Goal: Task Accomplishment & Management: Manage account settings

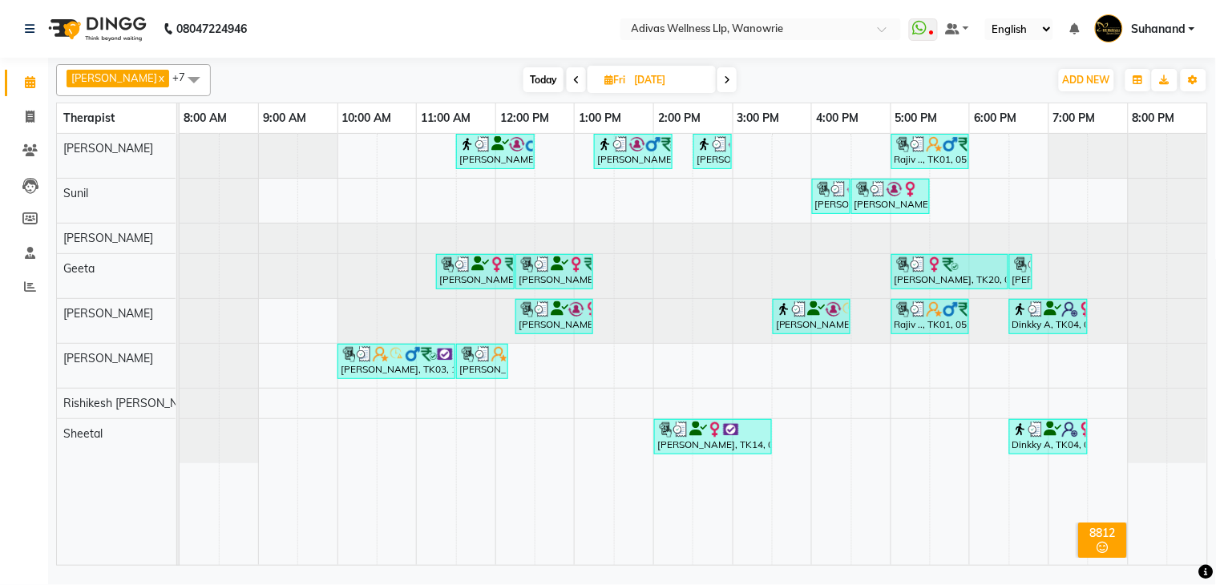
click at [547, 84] on span "Today" at bounding box center [543, 79] width 40 height 25
type input "[DATE]"
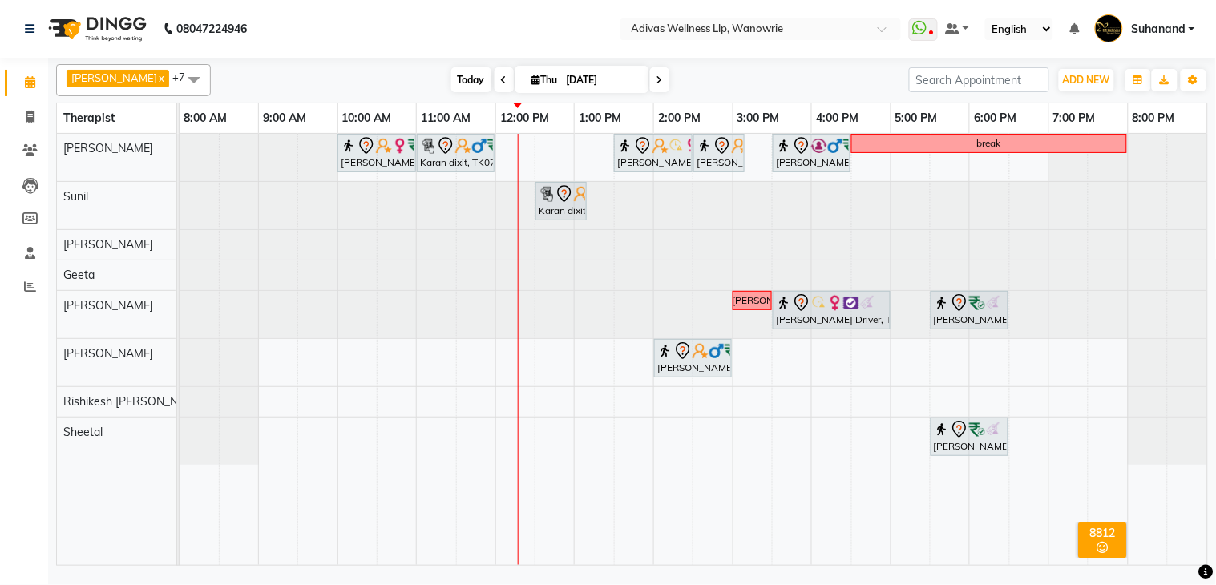
click at [462, 75] on span "Today" at bounding box center [471, 79] width 40 height 25
click at [443, 34] on nav "08047224946 Select Location × Adivas Wellness Llp, Wanowrie WhatsApp Status ✕ S…" at bounding box center [608, 29] width 1216 height 58
click at [442, 30] on nav "08047224946 Select Location × Adivas Wellness Llp, Wanowrie WhatsApp Status ✕ S…" at bounding box center [608, 29] width 1216 height 58
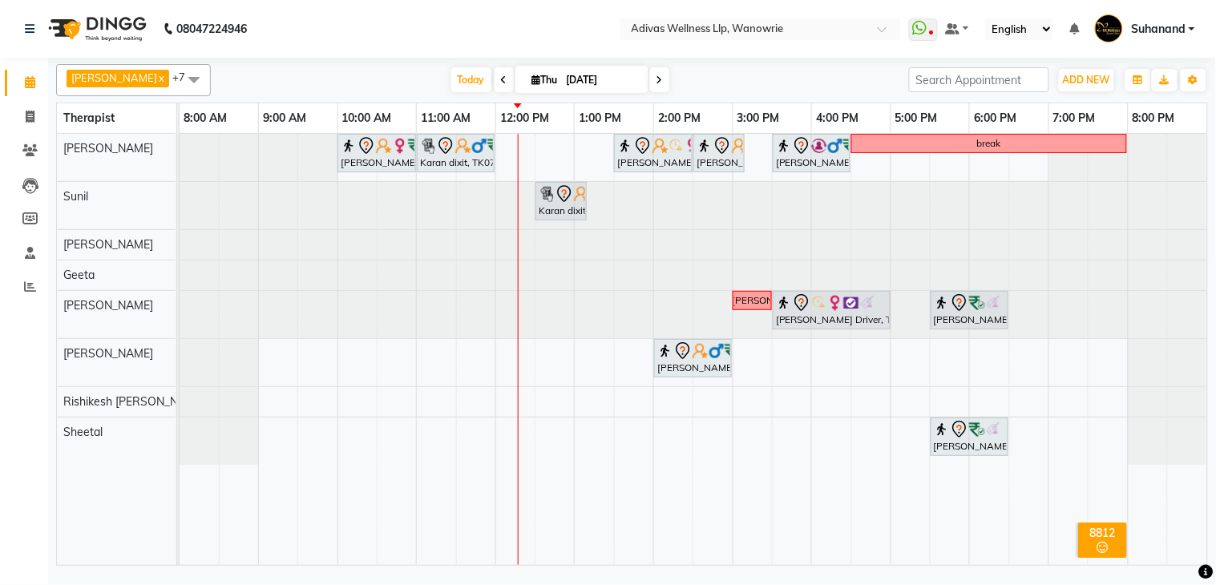
click at [442, 30] on nav "08047224946 Select Location × Adivas Wellness Llp, Wanowrie WhatsApp Status ✕ S…" at bounding box center [608, 29] width 1216 height 58
click at [446, 32] on nav "08047224946 Select Location × Adivas Wellness Llp, Wanowrie WhatsApp Status ✕ S…" at bounding box center [608, 29] width 1216 height 58
click at [1141, 84] on icon "button" at bounding box center [1138, 80] width 10 height 10
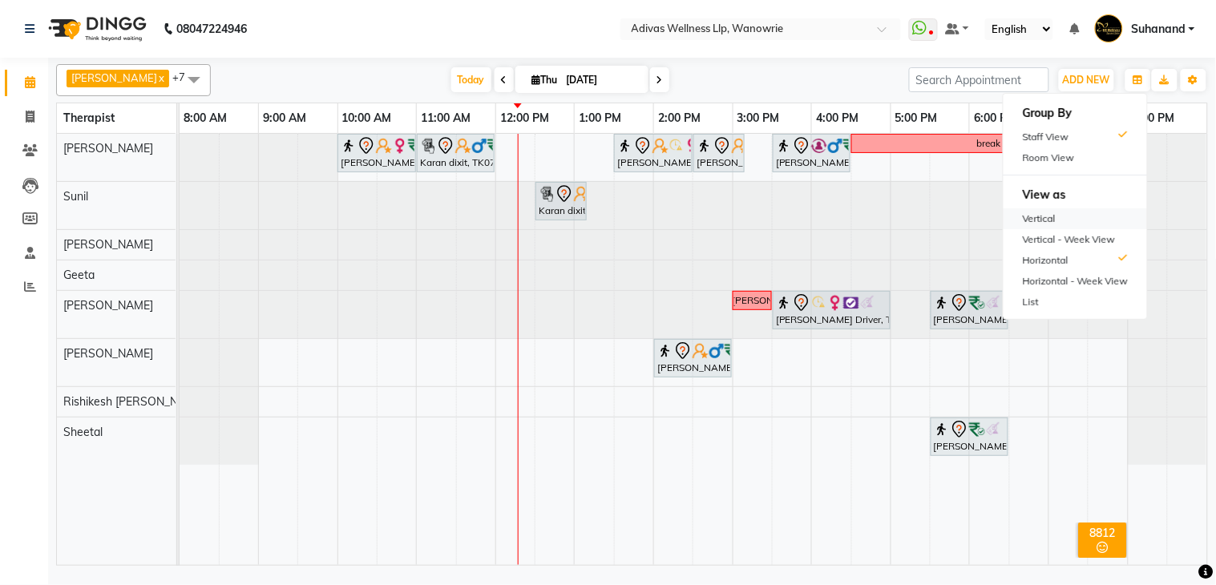
click at [1043, 215] on div "Vertical" at bounding box center [1075, 218] width 143 height 21
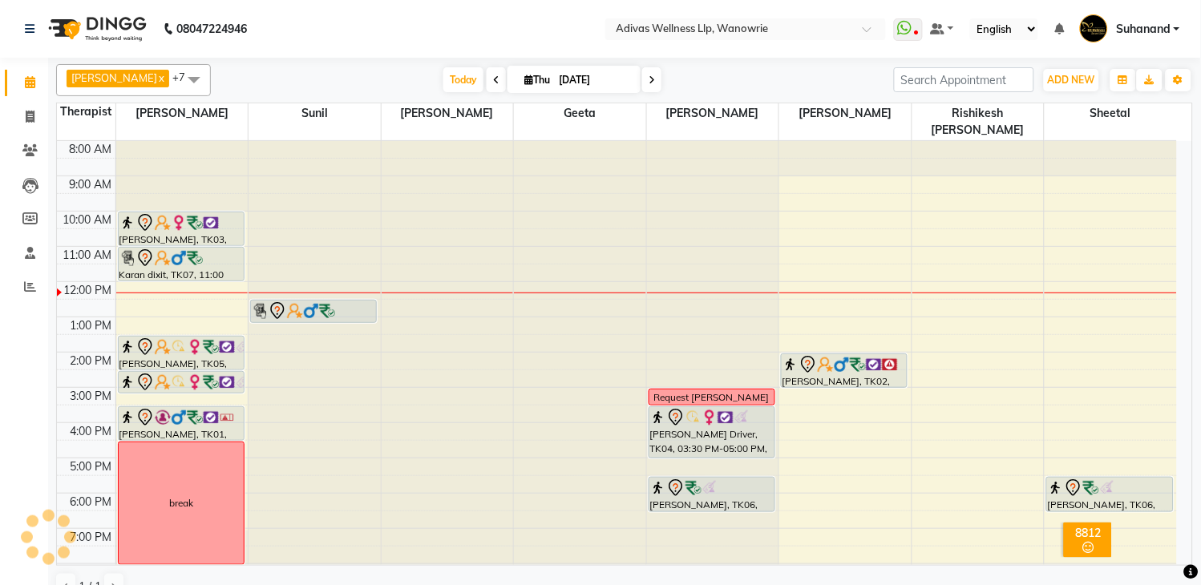
click at [444, 30] on nav "08047224946 Select Location × Adivas Wellness Llp, Wanowrie WhatsApp Status ✕ S…" at bounding box center [600, 29] width 1201 height 58
click at [438, 26] on nav "08047224946 Select Location × Adivas Wellness Llp, Wanowrie WhatsApp Status ✕ S…" at bounding box center [600, 29] width 1201 height 58
click at [426, 26] on nav "08047224946 Select Location × Adivas Wellness Llp, Wanowrie WhatsApp Status ✕ S…" at bounding box center [600, 29] width 1201 height 58
click at [430, 28] on nav "08047224946 Select Location × Adivas Wellness Llp, Wanowrie WhatsApp Status ✕ S…" at bounding box center [600, 29] width 1201 height 58
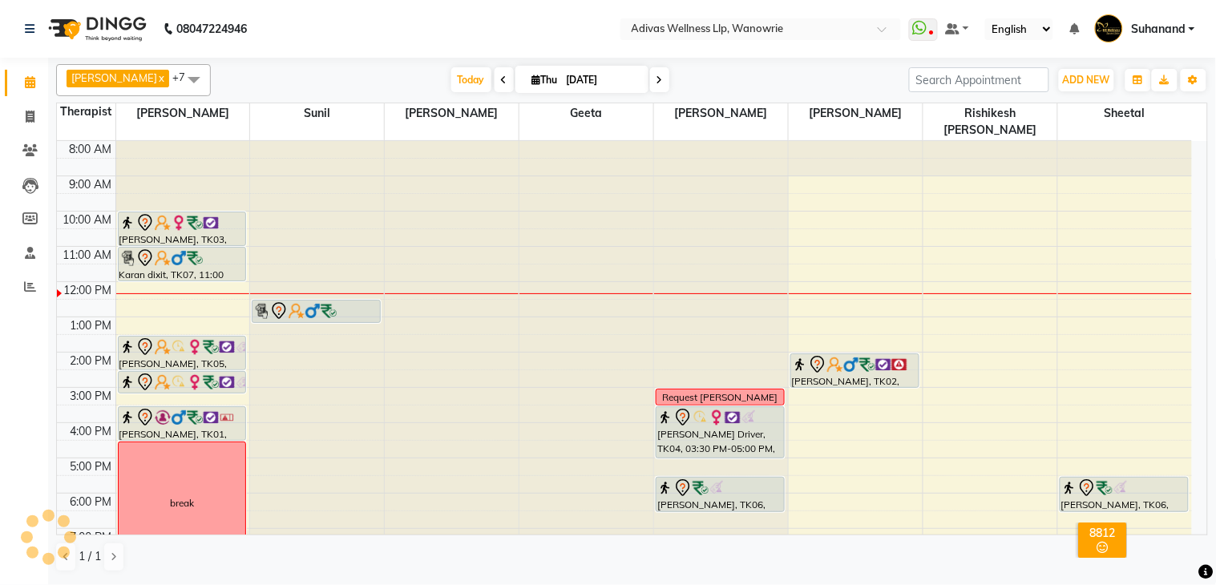
scroll to position [19, 0]
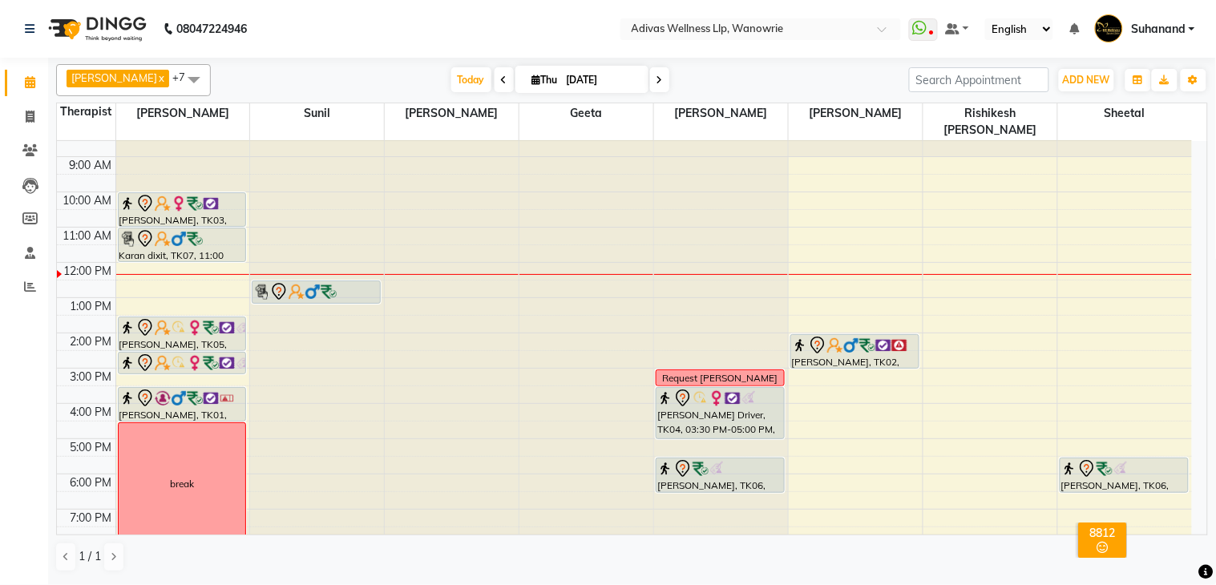
click at [447, 20] on nav "08047224946 Select Location × Adivas Wellness Llp, Wanowrie WhatsApp Status ✕ S…" at bounding box center [608, 29] width 1216 height 58
click at [446, 32] on nav "08047224946 Select Location × Adivas Wellness Llp, Wanowrie WhatsApp Status ✕ S…" at bounding box center [608, 29] width 1216 height 58
click at [454, 34] on nav "08047224946 Select Location × Adivas Wellness Llp, Wanowrie WhatsApp Status ✕ S…" at bounding box center [608, 29] width 1216 height 58
click at [409, 13] on nav "08047224946 Select Location × Adivas Wellness Llp, Wanowrie WhatsApp Status ✕ S…" at bounding box center [608, 29] width 1216 height 58
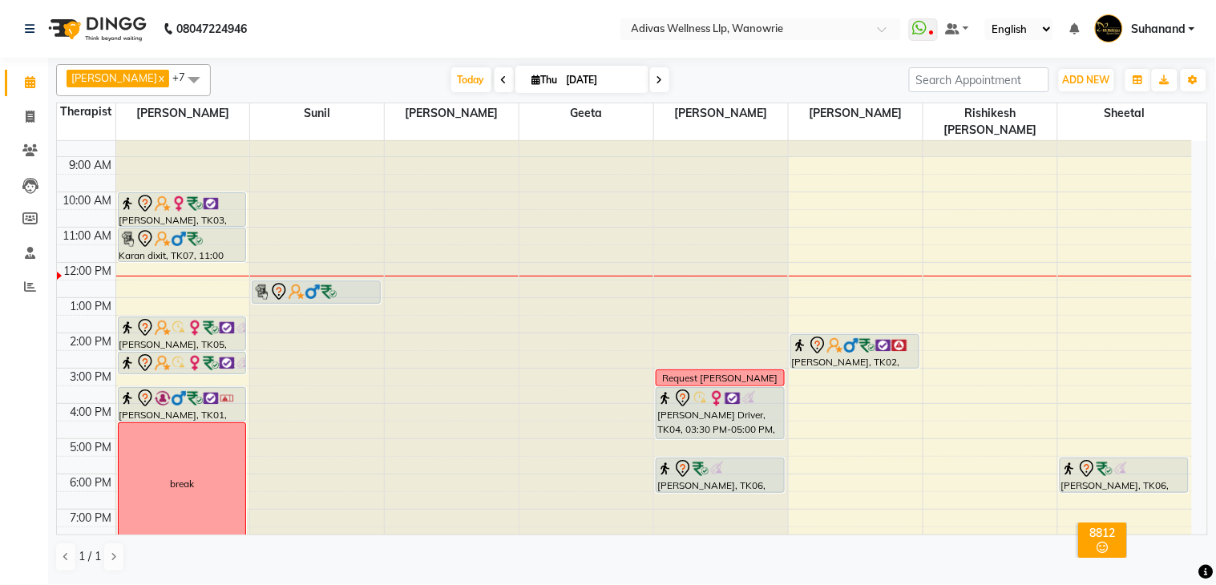
click at [1072, 325] on div "8:00 AM 9:00 AM 10:00 AM 11:00 AM 12:00 PM 1:00 PM 2:00 PM 3:00 PM 4:00 PM 5:00…" at bounding box center [624, 351] width 1135 height 458
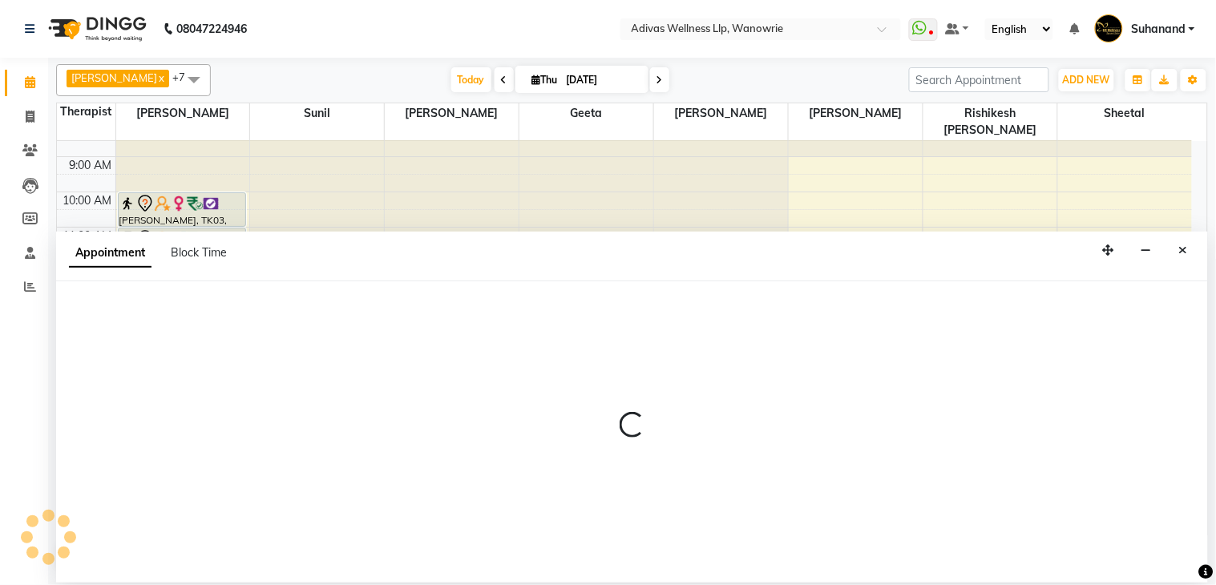
select select "87967"
select select "840"
select select "tentative"
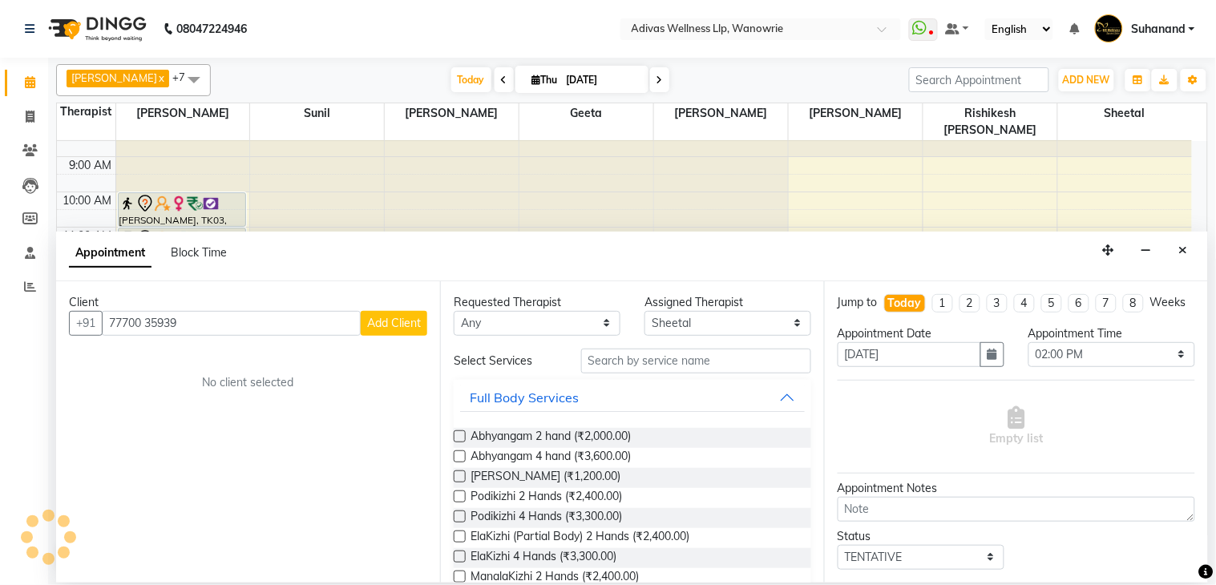
click at [155, 330] on input "77700 35939" at bounding box center [231, 323] width 259 height 25
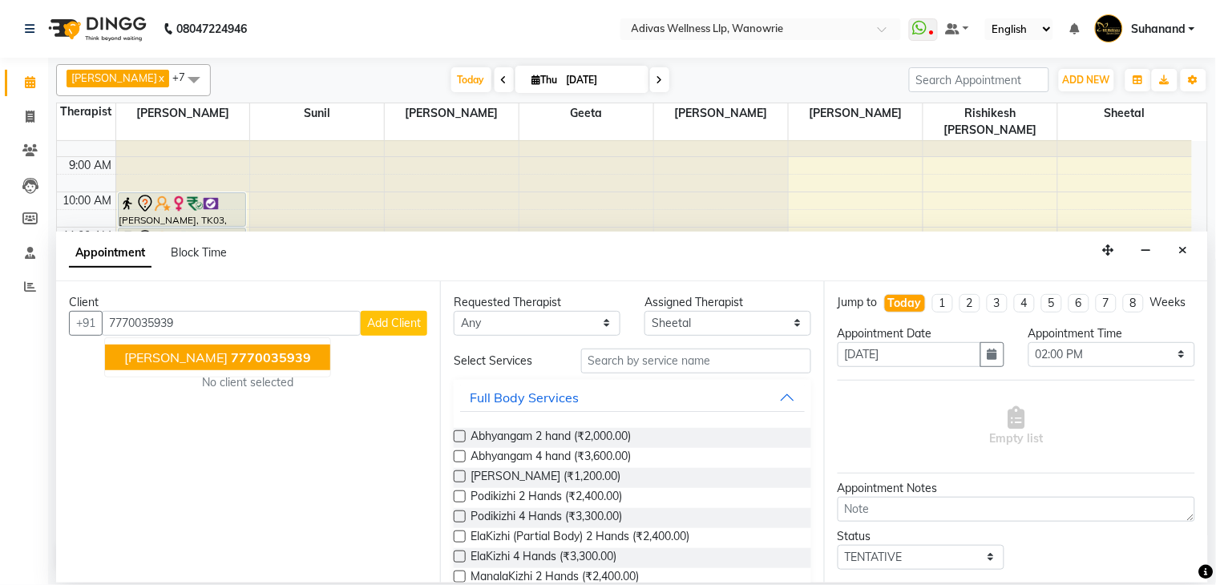
click at [192, 355] on span "[PERSON_NAME]" at bounding box center [175, 357] width 103 height 16
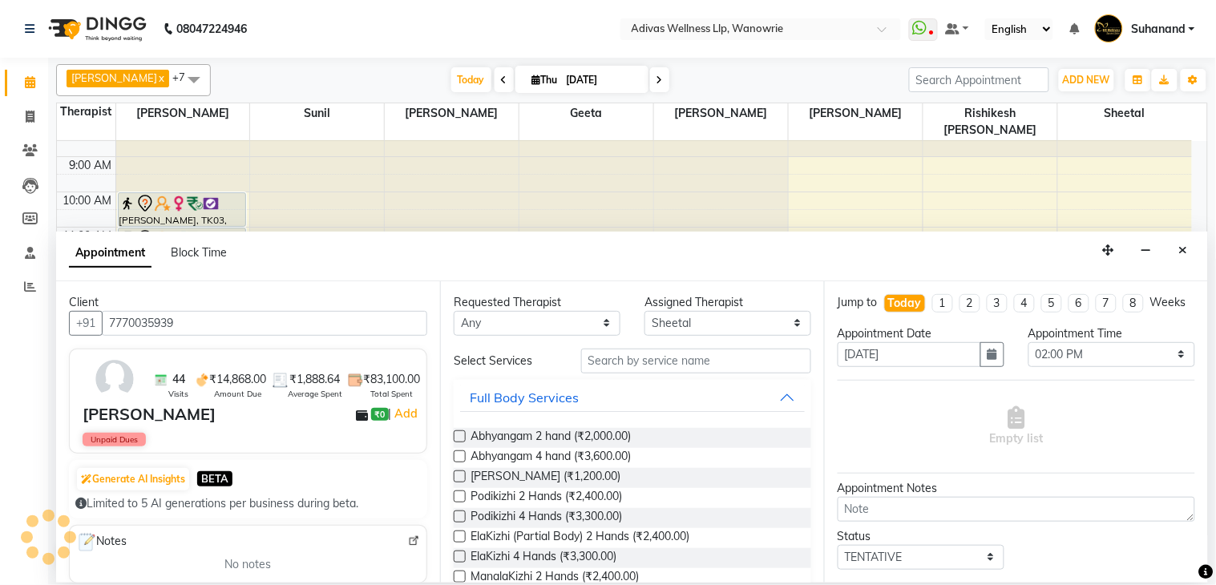
type input "7770035939"
click at [715, 367] on input "text" at bounding box center [696, 361] width 230 height 25
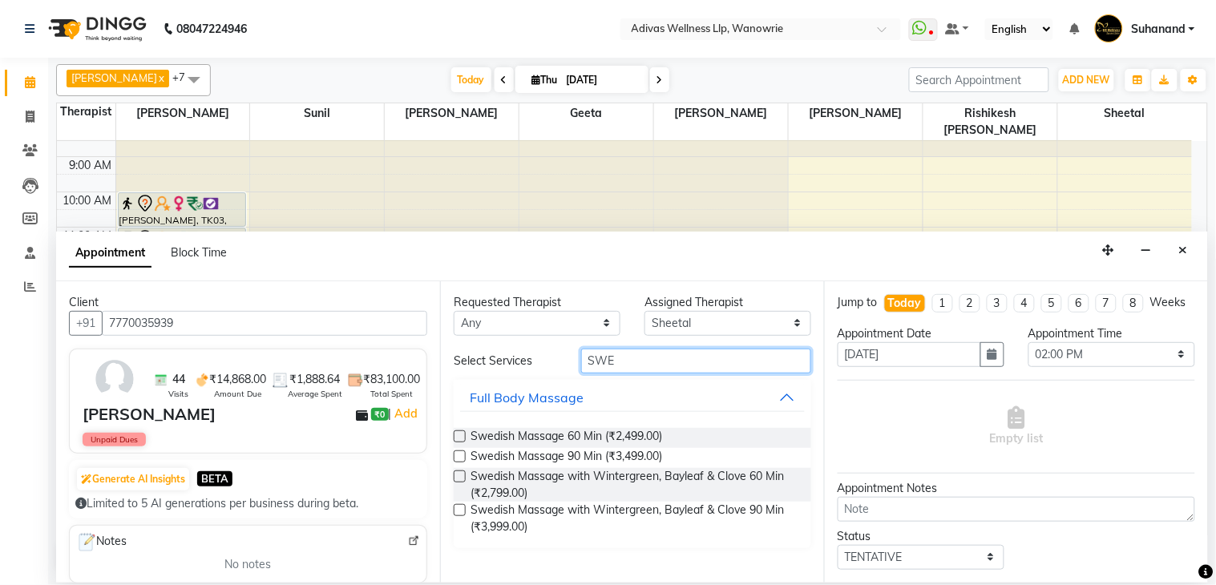
type input "SWE"
click at [459, 475] on label at bounding box center [460, 477] width 12 height 12
click at [459, 475] on input "checkbox" at bounding box center [459, 478] width 10 height 10
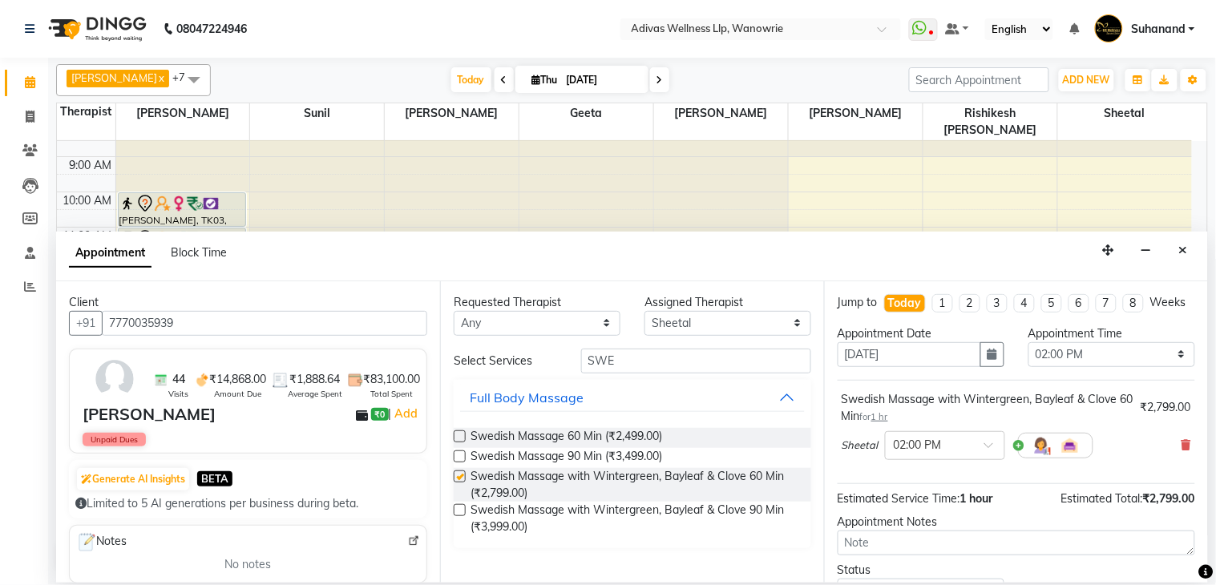
checkbox input "false"
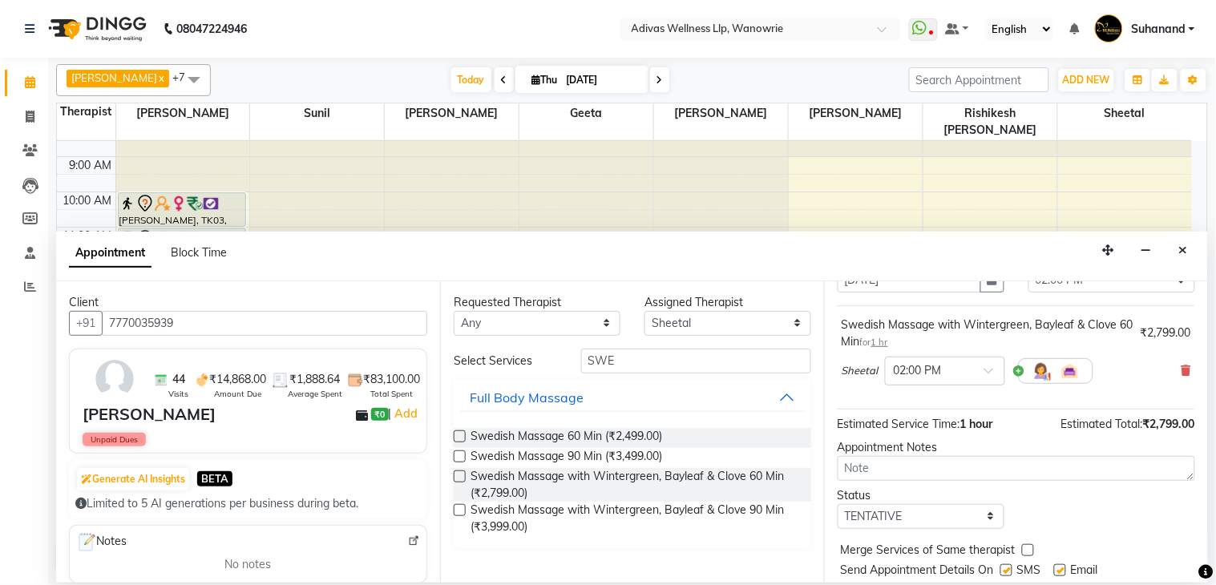
scroll to position [137, 0]
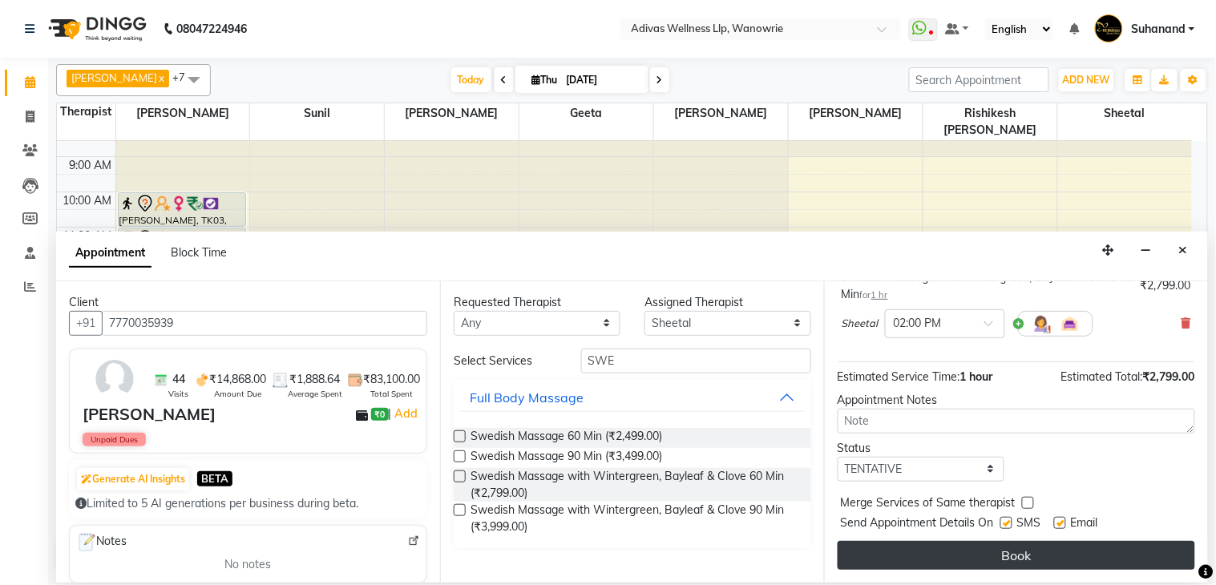
click at [980, 552] on button "Book" at bounding box center [1017, 555] width 358 height 29
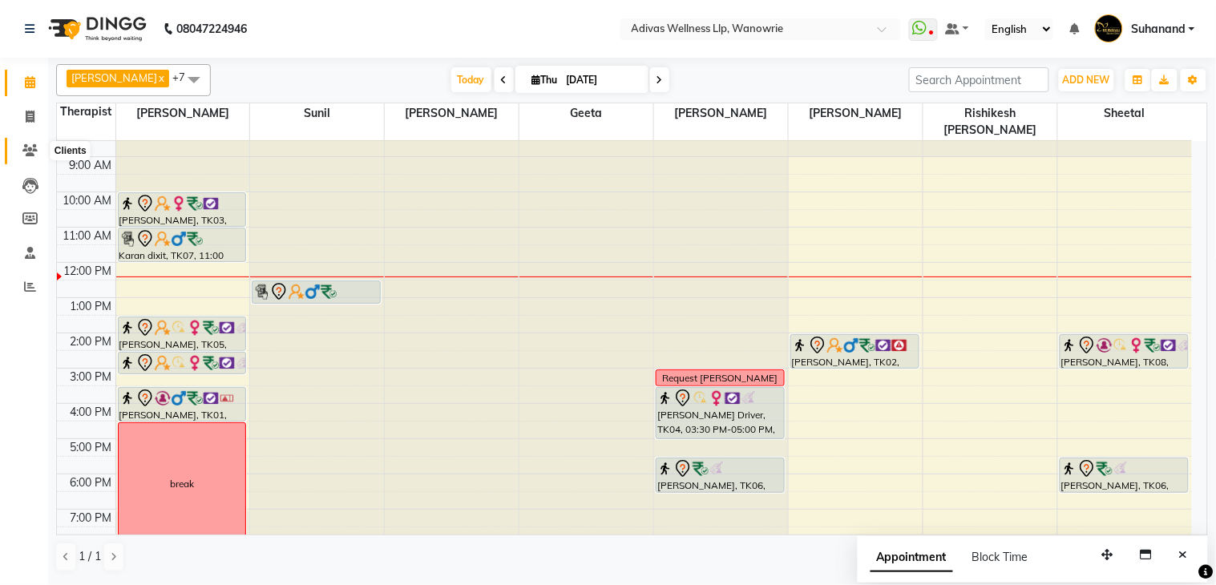
click at [41, 152] on span at bounding box center [30, 151] width 28 height 18
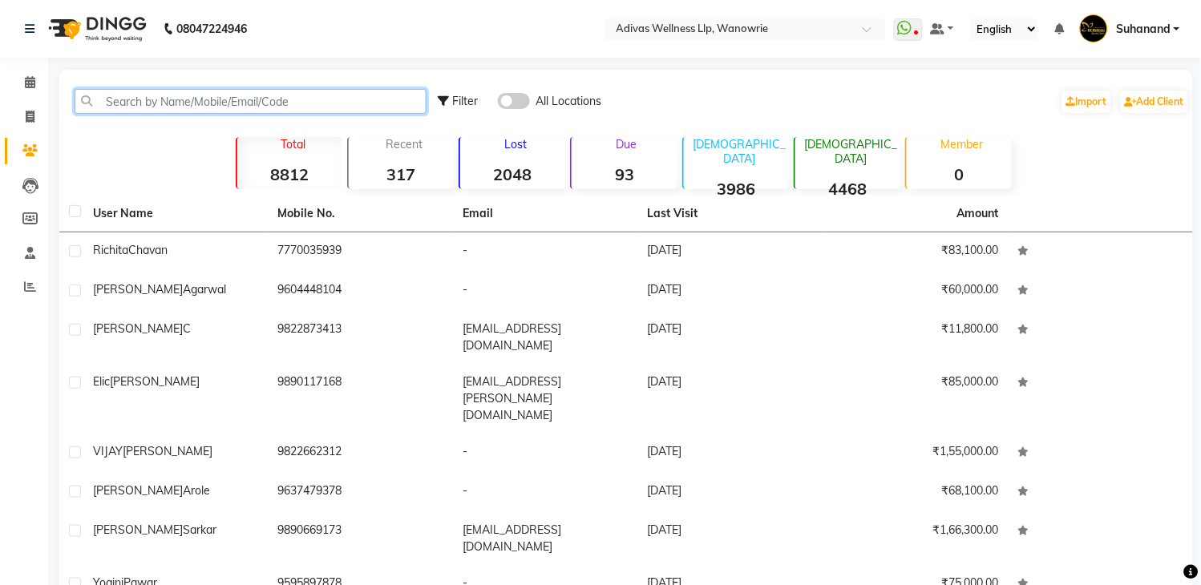
paste input "8975457979"
click at [108, 105] on input "8975457979" at bounding box center [251, 101] width 352 height 25
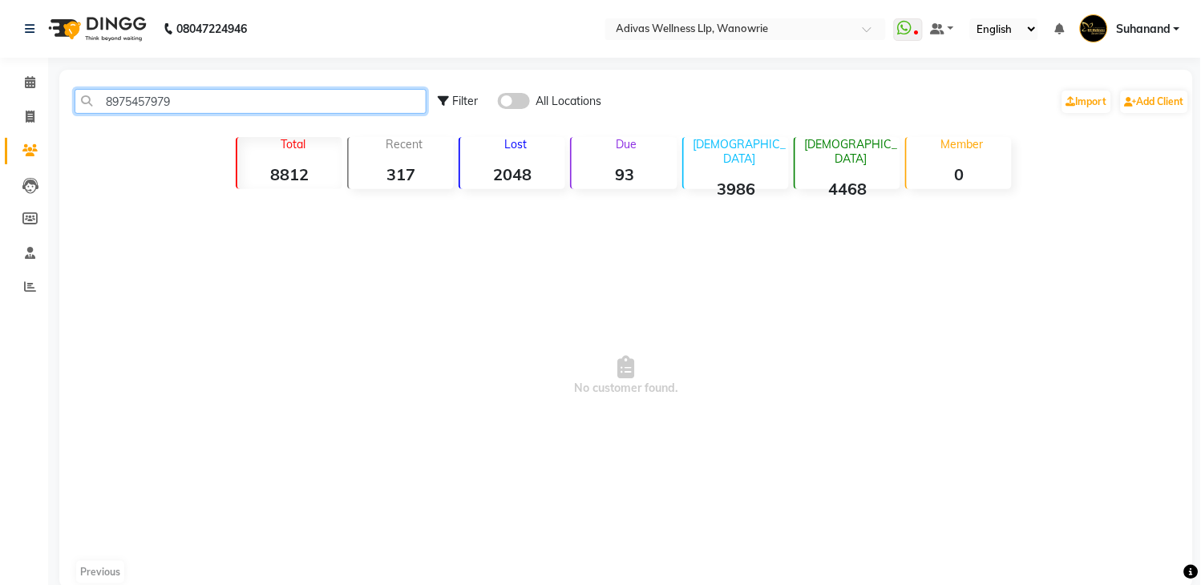
type input "8975457979"
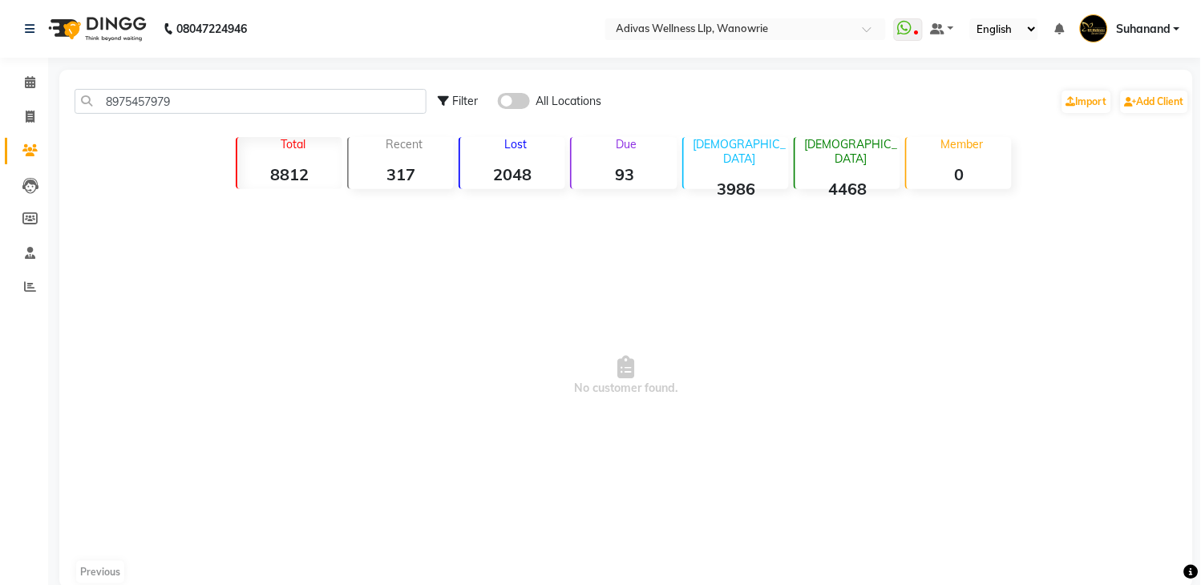
click at [515, 103] on span at bounding box center [514, 101] width 32 height 16
click at [498, 103] on input "checkbox" at bounding box center [498, 103] width 0 height 0
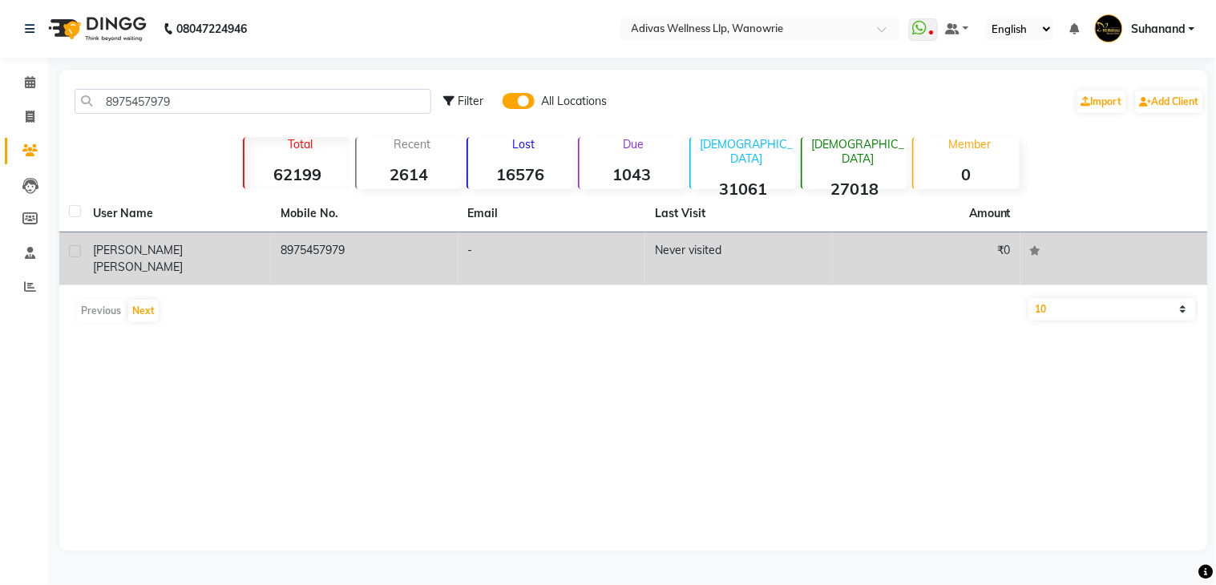
click at [322, 248] on td "8975457979" at bounding box center [365, 258] width 188 height 53
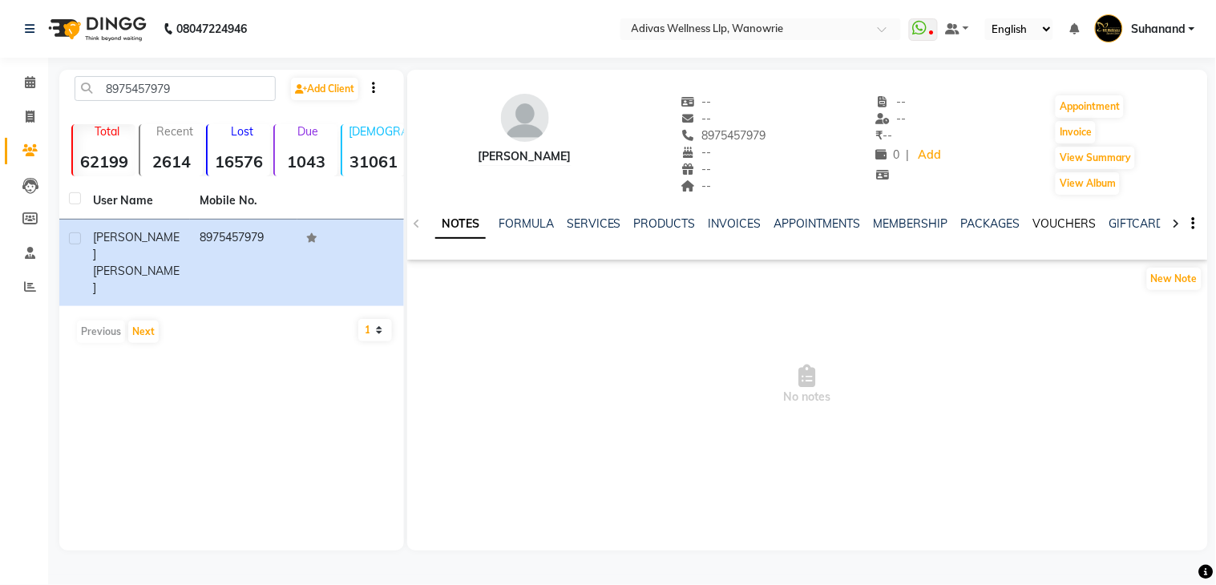
click at [1035, 221] on link "VOUCHERS" at bounding box center [1064, 223] width 63 height 14
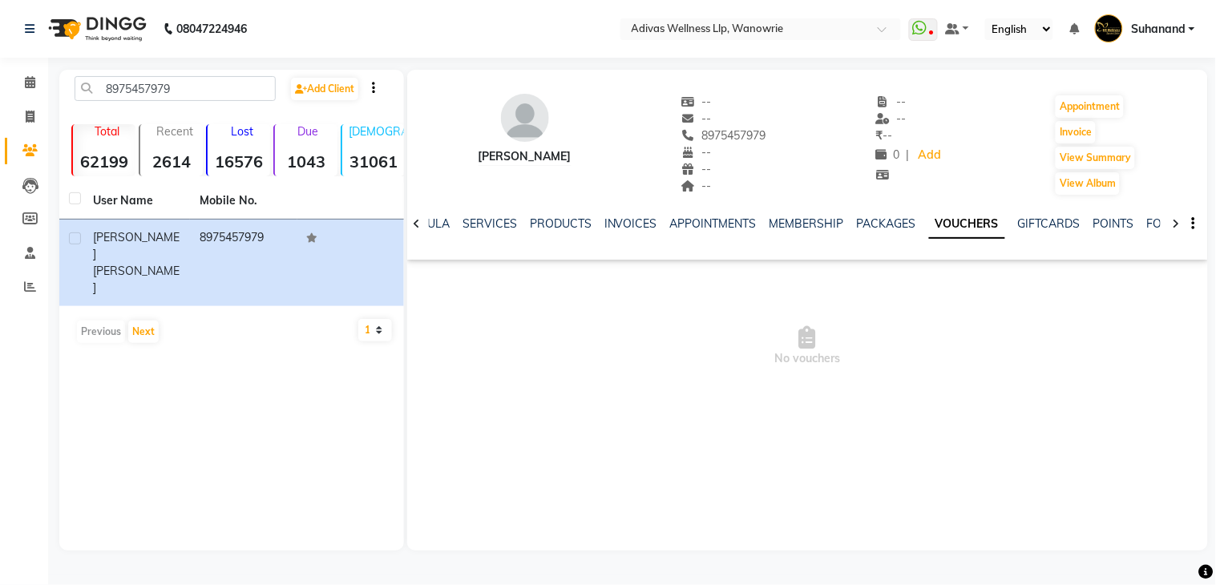
click at [994, 228] on ul "NOTES FORMULA SERVICES PRODUCTS INVOICES APPOINTMENTS MEMBERSHIP PACKAGES VOUCH…" at bounding box center [853, 224] width 1016 height 17
click at [1032, 224] on link "GIFTCARDS" at bounding box center [1049, 223] width 63 height 14
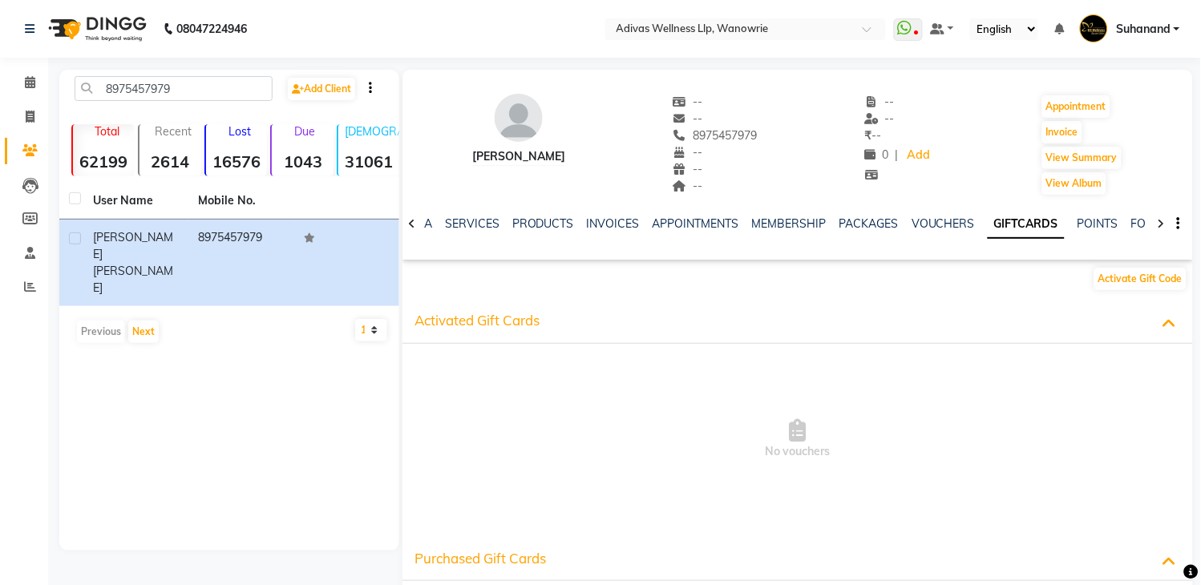
click at [920, 233] on div "NOTES FORMULA SERVICES PRODUCTS INVOICES APPOINTMENTS MEMBERSHIP PACKAGES VOUCH…" at bounding box center [778, 231] width 696 height 30
click at [919, 224] on link "VOUCHERS" at bounding box center [942, 223] width 63 height 14
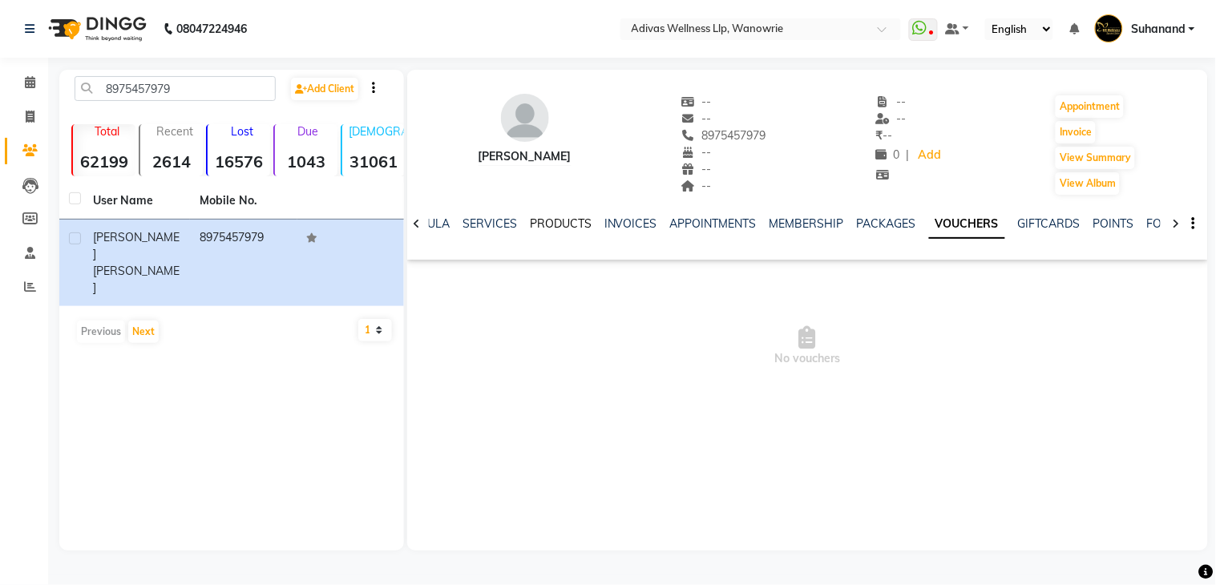
click at [546, 220] on link "PRODUCTS" at bounding box center [561, 223] width 62 height 14
click at [695, 229] on link "INVOICES" at bounding box center [709, 223] width 53 height 14
click at [547, 226] on link "SERVICES" at bounding box center [541, 223] width 55 height 14
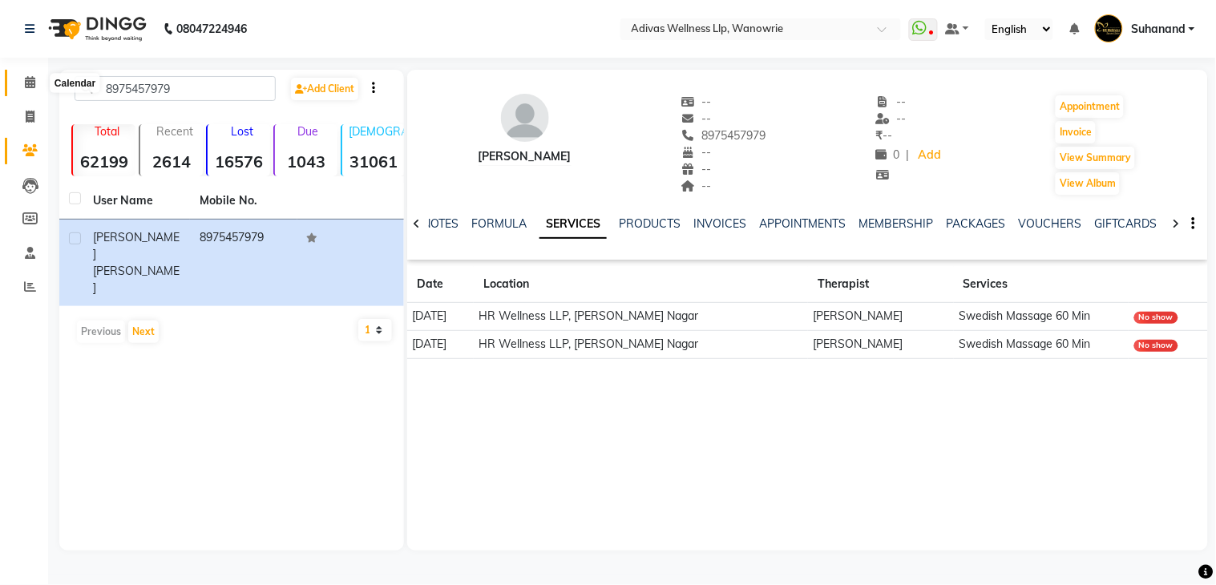
click at [38, 75] on span at bounding box center [30, 83] width 28 height 18
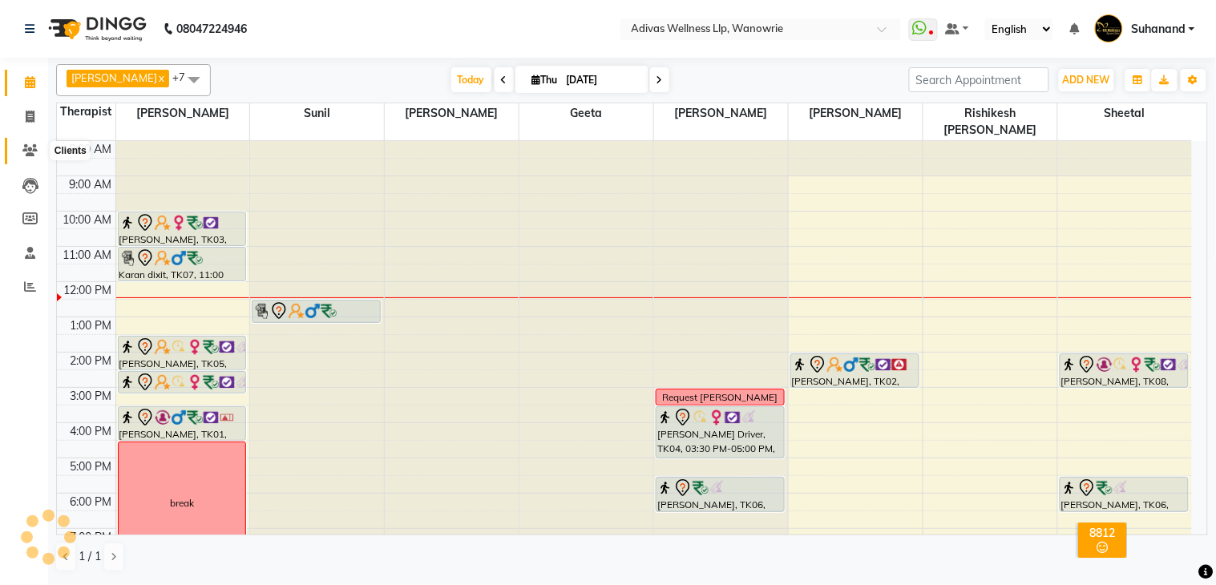
click at [33, 147] on icon at bounding box center [29, 150] width 15 height 12
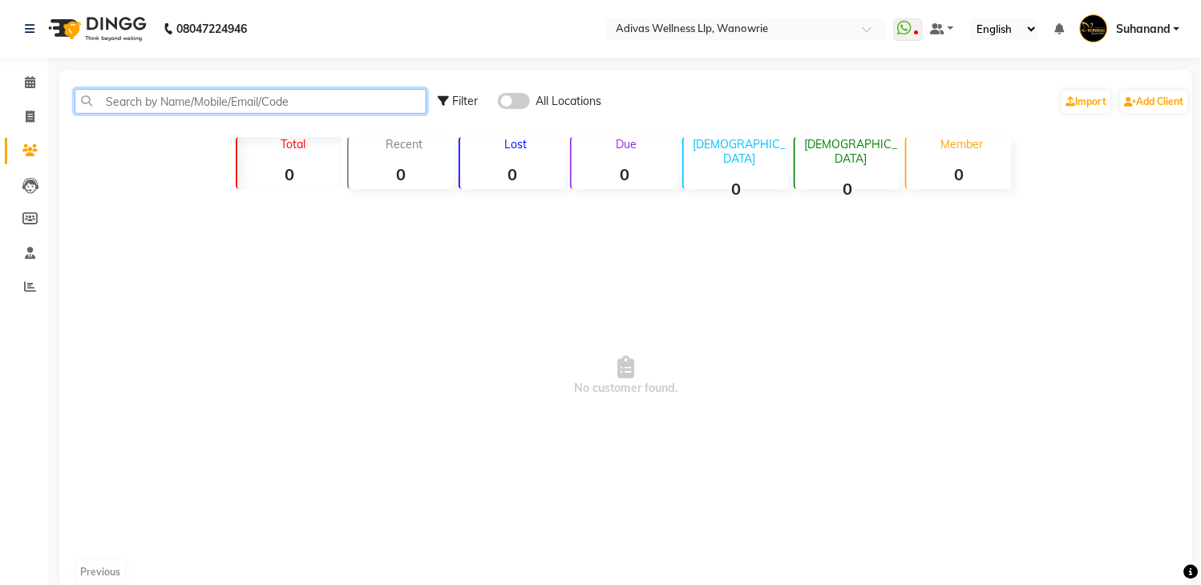
click at [255, 99] on input "text" at bounding box center [251, 101] width 352 height 25
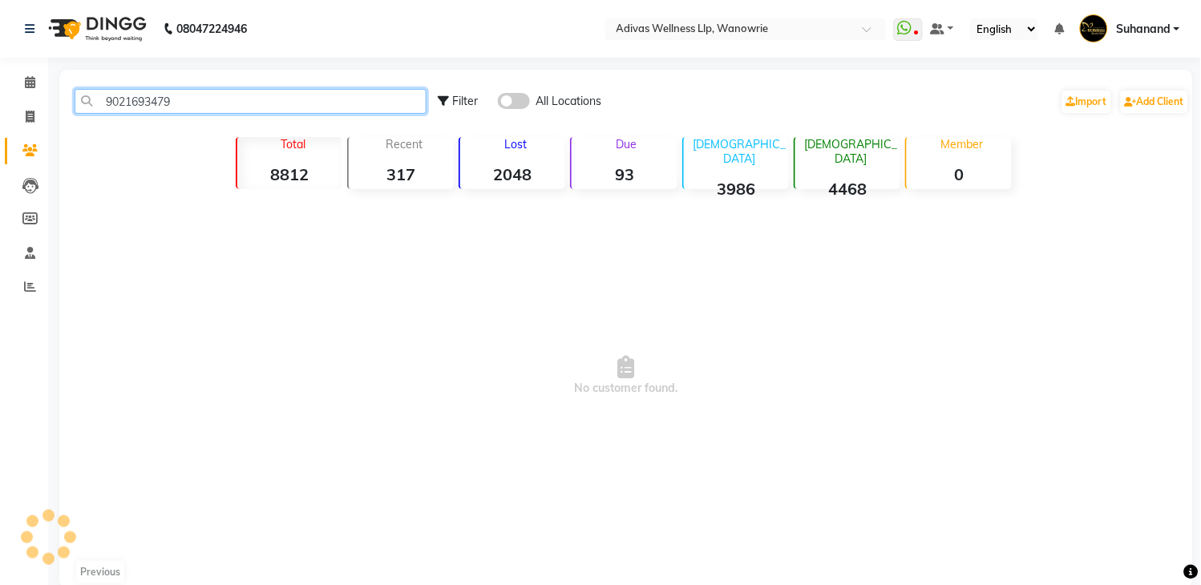
type input "9021693479"
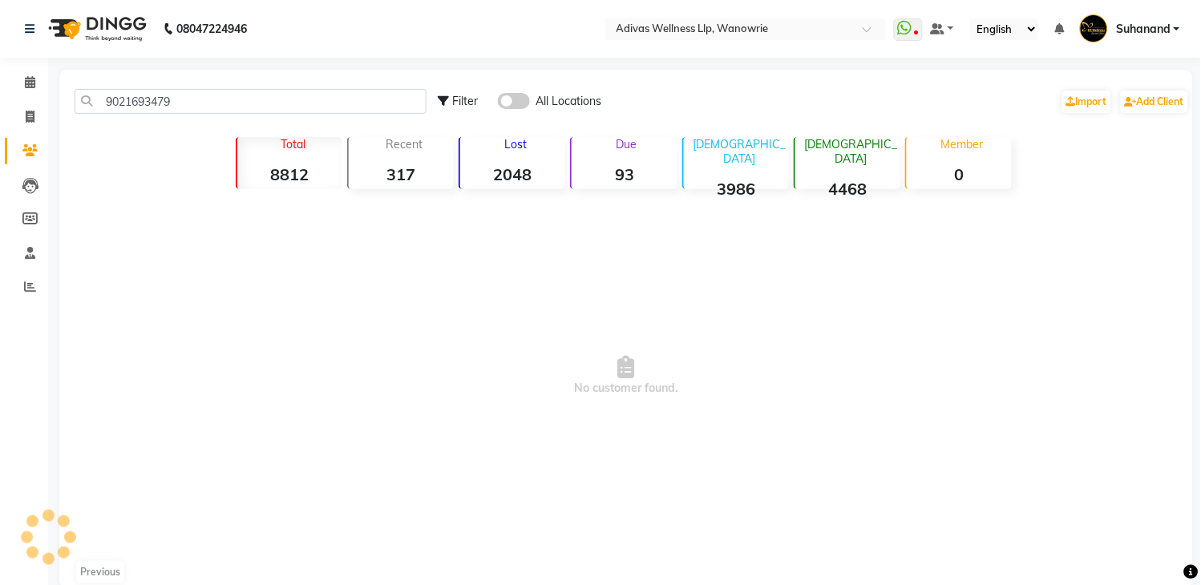
click at [511, 105] on span at bounding box center [514, 101] width 32 height 16
click at [498, 103] on input "checkbox" at bounding box center [498, 103] width 0 height 0
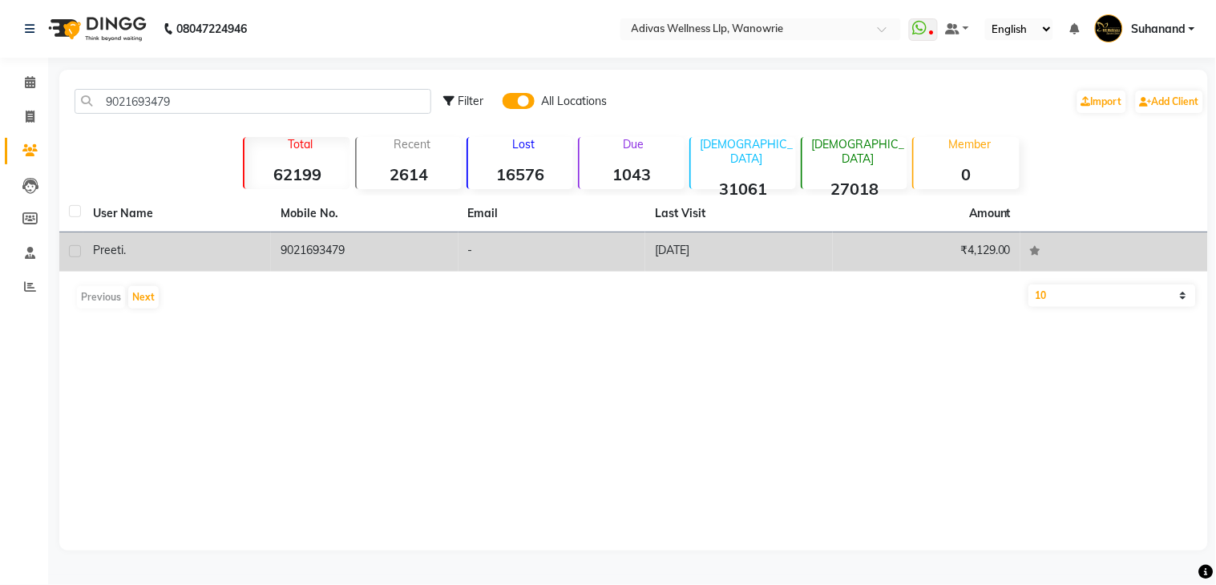
click at [342, 249] on td "9021693479" at bounding box center [365, 251] width 188 height 39
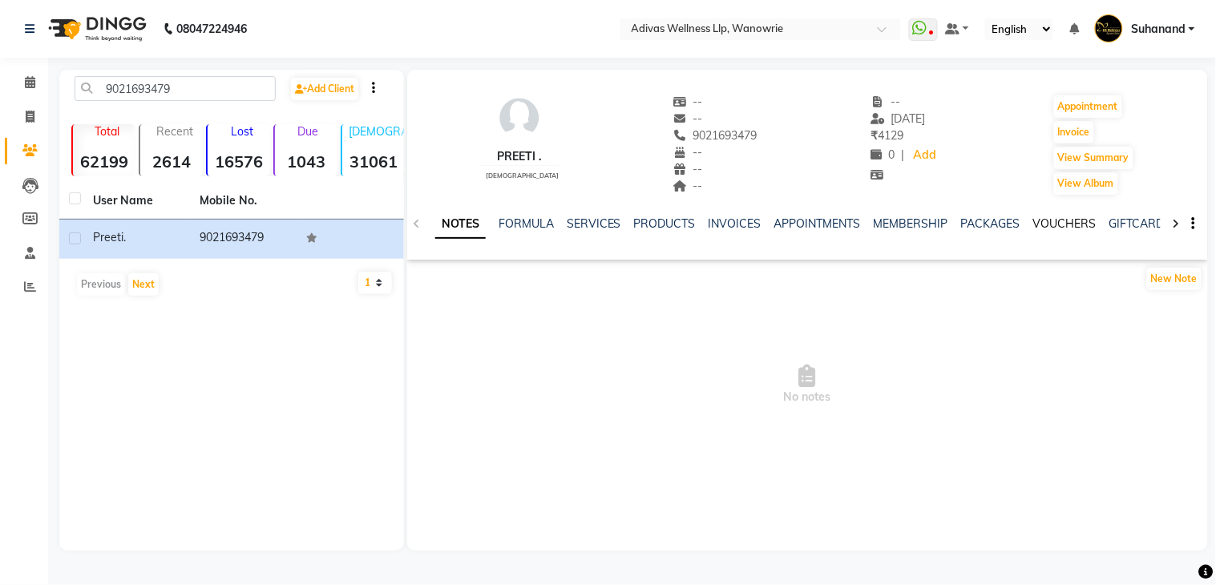
click at [1035, 225] on link "VOUCHERS" at bounding box center [1064, 223] width 63 height 14
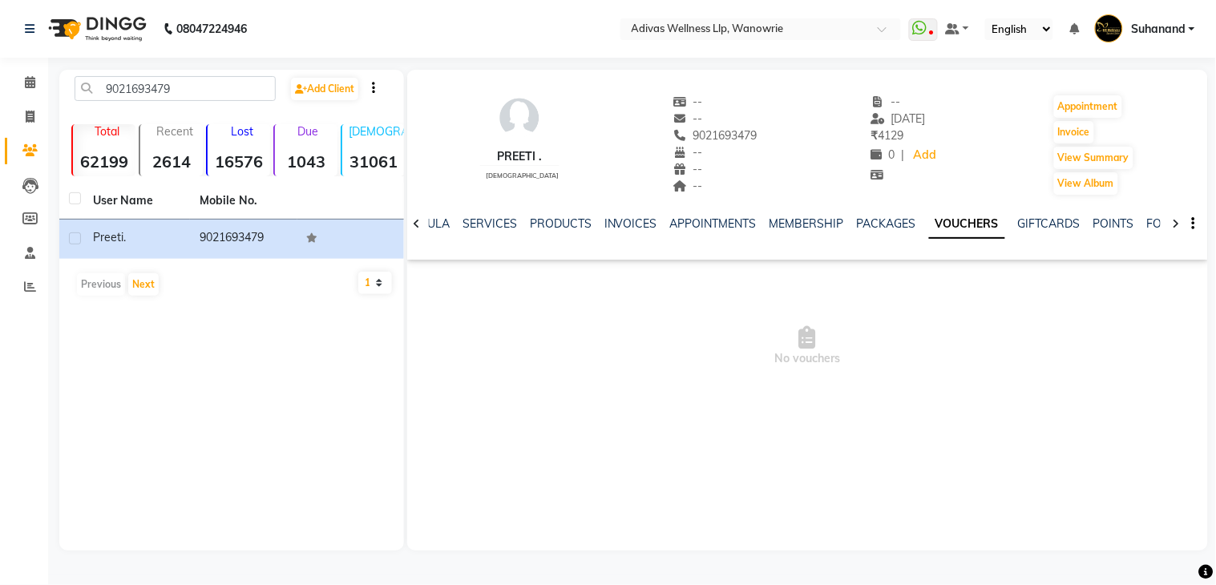
click at [968, 225] on link "VOUCHERS" at bounding box center [967, 224] width 76 height 29
click at [885, 218] on link "PACKAGES" at bounding box center [886, 223] width 59 height 14
click at [806, 217] on link "MEMBERSHIP" at bounding box center [819, 223] width 75 height 14
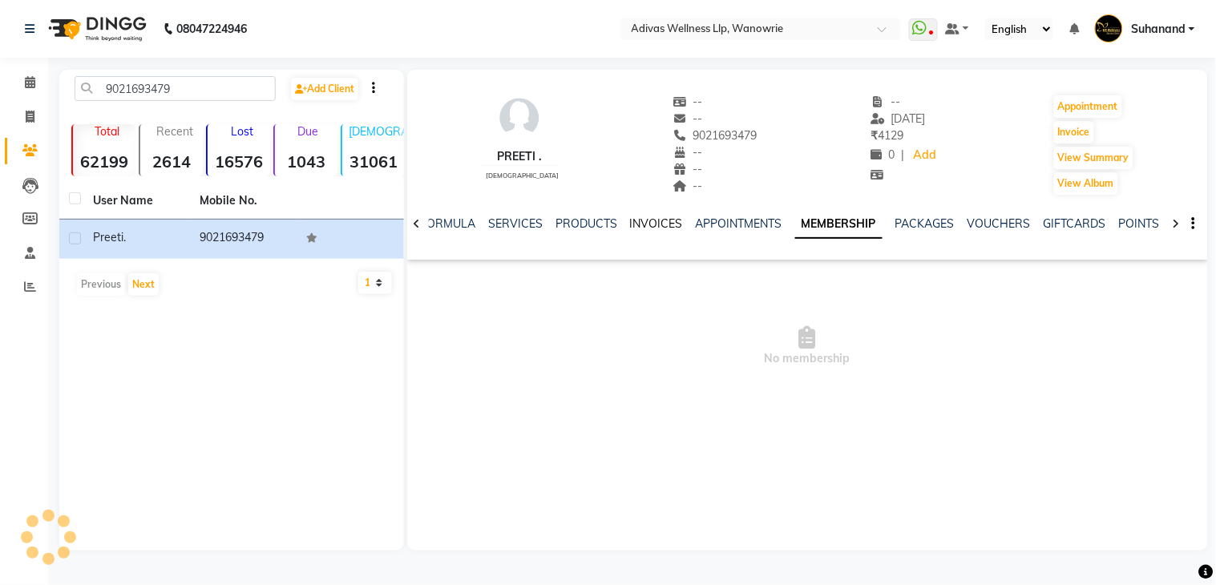
click at [666, 217] on link "INVOICES" at bounding box center [656, 223] width 53 height 14
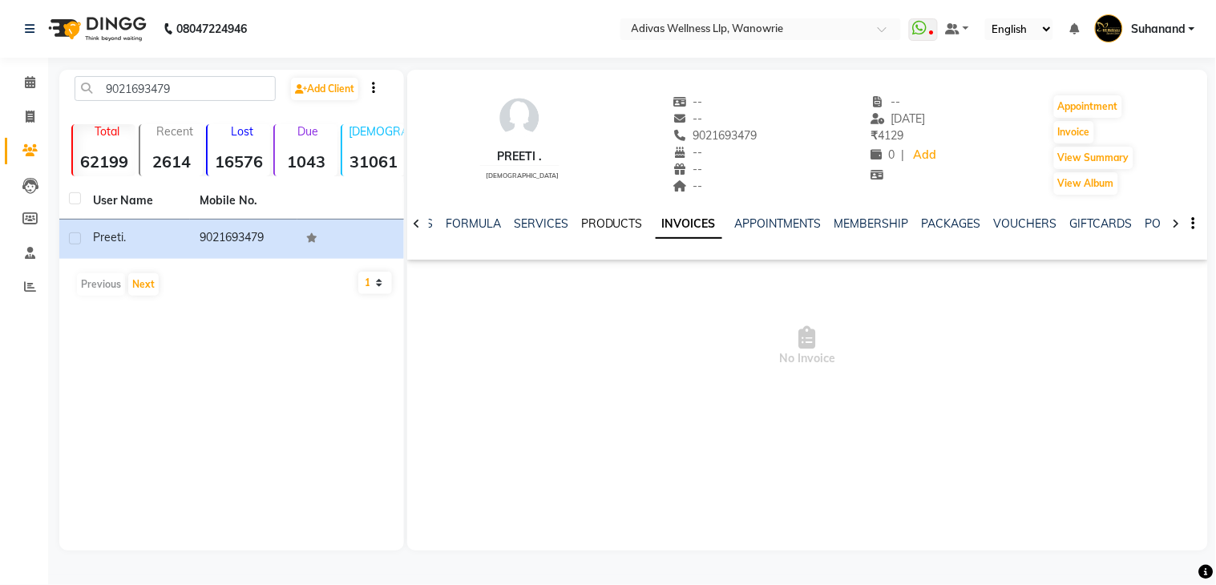
click at [581, 217] on link "PRODUCTS" at bounding box center [612, 223] width 62 height 14
click at [555, 219] on link "SERVICES" at bounding box center [554, 223] width 55 height 14
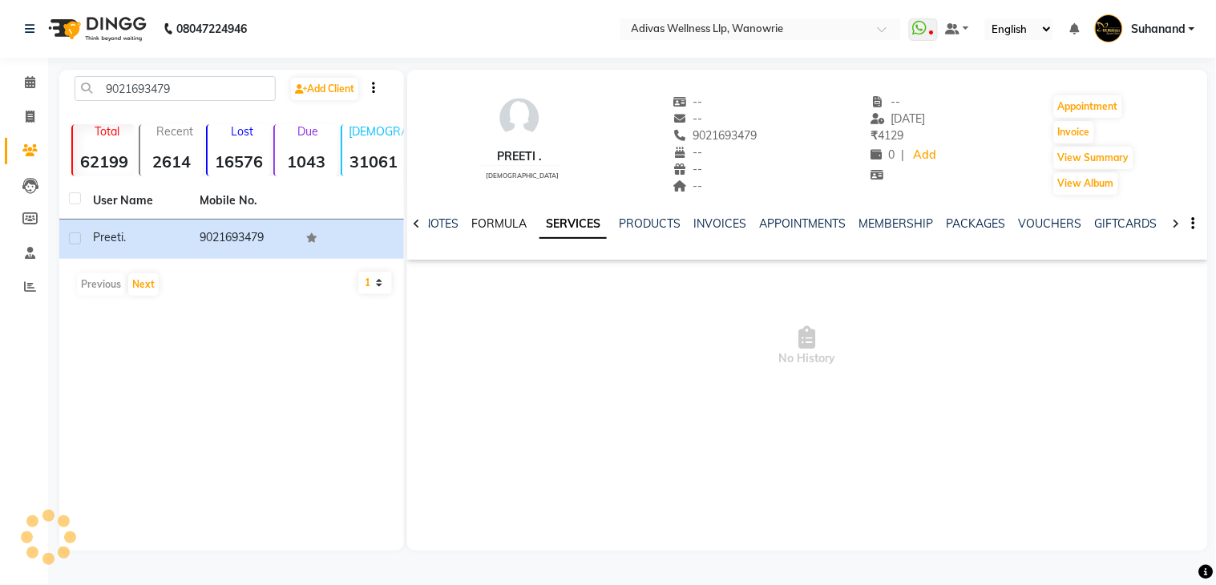
click at [515, 216] on link "FORMULA" at bounding box center [498, 223] width 55 height 14
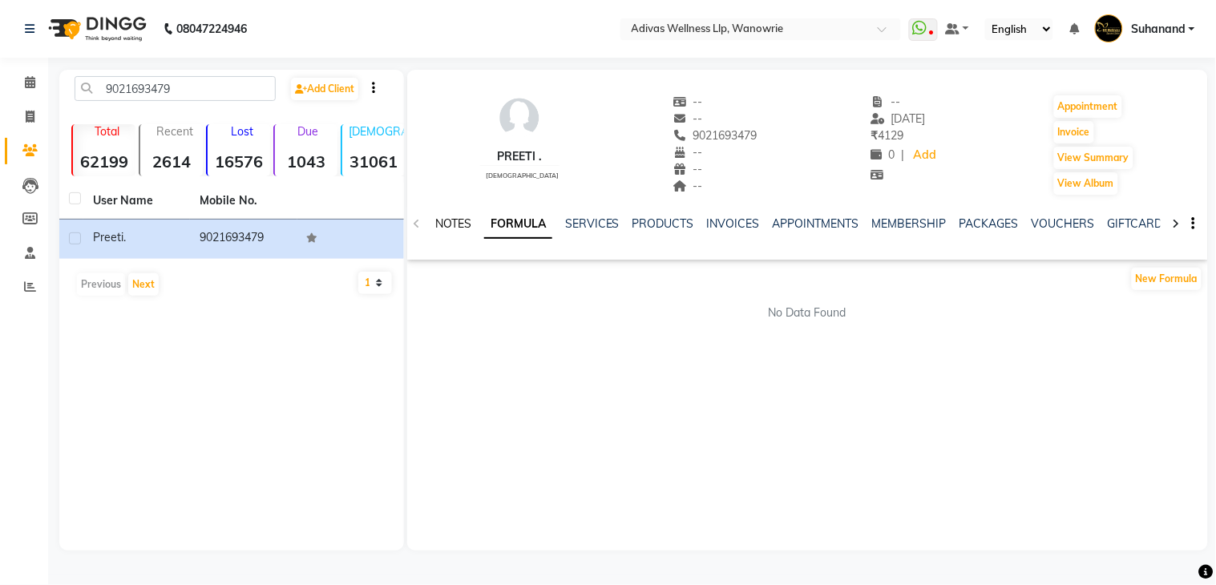
click at [444, 220] on link "NOTES" at bounding box center [453, 223] width 36 height 14
click at [748, 223] on link "INVOICES" at bounding box center [735, 223] width 53 height 14
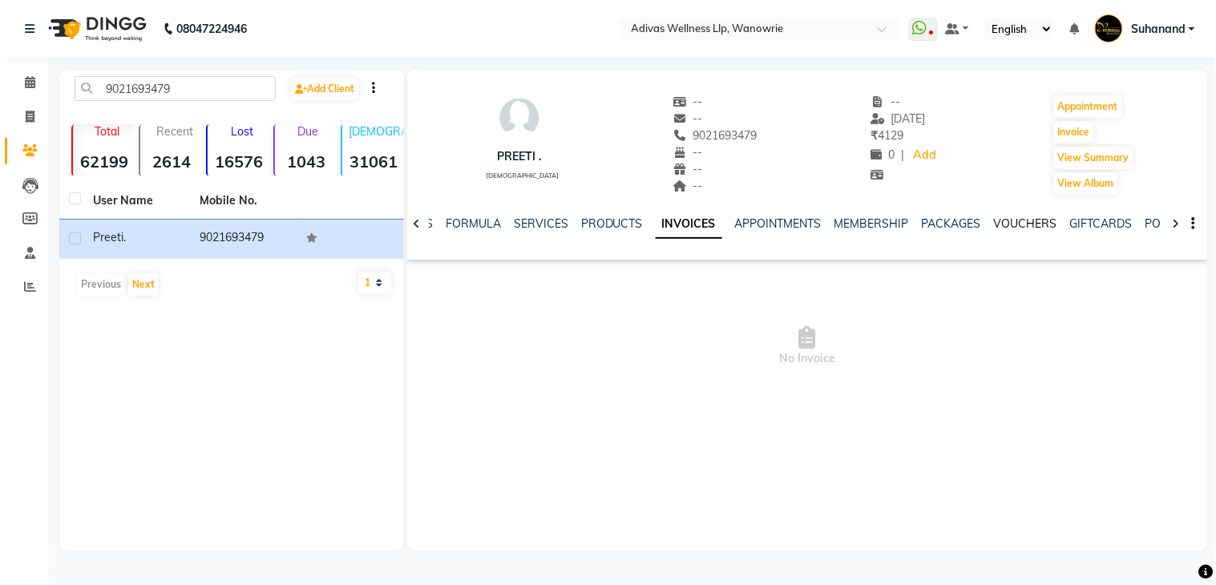
click at [1012, 224] on link "VOUCHERS" at bounding box center [1025, 223] width 63 height 14
click at [1018, 224] on link "GIFTCARDS" at bounding box center [1049, 223] width 63 height 14
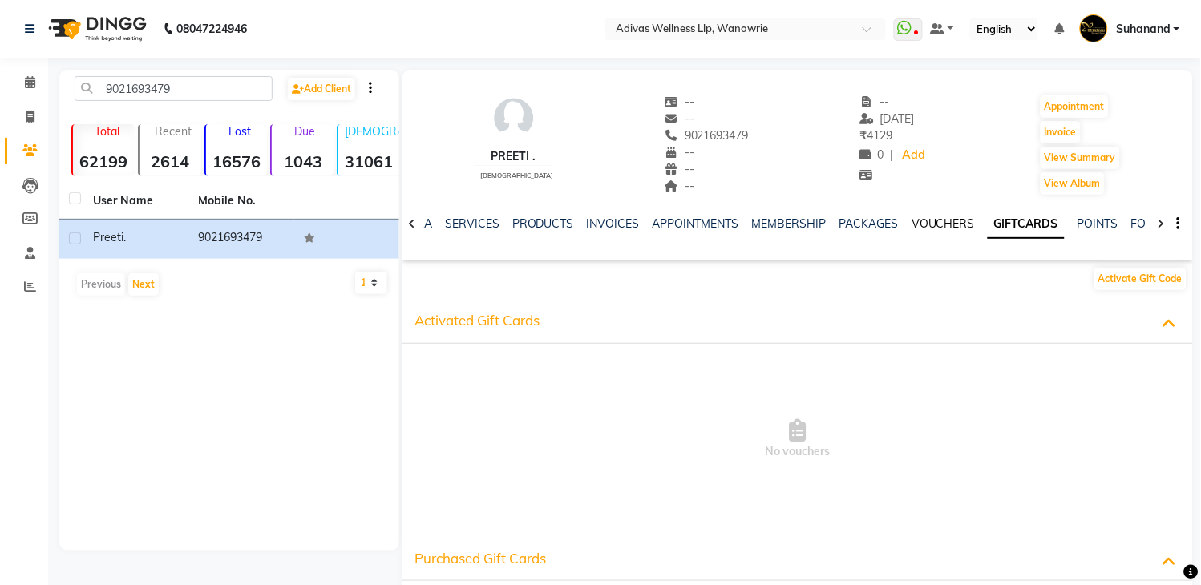
click at [931, 224] on link "VOUCHERS" at bounding box center [942, 223] width 63 height 14
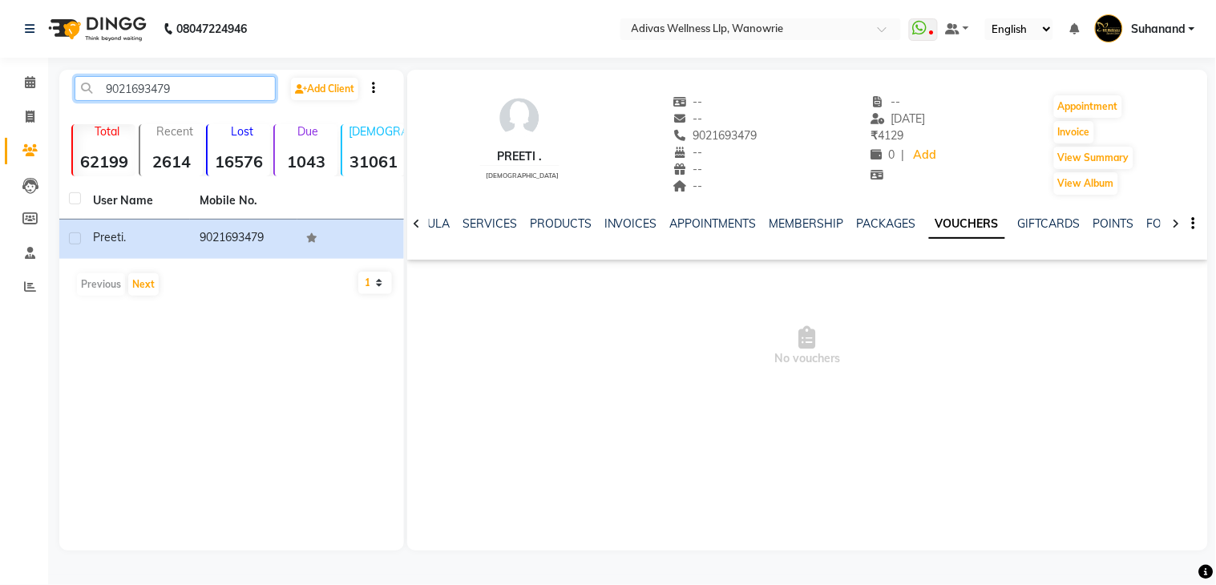
drag, startPoint x: 213, startPoint y: 84, endPoint x: 89, endPoint y: 75, distance: 124.6
click at [59, 72] on div "9021693479 Add Client Total 62199 Recent 2614 Lost 16576 Due 1043 [DEMOGRAPHIC_…" at bounding box center [231, 310] width 345 height 481
click at [1018, 227] on link "GIFTCARDS" at bounding box center [1049, 223] width 63 height 14
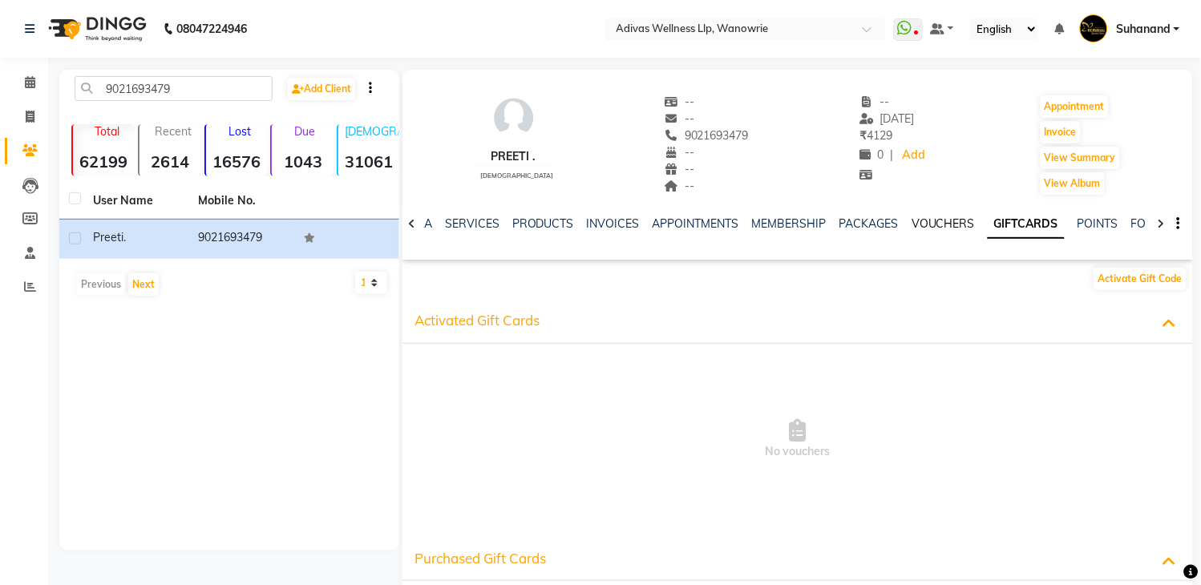
click at [949, 226] on link "VOUCHERS" at bounding box center [942, 223] width 63 height 14
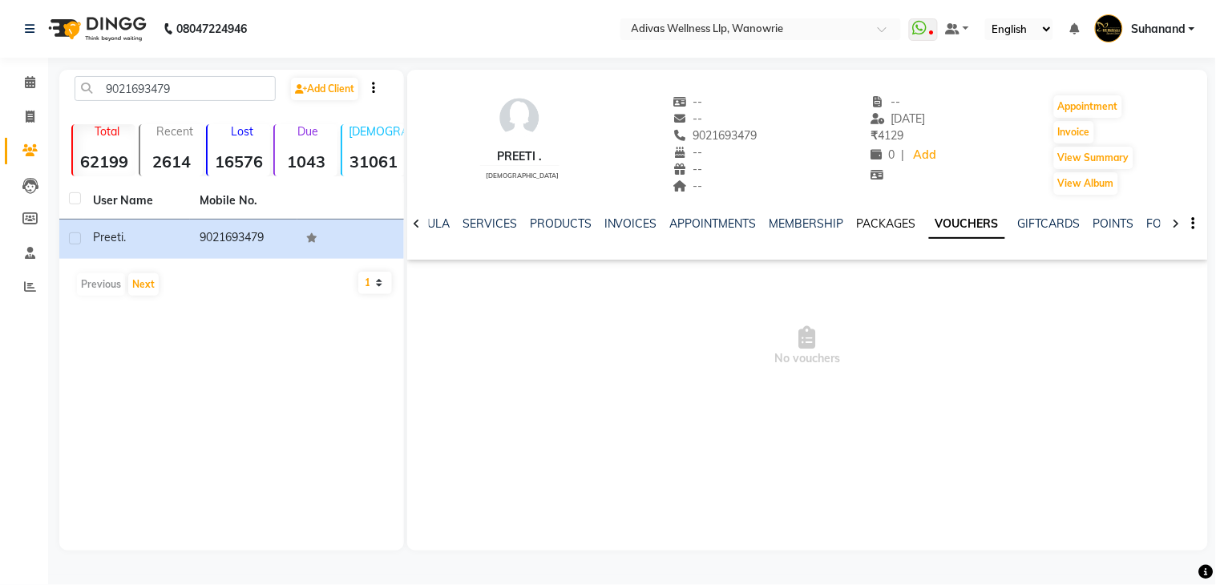
click at [875, 222] on link "PACKAGES" at bounding box center [886, 223] width 59 height 14
click at [824, 222] on link "MEMBERSHIP" at bounding box center [819, 223] width 75 height 14
click at [741, 223] on link "APPOINTMENTS" at bounding box center [739, 223] width 87 height 14
click at [667, 221] on link "INVOICES" at bounding box center [669, 223] width 53 height 14
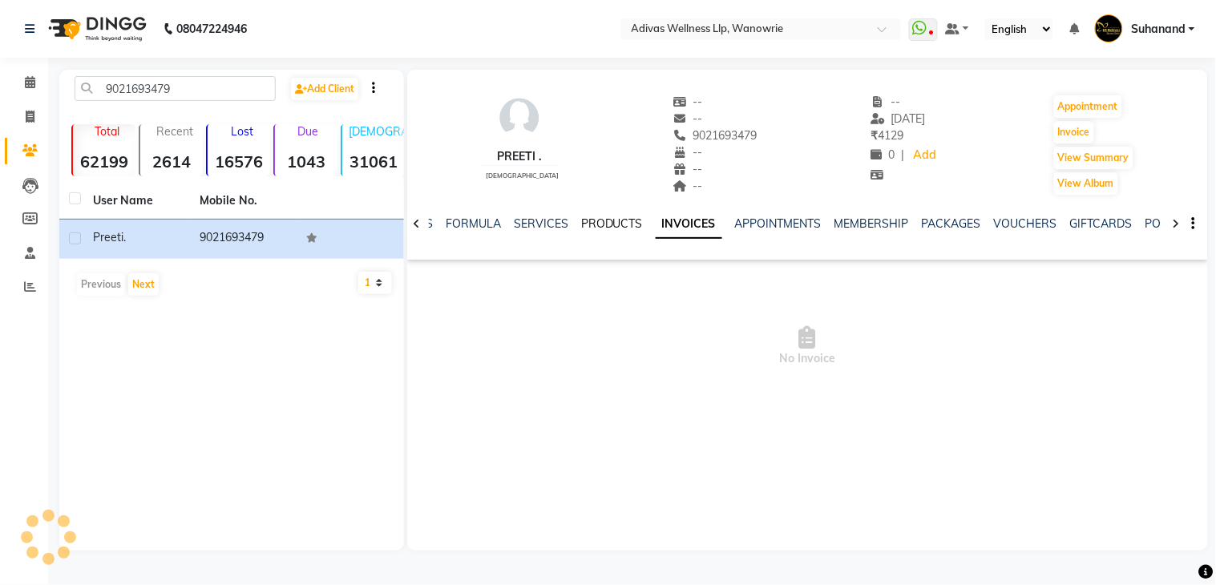
click at [592, 221] on link "PRODUCTS" at bounding box center [612, 223] width 62 height 14
click at [540, 222] on link "SERVICES" at bounding box center [554, 223] width 55 height 14
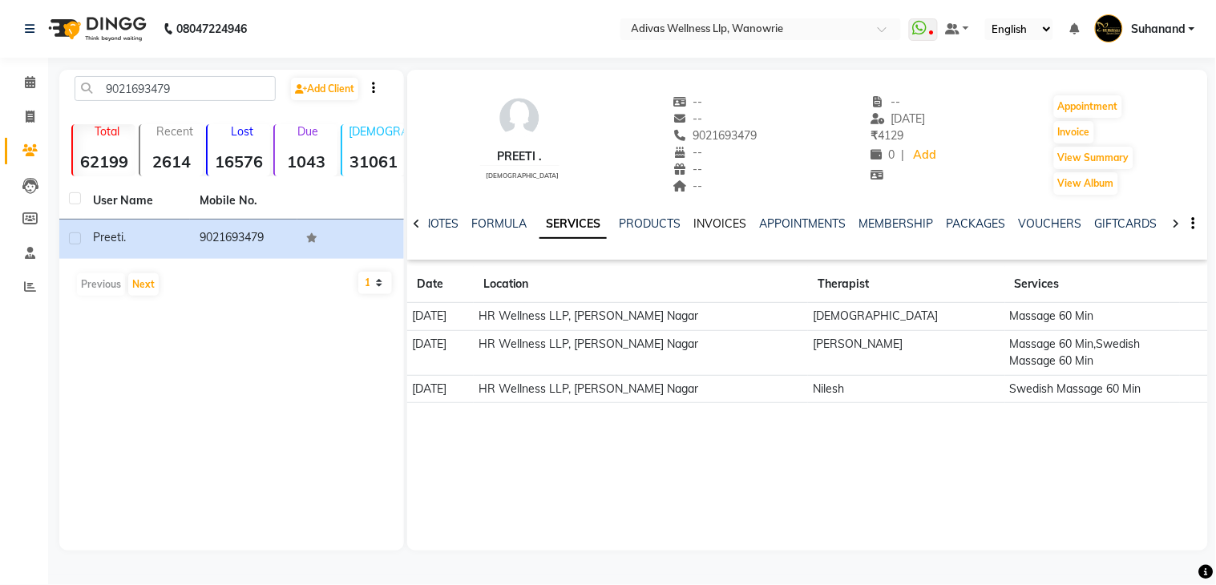
click at [740, 216] on link "INVOICES" at bounding box center [720, 223] width 53 height 14
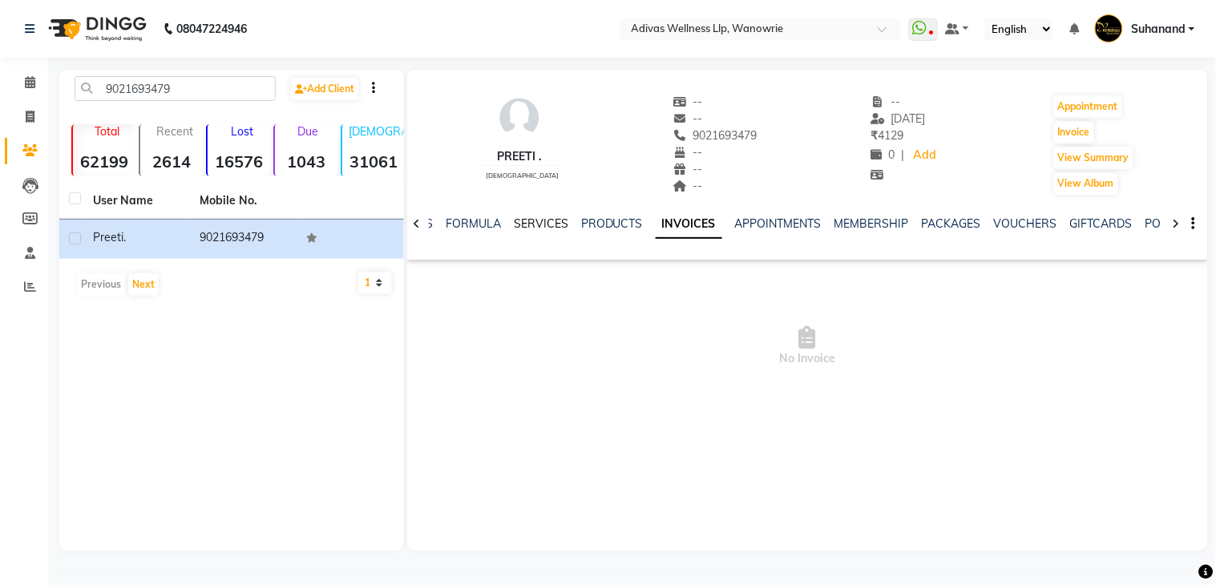
click at [531, 226] on link "SERVICES" at bounding box center [541, 223] width 55 height 14
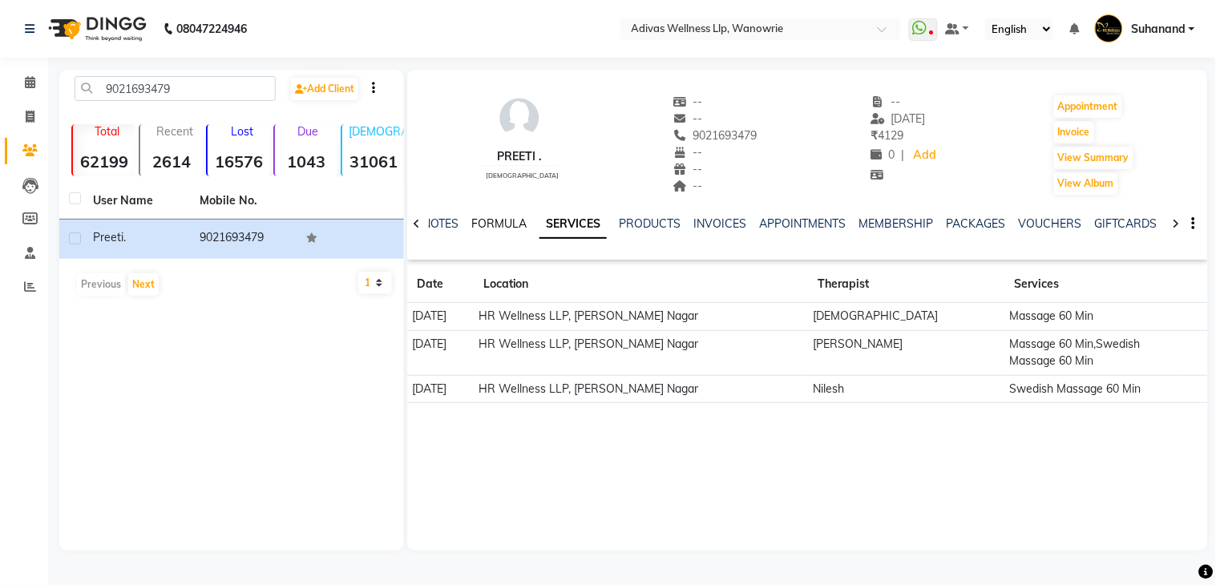
click at [515, 220] on link "FORMULA" at bounding box center [498, 223] width 55 height 14
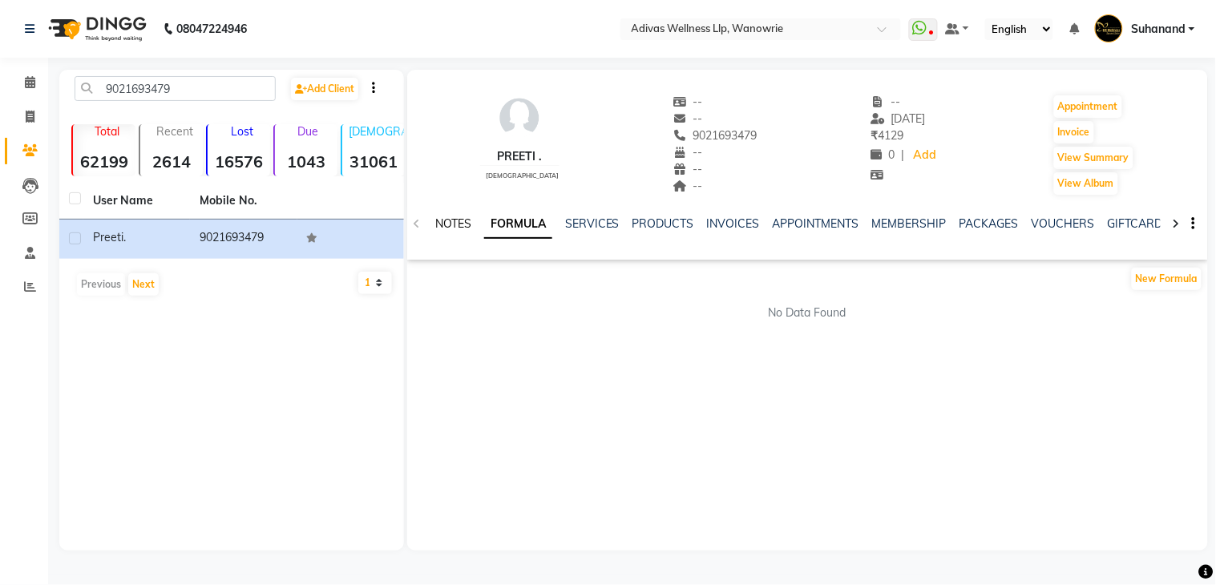
click at [442, 222] on link "NOTES" at bounding box center [453, 223] width 36 height 14
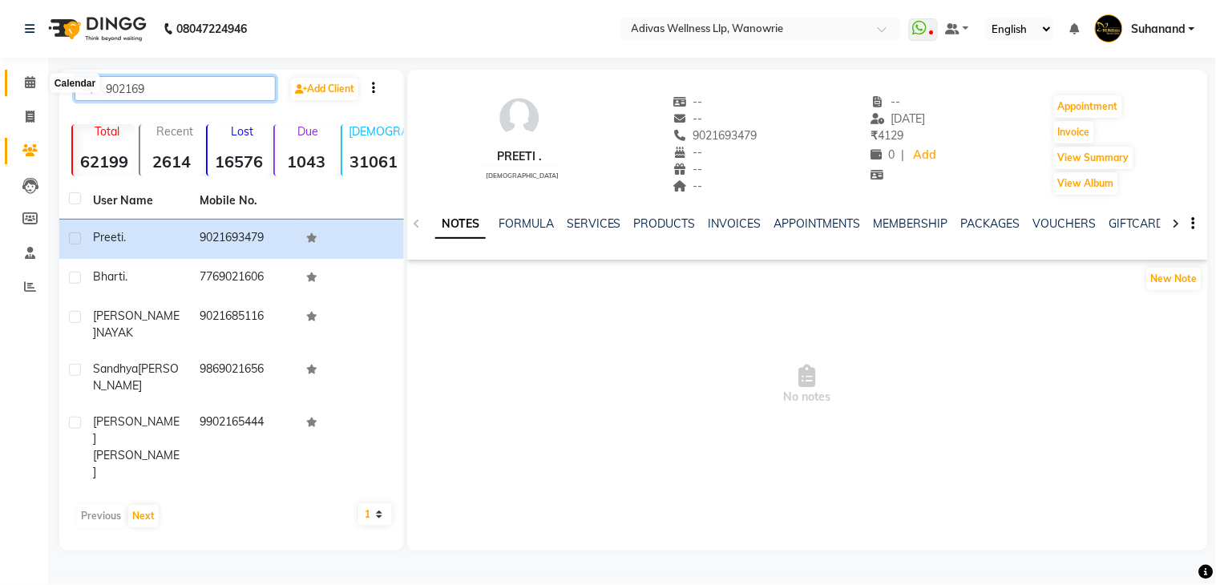
type input "9021693"
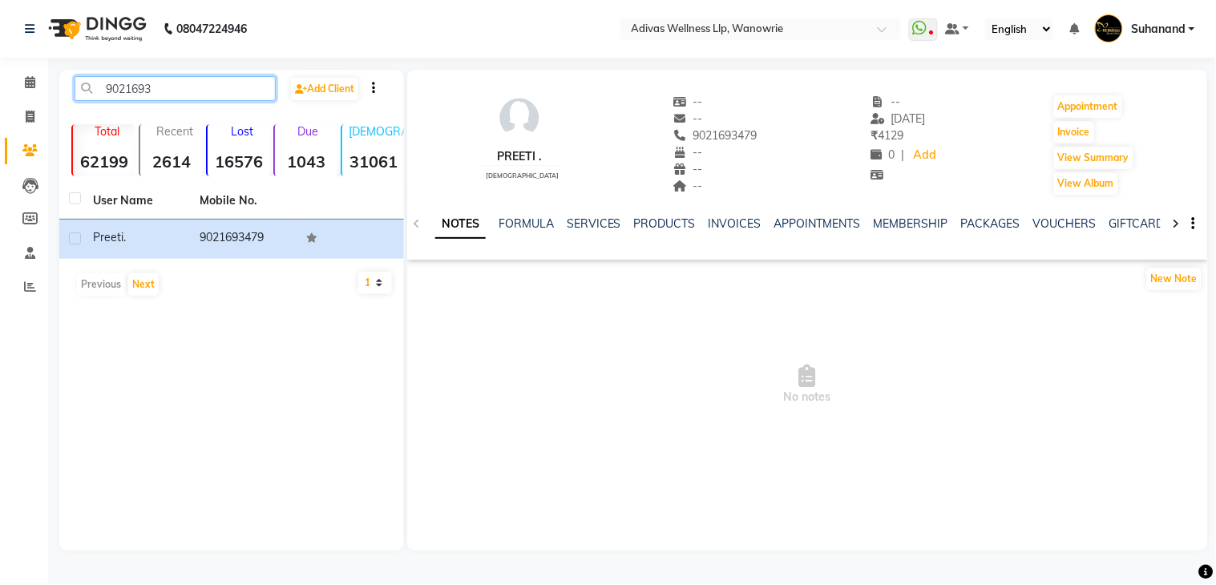
drag, startPoint x: 188, startPoint y: 86, endPoint x: 73, endPoint y: 86, distance: 114.6
click at [73, 86] on div "9021693" at bounding box center [175, 88] width 225 height 25
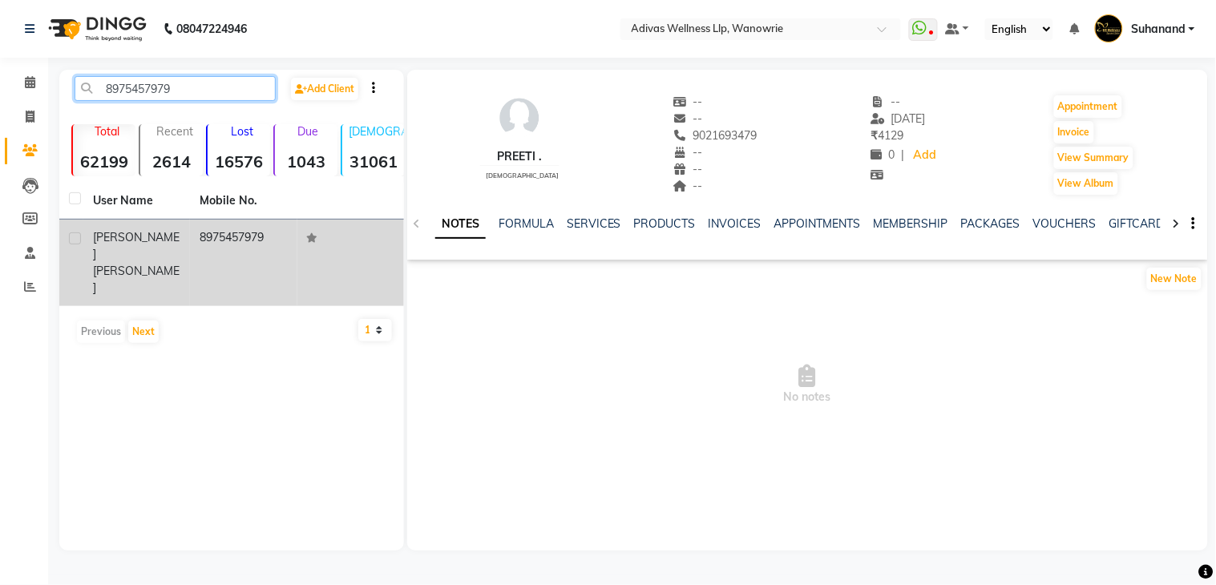
type input "8975457979"
click at [233, 238] on td "8975457979" at bounding box center [243, 263] width 107 height 87
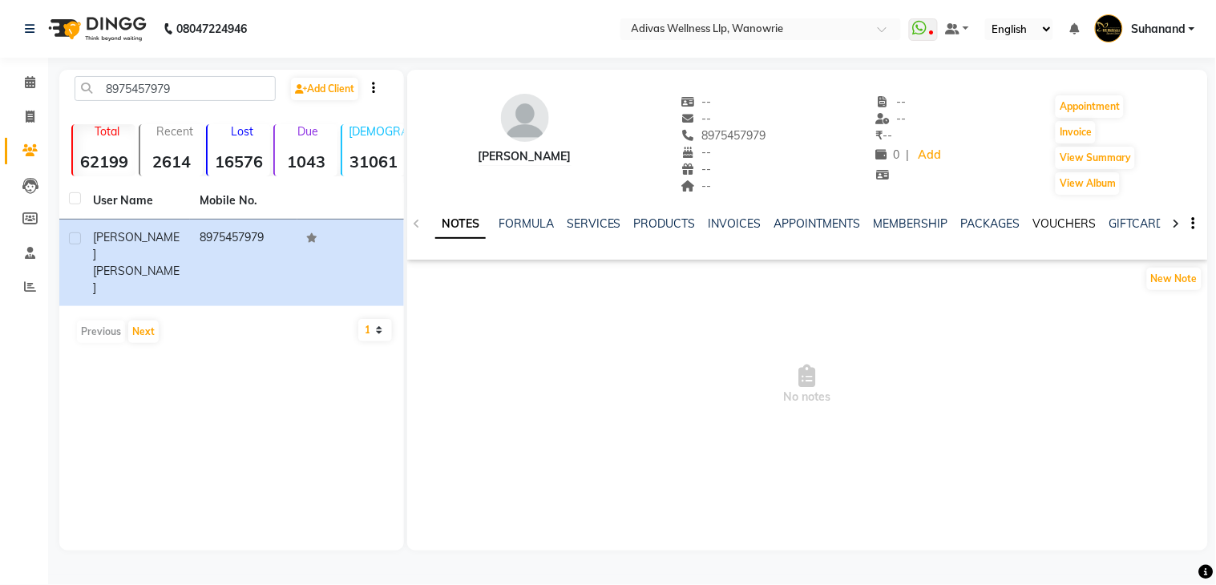
click at [1062, 216] on link "VOUCHERS" at bounding box center [1064, 223] width 63 height 14
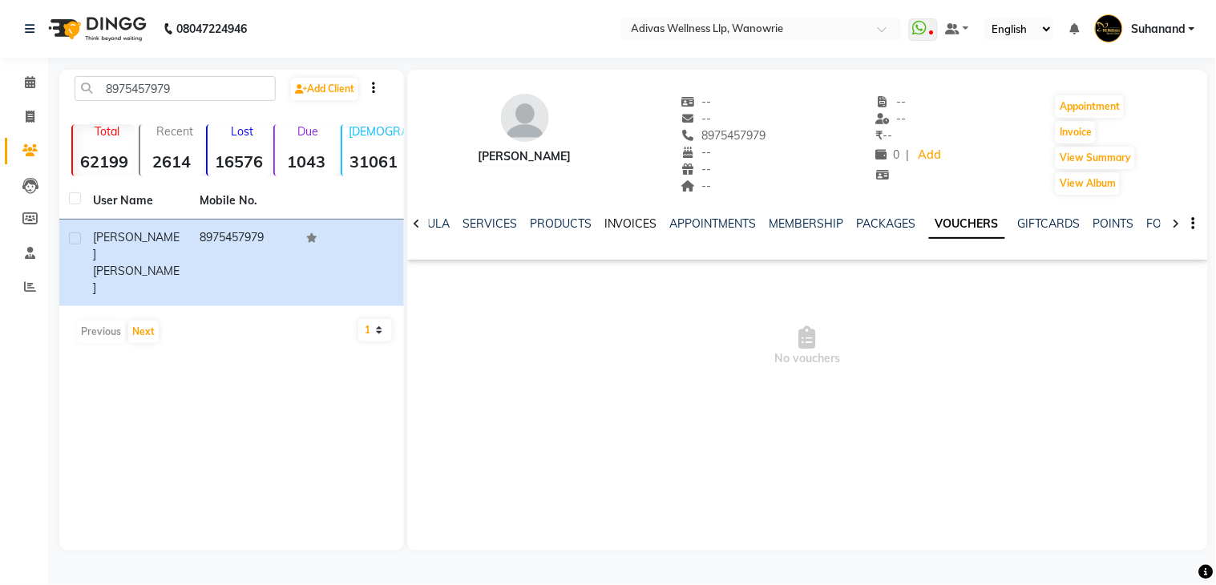
click at [641, 221] on link "INVOICES" at bounding box center [630, 223] width 53 height 14
click at [597, 220] on link "PRODUCTS" at bounding box center [612, 223] width 62 height 14
click at [567, 221] on link "SERVICES" at bounding box center [554, 223] width 55 height 14
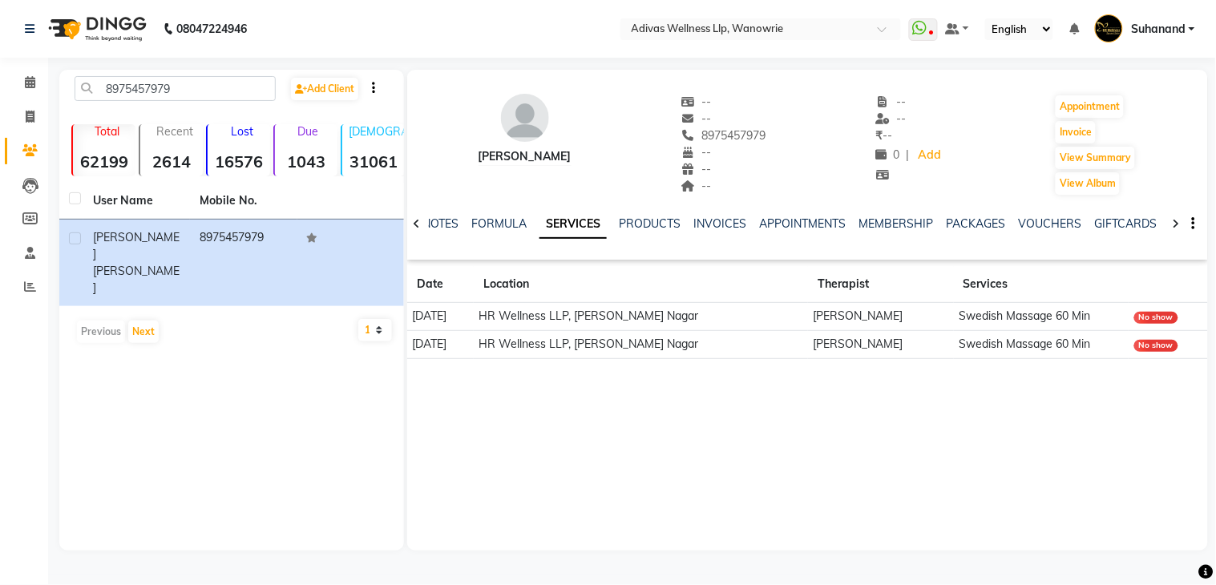
click at [612, 319] on td "HR Wellness LLP, [PERSON_NAME] Nagar" at bounding box center [641, 317] width 334 height 28
click at [1144, 227] on link "GIFTCARDS" at bounding box center [1126, 223] width 63 height 14
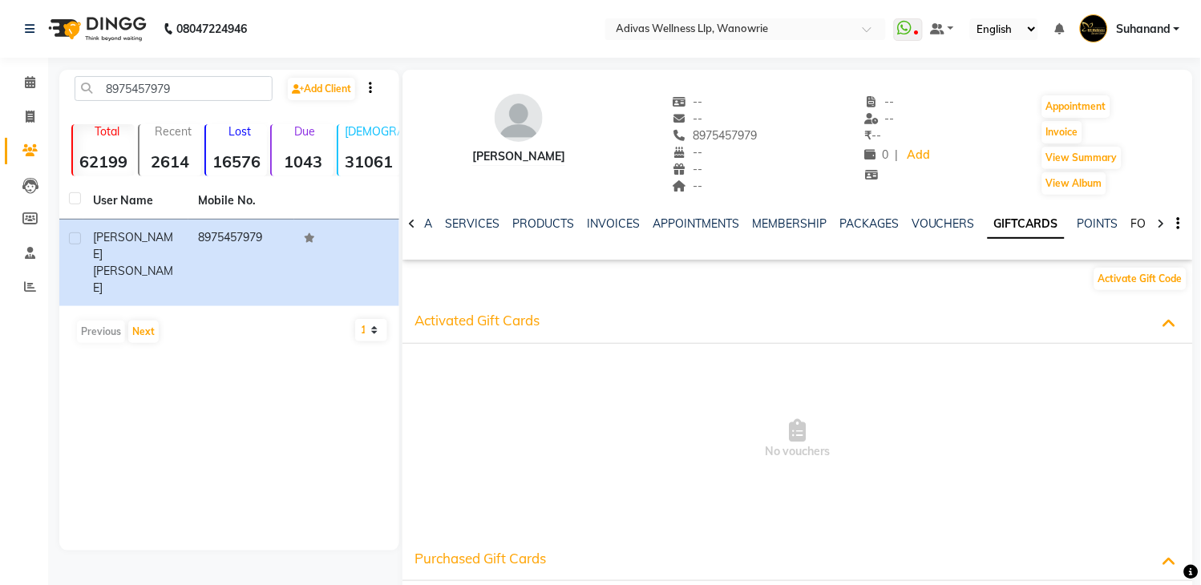
click at [1140, 227] on link "FORMS" at bounding box center [1151, 223] width 40 height 14
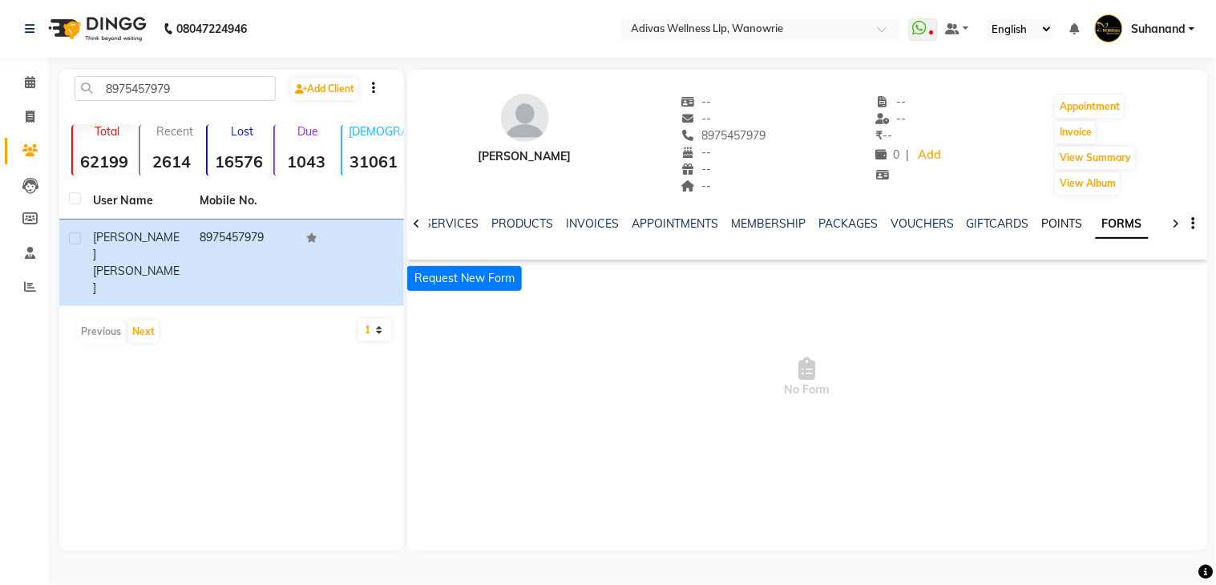
click at [1063, 227] on link "POINTS" at bounding box center [1062, 223] width 41 height 14
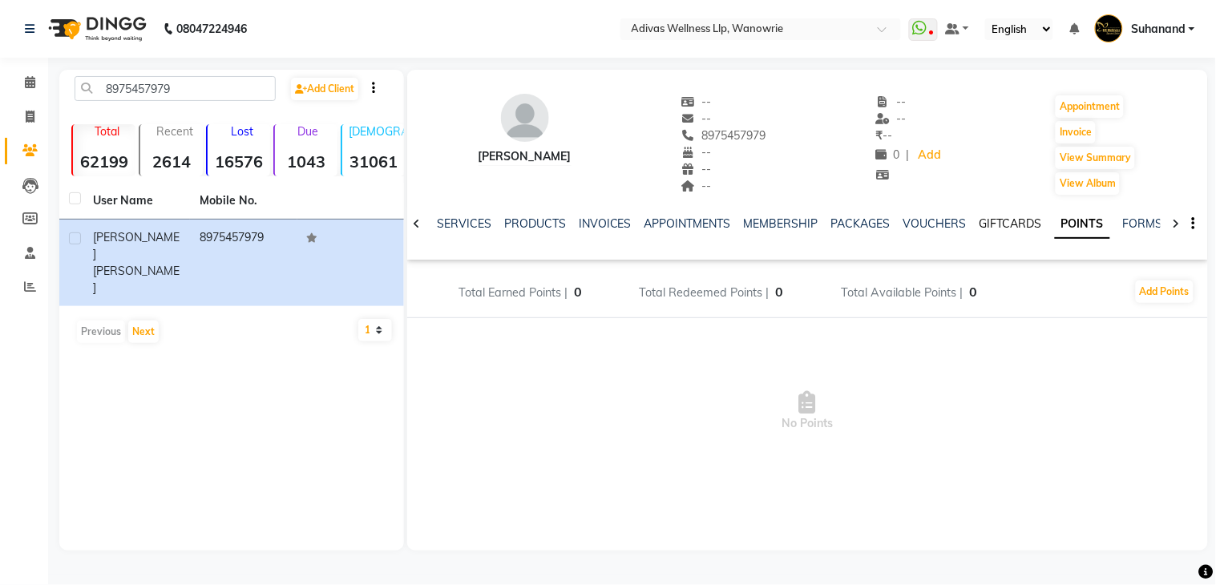
click at [990, 221] on link "GIFTCARDS" at bounding box center [1011, 223] width 63 height 14
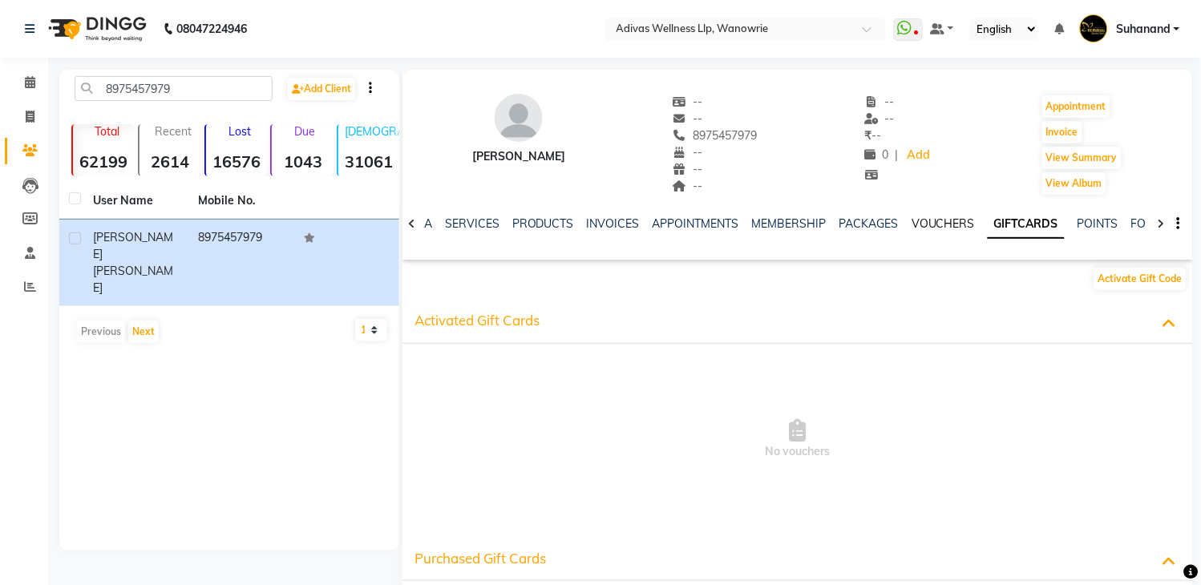
click at [938, 221] on link "VOUCHERS" at bounding box center [942, 223] width 63 height 14
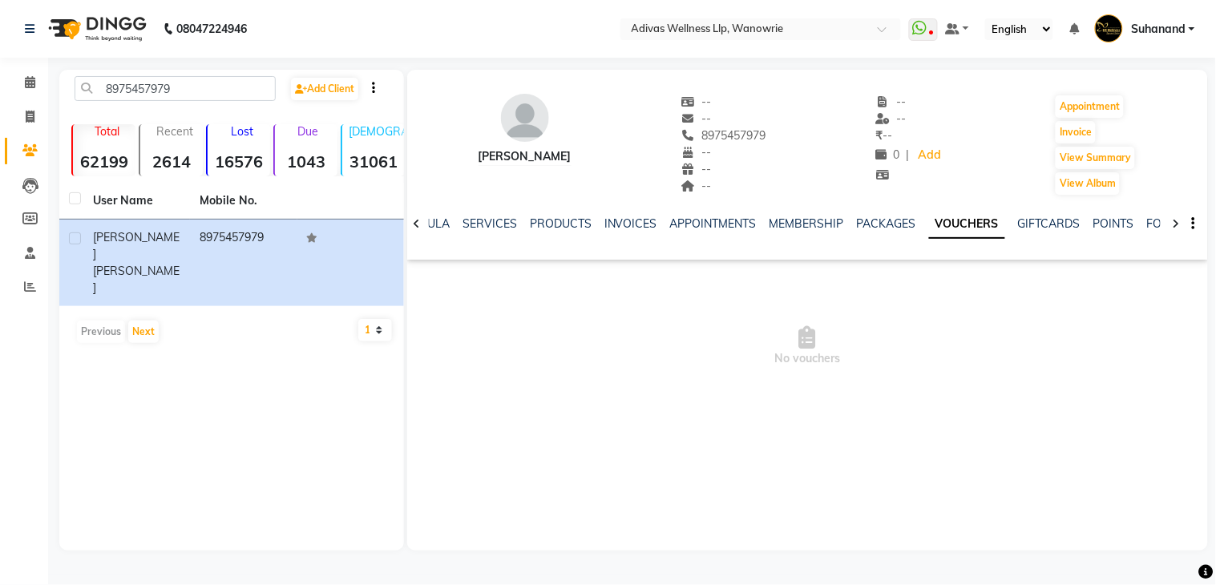
click at [818, 183] on div "[PERSON_NAME] -- -- 8975457979 -- -- -- -- -- ₹ -- 0 | Add Appointment Invoice …" at bounding box center [807, 137] width 801 height 119
click at [29, 83] on icon at bounding box center [30, 82] width 10 height 12
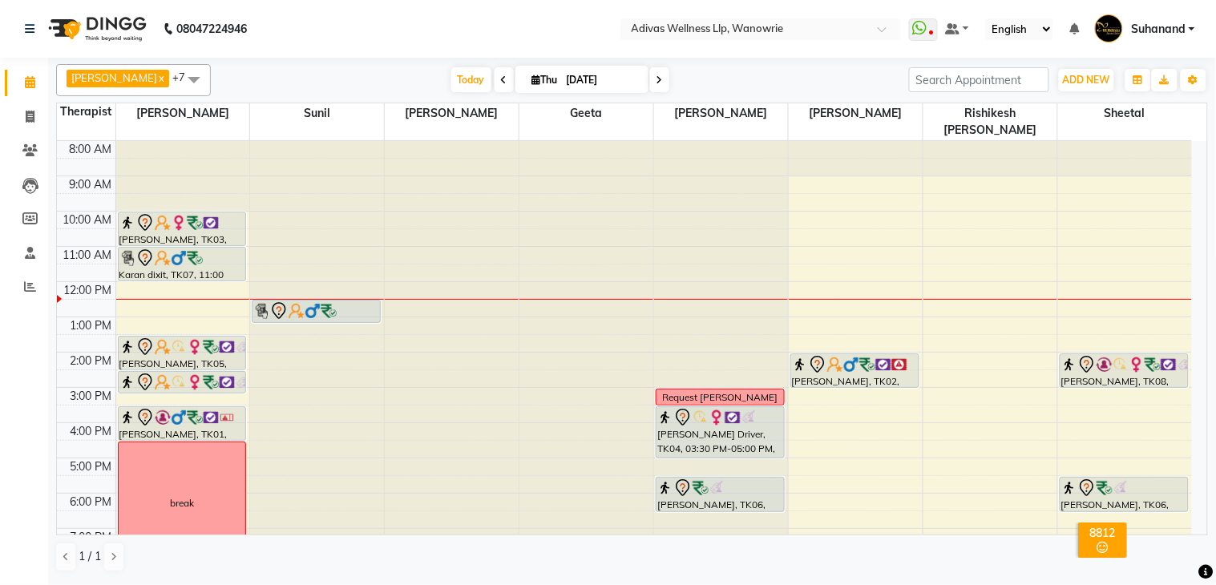
click at [380, 33] on nav "08047224946 Select Location × Adivas Wellness Llp, Wanowrie WhatsApp Status ✕ S…" at bounding box center [608, 29] width 1216 height 58
click at [443, 30] on nav "08047224946 Select Location × Adivas Wellness Llp, Wanowrie WhatsApp Status ✕ S…" at bounding box center [608, 29] width 1216 height 58
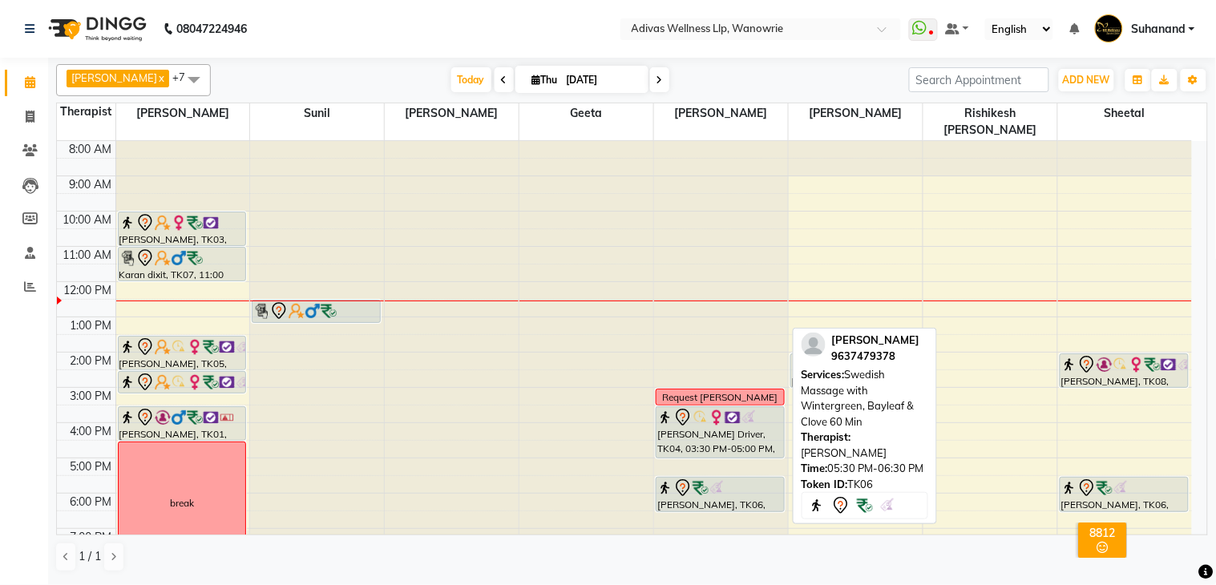
click at [704, 480] on img at bounding box center [701, 488] width 16 height 16
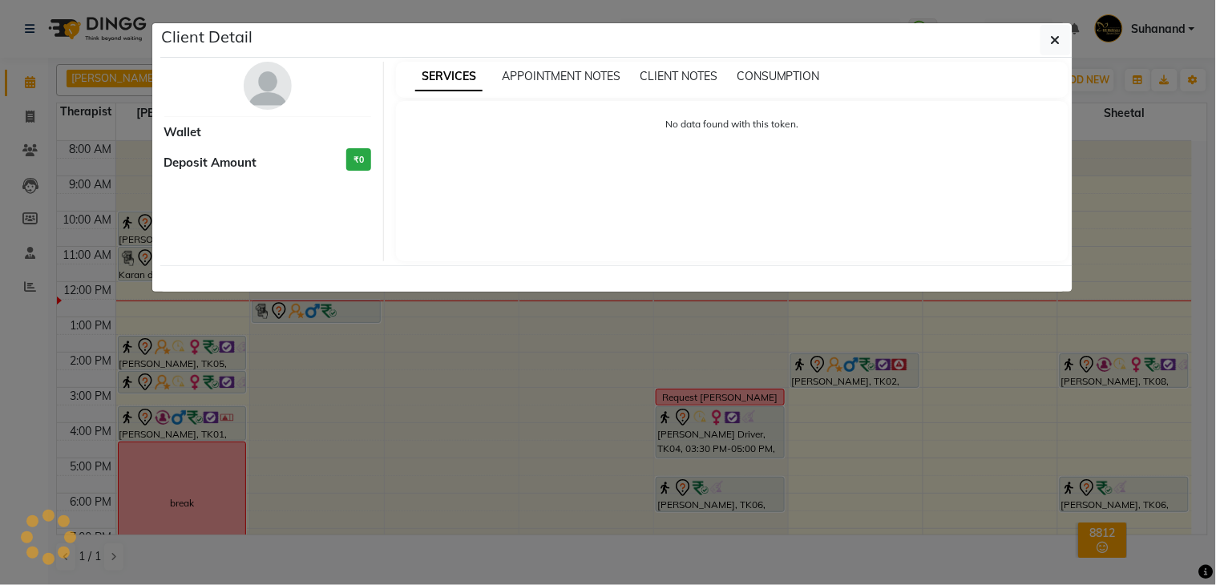
select select "7"
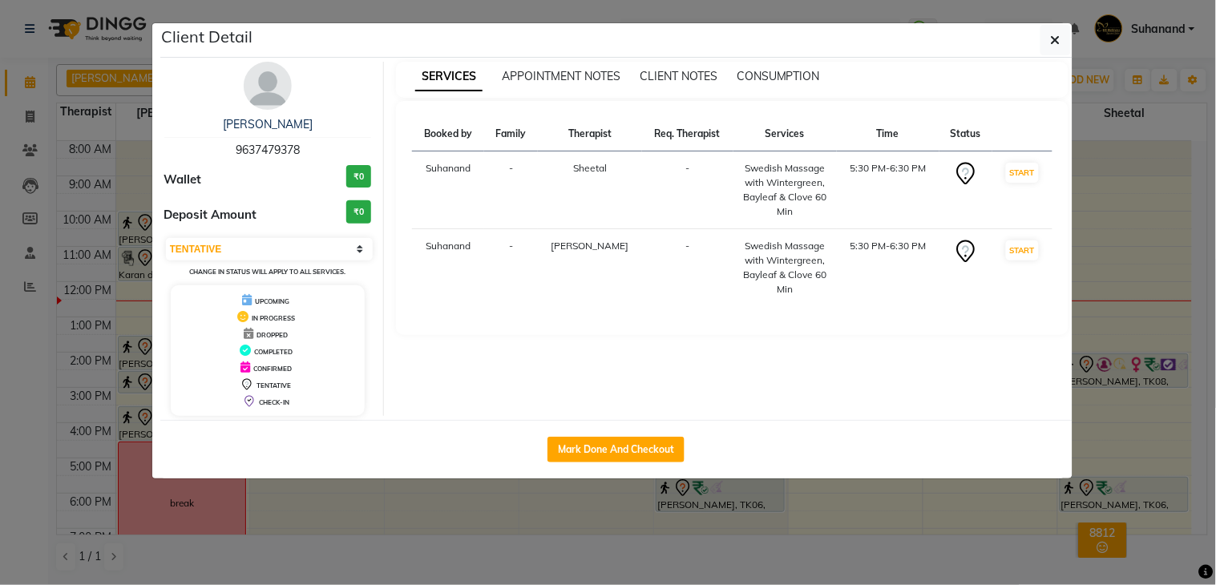
click at [283, 133] on div "[PERSON_NAME] 9637479378" at bounding box center [268, 137] width 208 height 42
click at [281, 123] on link "[PERSON_NAME]" at bounding box center [268, 124] width 90 height 14
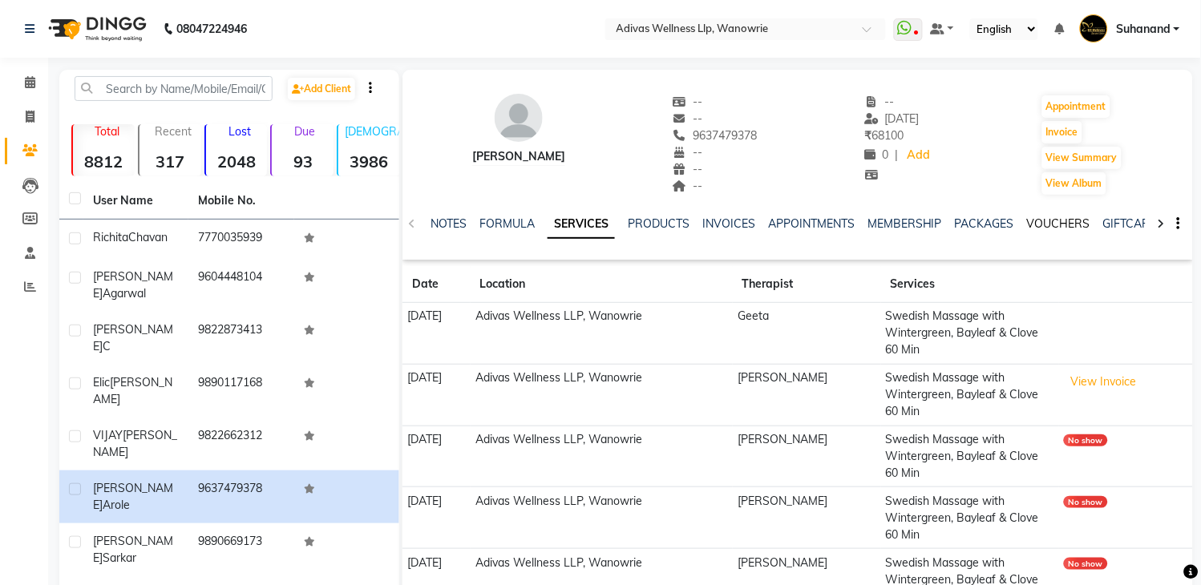
click at [1081, 220] on link "VOUCHERS" at bounding box center [1058, 223] width 63 height 14
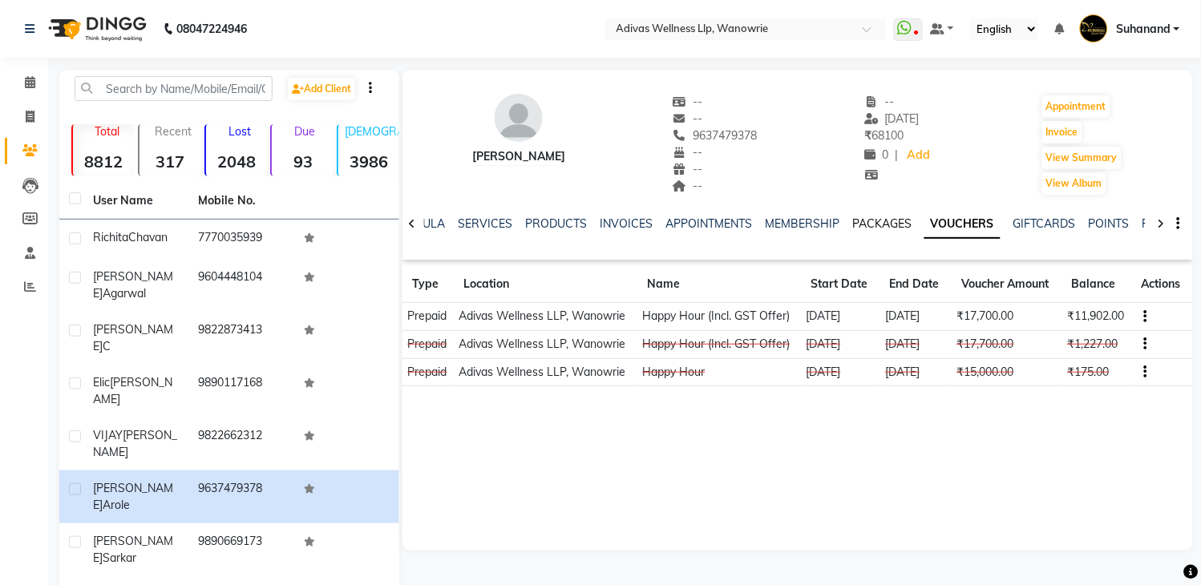
click at [852, 223] on link "PACKAGES" at bounding box center [881, 223] width 59 height 14
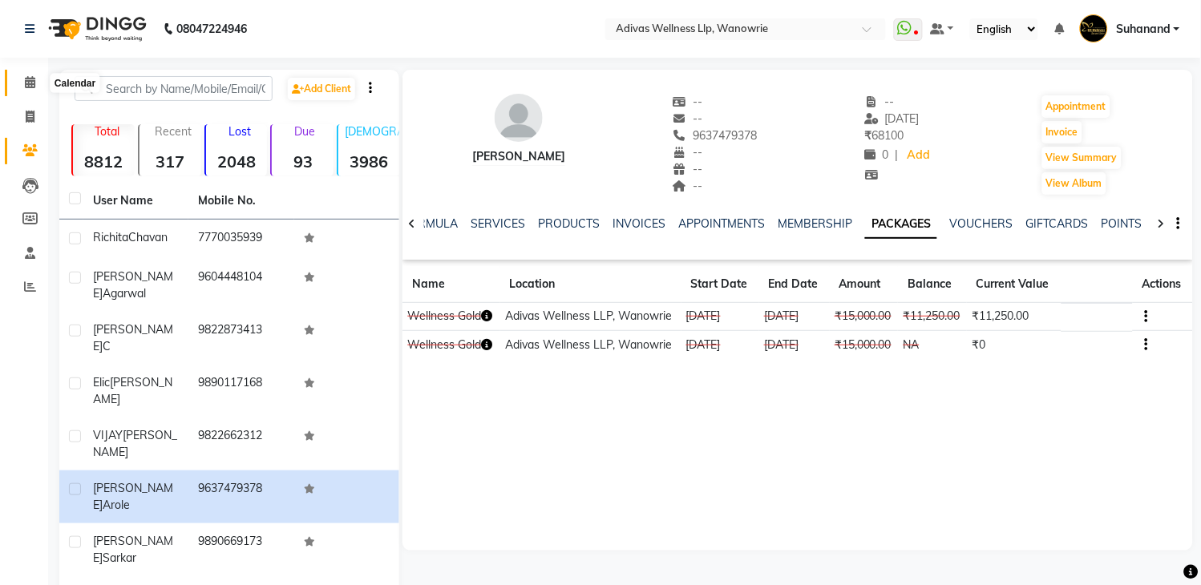
click at [26, 77] on icon at bounding box center [30, 82] width 10 height 12
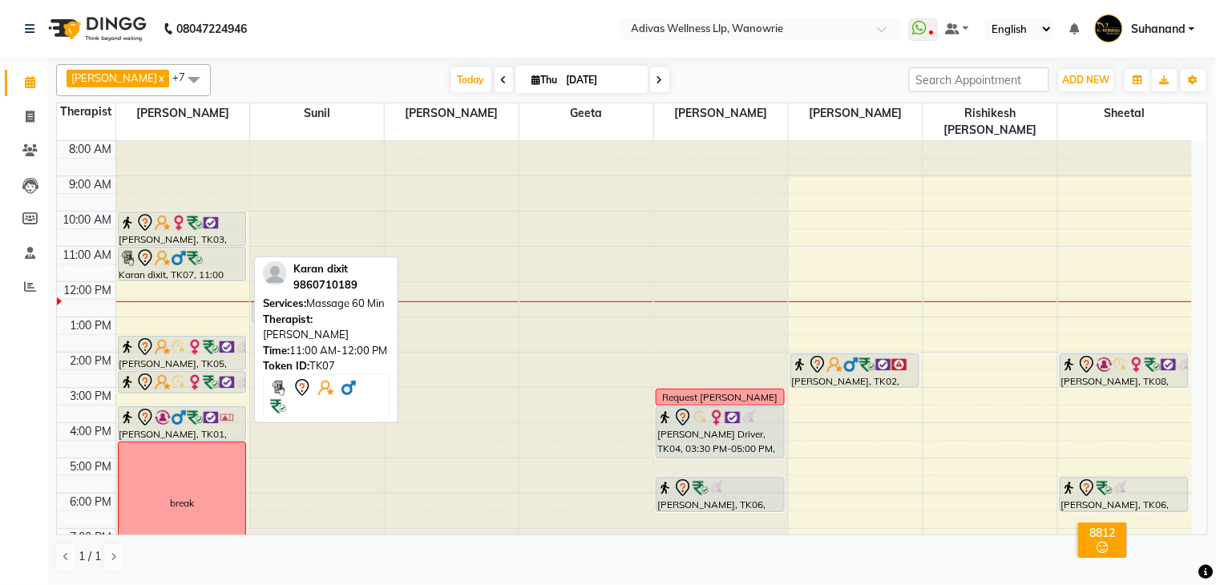
click at [193, 253] on div "Karan dixit, TK07, 11:00 AM-12:00 PM, Massage 60 Min" at bounding box center [182, 264] width 127 height 33
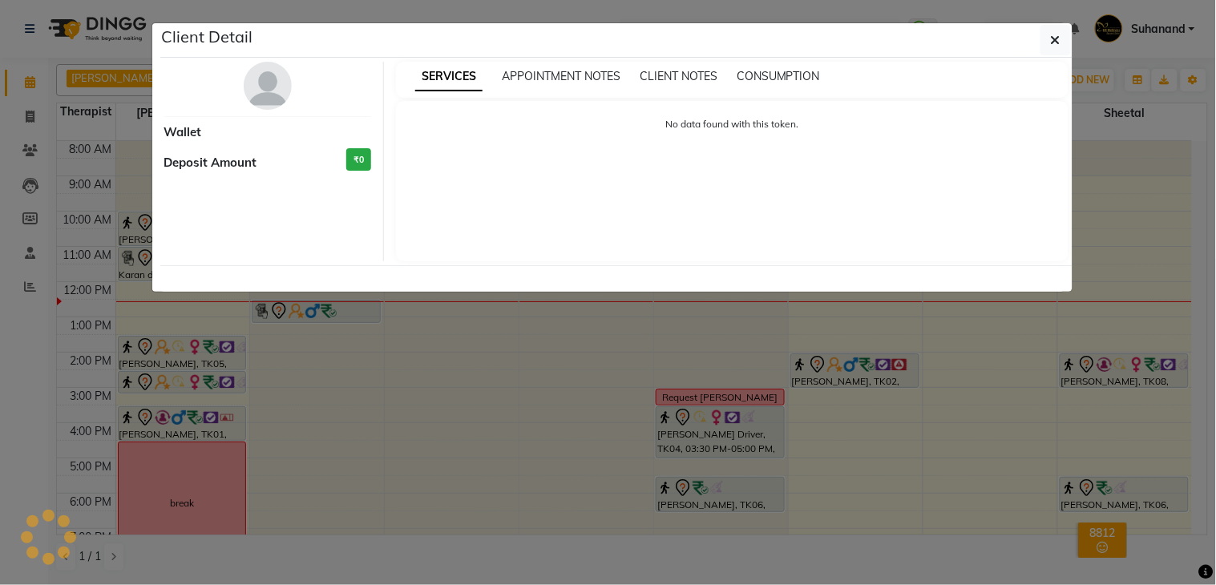
select select "7"
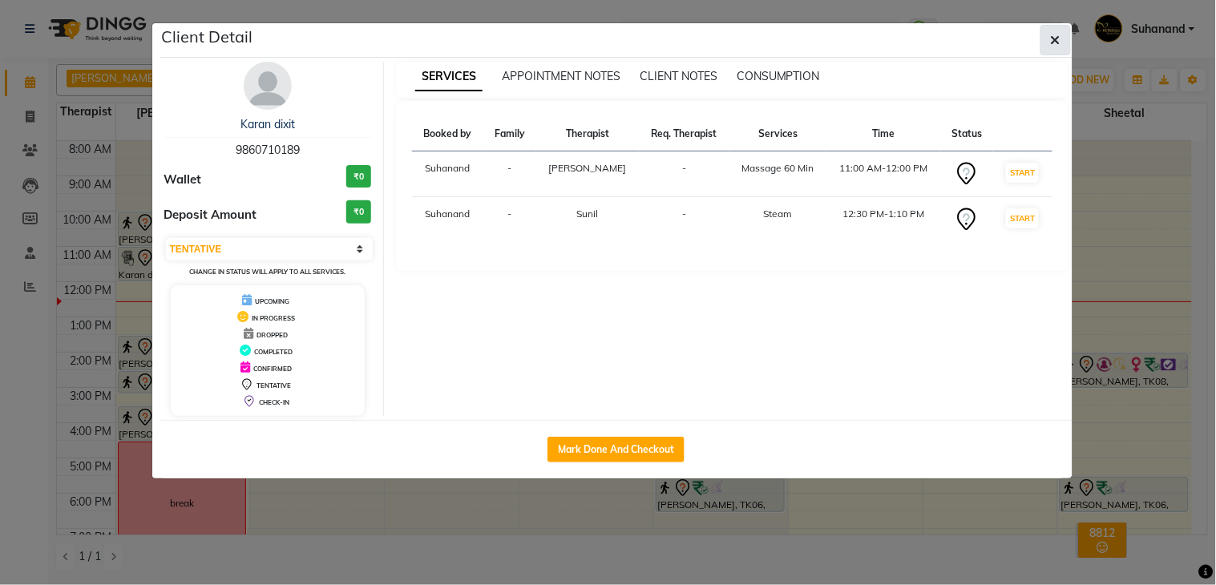
click at [1053, 37] on icon "button" at bounding box center [1056, 40] width 10 height 13
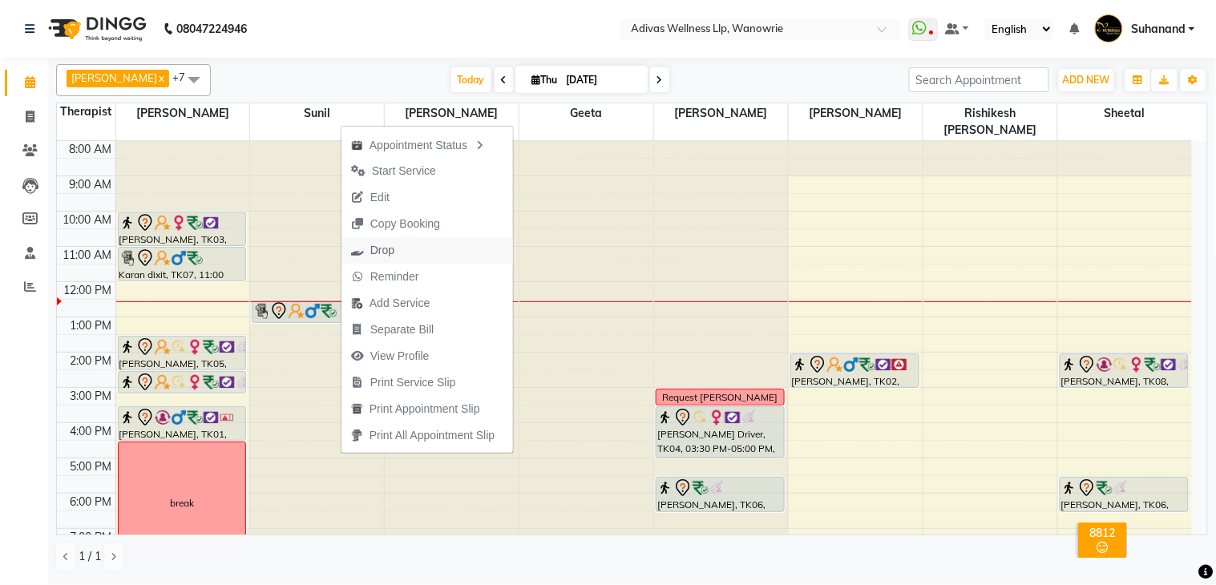
click at [405, 246] on button "Drop" at bounding box center [427, 250] width 172 height 26
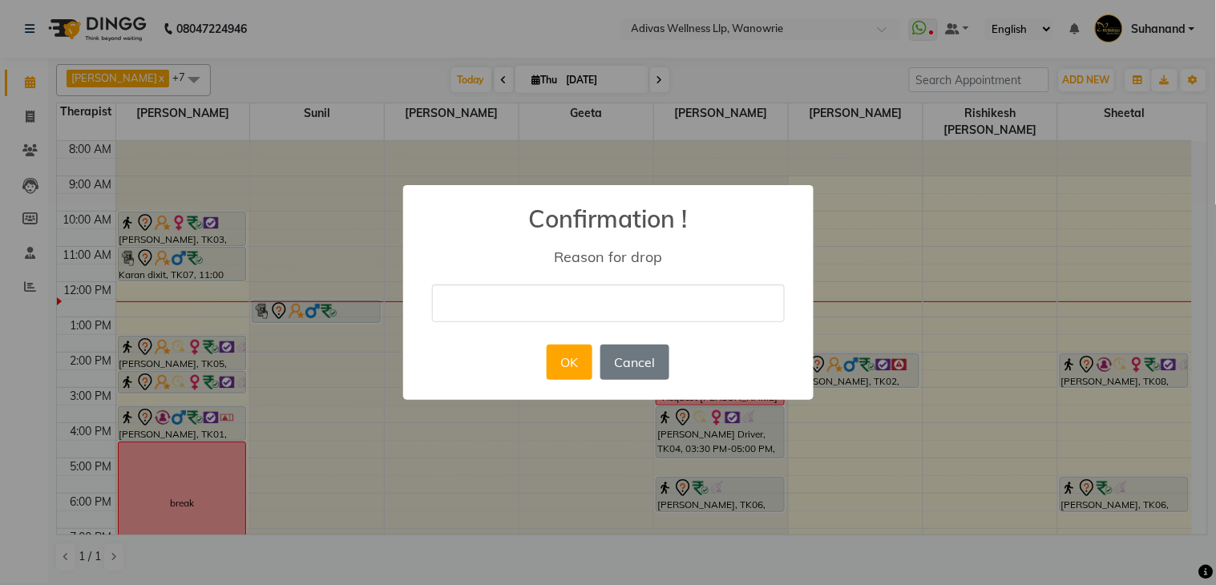
click at [615, 305] on input "text" at bounding box center [608, 304] width 353 height 38
type input "cancel"
click at [564, 353] on button "OK" at bounding box center [570, 362] width 46 height 35
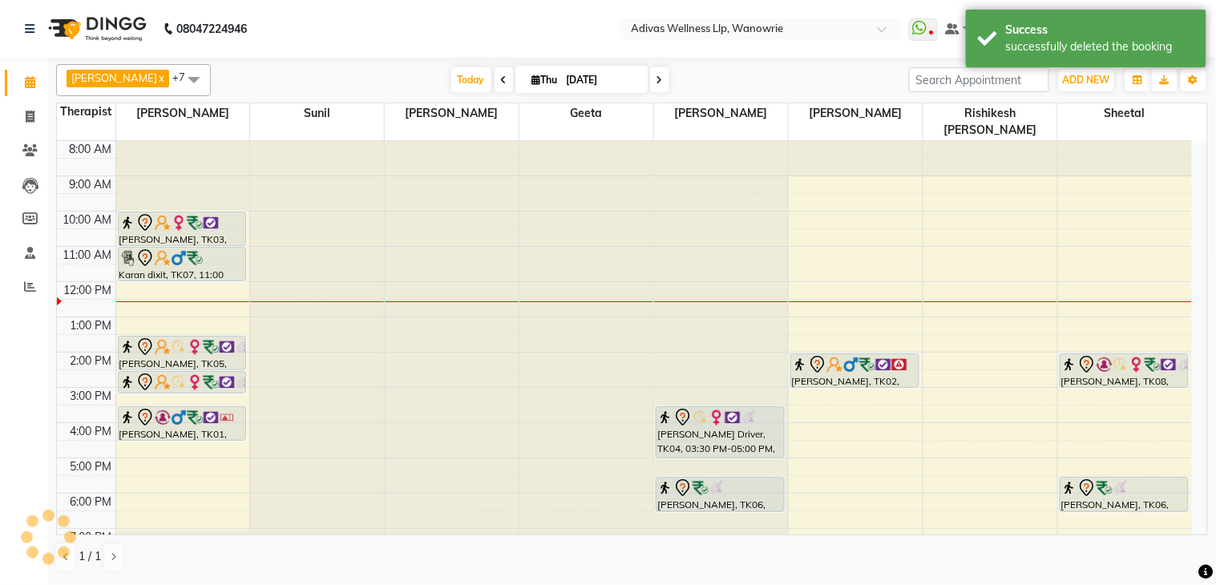
click at [439, 33] on nav "08047224946 Select Location × Adivas Wellness Llp, Wanowrie WhatsApp Status ✕ S…" at bounding box center [608, 29] width 1216 height 58
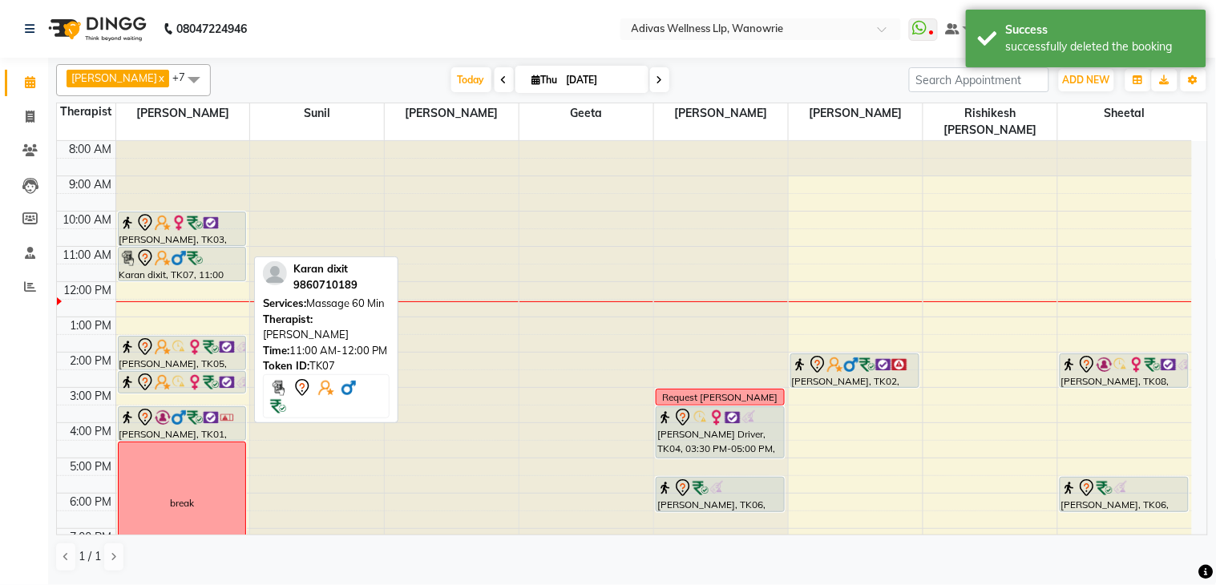
click at [187, 250] on img at bounding box center [195, 258] width 16 height 16
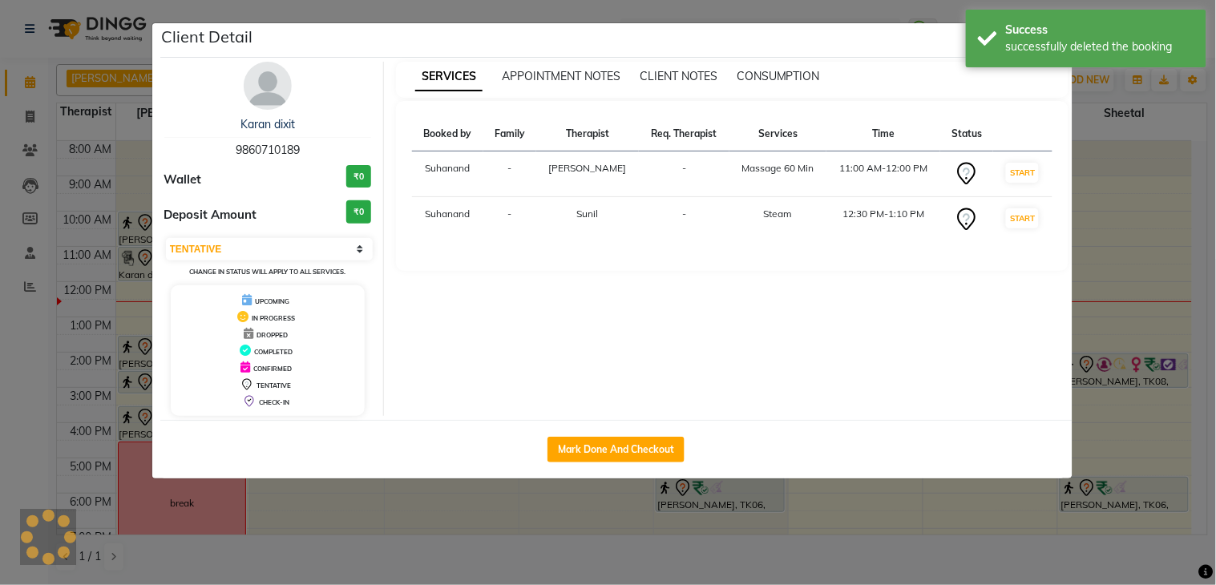
select select "select"
click at [596, 442] on button "Mark Done And Checkout" at bounding box center [615, 450] width 137 height 26
select select "service"
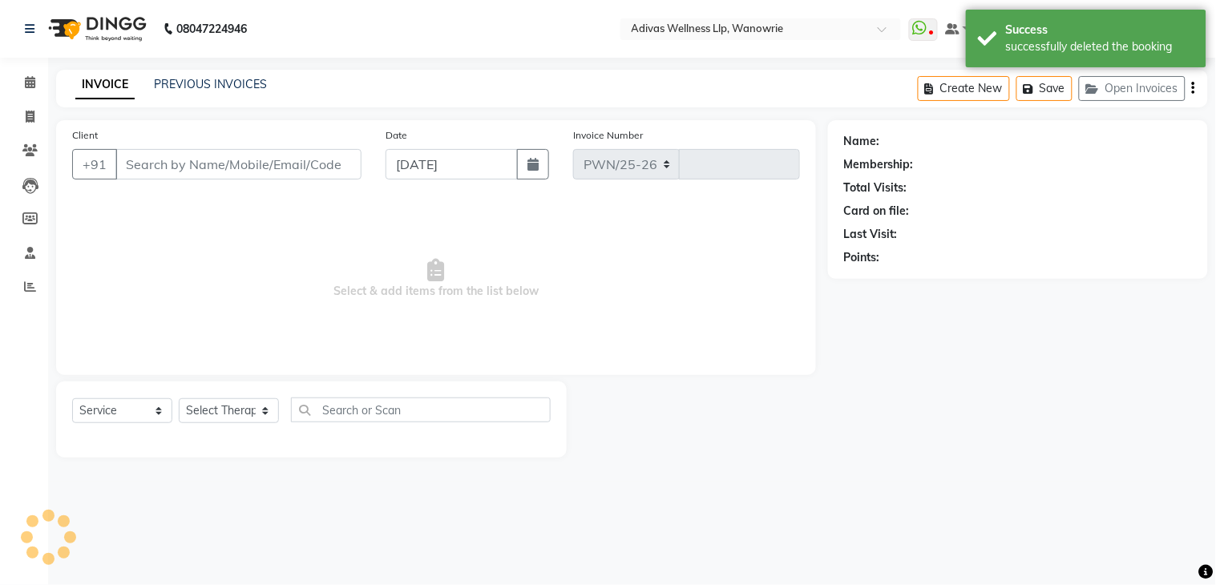
select select "4294"
type input "1694"
select select "P"
type input "9860710189"
select select "17276"
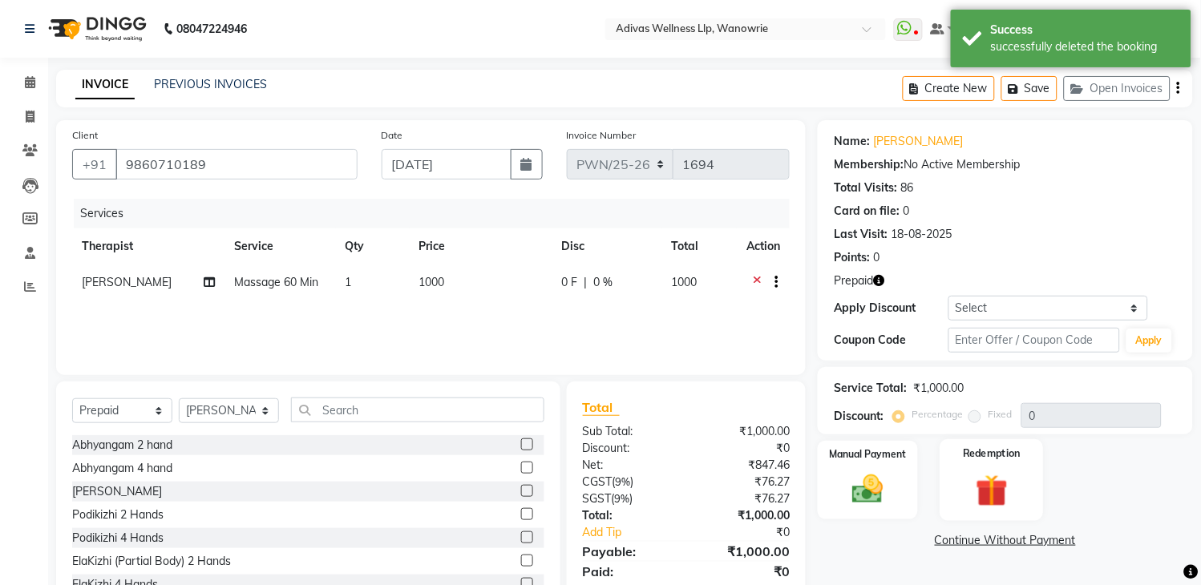
click at [964, 466] on div "Redemption" at bounding box center [990, 480] width 103 height 82
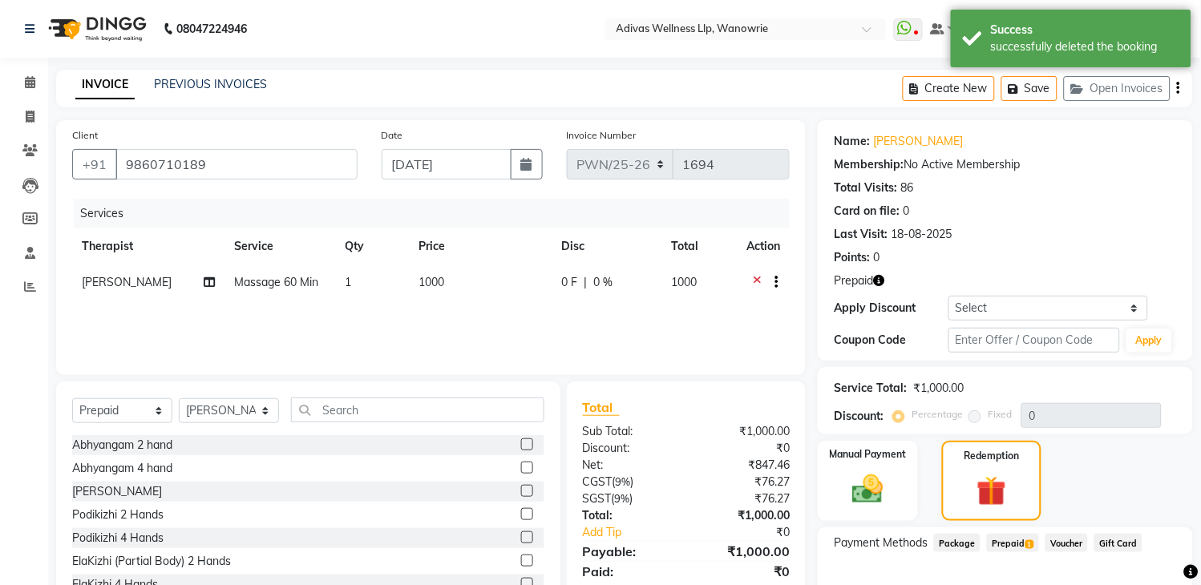
scroll to position [94, 0]
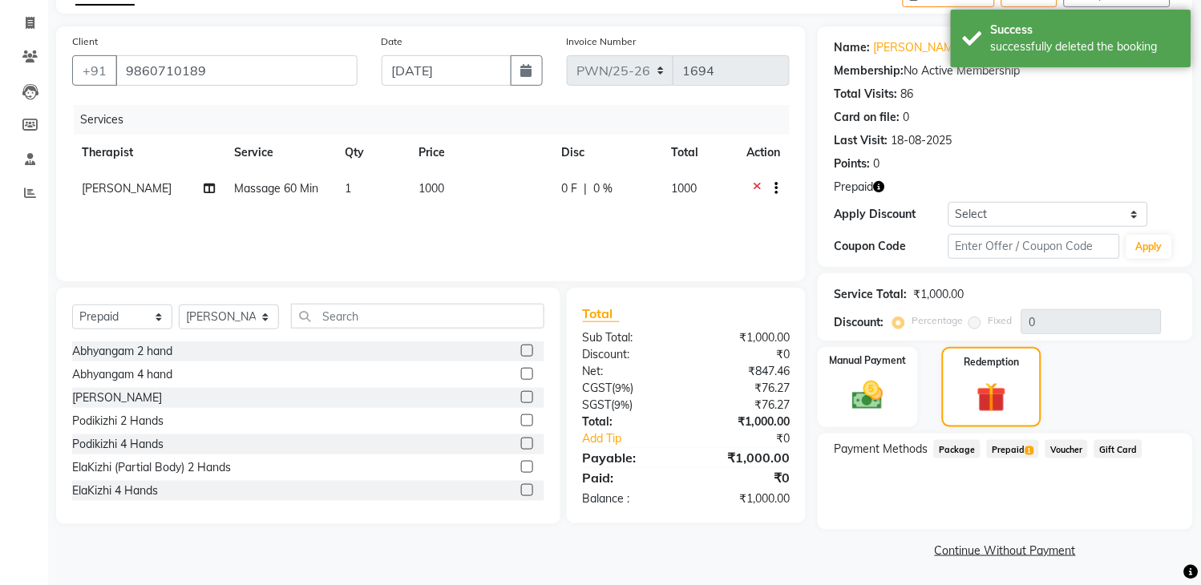
click at [1021, 445] on span "Prepaid 1" at bounding box center [1013, 449] width 52 height 18
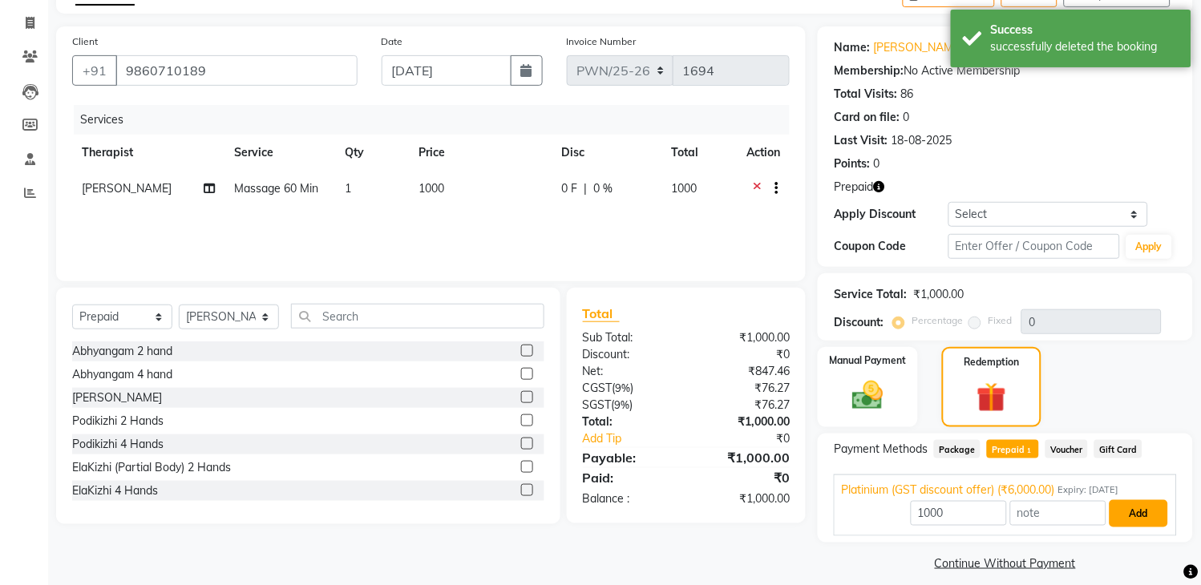
click at [1147, 511] on button "Add" at bounding box center [1138, 513] width 59 height 27
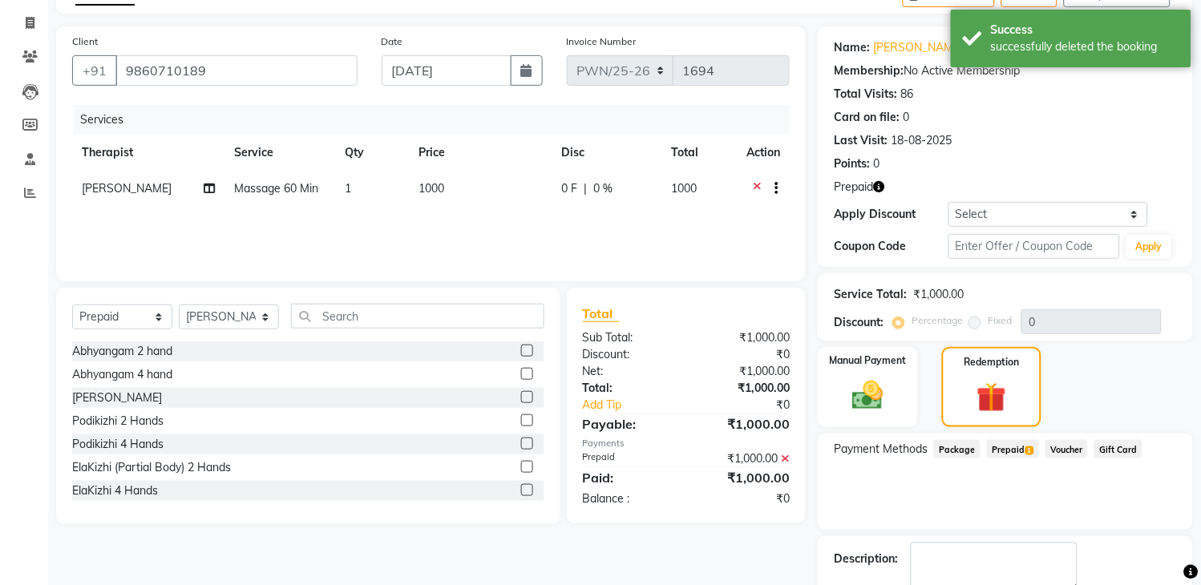
scroll to position [185, 0]
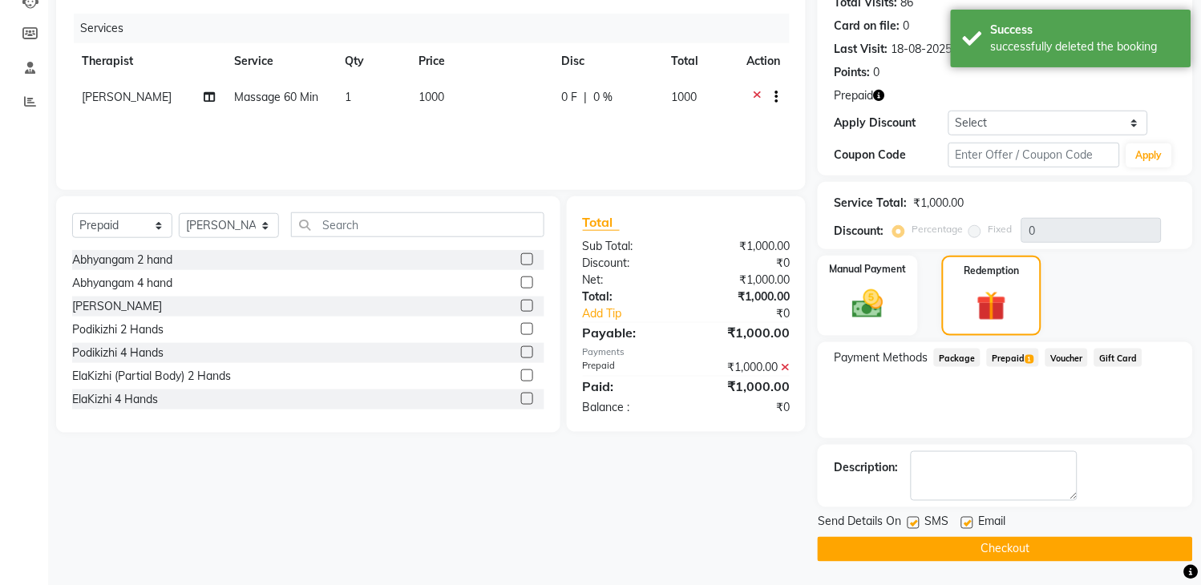
click at [1007, 546] on button "Checkout" at bounding box center [1005, 549] width 375 height 25
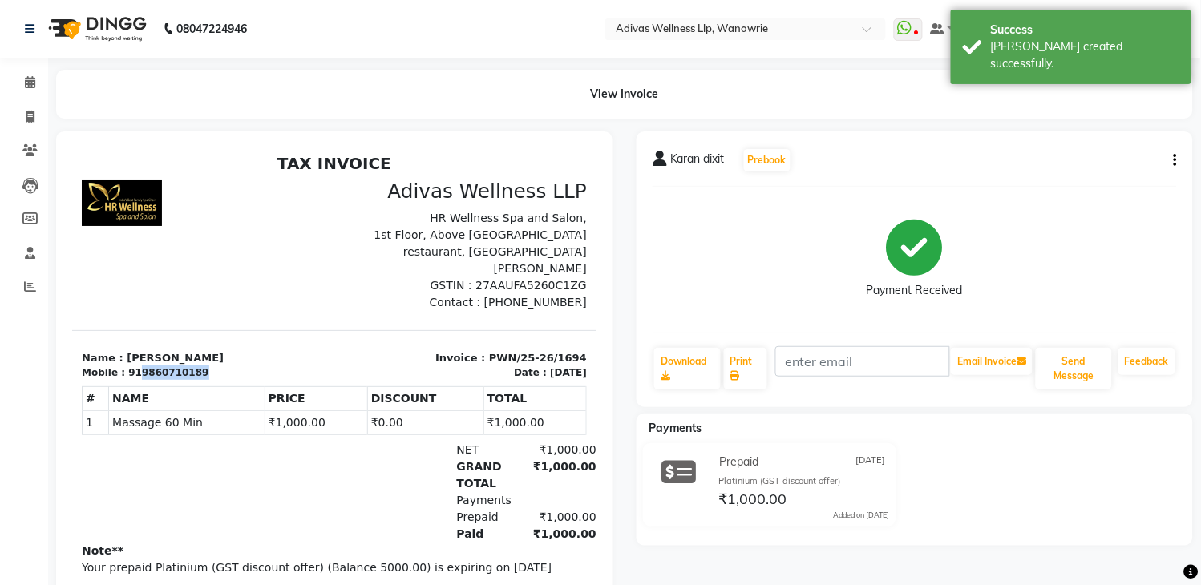
drag, startPoint x: 189, startPoint y: 373, endPoint x: 136, endPoint y: 374, distance: 52.9
click at [136, 374] on div "Mobile : 919860710189" at bounding box center [202, 372] width 243 height 14
click at [253, 355] on p "Name : [PERSON_NAME]" at bounding box center [202, 357] width 243 height 16
drag, startPoint x: 188, startPoint y: 371, endPoint x: 131, endPoint y: 372, distance: 56.9
click at [131, 372] on div "Mobile : 919860710189" at bounding box center [202, 372] width 243 height 14
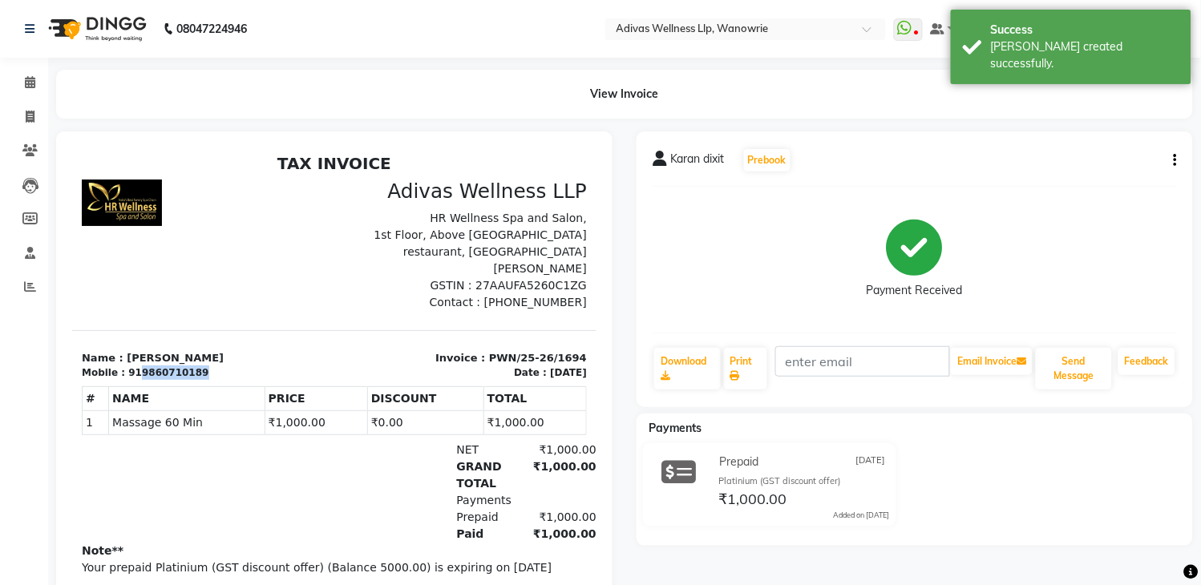
copy div "9860710189"
click at [261, 341] on section "Name : [PERSON_NAME] Mobile : 919860710189 Invoice : PWN/25-26/1694 Date : [DAT…" at bounding box center [333, 354] width 524 height 51
click at [226, 228] on div at bounding box center [202, 244] width 262 height 131
click at [26, 82] on icon at bounding box center [30, 82] width 10 height 12
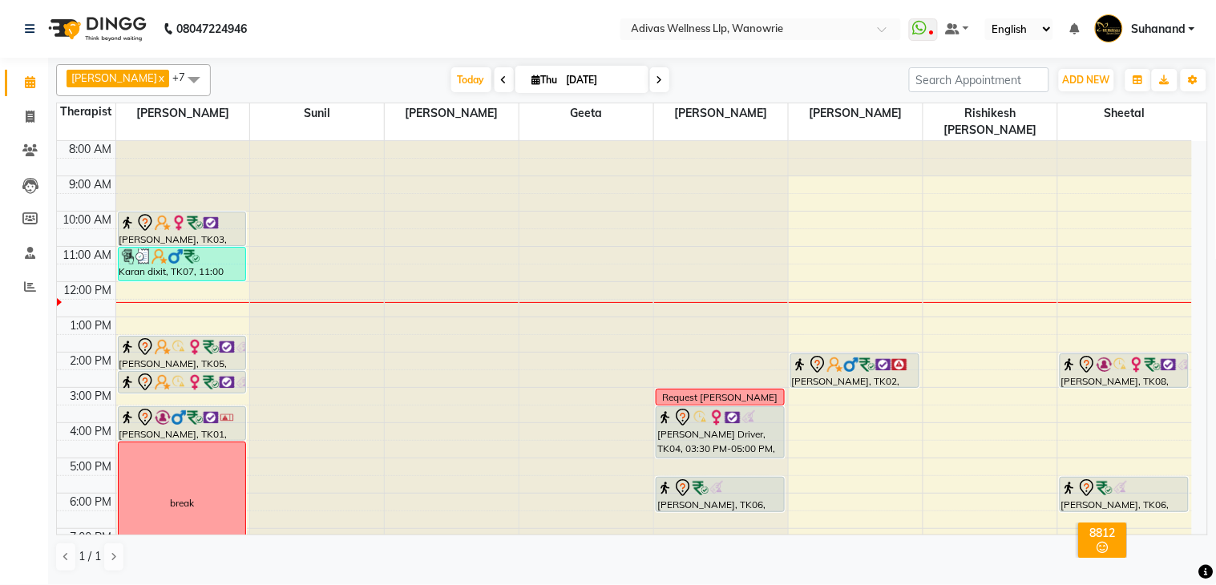
click at [586, 82] on input "[DATE]" at bounding box center [602, 80] width 80 height 24
select select "9"
select select "2025"
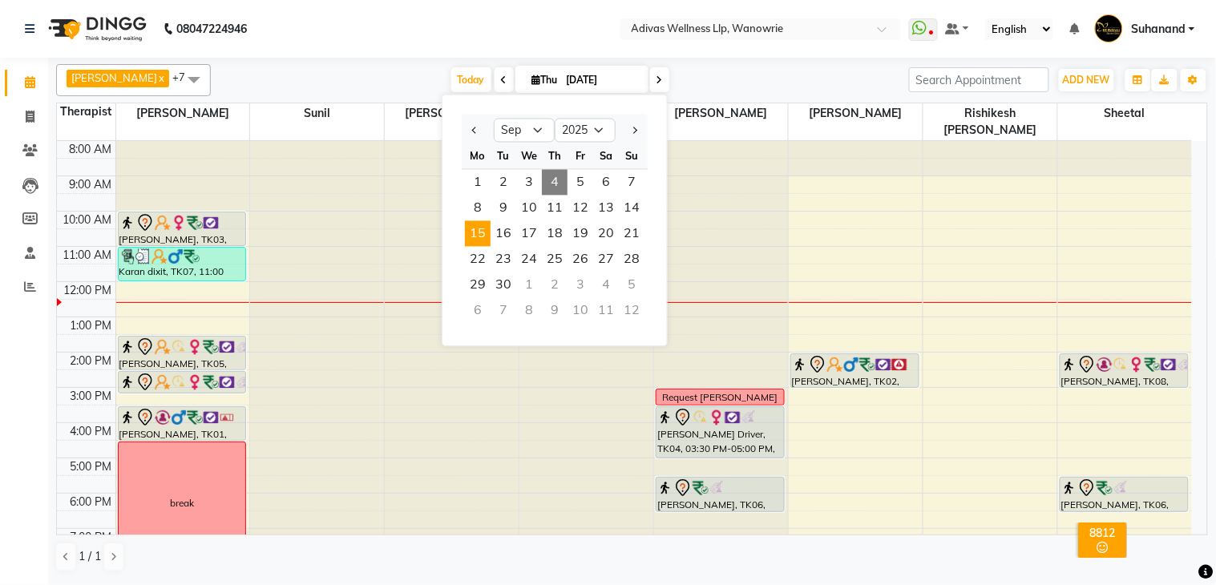
click at [482, 232] on span "15" at bounding box center [478, 234] width 26 height 26
type input "[DATE]"
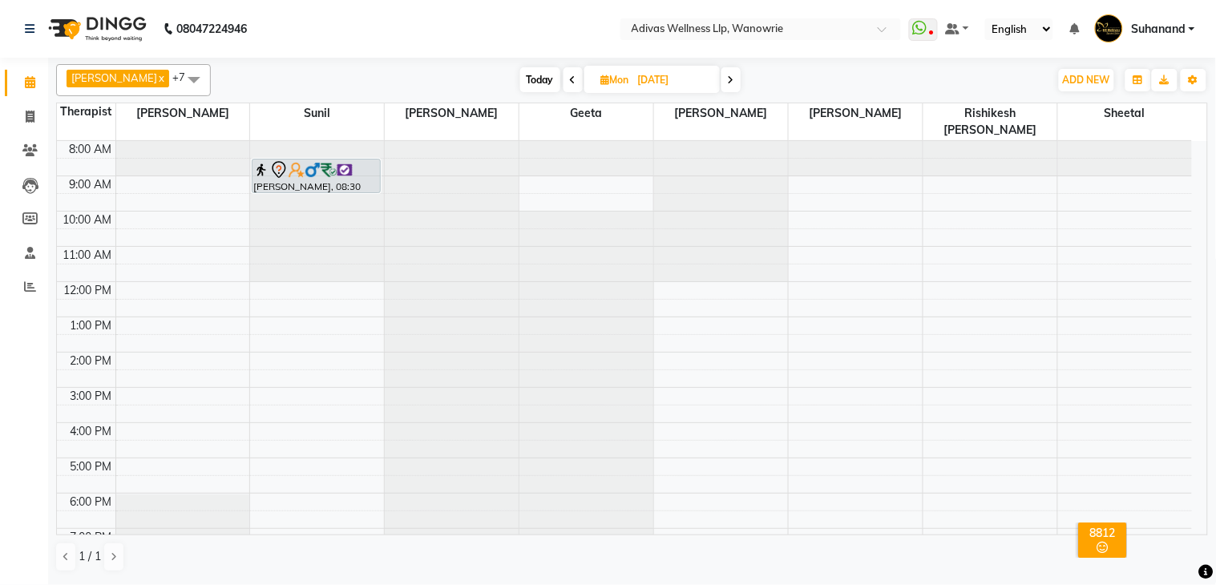
click at [324, 293] on div "8:00 AM 9:00 AM 10:00 AM 11:00 AM 12:00 PM 1:00 PM 2:00 PM 3:00 PM 4:00 PM 5:00…" at bounding box center [624, 370] width 1135 height 458
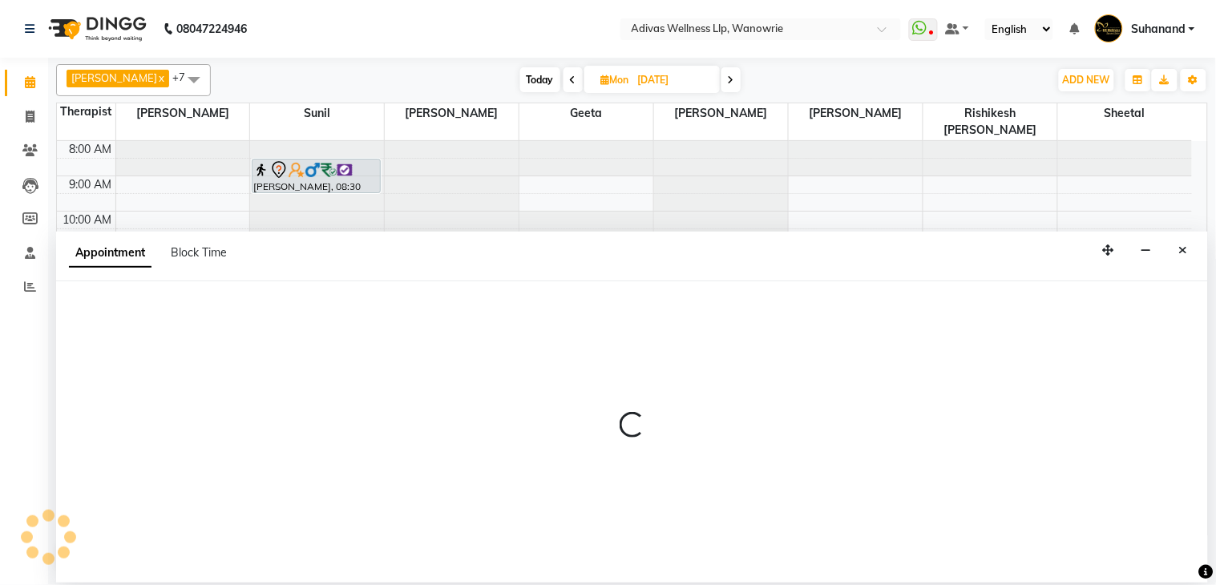
select select "24579"
select select "tentative"
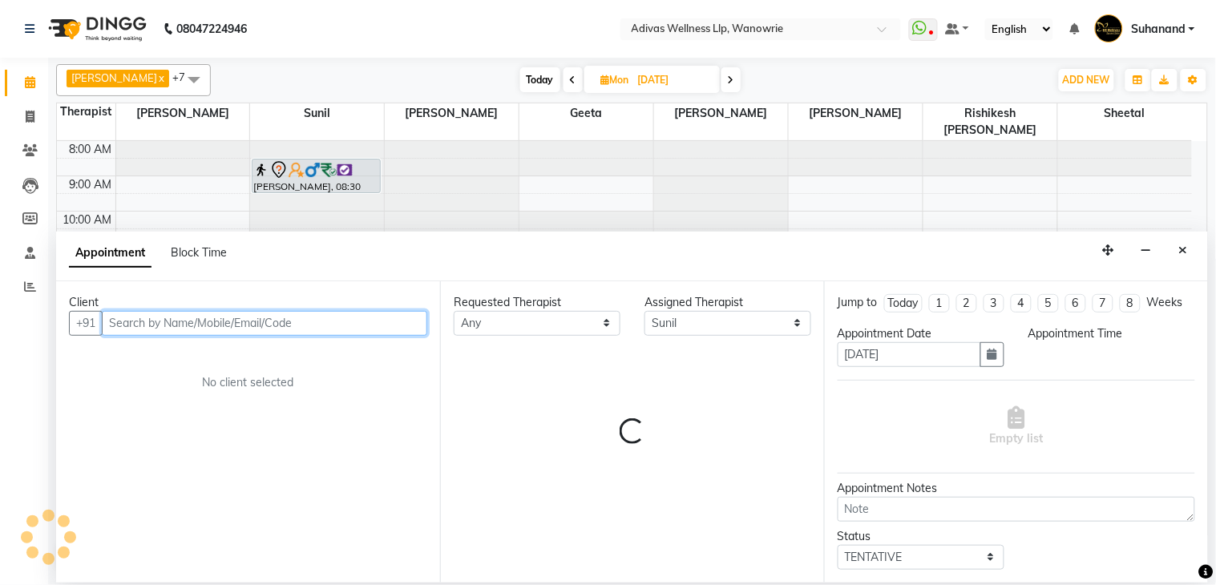
select select "750"
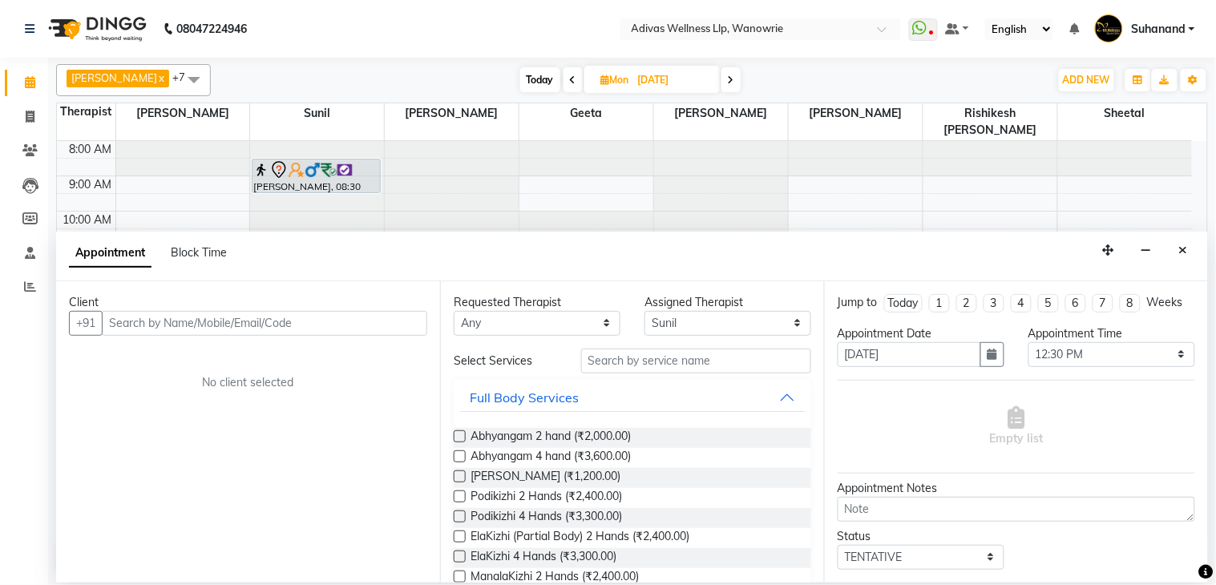
drag, startPoint x: 1186, startPoint y: 248, endPoint x: 780, endPoint y: 263, distance: 406.7
click at [1187, 248] on icon "Close" at bounding box center [1183, 249] width 9 height 11
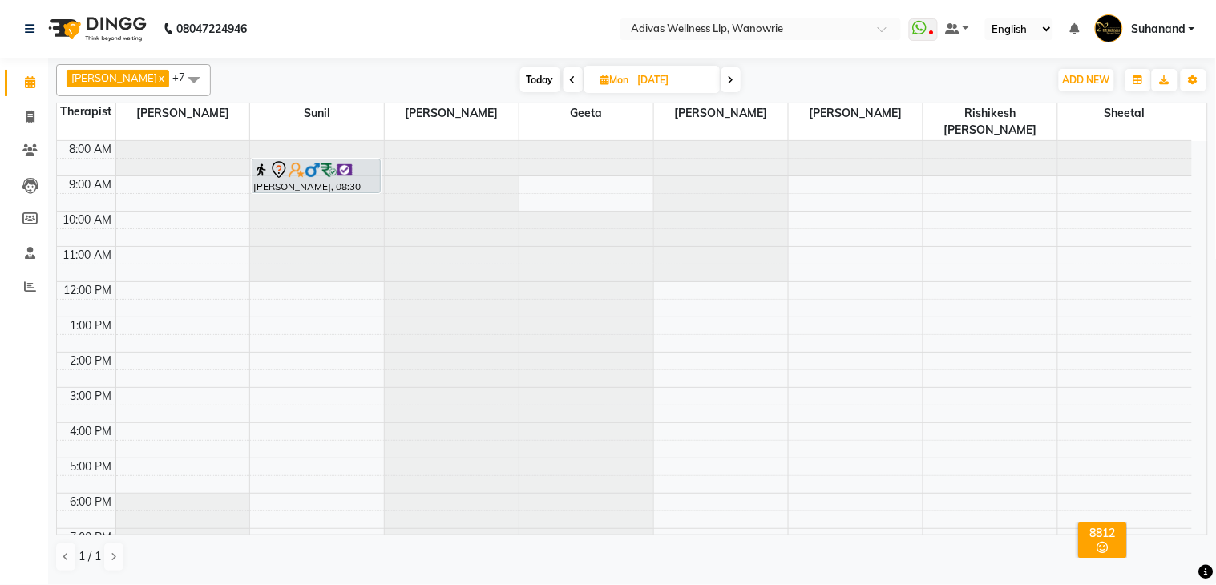
click at [313, 141] on div at bounding box center [317, 141] width 134 height 0
select select "24579"
select select "tentative"
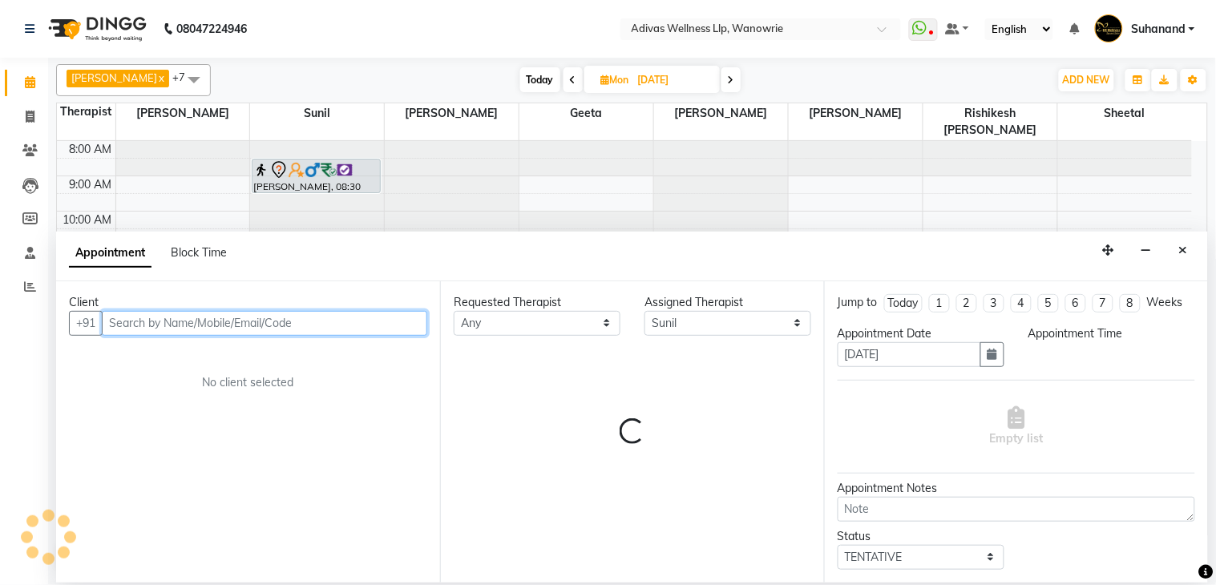
select select "690"
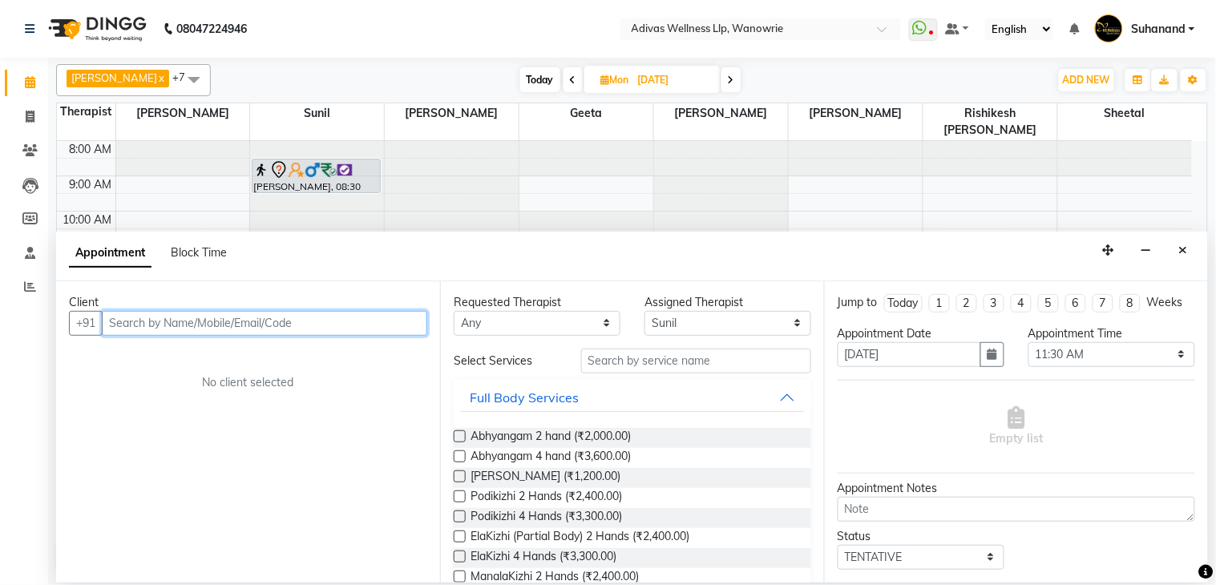
paste input "9860710189"
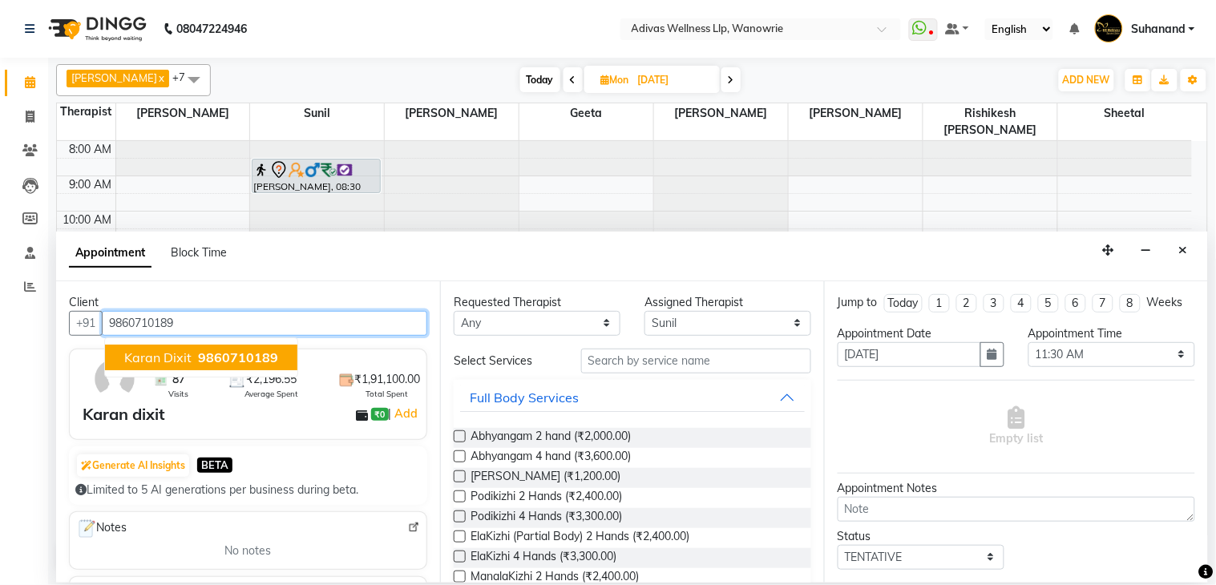
click at [207, 349] on span "9860710189" at bounding box center [238, 357] width 80 height 16
type input "9860710189"
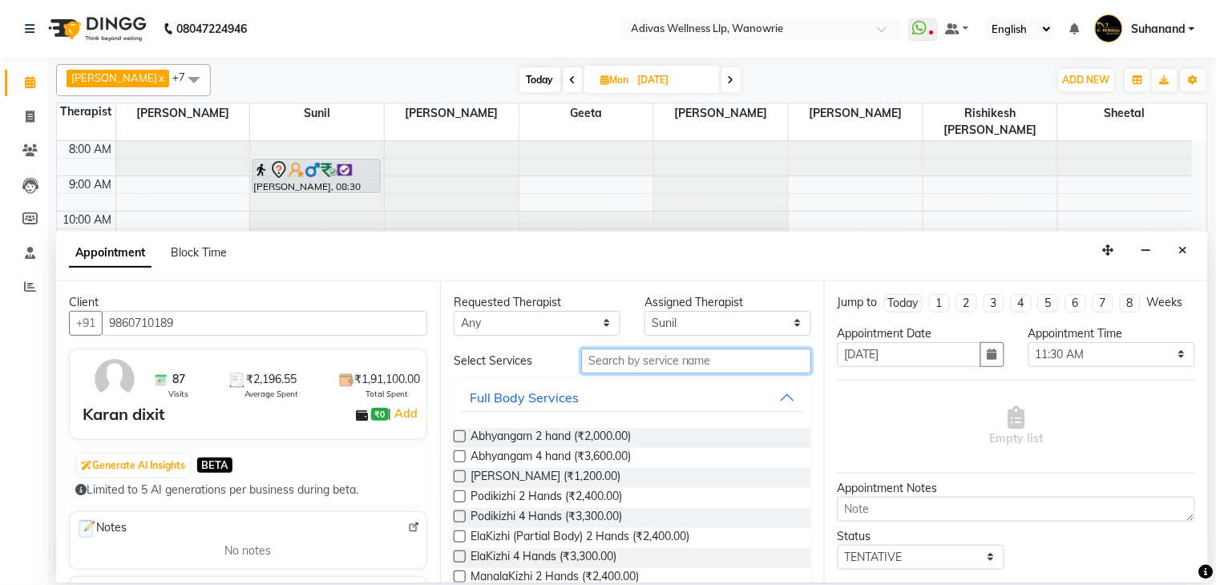
click at [731, 366] on input "text" at bounding box center [696, 361] width 230 height 25
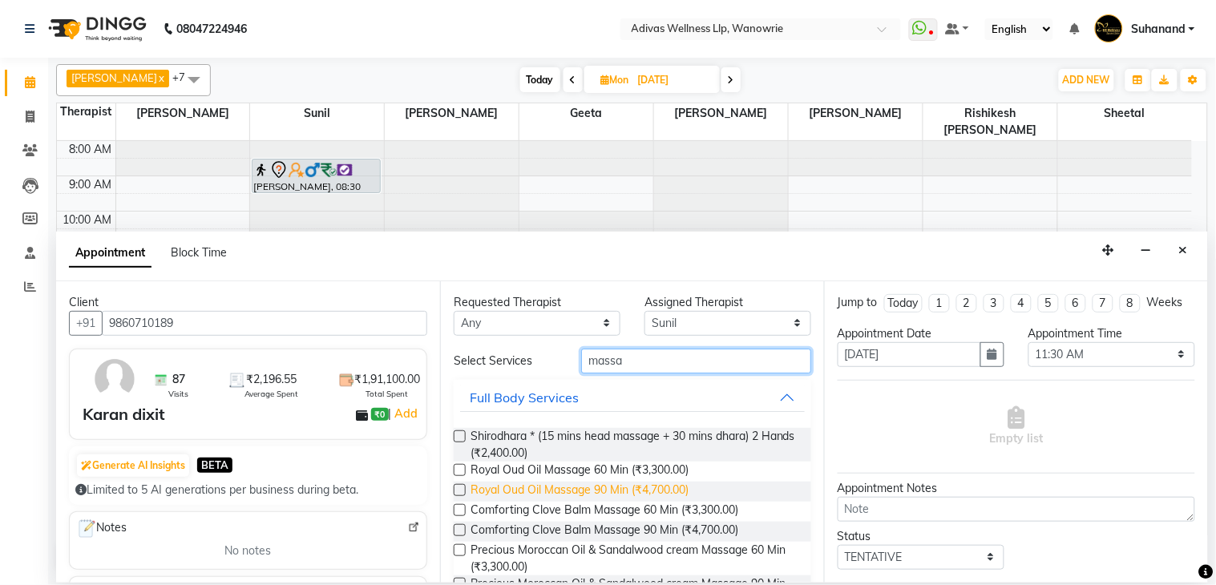
scroll to position [178, 0]
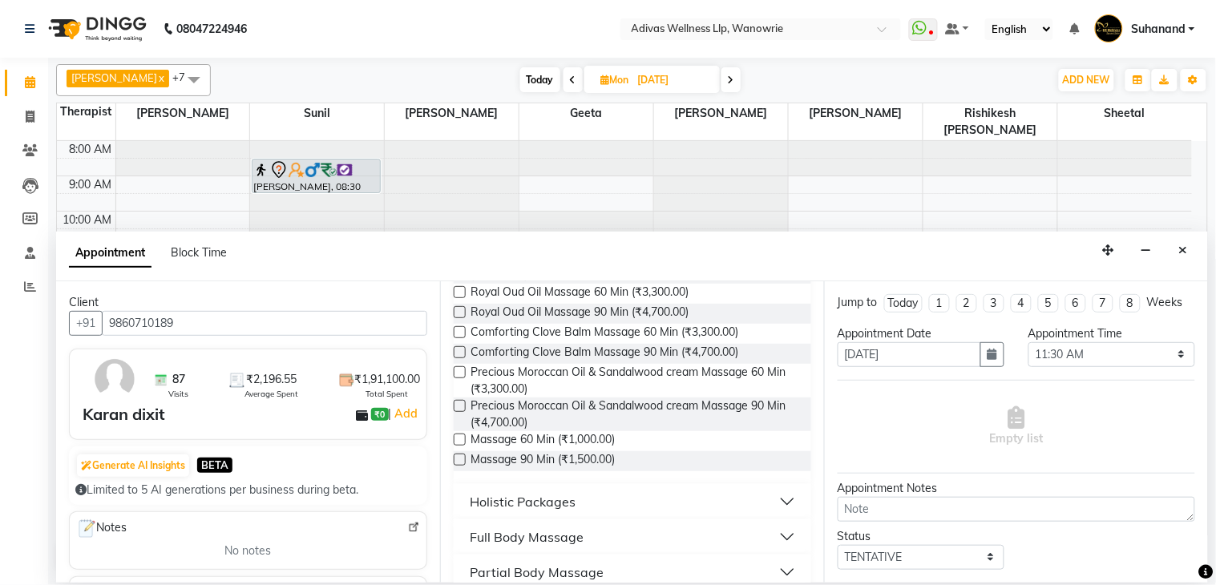
type input "massa"
click at [460, 441] on label at bounding box center [460, 440] width 12 height 12
click at [460, 441] on input "checkbox" at bounding box center [459, 441] width 10 height 10
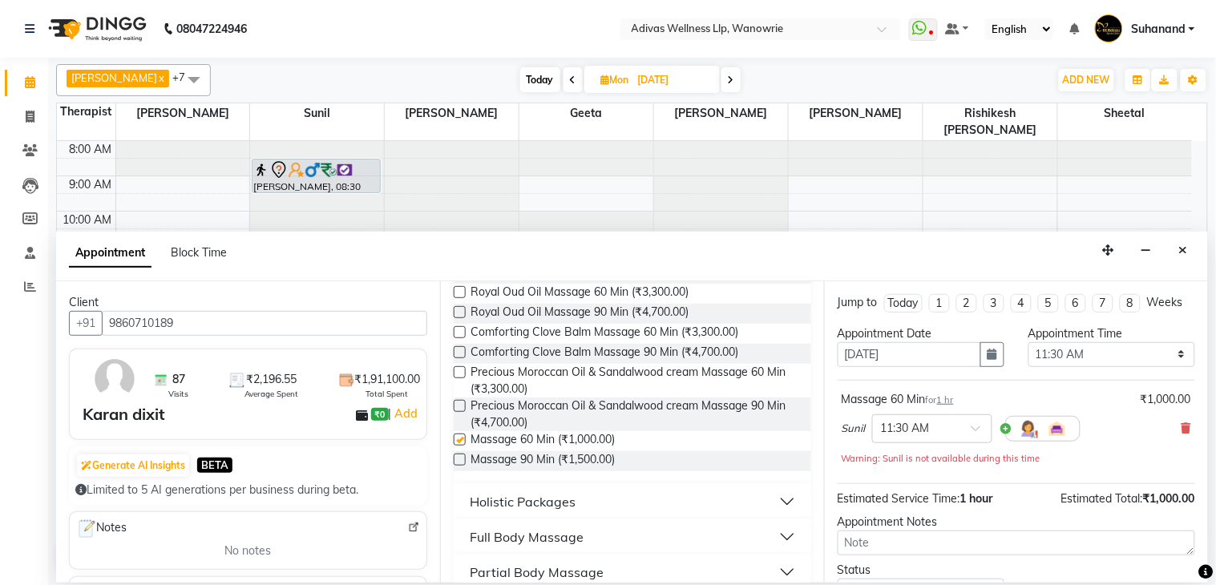
checkbox input "false"
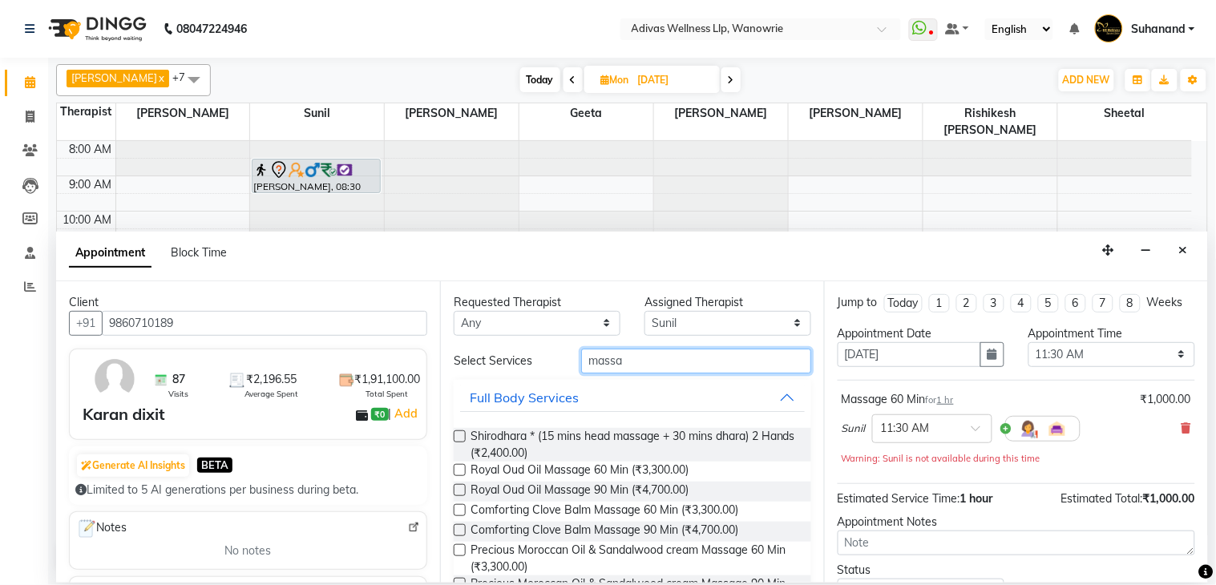
click at [670, 364] on input "massa" at bounding box center [696, 361] width 230 height 25
type input "m"
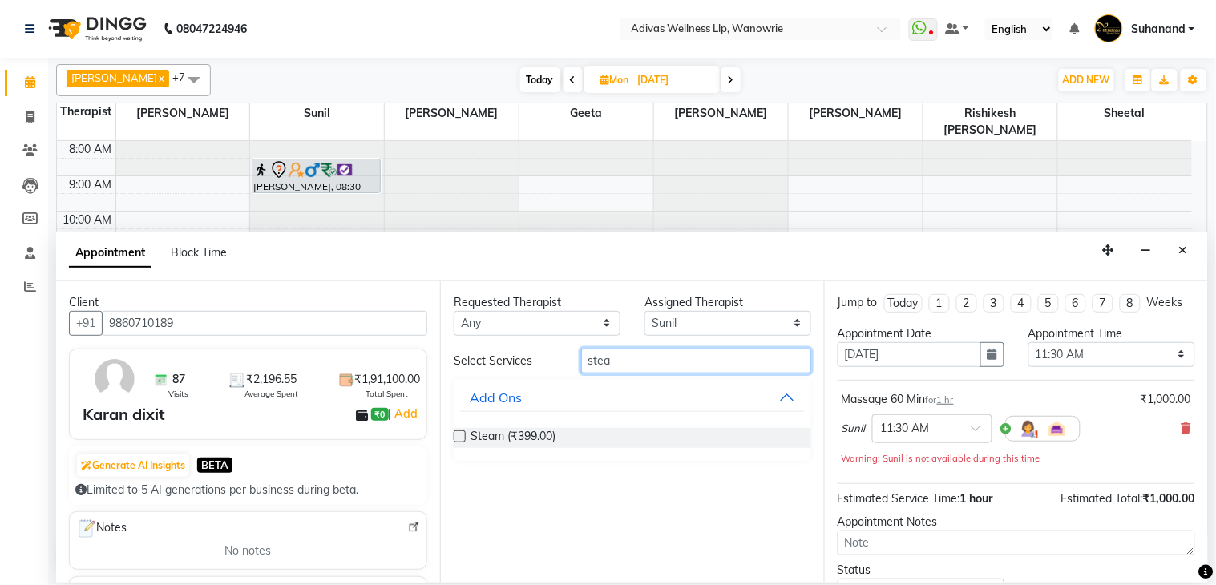
type input "stea"
click at [458, 437] on label at bounding box center [460, 436] width 12 height 12
click at [458, 437] on input "checkbox" at bounding box center [459, 438] width 10 height 10
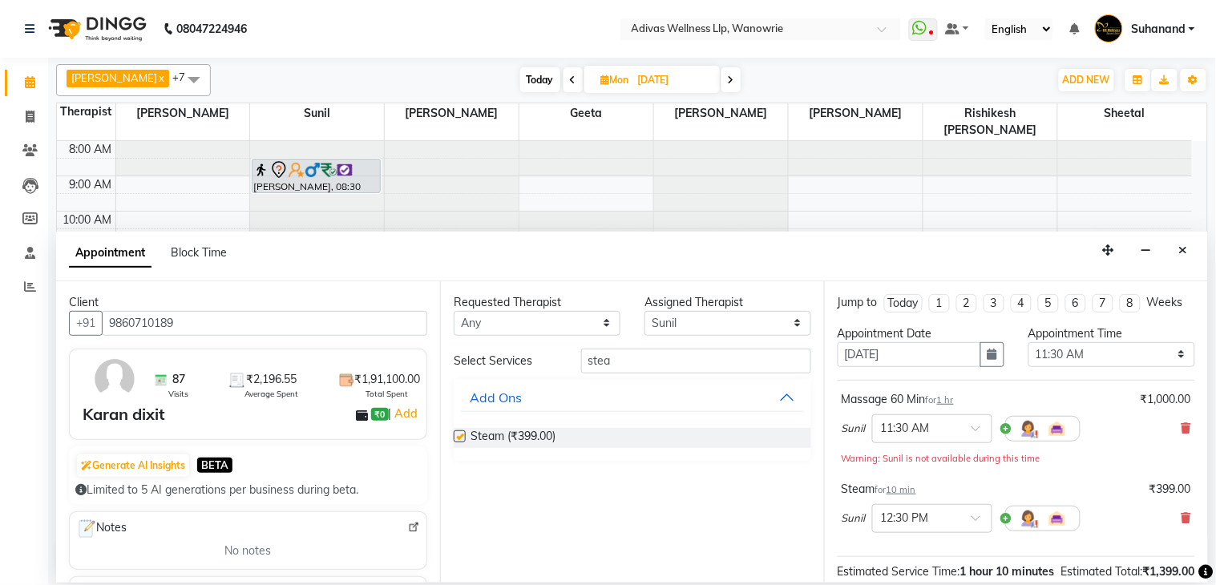
checkbox input "false"
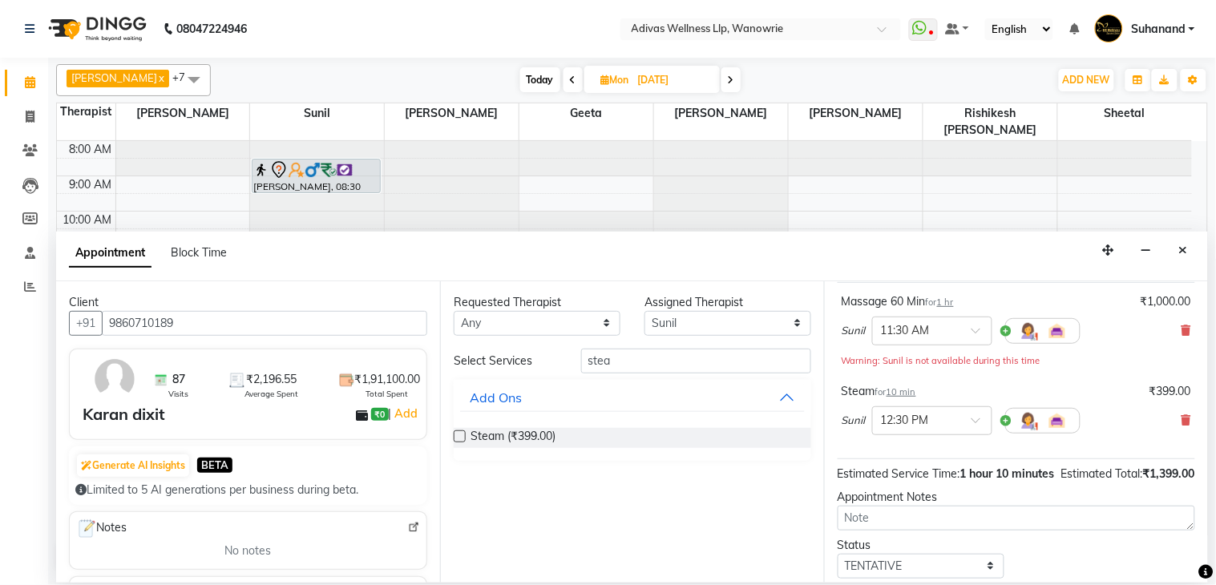
scroll to position [227, 0]
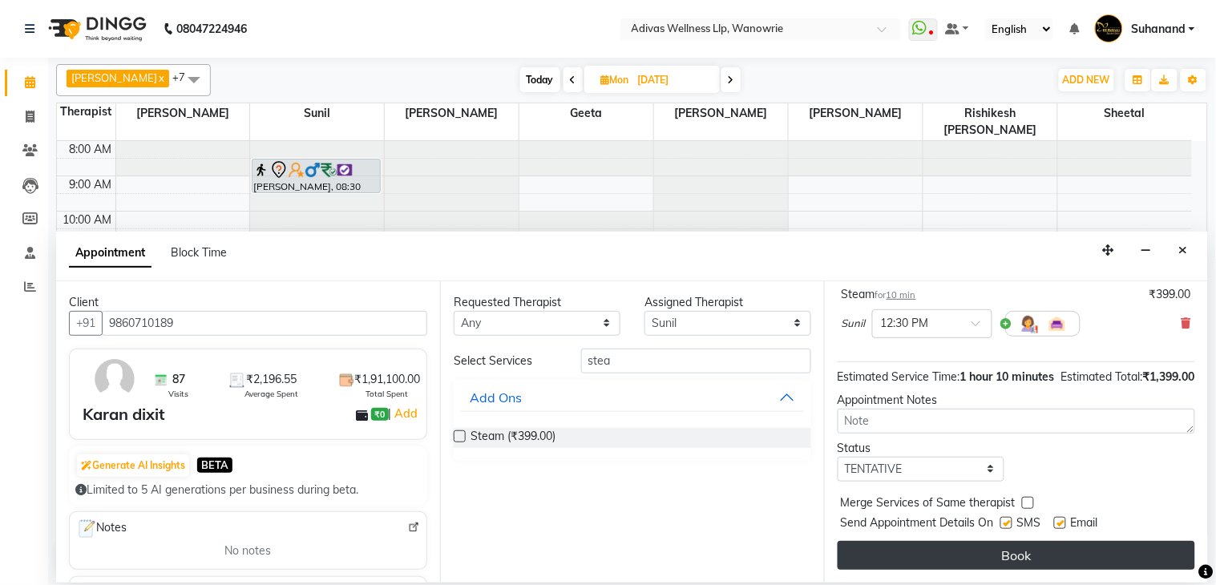
click at [1011, 553] on button "Book" at bounding box center [1017, 555] width 358 height 29
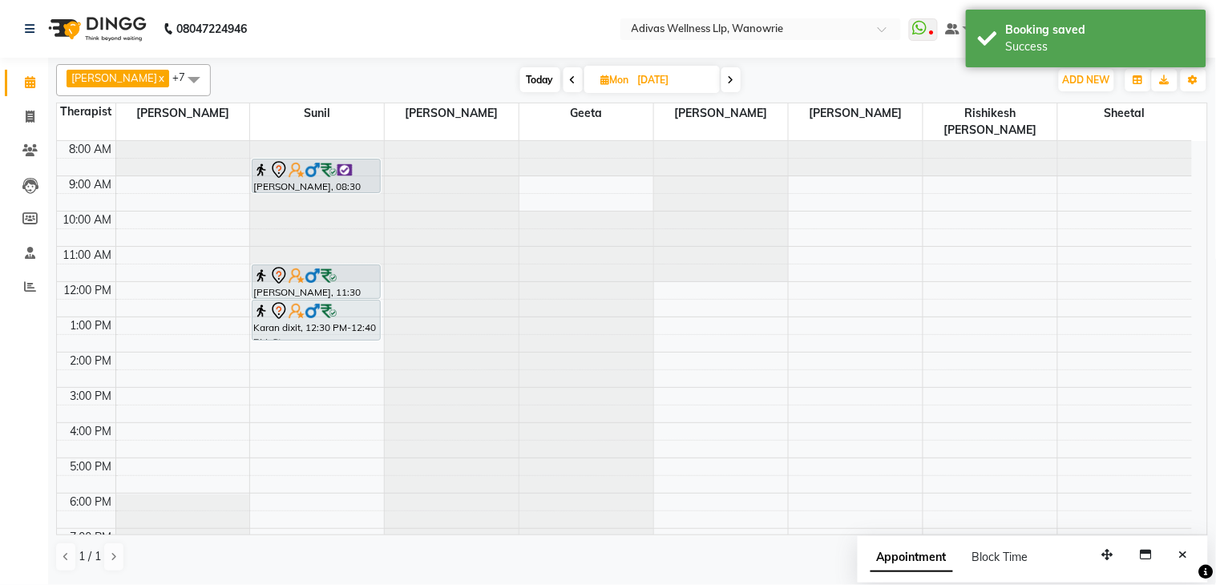
drag, startPoint x: 311, startPoint y: 290, endPoint x: 321, endPoint y: 321, distance: 33.0
click at [321, 322] on div "[PERSON_NAME], 08:30 AM-09:30 AM, Massage 60 [PERSON_NAME], 11:30 AM-12:30 PM, …" at bounding box center [317, 370] width 134 height 458
click at [524, 16] on nav "08047224946 Select Location × Adivas Wellness Llp, Wanowrie WhatsApp Status ✕ S…" at bounding box center [608, 29] width 1216 height 58
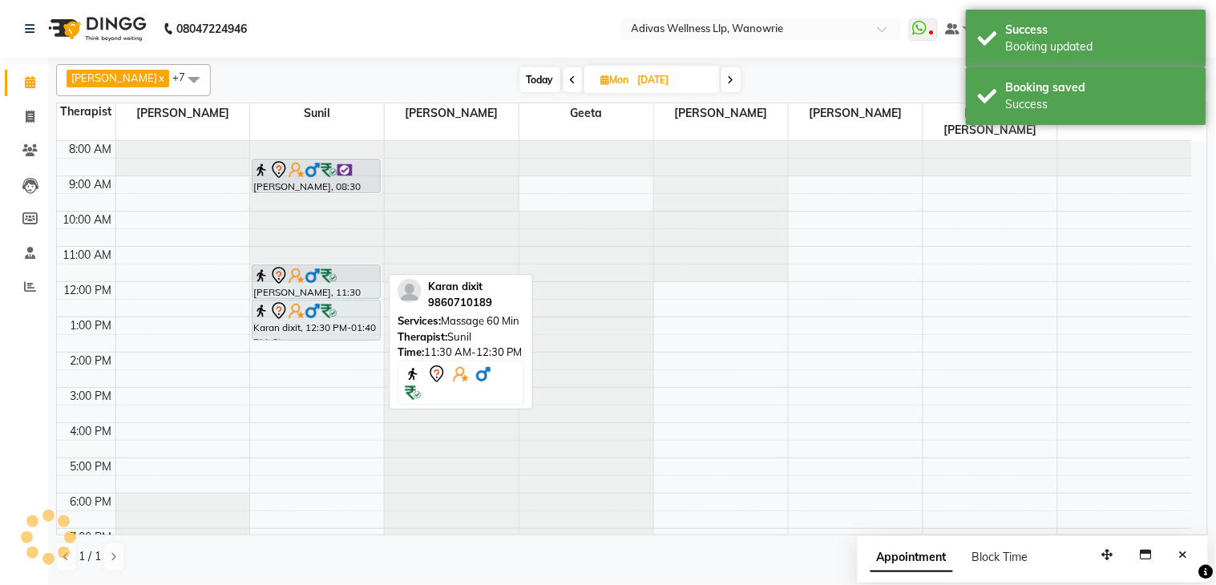
click at [321, 268] on img at bounding box center [329, 276] width 16 height 16
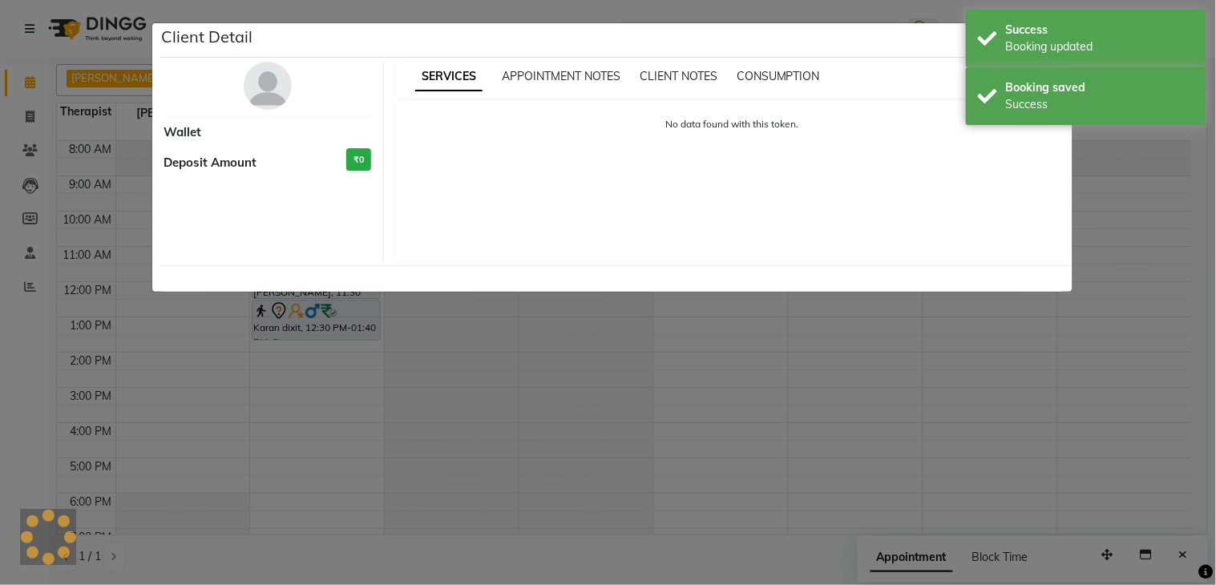
select select "7"
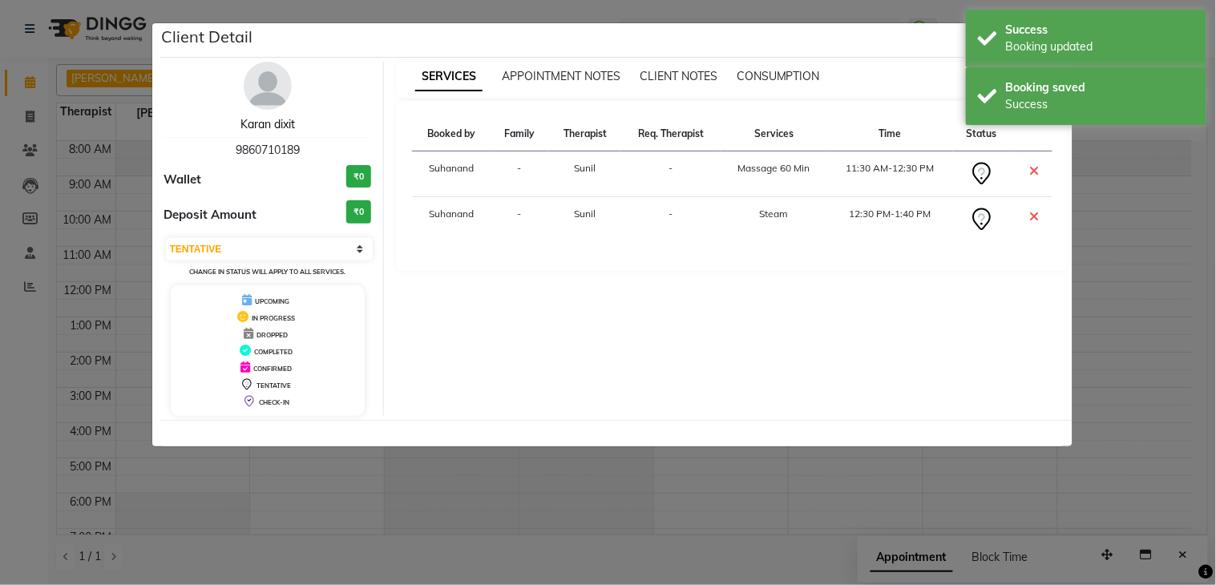
click at [279, 130] on link "Karan dixit" at bounding box center [267, 124] width 55 height 14
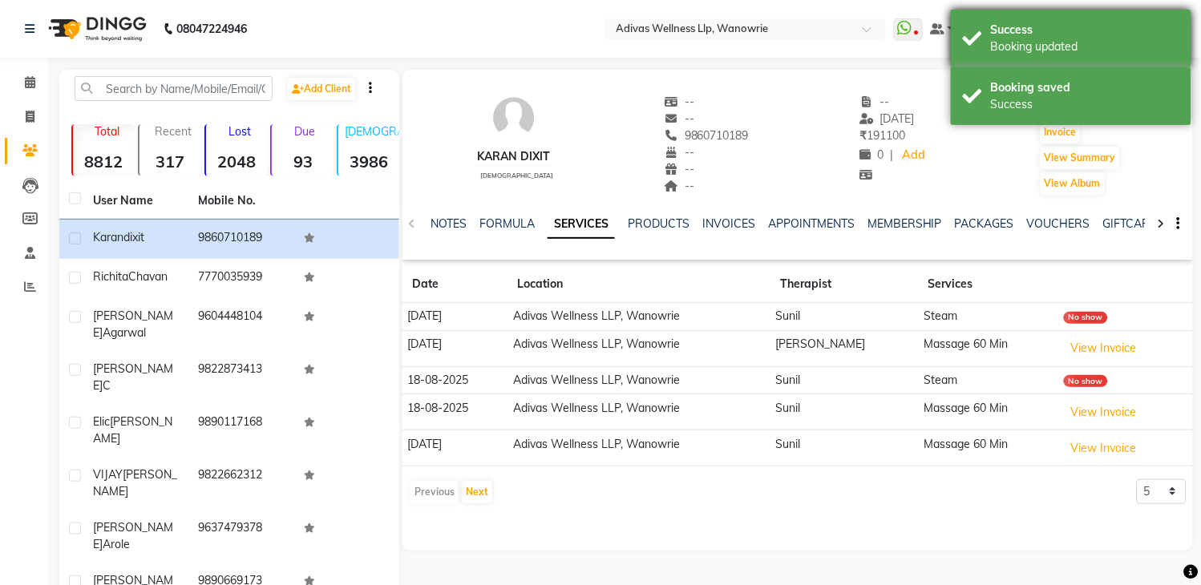
click at [1139, 41] on div "Booking updated" at bounding box center [1085, 46] width 188 height 17
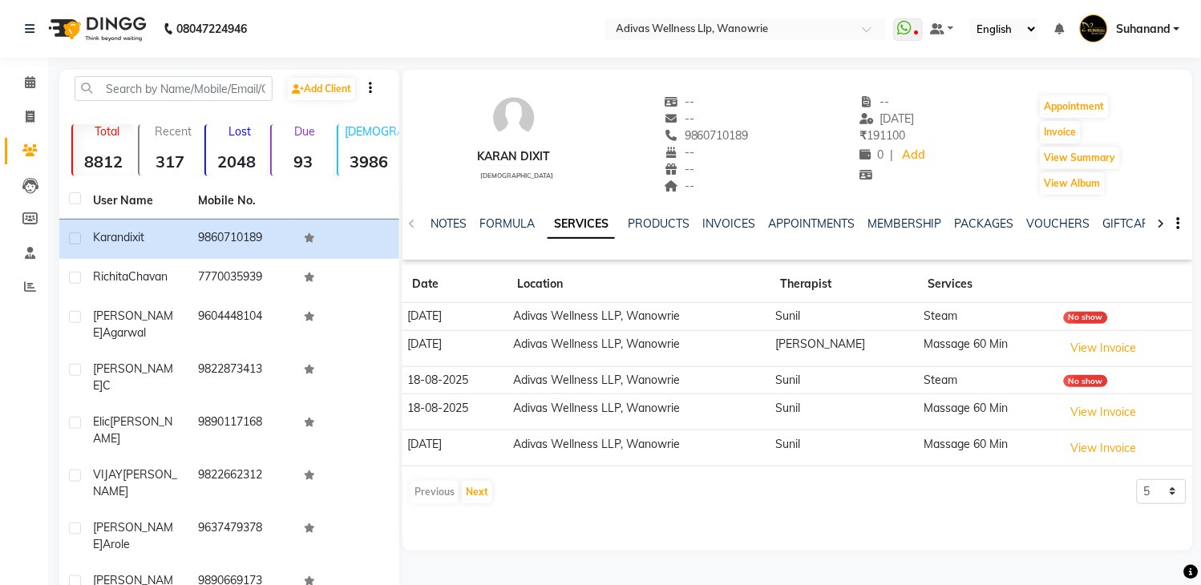
click at [1104, 83] on div "Karan dixit [DEMOGRAPHIC_DATA] -- -- 9860710189 -- -- -- -- [DATE] ₹ 191100 0 |…" at bounding box center [797, 137] width 790 height 119
click at [1044, 225] on link "VOUCHERS" at bounding box center [1058, 223] width 63 height 14
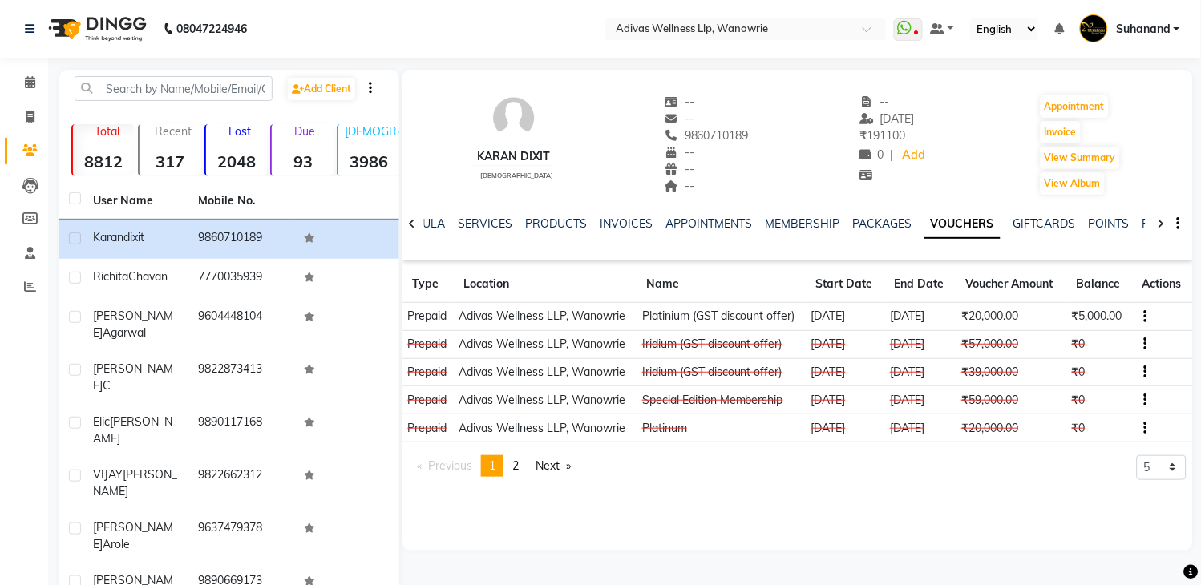
click at [941, 187] on div "Karan dixit [DEMOGRAPHIC_DATA] -- -- 9860710189 -- -- -- -- [DATE] ₹ 191100 0 |…" at bounding box center [797, 137] width 790 height 119
click at [26, 79] on icon at bounding box center [30, 82] width 10 height 12
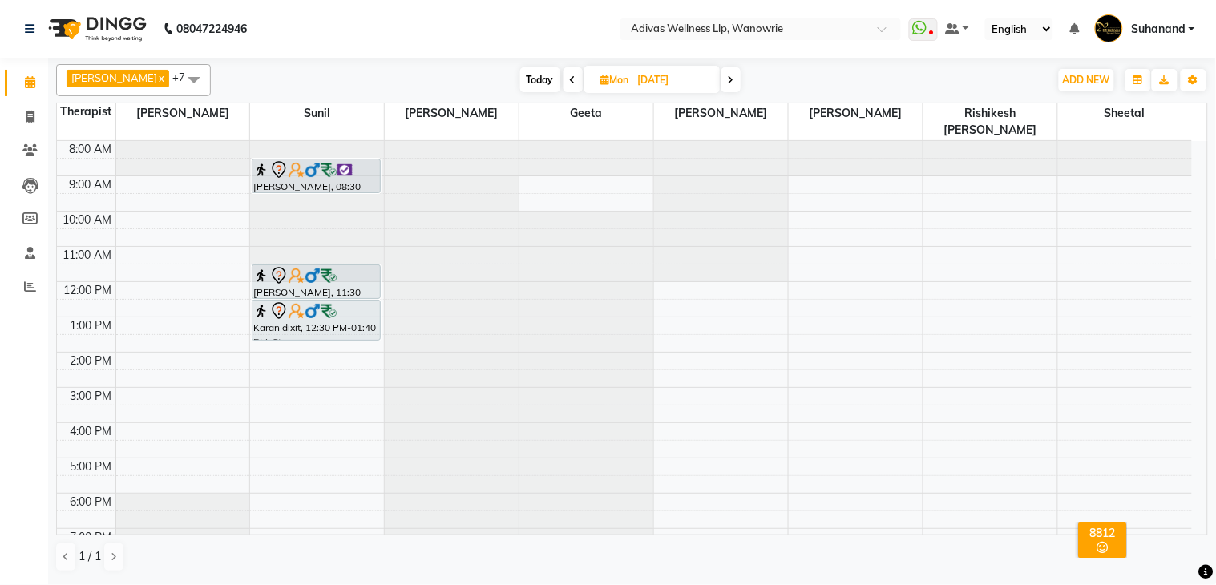
click at [534, 77] on span "Today" at bounding box center [540, 79] width 40 height 25
type input "[DATE]"
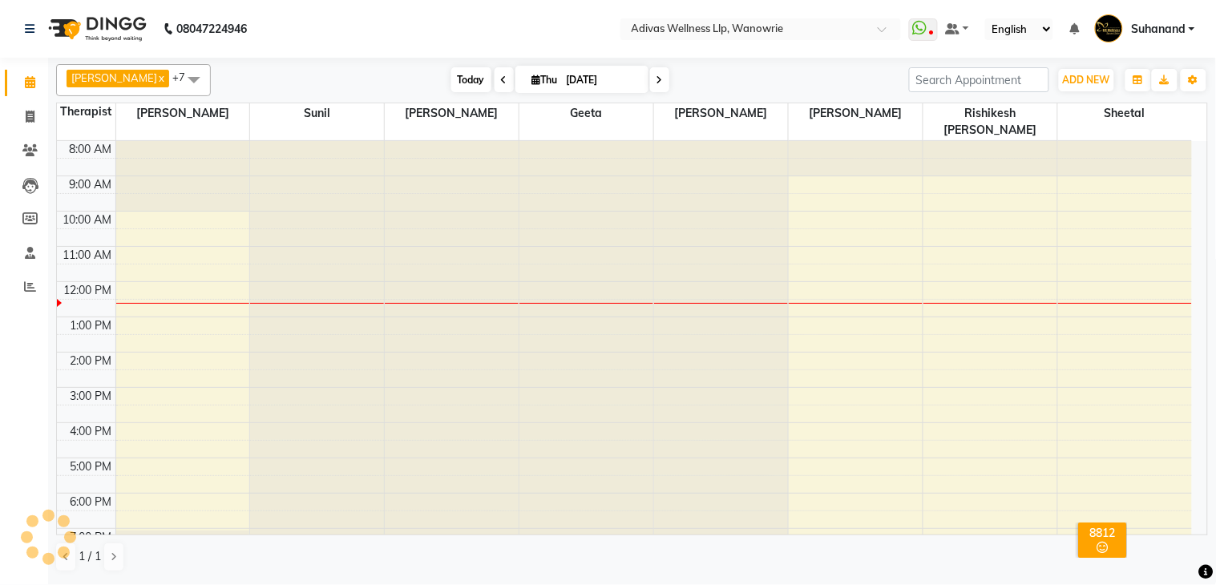
scroll to position [51, 0]
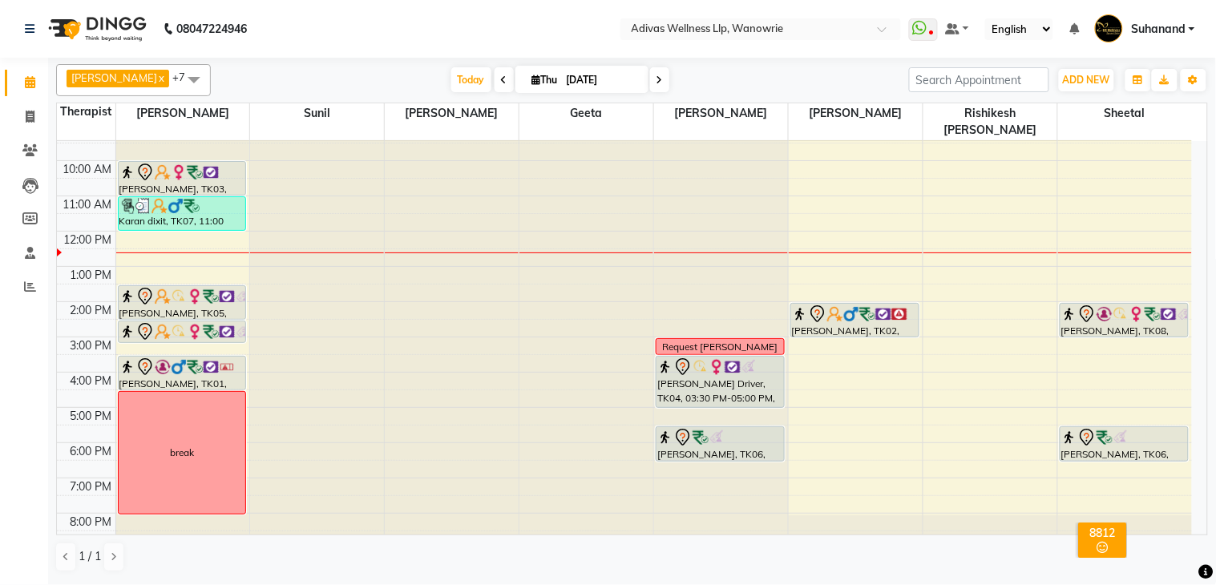
click at [437, 26] on nav "08047224946 Select Location × Adivas Wellness Llp, Wanowrie WhatsApp Status ✕ S…" at bounding box center [608, 29] width 1216 height 58
click at [311, 21] on nav "08047224946 Select Location × Adivas Wellness Llp, Wanowrie WhatsApp Status ✕ S…" at bounding box center [608, 29] width 1216 height 58
click at [295, 21] on nav "08047224946 Select Location × Adivas Wellness Llp, Wanowrie WhatsApp Status ✕ S…" at bounding box center [608, 29] width 1216 height 58
click at [294, 21] on nav "08047224946 Select Location × Adivas Wellness Llp, Wanowrie WhatsApp Status ✕ S…" at bounding box center [608, 29] width 1216 height 58
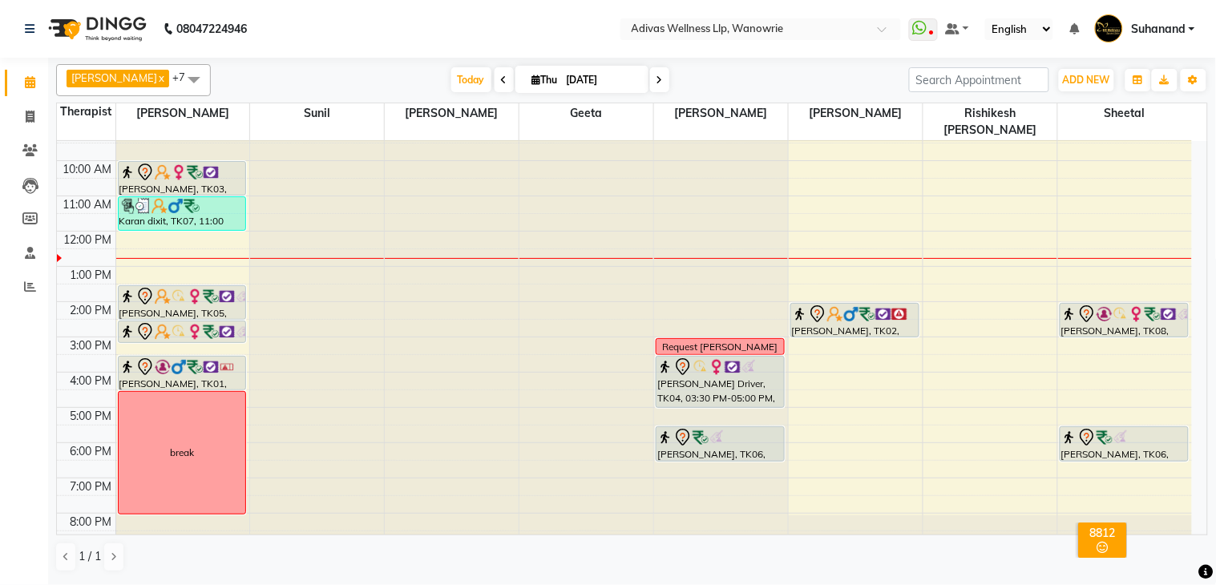
click at [292, 26] on nav "08047224946 Select Location × Adivas Wellness Llp, Wanowrie WhatsApp Status ✕ S…" at bounding box center [608, 29] width 1216 height 58
click at [351, 22] on nav "08047224946 Select Location × Adivas Wellness Llp, Wanowrie WhatsApp Status ✕ S…" at bounding box center [608, 29] width 1216 height 58
click at [449, 6] on nav "08047224946 Select Location × Adivas Wellness Llp, Wanowrie WhatsApp Status ✕ S…" at bounding box center [608, 29] width 1216 height 58
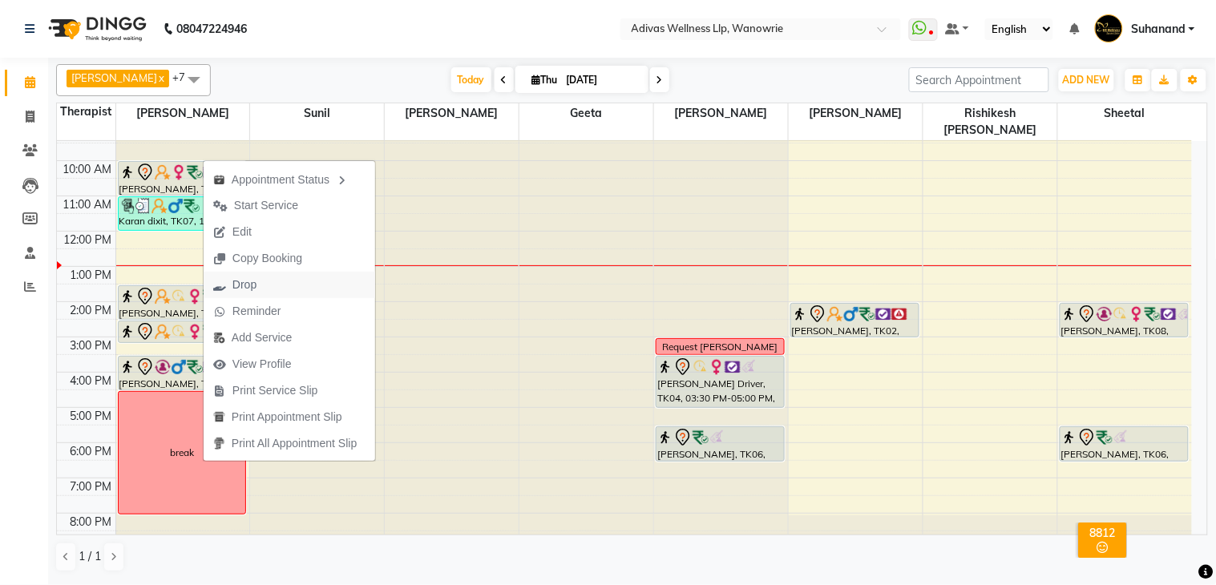
click at [255, 283] on span "Drop" at bounding box center [244, 285] width 24 height 17
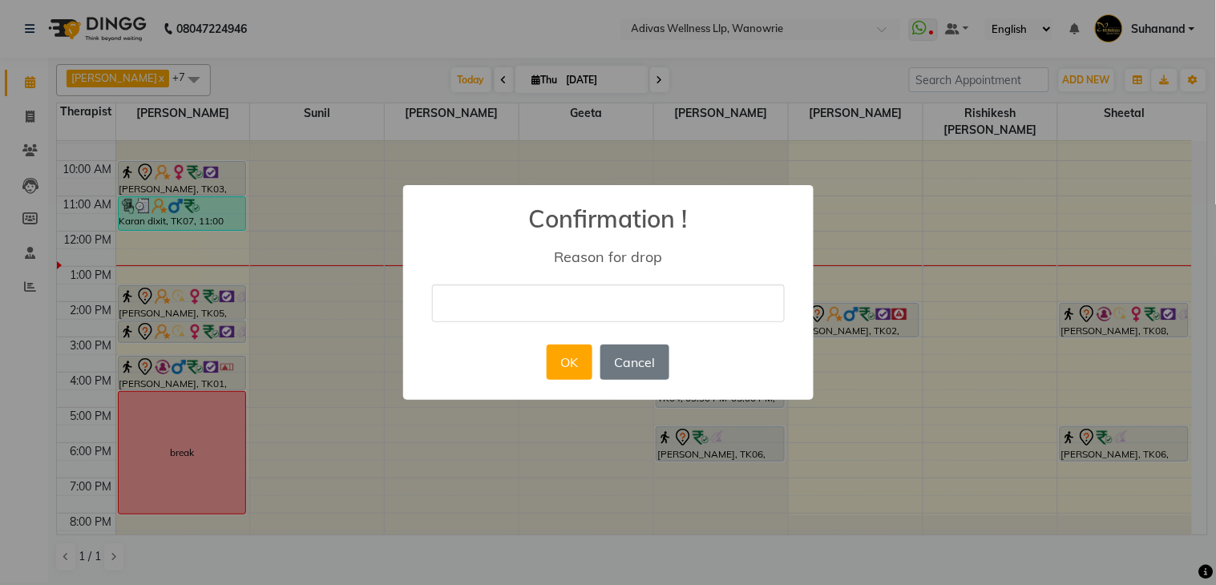
click at [539, 316] on input "text" at bounding box center [608, 304] width 353 height 38
type input "cancel"
click at [561, 364] on button "OK" at bounding box center [570, 362] width 46 height 35
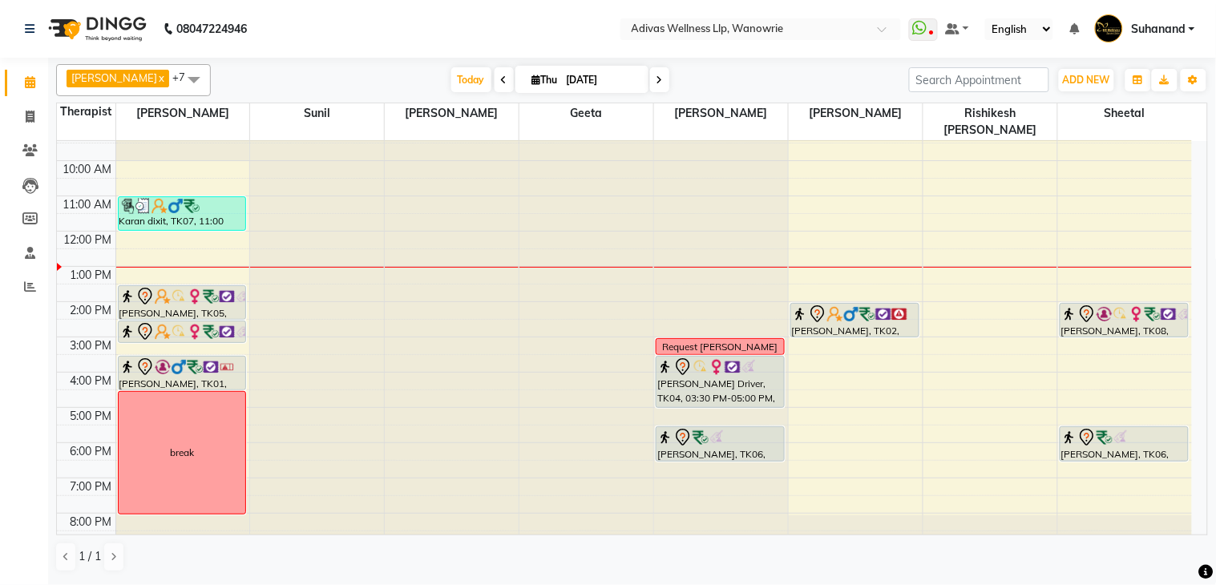
click at [466, 21] on nav "08047224946 Select Location × Adivas Wellness Llp, Wanowrie WhatsApp Status ✕ S…" at bounding box center [608, 29] width 1216 height 58
click at [446, 21] on nav "08047224946 Select Location × Adivas Wellness Llp, Wanowrie WhatsApp Status ✕ S…" at bounding box center [608, 29] width 1216 height 58
click at [442, 24] on nav "08047224946 Select Location × Adivas Wellness Llp, Wanowrie WhatsApp Status ✕ S…" at bounding box center [608, 29] width 1216 height 58
click at [430, 20] on nav "08047224946 Select Location × Adivas Wellness Llp, Wanowrie WhatsApp Status ✕ S…" at bounding box center [608, 29] width 1216 height 58
click at [441, 26] on nav "08047224946 Select Location × Adivas Wellness Llp, Wanowrie WhatsApp Status ✕ S…" at bounding box center [608, 29] width 1216 height 58
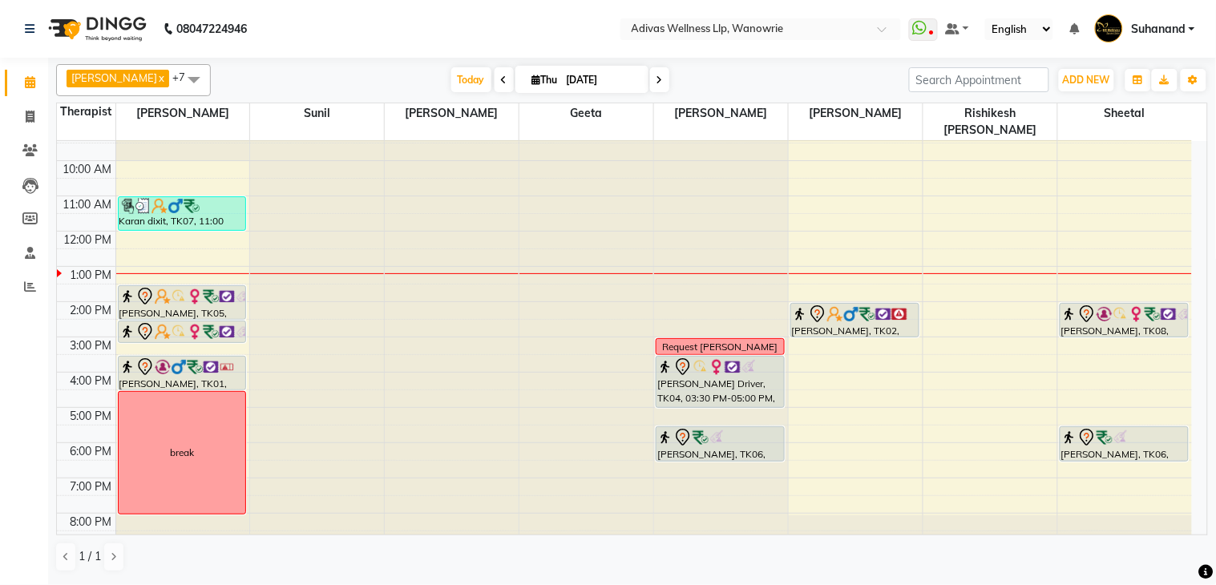
click at [438, 18] on nav "08047224946 Select Location × Adivas Wellness Llp, Wanowrie WhatsApp Status ✕ S…" at bounding box center [608, 29] width 1216 height 58
click at [439, 21] on nav "08047224946 Select Location × Adivas Wellness Llp, Wanowrie WhatsApp Status ✕ S…" at bounding box center [608, 29] width 1216 height 58
click at [438, 21] on nav "08047224946 Select Location × Adivas Wellness Llp, Wanowrie WhatsApp Status ✕ S…" at bounding box center [608, 29] width 1216 height 58
click at [442, 18] on nav "08047224946 Select Location × Adivas Wellness Llp, Wanowrie WhatsApp Status ✕ S…" at bounding box center [608, 29] width 1216 height 58
click at [451, 22] on nav "08047224946 Select Location × Adivas Wellness Llp, Wanowrie WhatsApp Status ✕ S…" at bounding box center [608, 29] width 1216 height 58
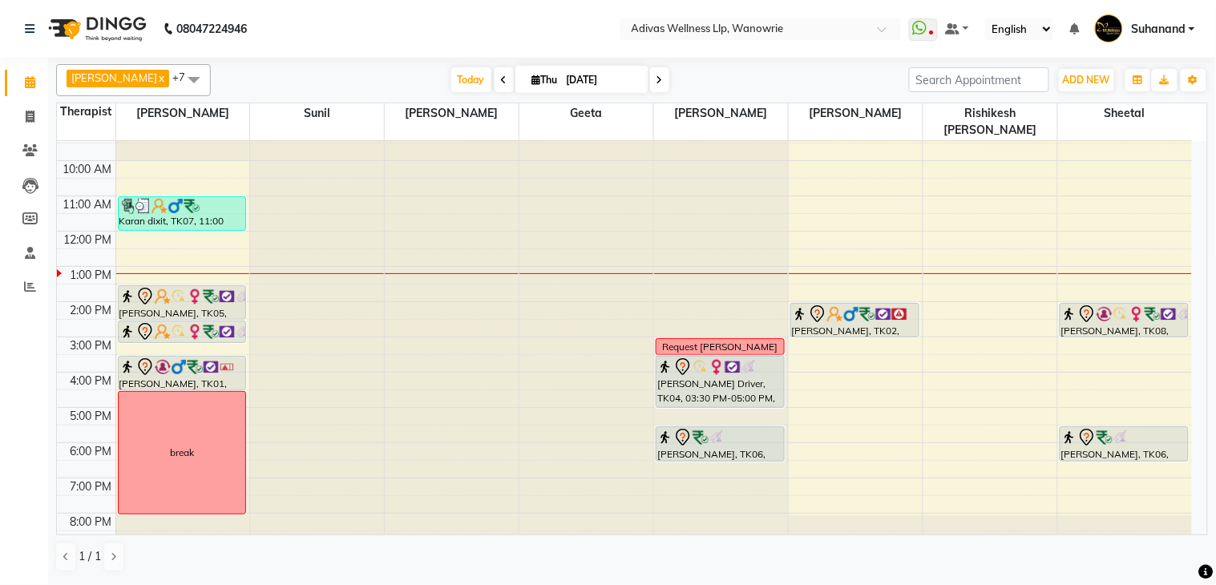
click at [451, 22] on nav "08047224946 Select Location × Adivas Wellness Llp, Wanowrie WhatsApp Status ✕ S…" at bounding box center [608, 29] width 1216 height 58
click at [455, 32] on nav "08047224946 Select Location × Adivas Wellness Llp, Wanowrie WhatsApp Status ✕ S…" at bounding box center [608, 29] width 1216 height 58
click at [471, 37] on nav "08047224946 Select Location × Adivas Wellness Llp, Wanowrie WhatsApp Status ✕ S…" at bounding box center [608, 29] width 1216 height 58
click at [450, 33] on nav "08047224946 Select Location × Adivas Wellness Llp, Wanowrie WhatsApp Status ✕ S…" at bounding box center [608, 29] width 1216 height 58
click at [441, 28] on nav "08047224946 Select Location × Adivas Wellness Llp, Wanowrie WhatsApp Status ✕ S…" at bounding box center [608, 29] width 1216 height 58
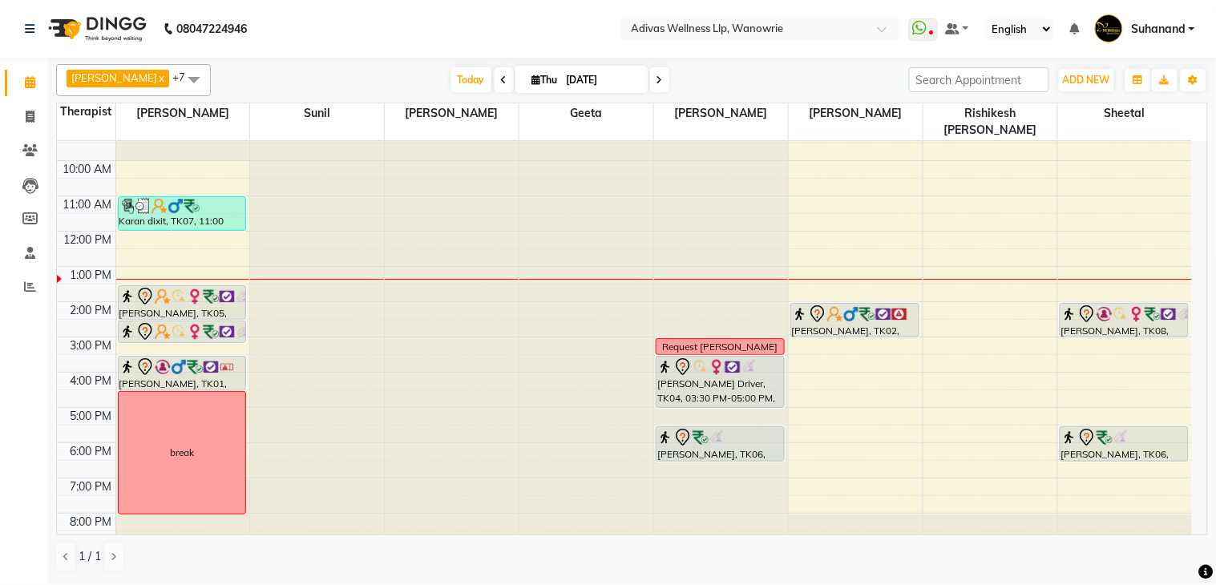
click at [501, 83] on icon at bounding box center [504, 80] width 6 height 10
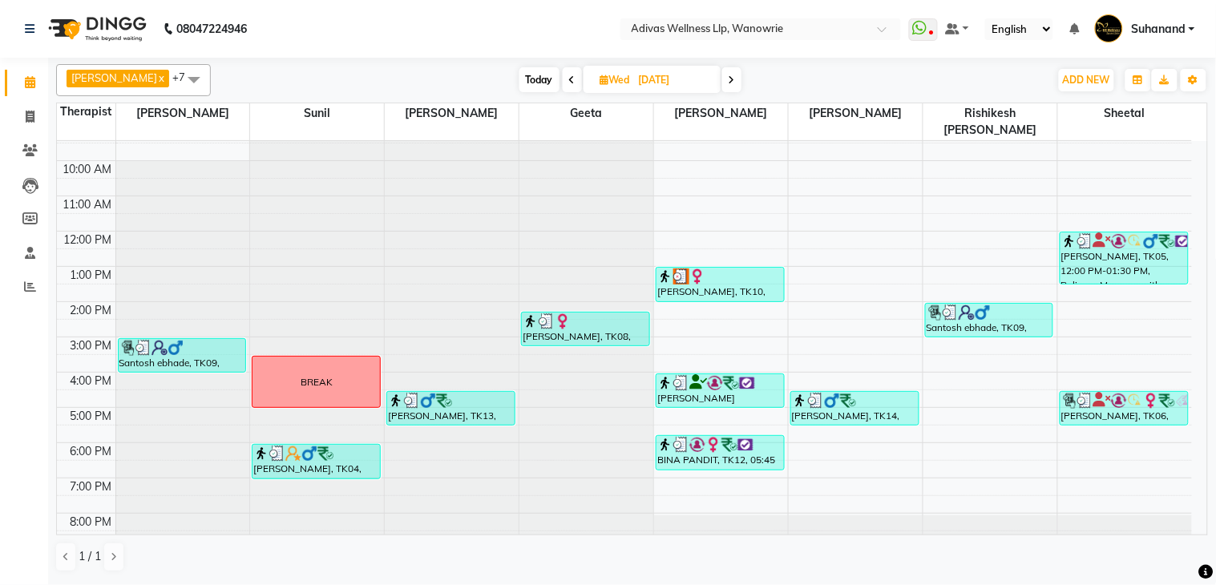
click at [729, 84] on icon at bounding box center [732, 80] width 6 height 10
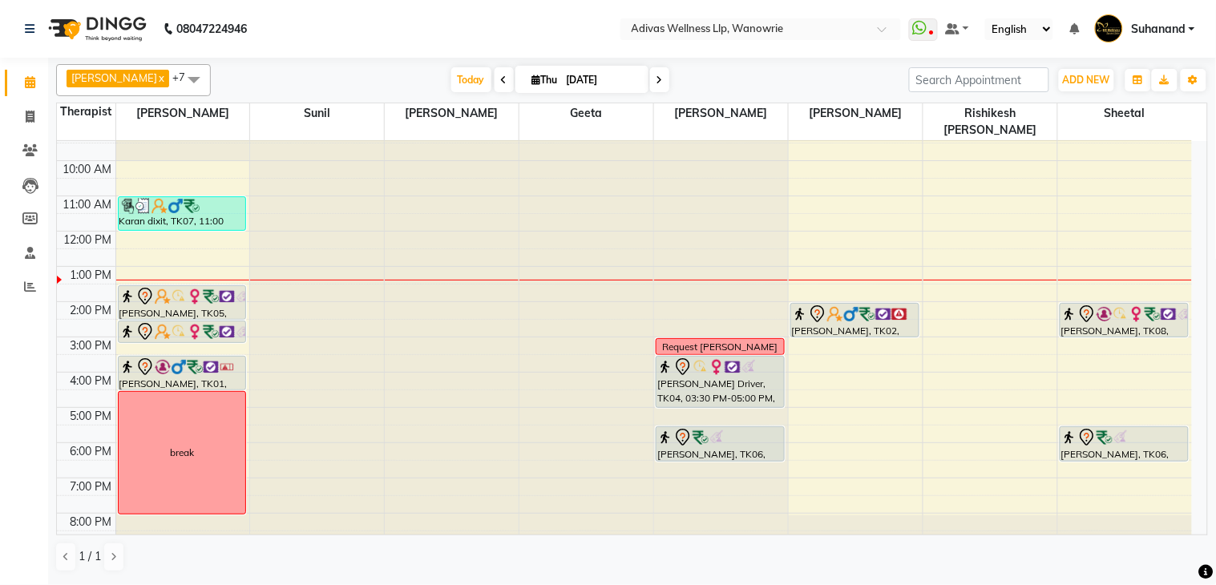
click at [657, 76] on icon at bounding box center [660, 80] width 6 height 10
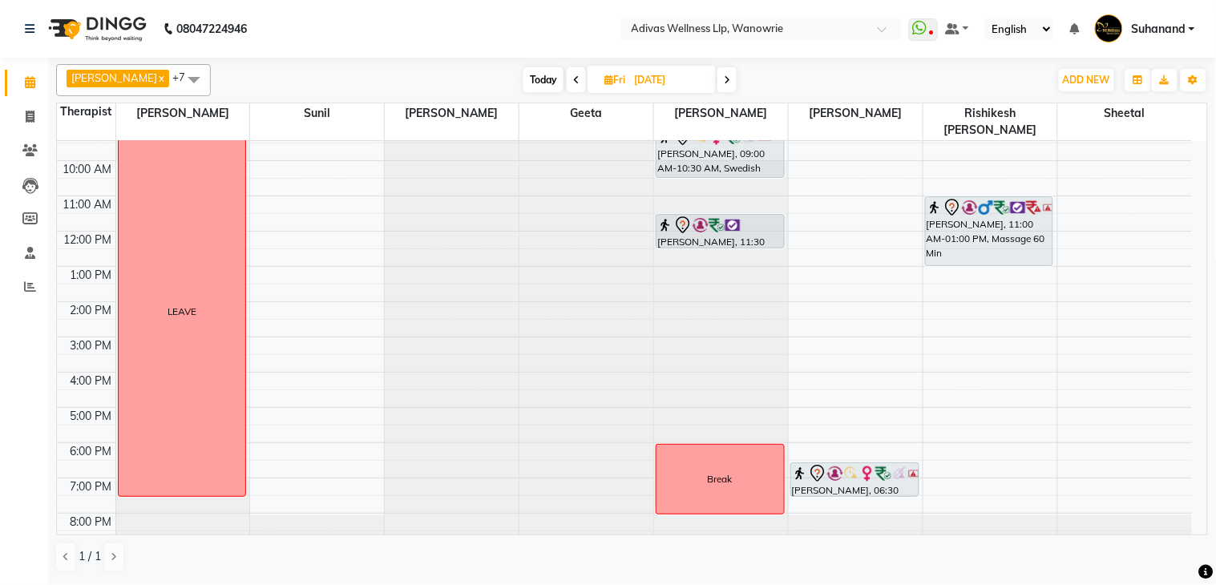
scroll to position [0, 0]
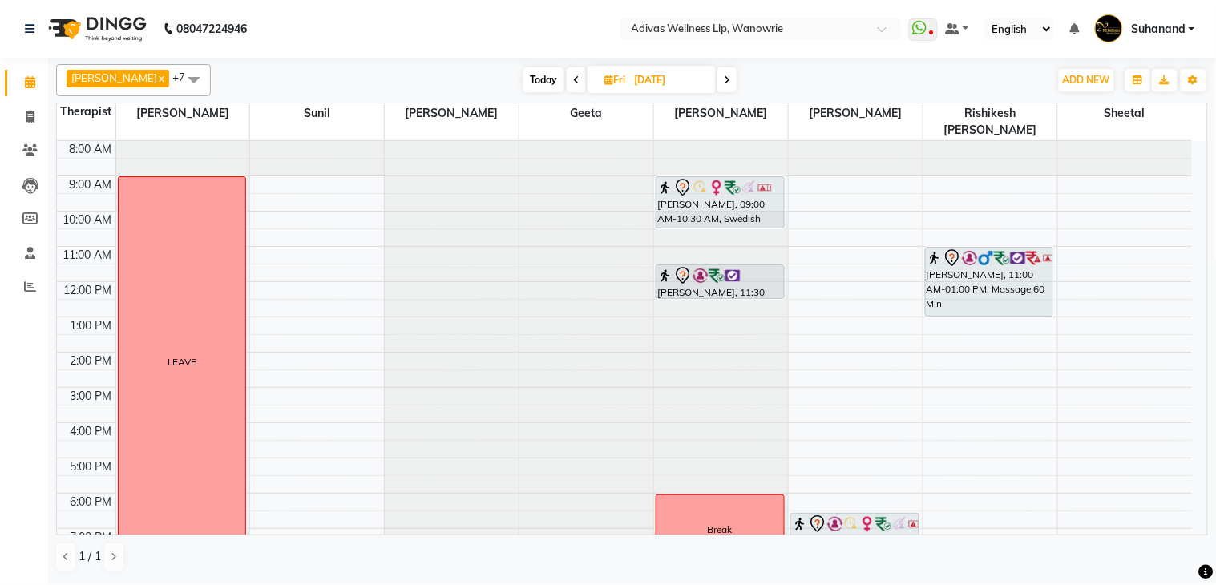
click at [724, 80] on icon at bounding box center [727, 80] width 6 height 10
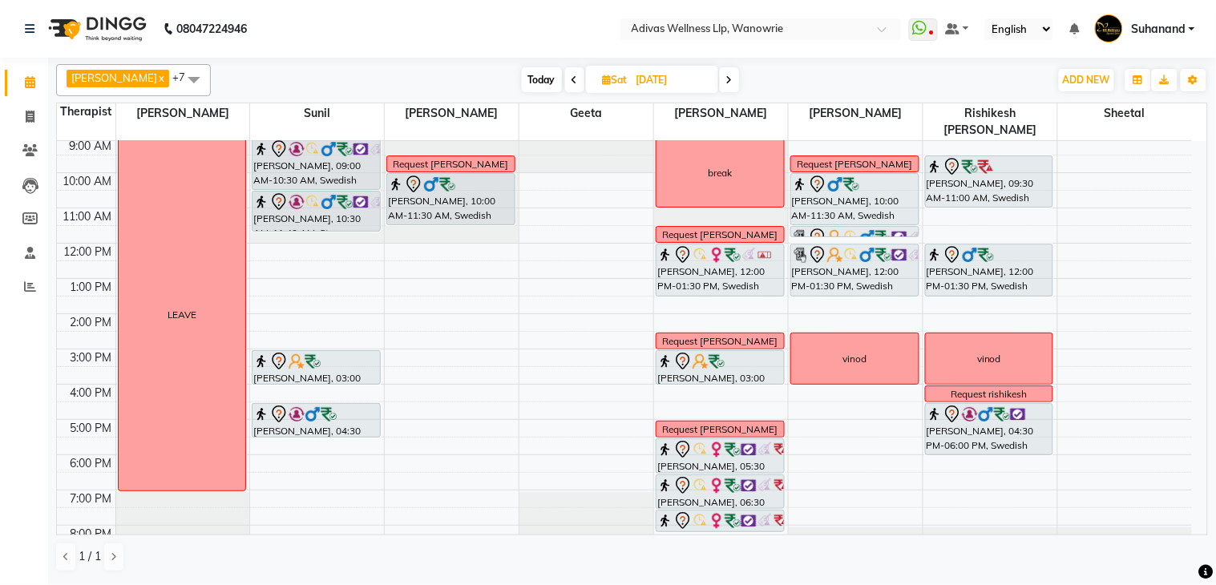
scroll to position [50, 0]
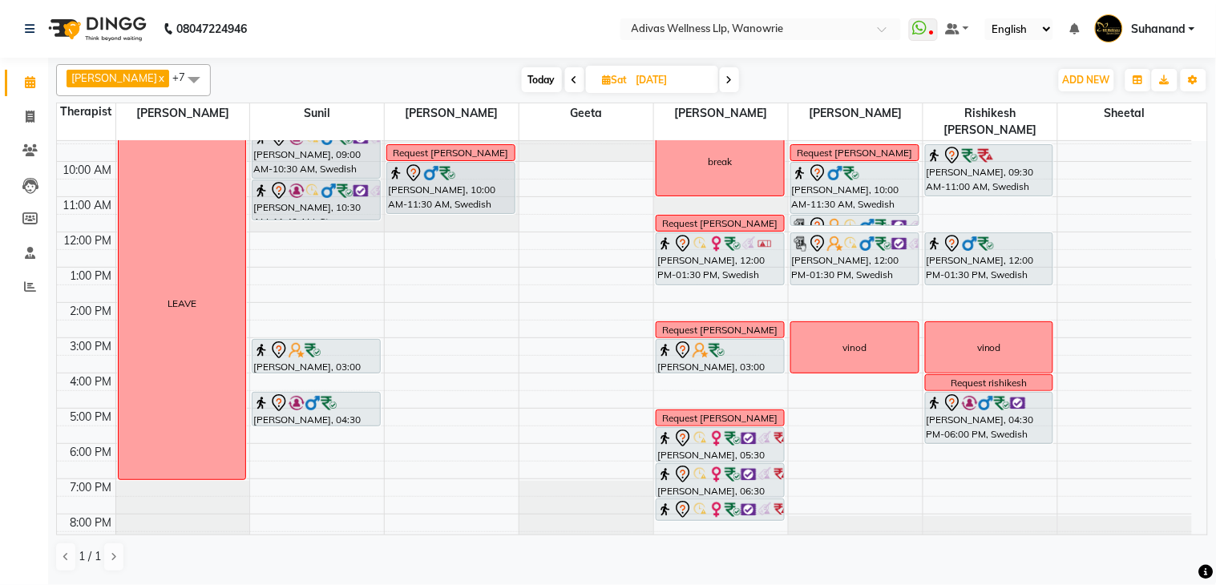
click at [726, 78] on icon at bounding box center [729, 80] width 6 height 10
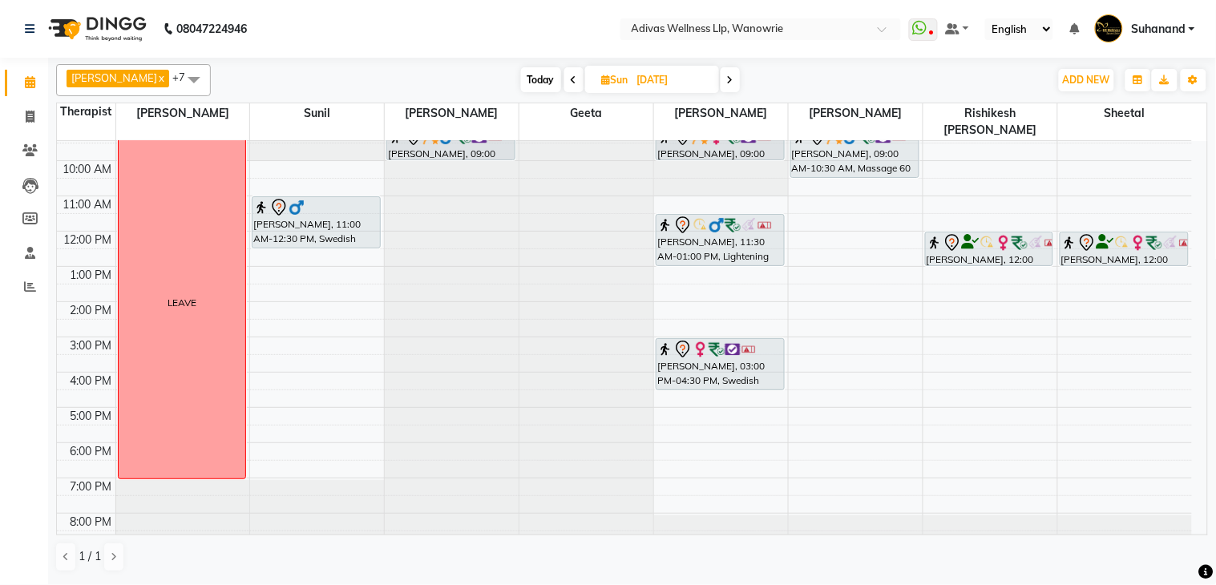
scroll to position [0, 0]
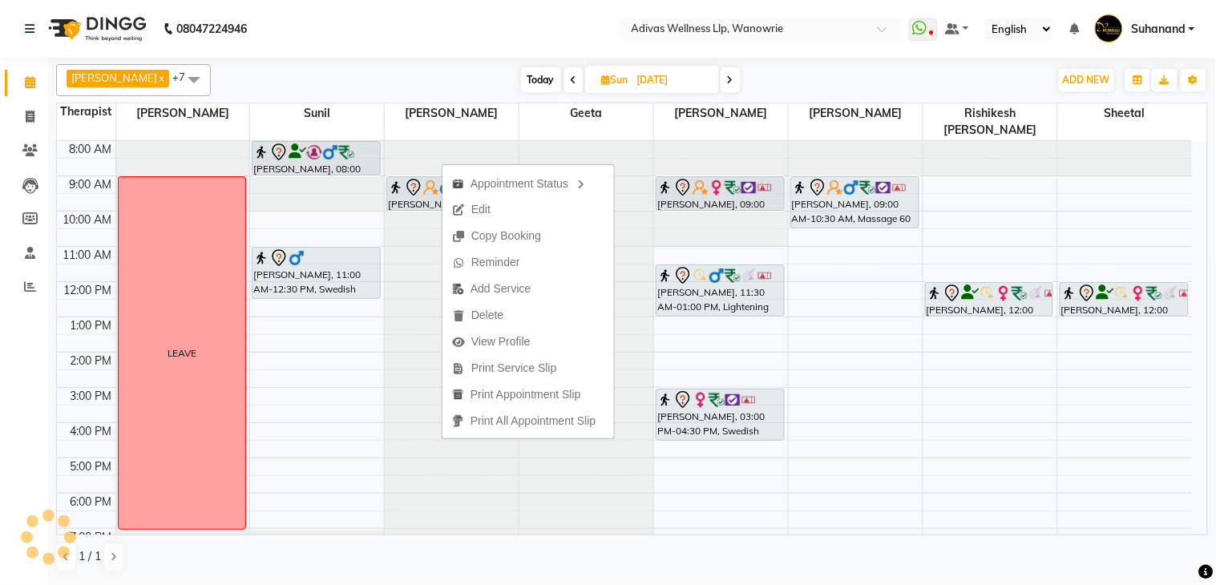
click at [539, 33] on nav "08047224946 Select Location × Adivas Wellness Llp, Wanowrie WhatsApp Status ✕ S…" at bounding box center [608, 29] width 1216 height 58
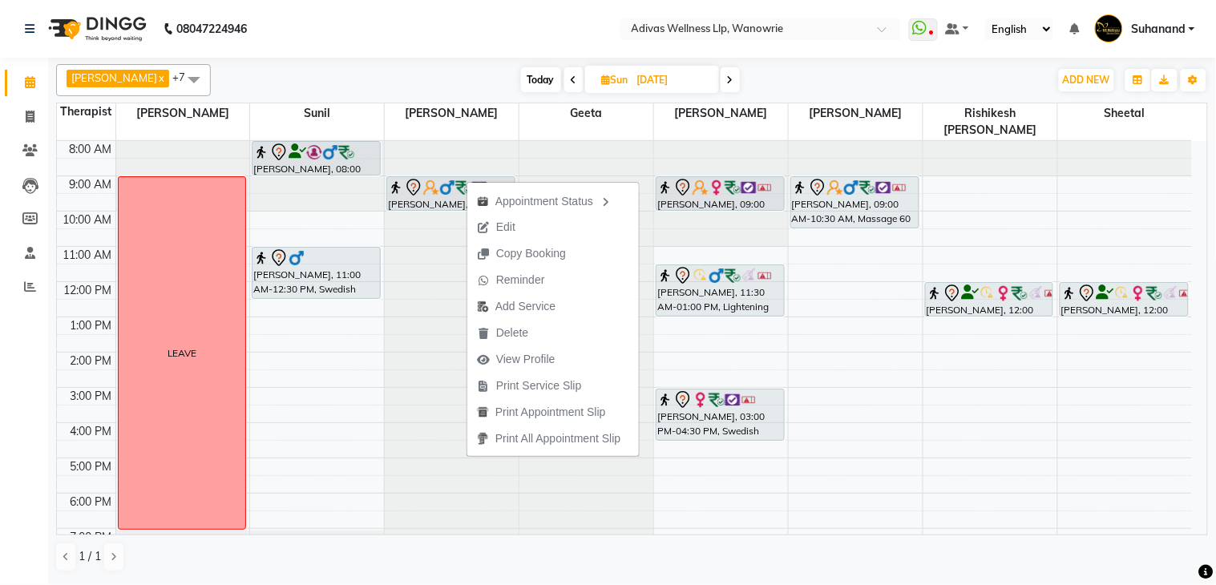
click at [541, 6] on nav "08047224946 Select Location × Adivas Wellness Llp, Wanowrie WhatsApp Status ✕ S…" at bounding box center [608, 29] width 1216 height 58
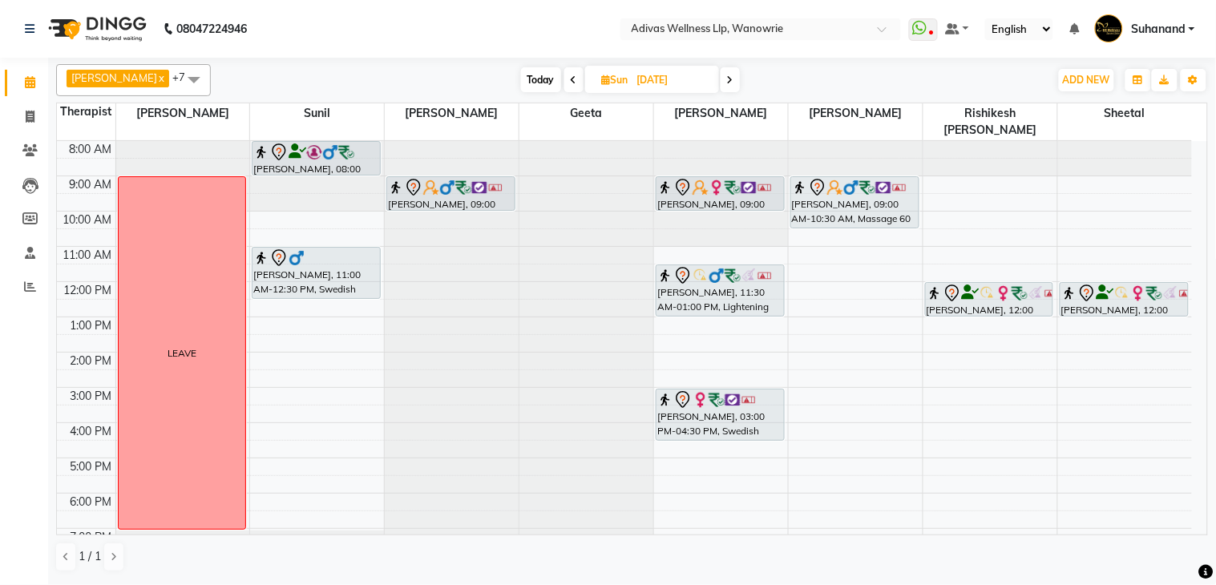
click at [727, 78] on icon at bounding box center [730, 80] width 6 height 10
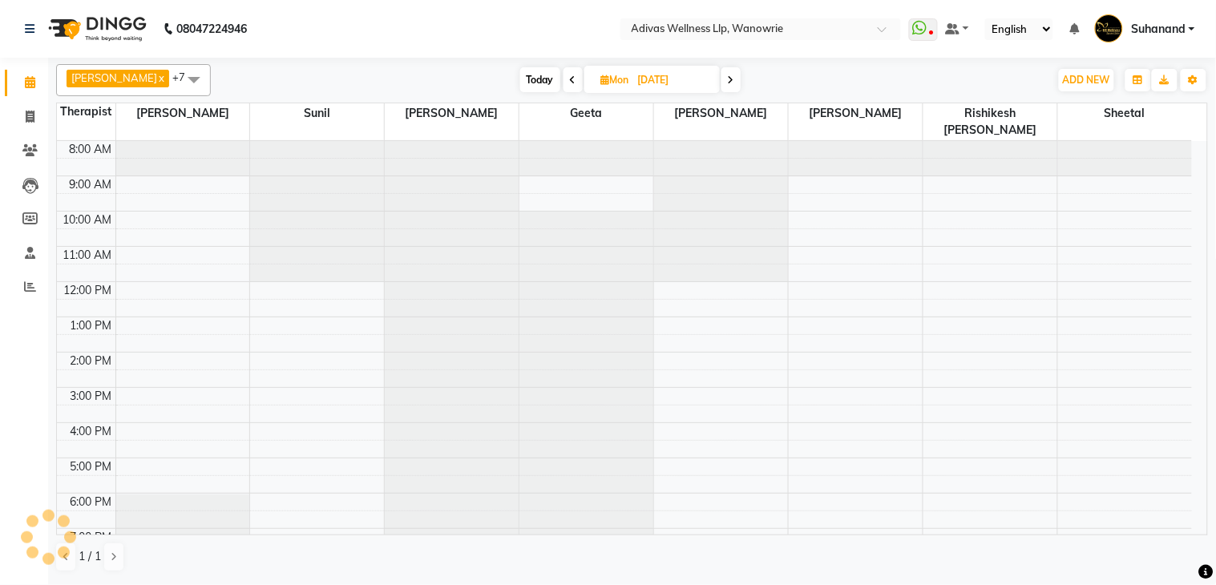
scroll to position [51, 0]
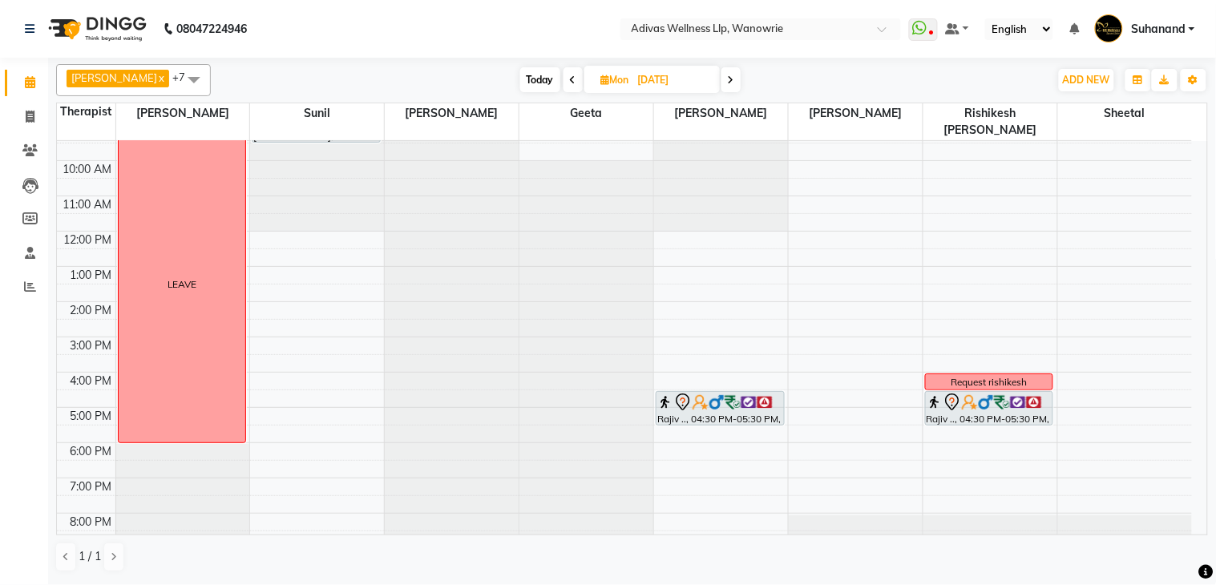
click at [728, 76] on icon at bounding box center [731, 80] width 6 height 10
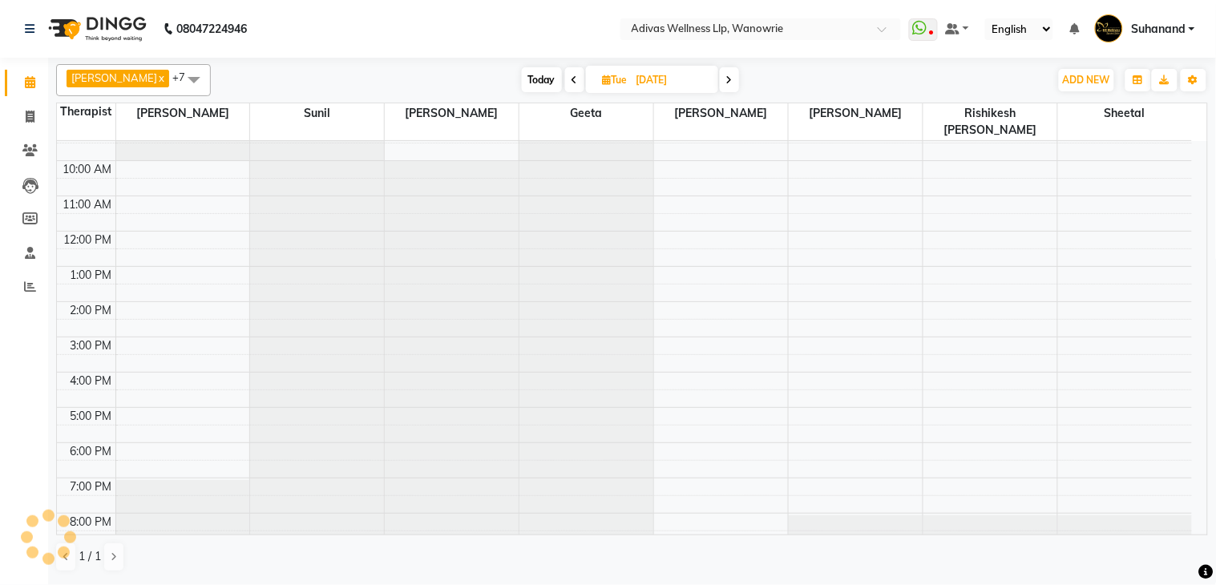
click at [726, 81] on icon at bounding box center [729, 80] width 6 height 10
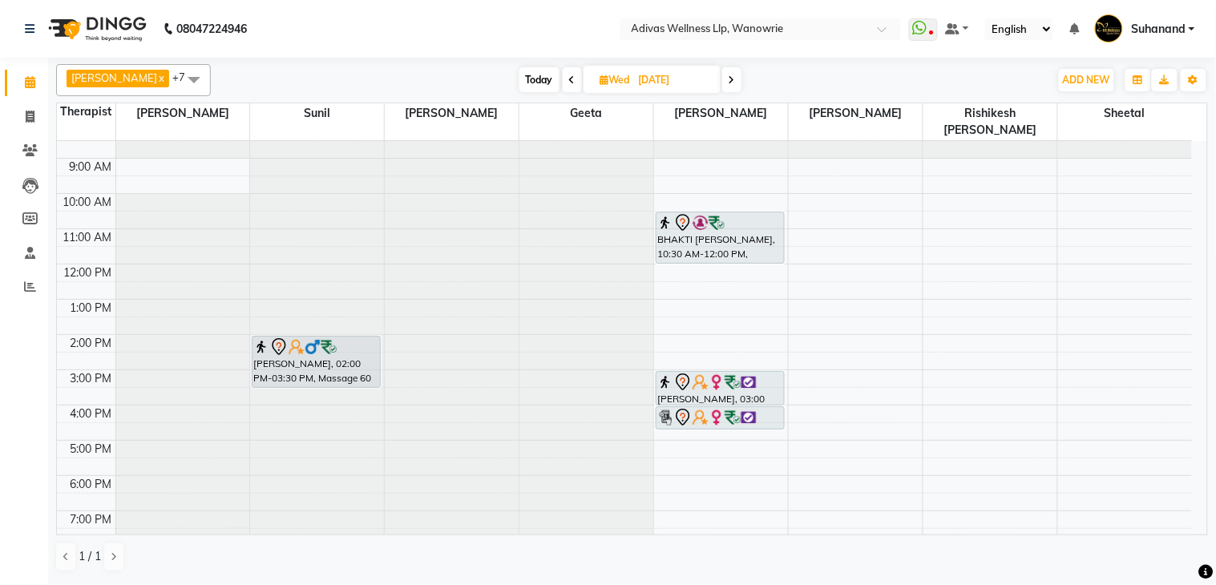
scroll to position [0, 0]
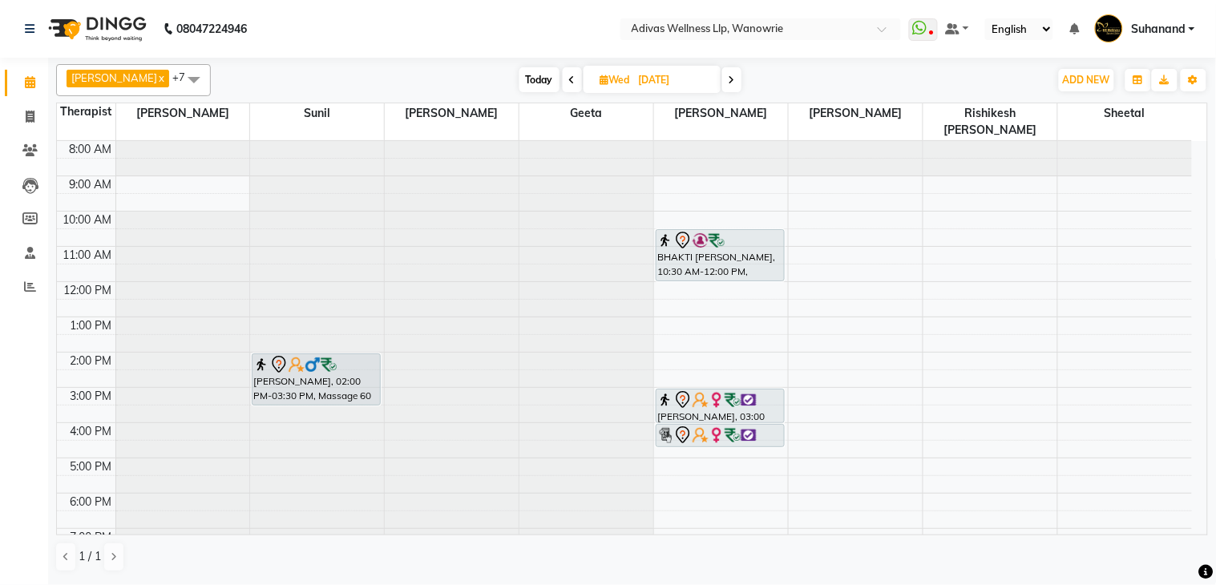
click at [519, 78] on span "Today" at bounding box center [539, 79] width 40 height 25
type input "[DATE]"
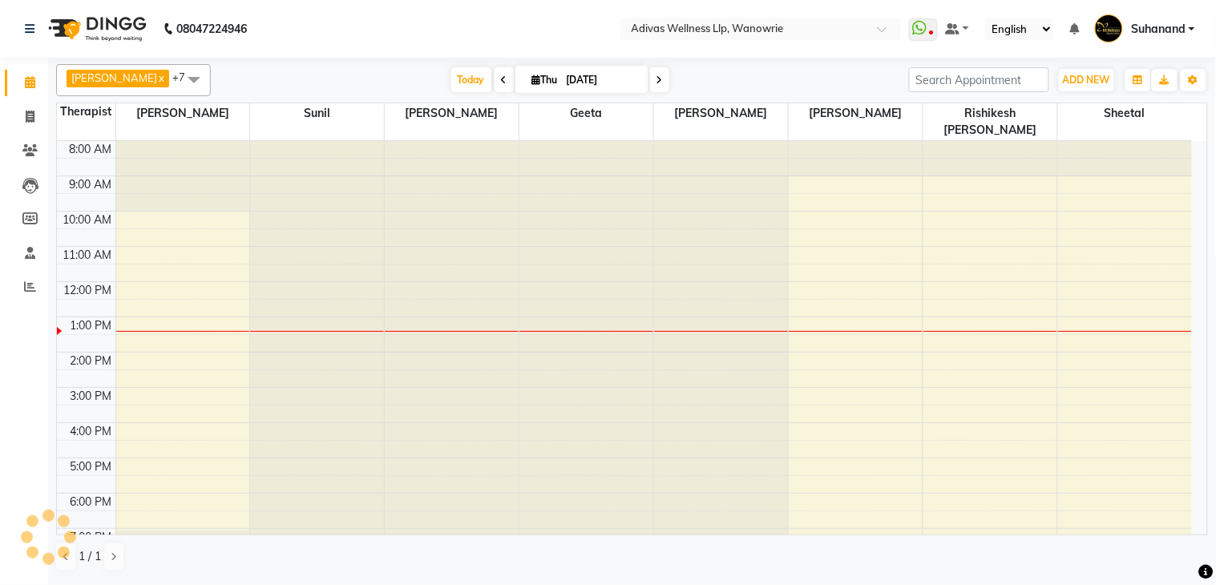
scroll to position [51, 0]
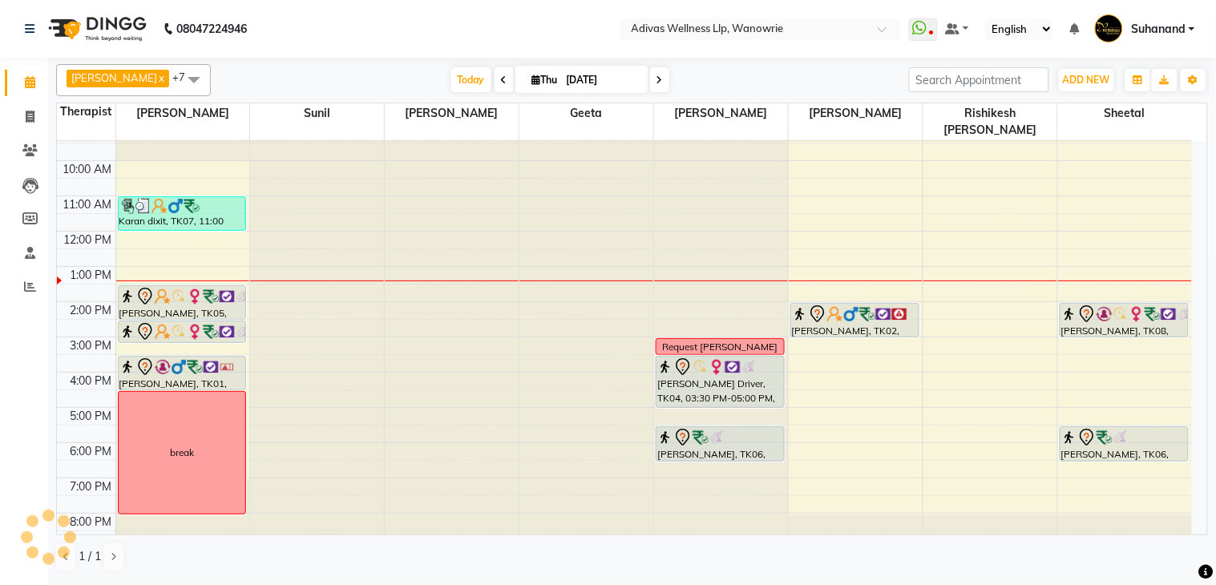
click at [487, 22] on nav "08047224946 Select Location × Adivas Wellness Llp, Wanowrie WhatsApp Status ✕ S…" at bounding box center [608, 29] width 1216 height 58
click at [449, 29] on nav "08047224946 Select Location × Adivas Wellness Llp, Wanowrie WhatsApp Status ✕ S…" at bounding box center [608, 29] width 1216 height 58
click at [566, 80] on input "[DATE]" at bounding box center [602, 80] width 80 height 24
select select "9"
select select "2025"
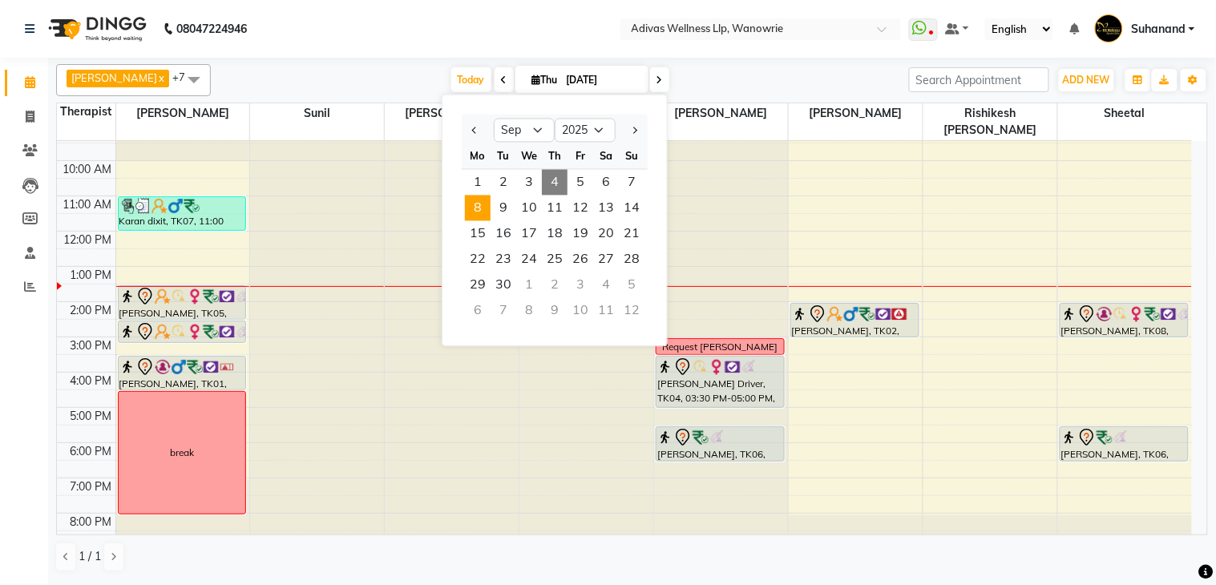
click at [478, 214] on span "8" at bounding box center [478, 209] width 26 height 26
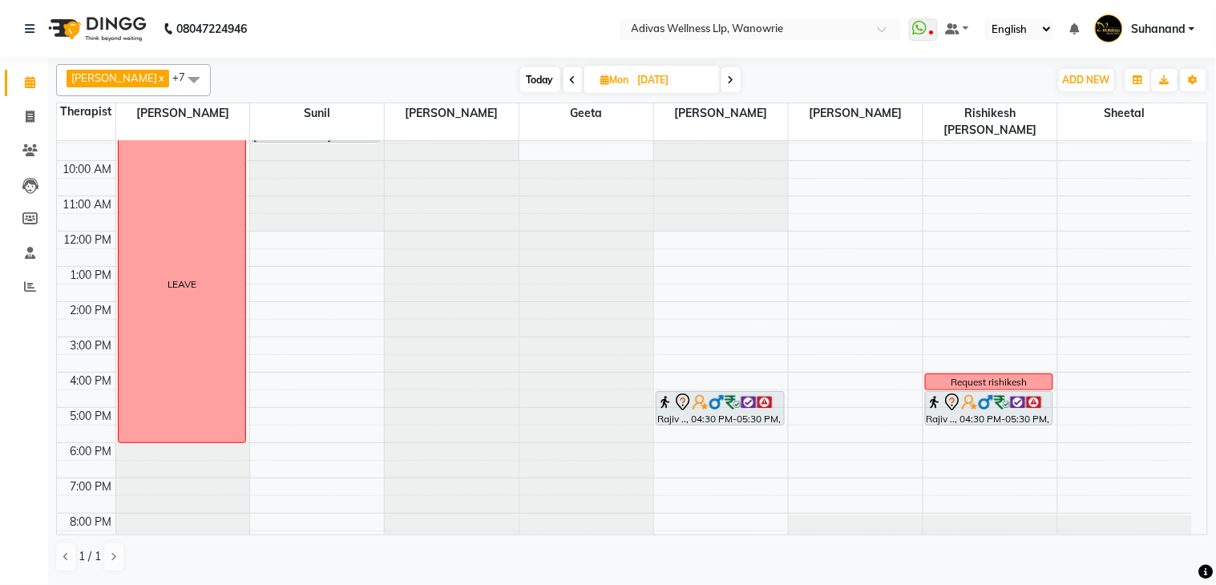
click at [522, 76] on span "Today" at bounding box center [540, 79] width 40 height 25
type input "[DATE]"
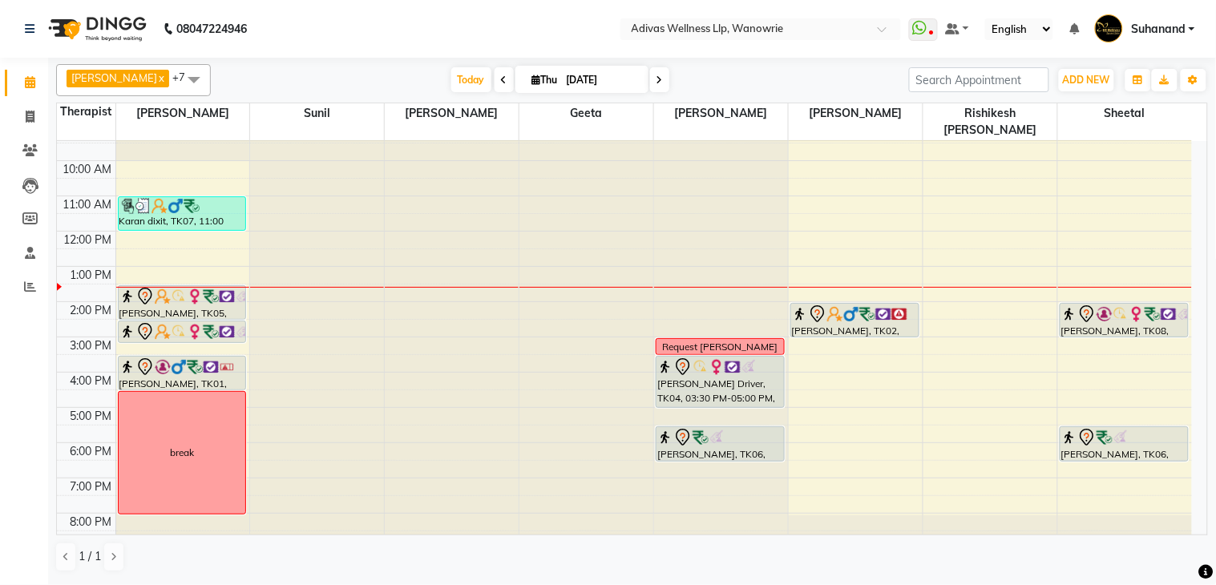
click at [562, 79] on input "[DATE]" at bounding box center [602, 80] width 80 height 24
select select "9"
select select "2025"
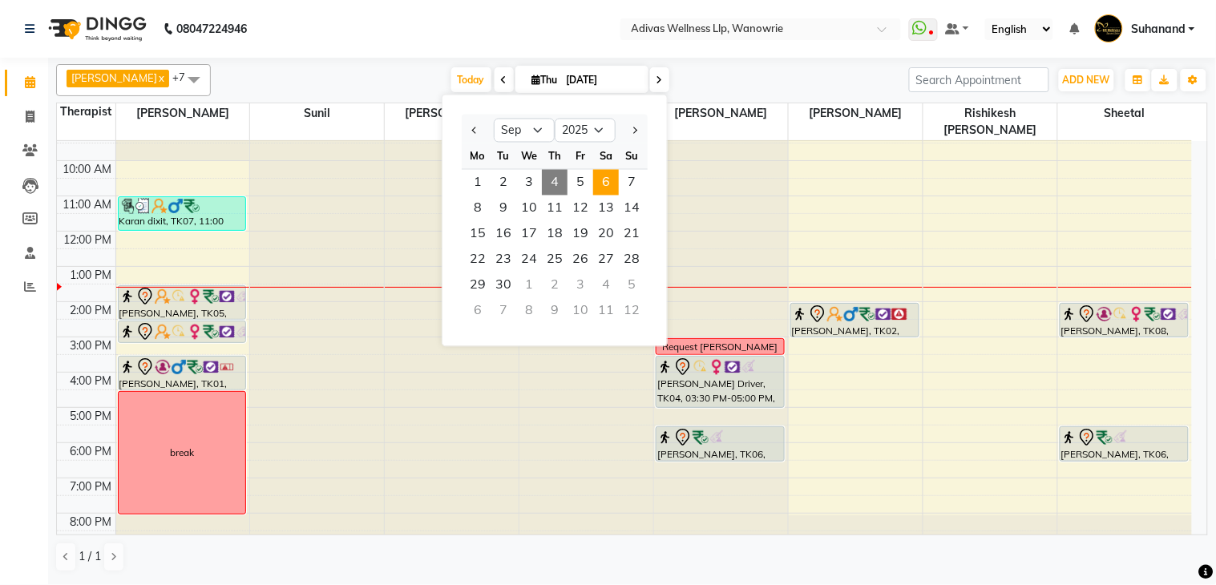
click at [612, 184] on span "6" at bounding box center [606, 183] width 26 height 26
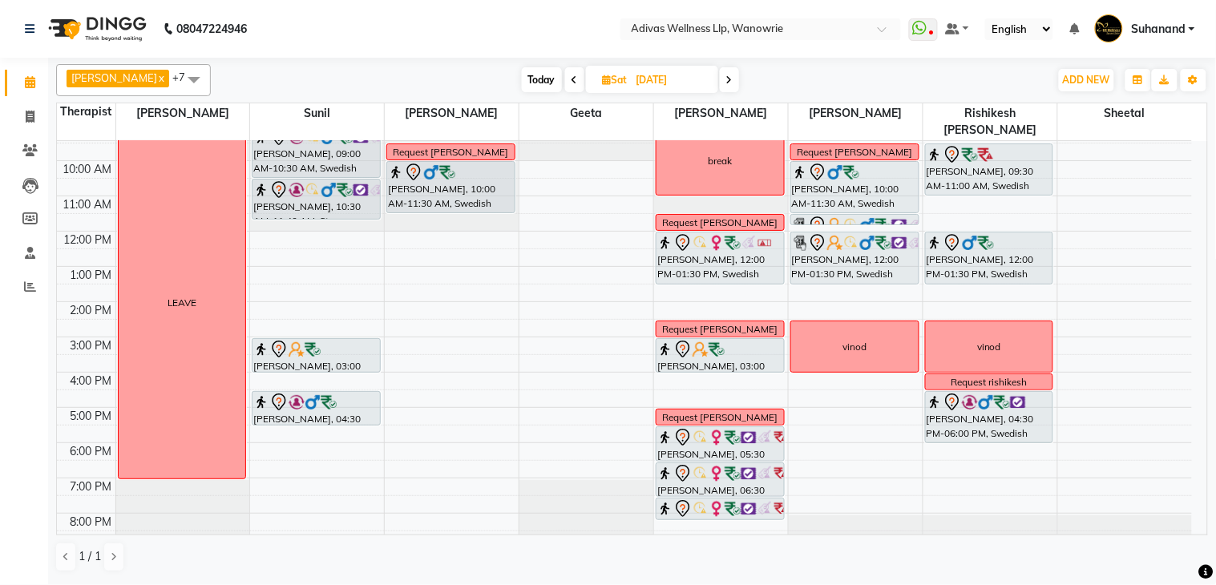
scroll to position [0, 0]
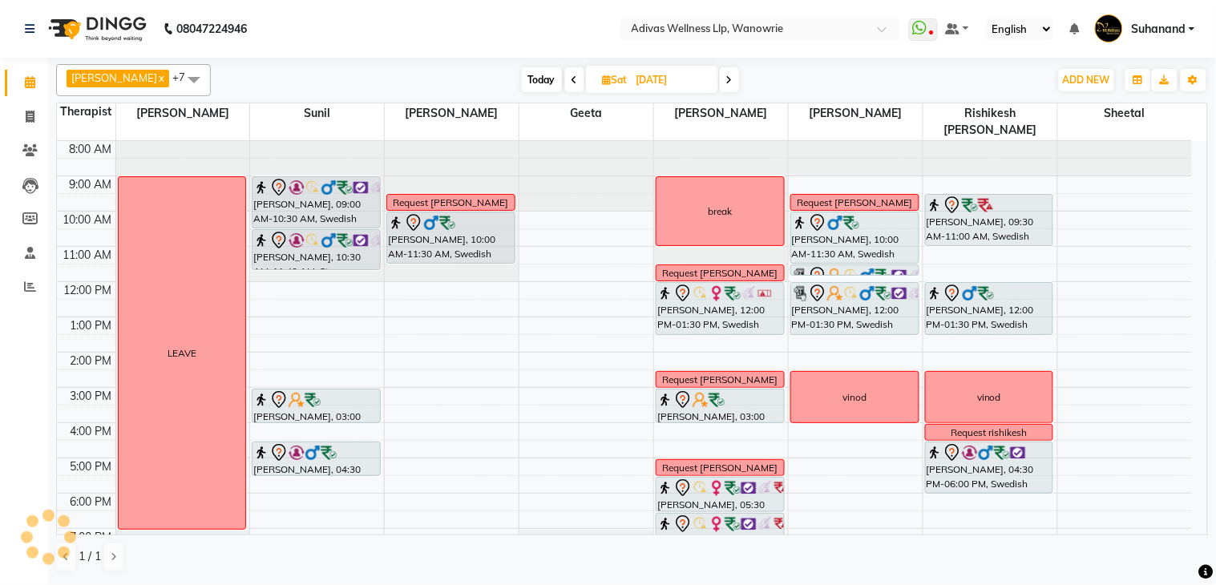
click at [517, 30] on nav "08047224946 Select Location × Adivas Wellness Llp, Wanowrie WhatsApp Status ✕ S…" at bounding box center [608, 29] width 1216 height 58
click at [515, 26] on nav "08047224946 Select Location × Adivas Wellness Llp, Wanowrie WhatsApp Status ✕ S…" at bounding box center [608, 29] width 1216 height 58
click at [515, 25] on nav "08047224946 Select Location × Adivas Wellness Llp, Wanowrie WhatsApp Status ✕ S…" at bounding box center [608, 29] width 1216 height 58
click at [514, 25] on nav "08047224946 Select Location × Adivas Wellness Llp, Wanowrie WhatsApp Status ✕ S…" at bounding box center [608, 29] width 1216 height 58
click at [503, 21] on nav "08047224946 Select Location × Adivas Wellness Llp, Wanowrie WhatsApp Status ✕ S…" at bounding box center [608, 29] width 1216 height 58
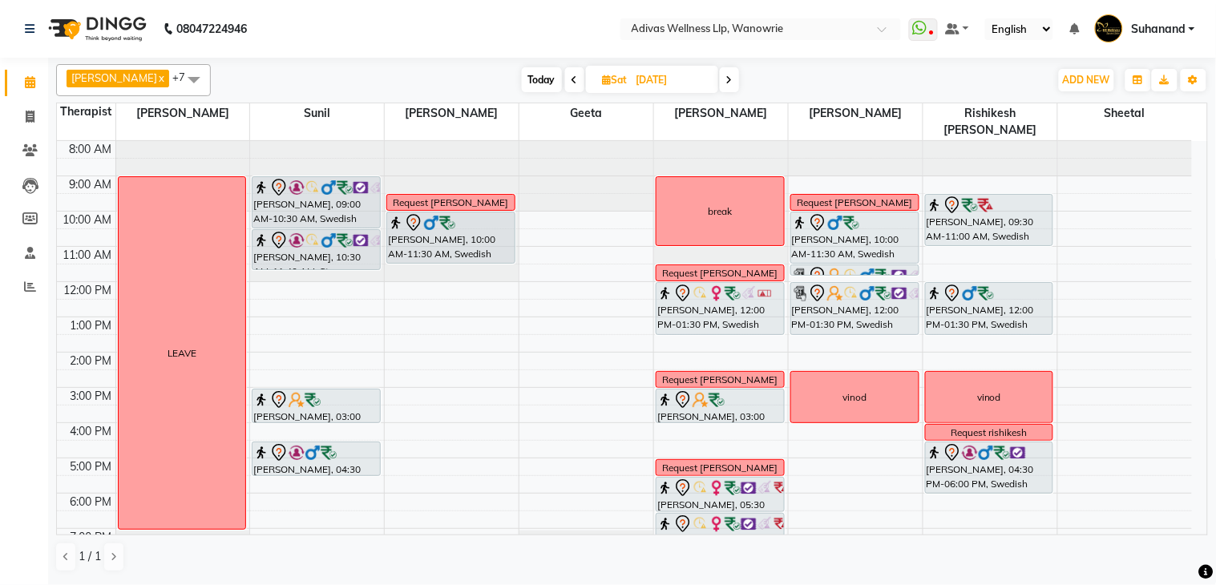
click at [726, 82] on icon at bounding box center [729, 80] width 6 height 10
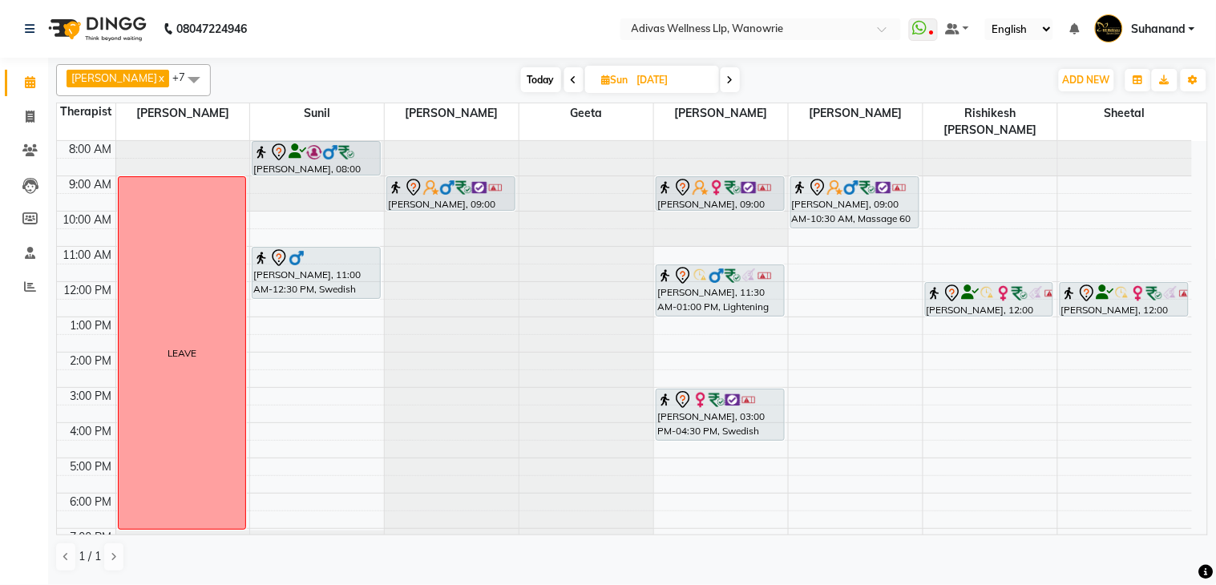
click at [538, 75] on span "Today" at bounding box center [541, 79] width 40 height 25
type input "[DATE]"
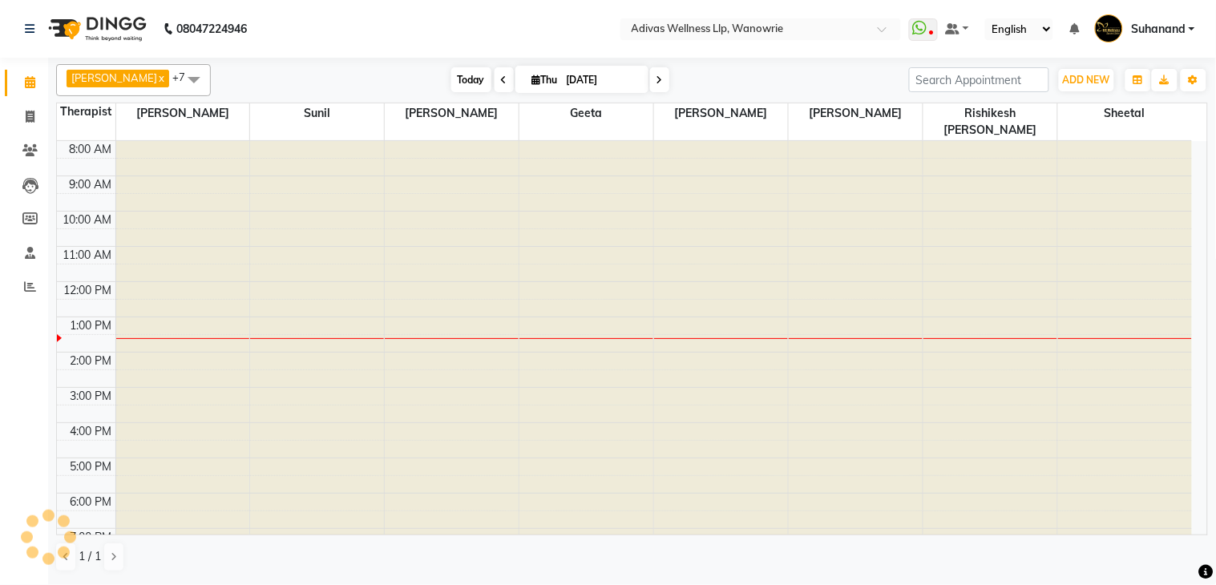
scroll to position [51, 0]
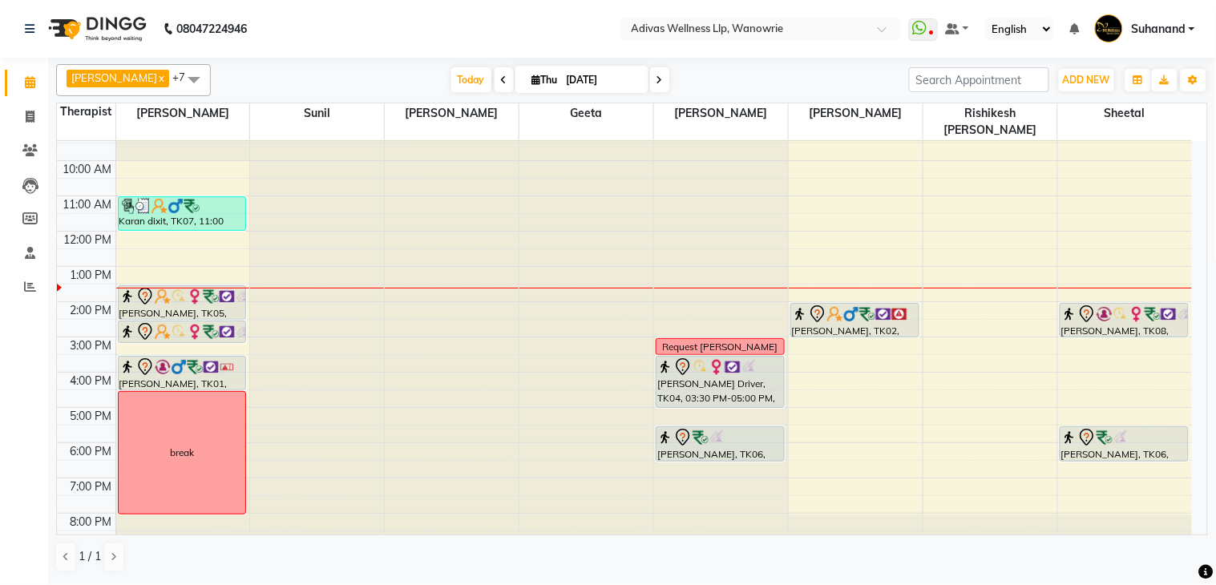
click at [577, 83] on input "[DATE]" at bounding box center [602, 80] width 80 height 24
select select "9"
select select "2025"
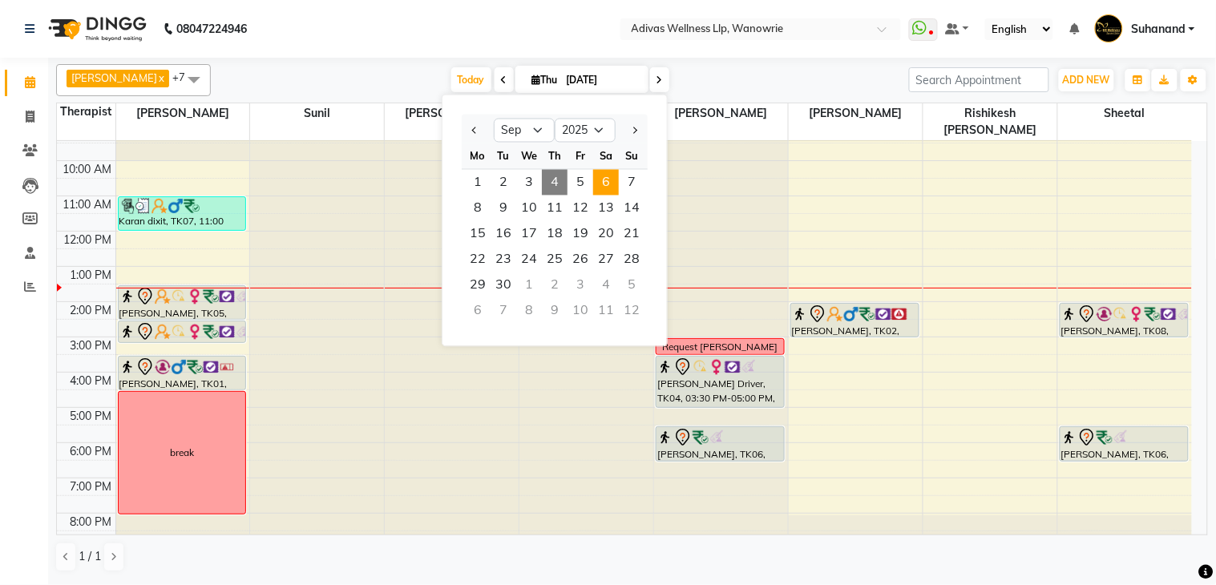
click at [605, 179] on span "6" at bounding box center [606, 183] width 26 height 26
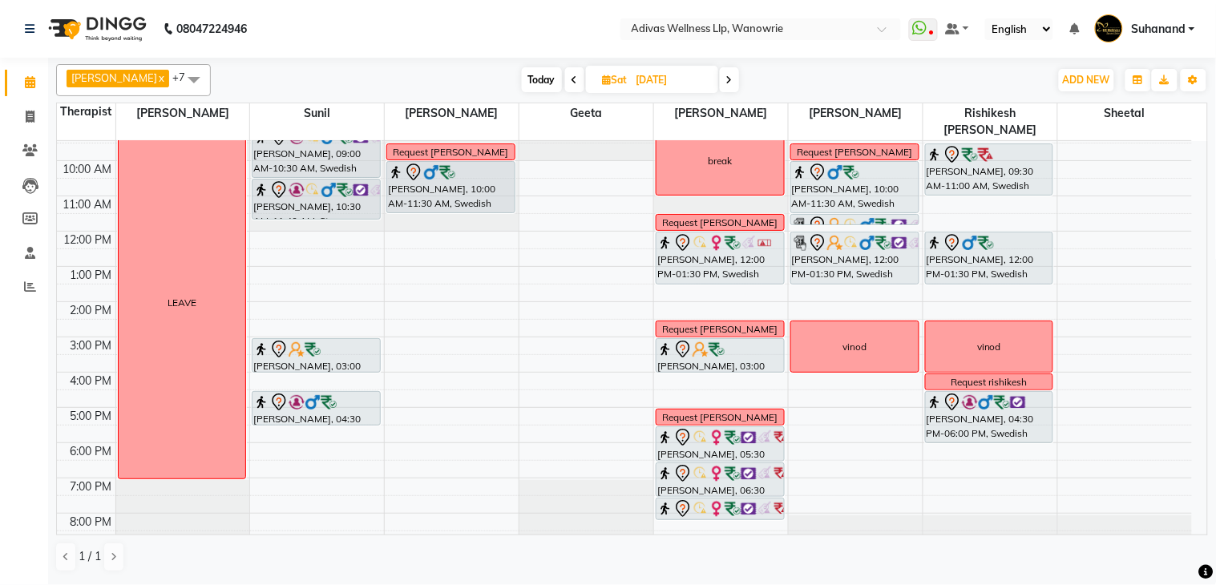
click at [572, 79] on icon at bounding box center [575, 80] width 6 height 10
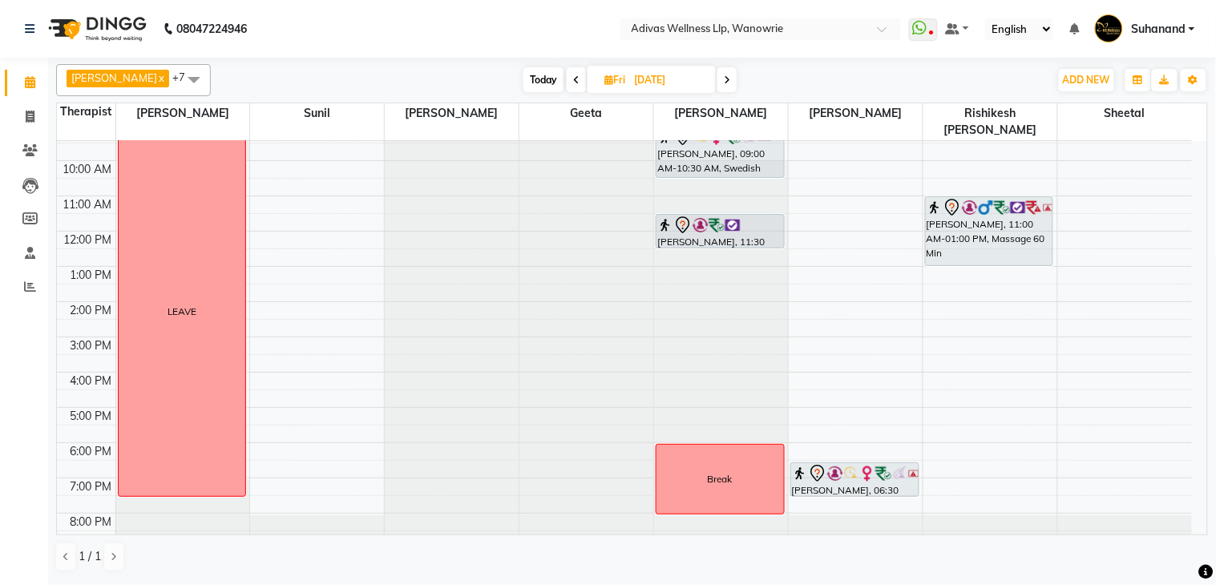
click at [724, 79] on icon at bounding box center [727, 80] width 6 height 10
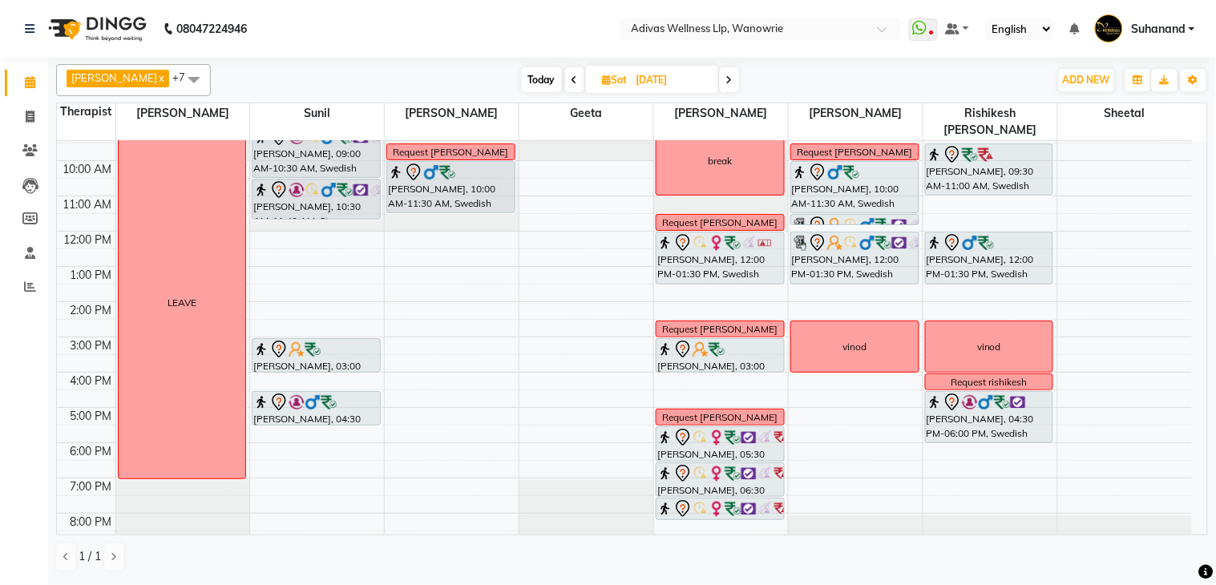
click at [726, 79] on icon at bounding box center [729, 80] width 6 height 10
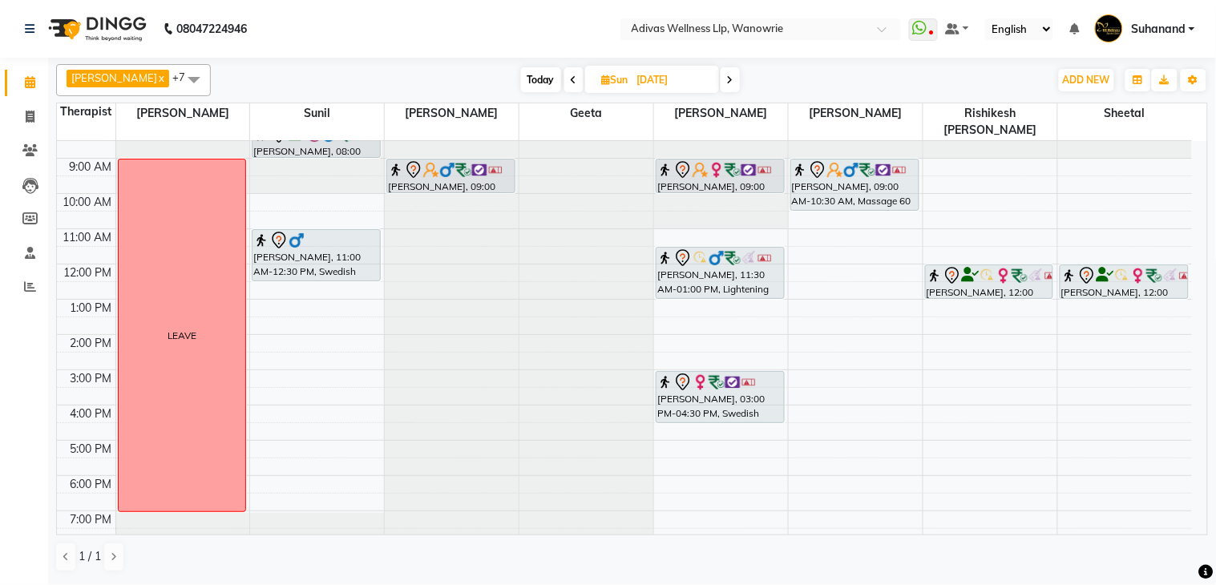
scroll to position [0, 0]
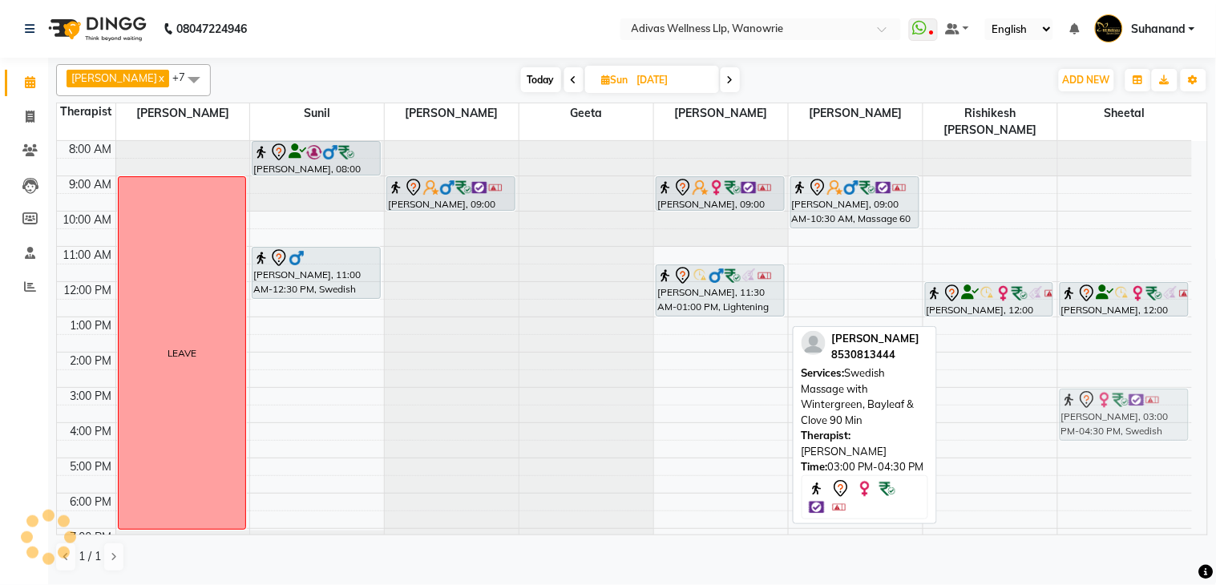
drag, startPoint x: 718, startPoint y: 403, endPoint x: 1082, endPoint y: 403, distance: 363.9
click at [1082, 403] on tr "LEAVE [PERSON_NAME], 08:00 AM-09:00 AM, Massage 60 Min [PERSON_NAME] Dhagai, 11…" at bounding box center [624, 370] width 1135 height 458
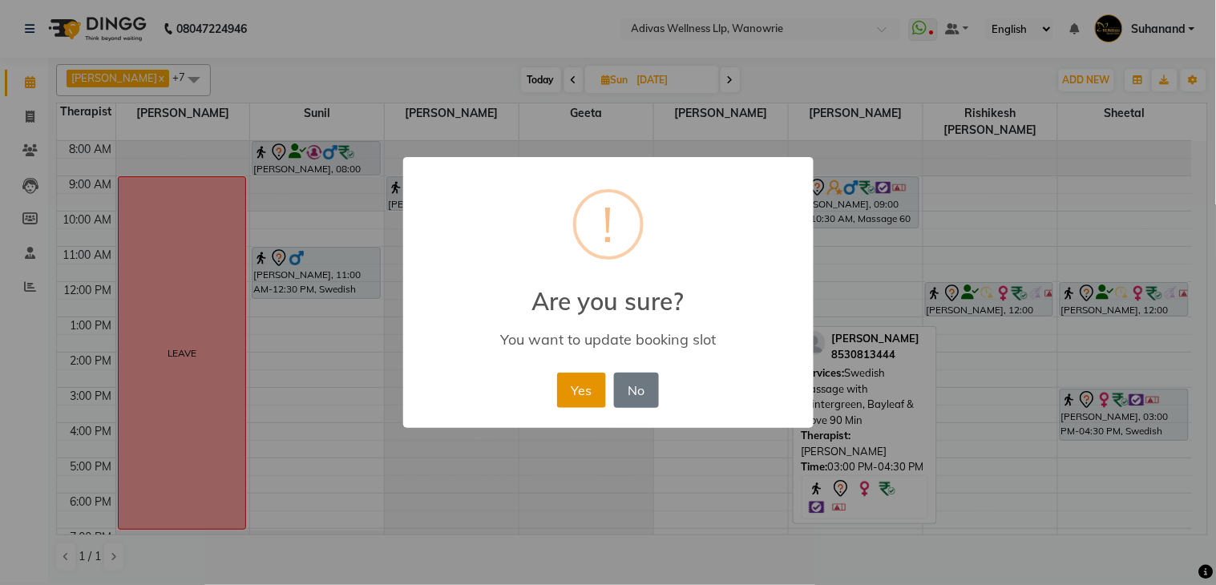
click at [583, 382] on button "Yes" at bounding box center [581, 390] width 49 height 35
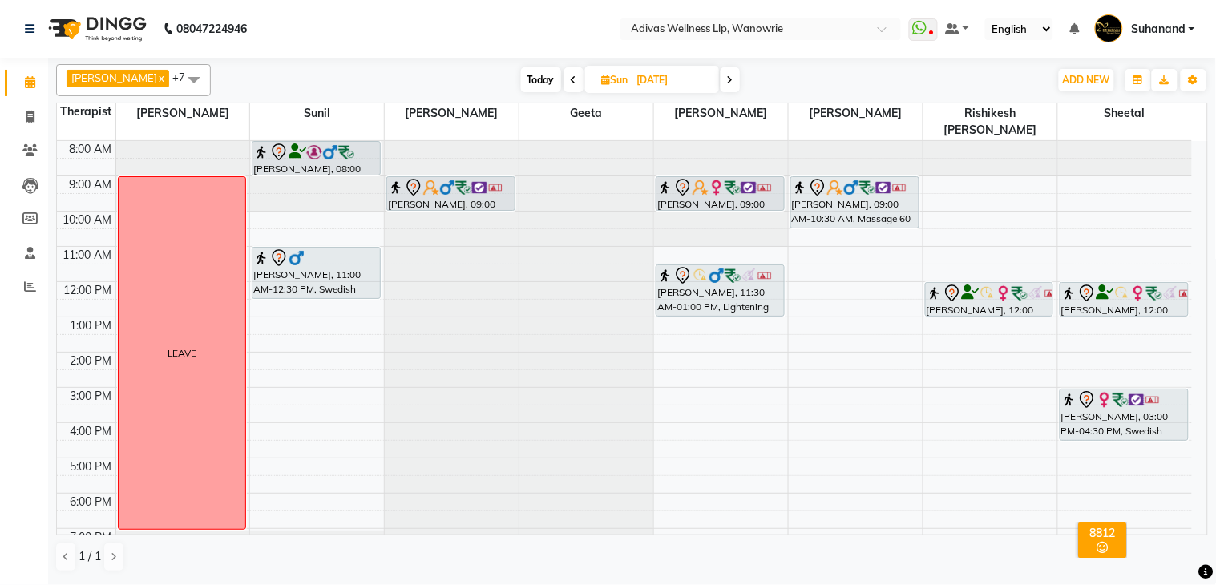
click at [571, 77] on icon at bounding box center [574, 80] width 6 height 10
type input "[DATE]"
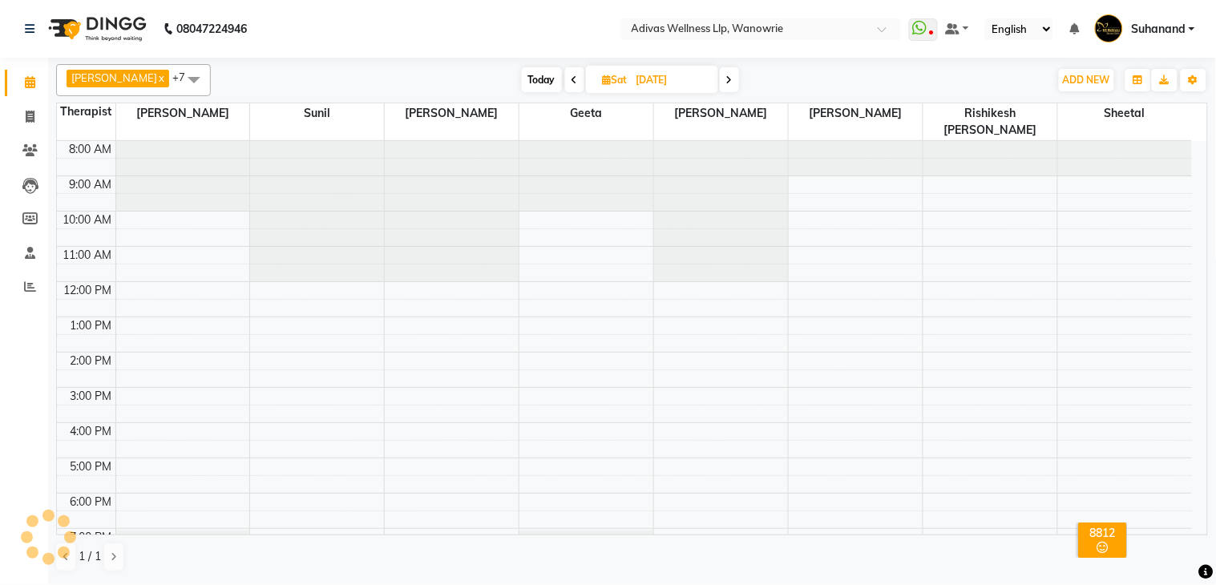
scroll to position [51, 0]
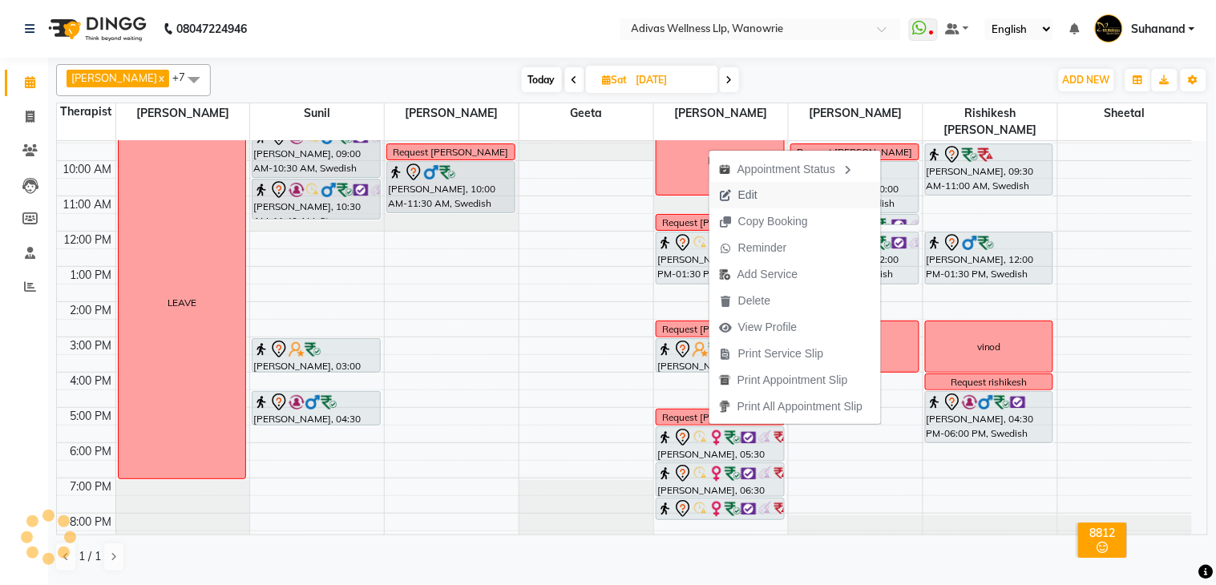
click at [752, 196] on span "Edit" at bounding box center [747, 195] width 19 height 17
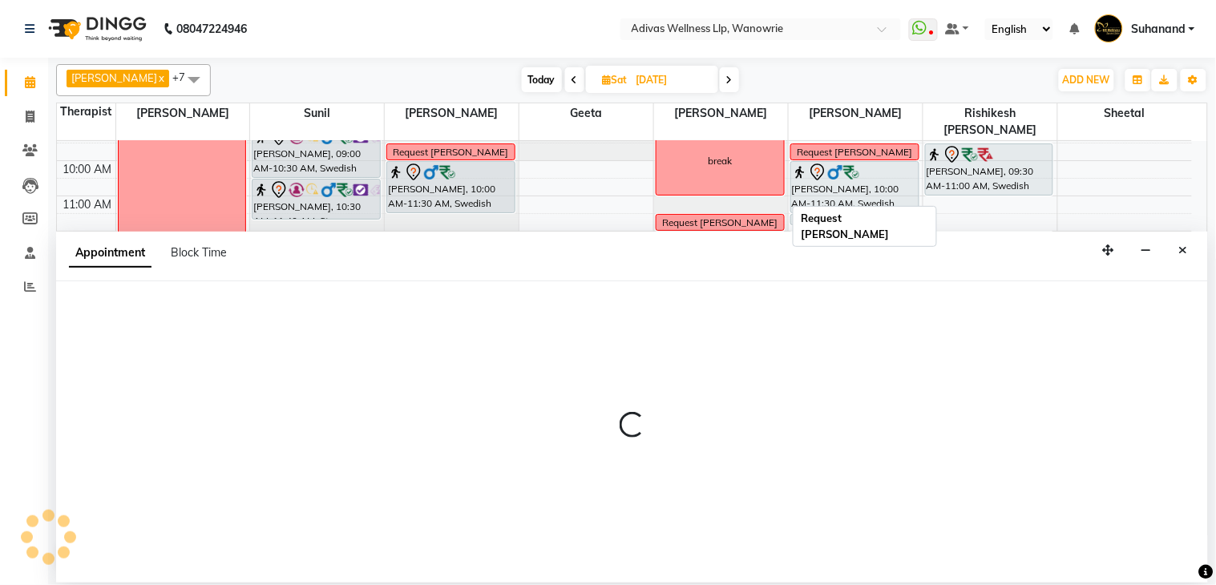
select select "tentative"
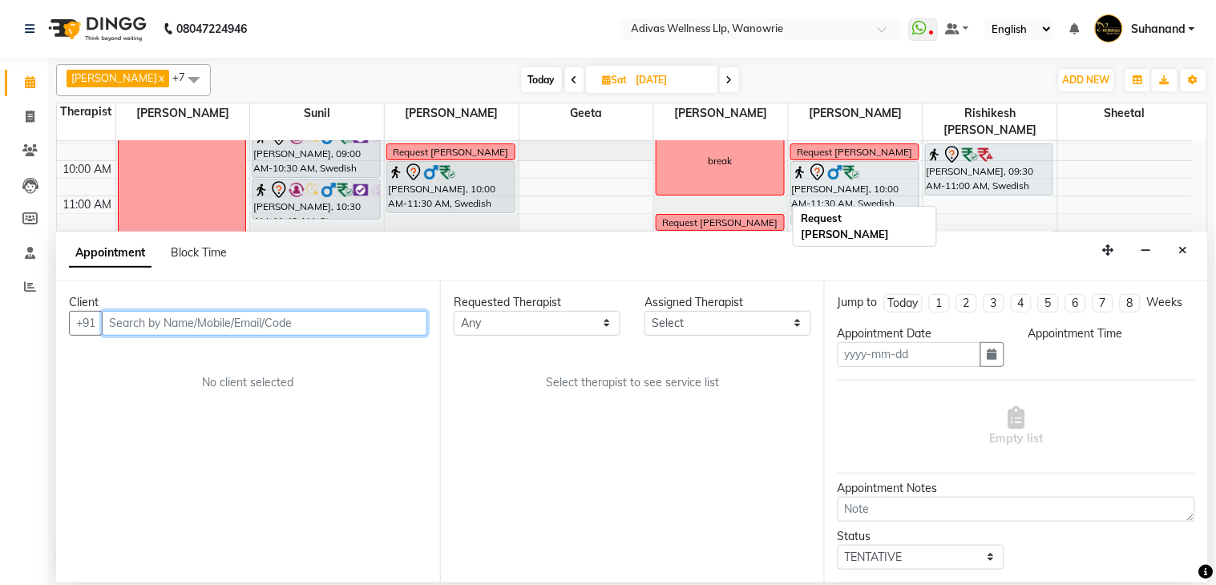
type input "[DATE]"
select select "1050"
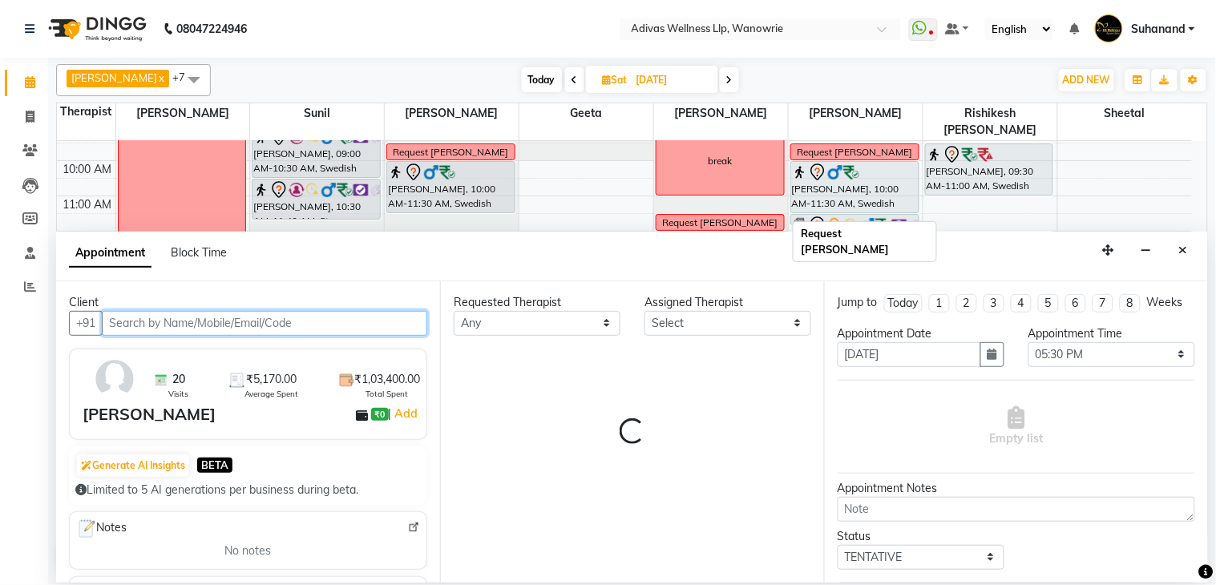
select select "18769"
select select "1462"
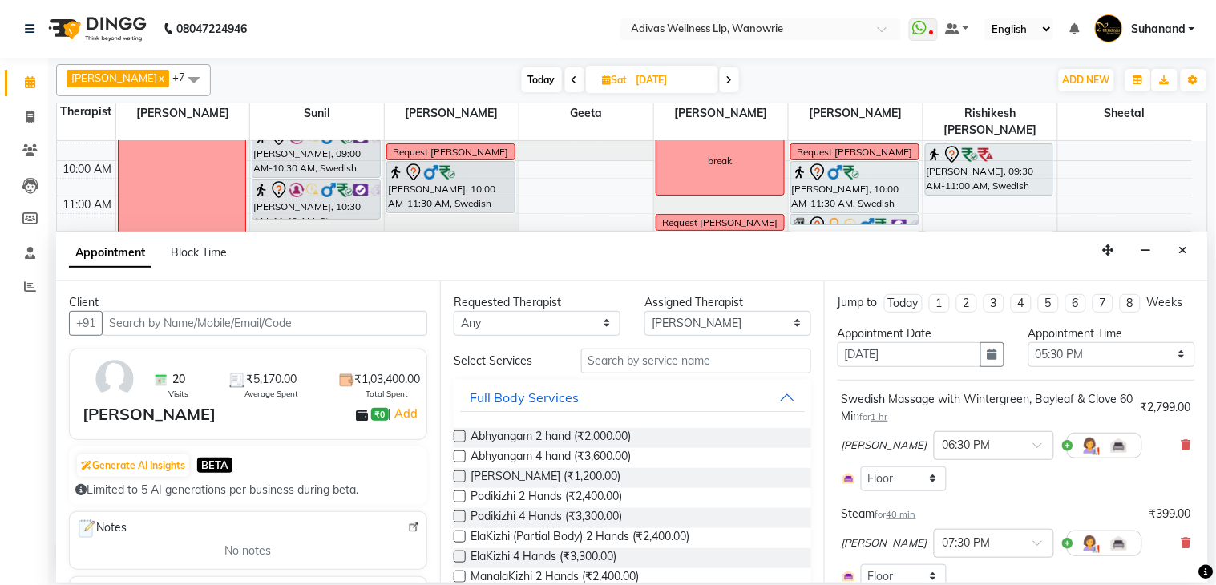
click at [505, 9] on nav "08047224946 Select Location × Adivas Wellness Llp, Wanowrie WhatsApp Status ✕ S…" at bounding box center [608, 29] width 1216 height 58
click at [988, 360] on icon "button" at bounding box center [993, 354] width 10 height 11
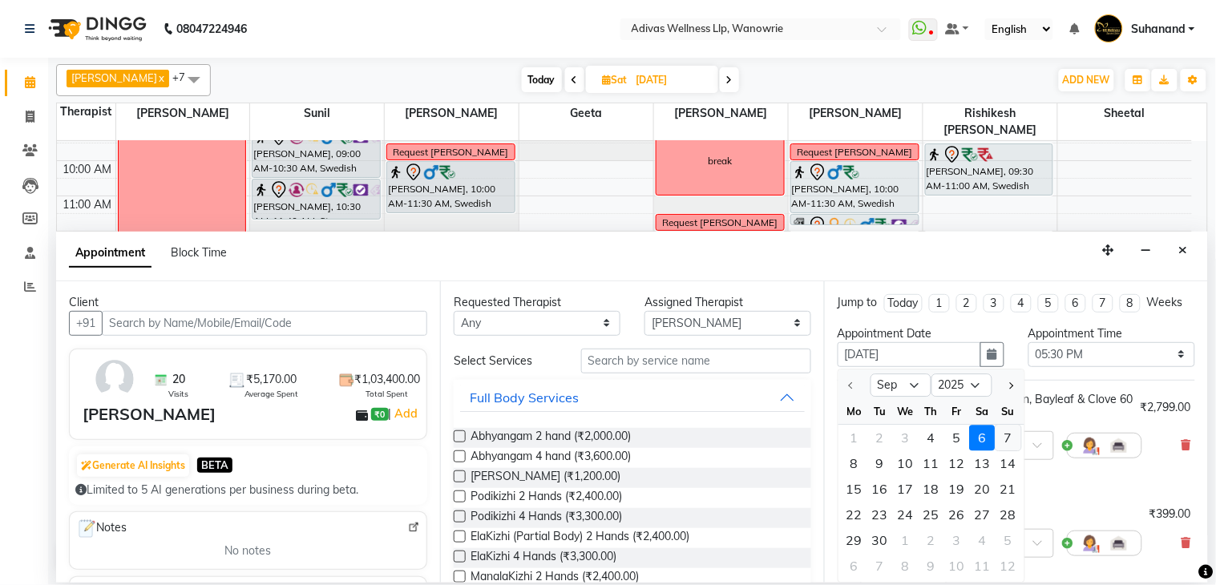
click at [1004, 451] on div "7" at bounding box center [1009, 438] width 26 height 26
type input "[DATE]"
select select "1050"
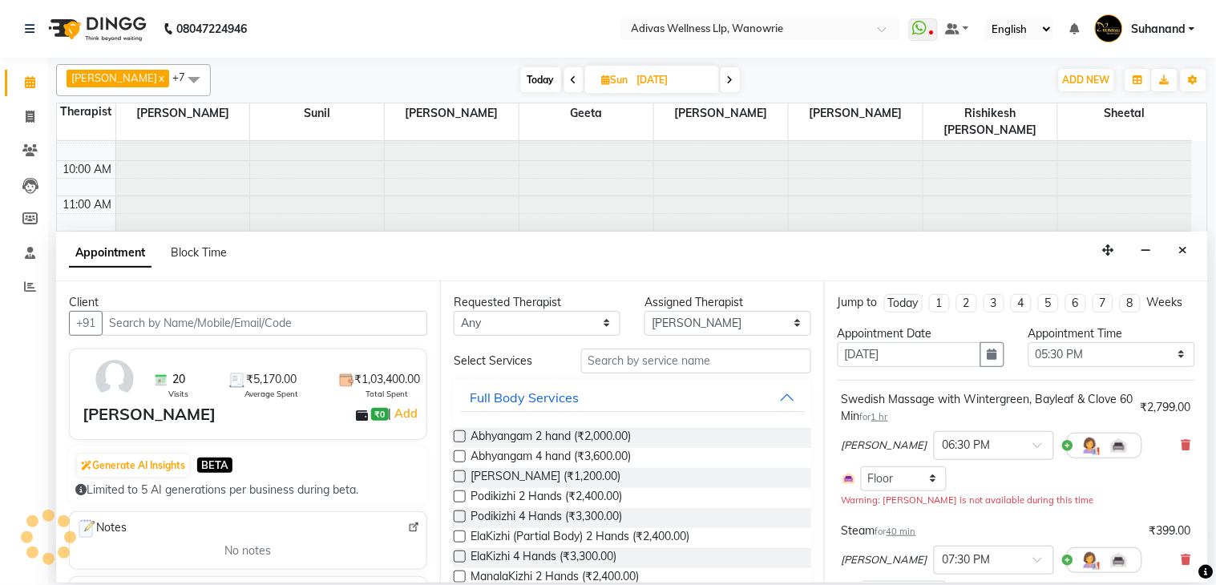
scroll to position [0, 0]
click at [984, 453] on div at bounding box center [994, 444] width 119 height 17
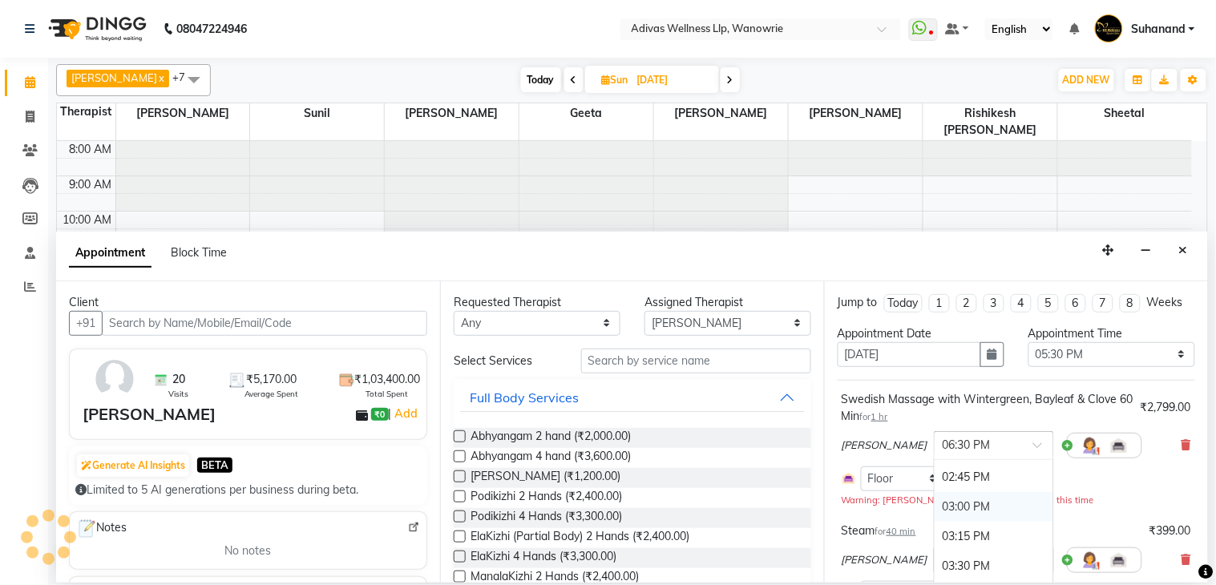
scroll to position [51, 0]
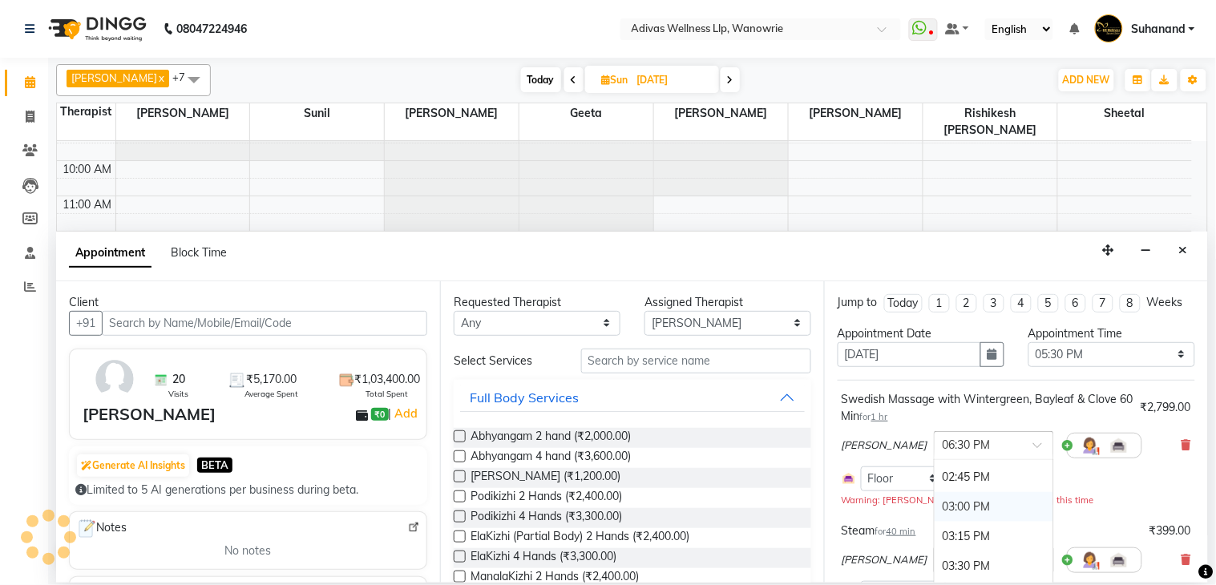
click at [935, 522] on div "03:00 PM" at bounding box center [994, 507] width 119 height 30
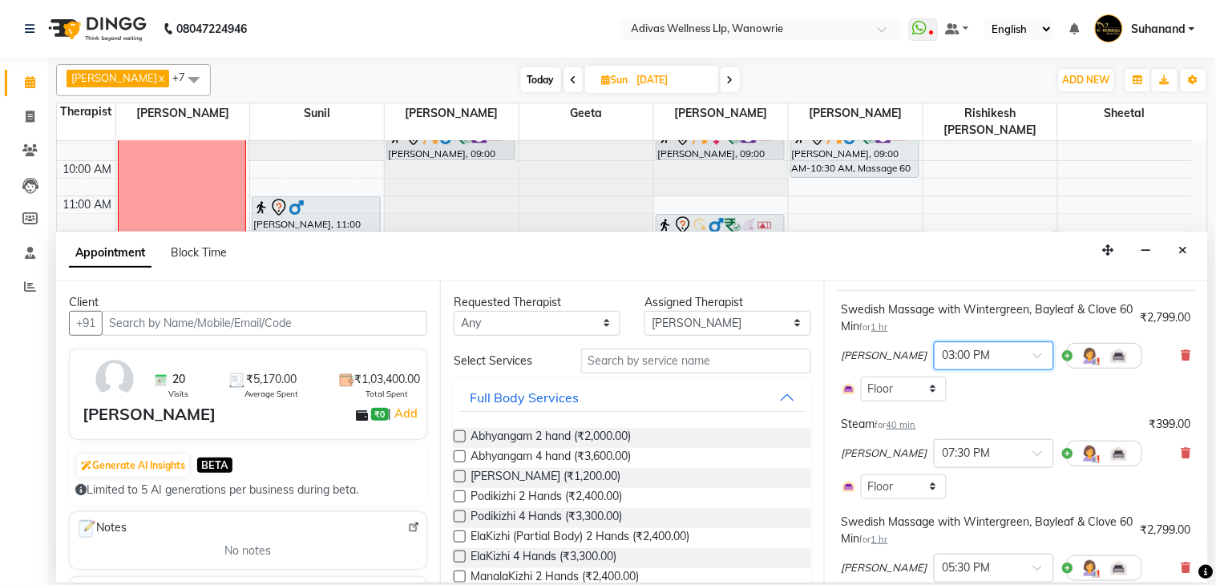
scroll to position [89, 0]
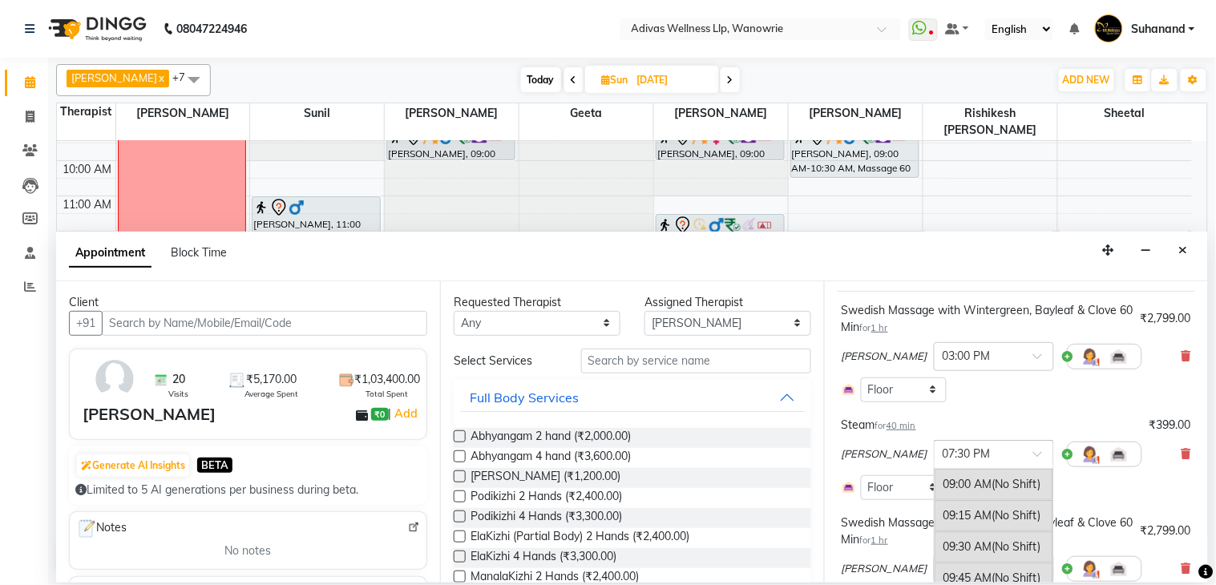
click at [978, 462] on div at bounding box center [994, 453] width 119 height 17
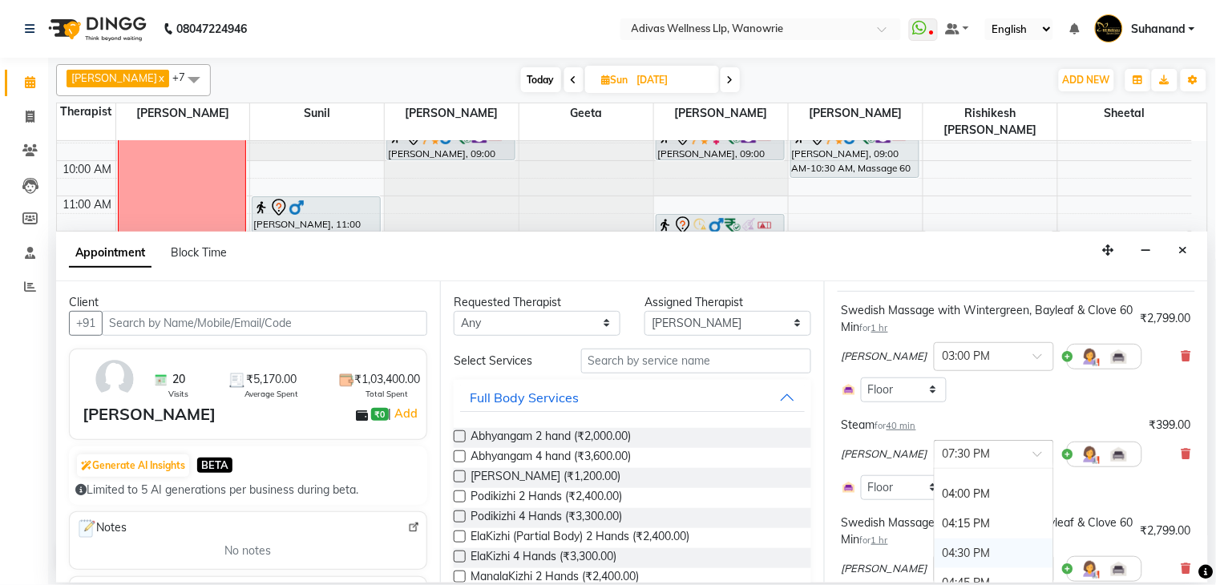
scroll to position [811, 0]
click at [943, 537] on div "04:00 PM" at bounding box center [994, 526] width 119 height 30
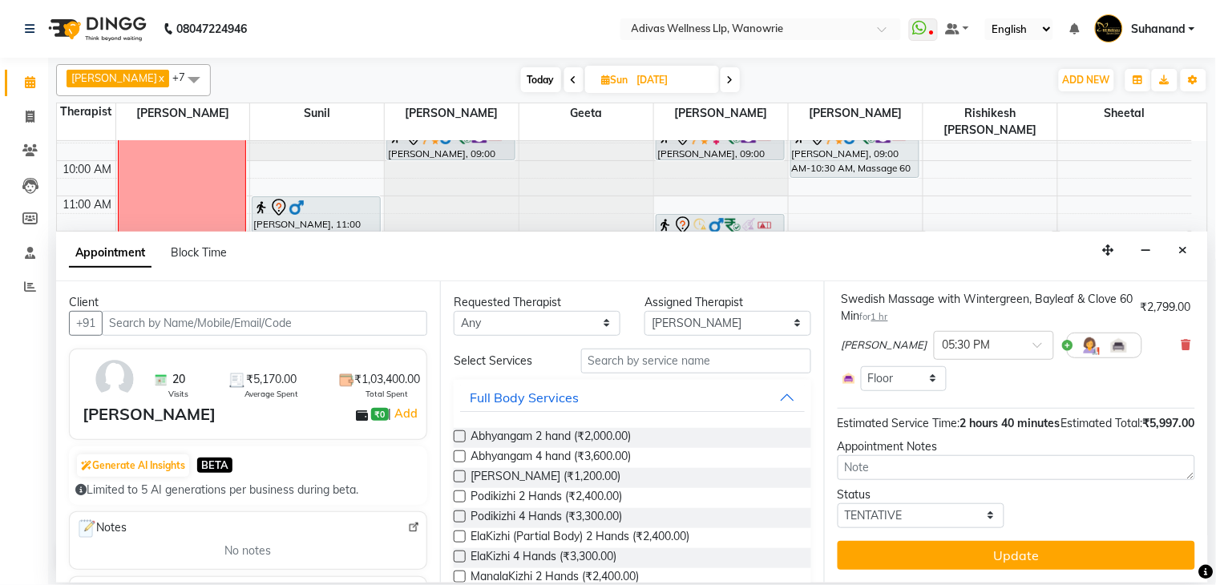
scroll to position [345, 0]
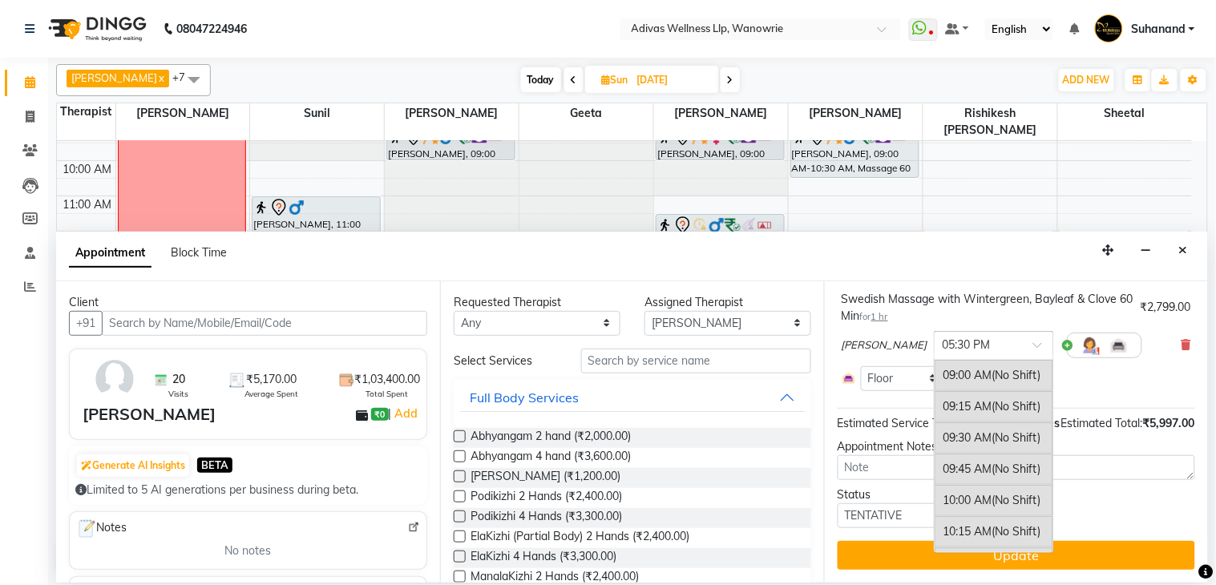
click at [976, 337] on div "× 05:30 PM" at bounding box center [994, 345] width 120 height 29
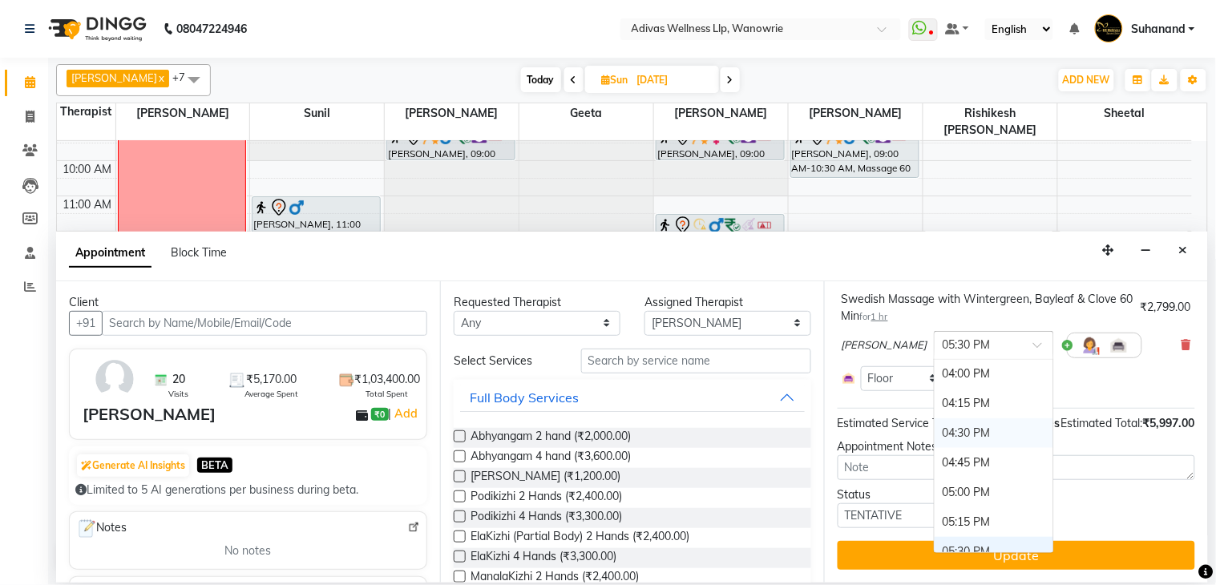
scroll to position [943, 0]
drag, startPoint x: 936, startPoint y: 467, endPoint x: 939, endPoint y: 503, distance: 37.0
click at [939, 503] on div "09:00 AM (No Shift) 09:15 AM (No Shift) 09:30 AM (No Shift) 09:45 AM (No Shift)…" at bounding box center [994, 96] width 119 height 1359
click at [939, 507] on div "06:00 PM" at bounding box center [994, 522] width 119 height 30
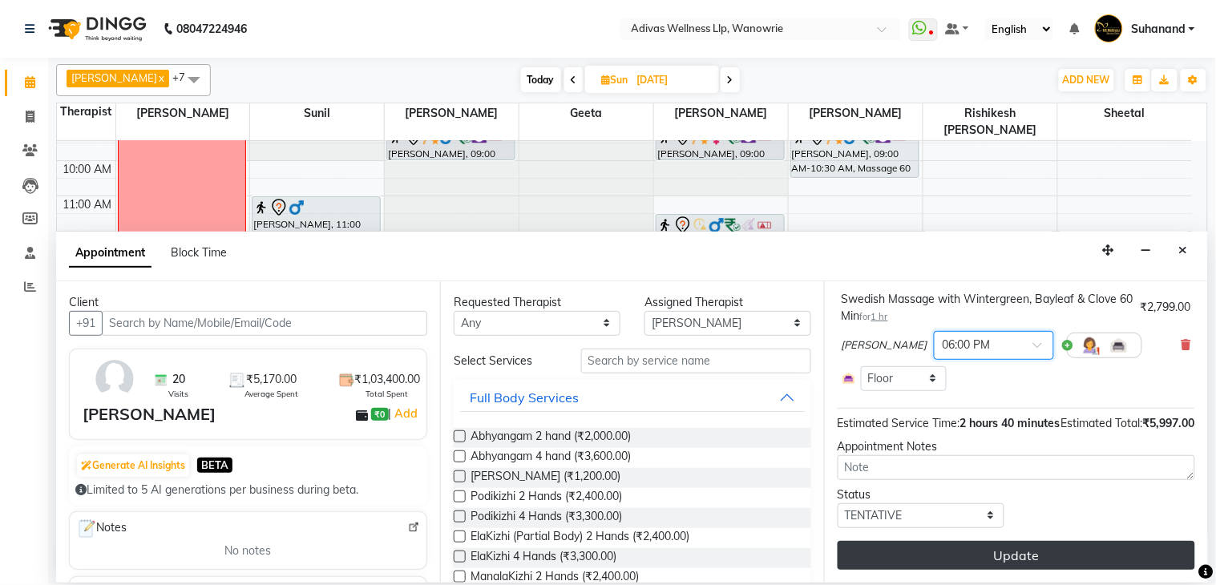
click at [1004, 552] on button "Update" at bounding box center [1017, 555] width 358 height 29
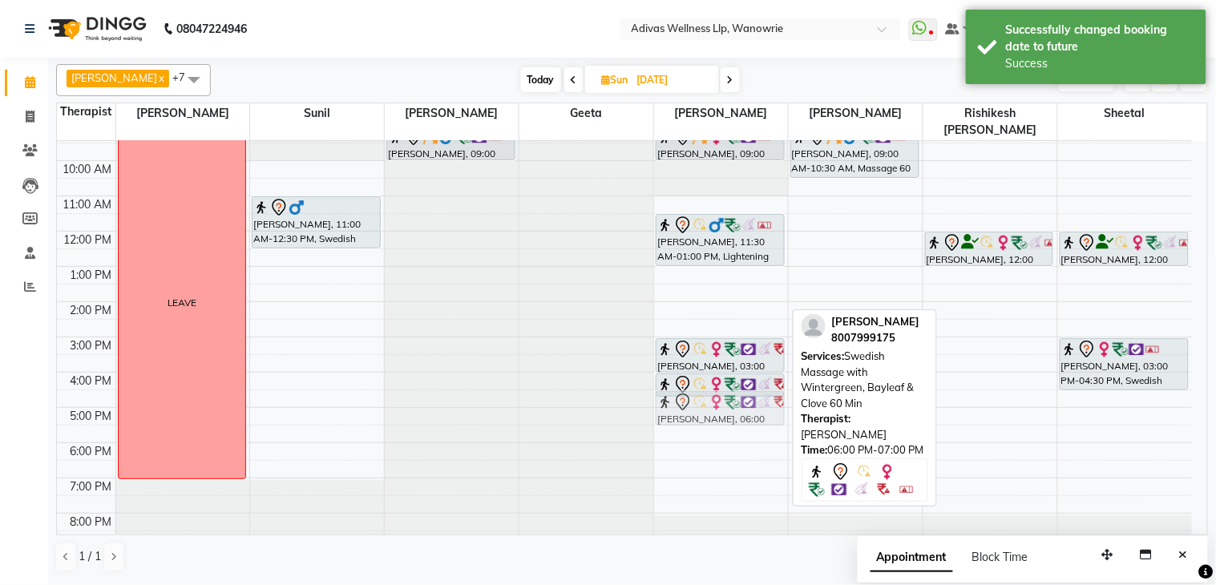
drag, startPoint x: 735, startPoint y: 438, endPoint x: 735, endPoint y: 386, distance: 52.9
click at [735, 386] on div "[PERSON_NAME], 09:00 AM-10:00 AM, Massage 60 [PERSON_NAME], 11:30 AM-01:00 PM, …" at bounding box center [721, 320] width 134 height 458
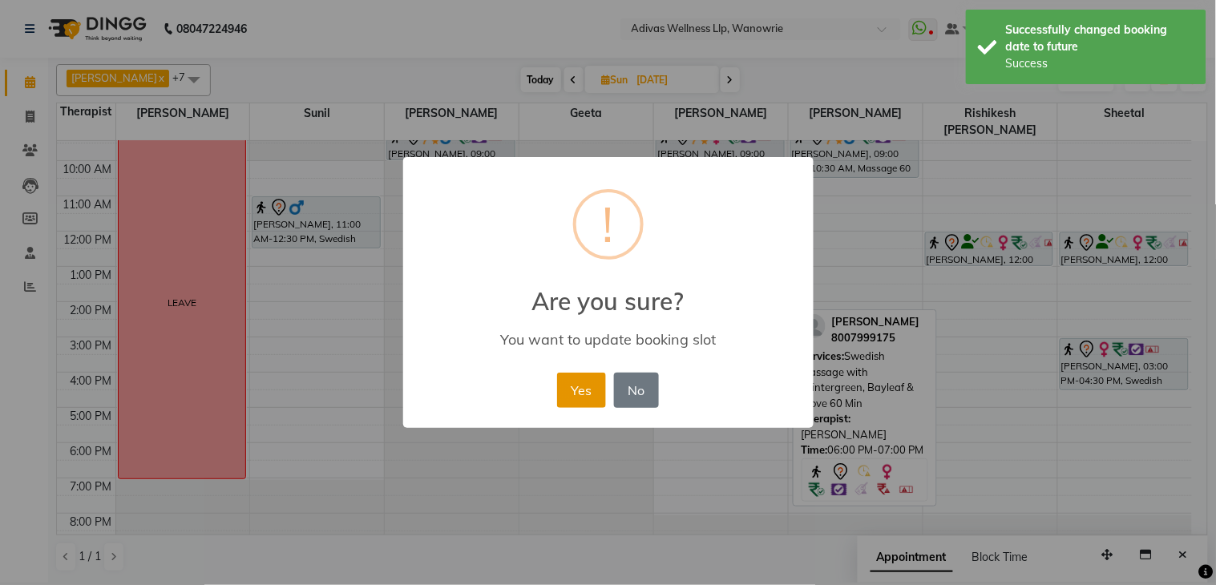
click at [583, 390] on button "Yes" at bounding box center [581, 390] width 49 height 35
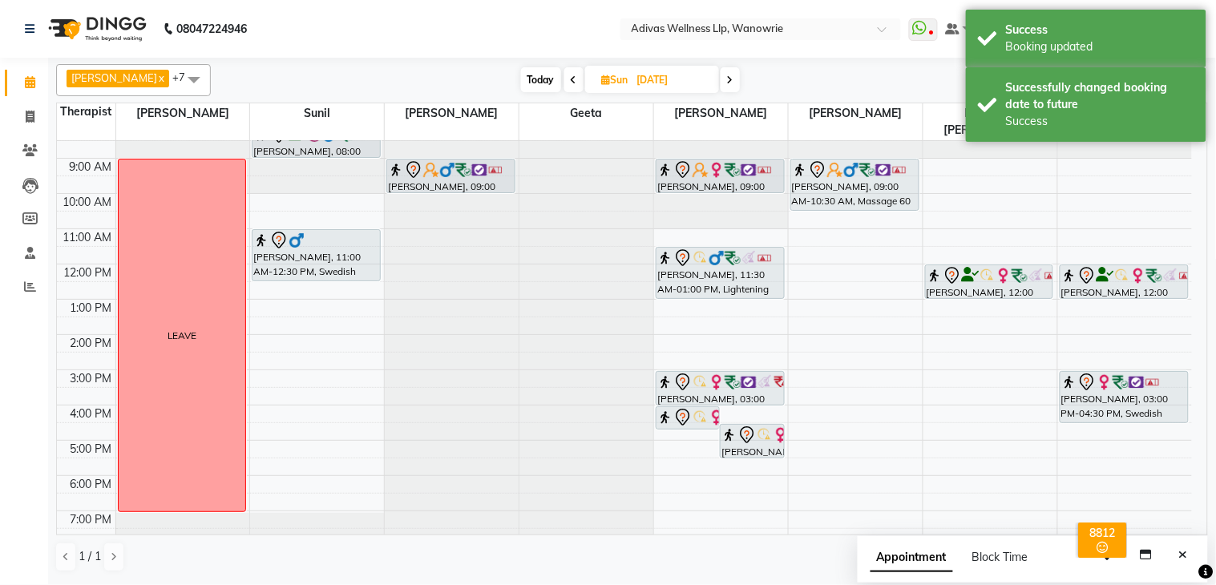
scroll to position [0, 0]
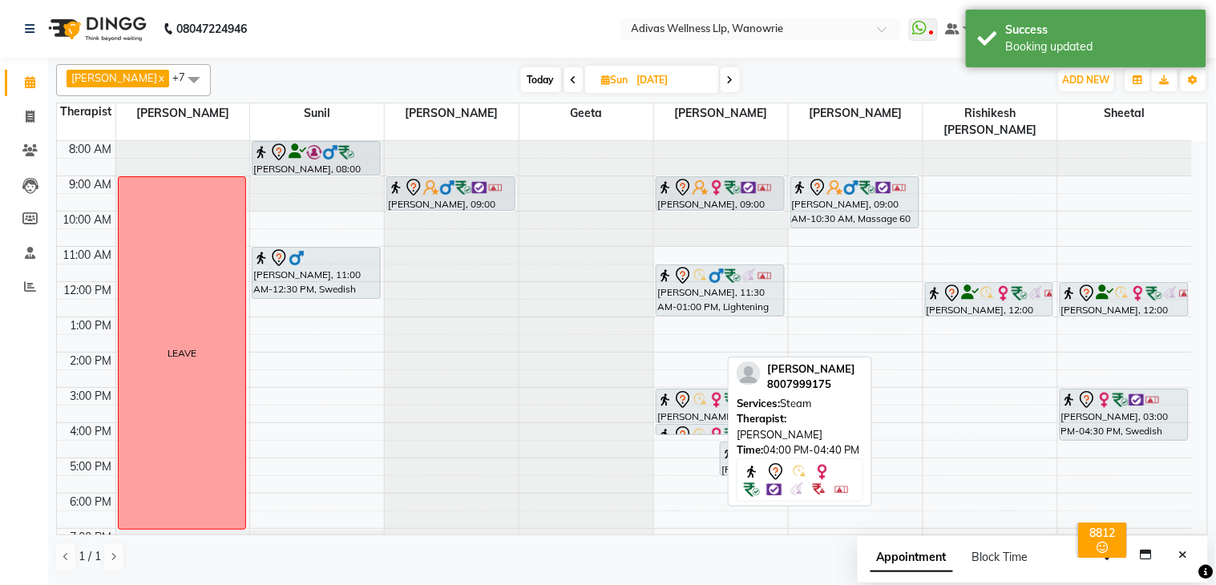
drag, startPoint x: 700, startPoint y: 427, endPoint x: 570, endPoint y: 410, distance: 130.9
click at [570, 410] on tr "LEAVE [PERSON_NAME], 08:00 AM-09:00 AM, Massage 60 [PERSON_NAME], 11:00 AM-12:3…" at bounding box center [624, 370] width 1135 height 458
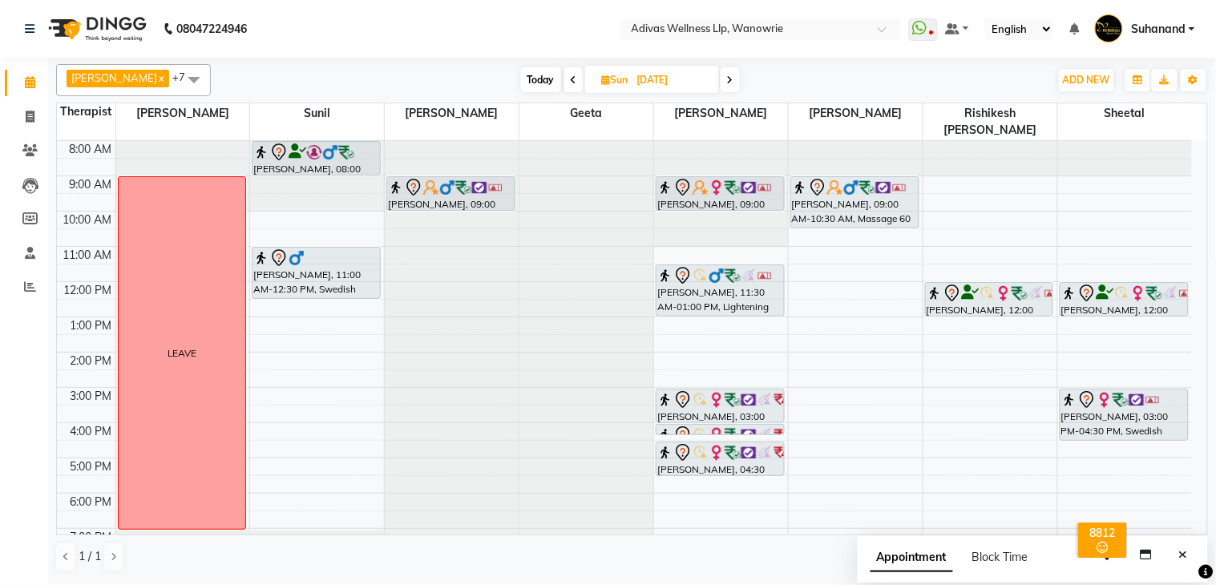
click at [518, 28] on nav "08047224946 Select Location × Adivas Wellness Llp, Wanowrie WhatsApp Status ✕ S…" at bounding box center [608, 29] width 1216 height 58
click at [526, 27] on nav "08047224946 Select Location × Adivas Wellness Llp, Wanowrie WhatsApp Status ✕ S…" at bounding box center [608, 29] width 1216 height 58
click at [632, 73] on input "[DATE]" at bounding box center [672, 80] width 80 height 24
select select "9"
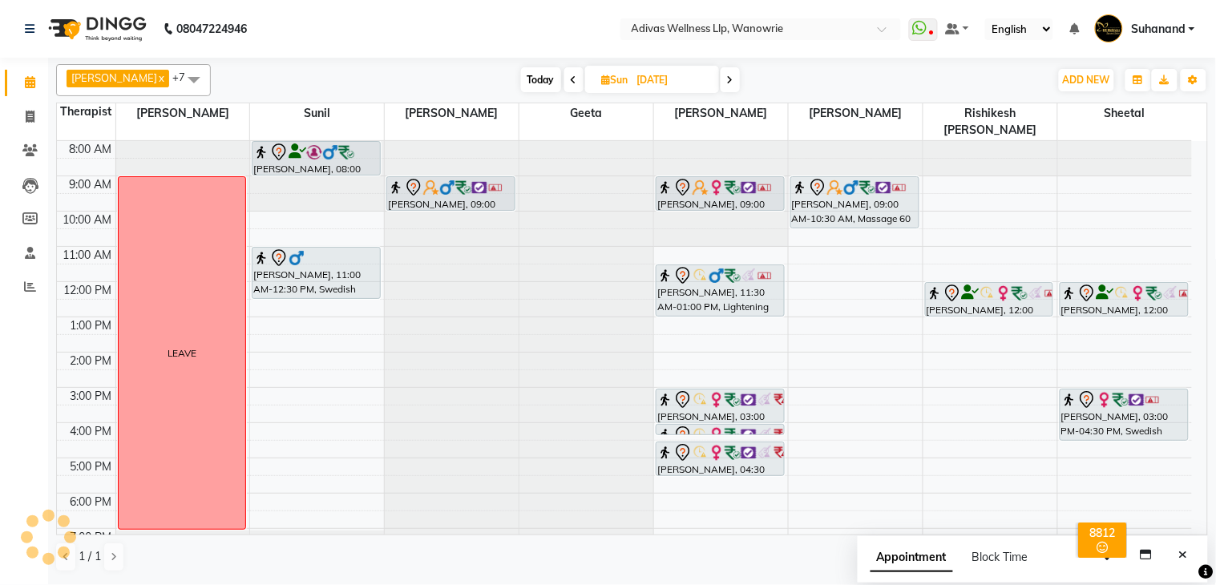
select select "2025"
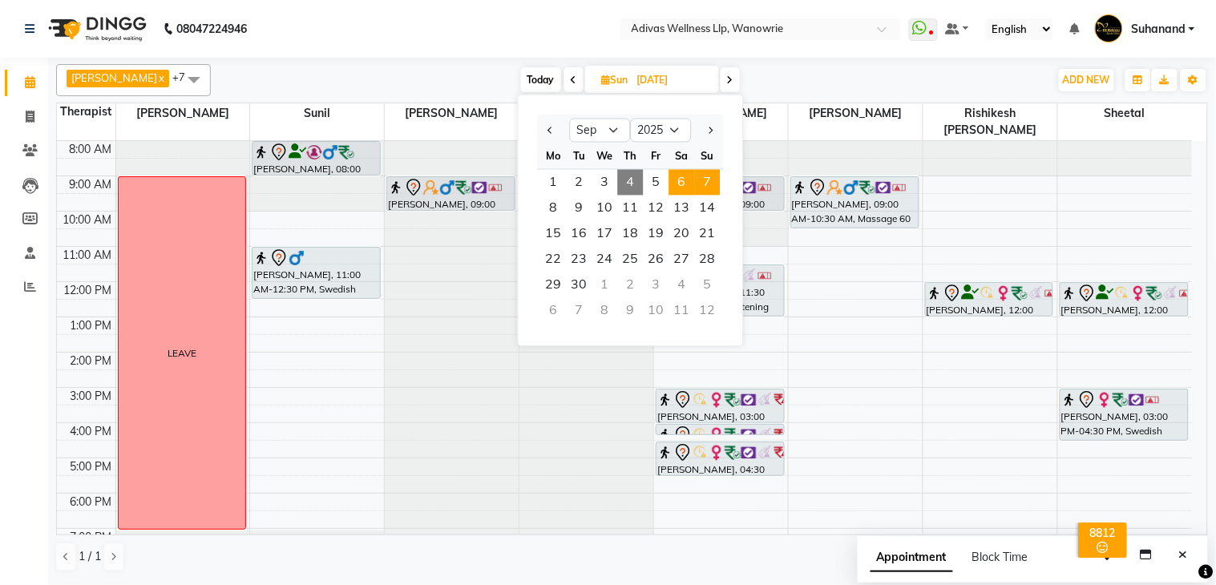
click at [675, 175] on span "6" at bounding box center [682, 183] width 26 height 26
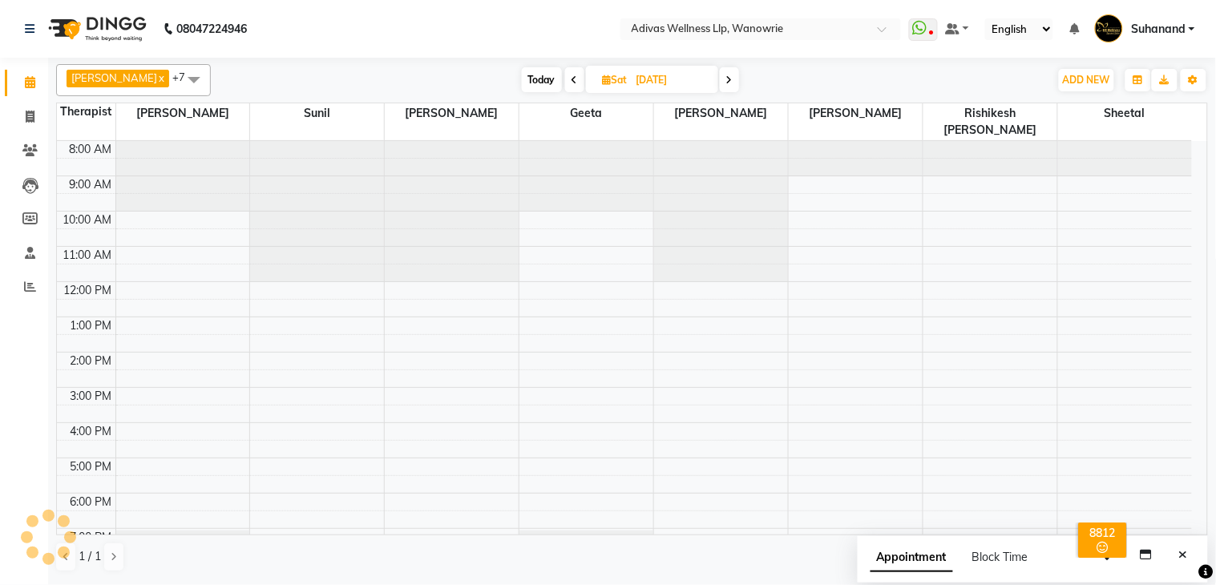
scroll to position [51, 0]
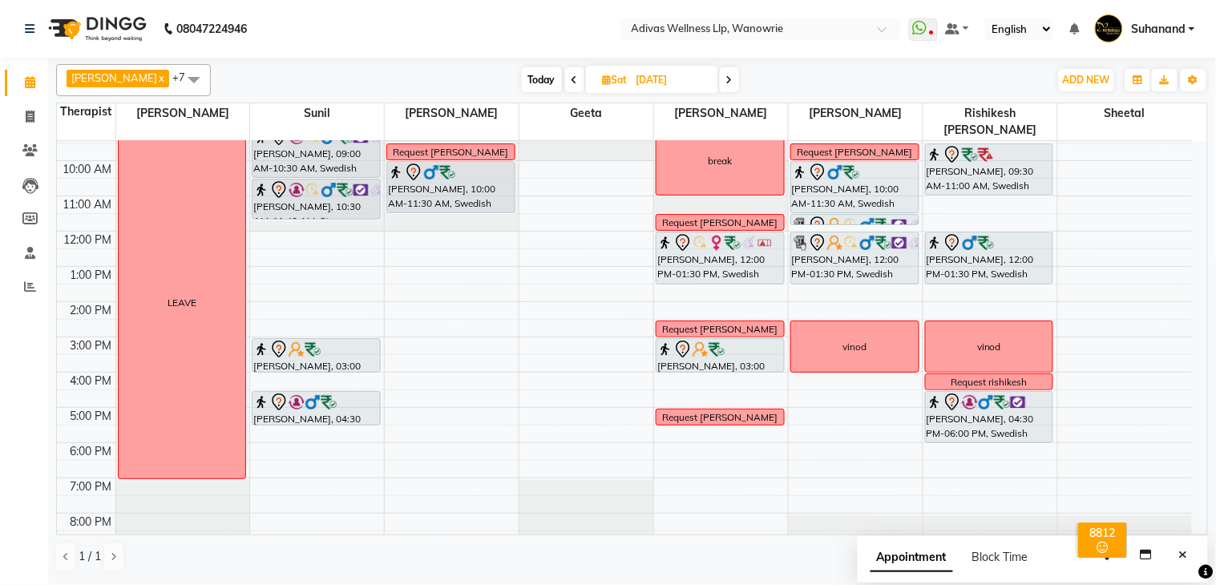
click at [572, 76] on icon at bounding box center [575, 80] width 6 height 10
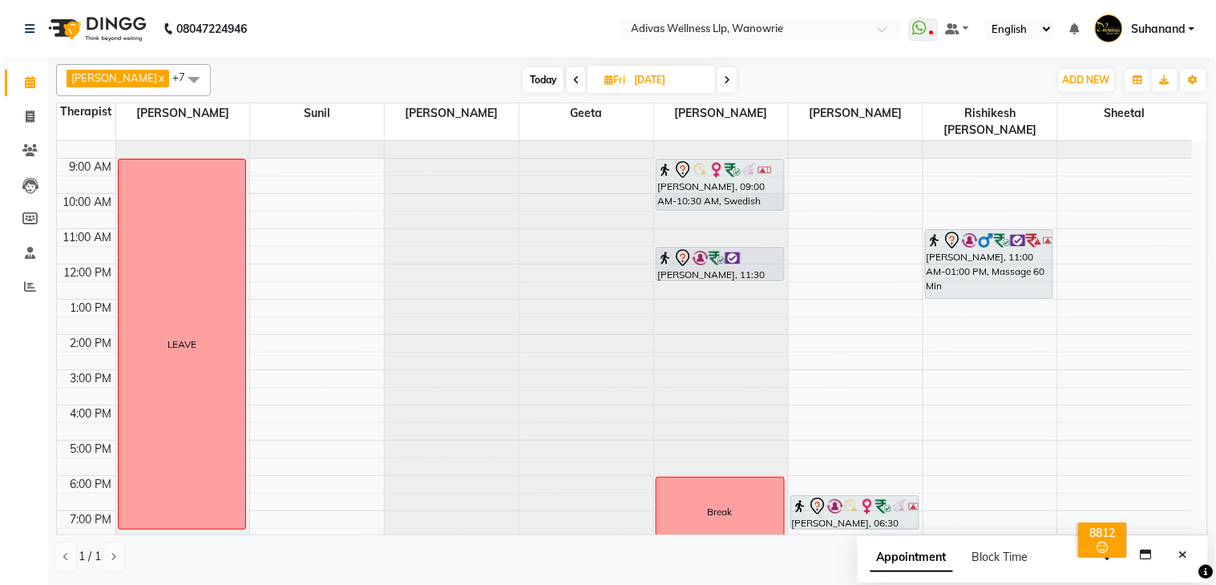
scroll to position [0, 0]
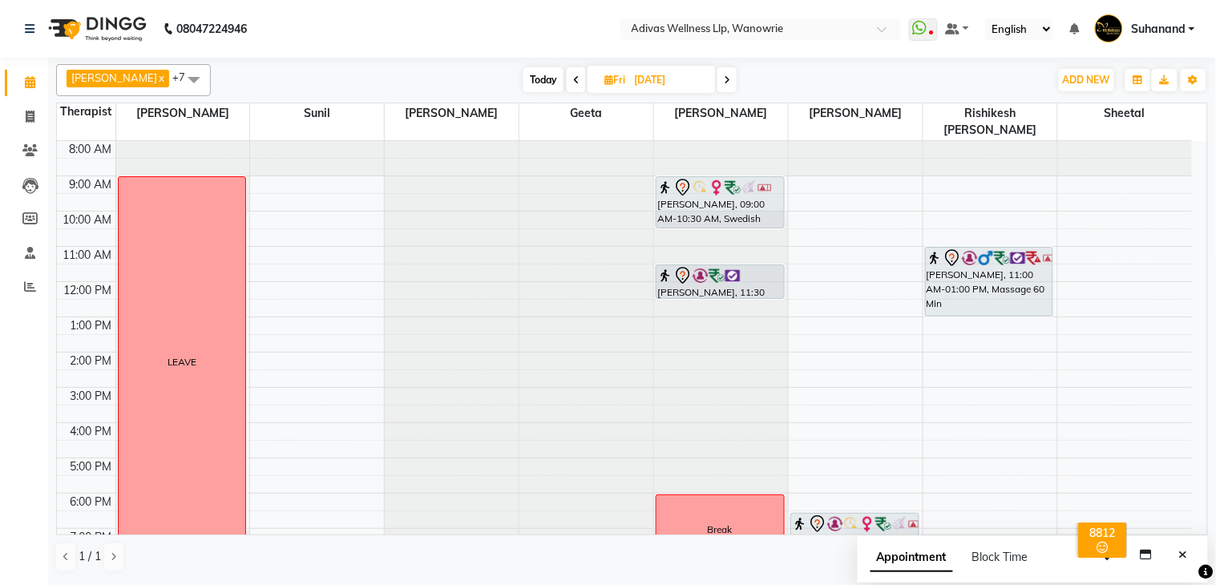
click at [721, 83] on span at bounding box center [726, 79] width 19 height 25
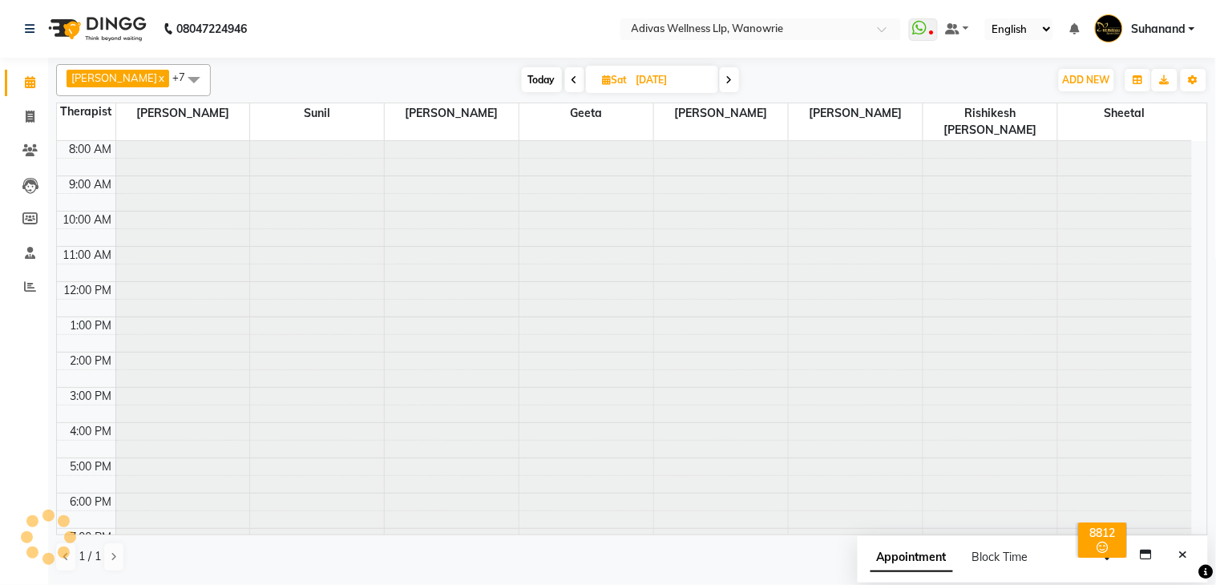
scroll to position [51, 0]
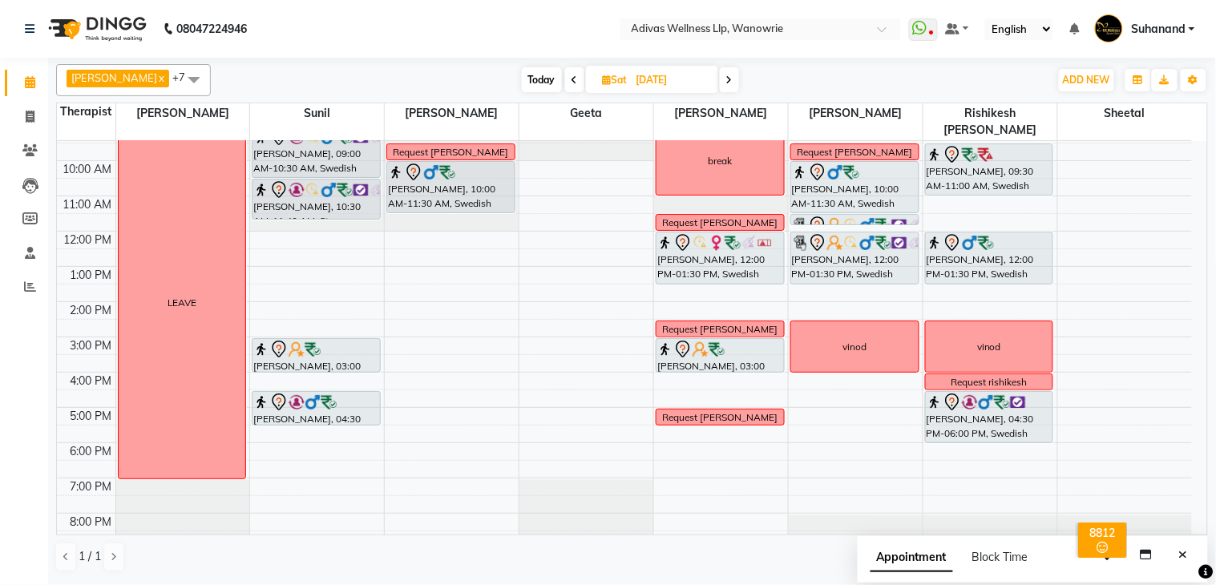
click at [726, 83] on icon at bounding box center [729, 80] width 6 height 10
type input "[DATE]"
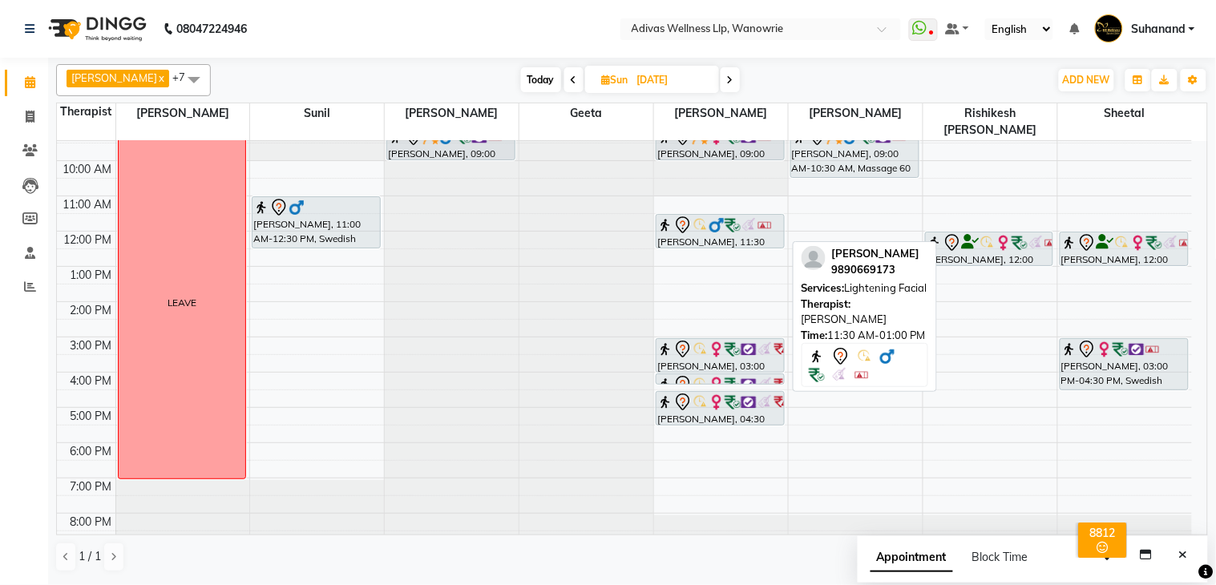
drag, startPoint x: 730, startPoint y: 245, endPoint x: 730, endPoint y: 224, distance: 20.8
click at [730, 224] on div "[PERSON_NAME], 09:00 AM-10:00 AM, Massage 60 [PERSON_NAME], 11:30 AM-01:00 PM, …" at bounding box center [721, 320] width 134 height 458
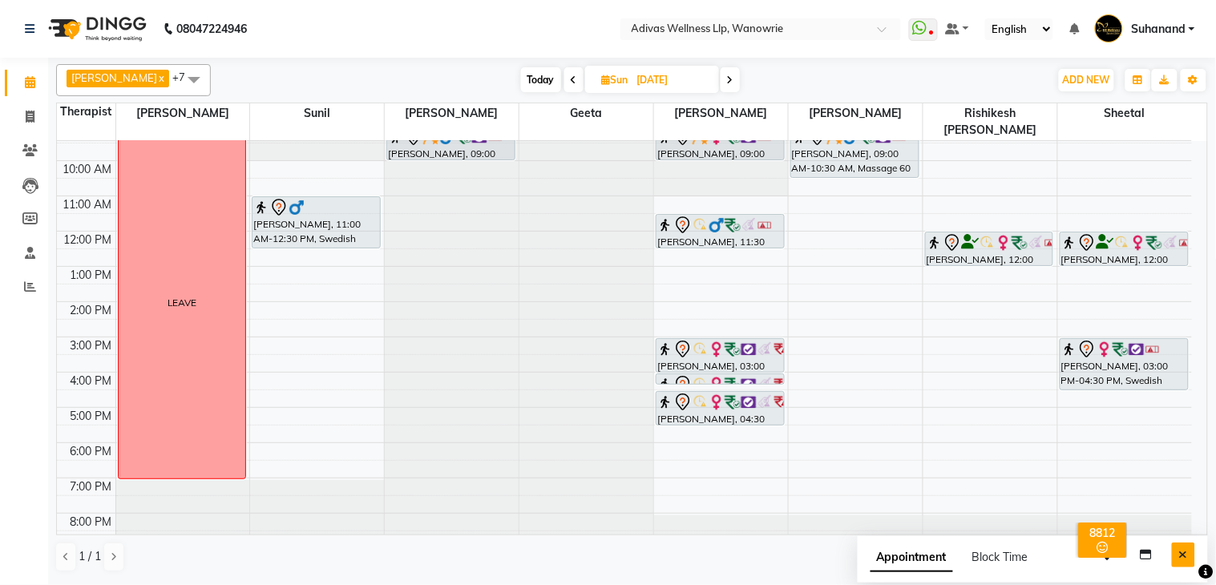
click at [1184, 556] on icon "Close" at bounding box center [1183, 554] width 9 height 11
click at [639, 78] on input "[DATE]" at bounding box center [672, 80] width 80 height 24
select select "9"
select select "2025"
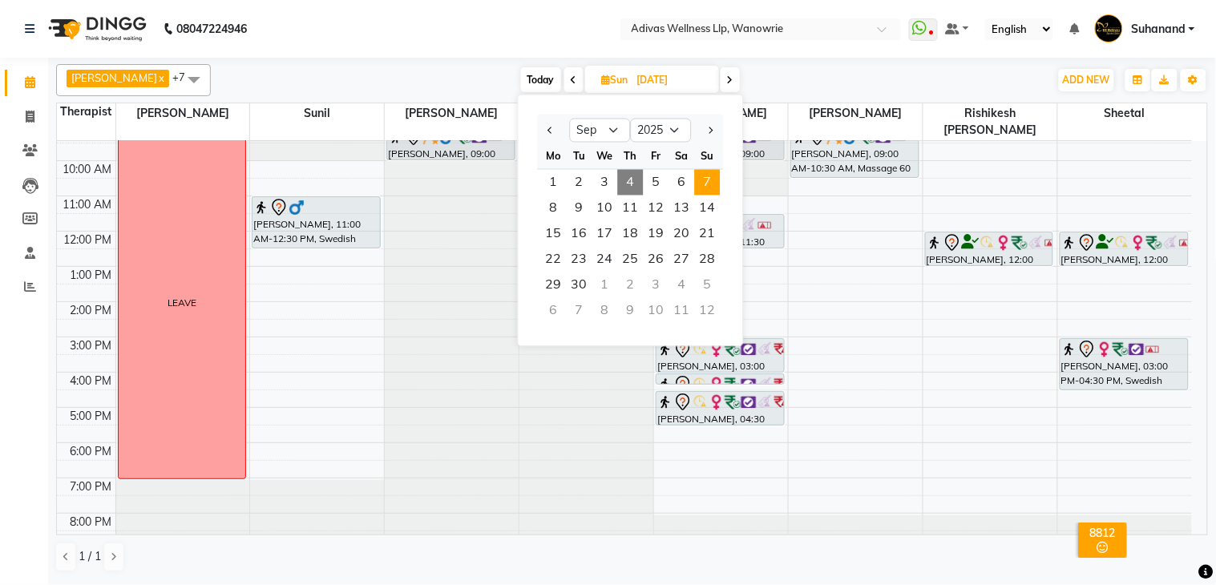
click at [532, 26] on nav "08047224946 Select Location × Adivas Wellness Llp, Wanowrie WhatsApp Status ✕ S…" at bounding box center [608, 29] width 1216 height 58
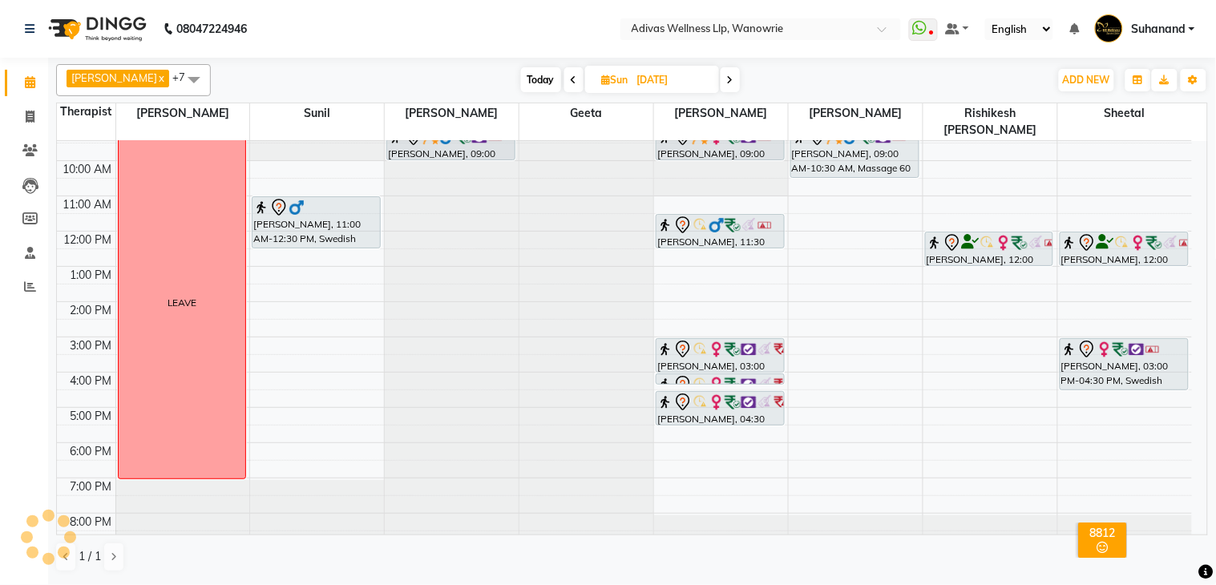
click at [531, 76] on span "Today" at bounding box center [541, 79] width 40 height 25
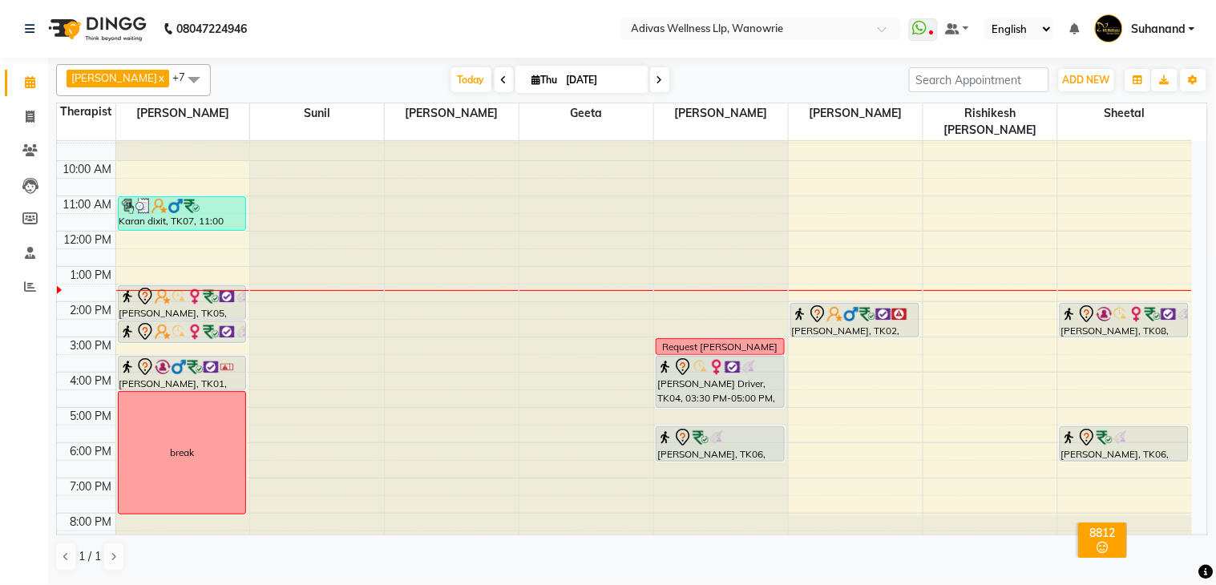
click at [657, 76] on icon at bounding box center [660, 80] width 6 height 10
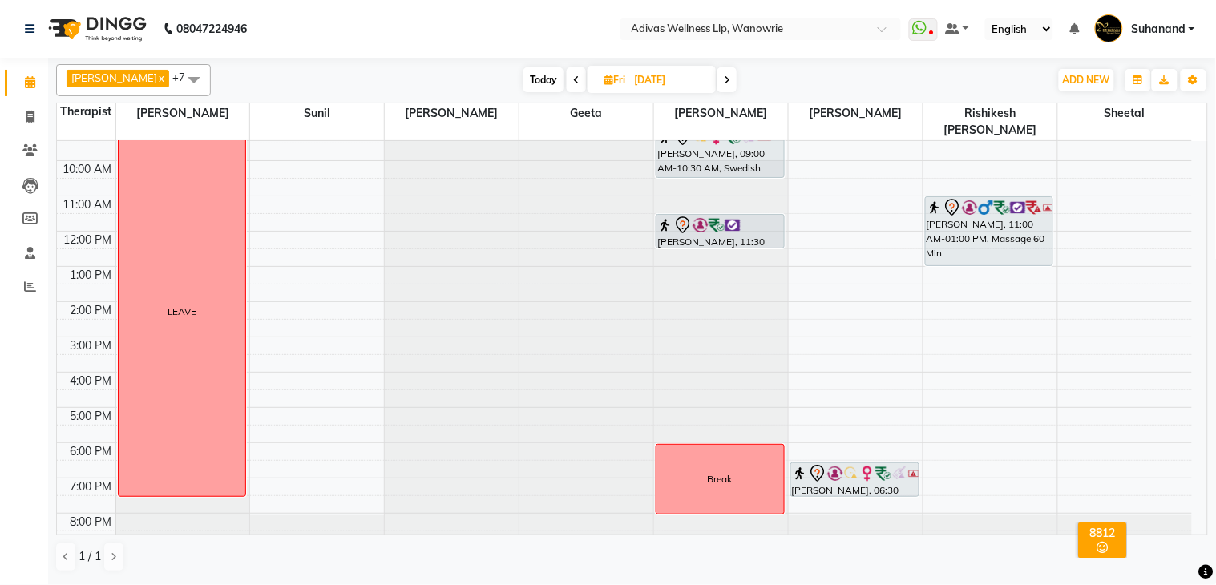
click at [724, 78] on icon at bounding box center [727, 80] width 6 height 10
type input "[DATE]"
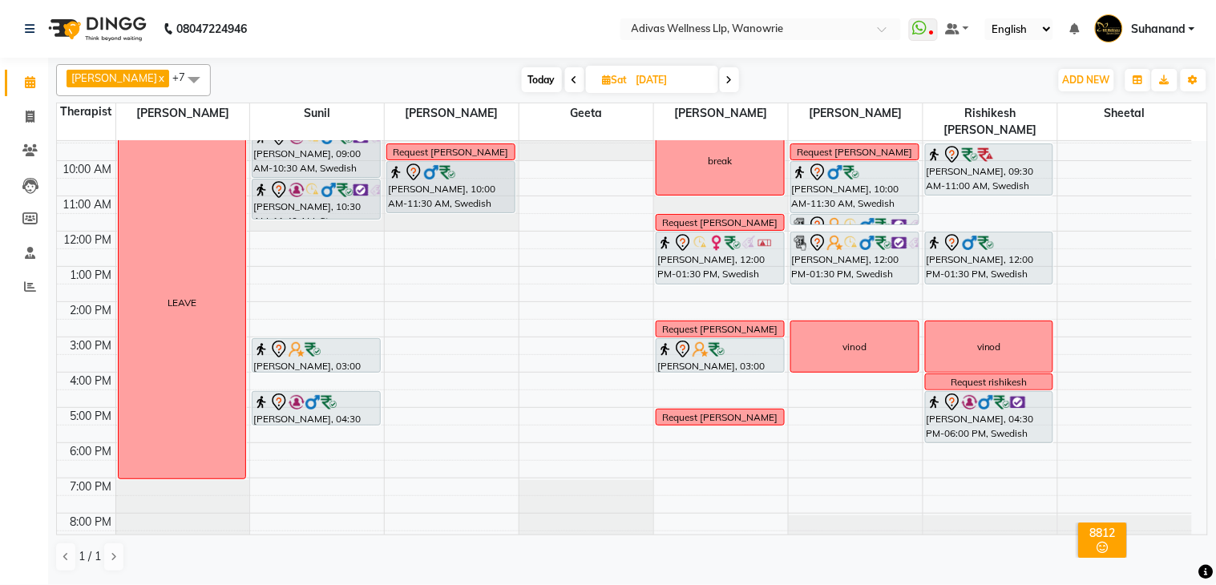
click at [657, 76] on input "[DATE]" at bounding box center [672, 80] width 80 height 24
select select "9"
select select "2025"
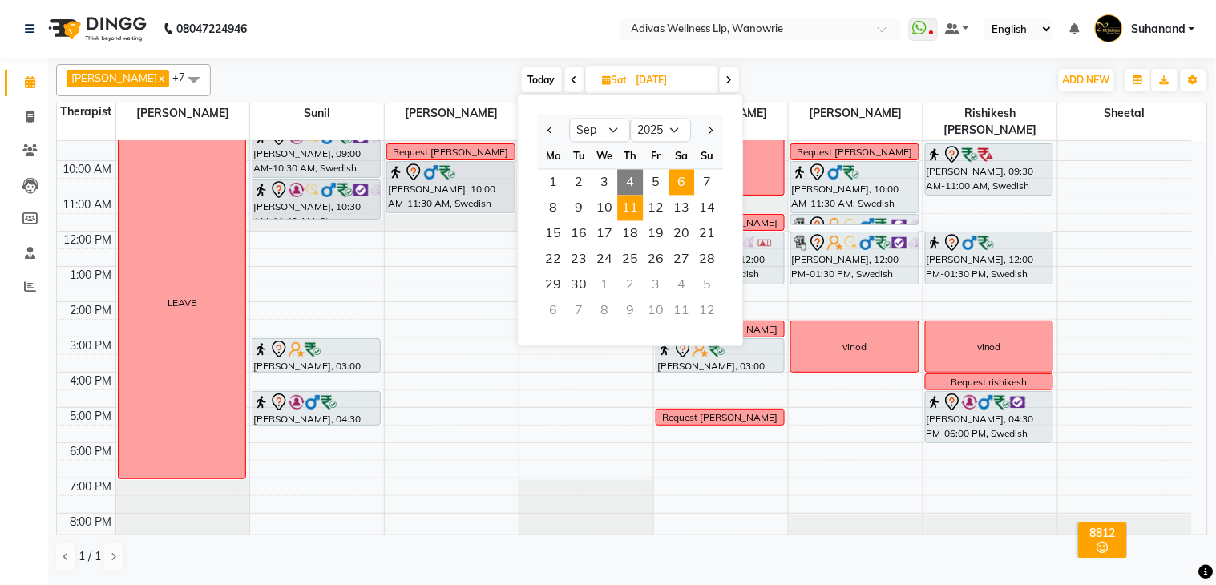
click at [629, 206] on span "11" at bounding box center [631, 209] width 26 height 26
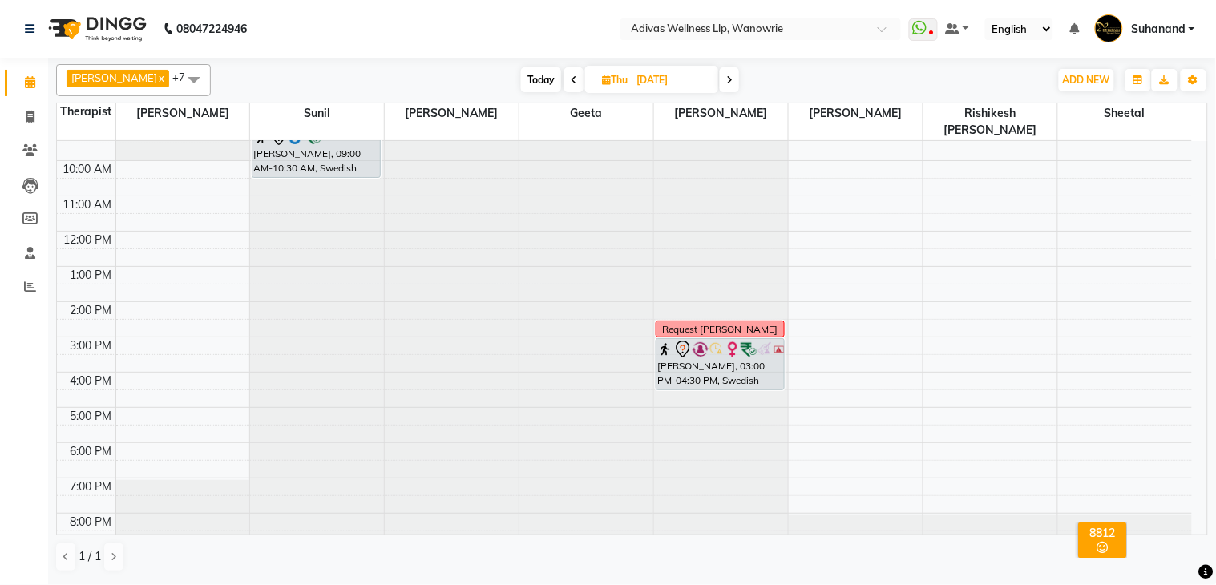
scroll to position [50, 0]
click at [527, 75] on span "Today" at bounding box center [541, 79] width 40 height 25
type input "[DATE]"
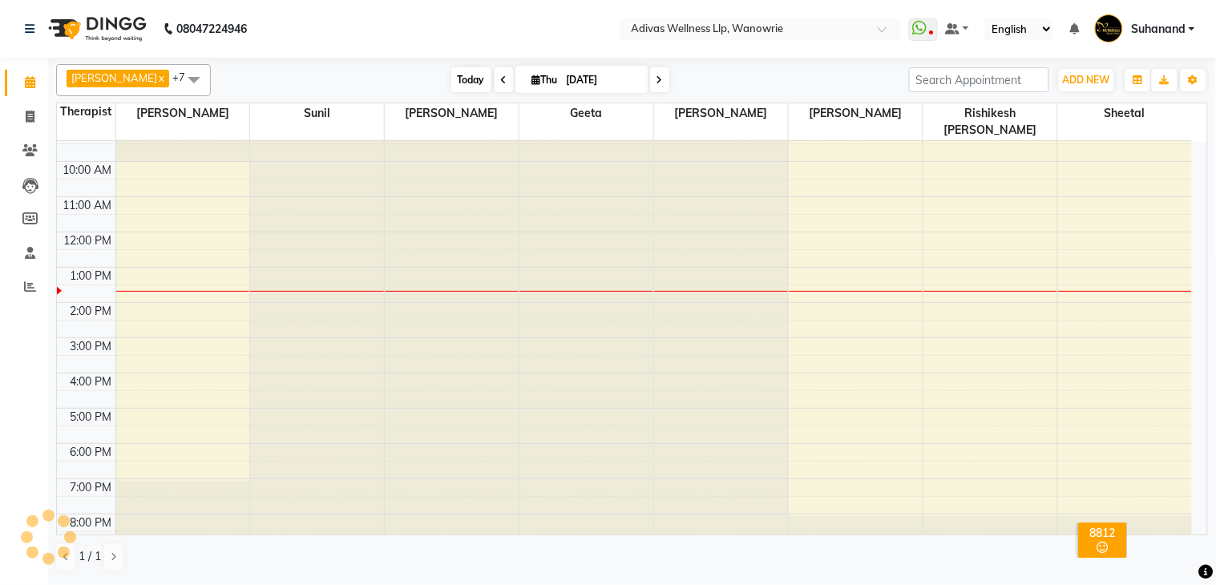
scroll to position [51, 0]
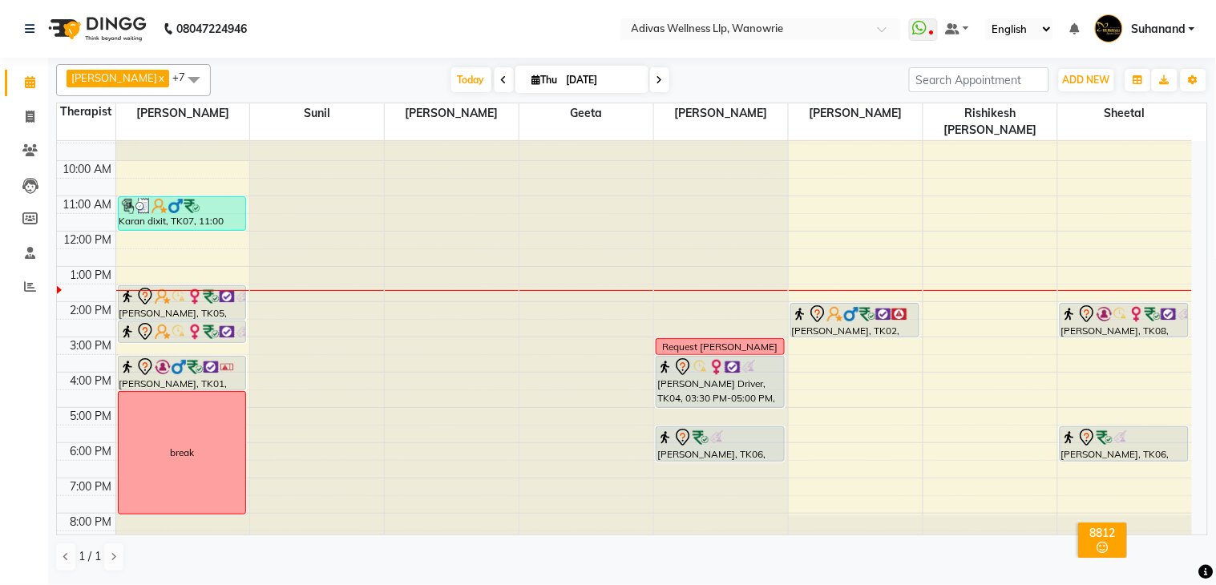
click at [562, 78] on input "[DATE]" at bounding box center [602, 80] width 80 height 24
select select "9"
select select "2025"
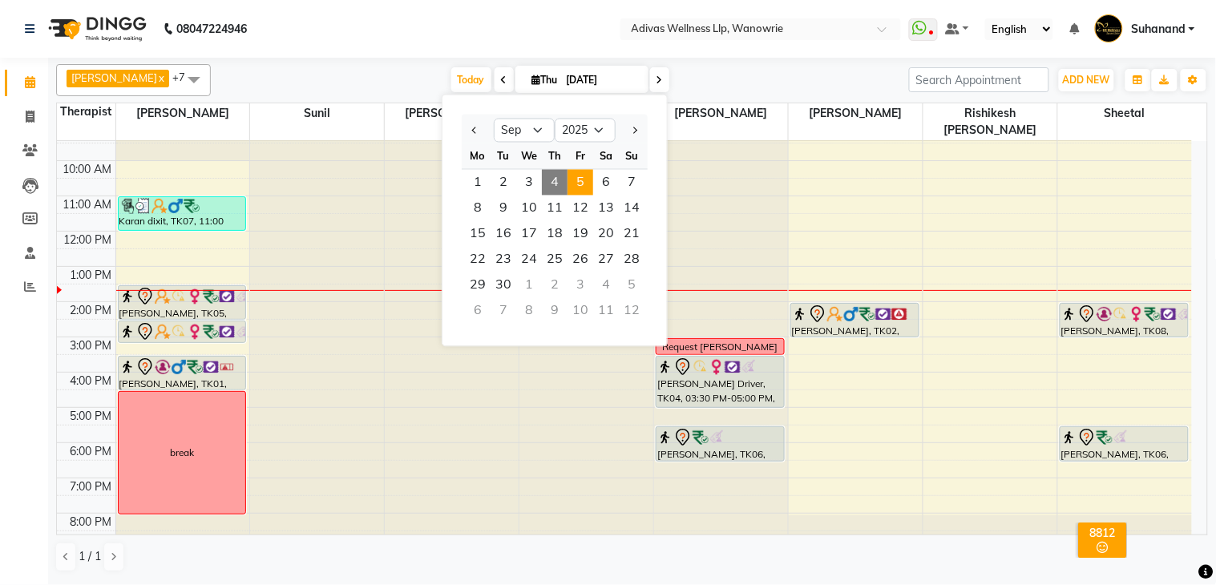
click at [582, 187] on span "5" at bounding box center [581, 183] width 26 height 26
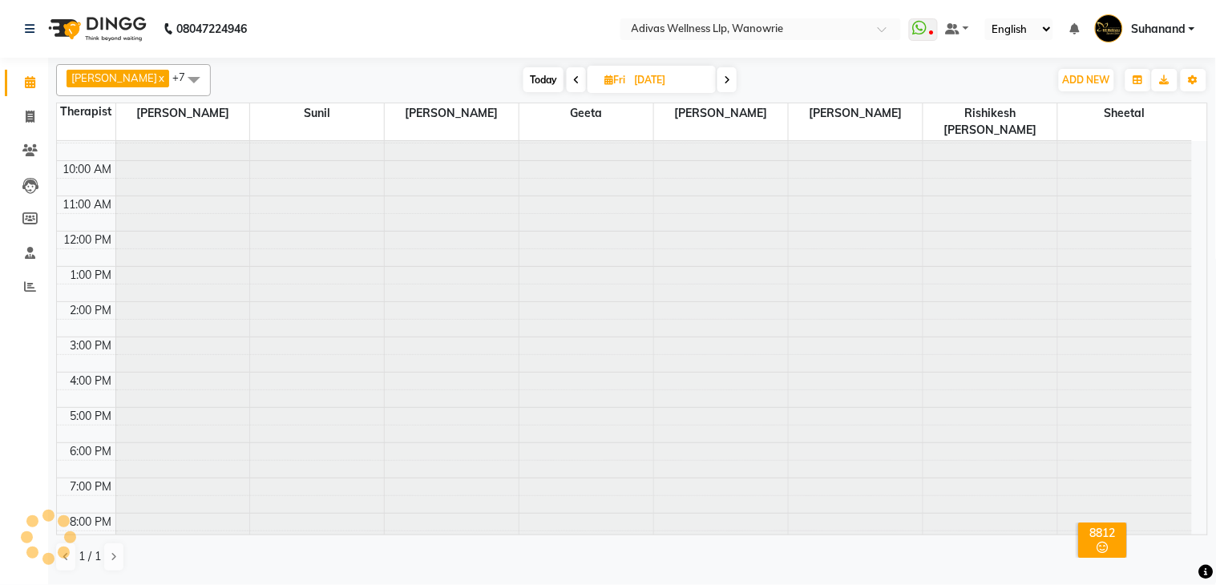
scroll to position [0, 0]
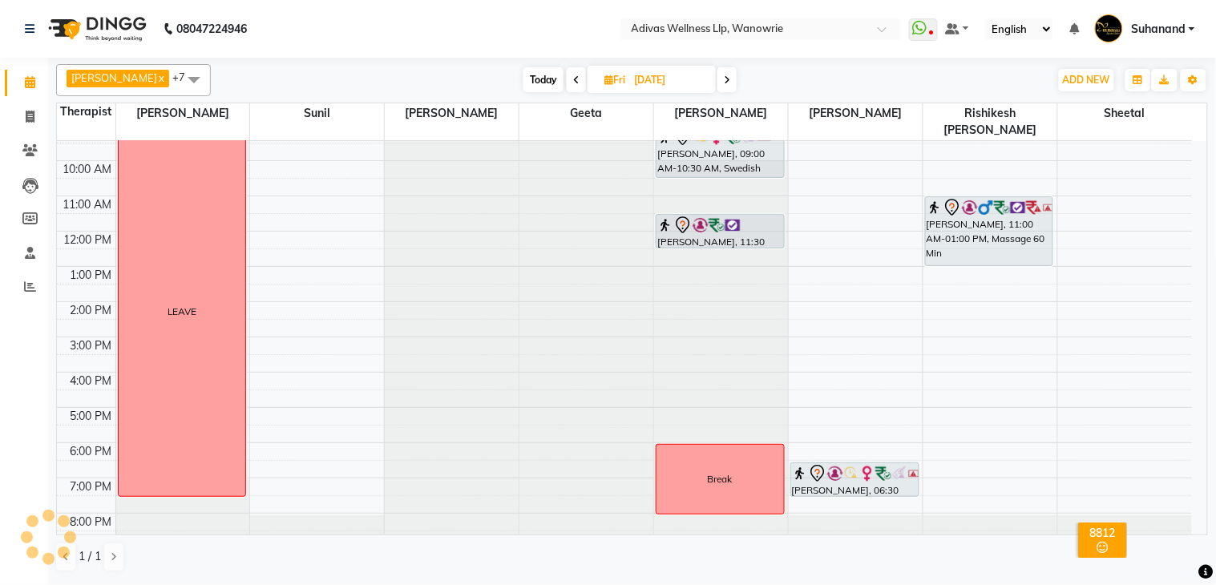
click at [724, 77] on icon at bounding box center [727, 80] width 6 height 10
type input "[DATE]"
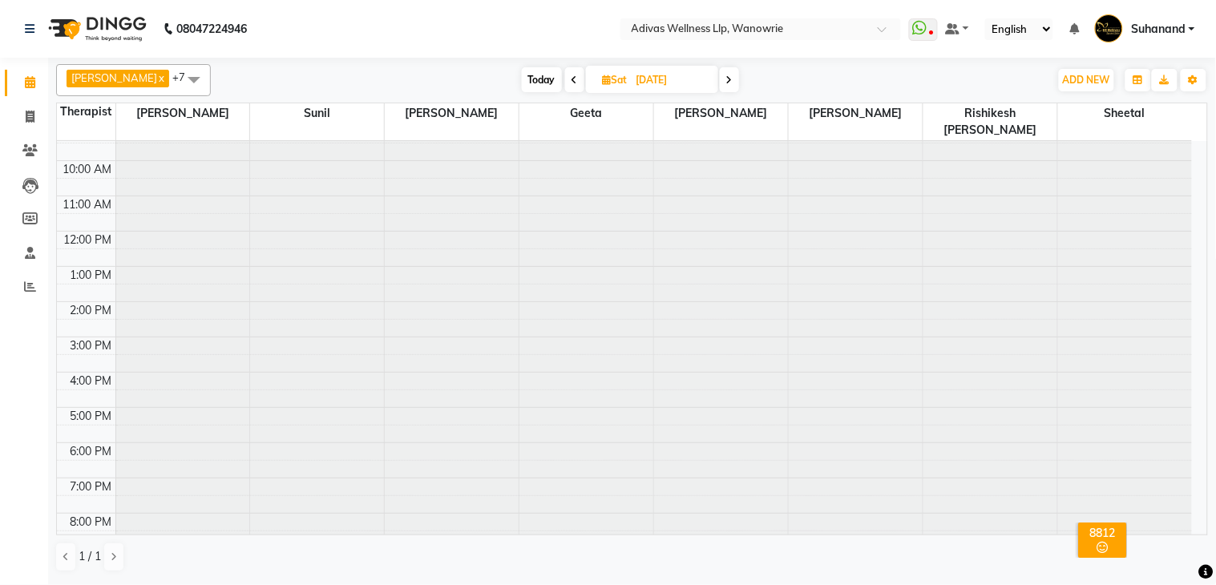
scroll to position [51, 0]
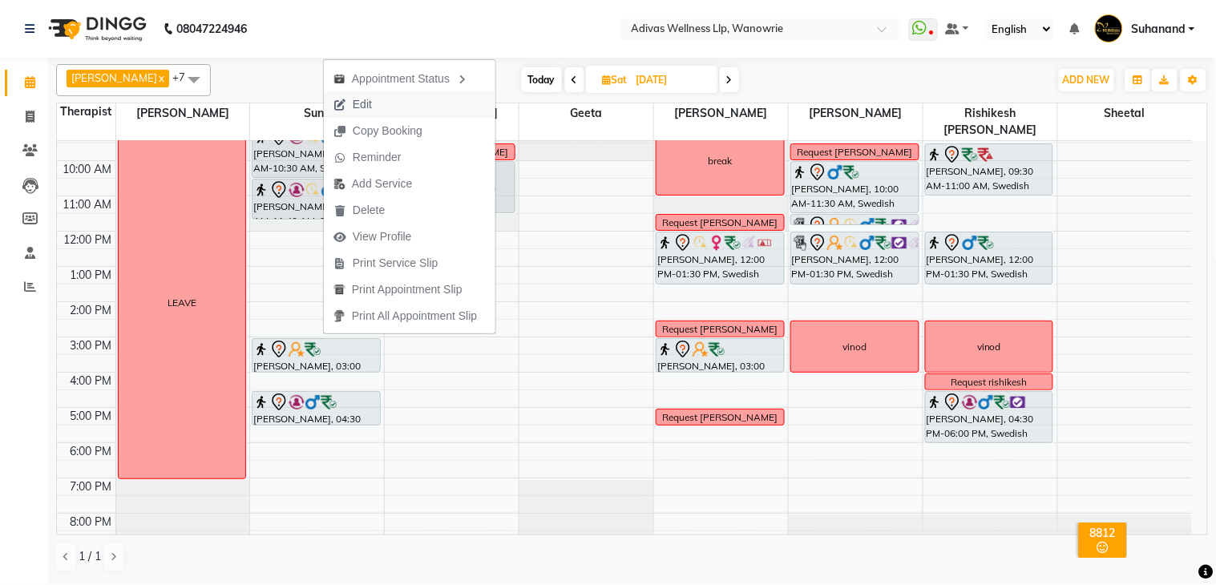
click at [377, 105] on span "Edit" at bounding box center [353, 104] width 58 height 26
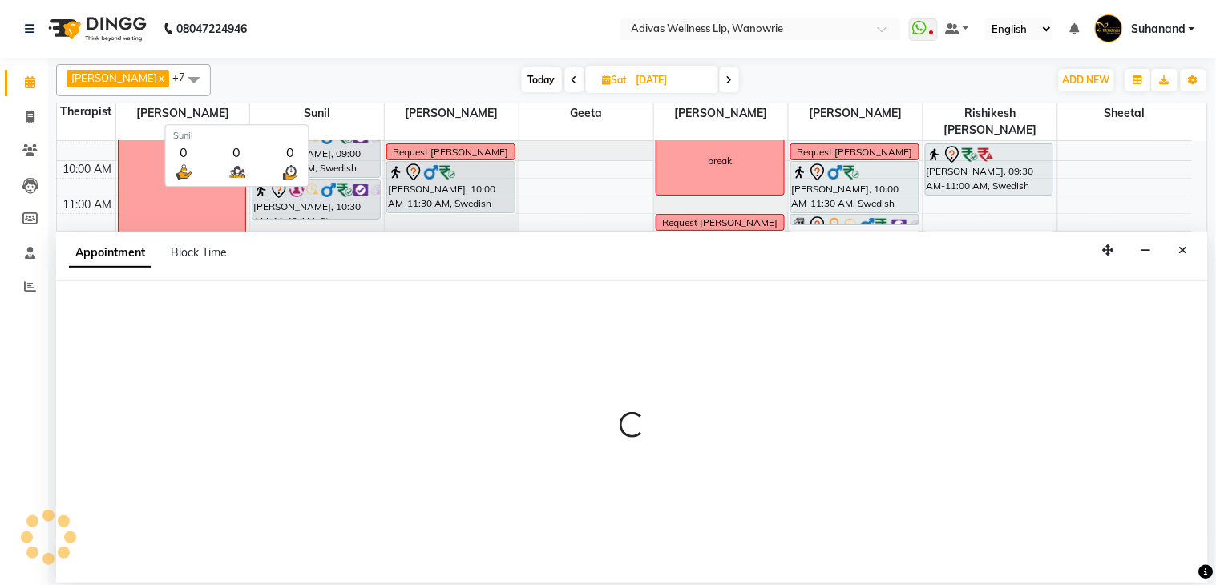
select select "tentative"
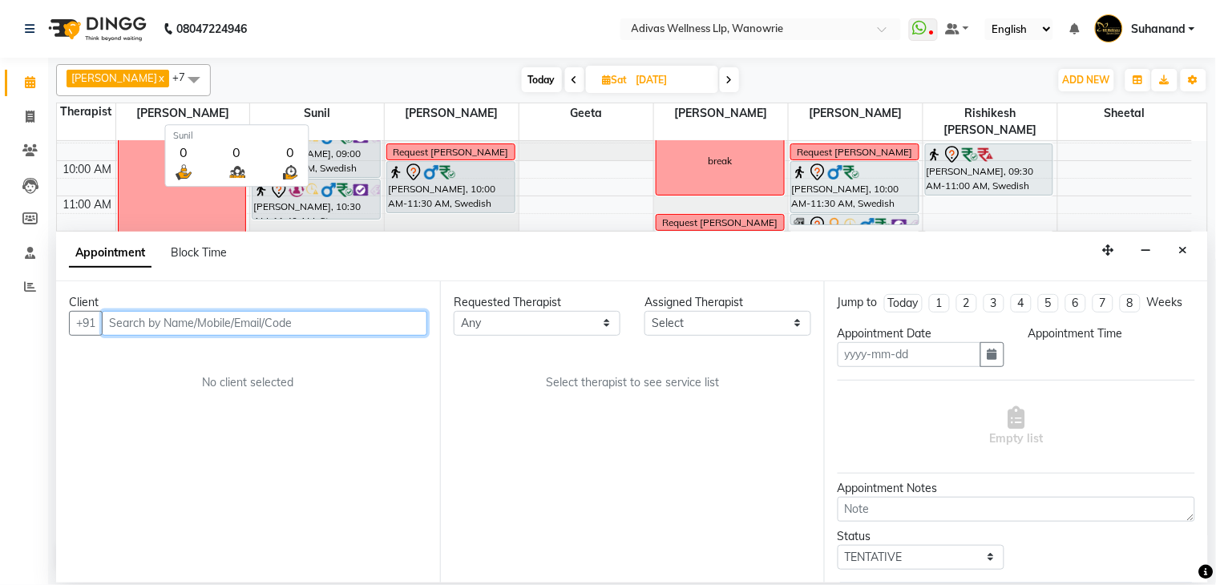
type input "[DATE]"
select select "900"
select select "18769"
select select "1462"
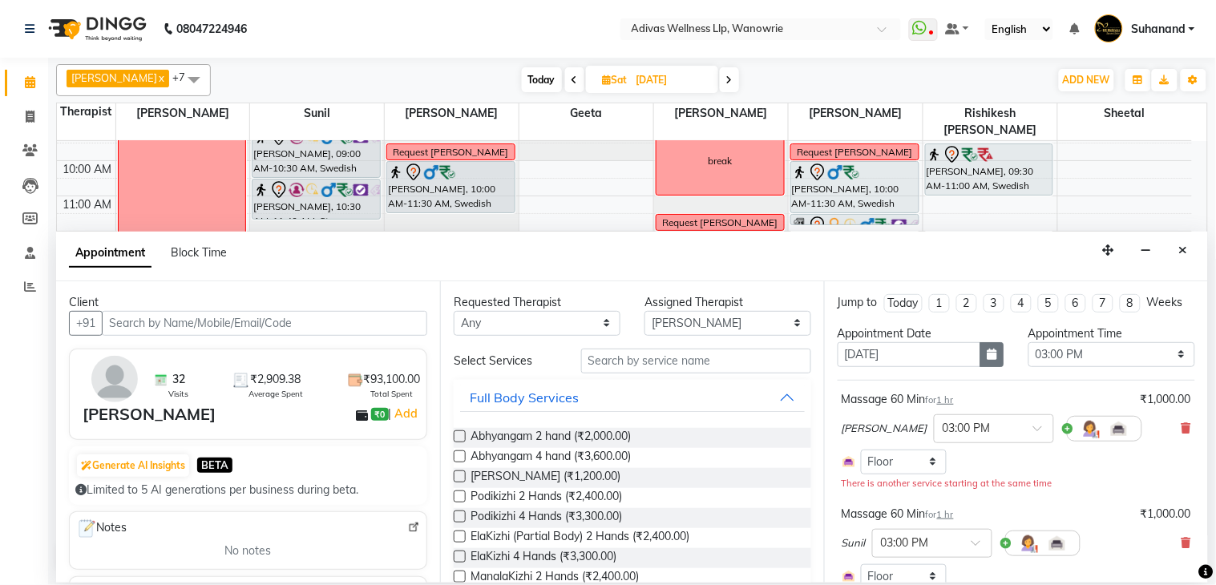
click at [980, 367] on button "button" at bounding box center [992, 354] width 24 height 25
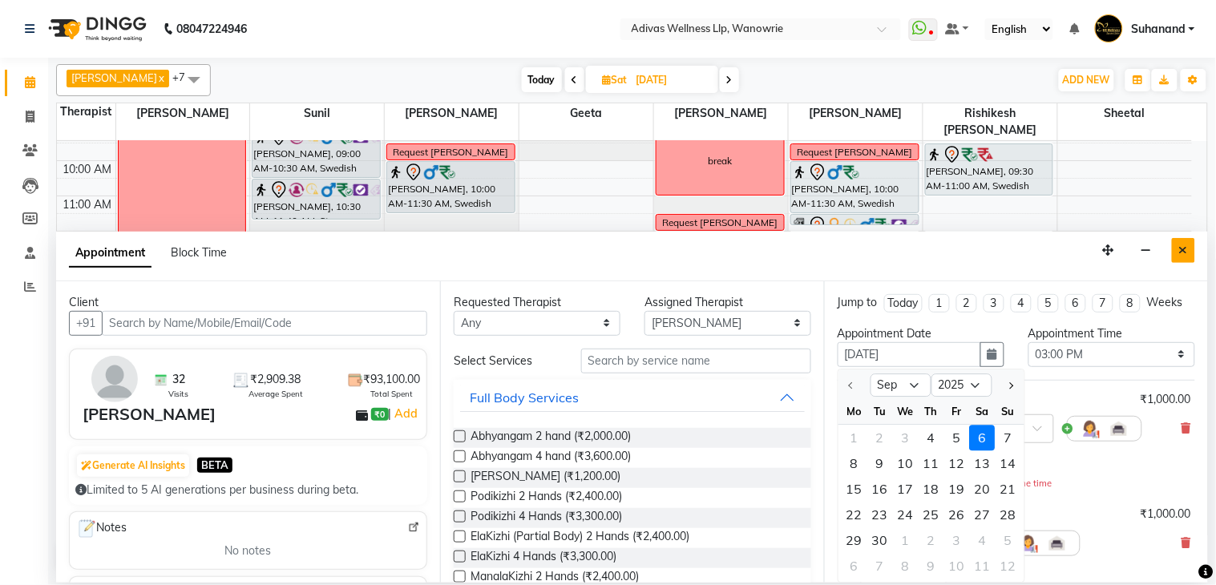
click at [1187, 249] on icon "Close" at bounding box center [1183, 249] width 9 height 11
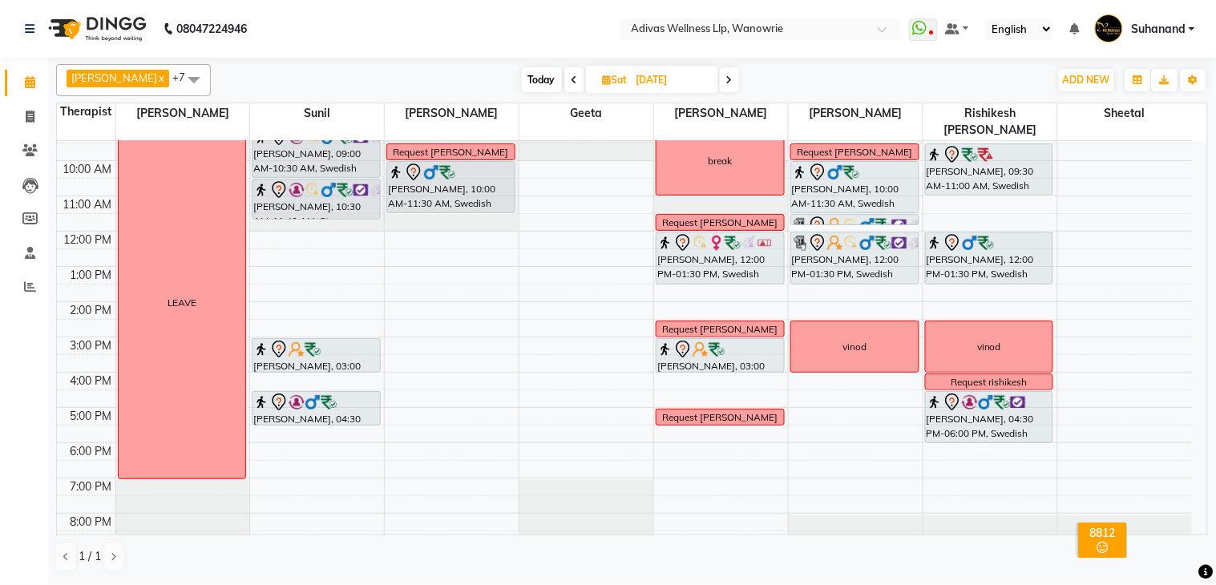
click at [633, 75] on input "[DATE]" at bounding box center [672, 80] width 80 height 24
select select "9"
select select "2025"
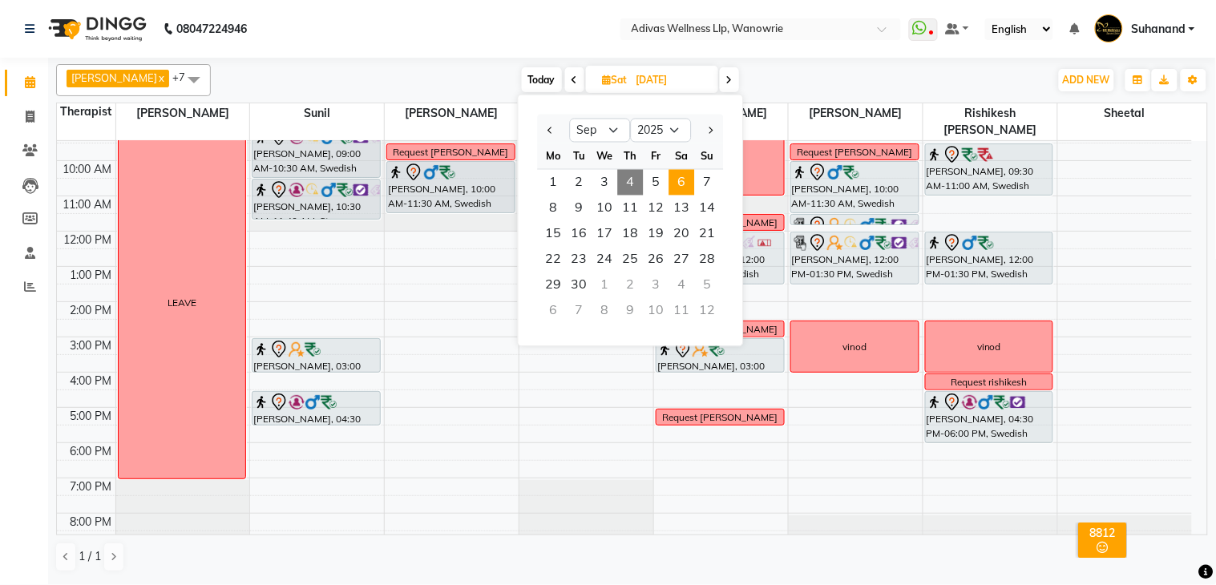
click at [503, 28] on nav "08047224946 Select Location × Adivas Wellness Llp, Wanowrie WhatsApp Status ✕ S…" at bounding box center [608, 29] width 1216 height 58
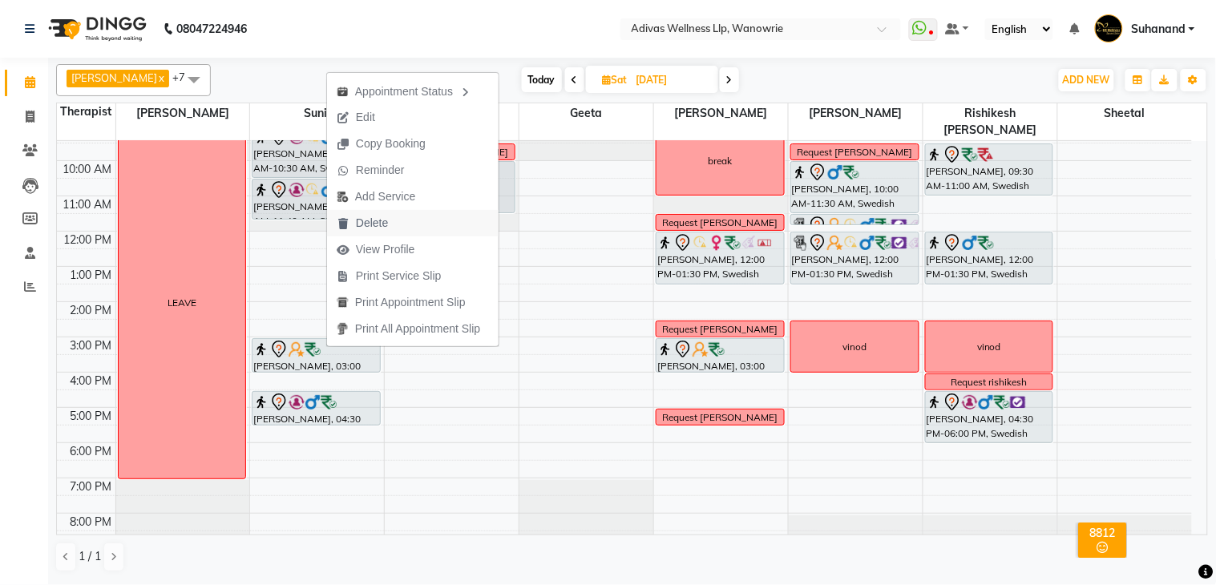
click at [378, 215] on span "Delete" at bounding box center [372, 223] width 32 height 17
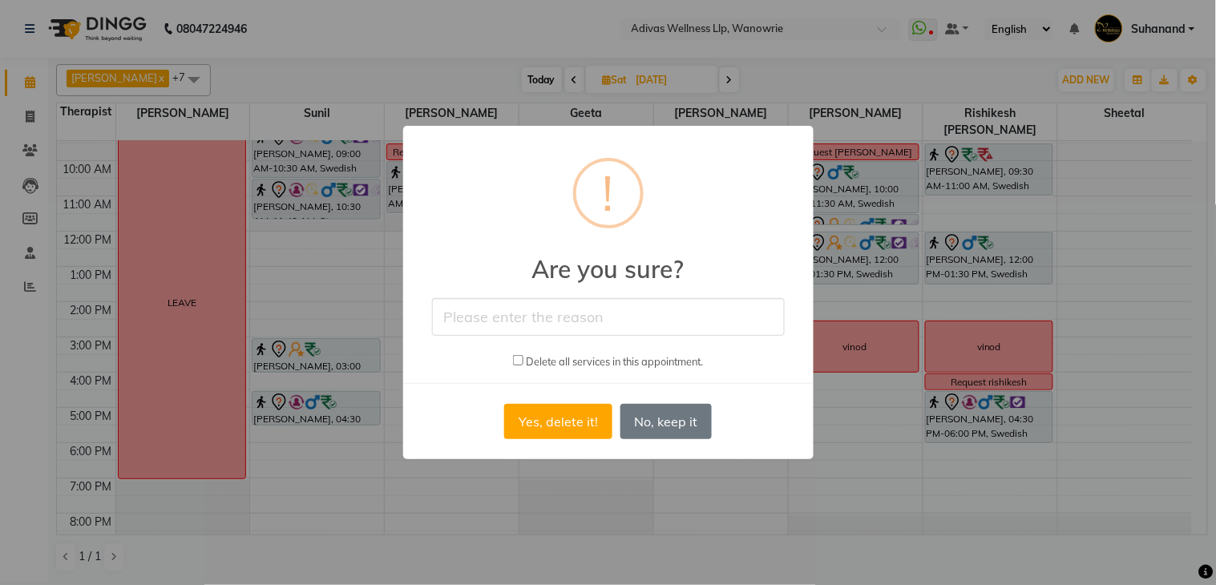
click at [538, 298] on input "text" at bounding box center [608, 317] width 353 height 38
type input "cancel"
click at [540, 428] on button "Yes, delete it!" at bounding box center [557, 421] width 107 height 35
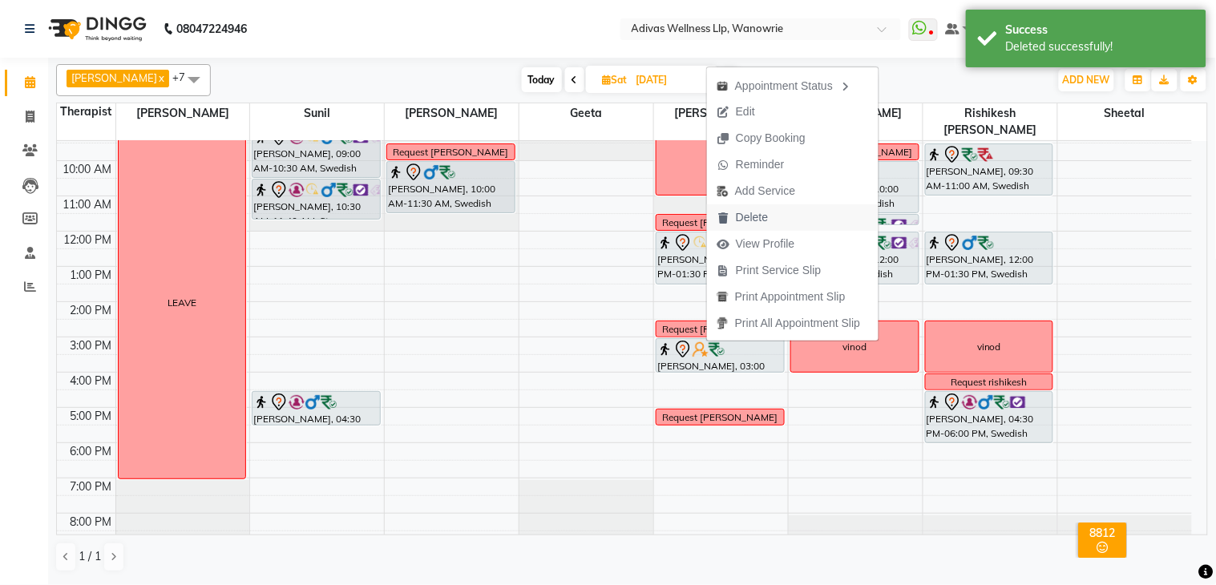
click at [760, 223] on span "Delete" at bounding box center [752, 217] width 32 height 17
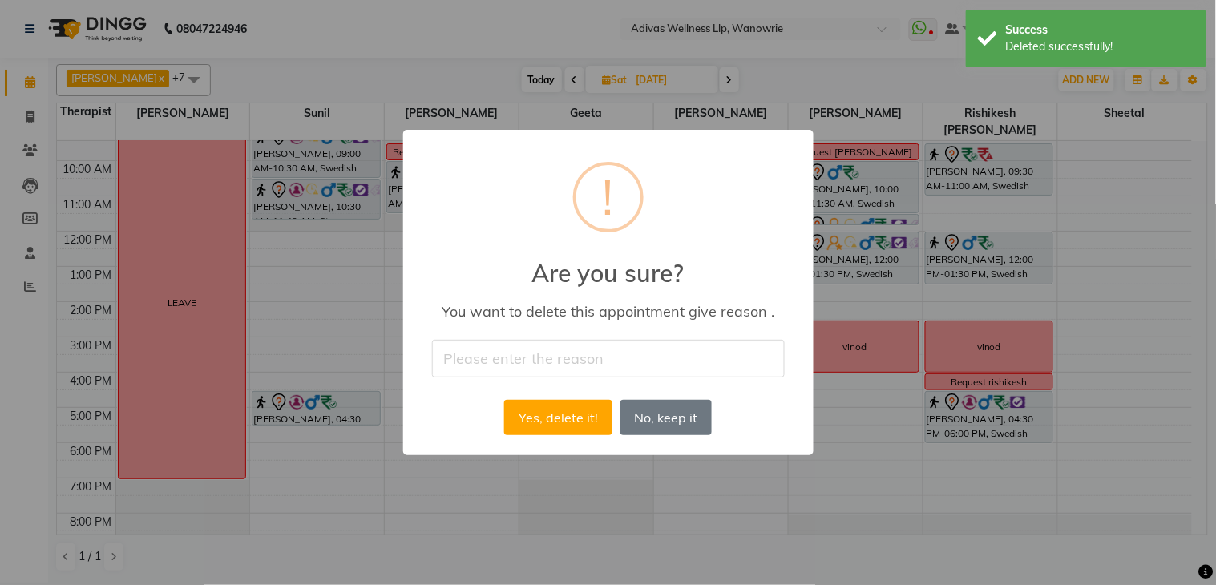
click at [600, 354] on input "text" at bounding box center [608, 359] width 353 height 38
type input "cancel"
click at [565, 414] on button "Yes, delete it!" at bounding box center [557, 417] width 107 height 35
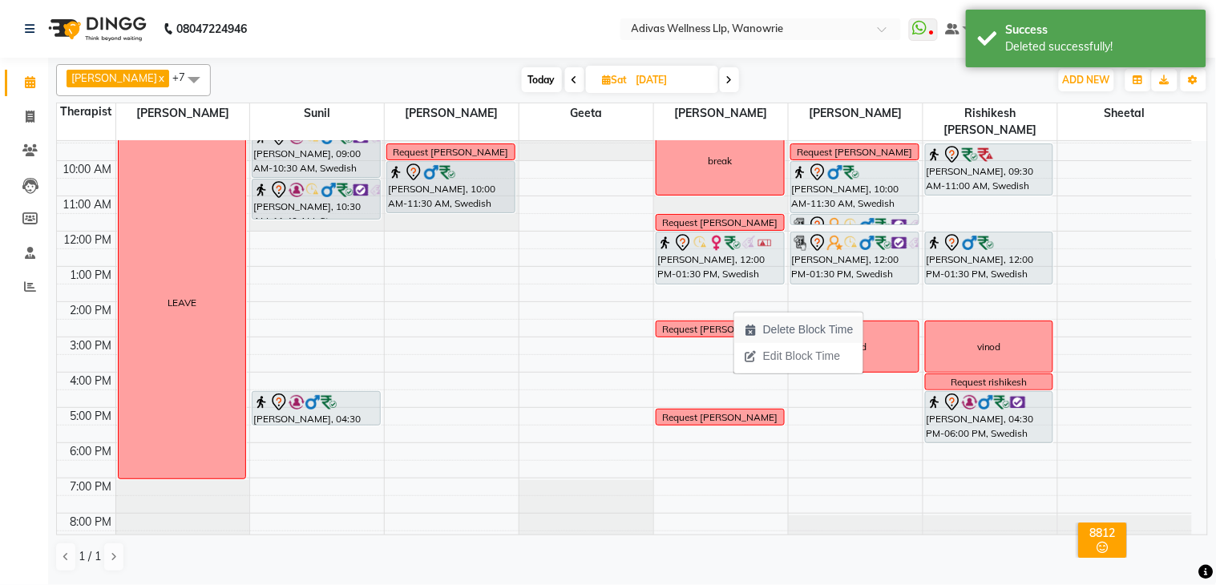
click at [766, 322] on span "Delete Block Time" at bounding box center [808, 329] width 91 height 17
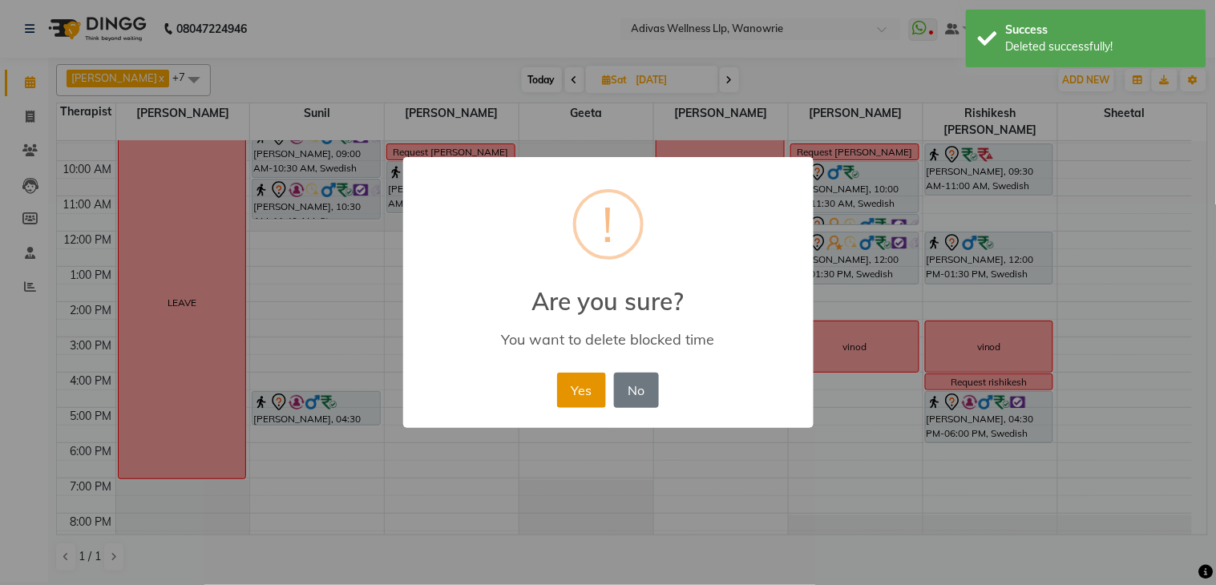
click at [580, 394] on button "Yes" at bounding box center [581, 390] width 49 height 35
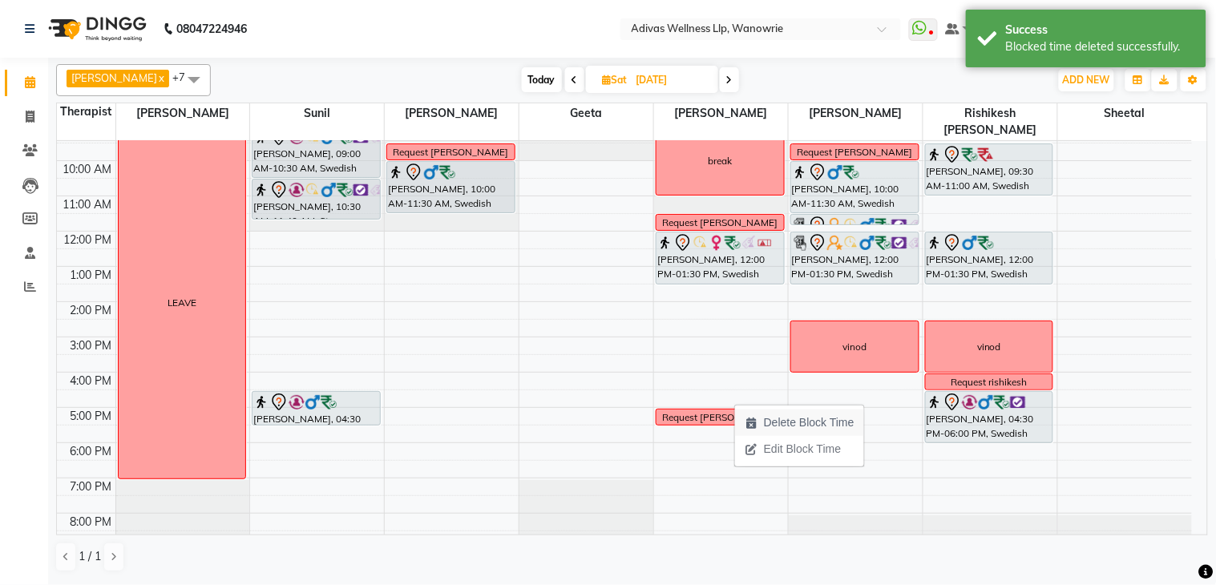
click at [808, 414] on span "Delete Block Time" at bounding box center [809, 422] width 91 height 17
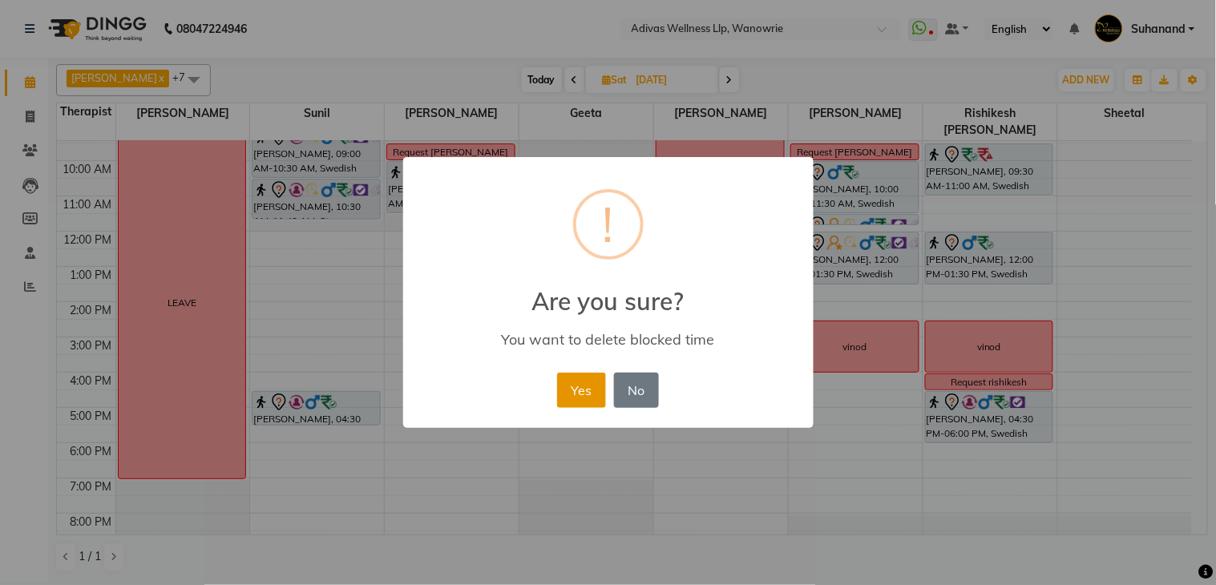
click at [596, 385] on button "Yes" at bounding box center [581, 390] width 49 height 35
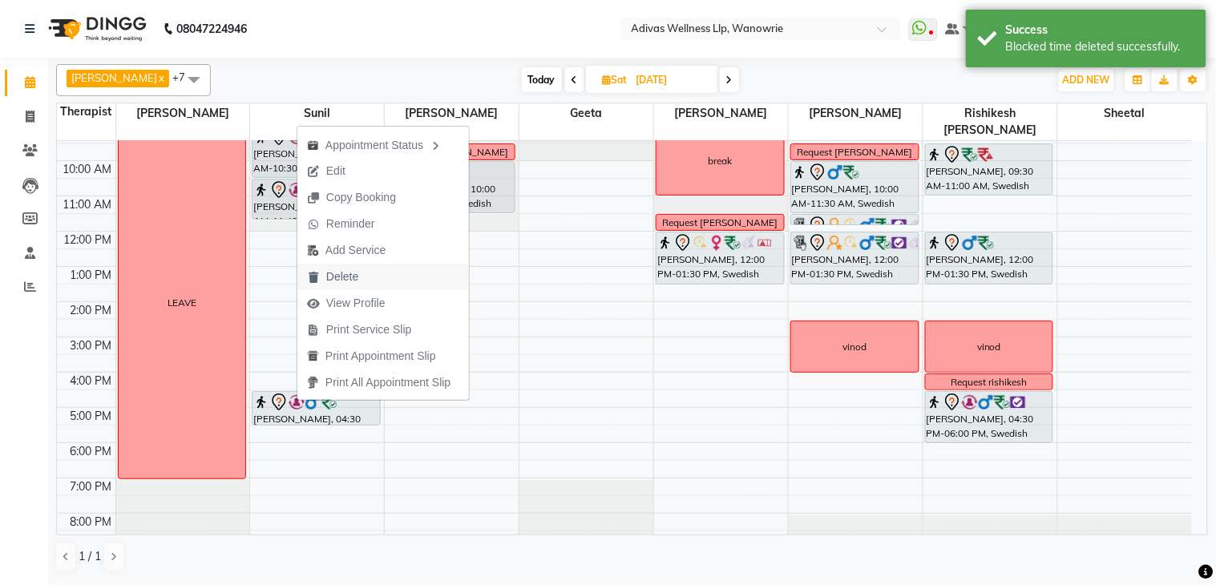
click at [362, 279] on span "Delete" at bounding box center [332, 277] width 71 height 26
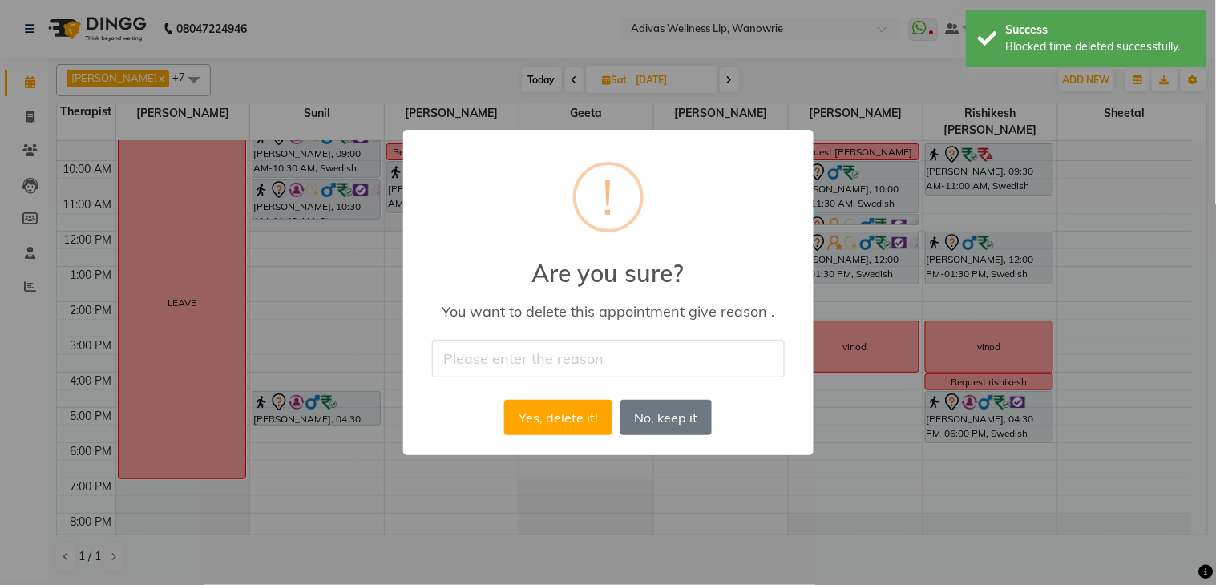
click at [529, 356] on input "text" at bounding box center [608, 359] width 353 height 38
type input "cancel"
click at [554, 413] on button "Yes, delete it!" at bounding box center [557, 417] width 107 height 35
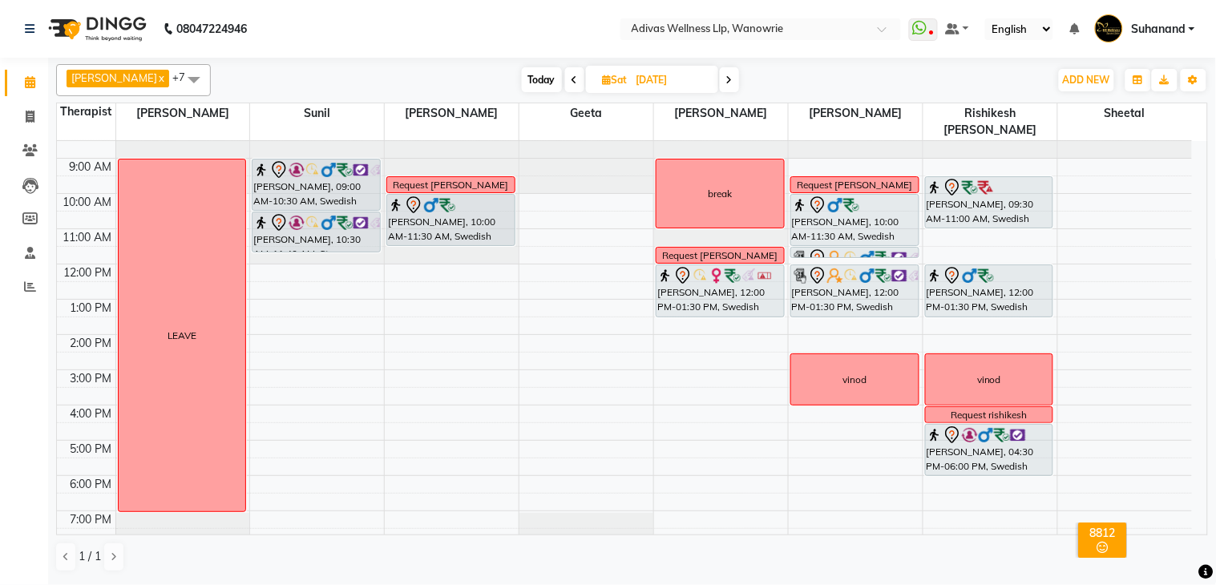
scroll to position [0, 0]
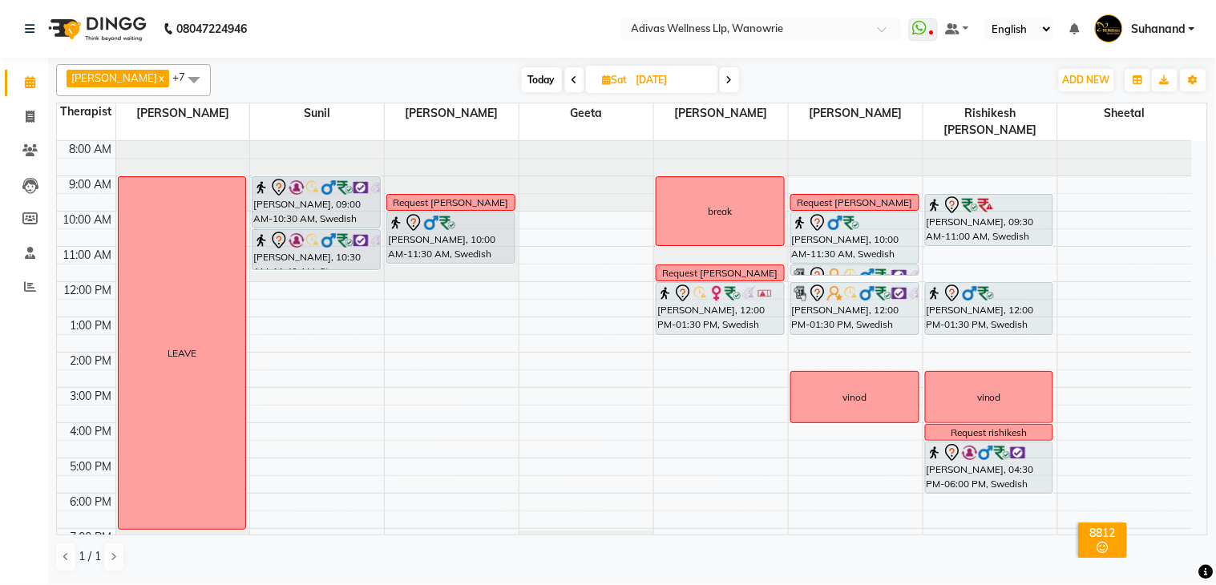
click at [725, 78] on span at bounding box center [729, 79] width 19 height 25
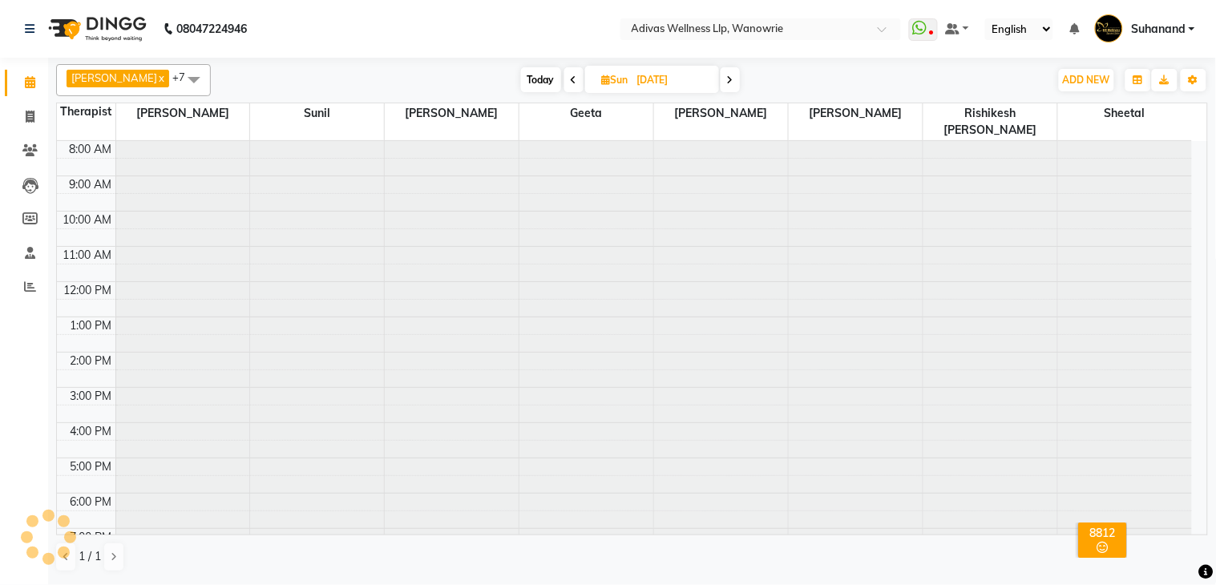
scroll to position [51, 0]
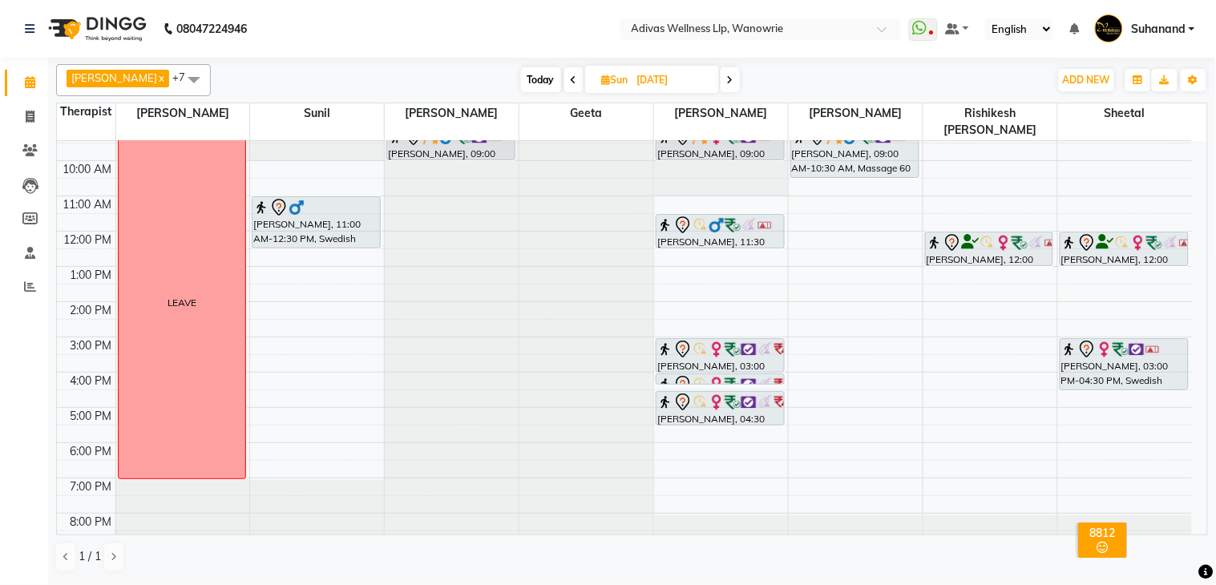
click at [564, 74] on span at bounding box center [573, 79] width 19 height 25
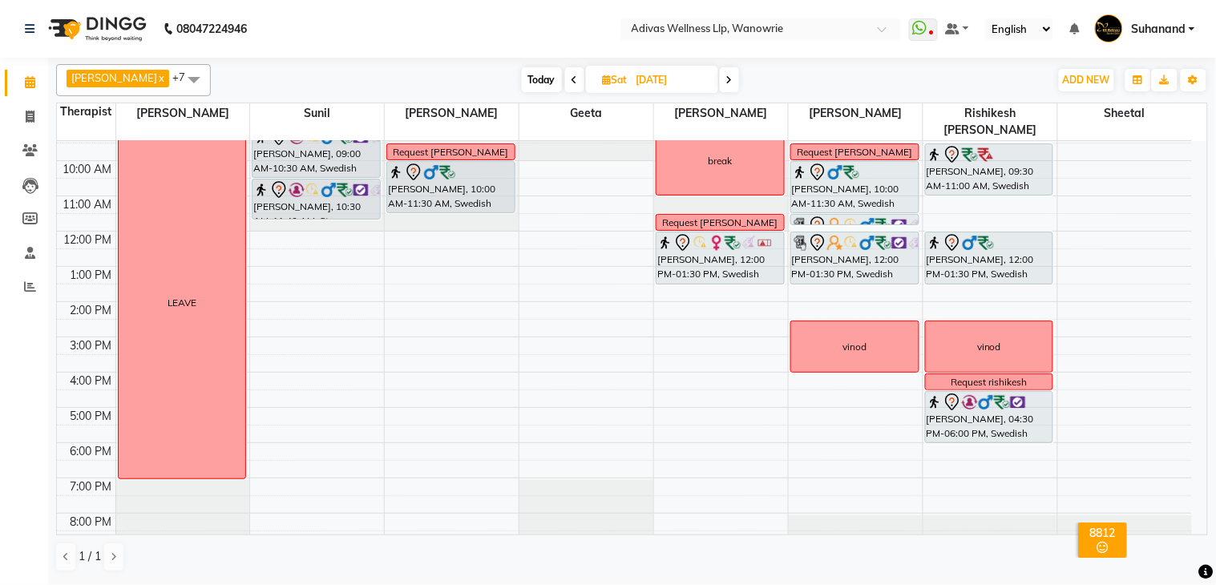
click at [726, 78] on icon at bounding box center [729, 80] width 6 height 10
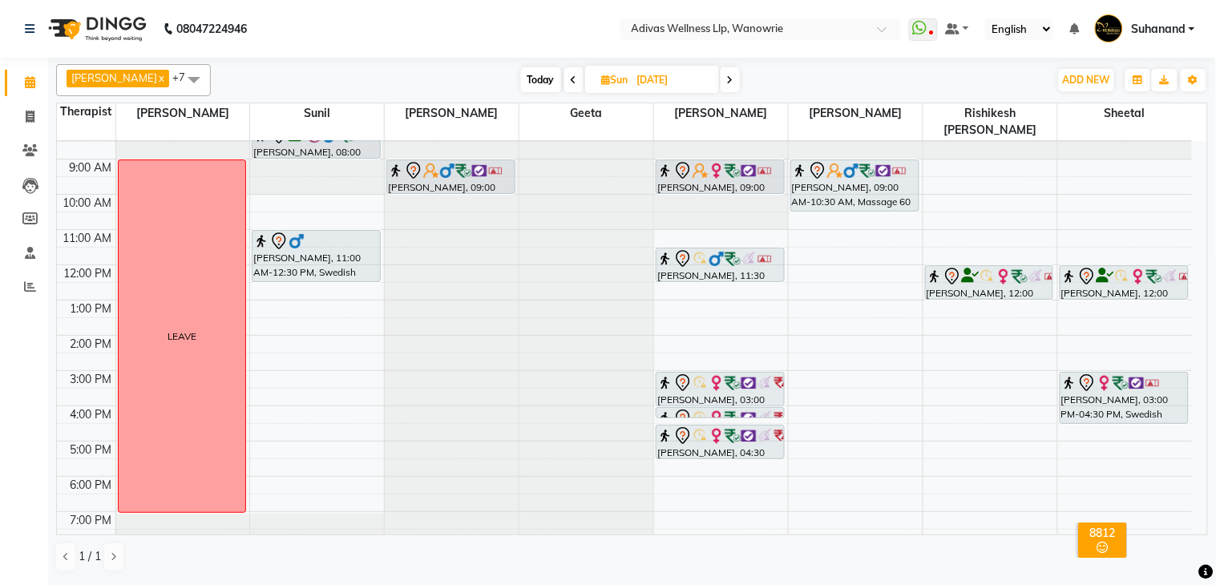
scroll to position [0, 0]
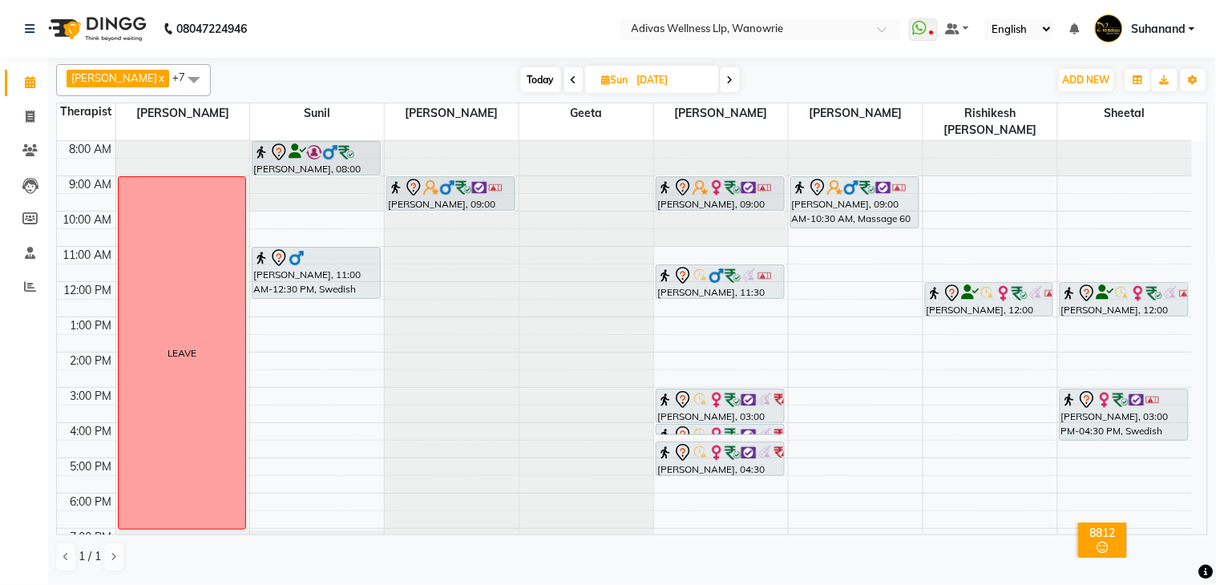
click at [571, 77] on icon at bounding box center [574, 80] width 6 height 10
type input "[DATE]"
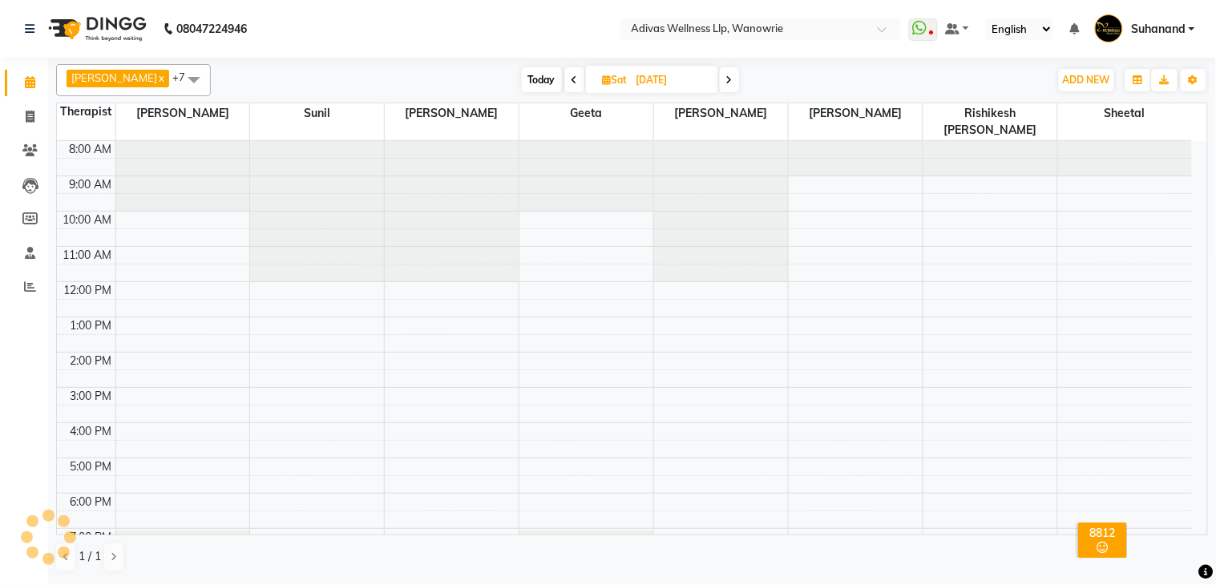
scroll to position [51, 0]
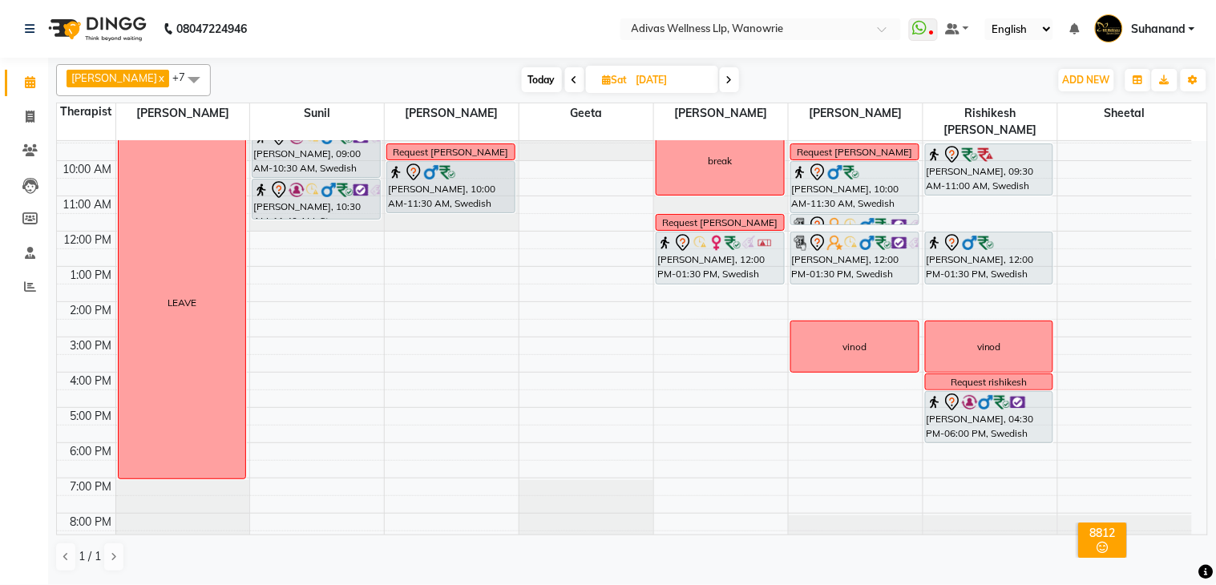
click at [656, 83] on input "[DATE]" at bounding box center [672, 80] width 80 height 24
select select "9"
select select "2025"
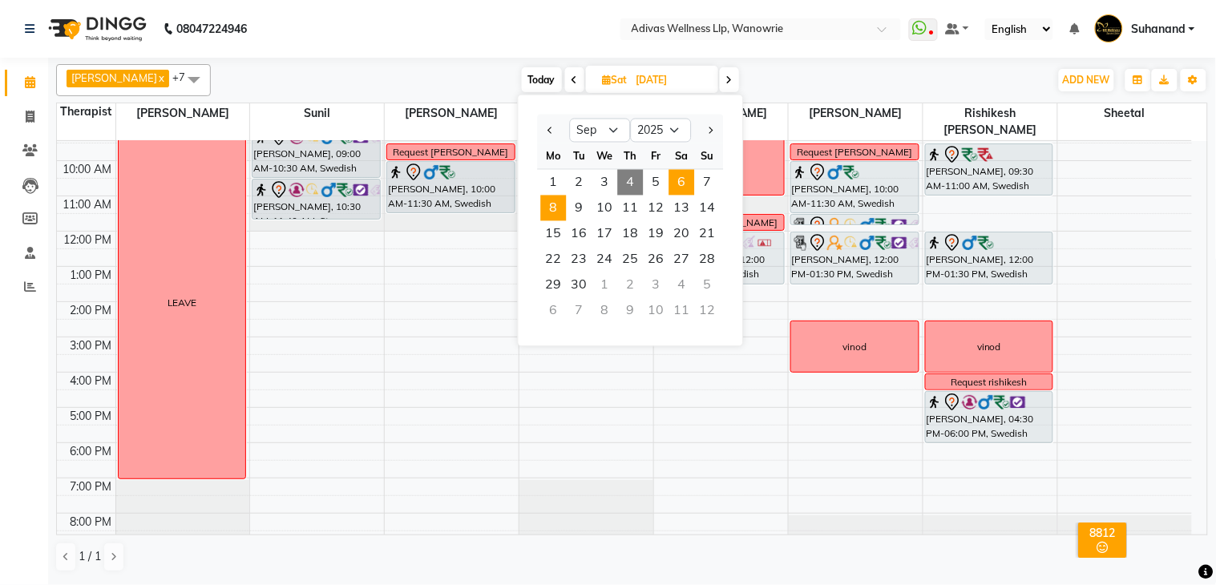
click at [557, 209] on span "8" at bounding box center [554, 209] width 26 height 26
type input "[DATE]"
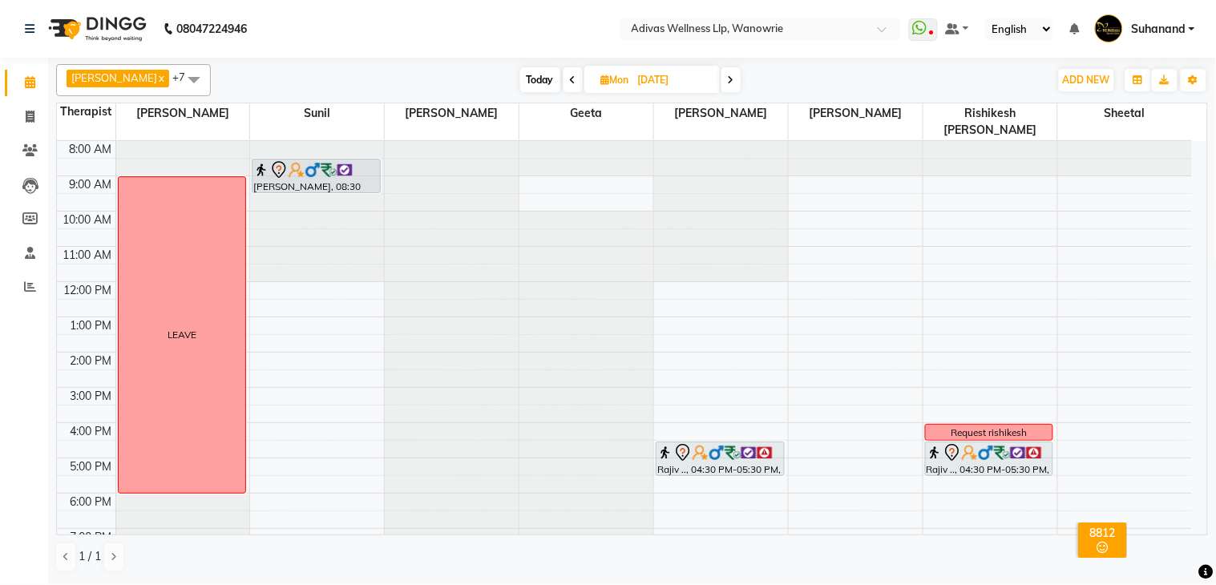
scroll to position [50, 0]
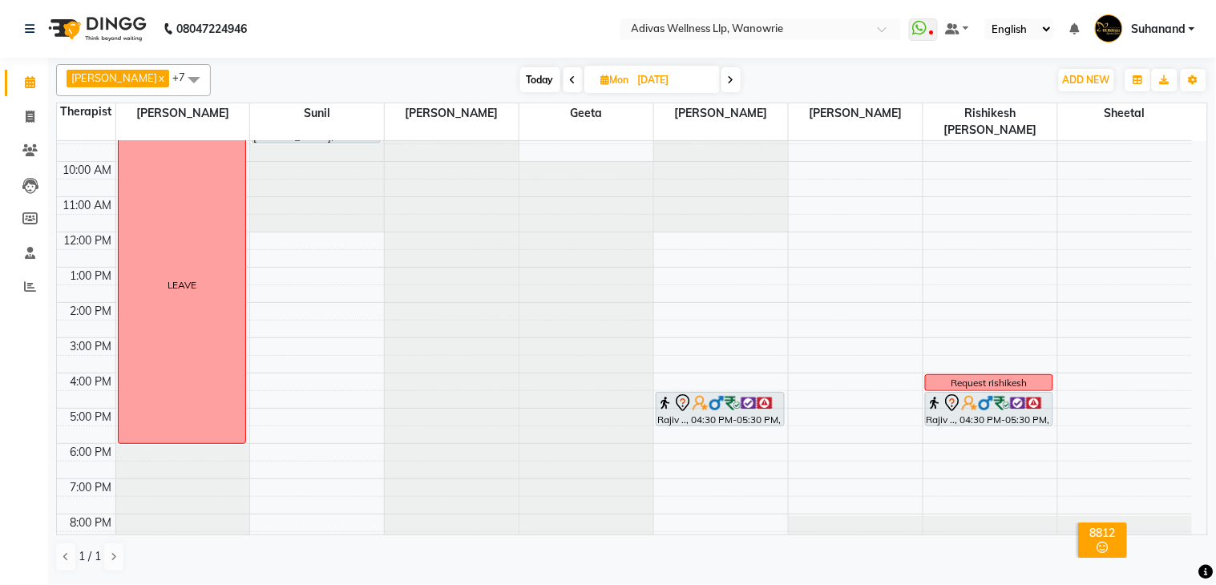
click at [283, 437] on div "8:00 AM 9:00 AM 10:00 AM 11:00 AM 12:00 PM 1:00 PM 2:00 PM 3:00 PM 4:00 PM 5:00…" at bounding box center [624, 320] width 1135 height 458
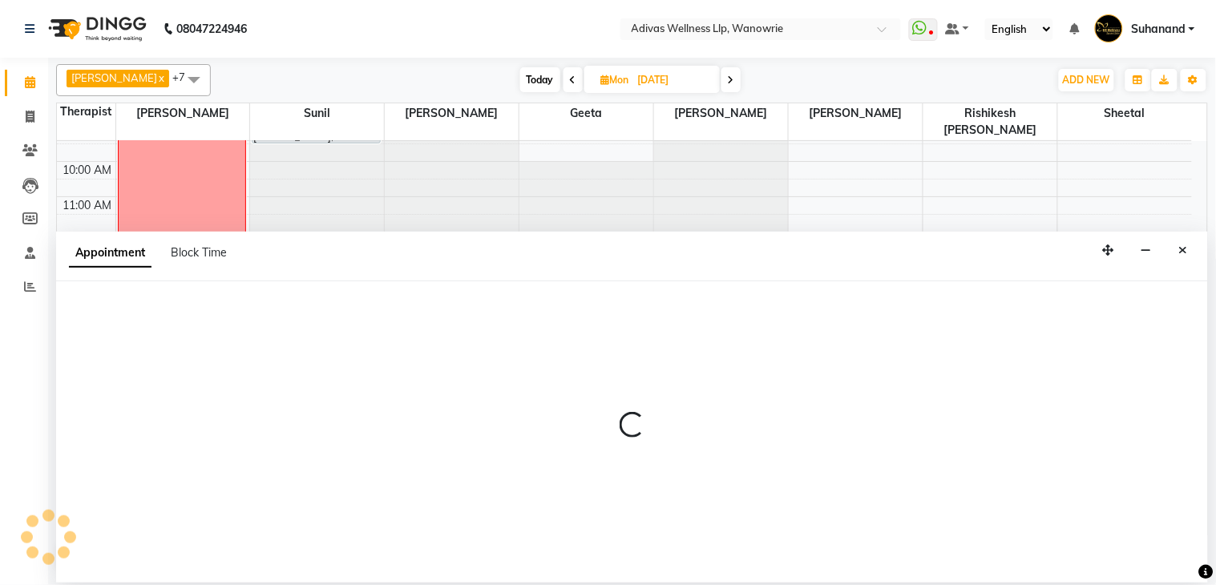
select select "24579"
select select "tentative"
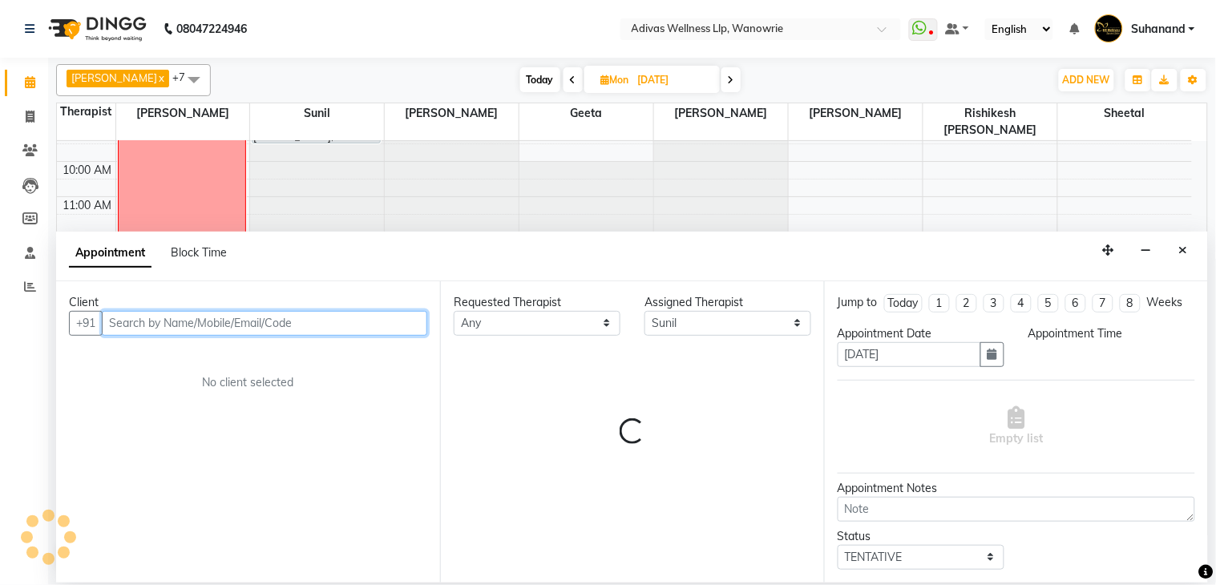
select select "1080"
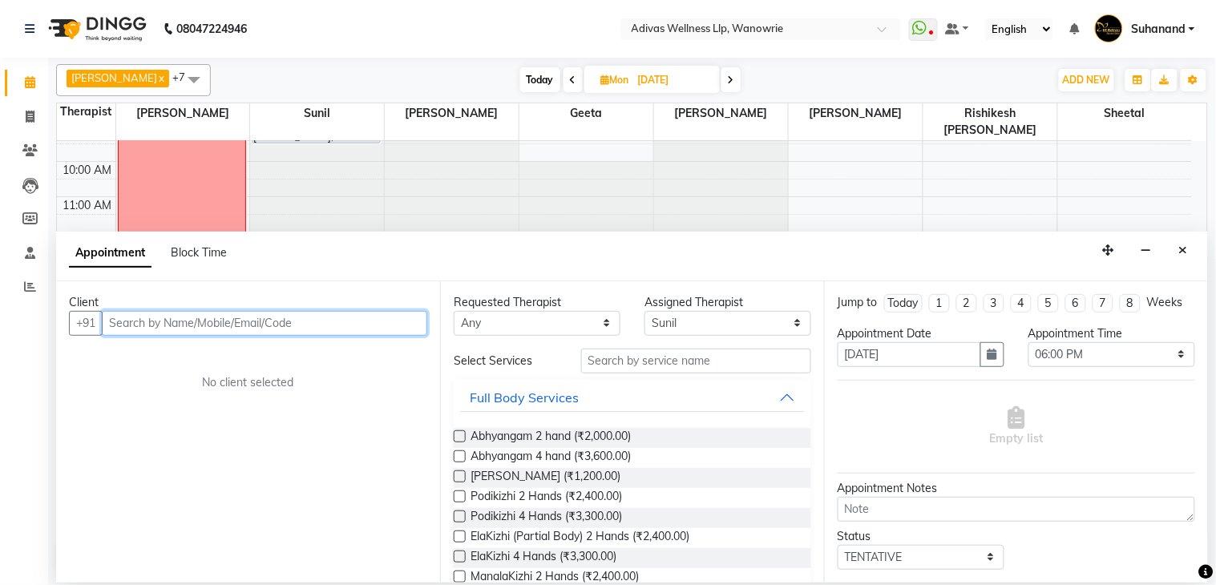
click at [229, 317] on input "text" at bounding box center [264, 323] width 325 height 25
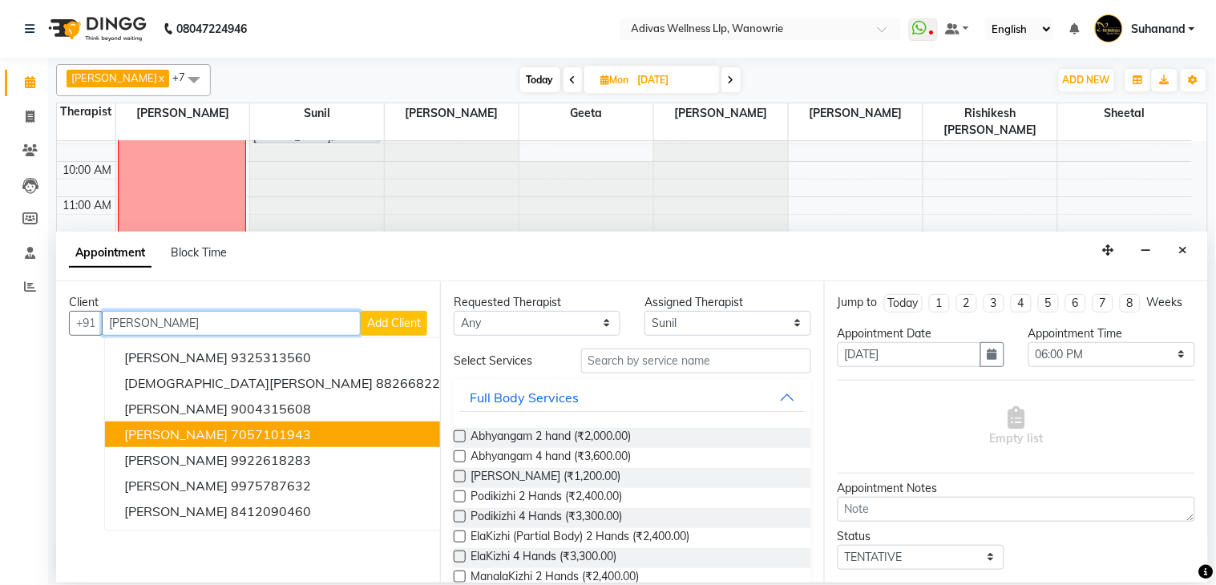
click at [268, 434] on ngb-highlight "7057101943" at bounding box center [271, 434] width 80 height 16
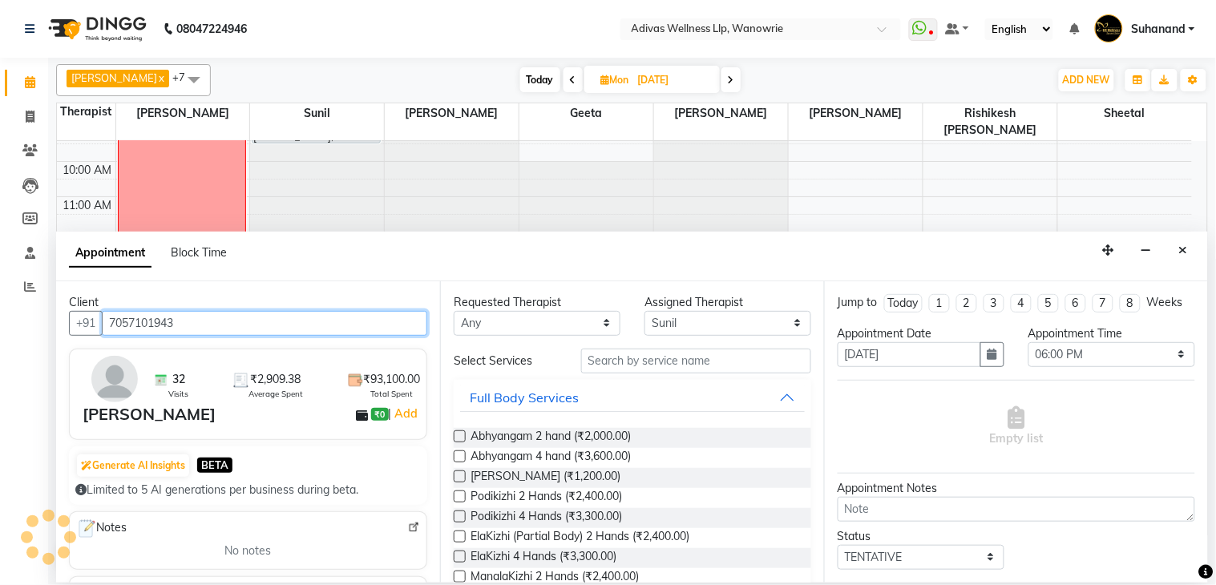
type input "7057101943"
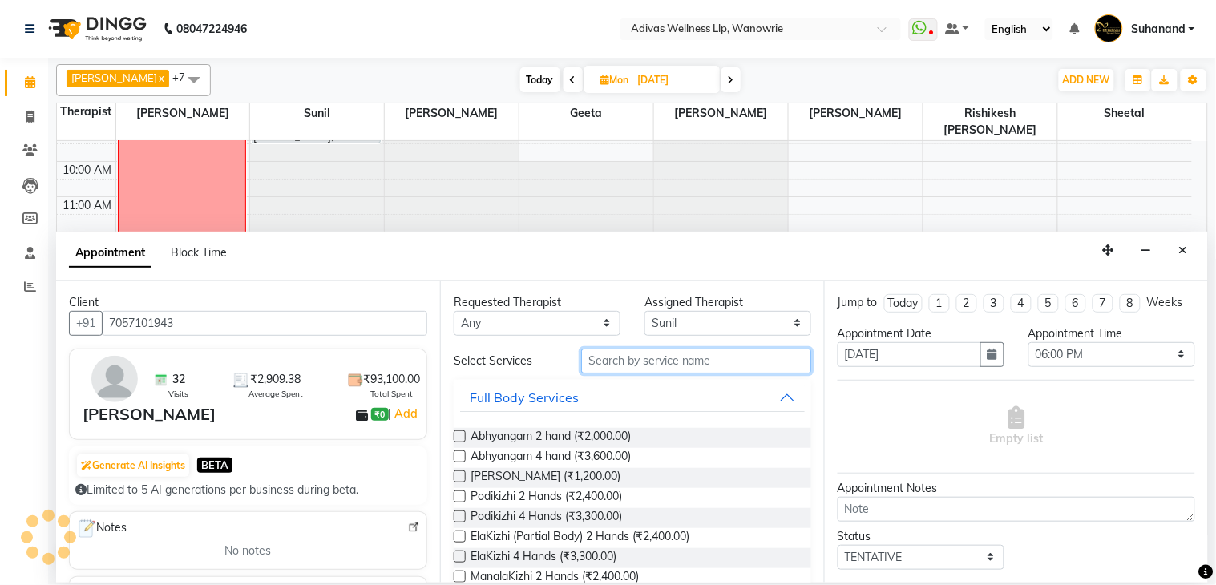
click at [672, 367] on input "text" at bounding box center [696, 361] width 230 height 25
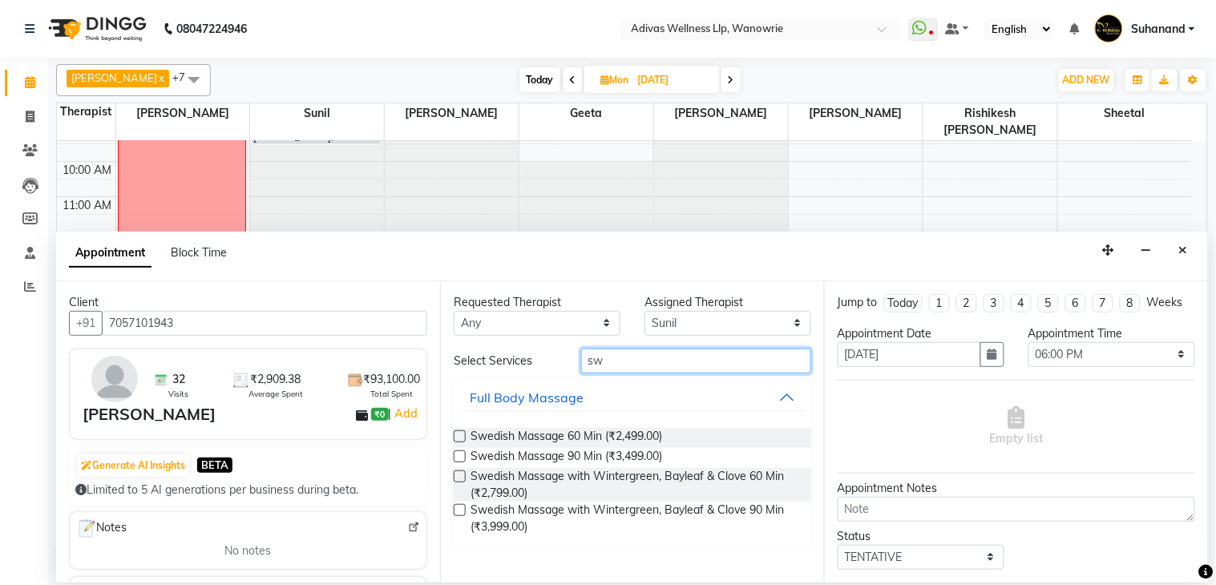
type input "s"
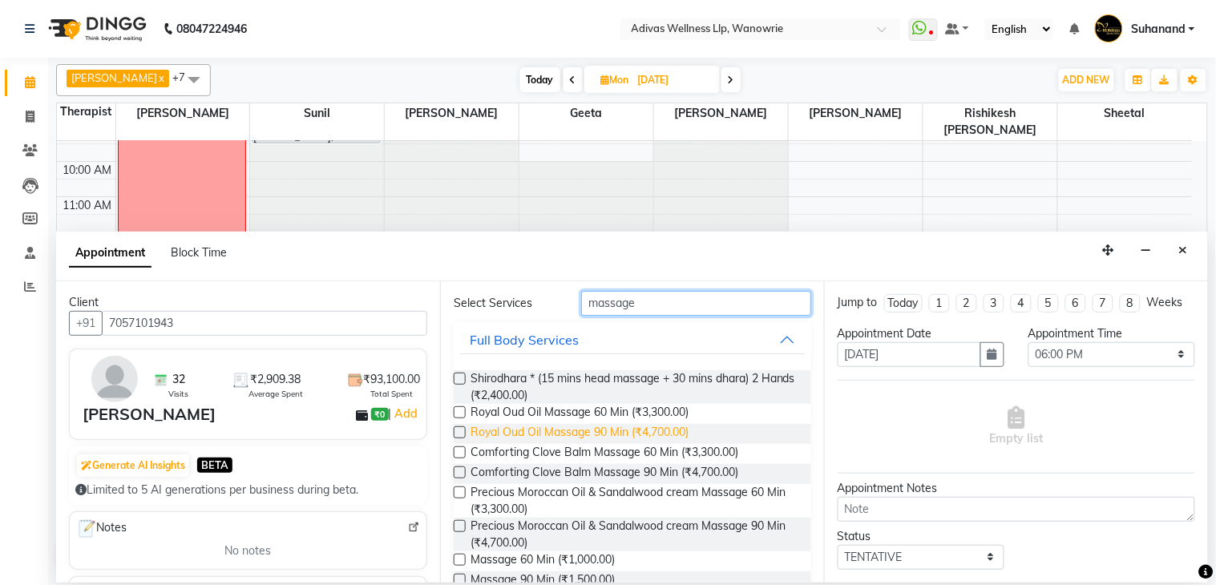
scroll to position [89, 0]
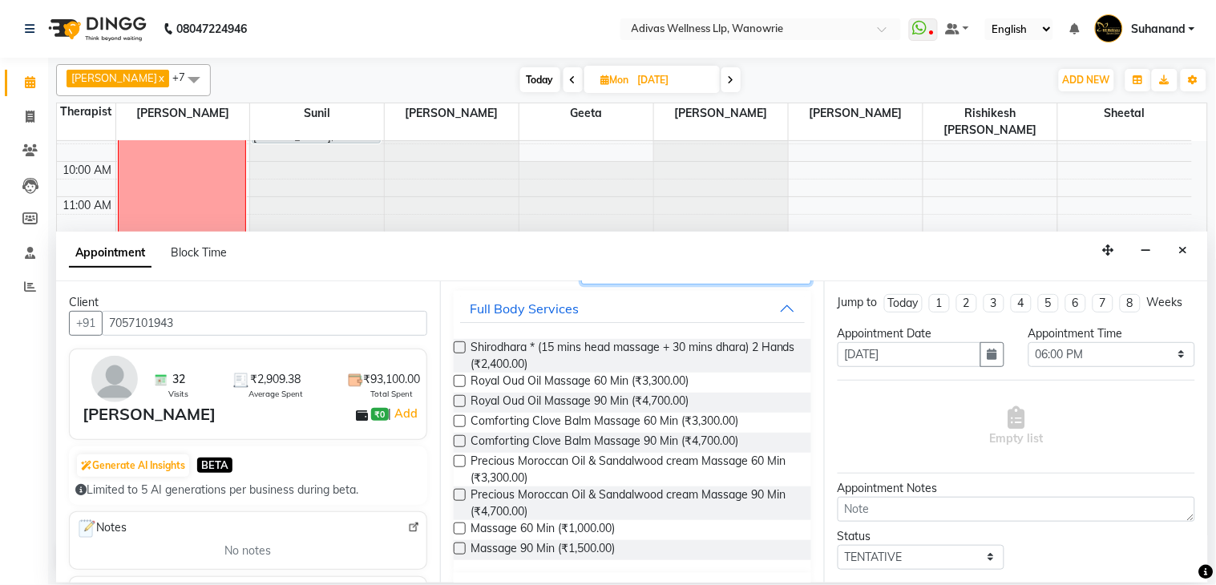
type input "massage"
click at [460, 531] on label at bounding box center [460, 529] width 12 height 12
click at [460, 531] on input "checkbox" at bounding box center [459, 530] width 10 height 10
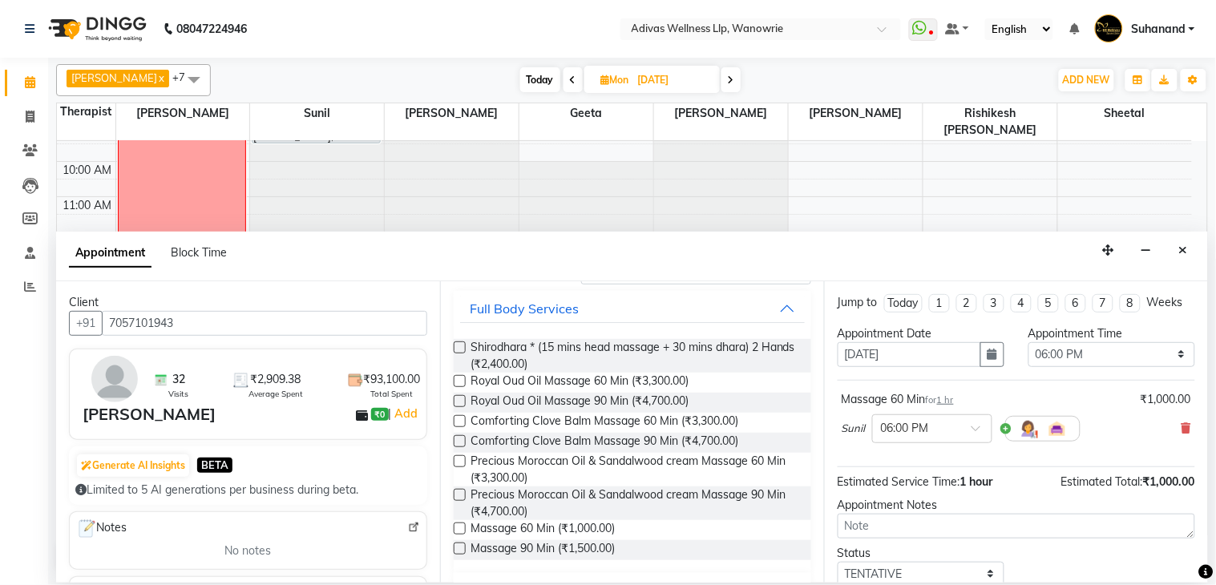
click at [460, 531] on label at bounding box center [460, 529] width 12 height 12
click at [460, 531] on input "checkbox" at bounding box center [459, 530] width 10 height 10
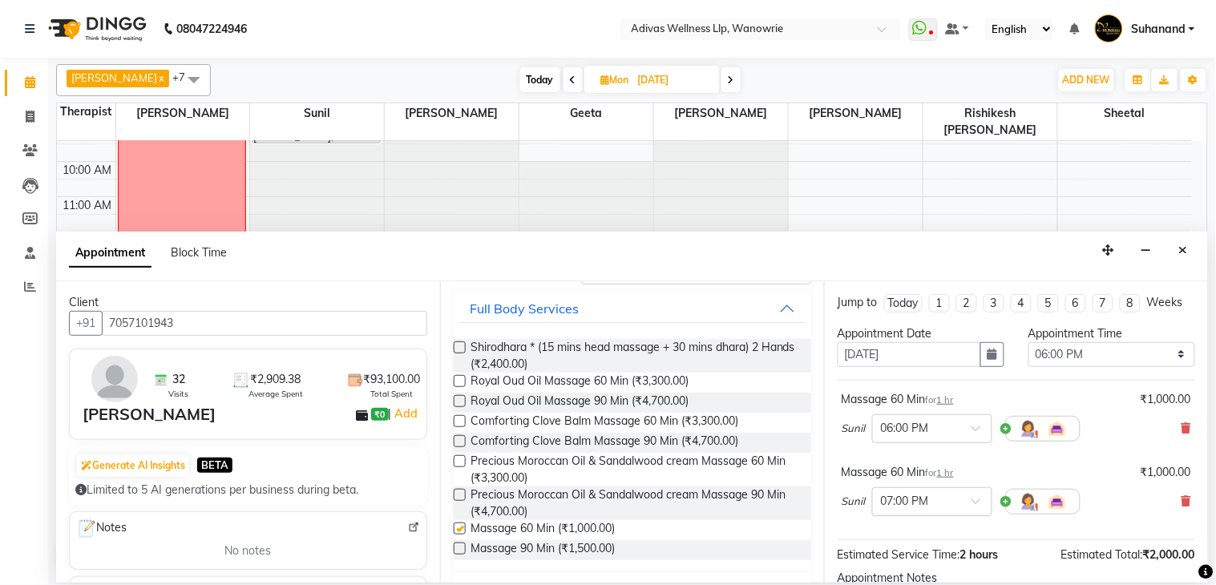
checkbox input "false"
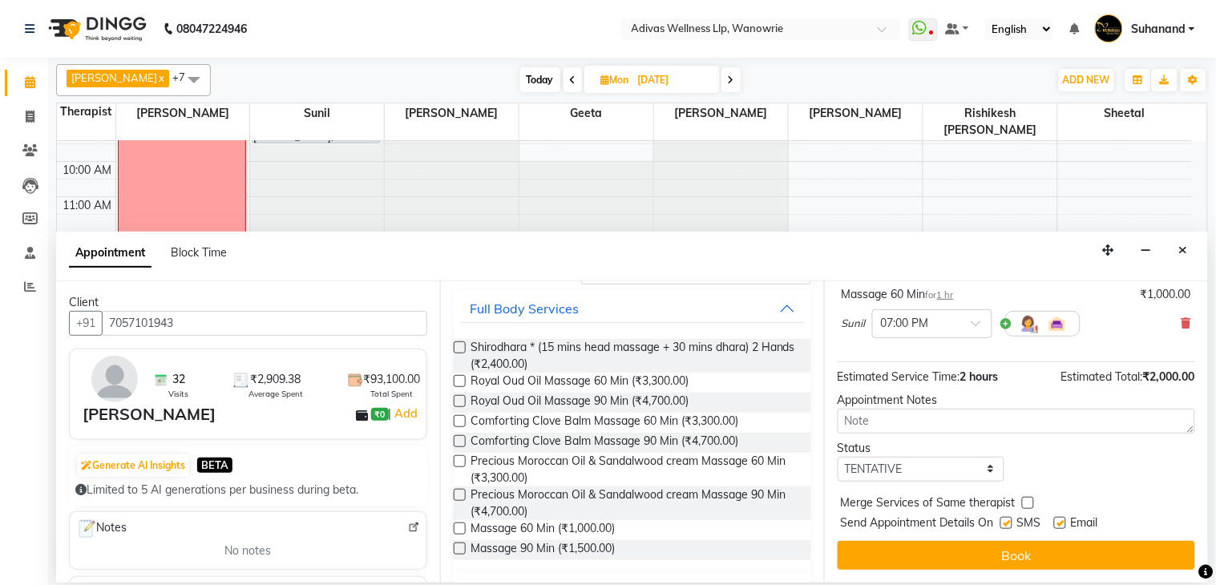
scroll to position [193, 0]
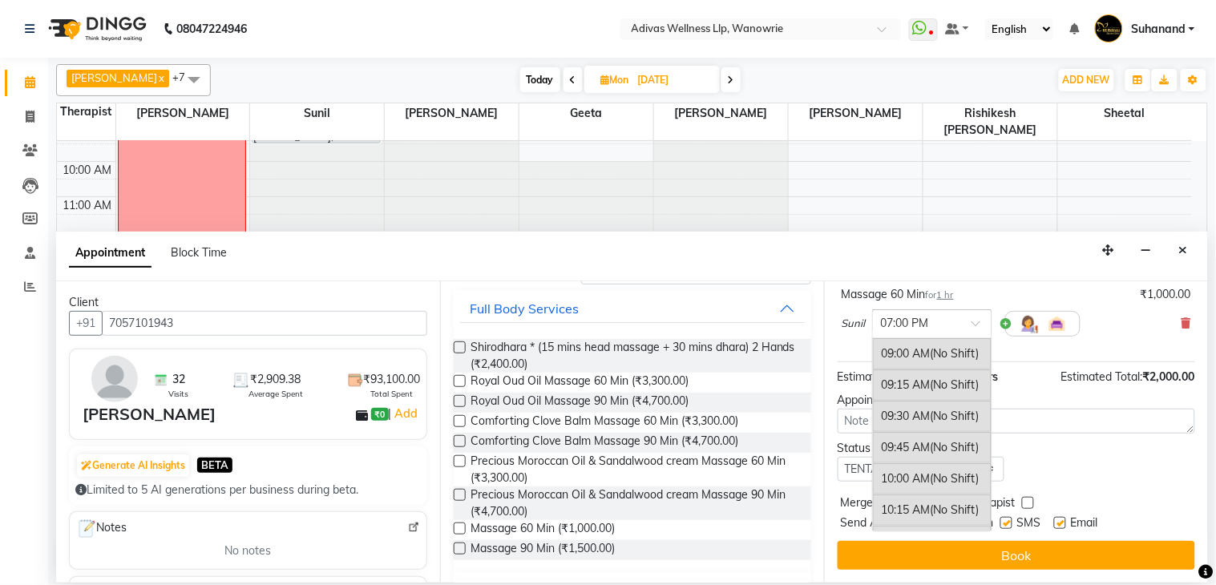
click at [956, 329] on div at bounding box center [932, 322] width 119 height 17
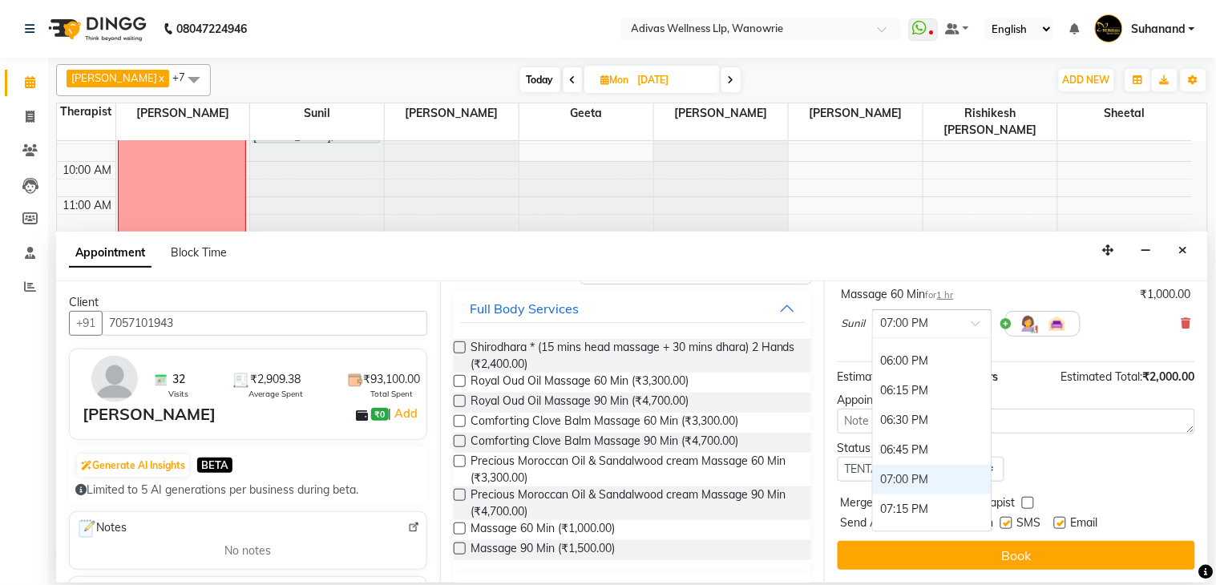
scroll to position [984, 0]
click at [920, 455] on div "06:00 PM" at bounding box center [932, 457] width 119 height 30
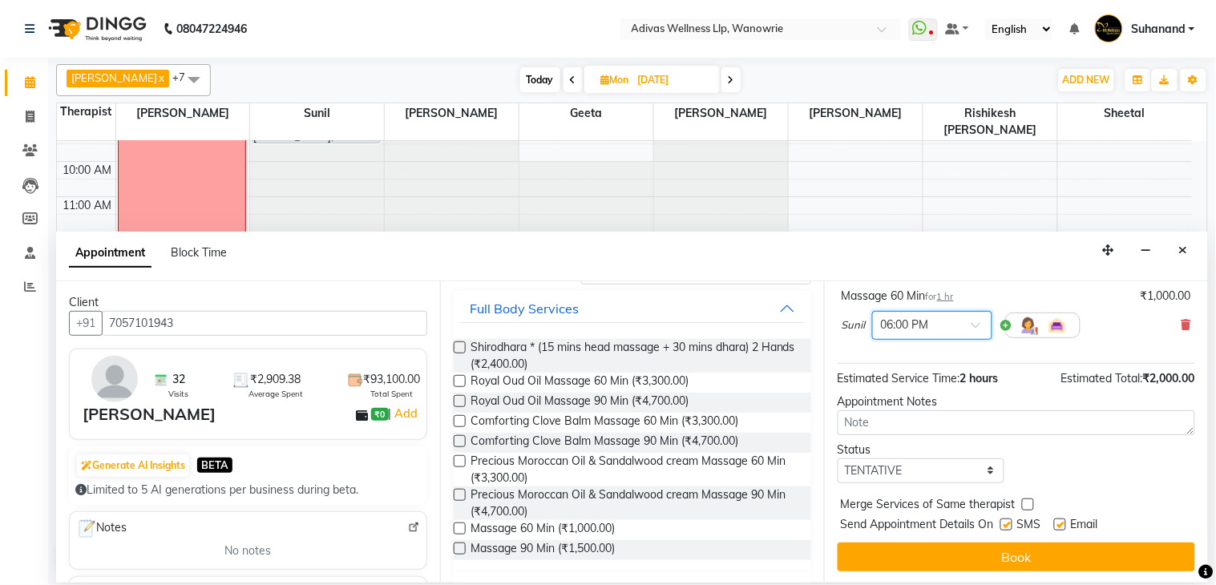
scroll to position [210, 0]
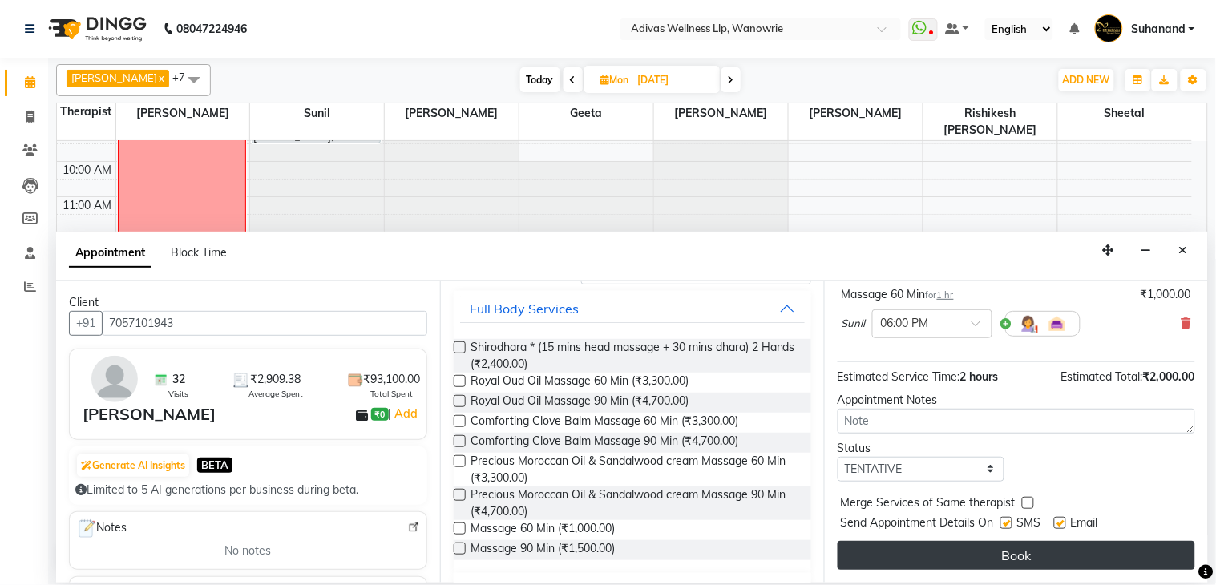
click at [1024, 566] on button "Book" at bounding box center [1017, 555] width 358 height 29
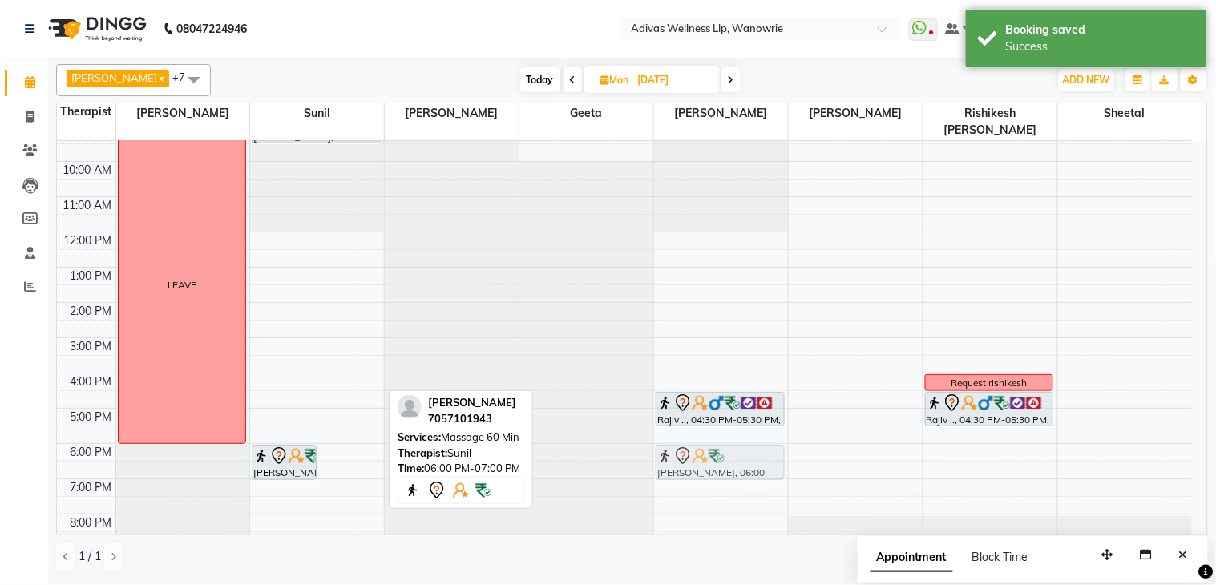
drag, startPoint x: 361, startPoint y: 434, endPoint x: 666, endPoint y: 439, distance: 305.5
click at [690, 439] on tr "LEAVE [PERSON_NAME], 06:00 PM-07:00 PM, Massage 60 [PERSON_NAME], 06:00 PM-07:0…" at bounding box center [624, 320] width 1135 height 458
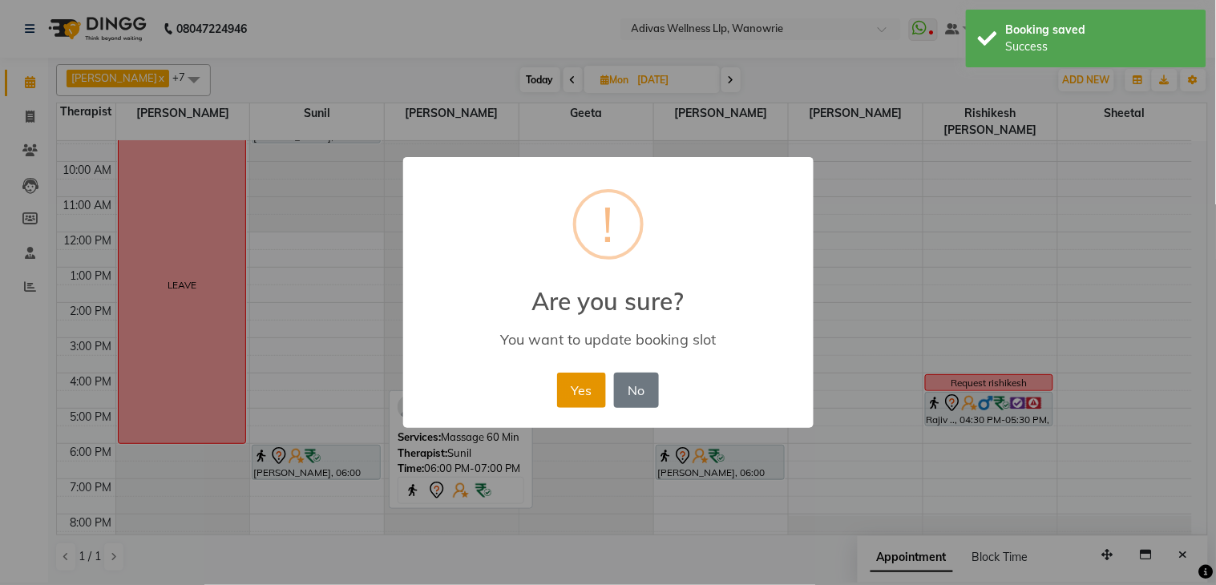
click at [582, 388] on button "Yes" at bounding box center [581, 390] width 49 height 35
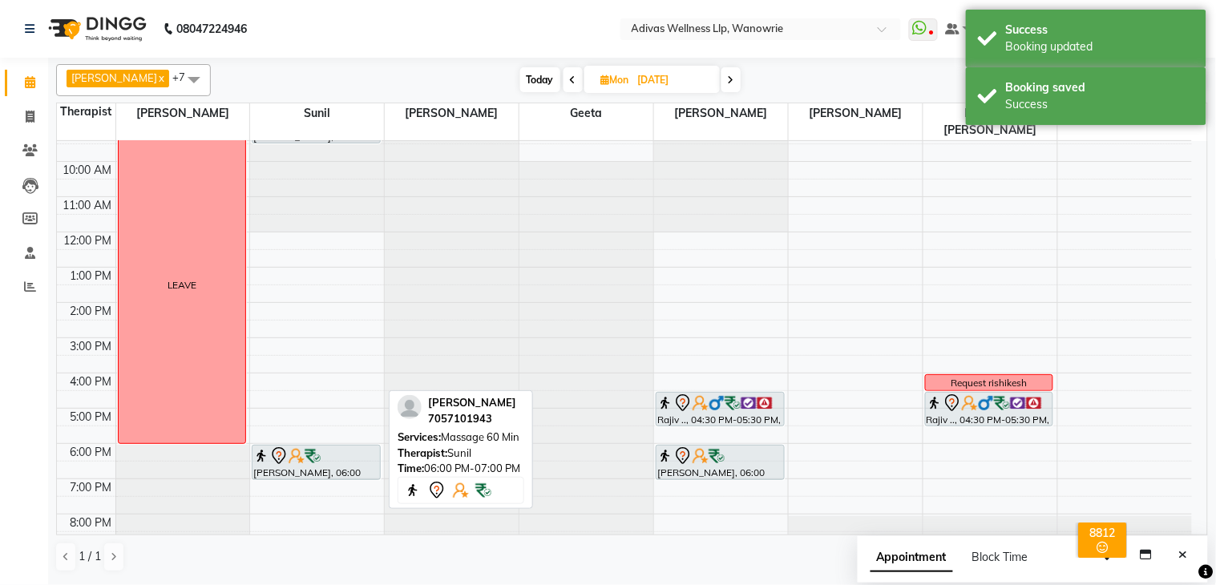
click at [503, 29] on nav "08047224946 Select Location × Adivas Wellness Llp, Wanowrie WhatsApp Status ✕ S…" at bounding box center [608, 29] width 1216 height 58
click at [517, 33] on nav "08047224946 Select Location × Adivas Wellness Llp, Wanowrie WhatsApp Status ✕ S…" at bounding box center [608, 29] width 1216 height 58
click at [1064, 34] on div "Success" at bounding box center [1100, 30] width 188 height 17
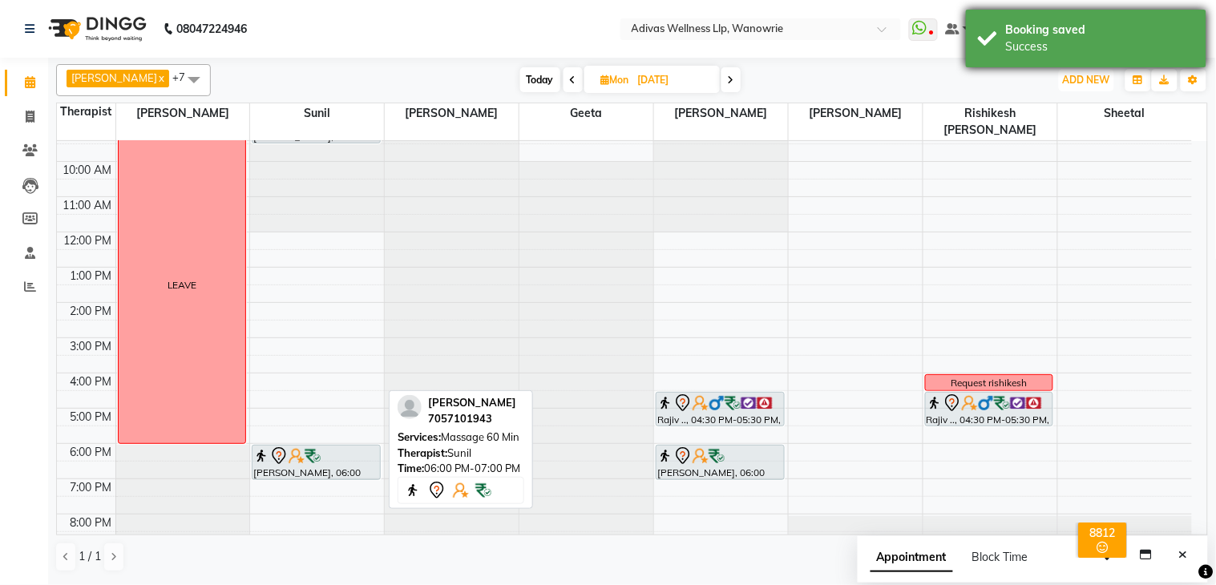
drag, startPoint x: 1107, startPoint y: 77, endPoint x: 1101, endPoint y: 52, distance: 25.5
click at [1101, 52] on body "08047224946 Select Location × Adivas Wellness Llp, Wanowrie WhatsApp Status ✕ S…" at bounding box center [608, 292] width 1216 height 585
click at [1101, 43] on div "Success" at bounding box center [1100, 46] width 188 height 17
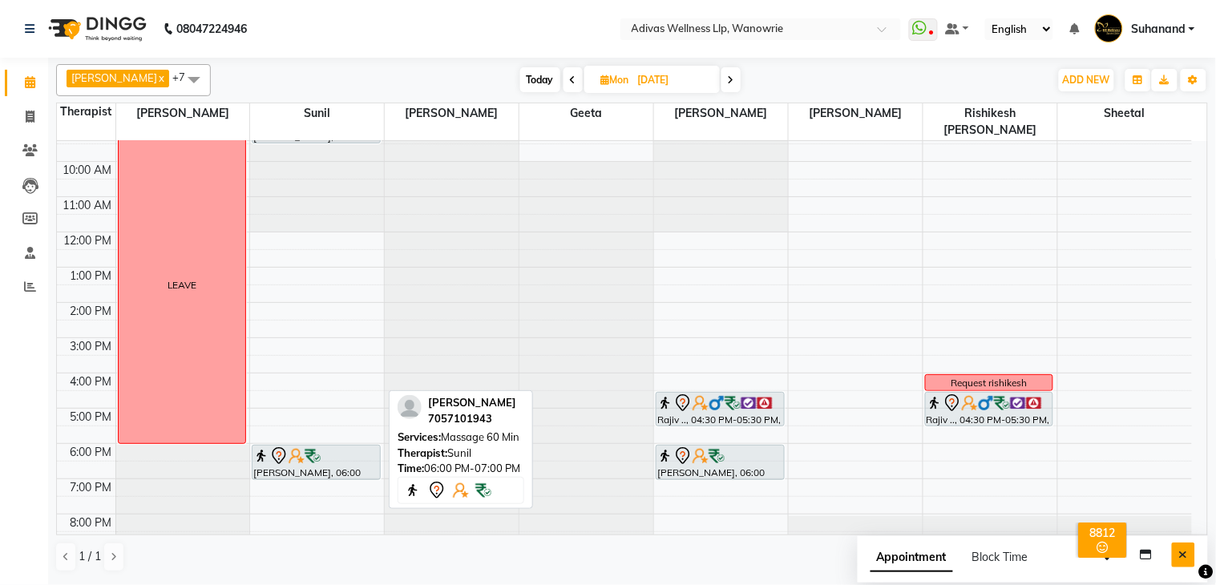
click at [1188, 546] on button "Close" at bounding box center [1183, 555] width 23 height 25
click at [552, 30] on nav "08047224946 Select Location × Adivas Wellness Llp, Wanowrie WhatsApp Status ✕ S…" at bounding box center [608, 29] width 1216 height 58
click at [529, 70] on span "Today" at bounding box center [540, 79] width 40 height 25
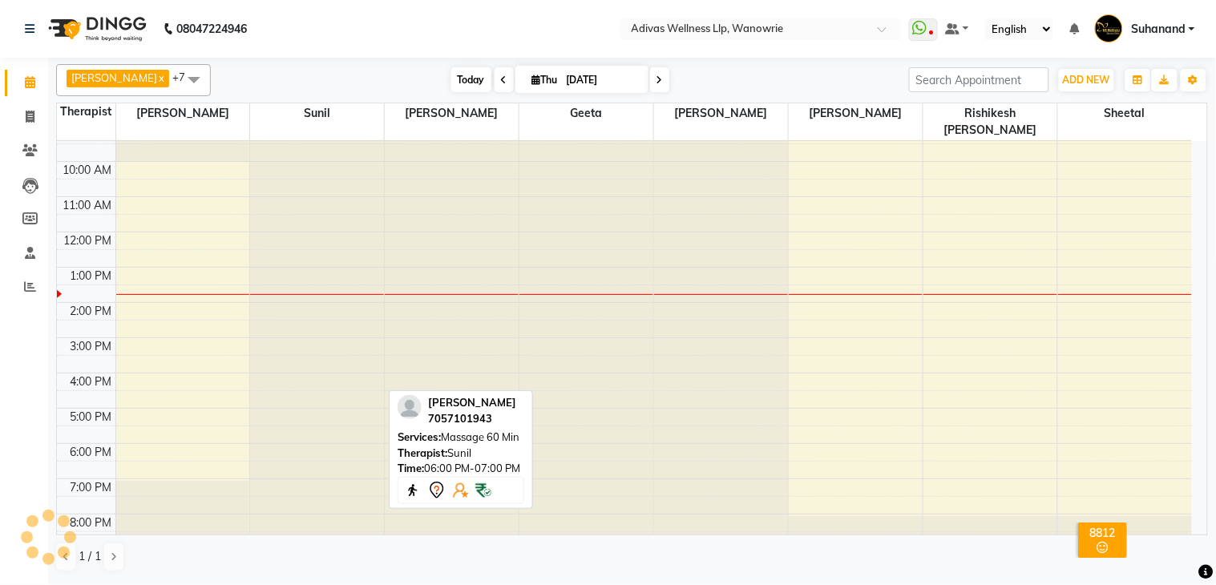
scroll to position [51, 0]
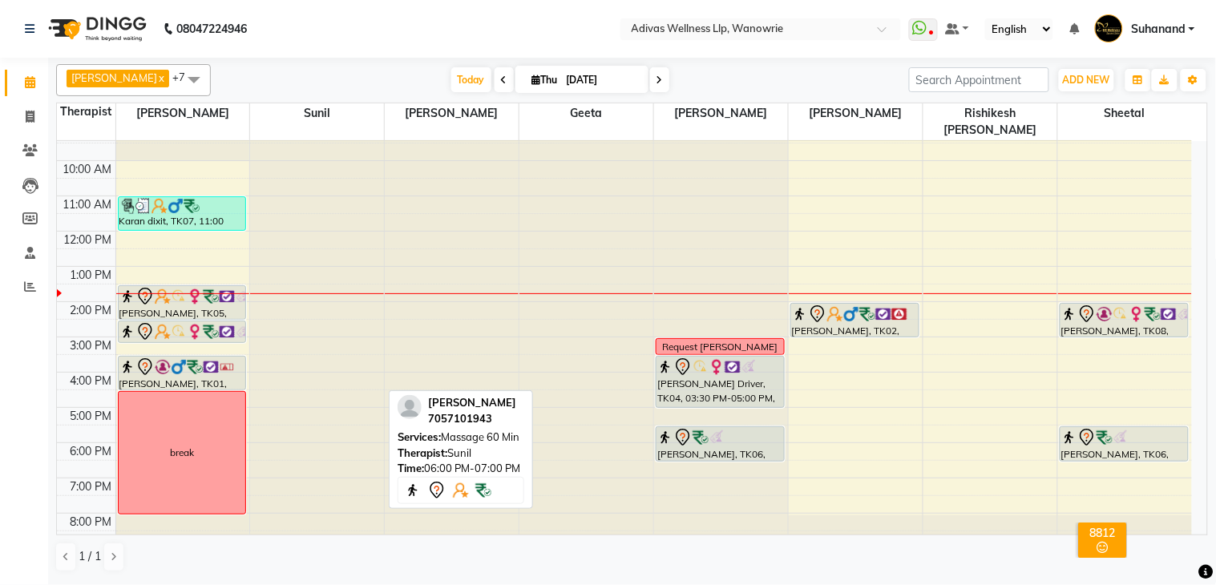
click at [650, 76] on span at bounding box center [659, 79] width 19 height 25
type input "[DATE]"
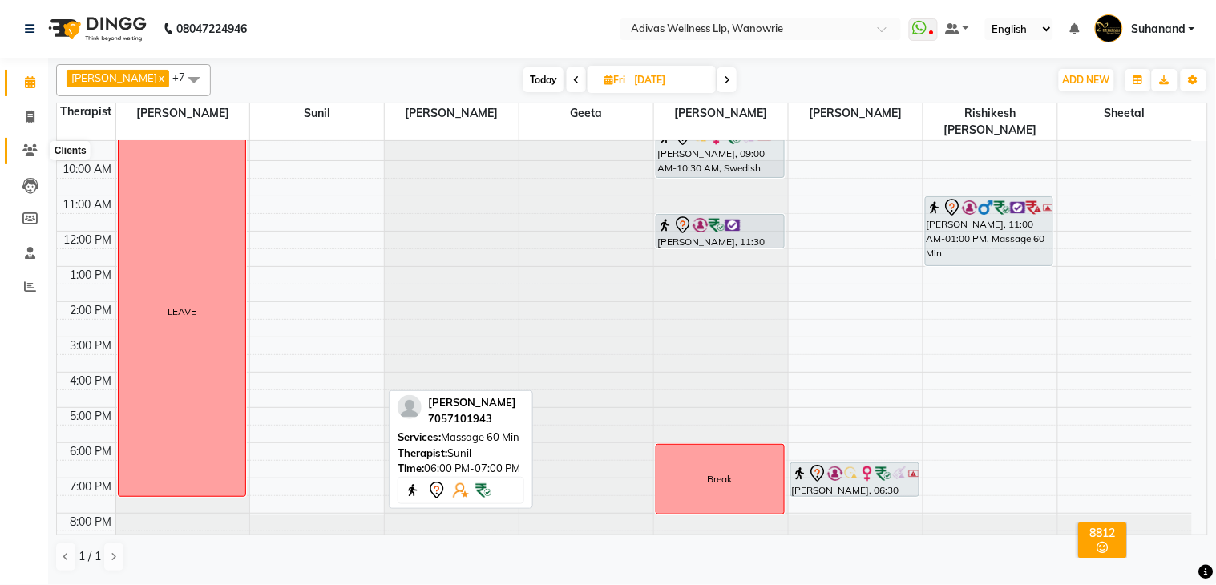
click at [29, 153] on icon at bounding box center [29, 150] width 15 height 12
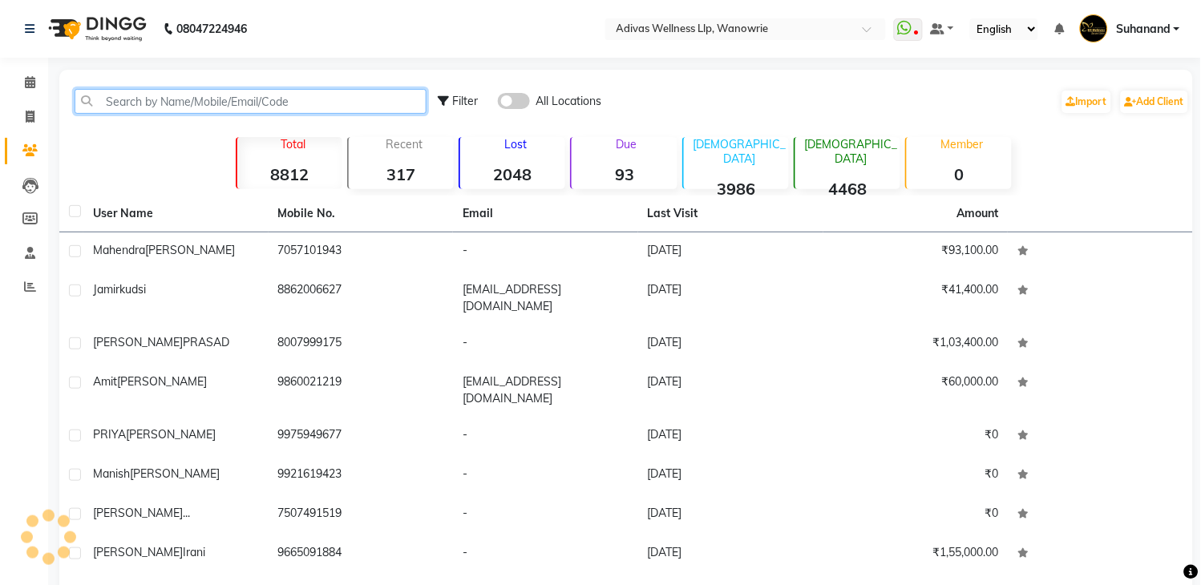
click at [202, 104] on input "text" at bounding box center [251, 101] width 352 height 25
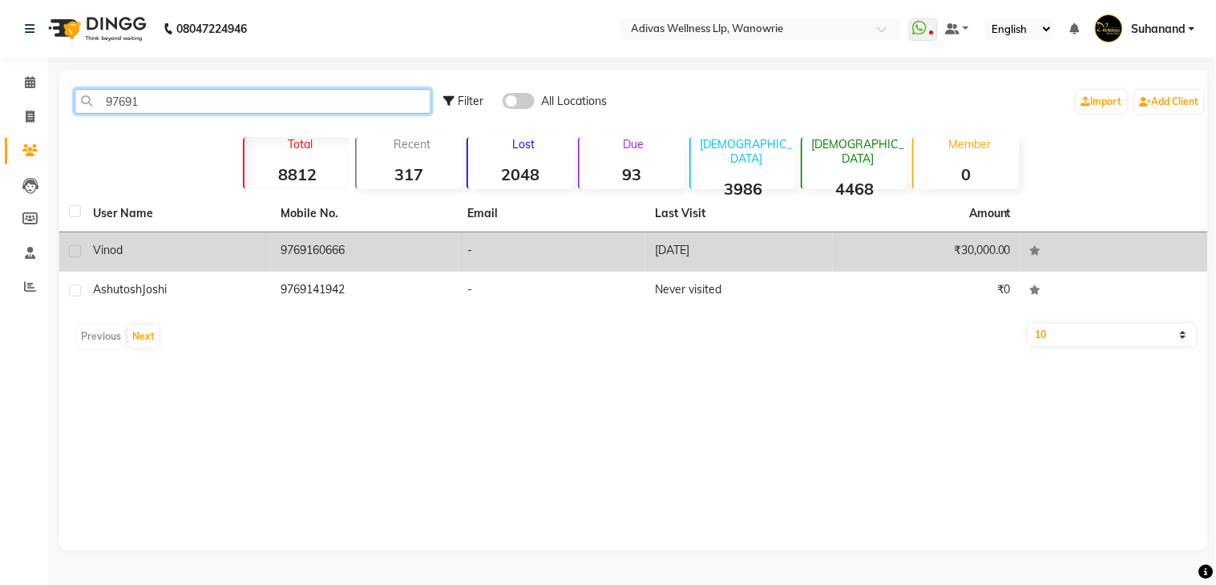
type input "97691"
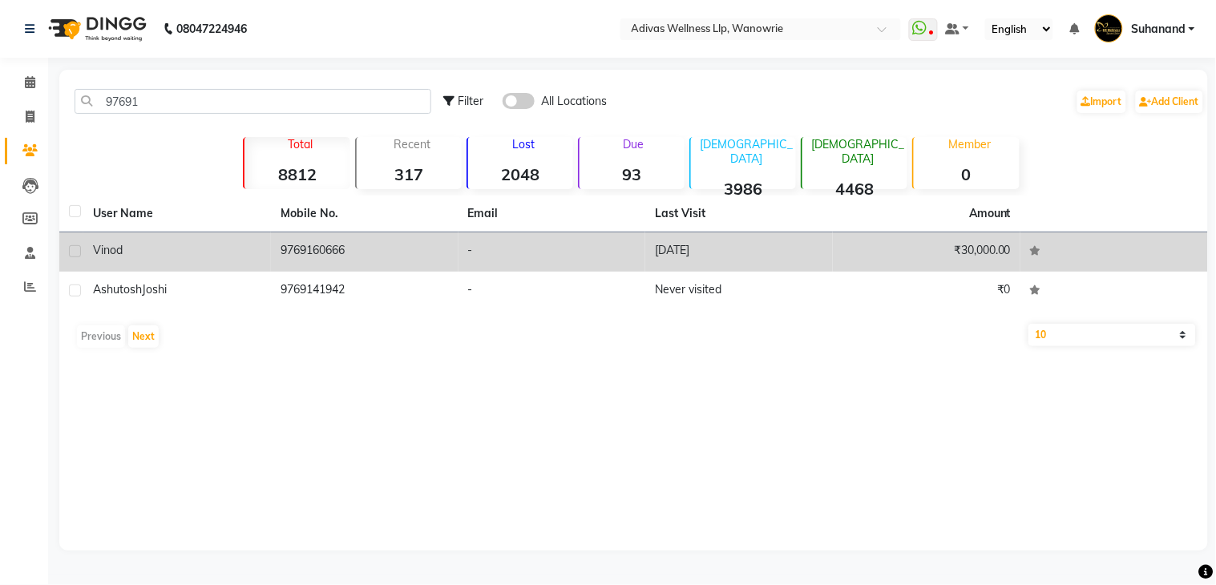
click at [322, 258] on td "9769160666" at bounding box center [365, 251] width 188 height 39
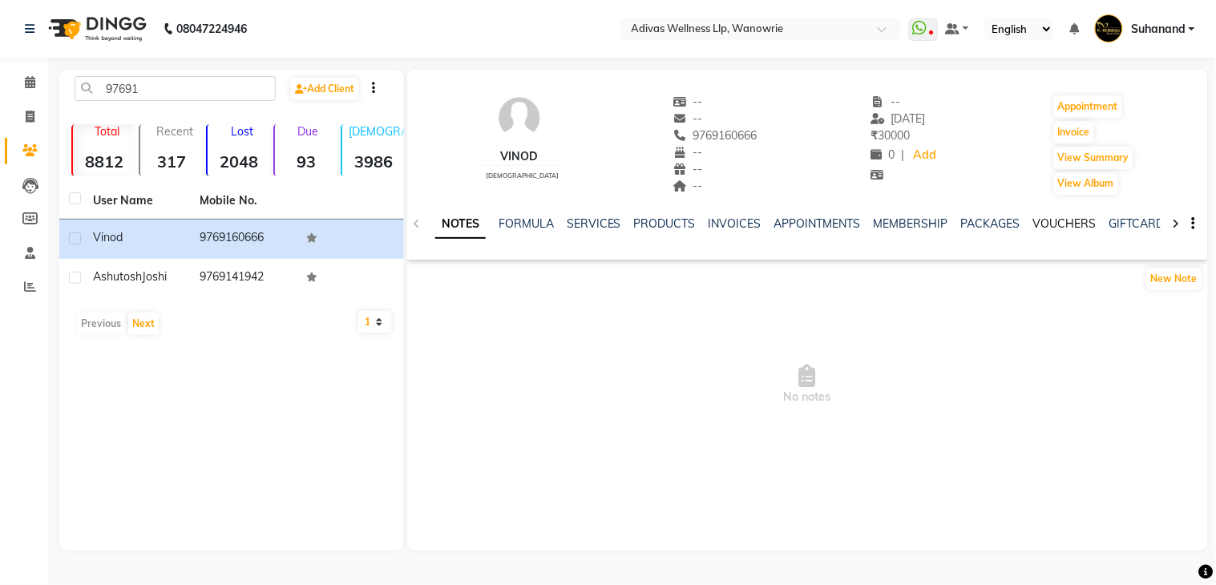
click at [1050, 224] on link "VOUCHERS" at bounding box center [1064, 223] width 63 height 14
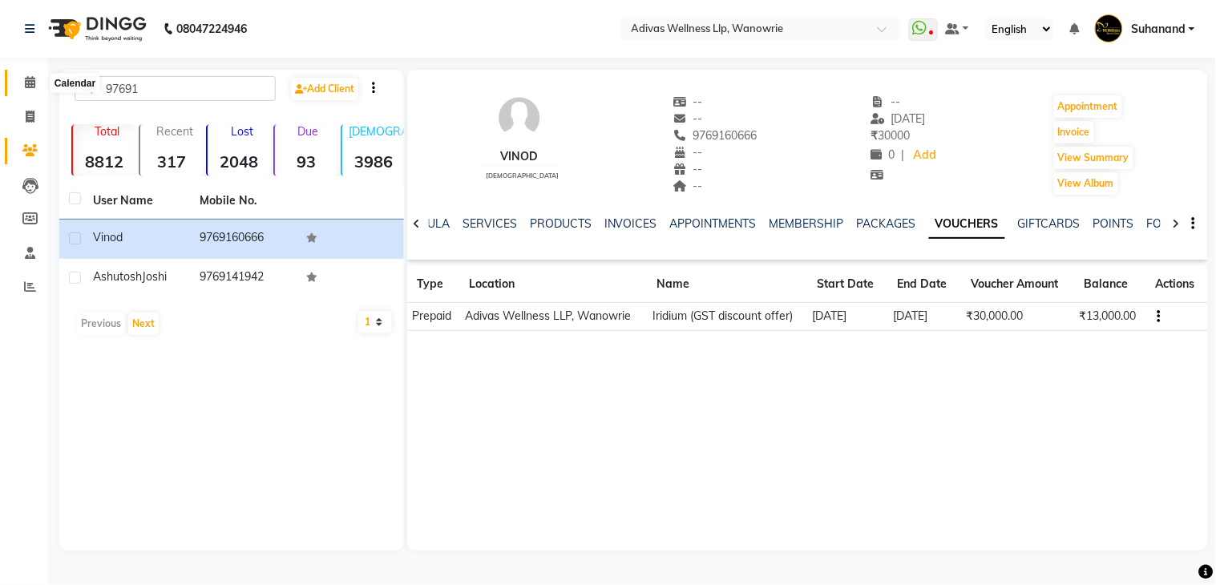
drag, startPoint x: 35, startPoint y: 80, endPoint x: 123, endPoint y: 10, distance: 112.4
click at [34, 80] on span at bounding box center [30, 83] width 28 height 18
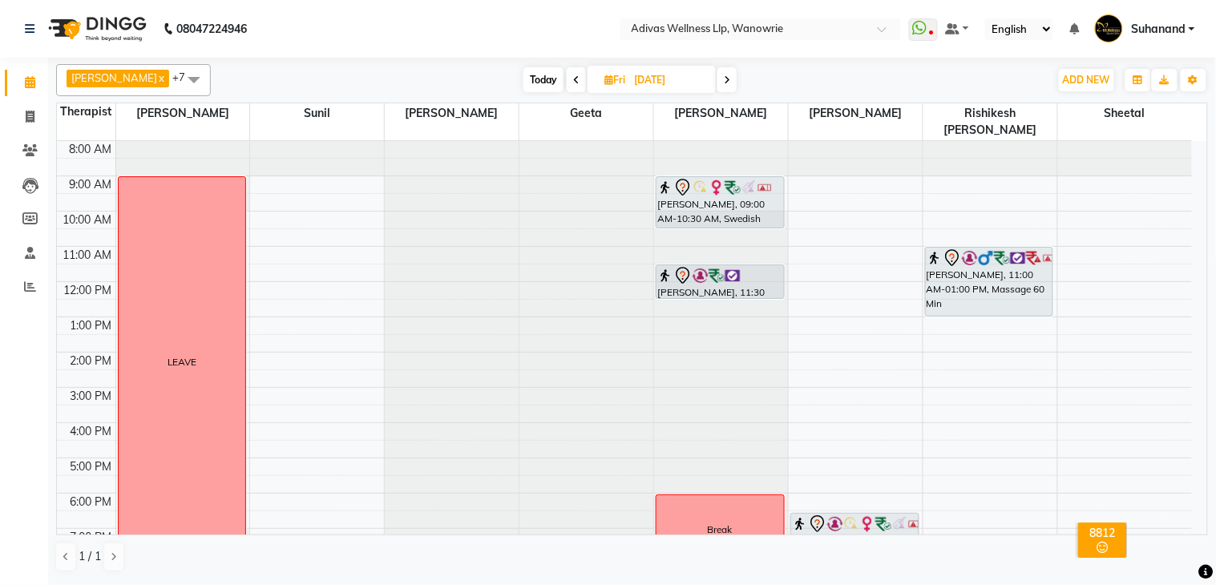
click at [531, 79] on span "Today" at bounding box center [543, 79] width 40 height 25
type input "[DATE]"
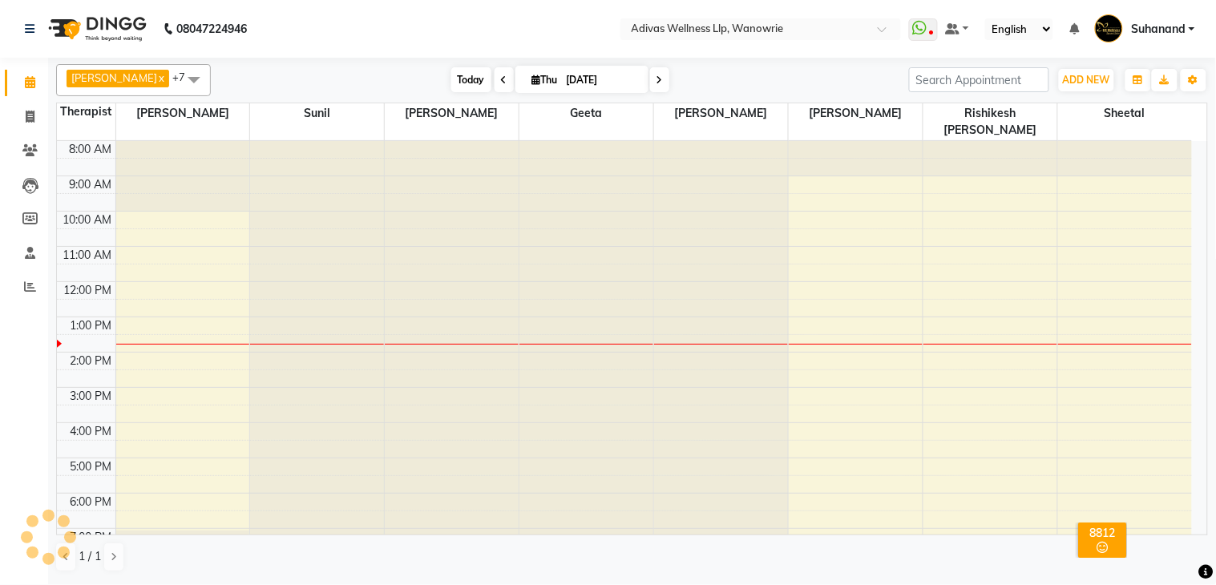
scroll to position [51, 0]
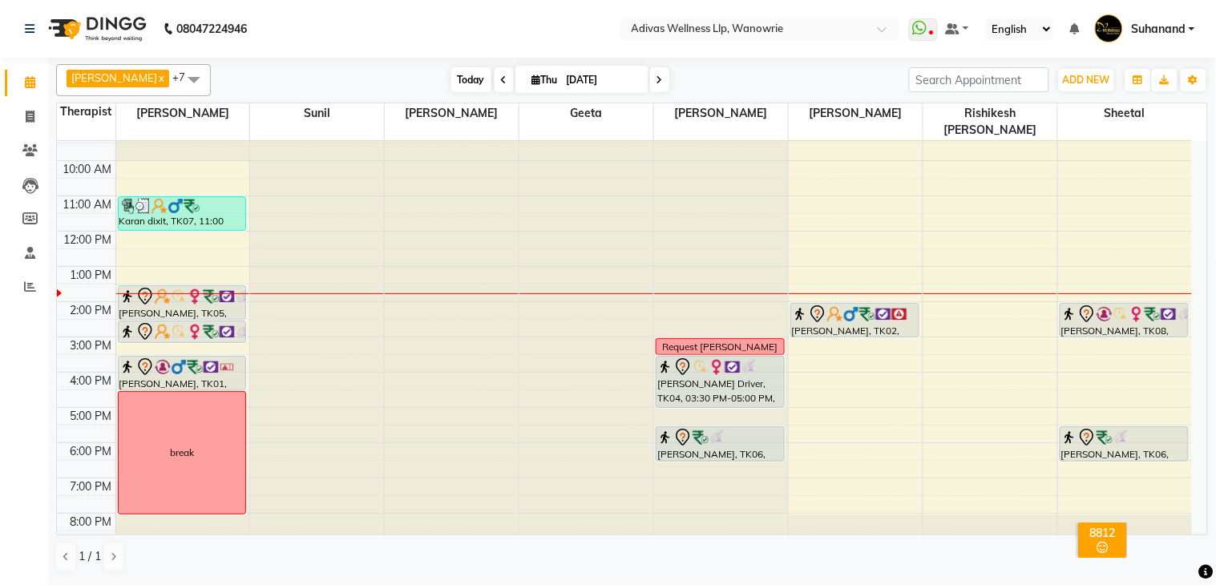
click at [463, 73] on span "Today" at bounding box center [471, 79] width 40 height 25
click at [562, 75] on input "[DATE]" at bounding box center [602, 80] width 80 height 24
select select "9"
select select "2025"
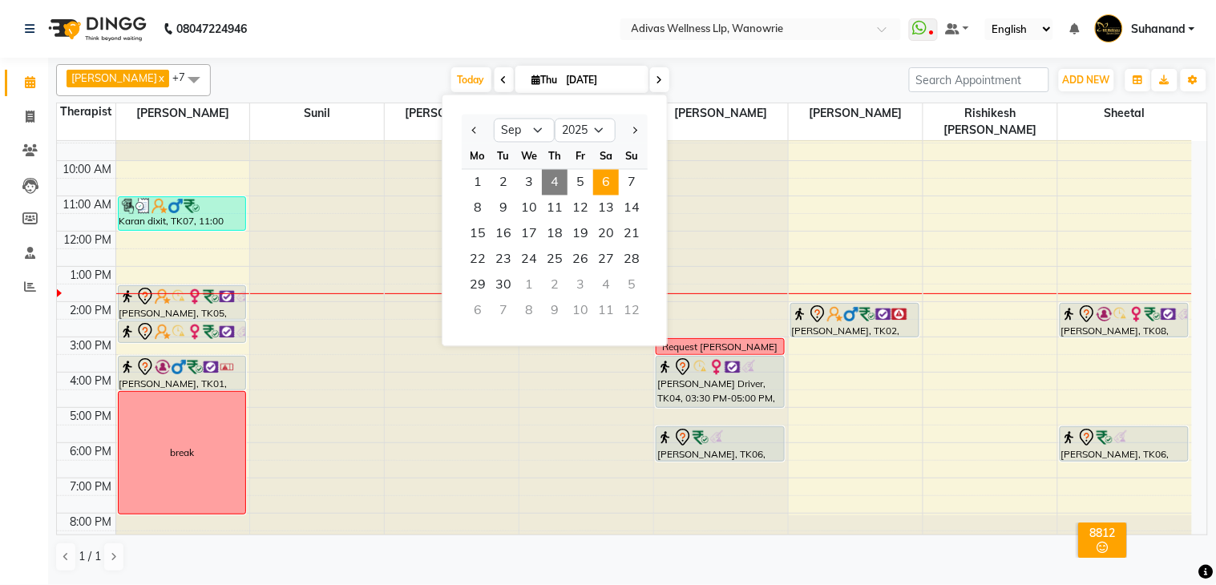
click at [597, 176] on span "6" at bounding box center [606, 183] width 26 height 26
type input "[DATE]"
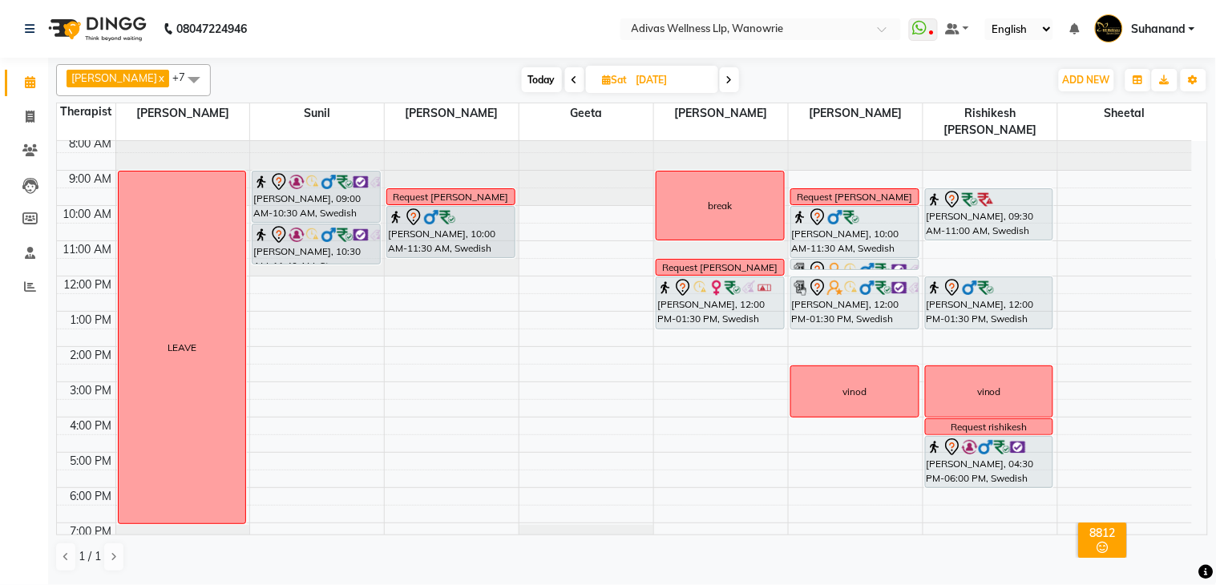
scroll to position [0, 0]
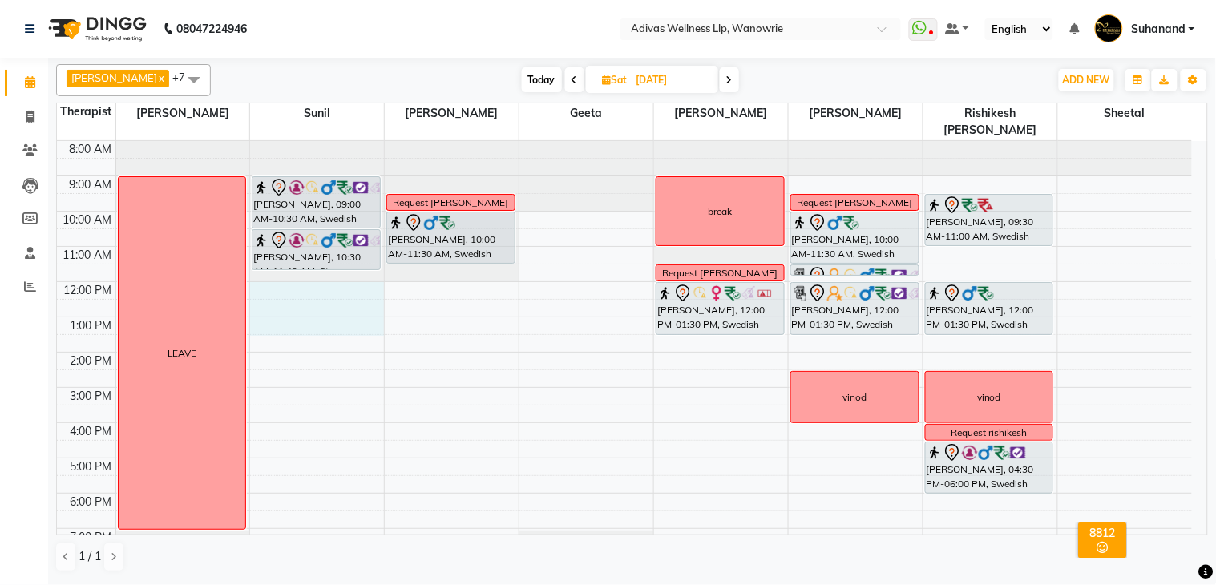
drag, startPoint x: 270, startPoint y: 273, endPoint x: 297, endPoint y: 301, distance: 39.1
click at [297, 301] on div "8:00 AM 9:00 AM 10:00 AM 11:00 AM 12:00 PM 1:00 PM 2:00 PM 3:00 PM 4:00 PM 5:00…" at bounding box center [624, 370] width 1135 height 458
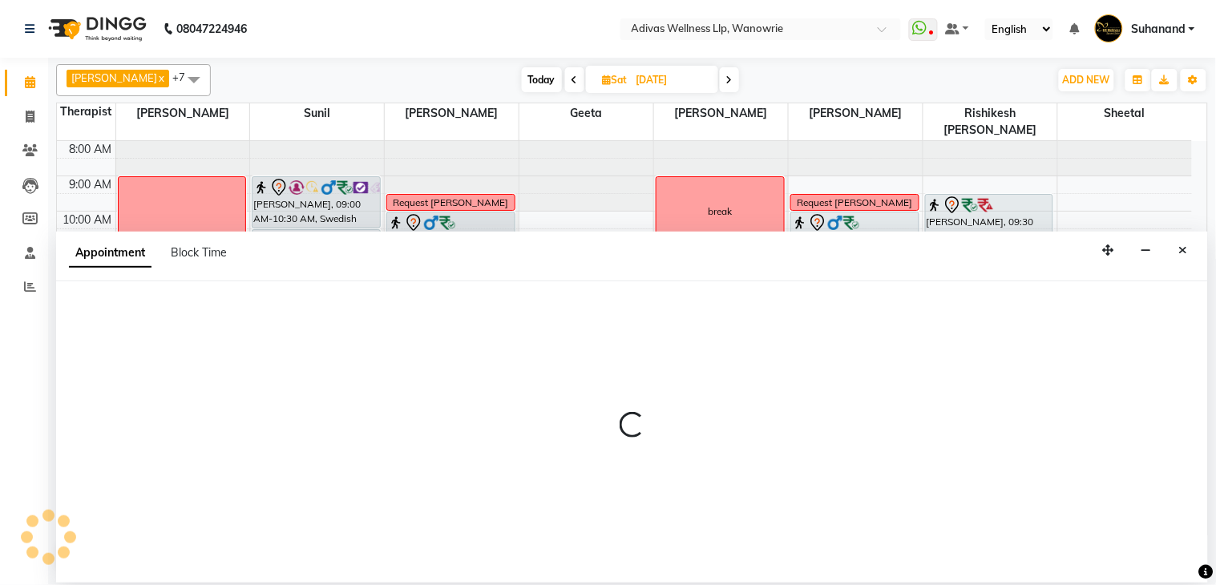
select select "24579"
select select "720"
select select "tentative"
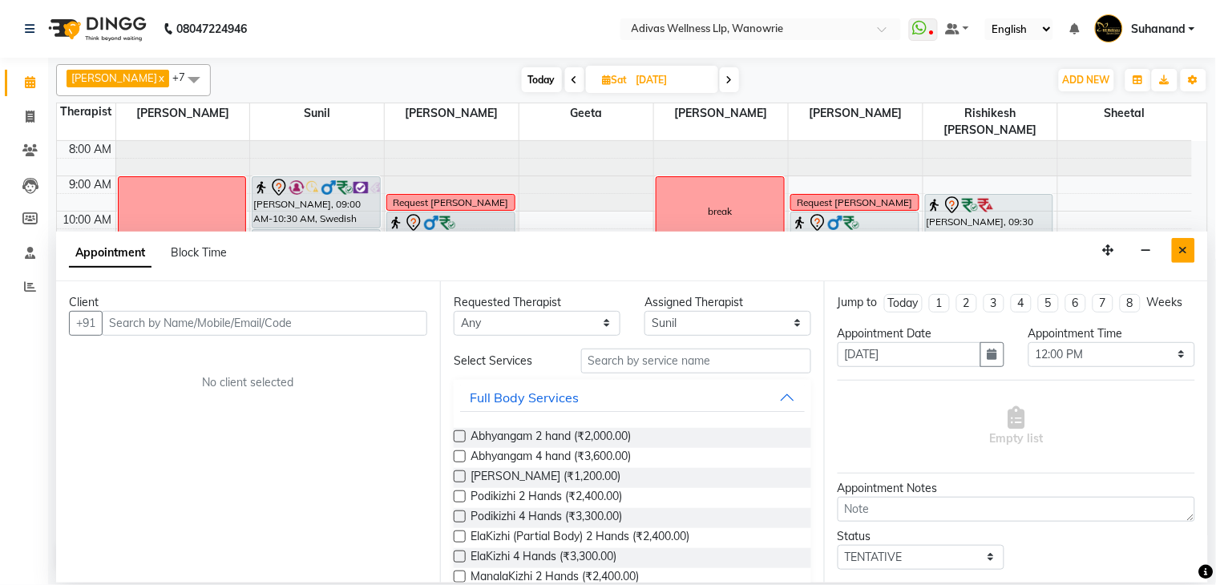
click at [1186, 247] on icon "Close" at bounding box center [1183, 249] width 9 height 11
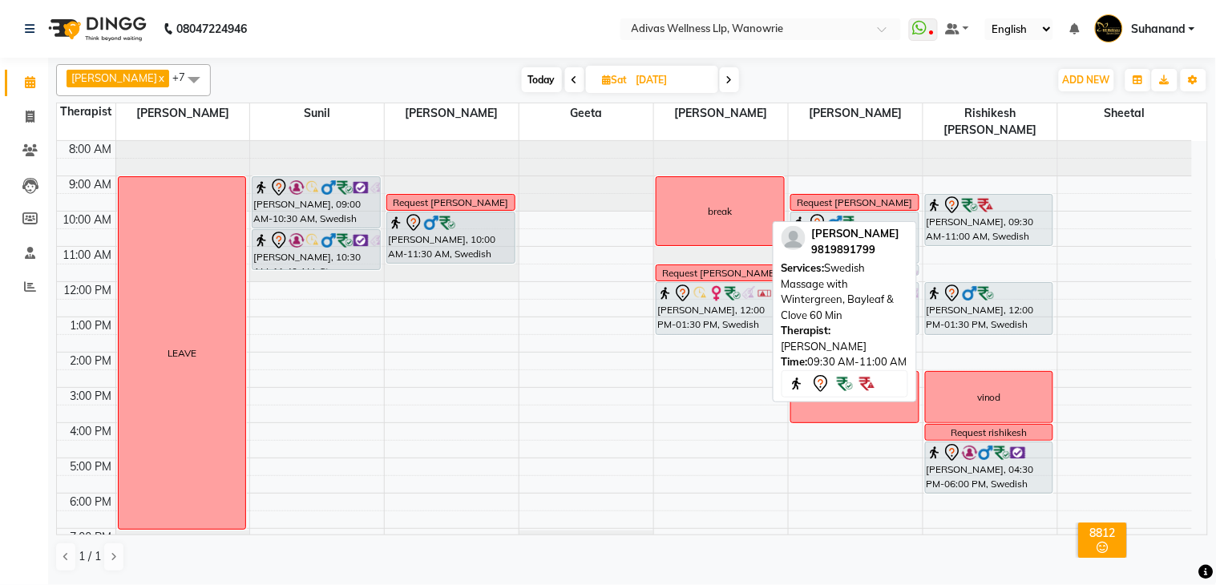
click at [1007, 204] on div "[PERSON_NAME], 09:30 AM-11:00 AM, Swedish Massage with Wintergreen, Bayleaf & C…" at bounding box center [989, 220] width 127 height 51
select select "7"
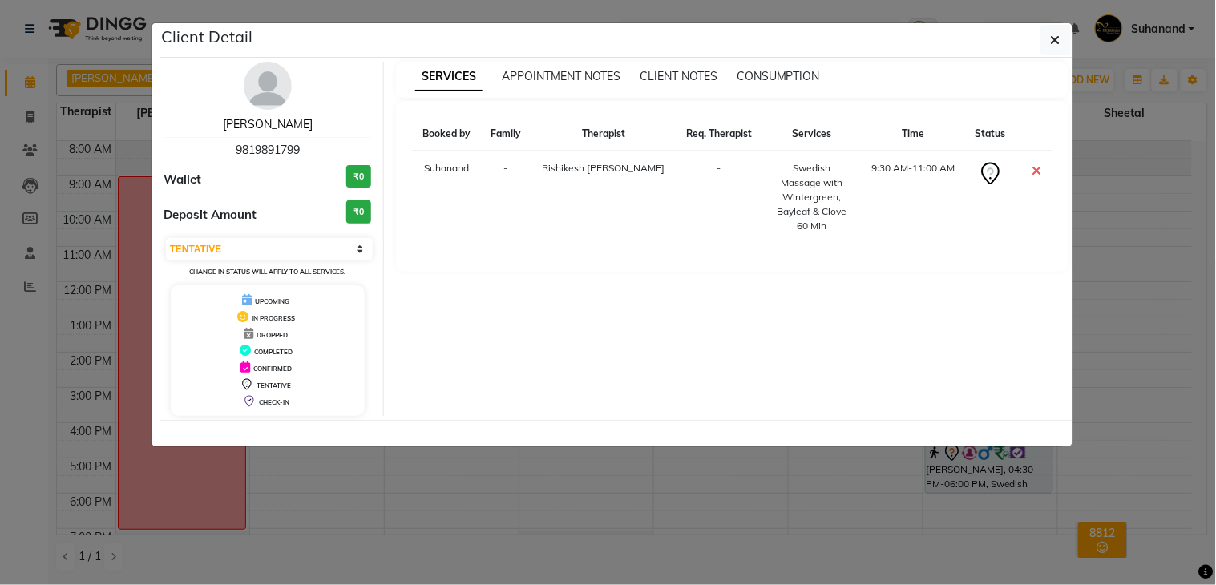
click at [283, 122] on link "[PERSON_NAME]" at bounding box center [268, 124] width 90 height 14
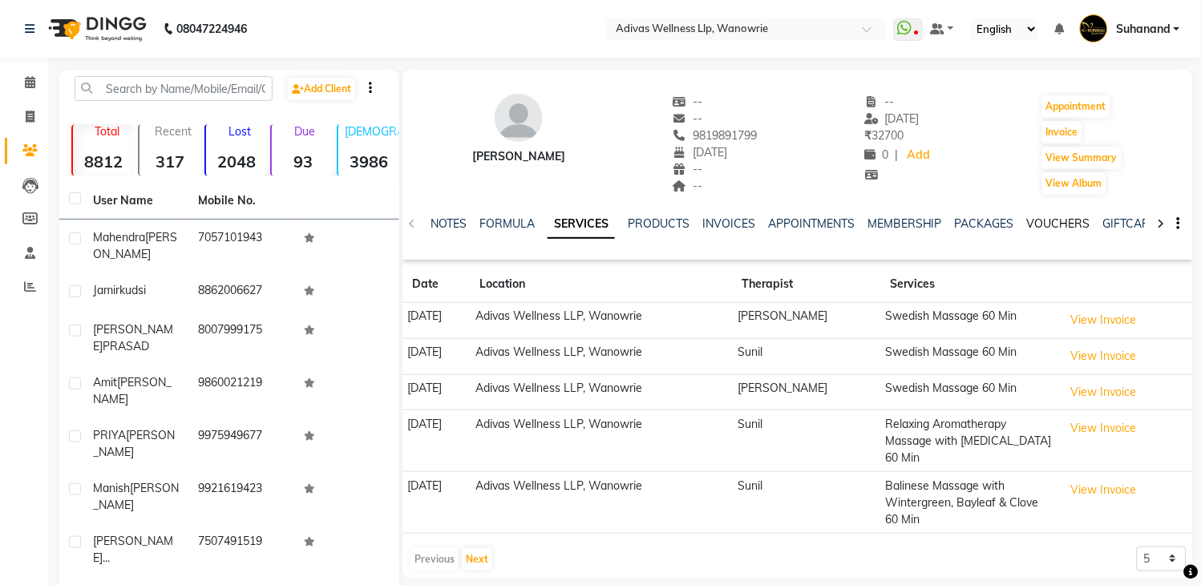
click at [1048, 220] on link "VOUCHERS" at bounding box center [1058, 223] width 63 height 14
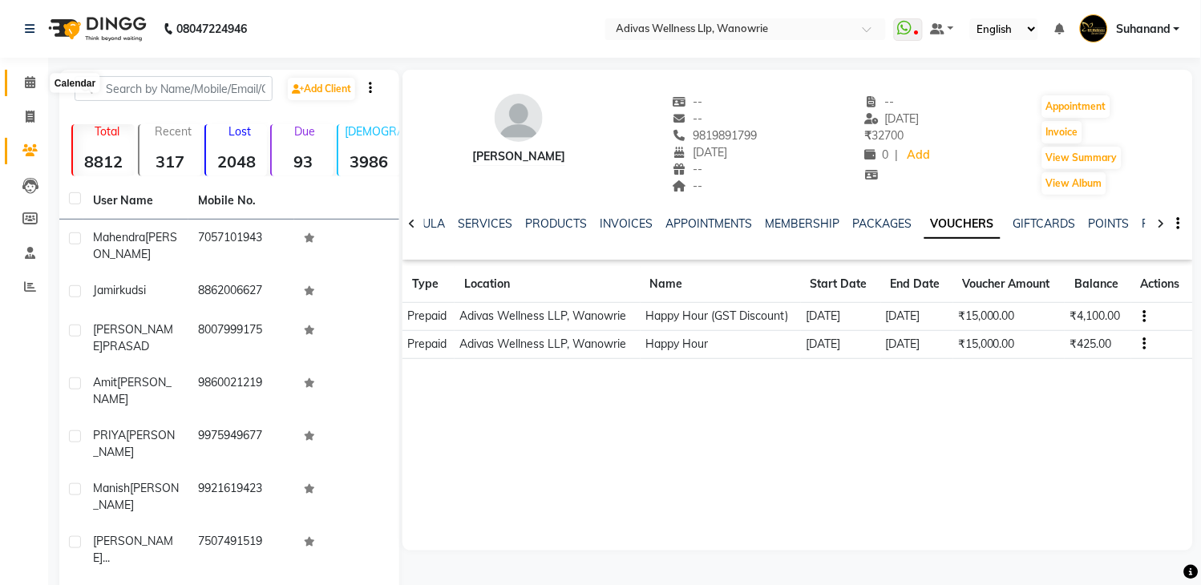
click at [26, 88] on icon at bounding box center [30, 82] width 10 height 12
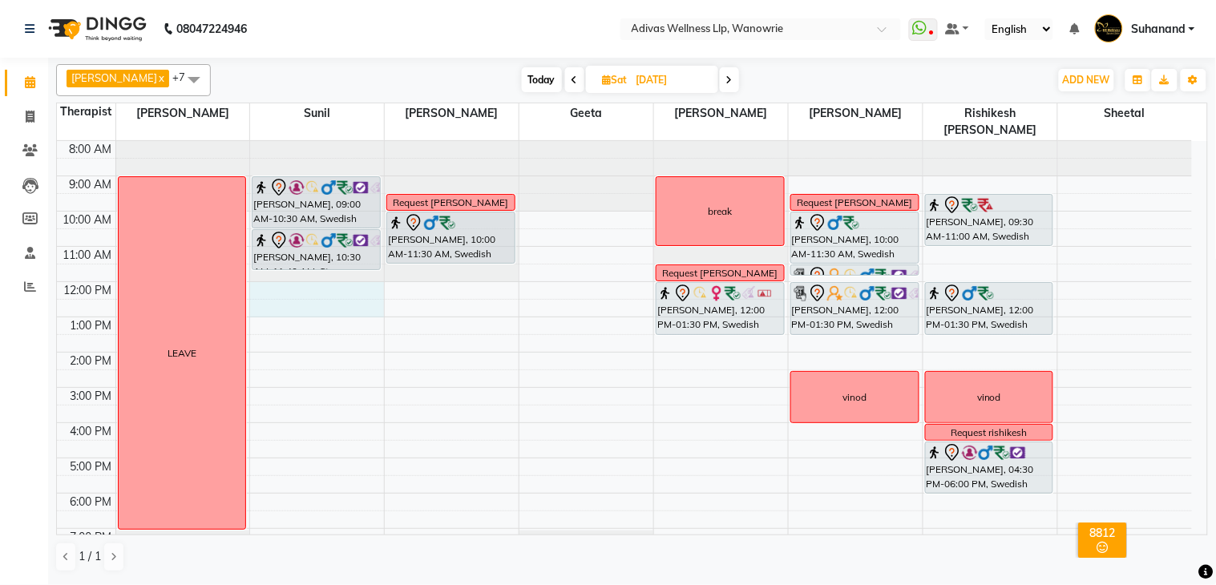
drag, startPoint x: 298, startPoint y: 273, endPoint x: 306, endPoint y: 301, distance: 28.4
click at [306, 298] on div "8:00 AM 9:00 AM 10:00 AM 11:00 AM 12:00 PM 1:00 PM 2:00 PM 3:00 PM 4:00 PM 5:00…" at bounding box center [624, 370] width 1135 height 458
select select "24579"
select select "tentative"
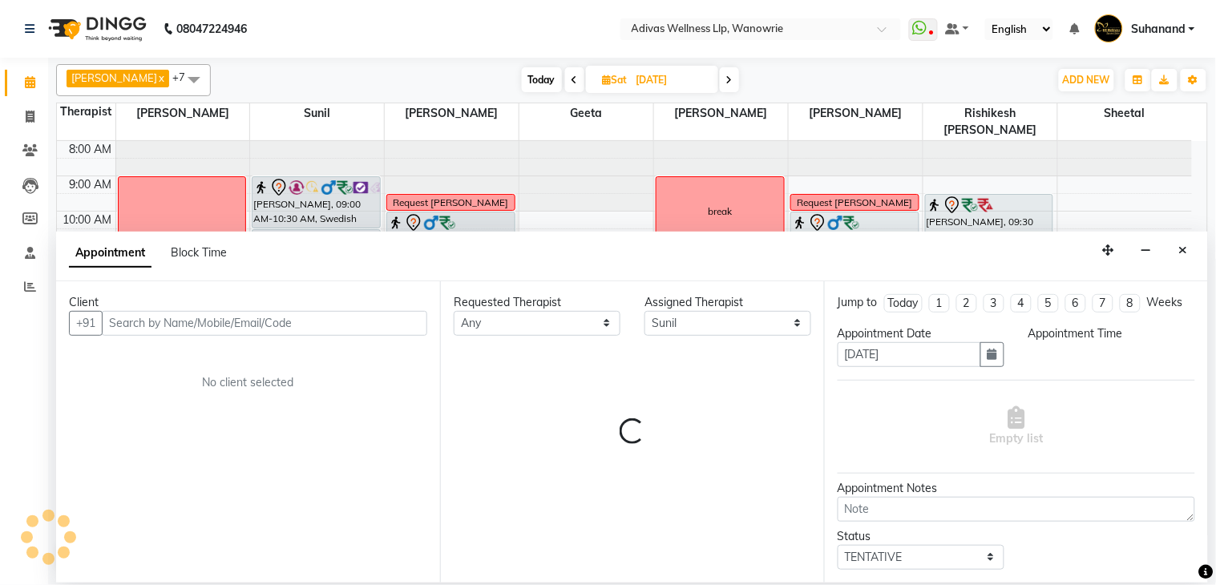
select select "720"
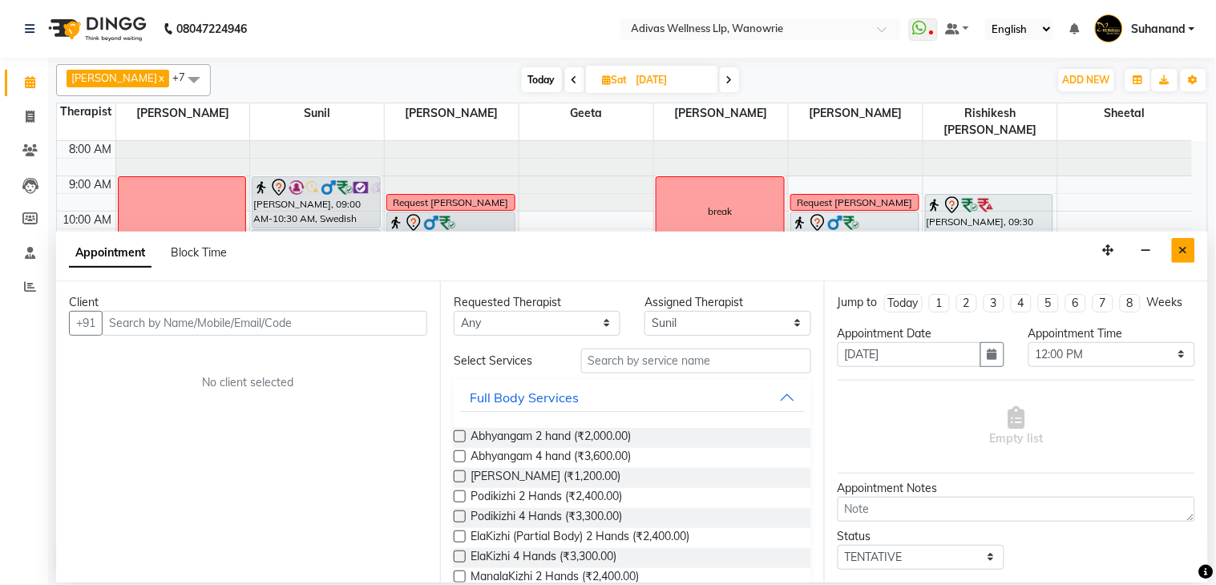
click at [1184, 248] on icon "Close" at bounding box center [1183, 249] width 9 height 11
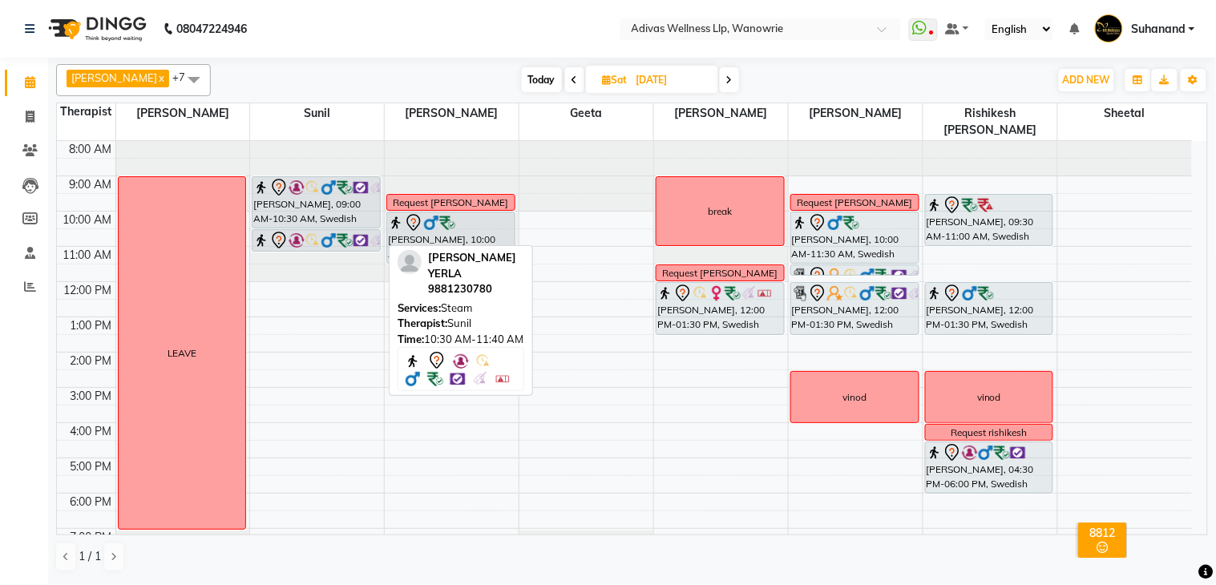
drag, startPoint x: 310, startPoint y: 249, endPoint x: 310, endPoint y: 235, distance: 14.4
click at [310, 235] on div "[PERSON_NAME], 09:00 AM-10:30 AM, Swedish Massage with Wintergreen, Bayleaf & C…" at bounding box center [317, 370] width 134 height 458
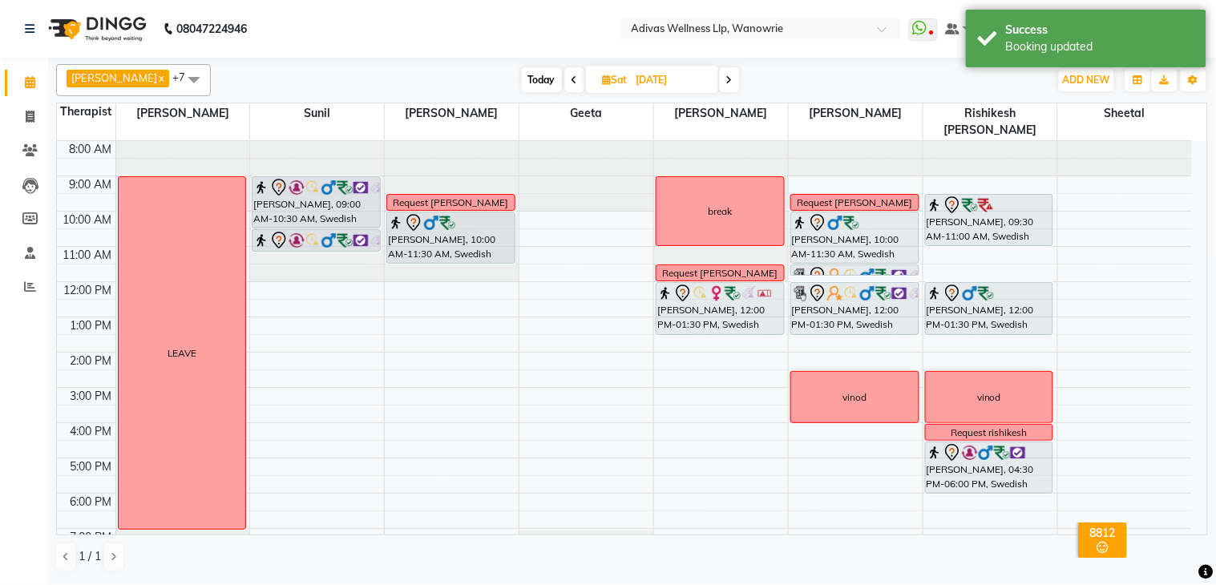
click at [519, 26] on nav "08047224946 Select Location × Adivas Wellness Llp, Wanowrie WhatsApp Status ✕ S…" at bounding box center [608, 29] width 1216 height 58
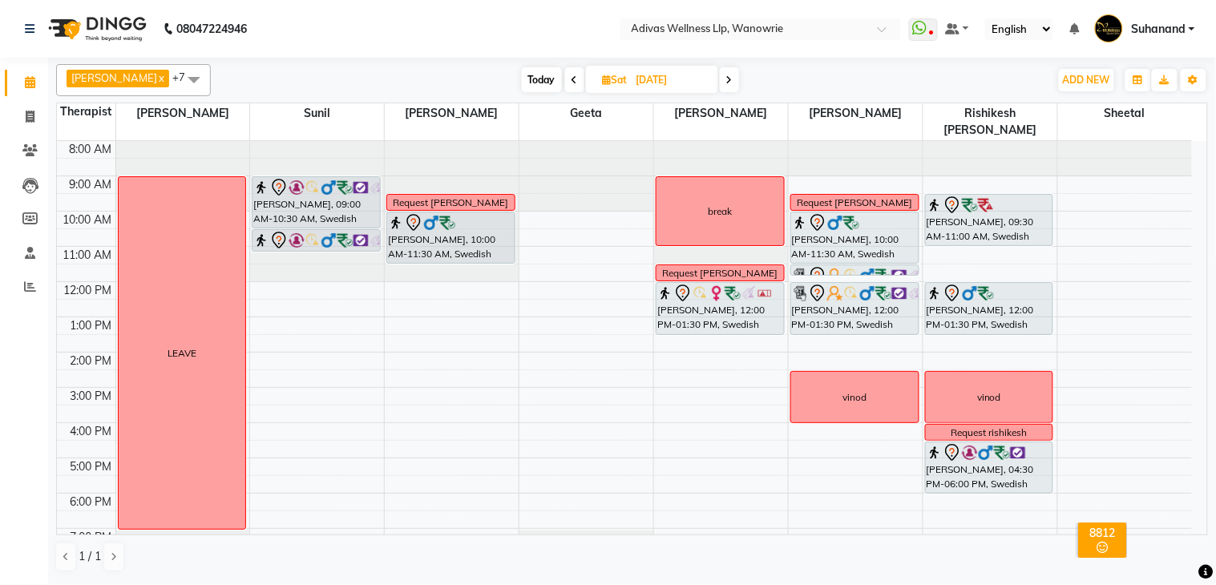
click at [726, 83] on icon at bounding box center [729, 80] width 6 height 10
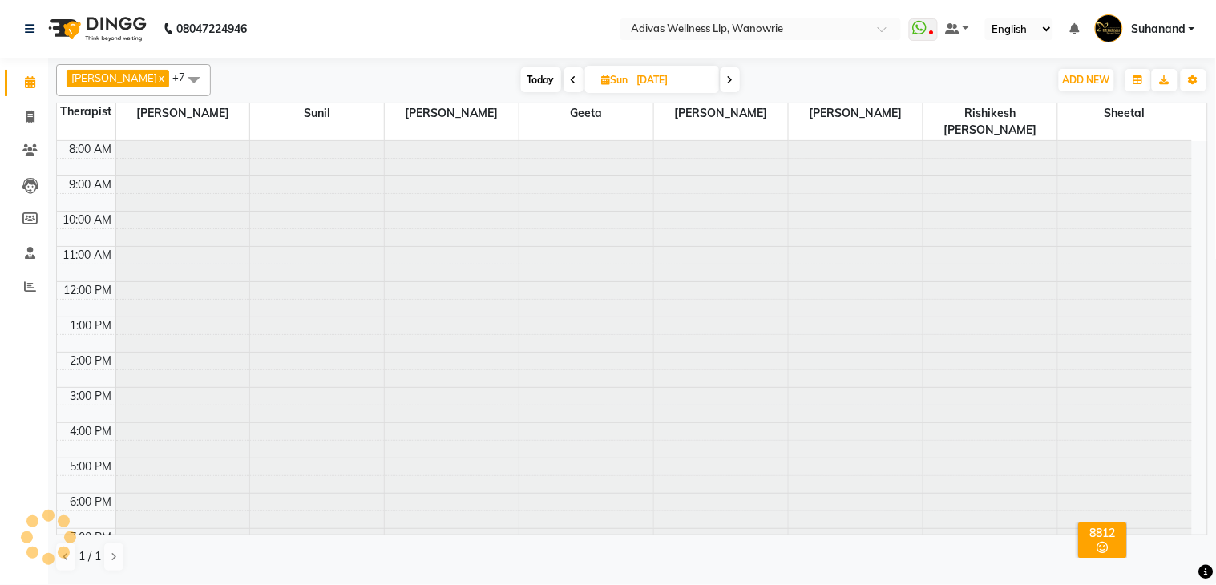
scroll to position [51, 0]
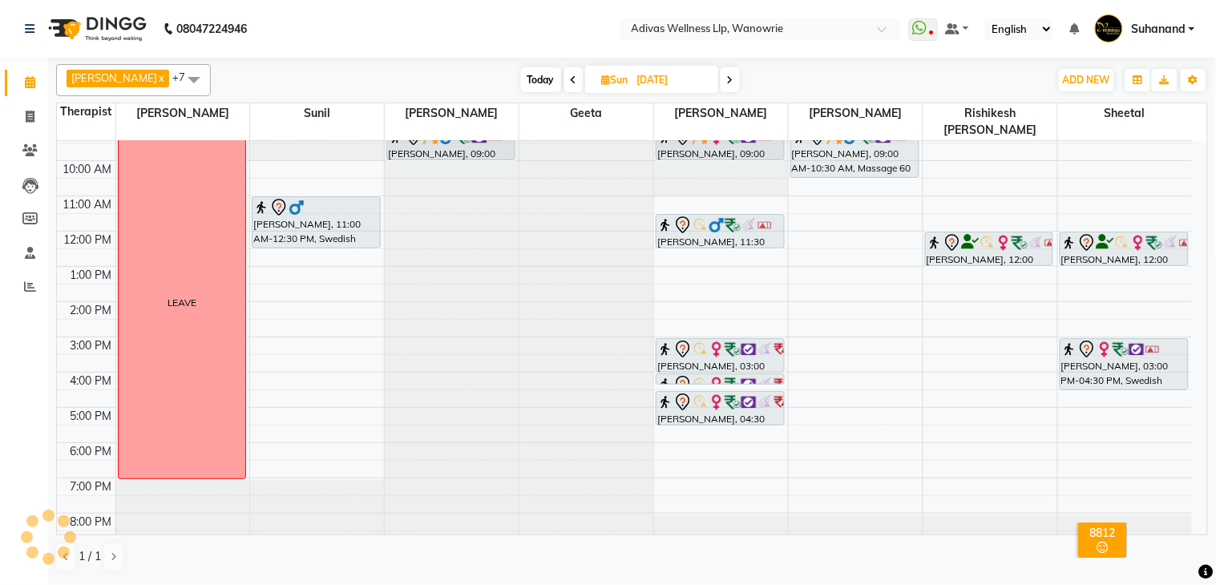
click at [571, 83] on icon at bounding box center [574, 80] width 6 height 10
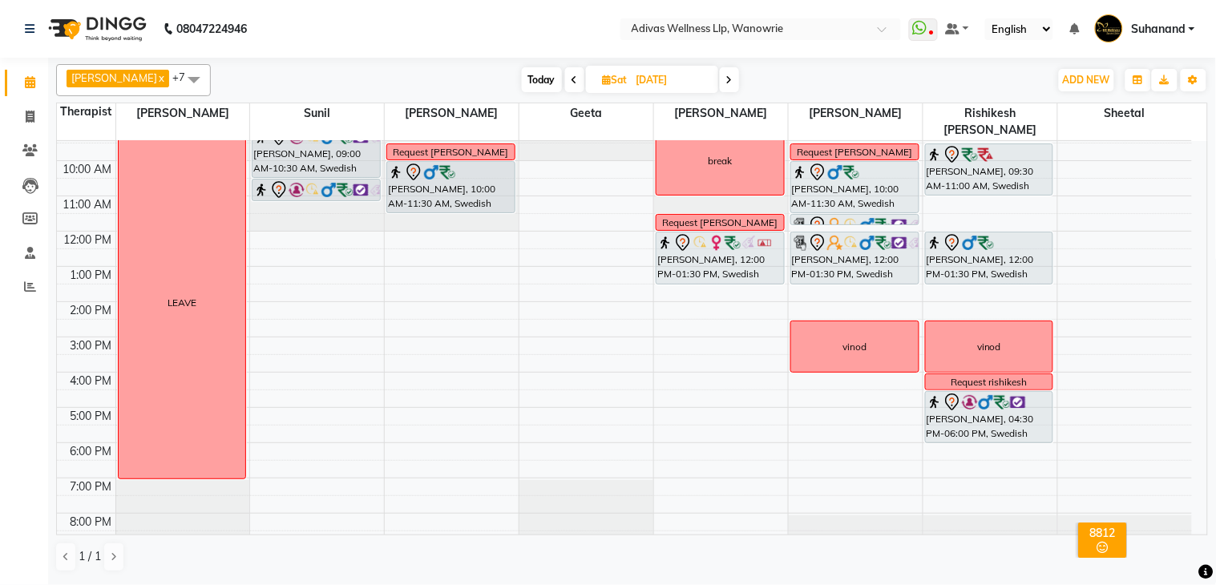
click at [552, 37] on nav "08047224946 Select Location × Adivas Wellness Llp, Wanowrie WhatsApp Status ✕ S…" at bounding box center [608, 29] width 1216 height 58
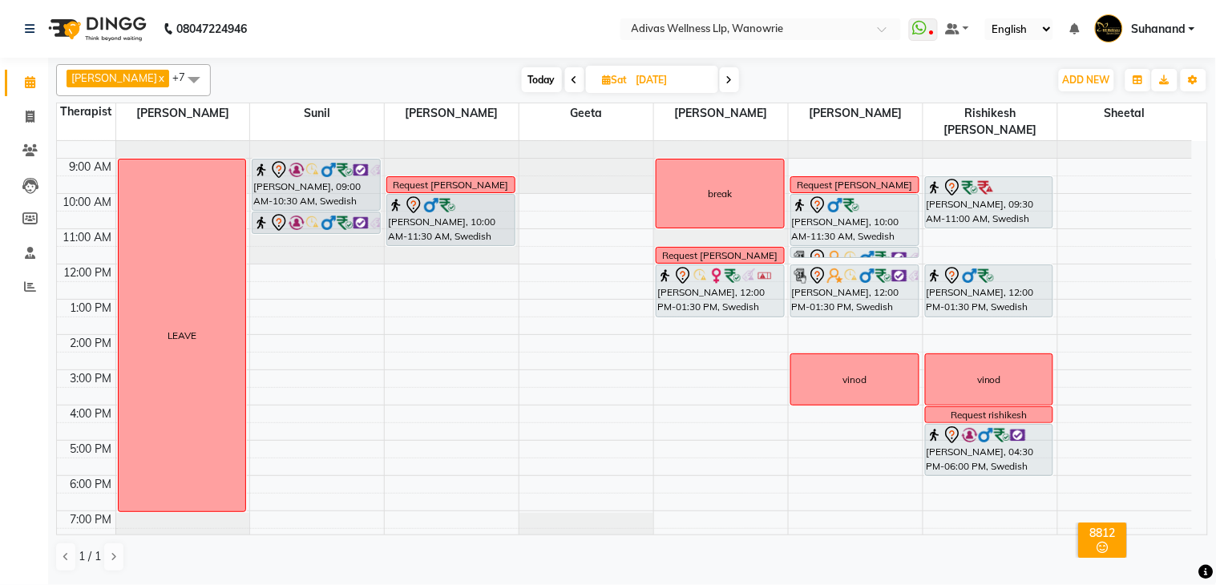
scroll to position [0, 0]
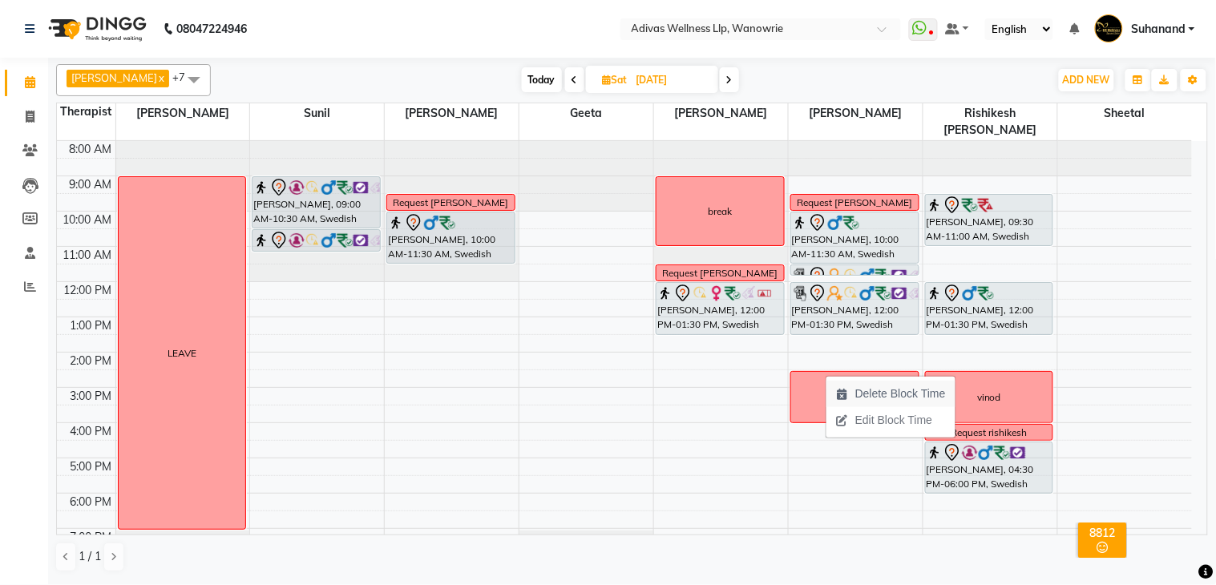
click at [867, 396] on span "Delete Block Time" at bounding box center [900, 394] width 91 height 17
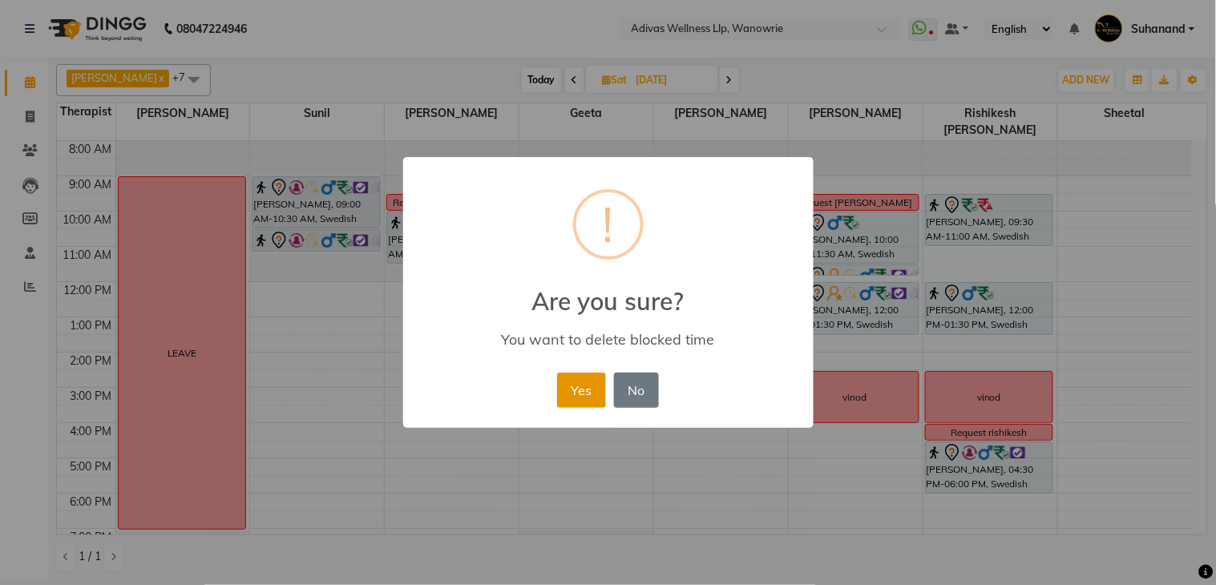
click at [582, 378] on button "Yes" at bounding box center [581, 390] width 49 height 35
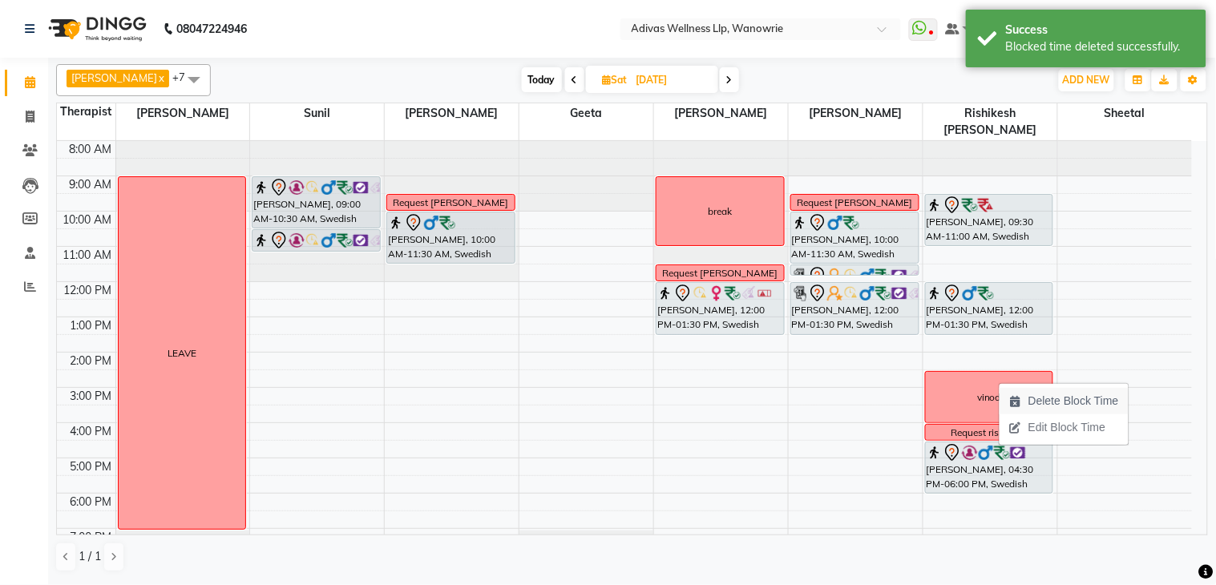
click at [1045, 403] on span "Delete Block Time" at bounding box center [1073, 401] width 91 height 17
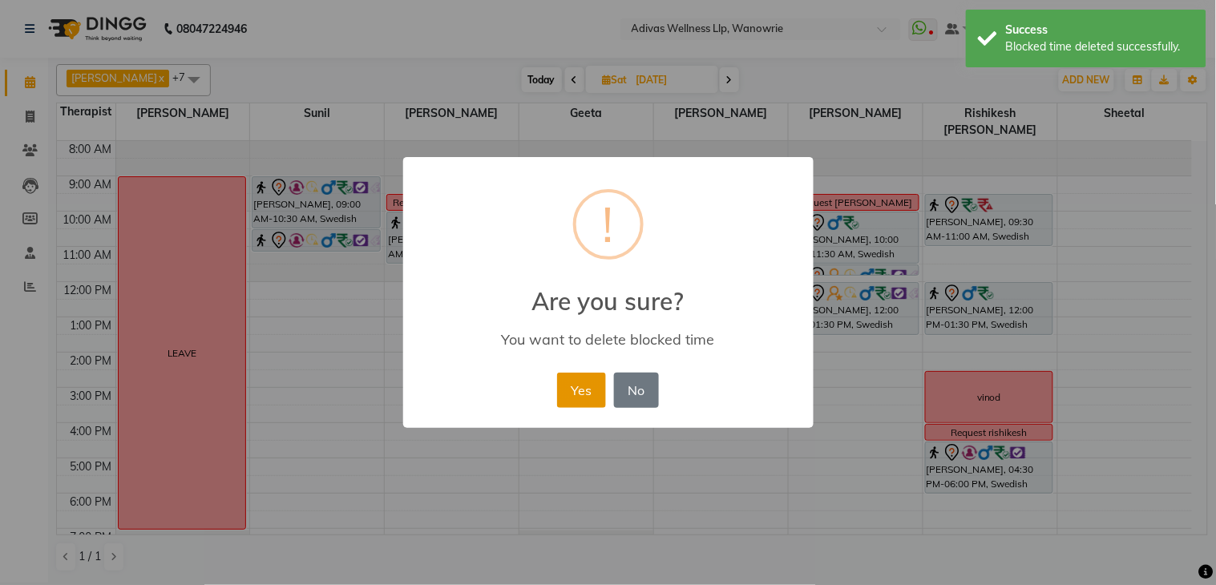
click at [593, 382] on button "Yes" at bounding box center [581, 390] width 49 height 35
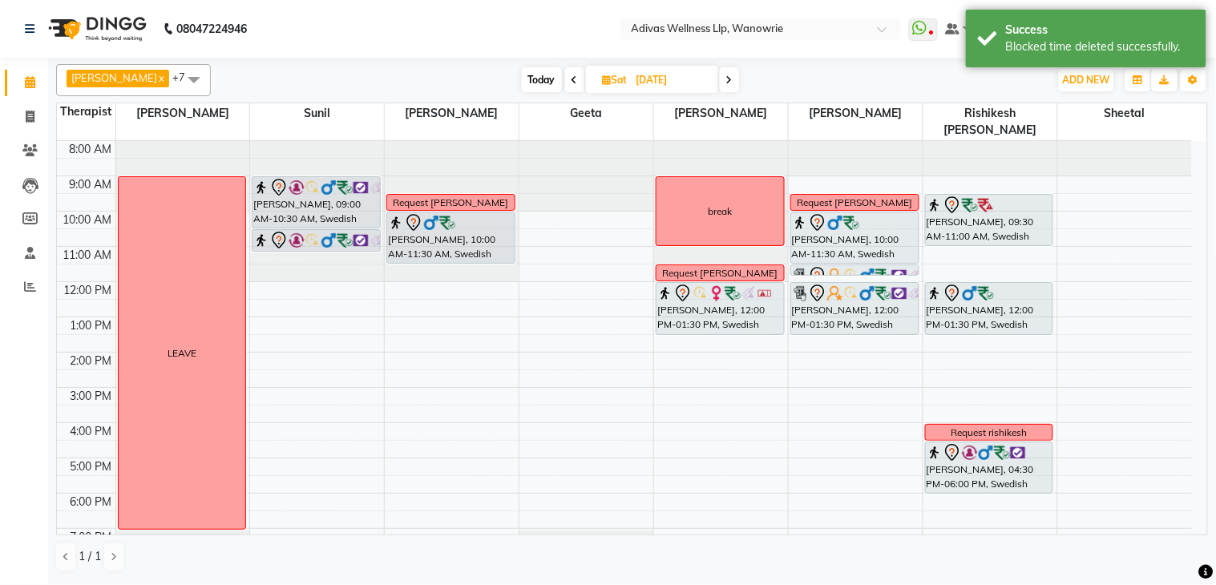
click at [722, 79] on span at bounding box center [729, 79] width 19 height 25
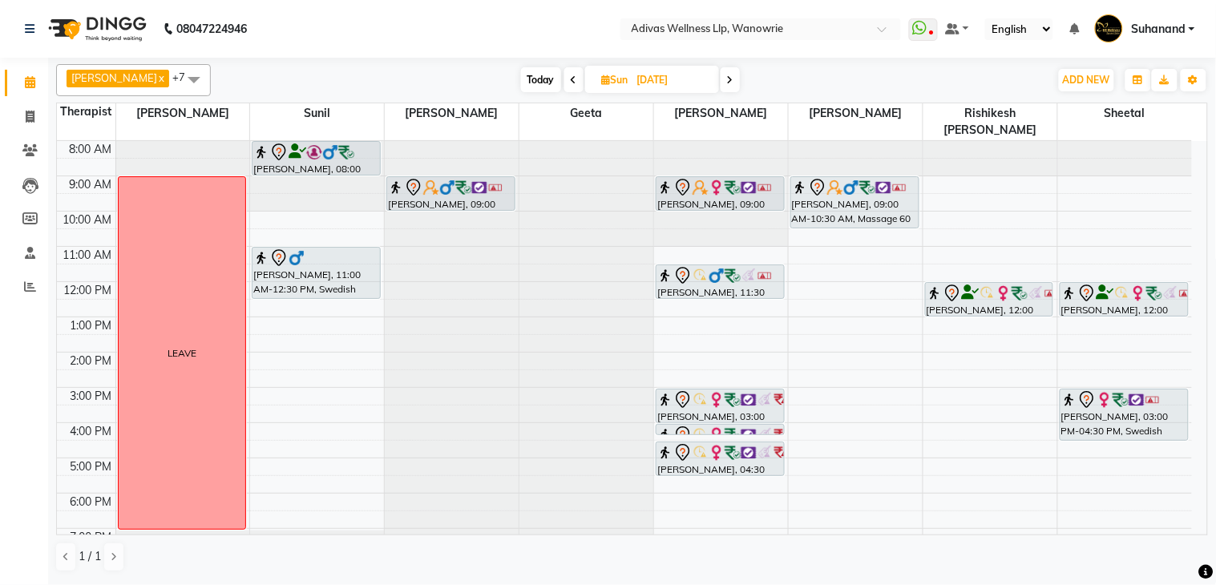
click at [567, 75] on span at bounding box center [573, 79] width 19 height 25
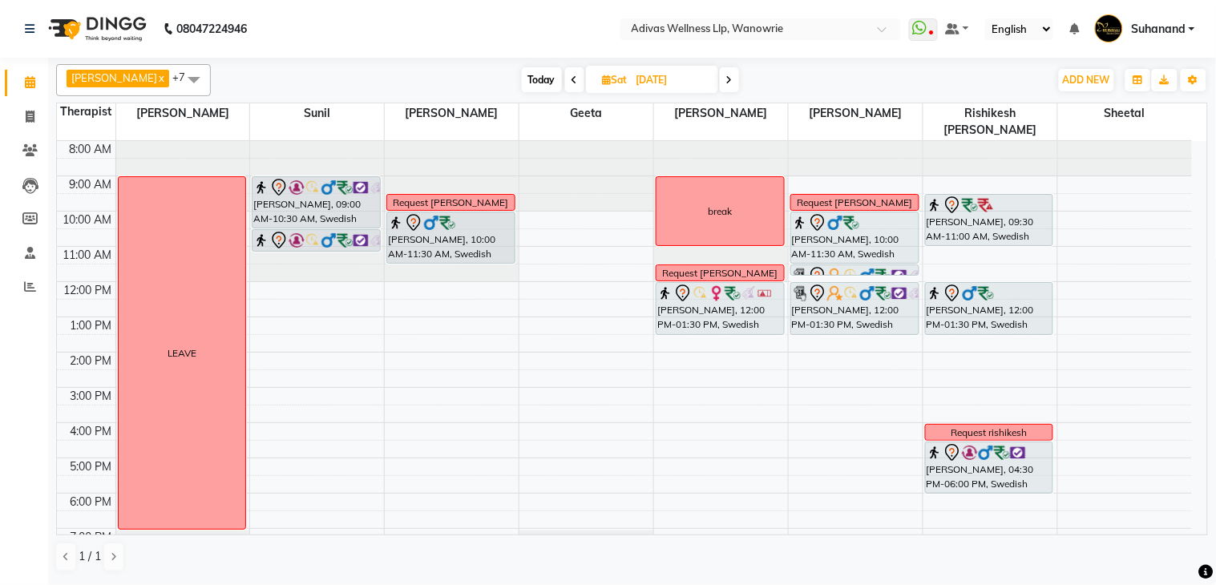
click at [726, 76] on icon at bounding box center [729, 80] width 6 height 10
type input "[DATE]"
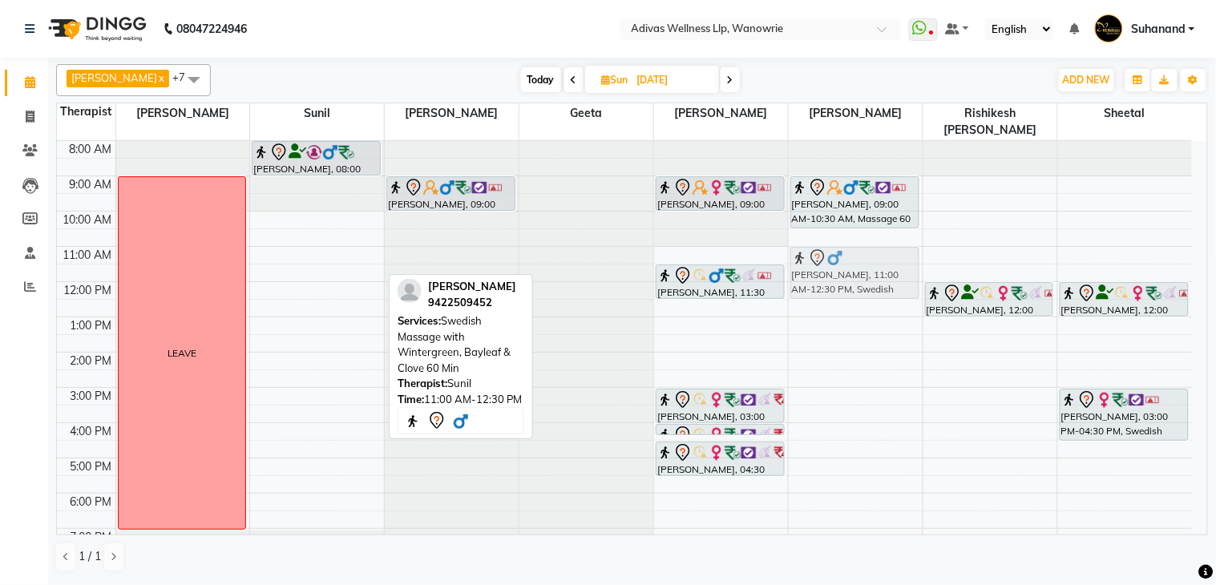
drag, startPoint x: 323, startPoint y: 254, endPoint x: 819, endPoint y: 253, distance: 496.2
click at [819, 253] on tr "LEAVE [PERSON_NAME], 08:00 AM-09:00 AM, Massage 60 [PERSON_NAME], 11:00 AM-12:3…" at bounding box center [624, 370] width 1135 height 458
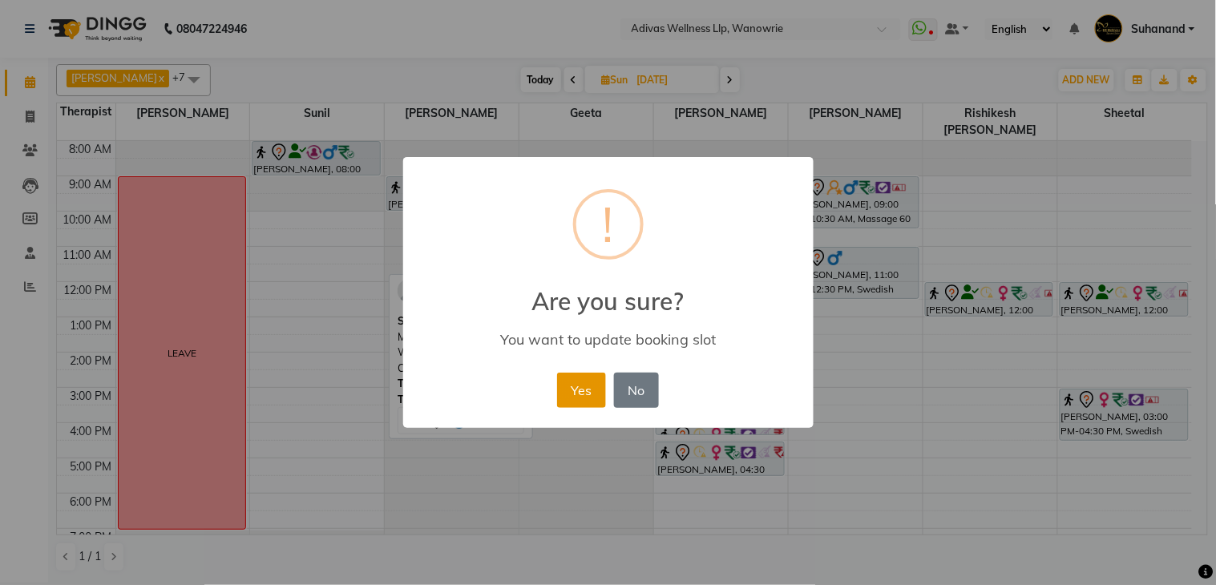
click at [594, 379] on button "Yes" at bounding box center [581, 390] width 49 height 35
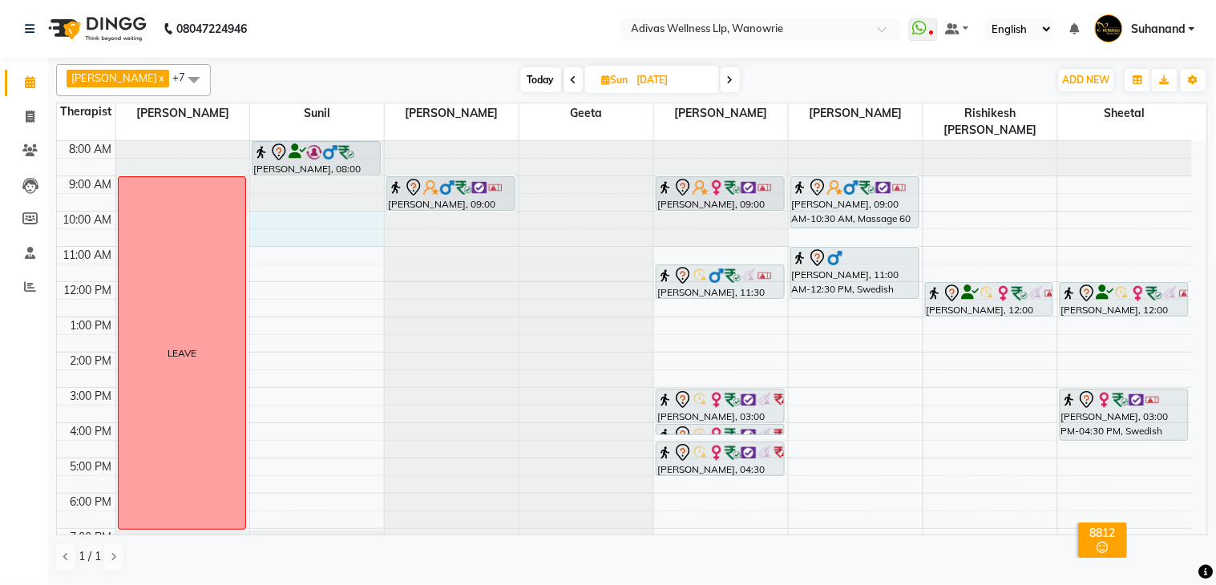
drag, startPoint x: 267, startPoint y: 196, endPoint x: 275, endPoint y: 221, distance: 26.1
click at [275, 221] on div "8:00 AM 9:00 AM 10:00 AM 11:00 AM 12:00 PM 1:00 PM 2:00 PM 3:00 PM 4:00 PM 5:00…" at bounding box center [624, 370] width 1135 height 458
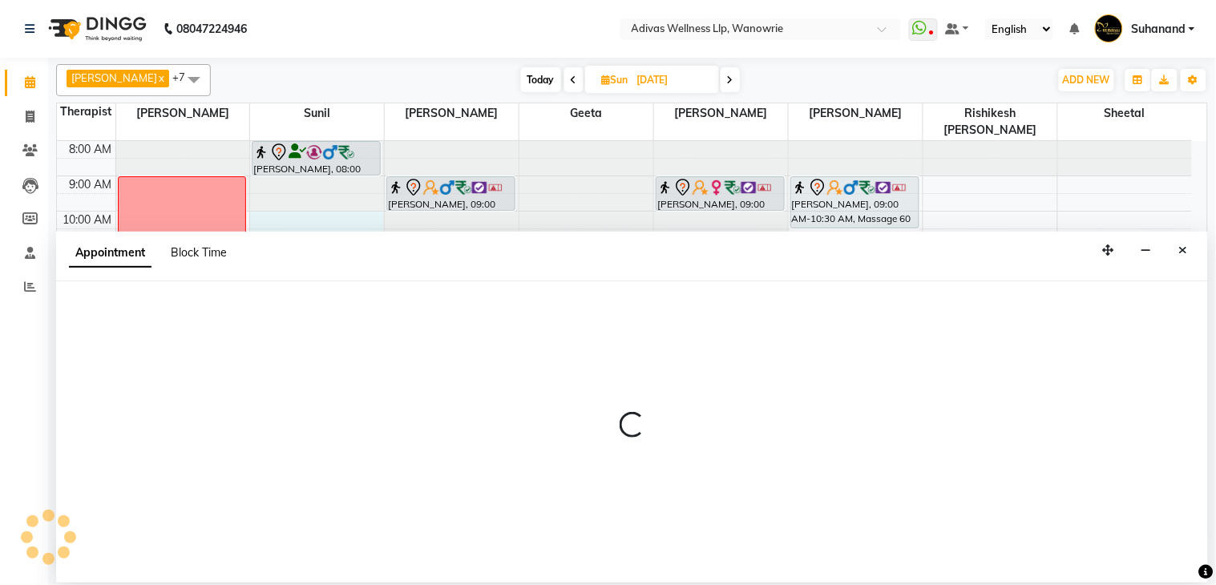
select select "24579"
select select "600"
select select "tentative"
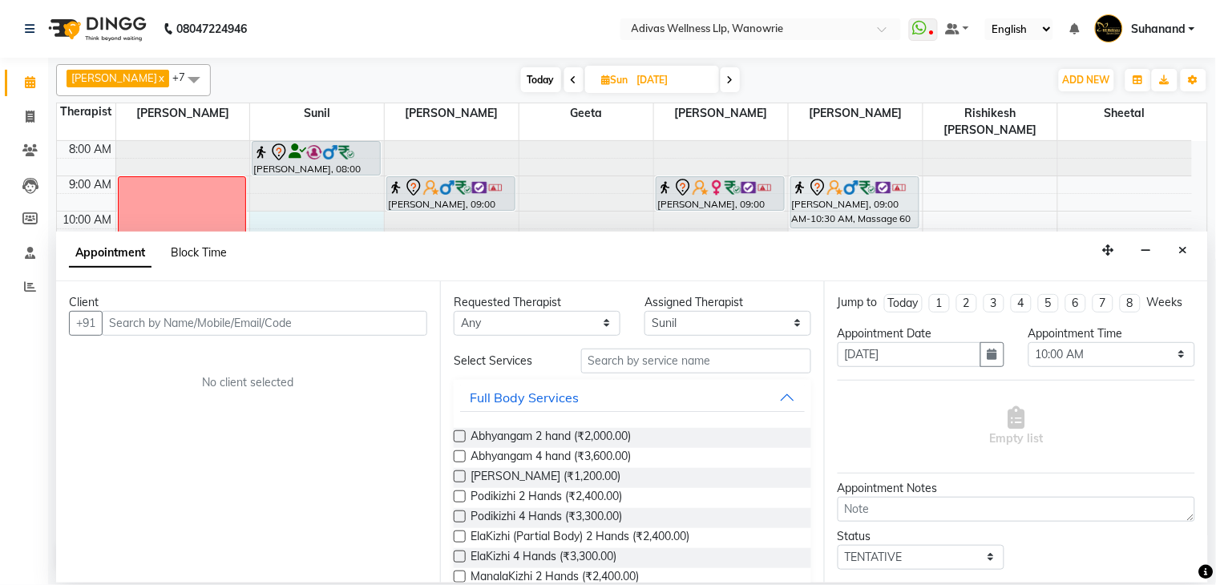
click at [208, 253] on span "Block Time" at bounding box center [199, 252] width 56 height 14
select select "24579"
select select "600"
select select "660"
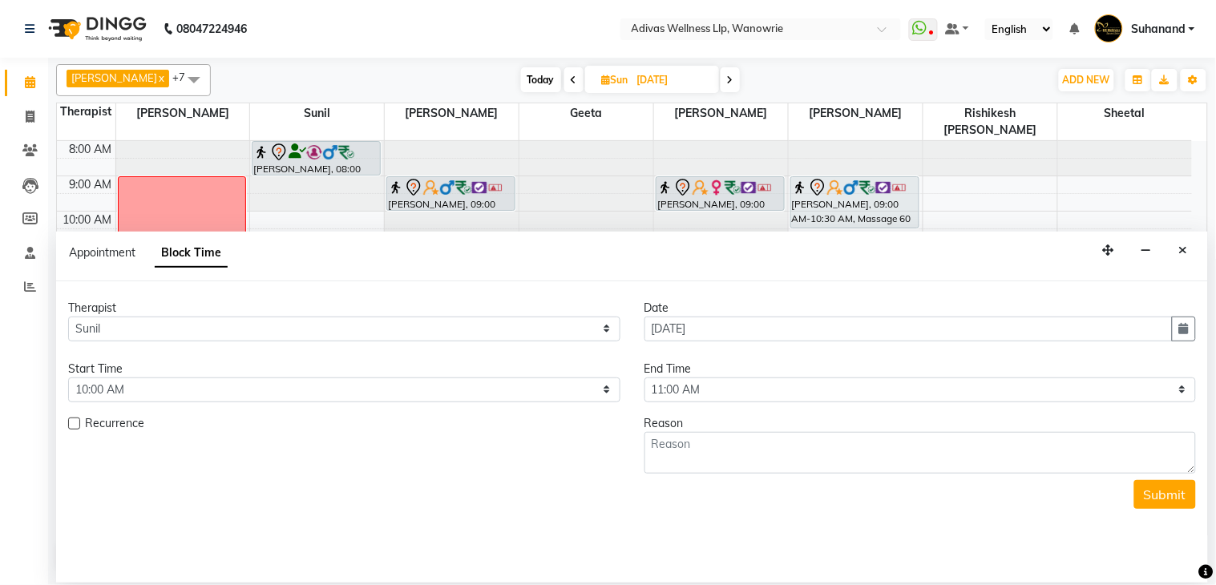
scroll to position [51, 0]
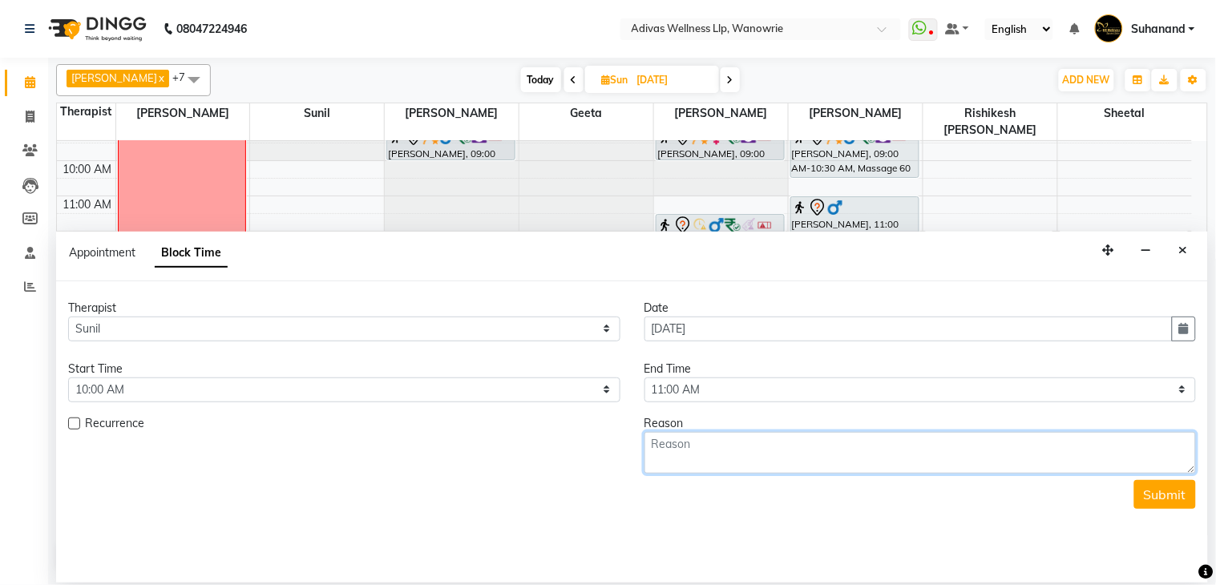
click at [782, 446] on textarea at bounding box center [920, 453] width 552 height 42
type textarea "VINOD"
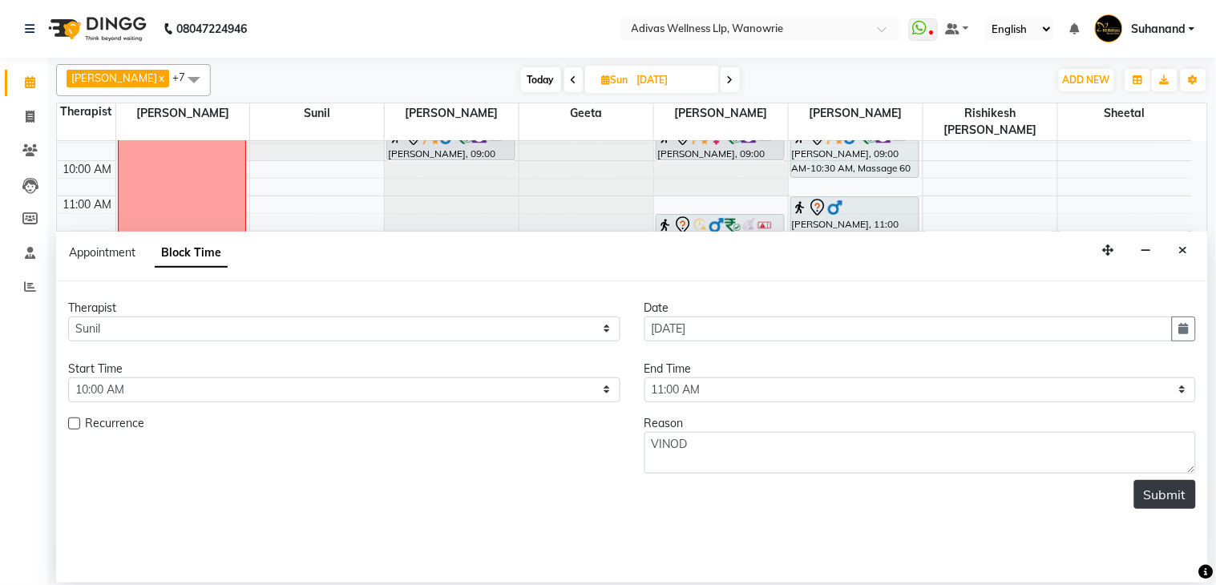
click at [1170, 491] on button "Submit" at bounding box center [1165, 494] width 62 height 29
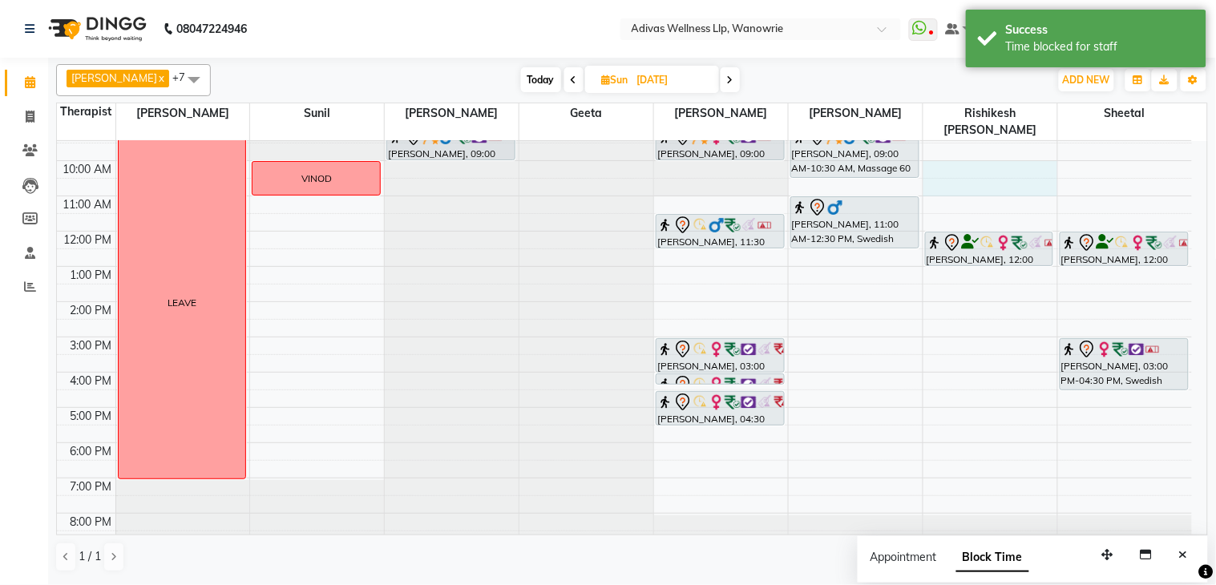
drag, startPoint x: 927, startPoint y: 155, endPoint x: 943, endPoint y: 172, distance: 23.3
click at [943, 172] on div "8:00 AM 9:00 AM 10:00 AM 11:00 AM 12:00 PM 1:00 PM 2:00 PM 3:00 PM 4:00 PM 5:00…" at bounding box center [624, 320] width 1135 height 458
select select "71736"
select select "tentative"
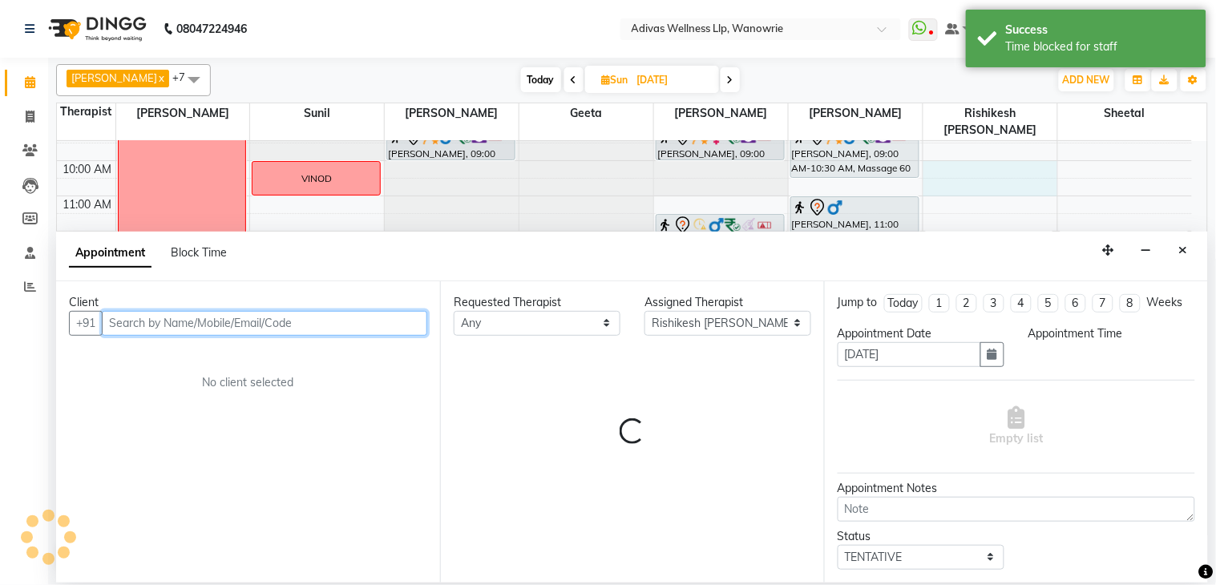
select select "600"
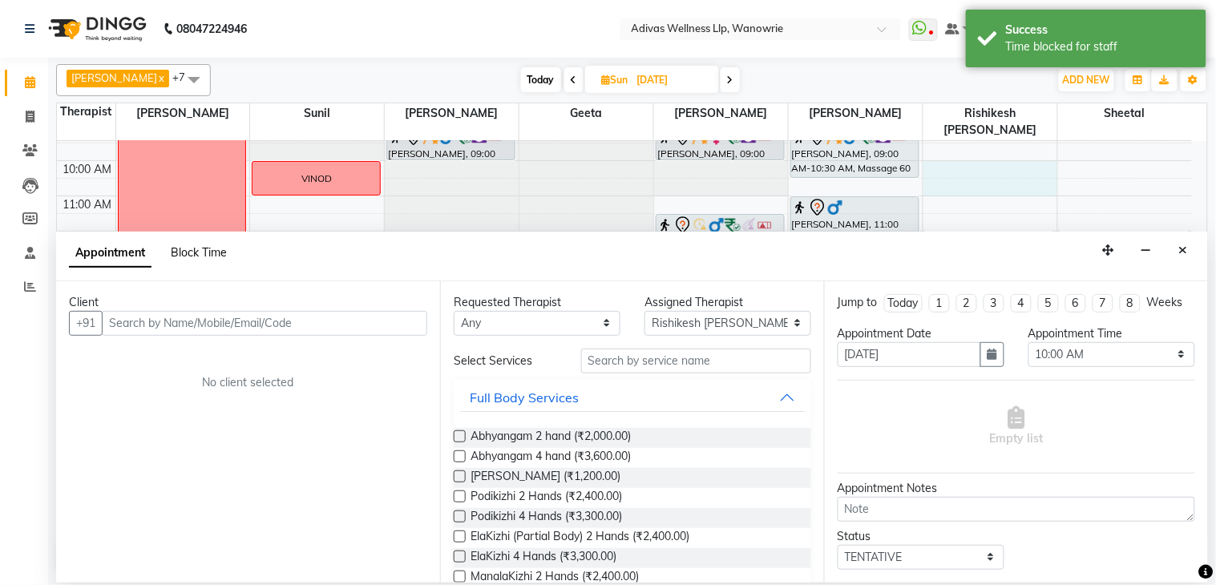
click at [193, 257] on span "Block Time" at bounding box center [199, 252] width 56 height 14
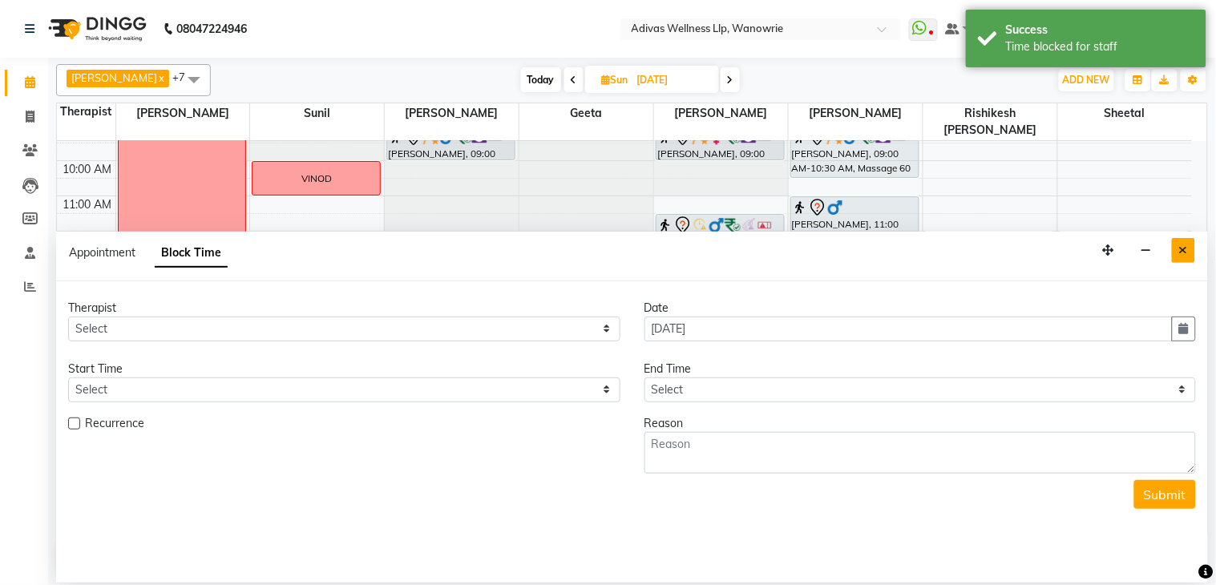
click at [1190, 247] on button "Close" at bounding box center [1183, 250] width 23 height 25
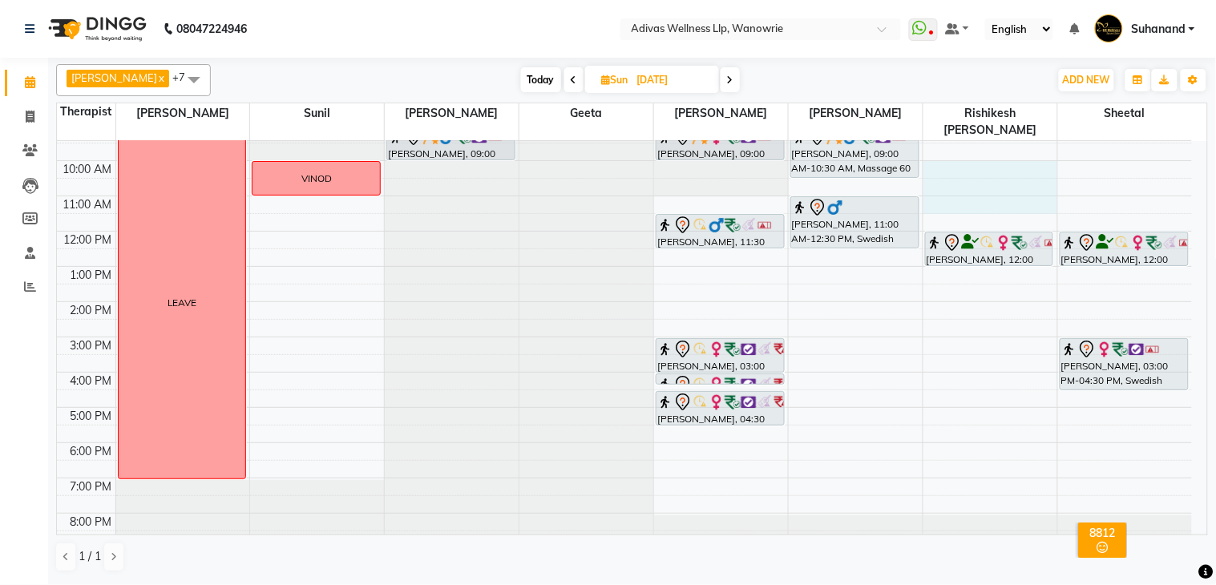
drag, startPoint x: 941, startPoint y: 147, endPoint x: 959, endPoint y: 186, distance: 42.3
click at [959, 186] on div "8:00 AM 9:00 AM 10:00 AM 11:00 AM 12:00 PM 1:00 PM 2:00 PM 3:00 PM 4:00 PM 5:00…" at bounding box center [624, 320] width 1135 height 458
select select "71736"
select select "tentative"
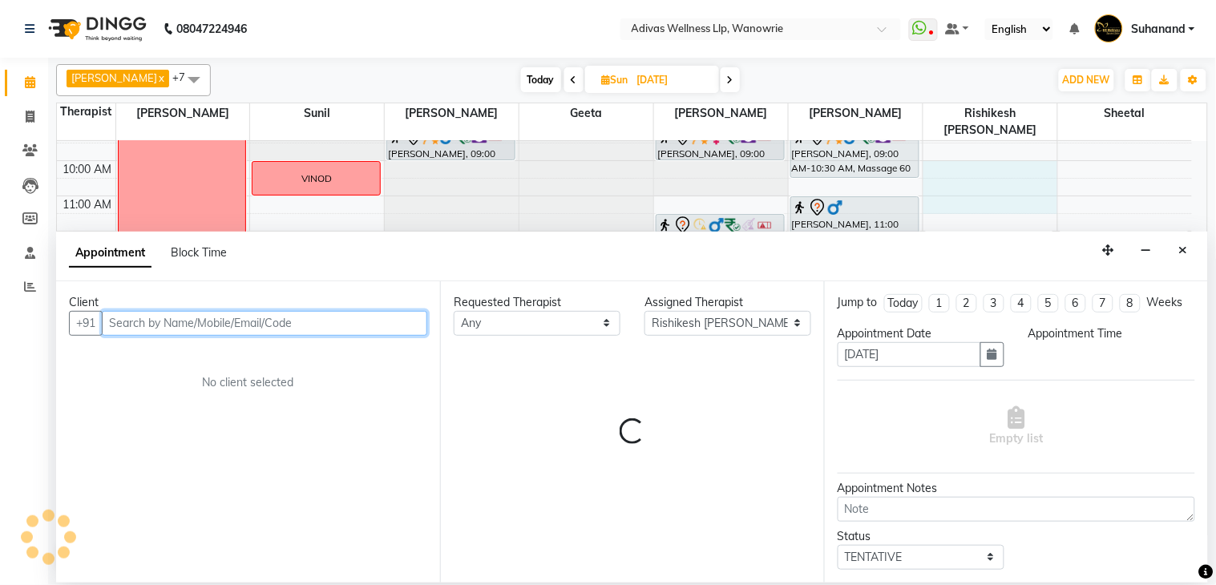
select select "600"
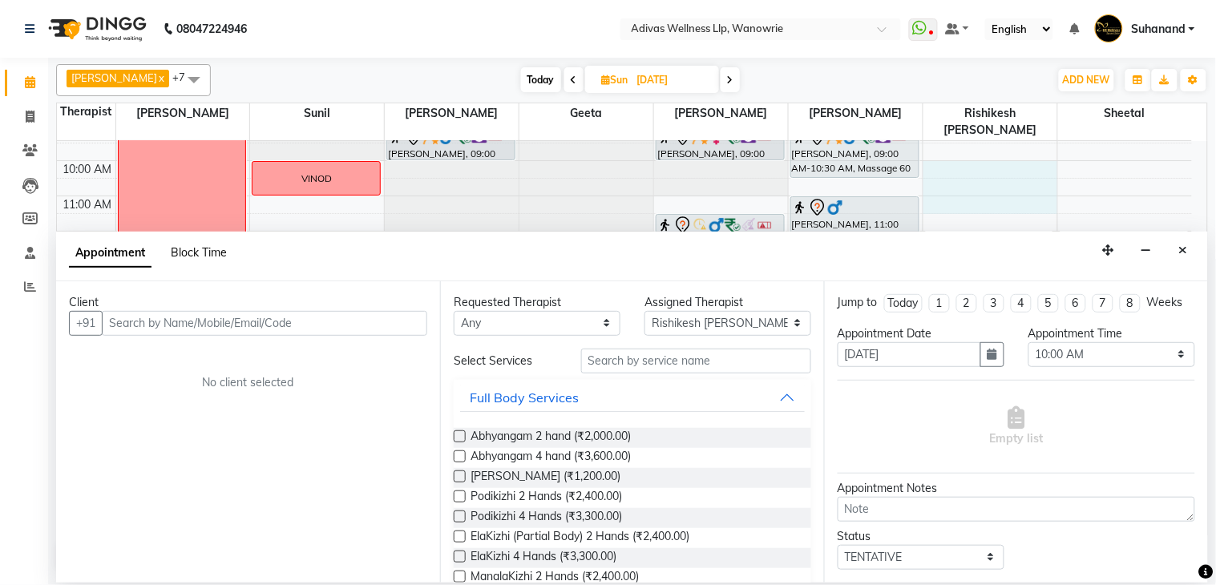
click at [212, 255] on span "Block Time" at bounding box center [199, 252] width 56 height 14
select select "71736"
select select "600"
select select "690"
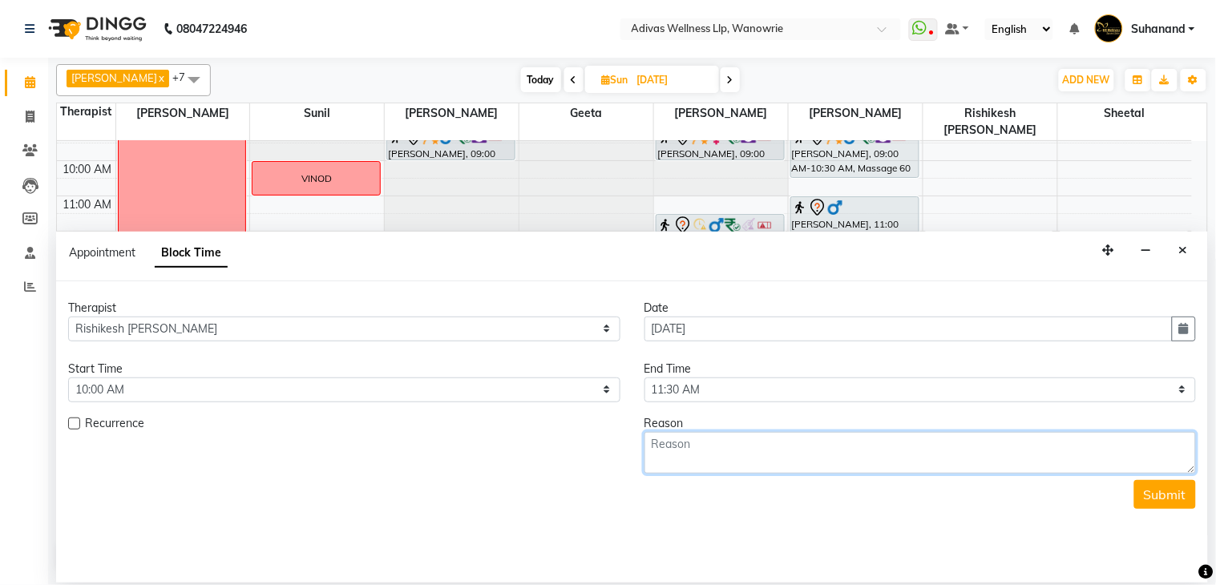
click at [778, 457] on textarea at bounding box center [920, 453] width 552 height 42
type textarea "VINOD"
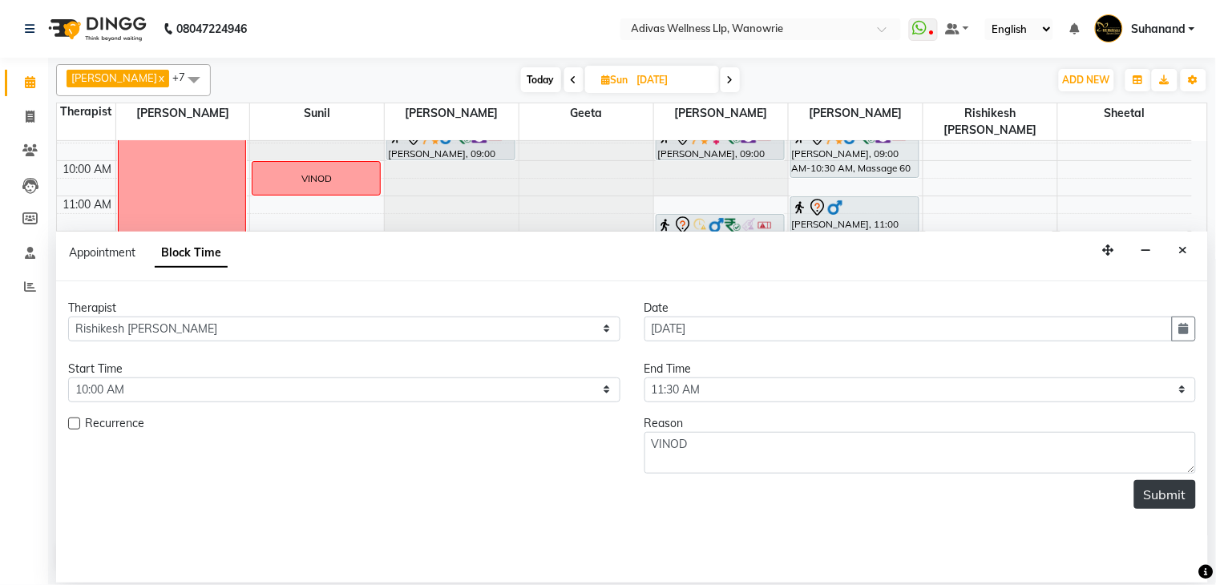
click at [1158, 495] on button "Submit" at bounding box center [1165, 494] width 62 height 29
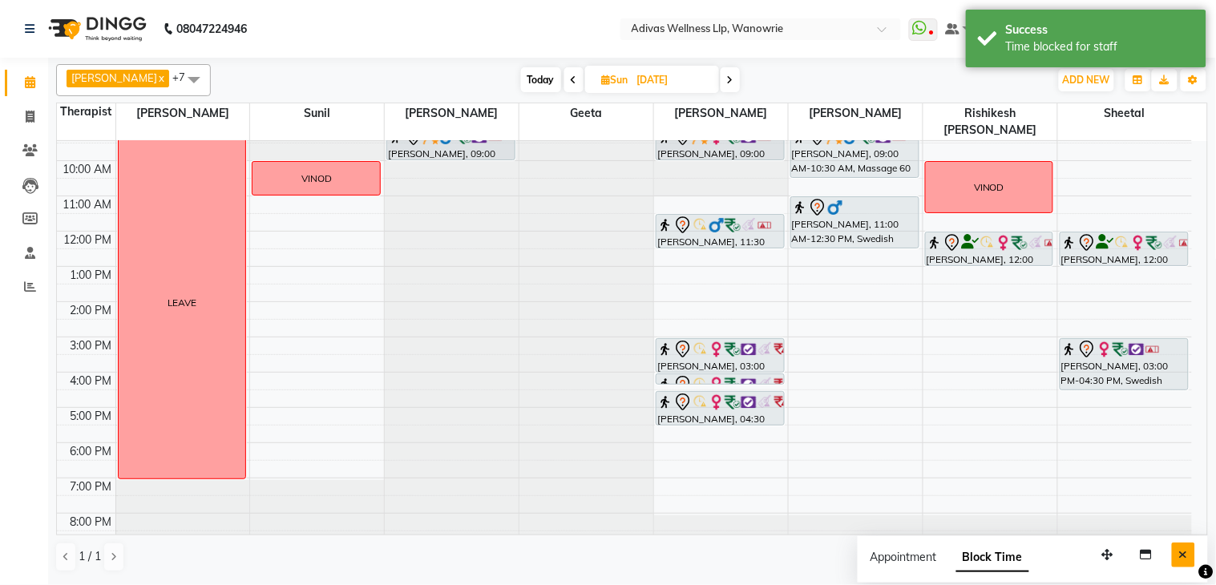
click at [1186, 556] on icon "Close" at bounding box center [1183, 554] width 9 height 11
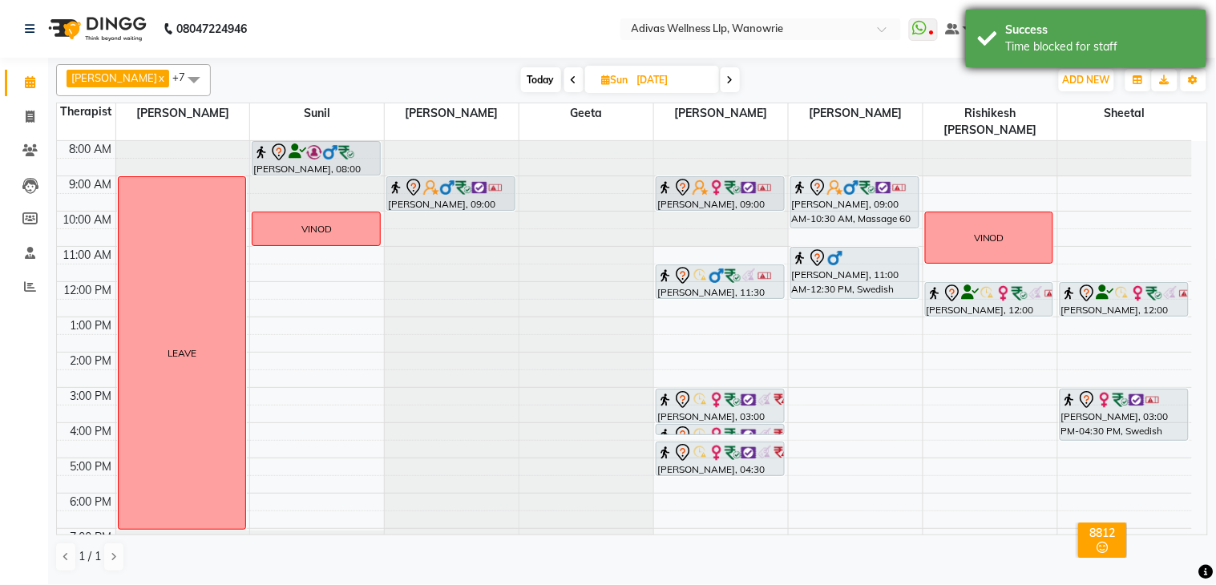
click at [1023, 33] on div "Success" at bounding box center [1100, 30] width 188 height 17
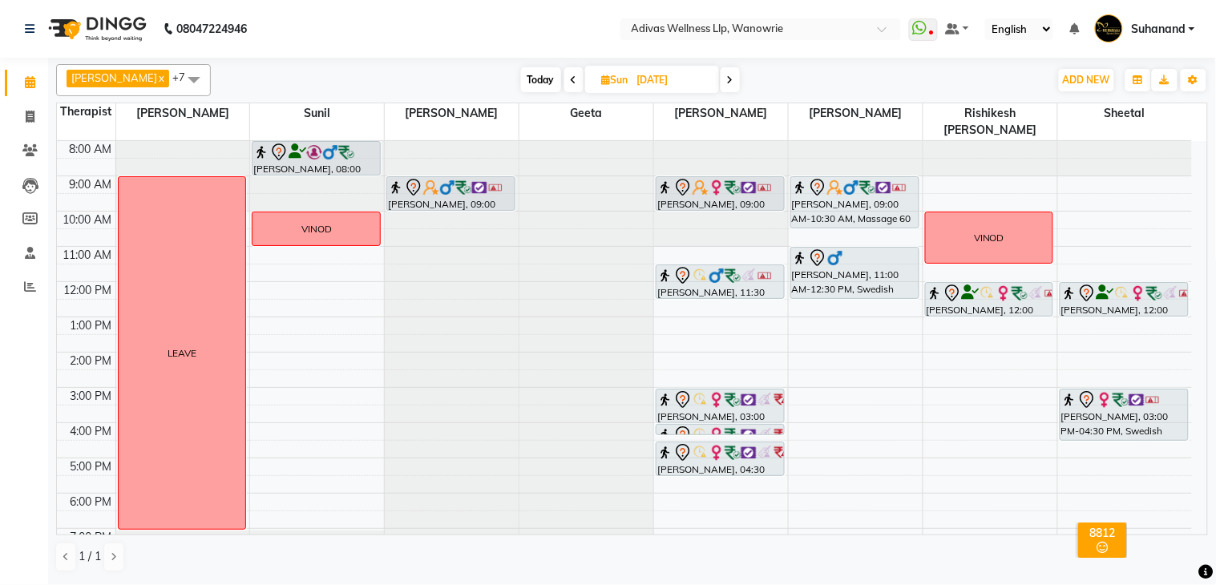
click at [564, 82] on span at bounding box center [573, 79] width 19 height 25
type input "[DATE]"
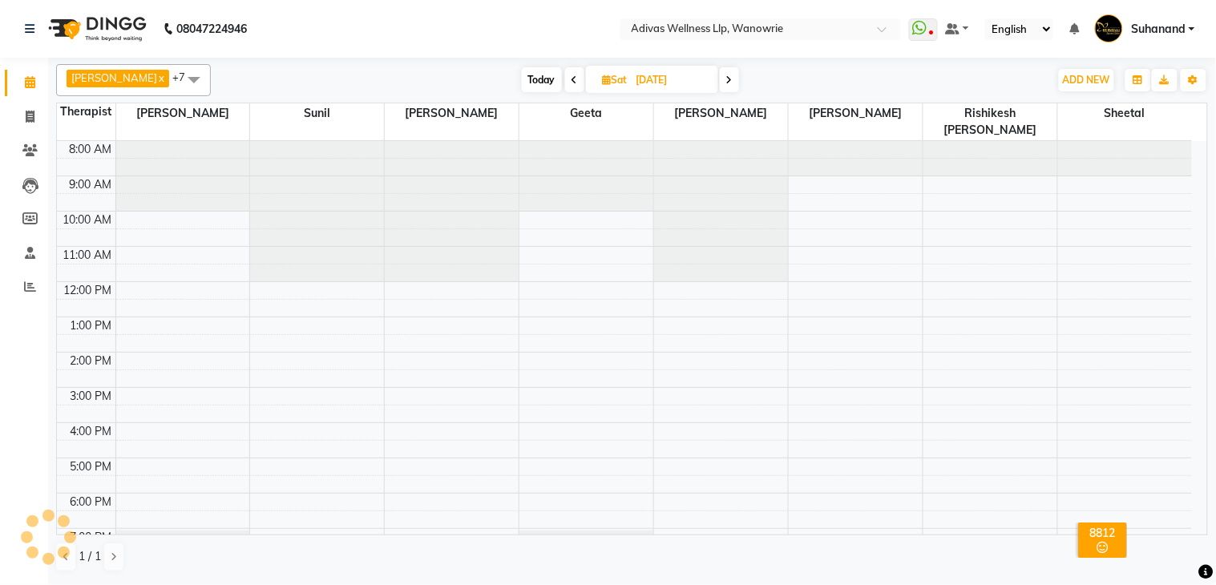
scroll to position [51, 0]
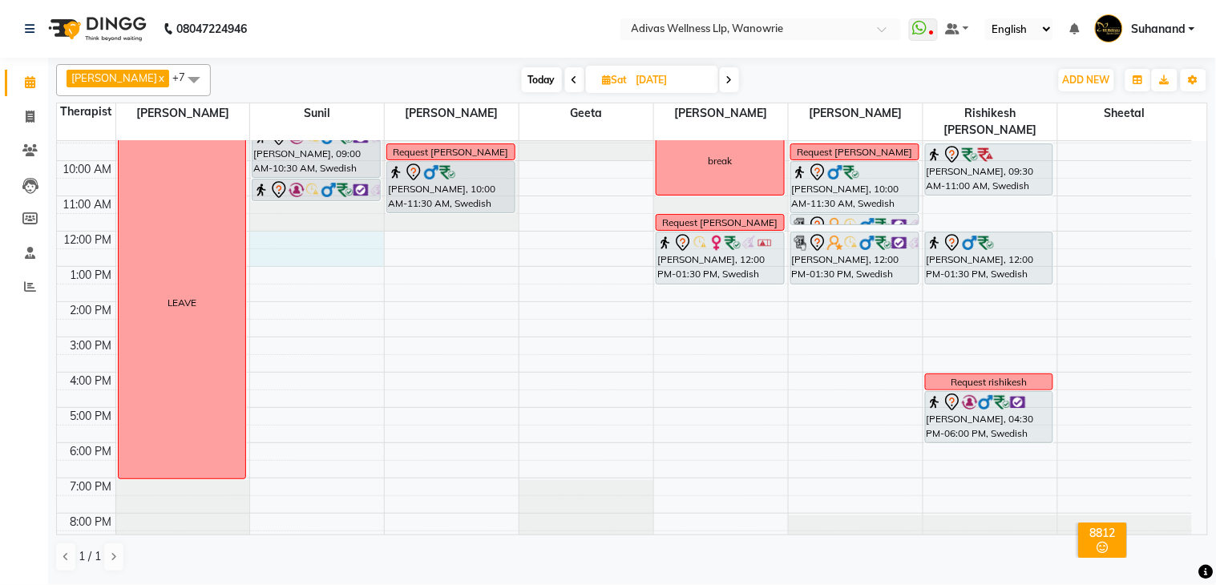
drag, startPoint x: 295, startPoint y: 220, endPoint x: 306, endPoint y: 247, distance: 28.7
click at [306, 247] on div "8:00 AM 9:00 AM 10:00 AM 11:00 AM 12:00 PM 1:00 PM 2:00 PM 3:00 PM 4:00 PM 5:00…" at bounding box center [624, 320] width 1135 height 458
select select "24579"
select select "tentative"
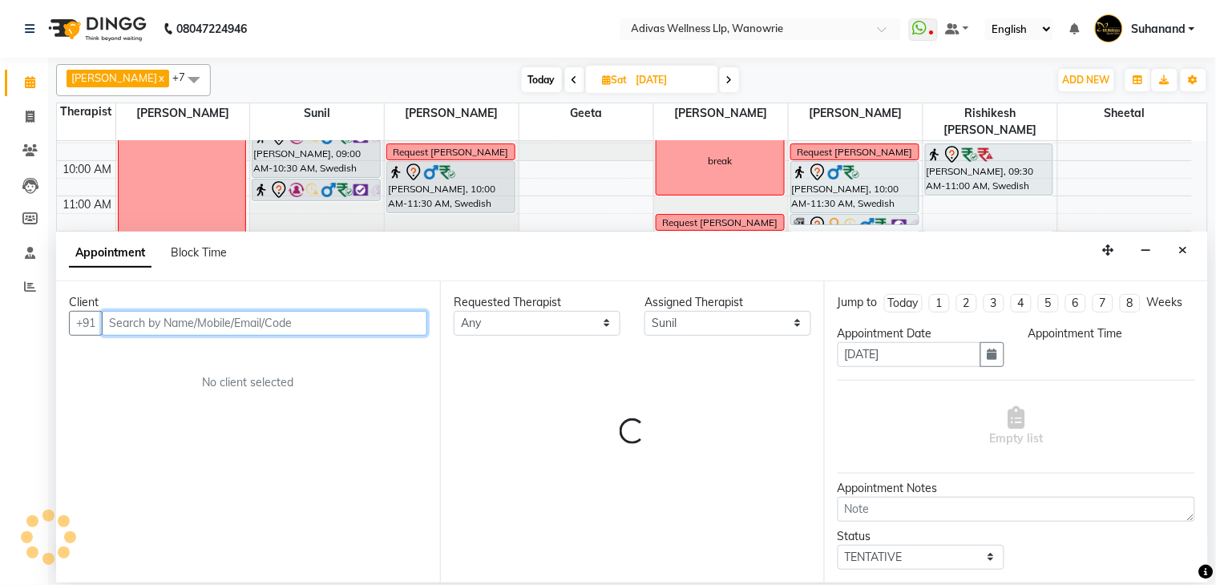
select select "720"
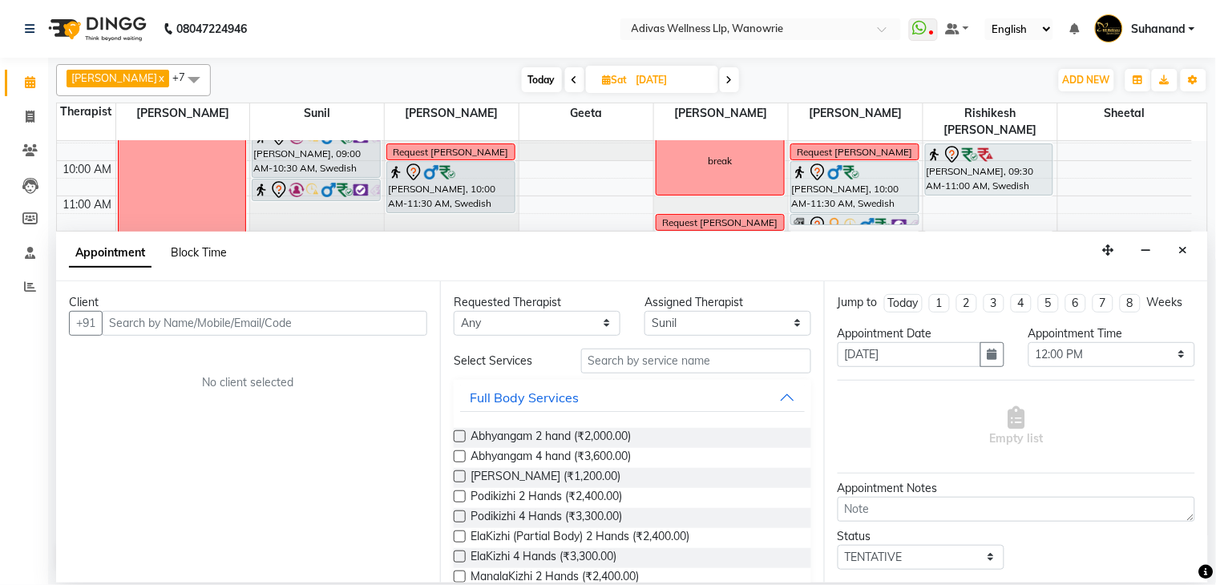
click at [206, 252] on span "Block Time" at bounding box center [199, 252] width 56 height 14
select select "24579"
select select "720"
select select "780"
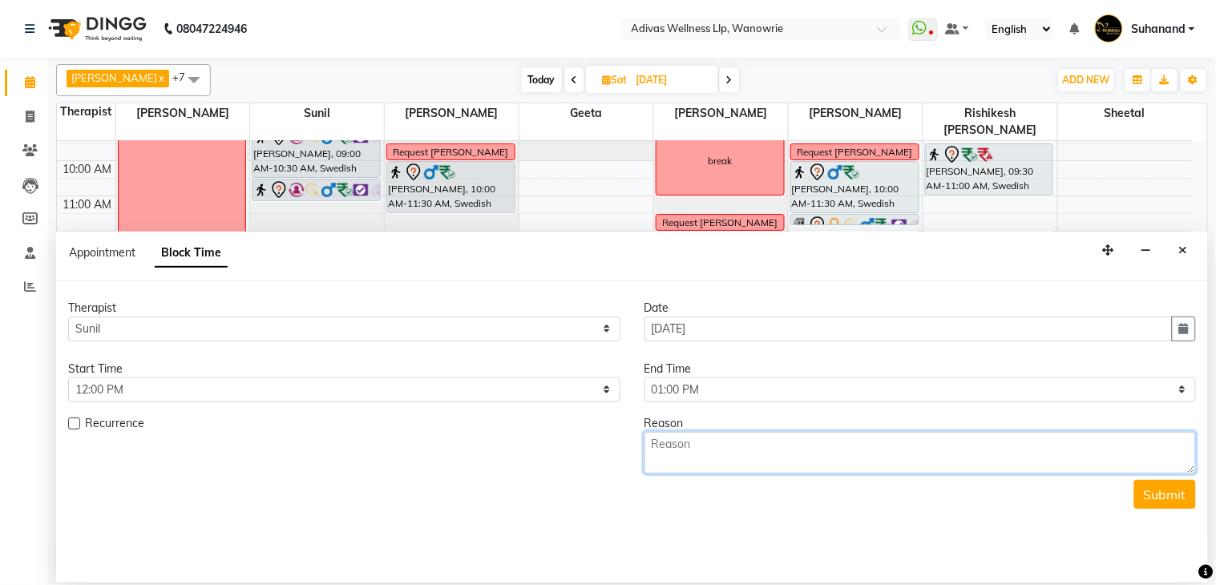
click at [738, 451] on textarea at bounding box center [920, 453] width 552 height 42
type textarea "VINOD"
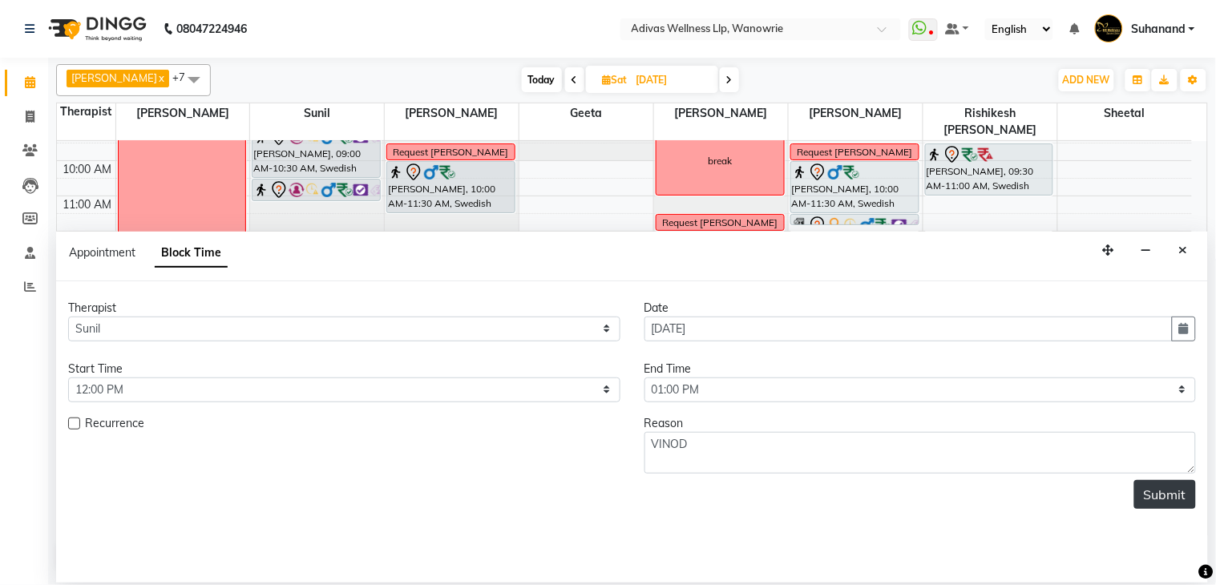
click at [1175, 493] on button "Submit" at bounding box center [1165, 494] width 62 height 29
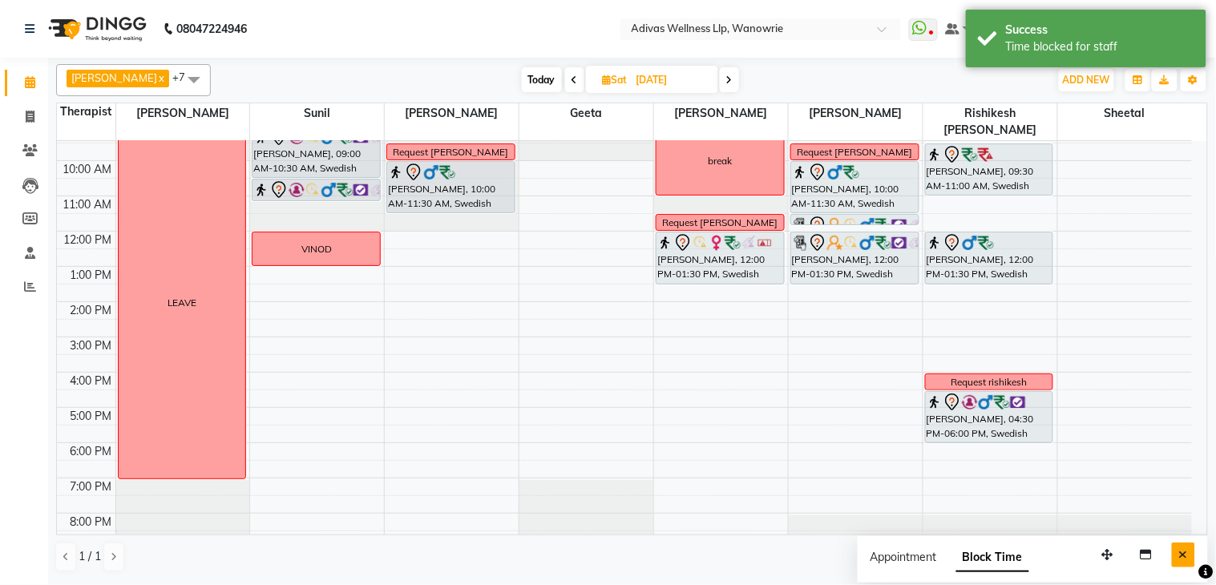
click at [1182, 550] on icon "Close" at bounding box center [1183, 554] width 9 height 11
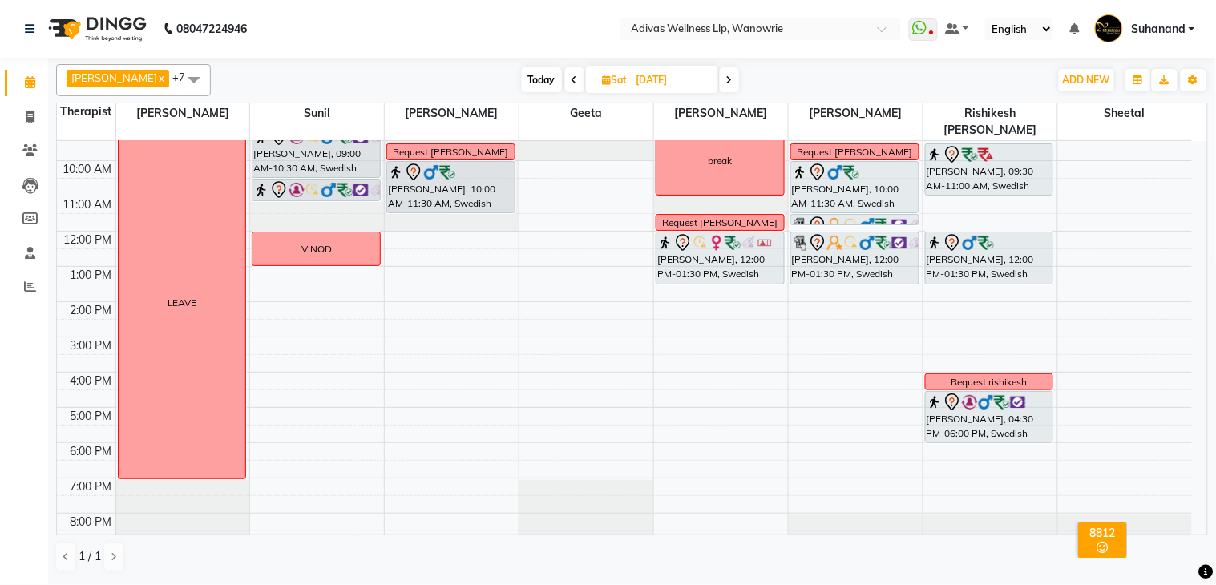
click at [726, 80] on icon at bounding box center [729, 80] width 6 height 10
type input "[DATE]"
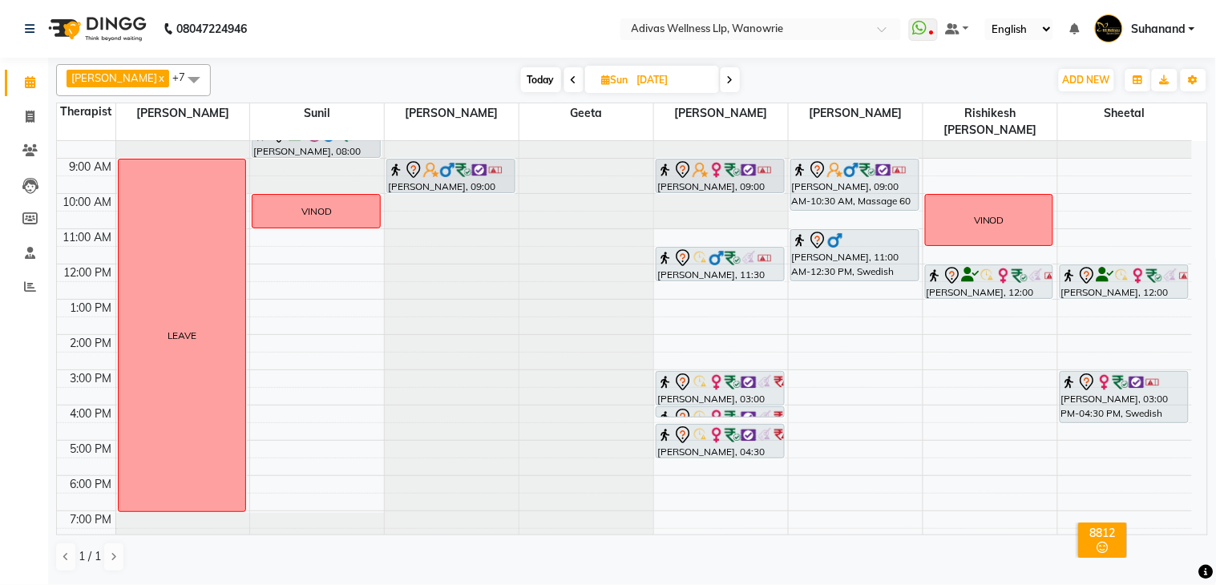
scroll to position [0, 0]
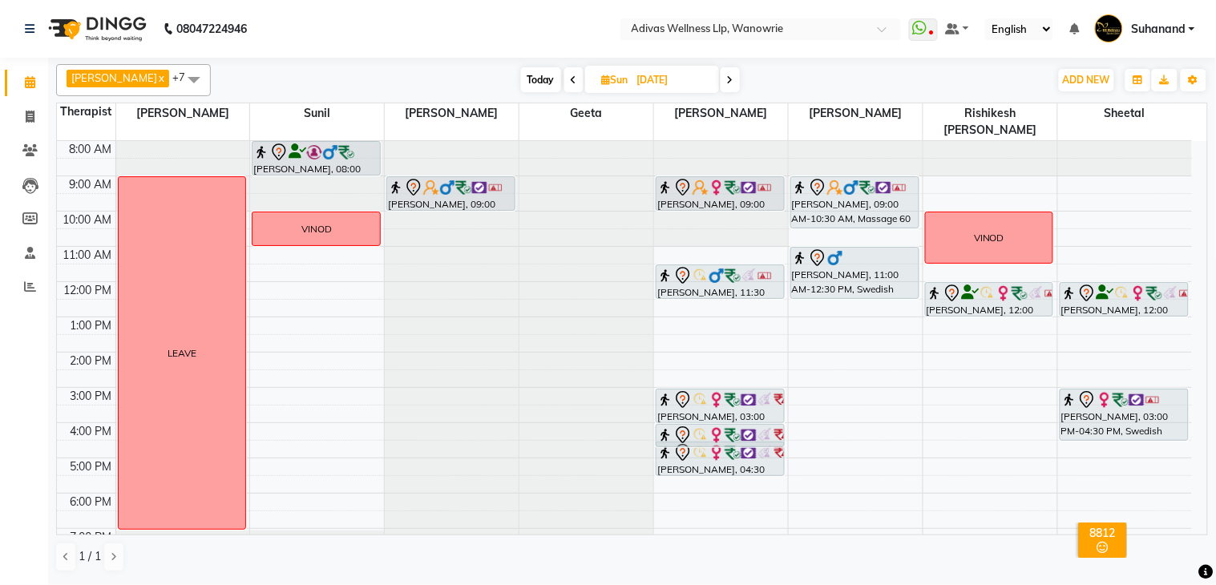
drag, startPoint x: 737, startPoint y: 417, endPoint x: 736, endPoint y: 427, distance: 10.5
click at [736, 427] on div "[PERSON_NAME], 09:00 AM-10:00 AM, Massage 60 [PERSON_NAME], 11:30 AM-12:30 PM, …" at bounding box center [721, 370] width 134 height 458
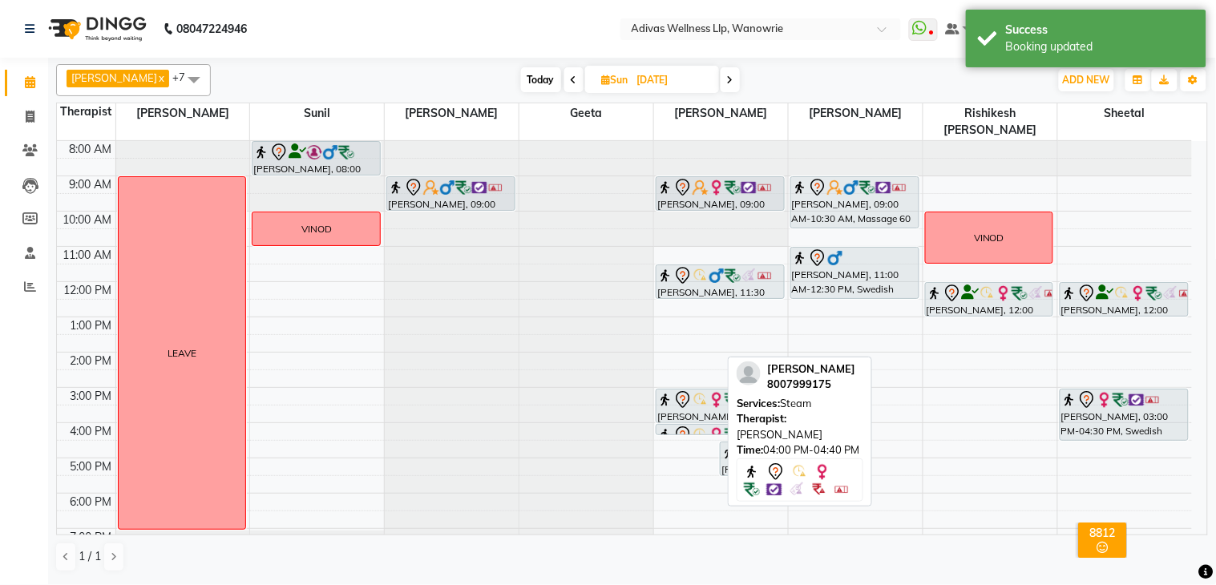
click at [692, 422] on div "8:00 AM 9:00 AM 10:00 AM 11:00 AM 12:00 PM 1:00 PM 2:00 PM 3:00 PM 4:00 PM 5:00…" at bounding box center [624, 370] width 1135 height 458
click at [584, 34] on nav "08047224946 Select Location × Adivas Wellness Llp, Wanowrie WhatsApp Status ✕ S…" at bounding box center [608, 29] width 1216 height 58
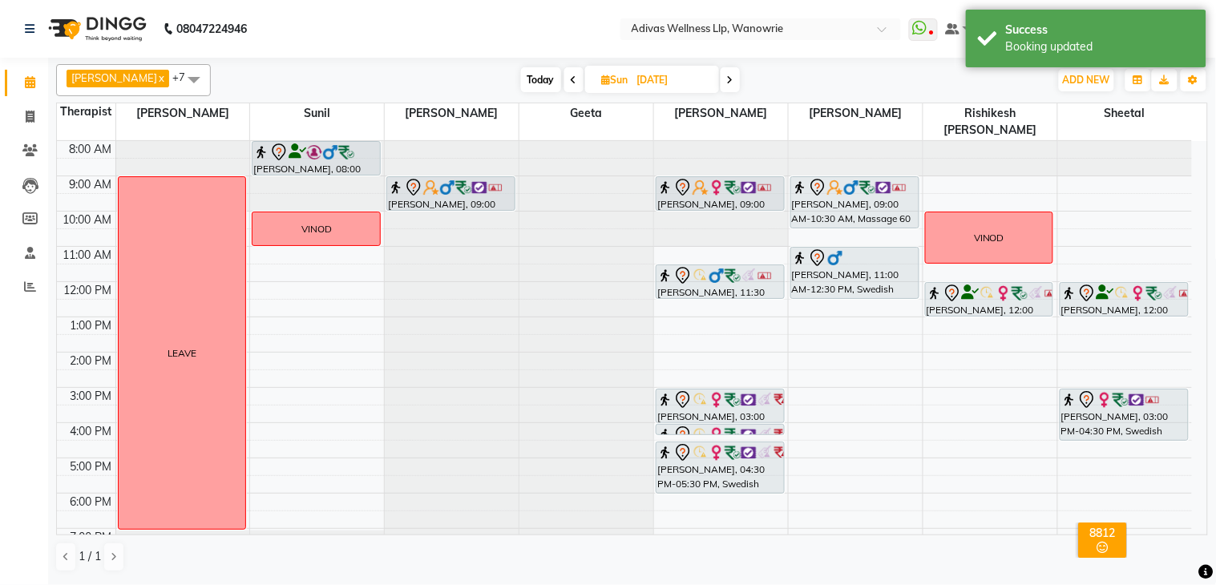
drag, startPoint x: 724, startPoint y: 461, endPoint x: 725, endPoint y: 479, distance: 17.7
click at [725, 479] on div "8:00 AM 9:00 AM 10:00 AM 11:00 AM 12:00 PM 1:00 PM 2:00 PM 3:00 PM 4:00 PM 5:00…" at bounding box center [624, 370] width 1135 height 458
click at [534, 20] on nav "08047224946 Select Location × Adivas Wellness Llp, Wanowrie WhatsApp Status ✕ S…" at bounding box center [608, 29] width 1216 height 58
click at [533, 20] on nav "08047224946 Select Location × Adivas Wellness Llp, Wanowrie WhatsApp Status ✕ S…" at bounding box center [608, 29] width 1216 height 58
click at [519, 22] on nav "08047224946 Select Location × Adivas Wellness Llp, Wanowrie WhatsApp Status ✕ S…" at bounding box center [608, 29] width 1216 height 58
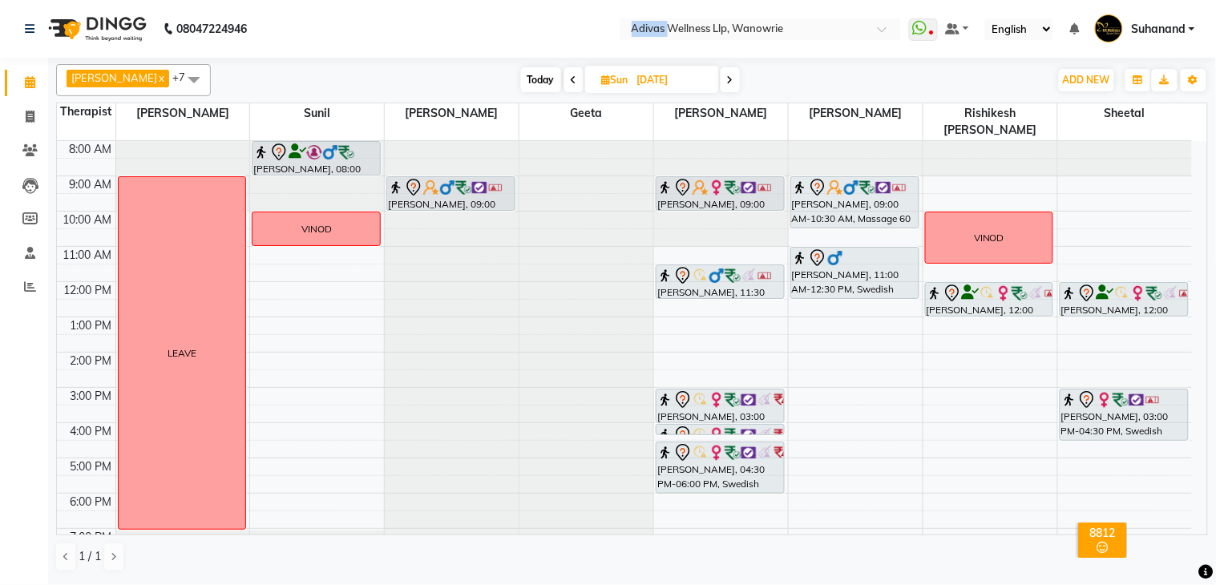
click at [519, 22] on nav "08047224946 Select Location × Adivas Wellness Llp, Wanowrie WhatsApp Status ✕ S…" at bounding box center [608, 29] width 1216 height 58
click at [521, 34] on nav "08047224946 Select Location × Adivas Wellness Llp, Wanowrie WhatsApp Status ✕ S…" at bounding box center [608, 29] width 1216 height 58
click at [40, 147] on span at bounding box center [30, 151] width 28 height 18
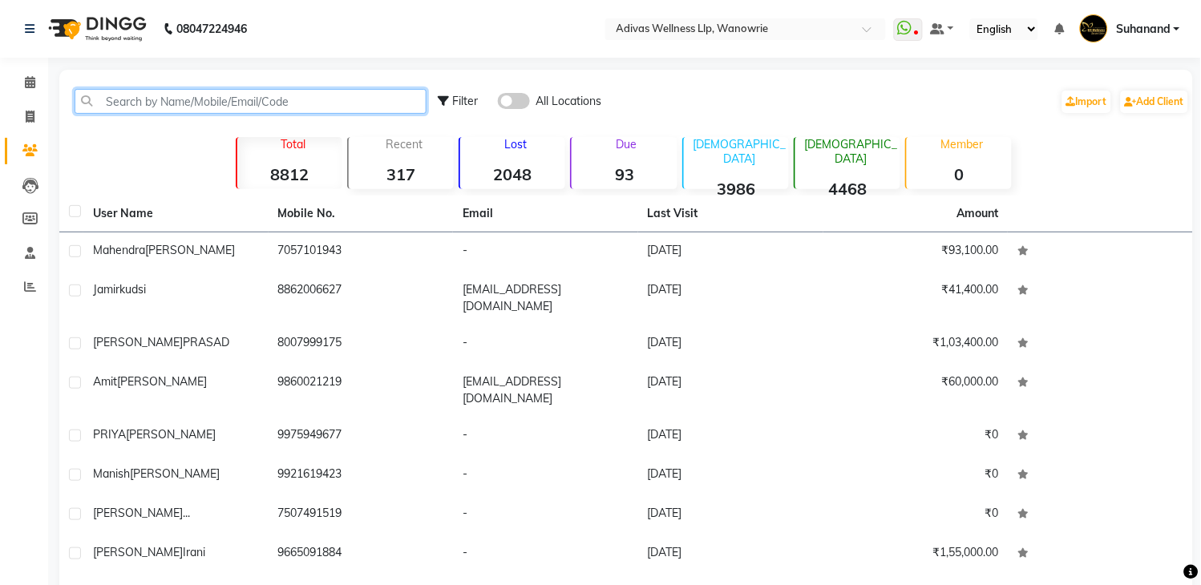
click at [194, 106] on input "text" at bounding box center [251, 101] width 352 height 25
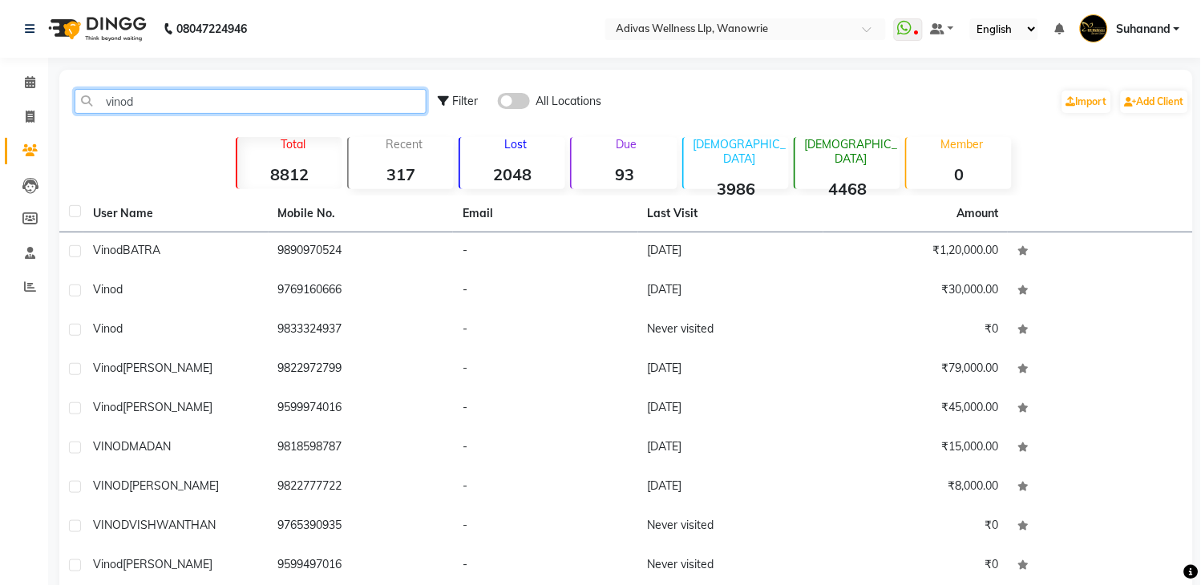
click at [194, 106] on input "vinod" at bounding box center [251, 101] width 352 height 25
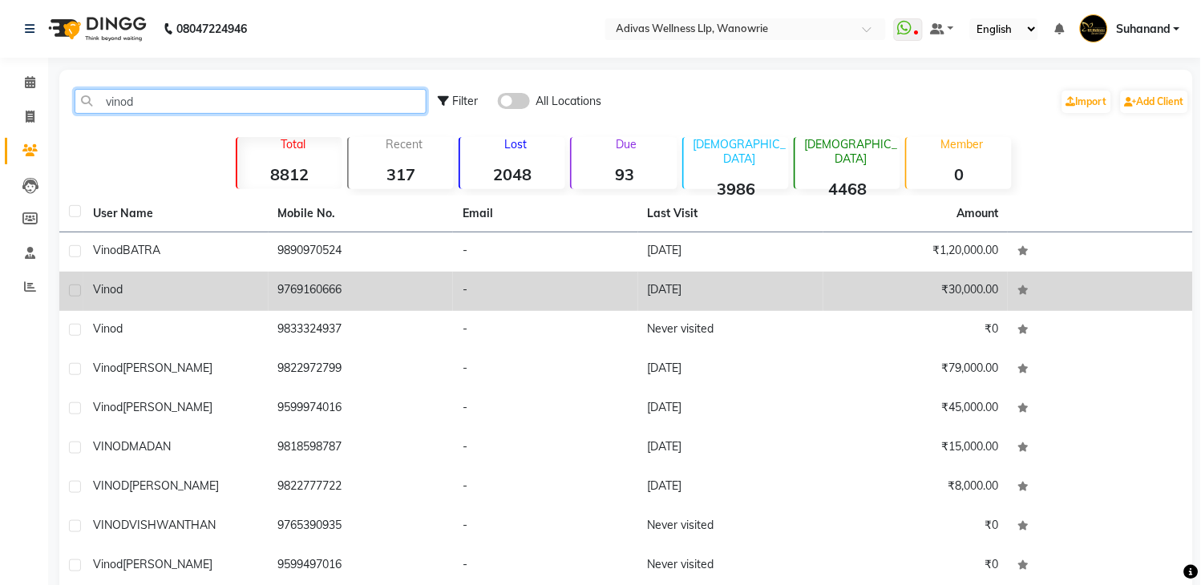
type input "vinod"
click at [294, 287] on td "9769160666" at bounding box center [361, 291] width 185 height 39
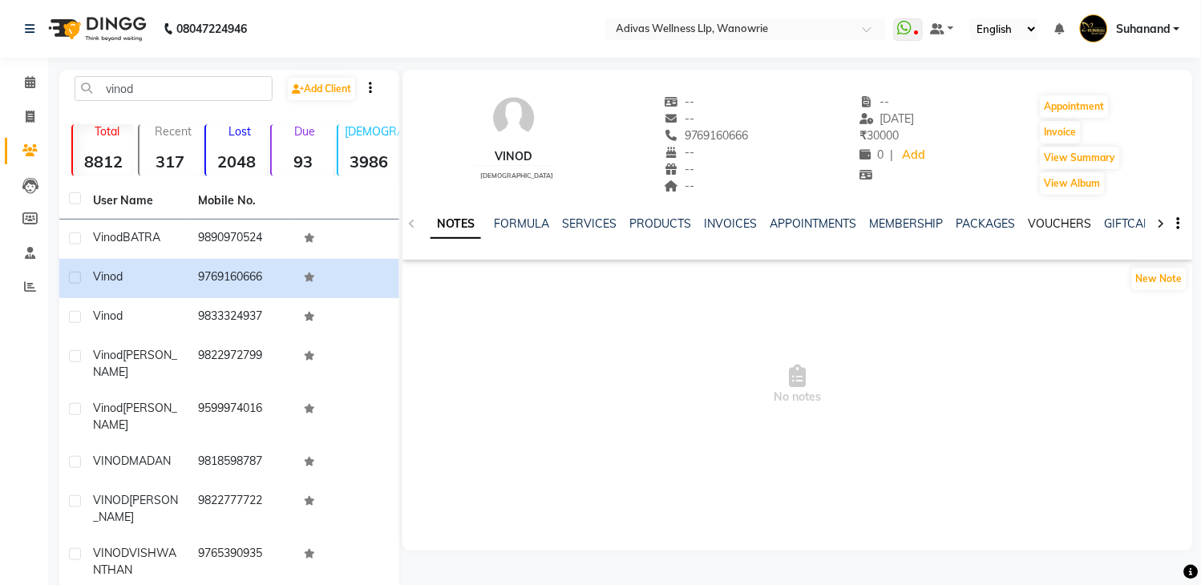
click at [1061, 227] on link "VOUCHERS" at bounding box center [1059, 223] width 63 height 14
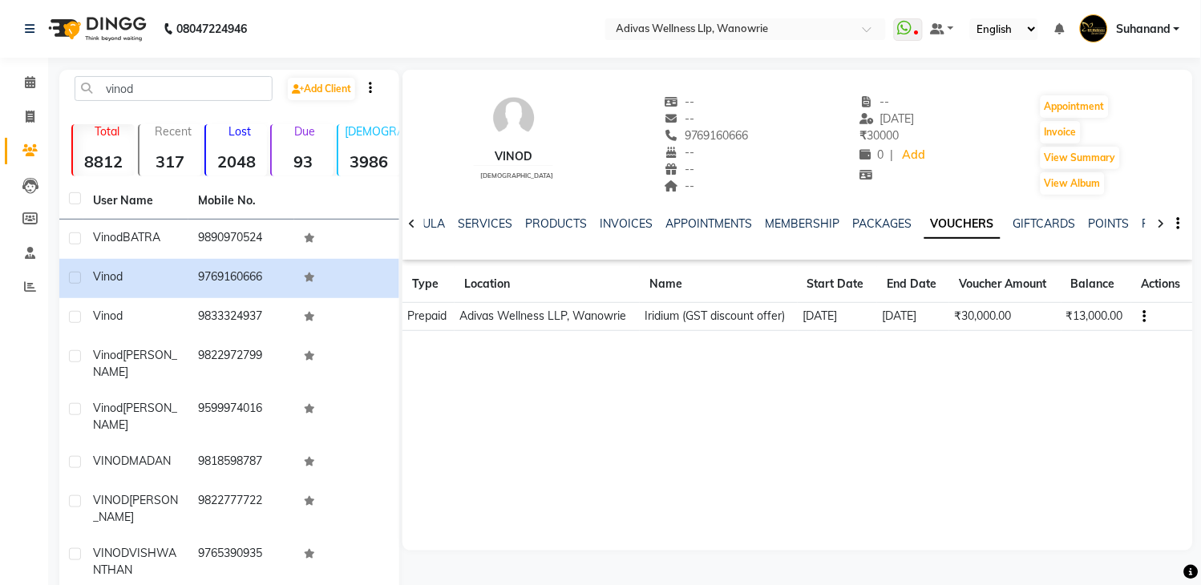
click at [1000, 172] on div "Vinod [DEMOGRAPHIC_DATA] -- -- 9769160666 -- -- -- -- [DATE] ₹ 30000 0 | Add Ap…" at bounding box center [797, 137] width 790 height 119
click at [26, 83] on icon at bounding box center [30, 82] width 10 height 12
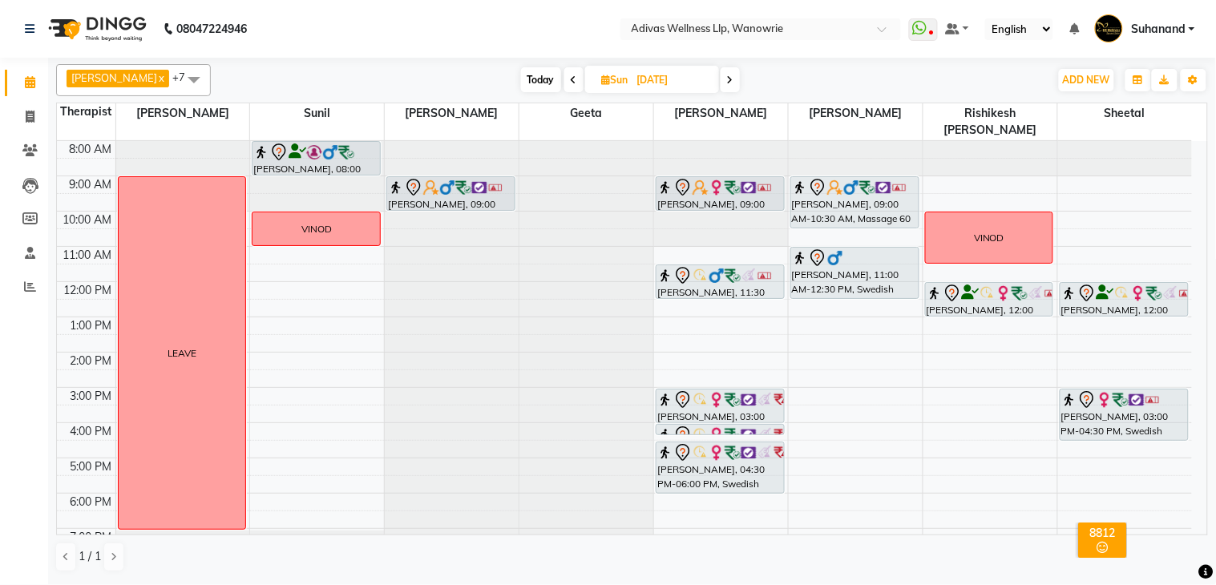
click at [571, 78] on icon at bounding box center [574, 80] width 6 height 10
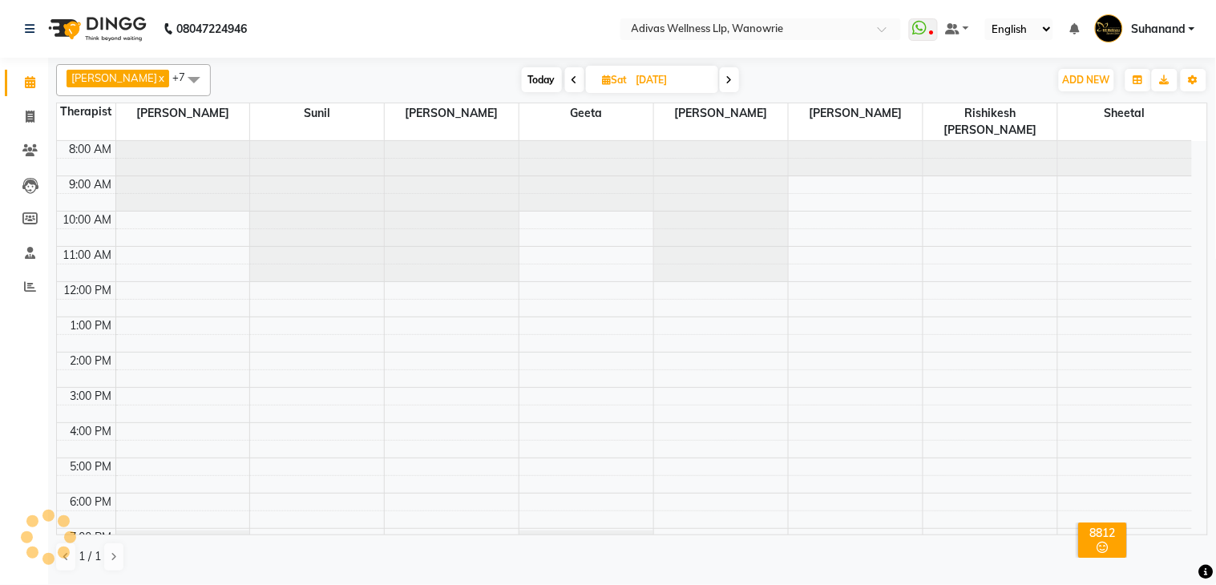
scroll to position [51, 0]
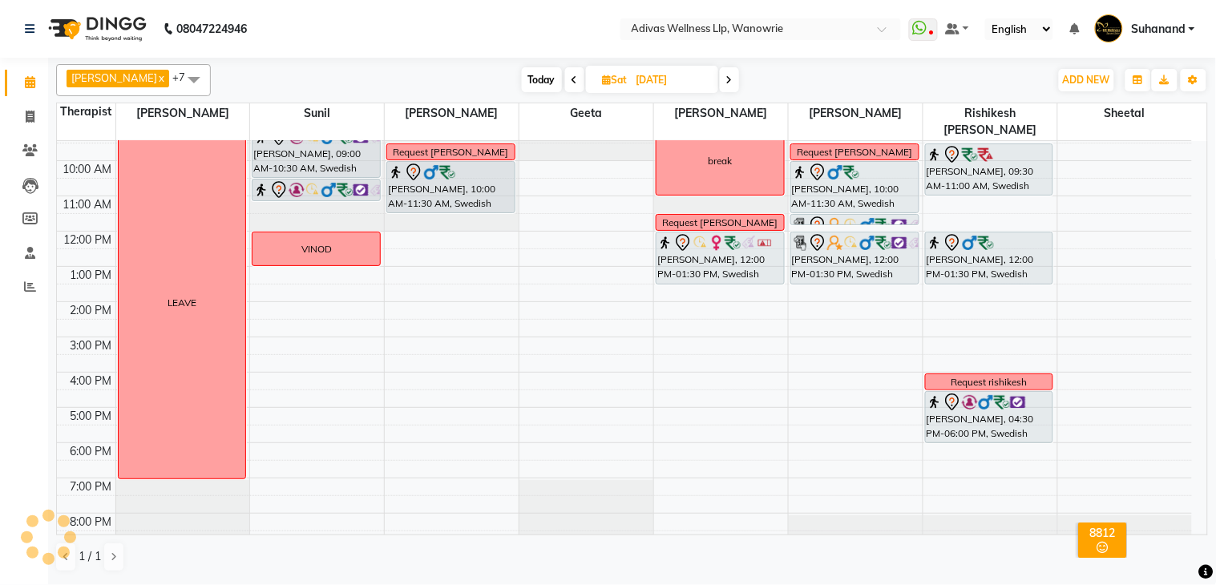
click at [531, 67] on div "[PERSON_NAME] x [PERSON_NAME] x Geeta x [PERSON_NAME] x Rishikesh karande x Sal…" at bounding box center [632, 80] width 1152 height 32
click at [531, 85] on span "Today" at bounding box center [542, 79] width 40 height 25
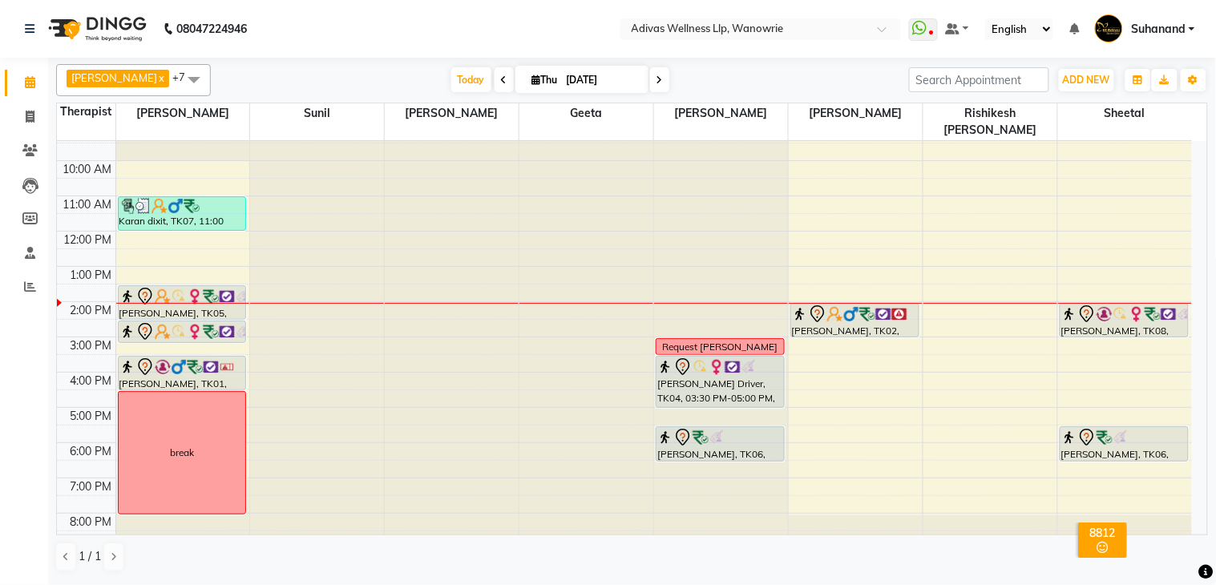
scroll to position [0, 0]
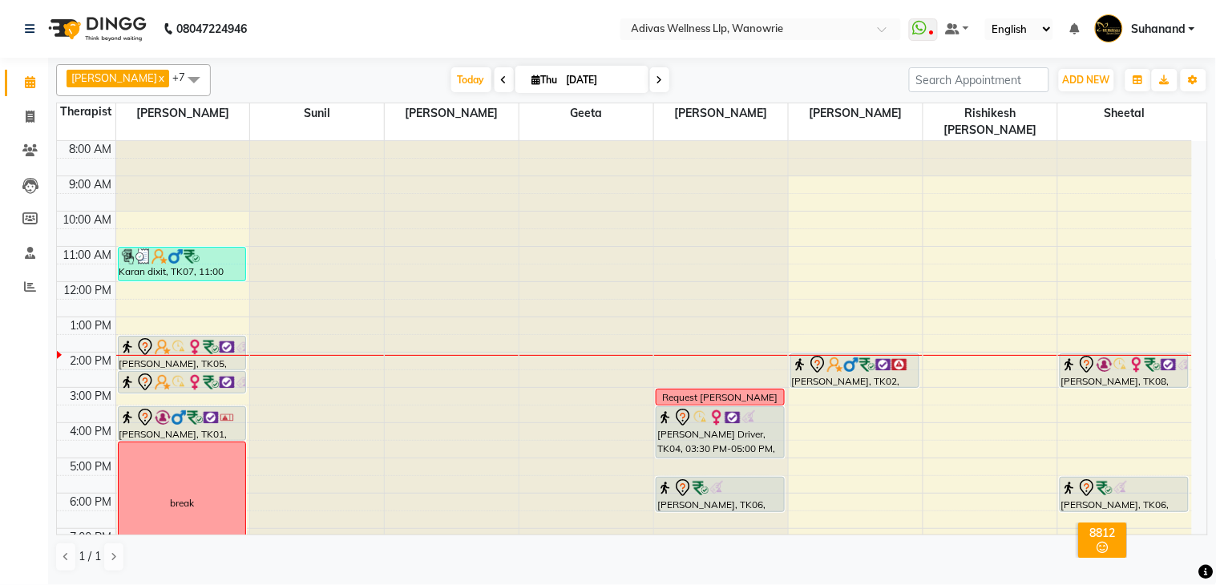
click at [522, 24] on nav "08047224946 Select Location × Adivas Wellness Llp, Wanowrie WhatsApp Status ✕ S…" at bounding box center [608, 29] width 1216 height 58
click at [560, 33] on nav "08047224946 Select Location × Adivas Wellness Llp, Wanowrie WhatsApp Status ✕ S…" at bounding box center [608, 29] width 1216 height 58
click at [495, 77] on span at bounding box center [504, 79] width 19 height 25
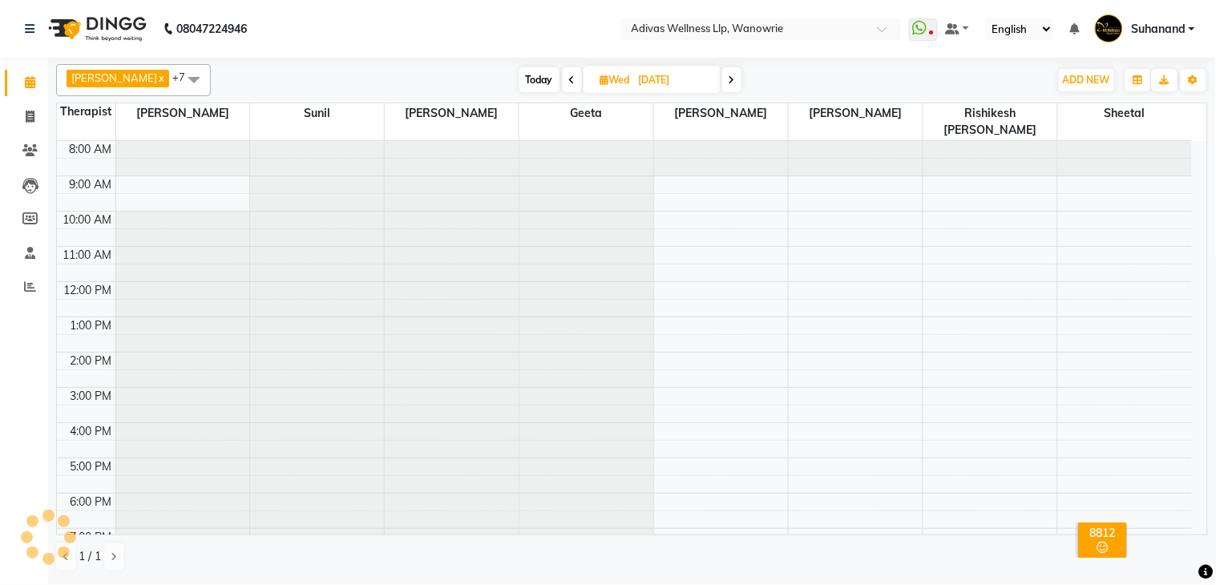
scroll to position [51, 0]
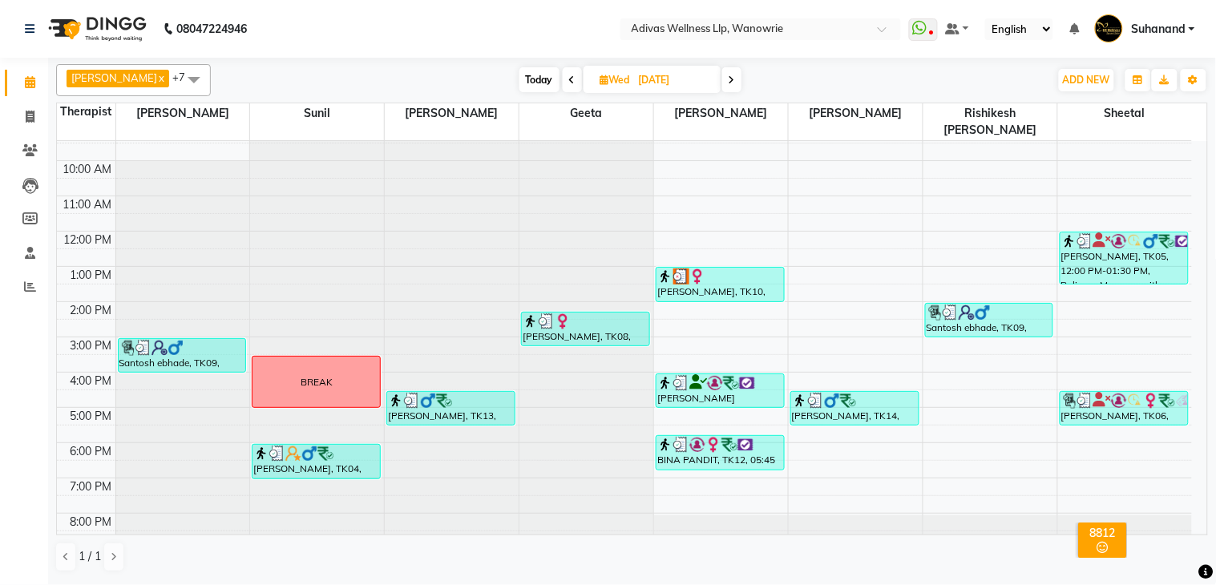
click at [729, 80] on icon at bounding box center [732, 80] width 6 height 10
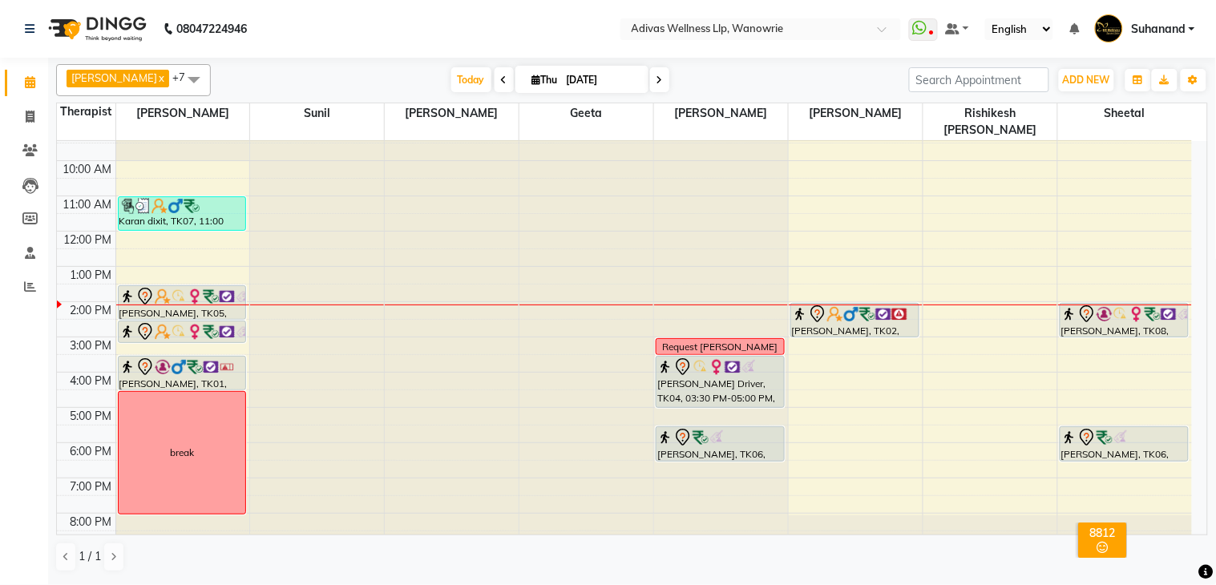
click at [657, 83] on icon at bounding box center [660, 80] width 6 height 10
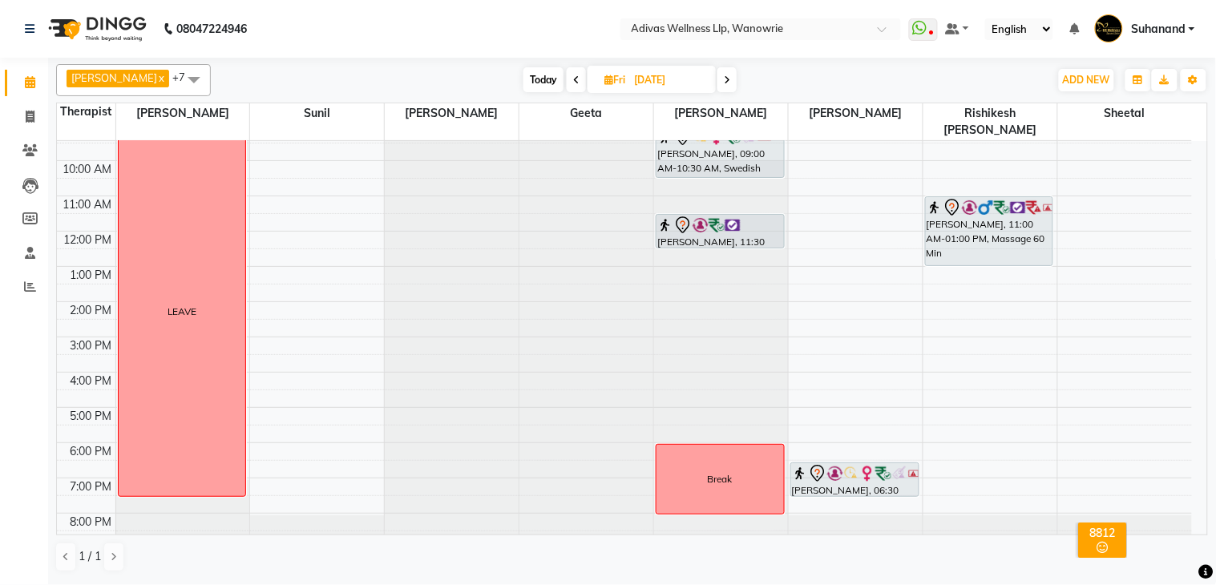
click at [724, 77] on icon at bounding box center [727, 80] width 6 height 10
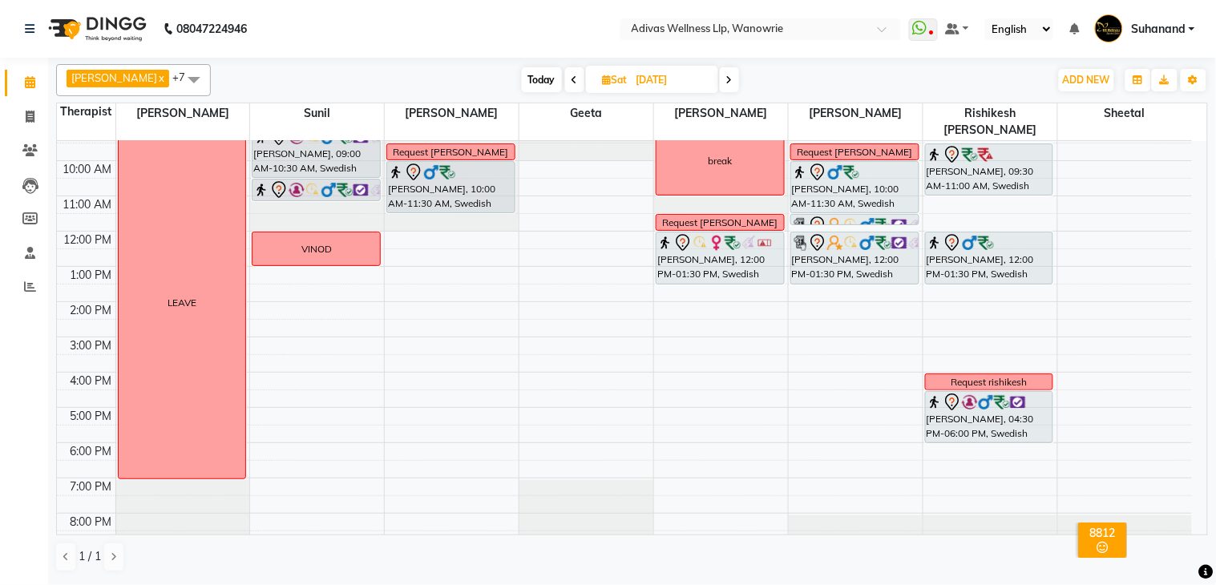
click at [726, 77] on icon at bounding box center [729, 80] width 6 height 10
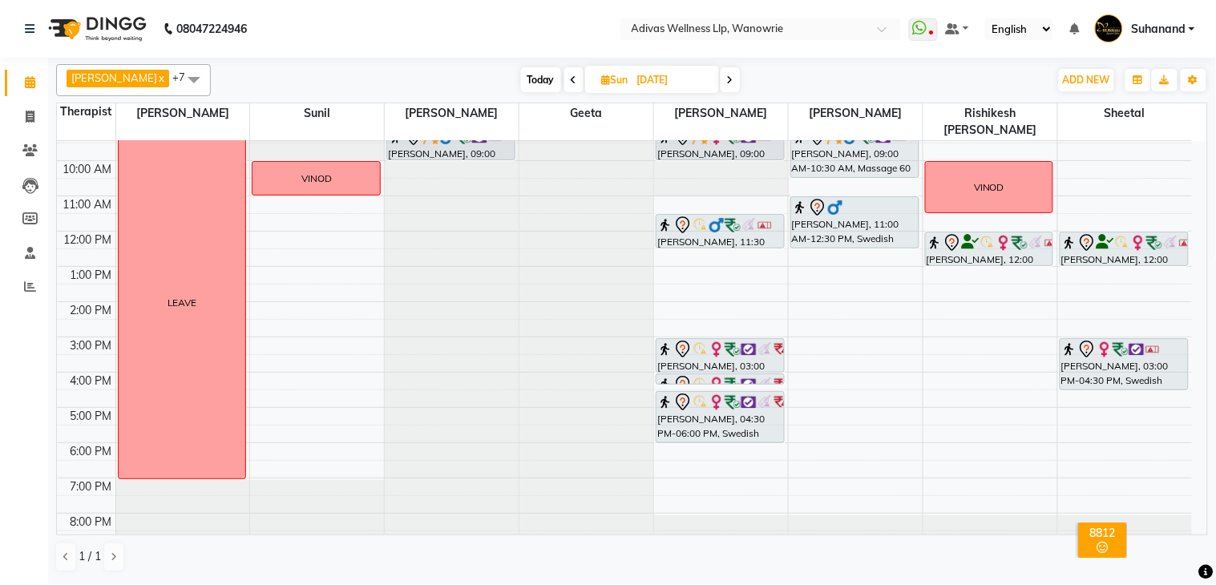
click at [571, 78] on icon at bounding box center [574, 80] width 6 height 10
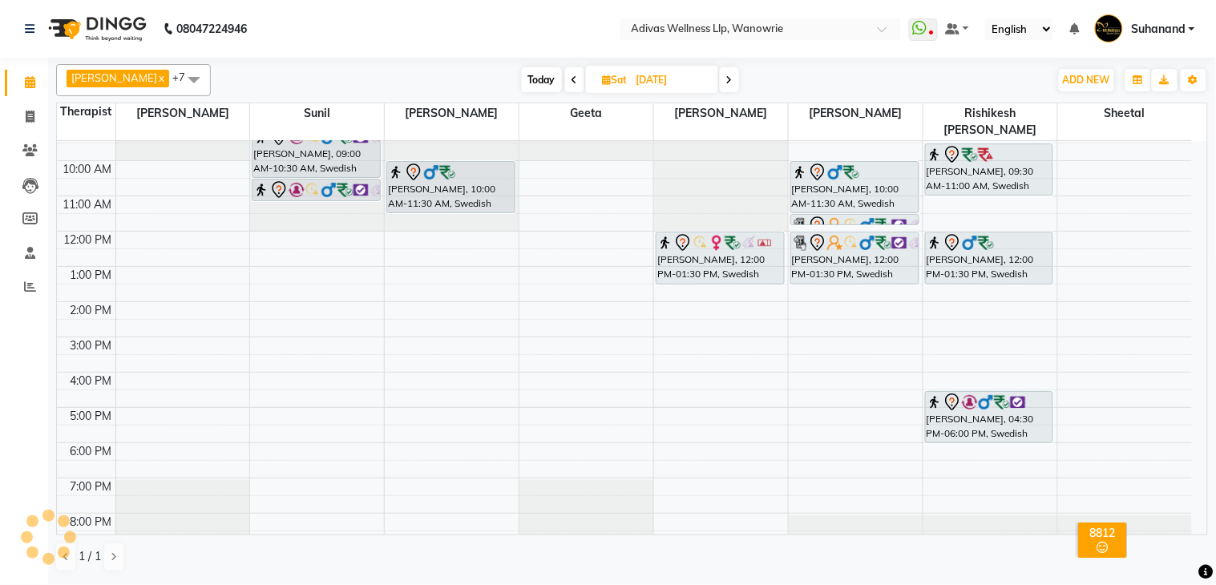
click at [572, 78] on icon at bounding box center [575, 80] width 6 height 10
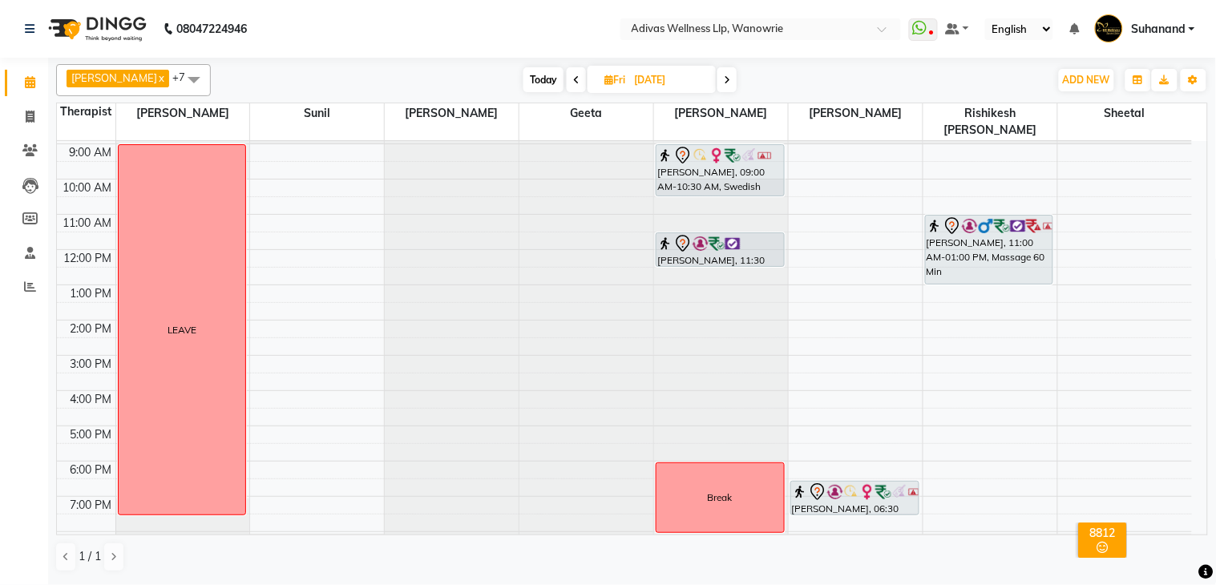
scroll to position [0, 0]
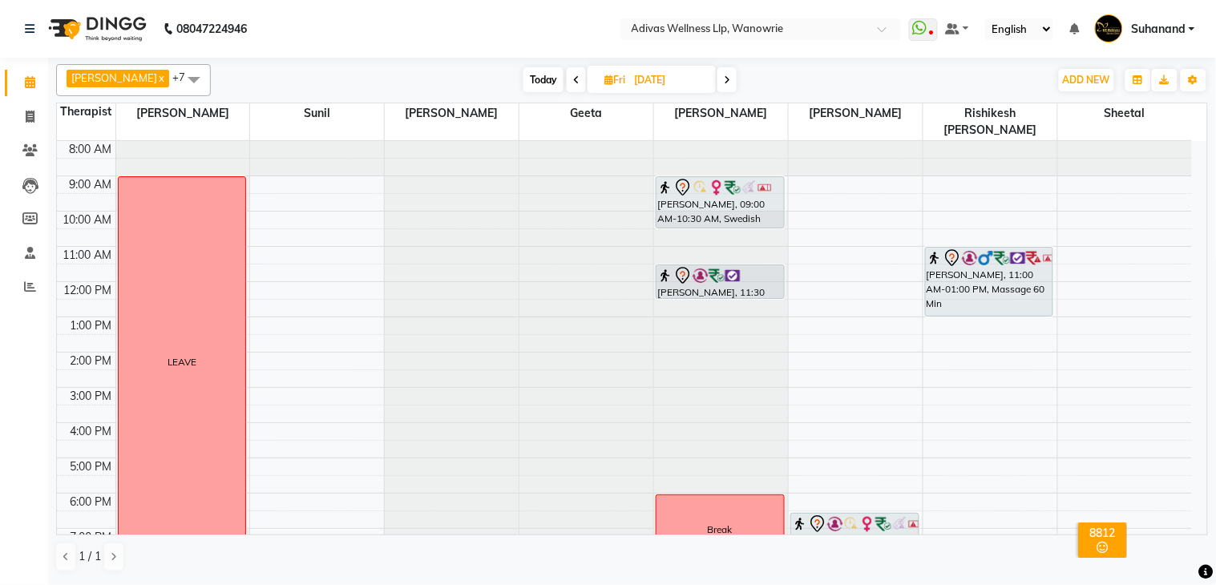
click at [532, 75] on span "Today" at bounding box center [543, 79] width 40 height 25
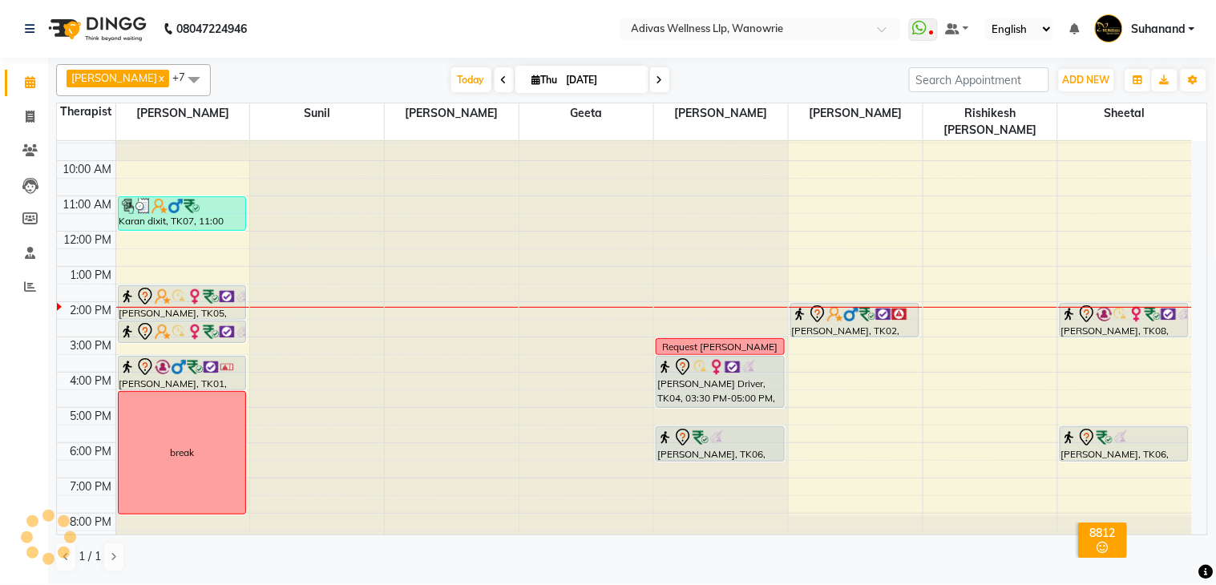
scroll to position [50, 0]
click at [657, 80] on icon at bounding box center [660, 80] width 6 height 10
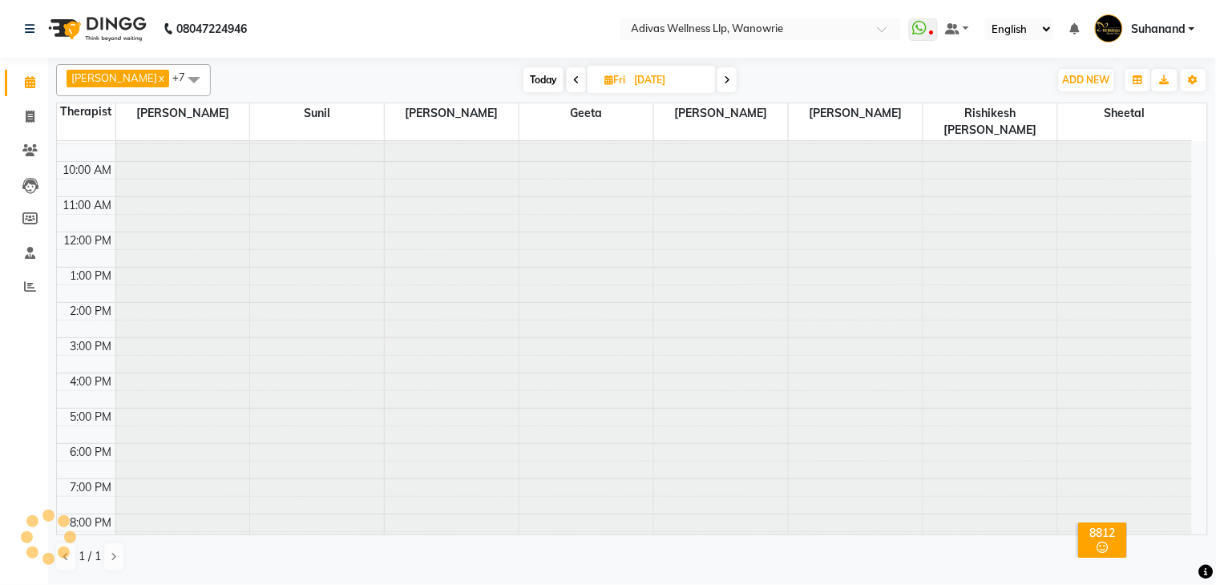
scroll to position [51, 0]
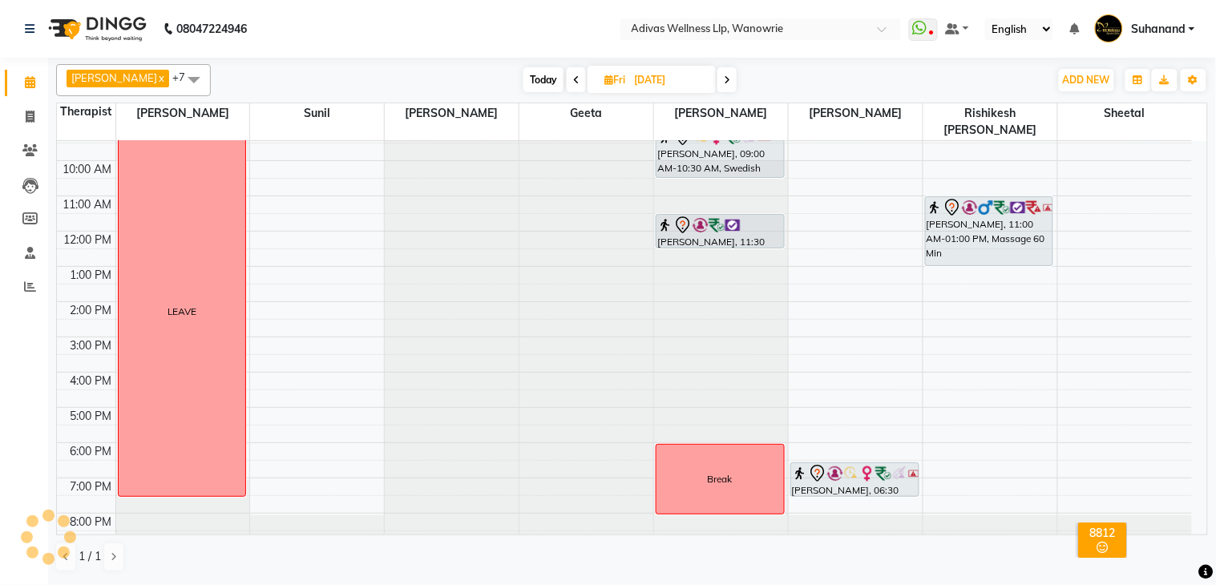
click at [722, 80] on span at bounding box center [726, 79] width 19 height 25
type input "[DATE]"
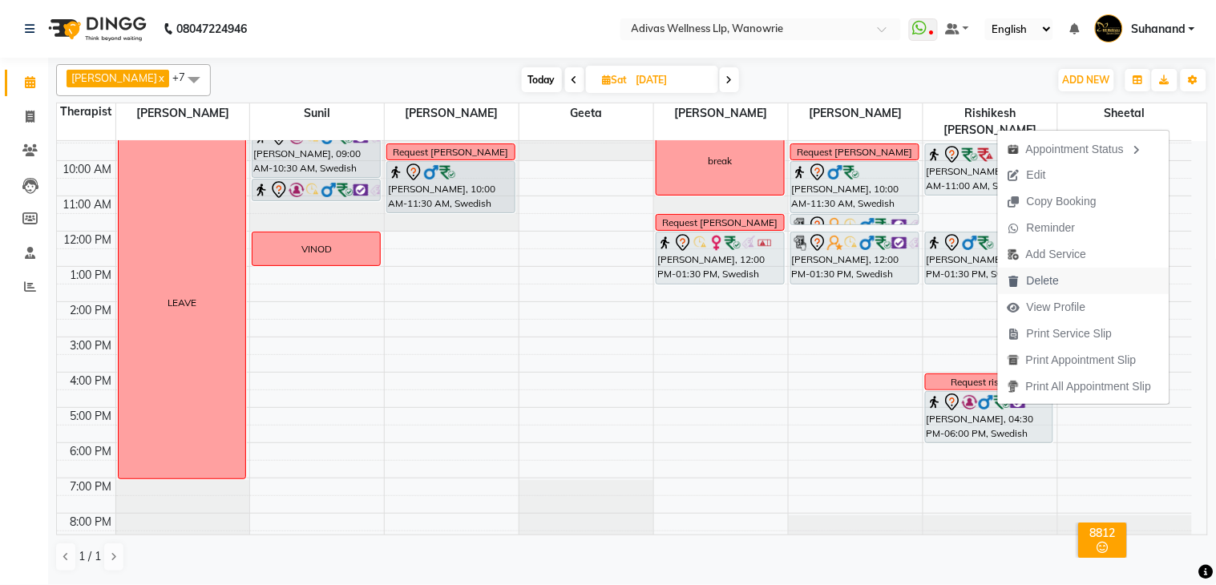
click at [1048, 277] on span "Delete" at bounding box center [1043, 281] width 32 height 17
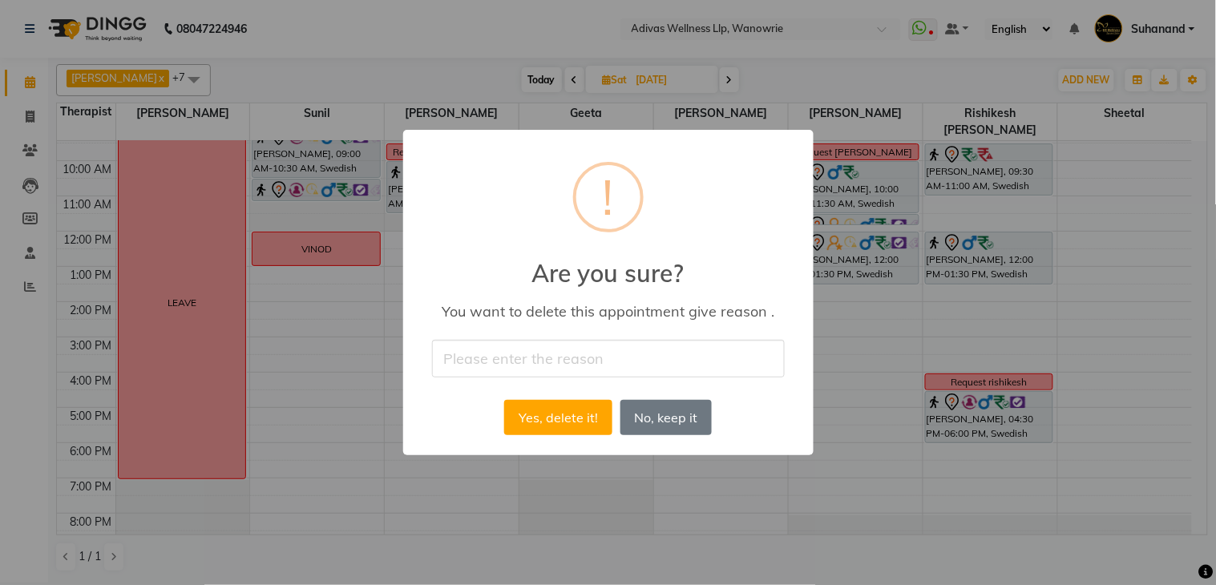
click at [549, 363] on input "text" at bounding box center [608, 359] width 353 height 38
type input "cancel"
click at [591, 417] on button "Yes, delete it!" at bounding box center [557, 417] width 107 height 35
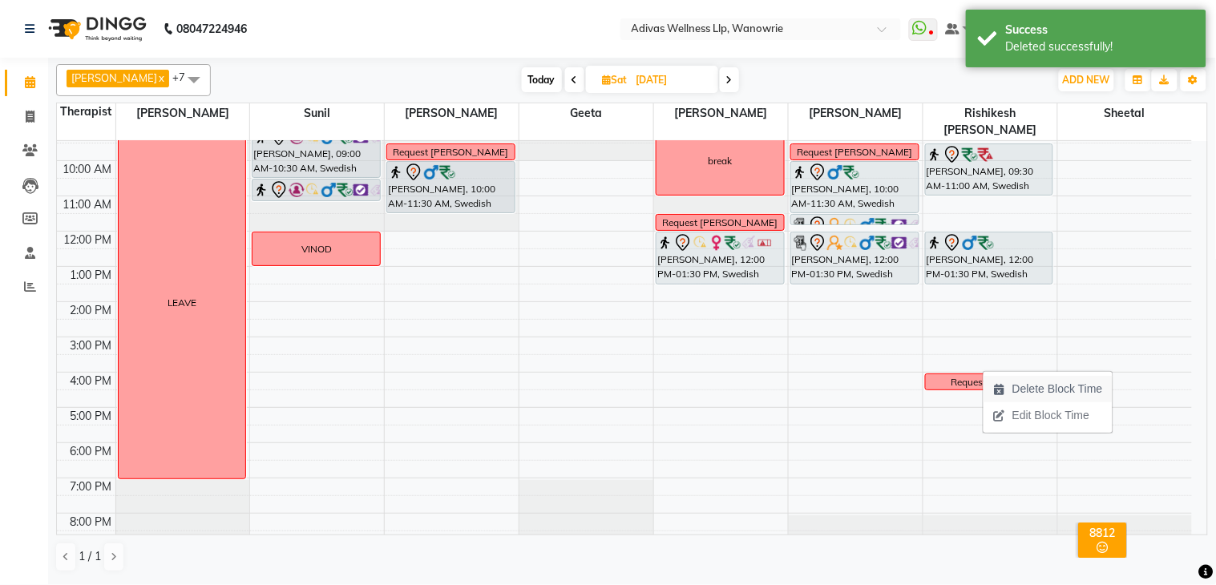
click at [1020, 386] on span "Delete Block Time" at bounding box center [1057, 389] width 91 height 17
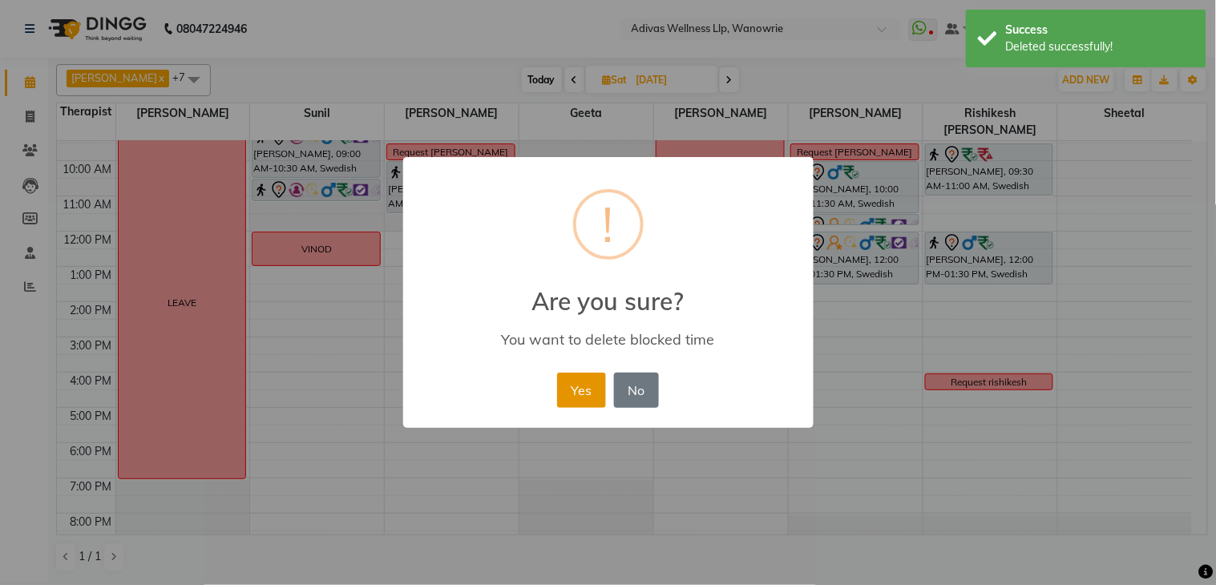
click at [569, 379] on button "Yes" at bounding box center [581, 390] width 49 height 35
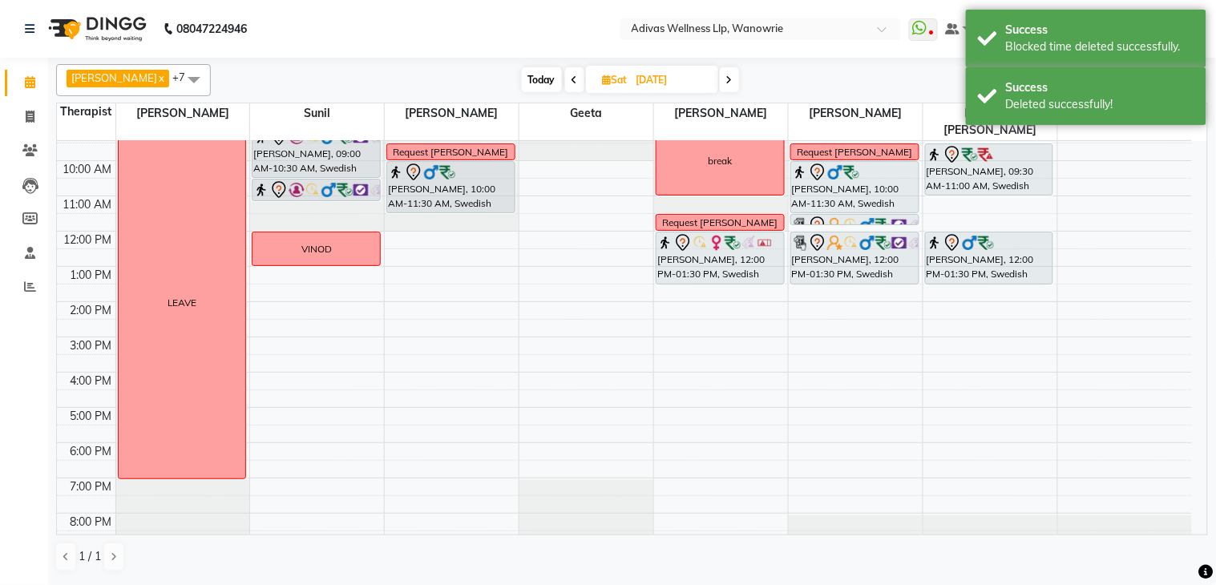
scroll to position [0, 0]
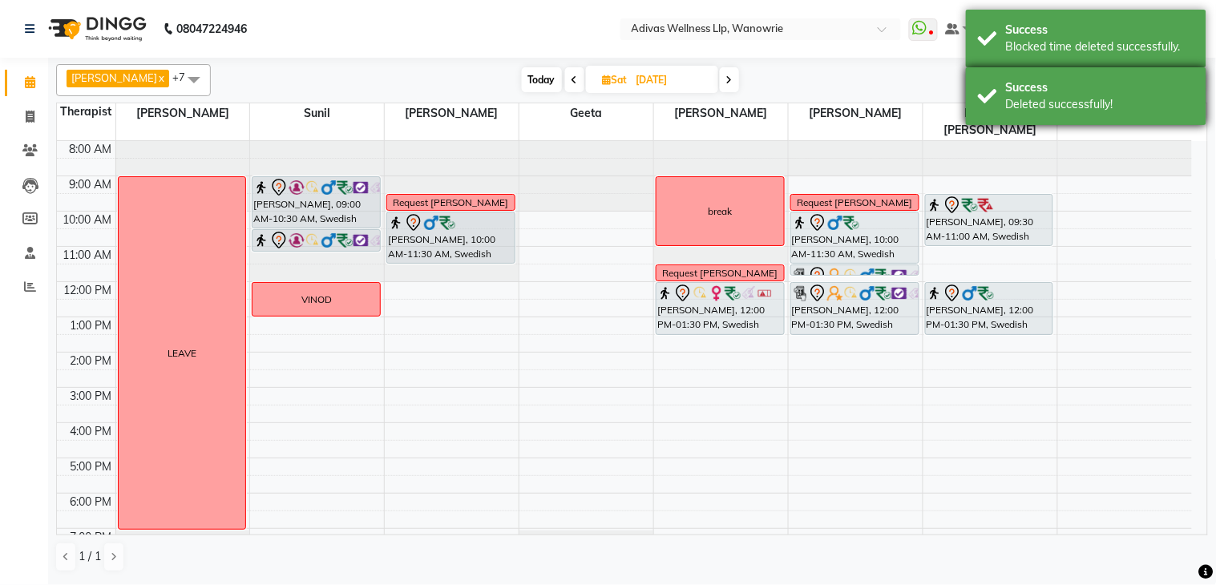
click at [1061, 81] on div "Success" at bounding box center [1100, 87] width 188 height 17
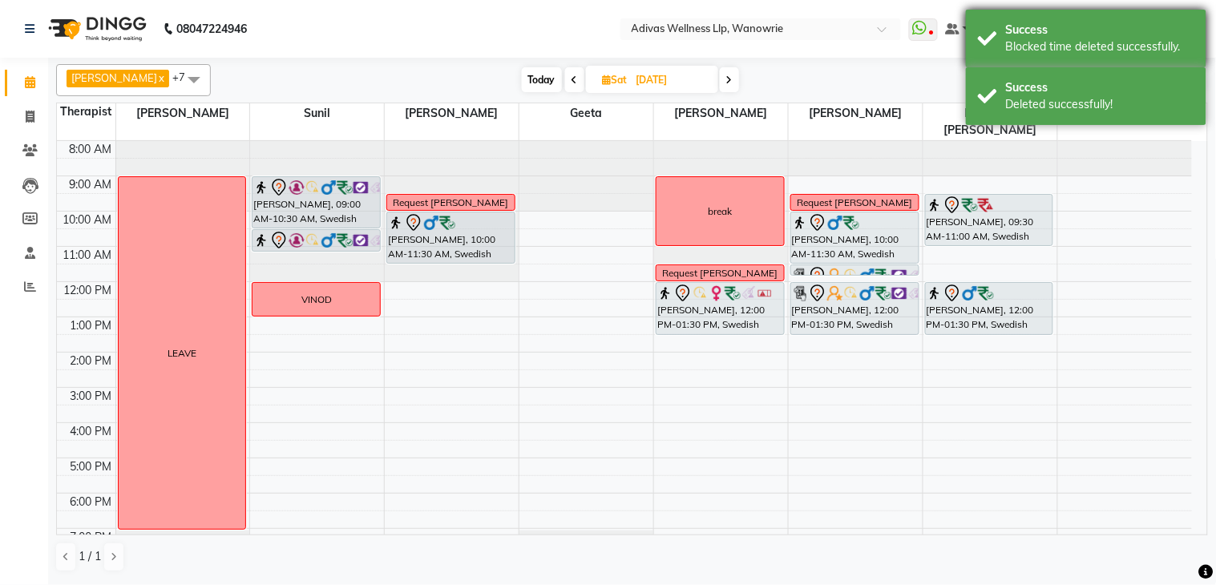
click at [1061, 32] on div "Success" at bounding box center [1100, 30] width 188 height 17
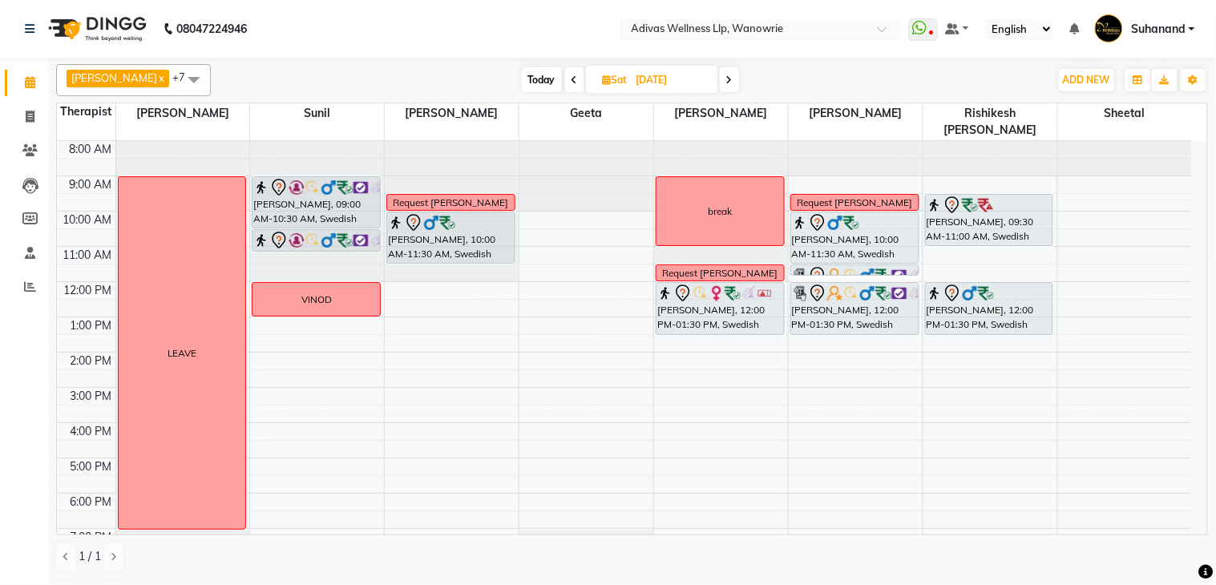
click at [720, 73] on span at bounding box center [729, 79] width 19 height 25
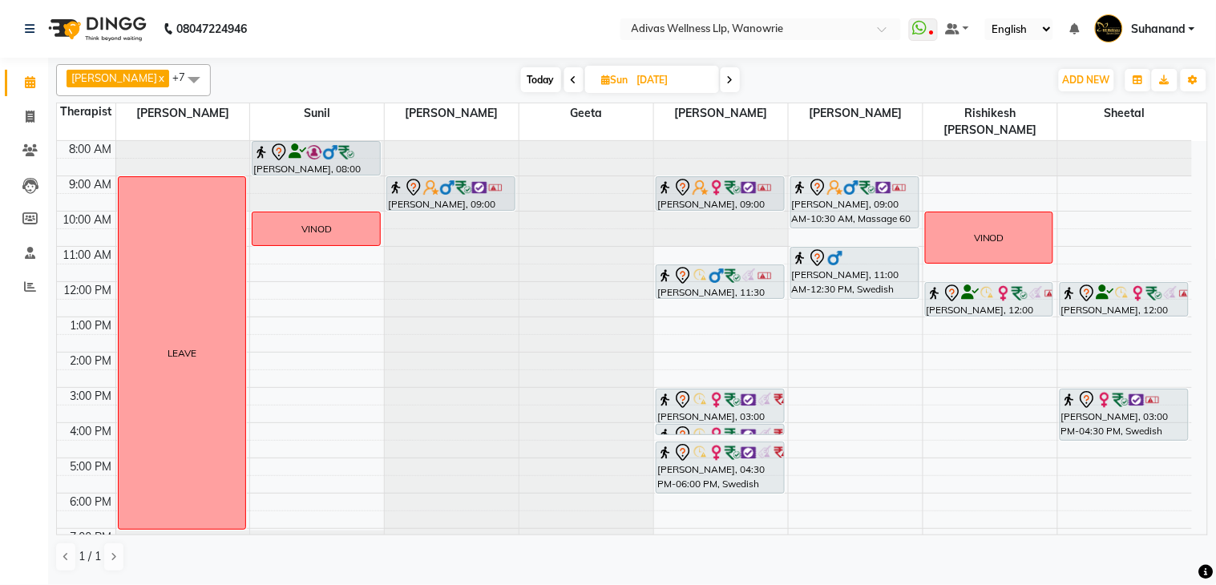
scroll to position [50, 0]
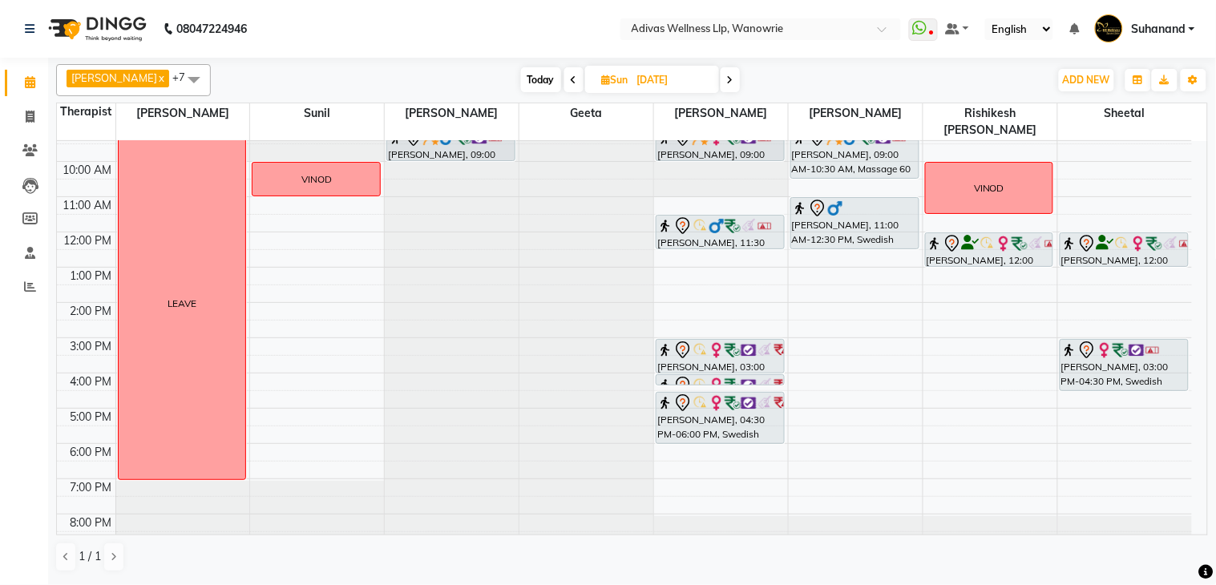
click at [541, 77] on span "Today" at bounding box center [541, 79] width 40 height 25
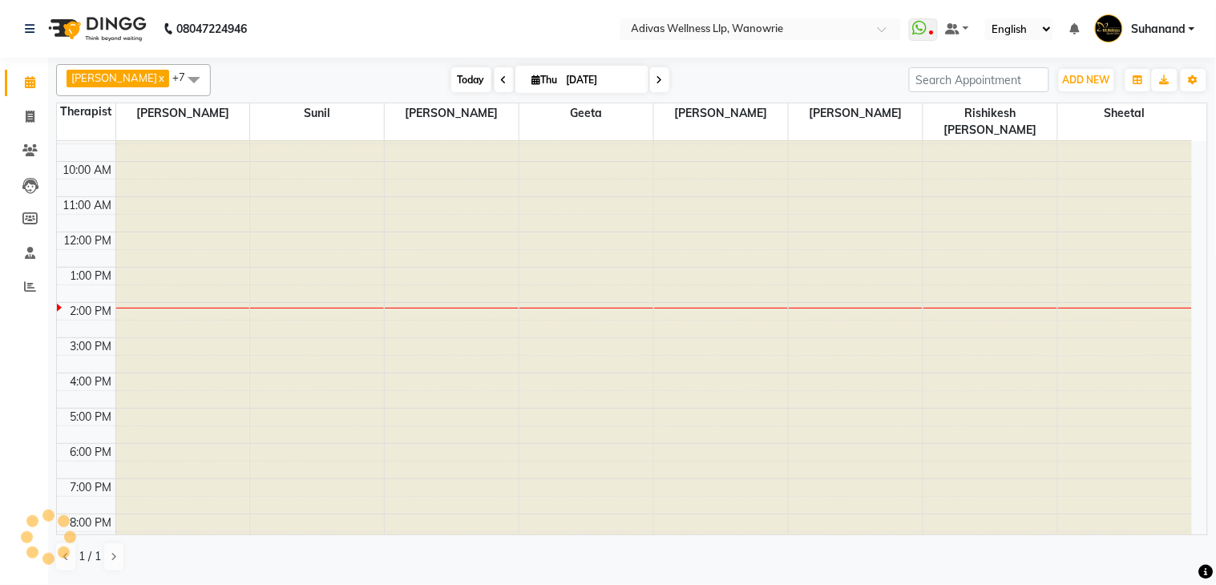
scroll to position [51, 0]
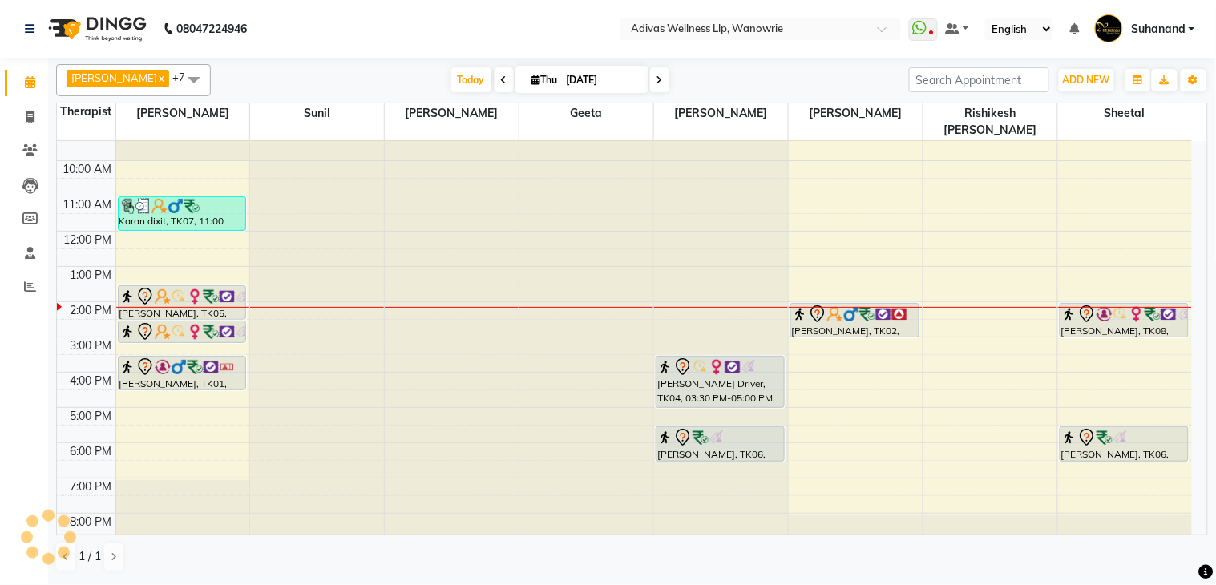
click at [564, 38] on nav "08047224946 Select Location × Adivas Wellness Llp, Wanowrie WhatsApp Status ✕ S…" at bounding box center [608, 29] width 1216 height 58
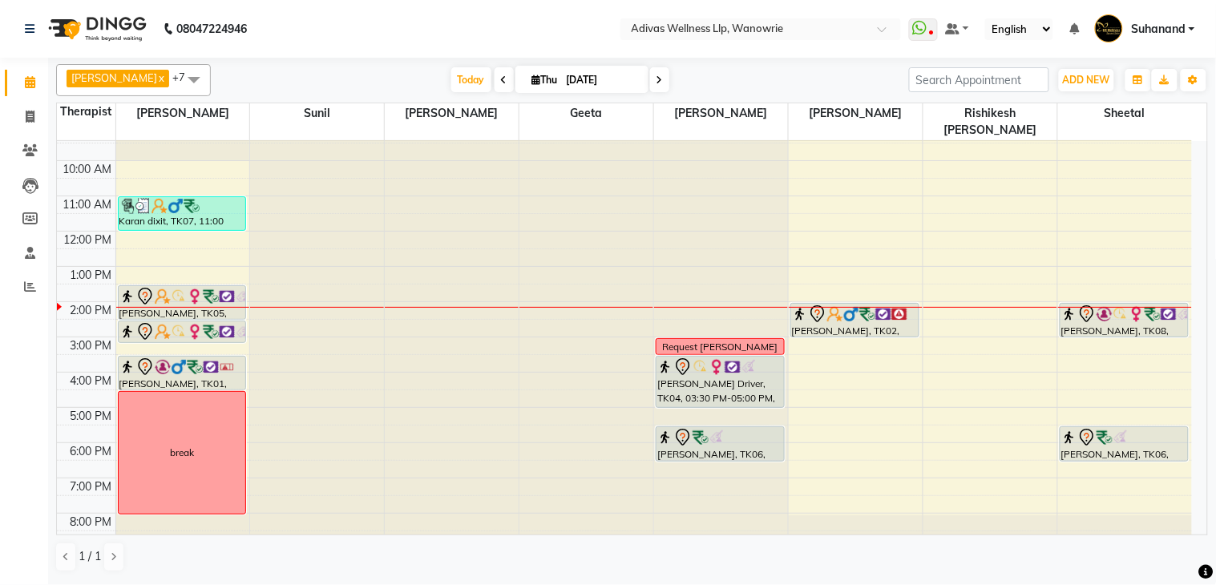
click at [650, 76] on span at bounding box center [659, 79] width 19 height 25
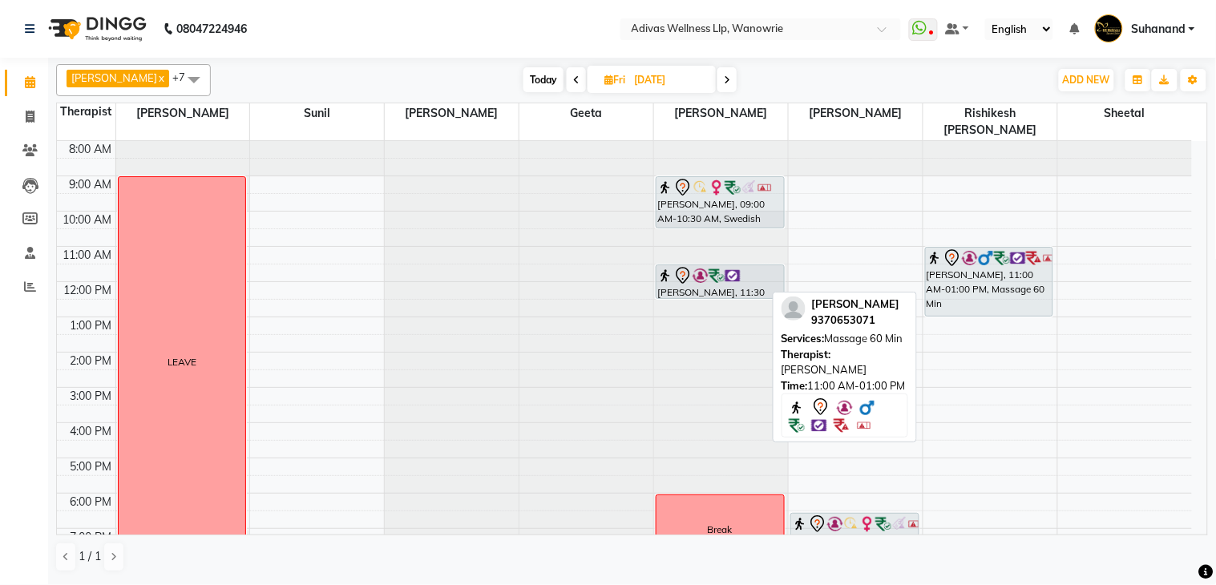
scroll to position [50, 0]
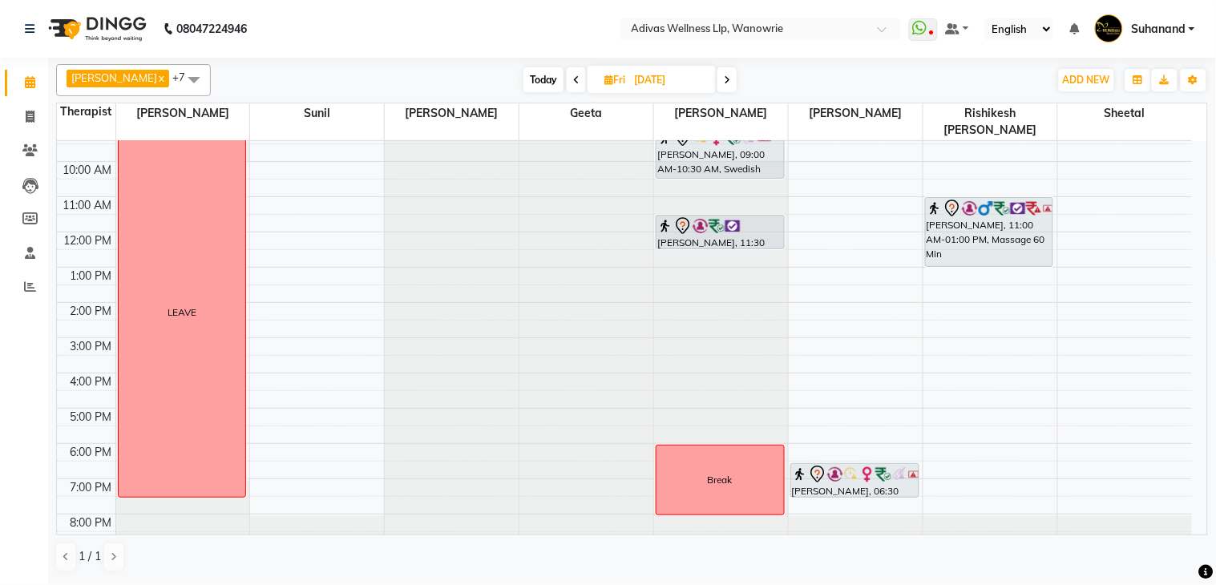
click at [724, 81] on icon at bounding box center [727, 80] width 6 height 10
type input "[DATE]"
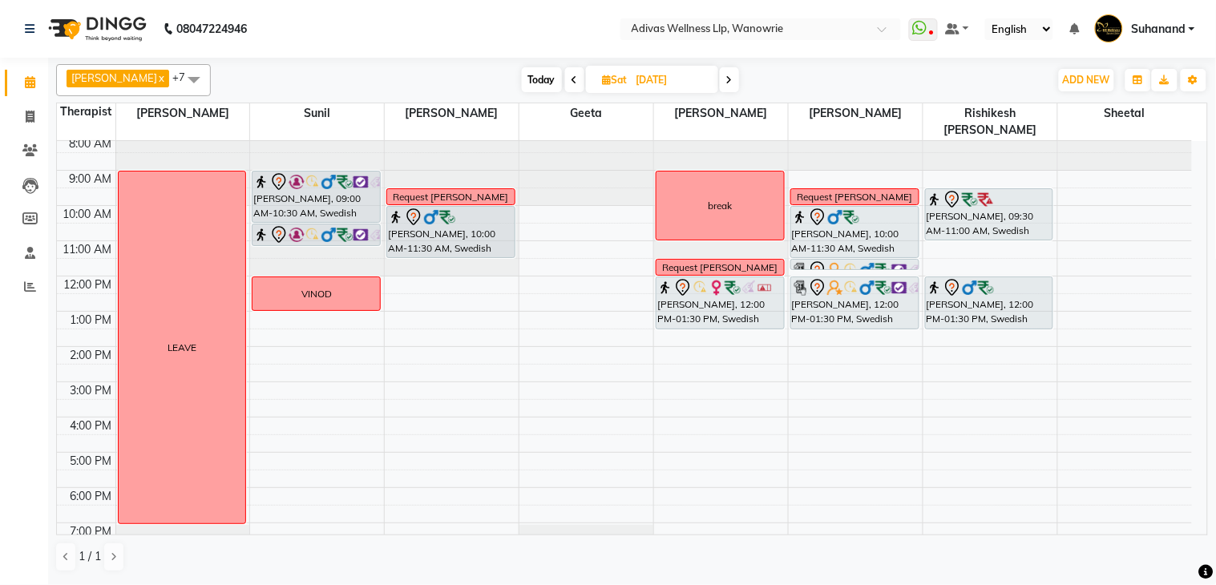
scroll to position [0, 0]
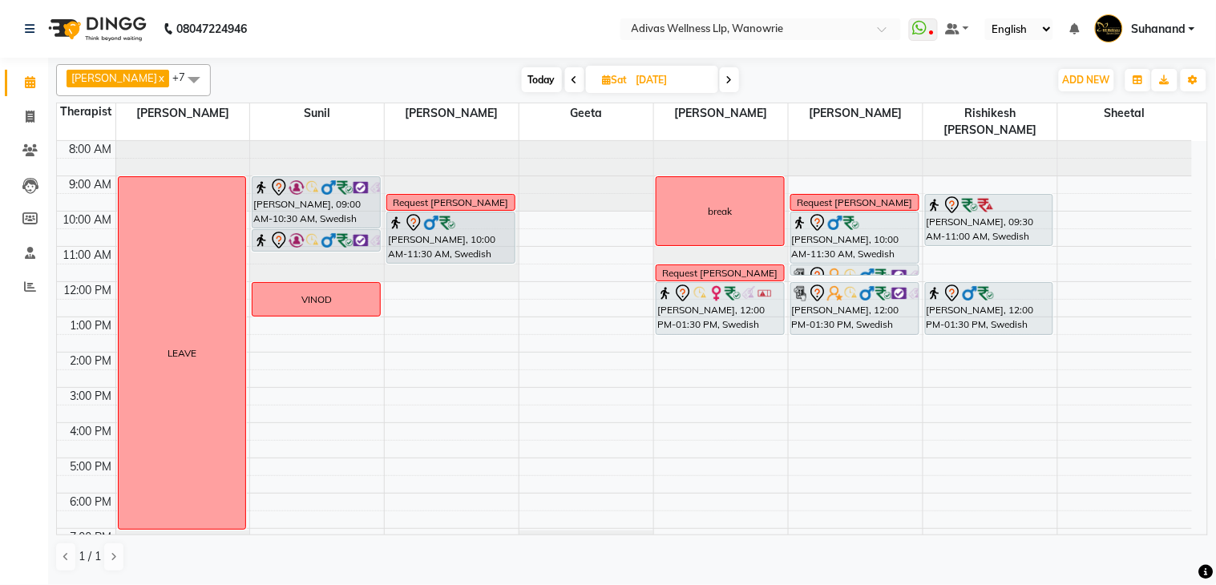
click at [632, 79] on input "[DATE]" at bounding box center [672, 80] width 80 height 24
select select "9"
select select "2025"
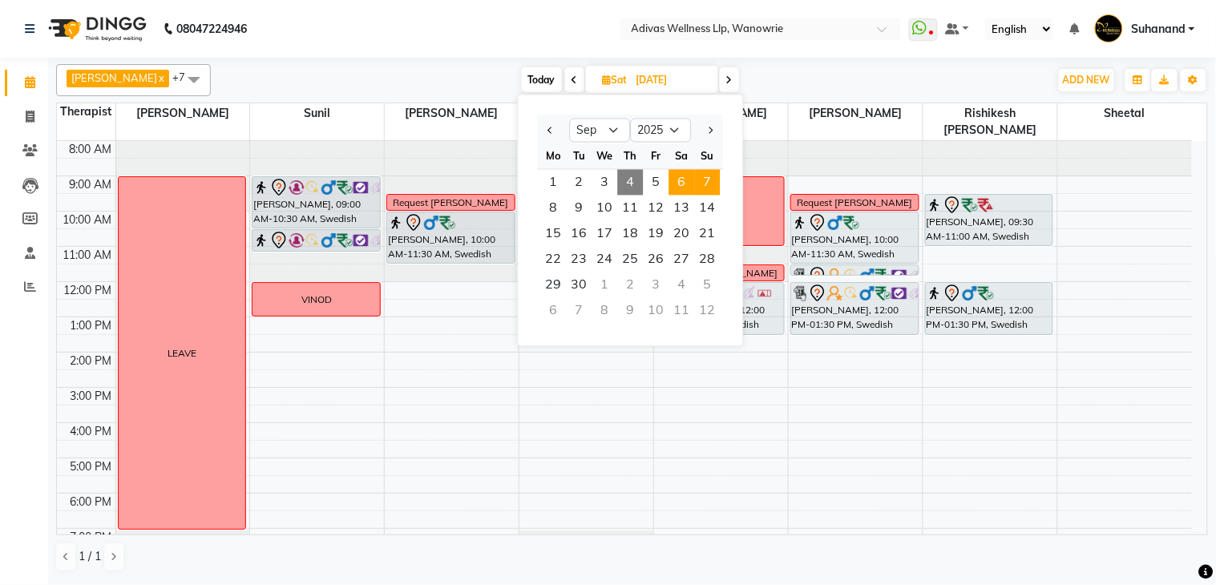
click at [703, 172] on span "7" at bounding box center [708, 183] width 26 height 26
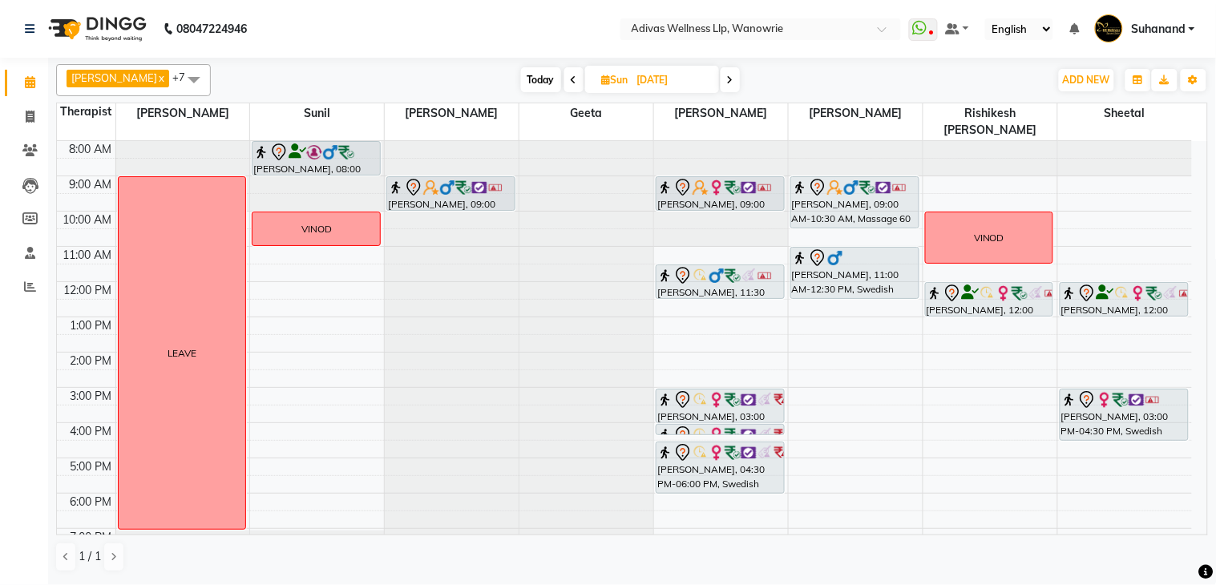
click at [521, 72] on span "Today" at bounding box center [541, 79] width 40 height 25
type input "[DATE]"
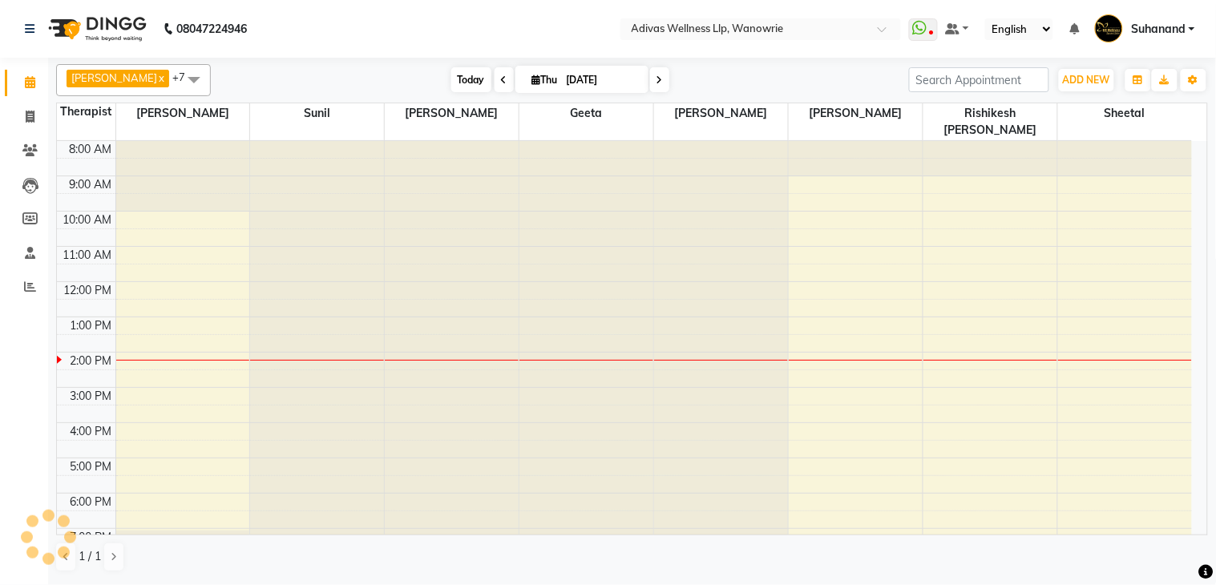
scroll to position [51, 0]
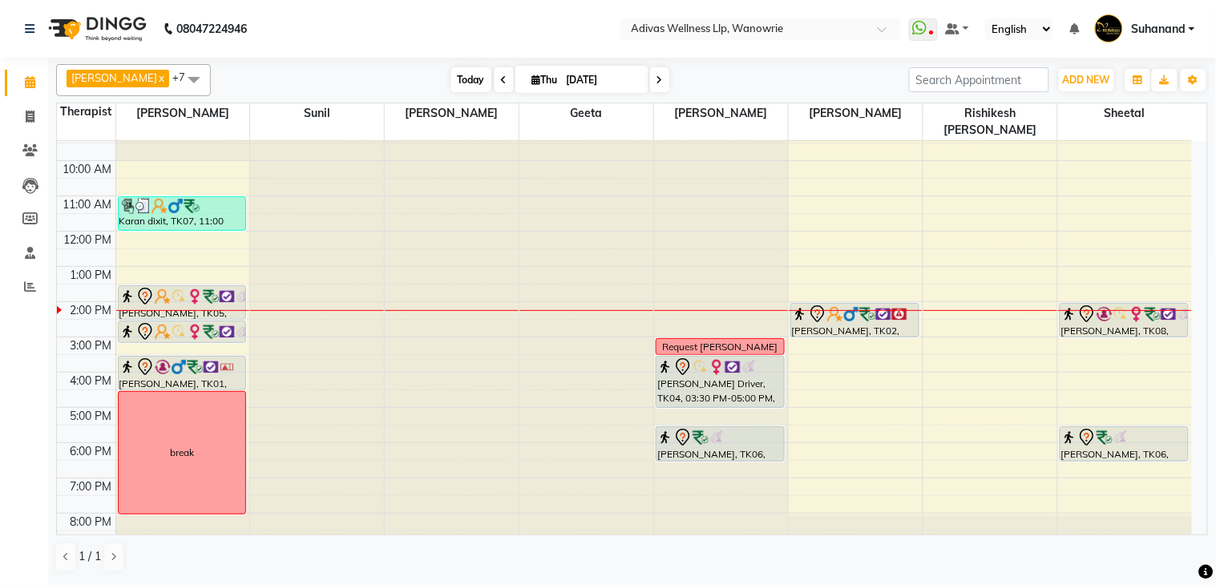
click at [455, 79] on span "Today" at bounding box center [471, 79] width 40 height 25
click at [469, 55] on nav "08047224946 Select Location × Adivas Wellness Llp, Wanowrie WhatsApp Status ✕ S…" at bounding box center [608, 29] width 1216 height 58
click at [543, 71] on span "[DATE]" at bounding box center [581, 79] width 133 height 27
click at [562, 84] on input "[DATE]" at bounding box center [602, 80] width 80 height 24
select select "9"
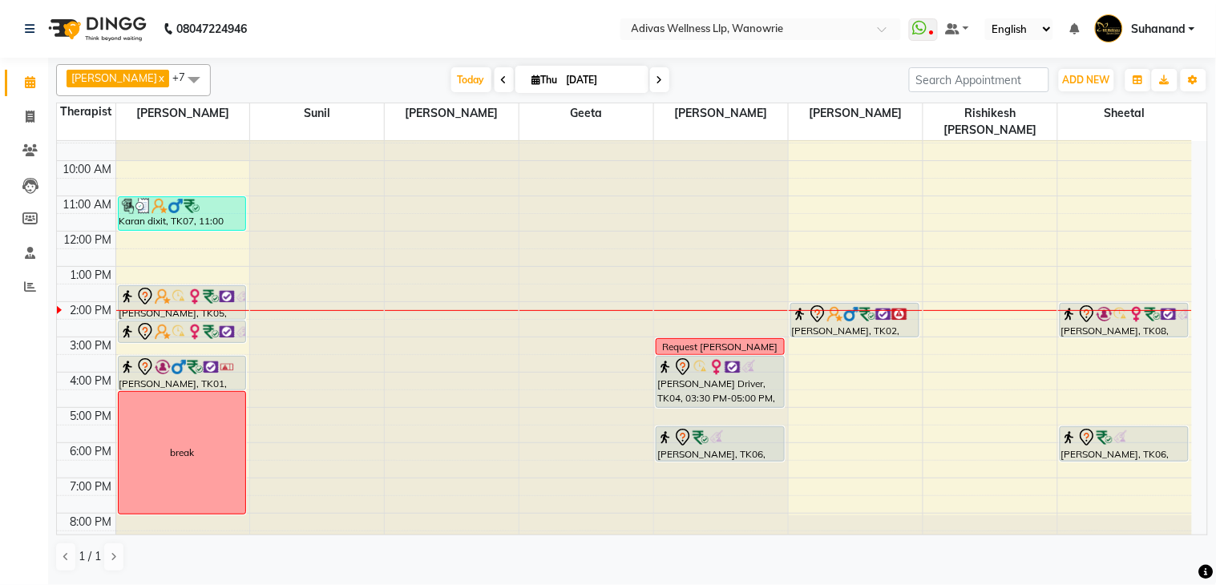
select select "2025"
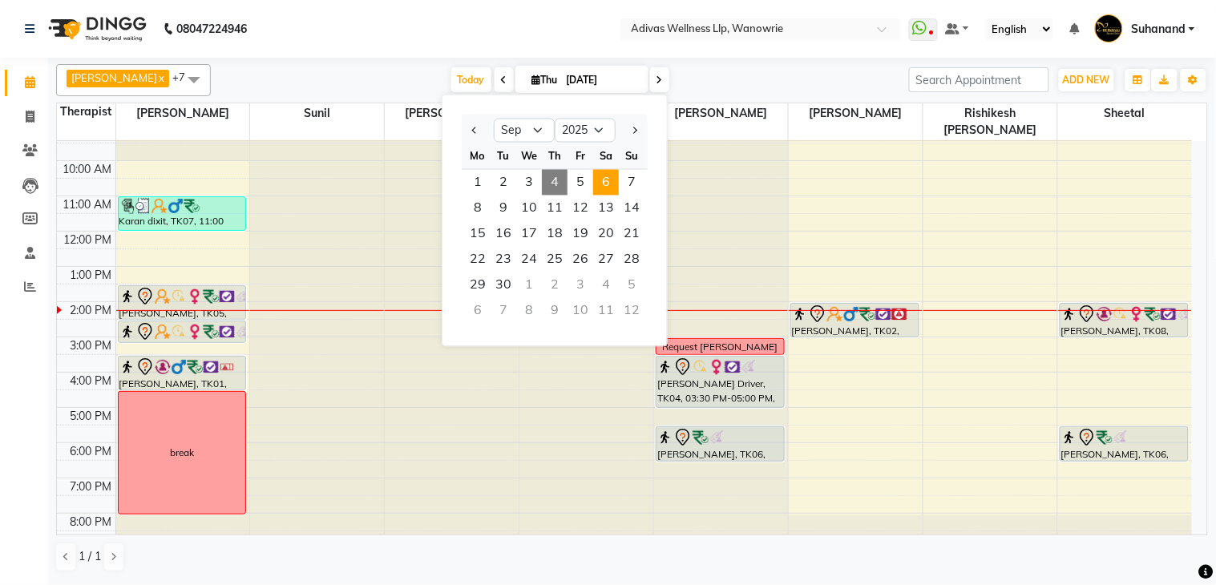
click at [608, 174] on span "6" at bounding box center [606, 183] width 26 height 26
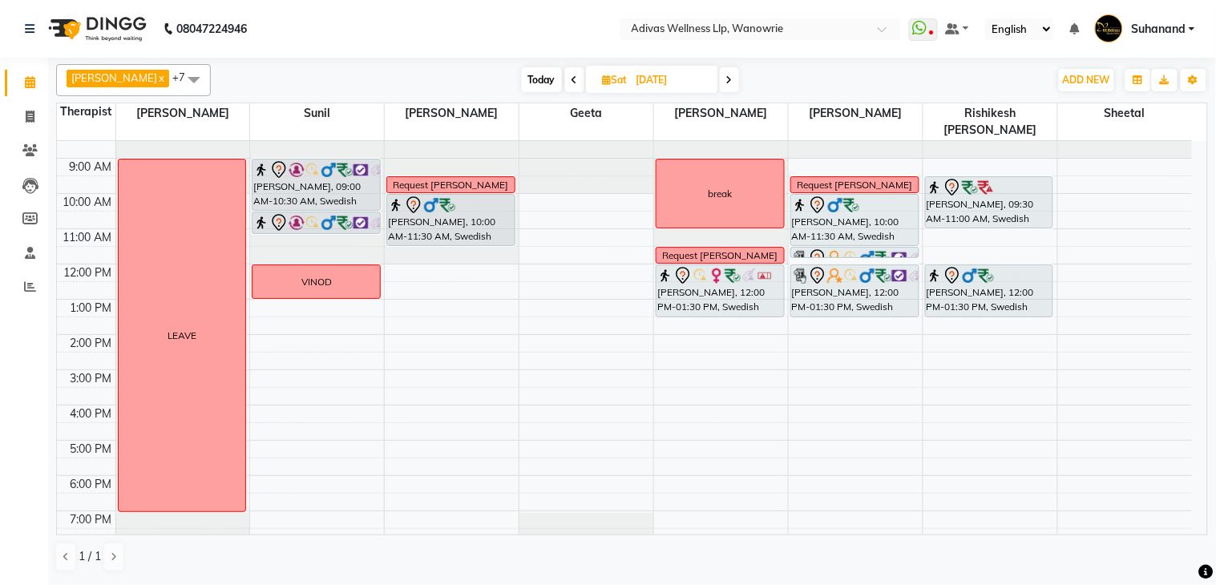
scroll to position [0, 0]
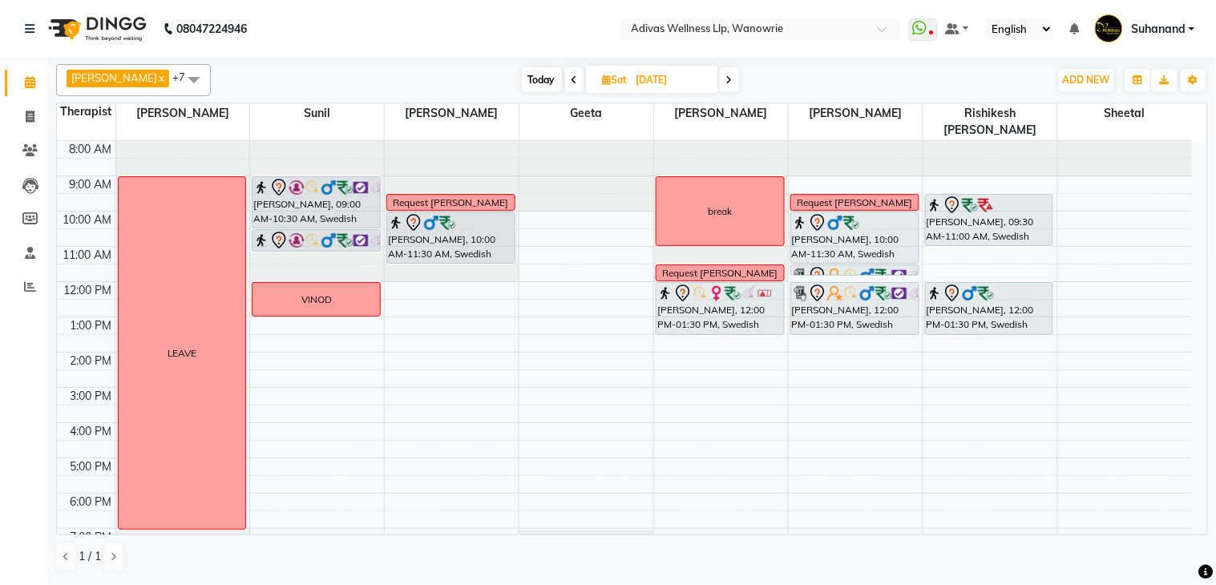
click at [723, 77] on span at bounding box center [729, 79] width 19 height 25
type input "[DATE]"
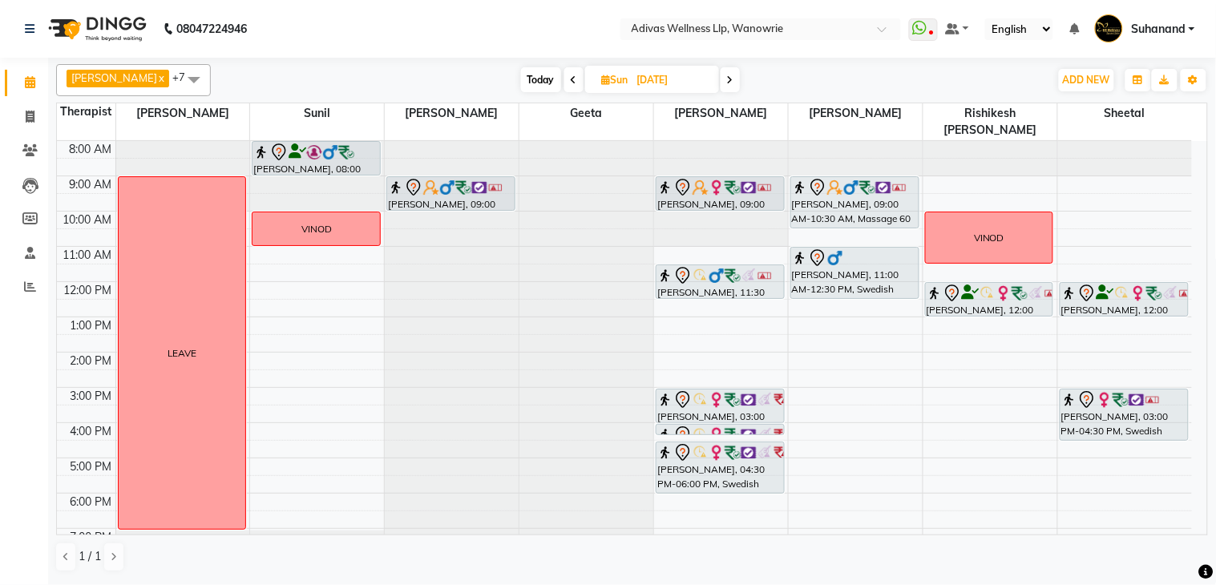
scroll to position [50, 0]
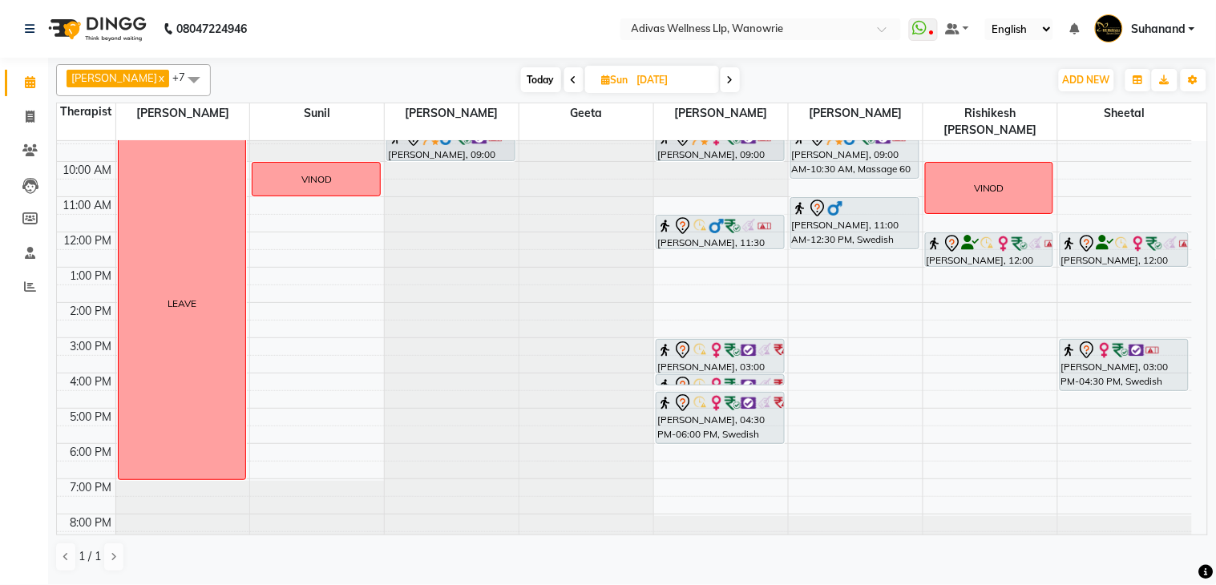
click at [939, 366] on div "8:00 AM 9:00 AM 10:00 AM 11:00 AM 12:00 PM 1:00 PM 2:00 PM 3:00 PM 4:00 PM 5:00…" at bounding box center [624, 320] width 1135 height 458
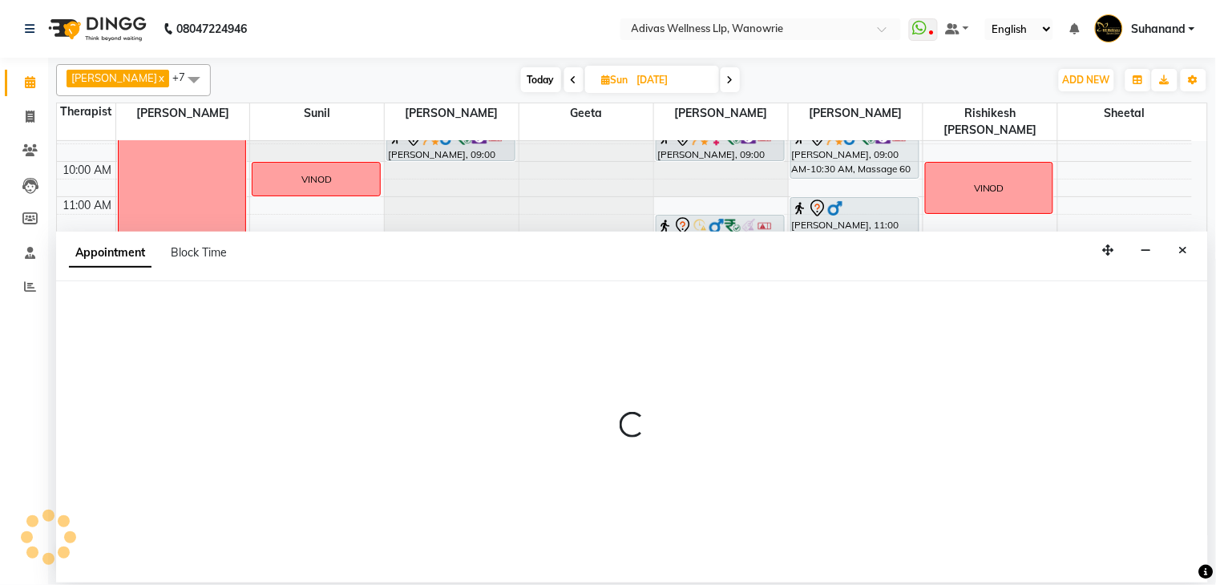
select select "71736"
select select "960"
select select "tentative"
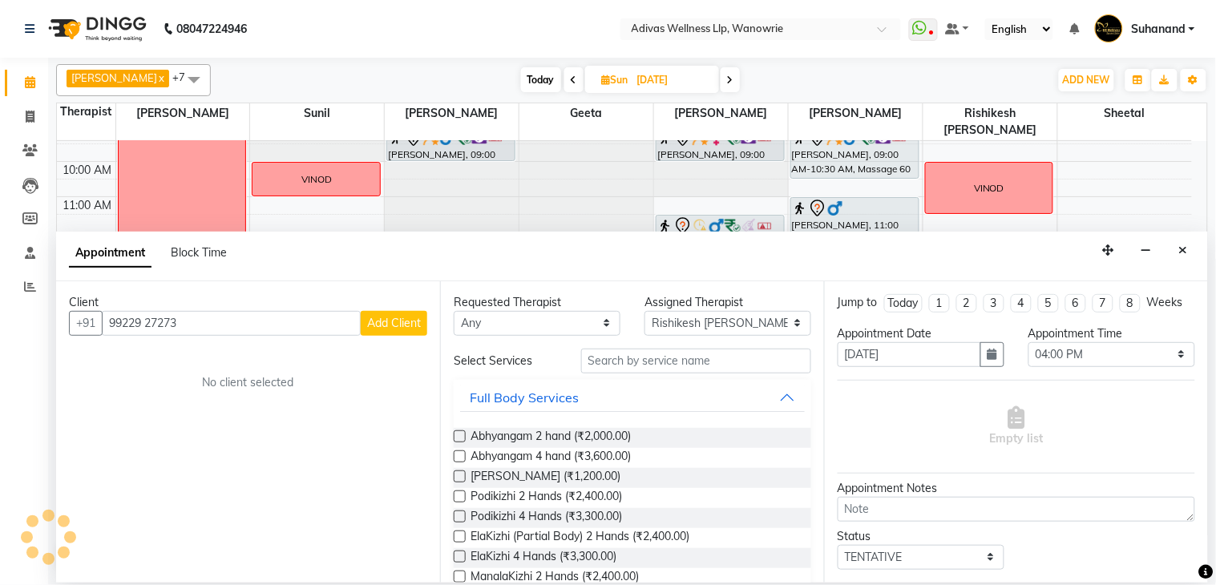
click at [152, 323] on input "99229 27273" at bounding box center [231, 323] width 259 height 25
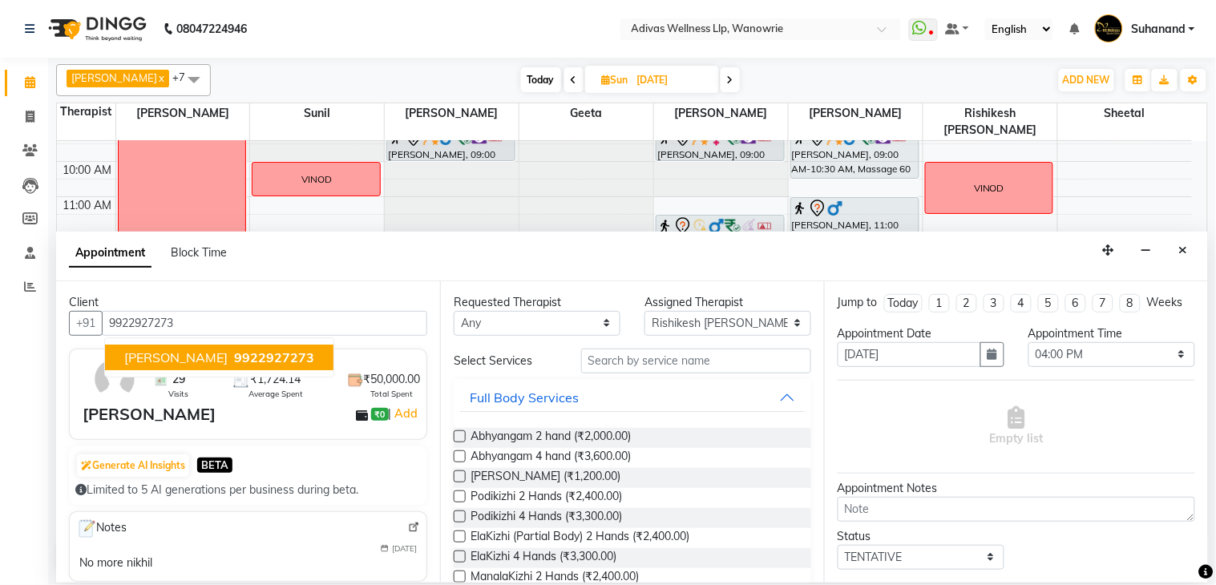
click at [186, 362] on span "[PERSON_NAME]" at bounding box center [175, 357] width 103 height 16
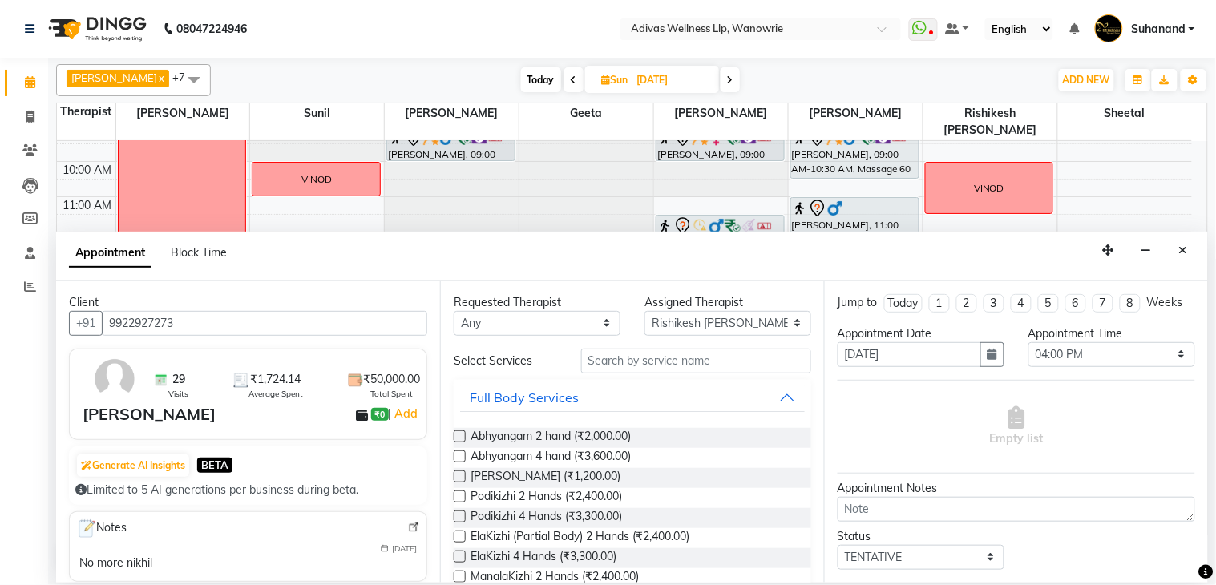
type input "9922927273"
click at [750, 359] on input "text" at bounding box center [696, 361] width 230 height 25
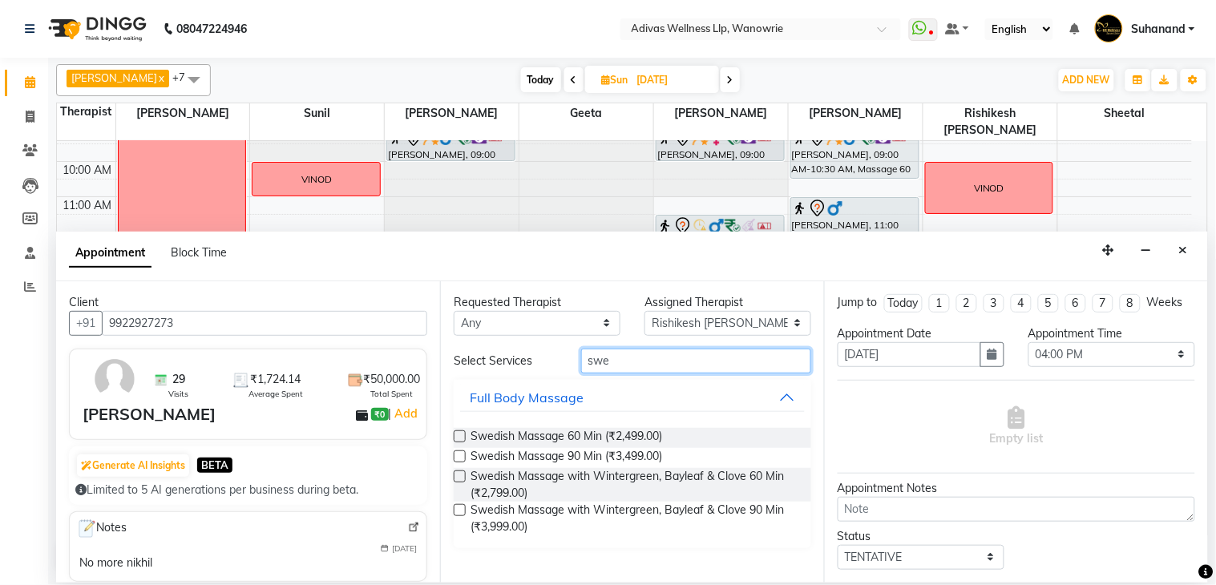
type input "swe"
click at [463, 507] on label at bounding box center [460, 510] width 12 height 12
click at [463, 507] on input "checkbox" at bounding box center [459, 512] width 10 height 10
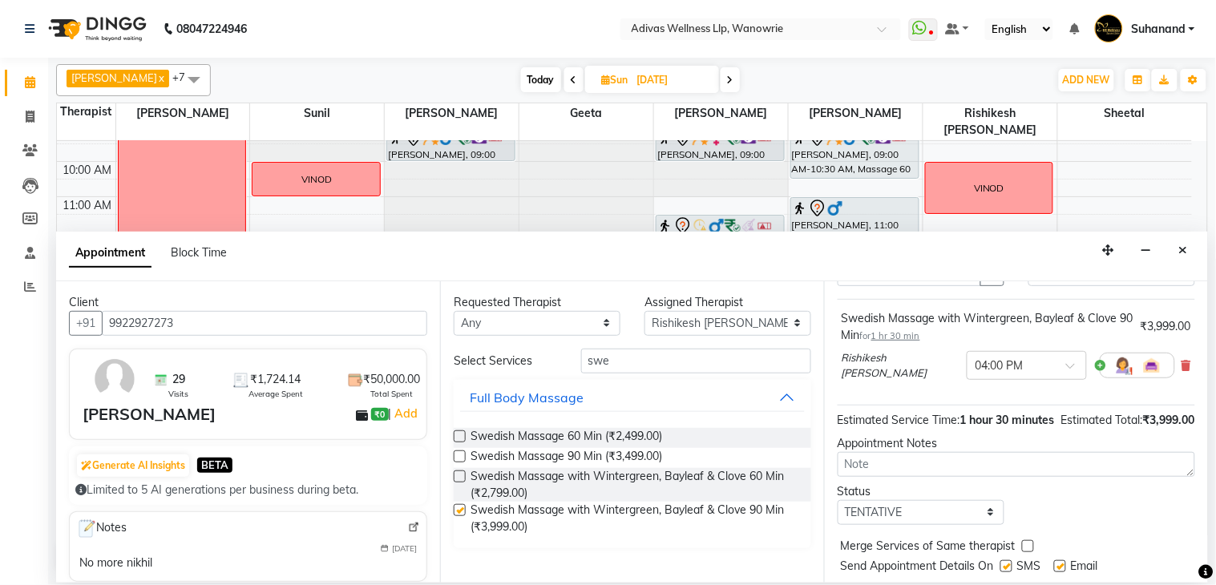
checkbox input "false"
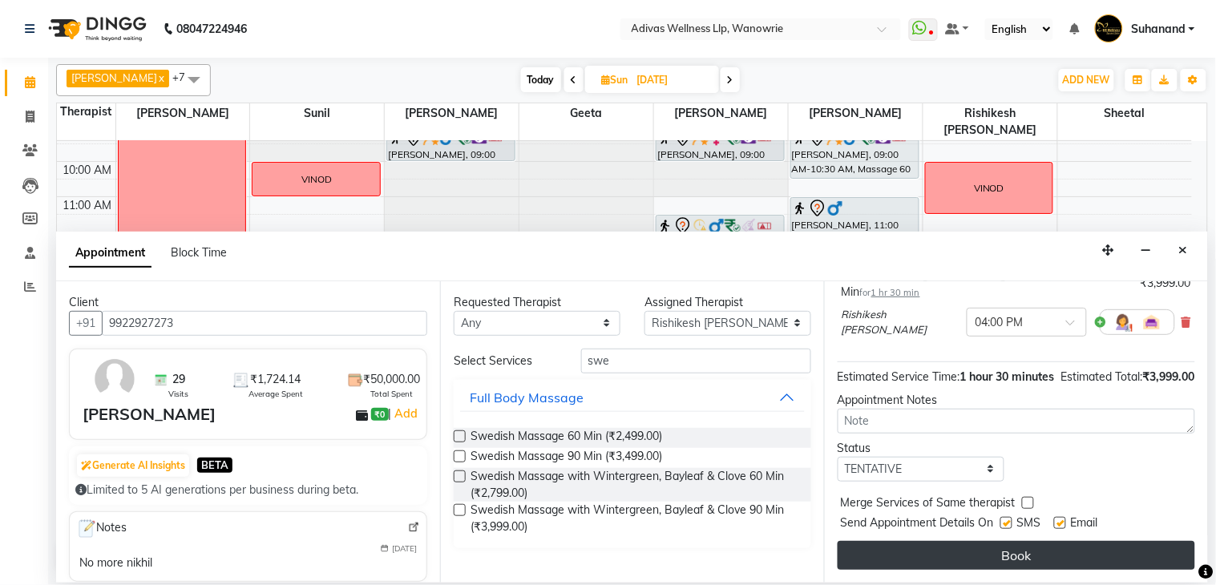
click at [1024, 554] on button "Book" at bounding box center [1017, 555] width 358 height 29
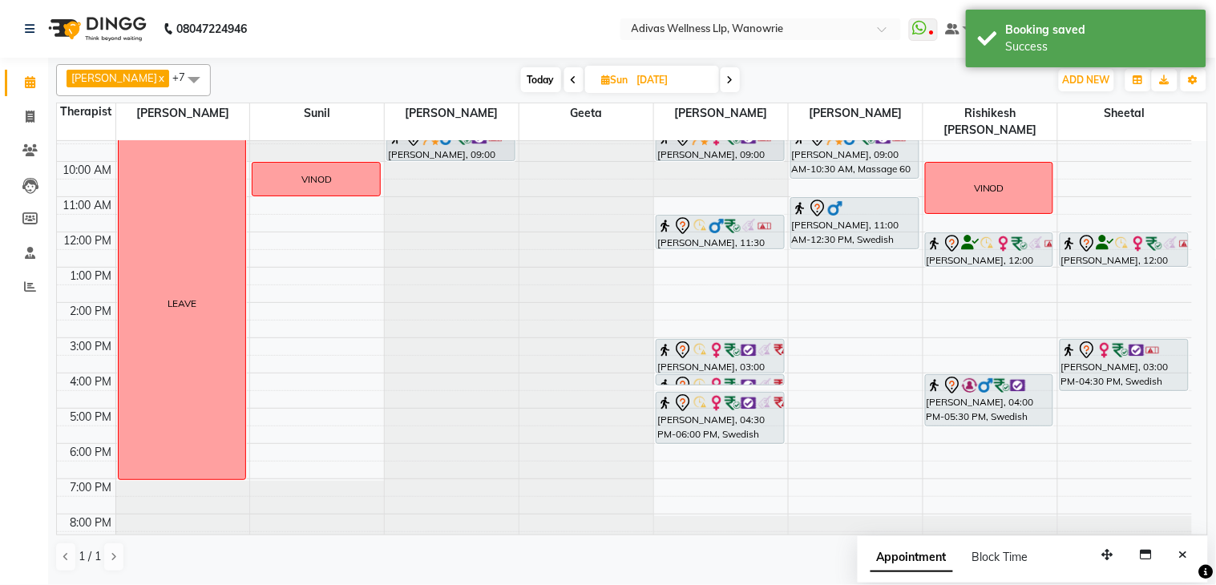
click at [948, 349] on div "8:00 AM 9:00 AM 10:00 AM 11:00 AM 12:00 PM 1:00 PM 2:00 PM 3:00 PM 4:00 PM 5:00…" at bounding box center [624, 320] width 1135 height 458
select select "71736"
select select "tentative"
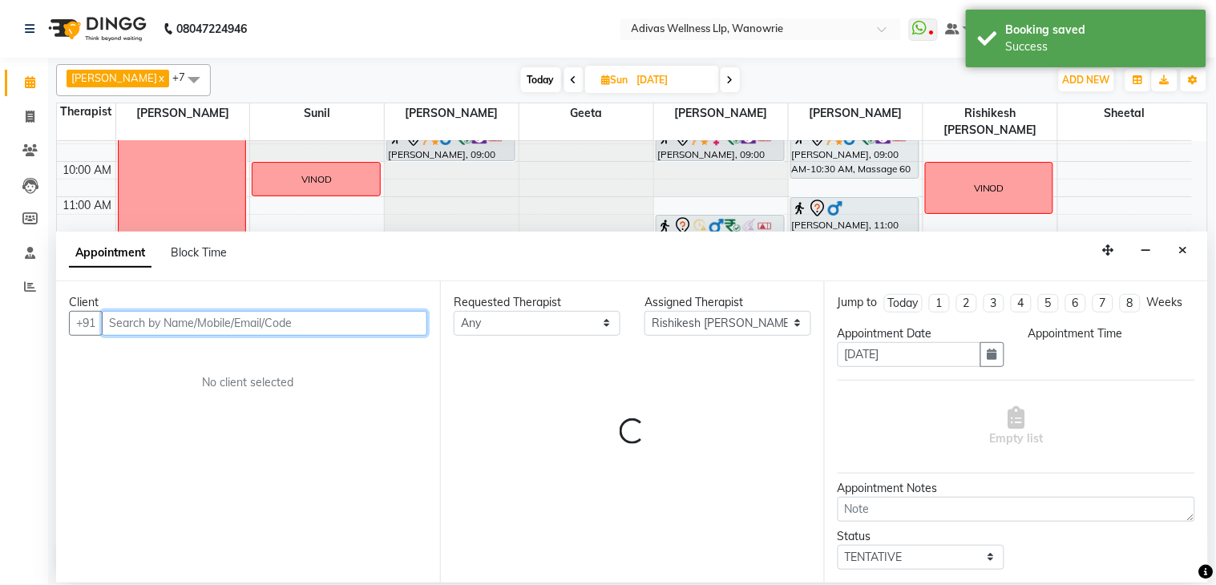
select select "930"
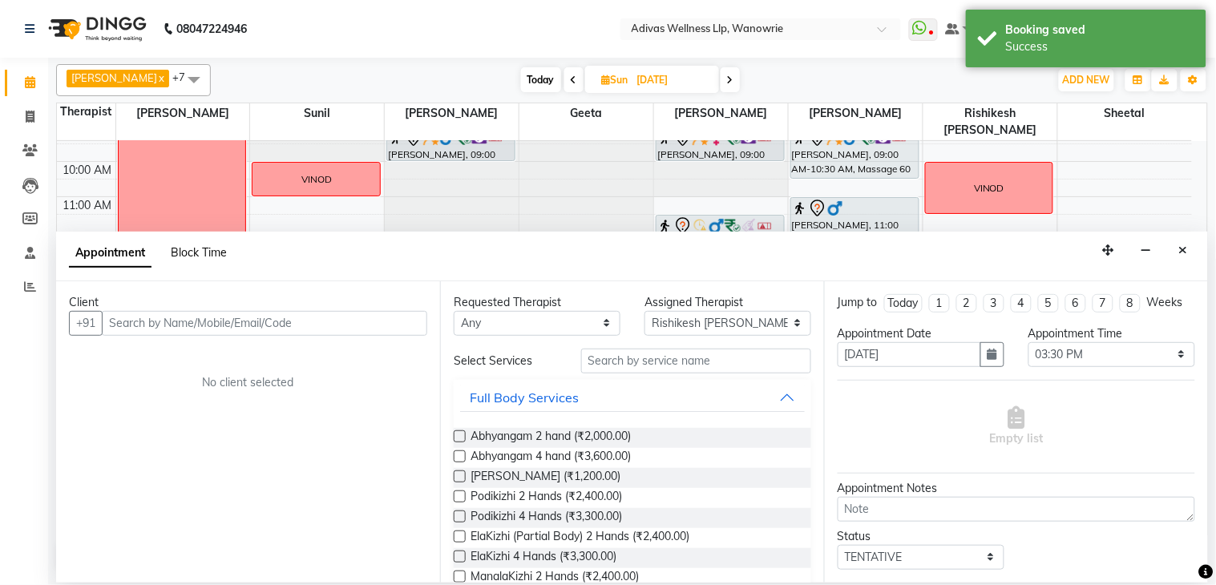
click at [190, 249] on span "Block Time" at bounding box center [199, 252] width 56 height 14
select select "71736"
select select "930"
select select "960"
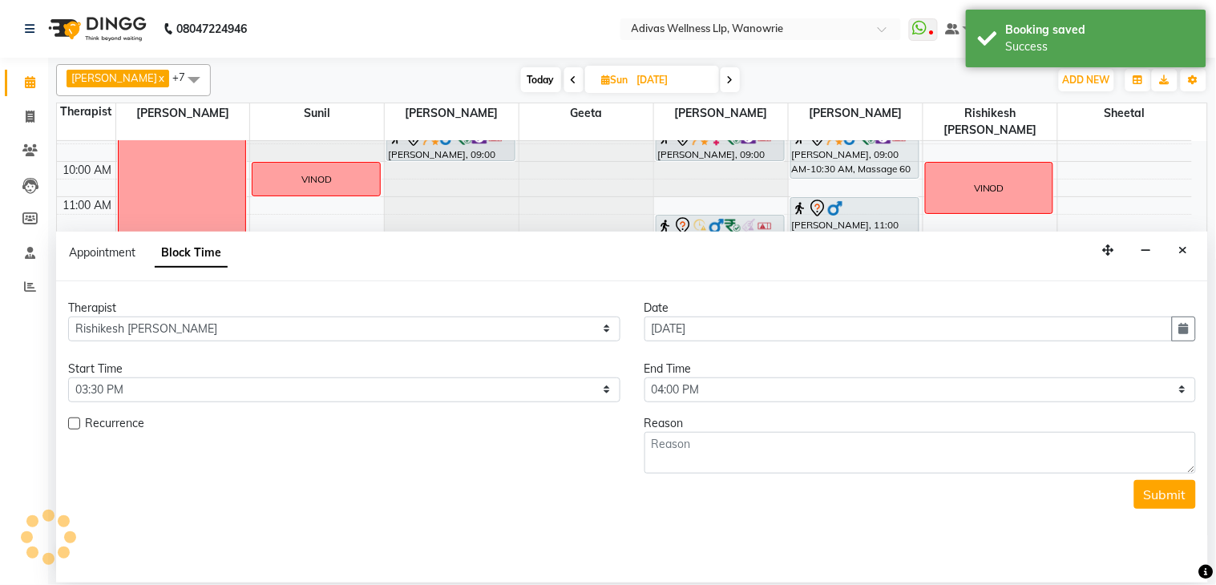
scroll to position [51, 0]
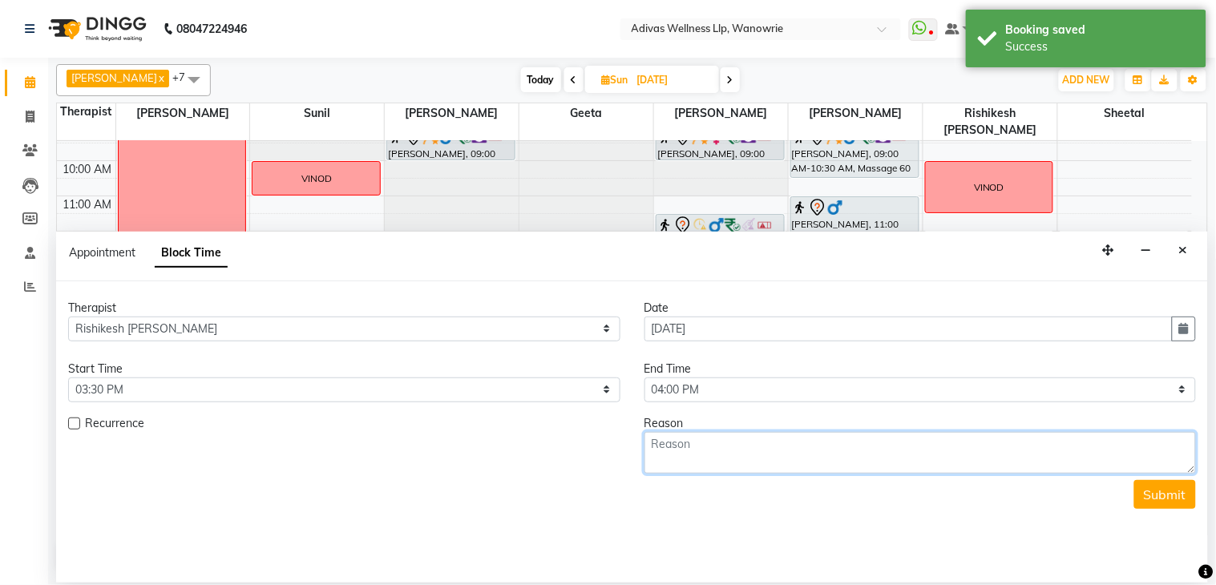
click at [663, 444] on textarea at bounding box center [920, 453] width 552 height 42
type textarea "rishikesh"
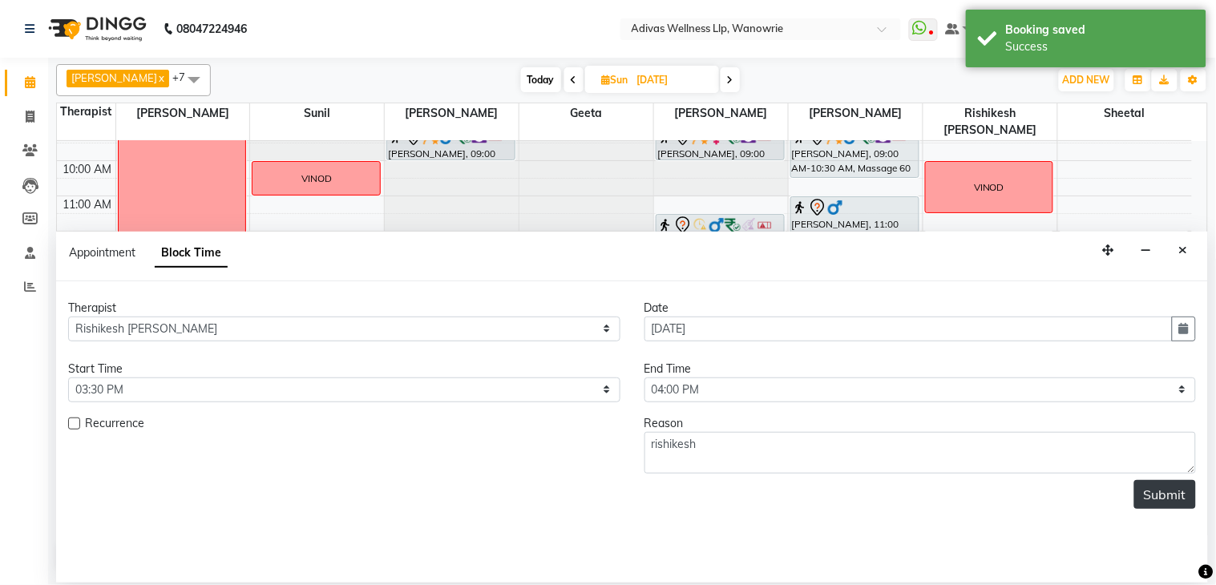
click at [1166, 490] on button "Submit" at bounding box center [1165, 494] width 62 height 29
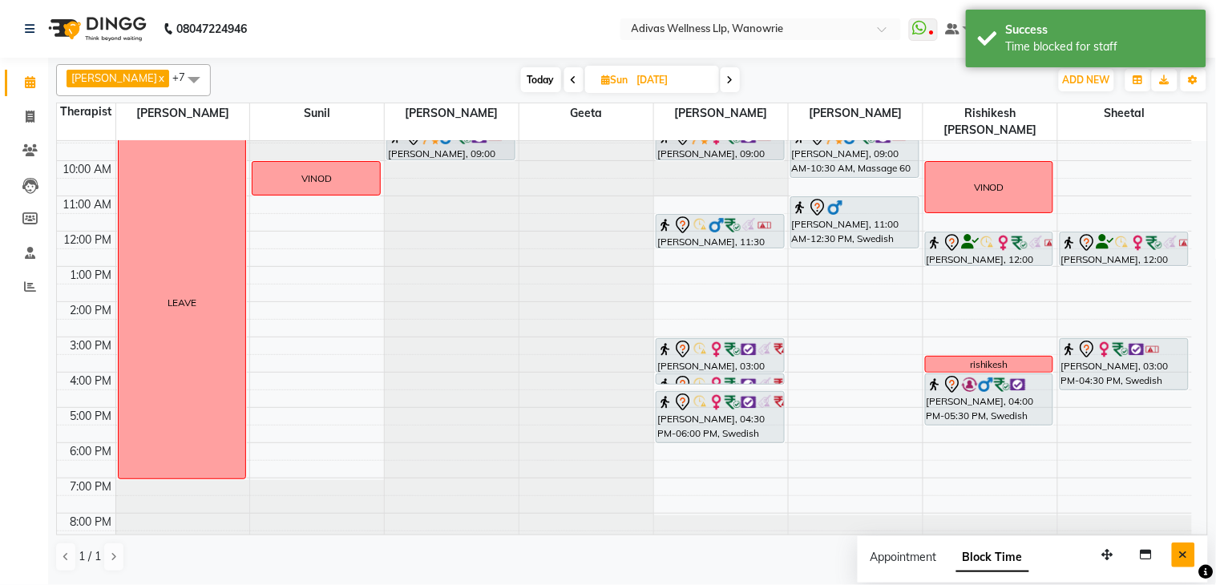
click at [1182, 547] on button "Close" at bounding box center [1183, 555] width 23 height 25
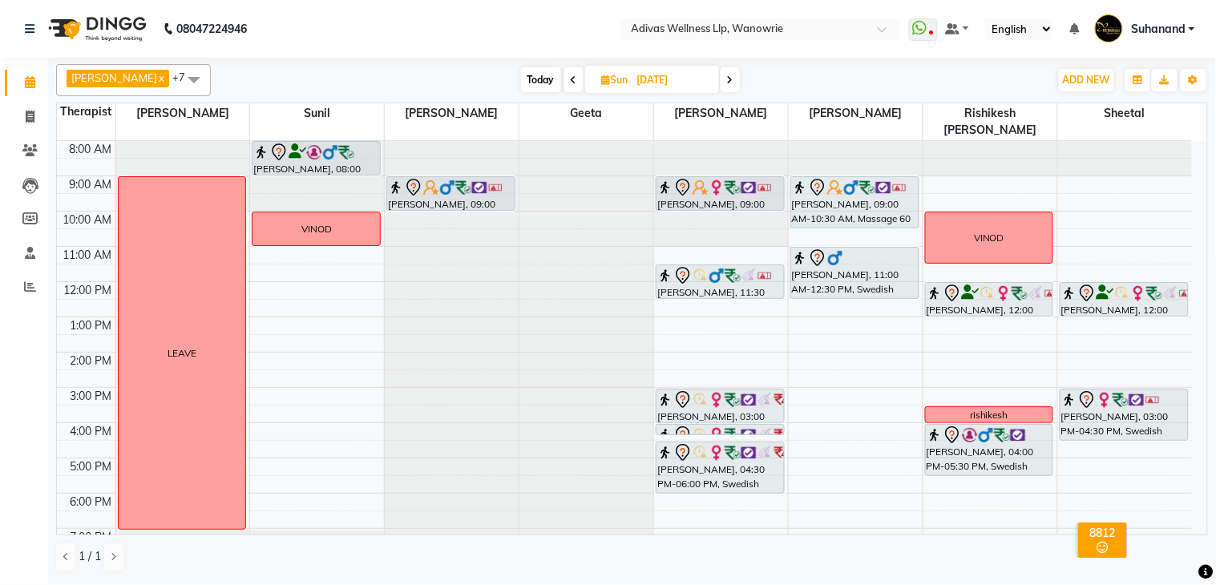
click at [531, 83] on span "Today" at bounding box center [541, 79] width 40 height 25
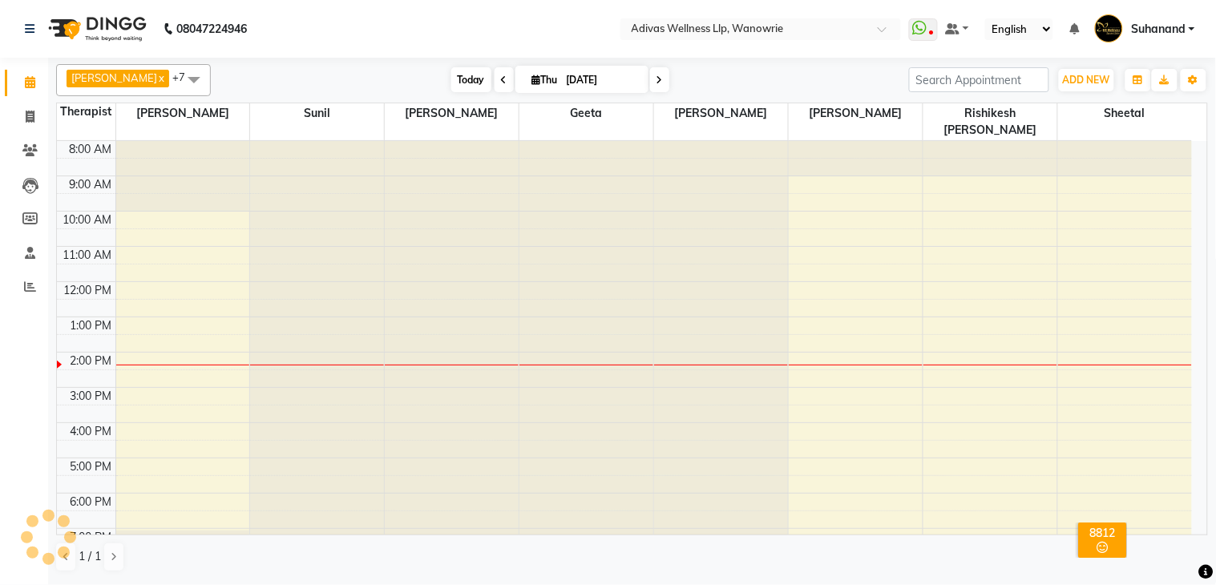
scroll to position [51, 0]
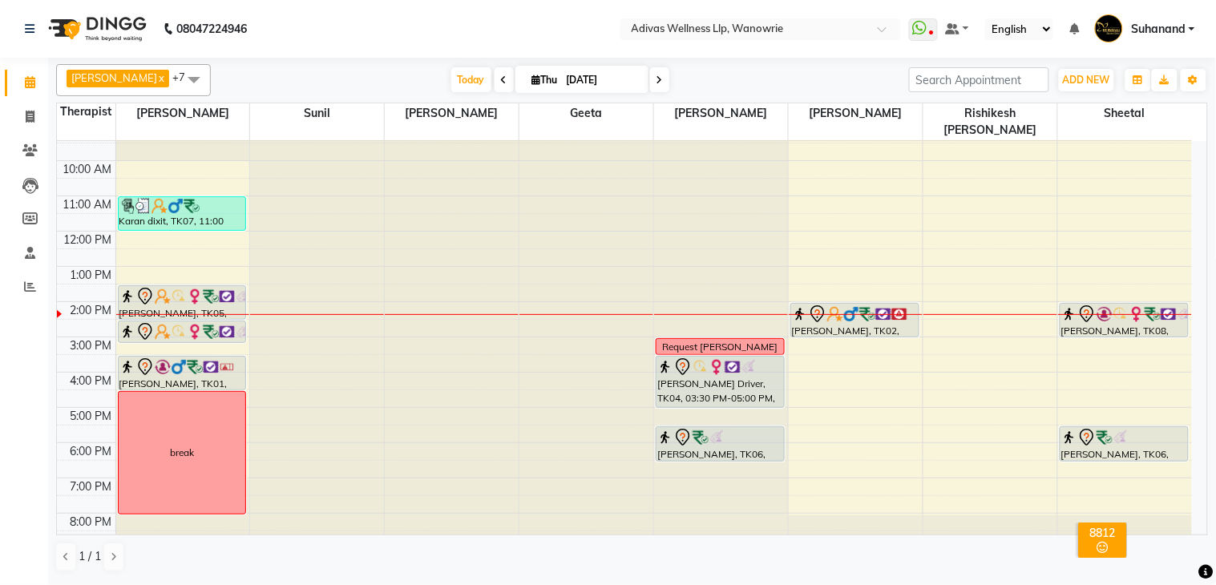
click at [651, 76] on span at bounding box center [659, 79] width 19 height 25
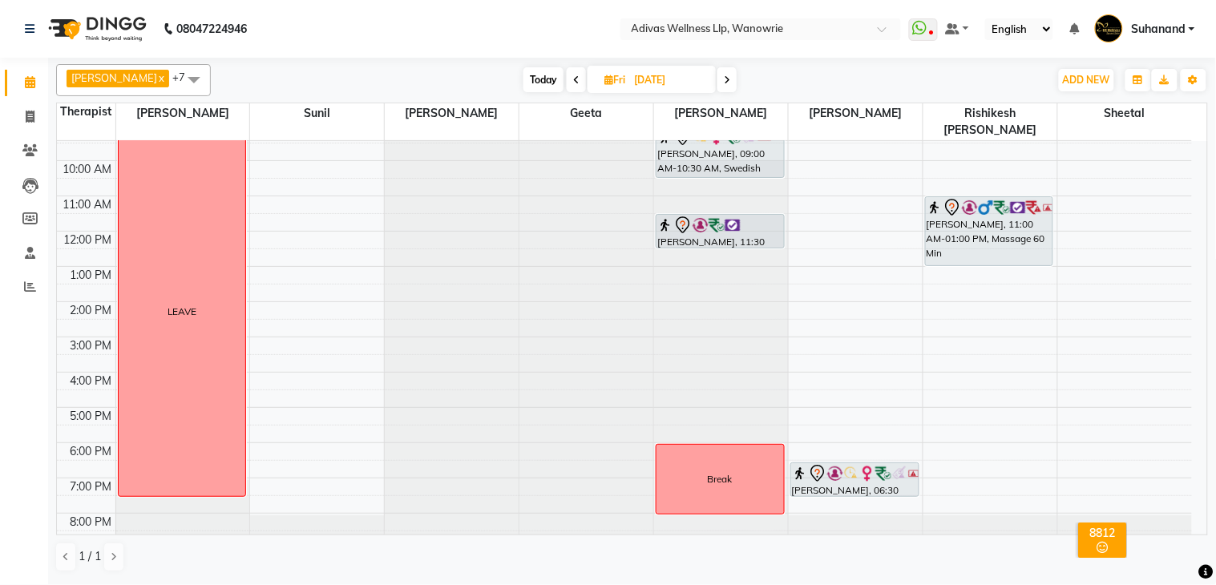
scroll to position [0, 0]
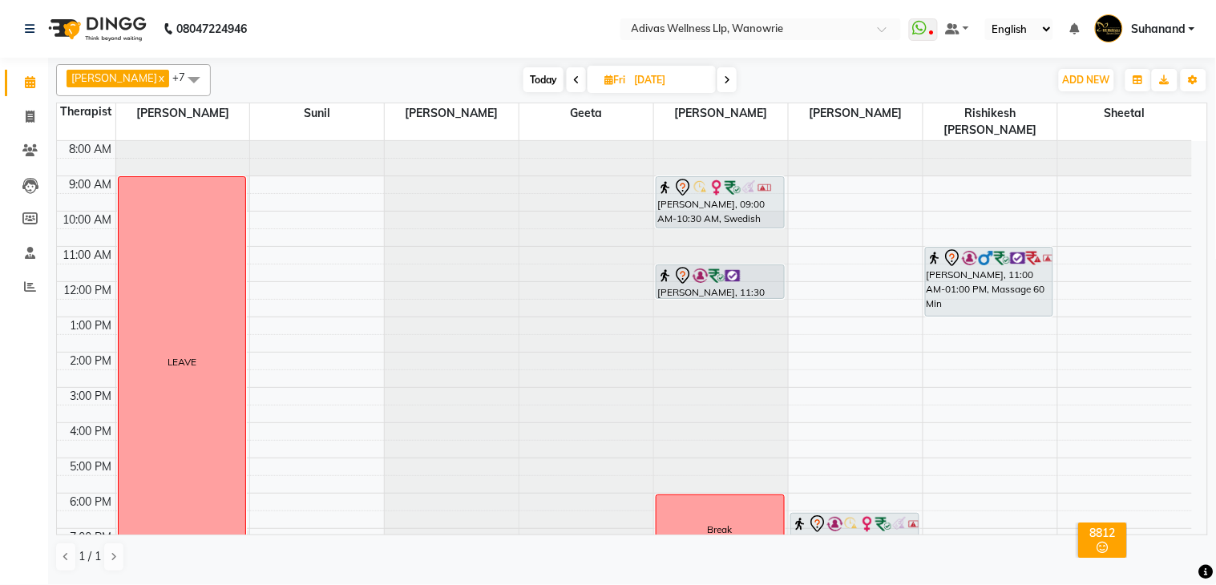
click at [724, 75] on icon at bounding box center [727, 80] width 6 height 10
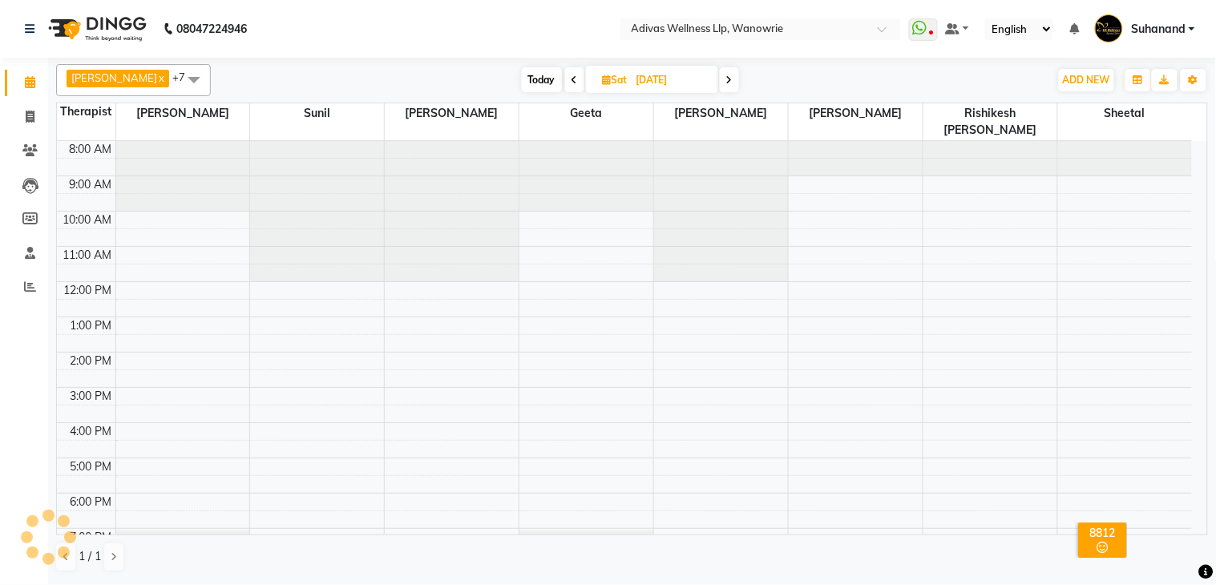
scroll to position [51, 0]
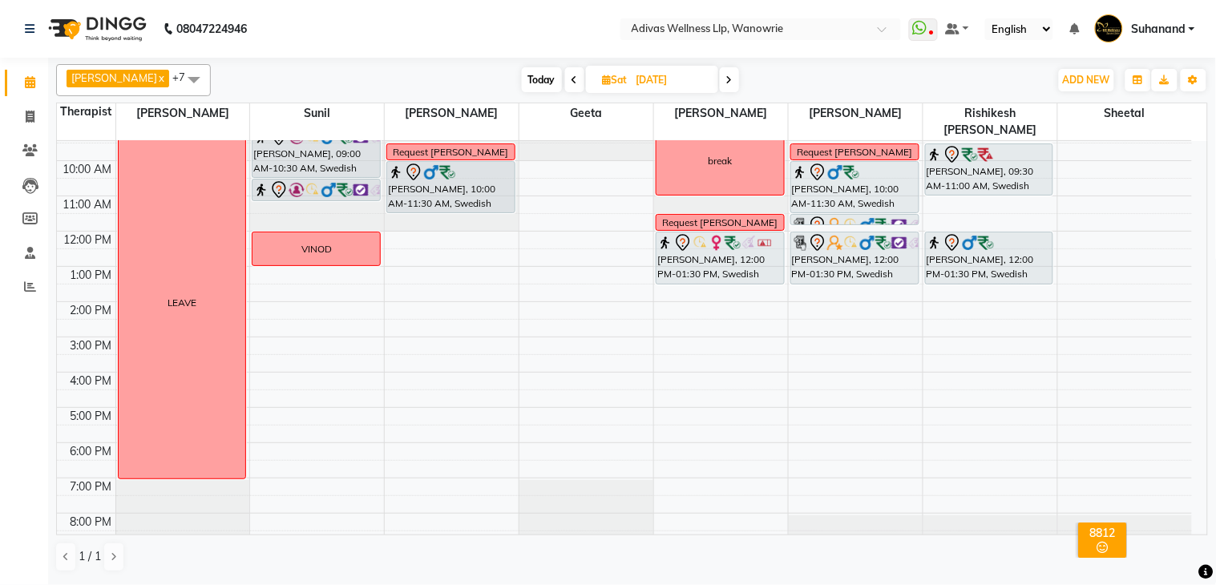
click at [726, 77] on icon at bounding box center [729, 80] width 6 height 10
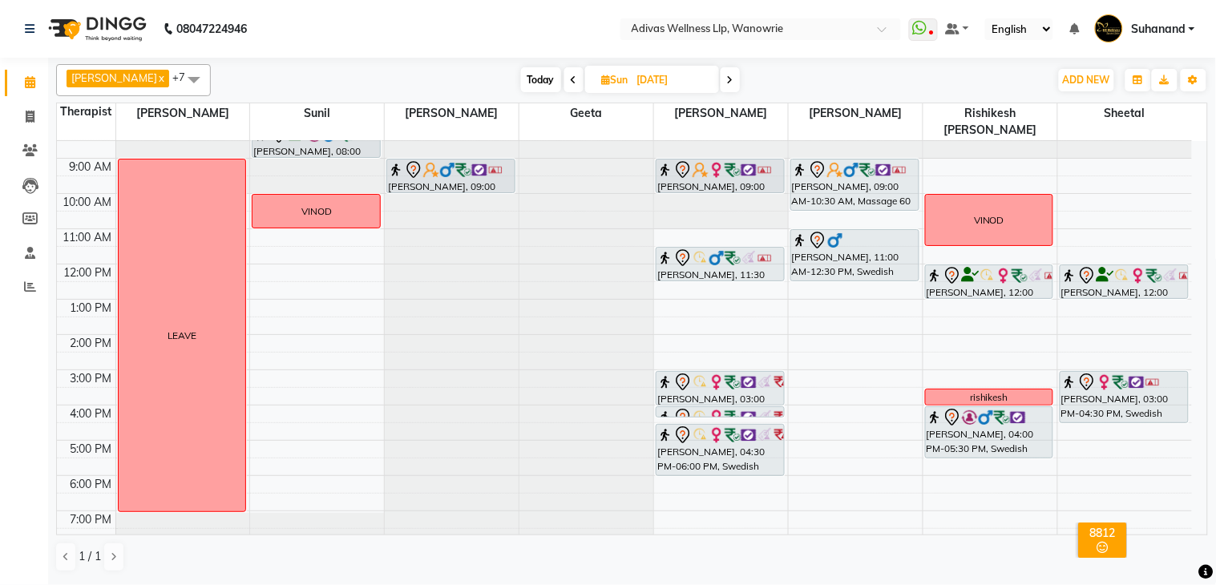
scroll to position [0, 0]
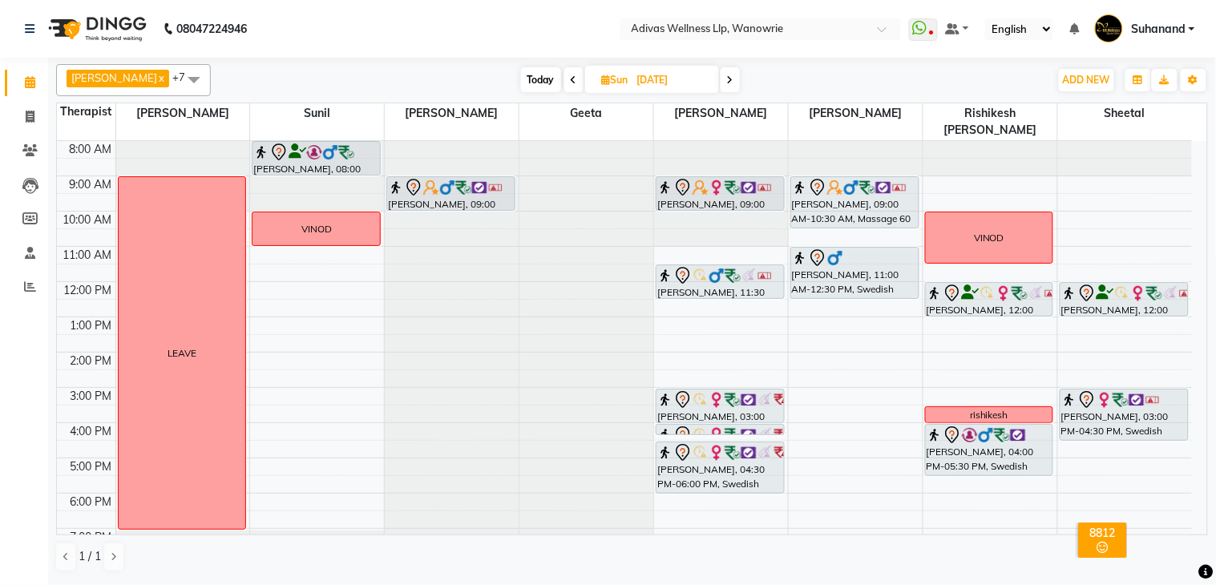
click at [529, 69] on span "Today" at bounding box center [541, 79] width 40 height 25
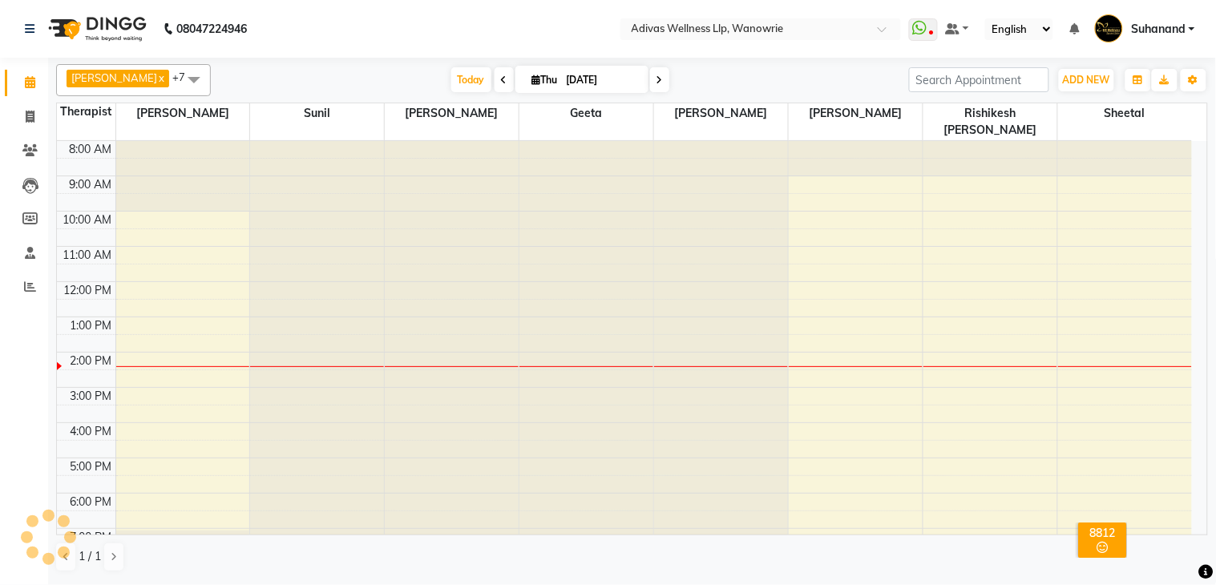
scroll to position [51, 0]
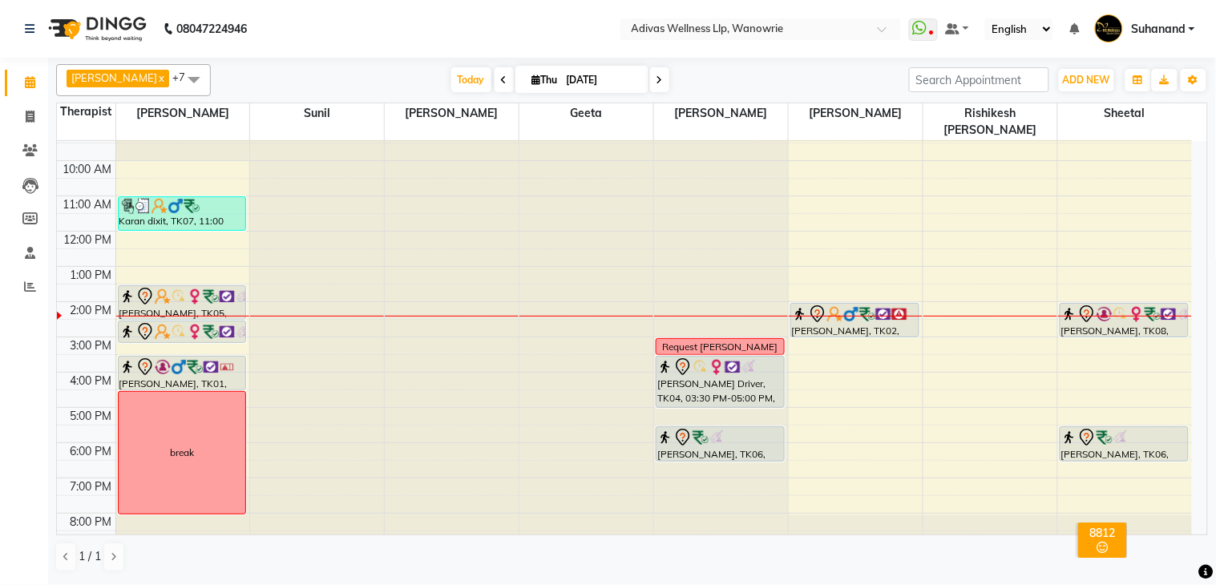
click at [650, 82] on span at bounding box center [659, 79] width 19 height 25
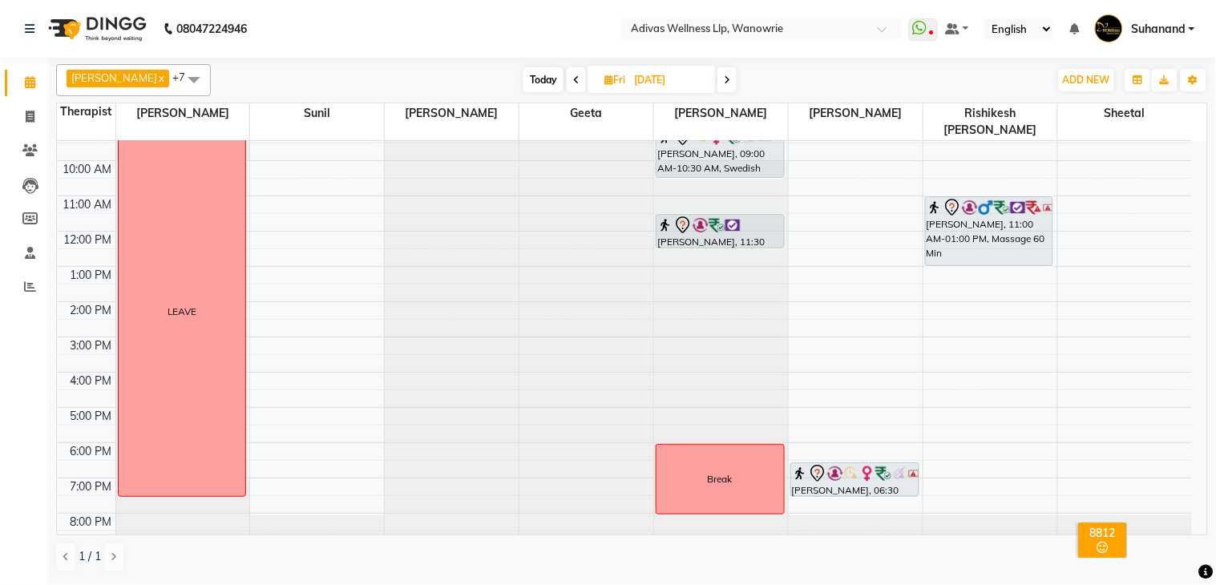
click at [725, 83] on span at bounding box center [726, 79] width 19 height 25
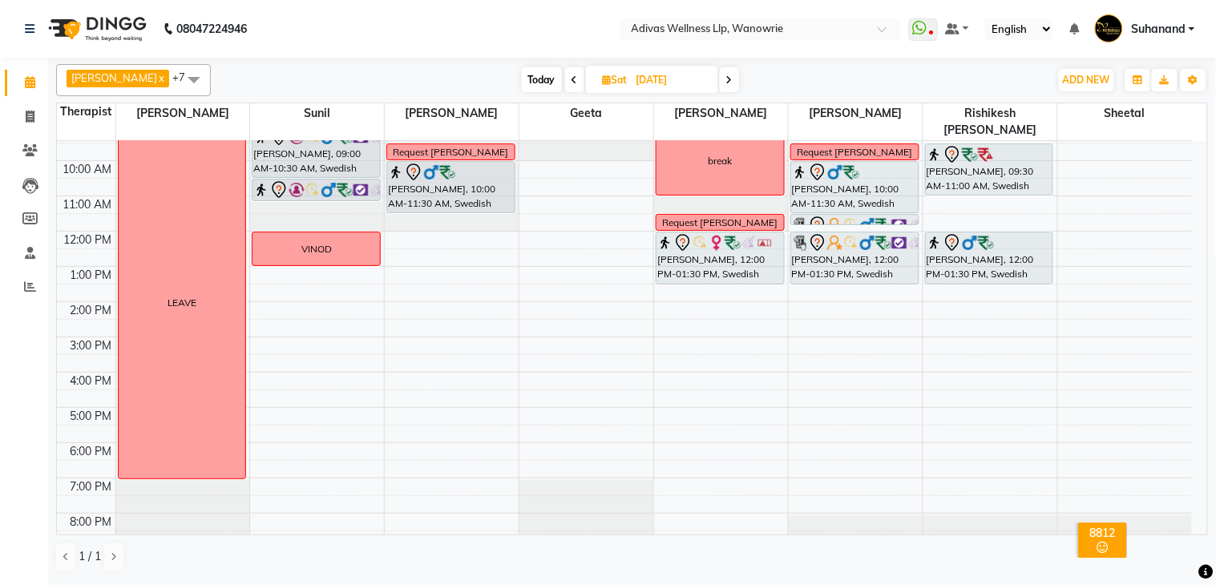
click at [726, 77] on icon at bounding box center [729, 80] width 6 height 10
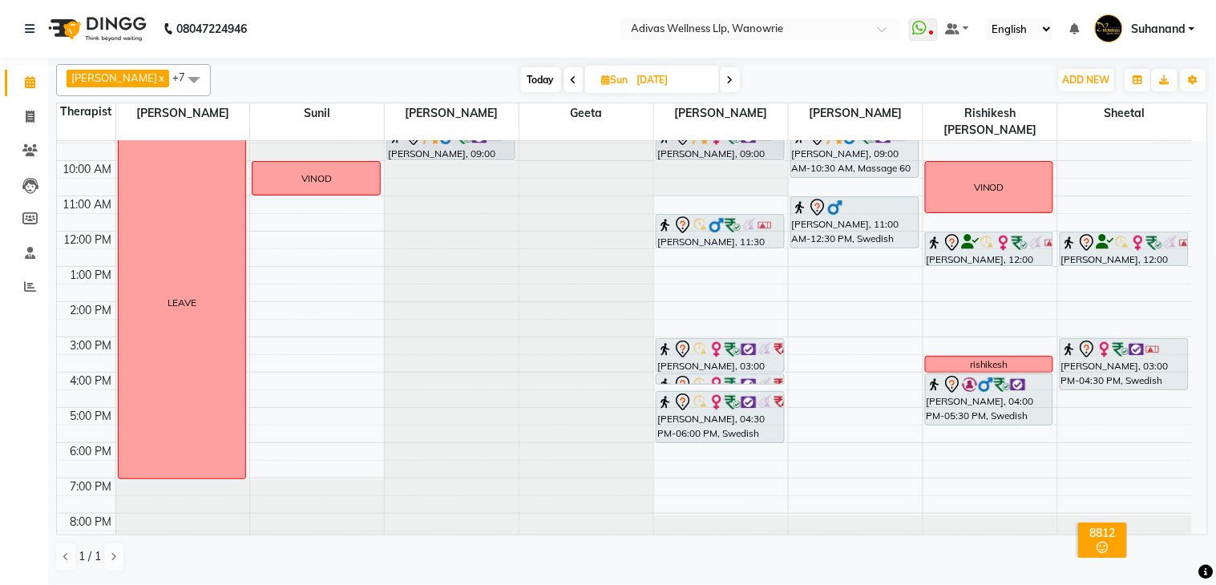
click at [725, 81] on span at bounding box center [730, 79] width 19 height 25
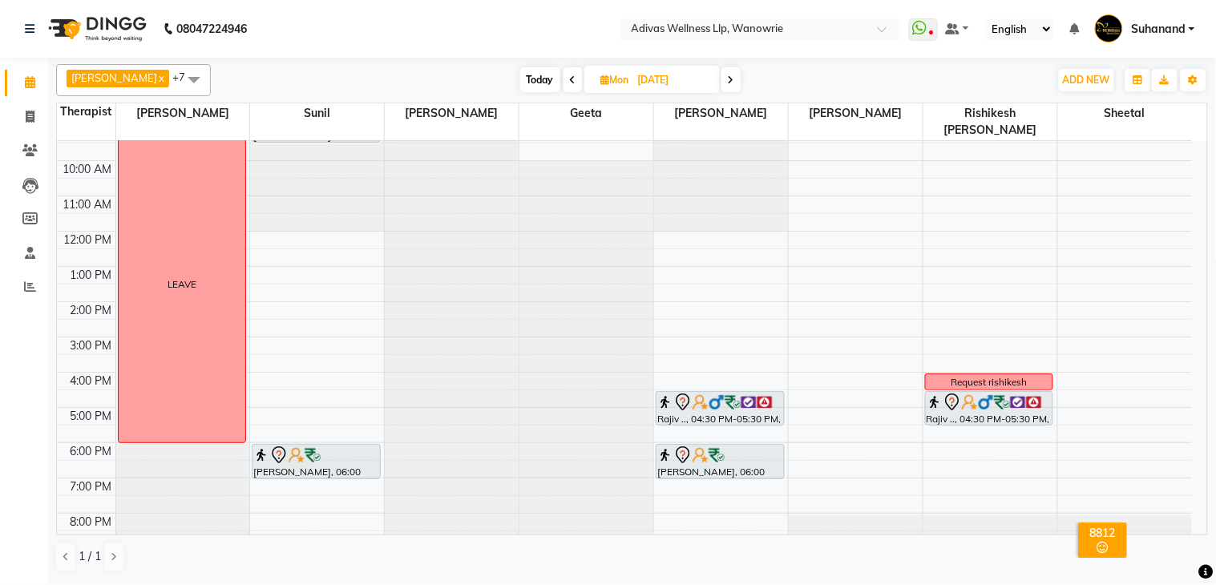
scroll to position [0, 0]
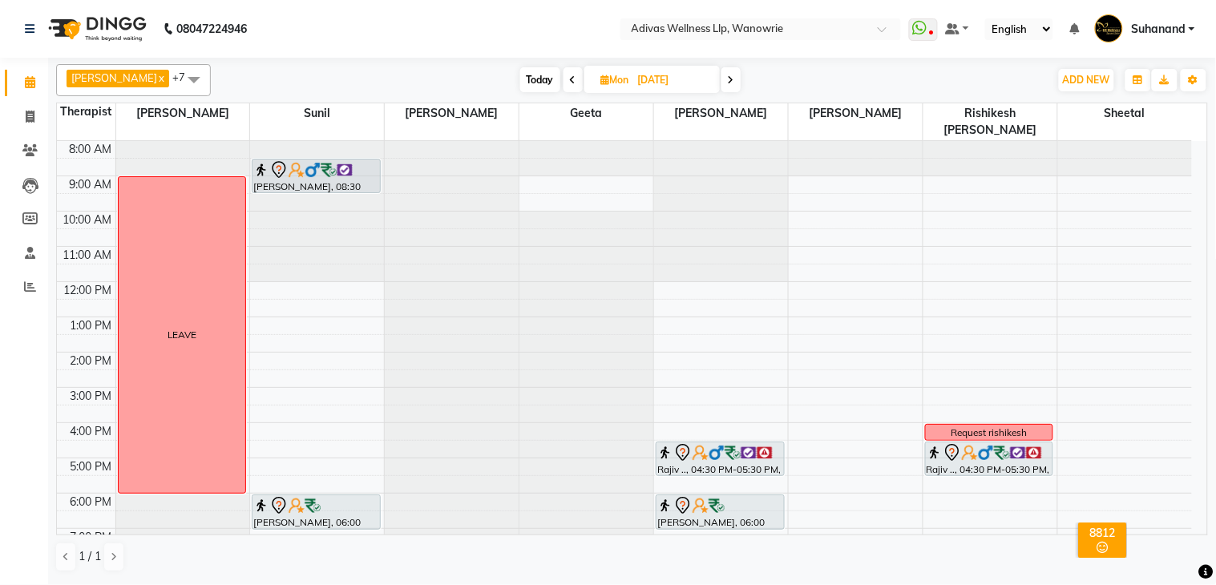
click at [570, 75] on icon at bounding box center [573, 80] width 6 height 10
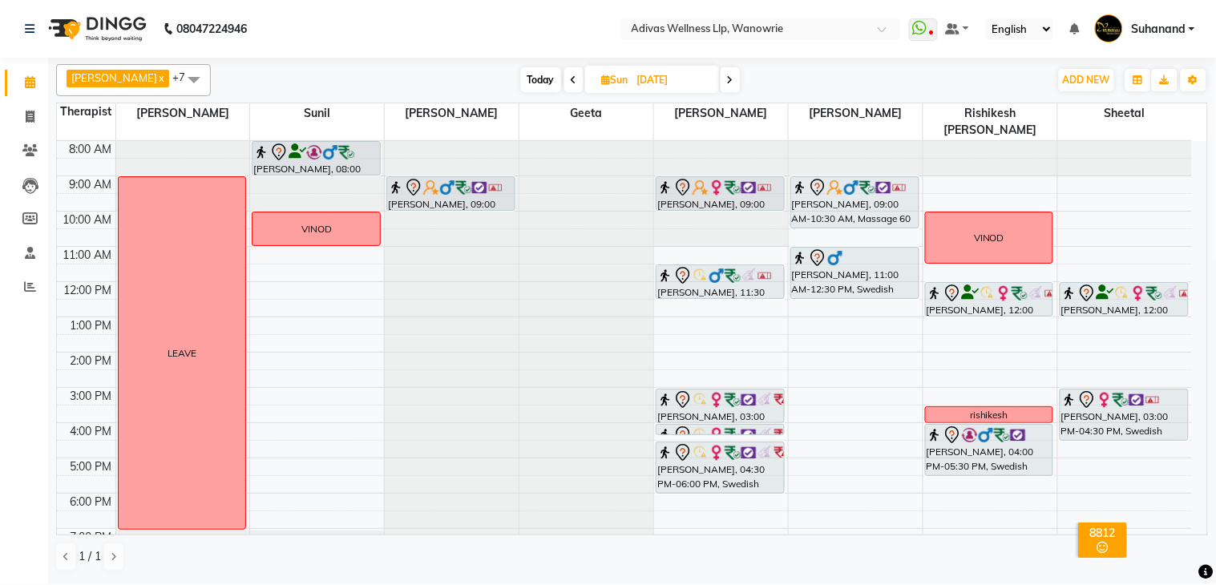
click at [566, 78] on span at bounding box center [573, 79] width 19 height 25
type input "[DATE]"
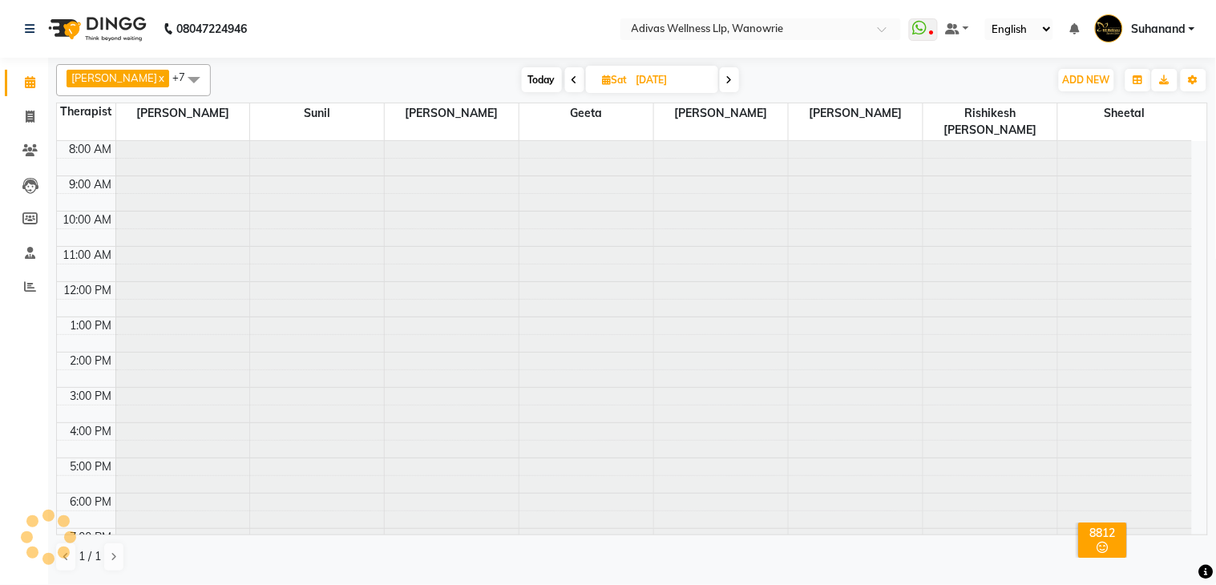
scroll to position [51, 0]
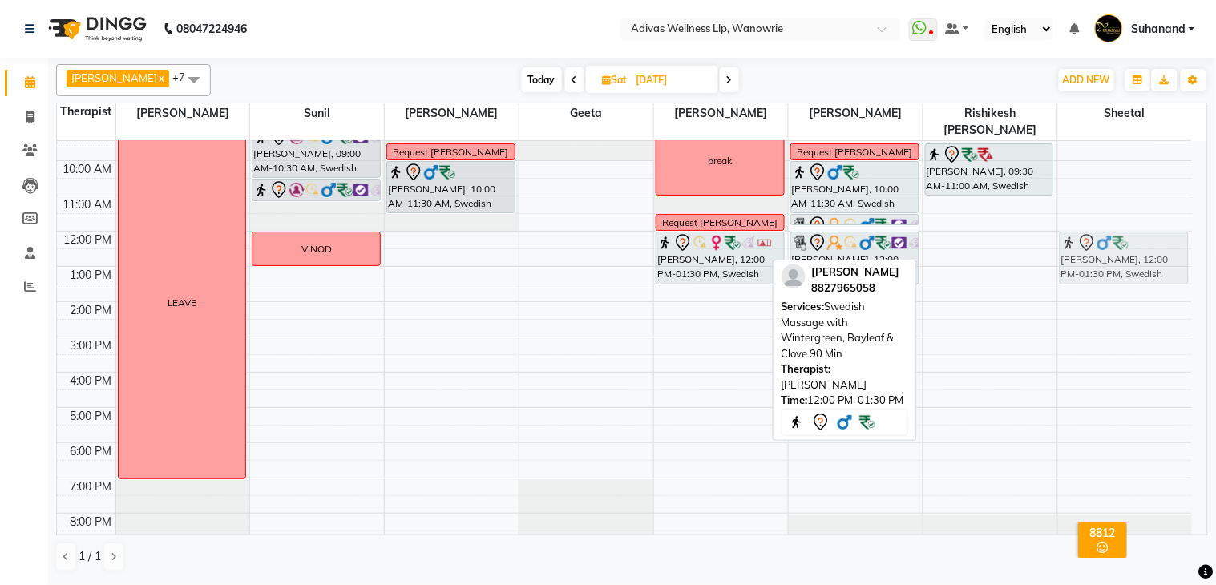
drag, startPoint x: 991, startPoint y: 234, endPoint x: 1061, endPoint y: 234, distance: 69.7
click at [1080, 235] on tr "LEAVE [PERSON_NAME] YERLA, 09:00 AM-10:30 AM, Swedish Massage with Wintergreen,…" at bounding box center [624, 320] width 1135 height 458
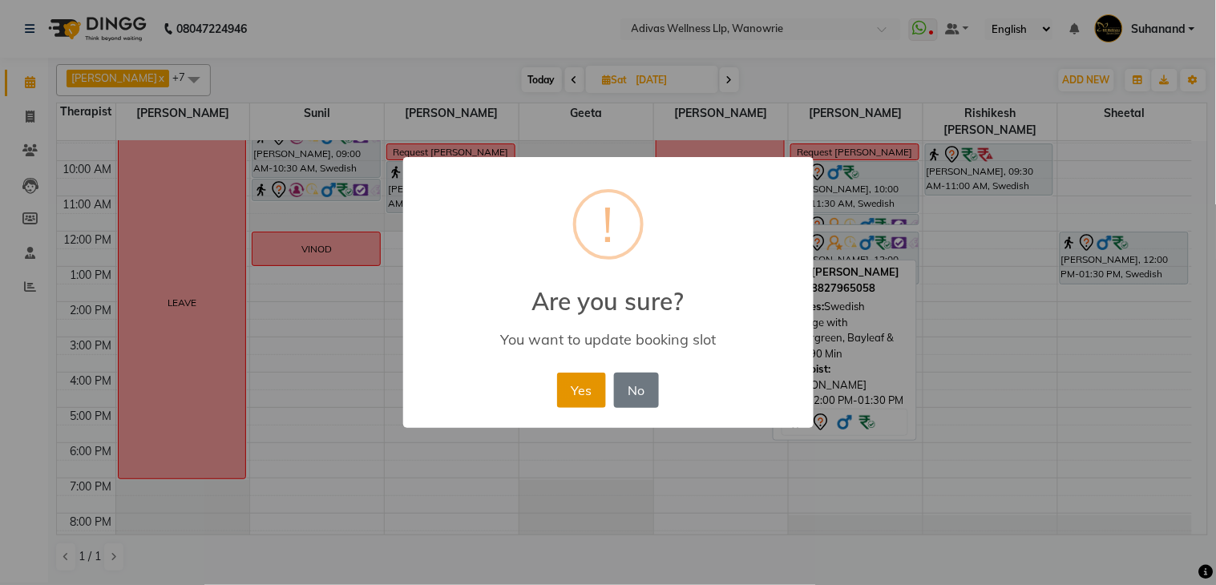
click at [592, 382] on button "Yes" at bounding box center [581, 390] width 49 height 35
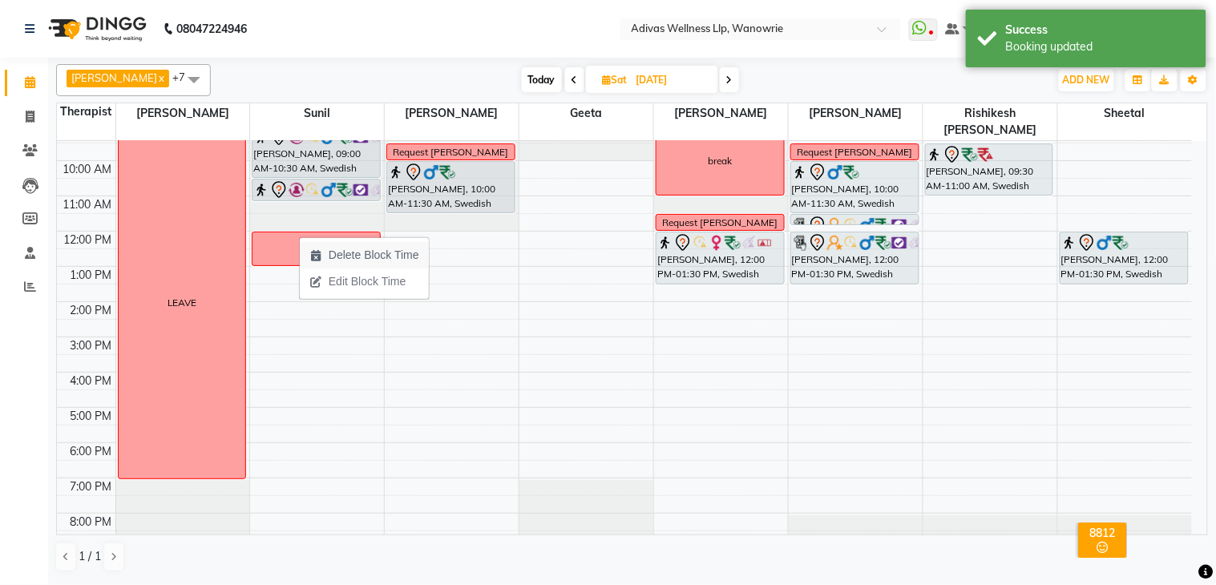
click at [354, 259] on span "Delete Block Time" at bounding box center [374, 255] width 91 height 17
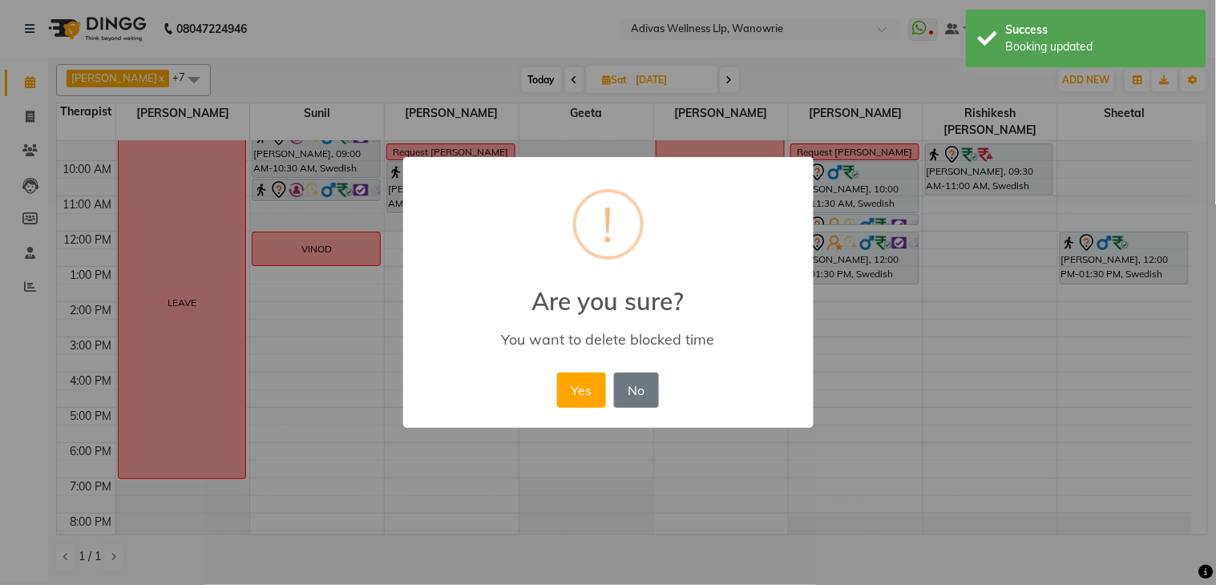
click at [607, 386] on div "Yes No No" at bounding box center [608, 390] width 110 height 43
click at [579, 386] on button "Yes" at bounding box center [581, 390] width 49 height 35
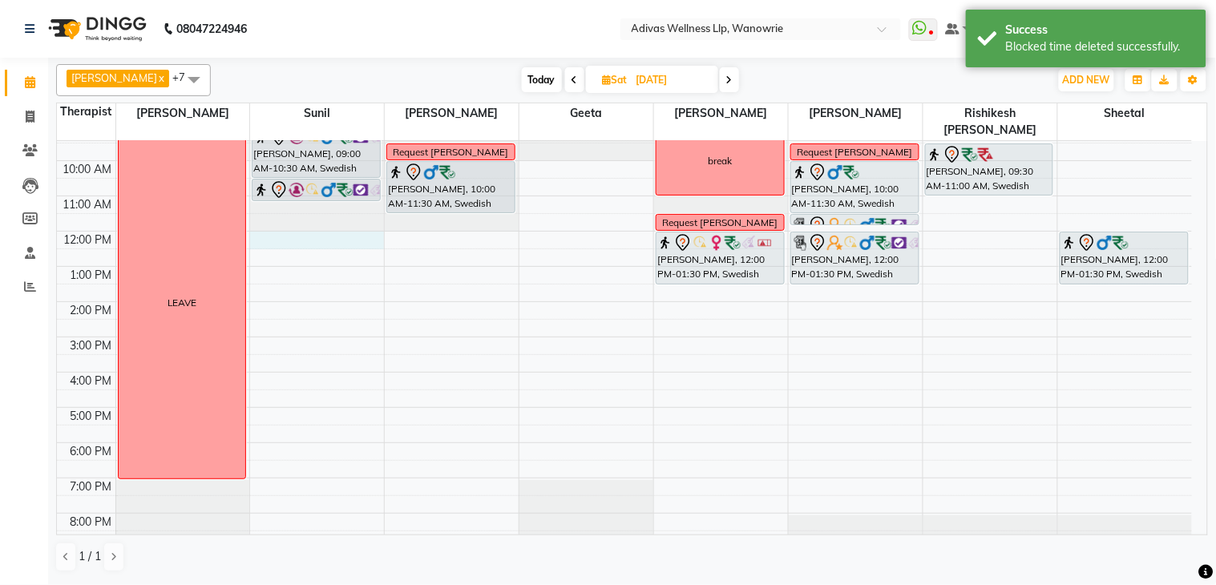
click at [305, 228] on div "8:00 AM 9:00 AM 10:00 AM 11:00 AM 12:00 PM 1:00 PM 2:00 PM 3:00 PM 4:00 PM 5:00…" at bounding box center [624, 320] width 1135 height 458
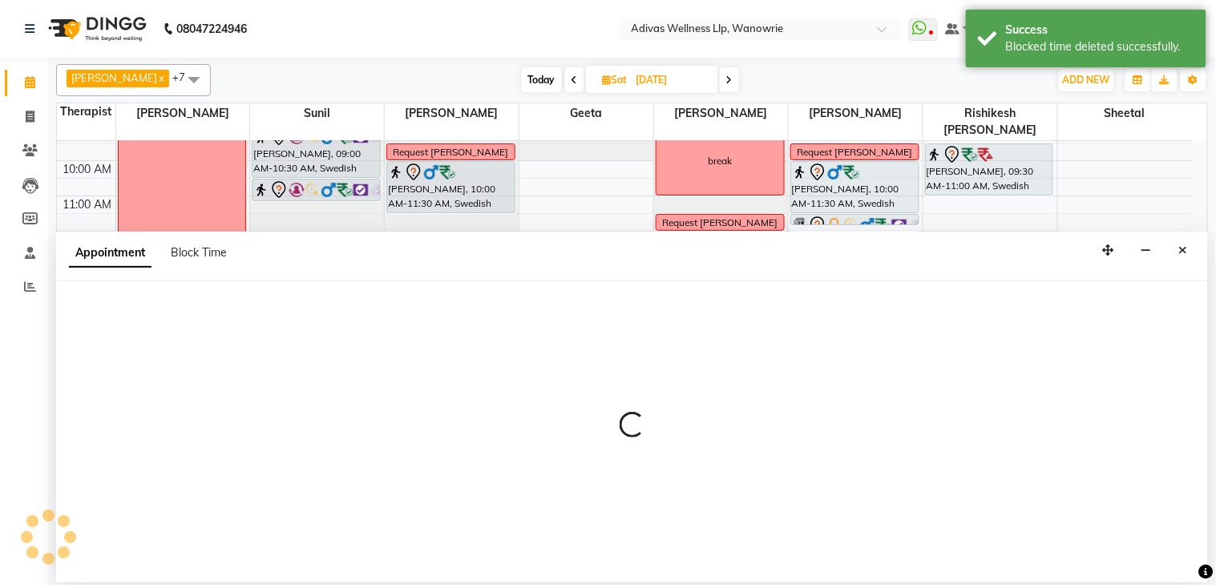
select select "24579"
select select "720"
select select "tentative"
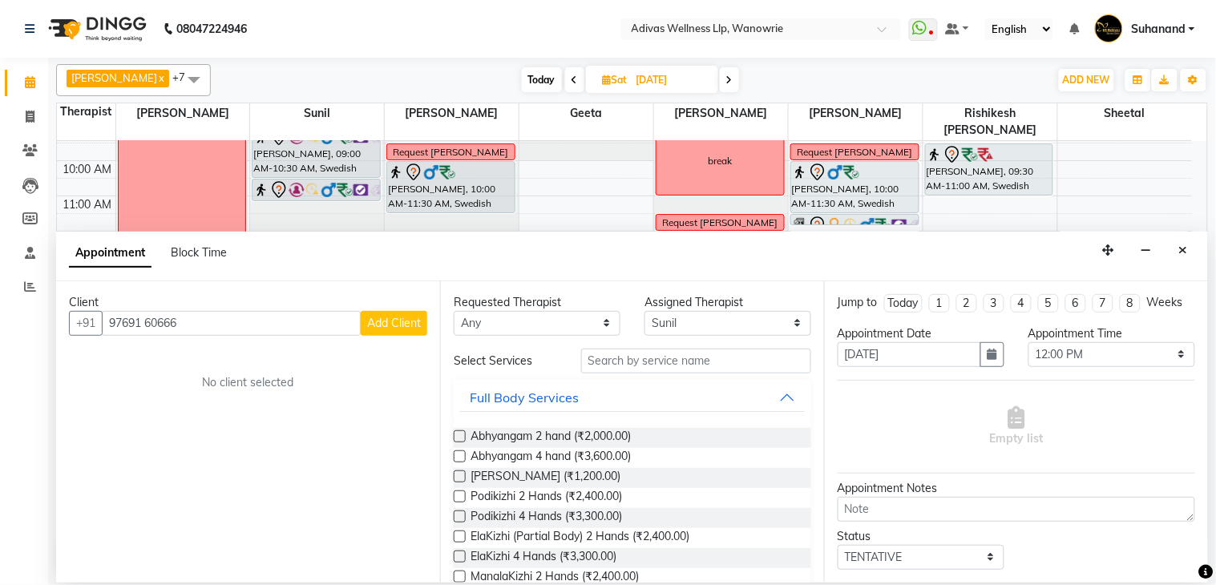
click at [152, 324] on input "97691 60666" at bounding box center [231, 323] width 259 height 25
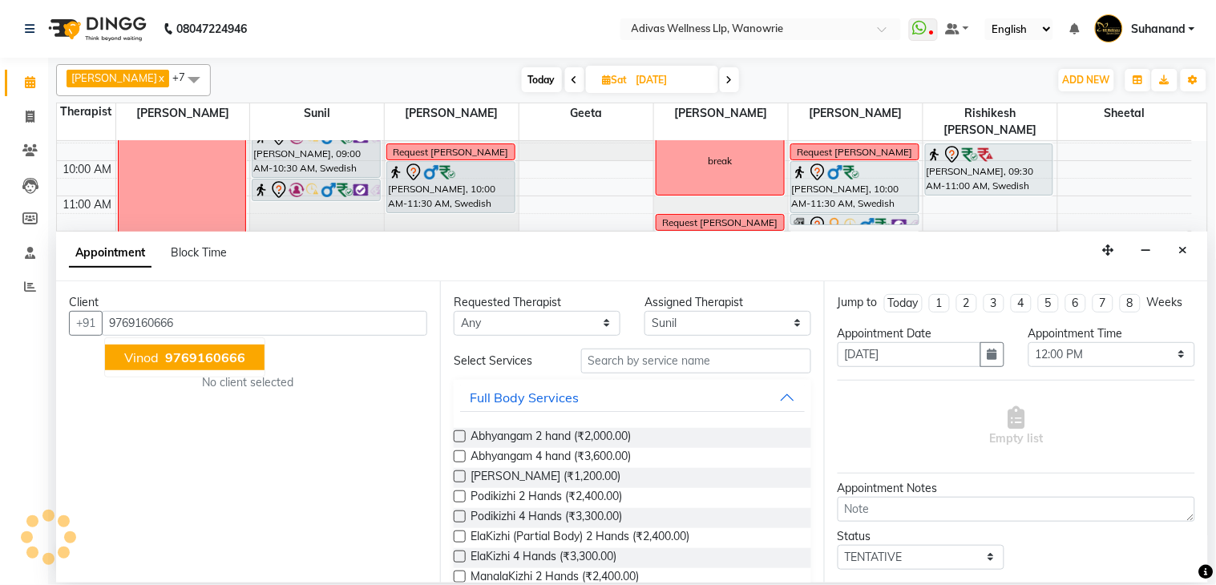
click at [228, 354] on span "9769160666" at bounding box center [205, 357] width 80 height 16
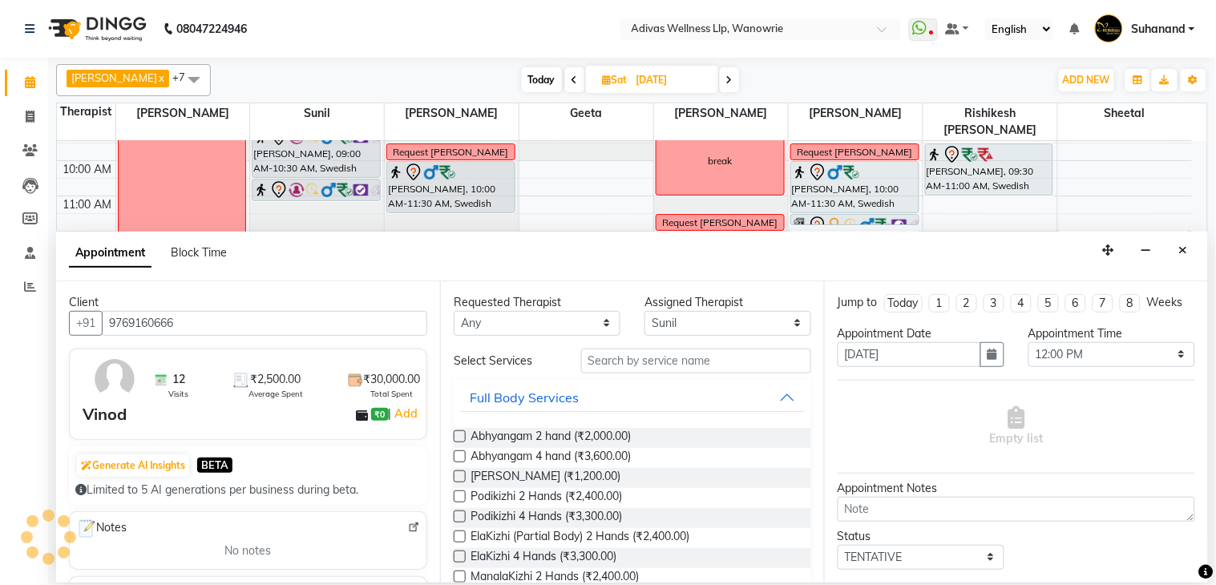
type input "9769160666"
click at [739, 366] on input "text" at bounding box center [696, 361] width 230 height 25
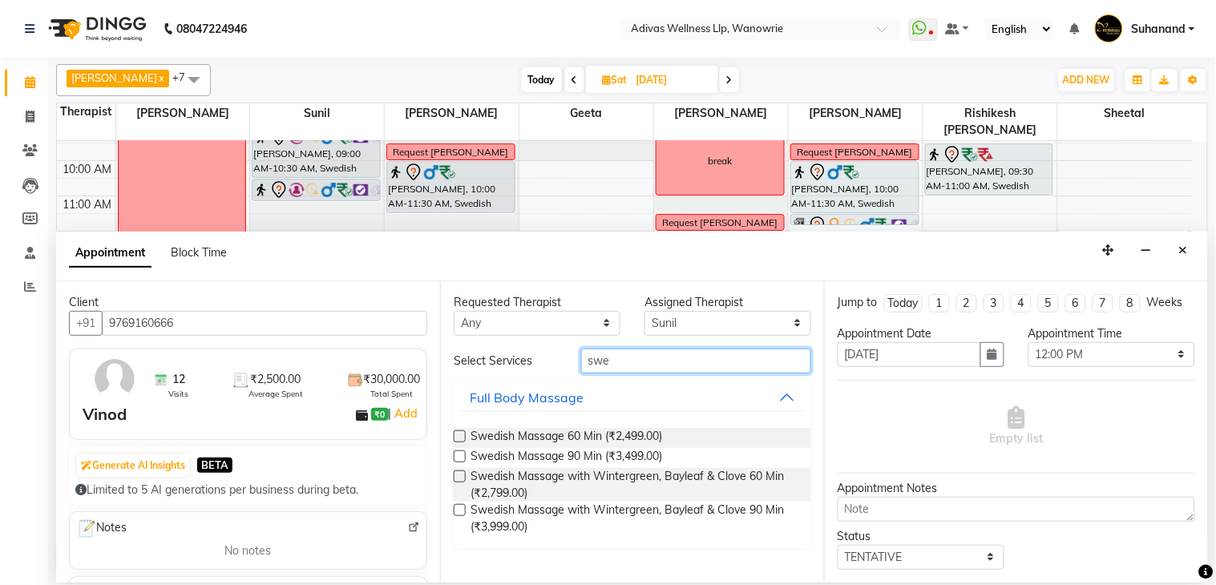
type input "swe"
click at [462, 477] on label at bounding box center [460, 477] width 12 height 12
click at [462, 477] on input "checkbox" at bounding box center [459, 478] width 10 height 10
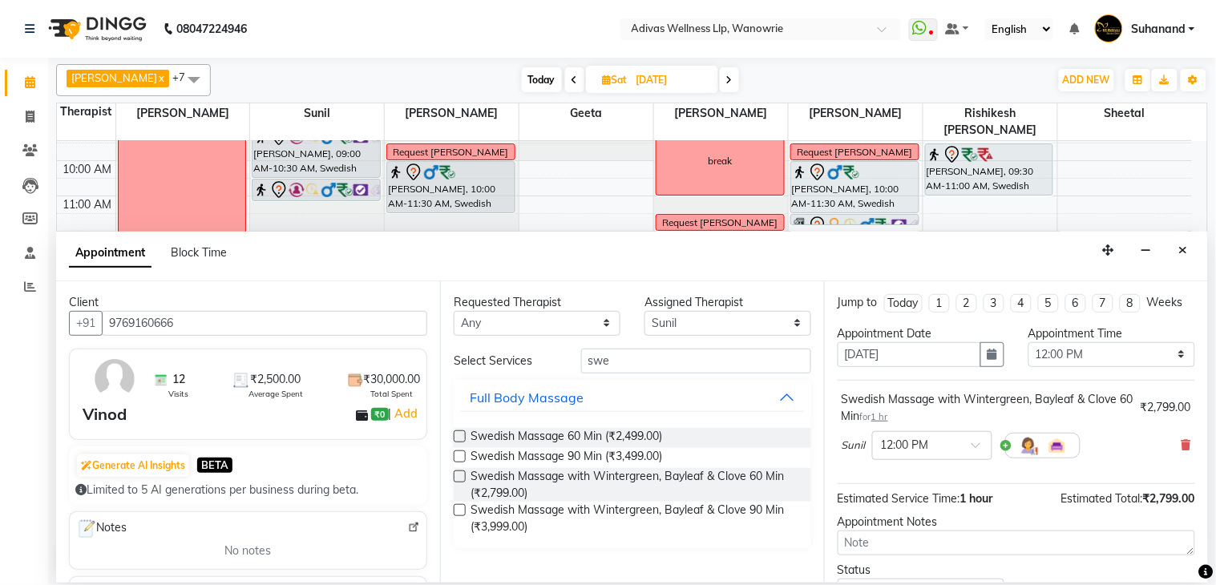
click at [462, 477] on label at bounding box center [460, 477] width 12 height 12
click at [462, 477] on input "checkbox" at bounding box center [459, 478] width 10 height 10
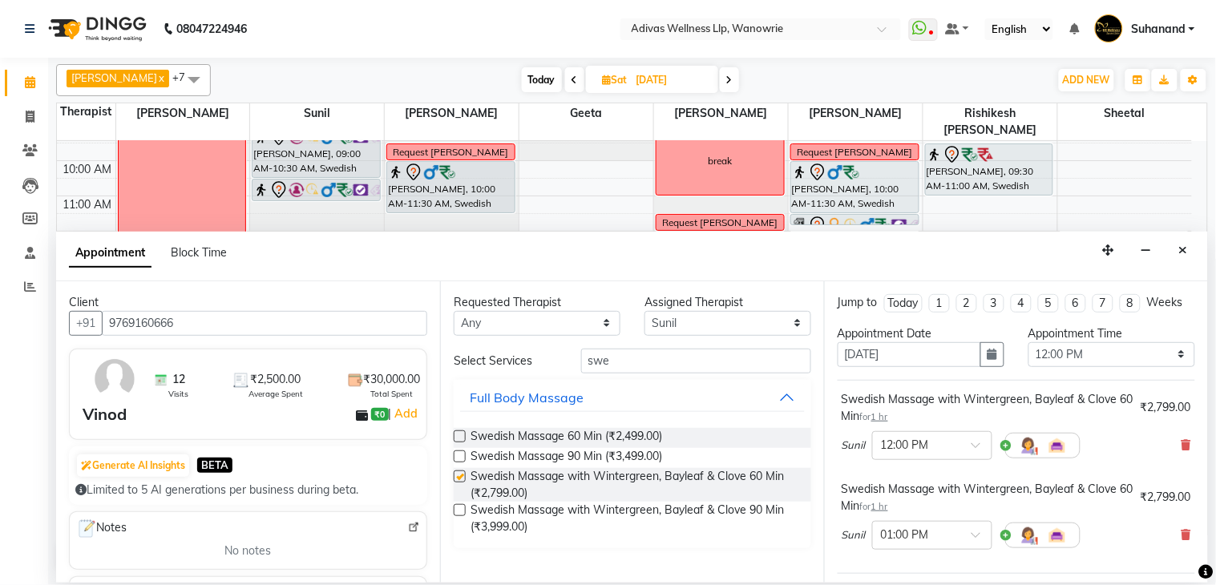
checkbox input "false"
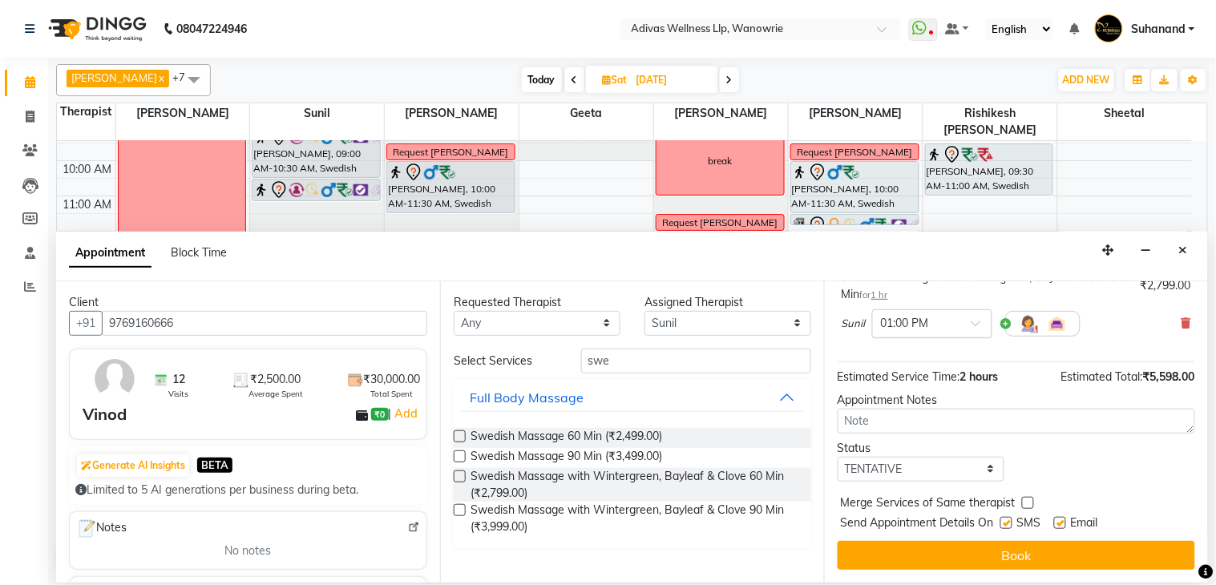
click at [957, 327] on div at bounding box center [932, 322] width 119 height 17
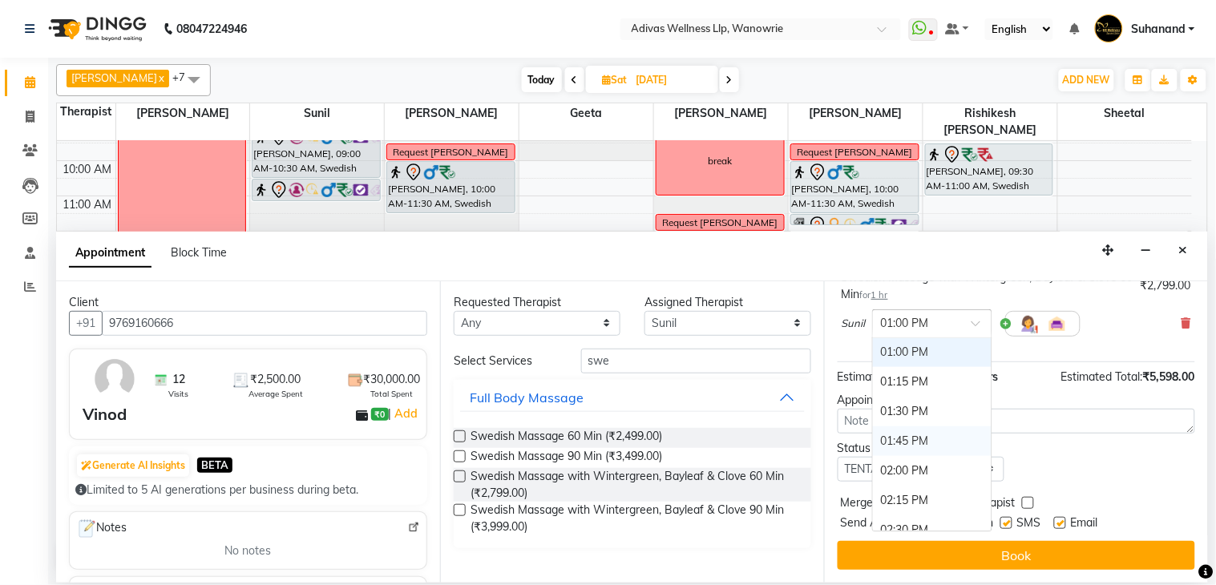
scroll to position [317, 0]
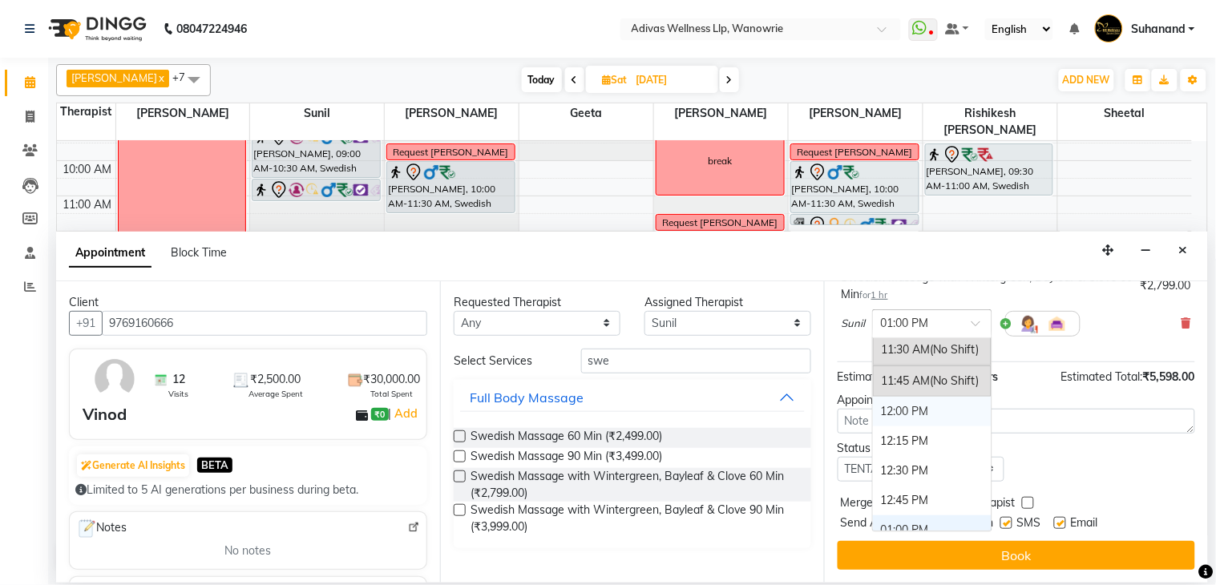
click at [927, 417] on div "12:00 PM" at bounding box center [932, 412] width 119 height 30
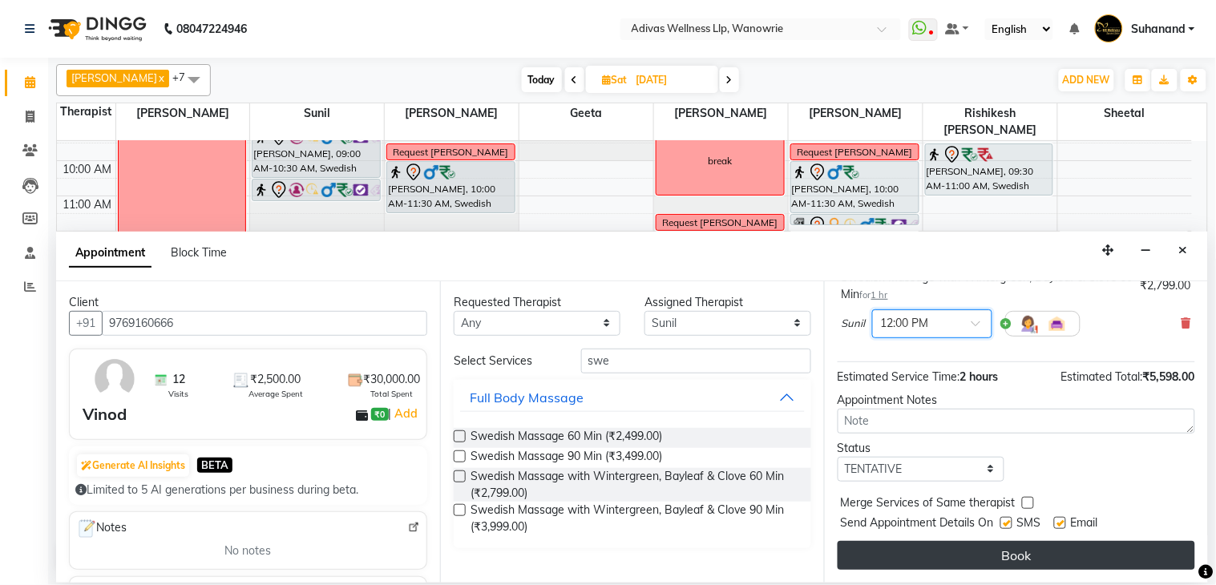
click at [1007, 554] on button "Book" at bounding box center [1017, 555] width 358 height 29
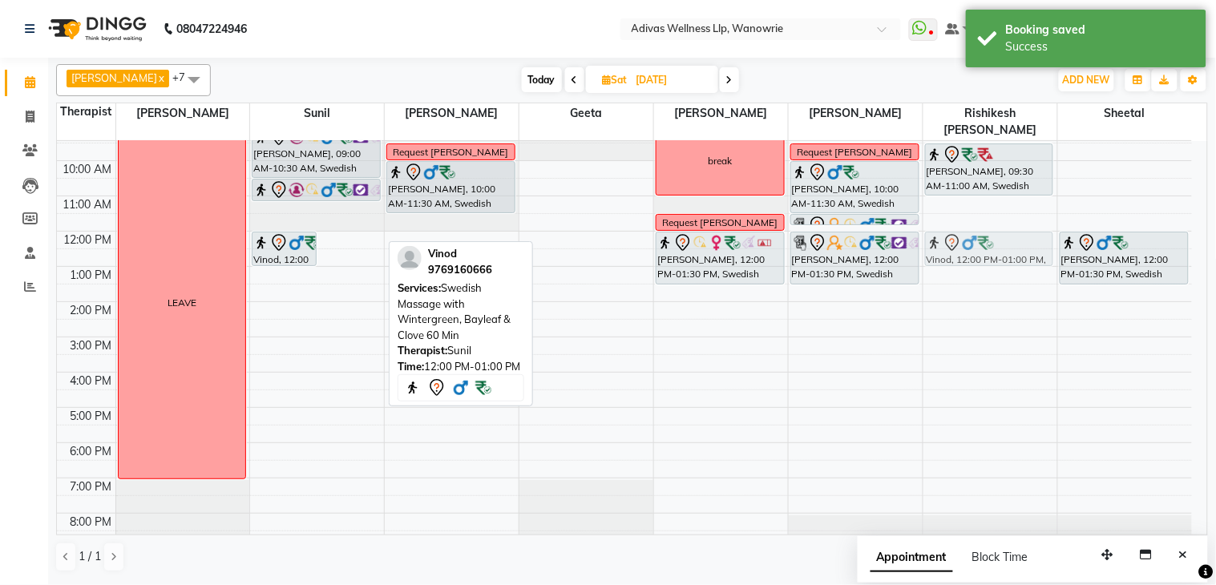
drag, startPoint x: 339, startPoint y: 238, endPoint x: 947, endPoint y: 233, distance: 608.4
click at [947, 233] on tr "LEAVE Vinod, 12:00 PM-01:00 PM, Swedish Massage with Wintergreen, Bayleaf & Clo…" at bounding box center [624, 320] width 1135 height 458
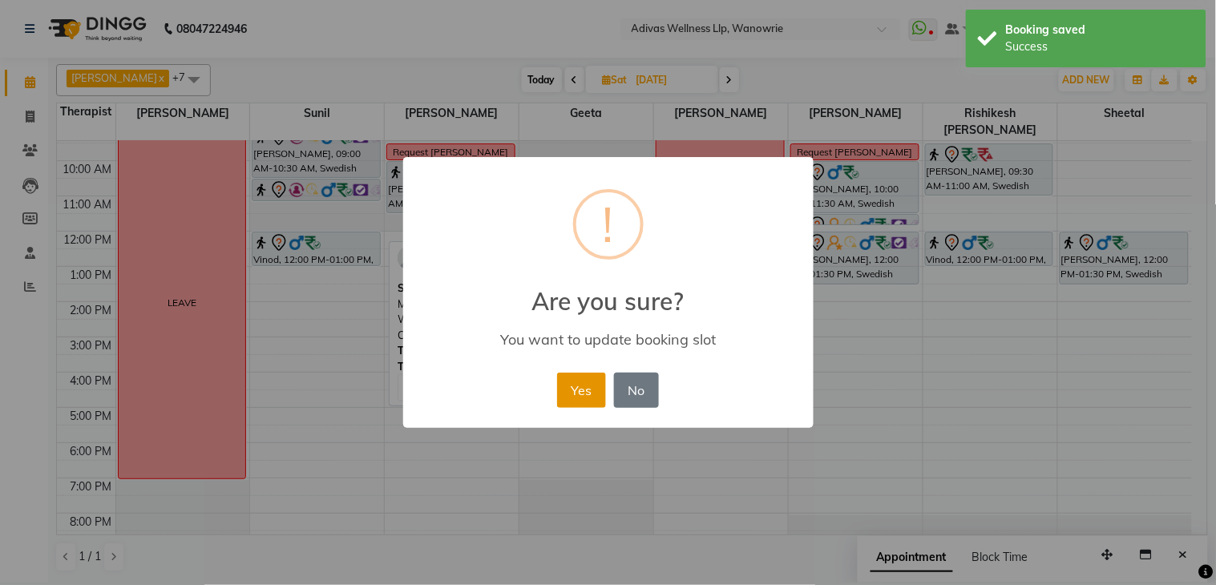
click at [580, 385] on button "Yes" at bounding box center [581, 390] width 49 height 35
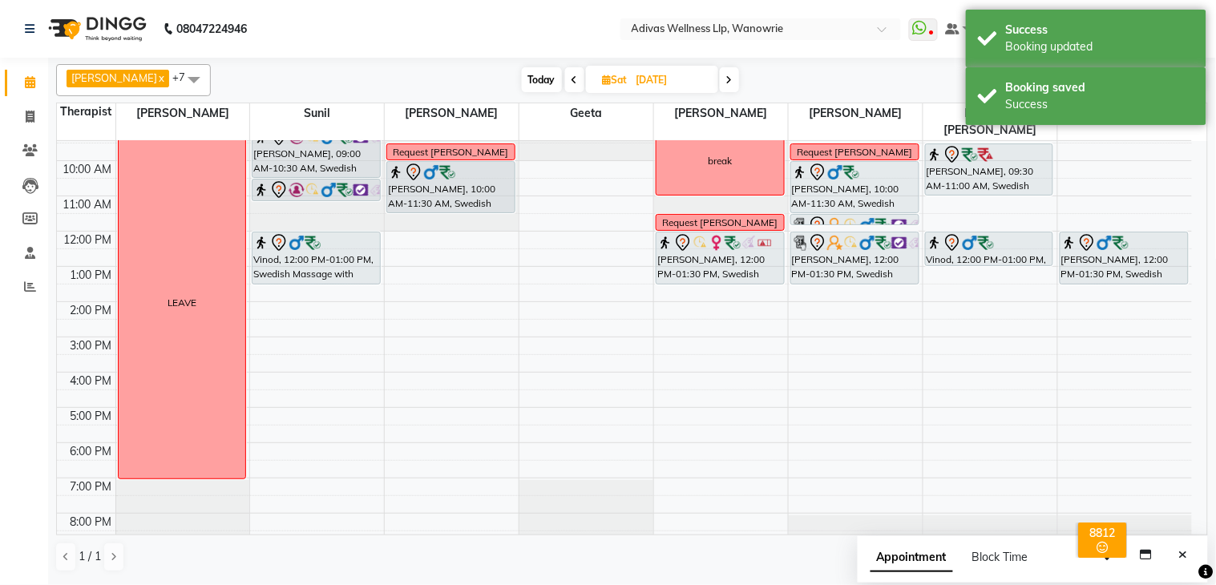
click at [324, 257] on div "[PERSON_NAME] YERLA, 09:00 AM-10:30 AM, Swedish Massage with Wintergreen, Bayle…" at bounding box center [317, 320] width 134 height 458
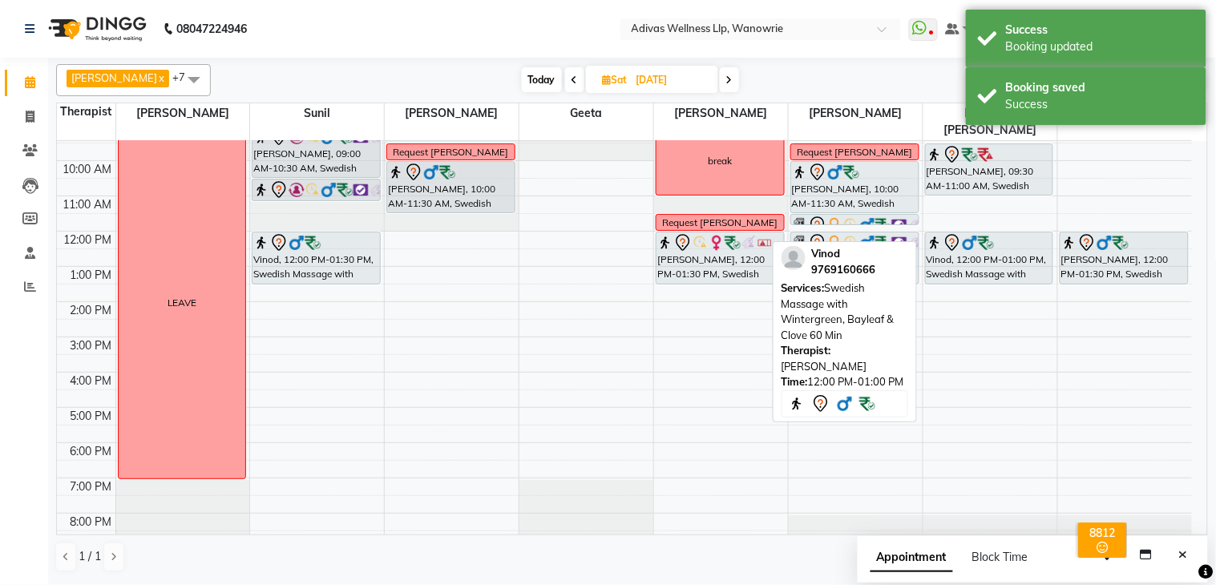
click at [976, 253] on div "[PERSON_NAME], 09:30 AM-11:00 AM, Swedish Massage with Wintergreen, Bayleaf & C…" at bounding box center [990, 320] width 134 height 458
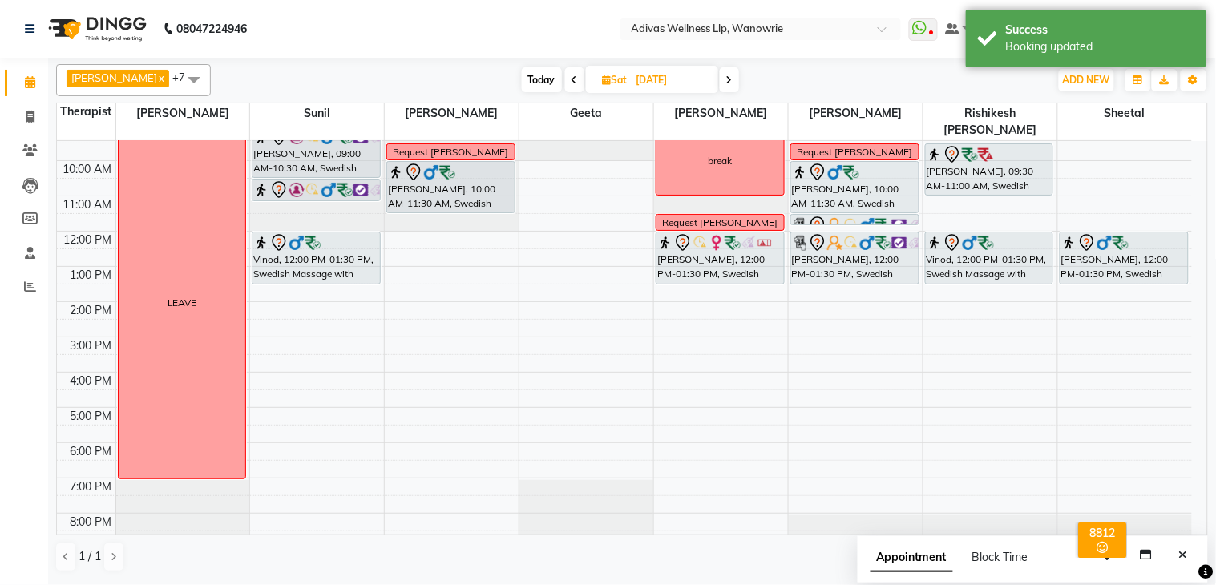
scroll to position [0, 0]
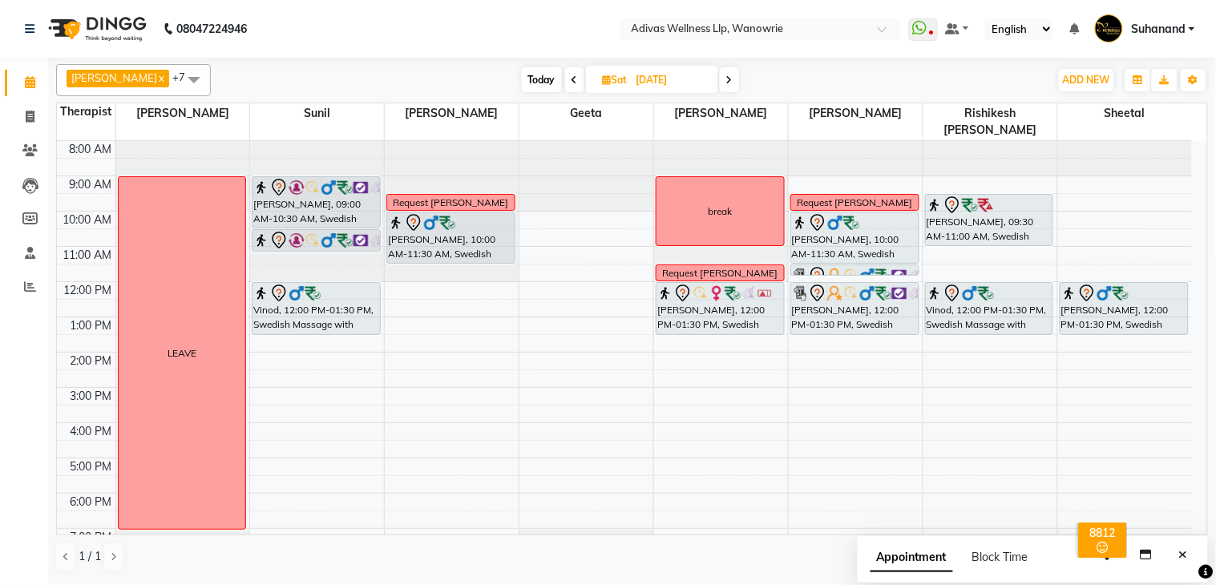
click at [720, 84] on span at bounding box center [729, 79] width 19 height 25
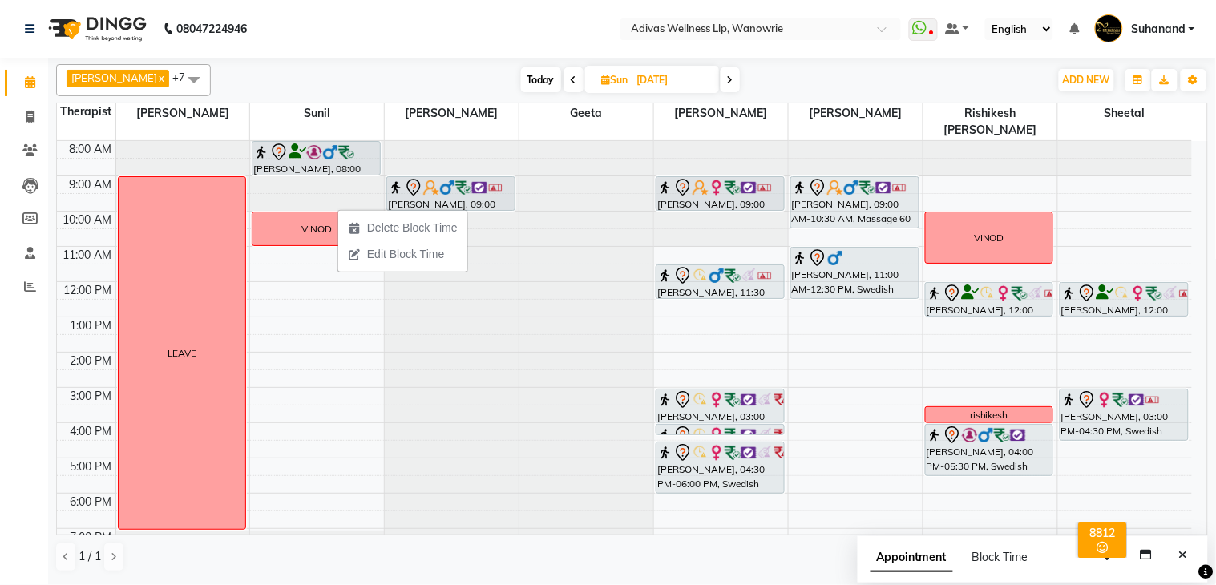
click at [564, 82] on span at bounding box center [573, 79] width 19 height 25
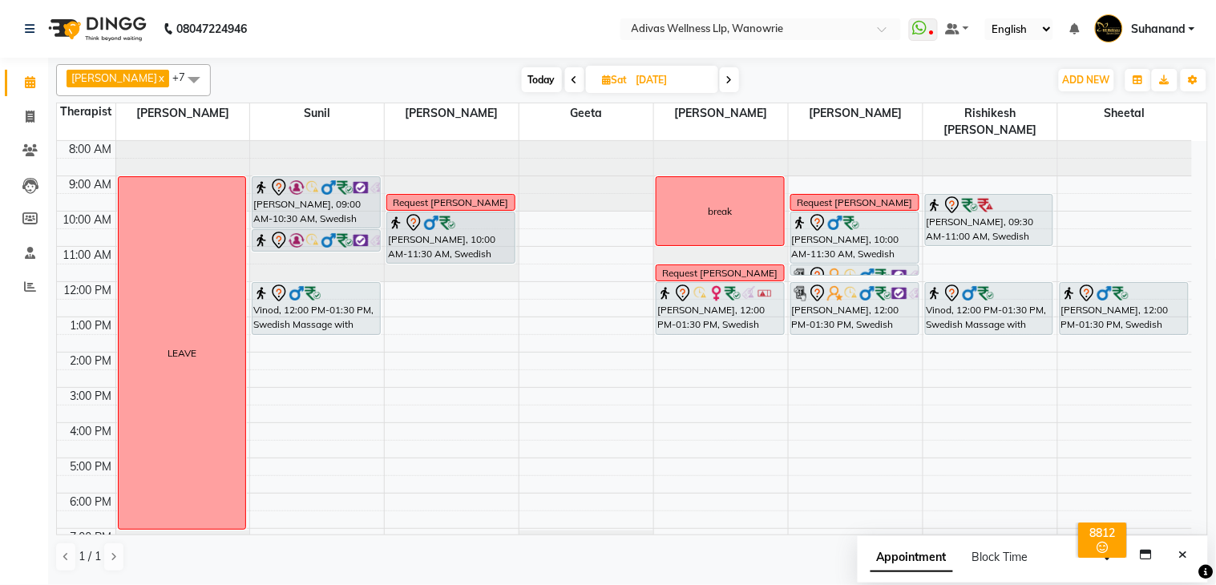
click at [726, 76] on icon at bounding box center [729, 80] width 6 height 10
type input "[DATE]"
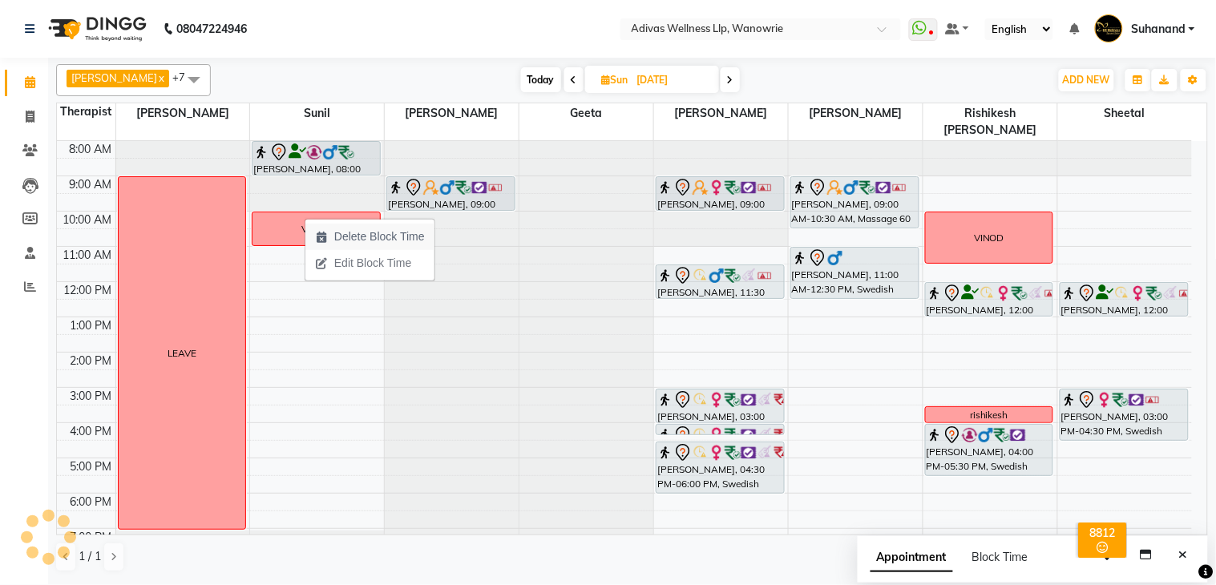
click at [370, 238] on span "Delete Block Time" at bounding box center [379, 236] width 91 height 17
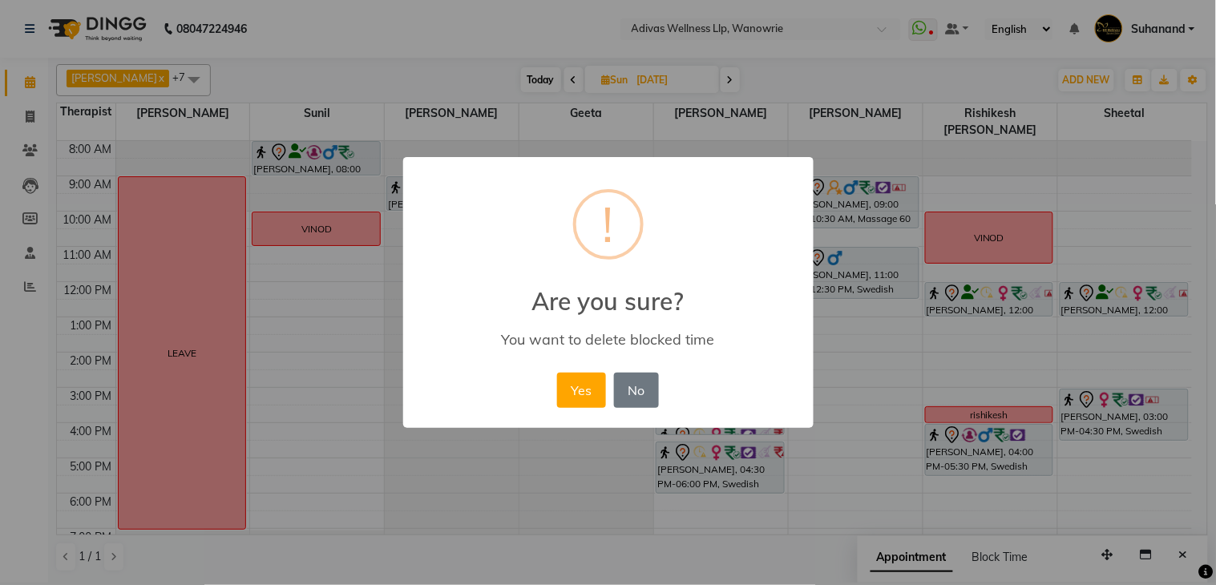
drag, startPoint x: 582, startPoint y: 389, endPoint x: 708, endPoint y: 325, distance: 141.2
click at [591, 382] on button "Yes" at bounding box center [581, 390] width 49 height 35
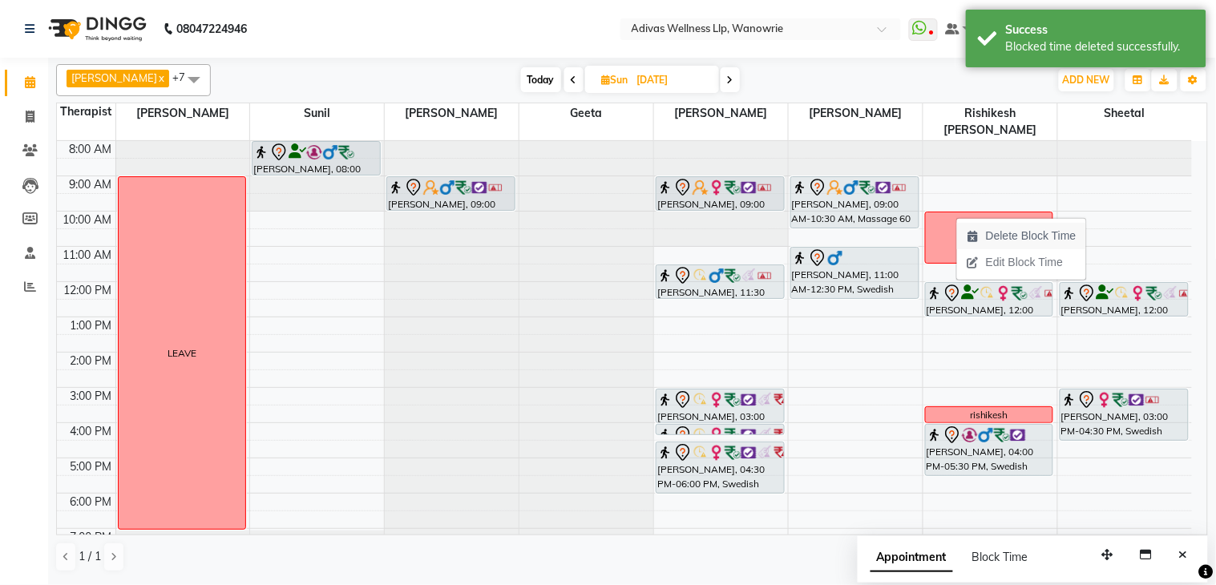
click at [1008, 239] on span "Delete Block Time" at bounding box center [1031, 236] width 91 height 17
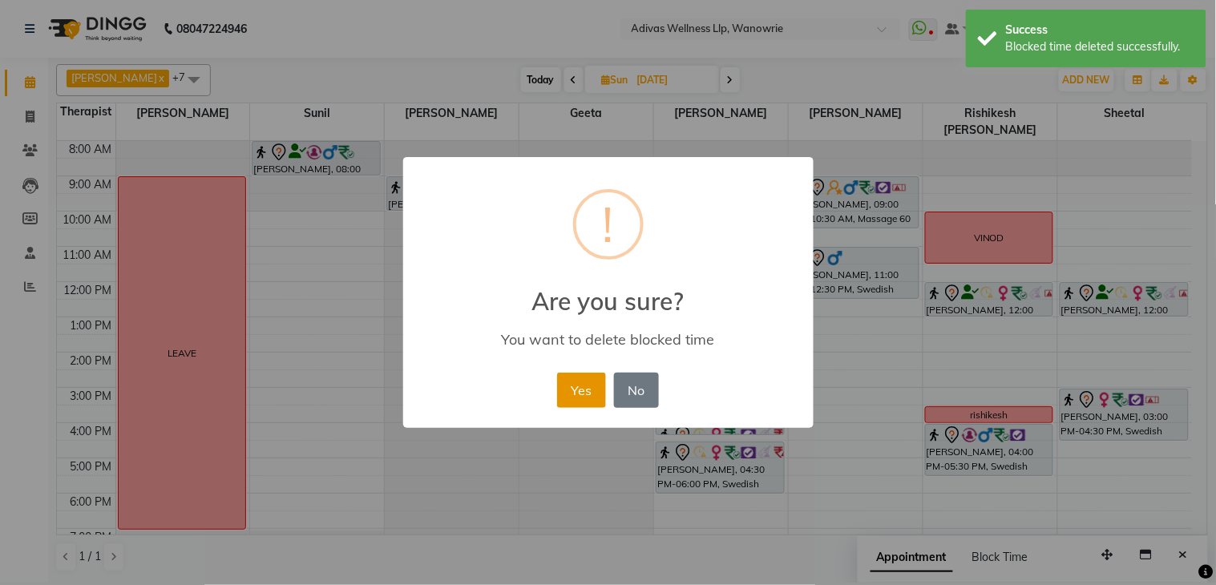
click at [576, 386] on button "Yes" at bounding box center [581, 390] width 49 height 35
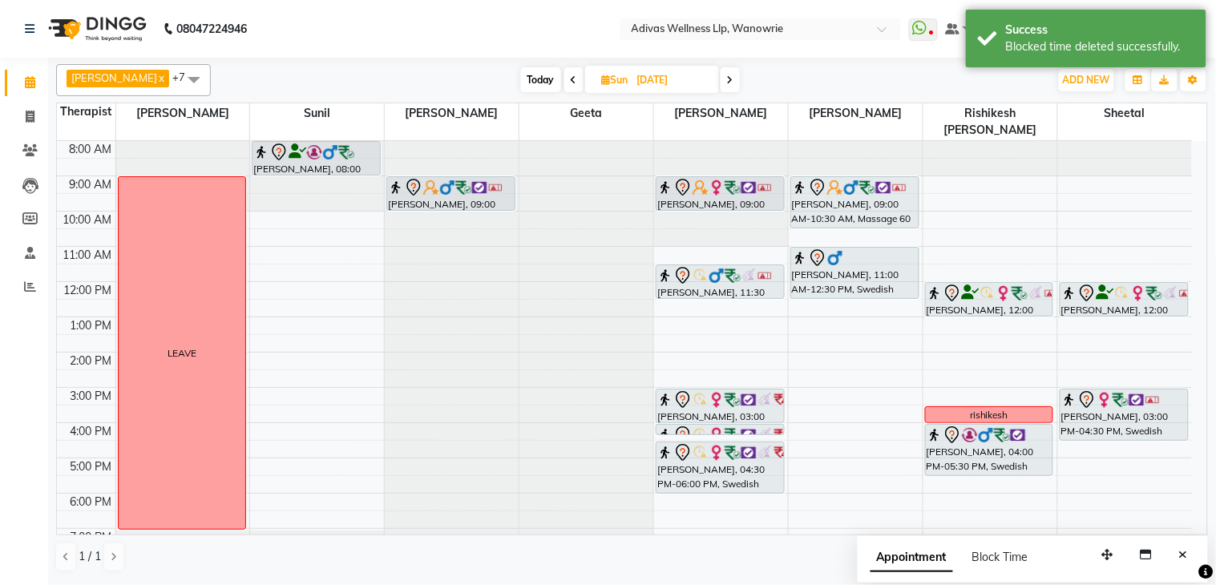
click at [554, 26] on nav "08047224946 Select Location × Adivas Wellness Llp, Wanowrie WhatsApp Status ✕ S…" at bounding box center [608, 29] width 1216 height 58
click at [1181, 552] on icon "Close" at bounding box center [1183, 554] width 9 height 11
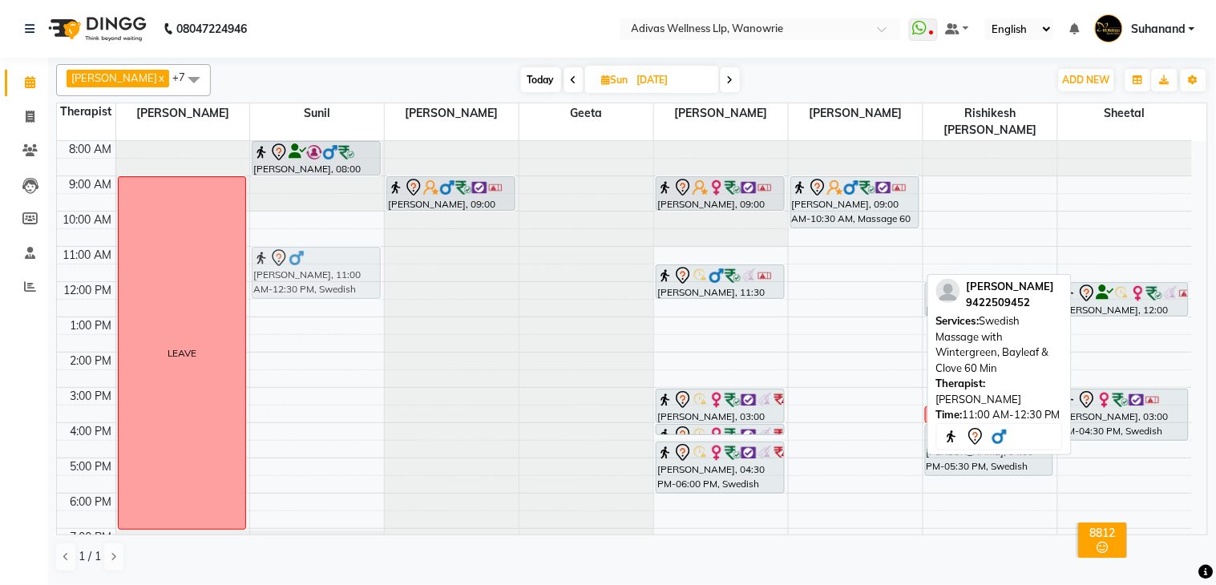
drag, startPoint x: 838, startPoint y: 261, endPoint x: 329, endPoint y: 257, distance: 509.0
click at [329, 257] on tr "LEAVE [PERSON_NAME], 08:00 AM-09:00 AM, Massage 60 [PERSON_NAME], 11:00 AM-12:3…" at bounding box center [624, 370] width 1135 height 458
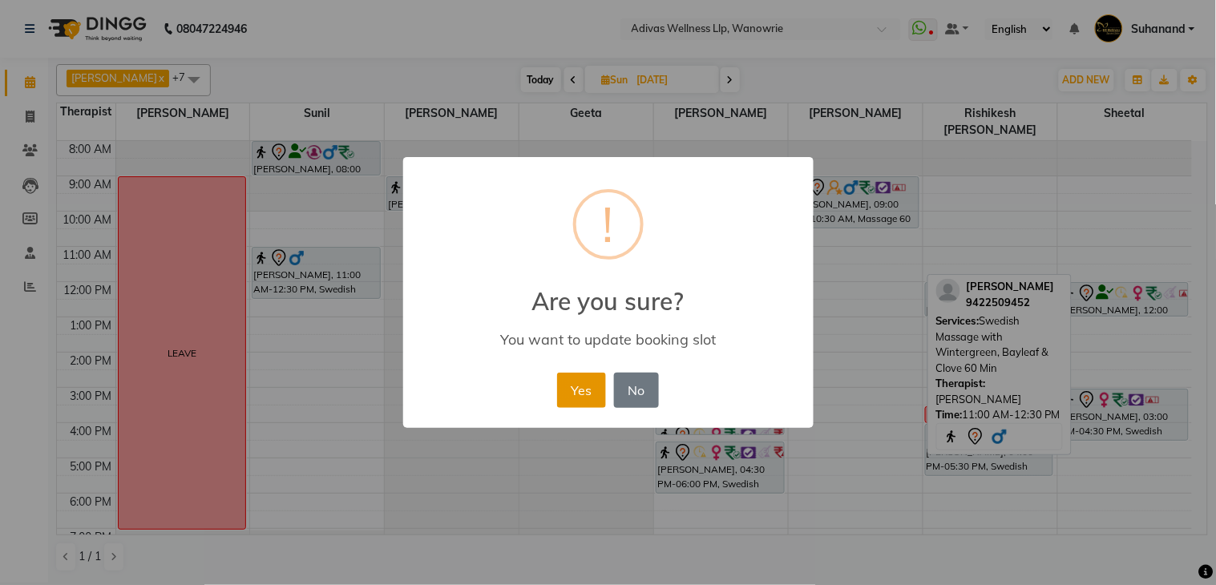
click at [585, 382] on button "Yes" at bounding box center [581, 390] width 49 height 35
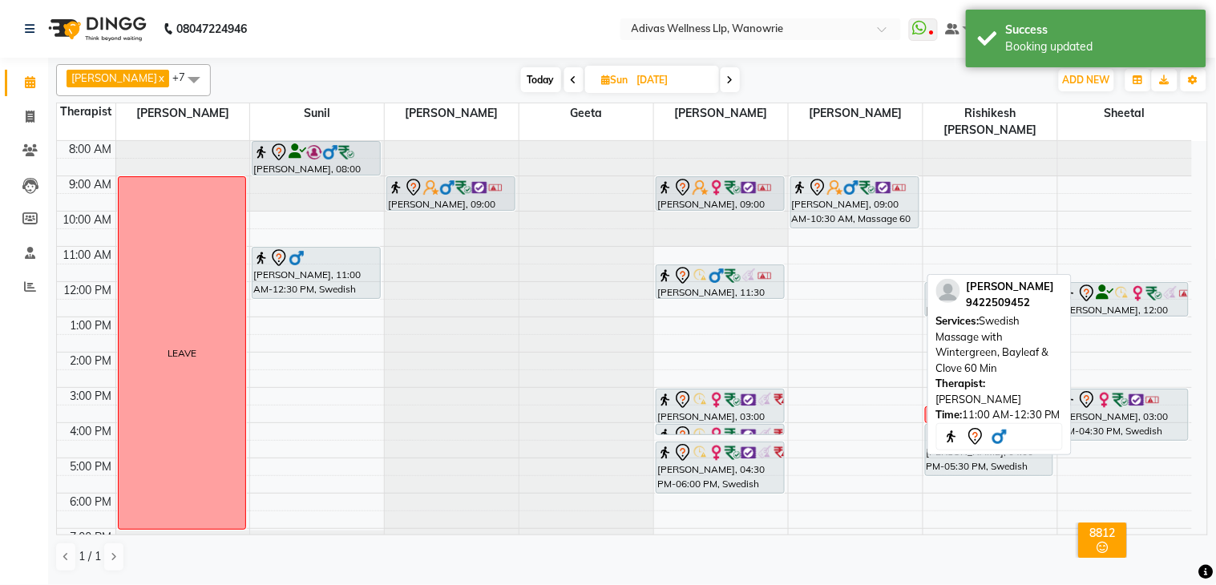
click at [525, 19] on nav "08047224946 Select Location × Adivas Wellness Llp, Wanowrie WhatsApp Status ✕ S…" at bounding box center [608, 29] width 1216 height 58
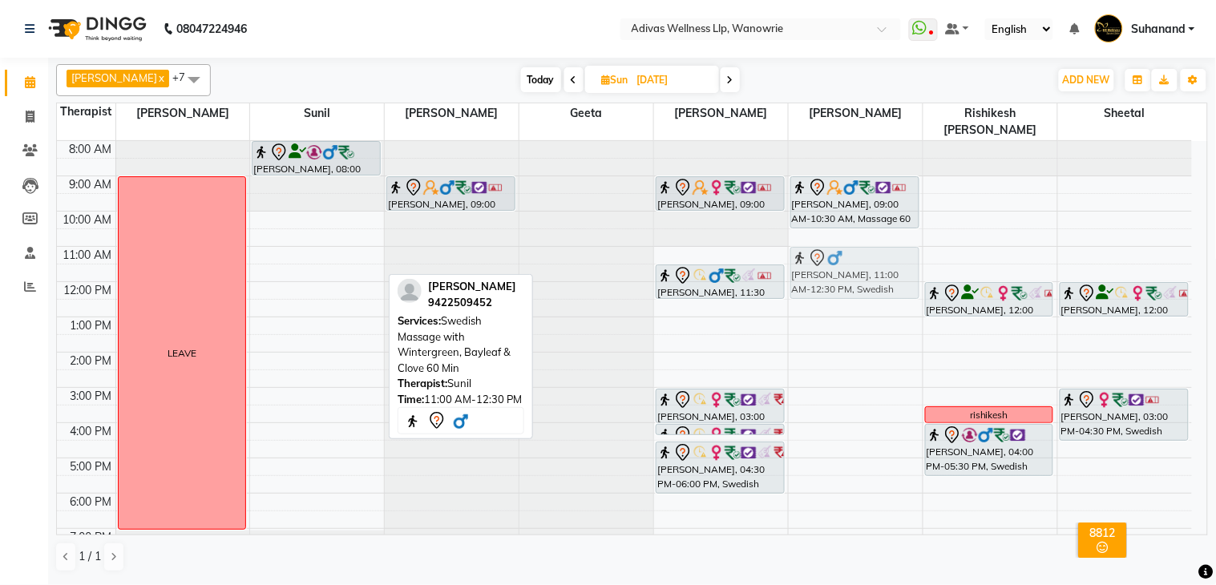
drag, startPoint x: 307, startPoint y: 244, endPoint x: 792, endPoint y: 245, distance: 485.0
click at [822, 245] on tr "LEAVE [PERSON_NAME], 08:00 AM-09:00 AM, Massage 60 [PERSON_NAME], 11:00 AM-12:3…" at bounding box center [624, 370] width 1135 height 458
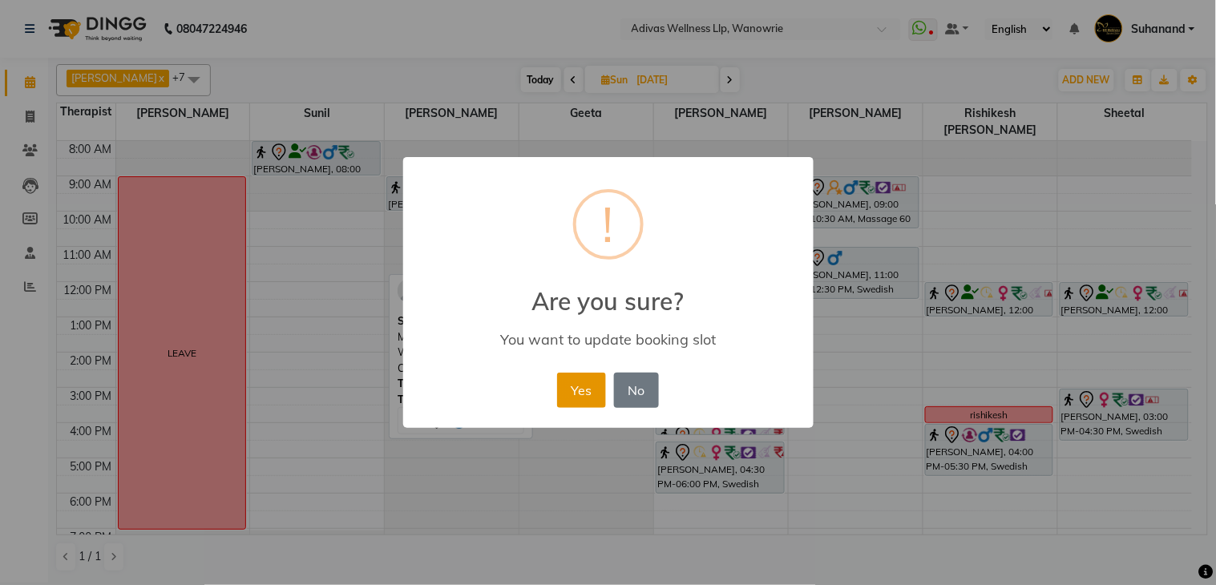
click at [597, 383] on button "Yes" at bounding box center [581, 390] width 49 height 35
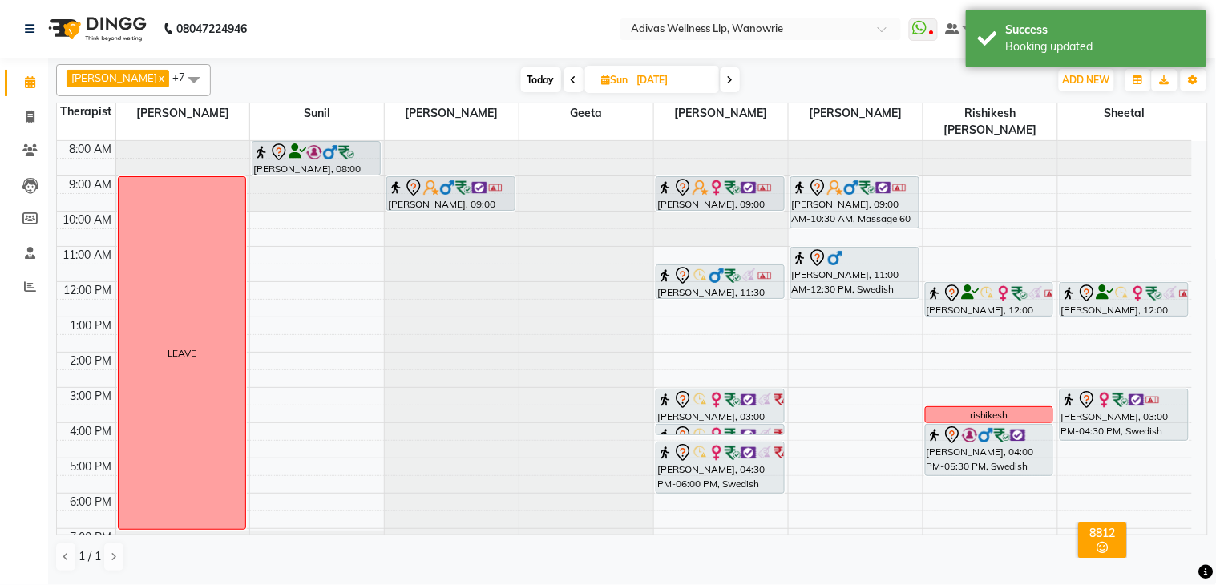
click at [534, 33] on nav "08047224946 Select Location × Adivas Wellness Llp, Wanowrie WhatsApp Status ✕ S…" at bounding box center [608, 29] width 1216 height 58
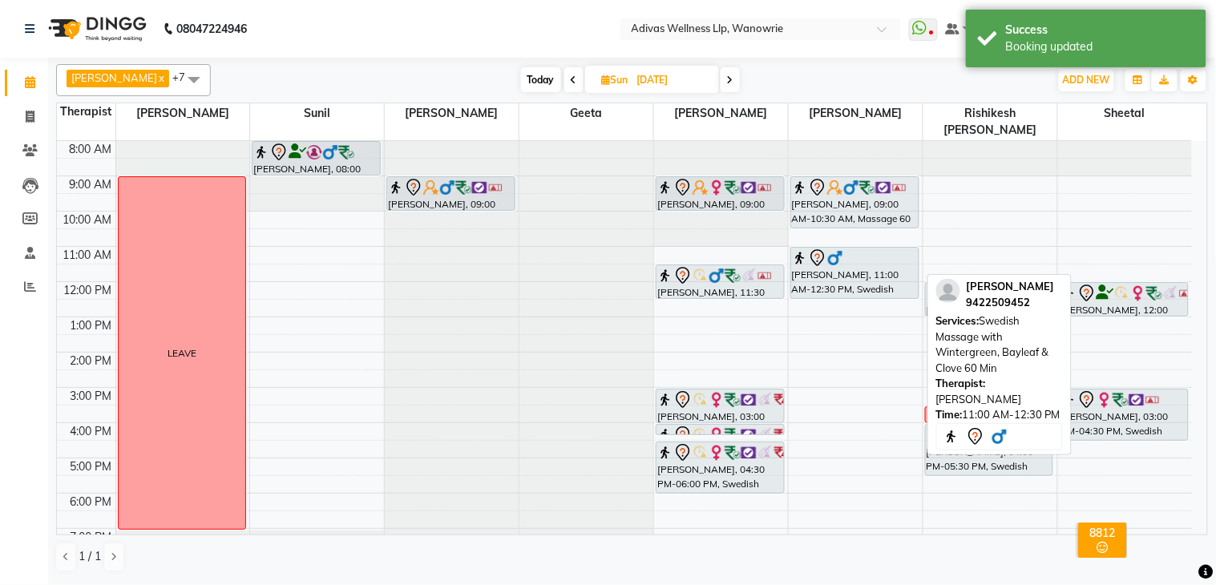
click at [875, 250] on div at bounding box center [855, 257] width 126 height 19
select select "7"
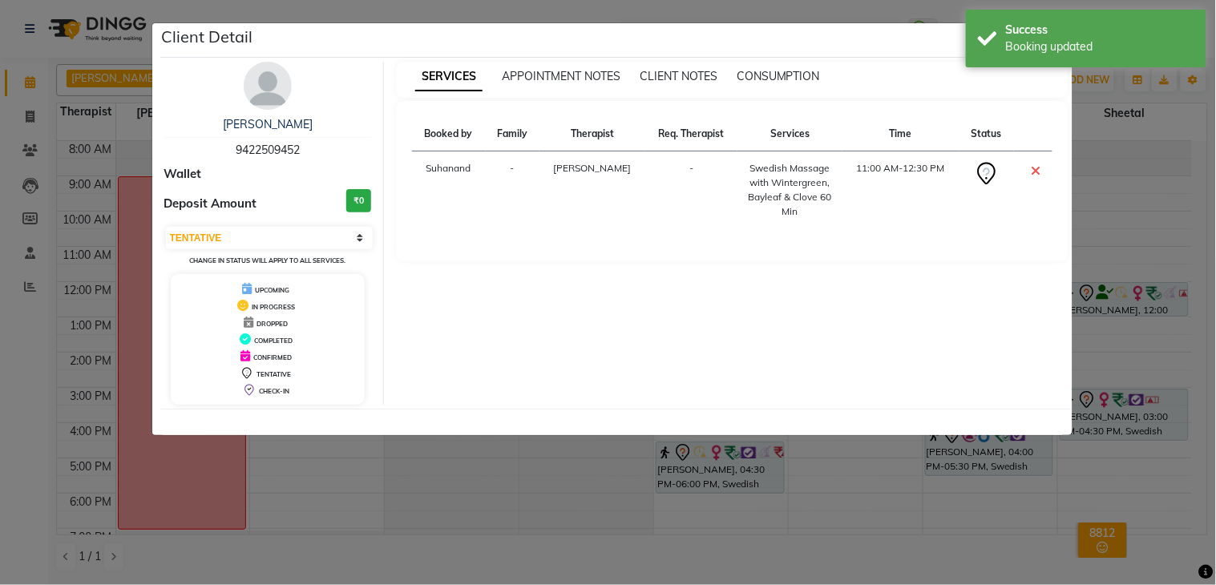
click at [292, 116] on div "[PERSON_NAME]" at bounding box center [268, 124] width 208 height 17
click at [293, 130] on link "[PERSON_NAME]" at bounding box center [268, 124] width 90 height 14
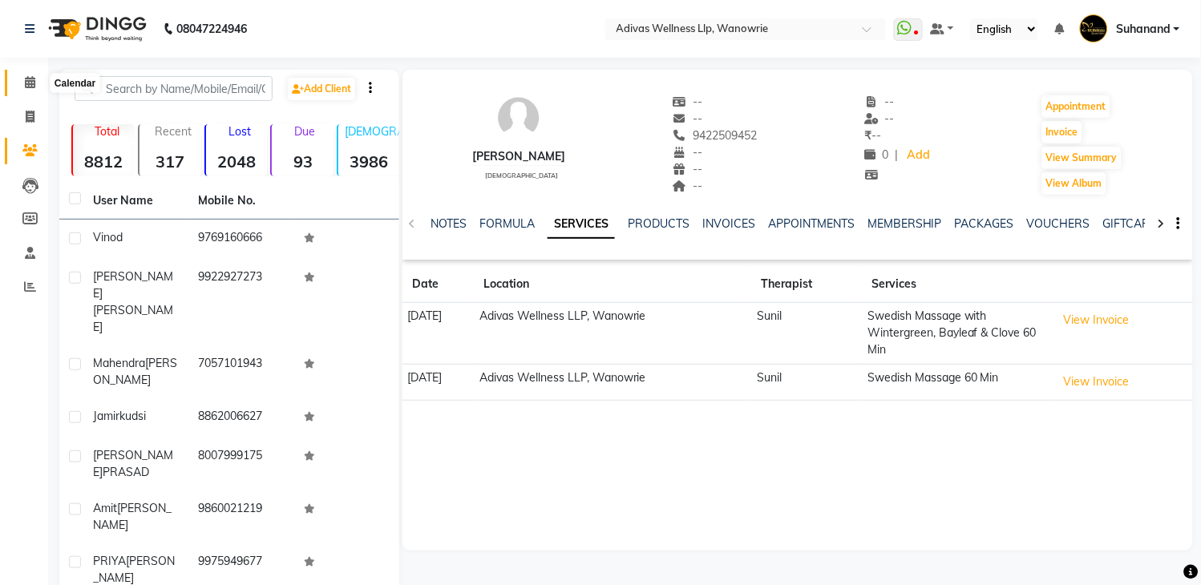
click at [34, 85] on icon at bounding box center [30, 82] width 10 height 12
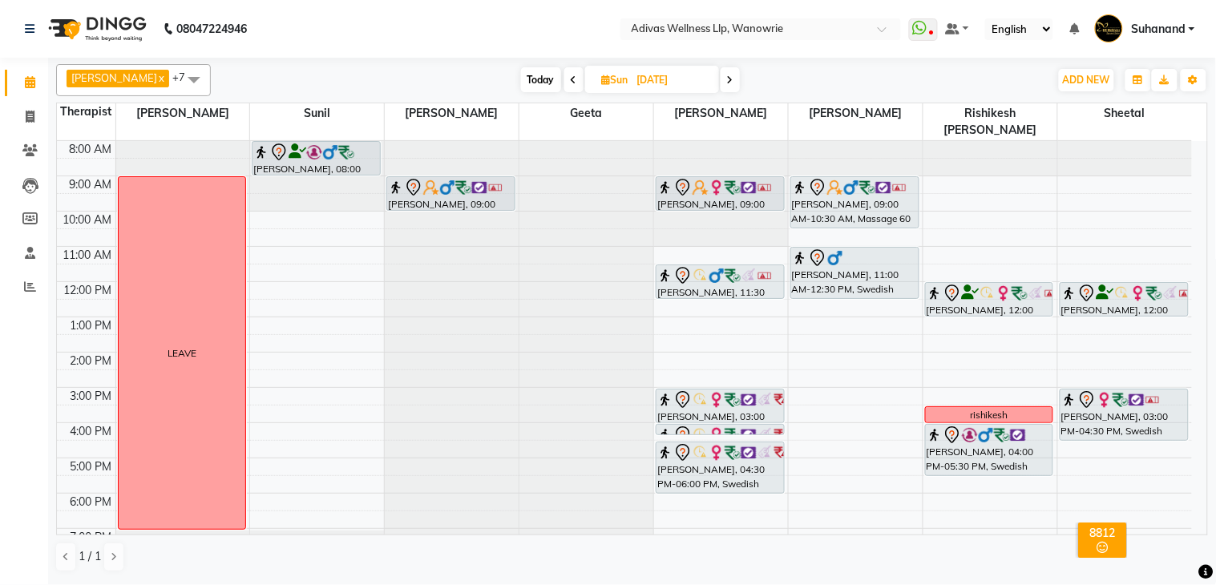
click at [888, 248] on div at bounding box center [855, 257] width 126 height 19
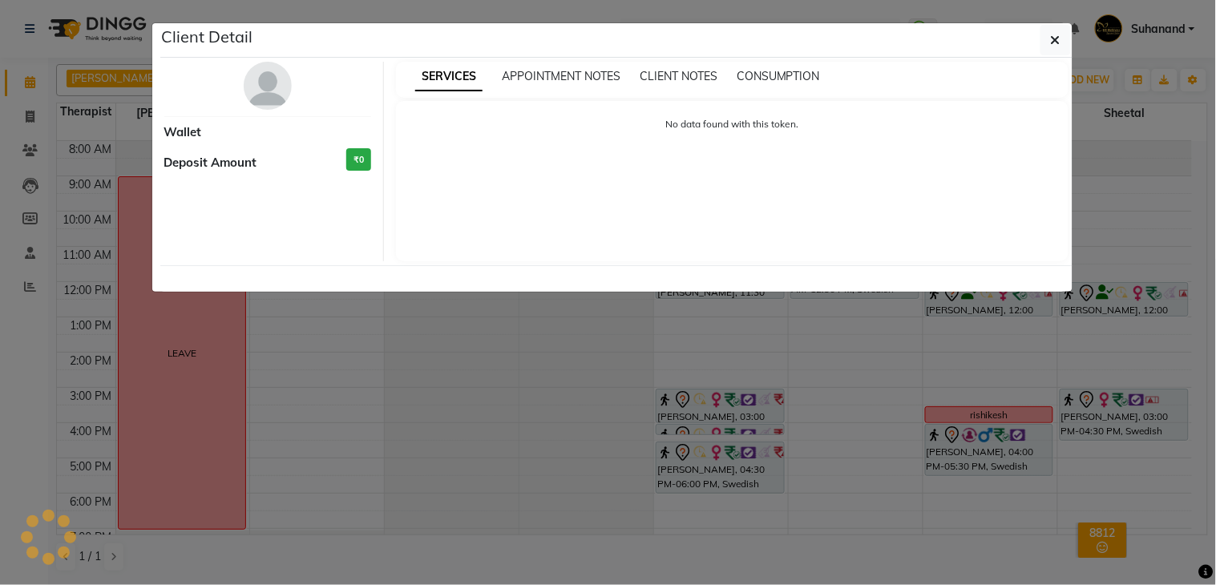
select select "7"
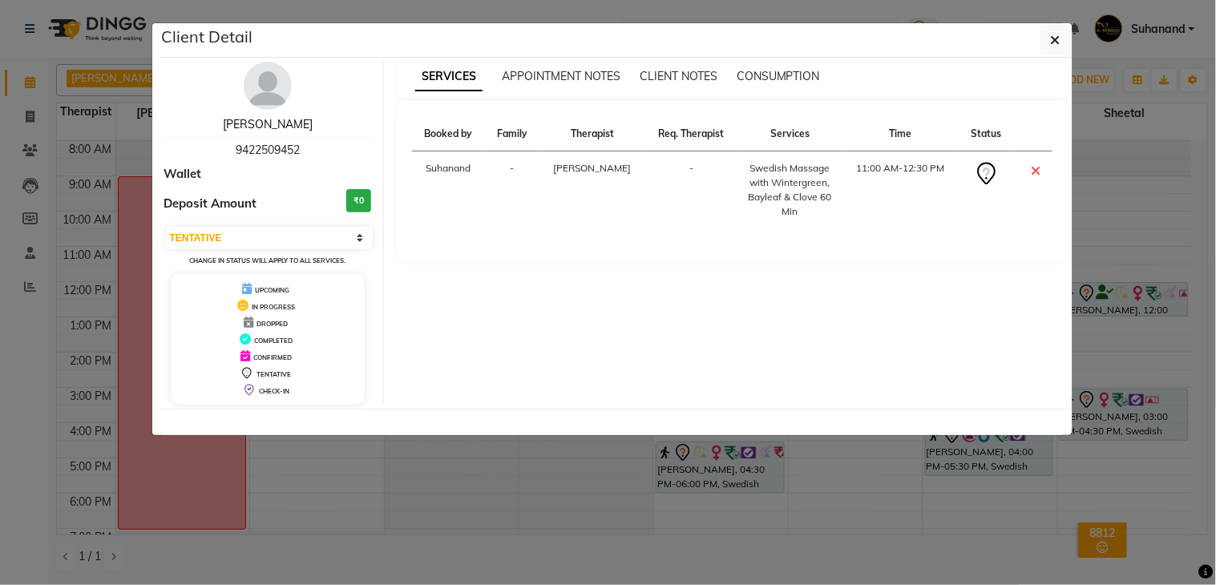
click at [277, 123] on link "[PERSON_NAME]" at bounding box center [268, 124] width 90 height 14
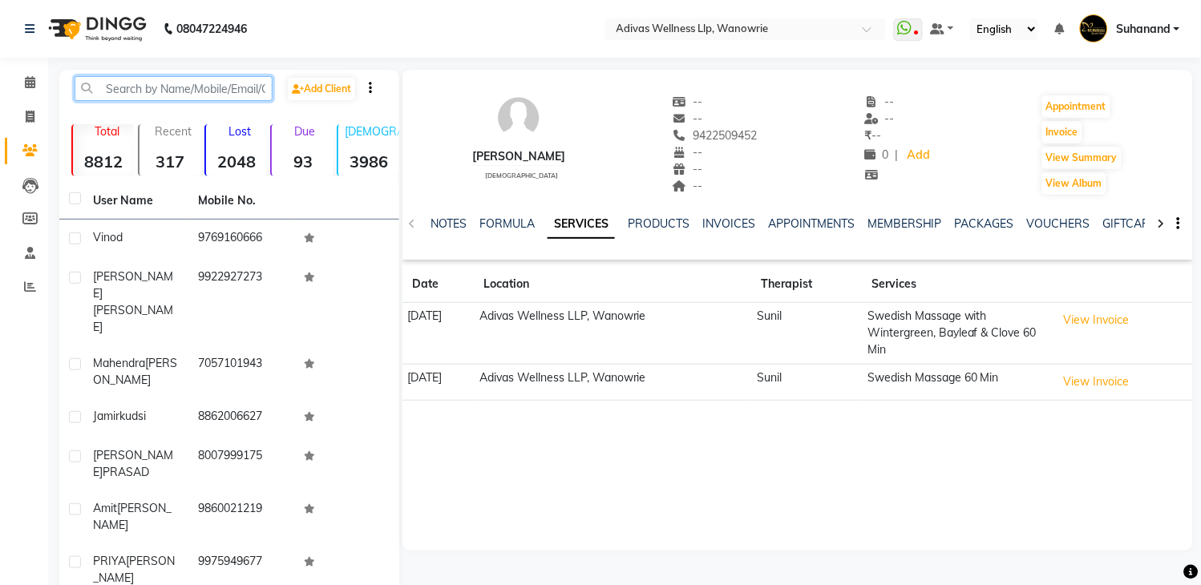
click at [210, 94] on input "text" at bounding box center [174, 88] width 198 height 25
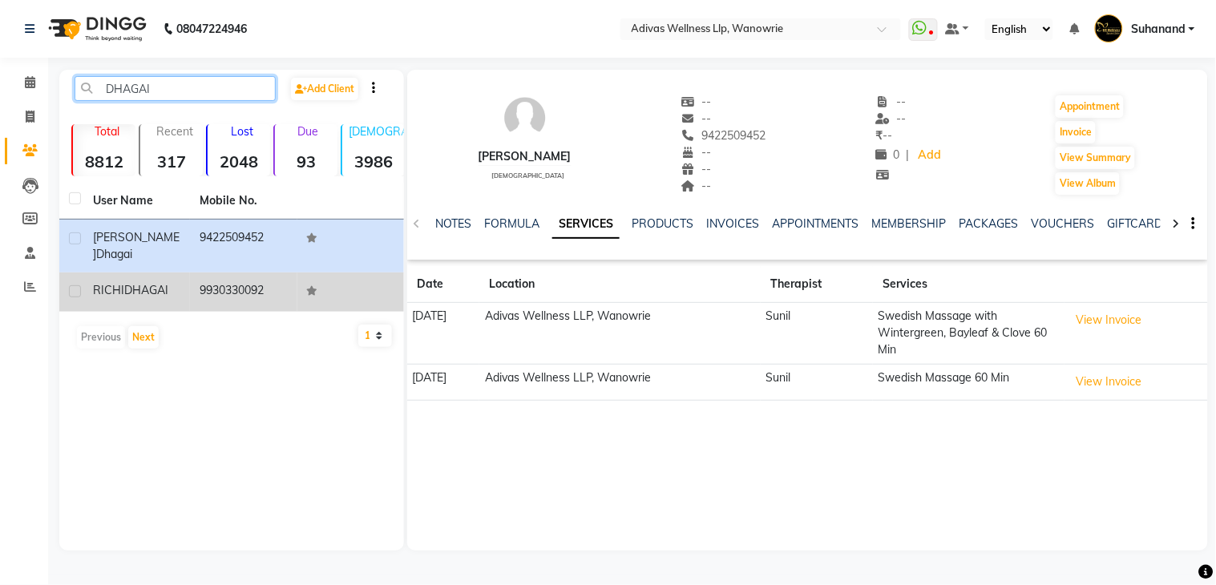
type input "DHAGAI"
click at [141, 283] on span "DHAGAI" at bounding box center [146, 290] width 44 height 14
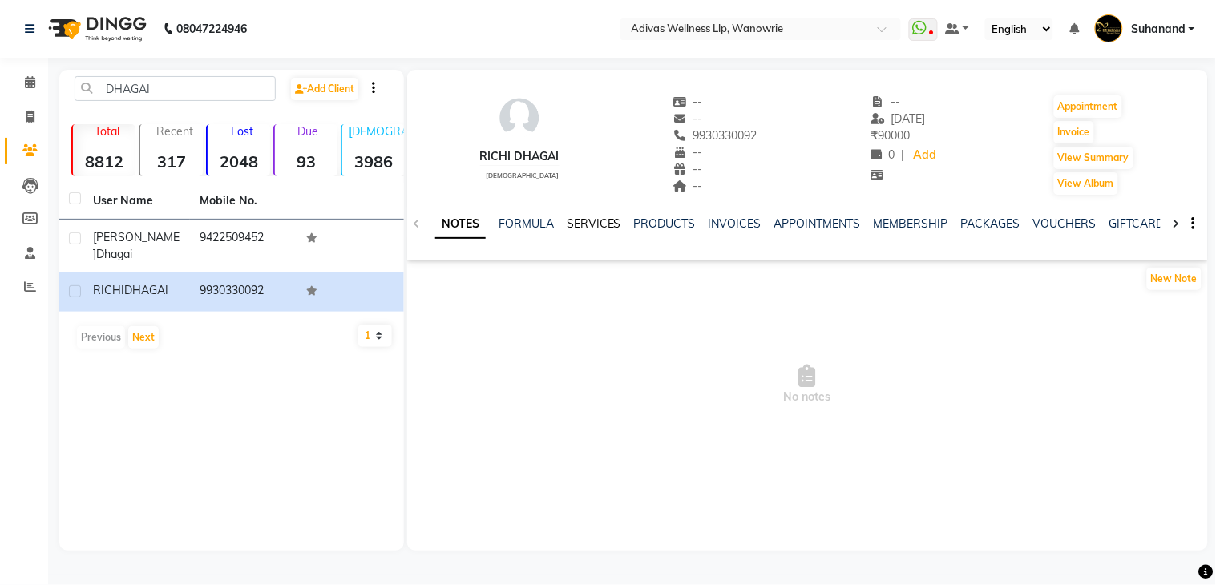
click at [595, 221] on link "SERVICES" at bounding box center [594, 223] width 55 height 14
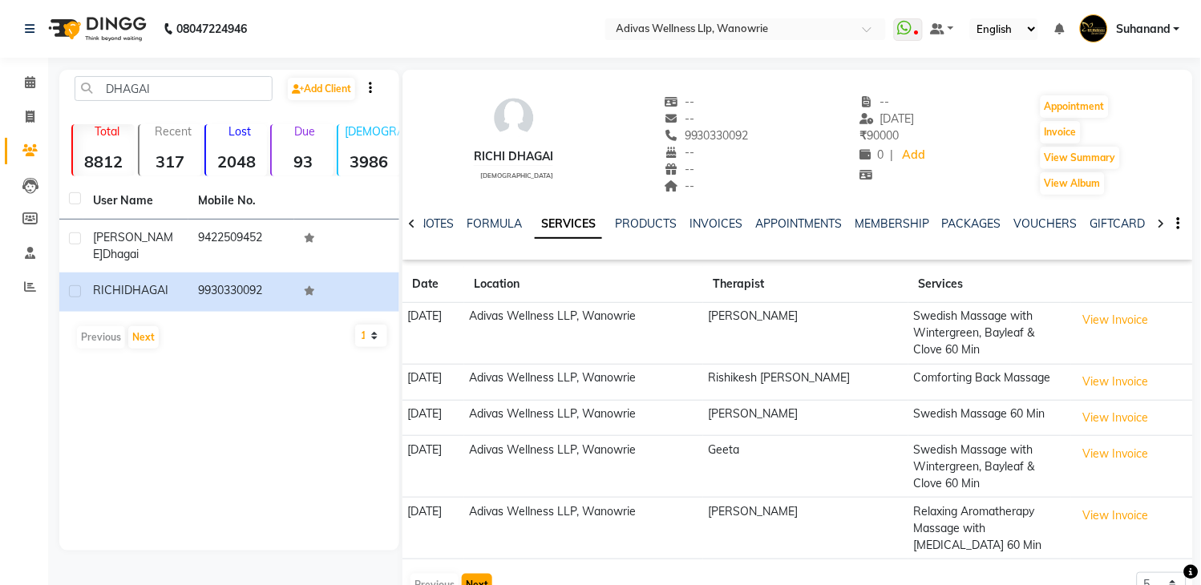
click at [468, 574] on button "Next" at bounding box center [477, 585] width 30 height 22
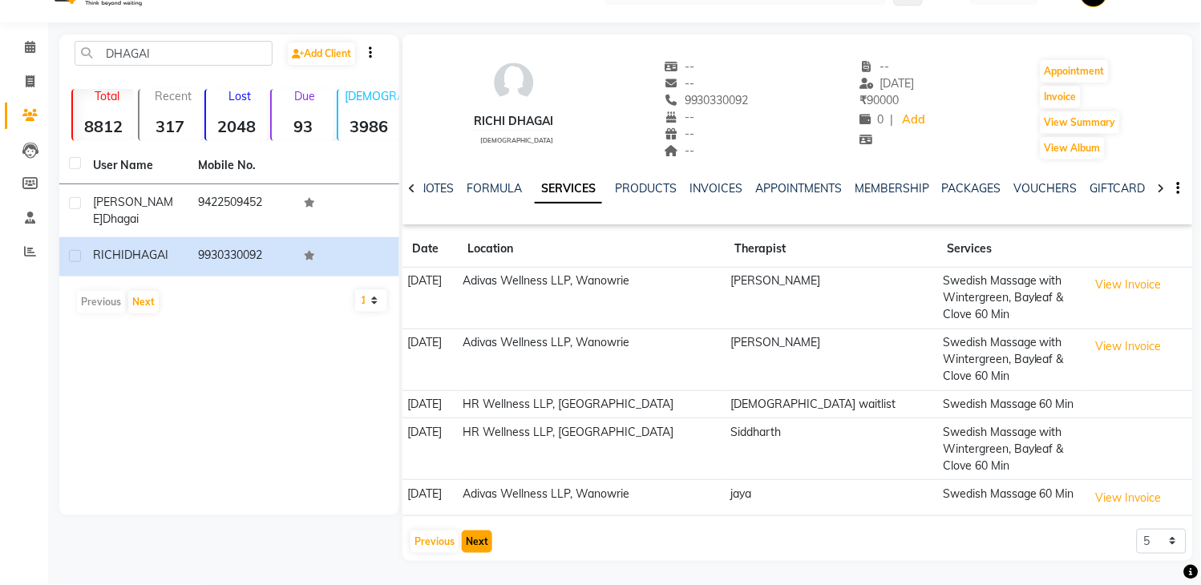
scroll to position [35, 0]
click at [470, 542] on button "Next" at bounding box center [477, 542] width 30 height 22
click at [474, 541] on div "RICHI DHAGAI [DEMOGRAPHIC_DATA] -- -- 9930330092 -- -- -- -- [DATE] ₹ 90000 0 |…" at bounding box center [797, 297] width 790 height 527
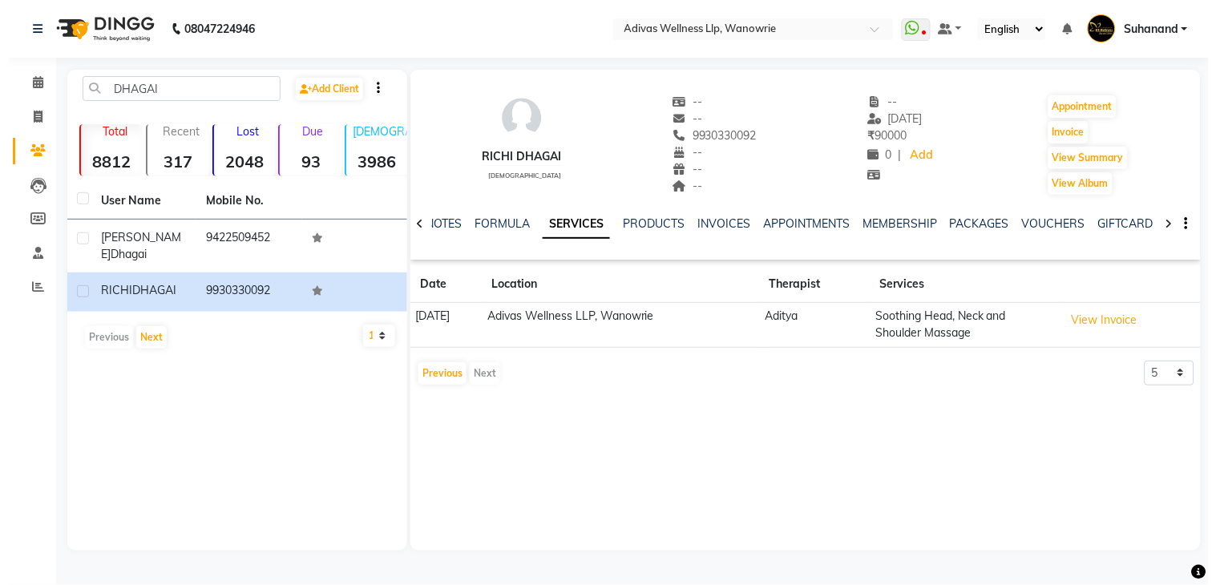
scroll to position [0, 0]
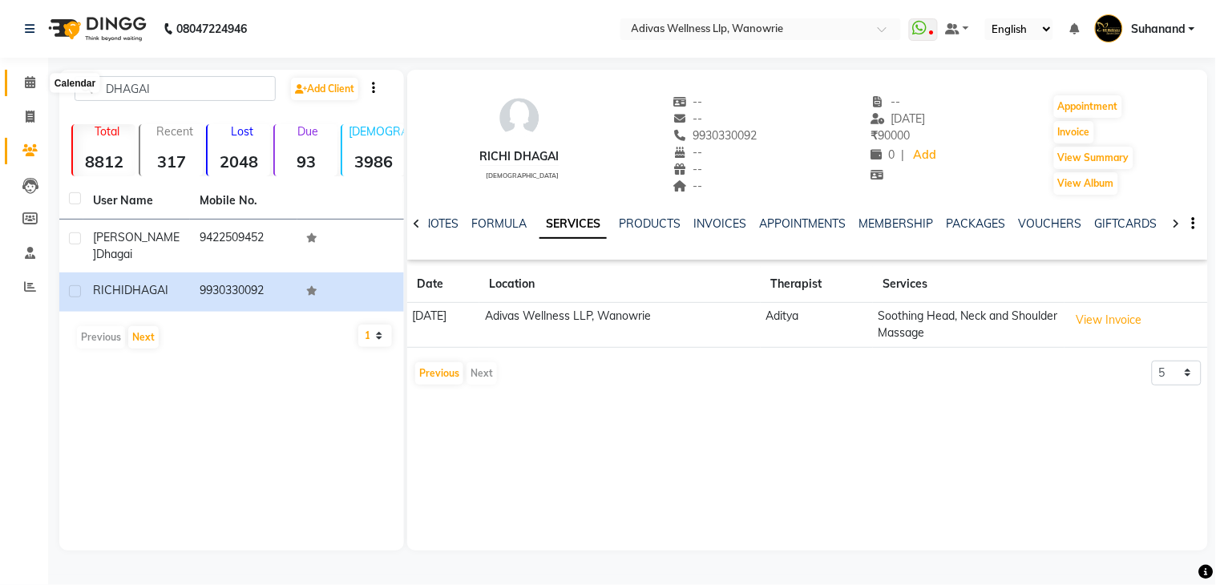
click at [22, 83] on span at bounding box center [30, 83] width 28 height 18
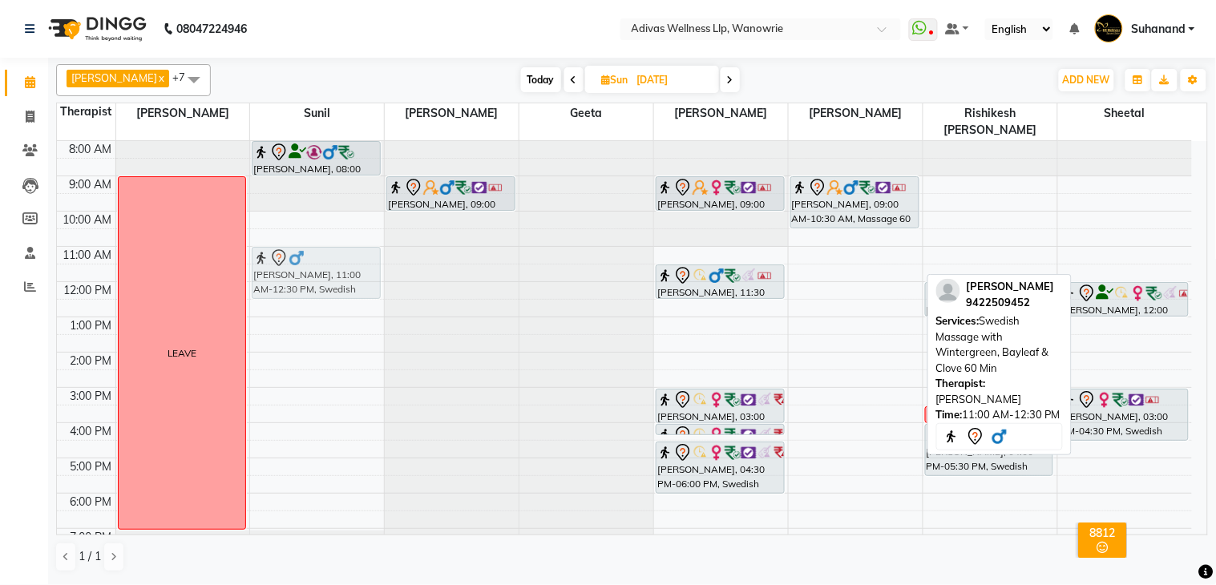
drag, startPoint x: 872, startPoint y: 247, endPoint x: 343, endPoint y: 241, distance: 529.1
click at [343, 241] on tr "LEAVE [PERSON_NAME], 08:00 AM-09:00 AM, Massage 60 [PERSON_NAME], 11:00 AM-12:3…" at bounding box center [624, 370] width 1135 height 458
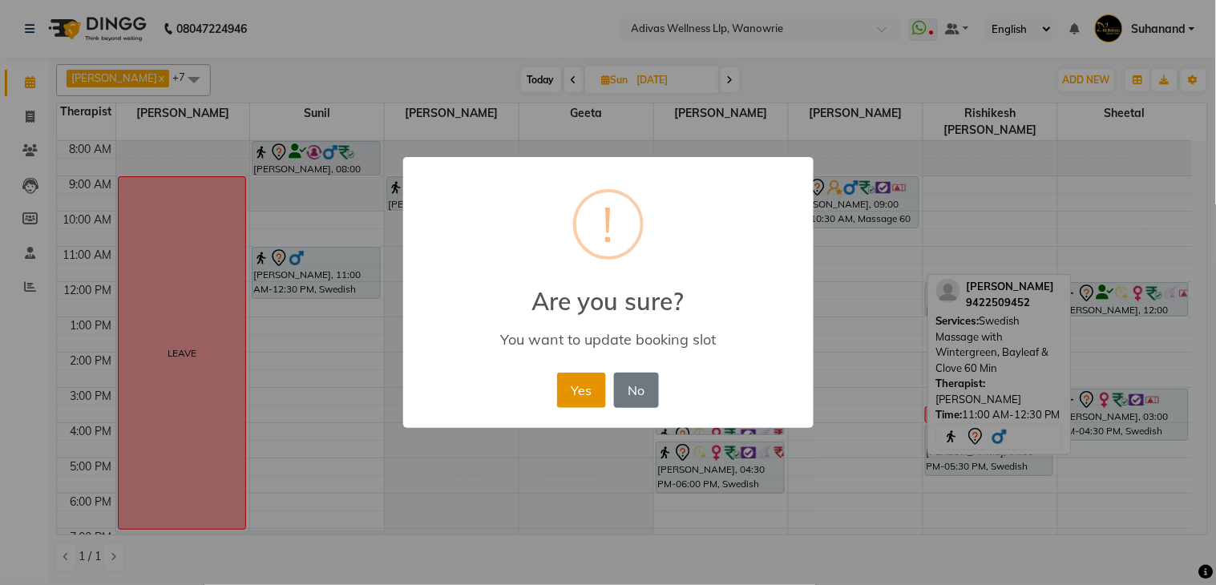
click at [569, 380] on button "Yes" at bounding box center [581, 390] width 49 height 35
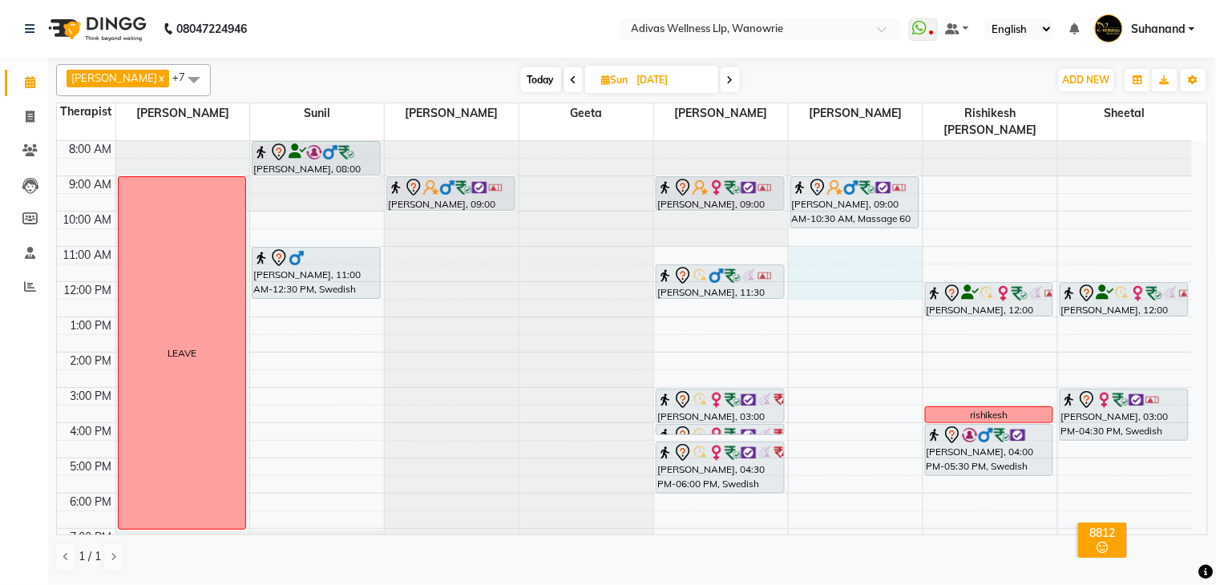
drag, startPoint x: 808, startPoint y: 240, endPoint x: 838, endPoint y: 283, distance: 52.3
click at [840, 273] on div "8:00 AM 9:00 AM 10:00 AM 11:00 AM 12:00 PM 1:00 PM 2:00 PM 3:00 PM 4:00 PM 5:00…" at bounding box center [624, 370] width 1135 height 458
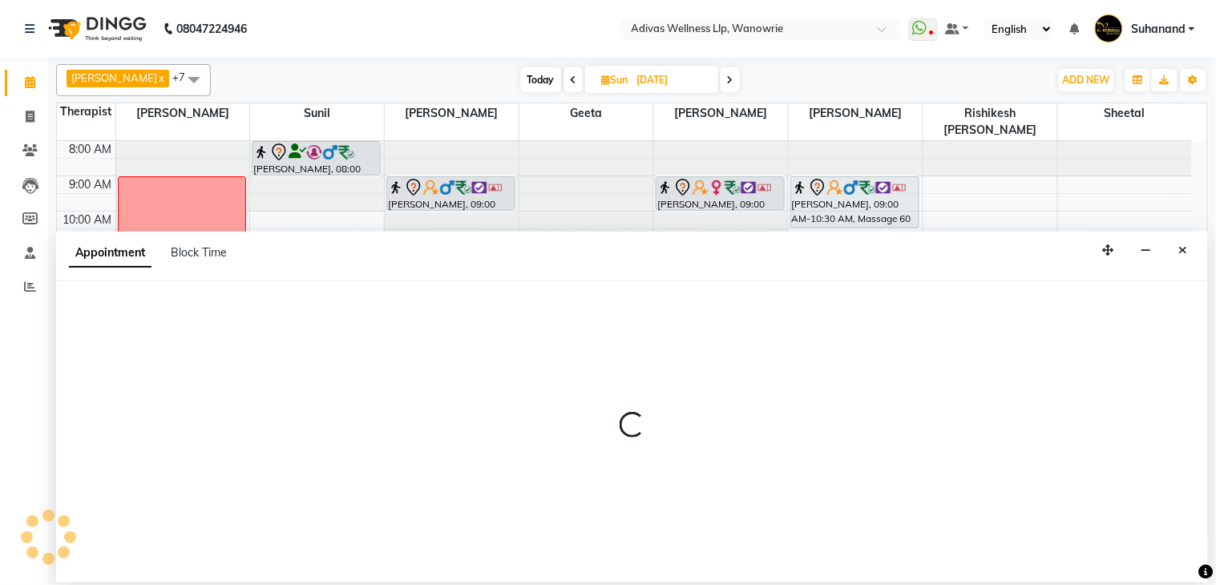
select select "42598"
select select "tentative"
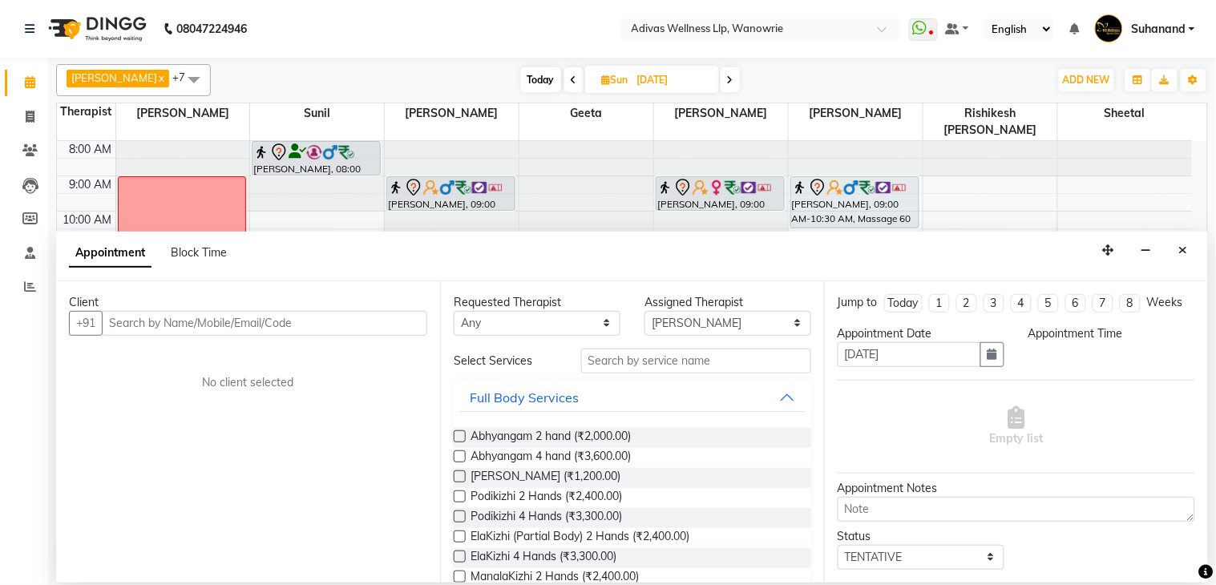
select select "660"
click at [220, 257] on span "Block Time" at bounding box center [199, 252] width 56 height 14
select select "42598"
select select "660"
select select "750"
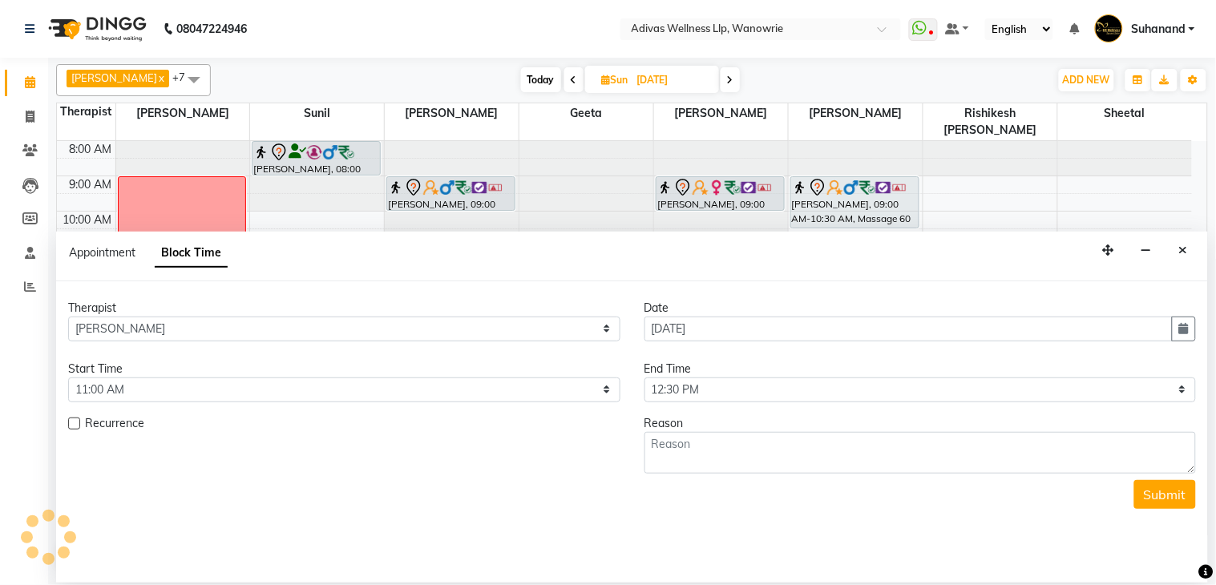
scroll to position [51, 0]
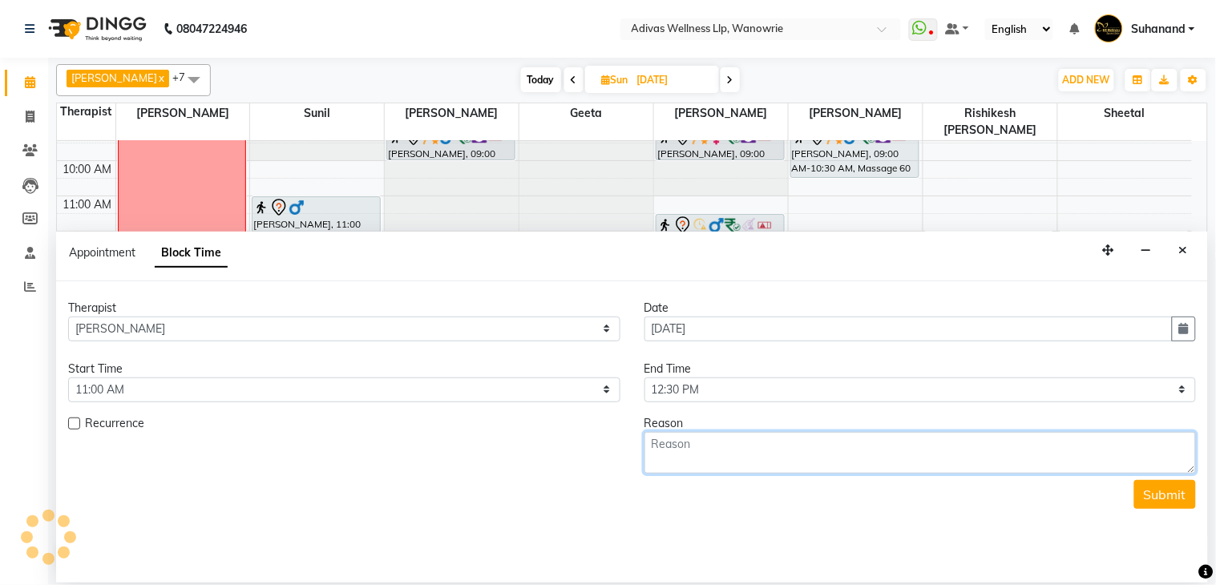
click at [807, 454] on textarea at bounding box center [920, 453] width 552 height 42
type textarea "GULAM"
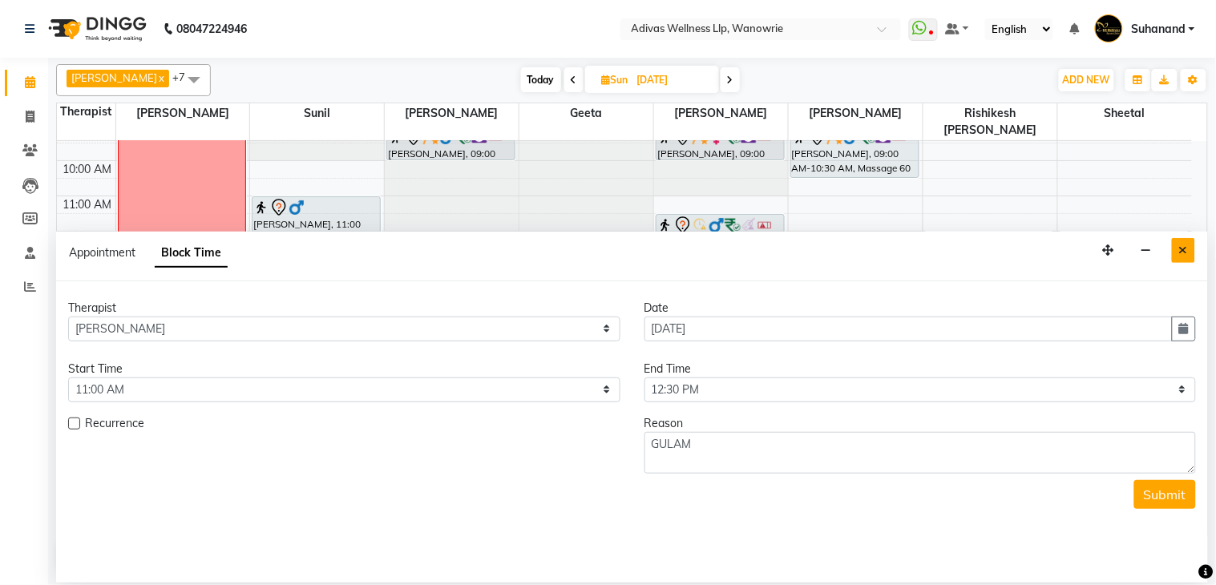
click at [1186, 247] on icon "Close" at bounding box center [1183, 249] width 9 height 11
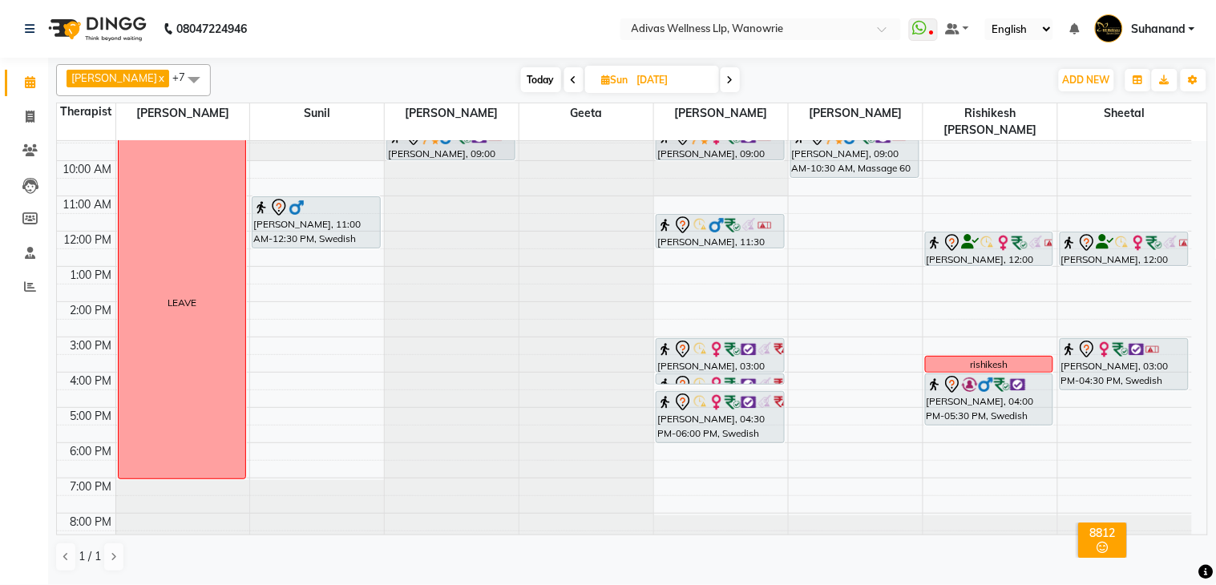
scroll to position [0, 0]
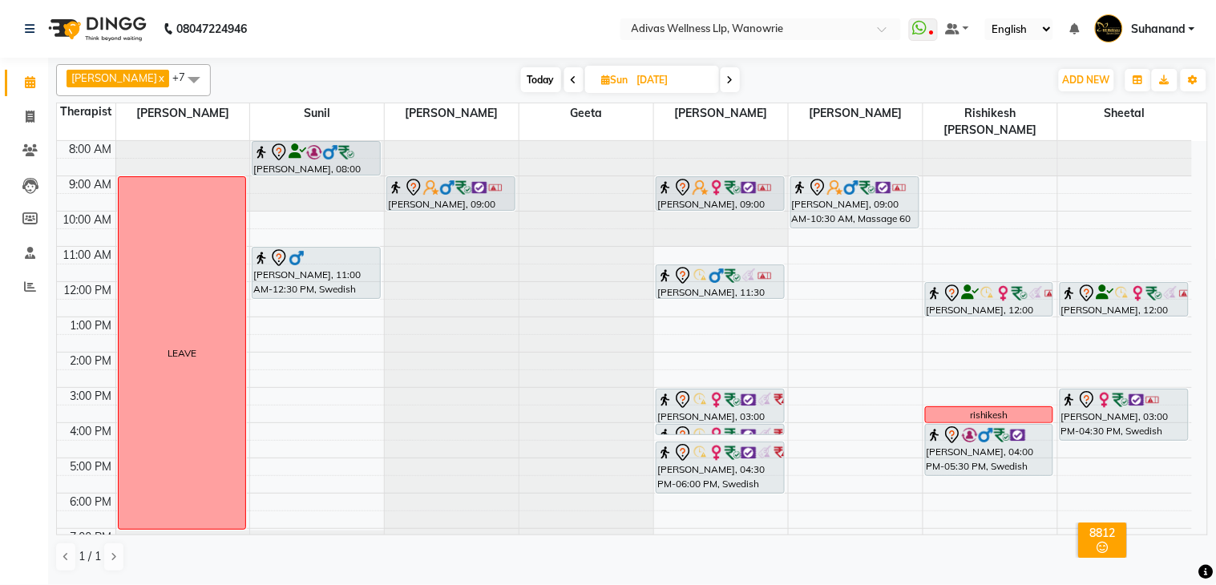
click at [808, 244] on div "8:00 AM 9:00 AM 10:00 AM 11:00 AM 12:00 PM 1:00 PM 2:00 PM 3:00 PM 4:00 PM 5:00…" at bounding box center [624, 370] width 1135 height 458
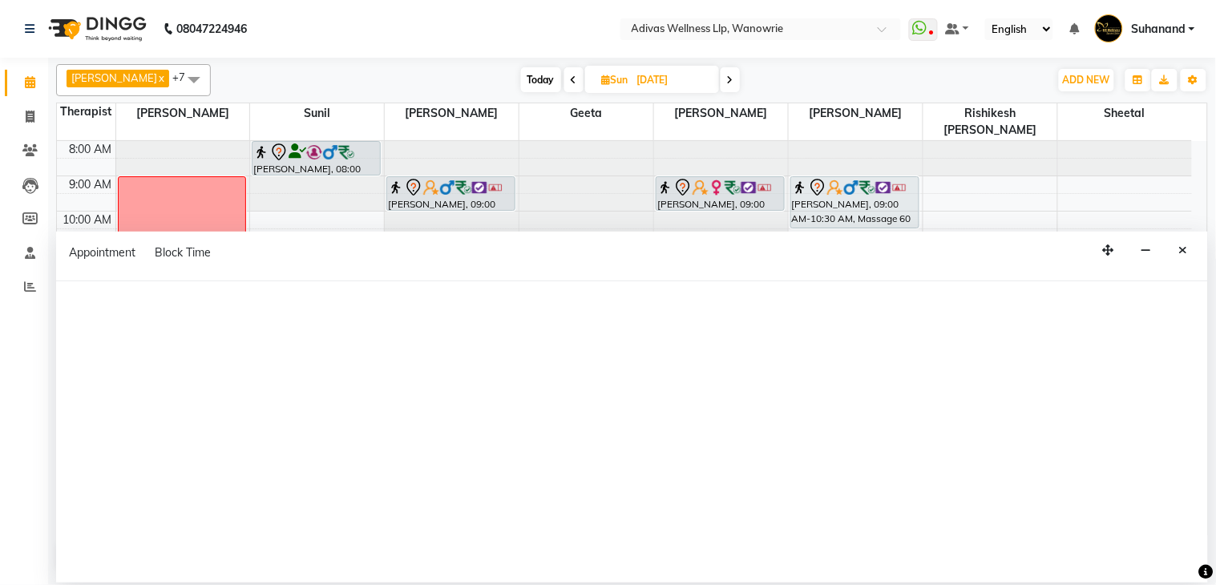
select select "42598"
select select "tentative"
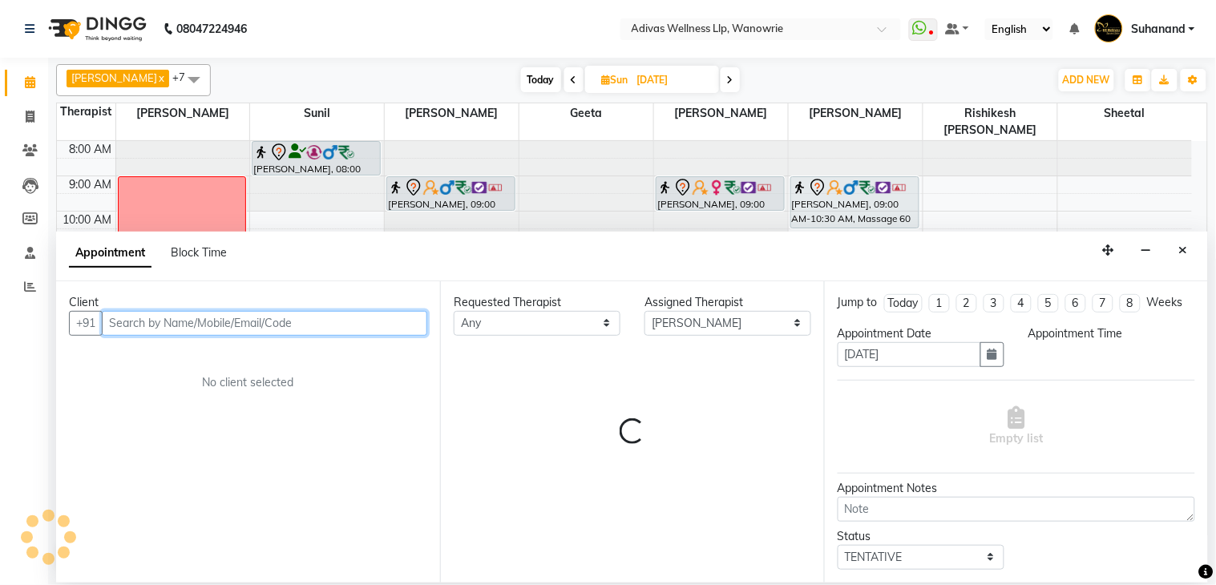
select select "660"
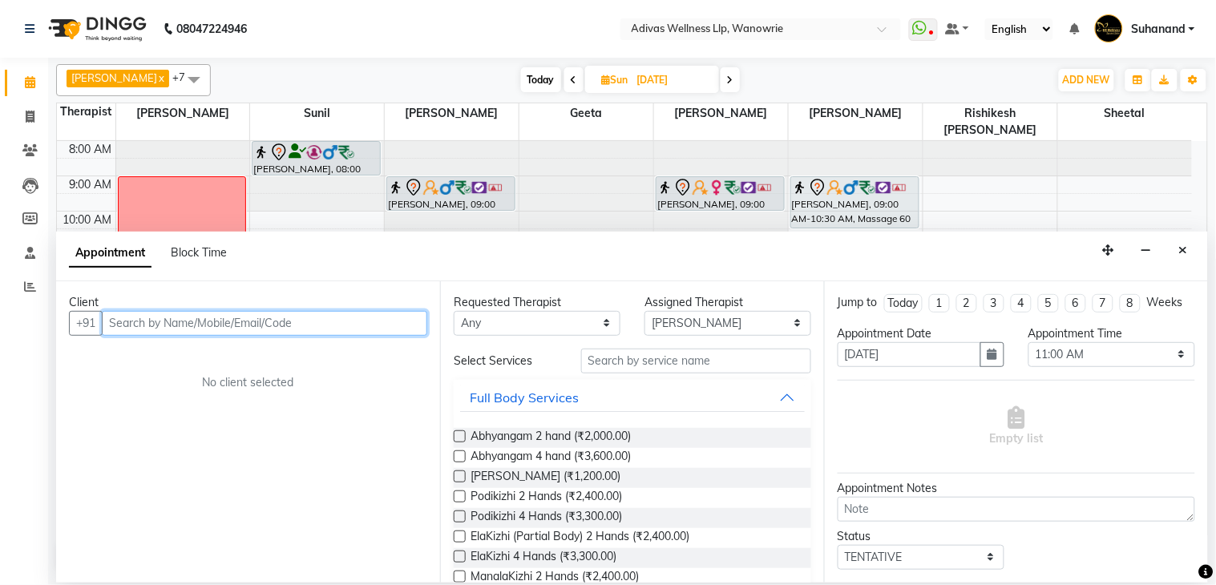
paste input "88279 65058"
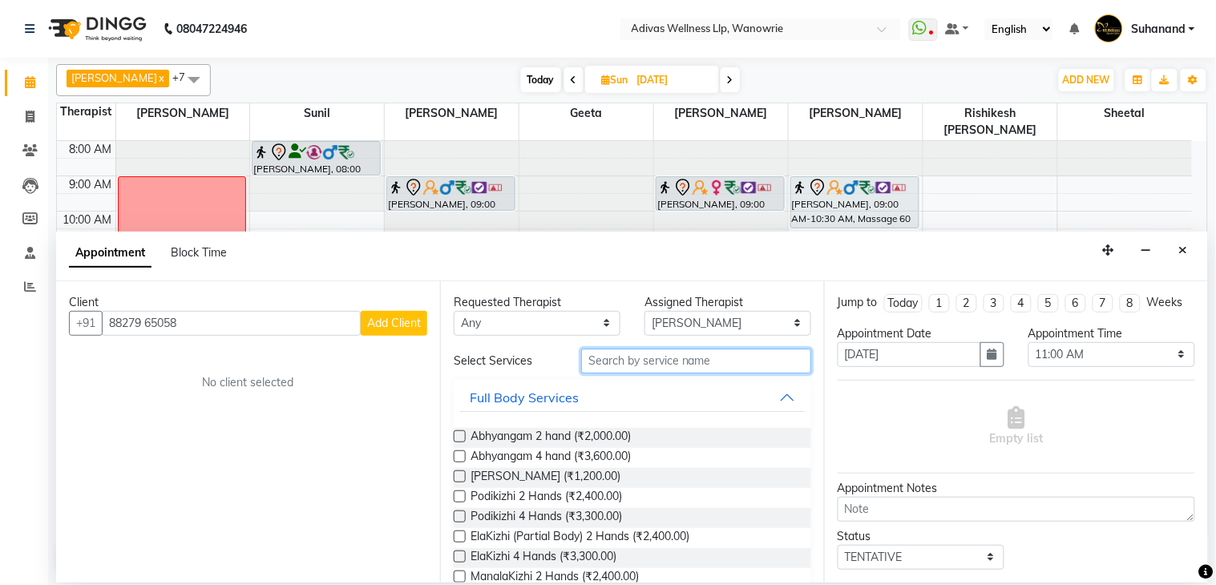
click at [600, 359] on input "text" at bounding box center [696, 361] width 230 height 25
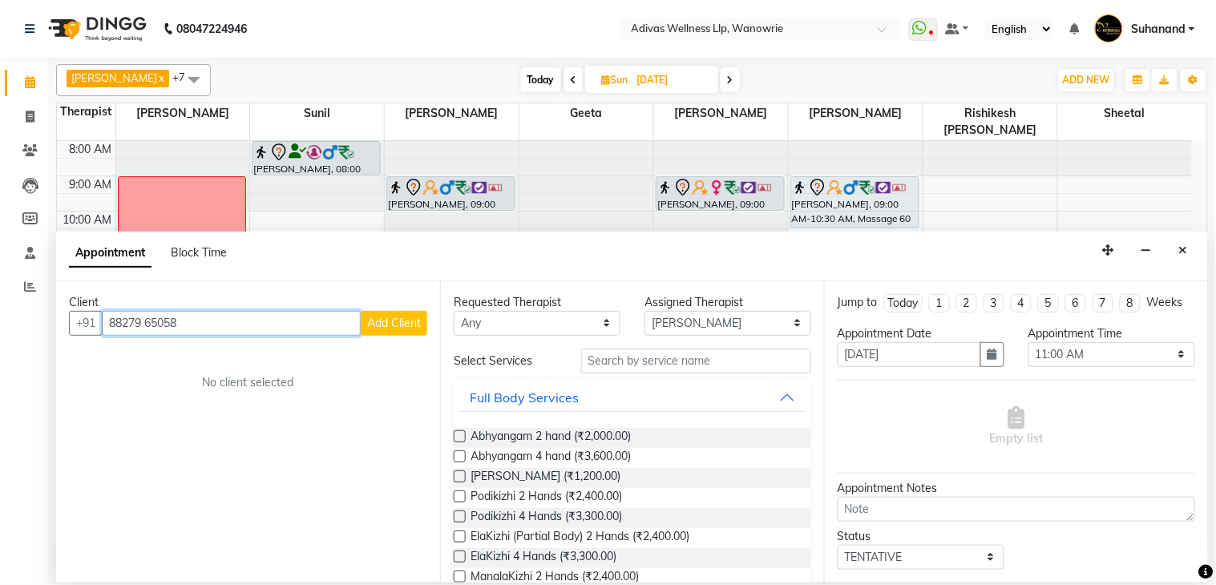
click at [153, 319] on input "88279 65058" at bounding box center [231, 323] width 259 height 25
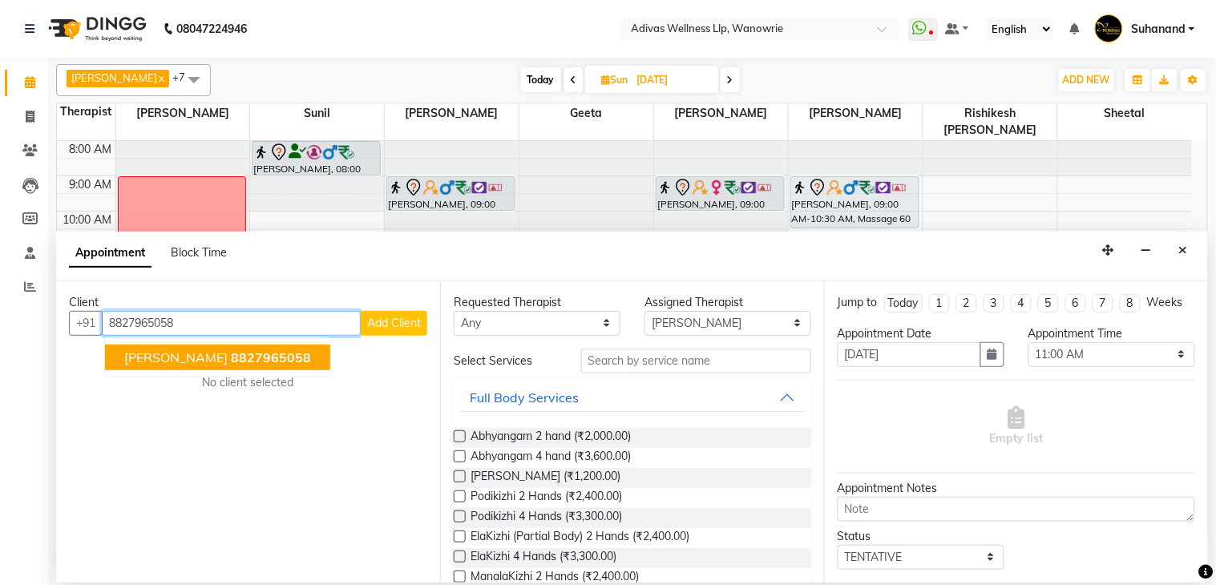
click at [173, 365] on button "[PERSON_NAME] 8827965058" at bounding box center [217, 358] width 225 height 26
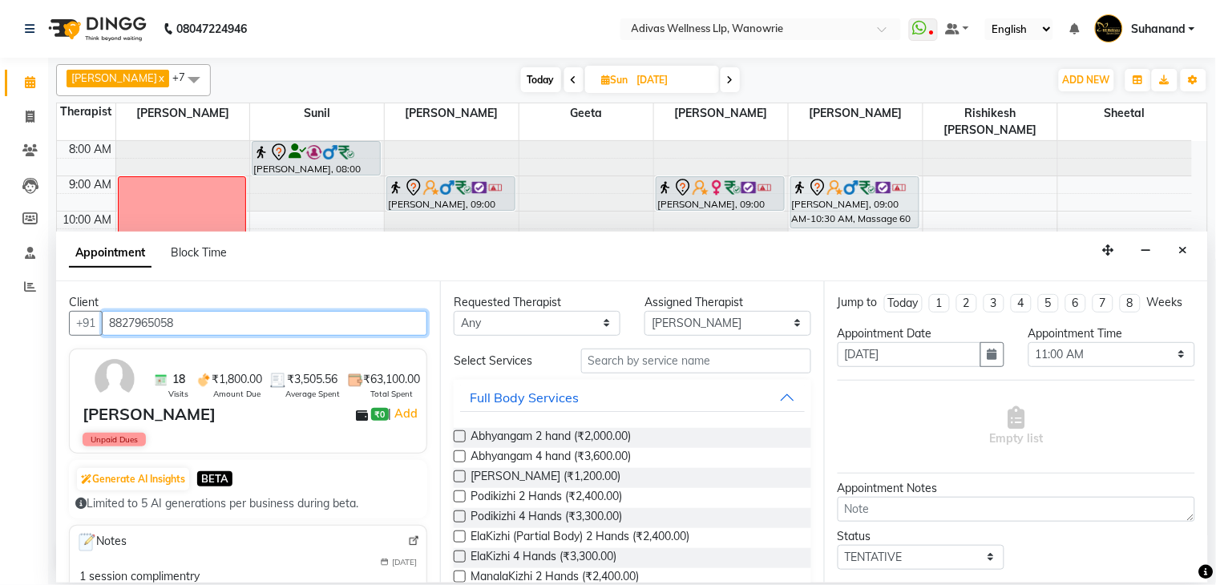
type input "8827965058"
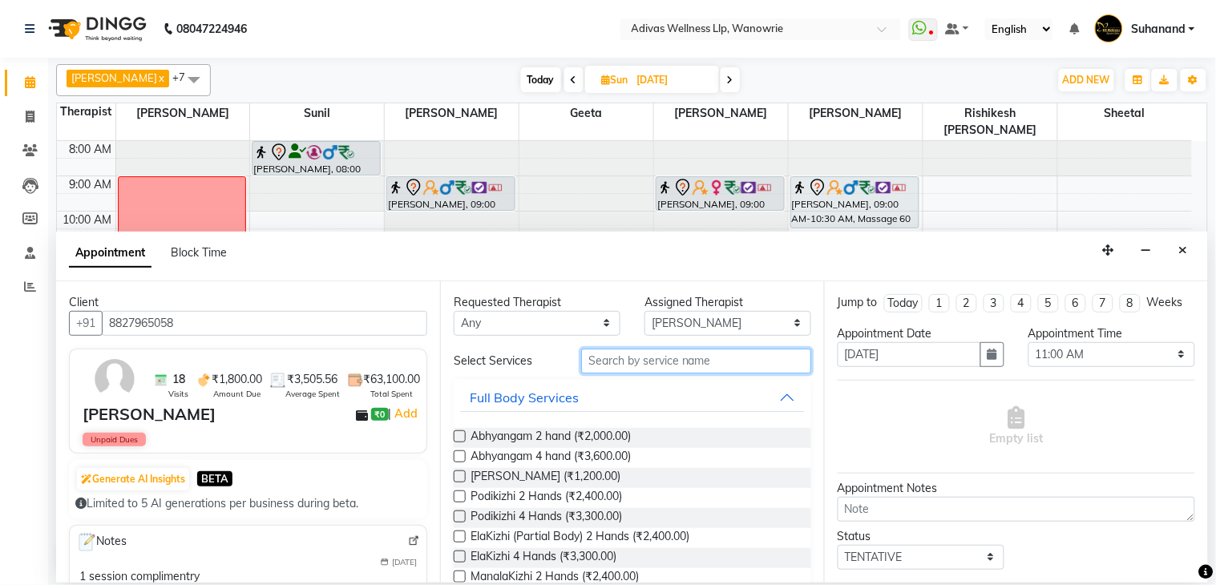
click at [627, 366] on input "text" at bounding box center [696, 361] width 230 height 25
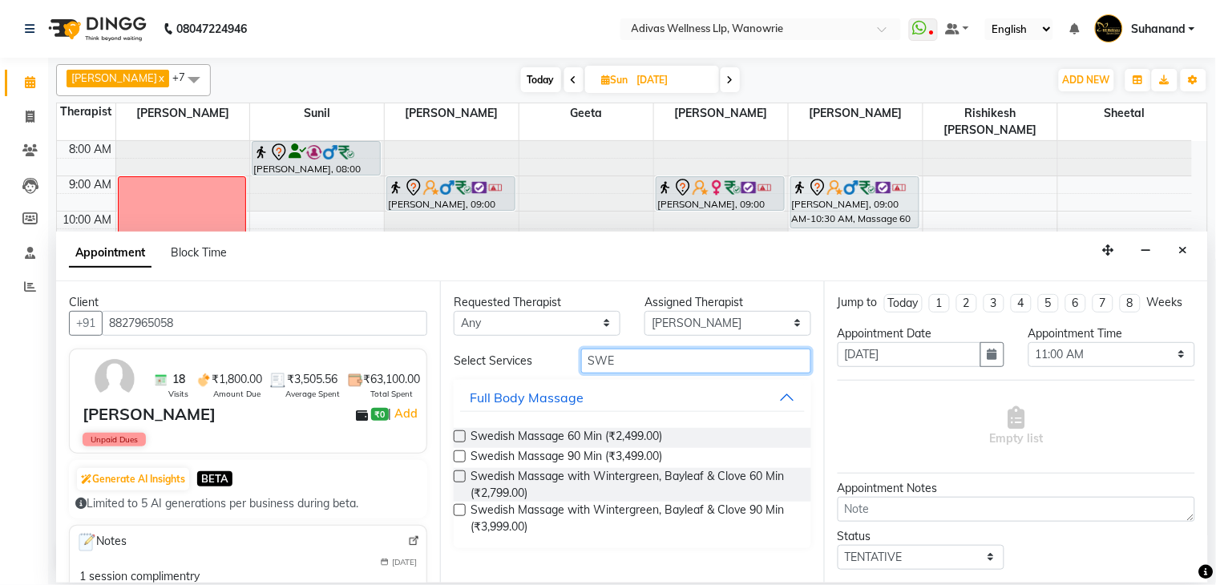
type input "SWE"
click at [451, 513] on div "Requested Therapist Any [PERSON_NAME] [PERSON_NAME] [PERSON_NAME] [PERSON_NAME]…" at bounding box center [632, 431] width 384 height 301
click at [459, 511] on label at bounding box center [460, 510] width 12 height 12
click at [459, 511] on input "checkbox" at bounding box center [459, 512] width 10 height 10
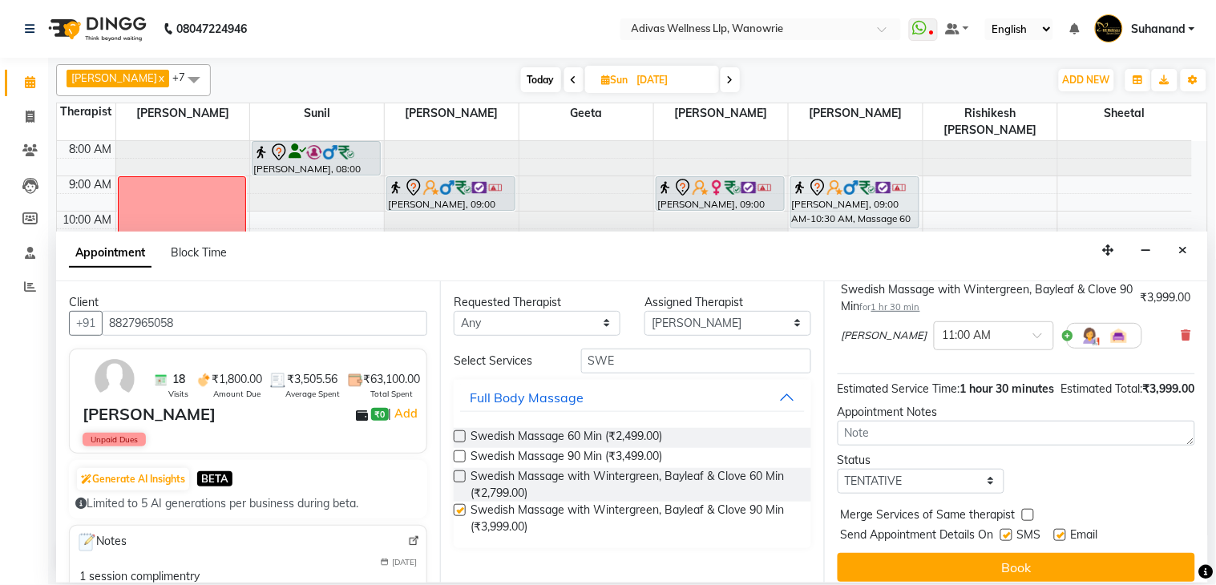
checkbox input "false"
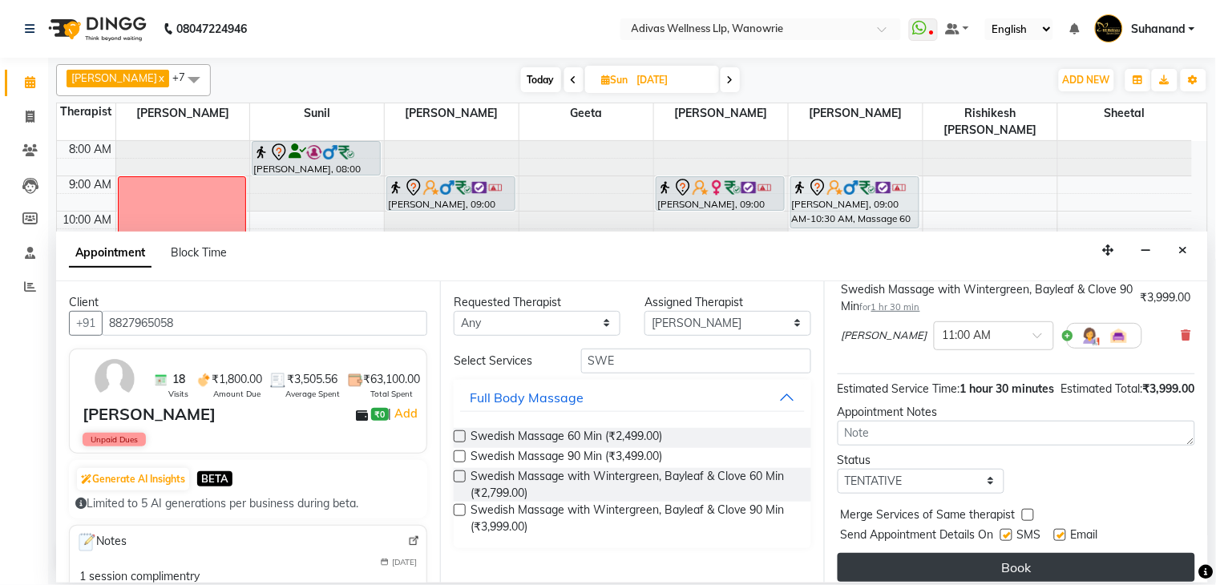
scroll to position [154, 0]
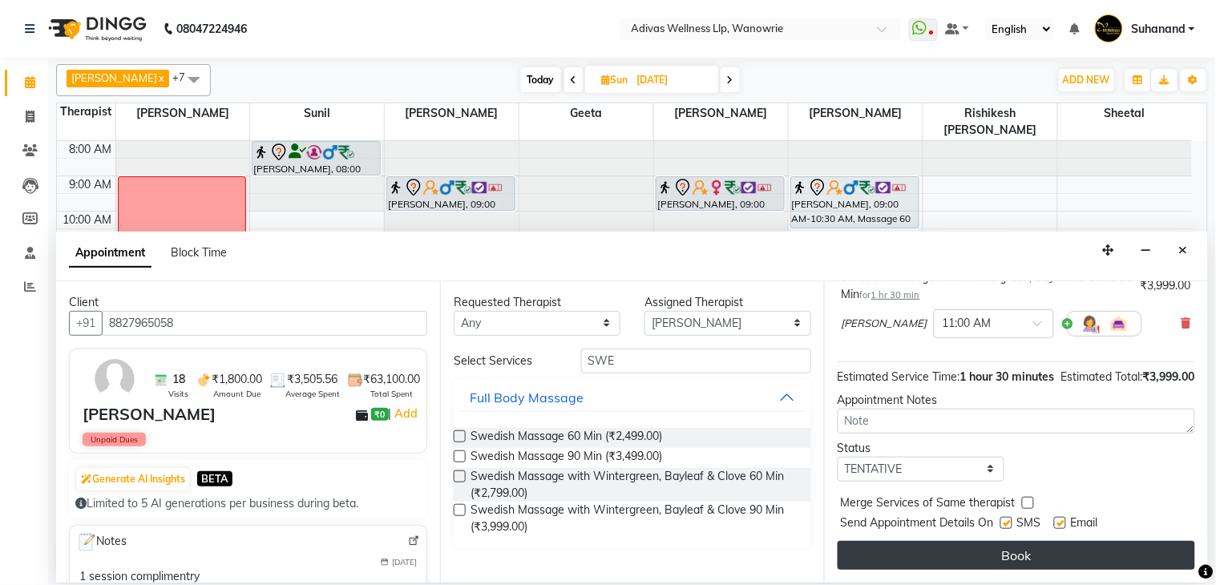
click at [1016, 562] on button "Book" at bounding box center [1017, 555] width 358 height 29
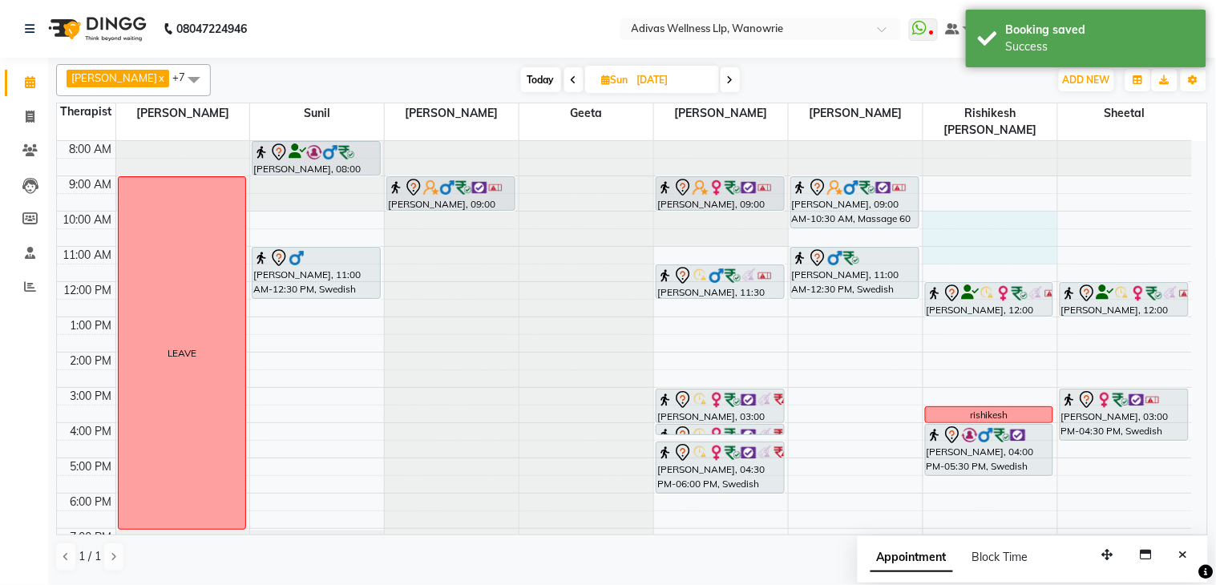
drag, startPoint x: 952, startPoint y: 202, endPoint x: 994, endPoint y: 231, distance: 50.7
click at [996, 235] on div "8:00 AM 9:00 AM 10:00 AM 11:00 AM 12:00 PM 1:00 PM 2:00 PM 3:00 PM 4:00 PM 5:00…" at bounding box center [624, 370] width 1135 height 458
select select "71736"
select select "tentative"
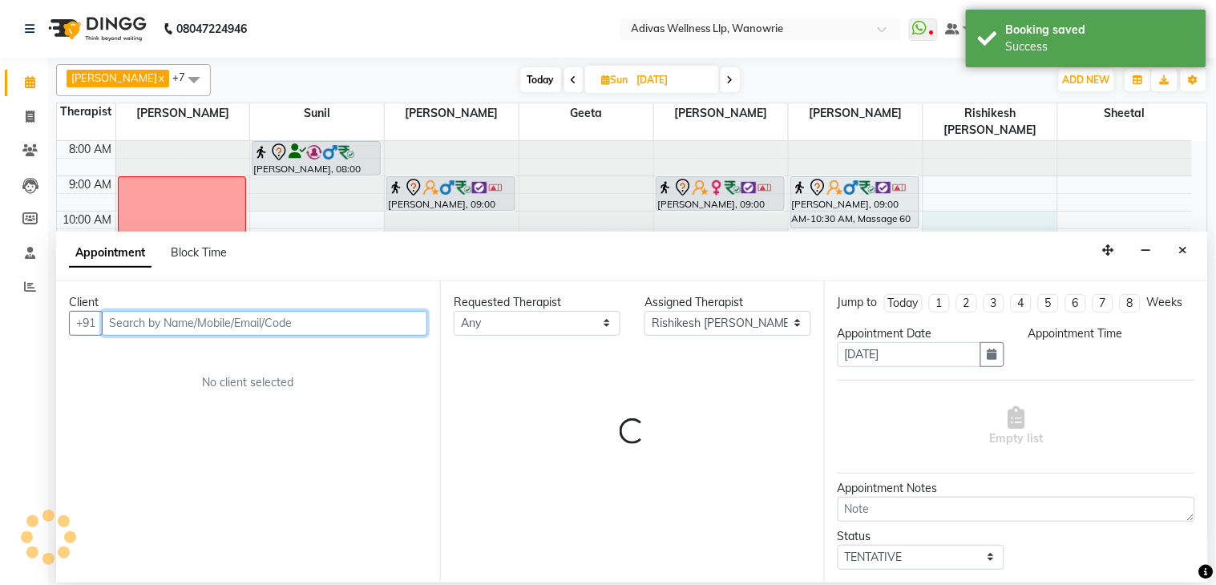
select select "600"
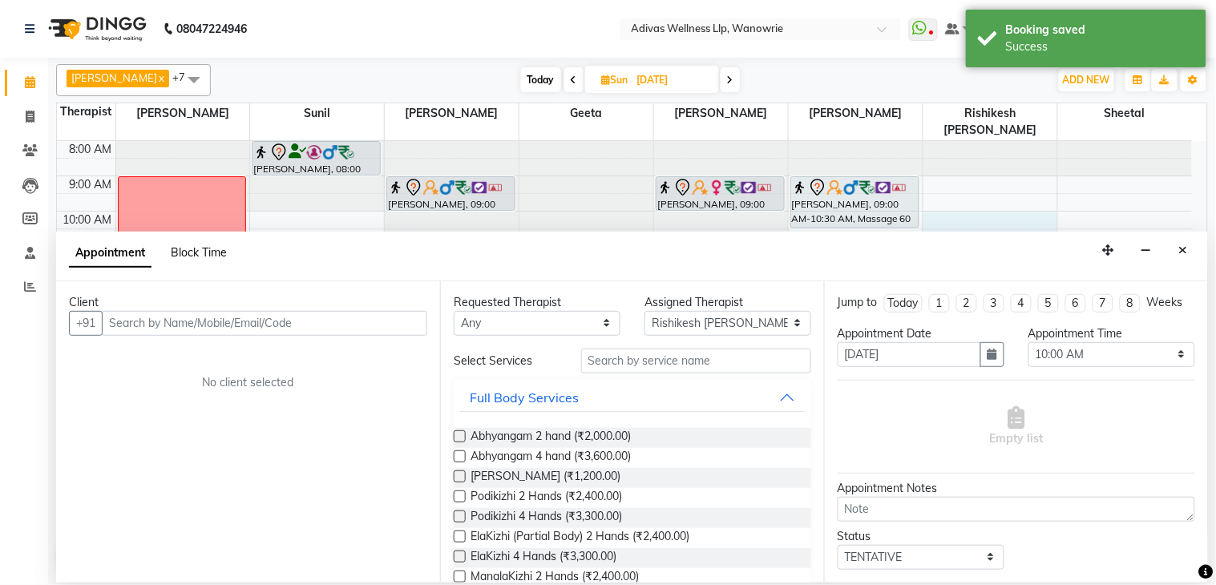
click at [213, 253] on span "Block Time" at bounding box center [199, 252] width 56 height 14
select select "71736"
select select "600"
select select "690"
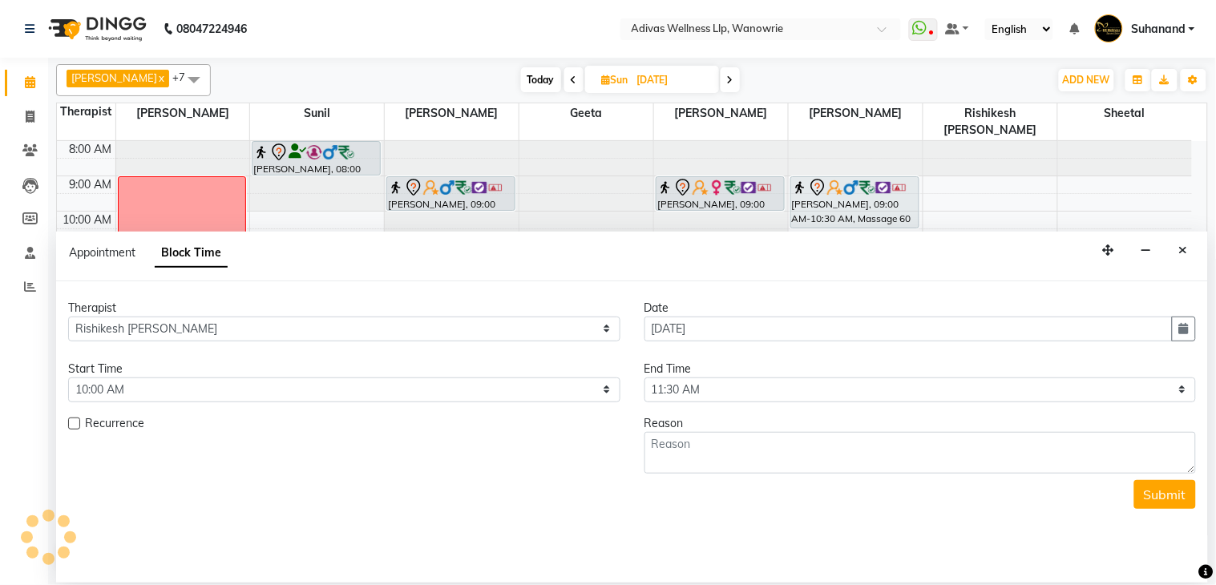
scroll to position [51, 0]
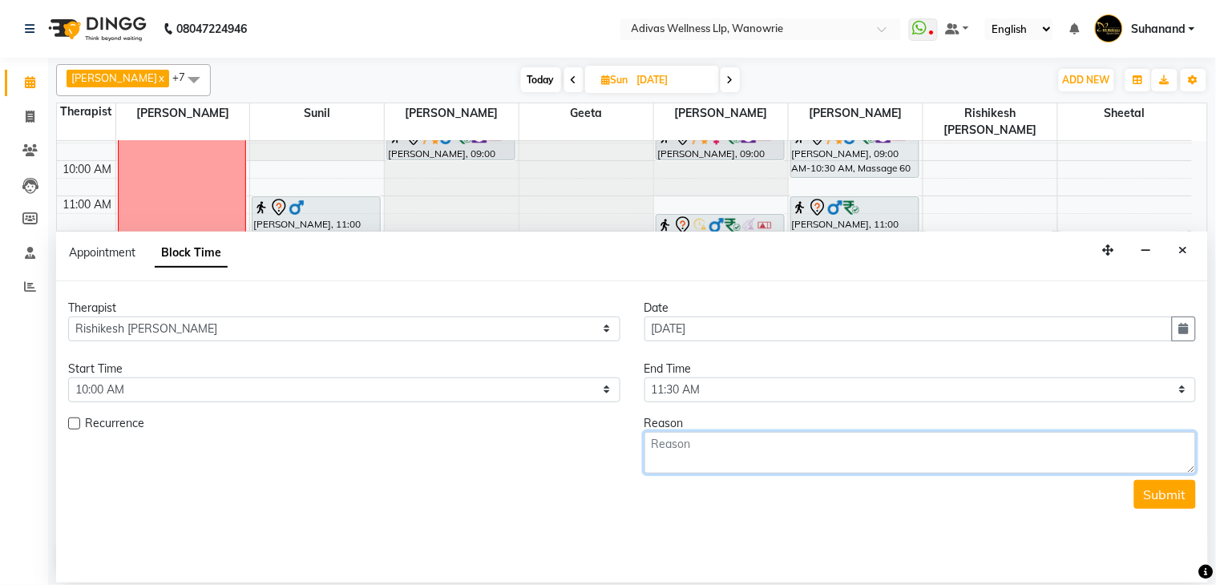
click at [737, 442] on textarea at bounding box center [920, 453] width 552 height 42
type textarea "[PERSON_NAME]"
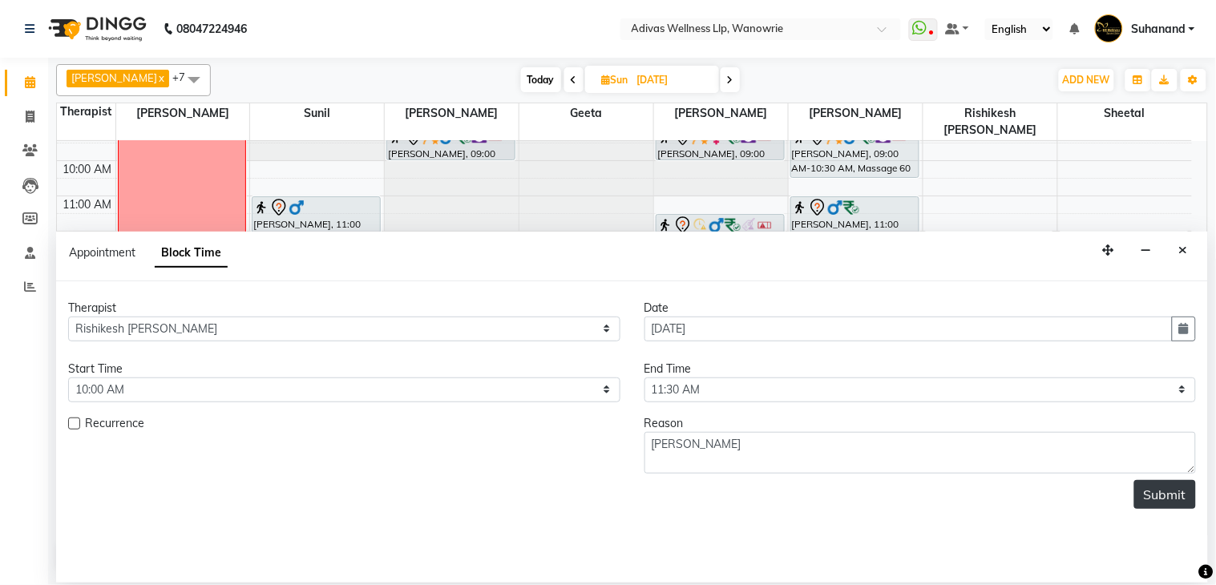
click at [1149, 492] on button "Submit" at bounding box center [1165, 494] width 62 height 29
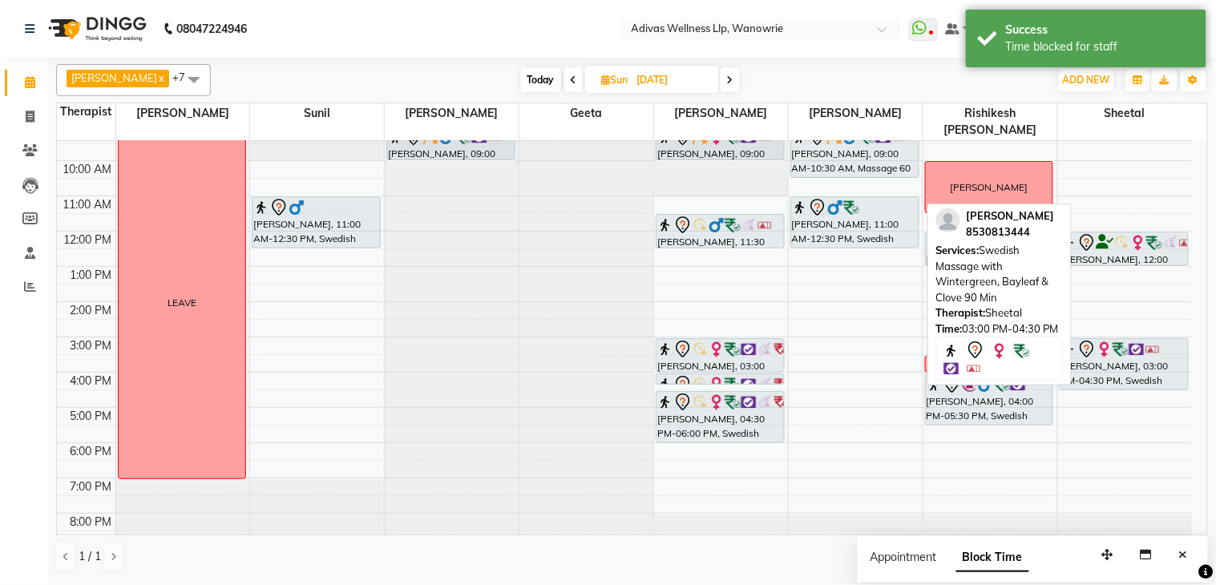
scroll to position [0, 0]
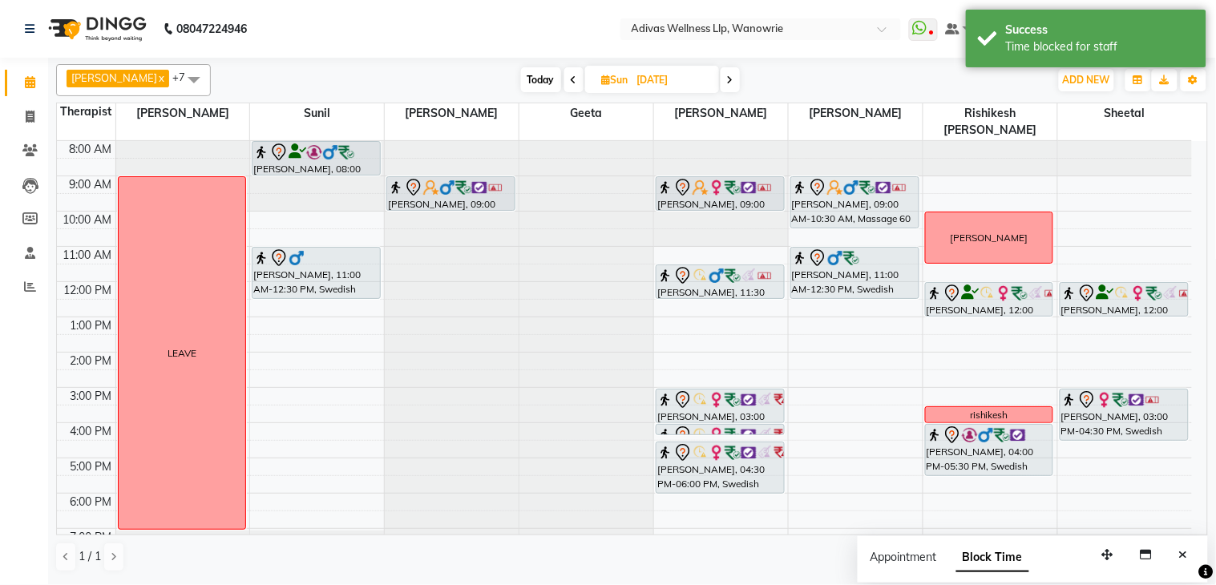
click at [571, 82] on icon at bounding box center [574, 80] width 6 height 10
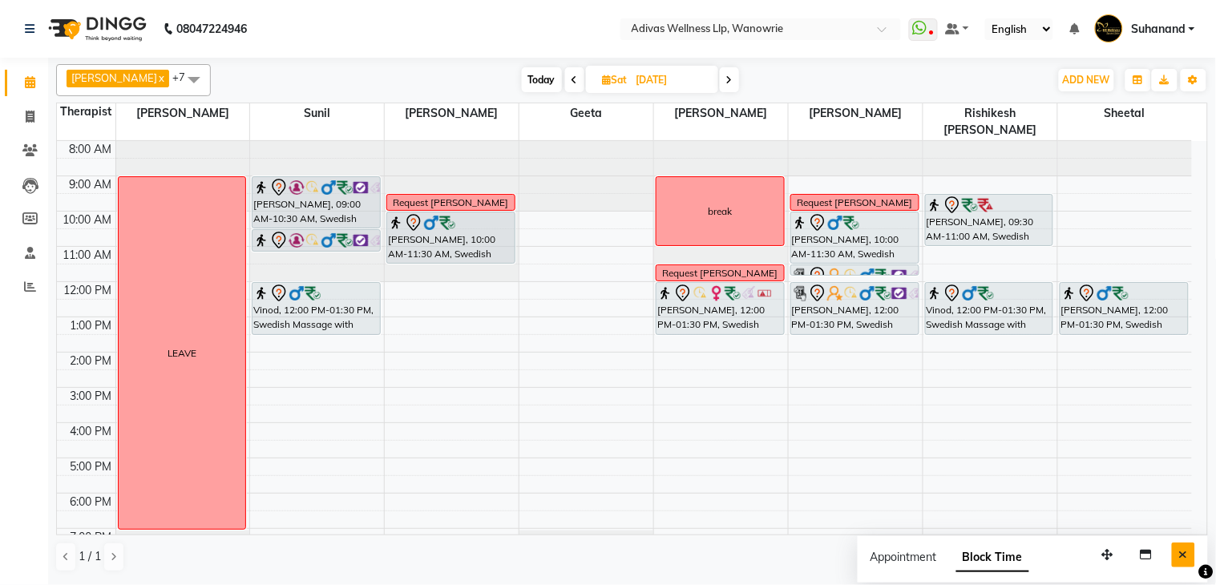
click at [1177, 557] on button "Close" at bounding box center [1183, 555] width 23 height 25
click at [539, 78] on span "Today" at bounding box center [542, 79] width 40 height 25
type input "[DATE]"
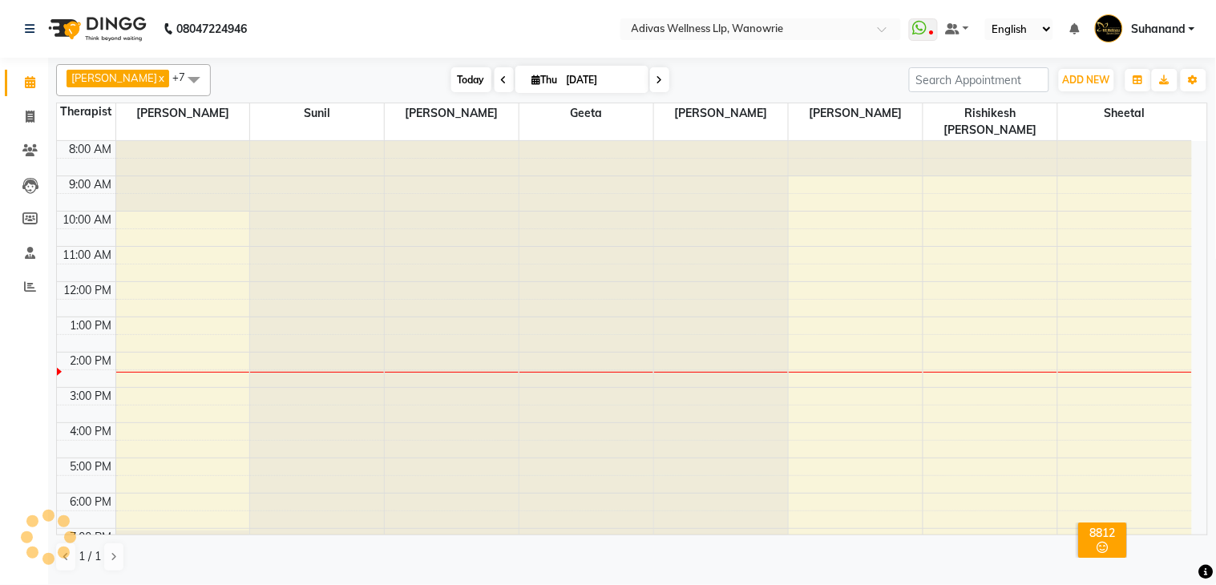
scroll to position [51, 0]
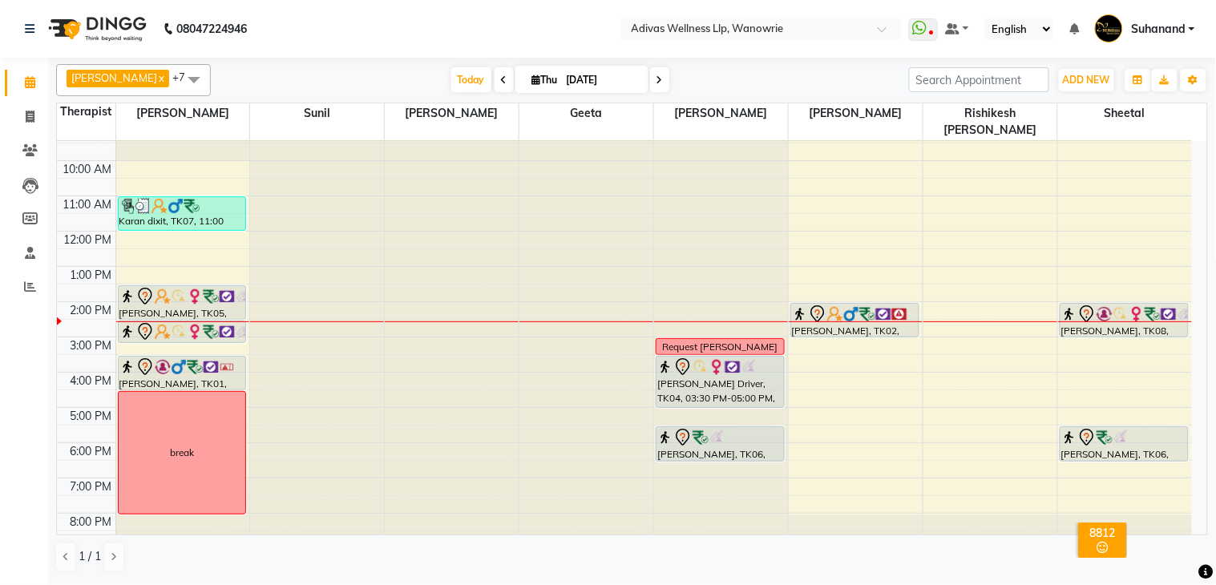
click at [43, 145] on li "Clients" at bounding box center [24, 151] width 48 height 34
click at [18, 149] on span at bounding box center [30, 151] width 28 height 18
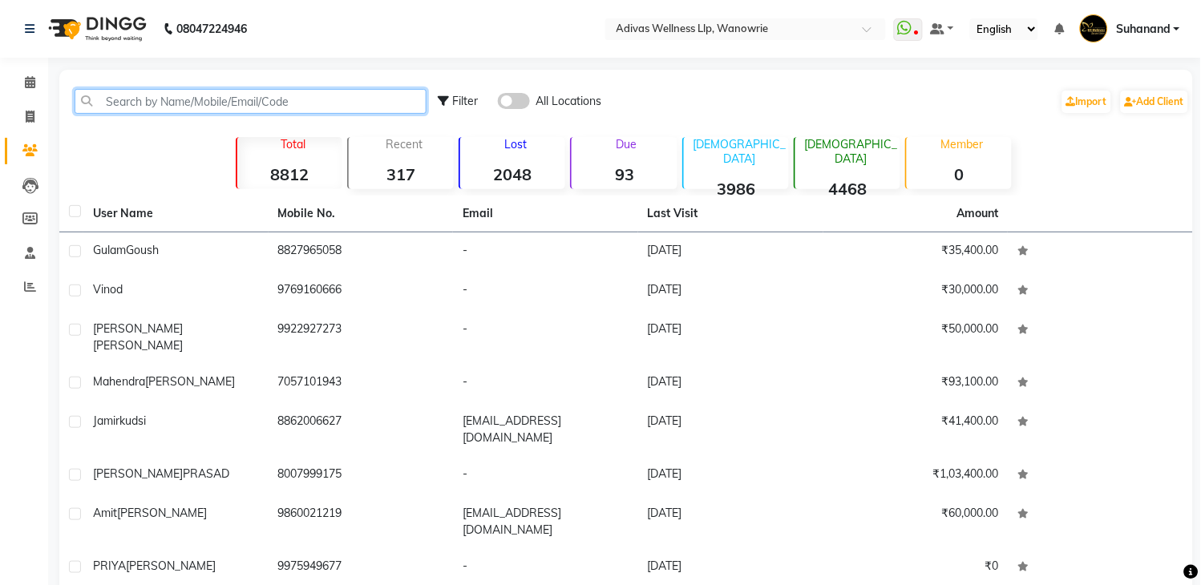
click at [190, 89] on input "text" at bounding box center [251, 101] width 352 height 25
click at [187, 111] on input "text" at bounding box center [251, 101] width 352 height 25
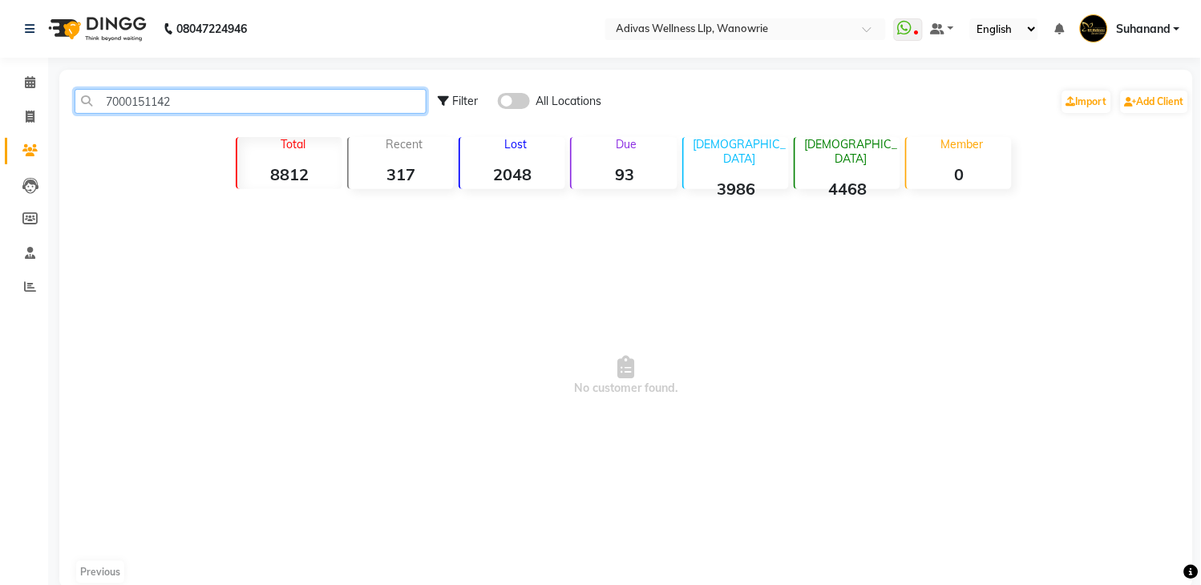
type input "7000151142"
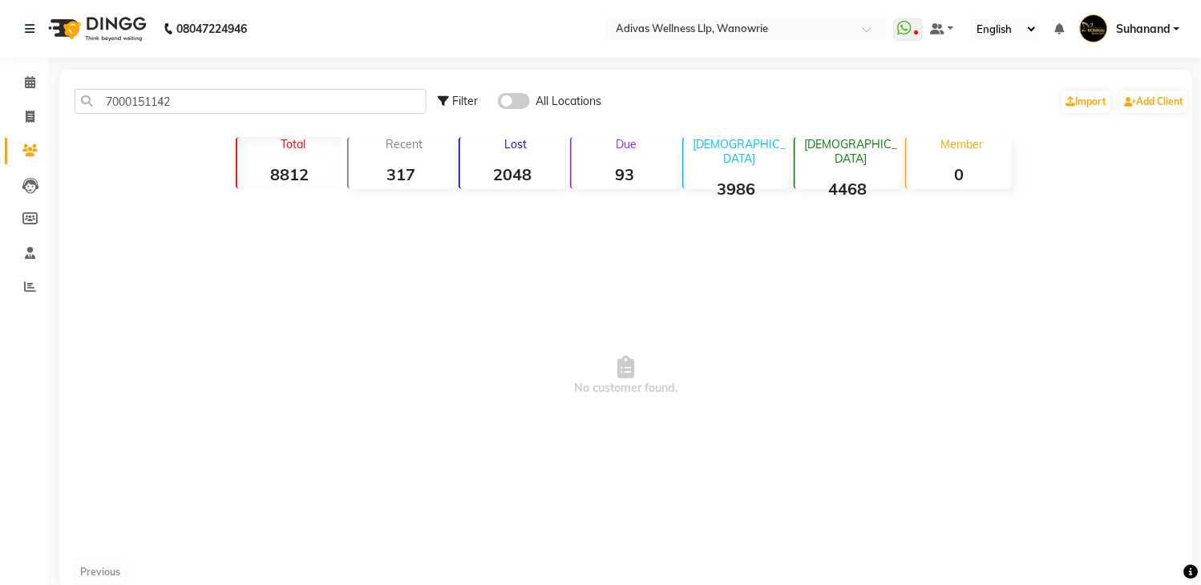
click at [511, 106] on span at bounding box center [514, 101] width 32 height 16
click at [498, 103] on input "checkbox" at bounding box center [498, 103] width 0 height 0
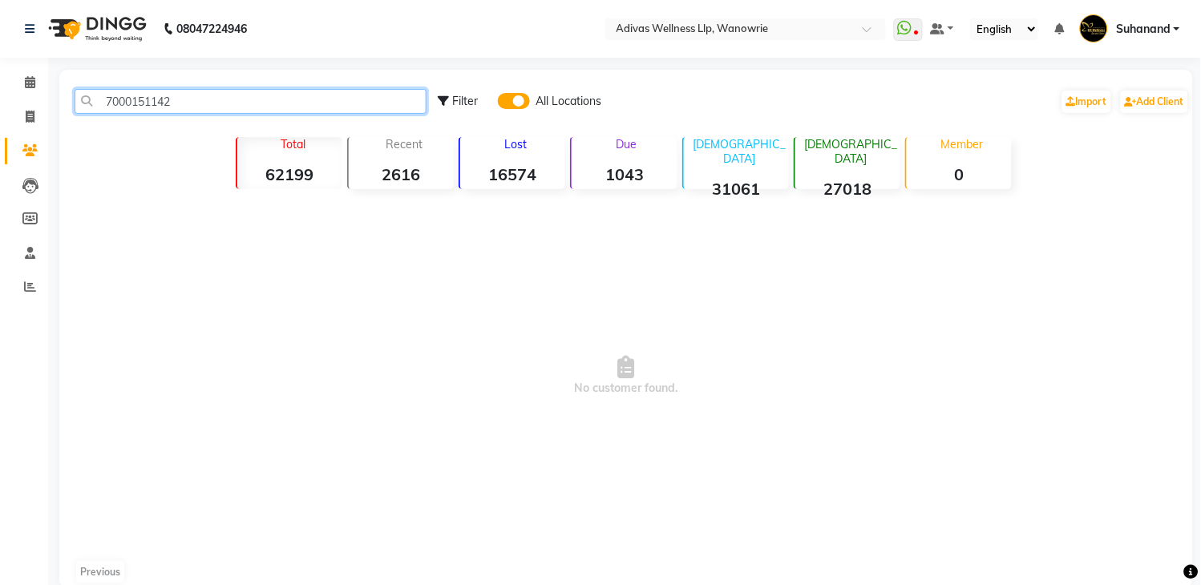
drag, startPoint x: 189, startPoint y: 109, endPoint x: 83, endPoint y: 90, distance: 107.5
click at [83, 90] on input "7000151142" at bounding box center [251, 101] width 352 height 25
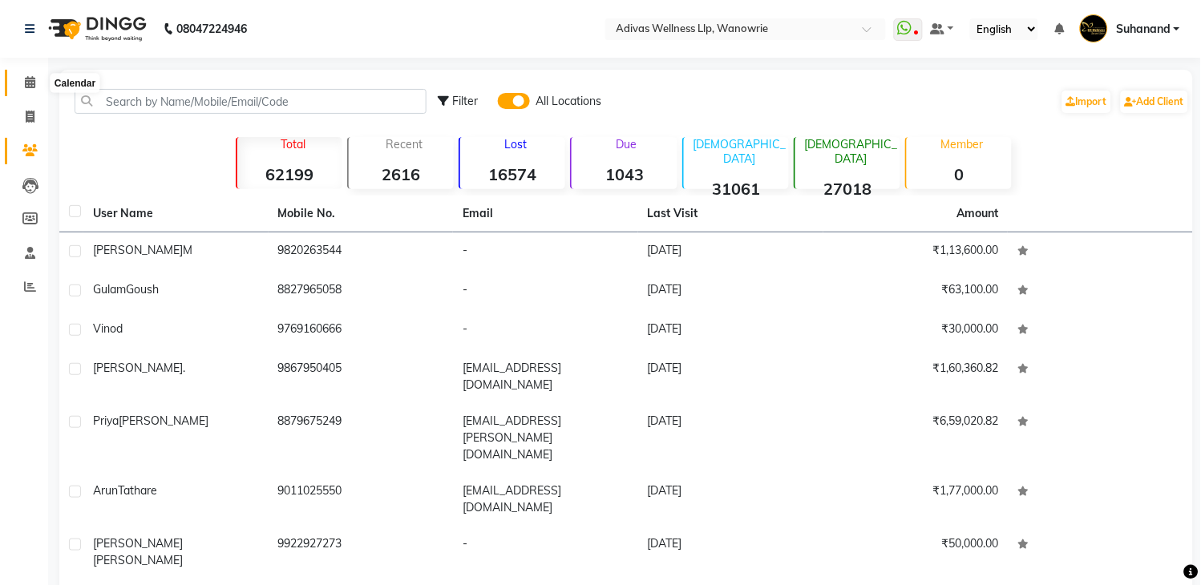
click at [25, 87] on icon at bounding box center [30, 82] width 10 height 12
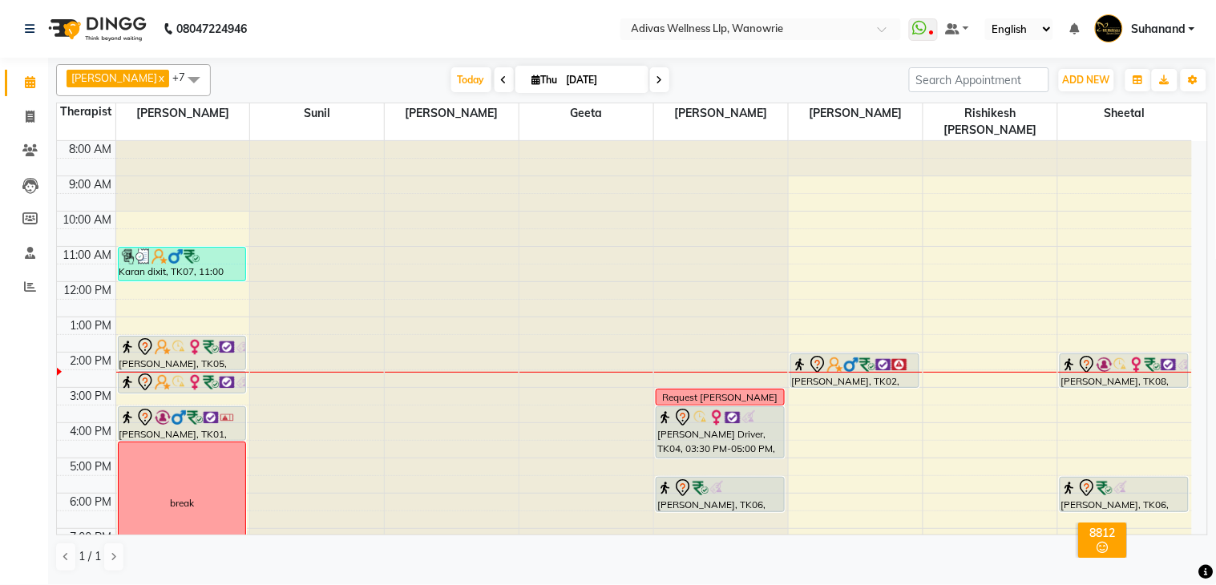
click at [380, 33] on nav "08047224946 Select Location × Adivas Wellness Llp, Wanowrie WhatsApp Status ✕ S…" at bounding box center [608, 29] width 1216 height 58
click at [451, 72] on span "Today" at bounding box center [471, 79] width 40 height 25
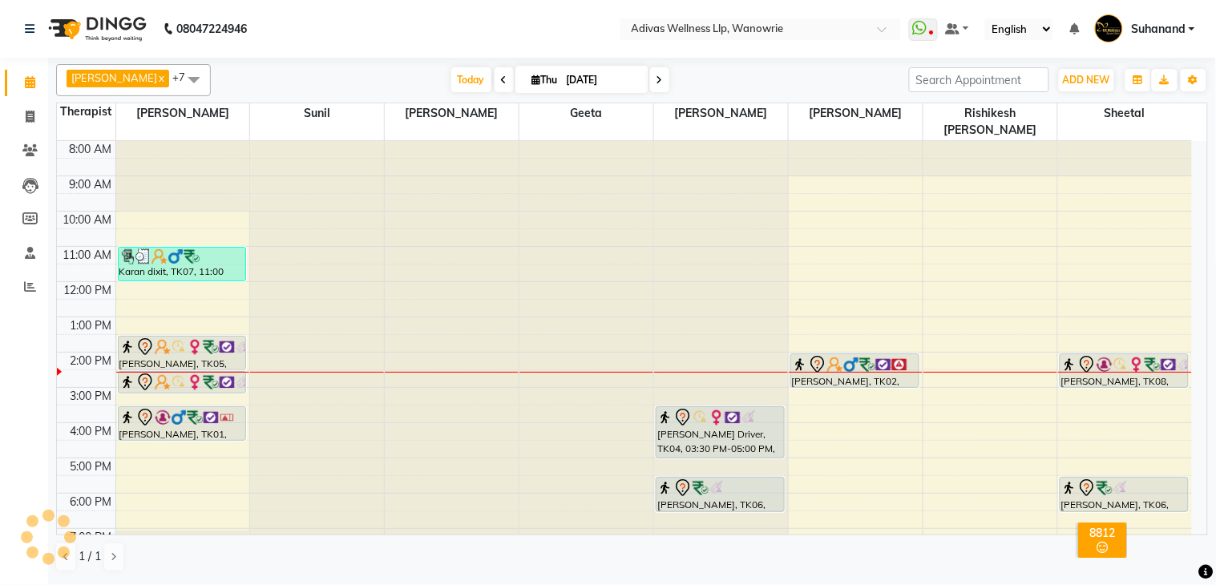
scroll to position [51, 0]
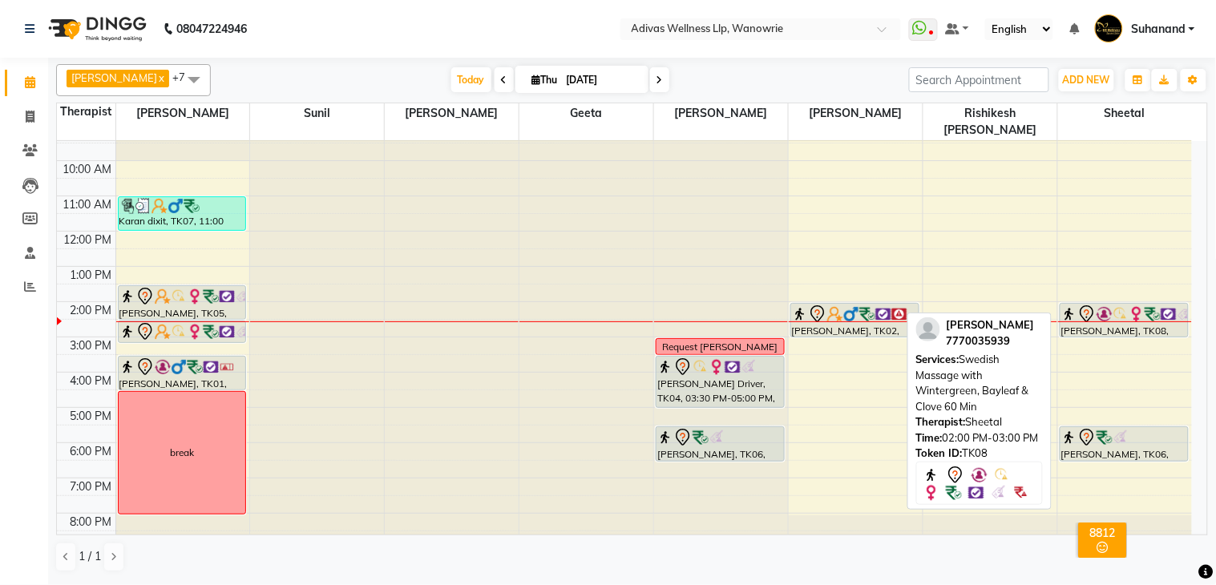
click at [1133, 313] on div "[PERSON_NAME], TK08, 02:00 PM-03:00 PM, Swedish Massage with Wintergreen, Bayle…" at bounding box center [1124, 320] width 127 height 33
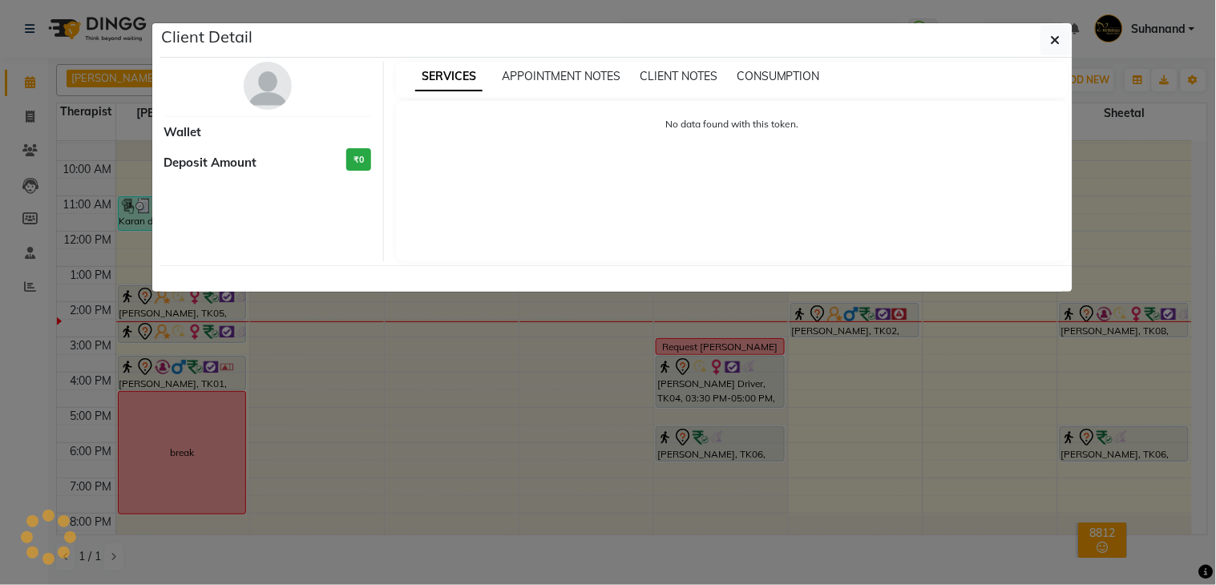
select select "7"
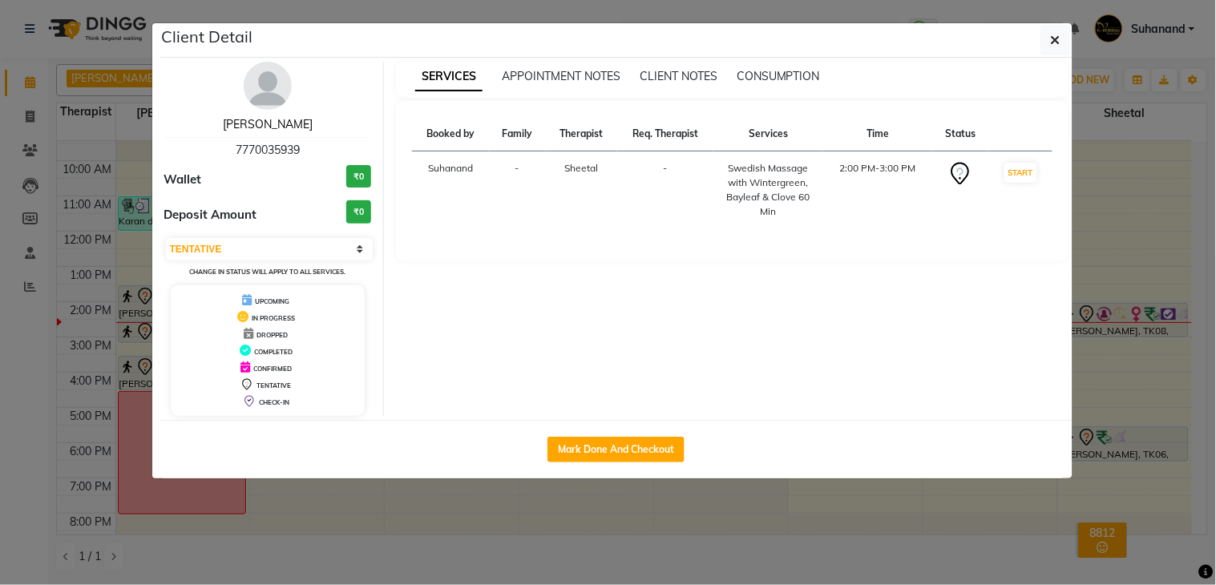
click at [260, 123] on link "[PERSON_NAME]" at bounding box center [268, 124] width 90 height 14
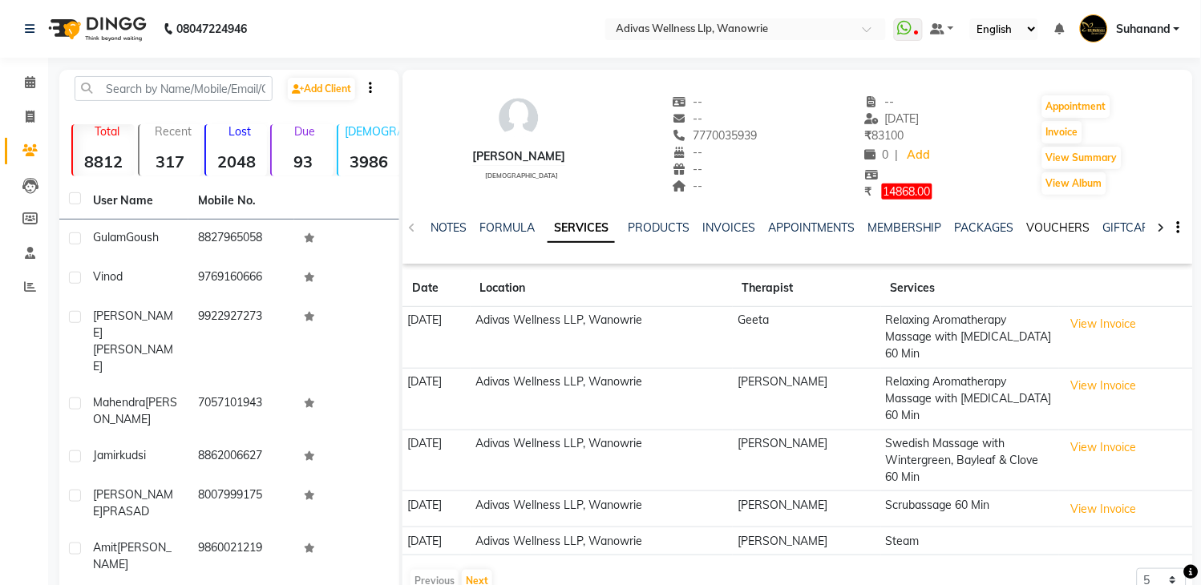
click at [1061, 229] on link "VOUCHERS" at bounding box center [1058, 227] width 63 height 14
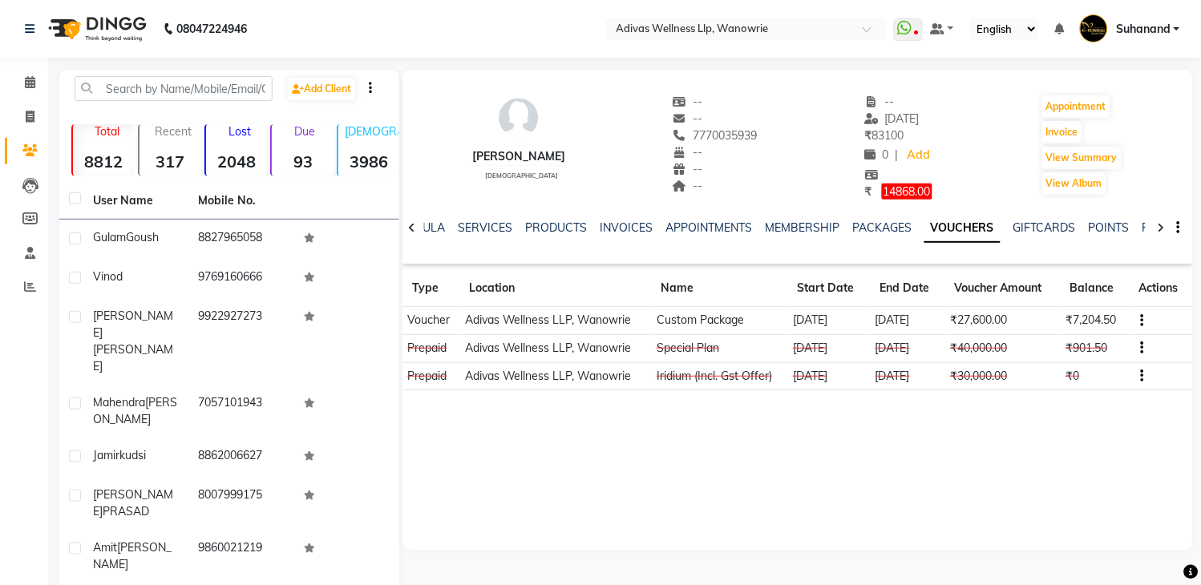
click at [27, 66] on li "Calendar" at bounding box center [24, 83] width 48 height 34
click at [25, 79] on icon at bounding box center [30, 82] width 10 height 12
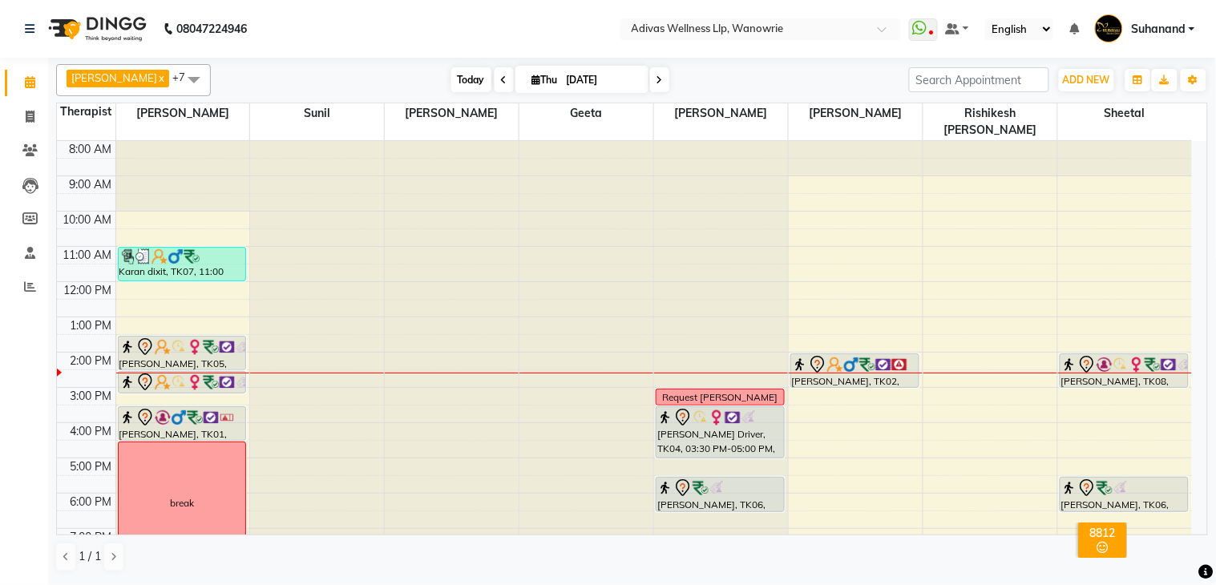
click at [459, 79] on span "Today" at bounding box center [471, 79] width 40 height 25
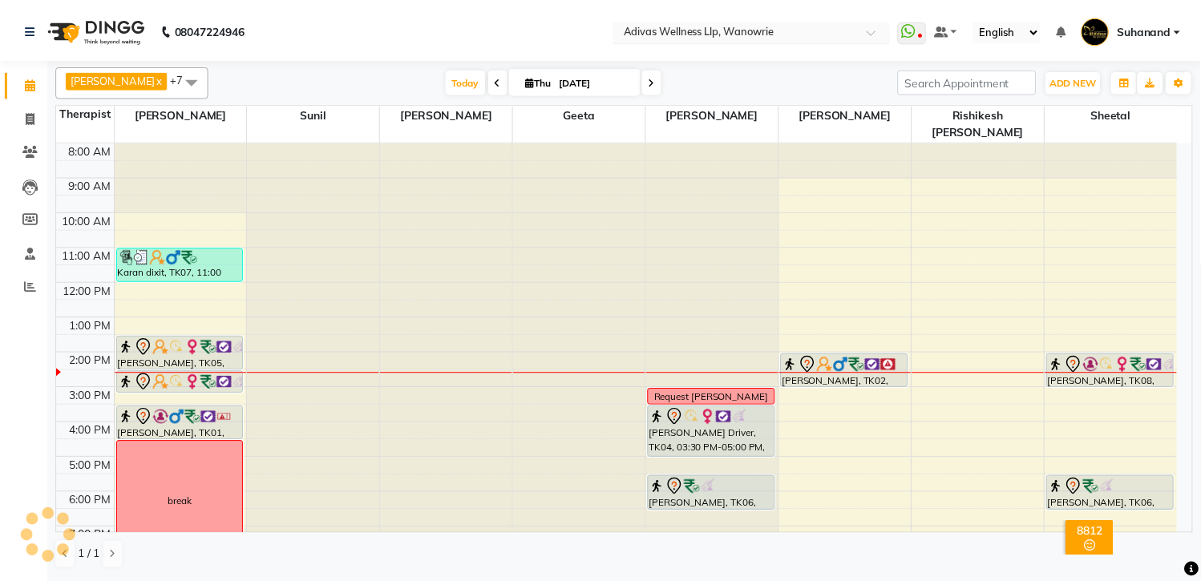
scroll to position [51, 0]
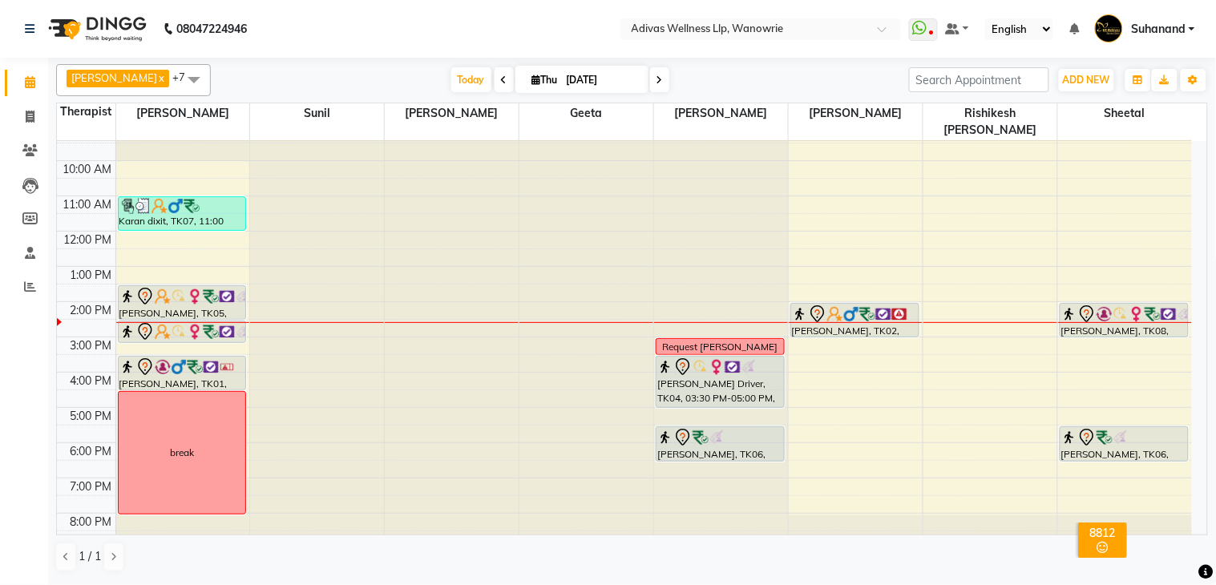
click at [541, 38] on nav "08047224946 Select Location × Adivas Wellness Llp, Wanowrie WhatsApp Status ✕ S…" at bounding box center [608, 29] width 1216 height 58
click at [453, 30] on nav "08047224946 Select Location × Adivas Wellness Llp, Wanowrie WhatsApp Status ✕ S…" at bounding box center [608, 29] width 1216 height 58
click at [447, 32] on nav "08047224946 Select Location × Adivas Wellness Llp, Wanowrie WhatsApp Status ✕ S…" at bounding box center [608, 29] width 1216 height 58
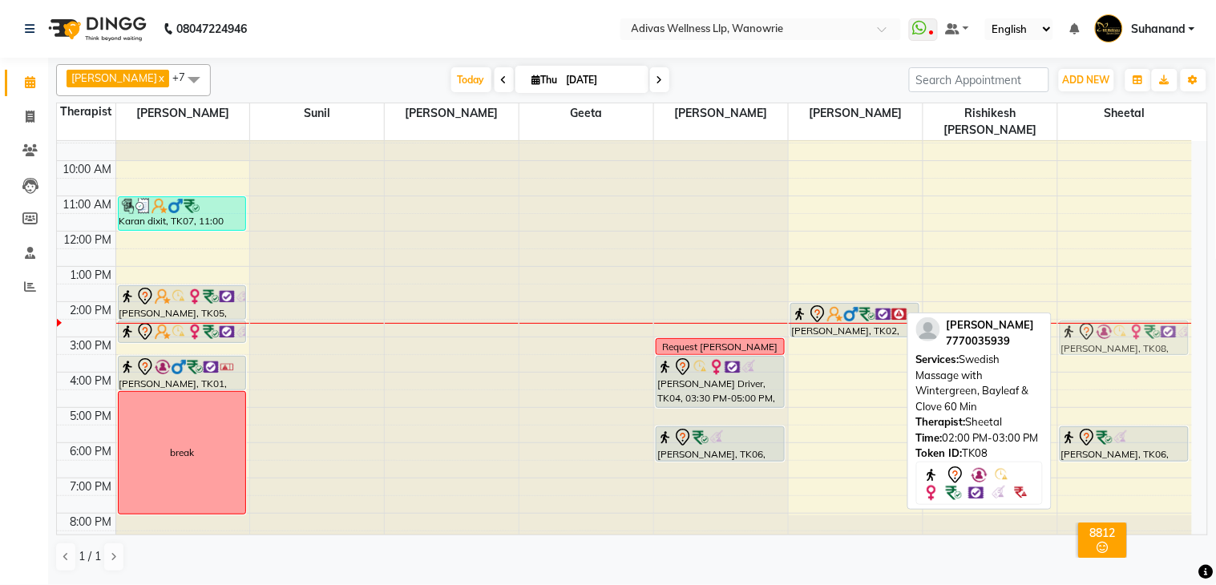
click at [1112, 311] on div "[PERSON_NAME], TK08, 02:00 PM-03:00 PM, Swedish Massage with Wintergreen, Bayle…" at bounding box center [1125, 320] width 134 height 458
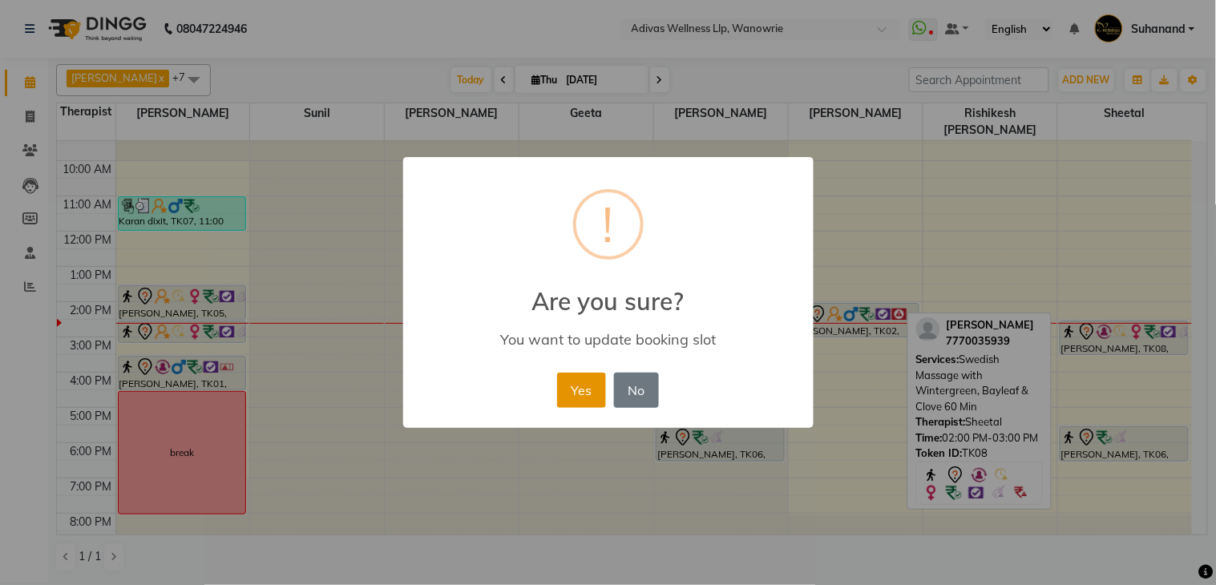
click at [576, 383] on button "Yes" at bounding box center [581, 390] width 49 height 35
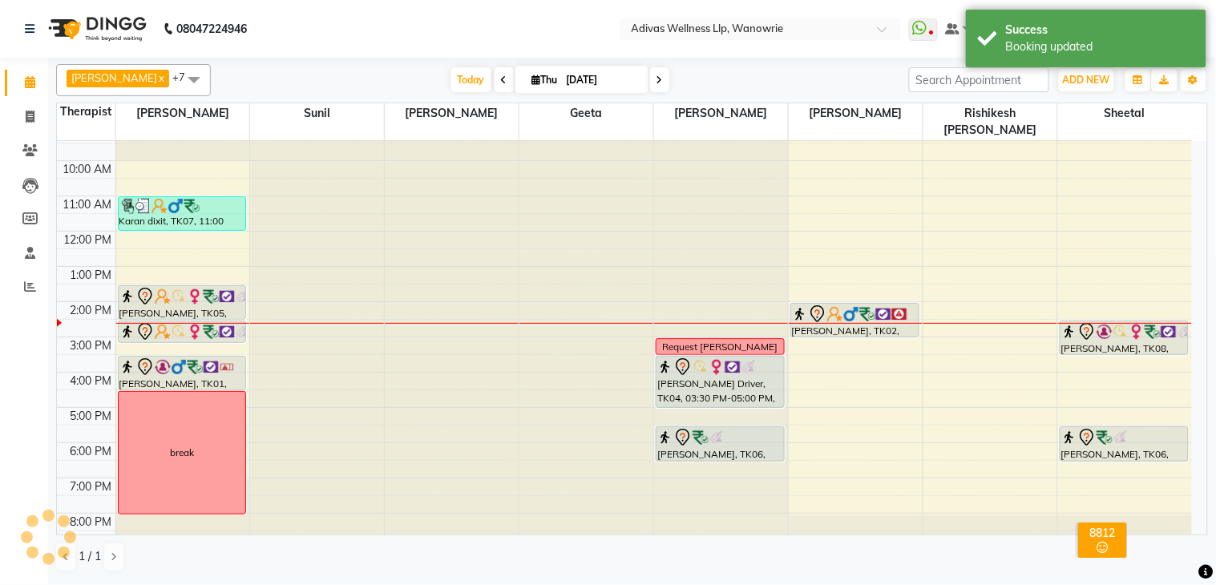
click at [822, 323] on div at bounding box center [856, 323] width 134 height 1
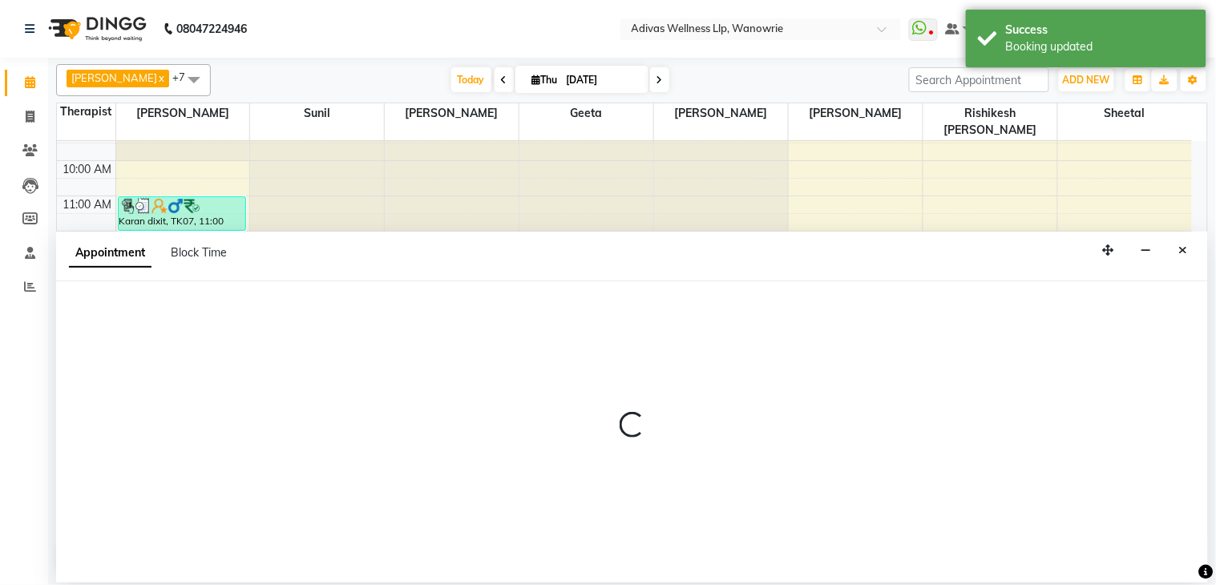
select select "42598"
select select "870"
select select "tentative"
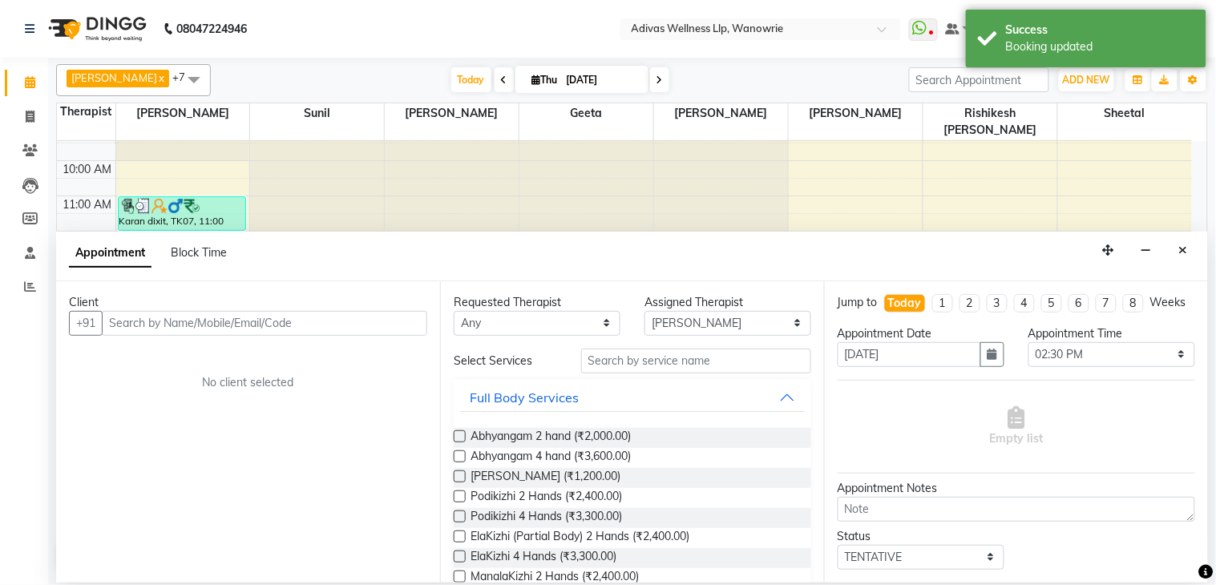
click at [1170, 246] on div "Appointment Block Time" at bounding box center [632, 257] width 1152 height 50
click at [1189, 252] on button "Close" at bounding box center [1183, 250] width 23 height 25
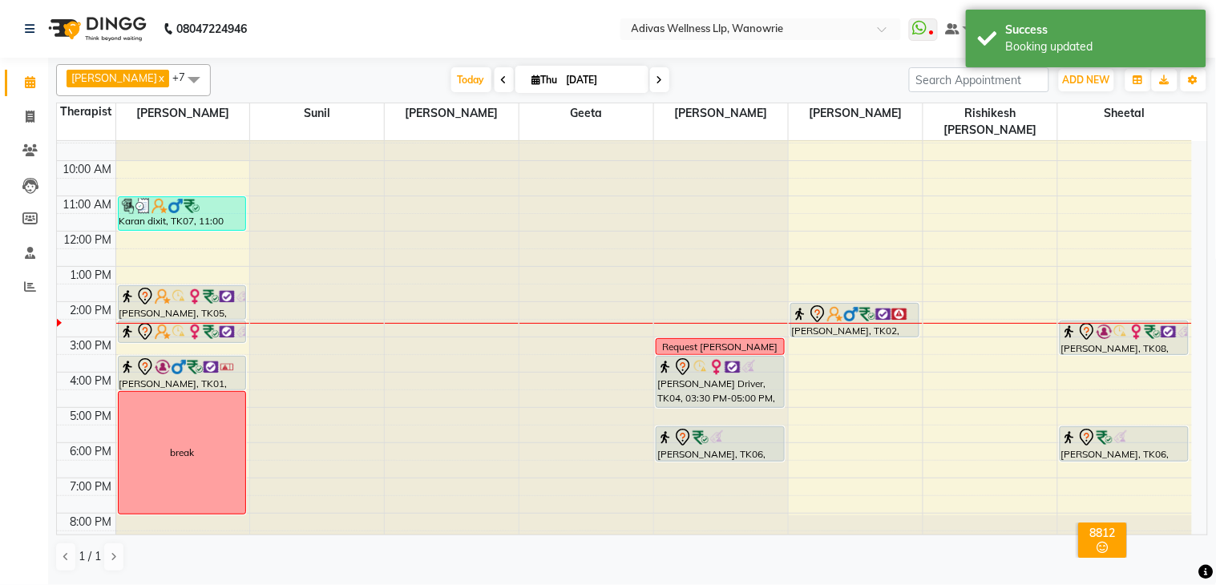
click at [870, 309] on div "[PERSON_NAME], TK02, 02:00 PM-03:00 PM, Massage 60 Min" at bounding box center [854, 320] width 127 height 33
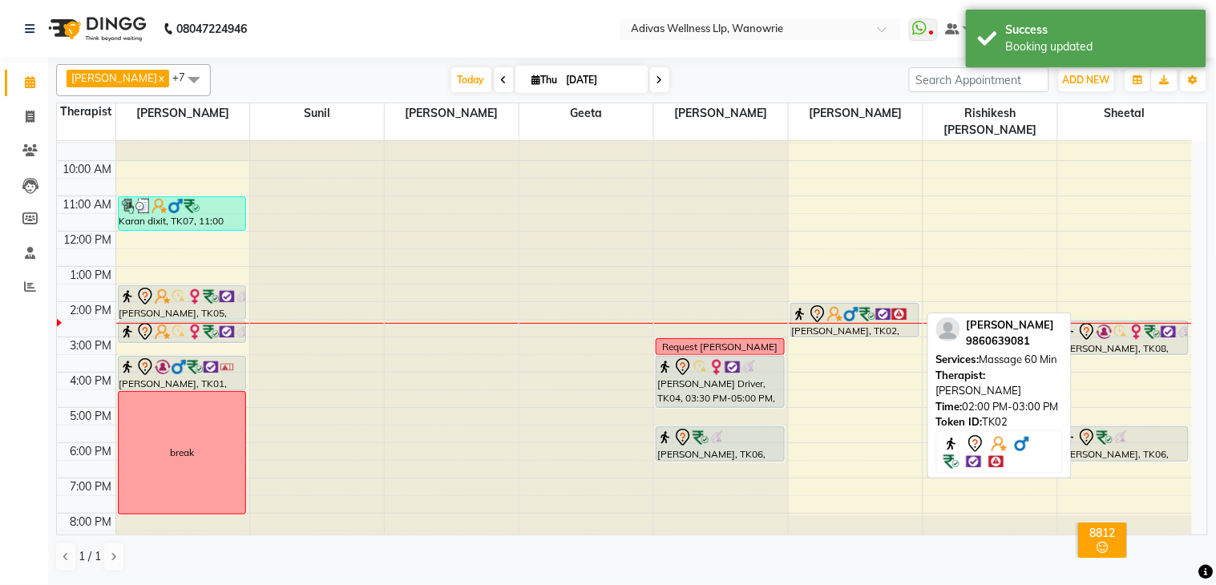
click at [870, 306] on img at bounding box center [867, 314] width 16 height 16
select select "7"
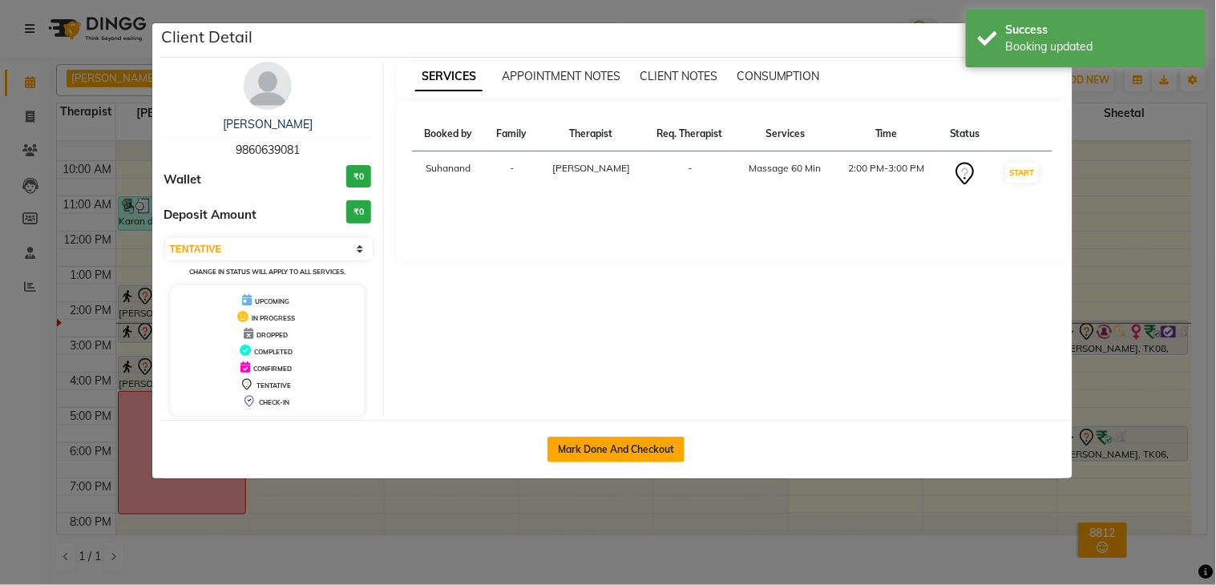
click at [571, 439] on button "Mark Done And Checkout" at bounding box center [615, 450] width 137 height 26
select select "service"
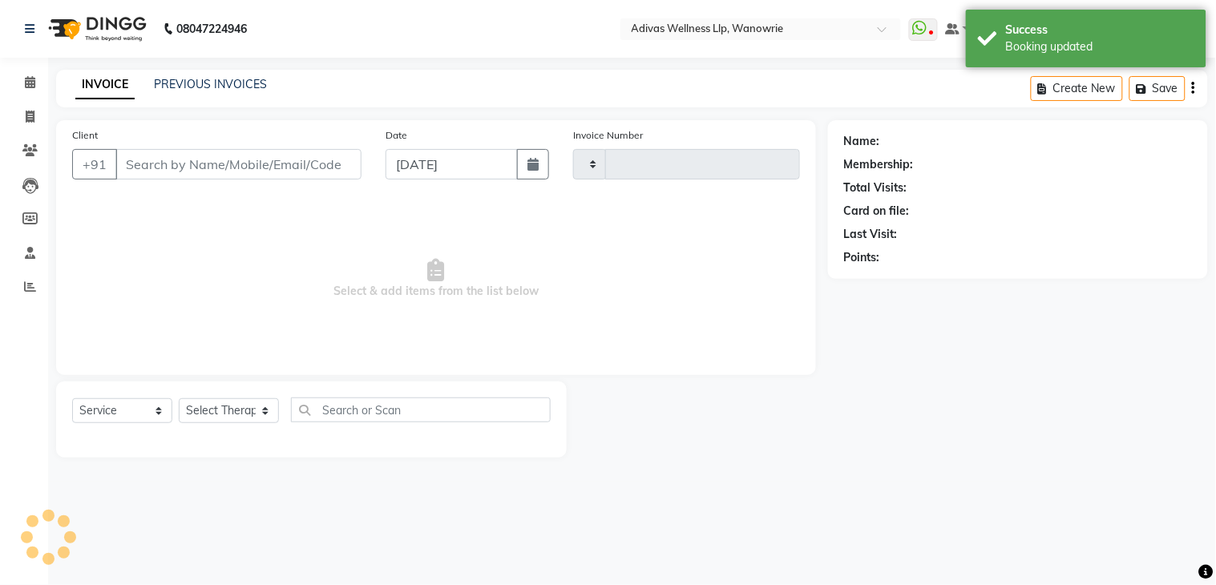
type input "1695"
select select "4294"
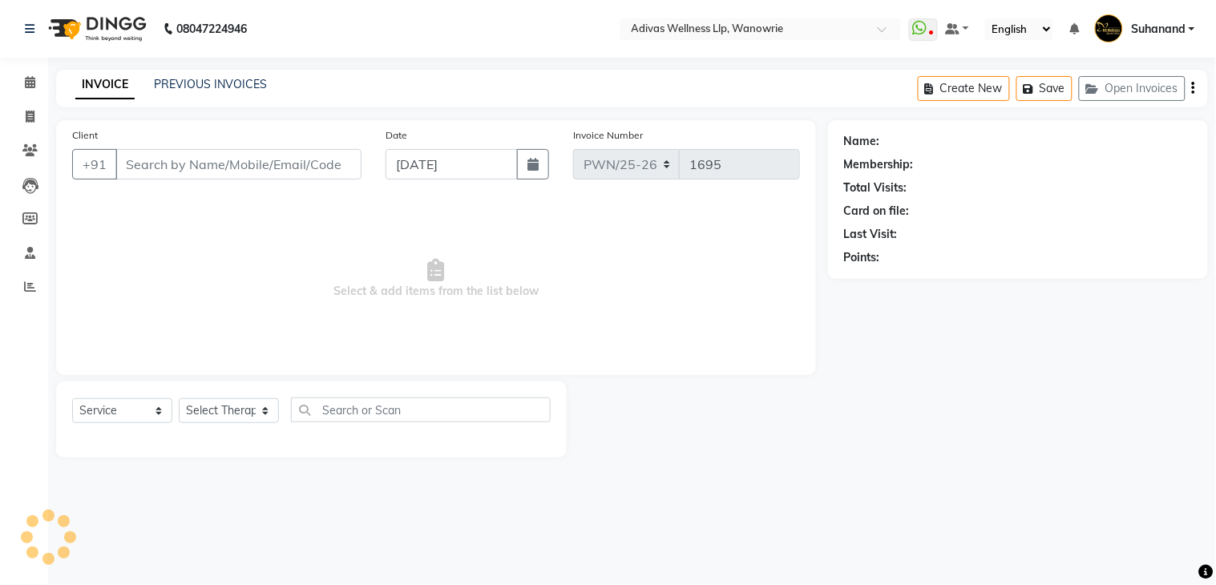
select select "P"
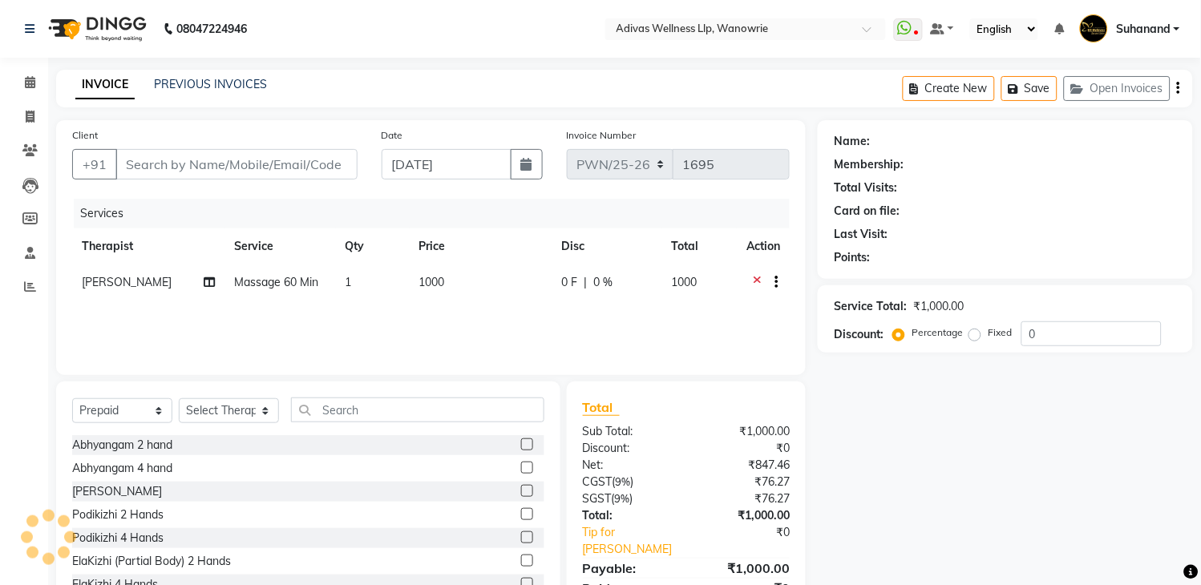
type input "9860639081"
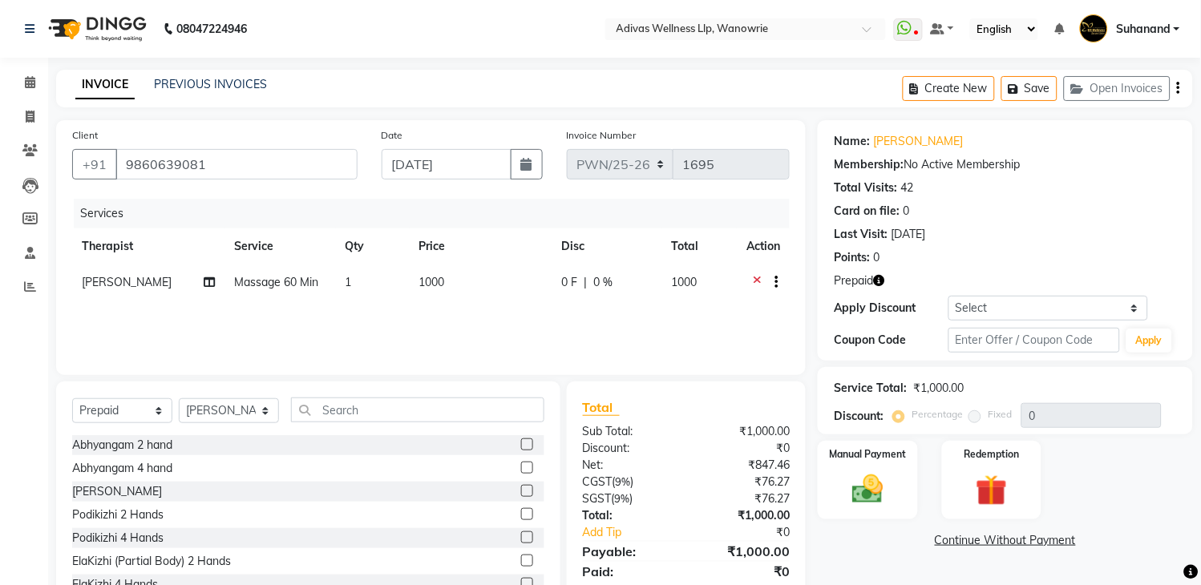
click at [345, 35] on nav "08047224946 Select Location × Adivas Wellness Llp, Wanowrie WhatsApp Status ✕ S…" at bounding box center [600, 29] width 1201 height 58
click at [1042, 342] on input "text" at bounding box center [1034, 340] width 172 height 25
click at [1000, 474] on img at bounding box center [991, 491] width 53 height 40
click at [1019, 447] on label "Redemption" at bounding box center [992, 454] width 58 height 15
click at [1019, 534] on span "Prepaid 2" at bounding box center [1013, 543] width 52 height 18
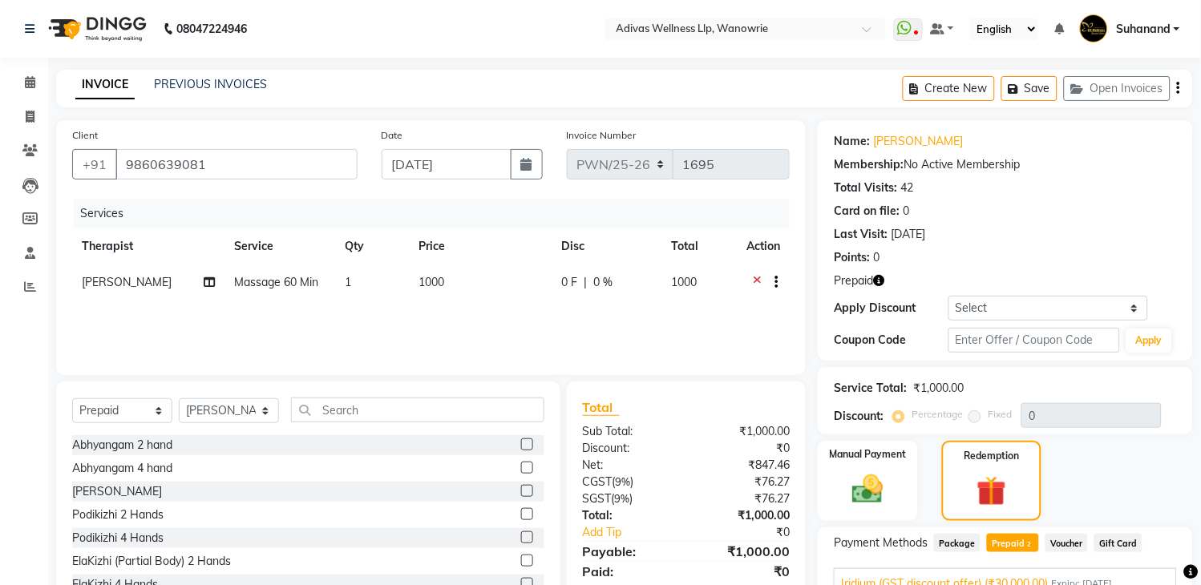
scroll to position [94, 0]
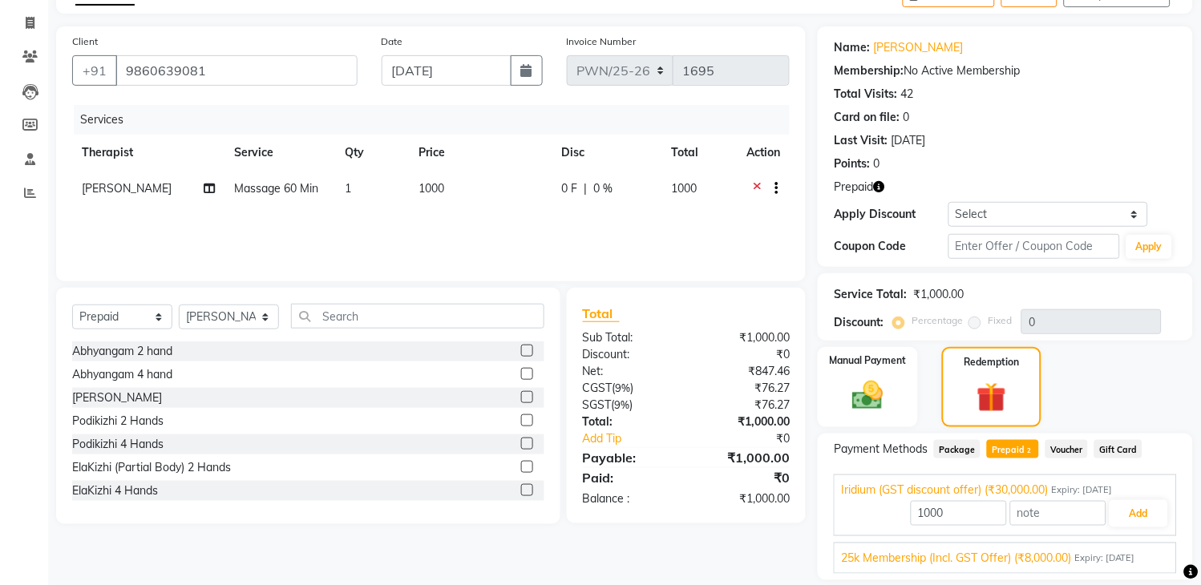
click at [1048, 556] on span "25k Membership (Incl. GST Offer) (₹8,000.00)" at bounding box center [956, 558] width 230 height 17
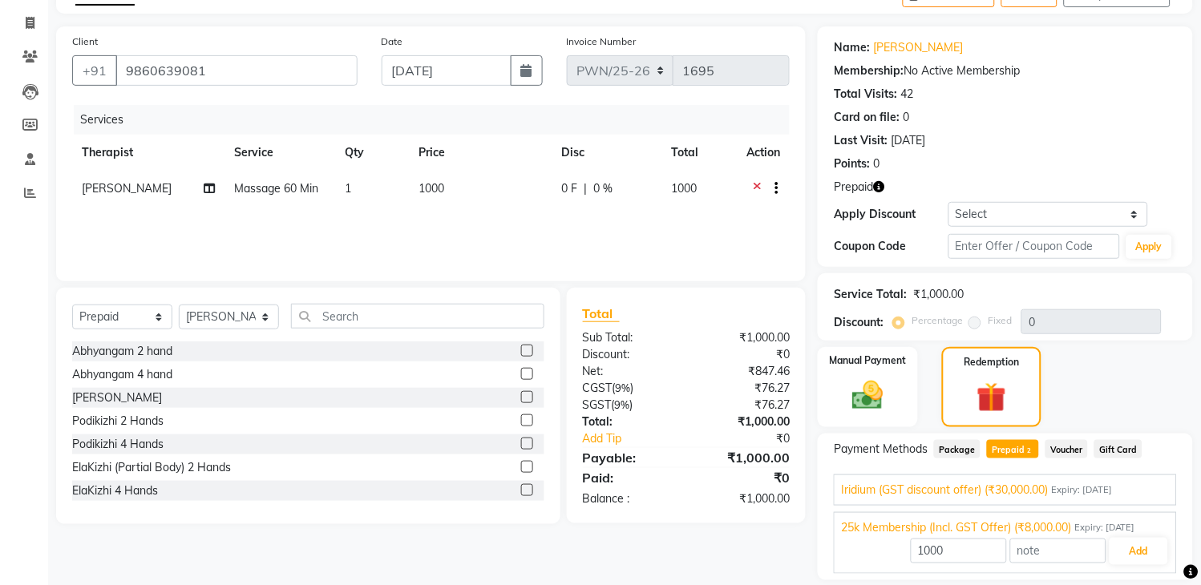
click at [1136, 500] on div "Iridium (GST discount offer) (₹30,000.00) Expiry: [DATE] 1000 Add" at bounding box center [1005, 490] width 343 height 31
click at [1152, 538] on button "Add" at bounding box center [1138, 551] width 59 height 27
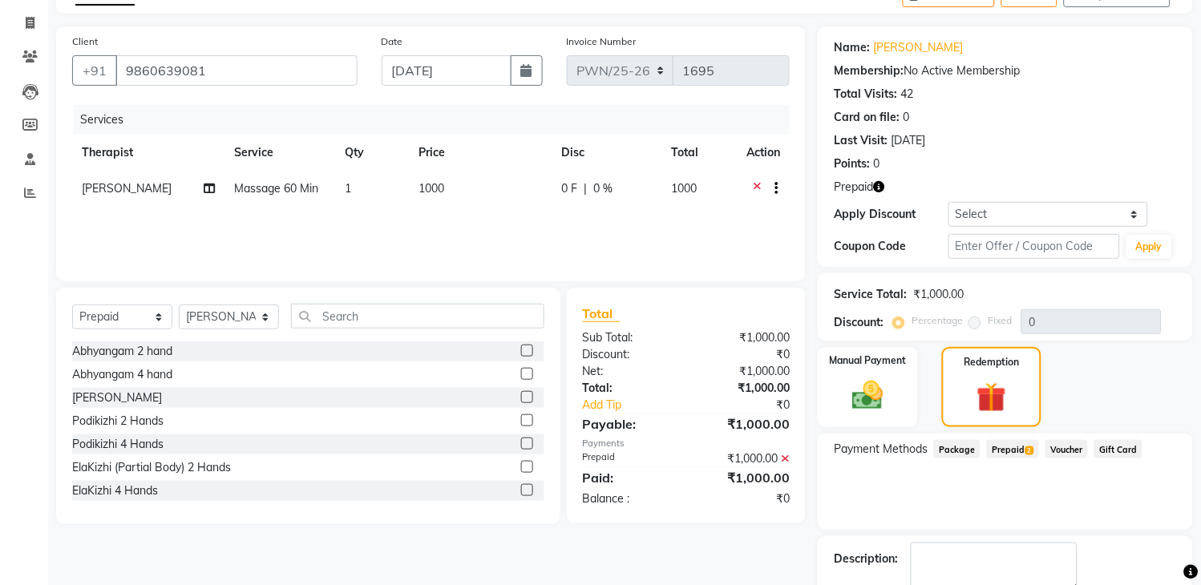
scroll to position [145, 0]
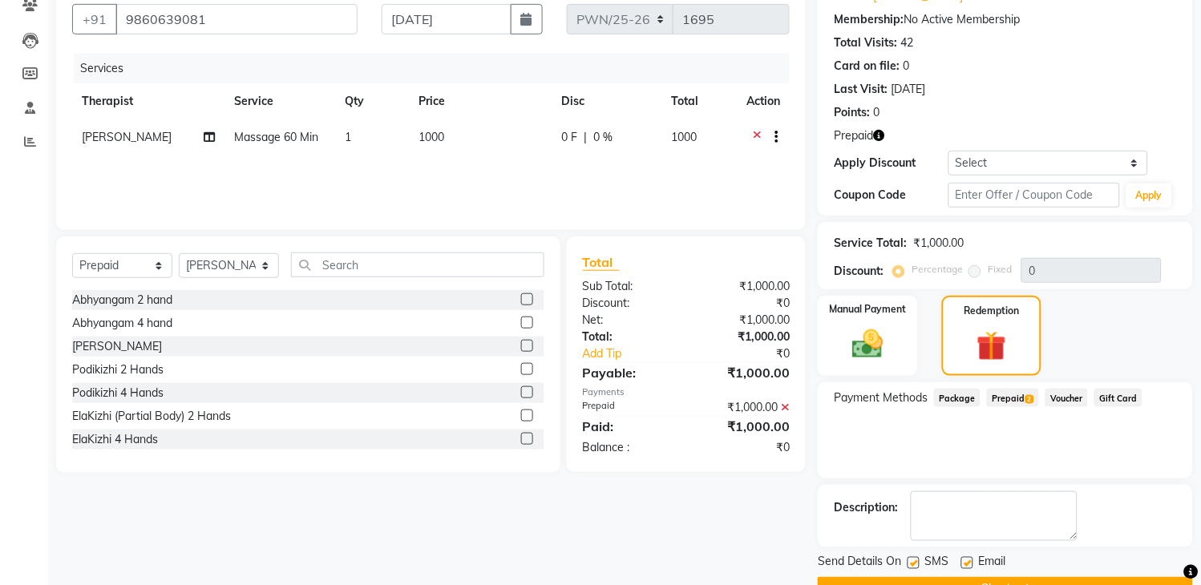
click at [1003, 541] on div "Description:" at bounding box center [1005, 516] width 375 height 63
click at [1004, 546] on div "Name: [PERSON_NAME] Membership: No Active Membership Total Visits: 42 Card on f…" at bounding box center [1011, 288] width 387 height 627
click at [1036, 577] on button "Checkout" at bounding box center [1005, 589] width 375 height 25
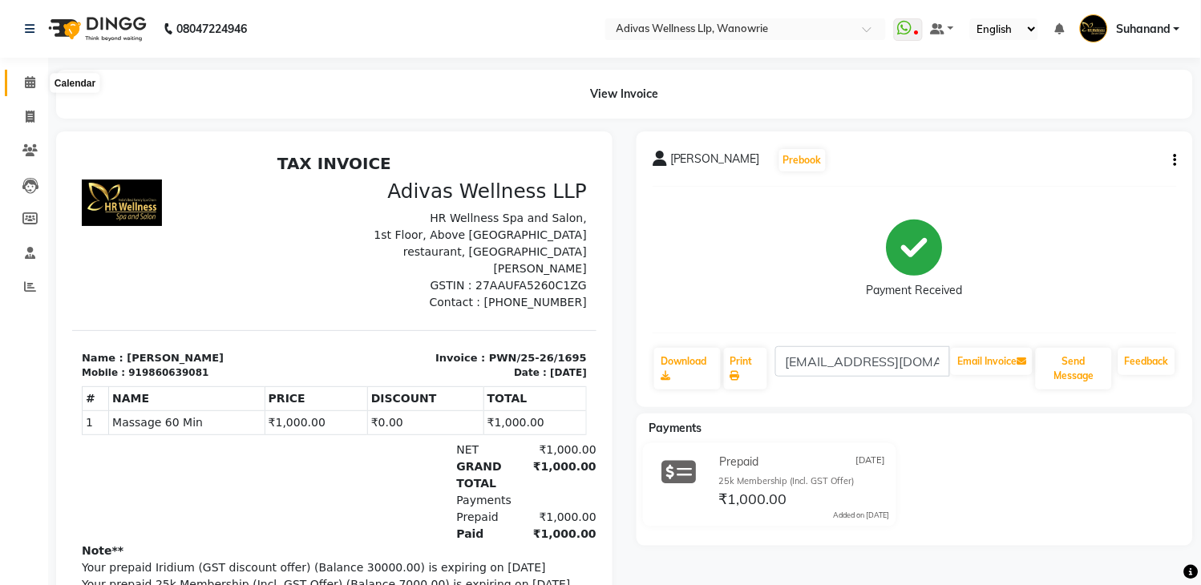
click at [33, 79] on icon at bounding box center [30, 82] width 10 height 12
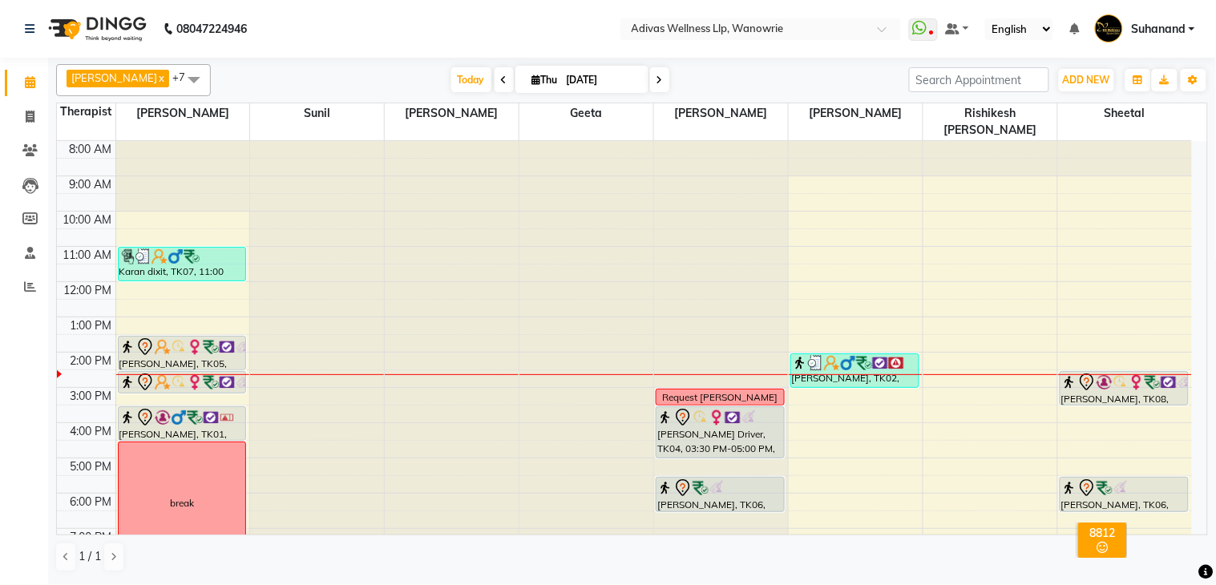
click at [1099, 374] on img at bounding box center [1105, 382] width 16 height 16
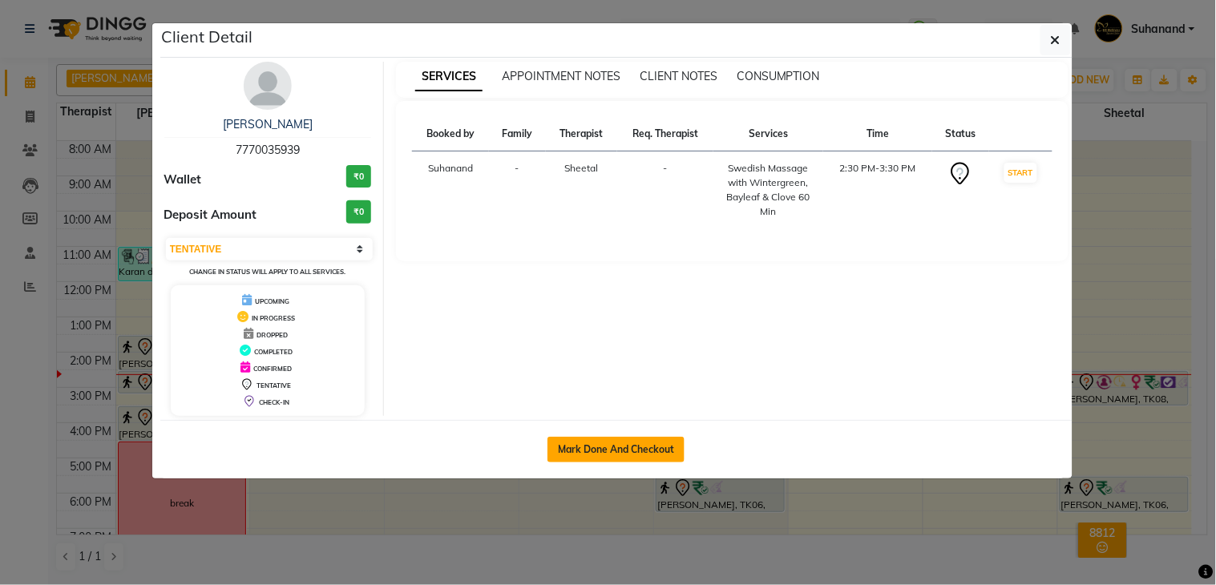
click at [655, 447] on button "Mark Done And Checkout" at bounding box center [615, 450] width 137 height 26
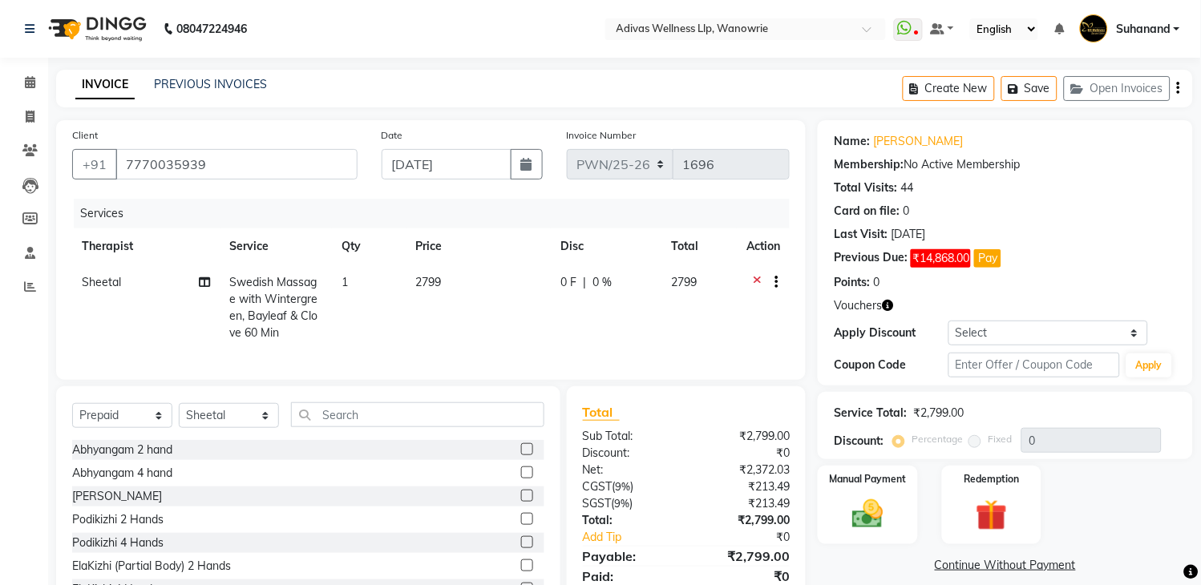
click at [259, 297] on span "Swedish Massage with Wintergreen, Bayleaf & Clove 60 Min" at bounding box center [274, 307] width 88 height 65
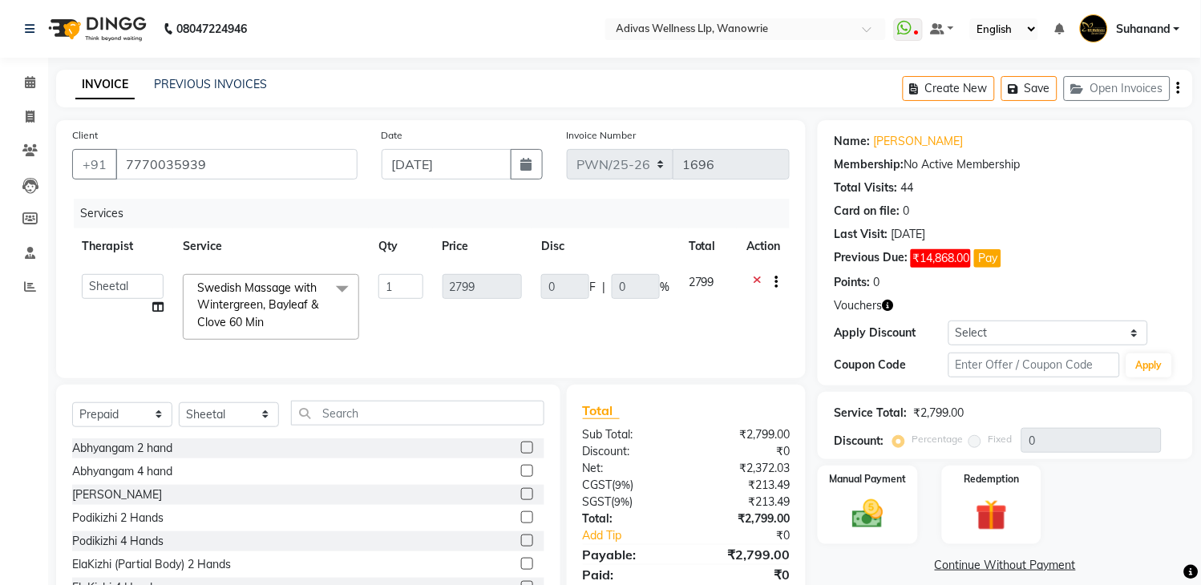
click at [337, 289] on span at bounding box center [342, 289] width 32 height 30
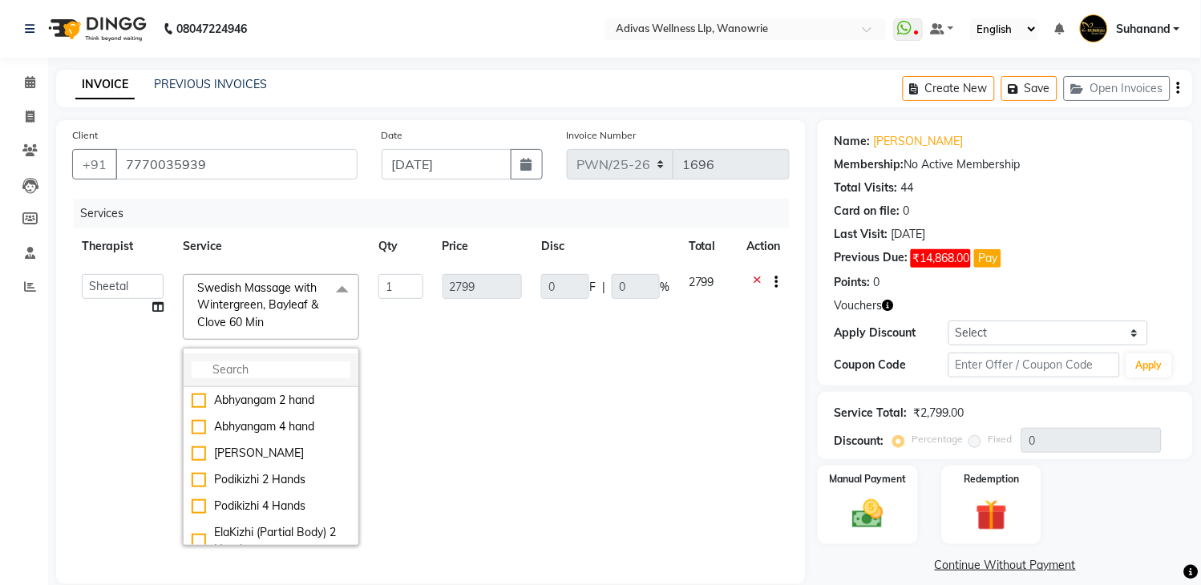
click at [277, 359] on li at bounding box center [271, 371] width 175 height 34
click at [273, 372] on input "multiselect-search" at bounding box center [271, 370] width 159 height 17
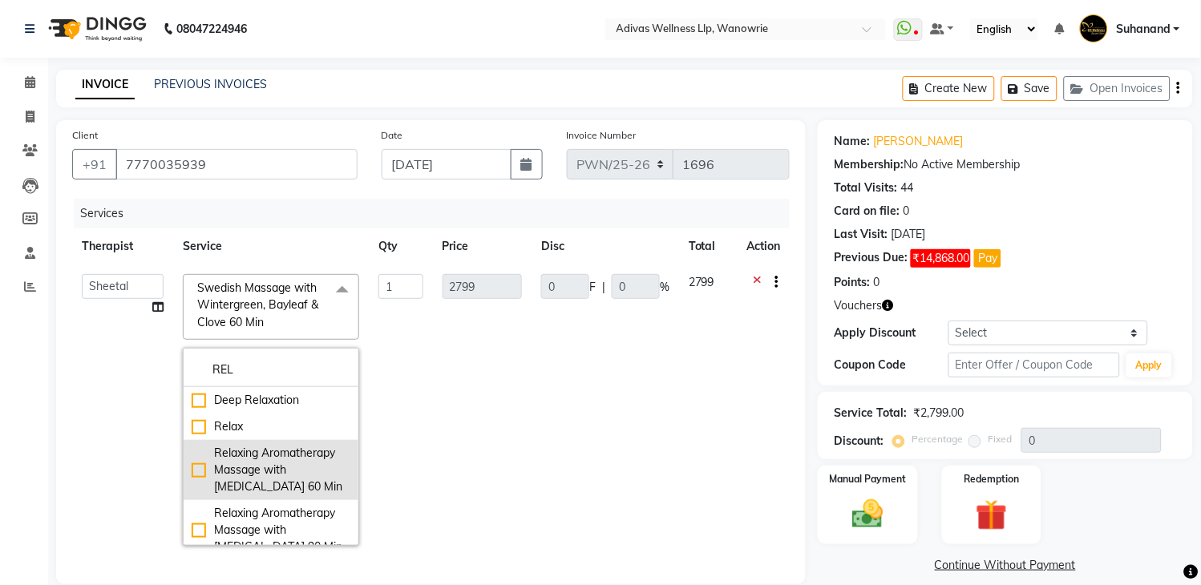
click at [195, 473] on div "Relaxing Aromatherapy Massage with [MEDICAL_DATA] 60 Min" at bounding box center [271, 470] width 159 height 51
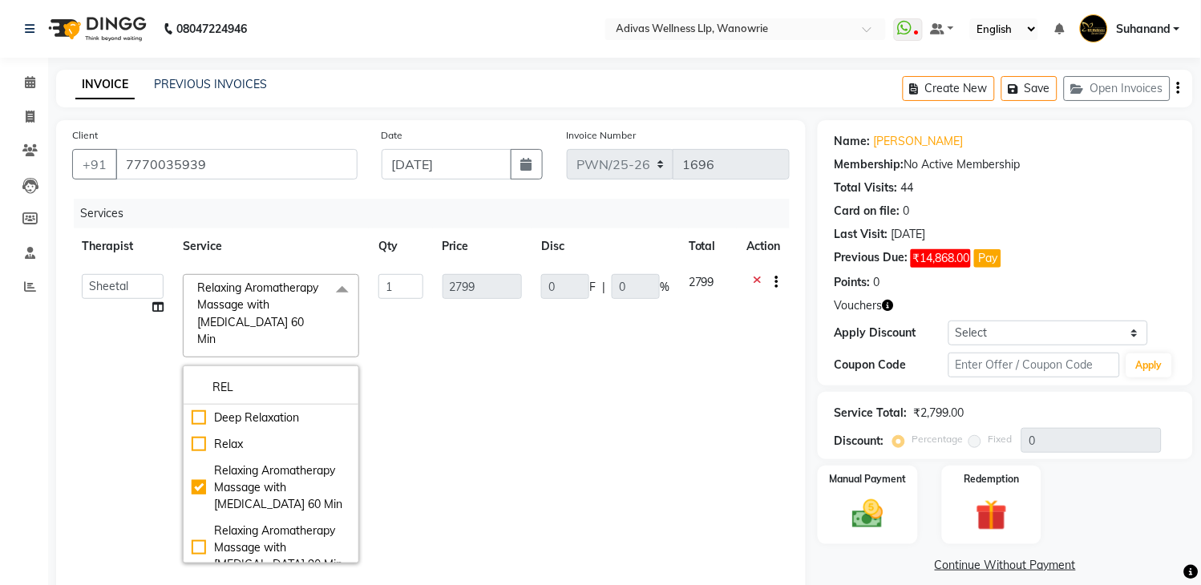
click at [585, 411] on td "0 F | 0 %" at bounding box center [604, 419] width 147 height 309
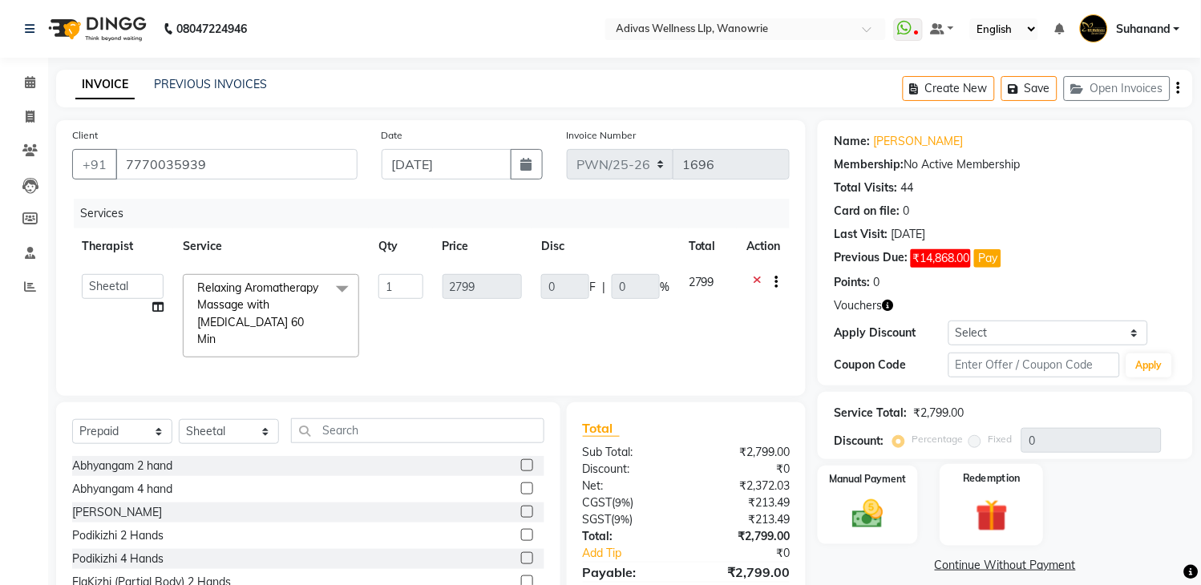
click at [990, 509] on img at bounding box center [991, 516] width 53 height 40
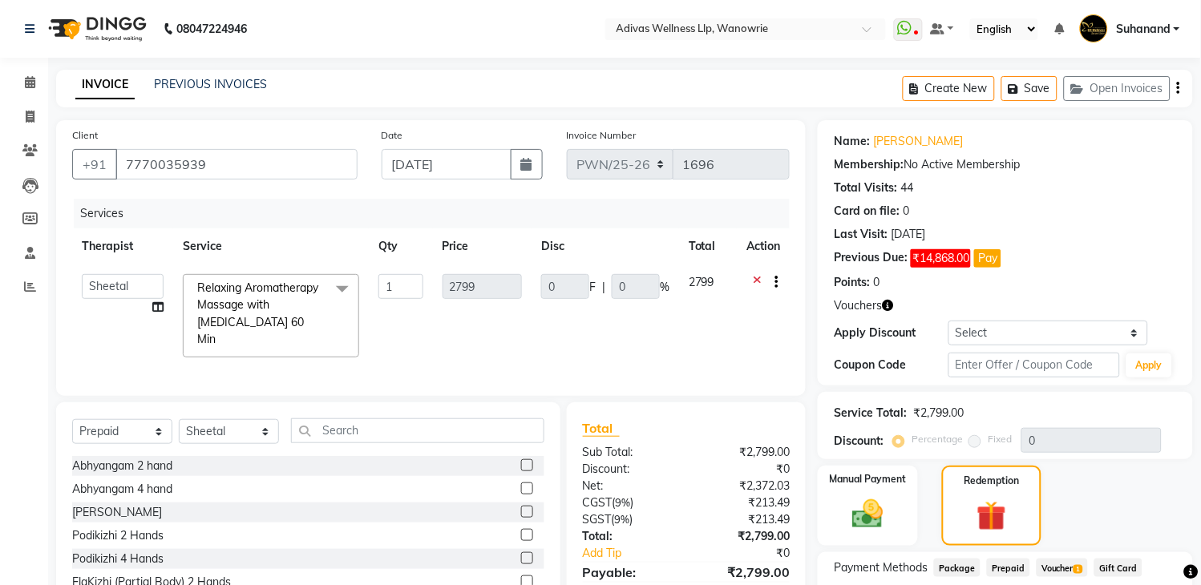
click at [1071, 446] on input "0" at bounding box center [1091, 440] width 140 height 25
click at [1071, 559] on span "Voucher 1" at bounding box center [1061, 568] width 51 height 18
click at [994, 353] on input "text" at bounding box center [1034, 365] width 172 height 25
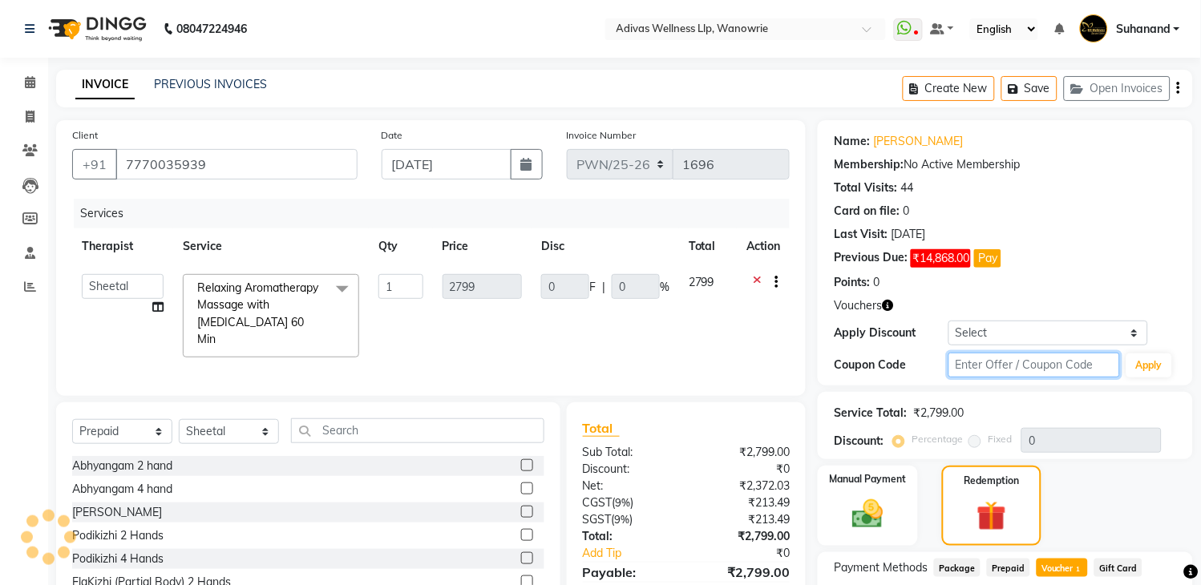
scroll to position [119, 0]
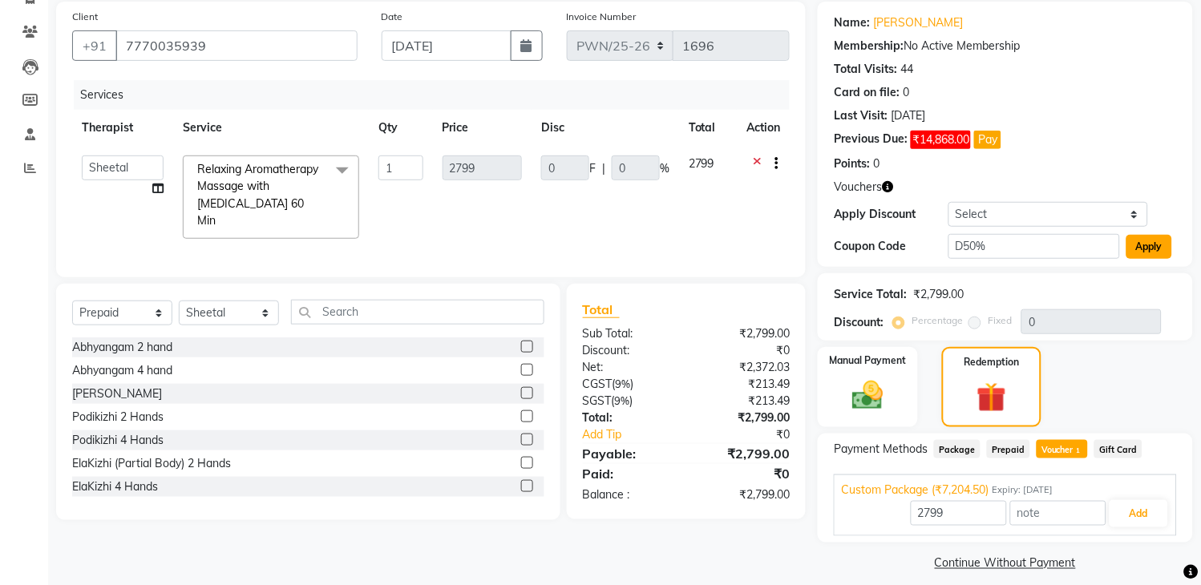
click at [1153, 247] on button "Apply" at bounding box center [1149, 247] width 46 height 24
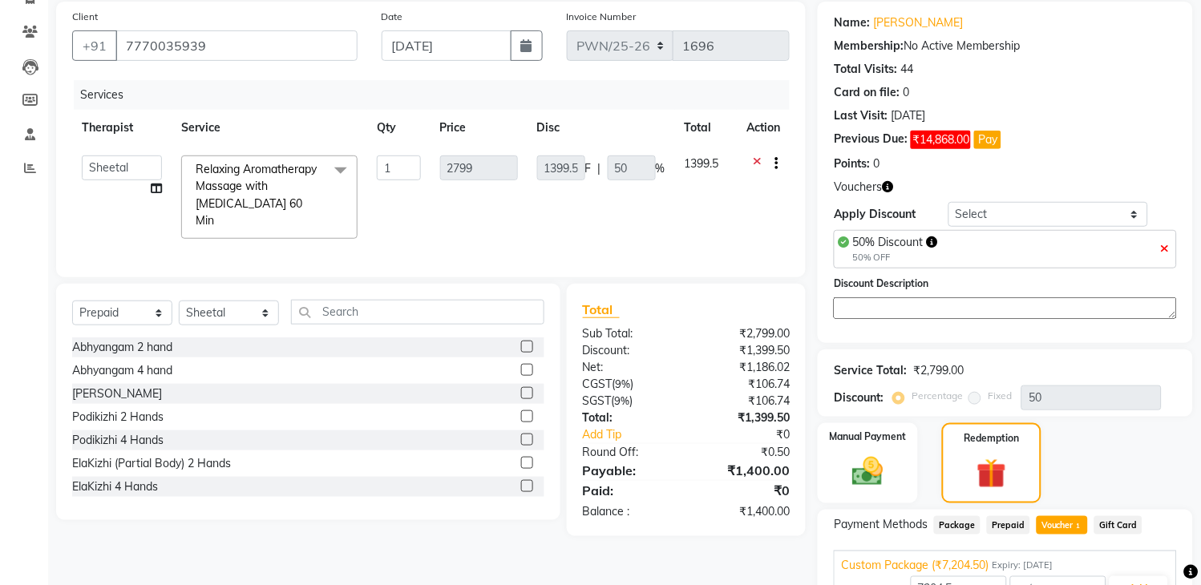
click at [970, 510] on div "Payment Methods Package Prepaid Voucher 1 Gift Card Custom Package (₹7,204.50) …" at bounding box center [1005, 564] width 375 height 109
click at [972, 576] on input "7204.5" at bounding box center [959, 588] width 96 height 25
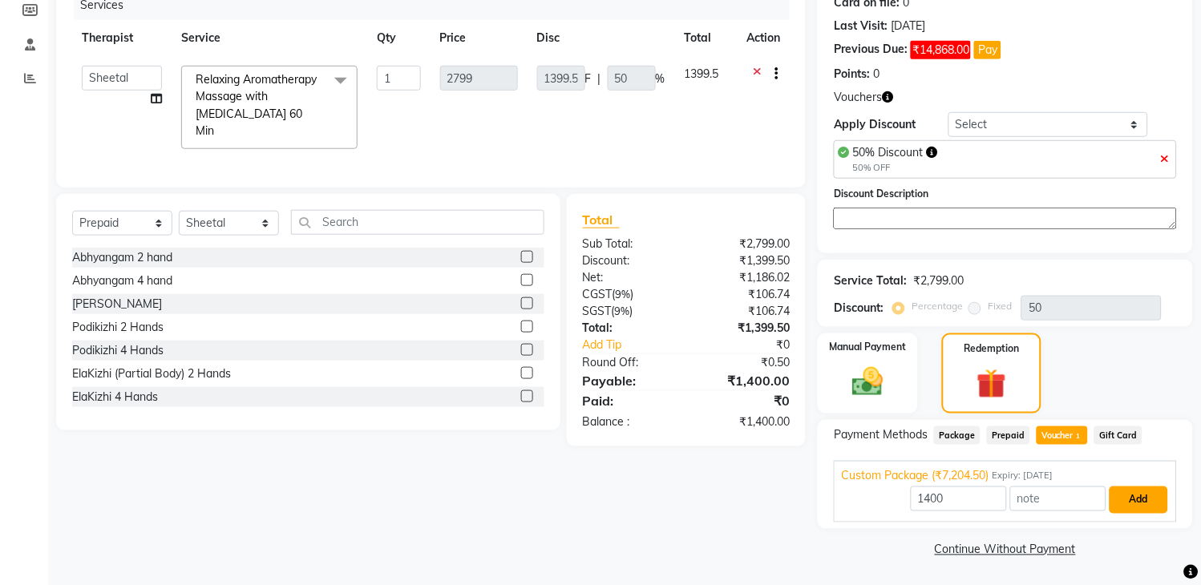
click at [1147, 495] on button "Add" at bounding box center [1138, 500] width 59 height 27
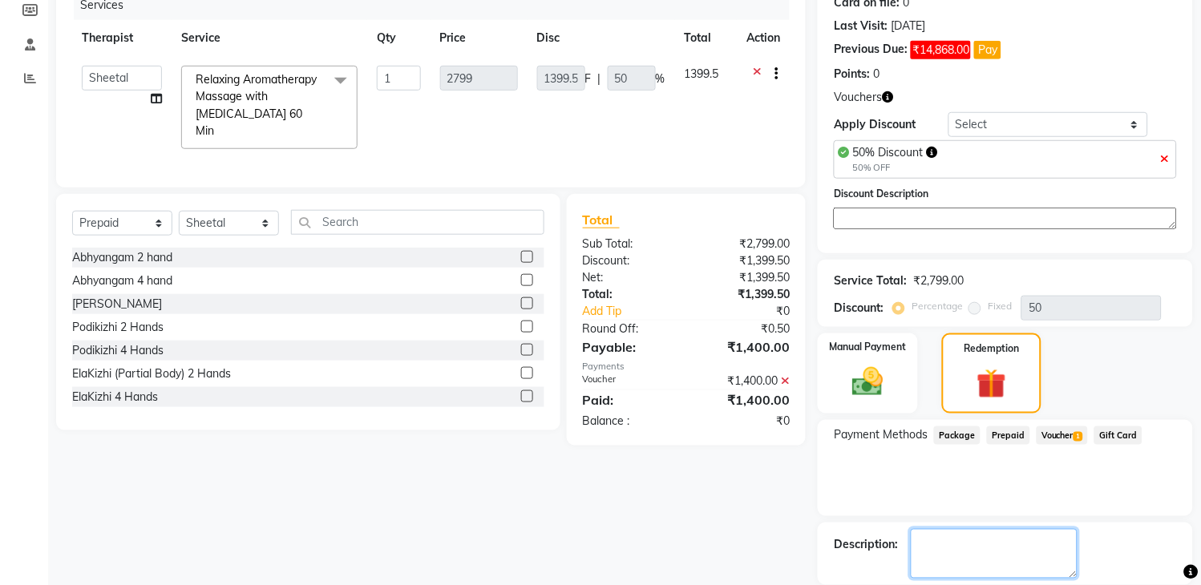
click at [1011, 547] on div "Name: [PERSON_NAME] Membership: No Active Membership Total Visits: 44 Card on f…" at bounding box center [1011, 276] width 387 height 728
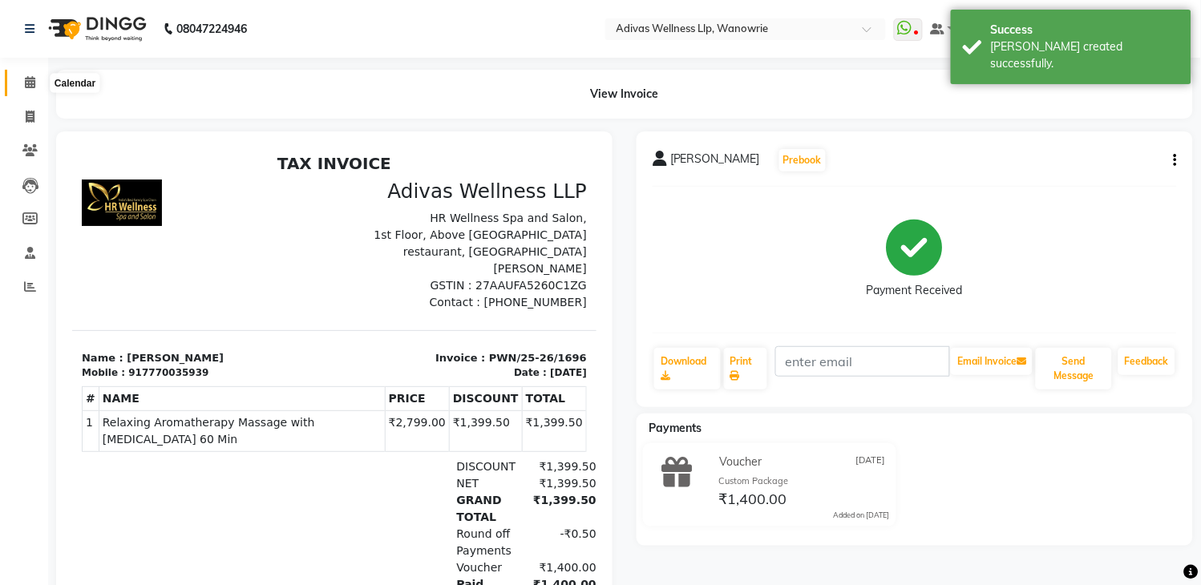
click at [27, 83] on icon at bounding box center [30, 82] width 10 height 12
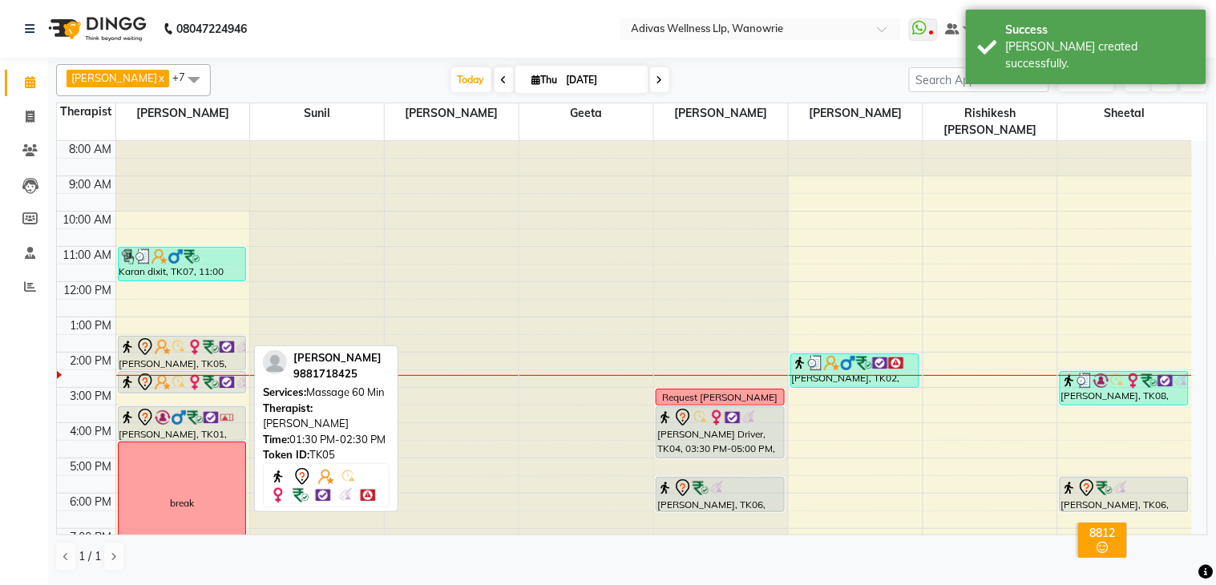
click at [219, 339] on img at bounding box center [227, 347] width 16 height 16
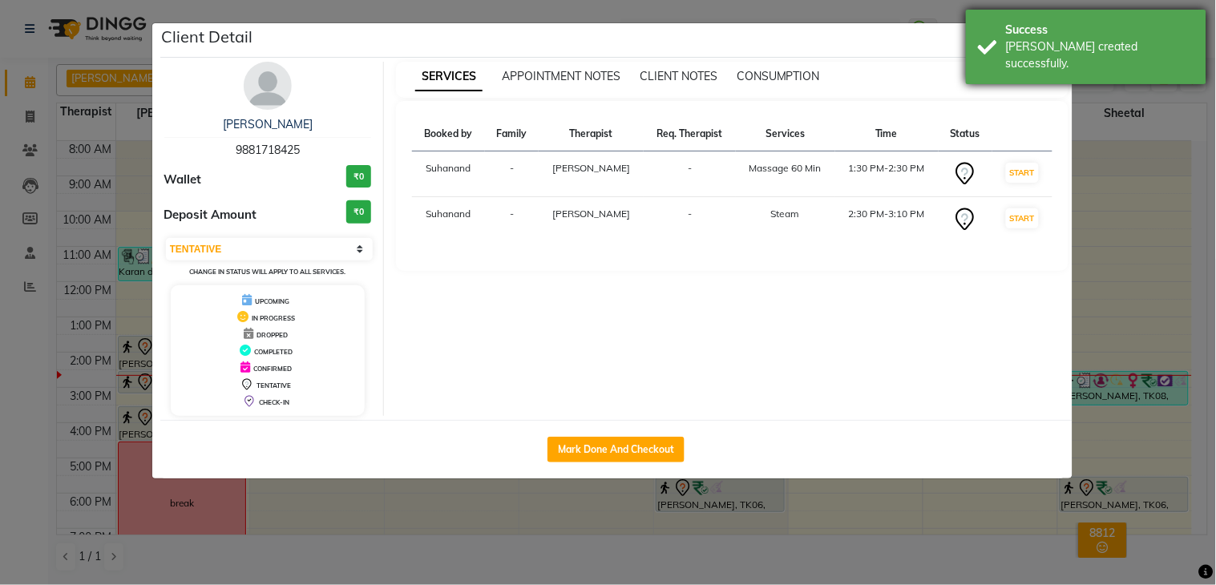
click at [1095, 34] on div "Success" at bounding box center [1100, 30] width 188 height 17
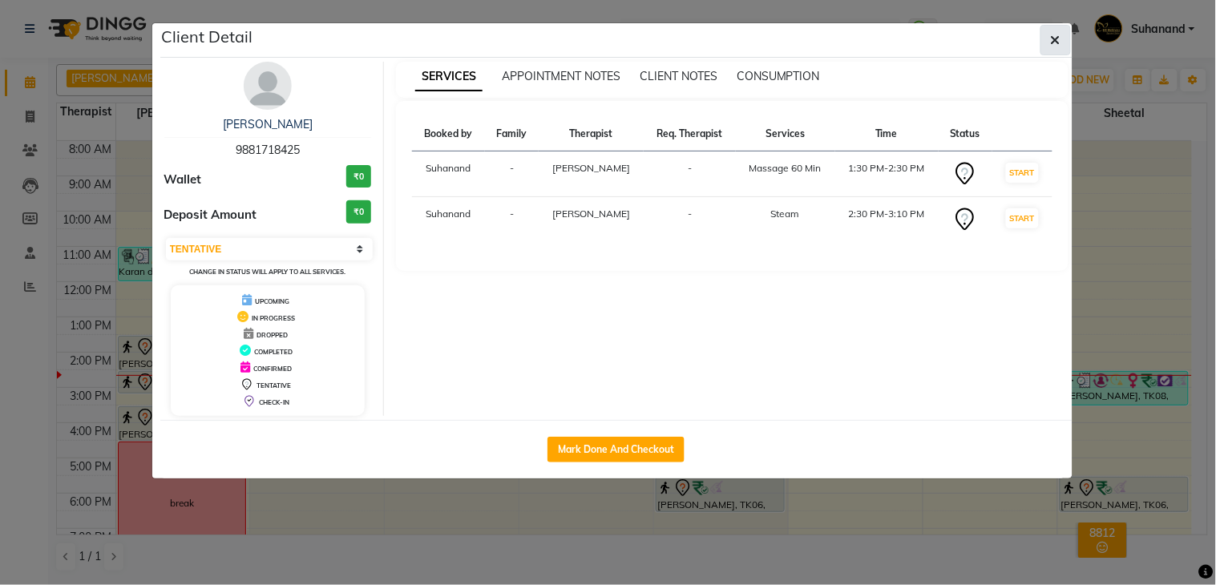
click at [1059, 42] on icon "button" at bounding box center [1056, 40] width 10 height 13
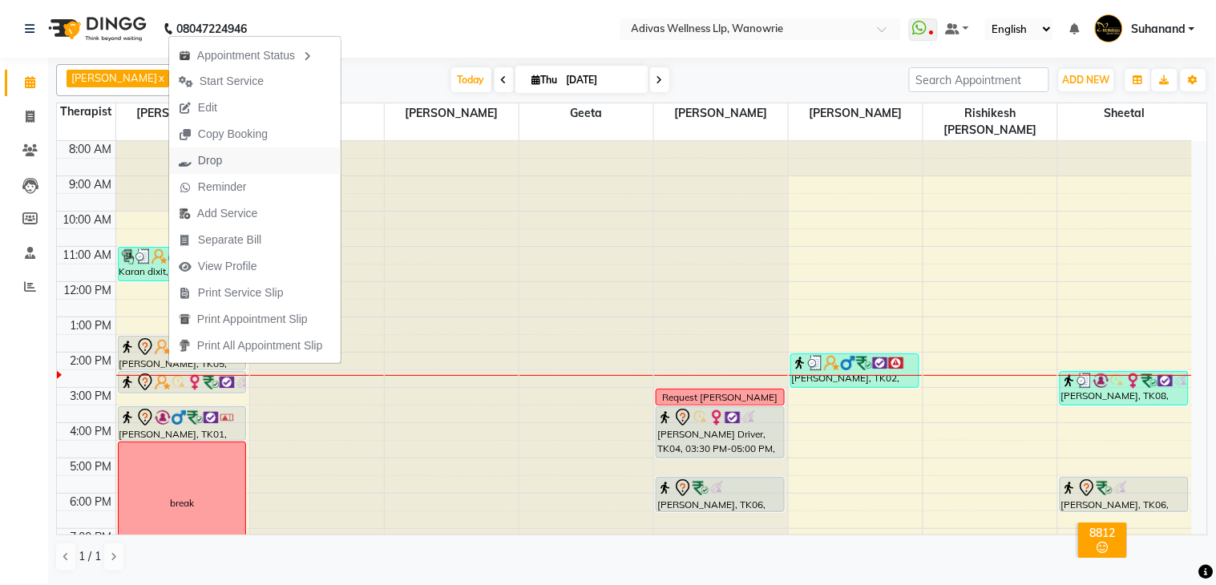
click at [242, 160] on button "Drop" at bounding box center [255, 160] width 172 height 26
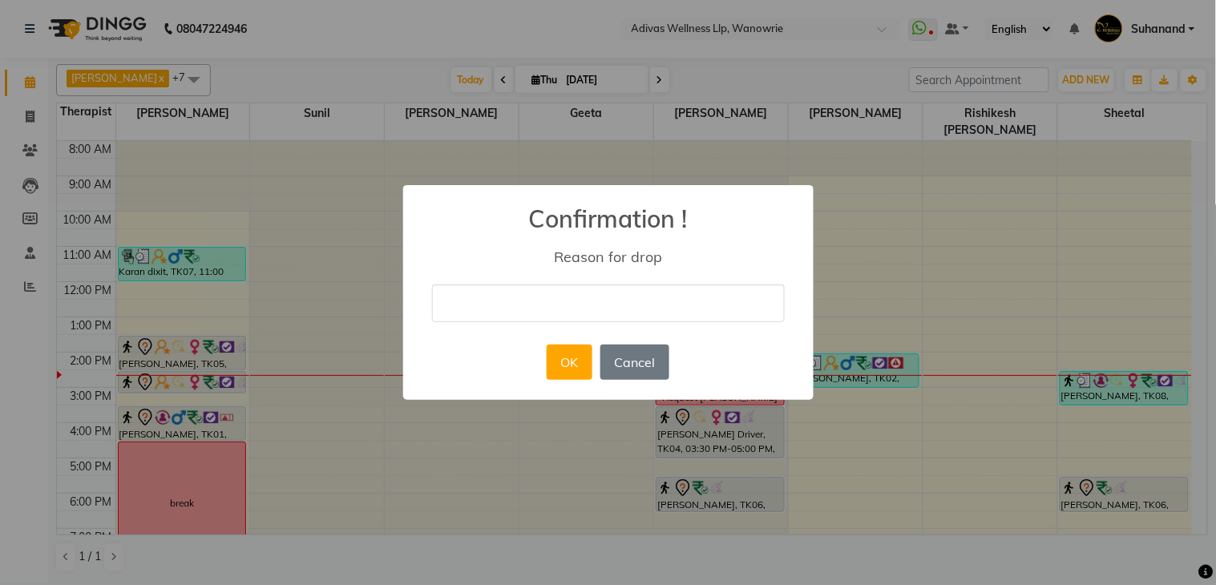
click at [498, 309] on input "text" at bounding box center [608, 304] width 353 height 38
click at [576, 354] on button "OK" at bounding box center [570, 362] width 46 height 35
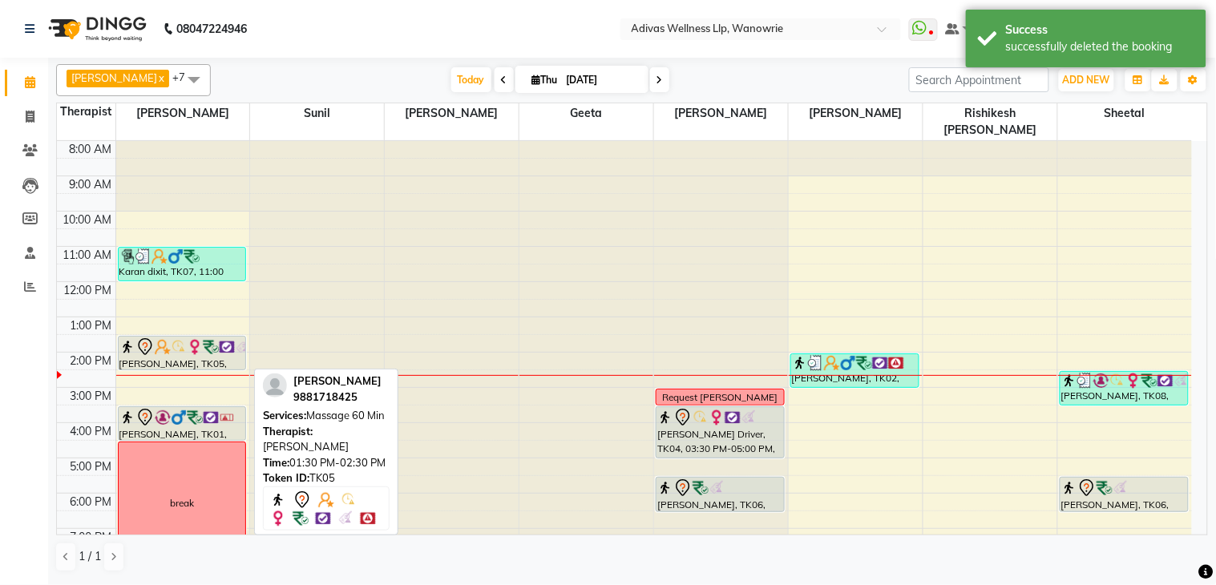
click at [190, 339] on img at bounding box center [195, 347] width 16 height 16
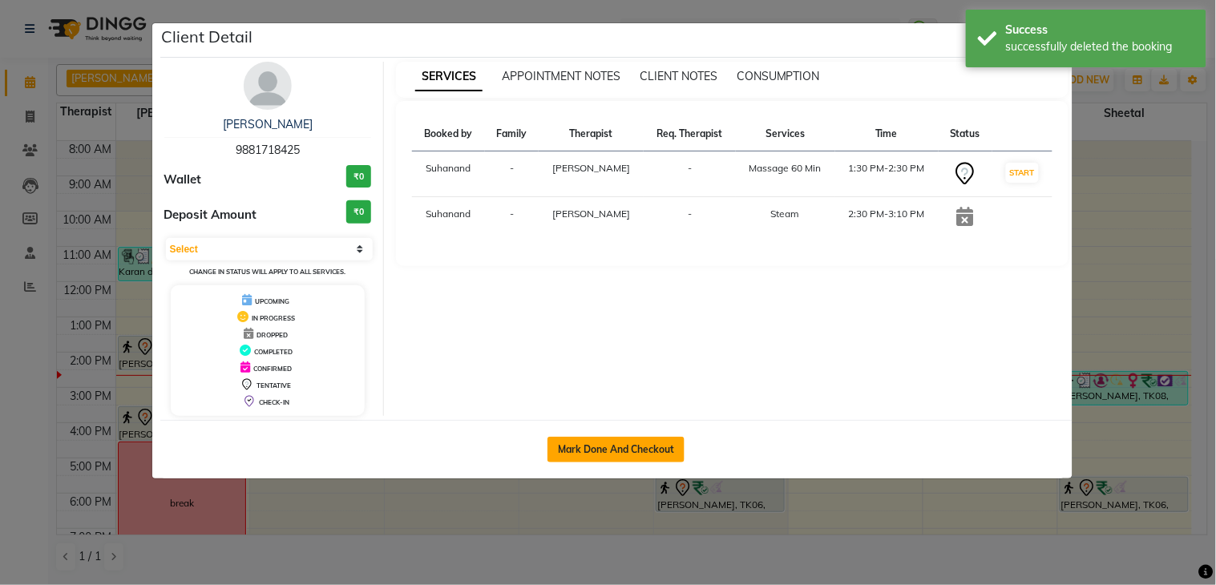
click at [612, 445] on button "Mark Done And Checkout" at bounding box center [615, 450] width 137 height 26
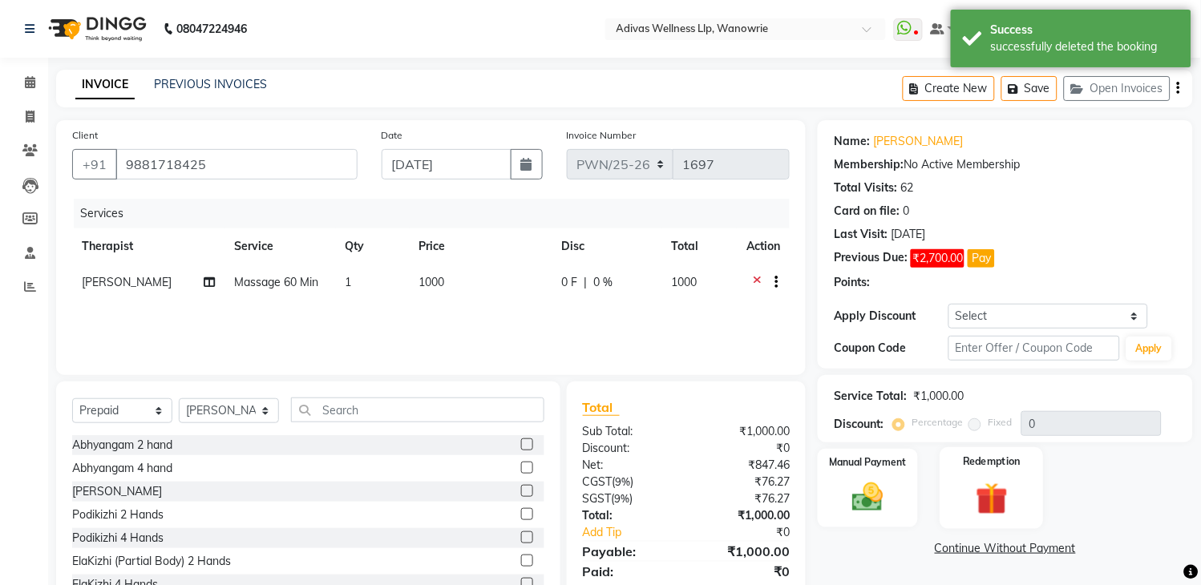
click at [1022, 474] on div "Redemption" at bounding box center [990, 488] width 103 height 82
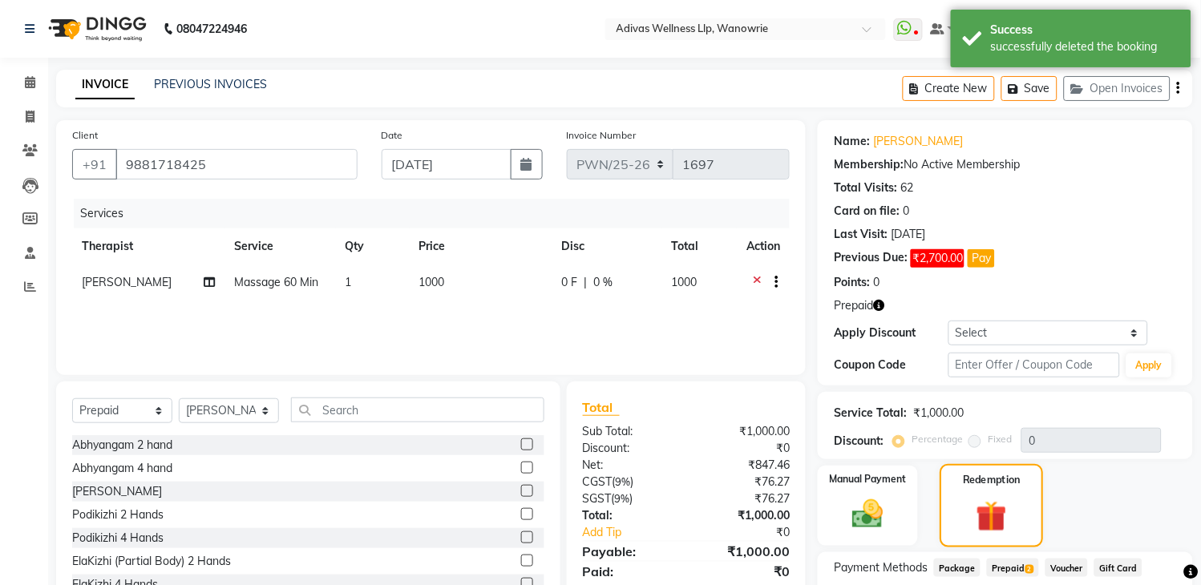
click at [992, 409] on div "Service Total: ₹1,000.00" at bounding box center [1005, 413] width 343 height 17
click at [1028, 479] on div "Redemption" at bounding box center [990, 505] width 103 height 83
click at [1028, 565] on span "2" at bounding box center [1029, 570] width 9 height 10
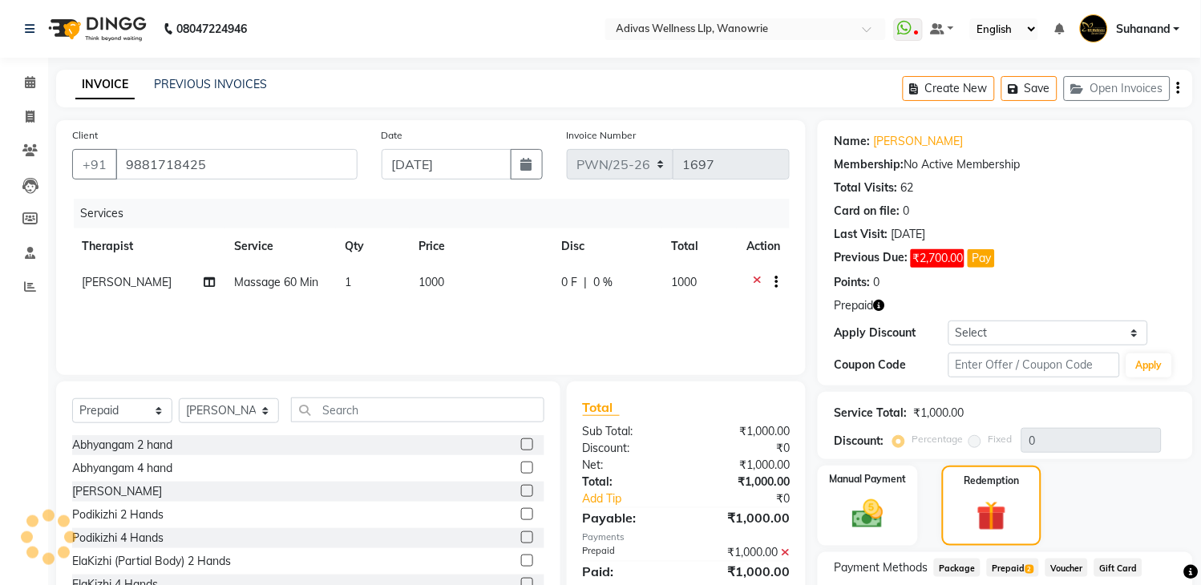
scroll to position [210, 0]
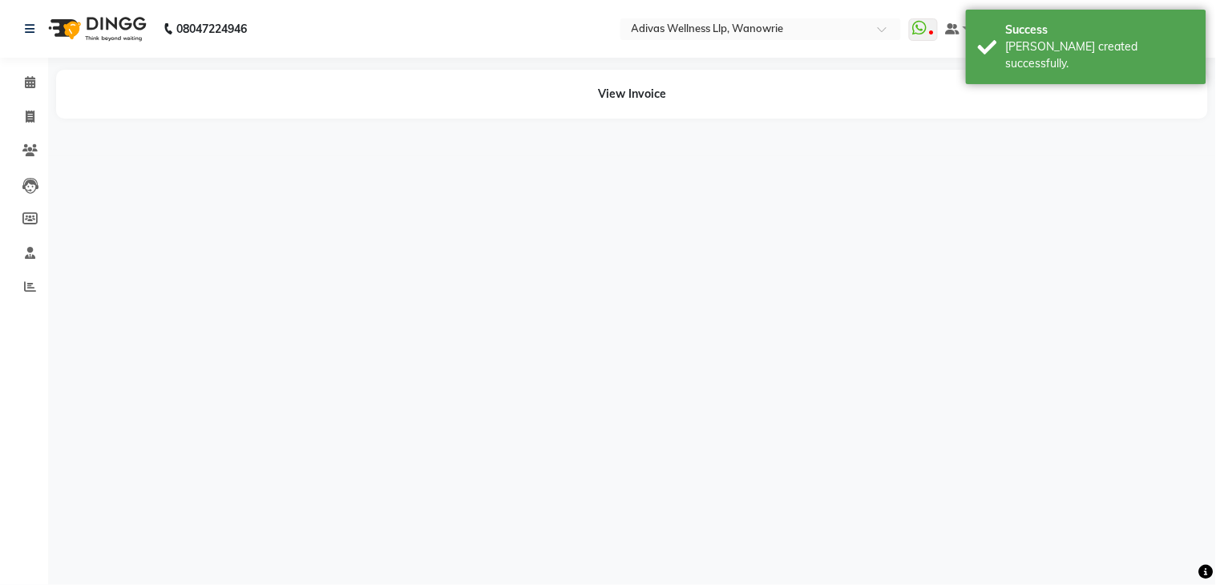
click at [375, 16] on nav "08047224946 Select Location × Adivas Wellness Llp, Wanowrie WhatsApp Status ✕ S…" at bounding box center [608, 29] width 1216 height 58
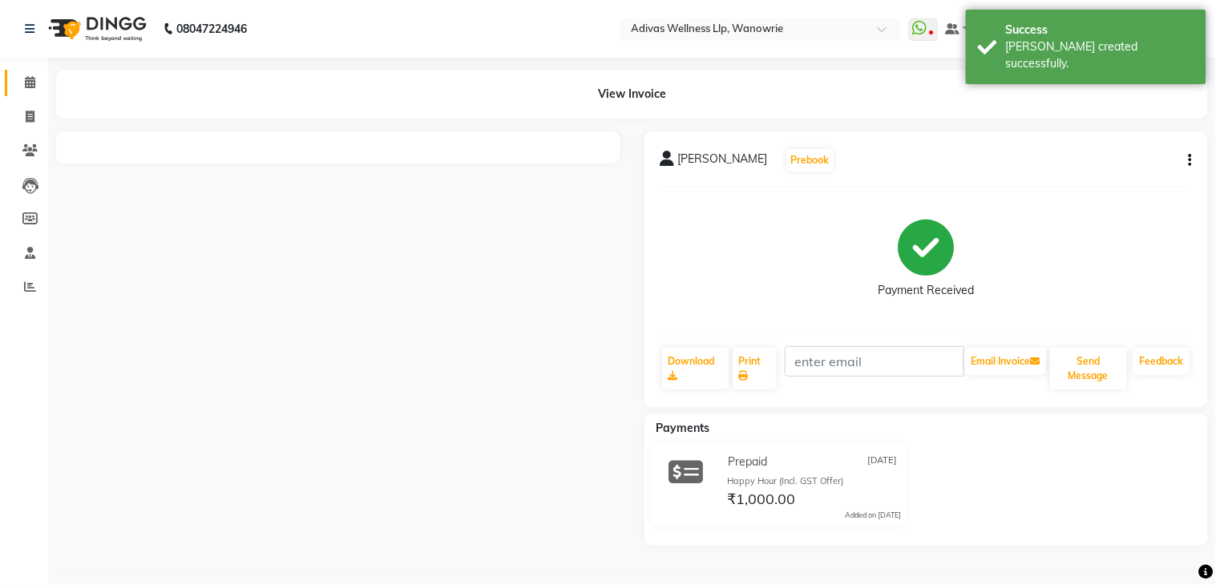
click at [26, 78] on icon at bounding box center [30, 82] width 10 height 12
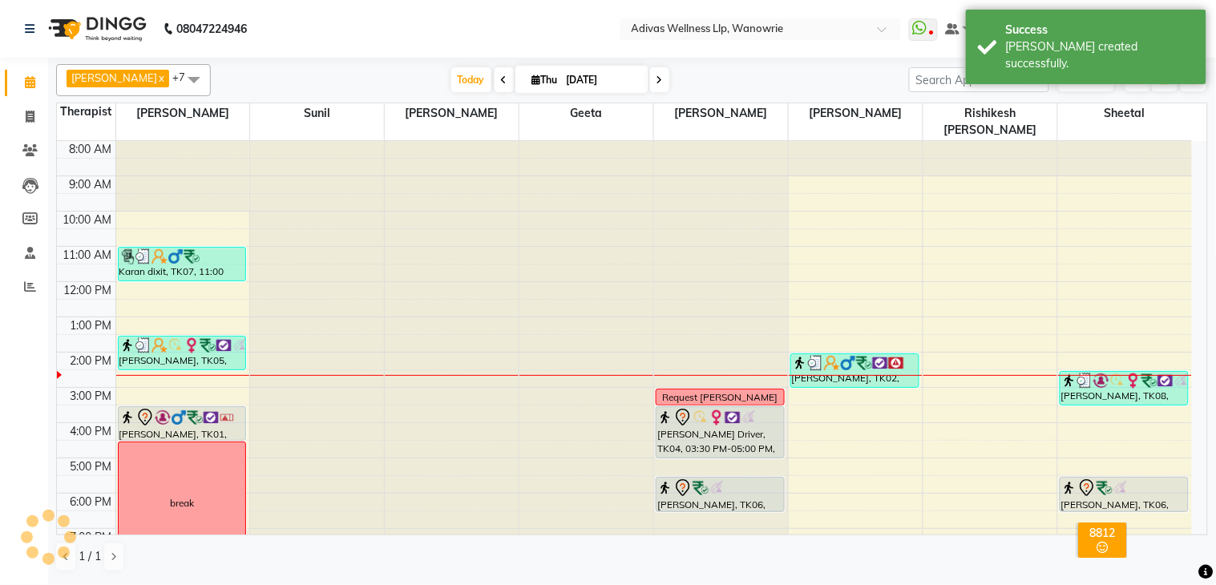
click at [446, 40] on nav "08047224946 Select Location × Adivas Wellness Llp, Wanowrie WhatsApp Status ✕ S…" at bounding box center [608, 29] width 1216 height 58
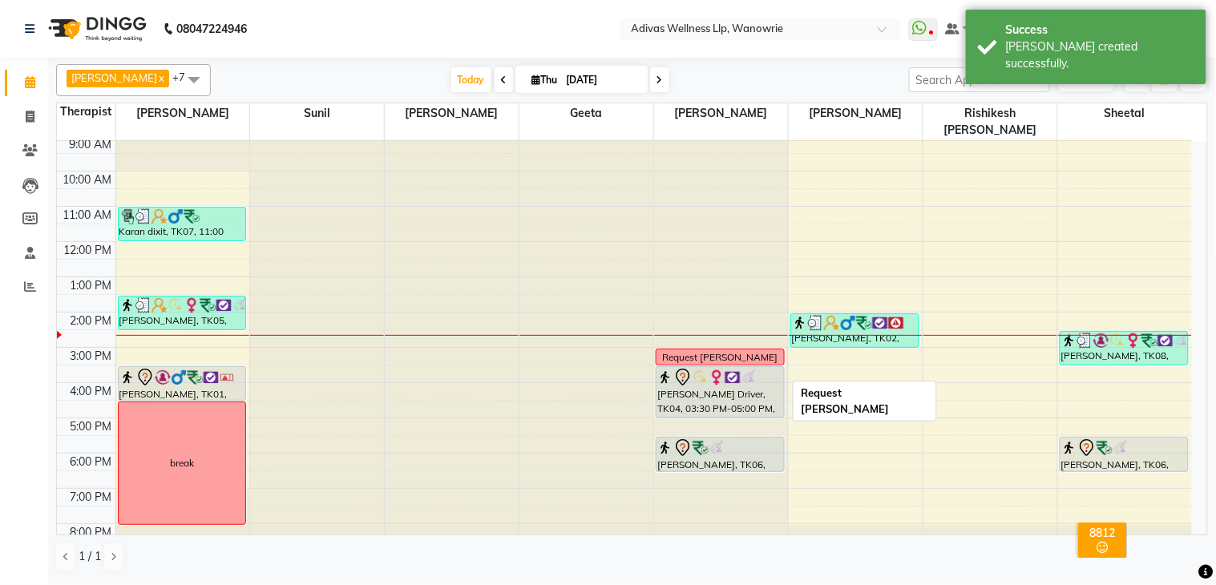
scroll to position [50, 0]
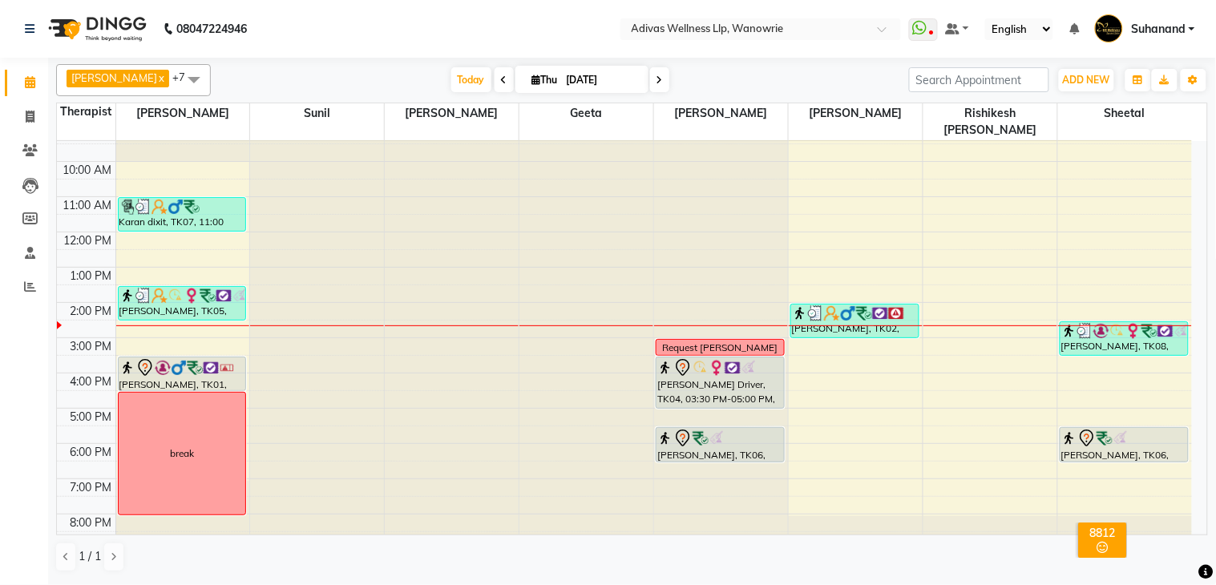
click at [458, 30] on nav "08047224946 Select Location × Adivas Wellness Llp, Wanowrie WhatsApp Status ✕ S…" at bounding box center [608, 29] width 1216 height 58
click at [422, 35] on nav "08047224946 Select Location × Adivas Wellness Llp, Wanowrie WhatsApp Status ✕ S…" at bounding box center [608, 29] width 1216 height 58
click at [508, 21] on nav "08047224946 Select Location × Adivas Wellness Llp, Wanowrie WhatsApp Status ✕ S…" at bounding box center [608, 29] width 1216 height 58
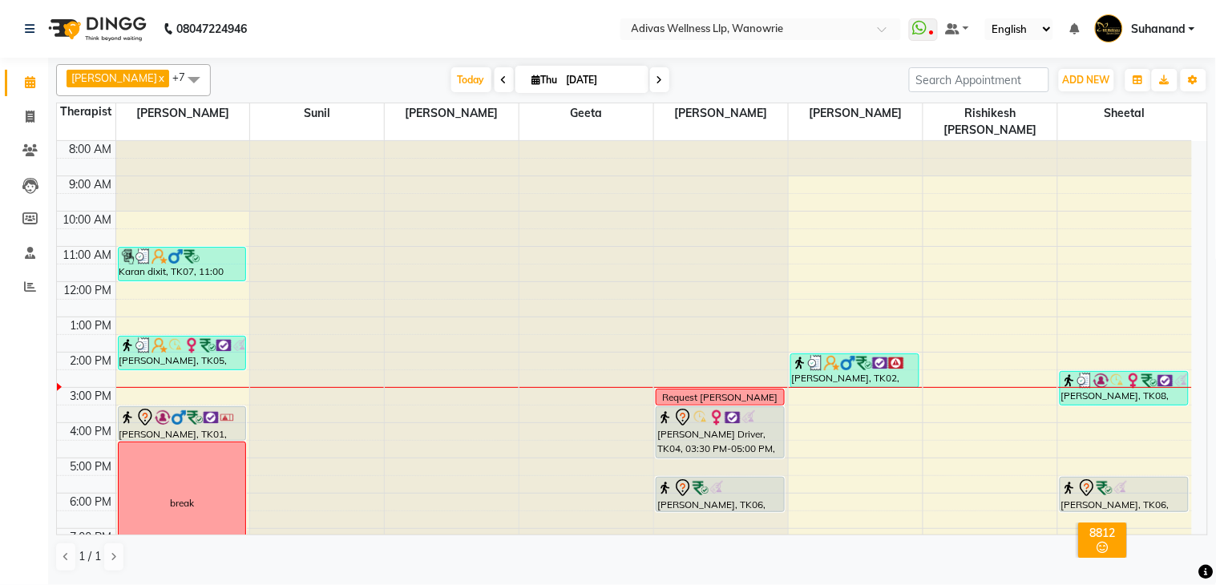
scroll to position [50, 0]
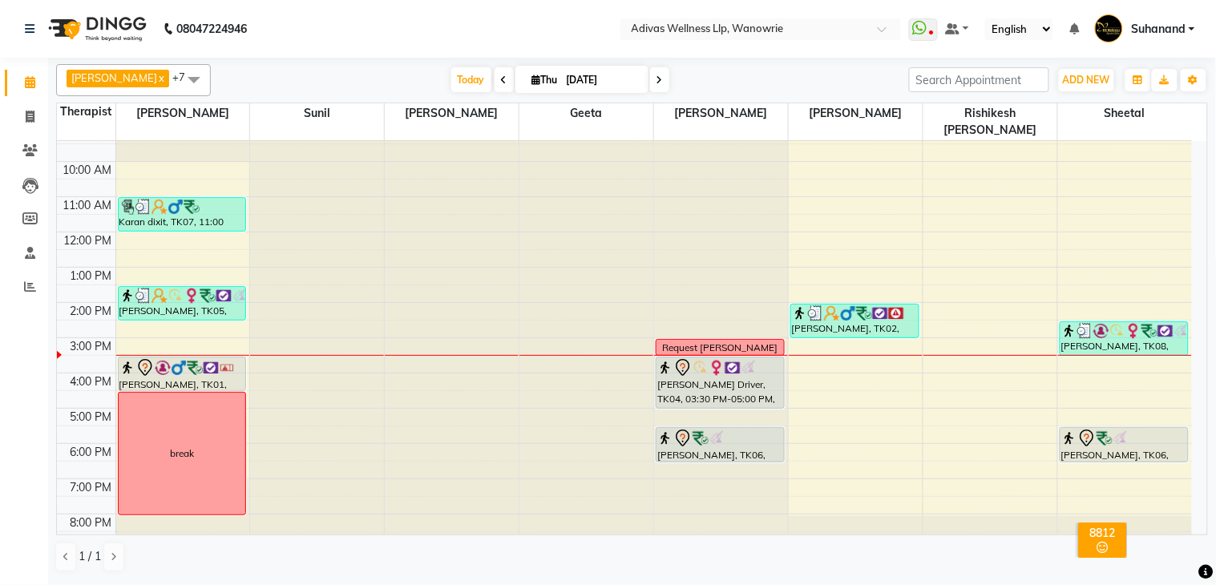
click at [492, 38] on nav "08047224946 Select Location × Adivas Wellness Llp, Wanowrie WhatsApp Status ✕ S…" at bounding box center [608, 29] width 1216 height 58
click at [473, 33] on nav "08047224946 Select Location × Adivas Wellness Llp, Wanowrie WhatsApp Status ✕ S…" at bounding box center [608, 29] width 1216 height 58
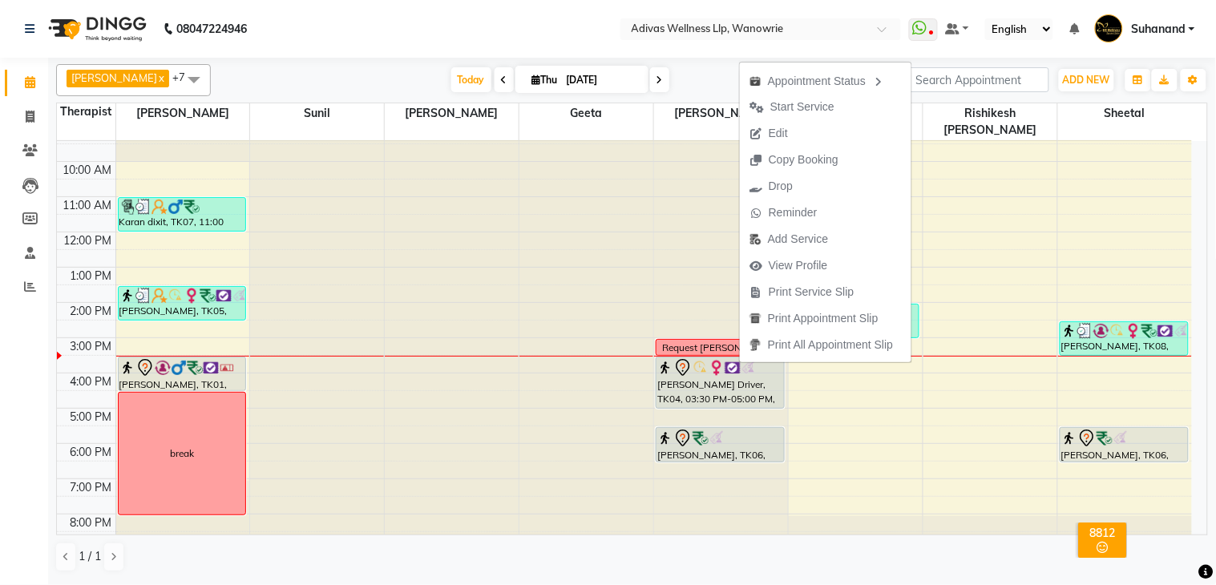
click at [545, 36] on nav "08047224946 Select Location × Adivas Wellness Llp, Wanowrie WhatsApp Status ✕ S…" at bounding box center [608, 29] width 1216 height 58
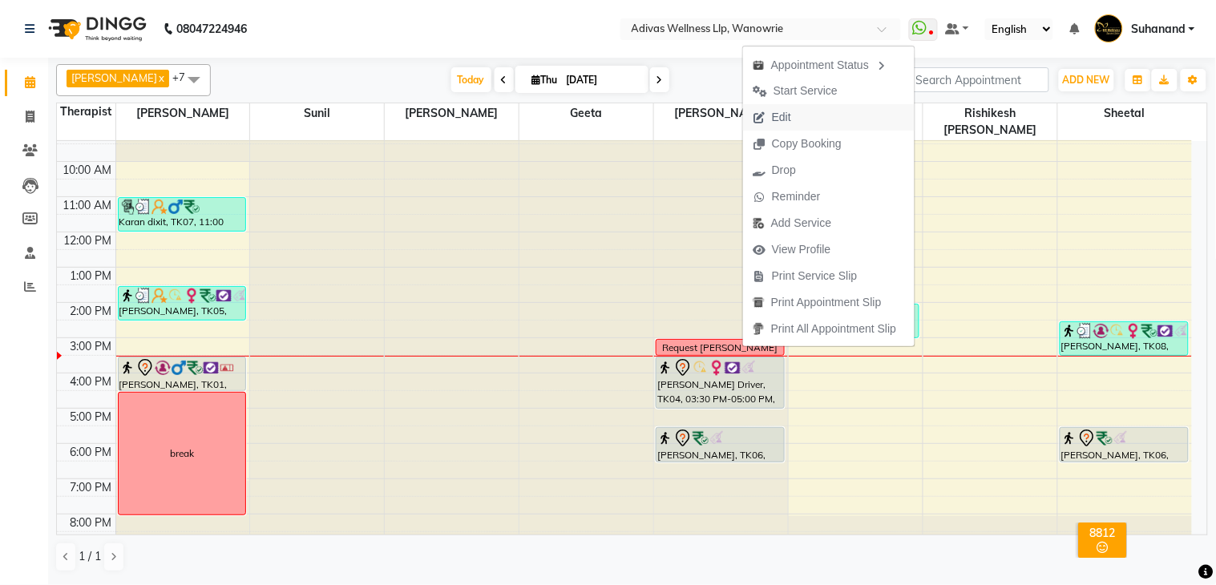
click at [779, 124] on span "Edit" at bounding box center [781, 117] width 19 height 17
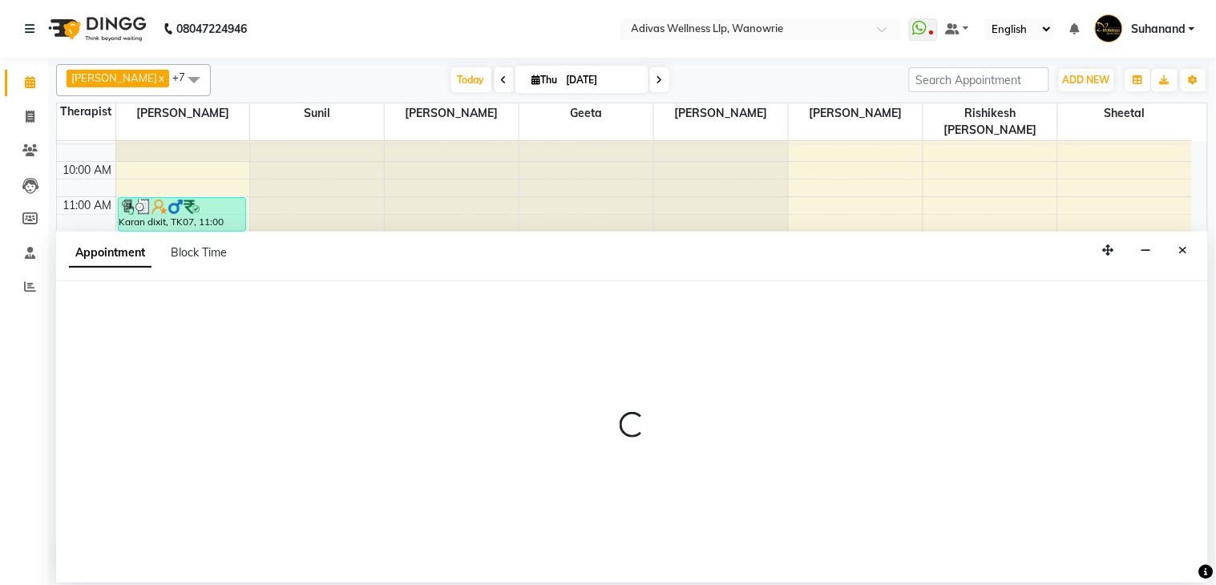
select select "tentative"
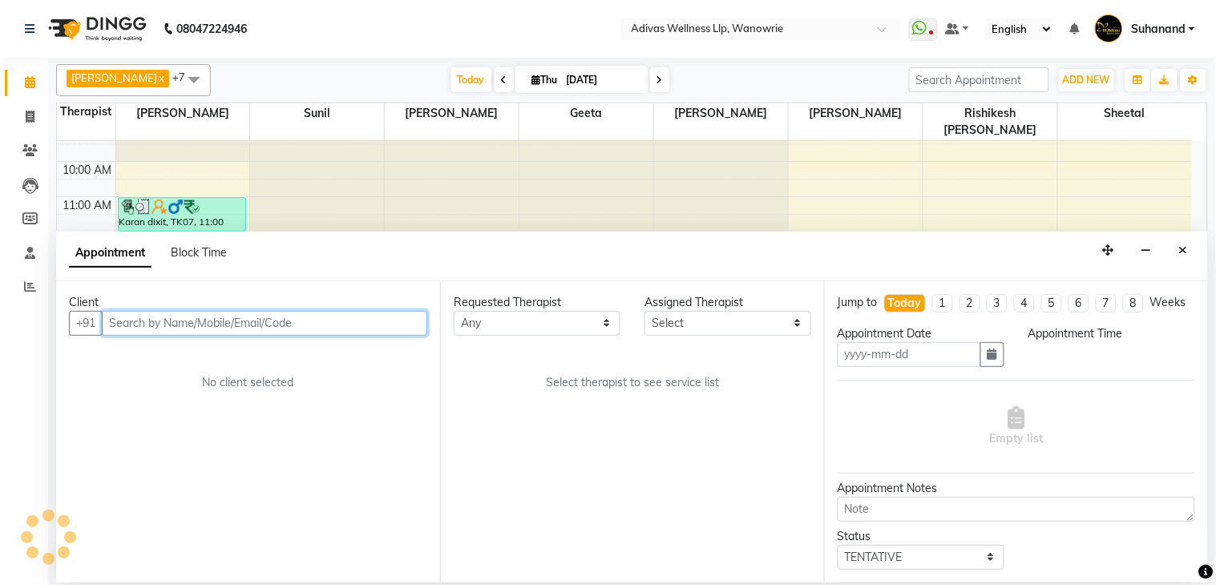
type input "[DATE]"
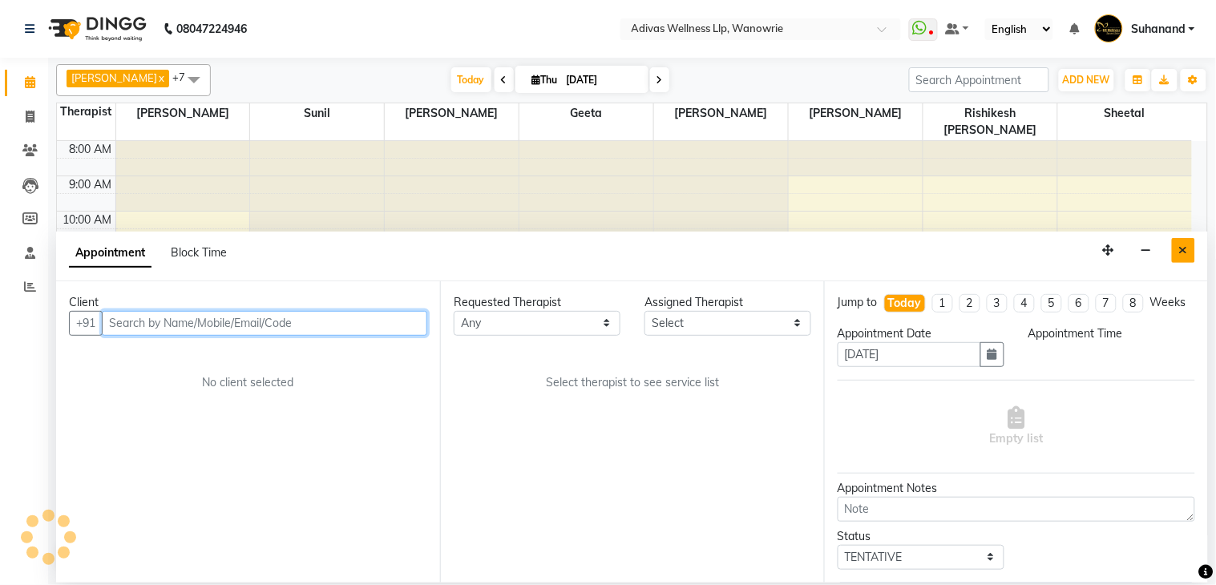
select select "18769"
select select "930"
select select "1462"
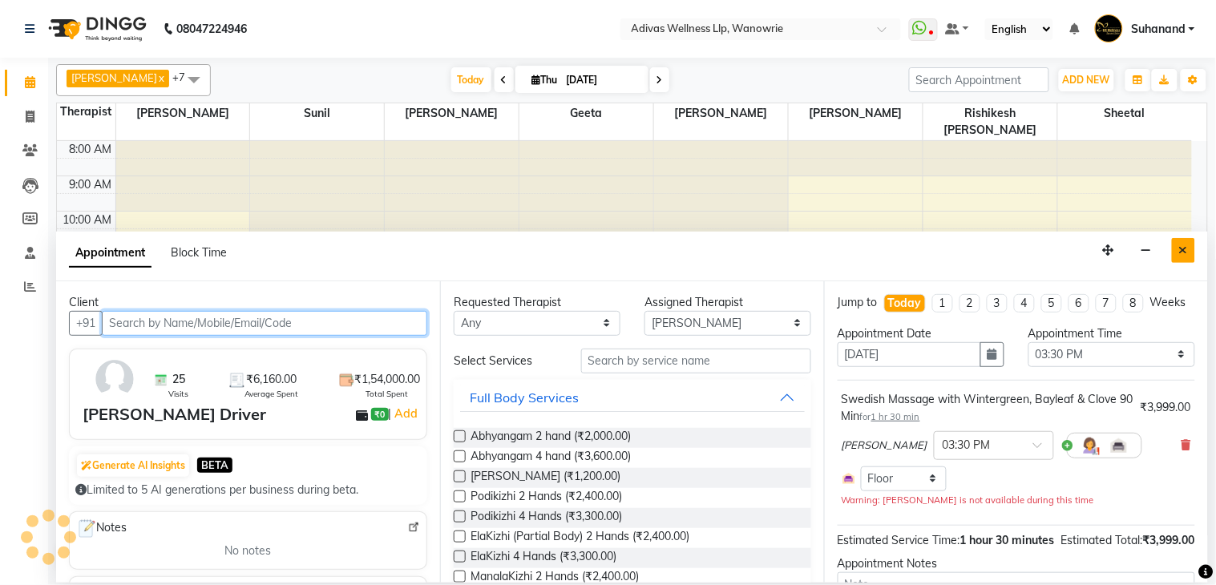
scroll to position [51, 0]
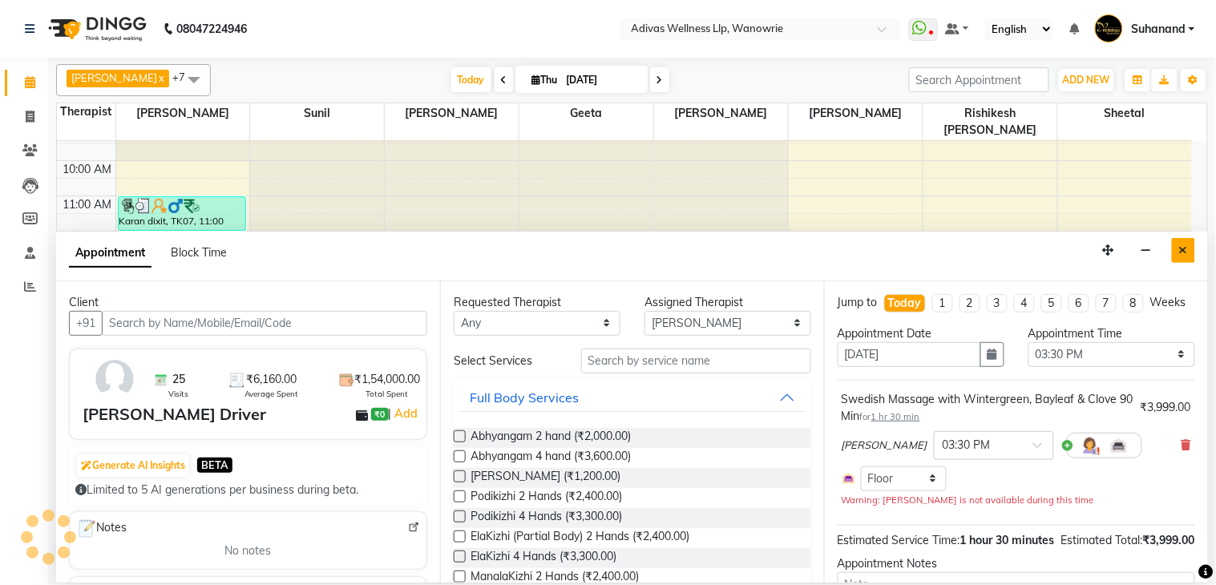
click at [1186, 252] on icon "Close" at bounding box center [1183, 249] width 9 height 11
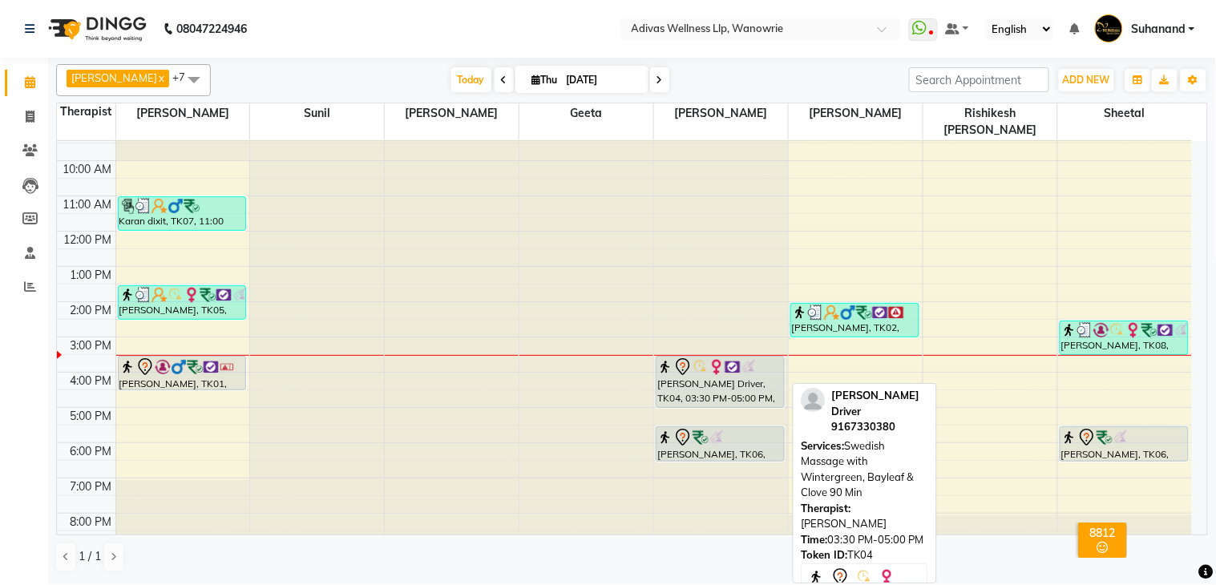
click at [700, 363] on div "[PERSON_NAME] Driver, TK04, 03:30 PM-05:00 PM, Swedish Massage with Wintergreen…" at bounding box center [720, 382] width 127 height 51
select select "7"
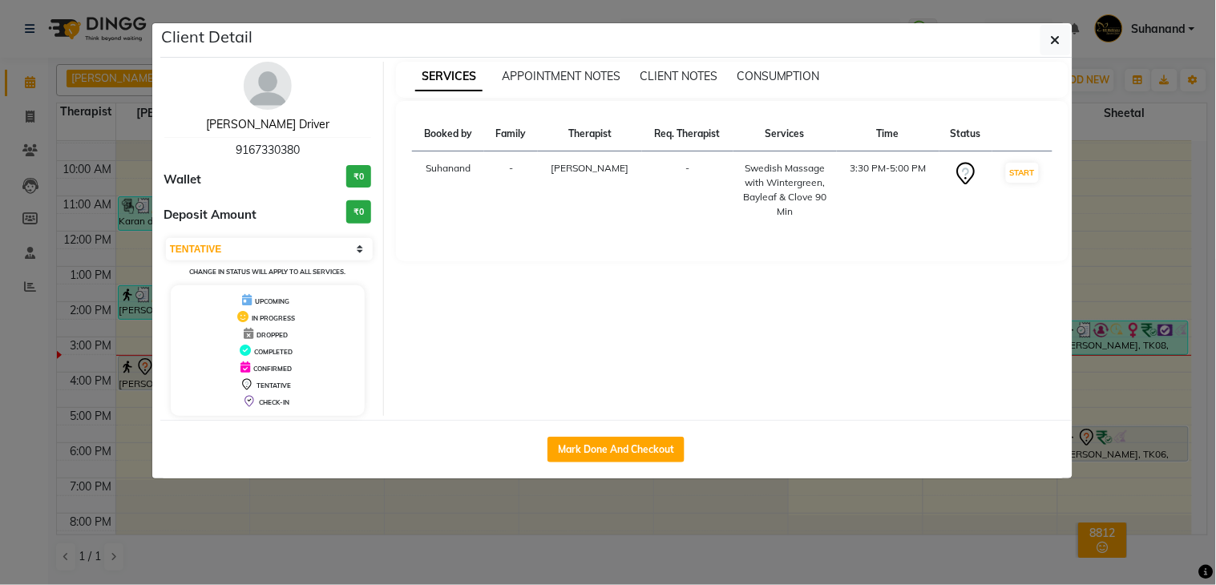
click at [281, 121] on link "[PERSON_NAME] Driver" at bounding box center [267, 124] width 123 height 14
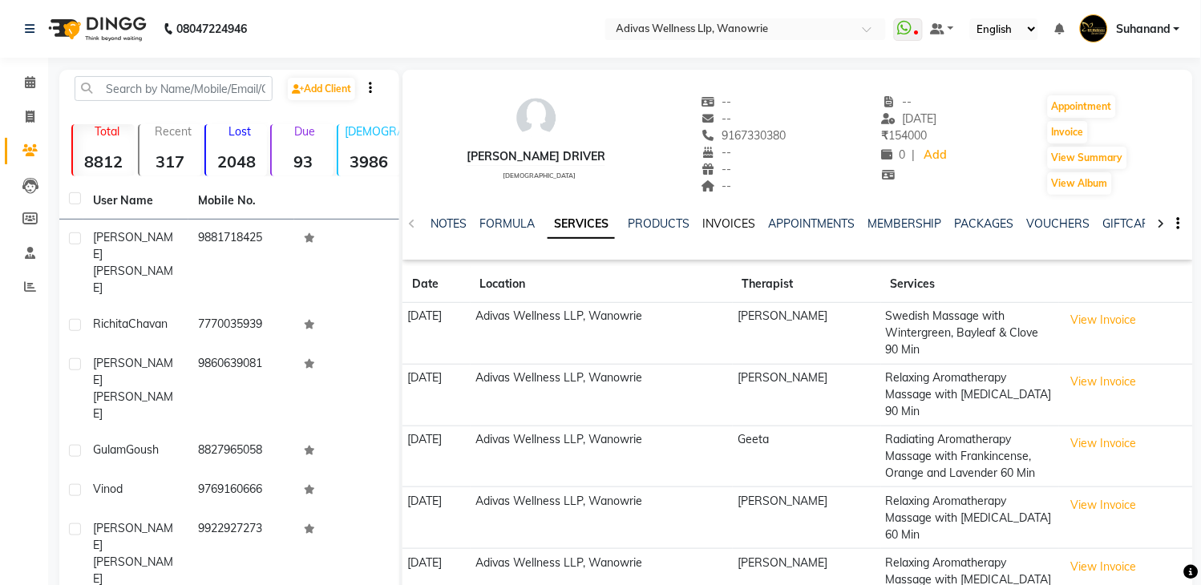
click at [730, 219] on link "INVOICES" at bounding box center [728, 223] width 53 height 14
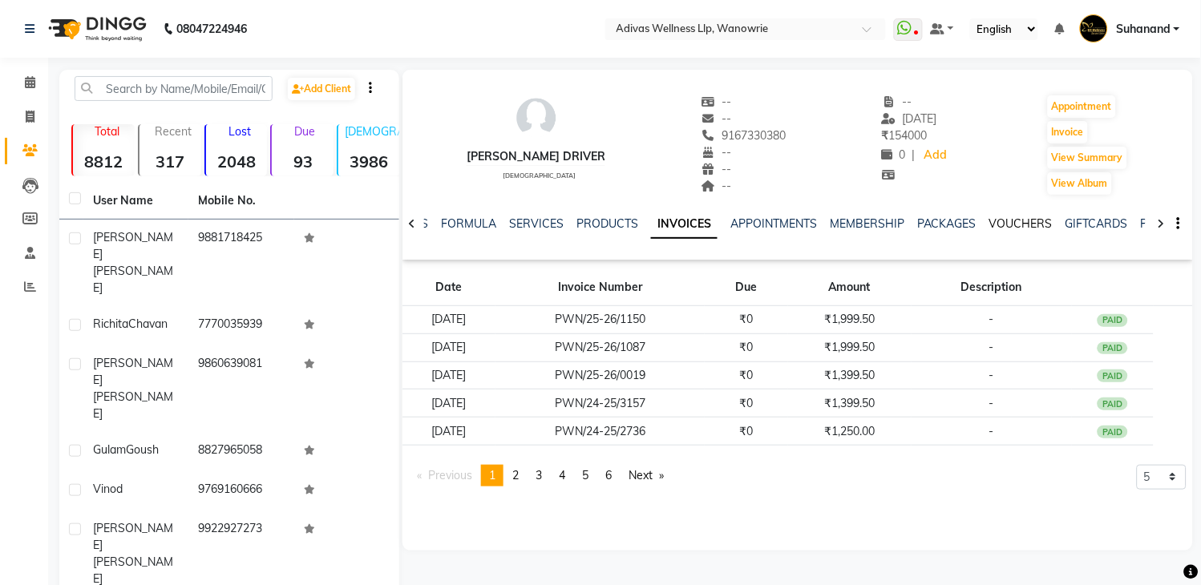
click at [1015, 216] on link "VOUCHERS" at bounding box center [1020, 223] width 63 height 14
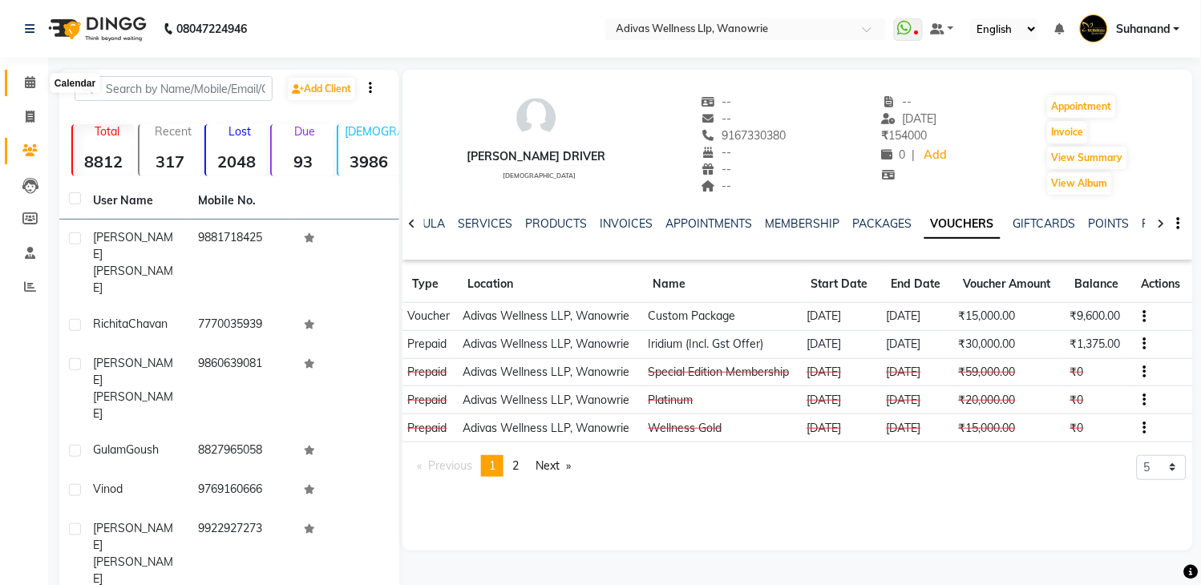
click at [25, 85] on icon at bounding box center [30, 82] width 10 height 12
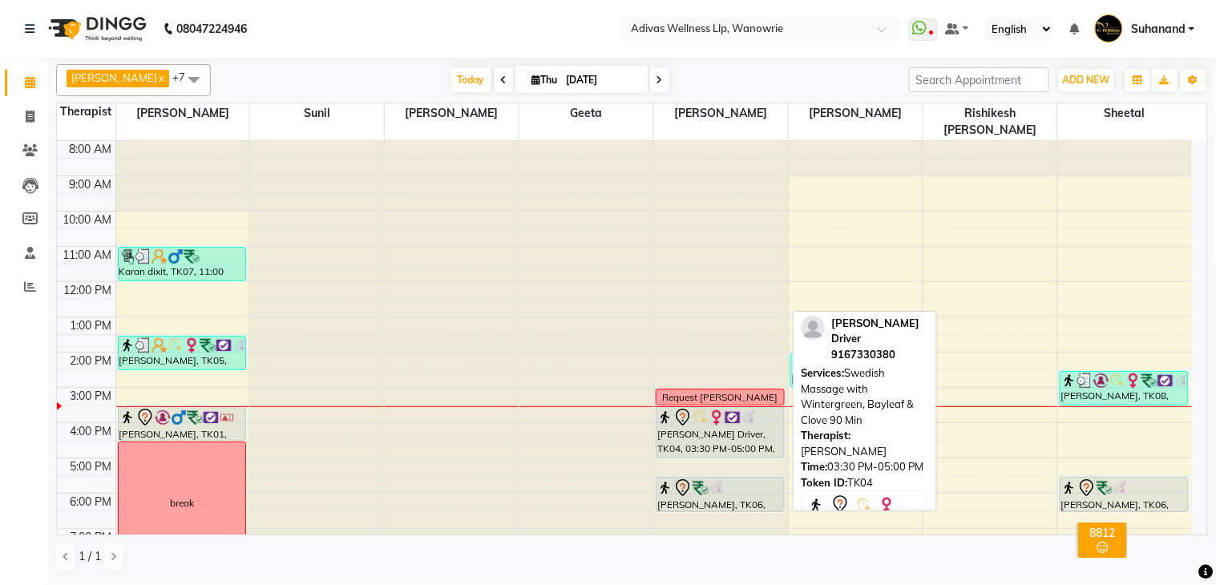
click at [725, 410] on img at bounding box center [733, 418] width 16 height 16
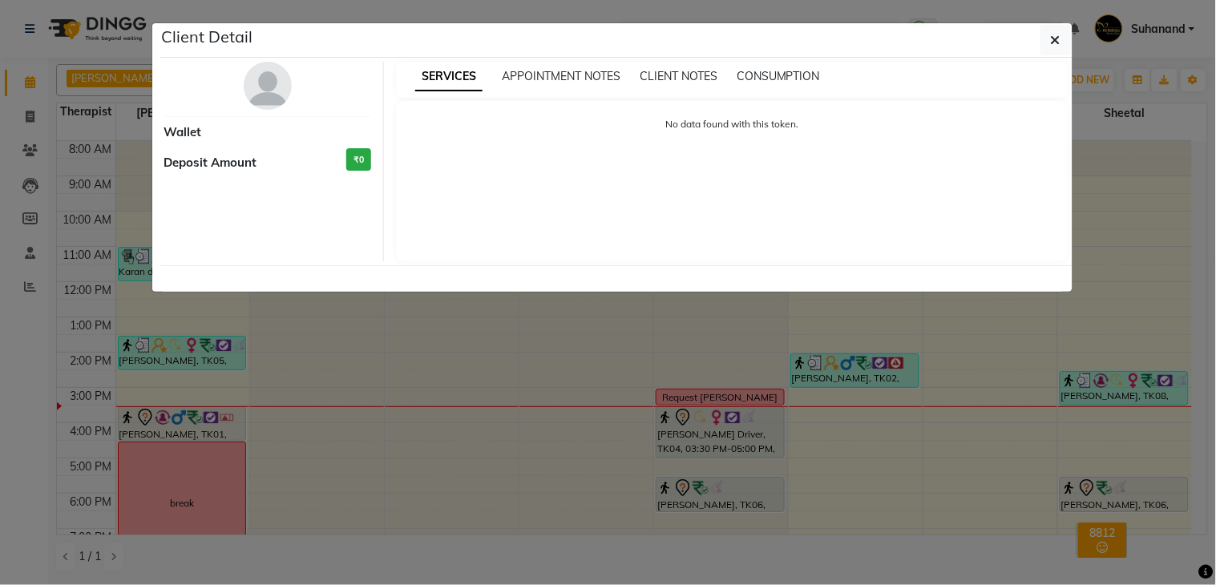
select select "7"
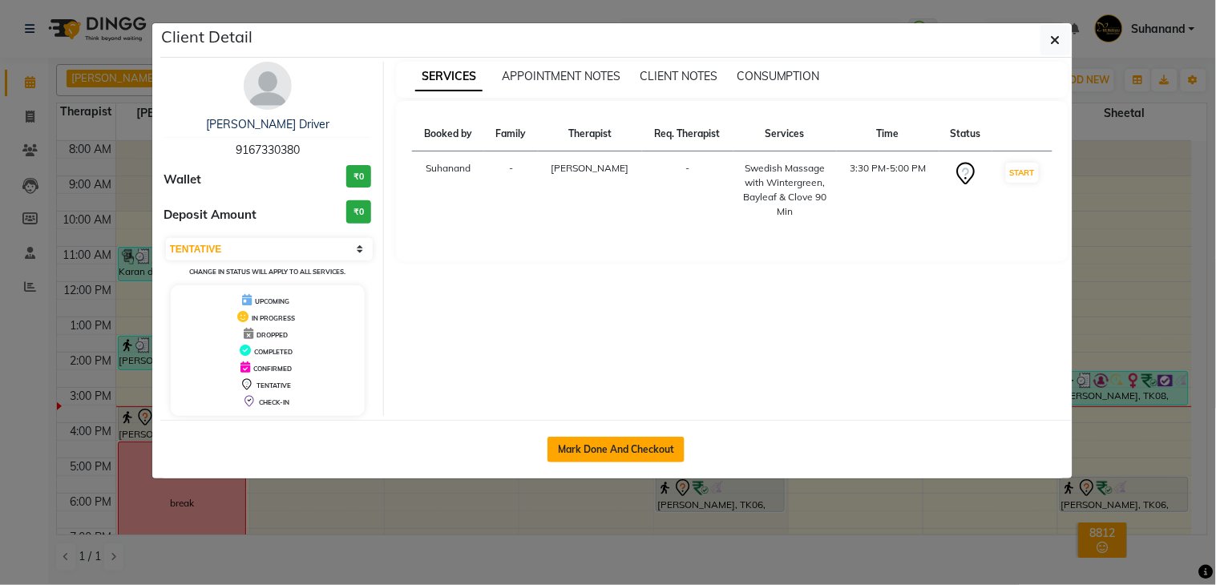
click at [644, 442] on button "Mark Done And Checkout" at bounding box center [615, 450] width 137 height 26
select select "service"
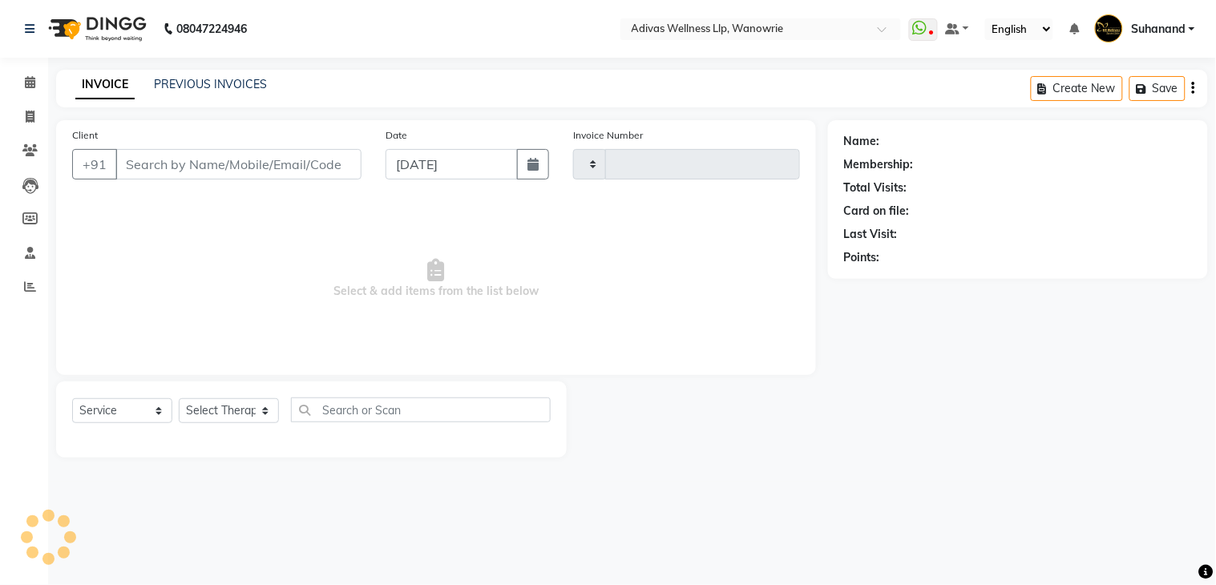
type input "1698"
select select "4294"
select select "P"
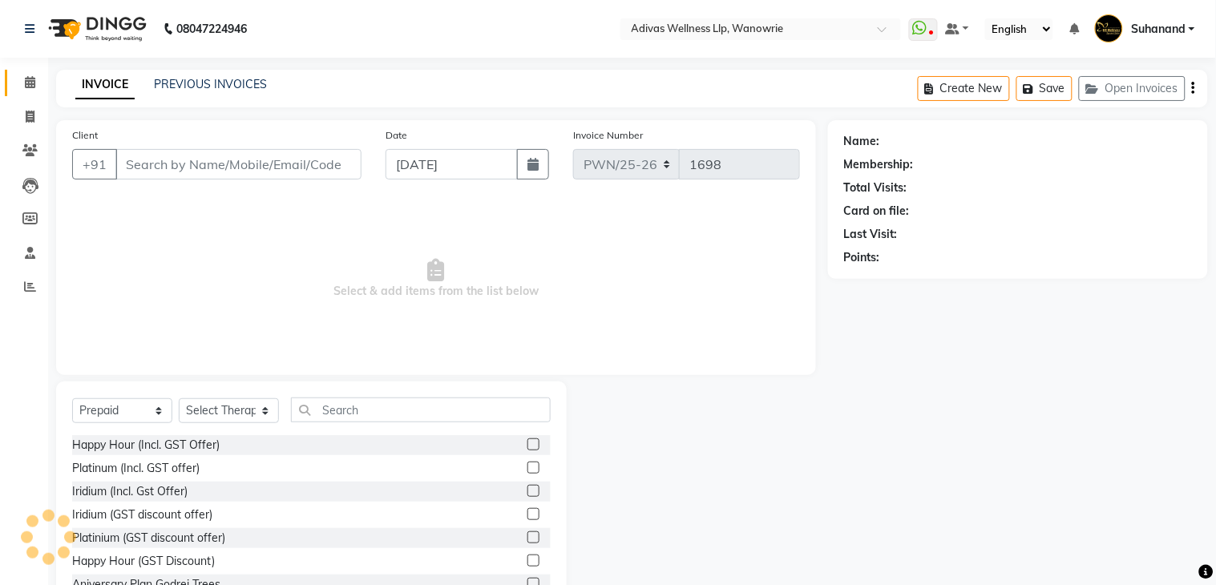
type input "9167330380"
select select "18769"
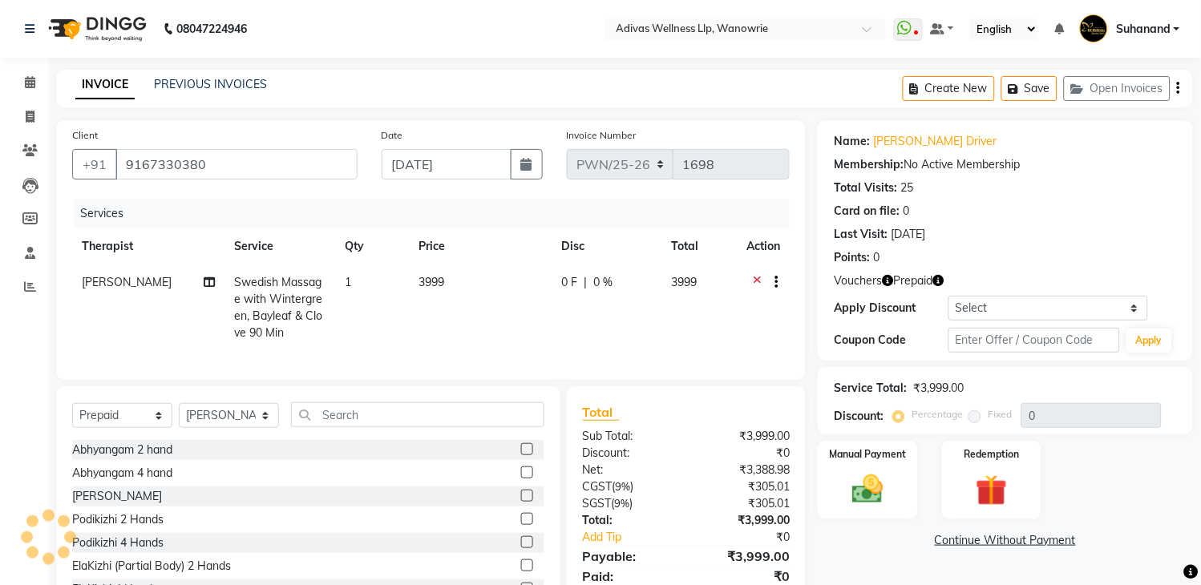
click at [262, 300] on span "Swedish Massage with Wintergreen, Bayleaf & Clove 90 Min" at bounding box center [278, 307] width 88 height 65
select select "18769"
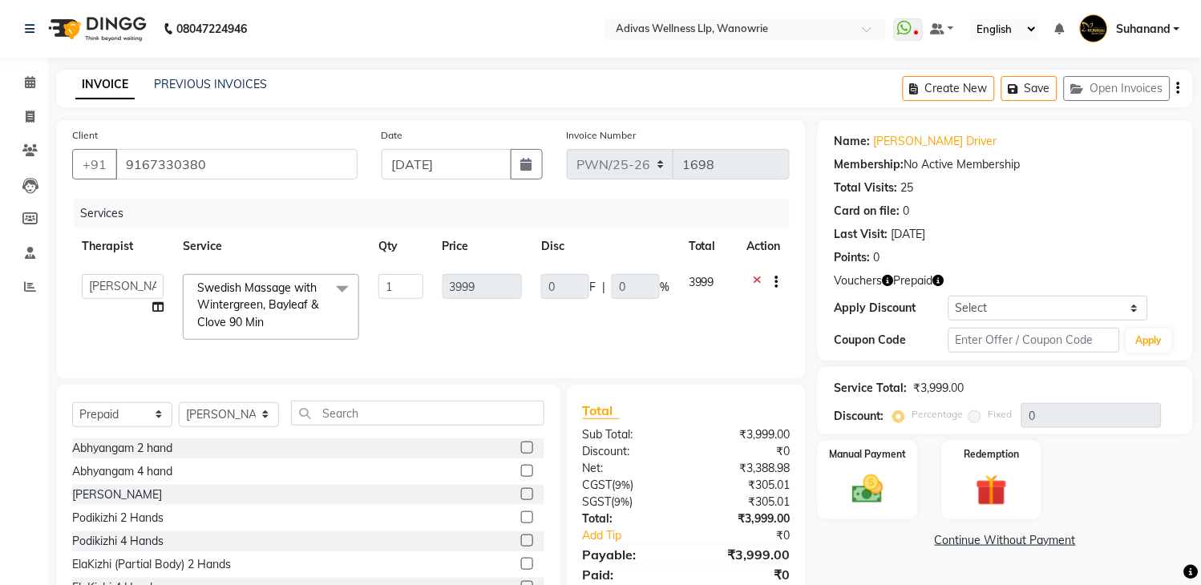
click at [341, 289] on span at bounding box center [342, 289] width 32 height 30
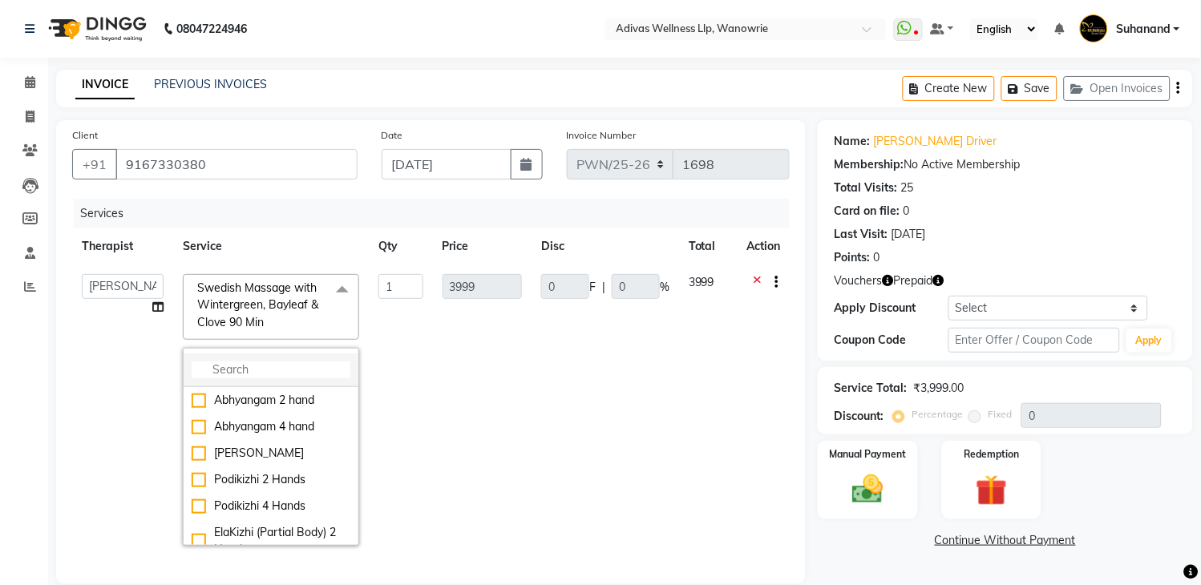
click at [290, 362] on input "multiselect-search" at bounding box center [271, 370] width 159 height 17
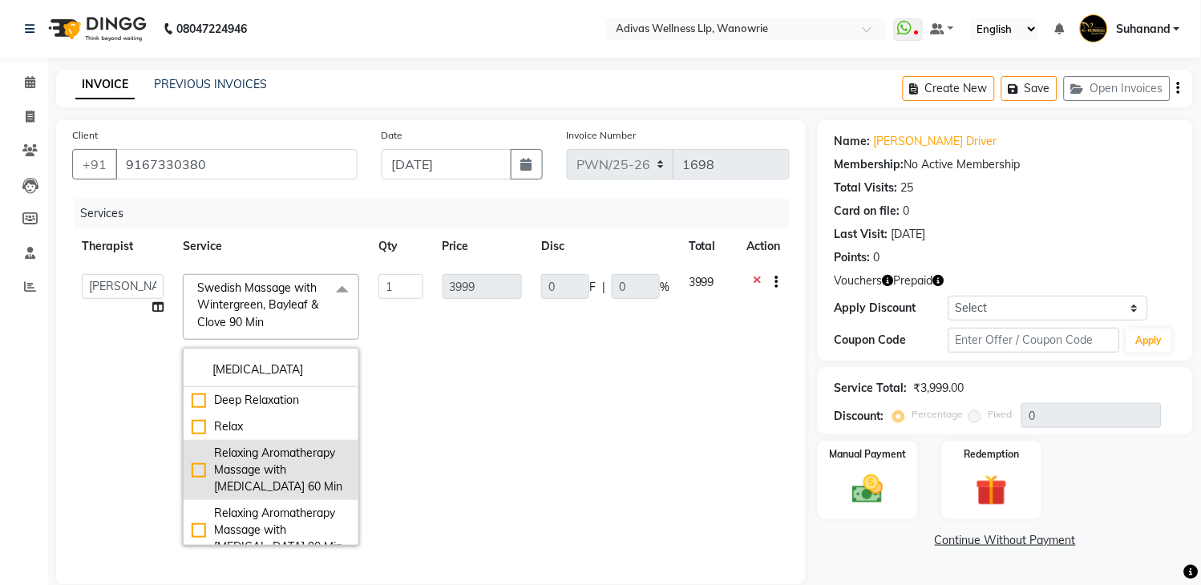
scroll to position [89, 0]
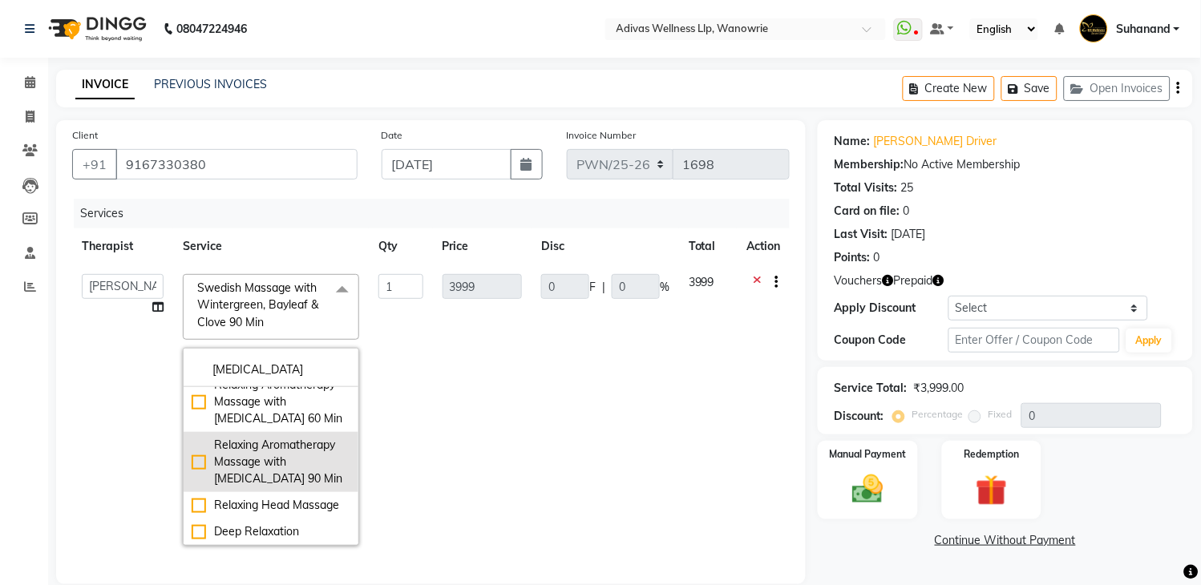
type input "RELA"
click at [192, 467] on div "Relaxing Aromatherapy Massage with [MEDICAL_DATA] 90 Min" at bounding box center [271, 462] width 159 height 51
checkbox input "true"
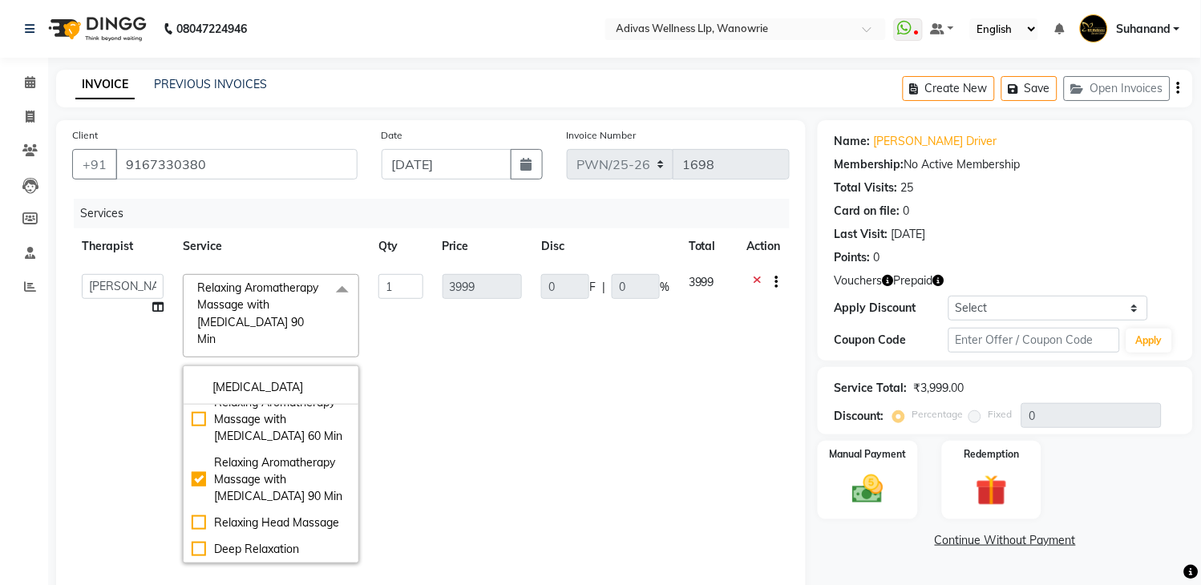
click at [649, 390] on td "0 F | 0 %" at bounding box center [604, 419] width 147 height 309
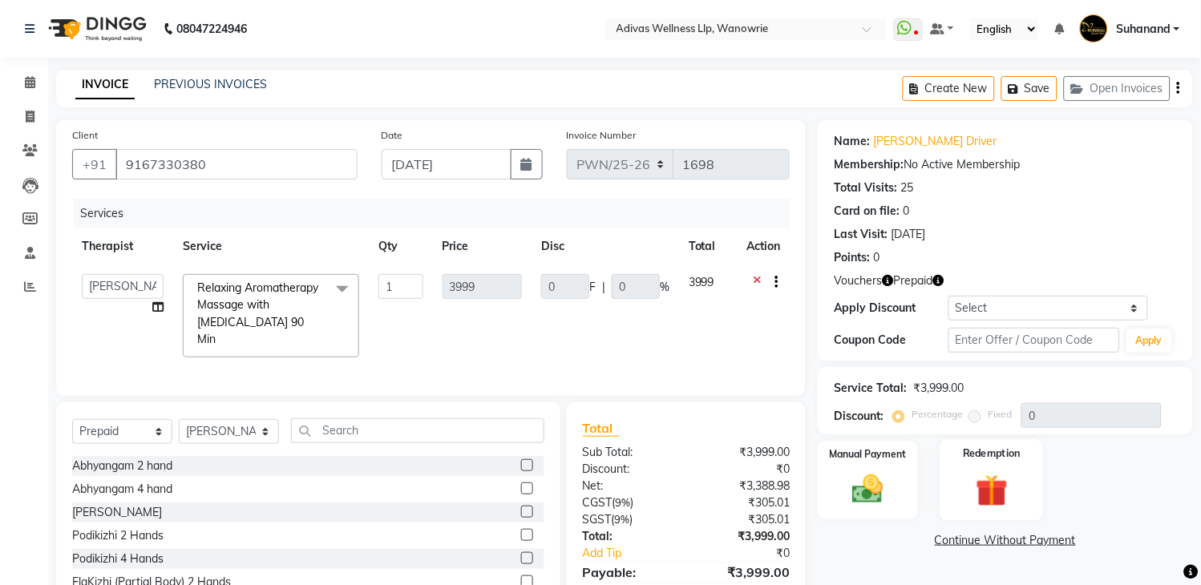
click at [972, 463] on div "Redemption" at bounding box center [990, 480] width 103 height 82
click at [1020, 449] on label "Redemption" at bounding box center [992, 454] width 58 height 15
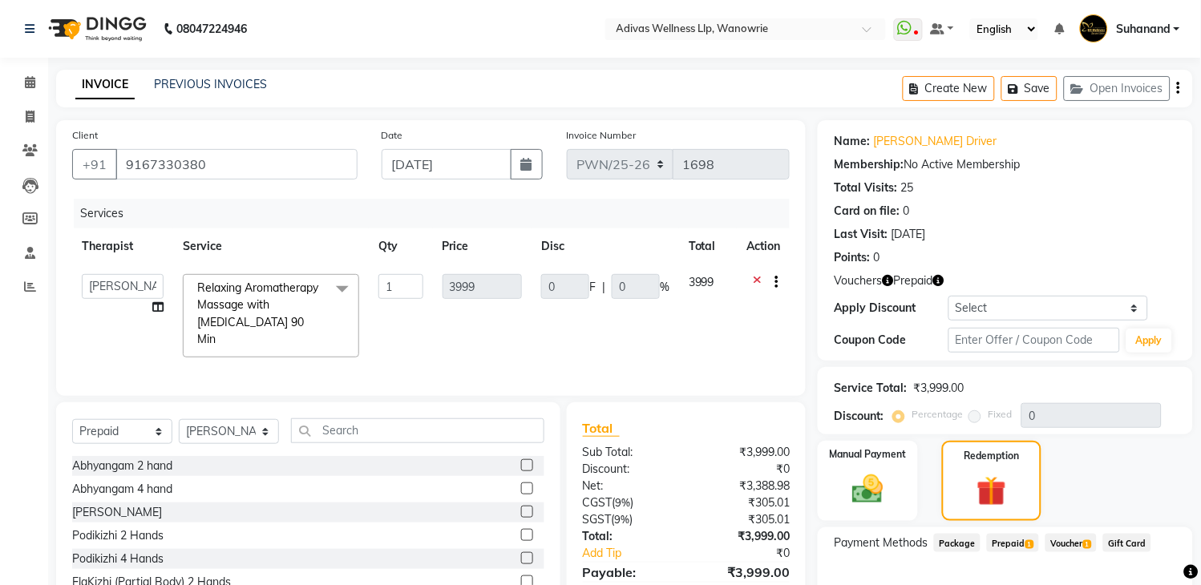
click at [1092, 540] on span "1" at bounding box center [1087, 545] width 9 height 10
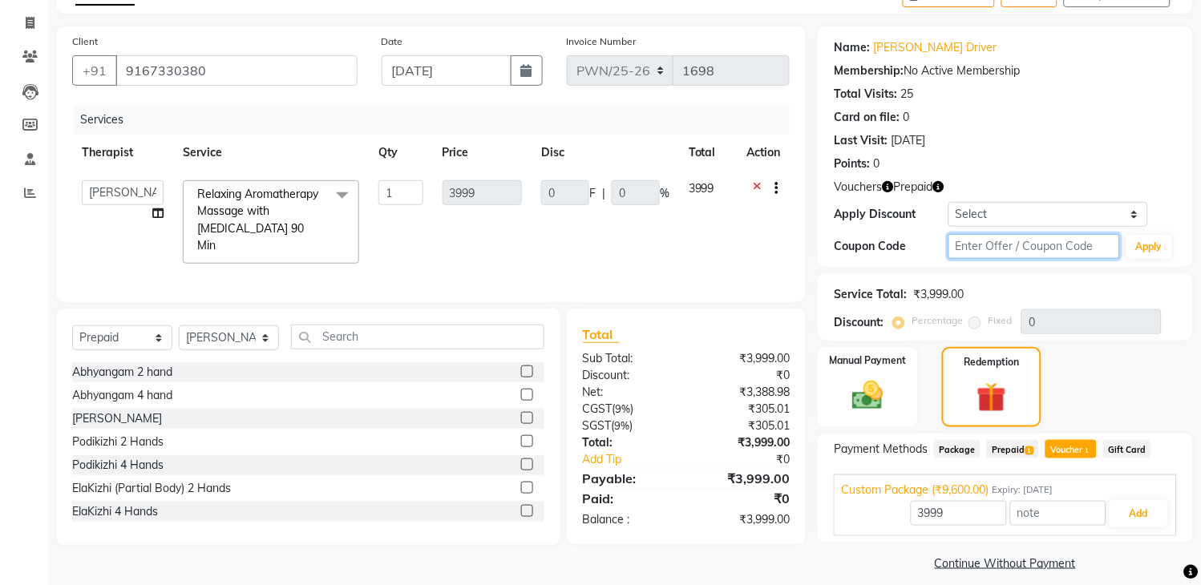
click at [1027, 239] on input "text" at bounding box center [1034, 246] width 172 height 25
type input "D50%"
click at [1139, 244] on button "Apply" at bounding box center [1149, 247] width 46 height 24
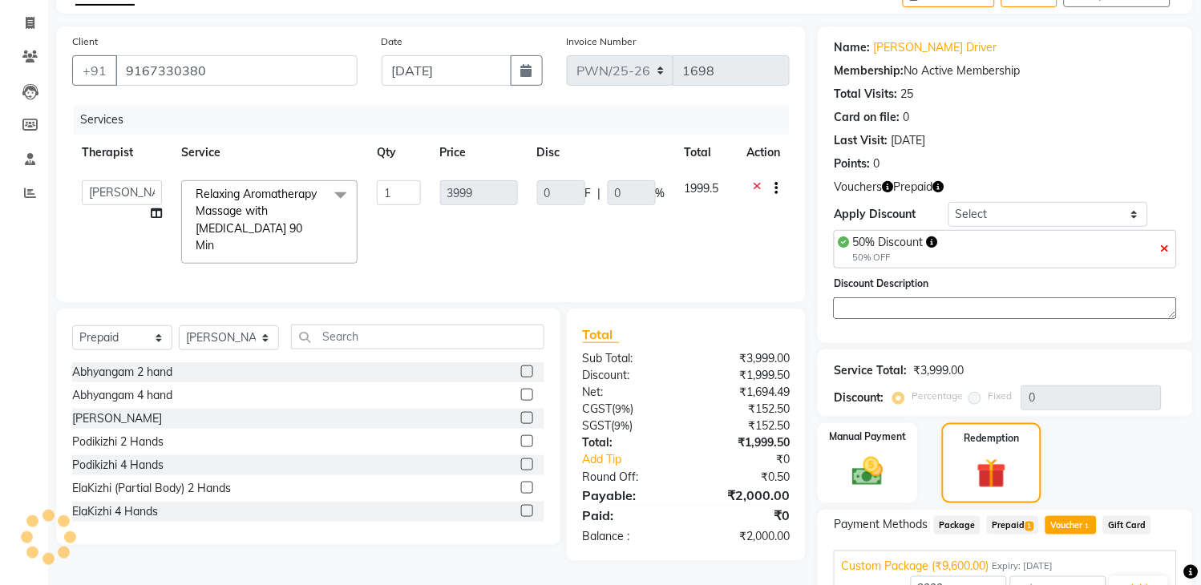
type input "50"
type input "1999.5"
type input "50"
click at [978, 491] on div "Name: Farida Driver Membership: No Active Membership Total Visits: 25 Card on f…" at bounding box center [1011, 338] width 387 height 625
click at [973, 576] on input "9600" at bounding box center [959, 588] width 96 height 25
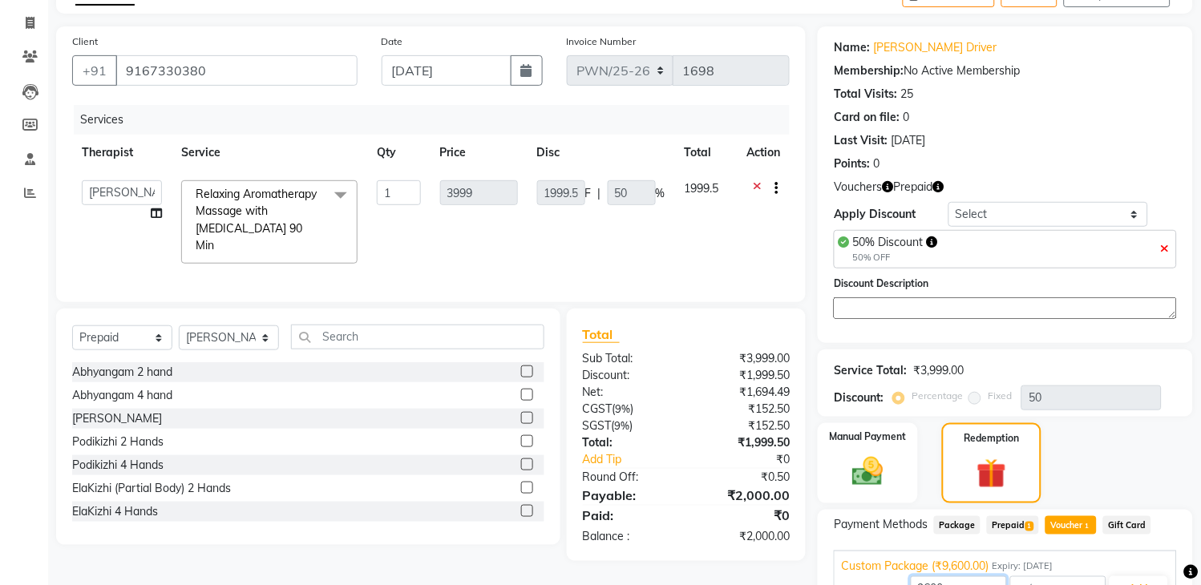
scroll to position [183, 0]
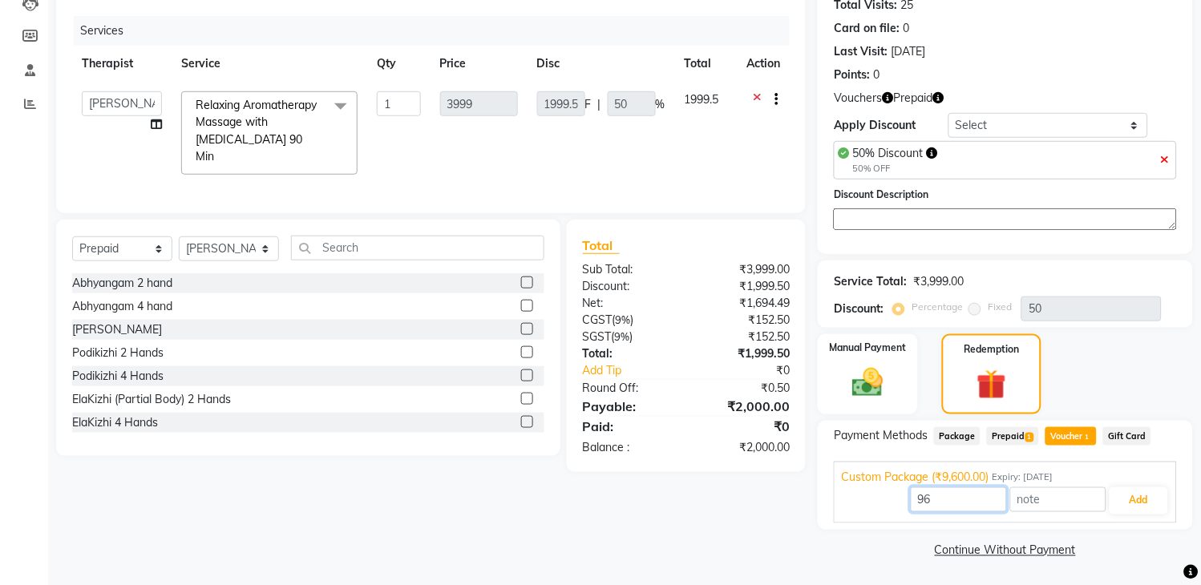
type input "9"
type input "2000"
click at [1142, 495] on button "Add" at bounding box center [1138, 500] width 59 height 27
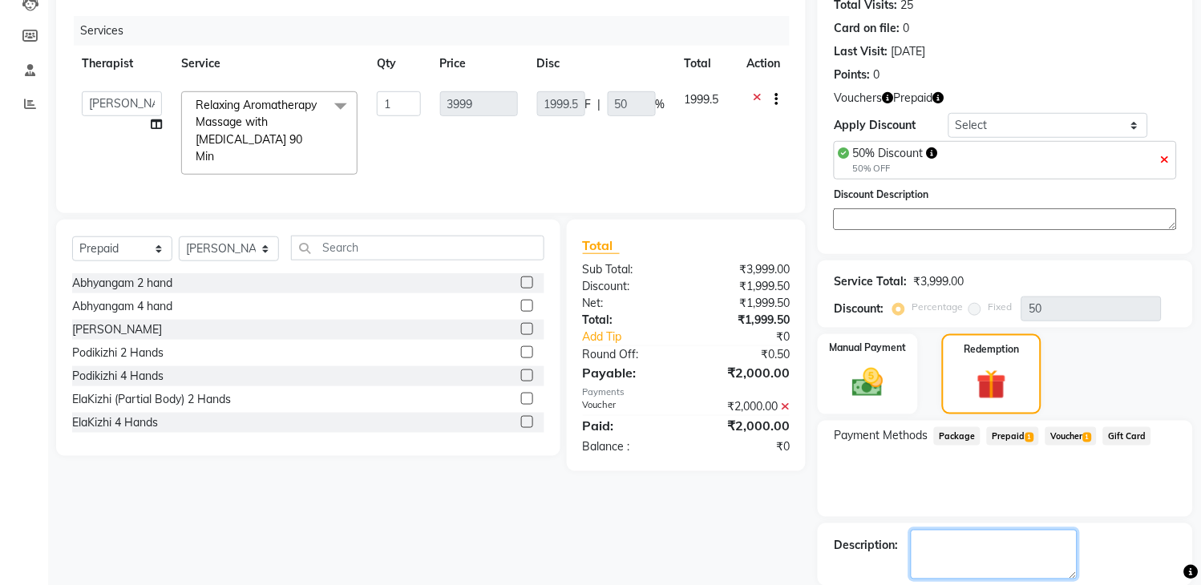
click at [984, 550] on textarea at bounding box center [994, 555] width 167 height 50
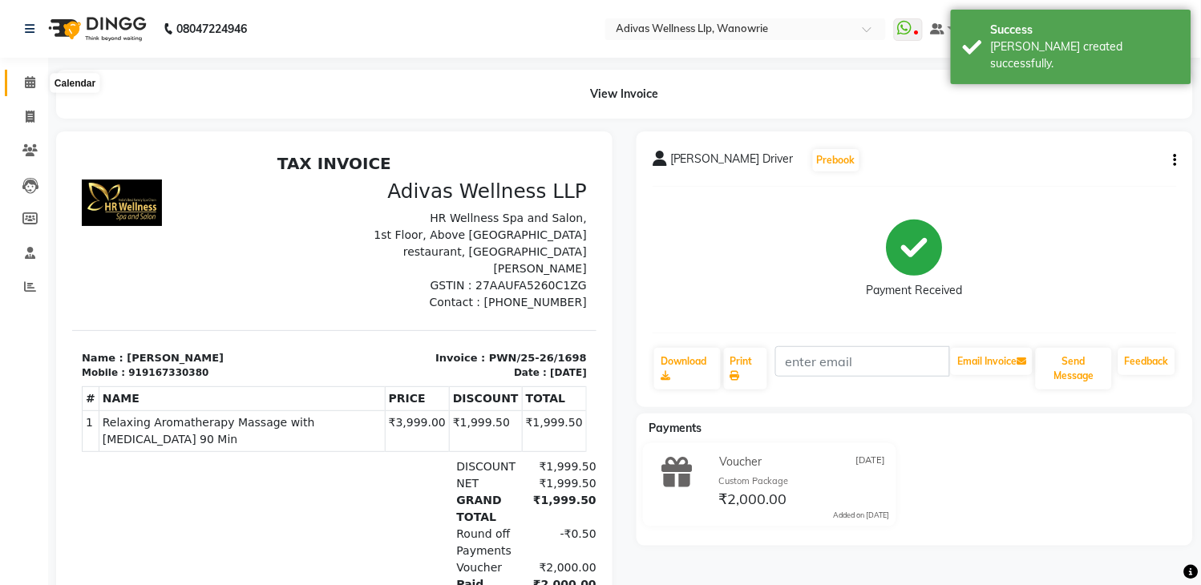
click at [30, 80] on icon at bounding box center [30, 82] width 10 height 12
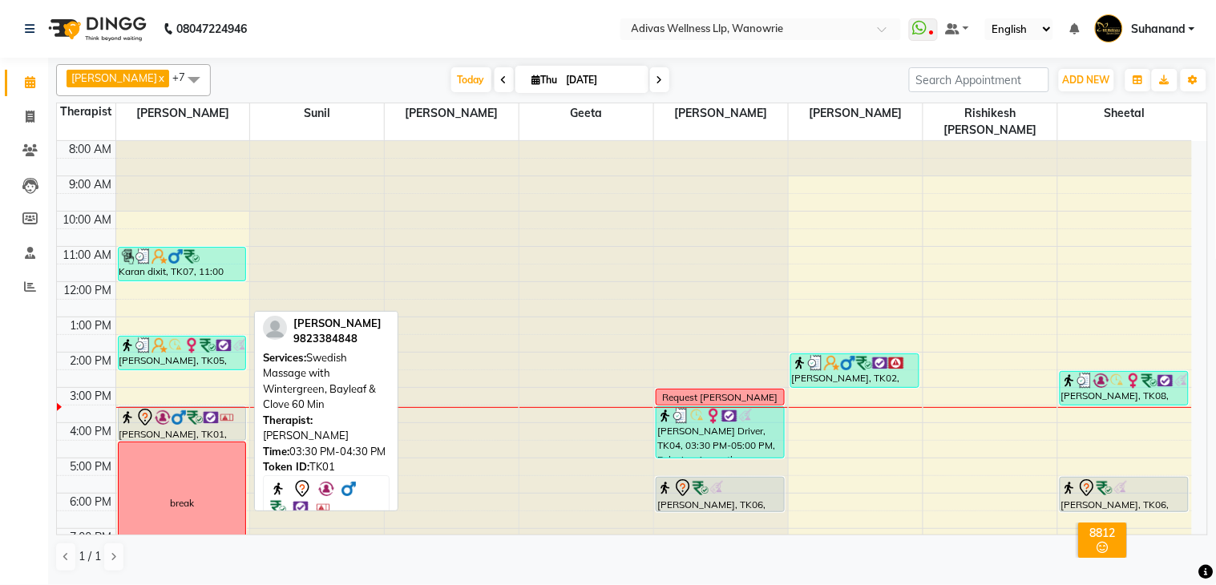
click at [171, 410] on img at bounding box center [179, 418] width 16 height 16
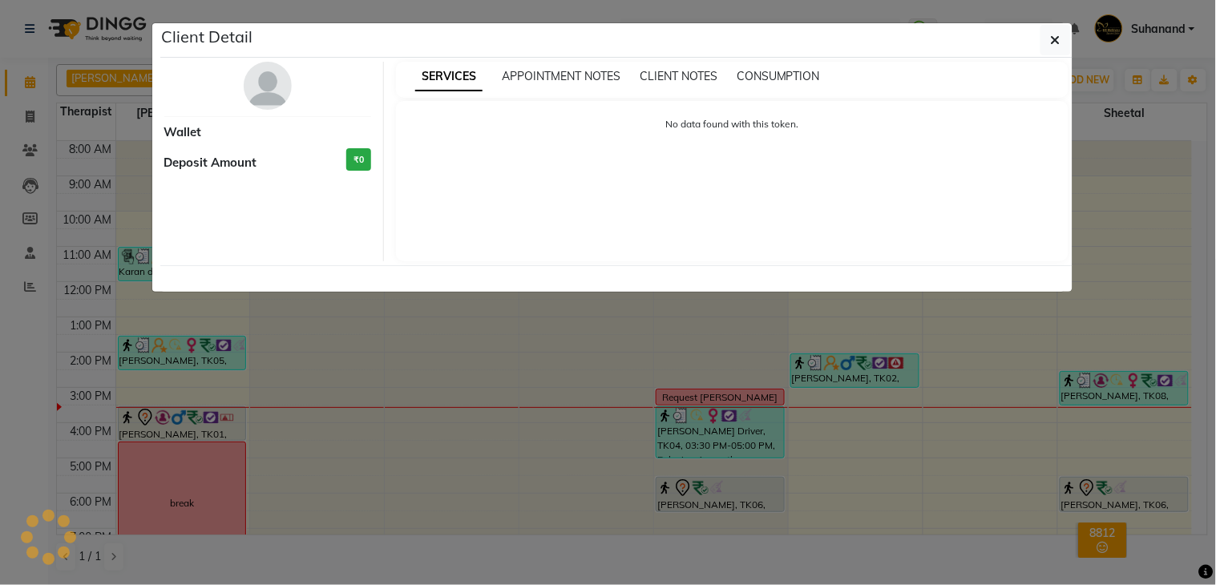
select select "7"
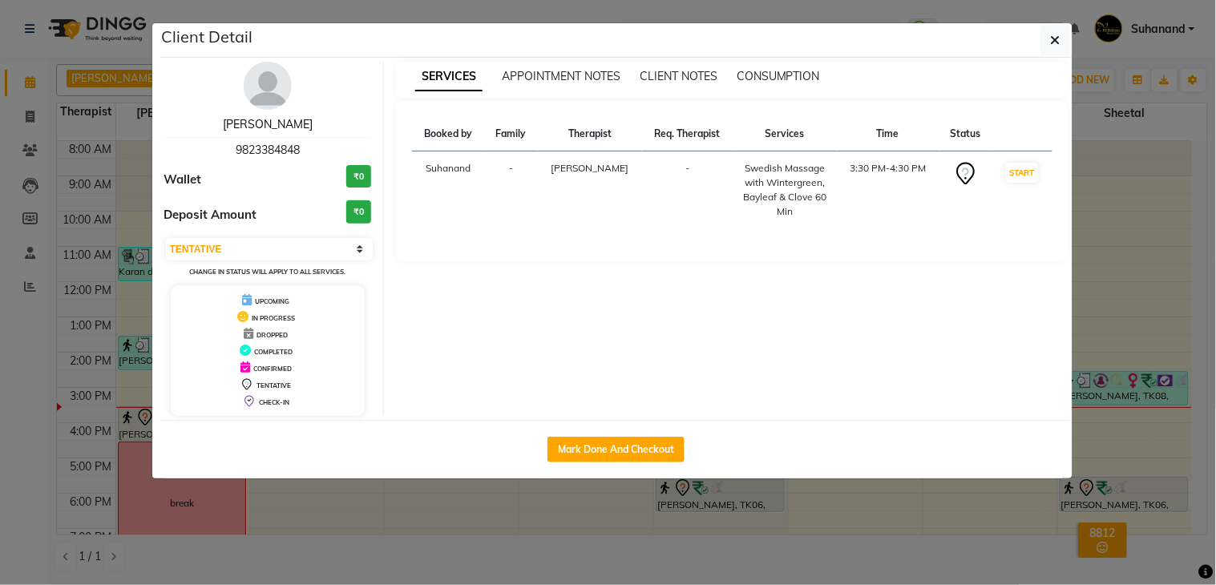
click at [274, 118] on link "[PERSON_NAME]" at bounding box center [268, 124] width 90 height 14
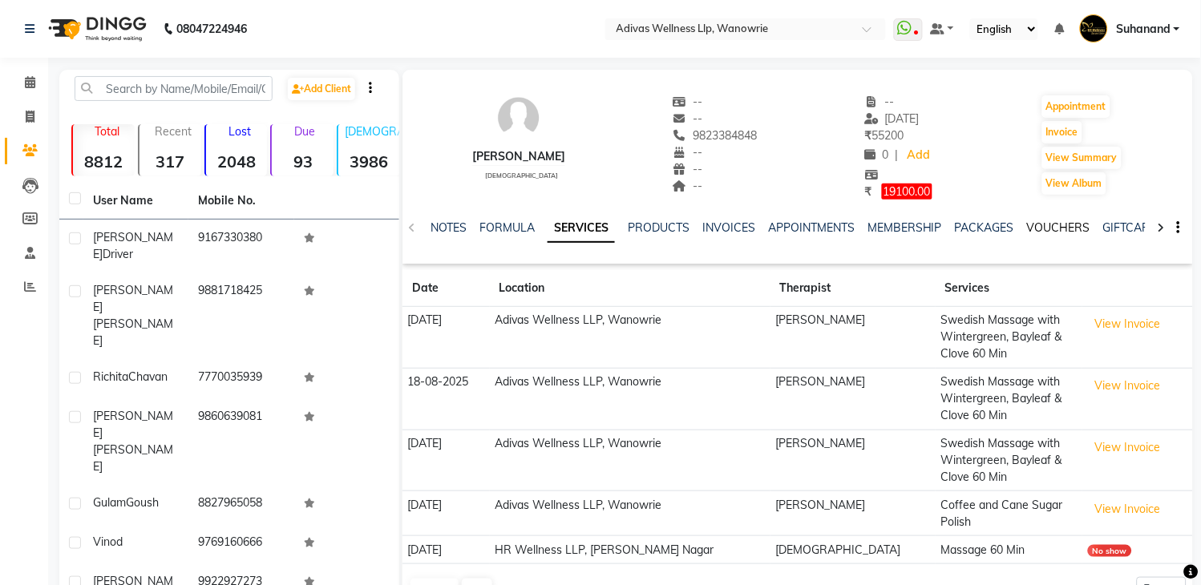
click at [1071, 222] on link "VOUCHERS" at bounding box center [1058, 227] width 63 height 14
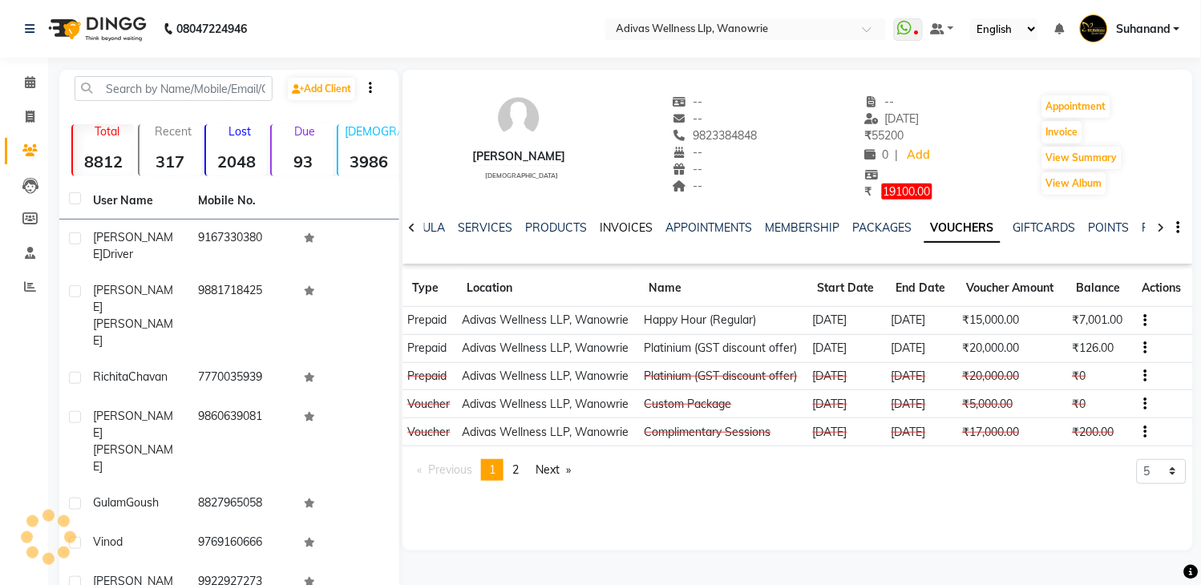
click at [606, 228] on link "INVOICES" at bounding box center [626, 227] width 53 height 14
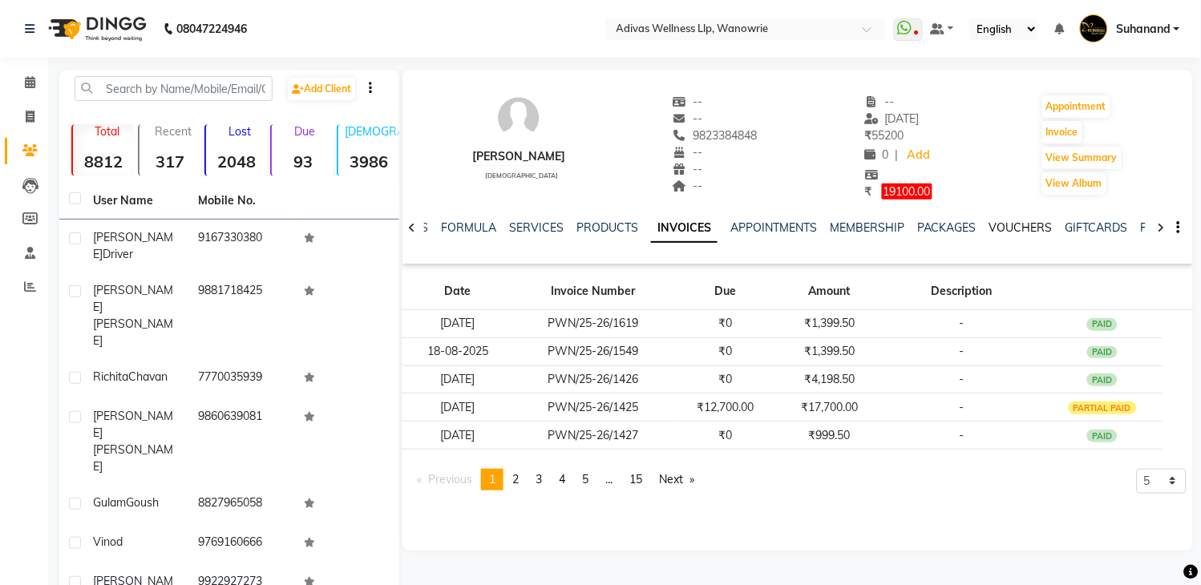
click at [997, 222] on link "VOUCHERS" at bounding box center [1020, 227] width 63 height 14
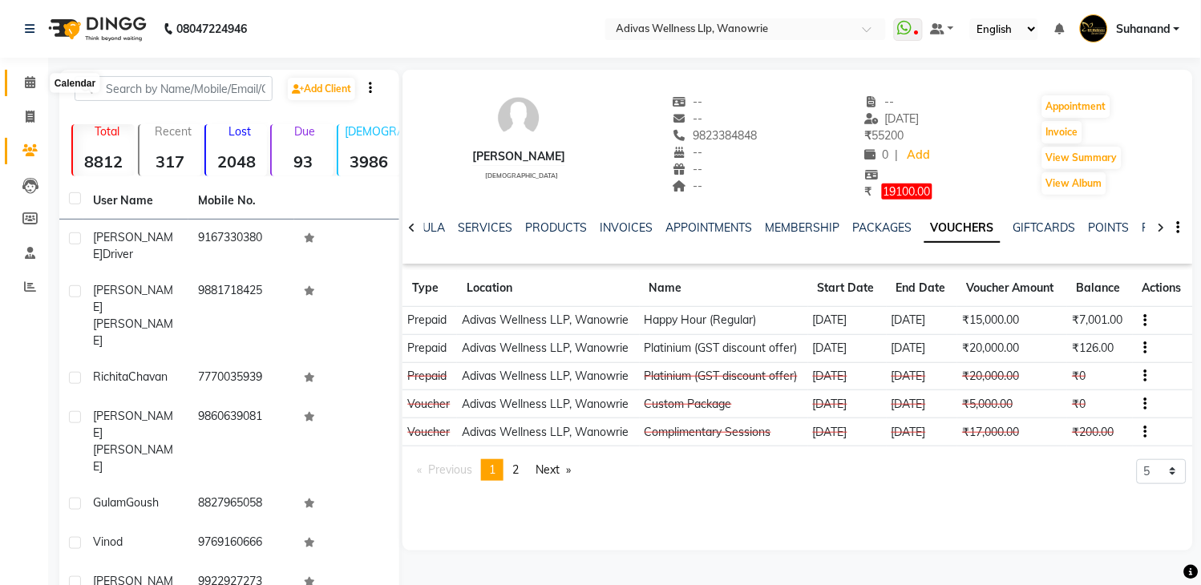
click at [30, 81] on icon at bounding box center [30, 82] width 10 height 12
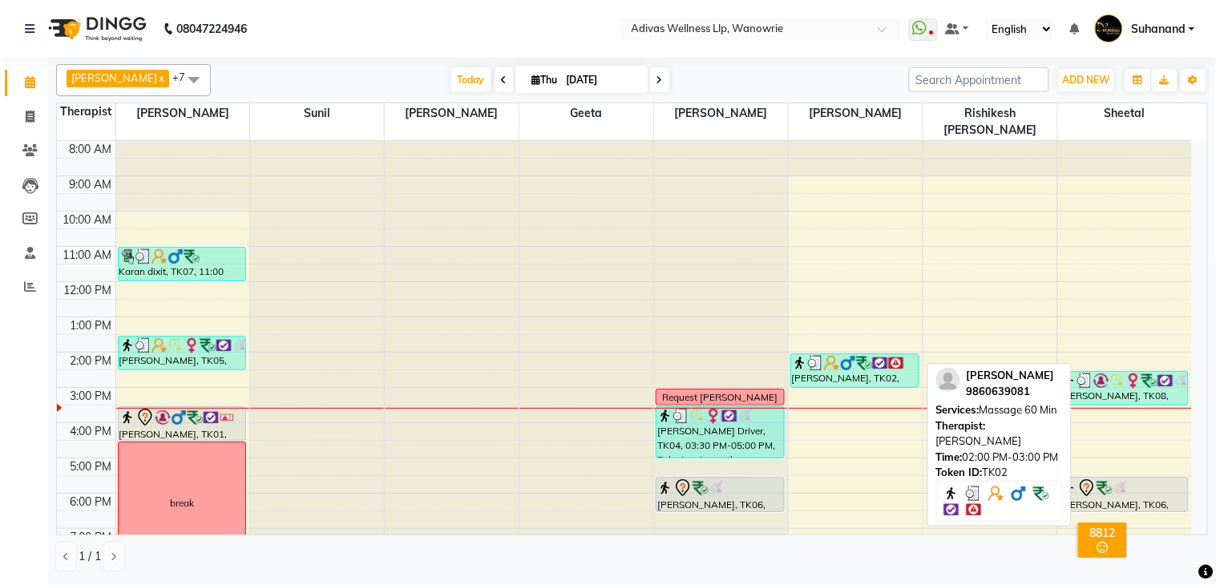
click at [910, 354] on div "[PERSON_NAME], TK02, 02:00 PM-03:00 PM, Massage 60 Min" at bounding box center [854, 370] width 127 height 33
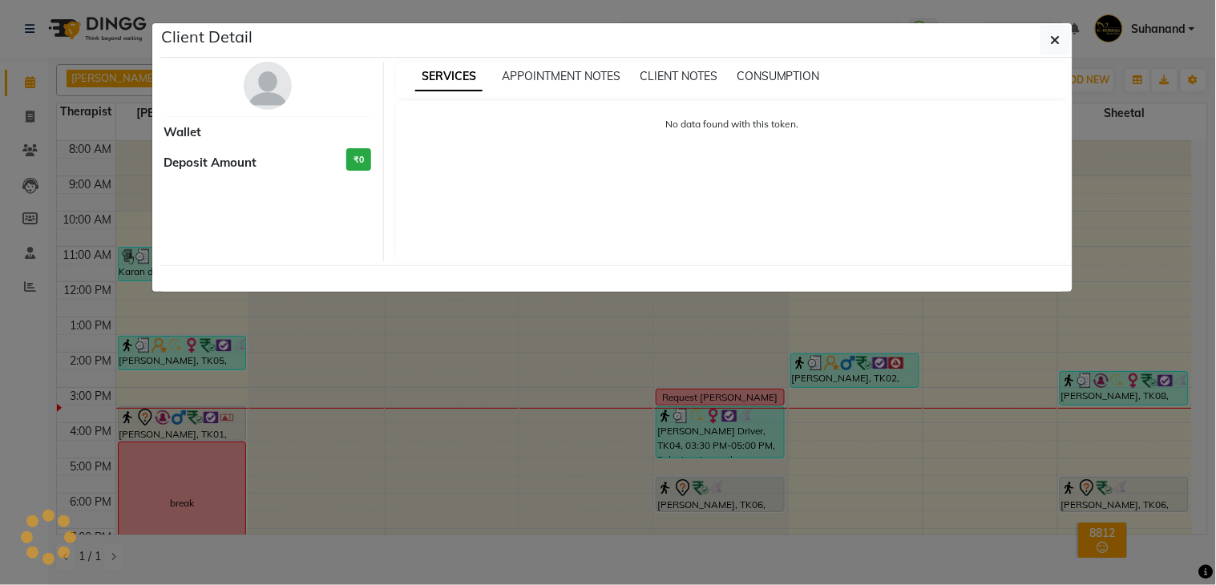
select select "3"
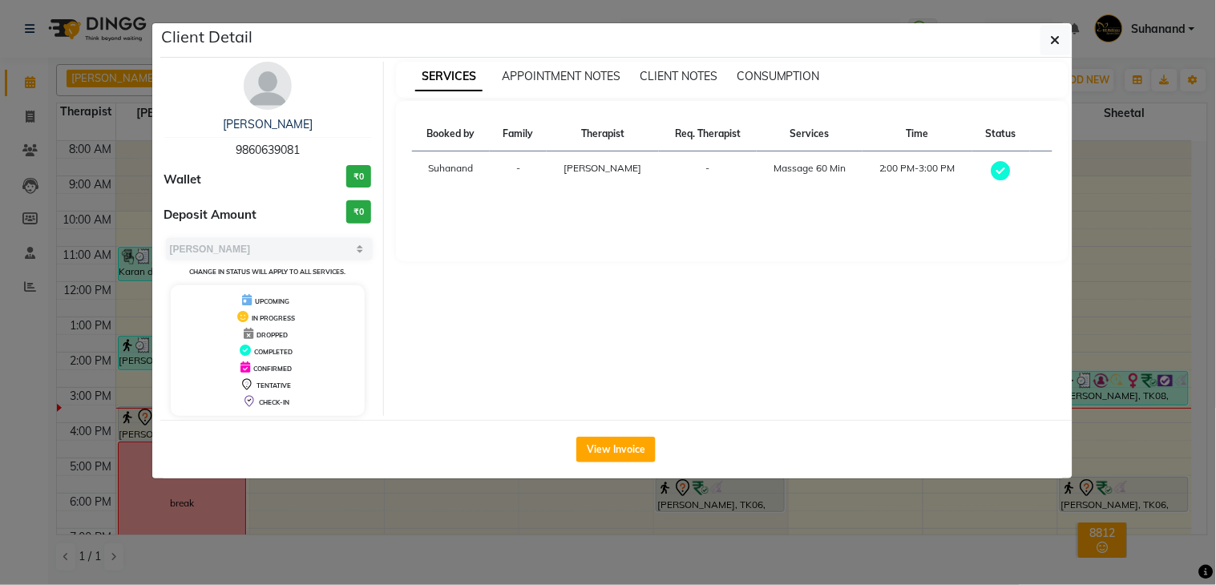
click at [295, 150] on span "9860639081" at bounding box center [268, 150] width 64 height 14
copy span "9860639081"
click at [1054, 28] on button "button" at bounding box center [1055, 40] width 30 height 30
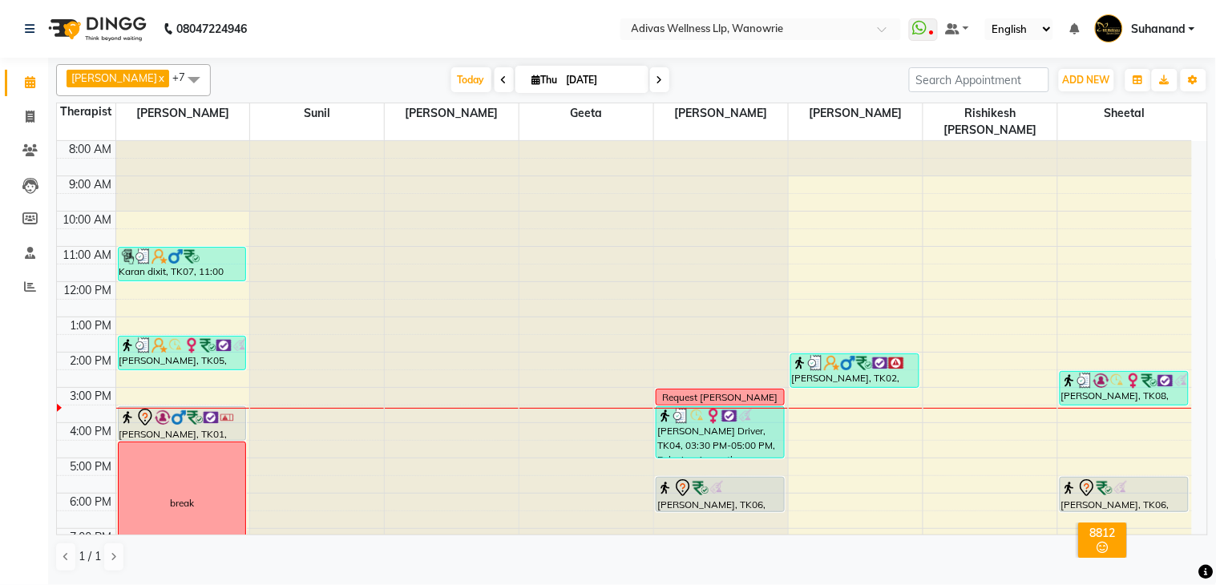
click at [588, 77] on input "[DATE]" at bounding box center [602, 80] width 80 height 24
select select "9"
select select "2025"
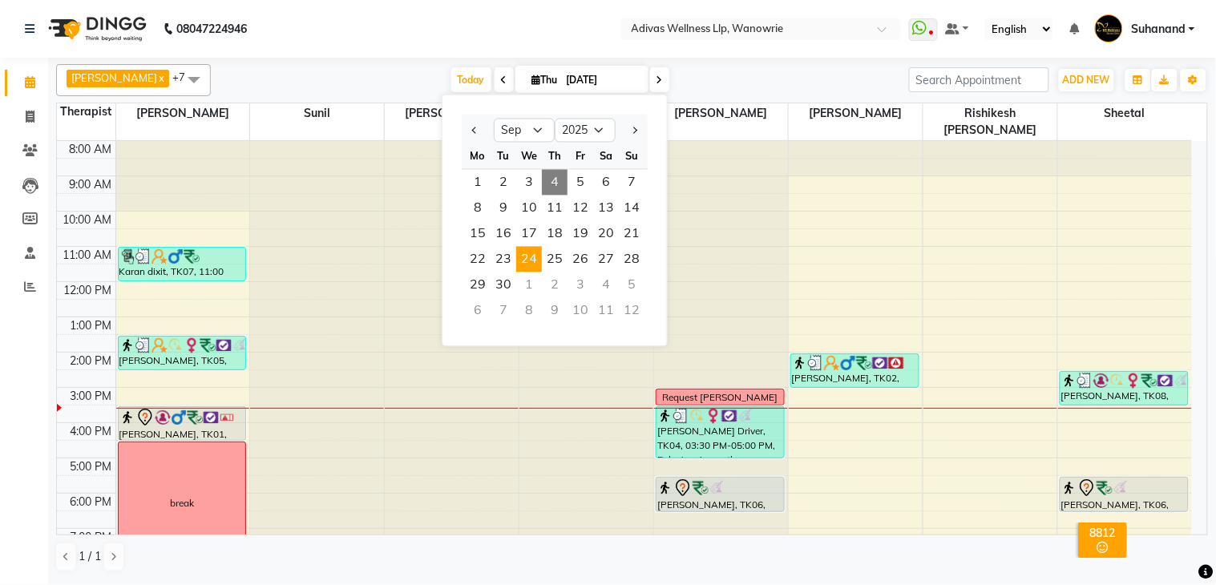
click at [539, 258] on span "24" at bounding box center [529, 260] width 26 height 26
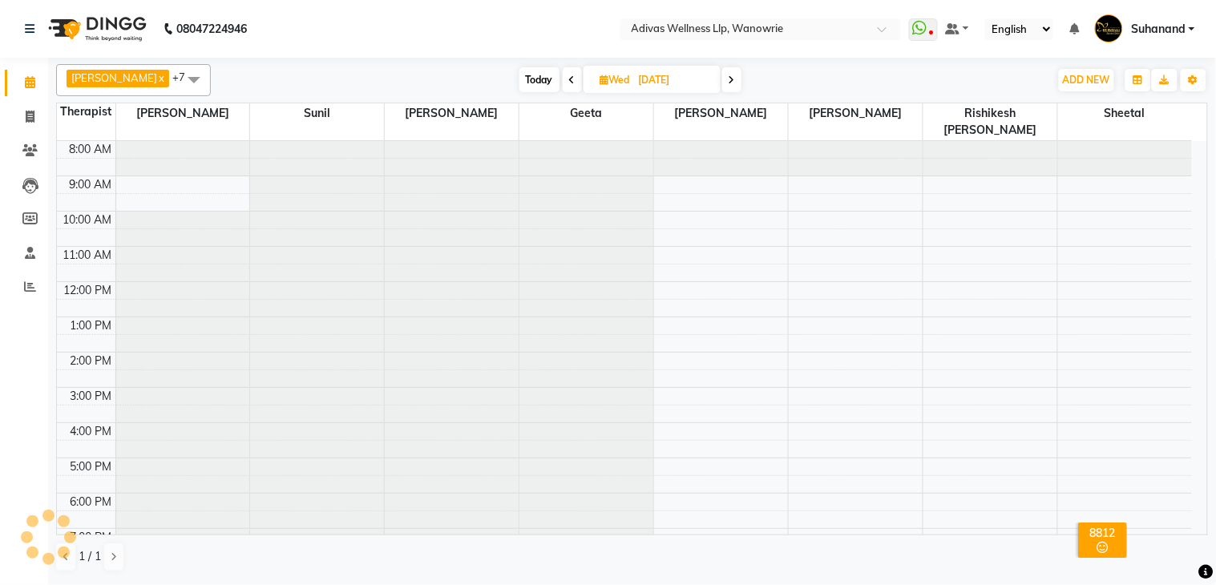
scroll to position [51, 0]
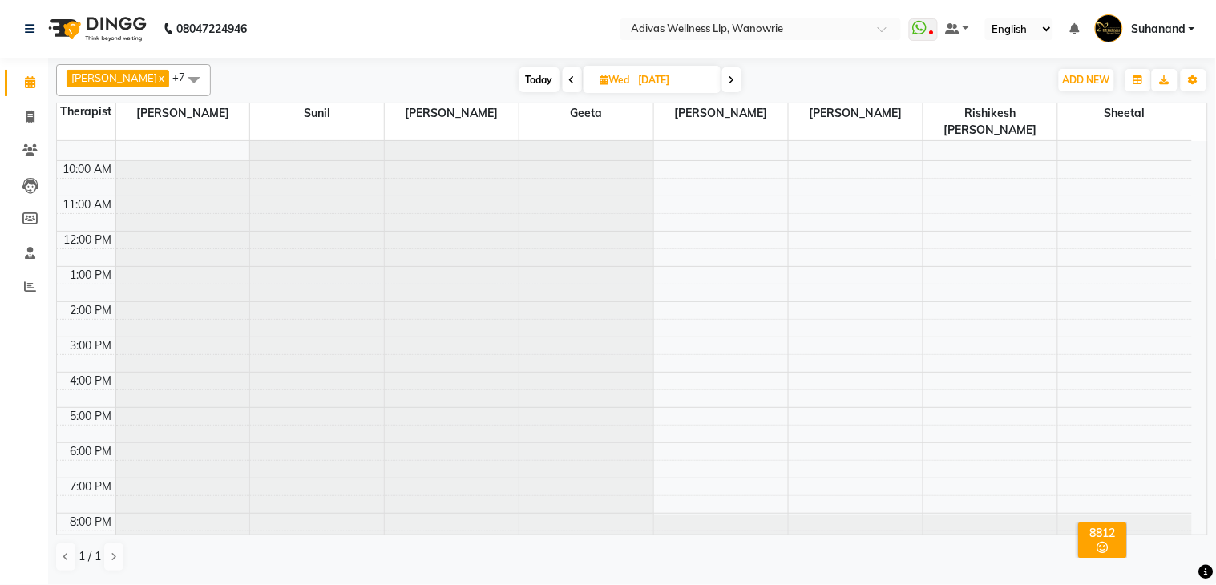
click at [725, 76] on span at bounding box center [731, 79] width 19 height 25
type input "25-09-2025"
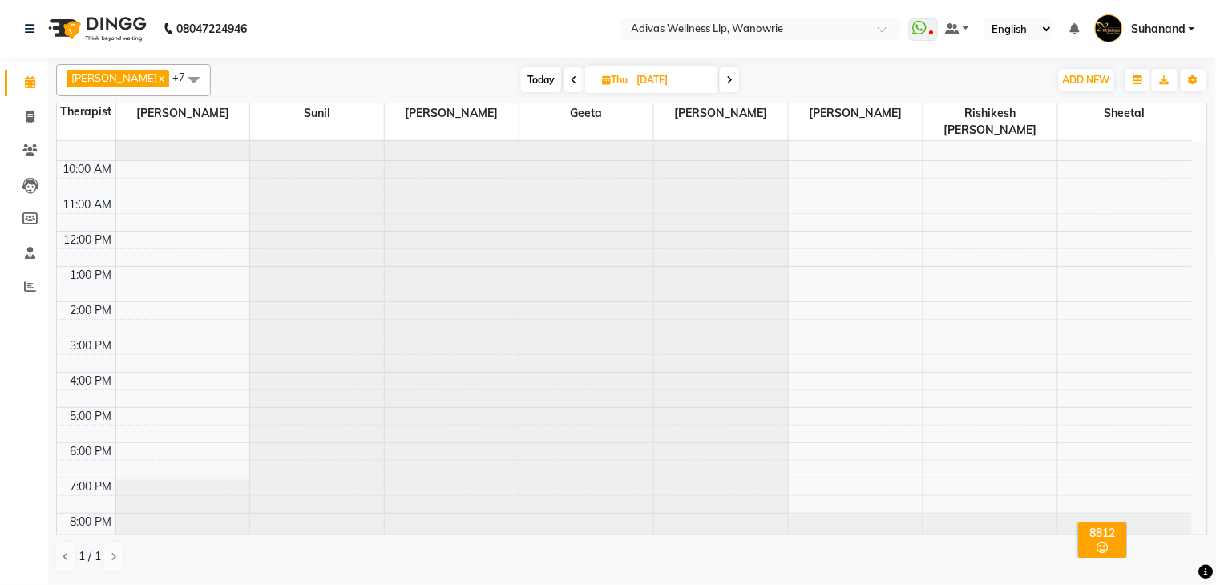
scroll to position [0, 0]
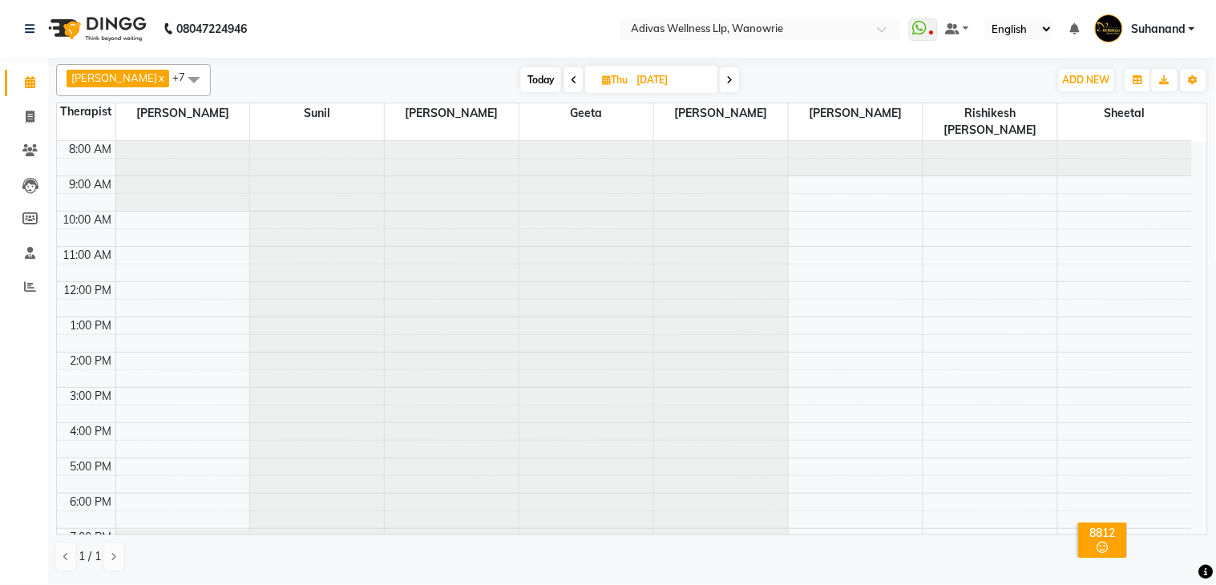
click at [814, 238] on div "8:00 AM 9:00 AM 10:00 AM 11:00 AM 12:00 PM 1:00 PM 2:00 PM 3:00 PM 4:00 PM 5:00…" at bounding box center [624, 370] width 1135 height 458
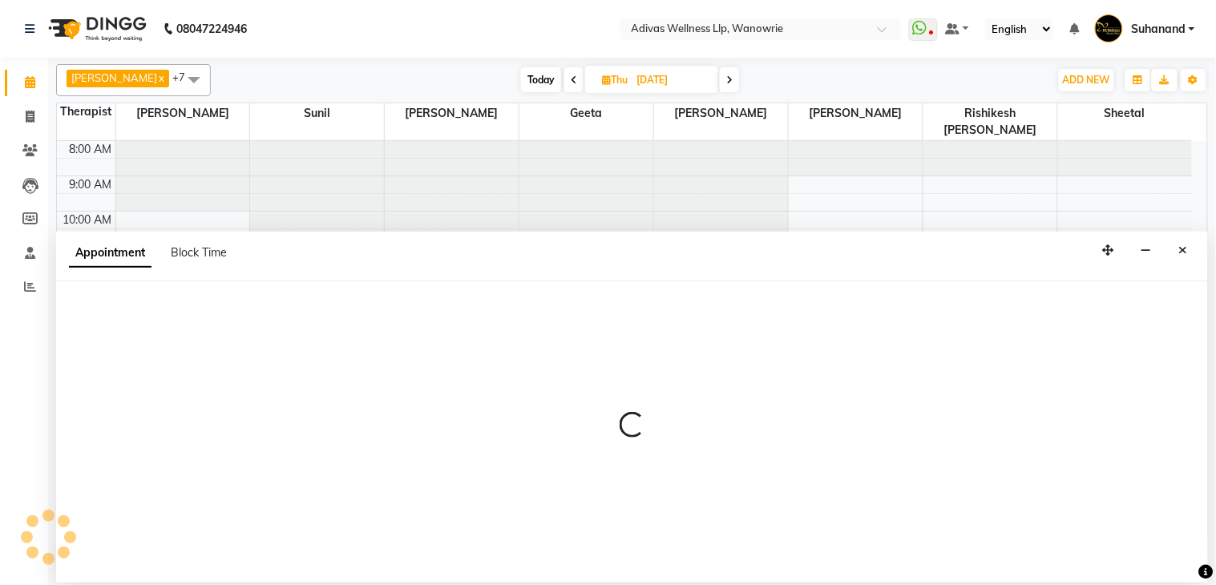
select select "42598"
select select "660"
select select "tentative"
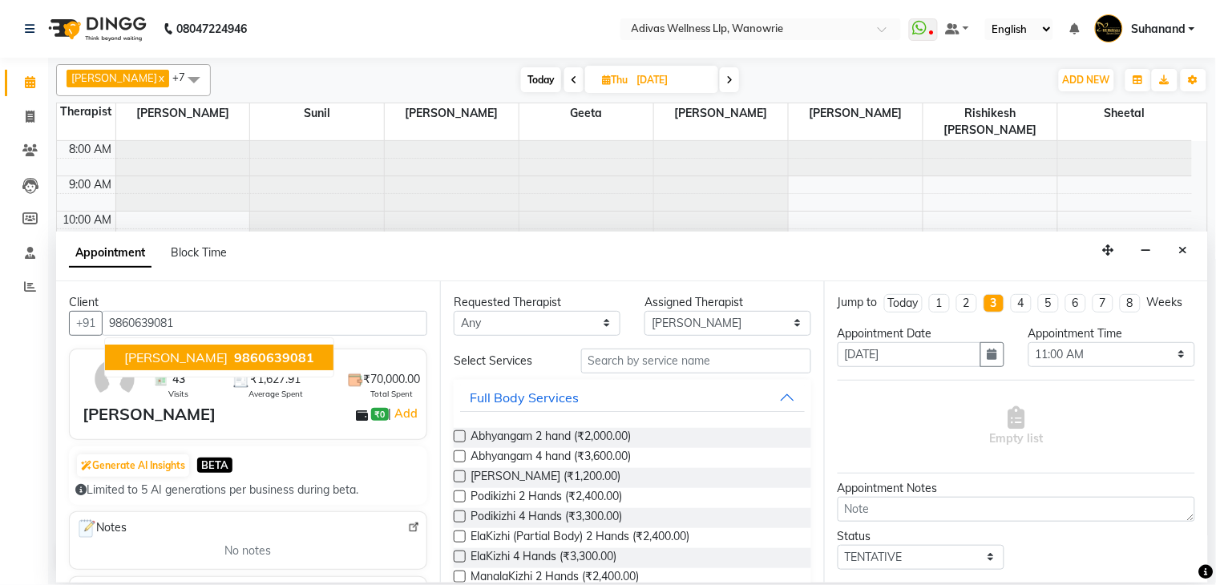
click at [234, 353] on span "9860639081" at bounding box center [274, 357] width 80 height 16
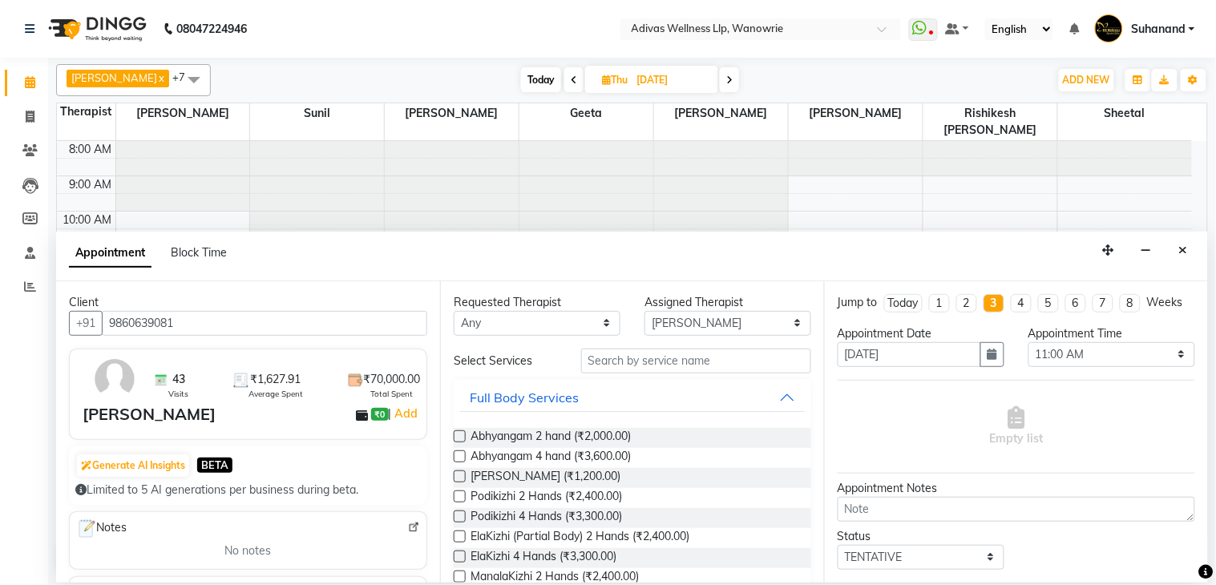
type input "9860639081"
click at [663, 361] on input "text" at bounding box center [696, 361] width 230 height 25
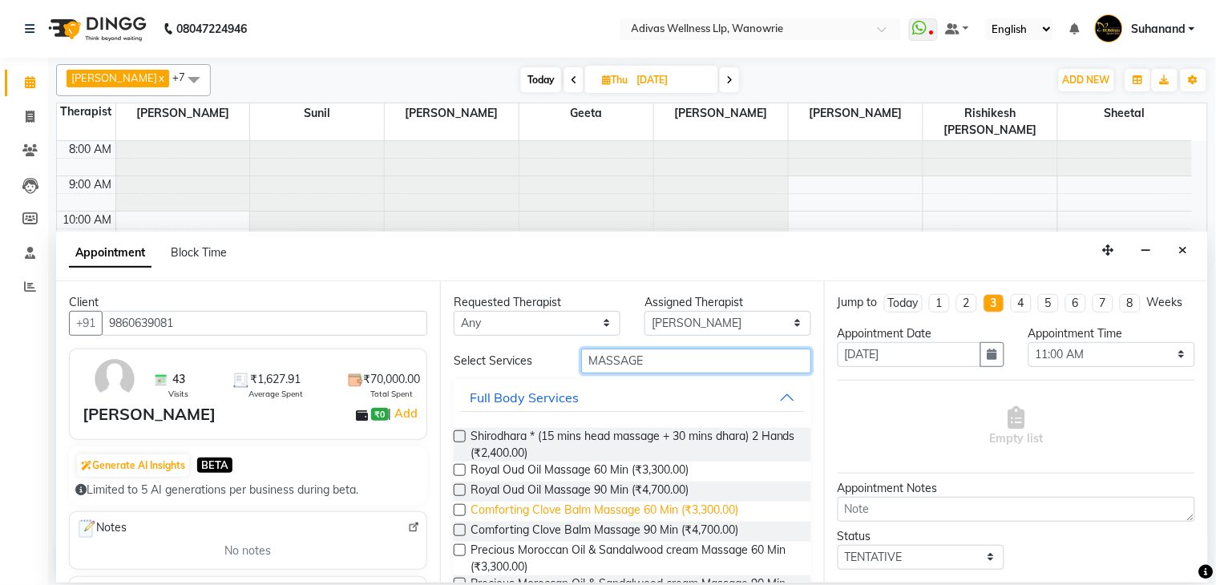
scroll to position [178, 0]
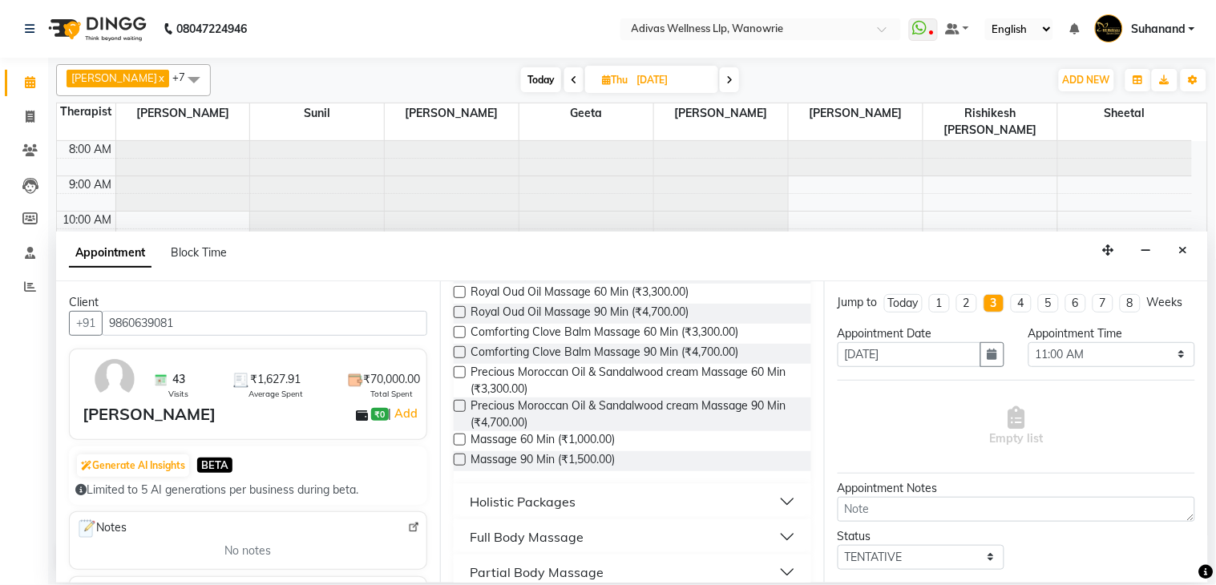
type input "MASSAGE"
click at [459, 438] on label at bounding box center [460, 440] width 12 height 12
click at [459, 438] on input "checkbox" at bounding box center [459, 441] width 10 height 10
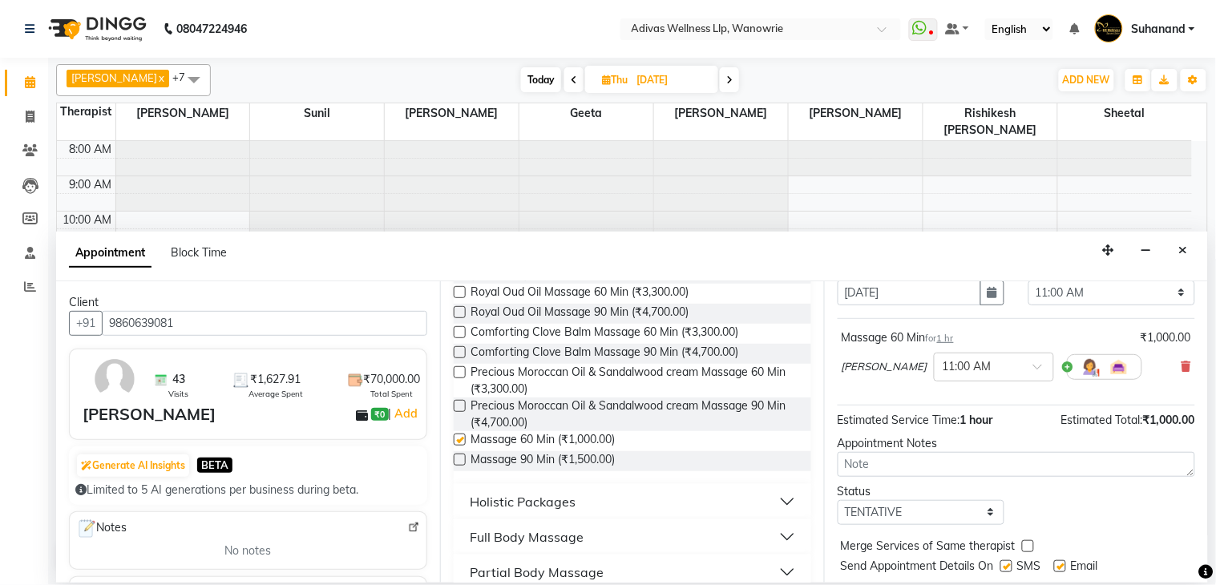
scroll to position [121, 0]
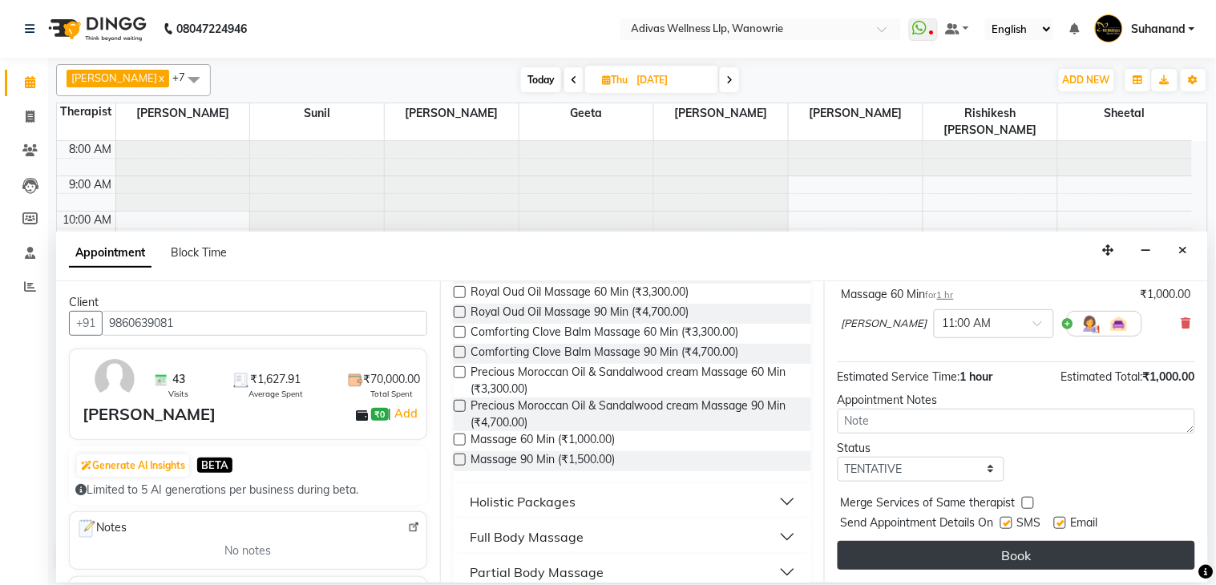
checkbox input "false"
click at [1007, 554] on button "Book" at bounding box center [1017, 555] width 358 height 29
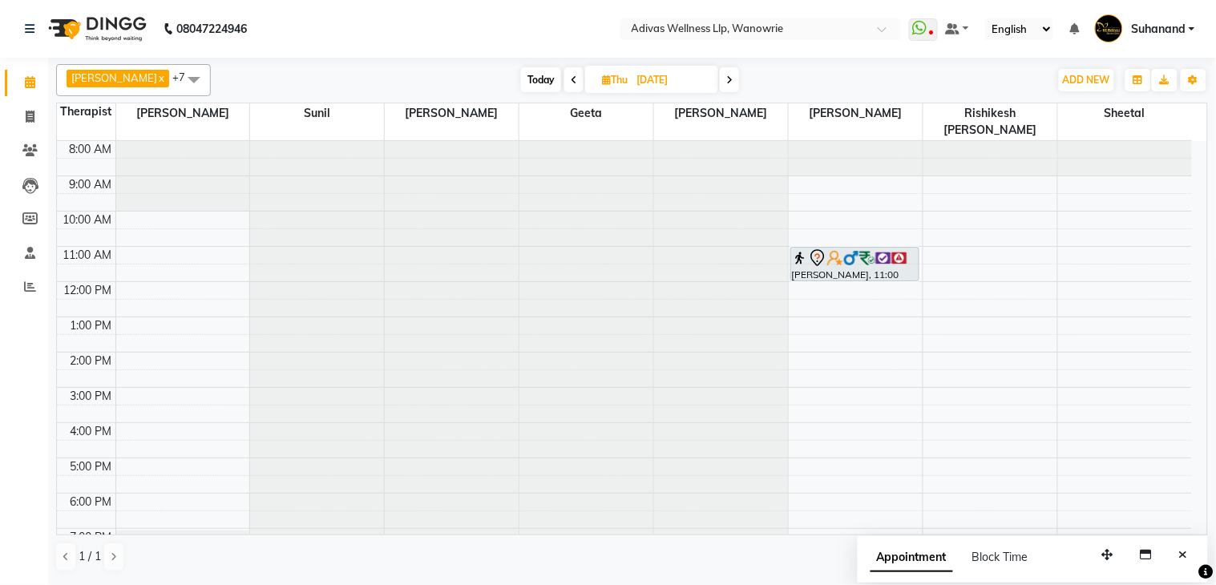
click at [521, 87] on span "Today" at bounding box center [541, 79] width 40 height 25
type input "[DATE]"
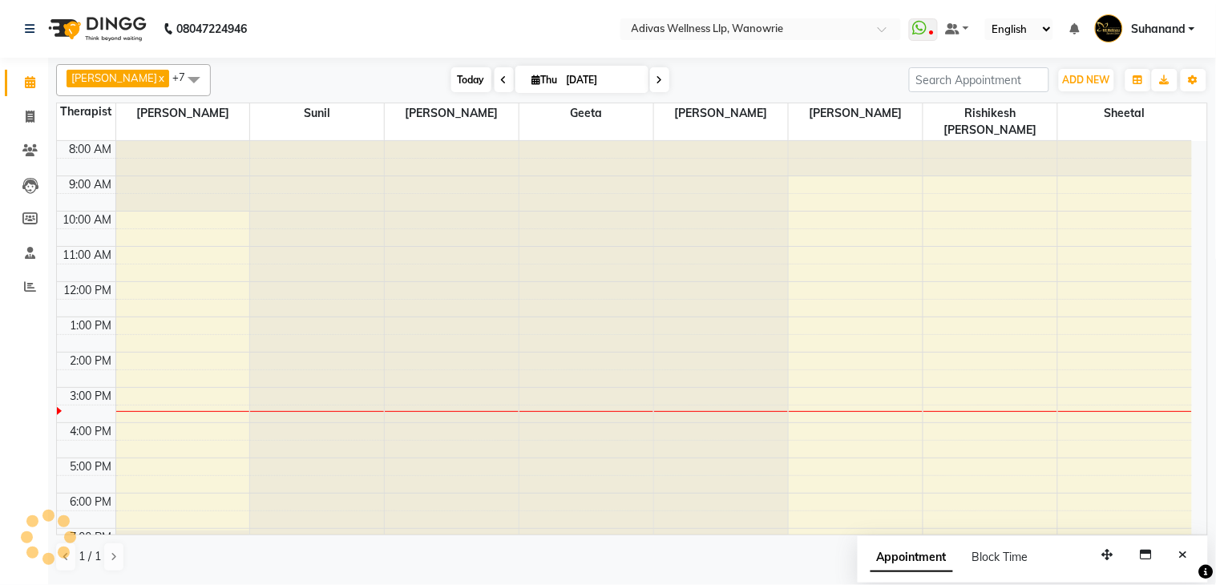
scroll to position [51, 0]
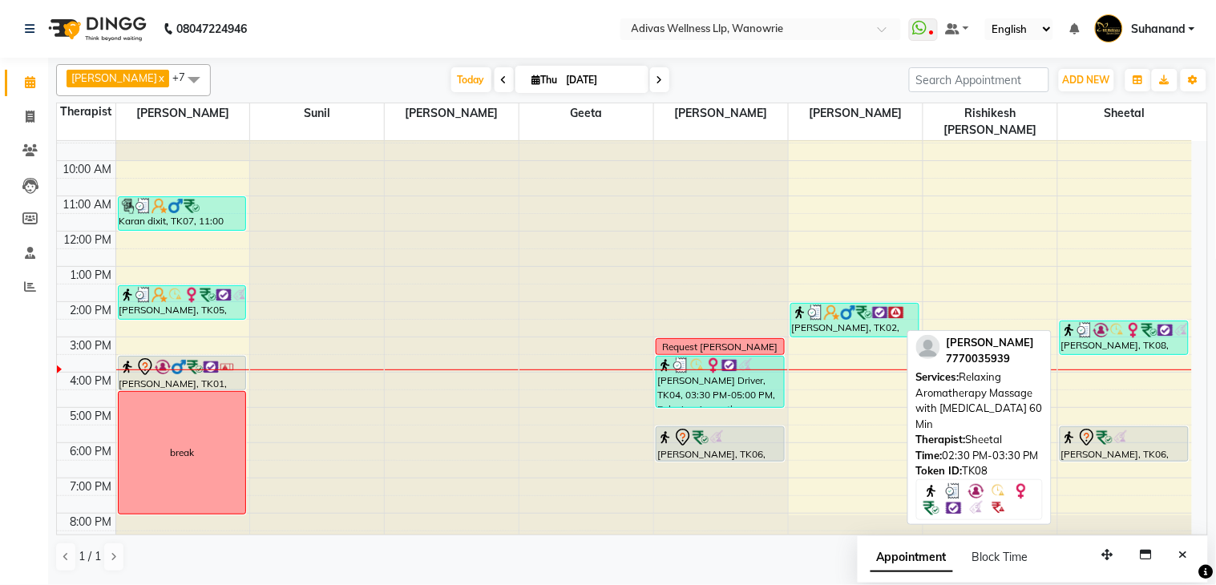
click at [1131, 322] on img at bounding box center [1133, 330] width 16 height 16
select select "3"
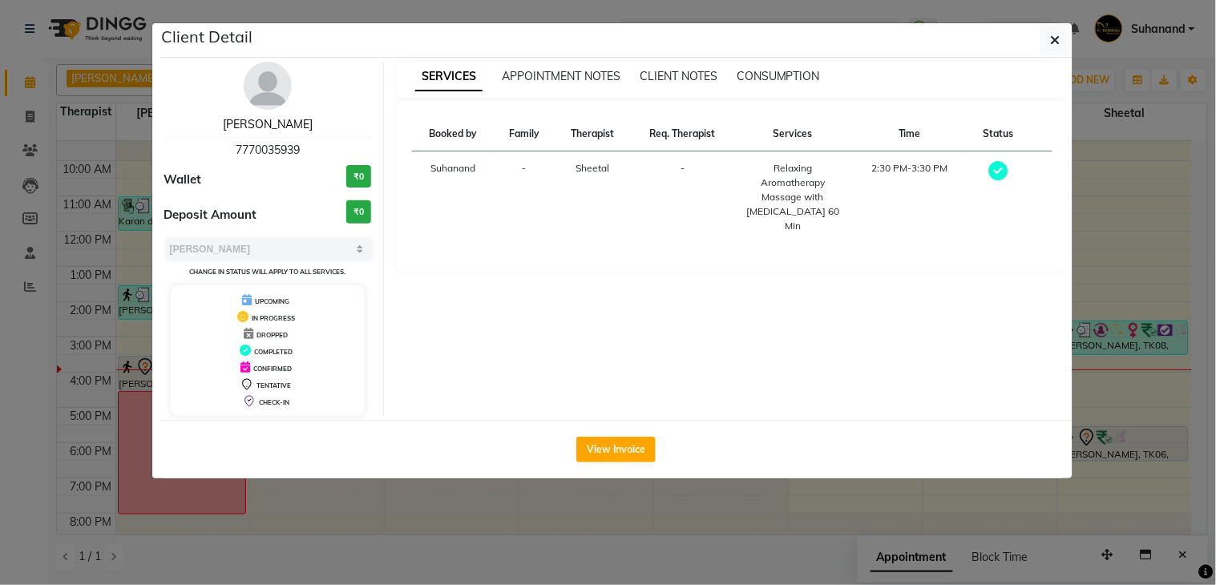
click at [271, 129] on link "[PERSON_NAME]" at bounding box center [268, 124] width 90 height 14
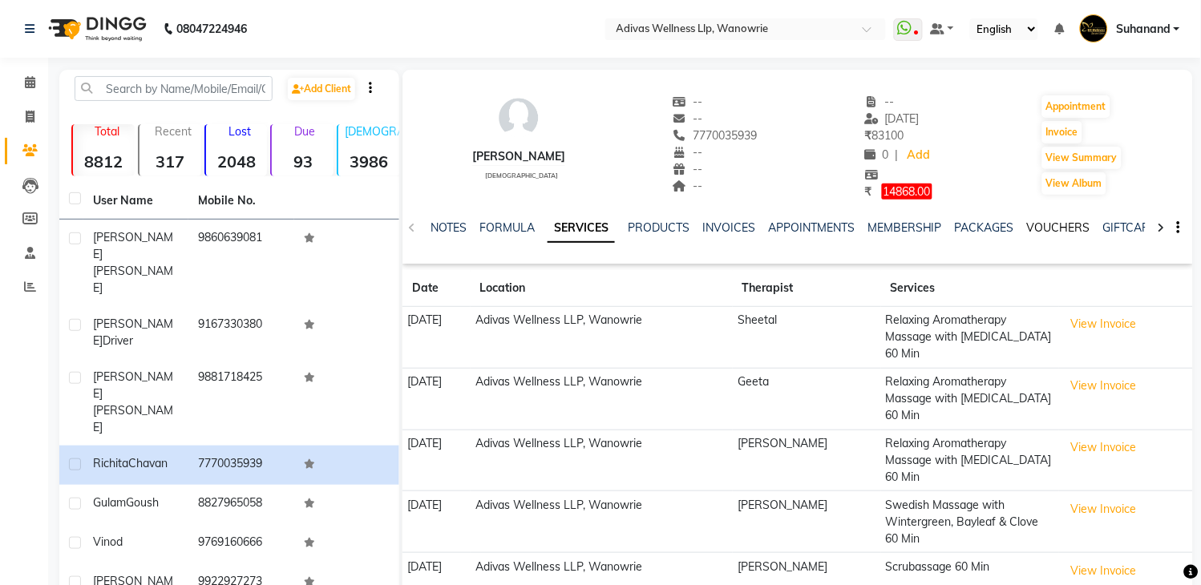
click at [1053, 228] on link "VOUCHERS" at bounding box center [1058, 227] width 63 height 14
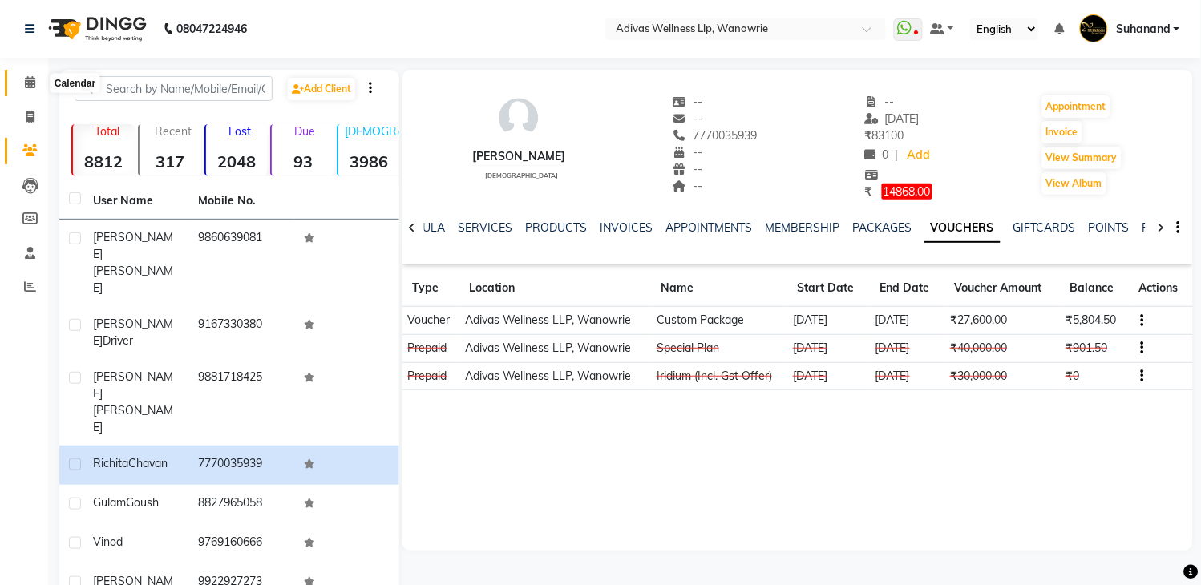
click at [29, 77] on icon at bounding box center [30, 82] width 10 height 12
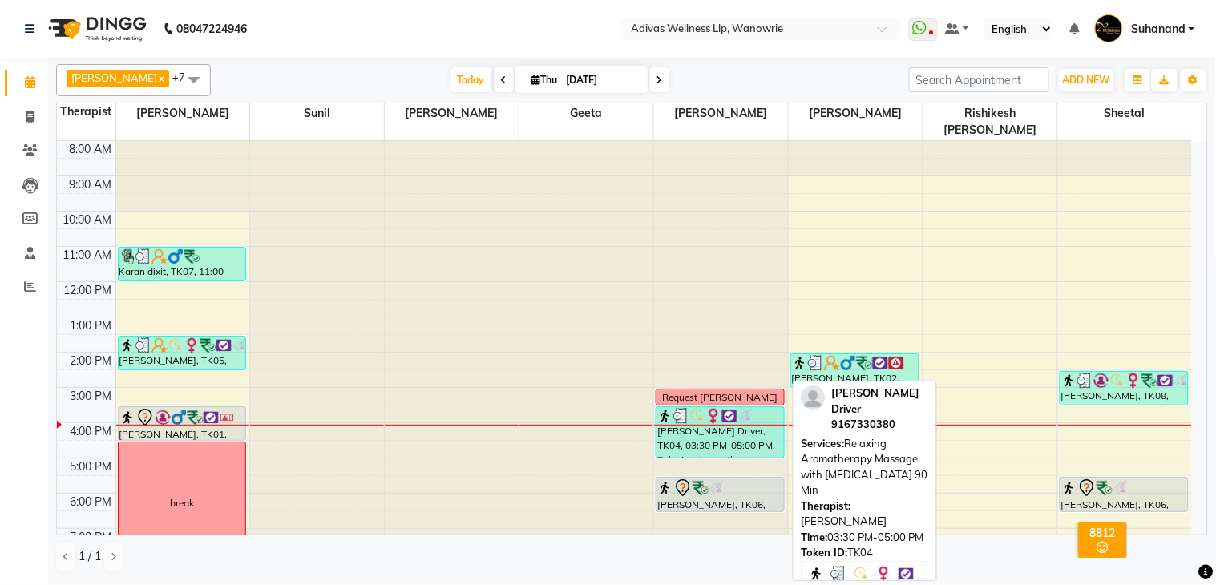
click at [715, 411] on div "Farida Driver, TK04, 03:30 PM-05:00 PM, Relaxing Aromatherapy Massage with Lave…" at bounding box center [720, 432] width 127 height 51
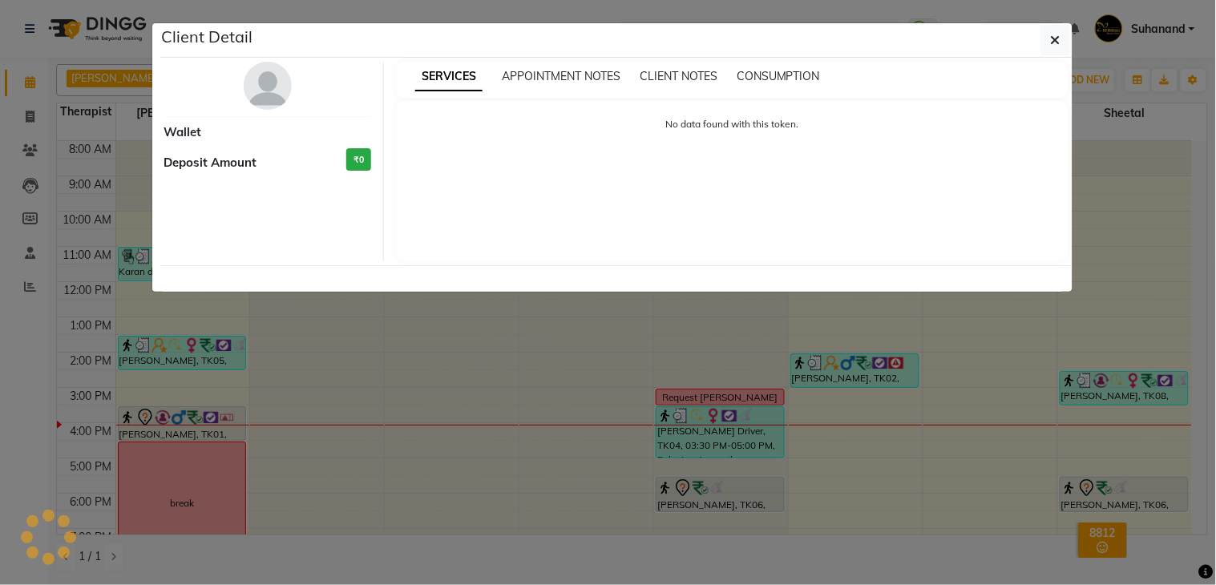
select select "3"
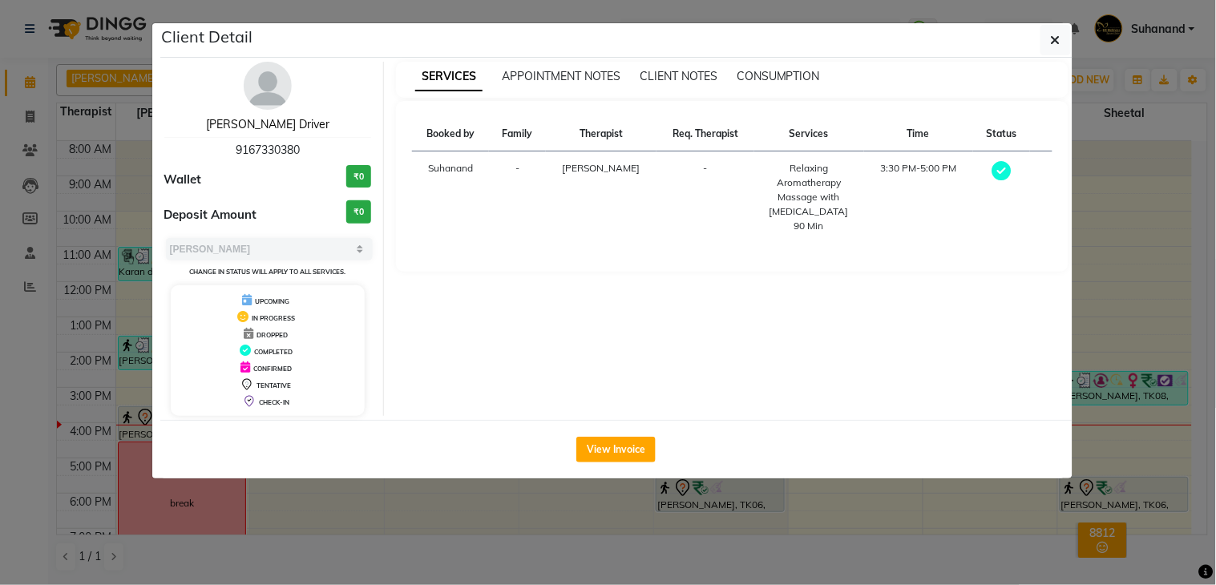
click at [268, 130] on link "[PERSON_NAME] Driver" at bounding box center [267, 124] width 123 height 14
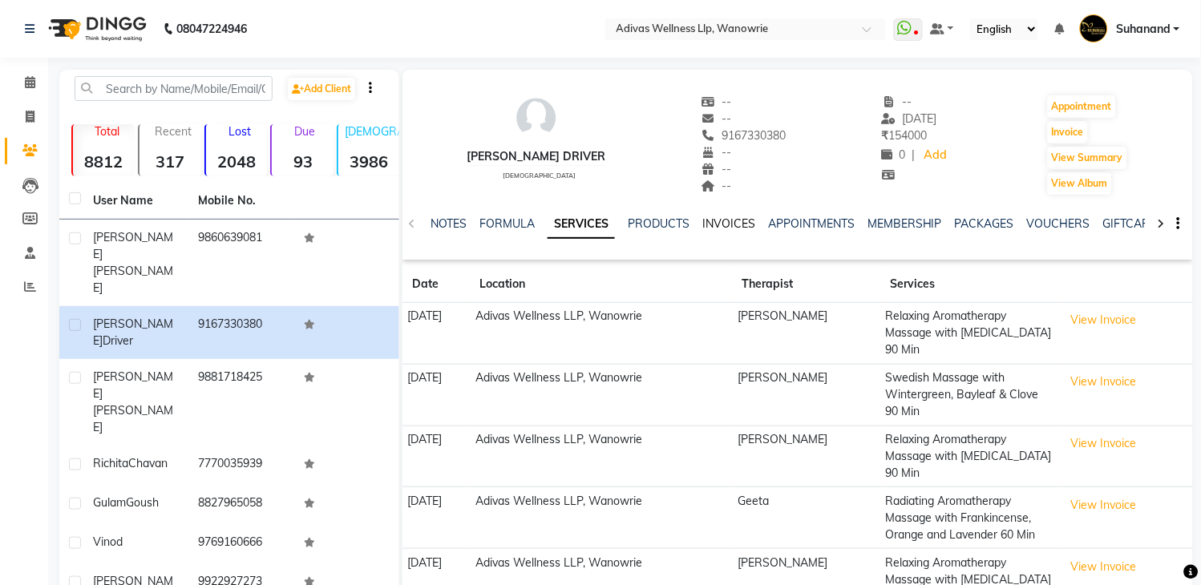
click at [723, 223] on link "INVOICES" at bounding box center [728, 223] width 53 height 14
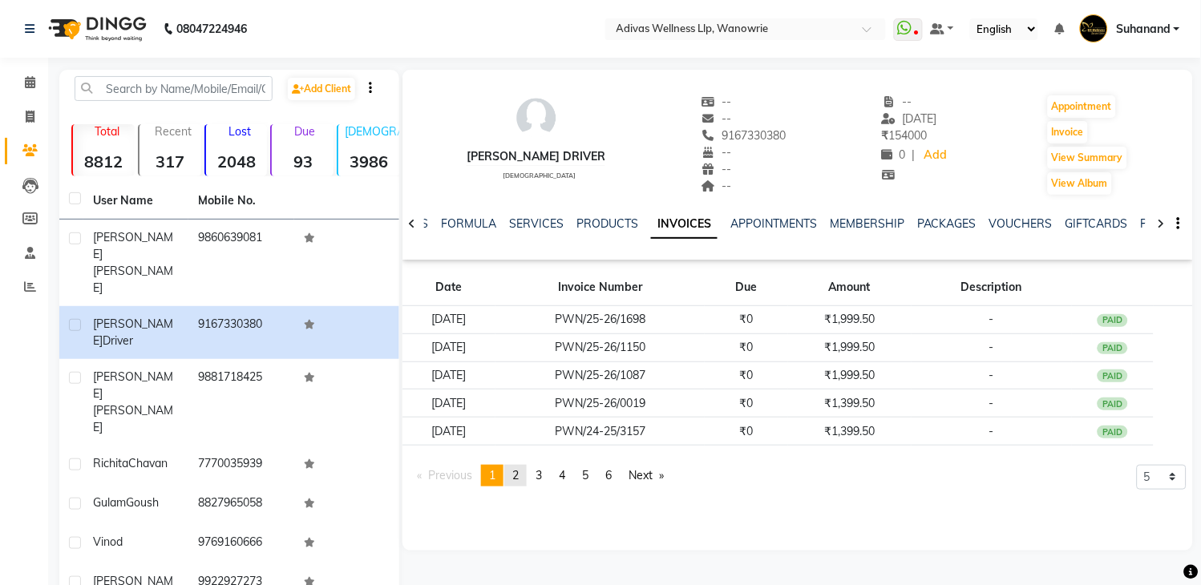
click at [519, 473] on span "2" at bounding box center [515, 475] width 6 height 14
click at [547, 477] on link "page 3" at bounding box center [538, 476] width 22 height 22
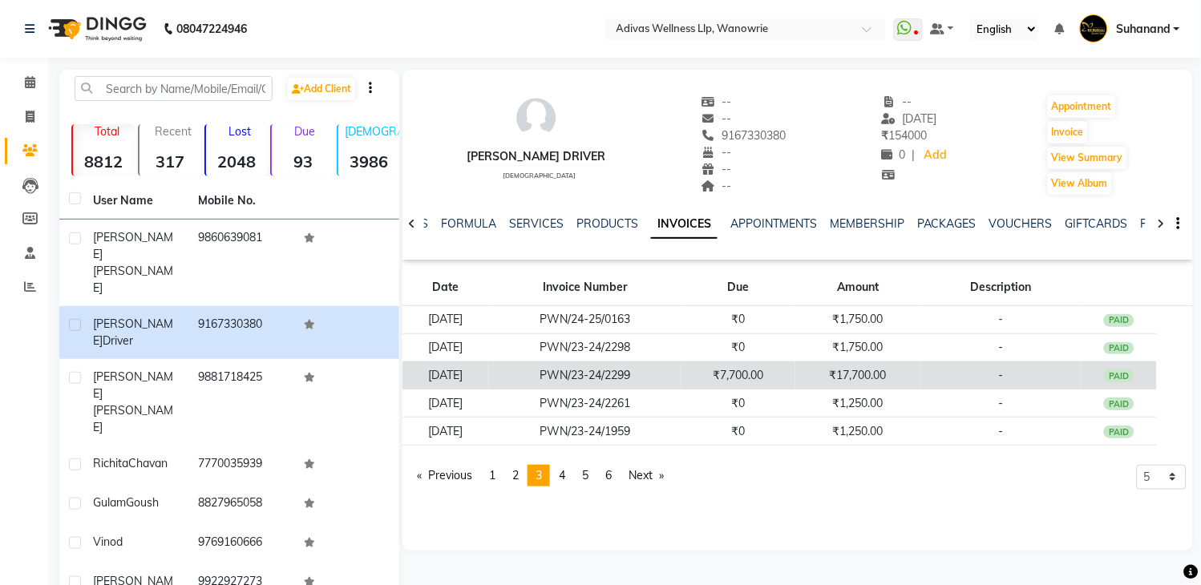
click at [869, 378] on td "₹17,700.00" at bounding box center [858, 376] width 126 height 28
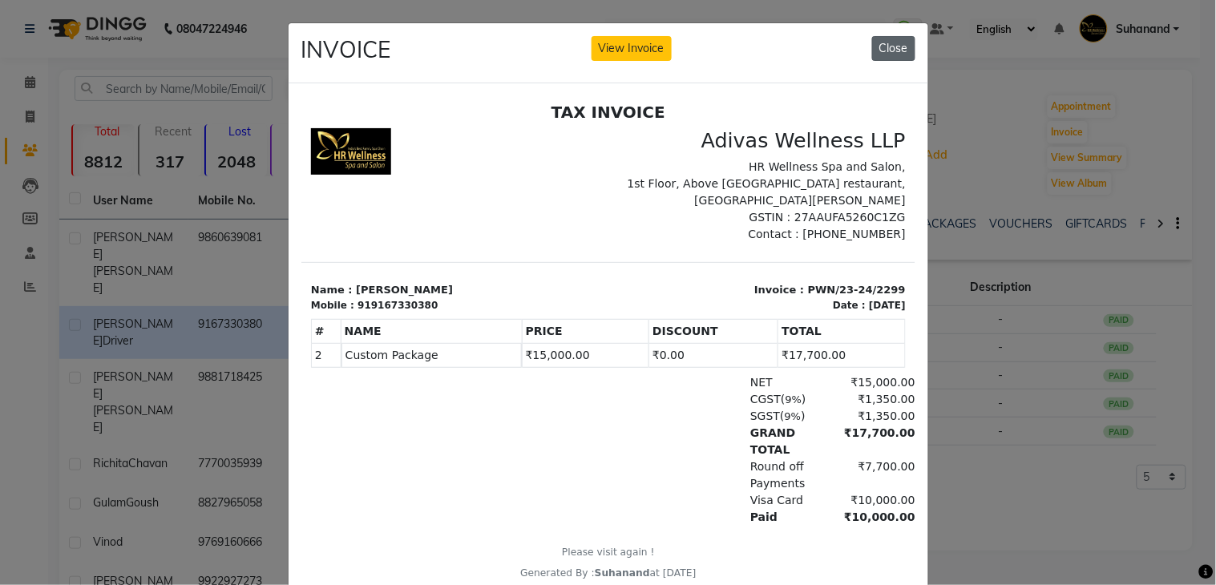
click at [891, 55] on button "Close" at bounding box center [893, 48] width 43 height 25
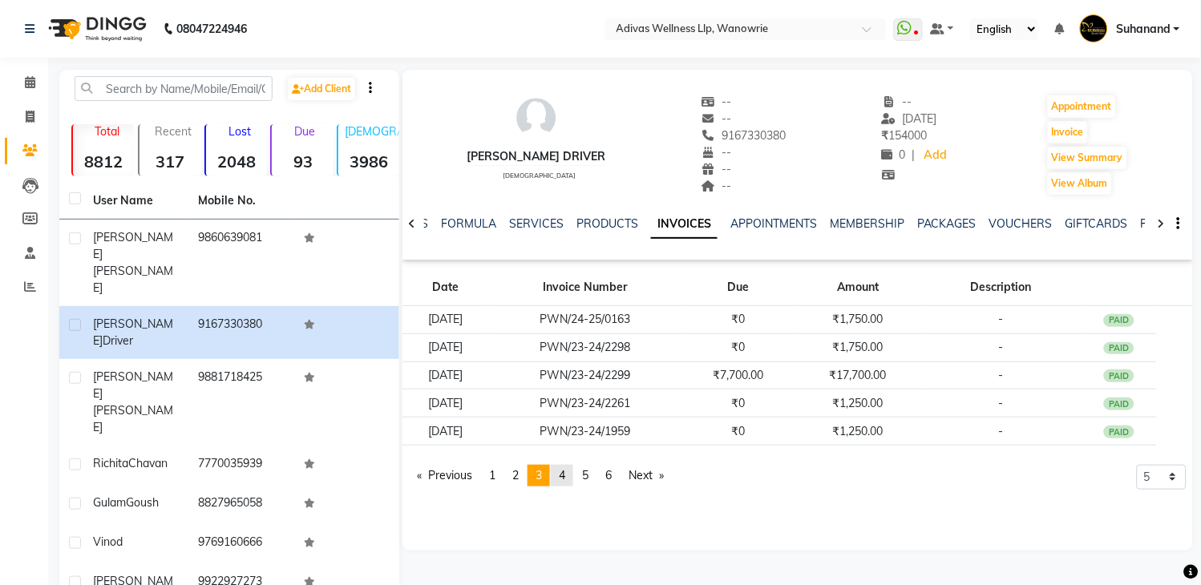
click at [564, 479] on span "4" at bounding box center [562, 475] width 6 height 14
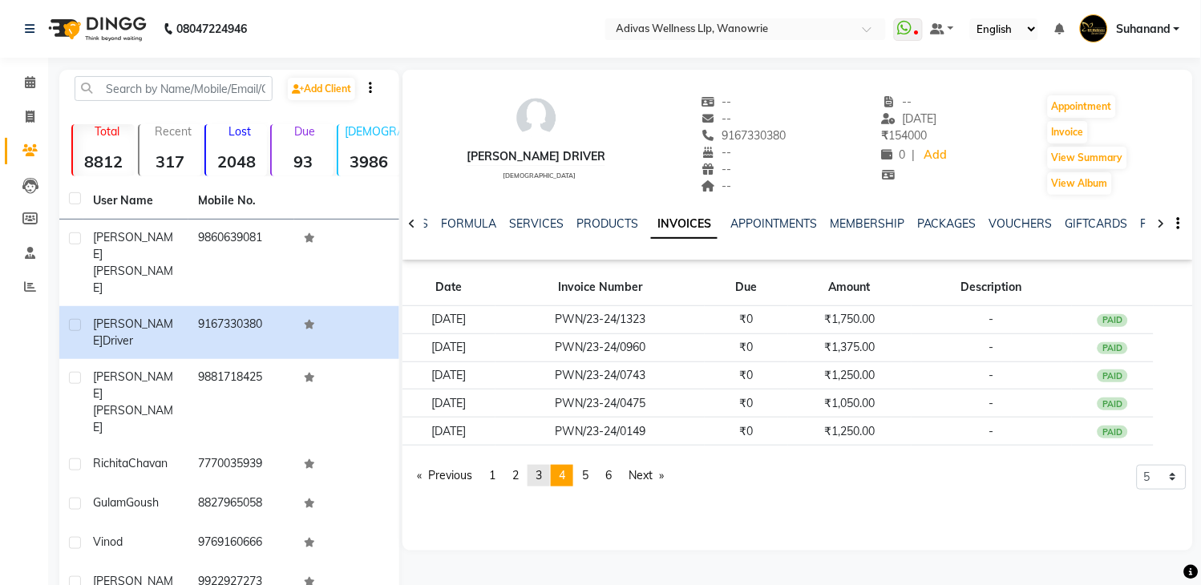
click at [541, 479] on span "3" at bounding box center [538, 475] width 6 height 14
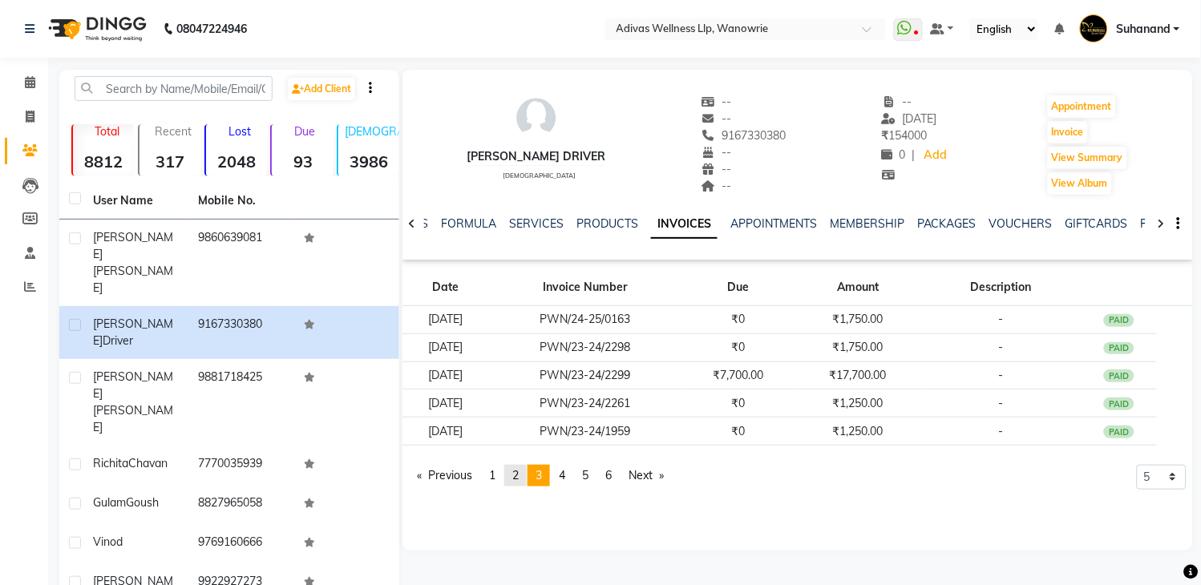
click at [519, 474] on span "2" at bounding box center [515, 475] width 6 height 14
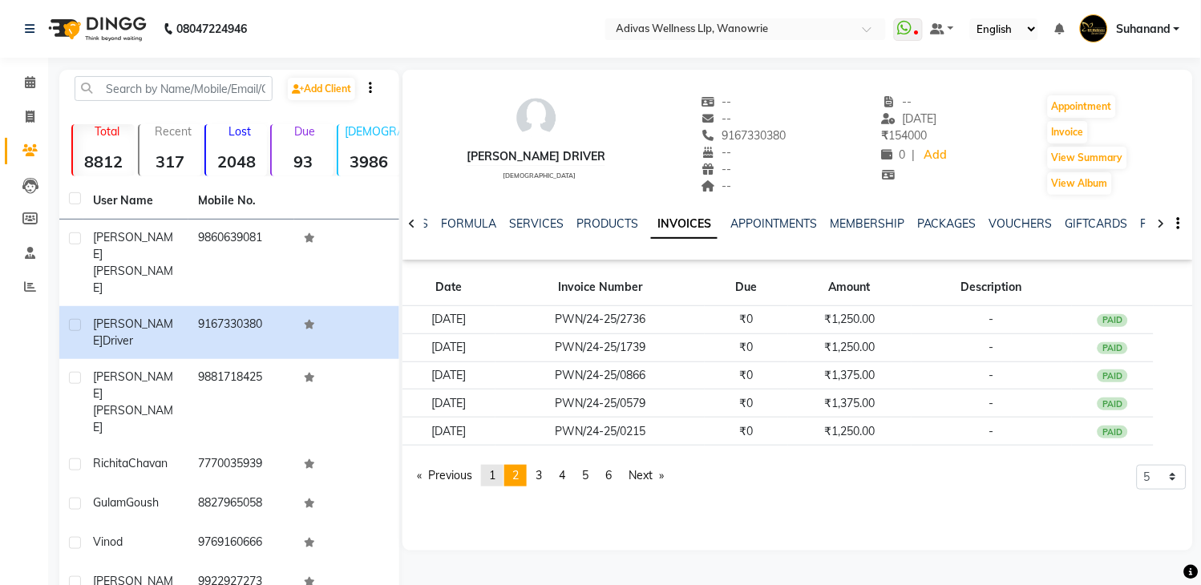
click at [493, 473] on span "1" at bounding box center [492, 475] width 6 height 14
click at [1029, 220] on link "VOUCHERS" at bounding box center [1020, 223] width 63 height 14
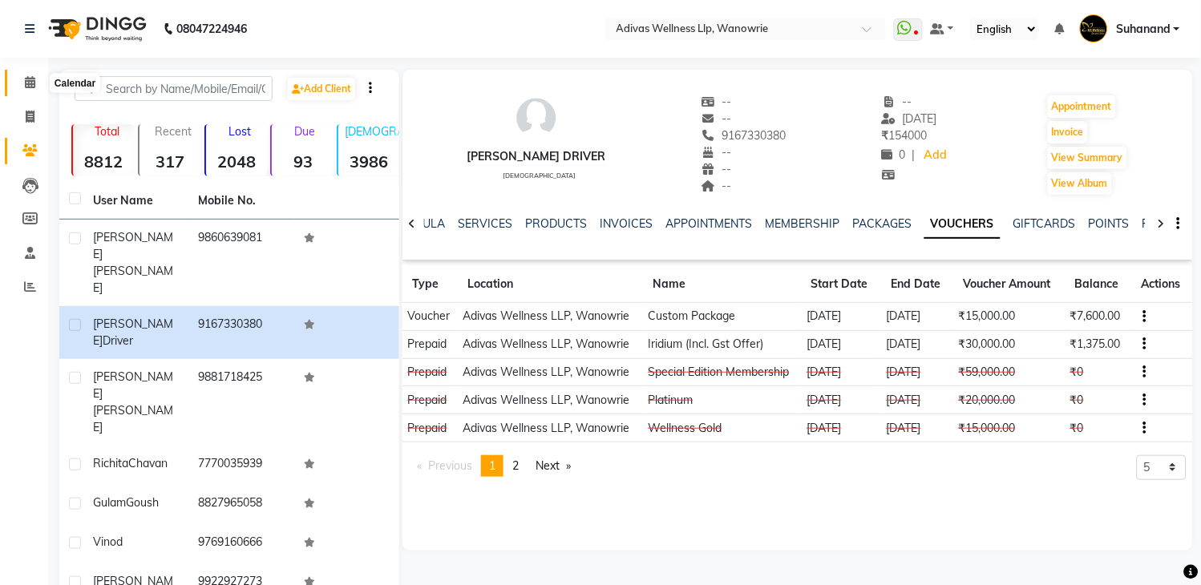
click at [40, 80] on span at bounding box center [30, 83] width 28 height 18
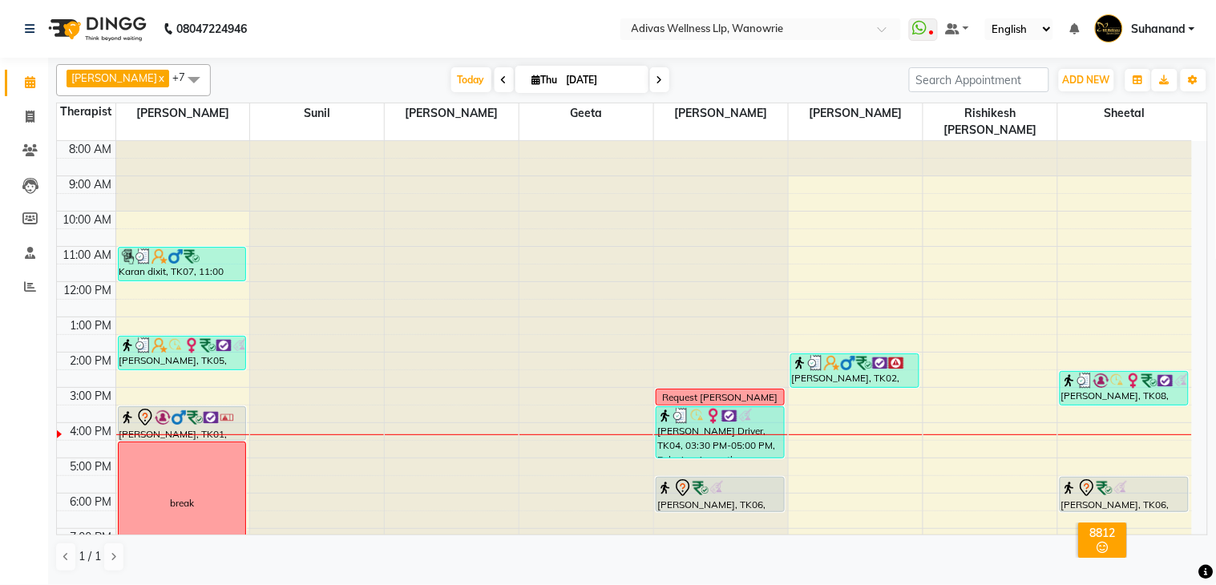
scroll to position [50, 0]
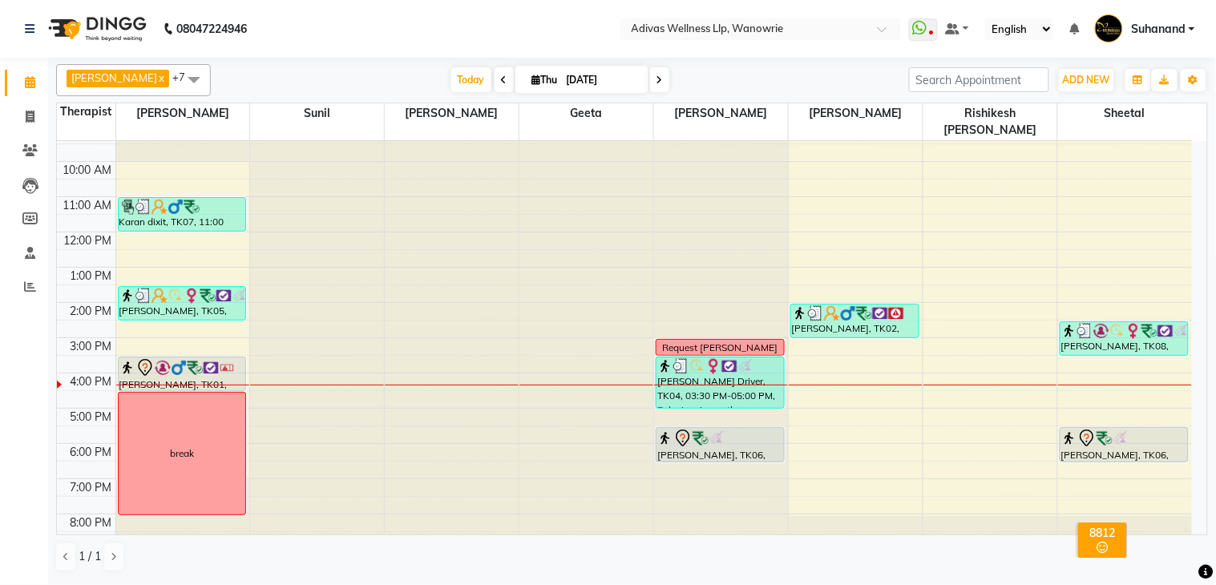
click at [342, 16] on nav "08047224946 Select Location × Adivas Wellness Llp, Wanowrie WhatsApp Status ✕ S…" at bounding box center [608, 29] width 1216 height 58
click at [562, 83] on input "[DATE]" at bounding box center [602, 80] width 80 height 24
select select "9"
select select "2025"
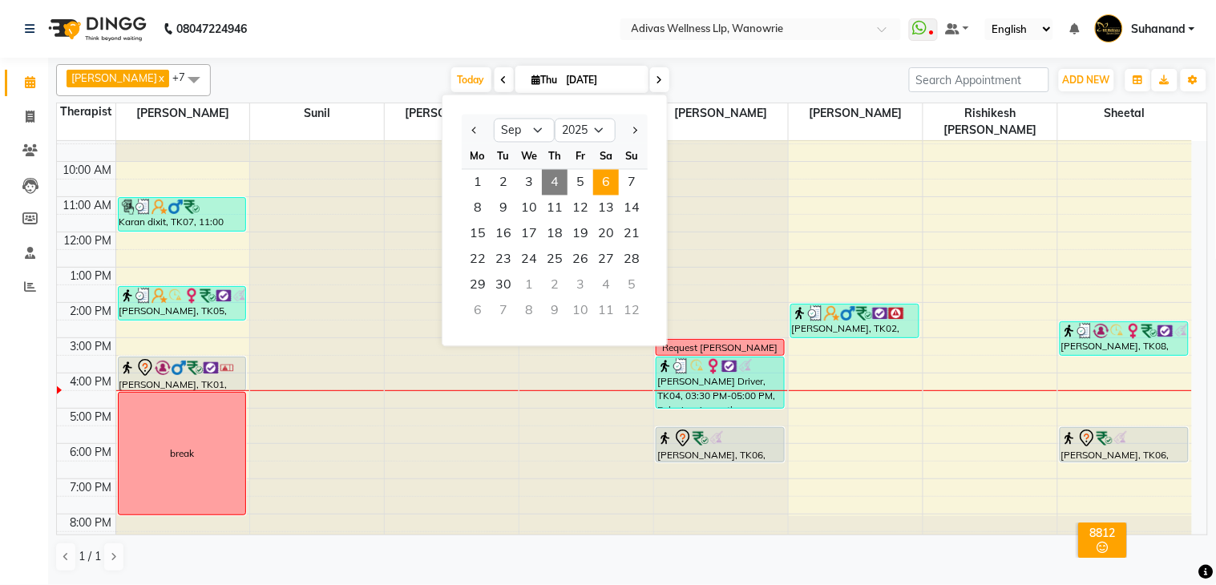
click at [604, 181] on span "6" at bounding box center [606, 183] width 26 height 26
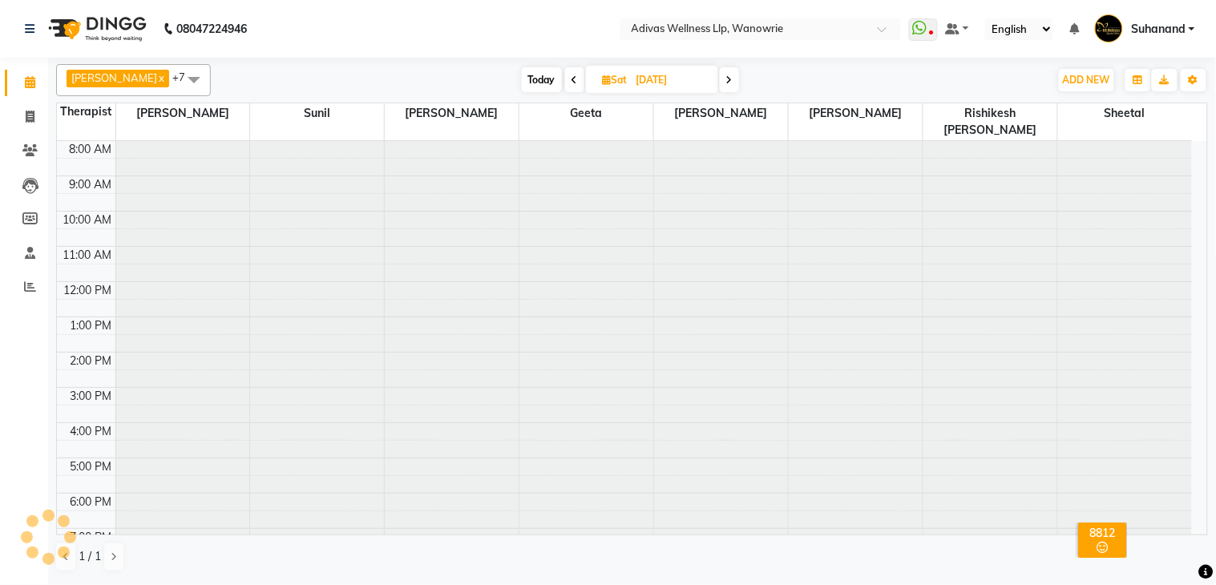
scroll to position [51, 0]
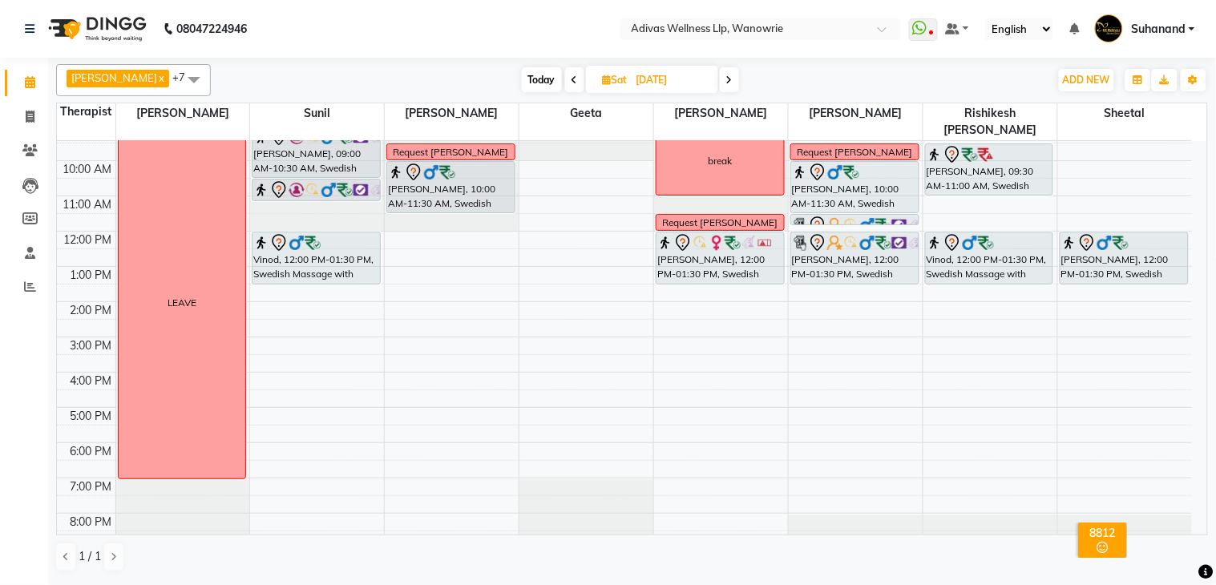
click at [527, 80] on span "Today" at bounding box center [542, 79] width 40 height 25
type input "[DATE]"
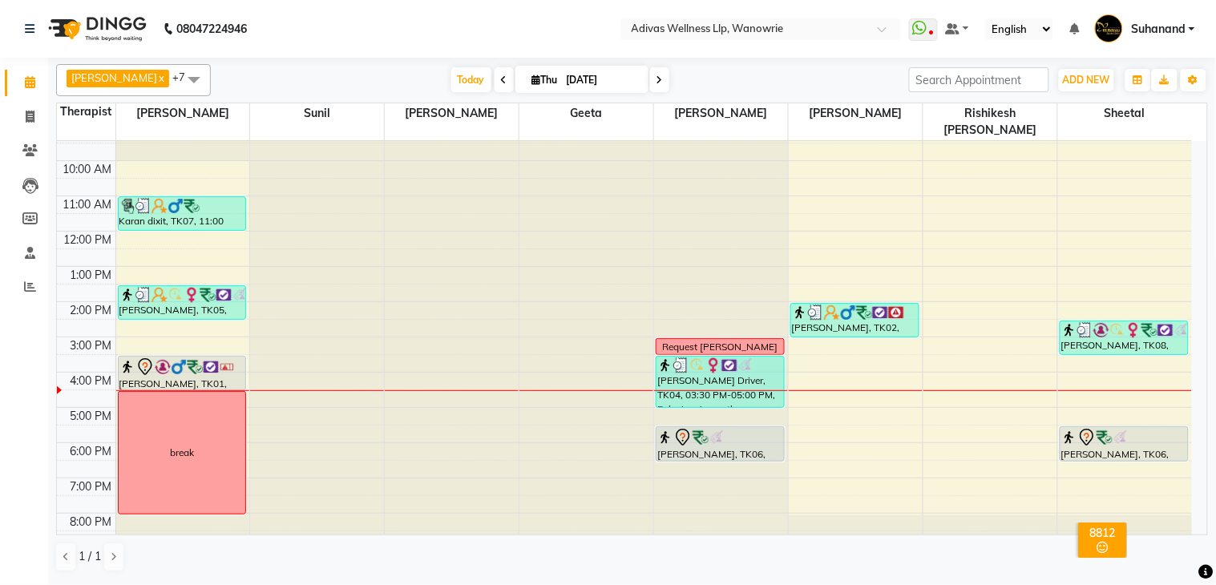
click at [562, 77] on input "[DATE]" at bounding box center [602, 80] width 80 height 24
select select "9"
select select "2025"
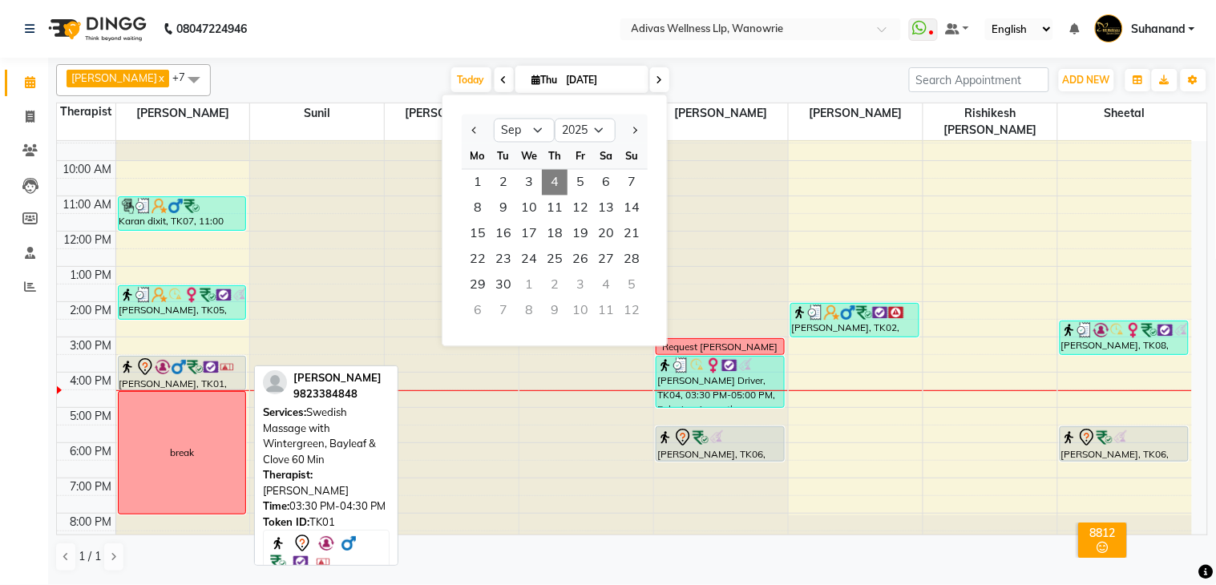
click at [204, 359] on img at bounding box center [211, 367] width 16 height 16
select select "7"
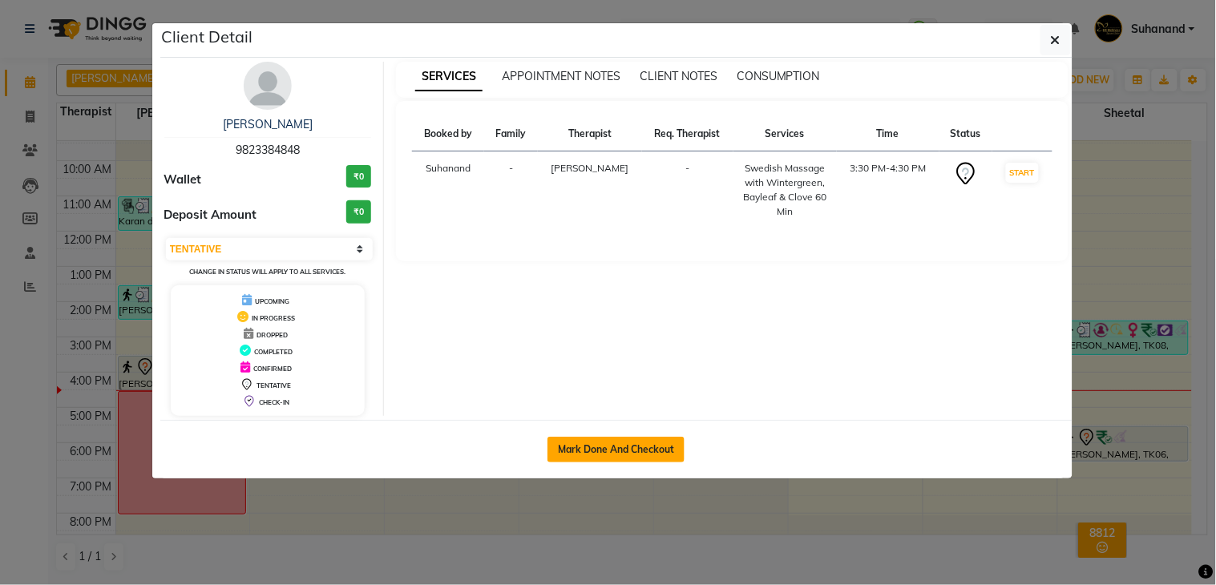
click at [627, 450] on button "Mark Done And Checkout" at bounding box center [615, 450] width 137 height 26
select select "service"
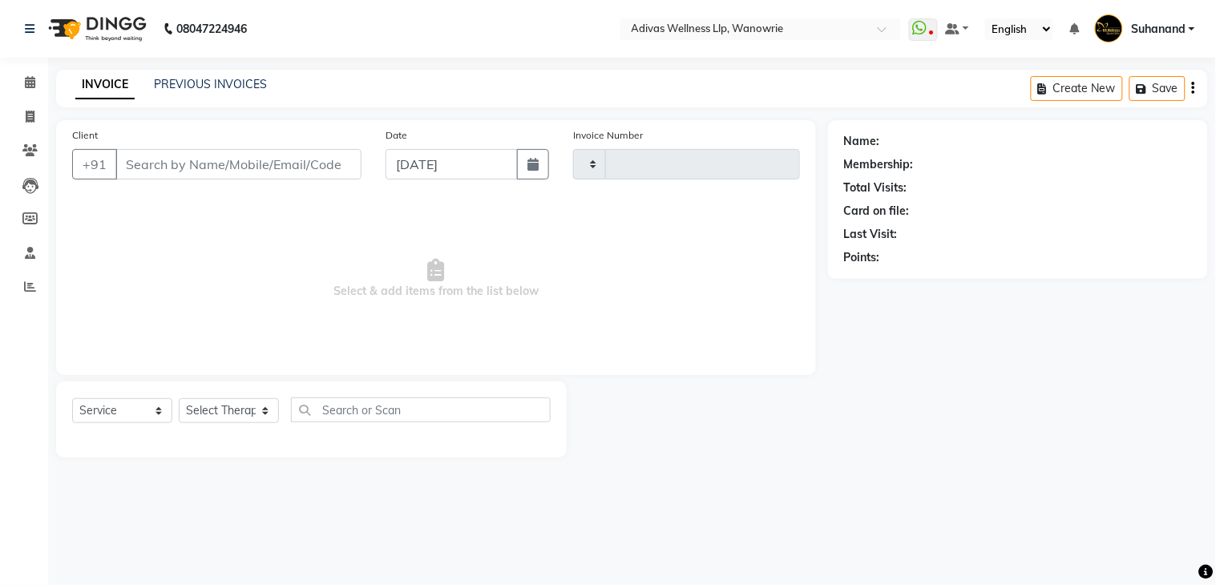
type input "1699"
select select "4294"
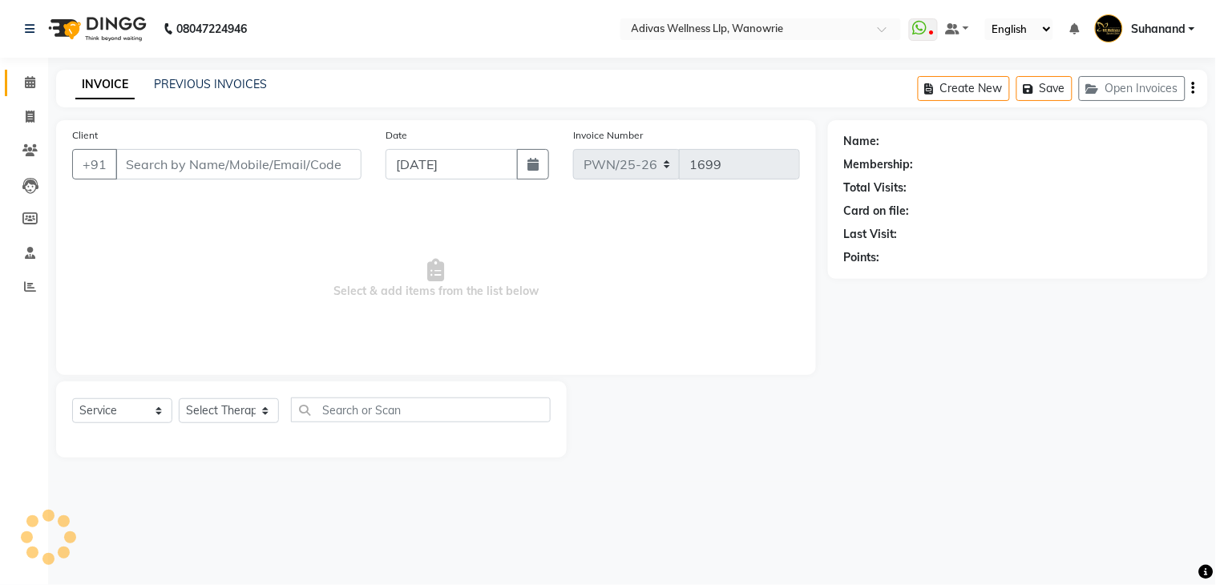
select select "P"
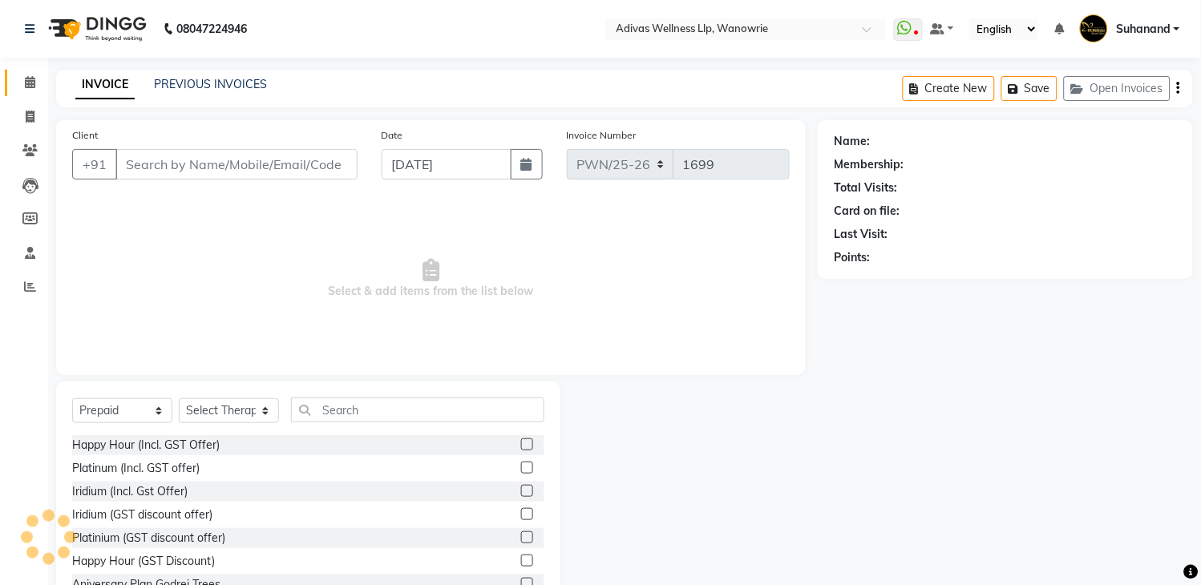
type input "9823384848"
select select "17276"
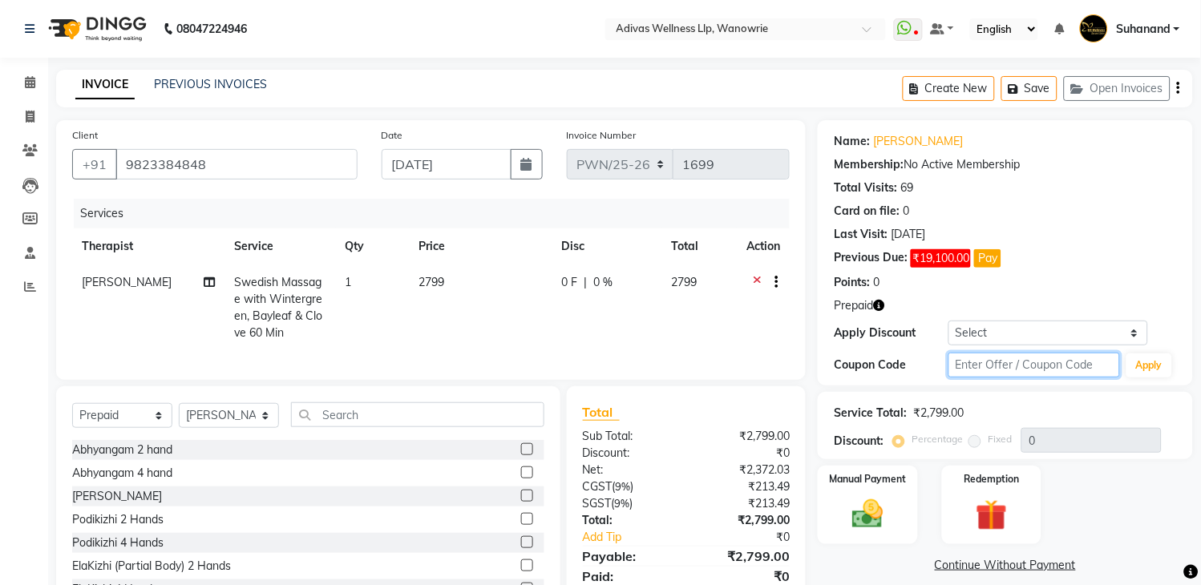
click at [1024, 370] on input "text" at bounding box center [1034, 365] width 172 height 25
type input "D"
type input "D50%"
click at [1131, 362] on button "Apply" at bounding box center [1149, 366] width 46 height 24
type input "50"
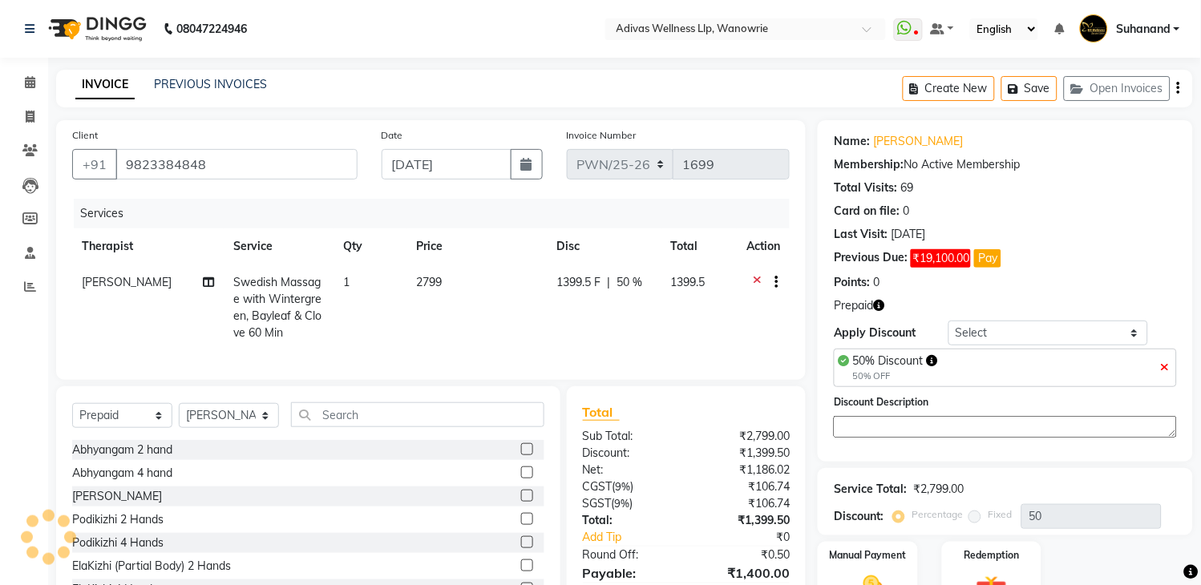
click at [1012, 476] on div "Service Total: ₹2,799.00 Discount: Percentage Fixed 50" at bounding box center [1005, 502] width 343 height 55
click at [1010, 572] on img at bounding box center [991, 592] width 53 height 40
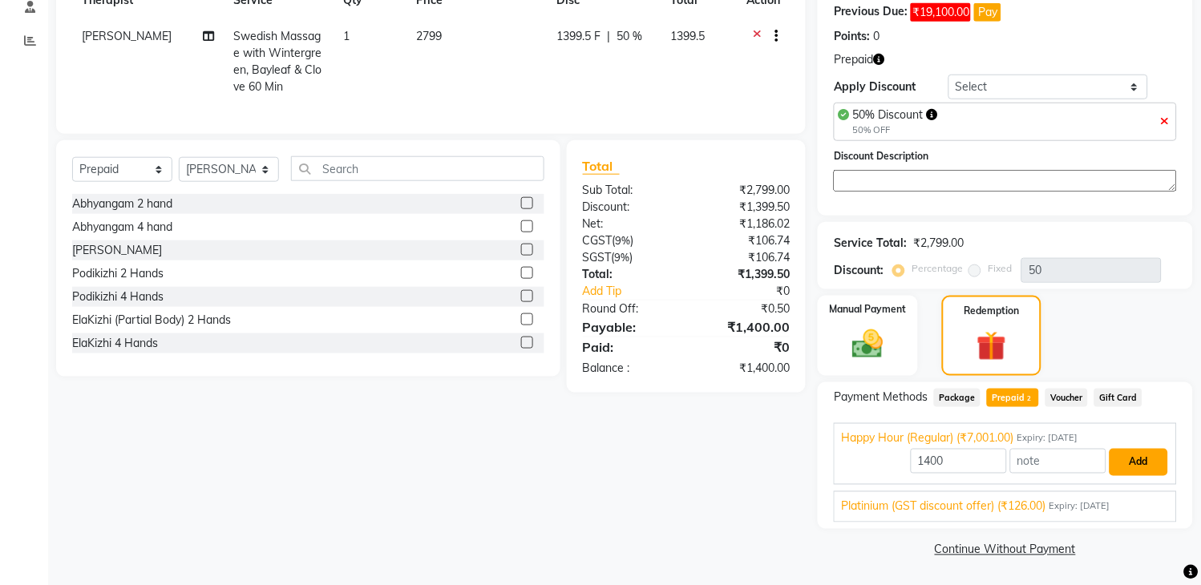
click at [1138, 459] on button "Add" at bounding box center [1138, 462] width 59 height 27
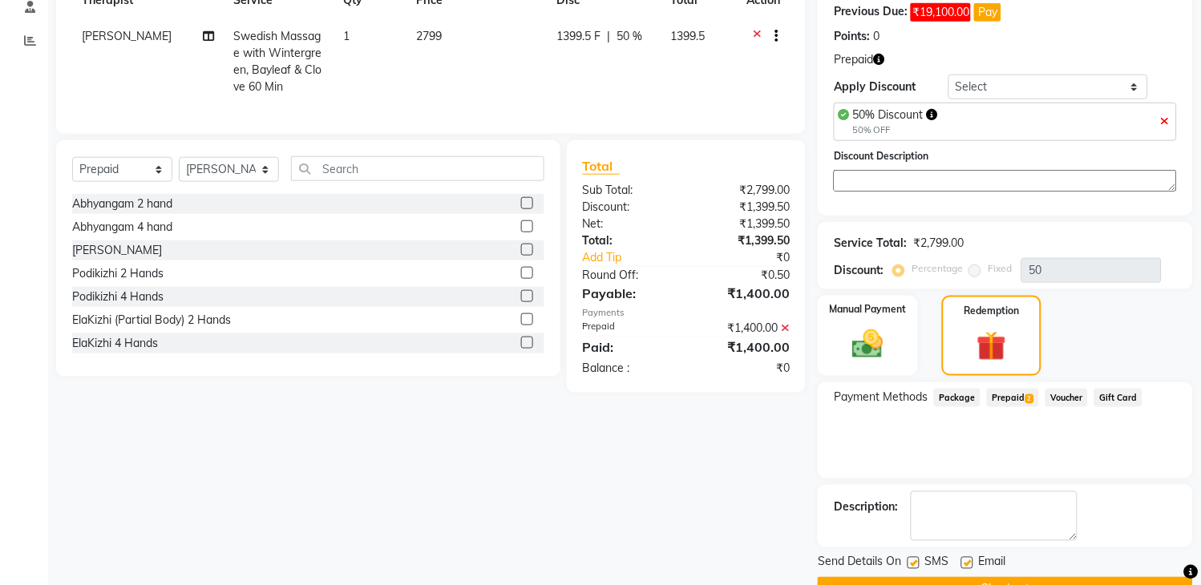
click at [1020, 577] on button "Checkout" at bounding box center [1005, 589] width 375 height 25
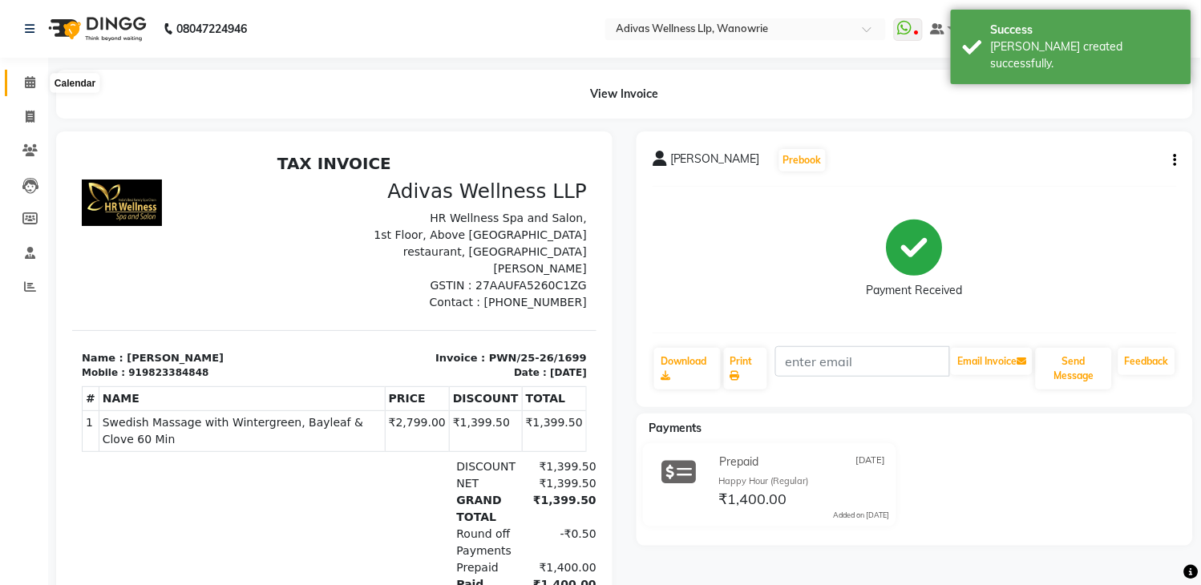
click at [29, 90] on span at bounding box center [30, 83] width 28 height 18
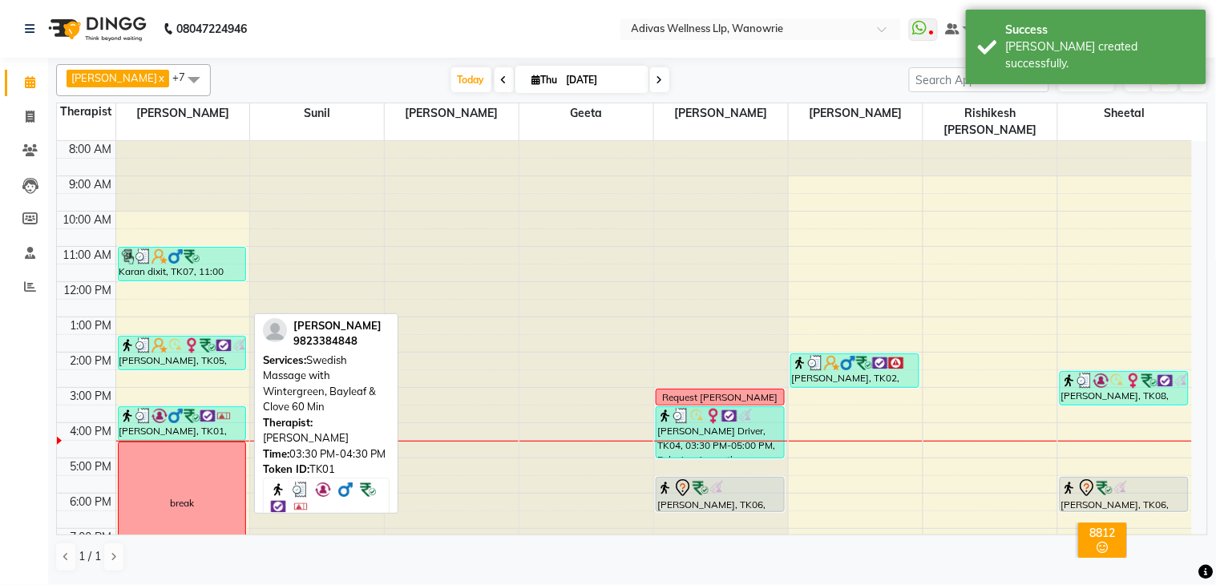
click at [180, 410] on div "[PERSON_NAME], TK01, 03:30 PM-04:30 PM, Swedish Massage with Wintergreen, Bayle…" at bounding box center [182, 423] width 127 height 33
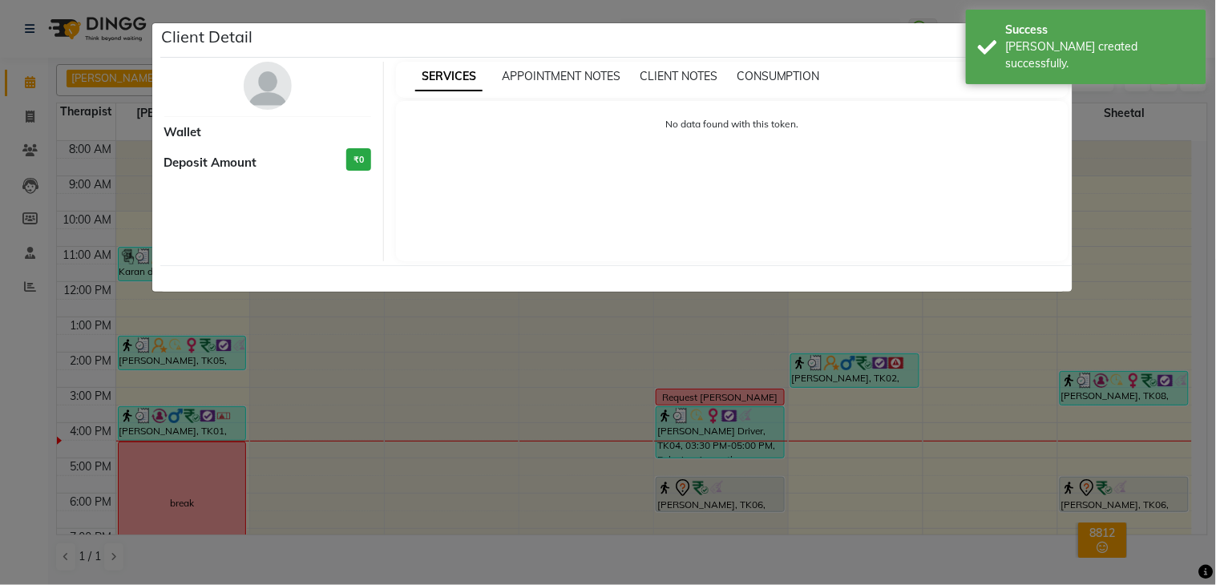
select select "3"
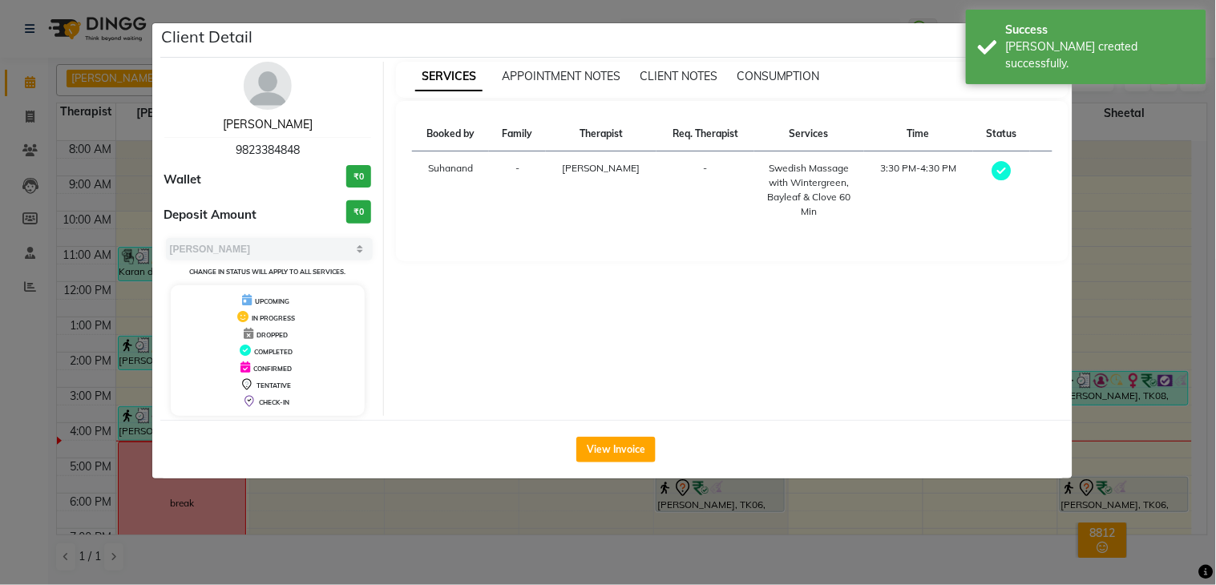
click at [268, 125] on link "[PERSON_NAME]" at bounding box center [268, 124] width 90 height 14
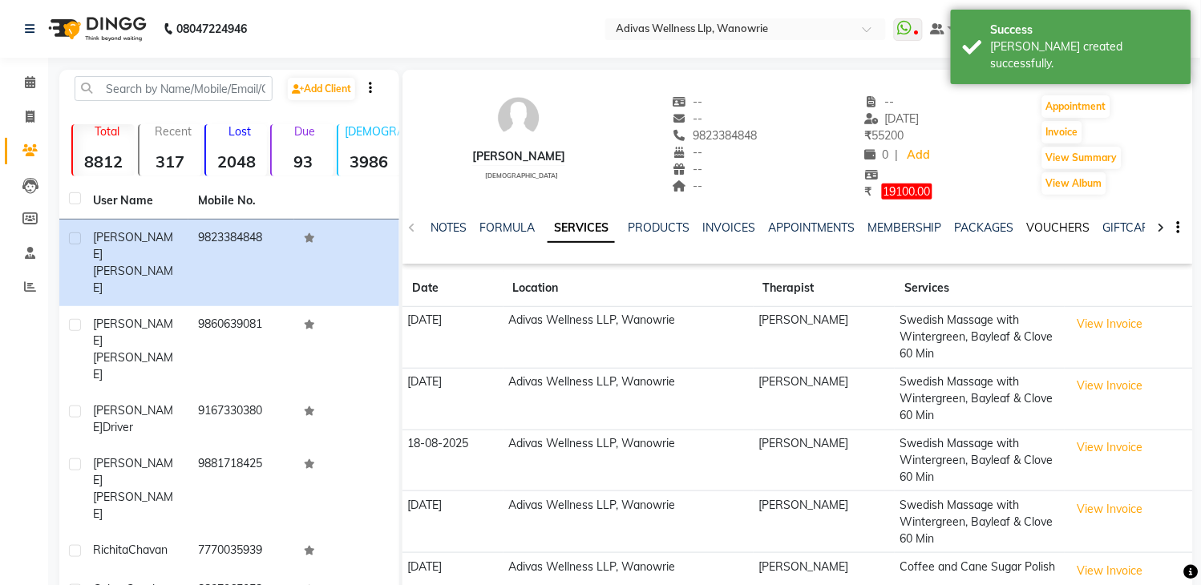
click at [1072, 226] on link "VOUCHERS" at bounding box center [1058, 227] width 63 height 14
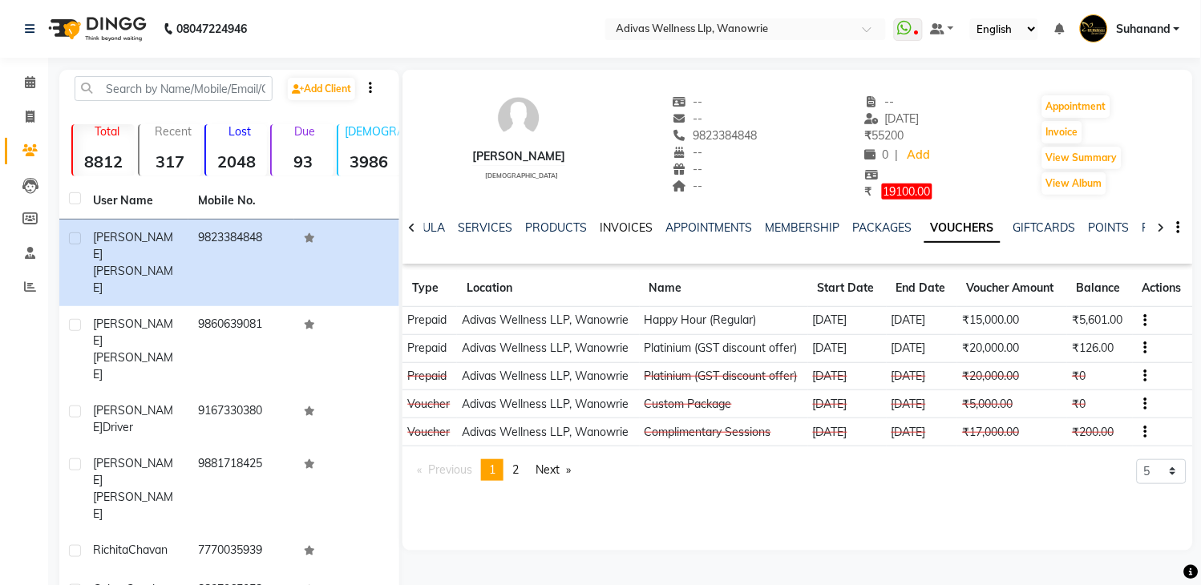
click at [620, 226] on link "INVOICES" at bounding box center [626, 227] width 53 height 14
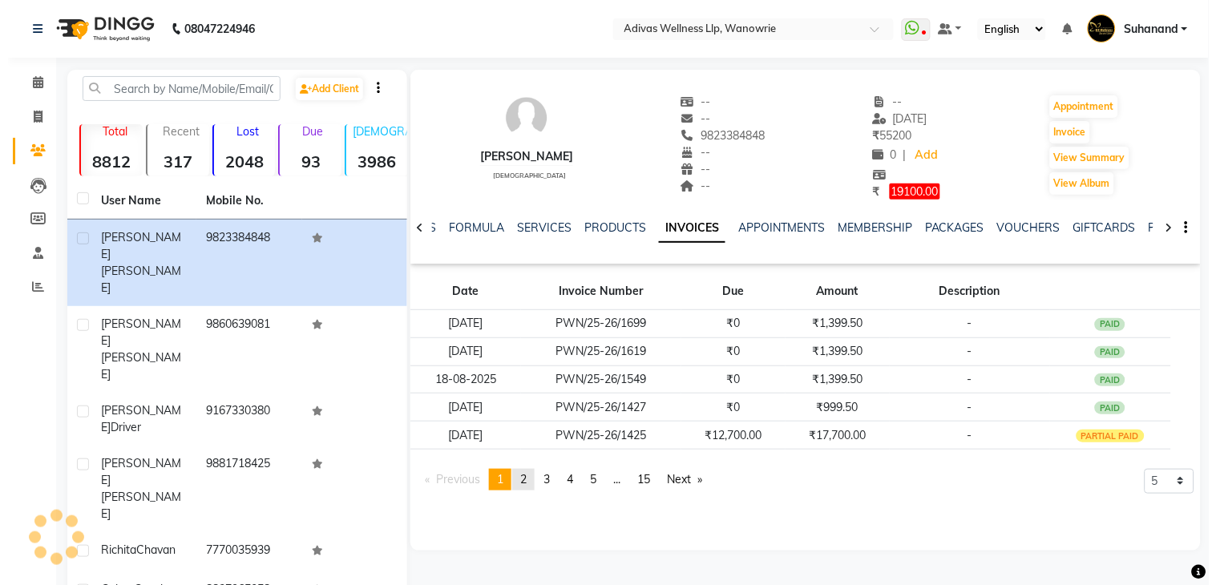
scroll to position [89, 0]
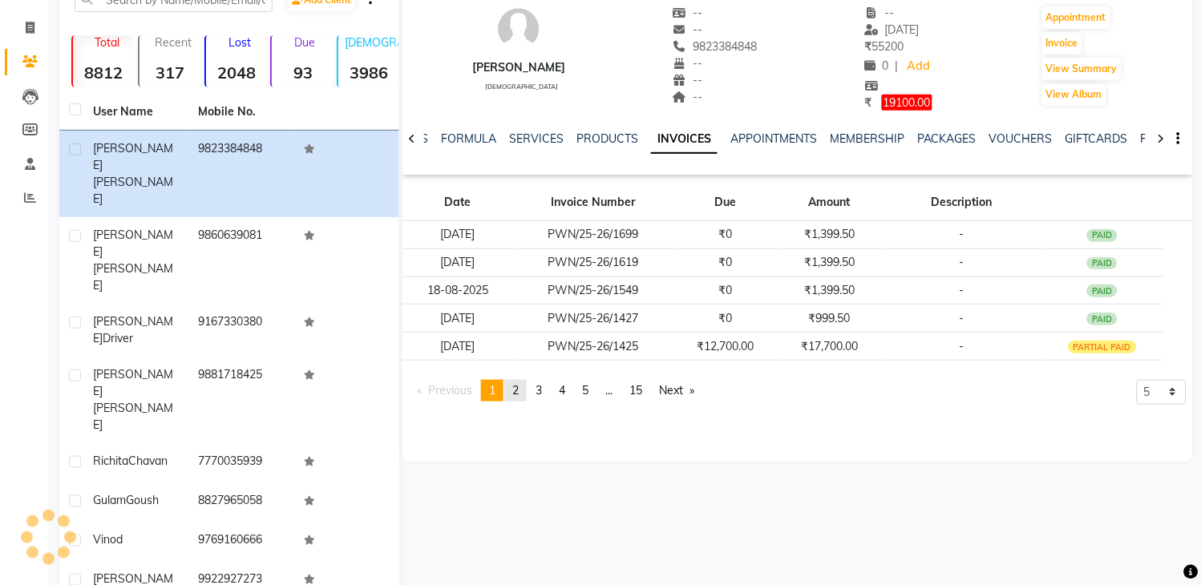
click at [519, 388] on span "2" at bounding box center [515, 390] width 6 height 14
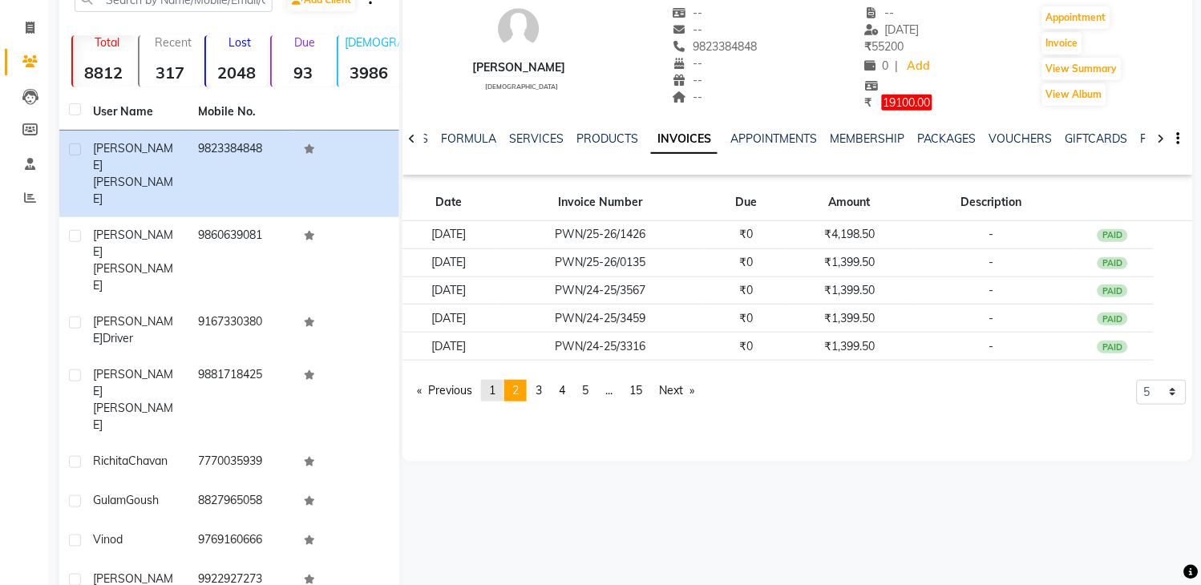
click at [501, 390] on link "page 1" at bounding box center [492, 391] width 22 height 22
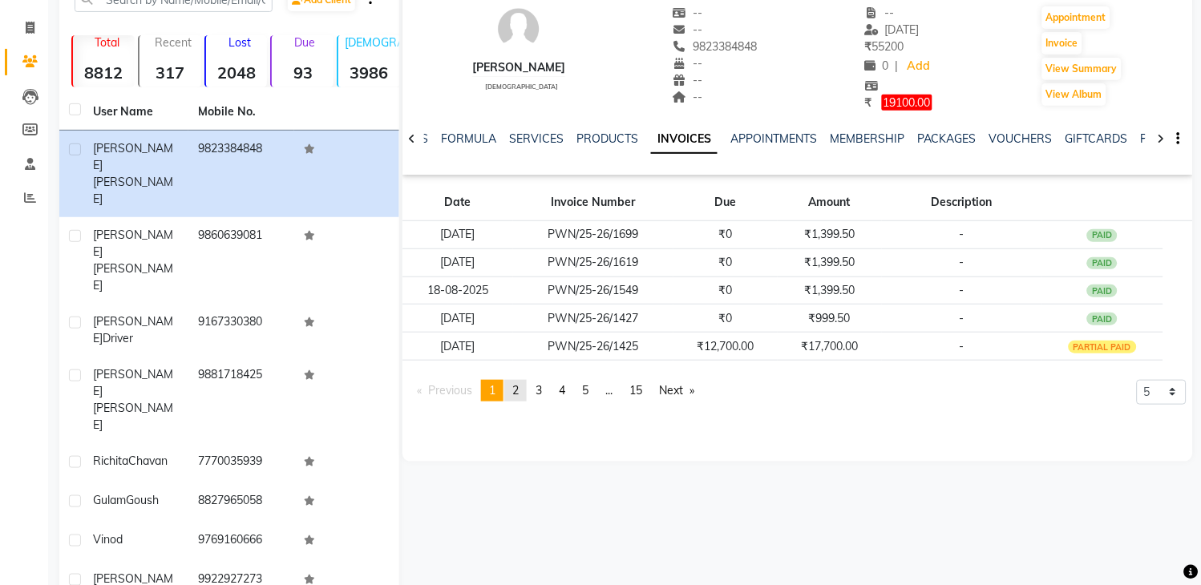
click at [519, 387] on span "2" at bounding box center [515, 390] width 6 height 14
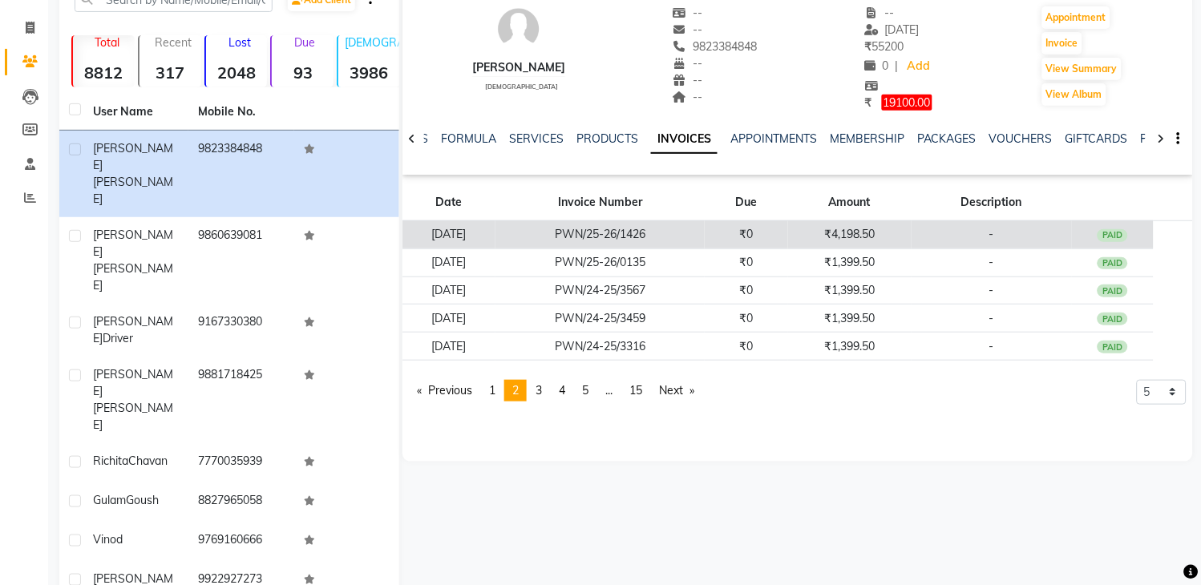
click at [787, 232] on td "₹0" at bounding box center [746, 234] width 83 height 28
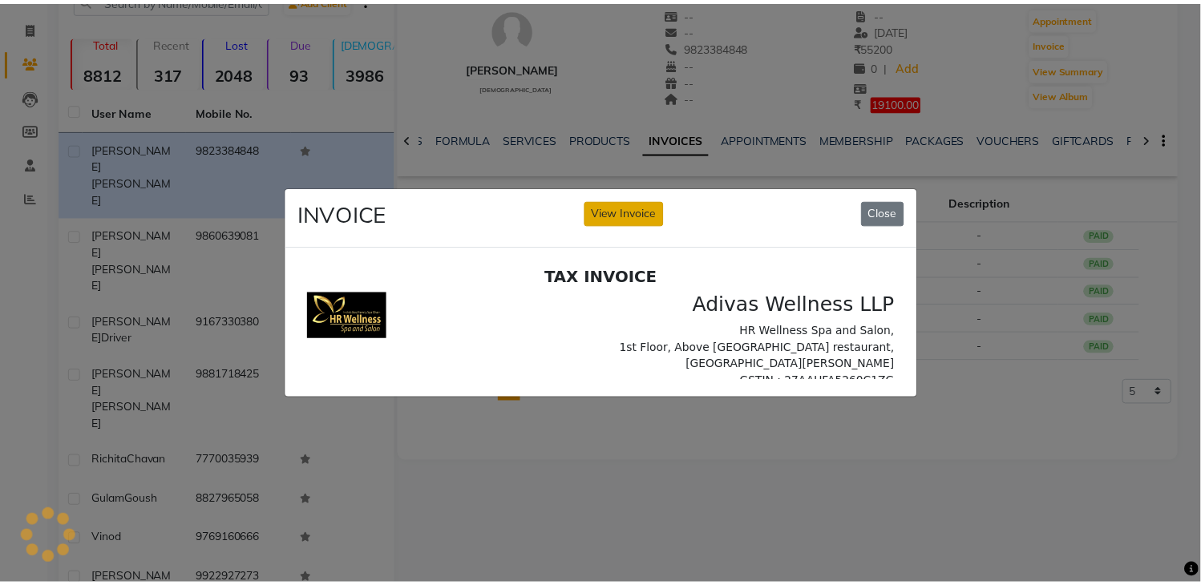
scroll to position [0, 0]
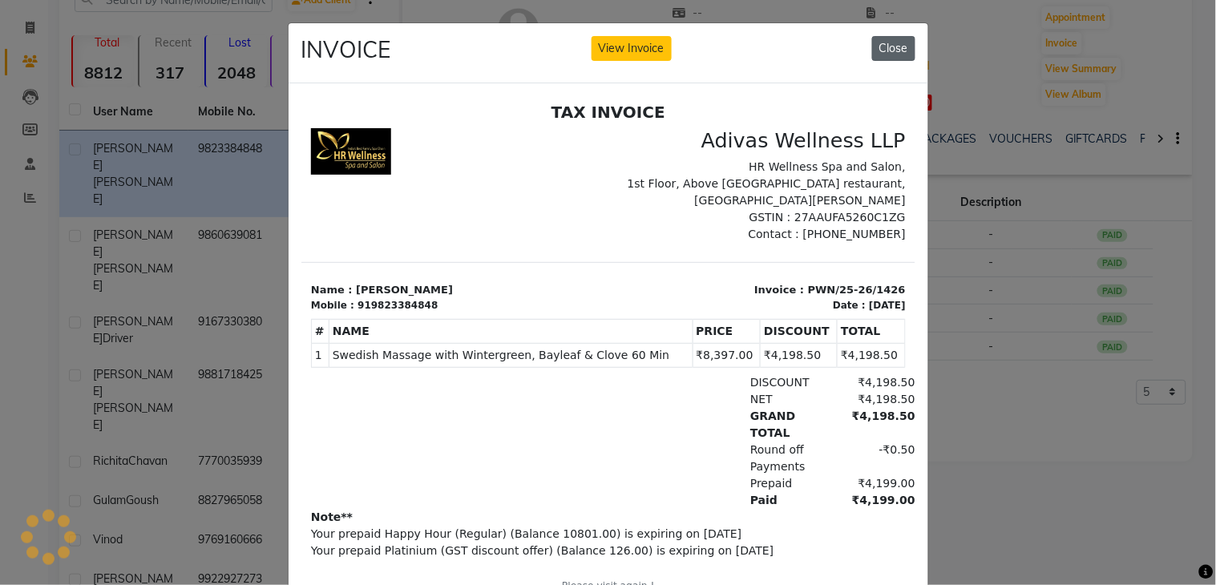
click at [890, 46] on button "Close" at bounding box center [893, 48] width 43 height 25
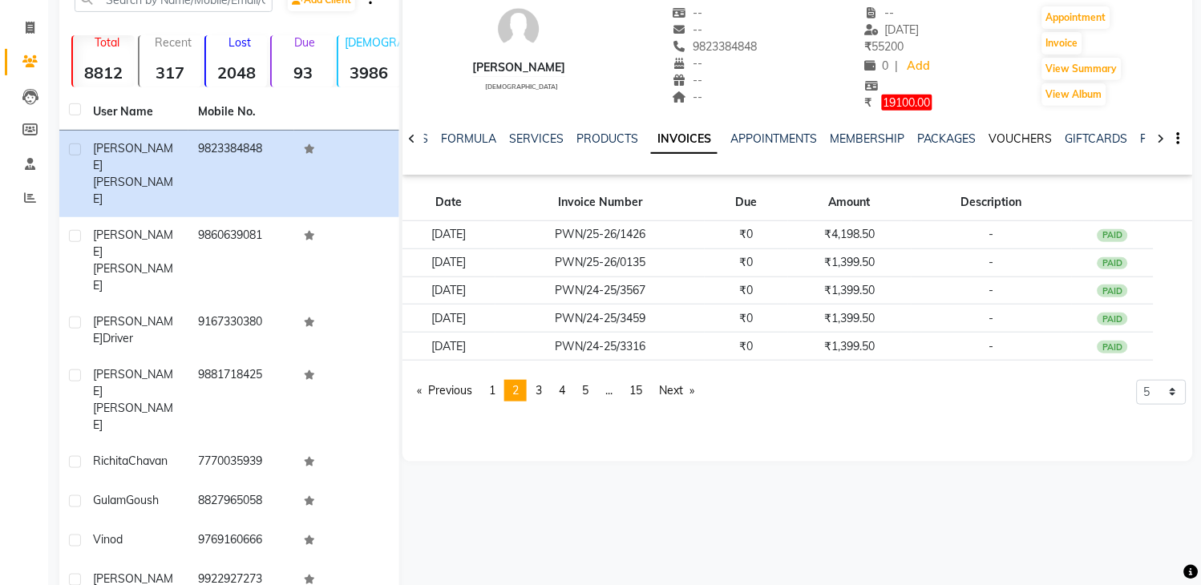
click at [1039, 138] on link "VOUCHERS" at bounding box center [1020, 138] width 63 height 14
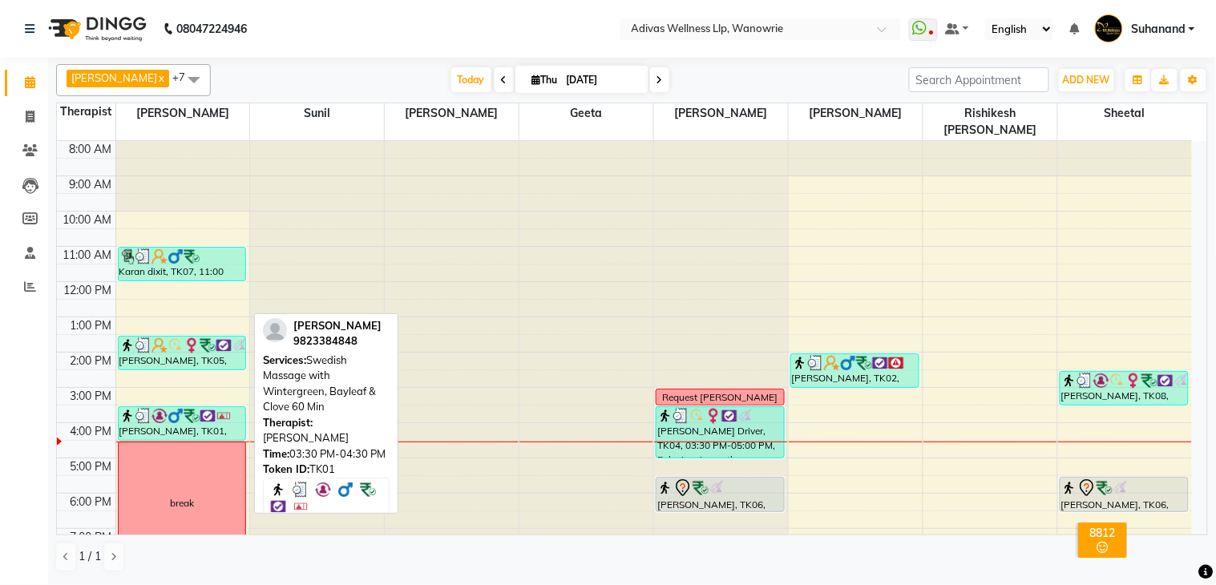
click at [193, 408] on img at bounding box center [192, 416] width 16 height 16
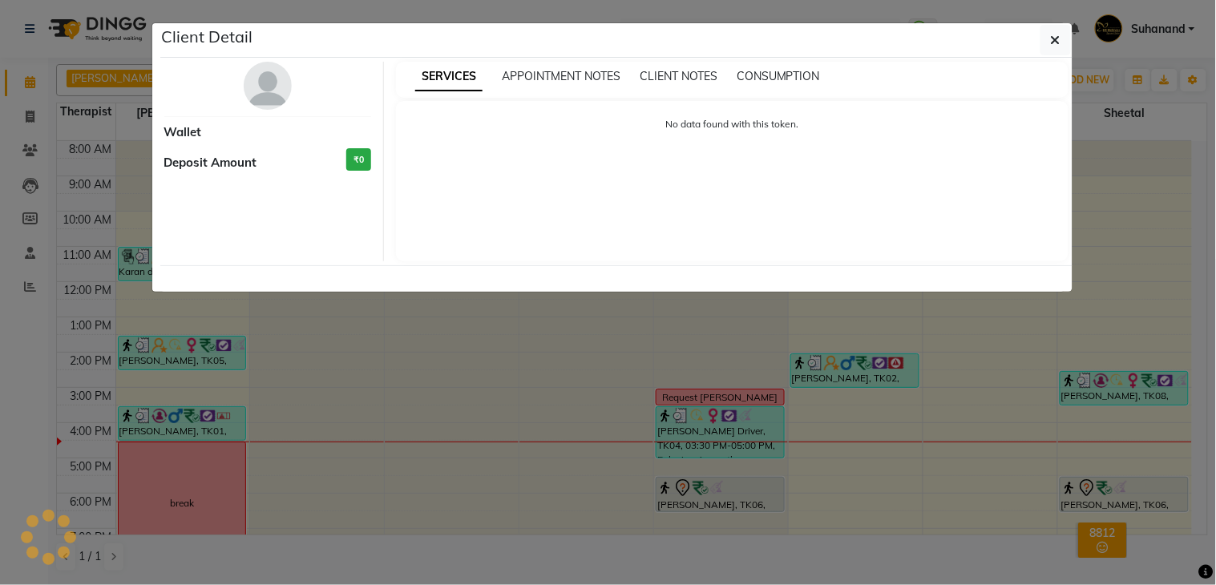
select select "3"
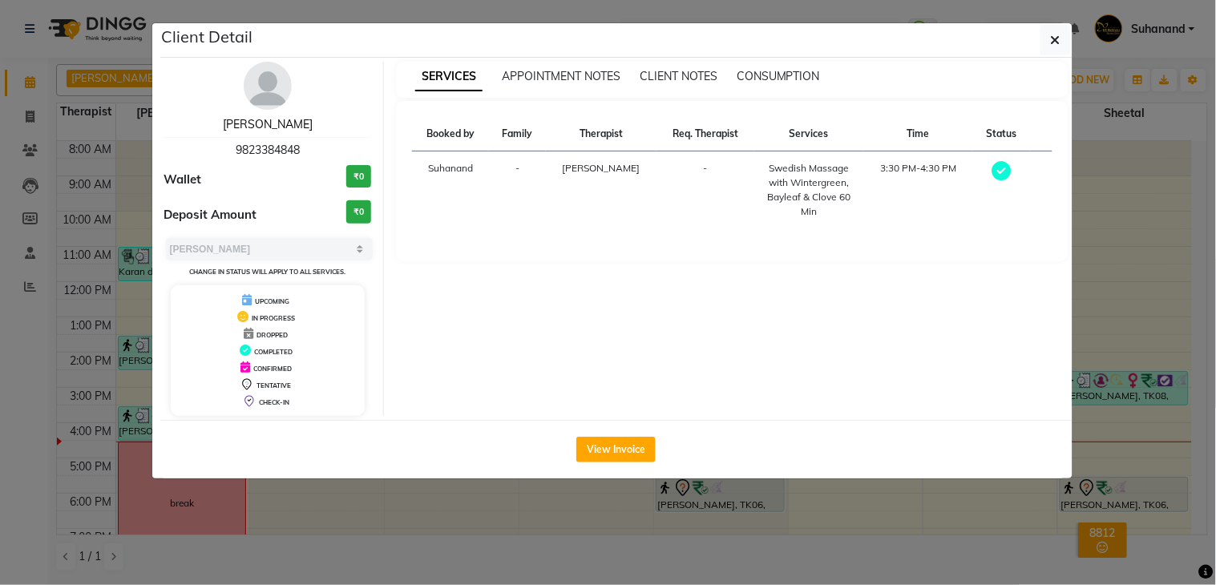
click at [259, 125] on link "[PERSON_NAME]" at bounding box center [268, 124] width 90 height 14
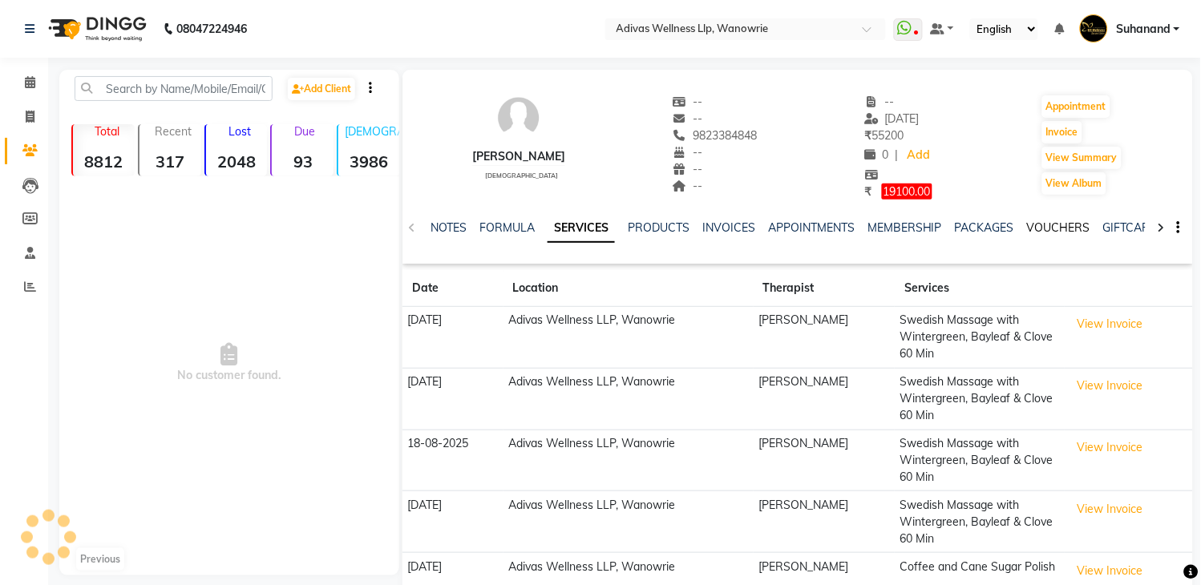
click at [1034, 227] on link "VOUCHERS" at bounding box center [1058, 227] width 63 height 14
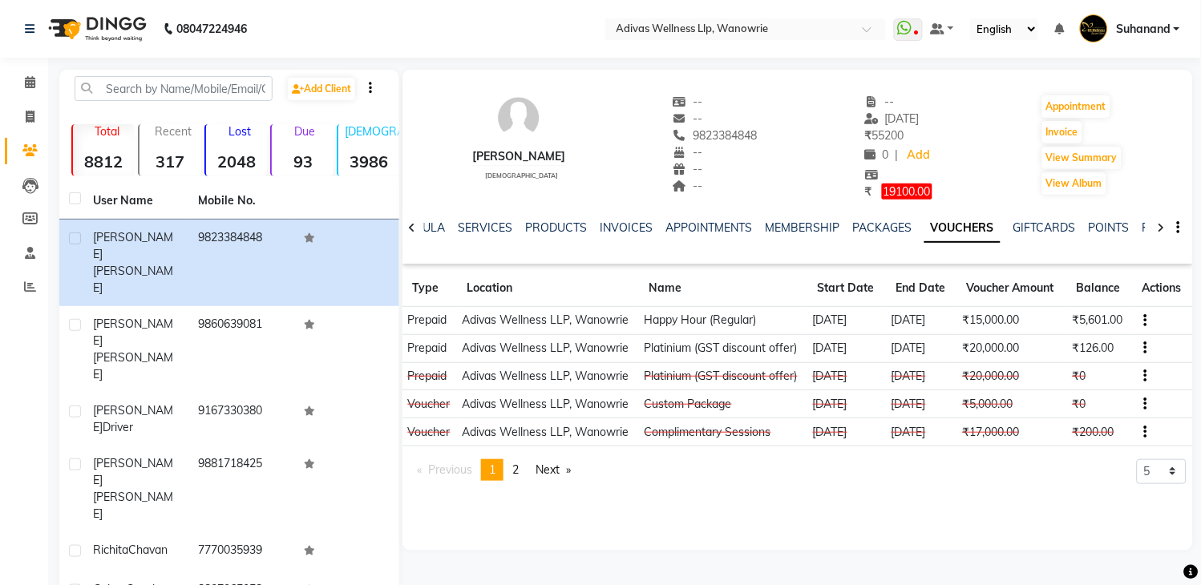
scroll to position [137, 0]
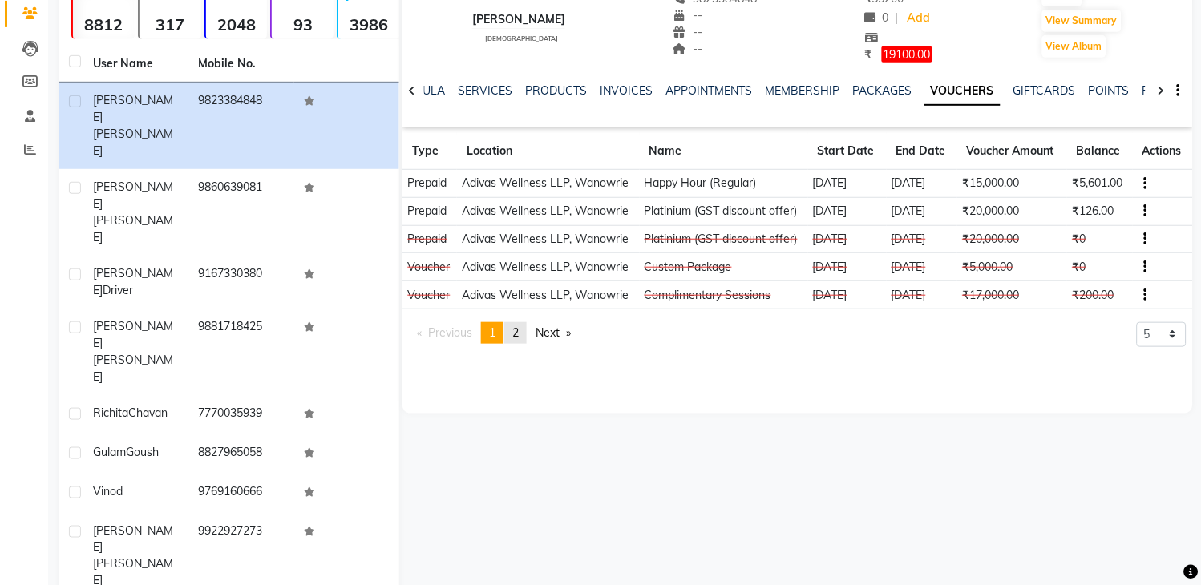
click at [525, 334] on link "page 2" at bounding box center [515, 333] width 22 height 22
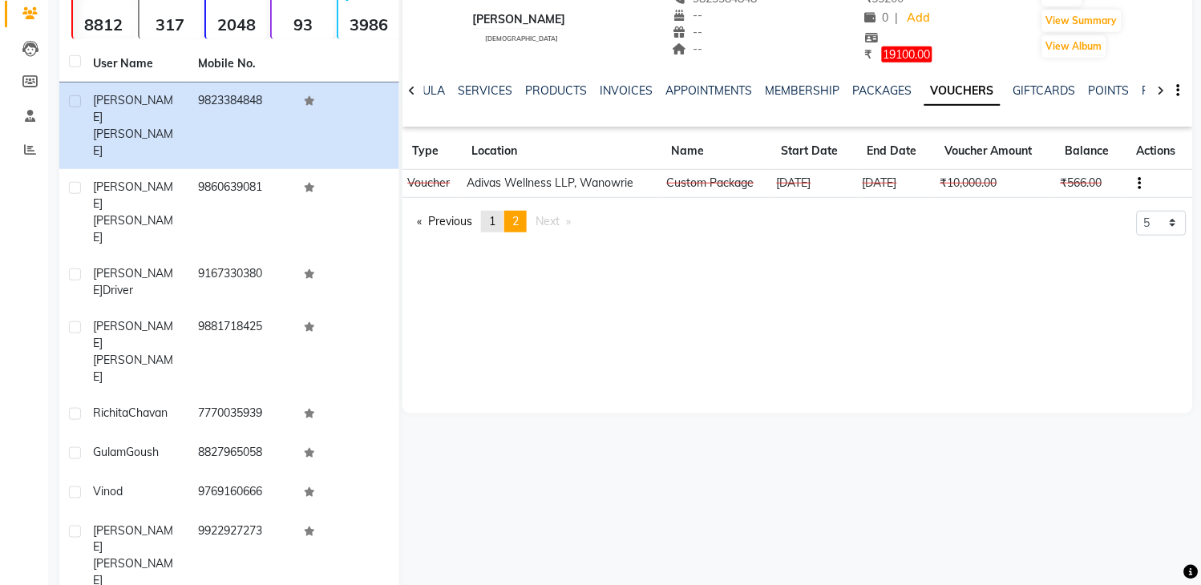
click at [491, 224] on link "page 1" at bounding box center [492, 222] width 22 height 22
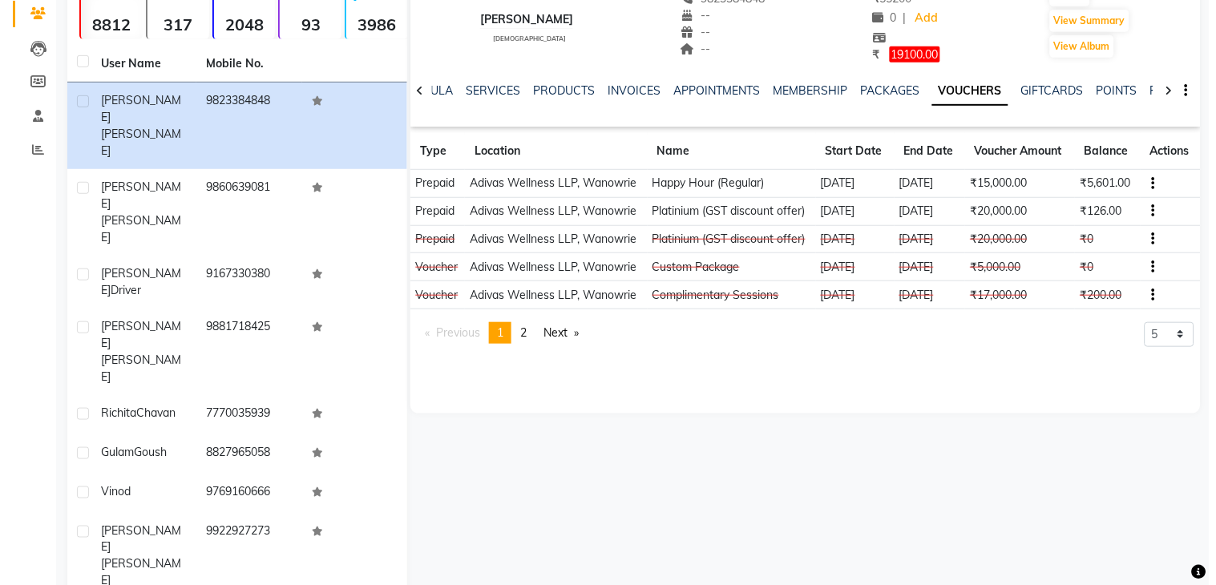
scroll to position [0, 0]
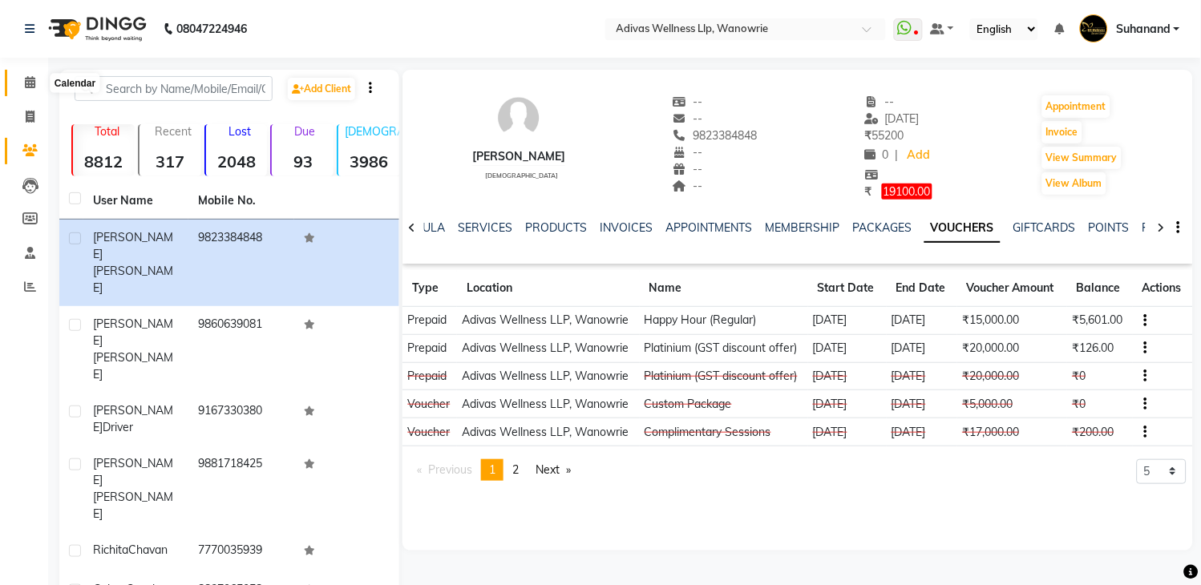
click at [27, 79] on icon at bounding box center [30, 82] width 10 height 12
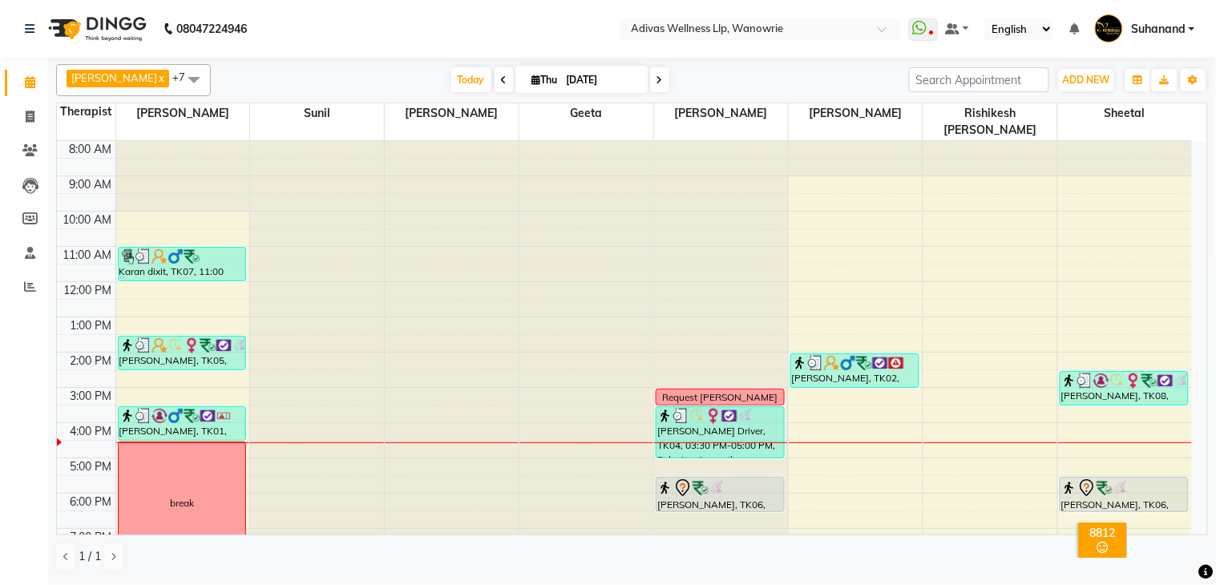
scroll to position [50, 0]
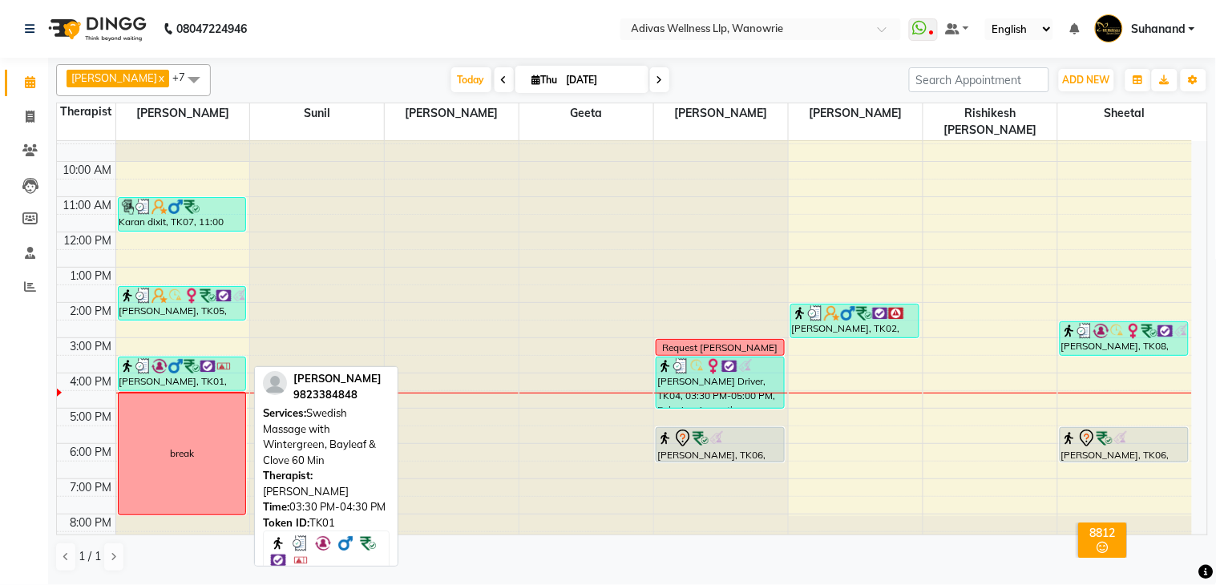
click at [187, 358] on div "[PERSON_NAME], TK01, 03:30 PM-04:30 PM, Swedish Massage with Wintergreen, Bayle…" at bounding box center [182, 374] width 127 height 33
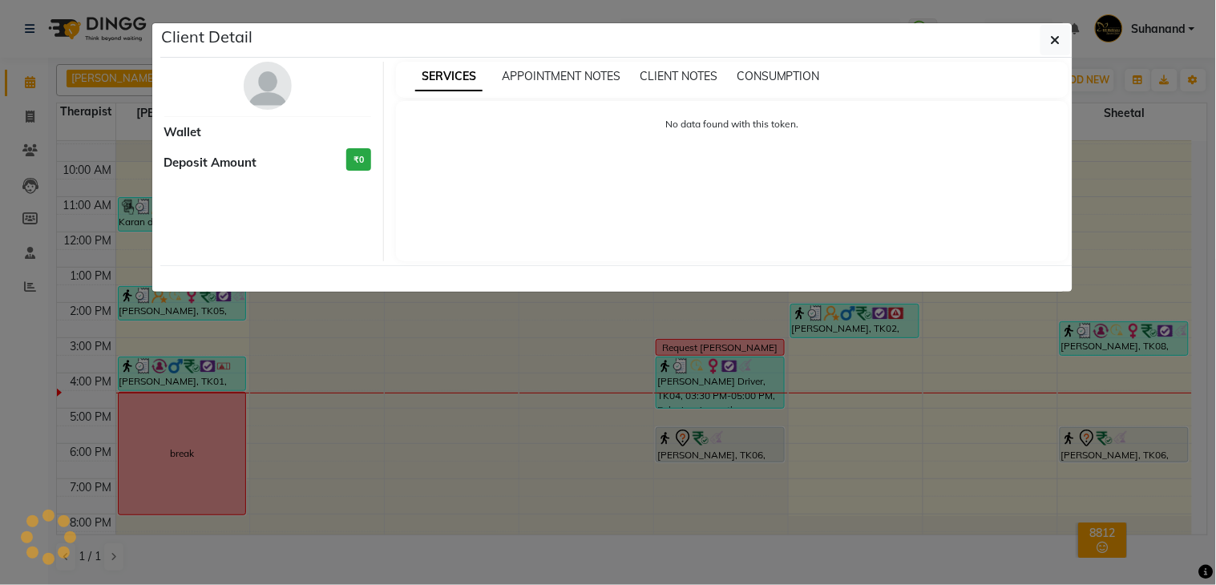
select select "3"
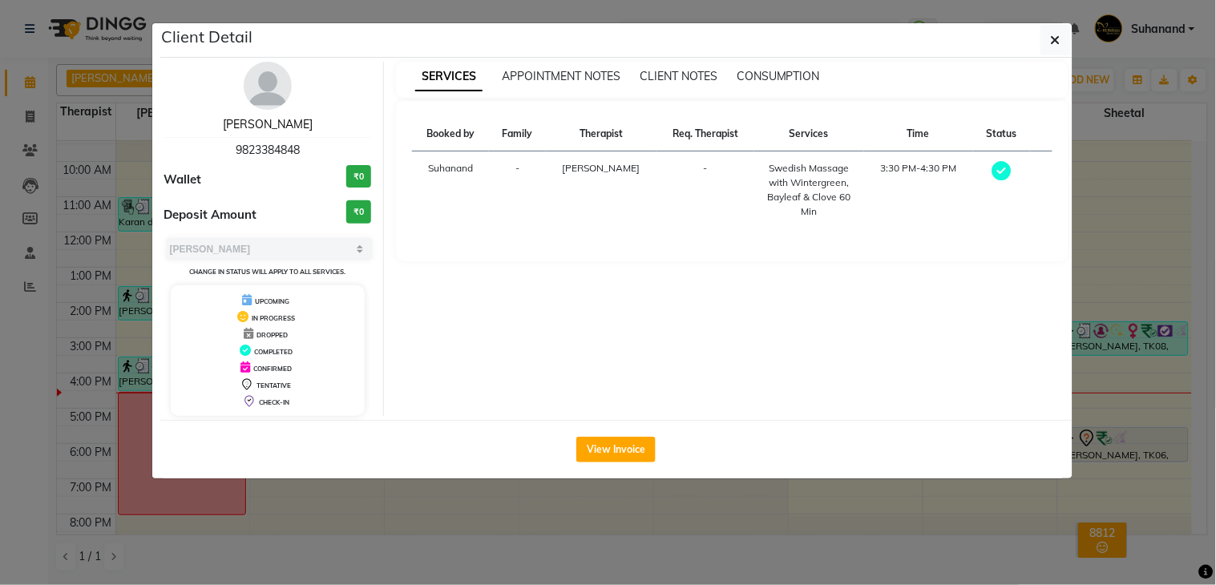
click at [253, 126] on link "[PERSON_NAME]" at bounding box center [268, 124] width 90 height 14
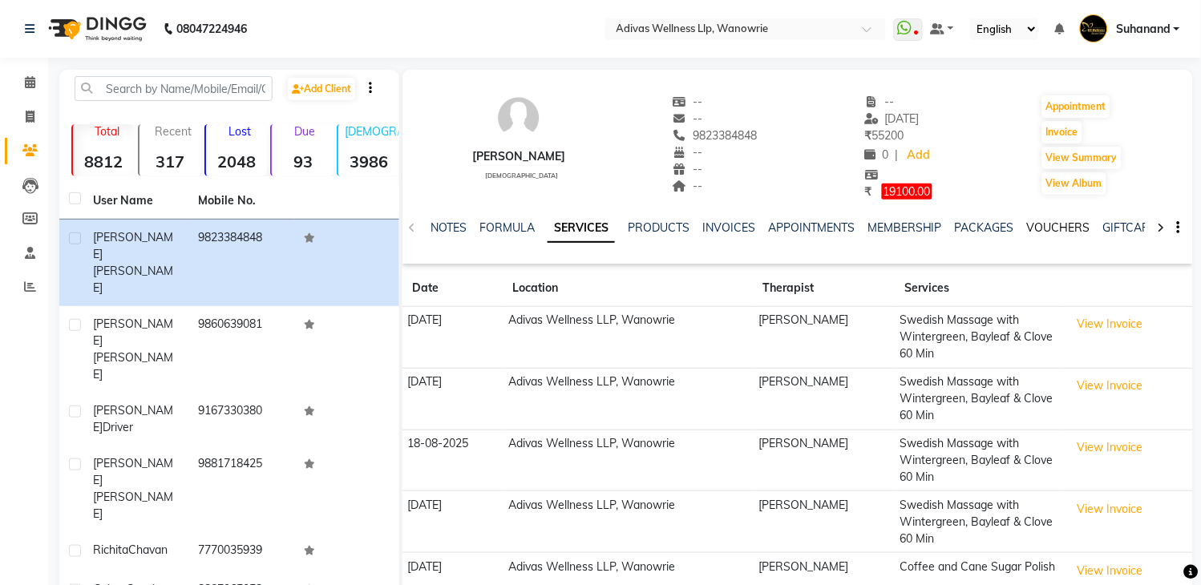
click at [1051, 226] on link "VOUCHERS" at bounding box center [1058, 227] width 63 height 14
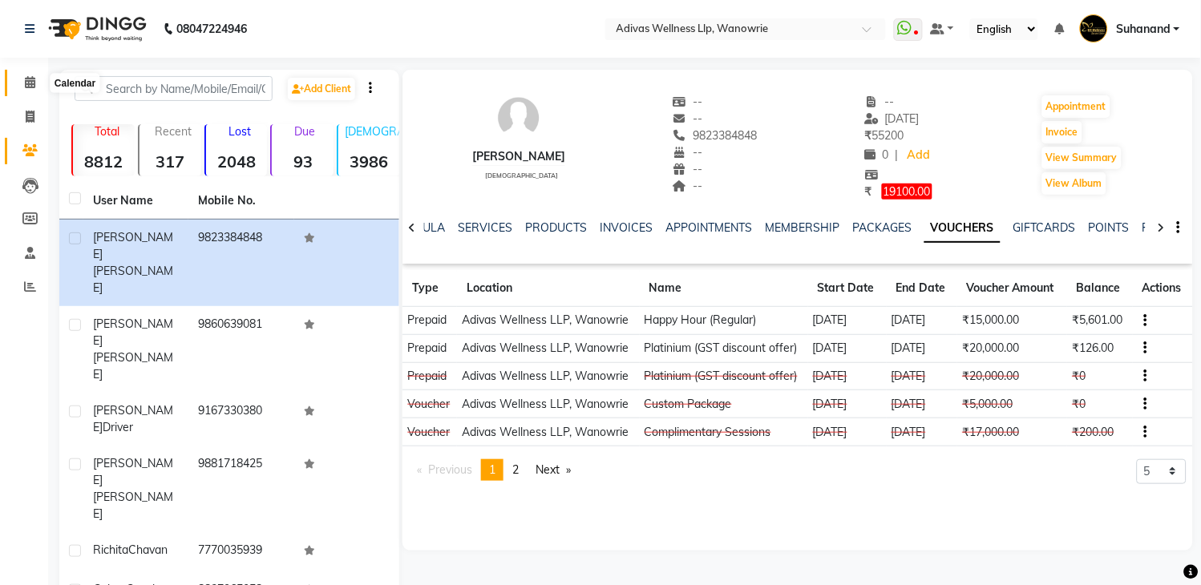
click at [30, 88] on icon at bounding box center [30, 82] width 10 height 12
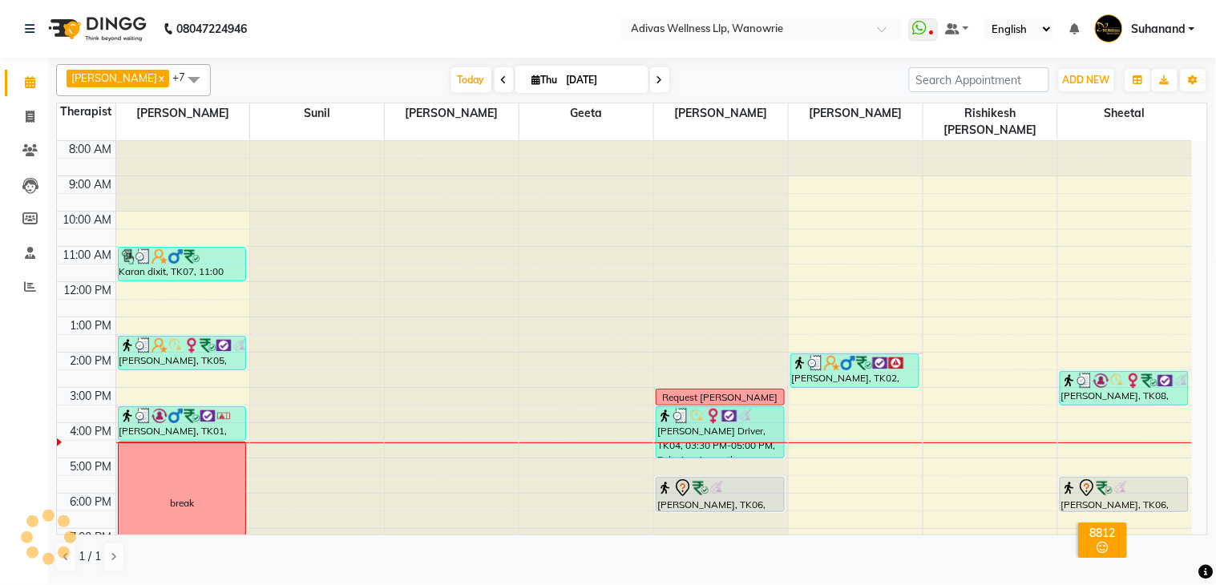
click at [657, 81] on icon at bounding box center [660, 80] width 6 height 10
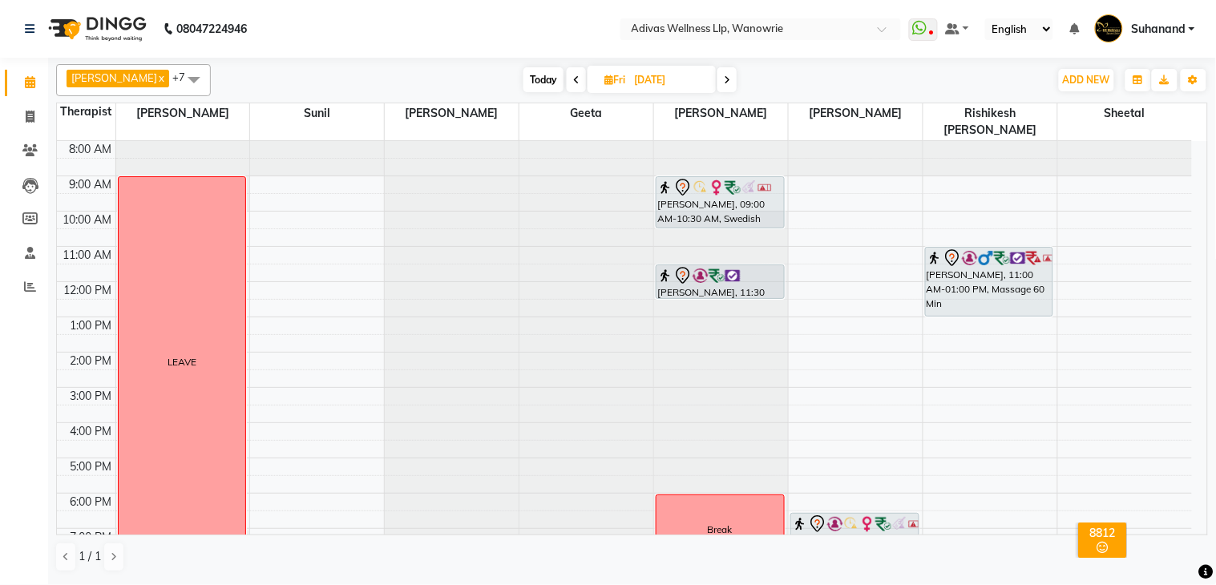
click at [526, 68] on span "Today" at bounding box center [543, 79] width 40 height 25
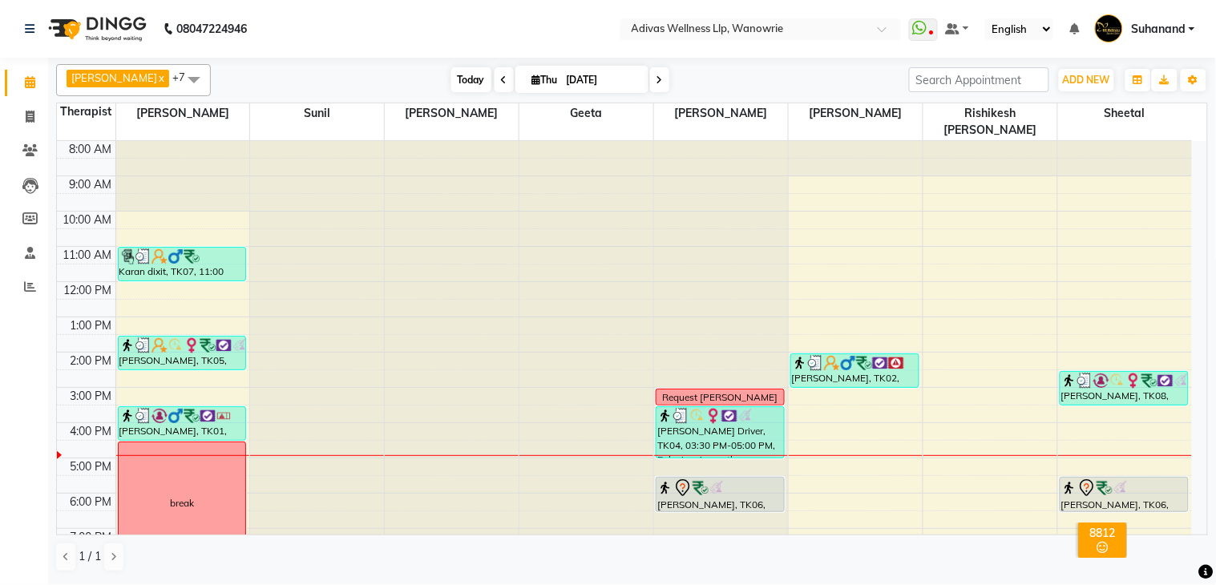
click at [463, 76] on span "Today" at bounding box center [471, 79] width 40 height 25
click at [657, 80] on icon at bounding box center [660, 80] width 6 height 10
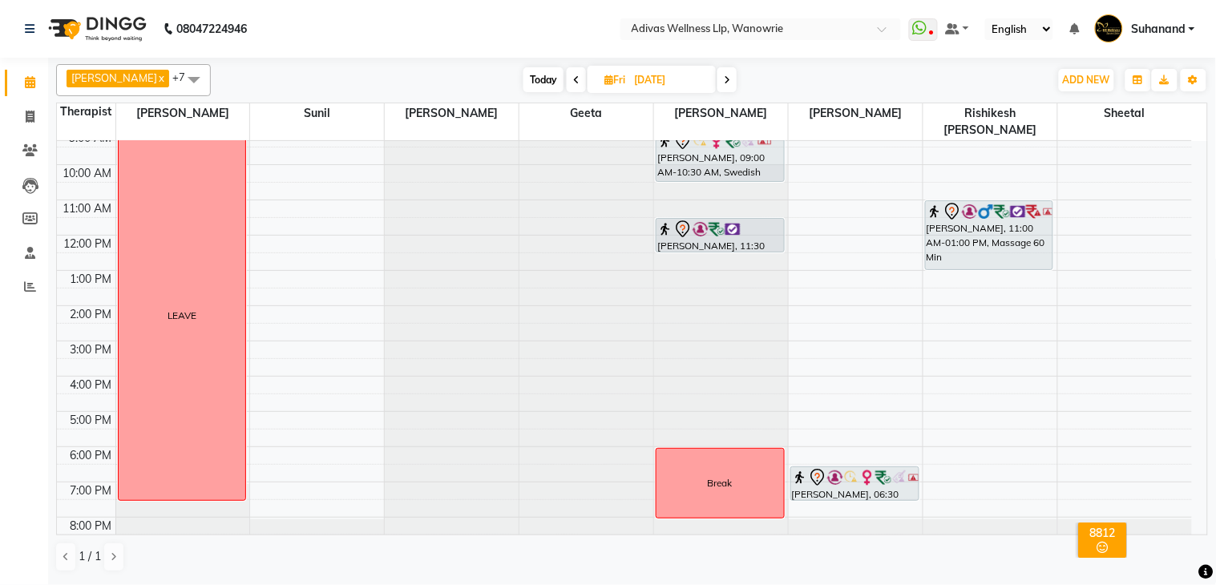
scroll to position [50, 0]
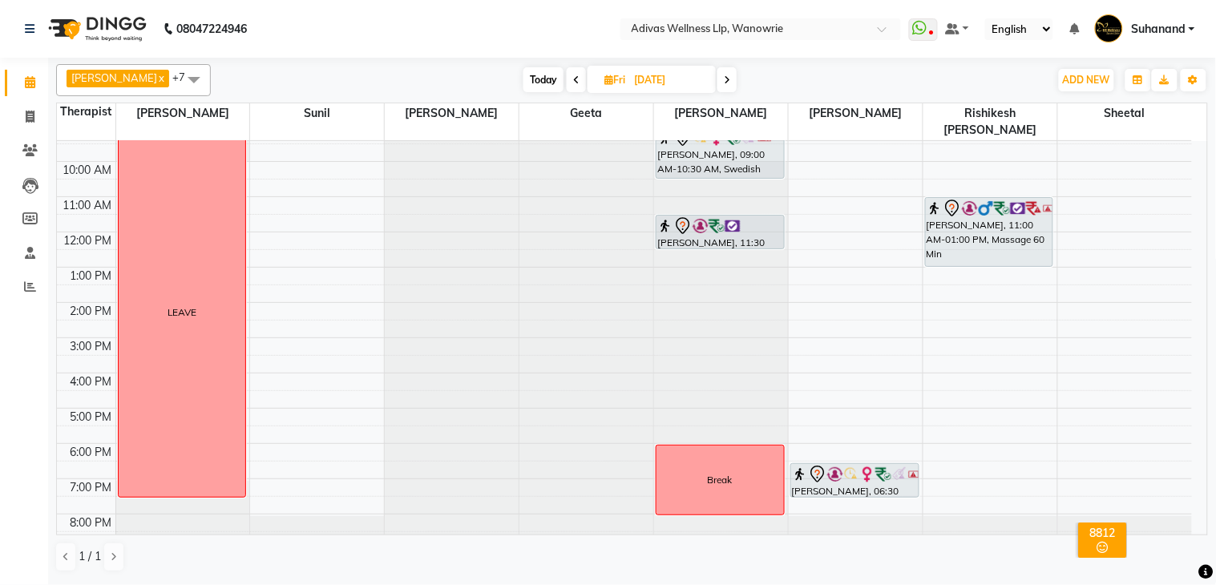
click at [367, 18] on nav "08047224946 Select Location × Adivas Wellness Llp, Wanowrie WhatsApp Status ✕ S…" at bounding box center [608, 29] width 1216 height 58
click at [398, 22] on nav "08047224946 Select Location × Adivas Wellness Llp, Wanowrie WhatsApp Status ✕ S…" at bounding box center [608, 29] width 1216 height 58
click at [530, 86] on span "Today" at bounding box center [543, 79] width 40 height 25
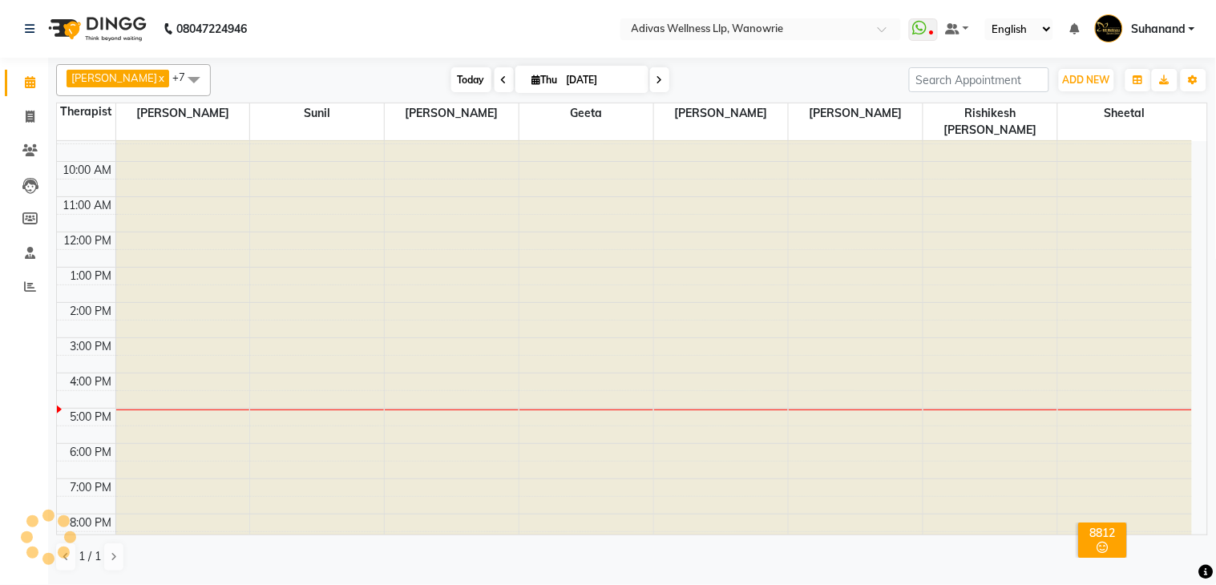
scroll to position [51, 0]
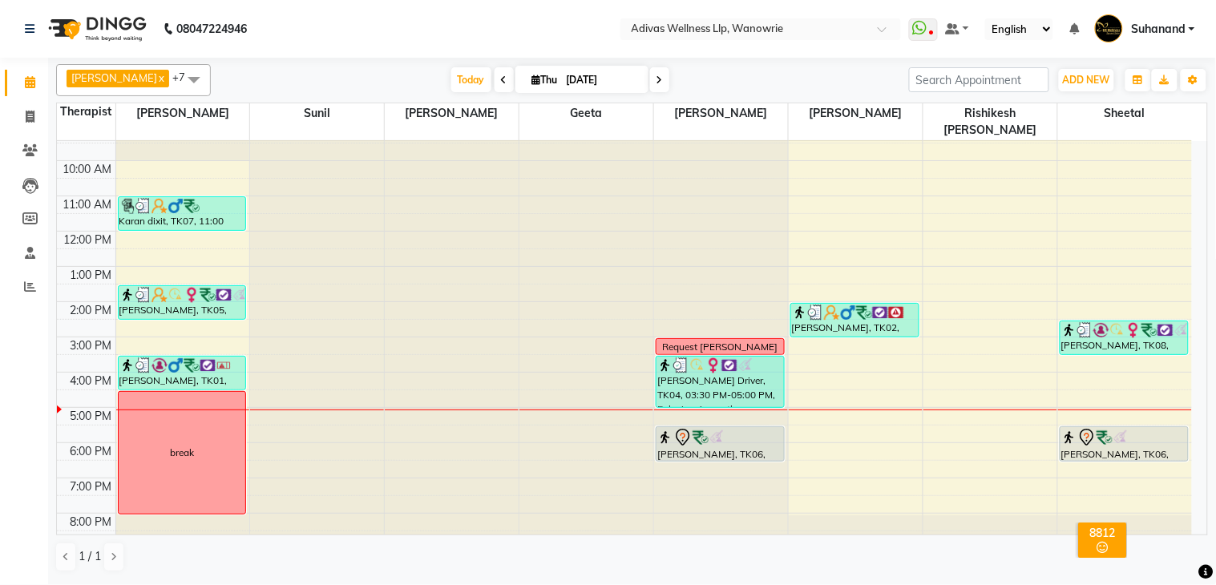
click at [445, 26] on nav "08047224946 Select Location × Adivas Wellness Llp, Wanowrie WhatsApp Status ✕ S…" at bounding box center [608, 29] width 1216 height 58
click at [455, 34] on nav "08047224946 Select Location × Adivas Wellness Llp, Wanowrie WhatsApp Status ✕ S…" at bounding box center [608, 29] width 1216 height 58
click at [530, 34] on nav "08047224946 Select Location × Adivas Wellness Llp, Wanowrie WhatsApp Status ✕ S…" at bounding box center [608, 29] width 1216 height 58
click at [657, 83] on icon at bounding box center [660, 80] width 6 height 10
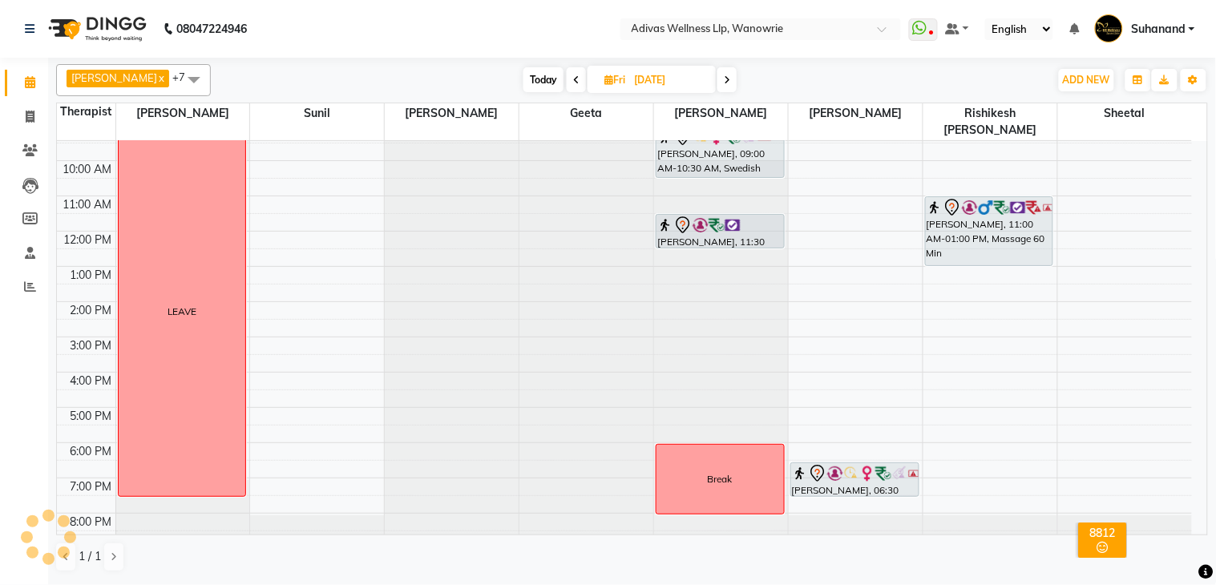
scroll to position [0, 0]
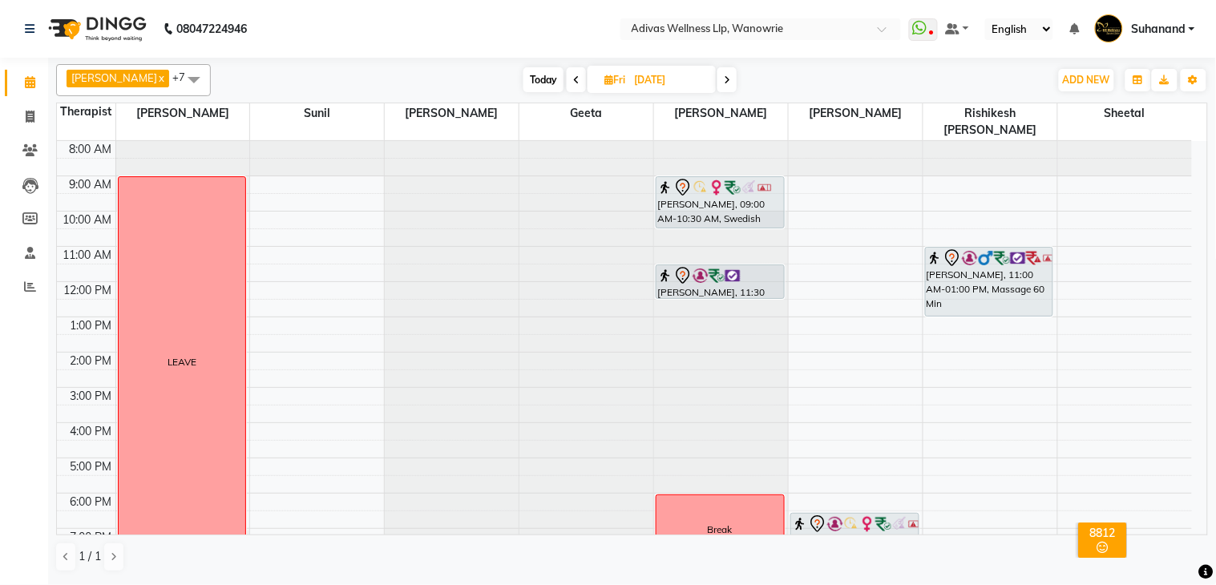
click at [717, 76] on span at bounding box center [726, 79] width 19 height 25
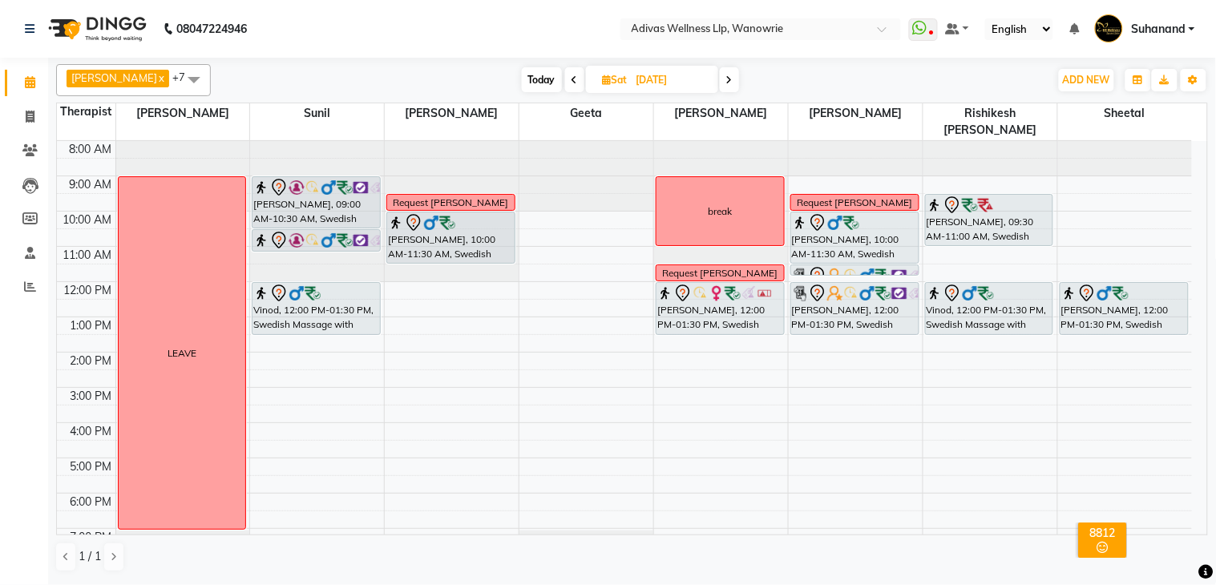
click at [726, 78] on icon at bounding box center [729, 80] width 6 height 10
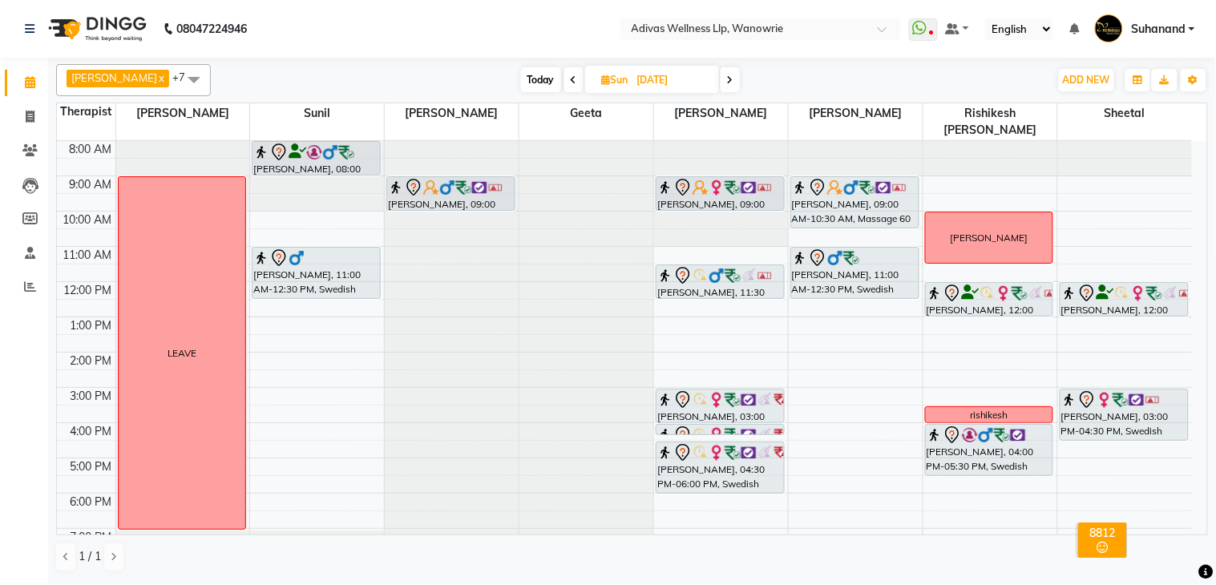
click at [721, 72] on span at bounding box center [730, 79] width 19 height 25
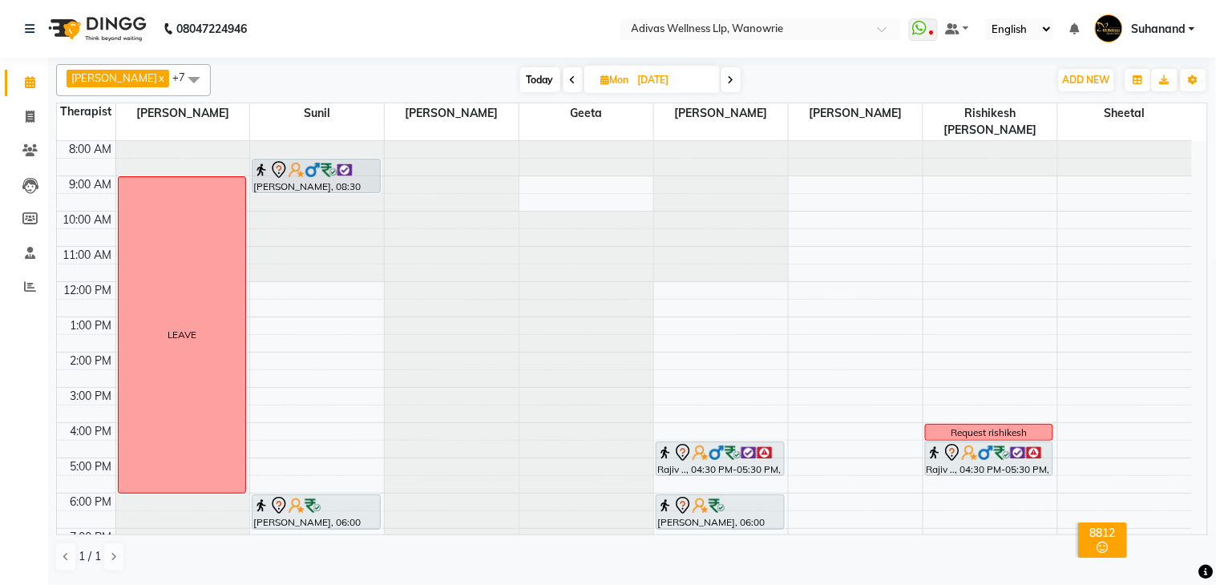
click at [728, 83] on icon at bounding box center [731, 80] width 6 height 10
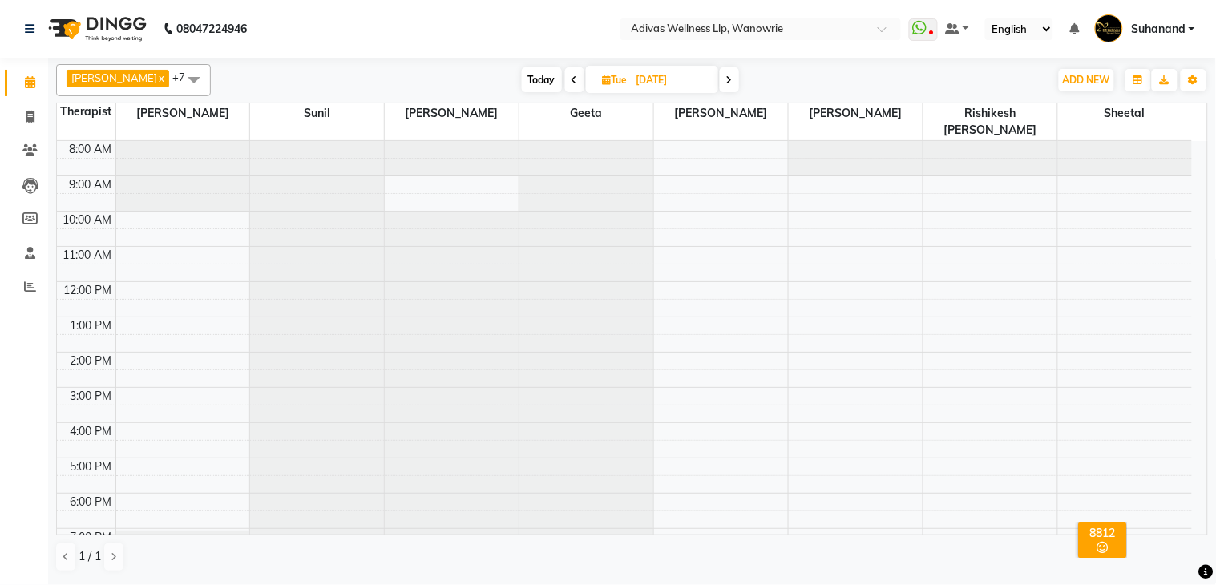
click at [726, 76] on icon at bounding box center [729, 80] width 6 height 10
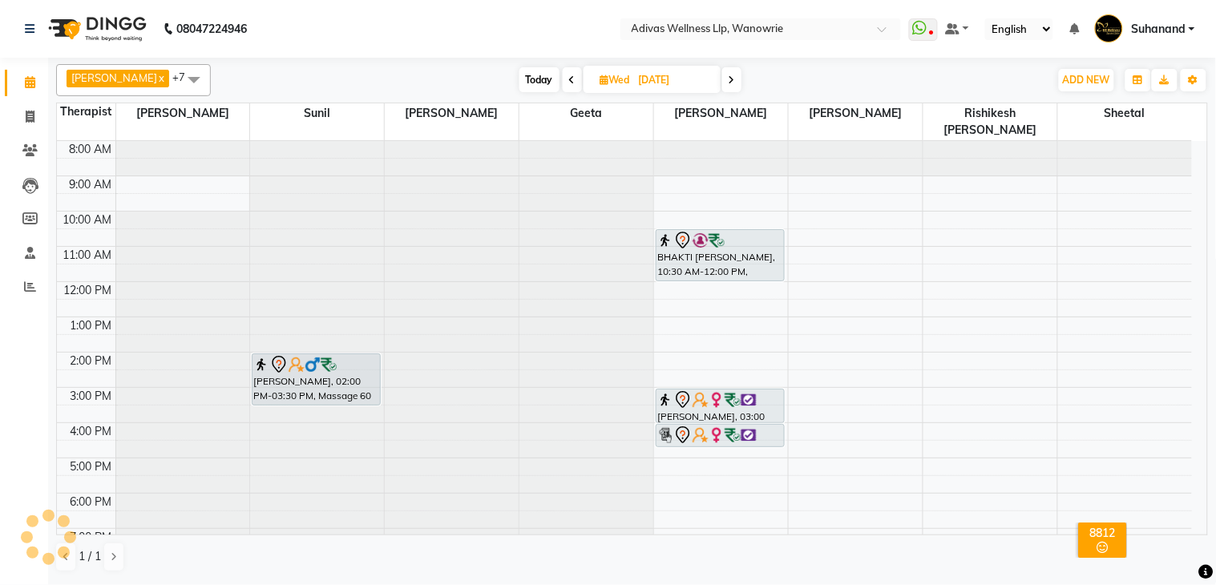
click at [729, 75] on icon at bounding box center [732, 80] width 6 height 10
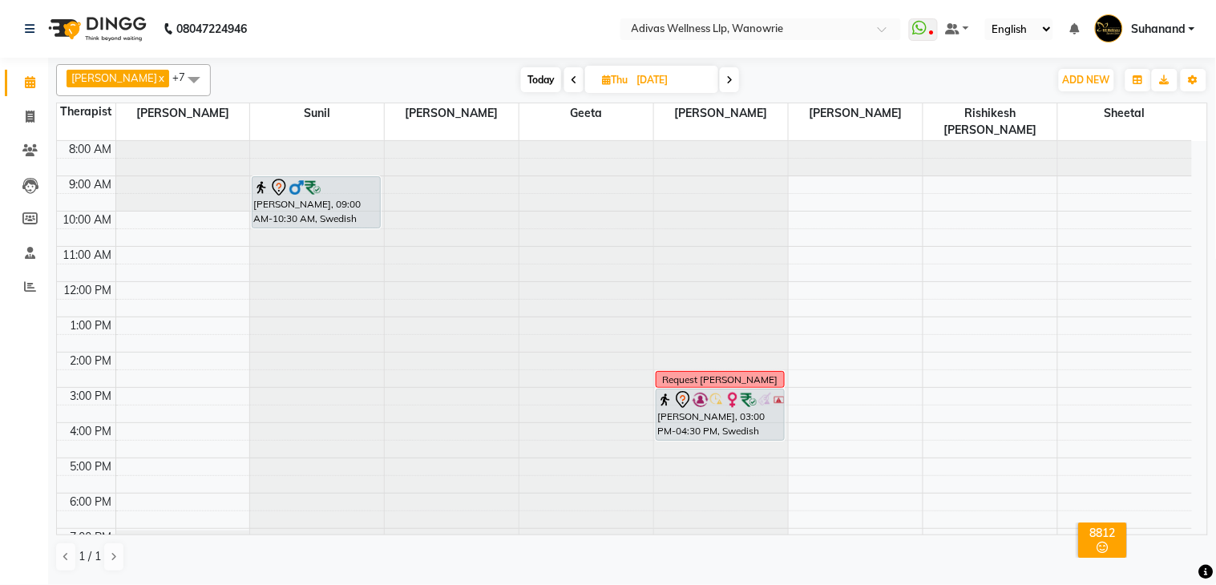
click at [726, 77] on icon at bounding box center [729, 80] width 6 height 10
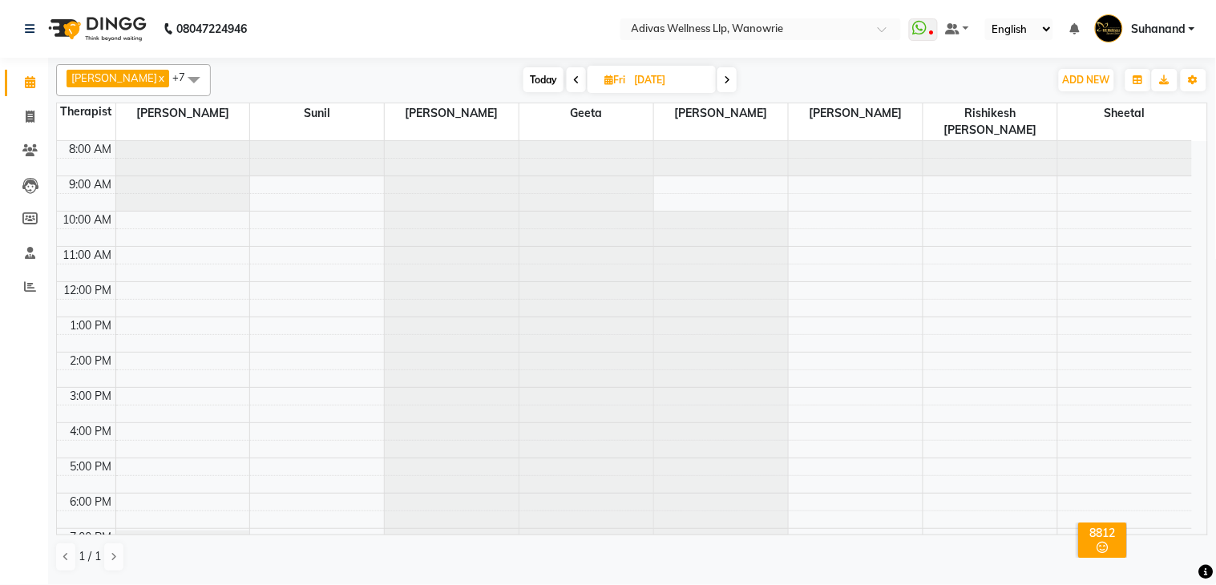
click at [724, 78] on icon at bounding box center [727, 80] width 6 height 10
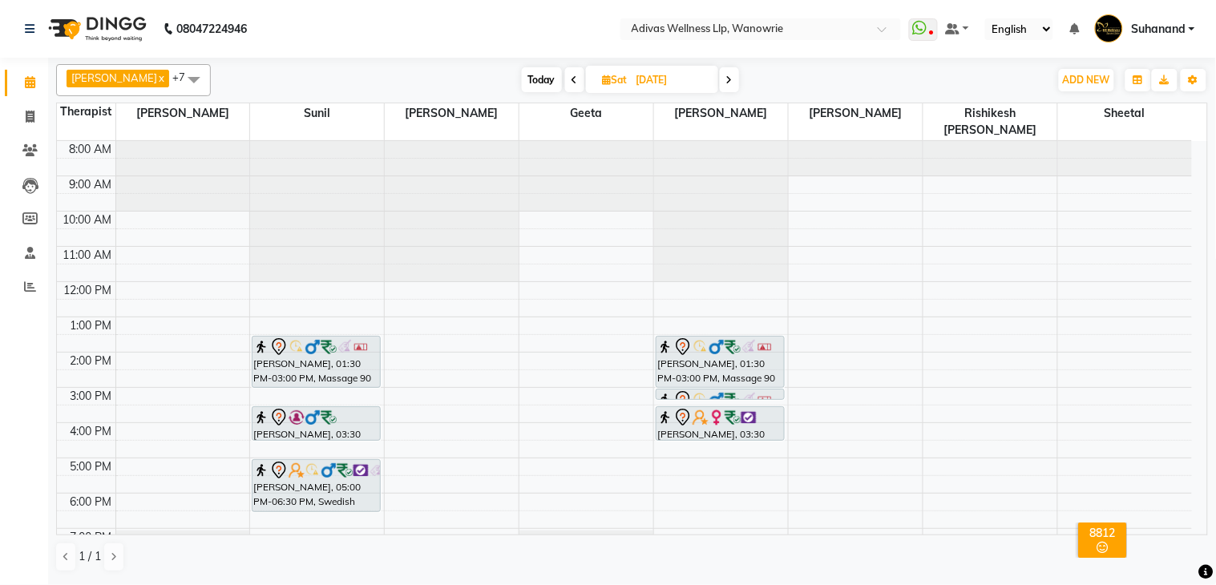
click at [720, 85] on span at bounding box center [729, 79] width 19 height 25
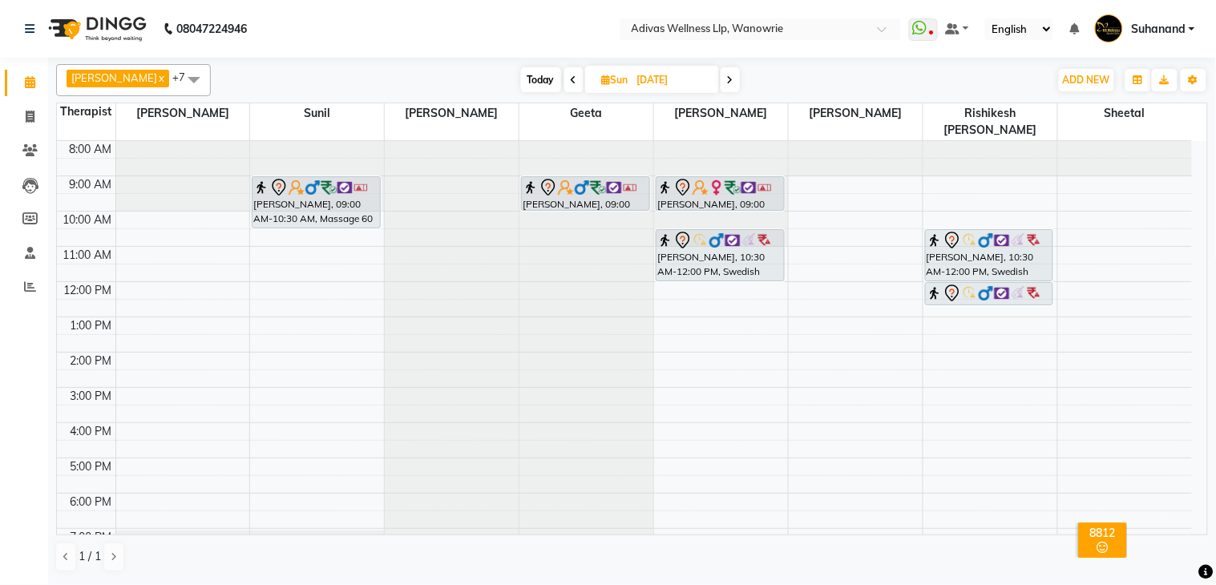
click at [521, 71] on span "Today" at bounding box center [541, 79] width 40 height 25
type input "[DATE]"
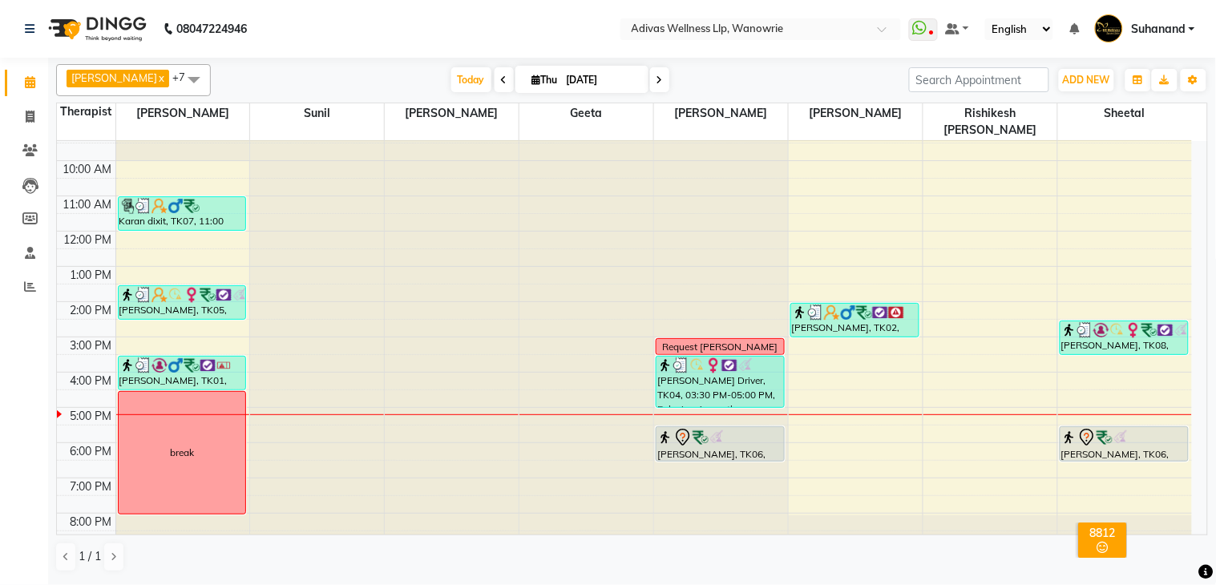
scroll to position [50, 0]
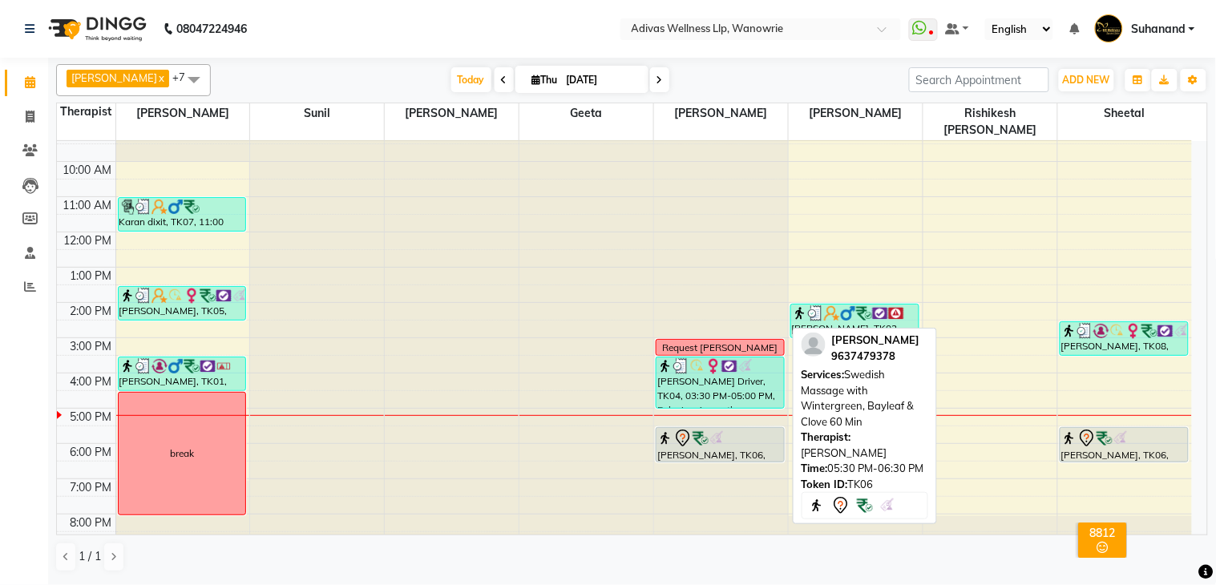
click at [733, 429] on div at bounding box center [720, 438] width 126 height 19
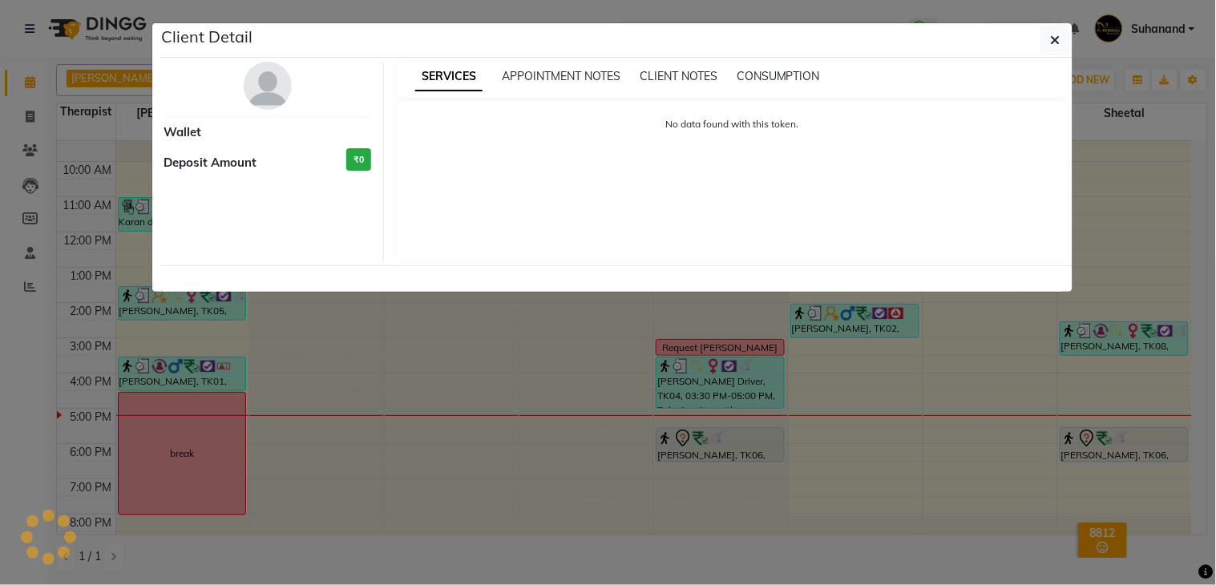
select select "7"
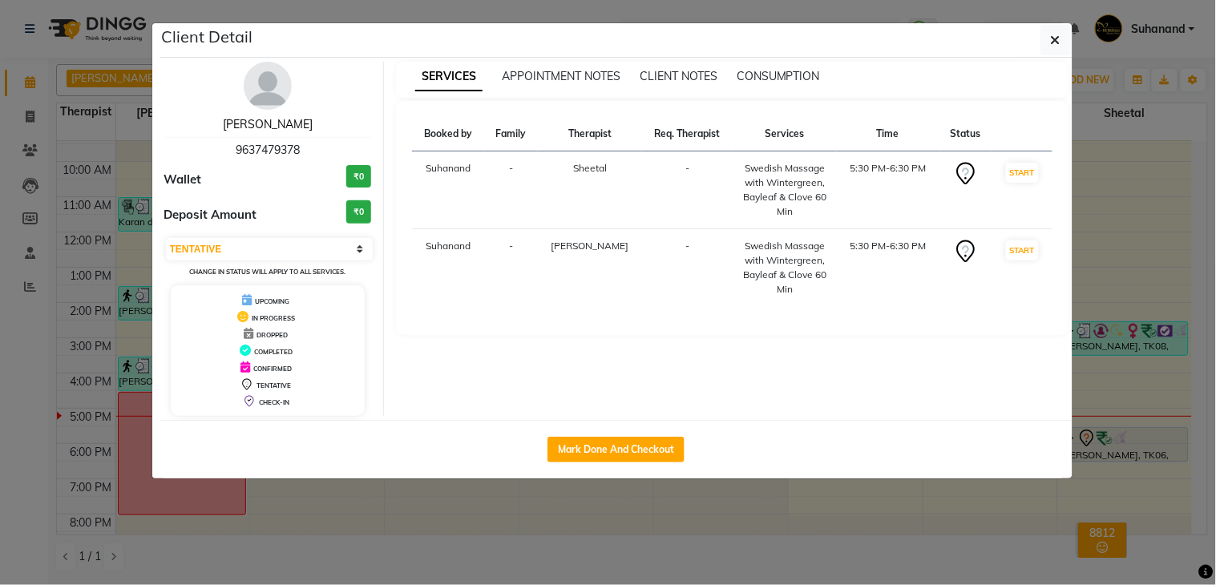
click at [282, 125] on link "[PERSON_NAME]" at bounding box center [268, 124] width 90 height 14
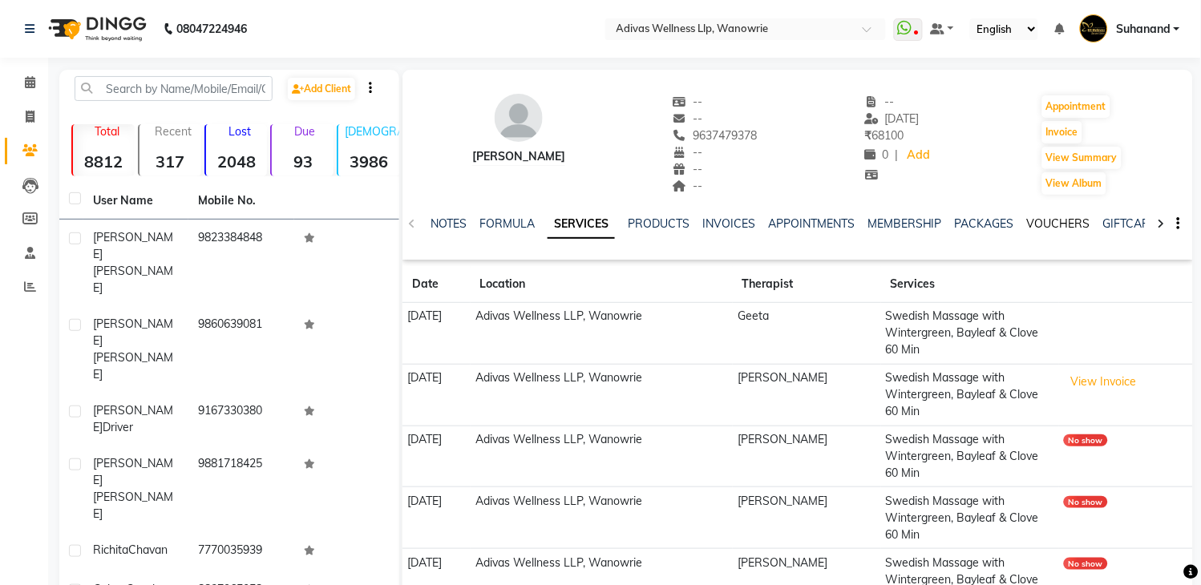
click at [1048, 223] on link "VOUCHERS" at bounding box center [1058, 223] width 63 height 14
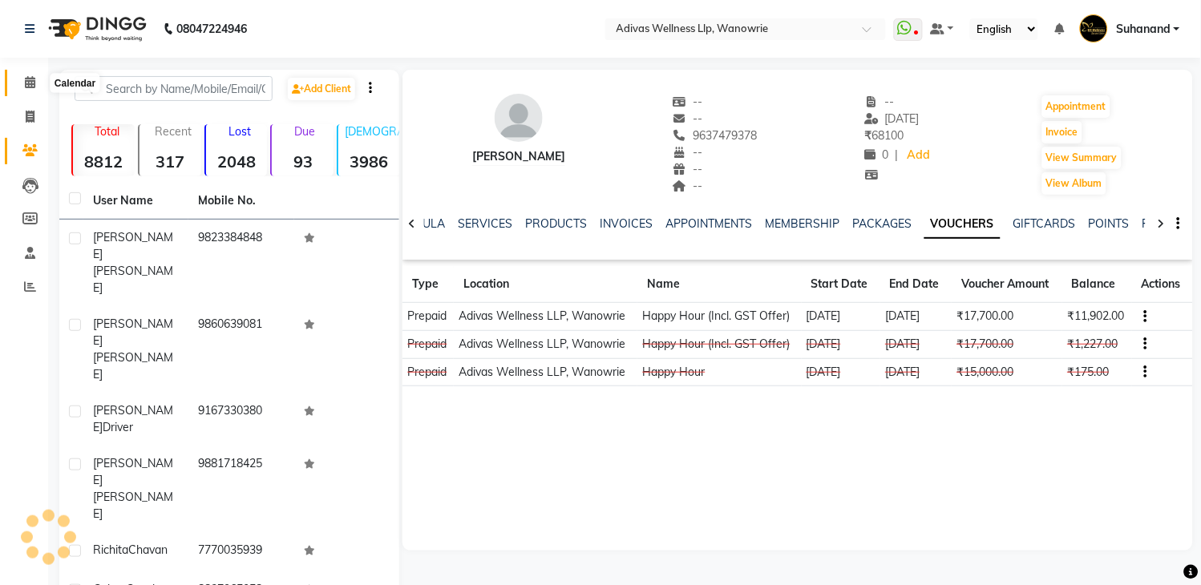
click at [30, 82] on icon at bounding box center [30, 82] width 10 height 12
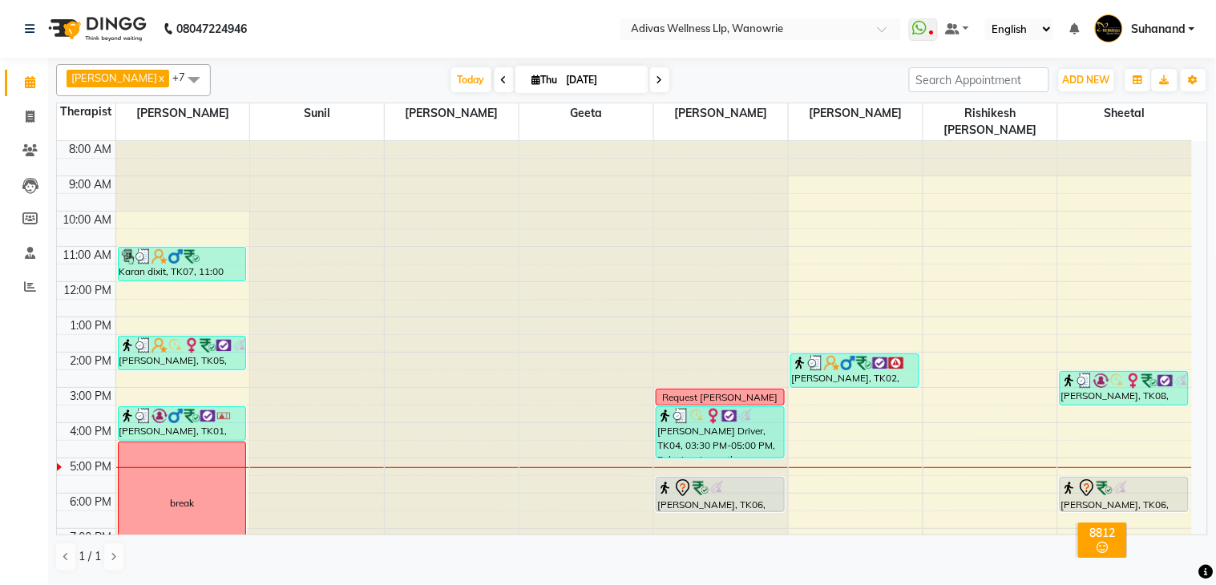
click at [482, 18] on nav "08047224946 Select Location × Adivas Wellness Llp, Wanowrie WhatsApp Status ✕ S…" at bounding box center [608, 29] width 1216 height 58
click at [657, 78] on icon at bounding box center [660, 80] width 6 height 10
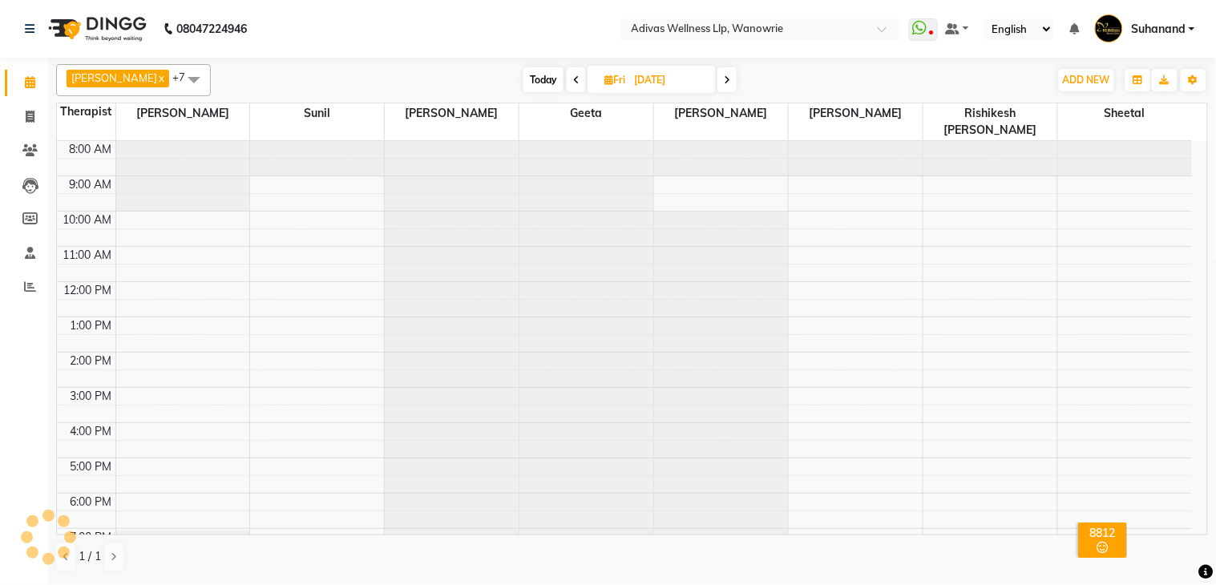
scroll to position [51, 0]
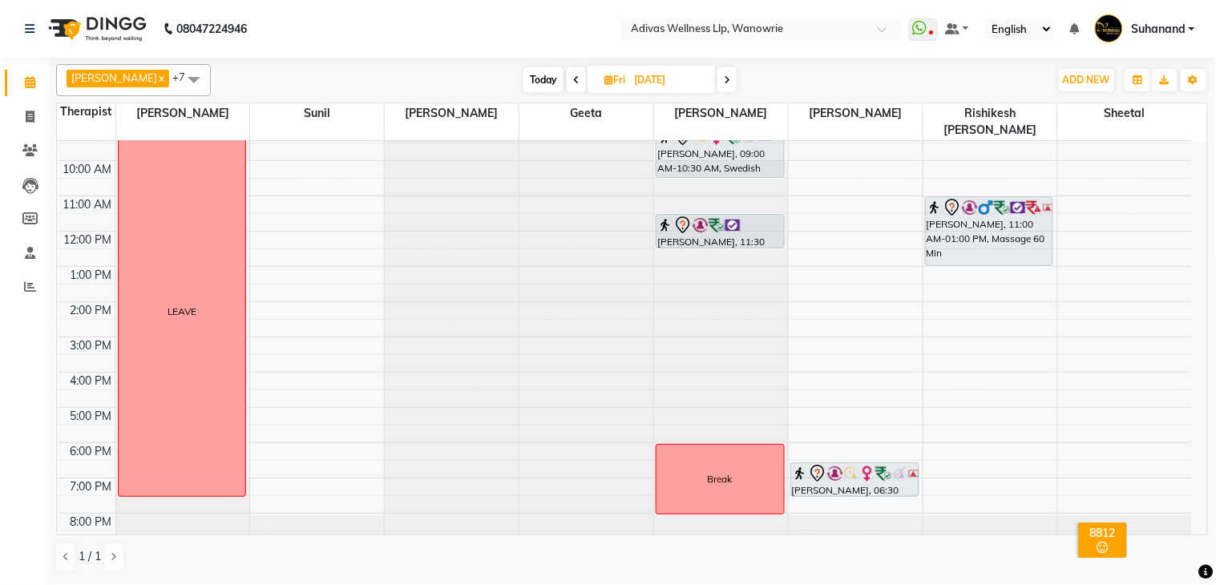
click at [533, 85] on span "Today" at bounding box center [543, 79] width 40 height 25
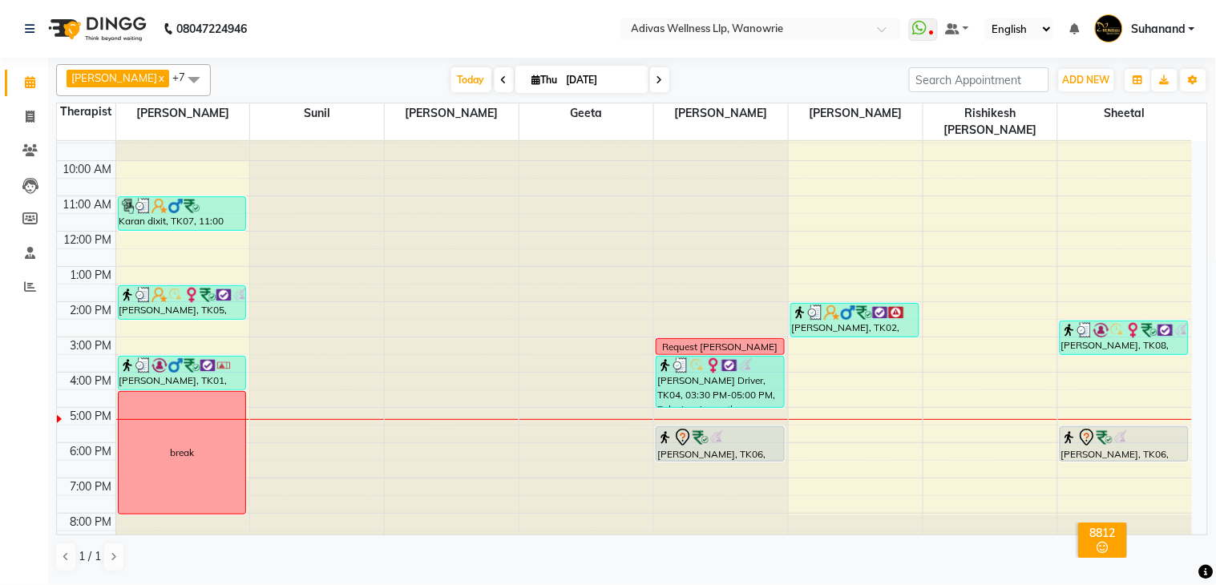
click at [657, 76] on icon at bounding box center [660, 80] width 6 height 10
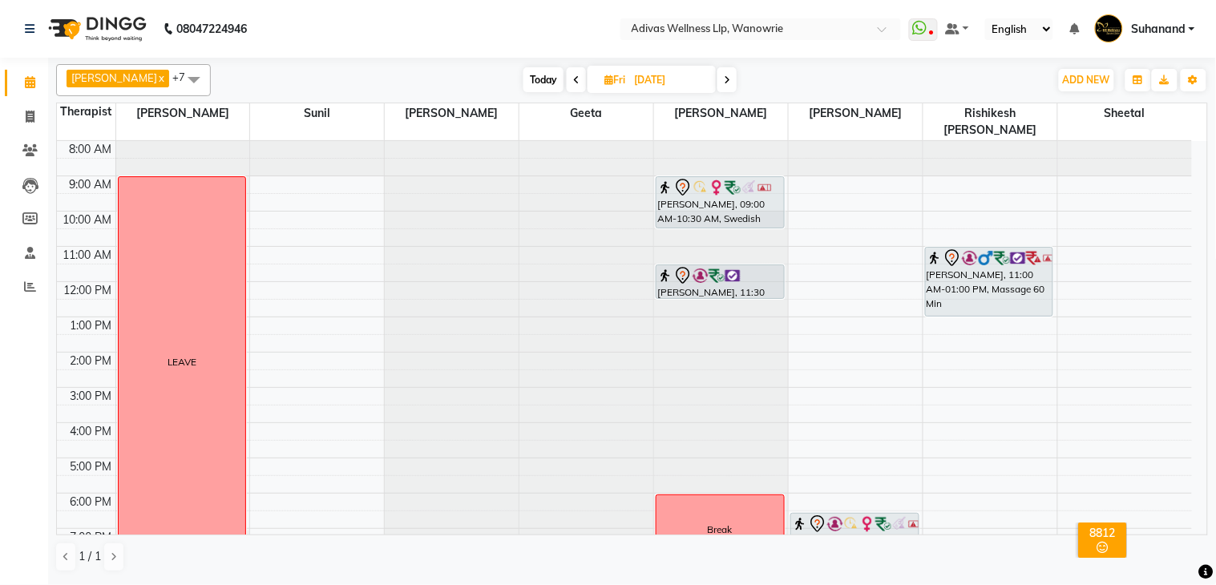
scroll to position [50, 0]
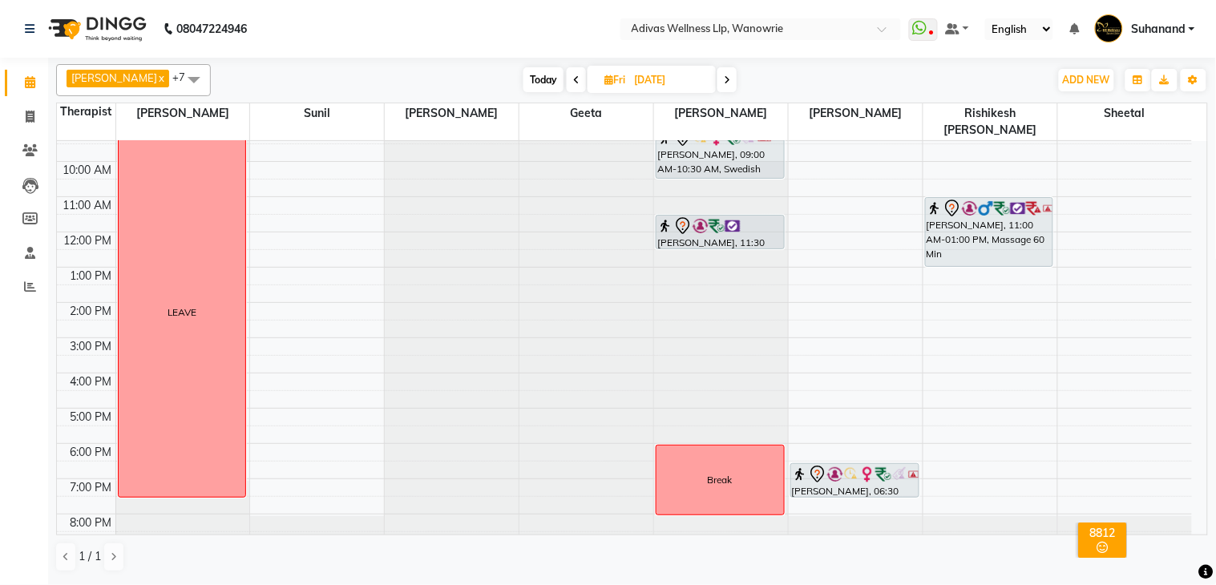
click at [537, 70] on span "Today" at bounding box center [543, 79] width 40 height 25
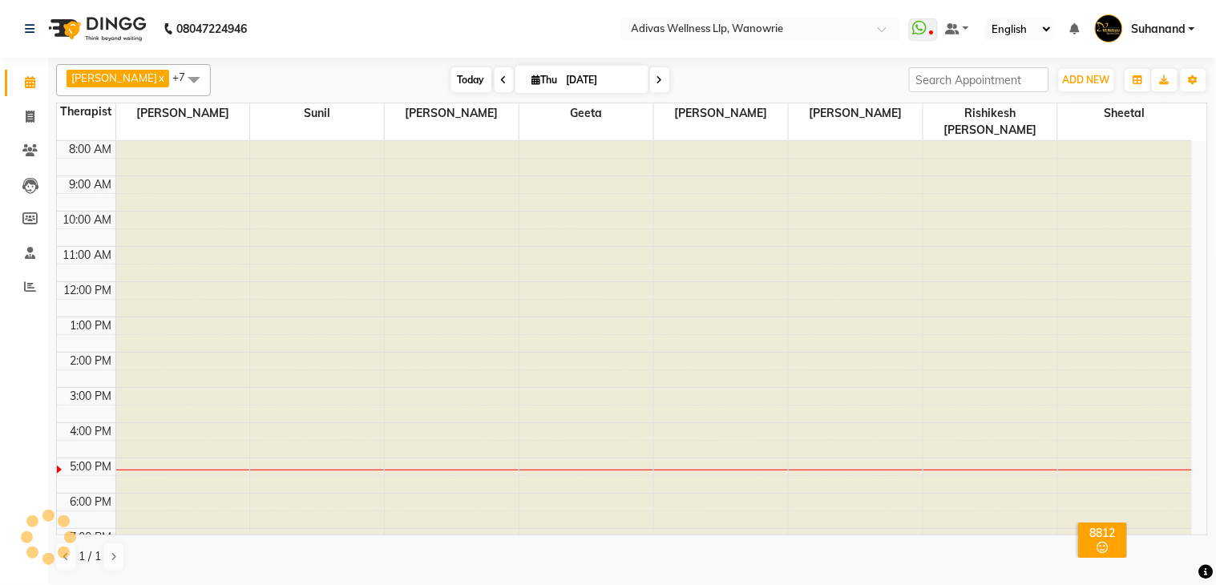
scroll to position [51, 0]
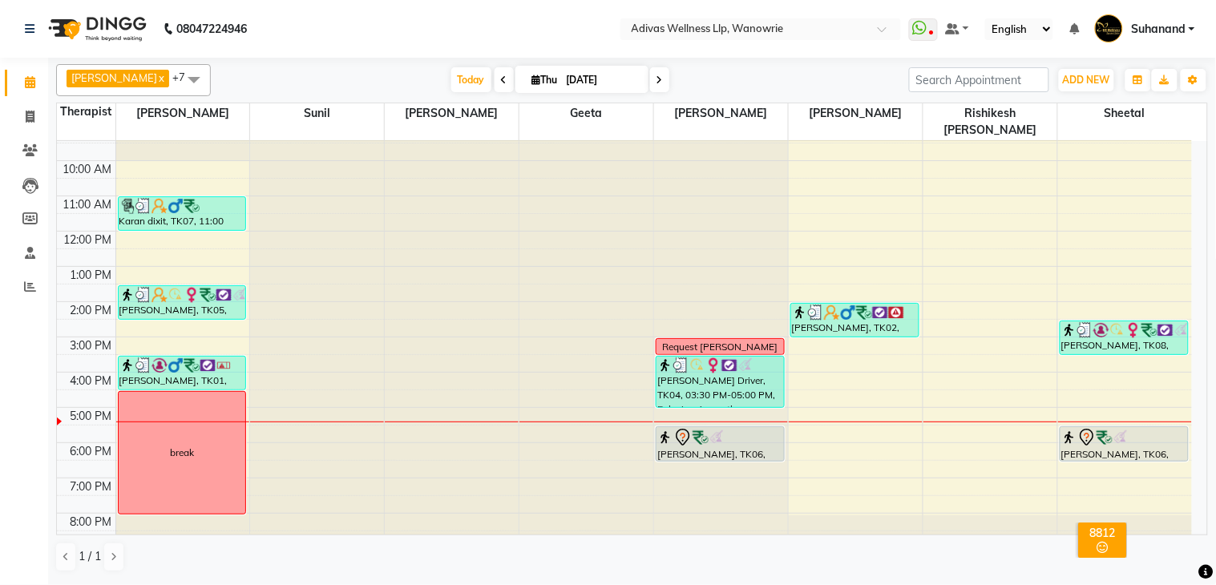
click at [657, 81] on icon at bounding box center [660, 80] width 6 height 10
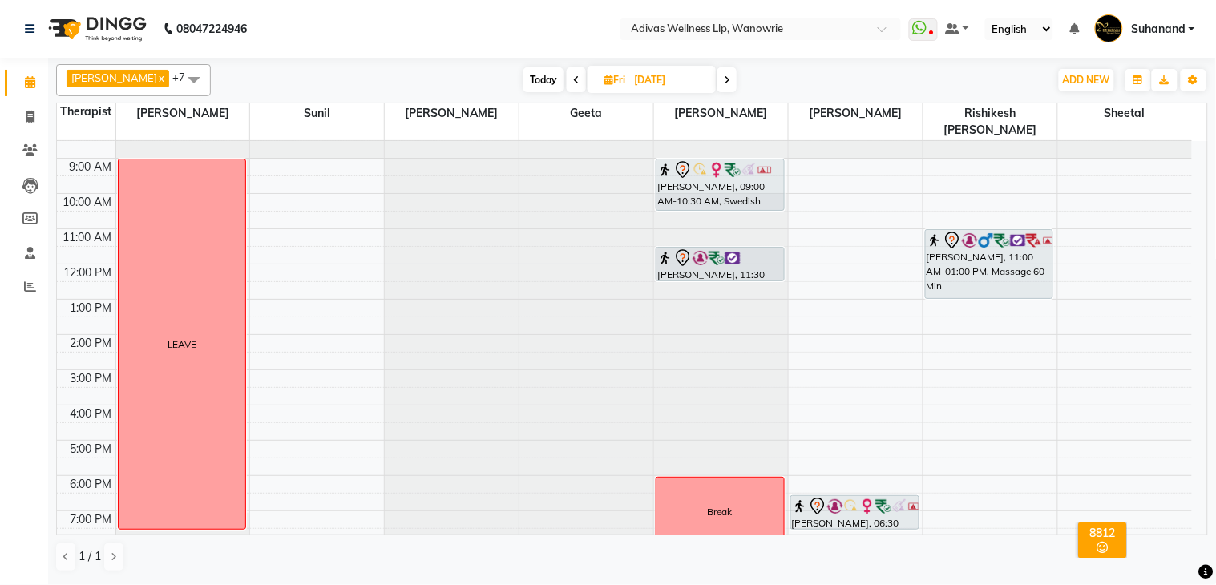
scroll to position [0, 0]
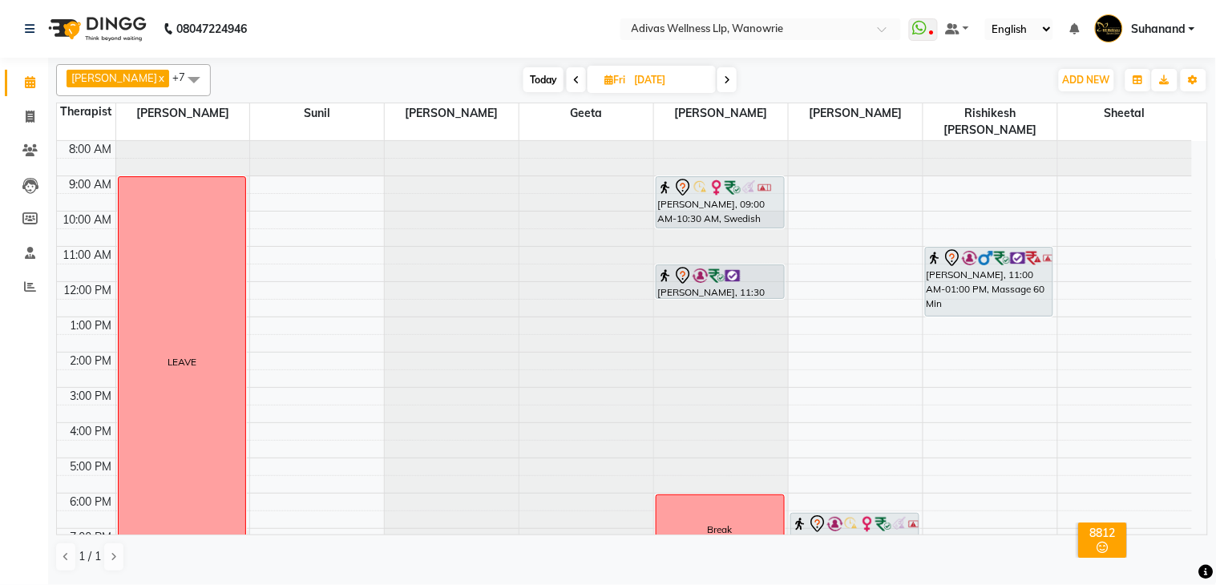
click at [724, 80] on icon at bounding box center [727, 80] width 6 height 10
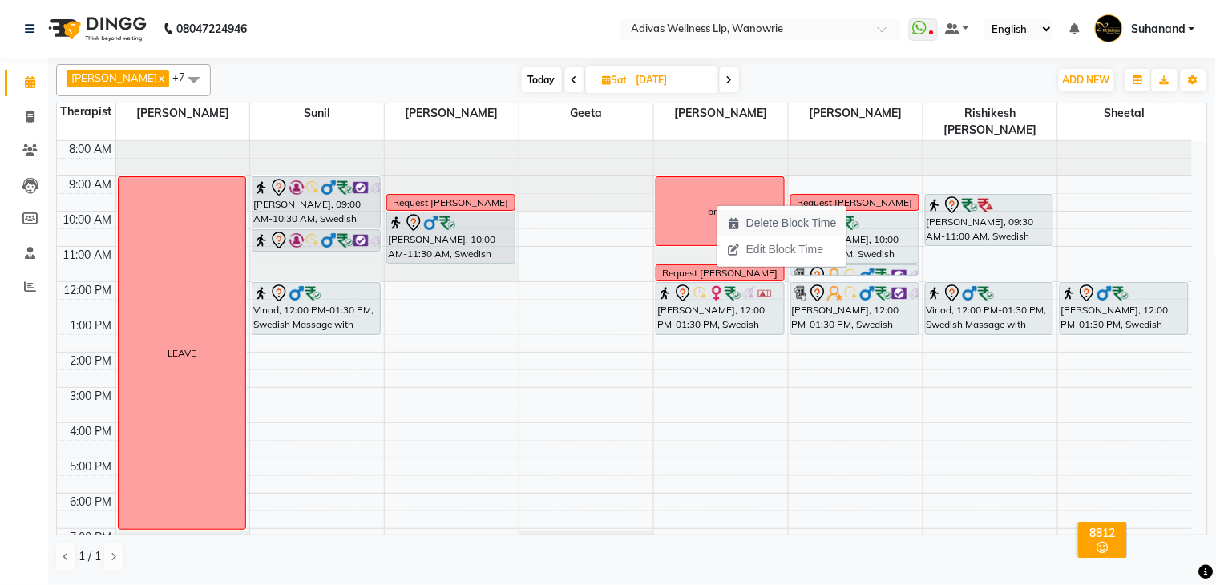
click at [744, 221] on span "Delete Block Time" at bounding box center [781, 223] width 129 height 26
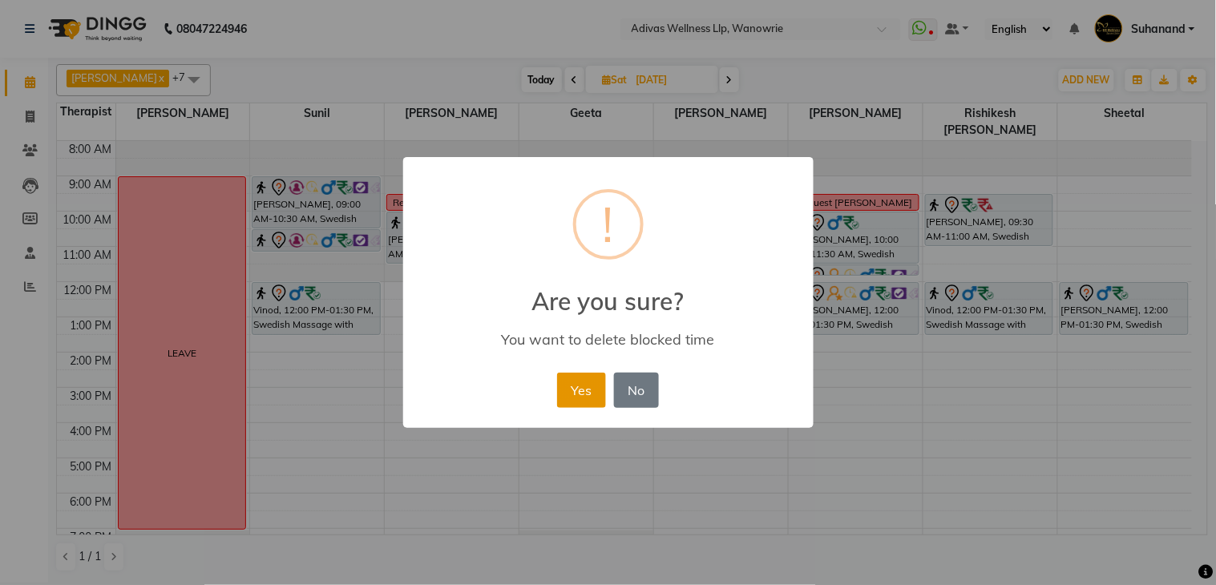
click at [584, 382] on button "Yes" at bounding box center [581, 390] width 49 height 35
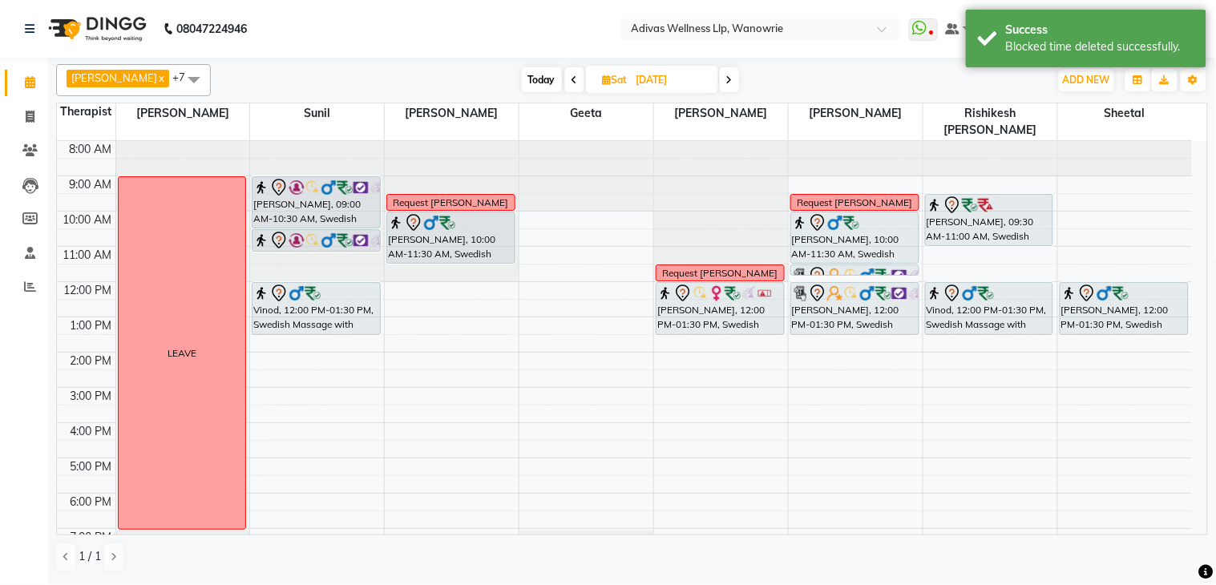
click at [726, 76] on icon at bounding box center [729, 80] width 6 height 10
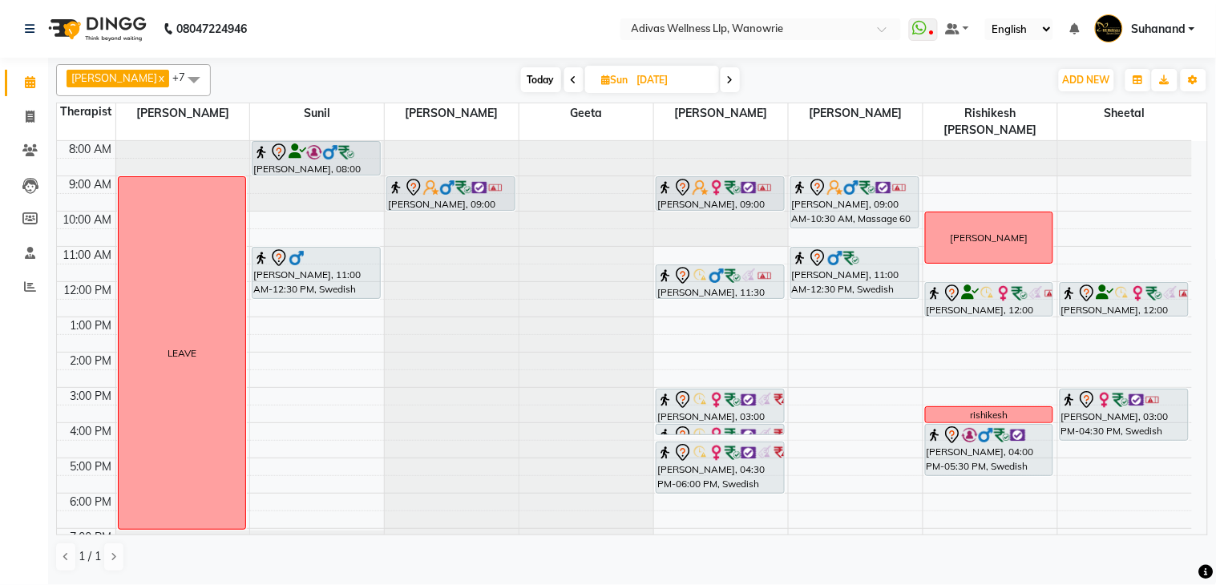
click at [541, 75] on span "Today" at bounding box center [541, 79] width 40 height 25
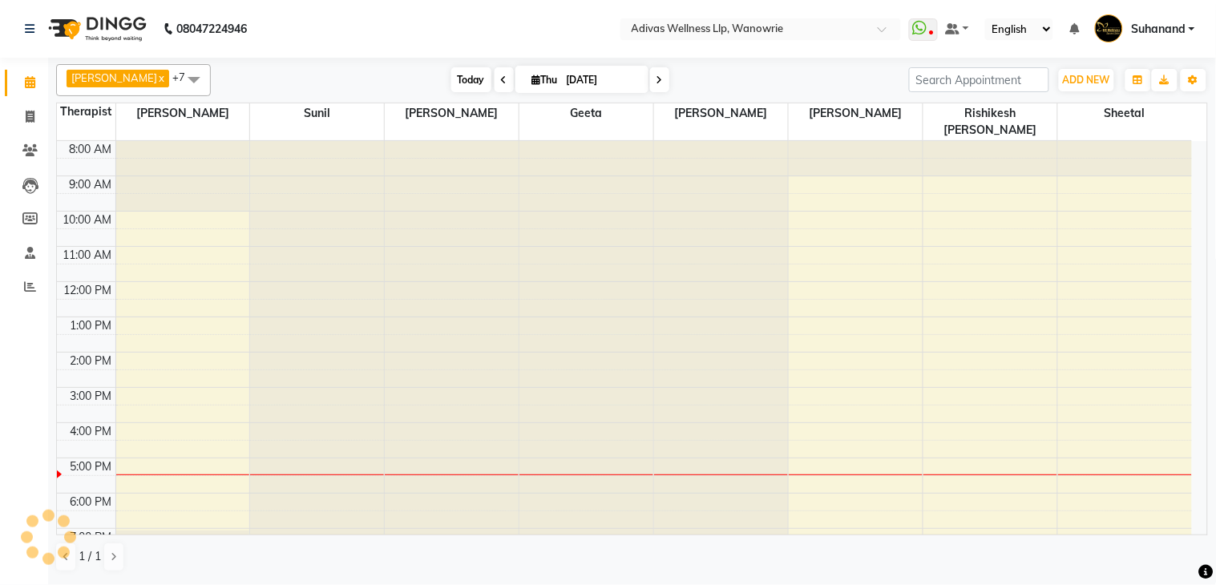
scroll to position [51, 0]
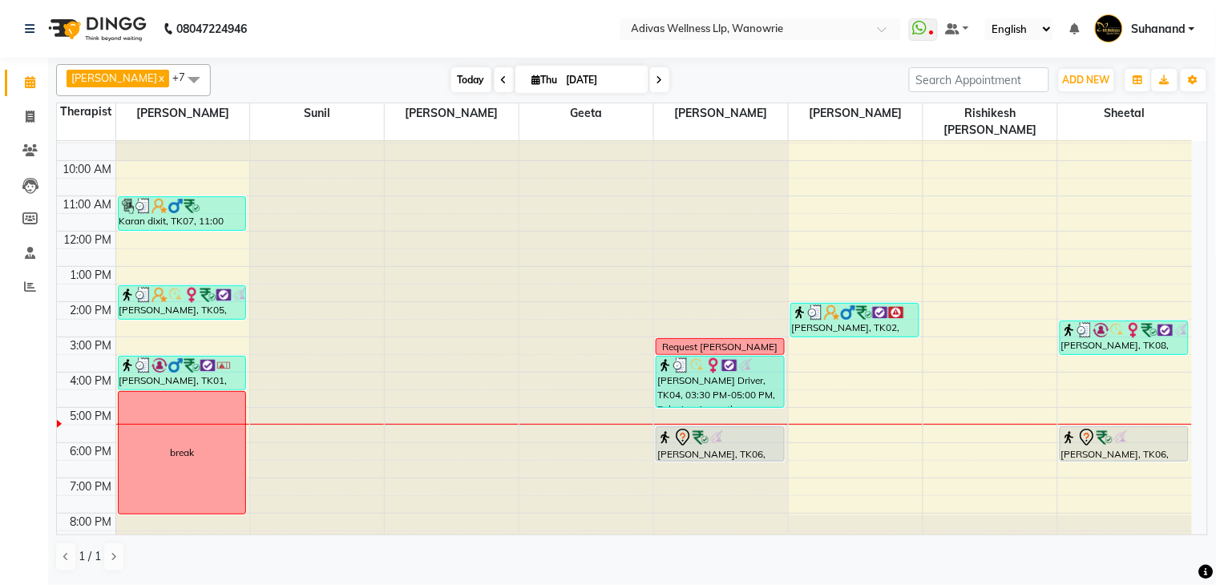
click at [460, 82] on span "Today" at bounding box center [471, 79] width 40 height 25
click at [650, 77] on span at bounding box center [659, 79] width 19 height 25
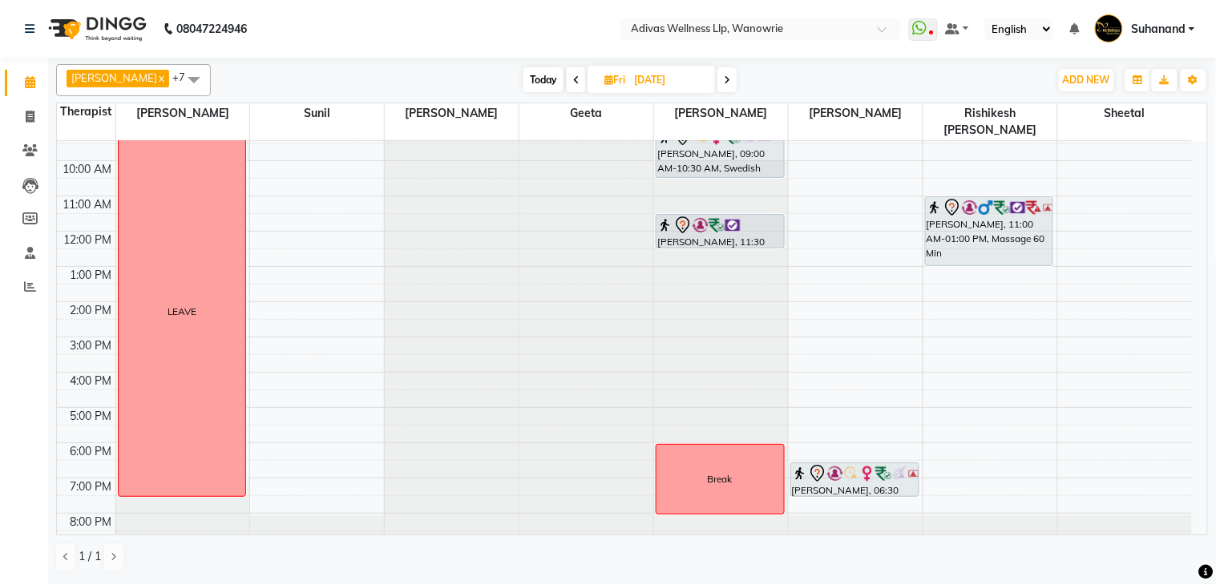
scroll to position [0, 0]
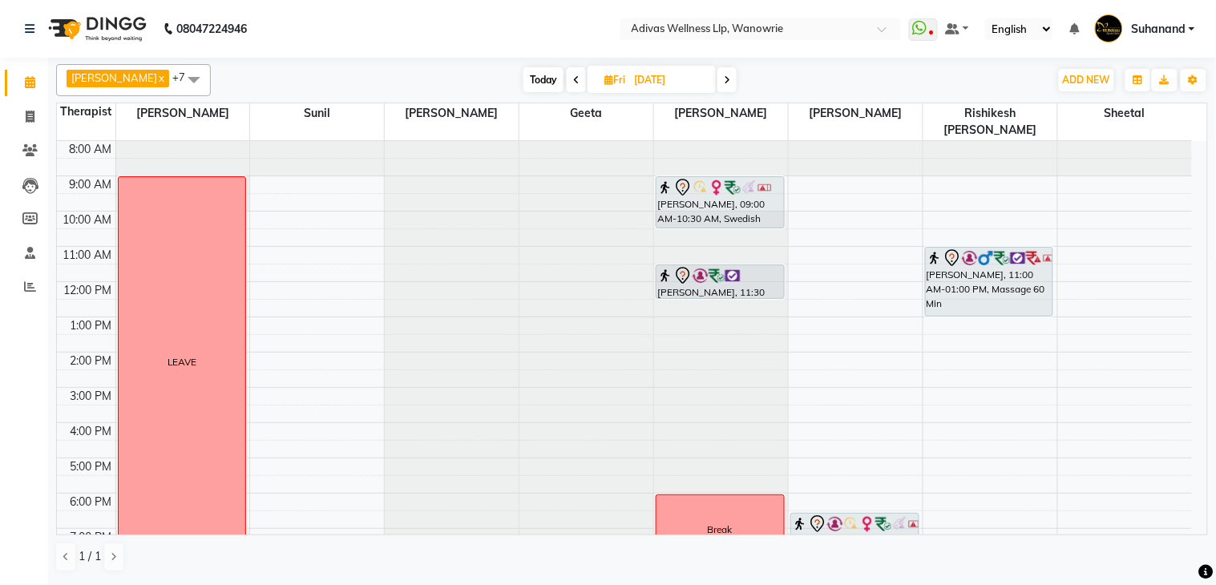
click at [724, 81] on icon at bounding box center [727, 80] width 6 height 10
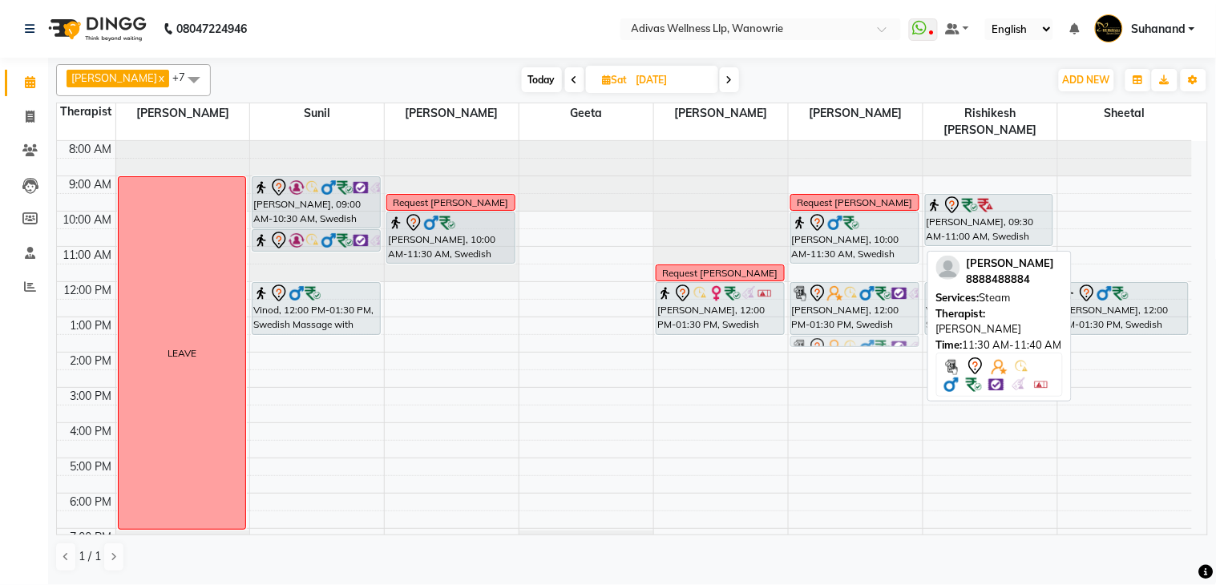
drag, startPoint x: 877, startPoint y: 251, endPoint x: 875, endPoint y: 324, distance: 73.0
click at [875, 324] on div "Request Rajesh Vilas Kanyal, 10:00 AM-11:30 AM, Swedish Massage with Wintergree…" at bounding box center [856, 370] width 134 height 458
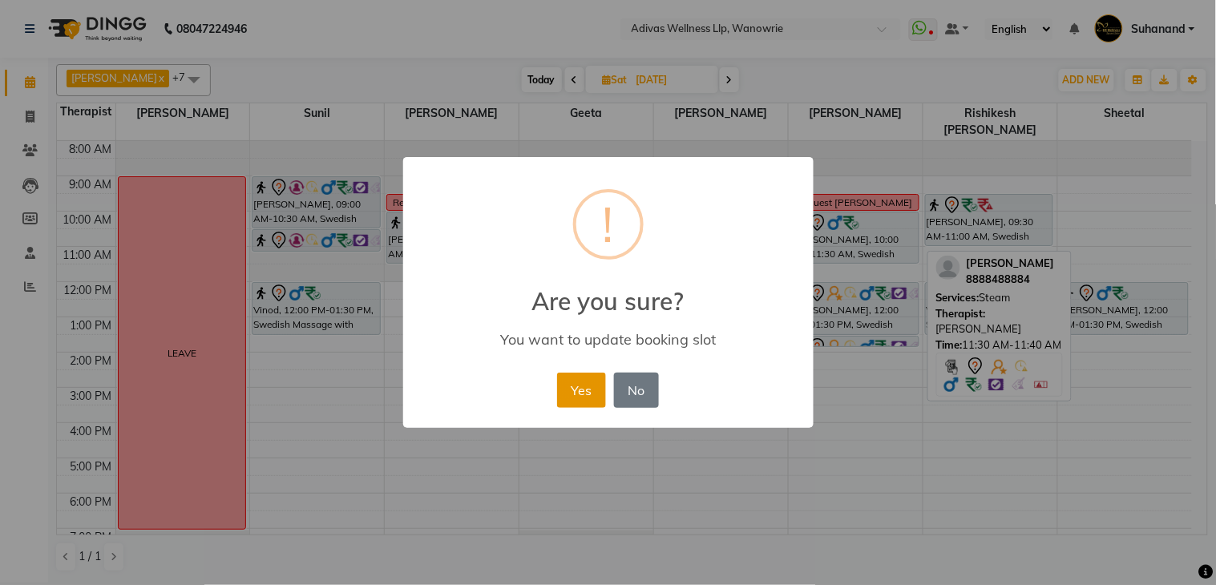
click at [578, 389] on button "Yes" at bounding box center [581, 390] width 49 height 35
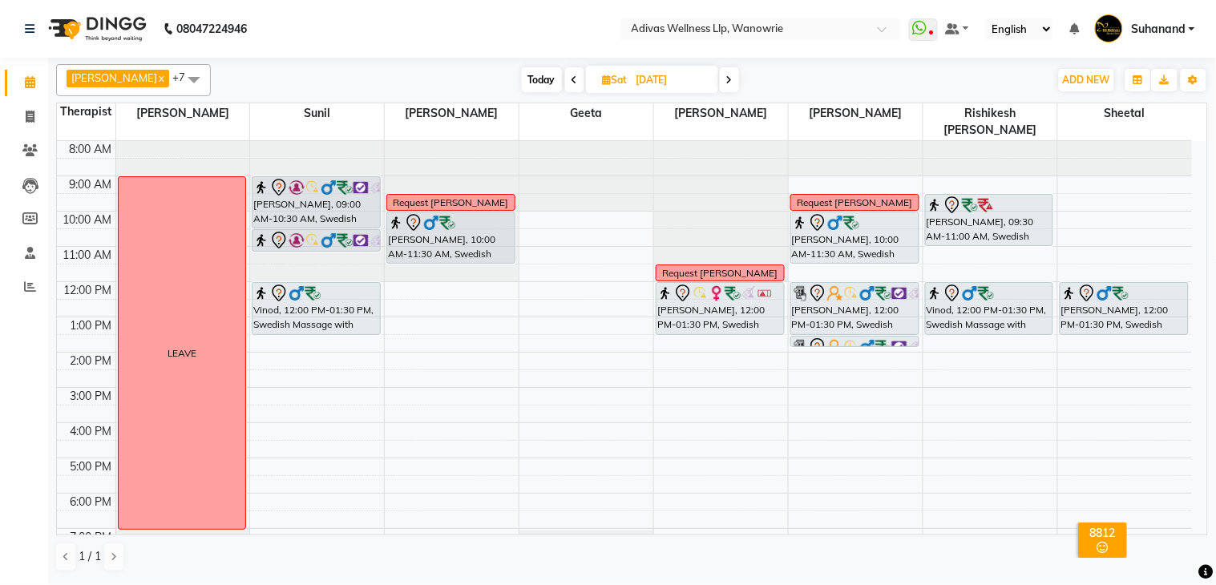
click at [522, 72] on span "Today" at bounding box center [542, 79] width 40 height 25
type input "[DATE]"
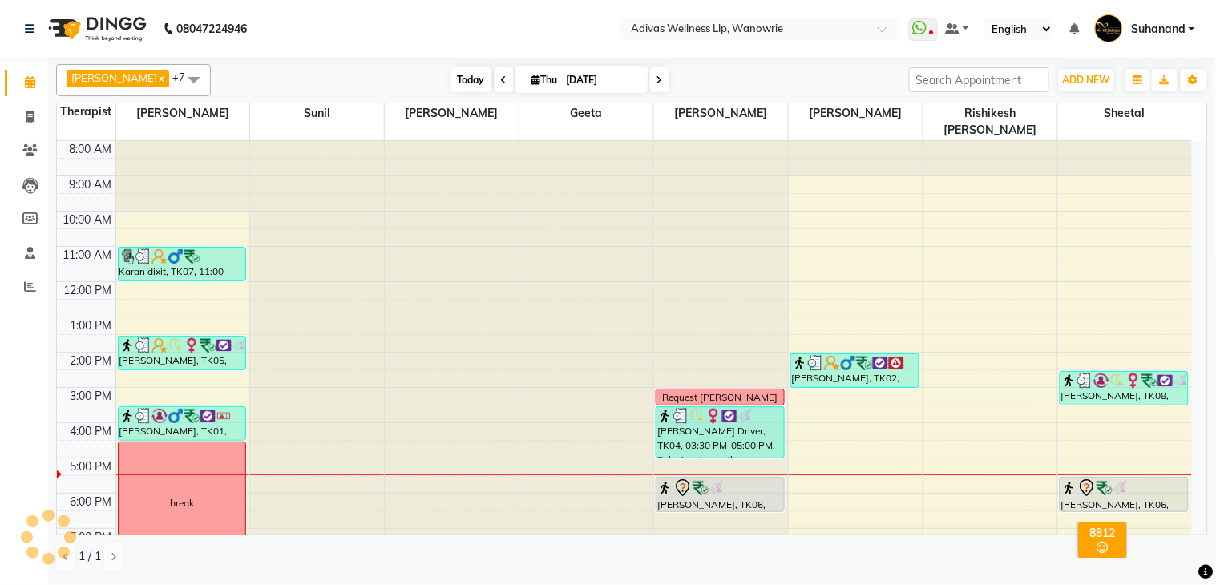
scroll to position [51, 0]
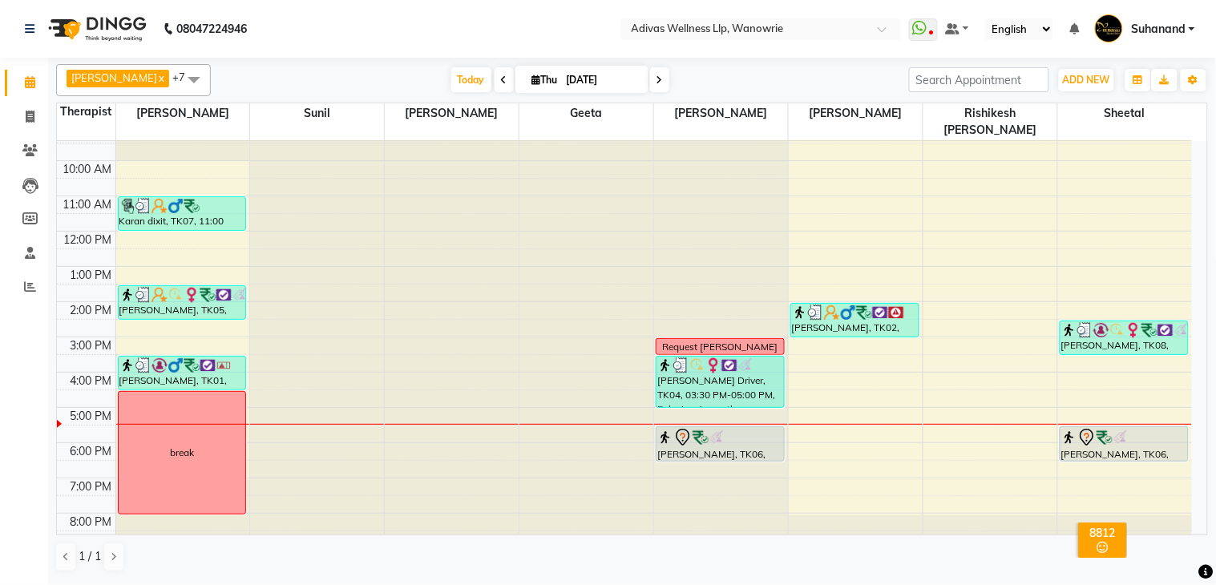
click at [460, 20] on nav "08047224946 Select Location × Adivas Wellness Llp, Wanowrie WhatsApp Status ✕ S…" at bounding box center [608, 29] width 1216 height 58
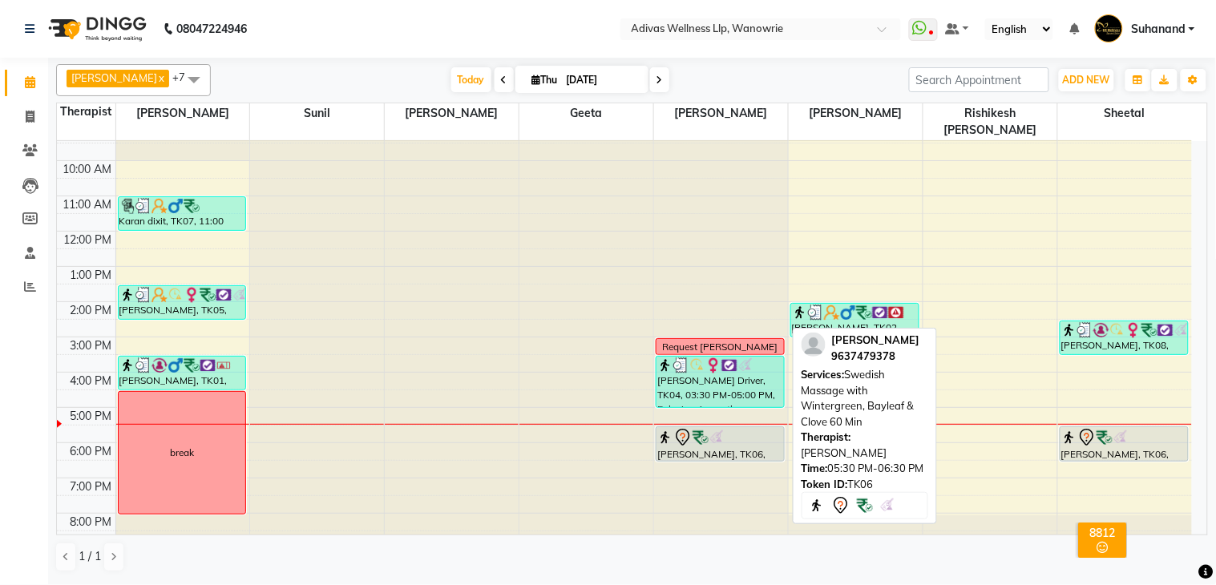
click at [725, 428] on div at bounding box center [720, 437] width 126 height 19
select select "7"
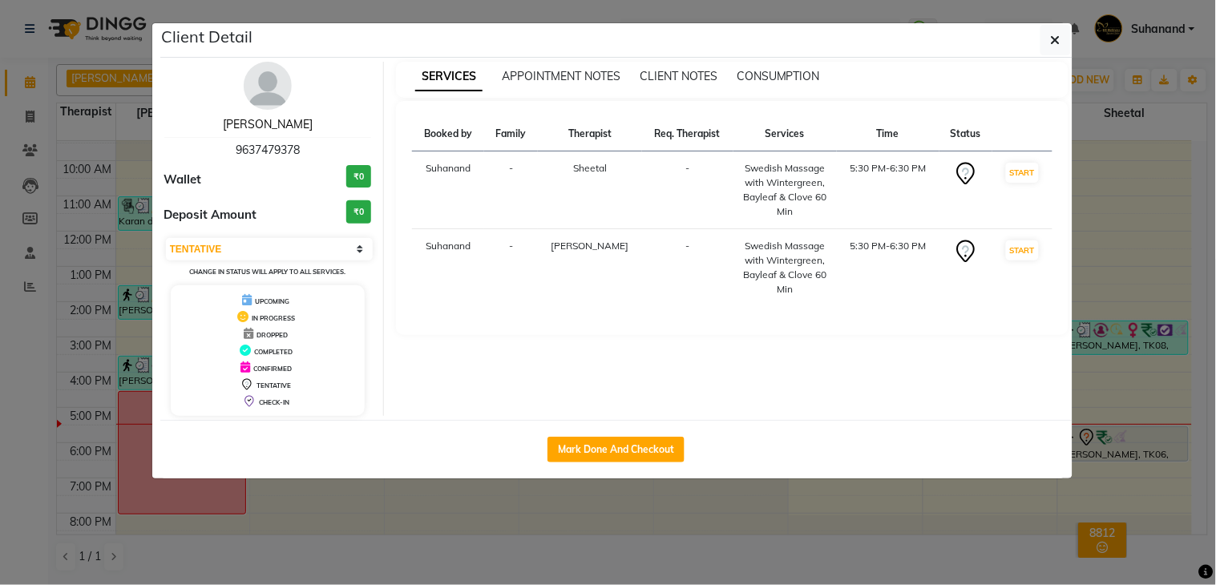
click at [281, 123] on link "[PERSON_NAME]" at bounding box center [268, 124] width 90 height 14
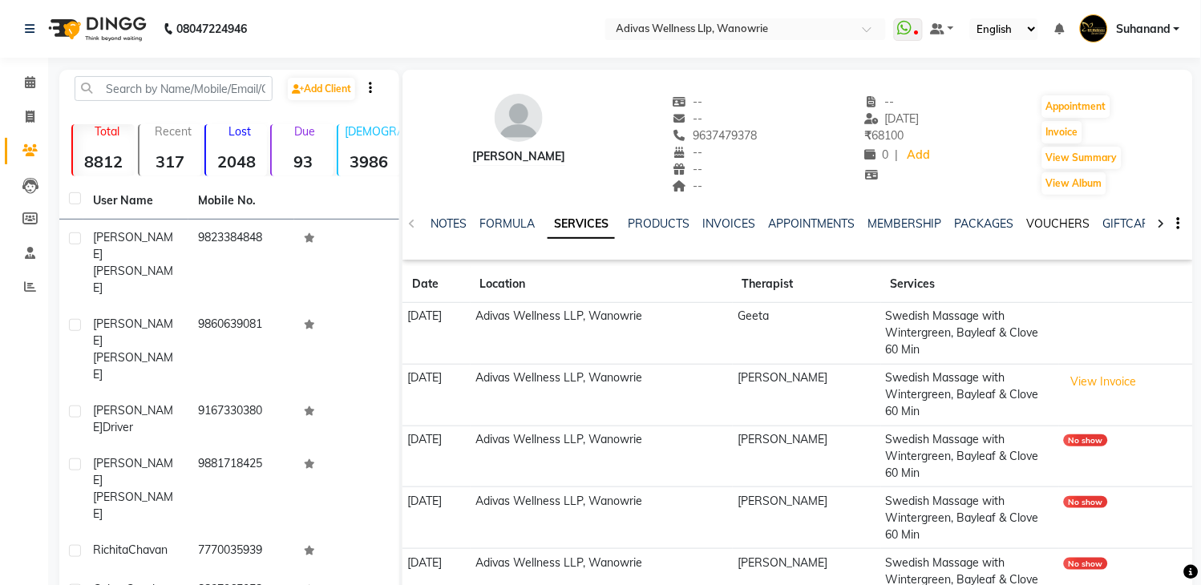
click at [1067, 227] on link "VOUCHERS" at bounding box center [1058, 223] width 63 height 14
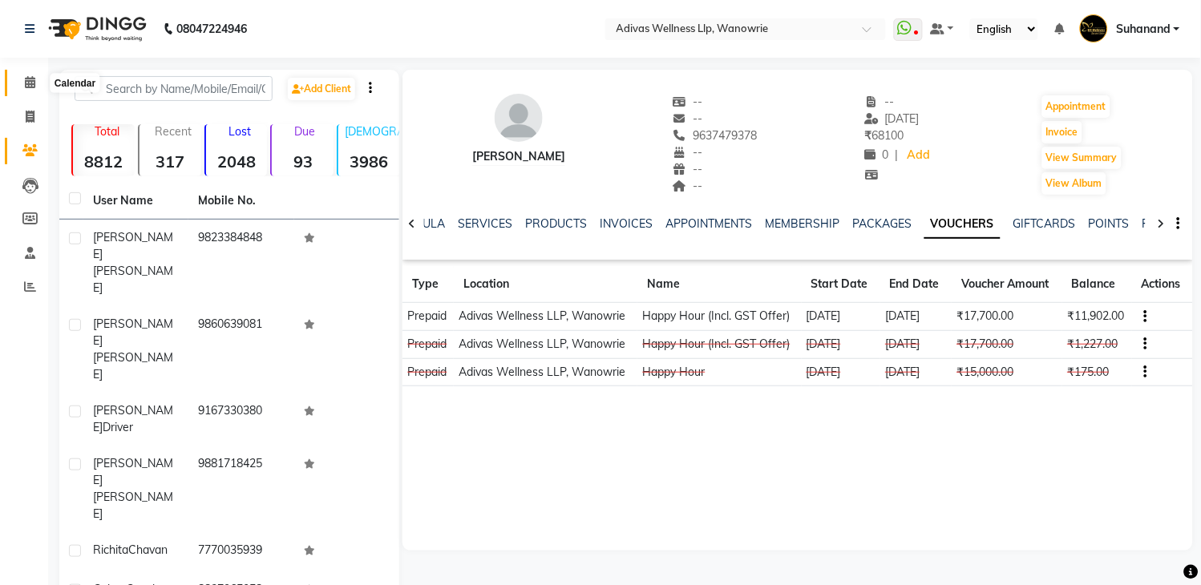
click at [28, 74] on span at bounding box center [30, 83] width 28 height 18
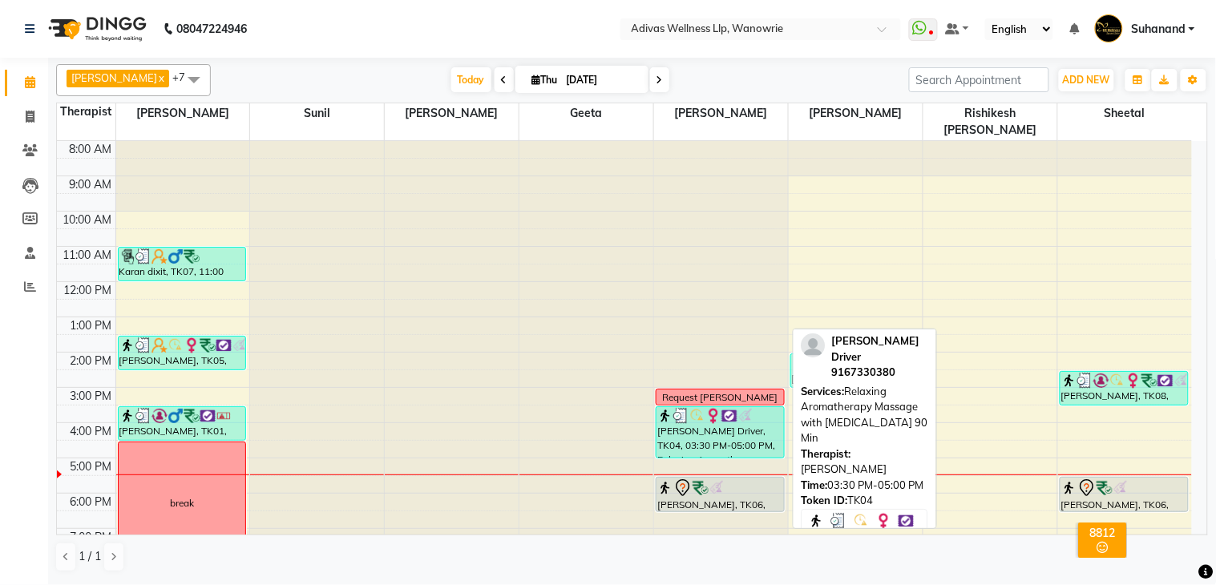
click at [719, 413] on div "Farida Driver, TK04, 03:30 PM-05:00 PM, Relaxing Aromatherapy Massage with Lave…" at bounding box center [720, 432] width 127 height 51
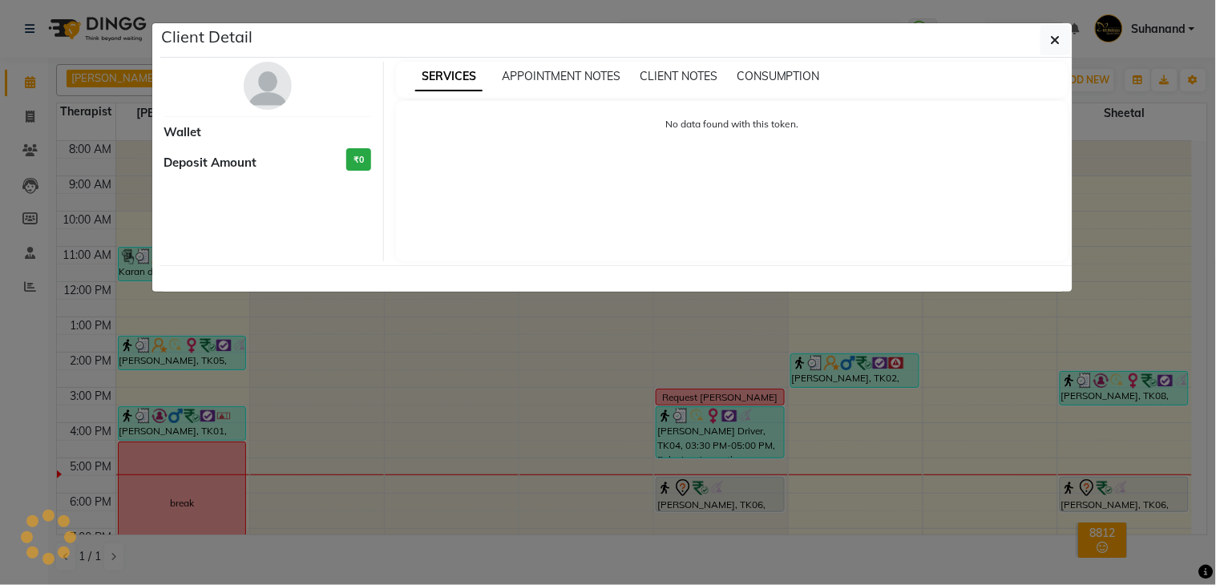
select select "3"
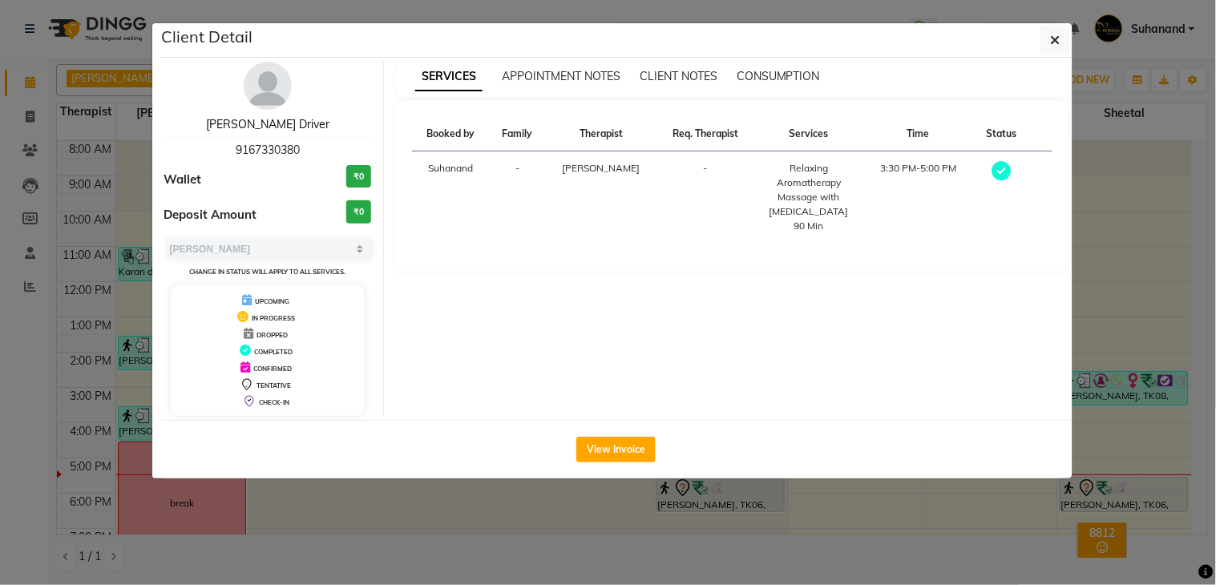
click at [273, 123] on link "[PERSON_NAME] Driver" at bounding box center [267, 124] width 123 height 14
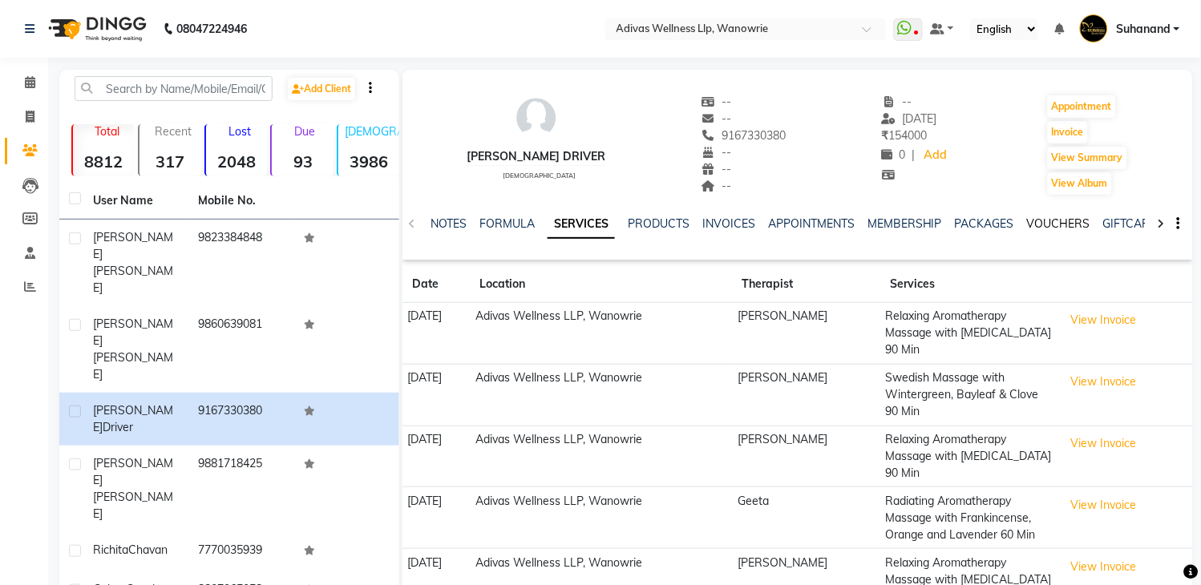
click at [1053, 218] on link "VOUCHERS" at bounding box center [1058, 223] width 63 height 14
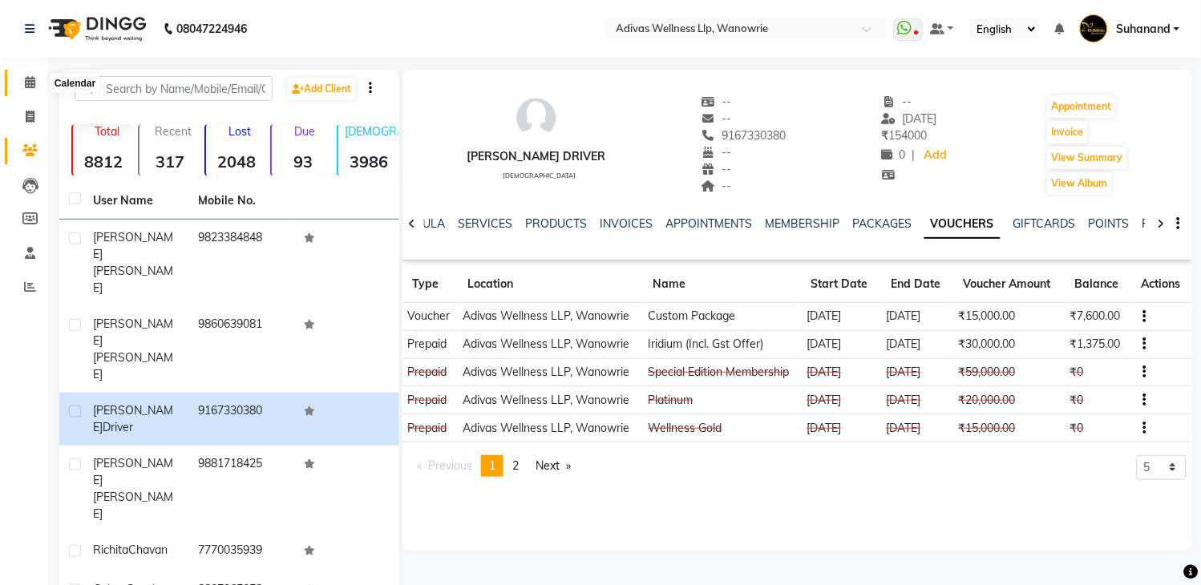
click at [27, 81] on icon at bounding box center [30, 82] width 10 height 12
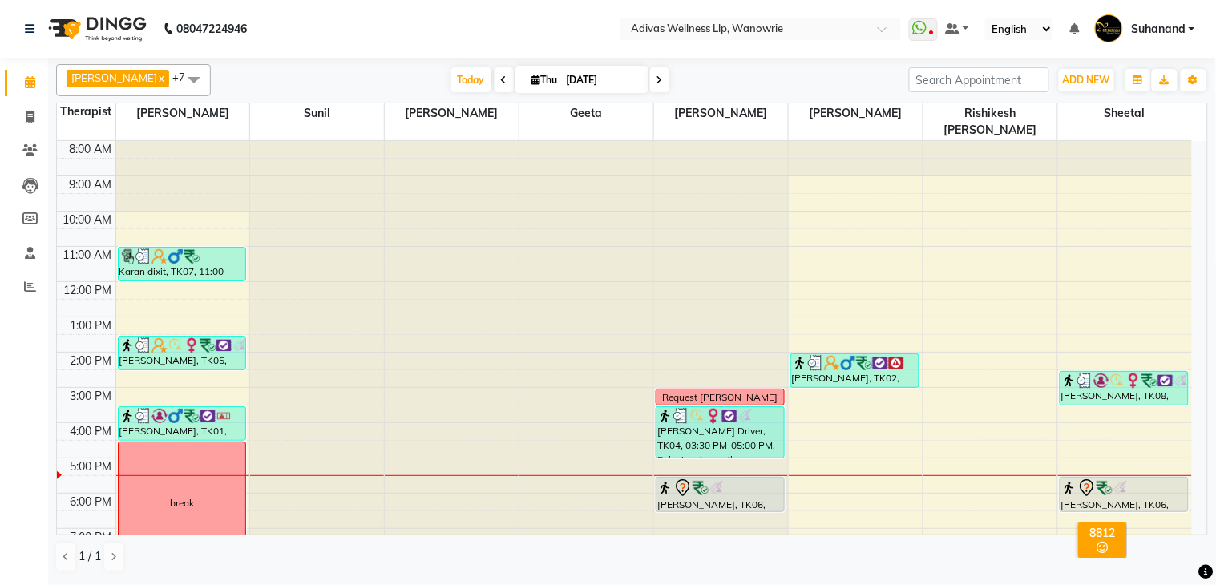
click at [453, 26] on nav "08047224946 Select Location × Adivas Wellness Llp, Wanowrie WhatsApp Status ✕ S…" at bounding box center [608, 29] width 1216 height 58
click at [455, 13] on nav "08047224946 Select Location × Adivas Wellness Llp, Wanowrie WhatsApp Status ✕ S…" at bounding box center [608, 29] width 1216 height 58
click at [453, 77] on span "Today" at bounding box center [471, 79] width 40 height 25
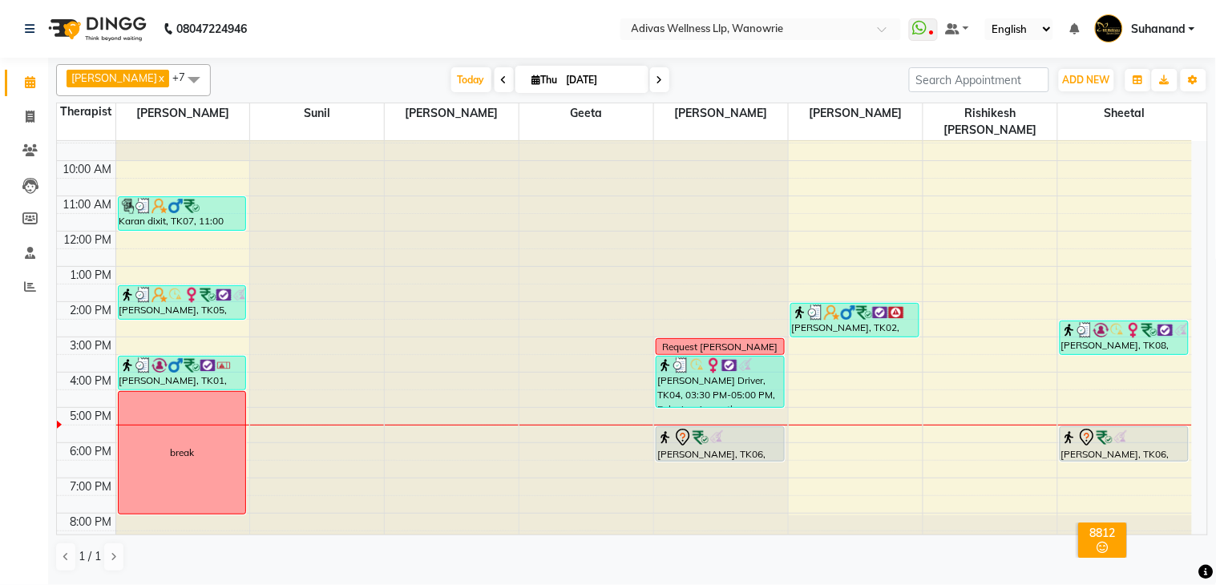
click at [650, 82] on span at bounding box center [659, 79] width 19 height 25
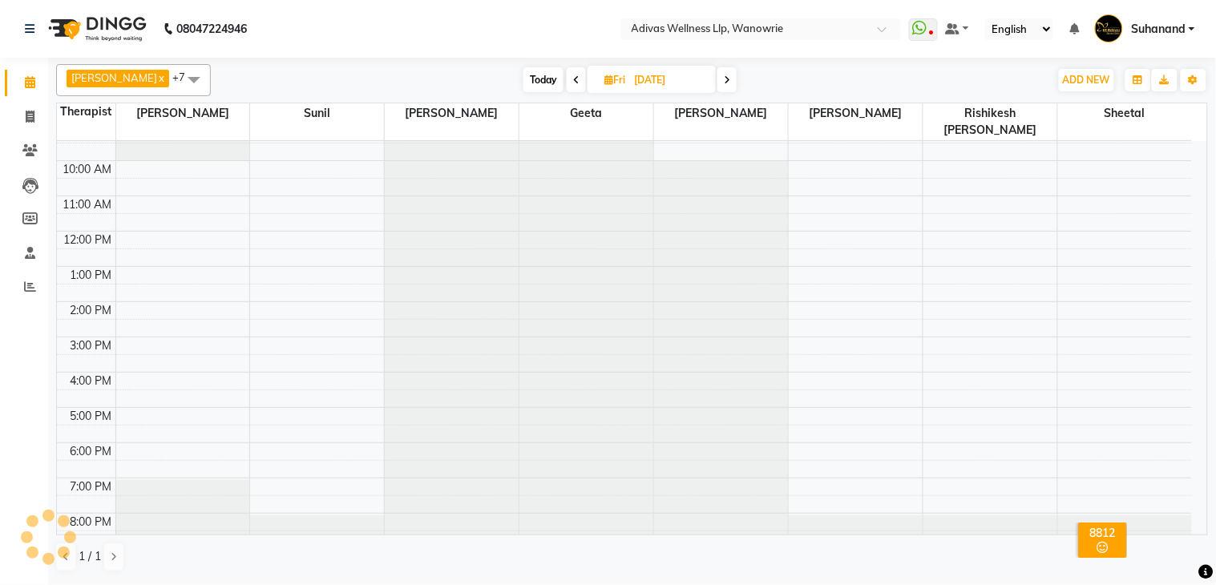
scroll to position [0, 0]
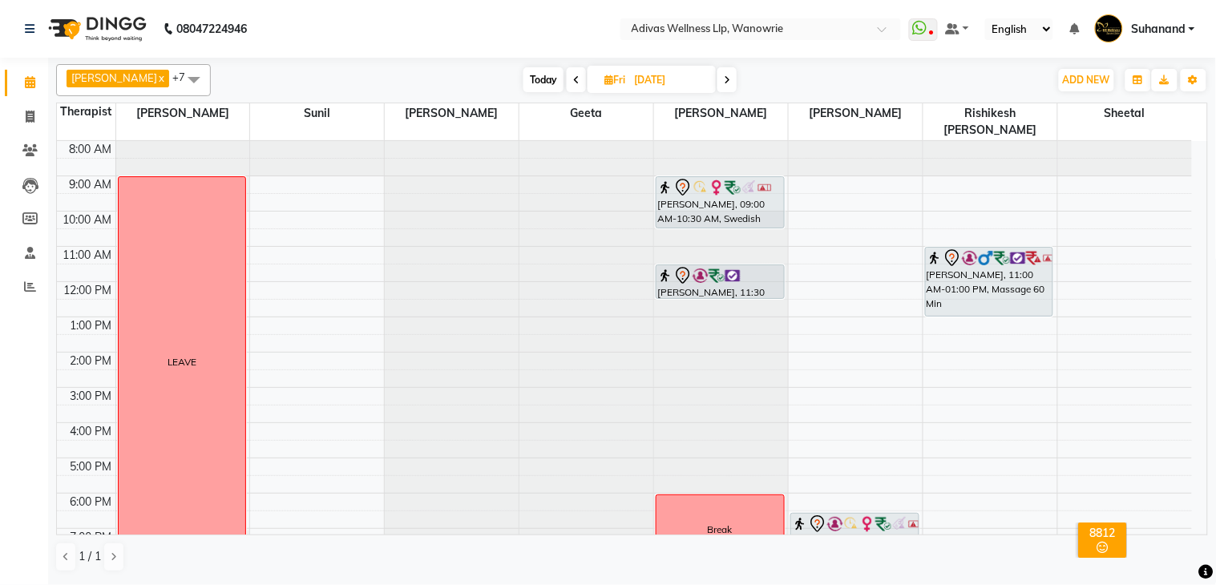
click at [486, 17] on nav "08047224946 Select Location × Adivas Wellness Llp, Wanowrie WhatsApp Status ✕ S…" at bounding box center [608, 29] width 1216 height 58
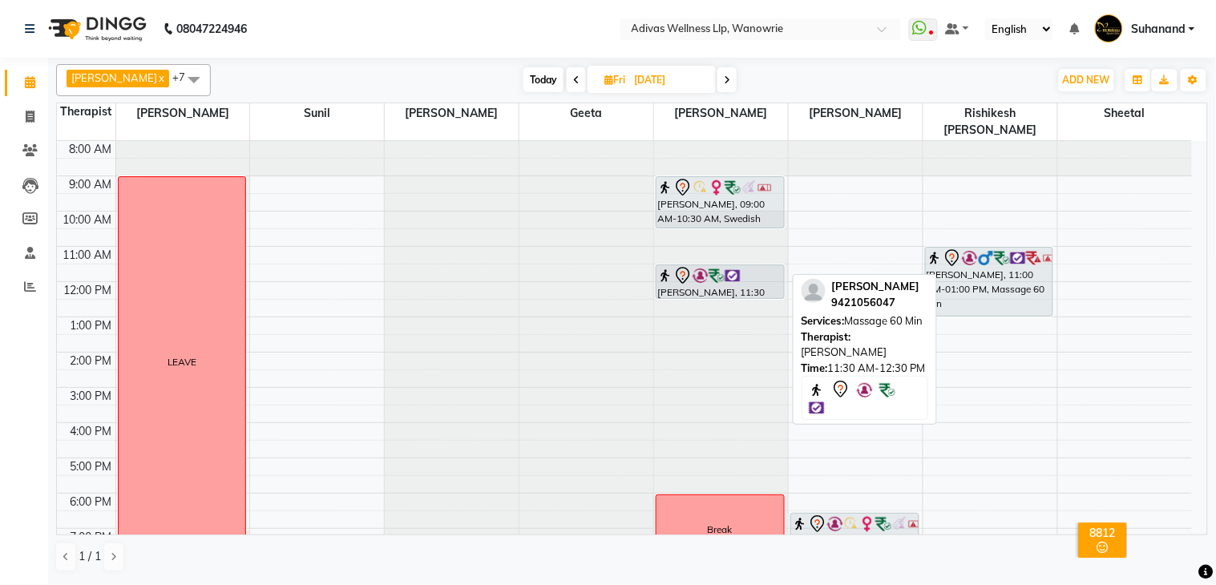
scroll to position [50, 0]
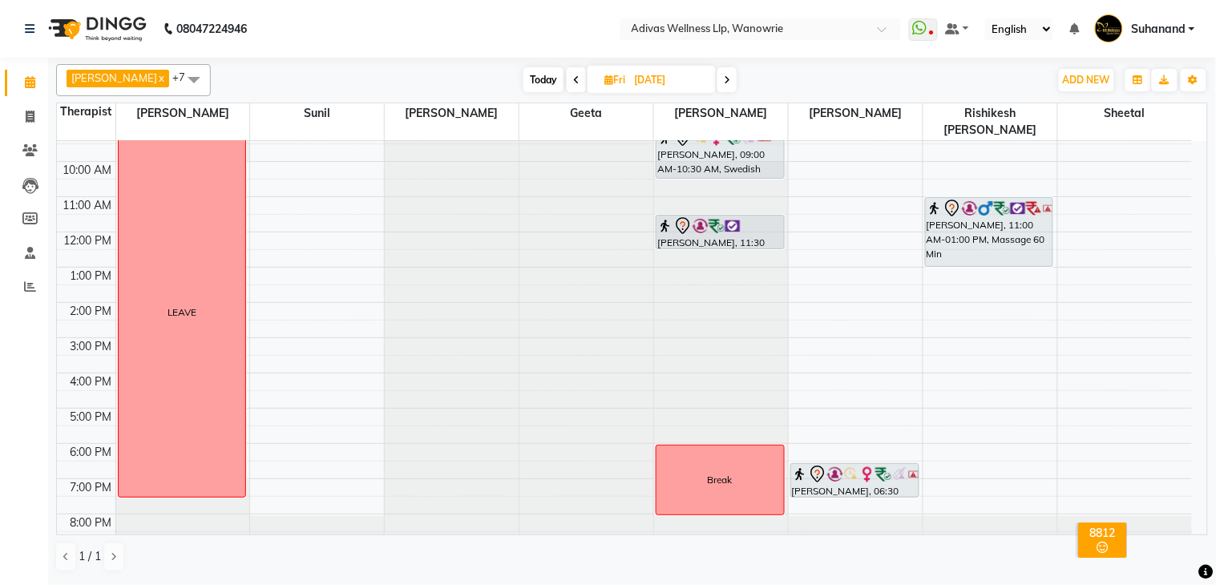
click at [523, 75] on span "Today" at bounding box center [543, 79] width 40 height 25
type input "[DATE]"
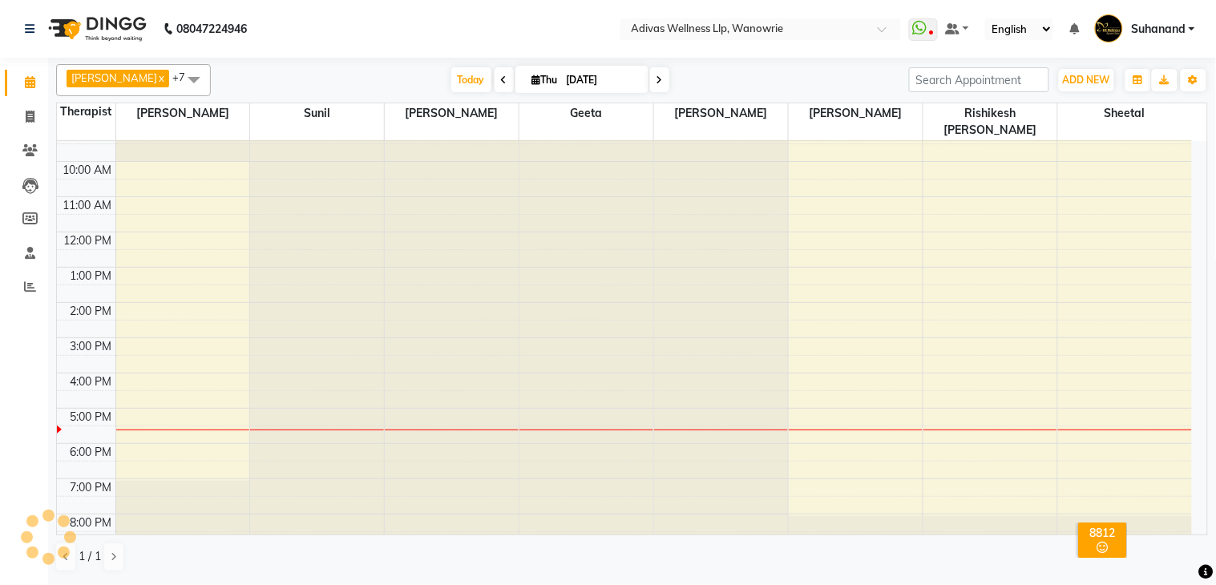
scroll to position [51, 0]
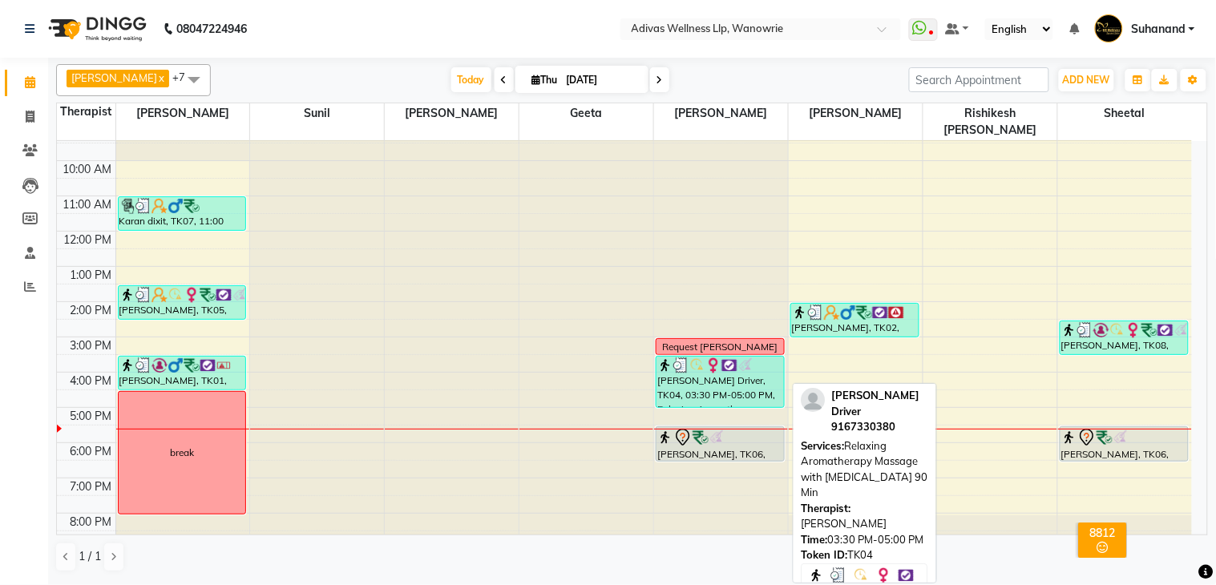
click at [749, 363] on div "Farida Driver, TK04, 03:30 PM-05:00 PM, Relaxing Aromatherapy Massage with Lave…" at bounding box center [720, 382] width 127 height 51
select select "3"
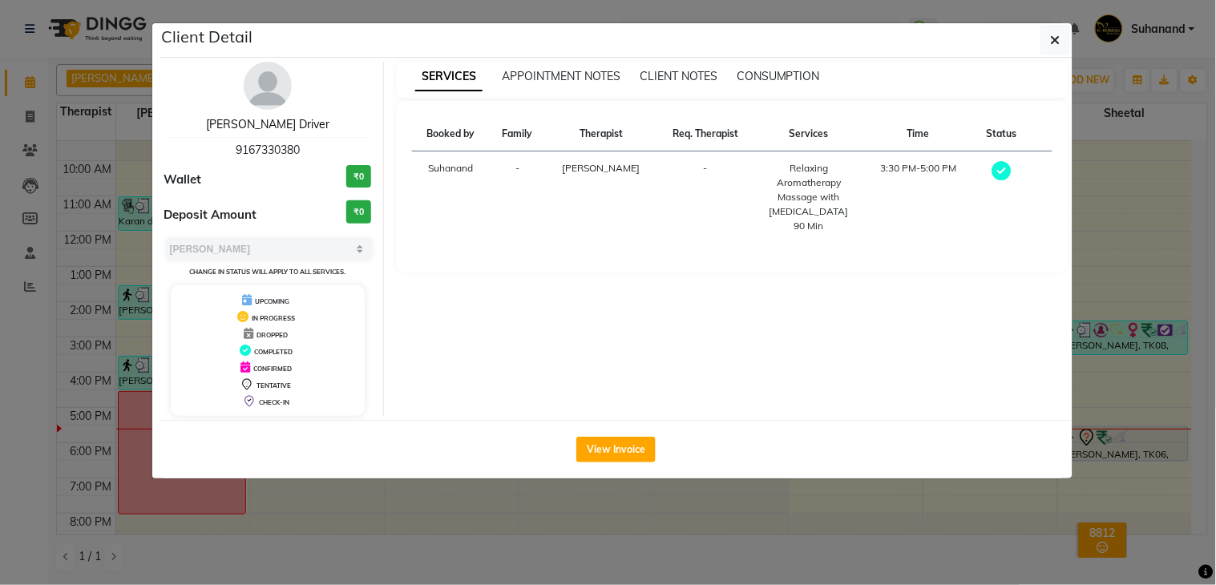
click at [263, 124] on link "[PERSON_NAME] Driver" at bounding box center [267, 124] width 123 height 14
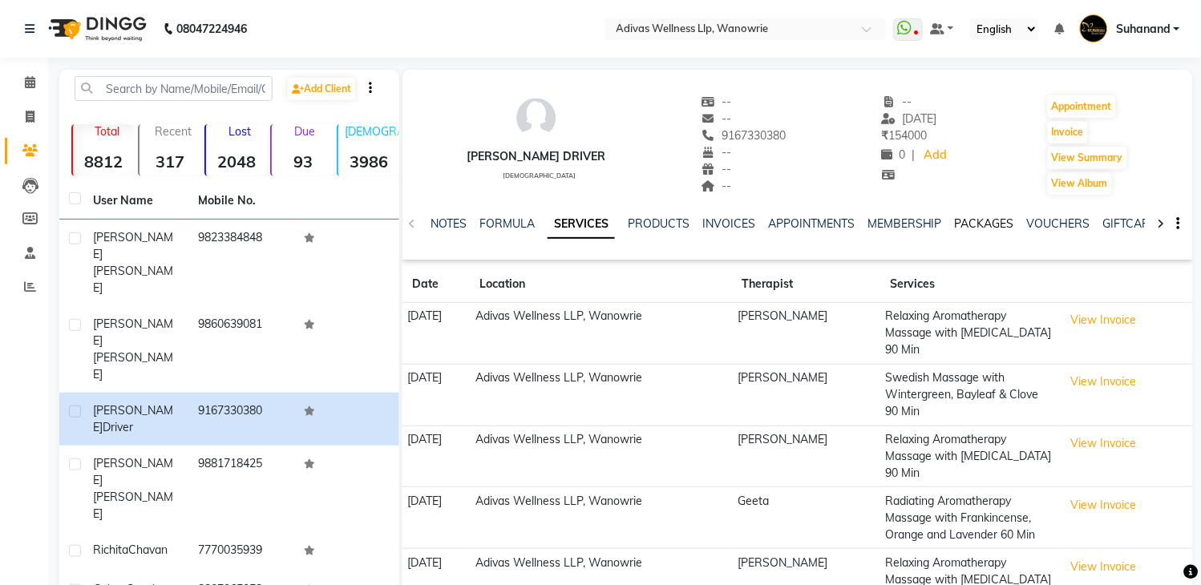
click at [970, 225] on link "PACKAGES" at bounding box center [984, 223] width 59 height 14
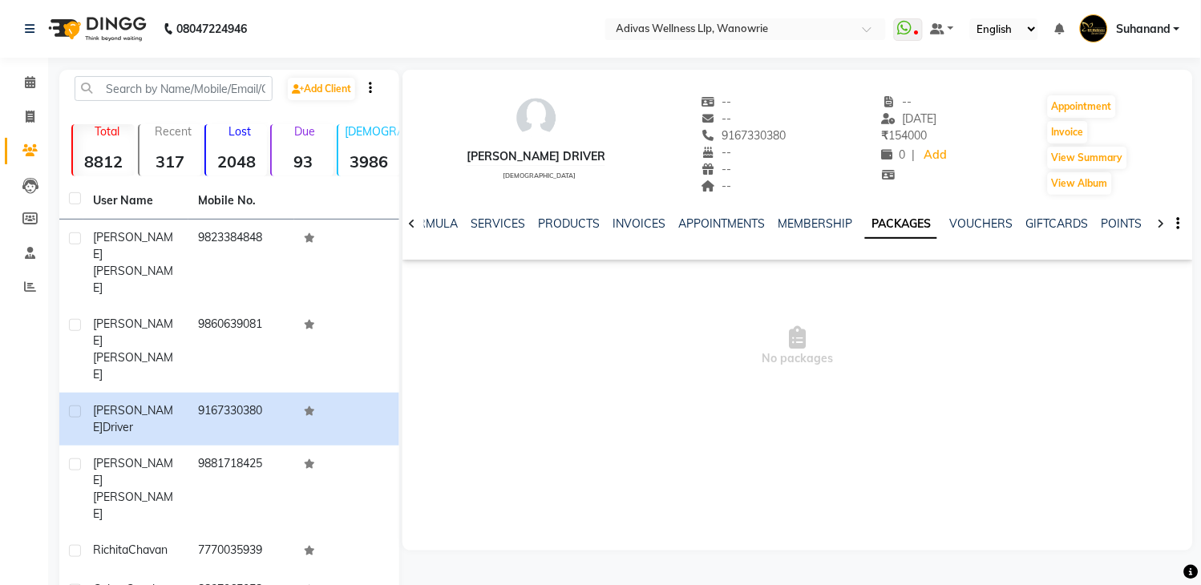
click at [973, 173] on div "Farida Driver female -- -- 9167330380 -- -- -- -- 04-09-2025 ₹ 154000 0 | Add A…" at bounding box center [797, 137] width 790 height 119
click at [983, 218] on link "VOUCHERS" at bounding box center [981, 223] width 63 height 14
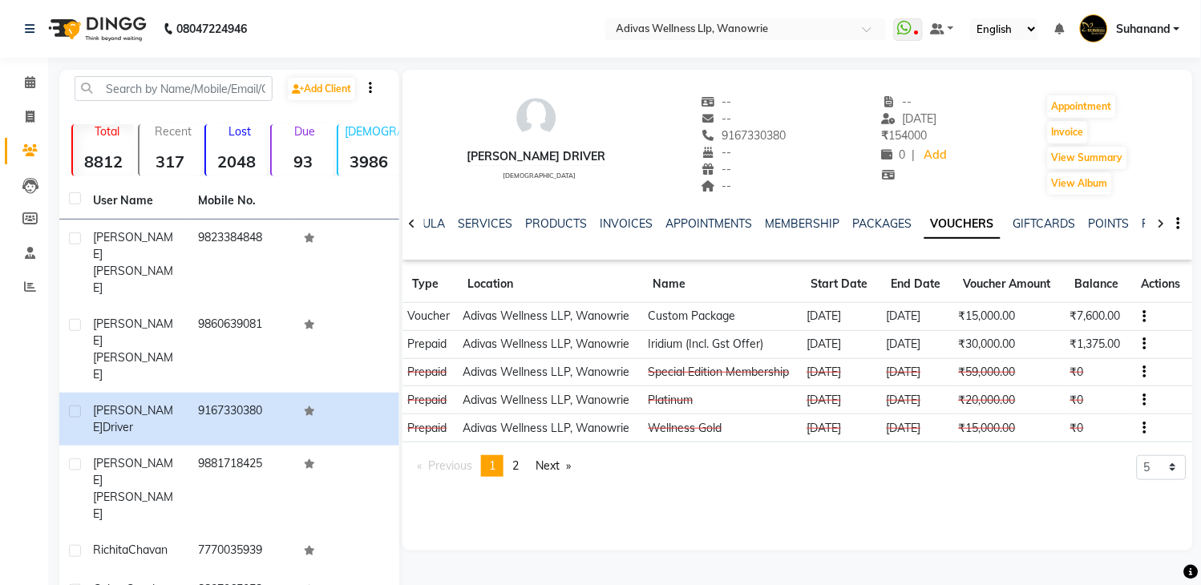
click at [936, 345] on td "11-11-2025" at bounding box center [917, 344] width 72 height 28
click at [620, 224] on link "INVOICES" at bounding box center [626, 223] width 53 height 14
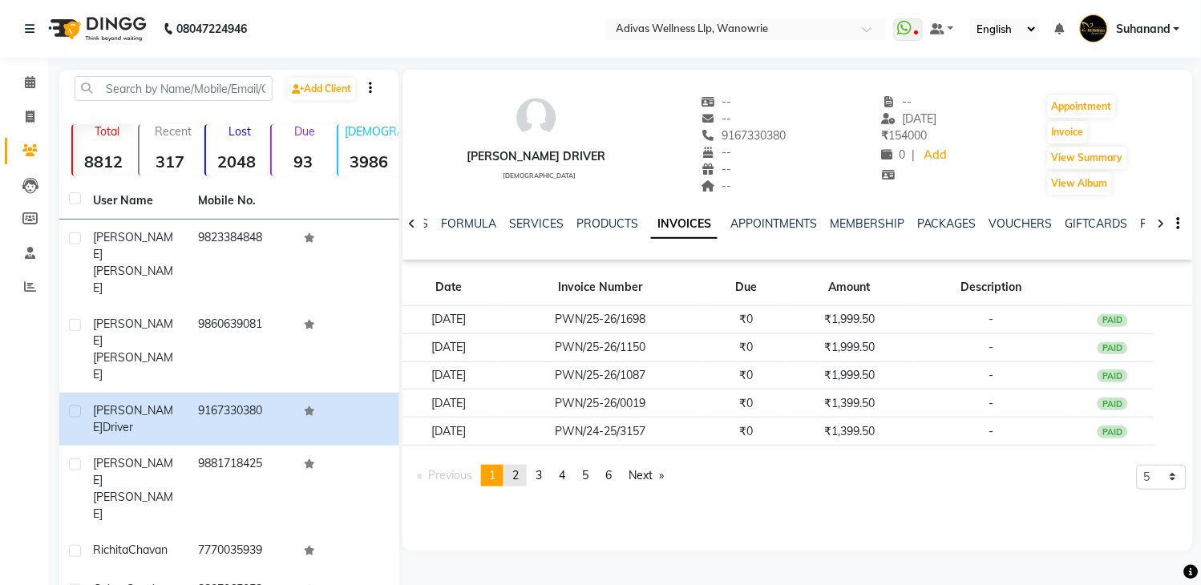
click at [527, 473] on link "page 2" at bounding box center [515, 476] width 22 height 22
click at [547, 474] on link "page 3" at bounding box center [538, 476] width 22 height 22
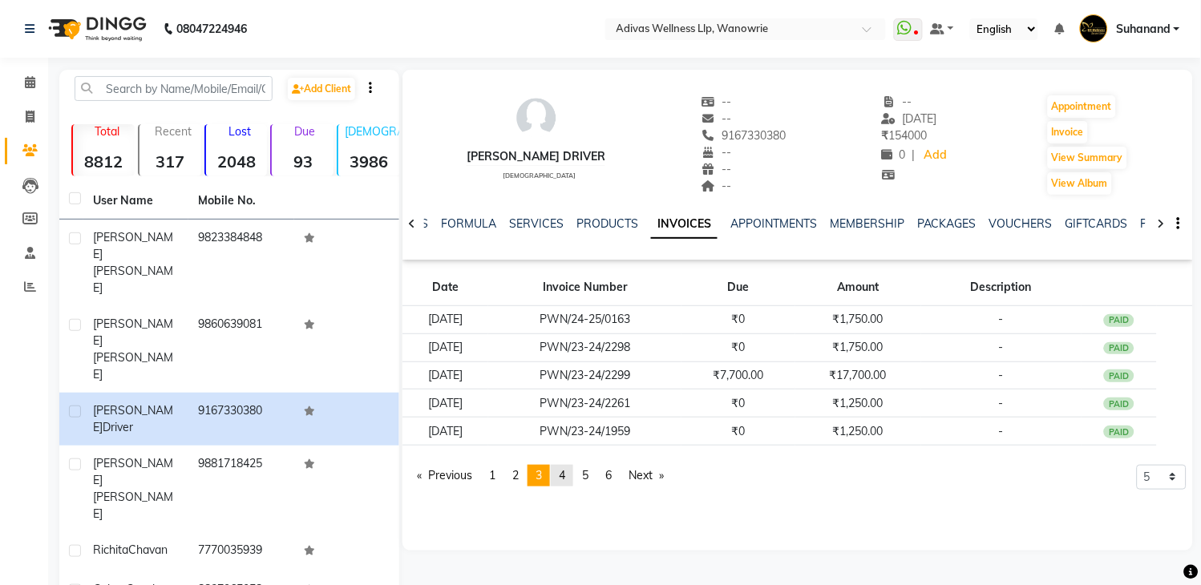
click at [565, 471] on span "4" at bounding box center [562, 475] width 6 height 14
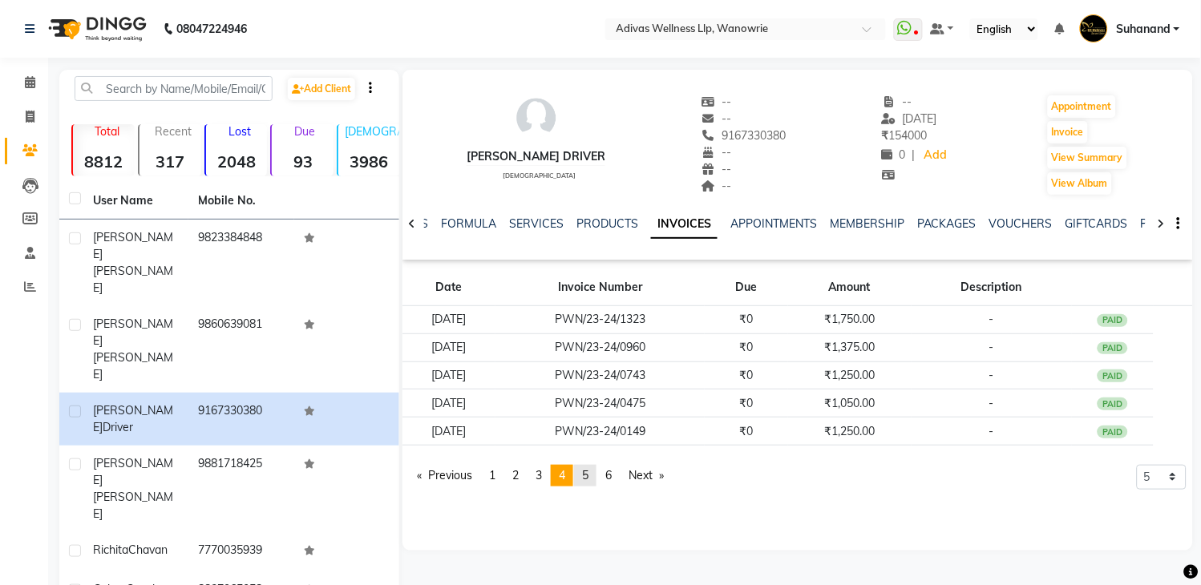
click at [588, 474] on span "5" at bounding box center [585, 475] width 6 height 14
click at [550, 475] on link "page 3" at bounding box center [538, 476] width 22 height 22
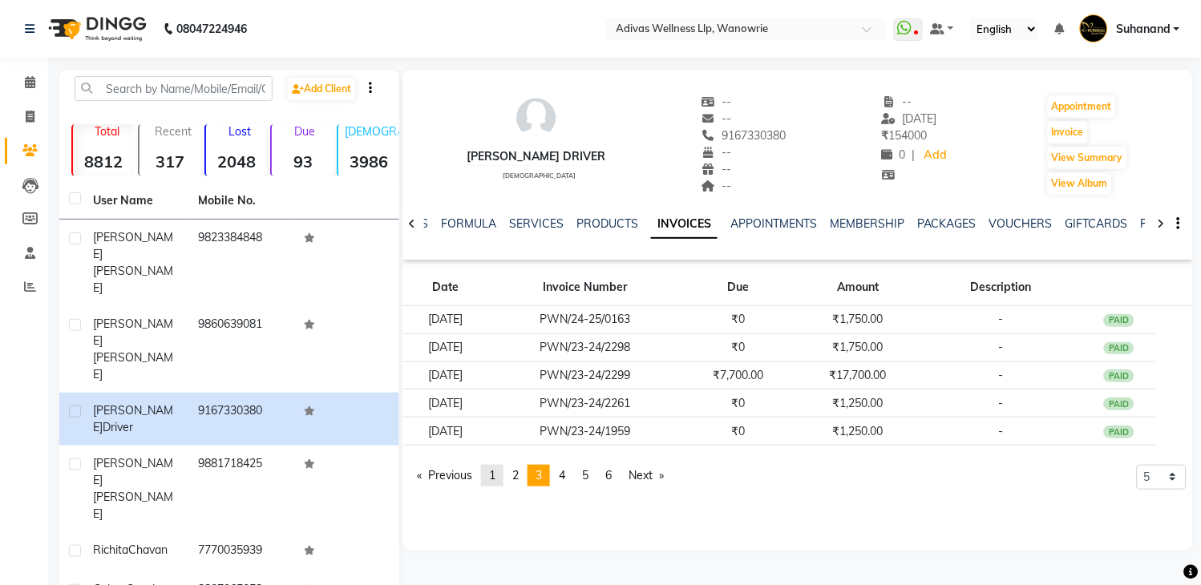
click at [503, 473] on link "page 1" at bounding box center [492, 476] width 22 height 22
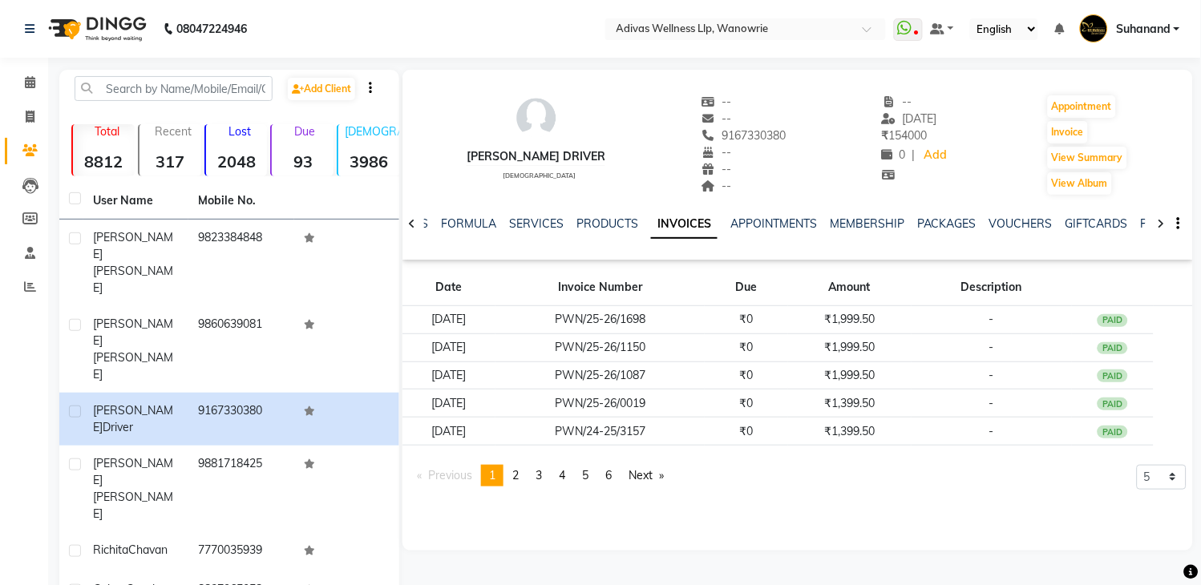
click at [1002, 155] on div "Farida Driver female -- -- 9167330380 -- -- -- -- 04-09-2025 ₹ 154000 0 | Add A…" at bounding box center [797, 137] width 790 height 119
click at [1007, 218] on link "VOUCHERS" at bounding box center [1020, 223] width 63 height 14
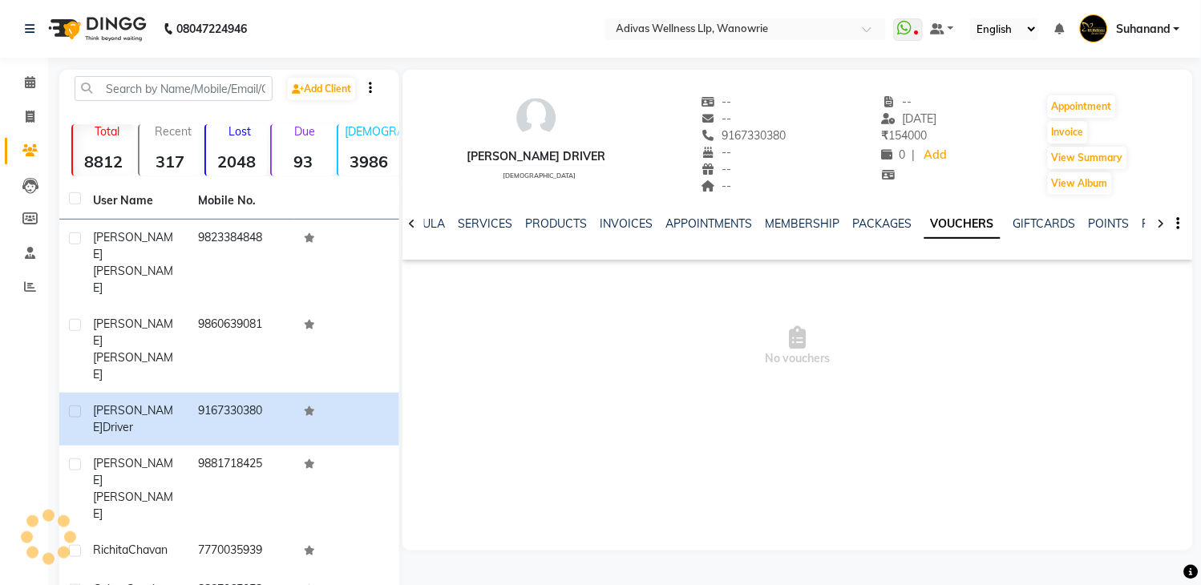
click at [984, 132] on div "Farida Driver female -- -- 9167330380 -- -- -- -- 04-09-2025 ₹ 154000 0 | Add A…" at bounding box center [797, 137] width 790 height 119
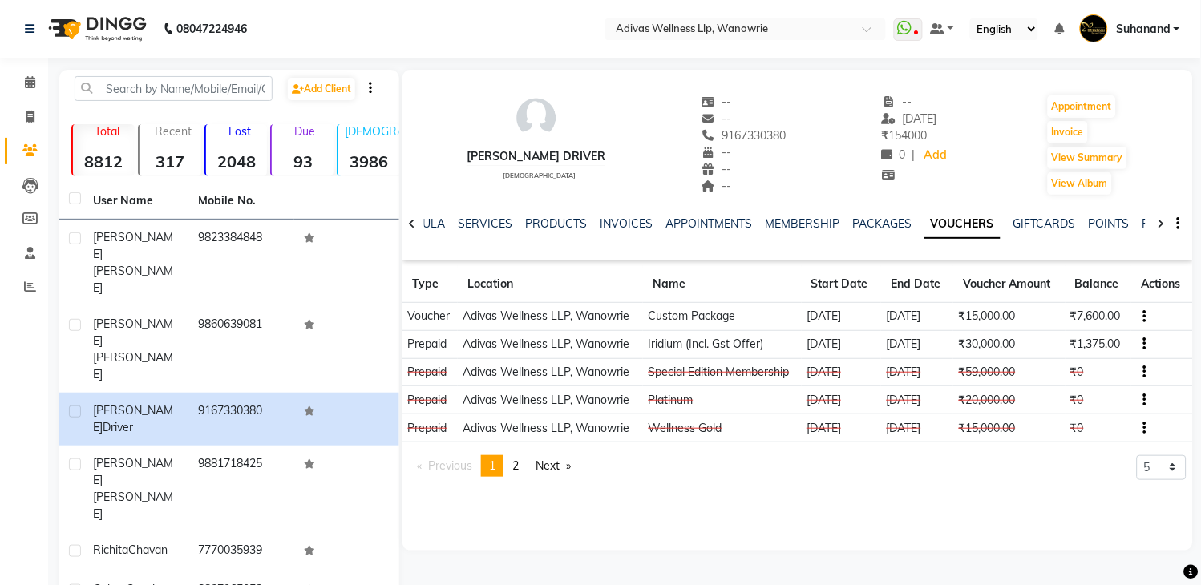
drag, startPoint x: 771, startPoint y: 132, endPoint x: 685, endPoint y: 132, distance: 86.6
click at [685, 132] on div "Farida Driver female -- -- 9167330380 -- -- -- -- 04-09-2025 ₹ 154000 0 | Add A…" at bounding box center [797, 137] width 790 height 119
copy span "9167330380"
click at [27, 77] on icon at bounding box center [30, 82] width 10 height 12
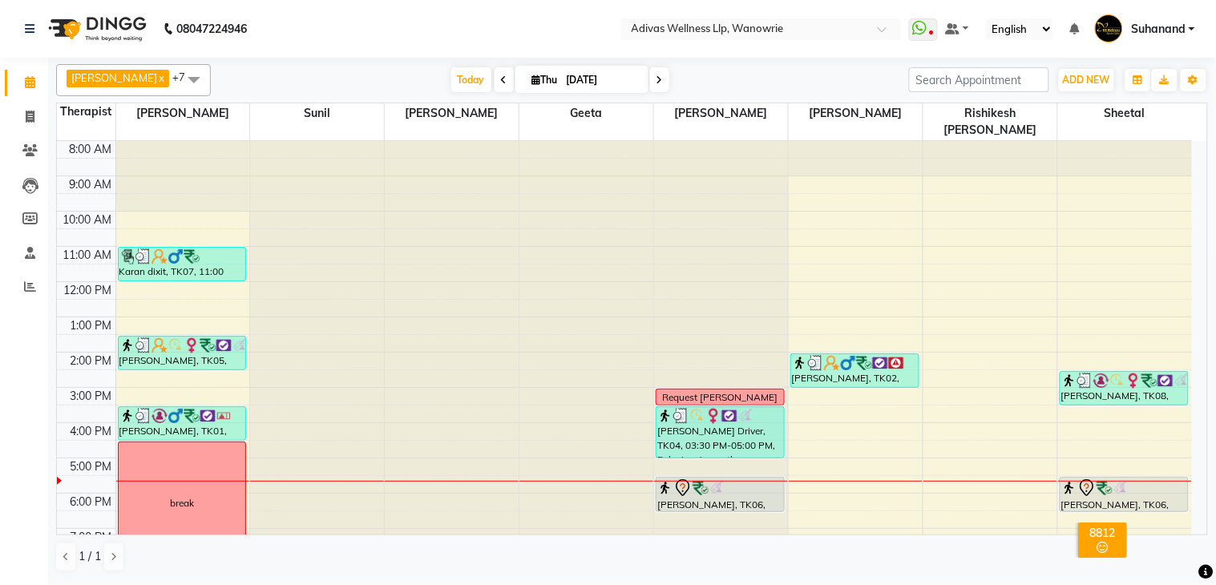
click at [566, 25] on nav "08047224946 Select Location × Adivas Wellness Llp, Wanowrie WhatsApp Status ✕ S…" at bounding box center [608, 29] width 1216 height 58
click at [482, 28] on nav "08047224946 Select Location × Adivas Wellness Llp, Wanowrie WhatsApp Status ✕ S…" at bounding box center [608, 29] width 1216 height 58
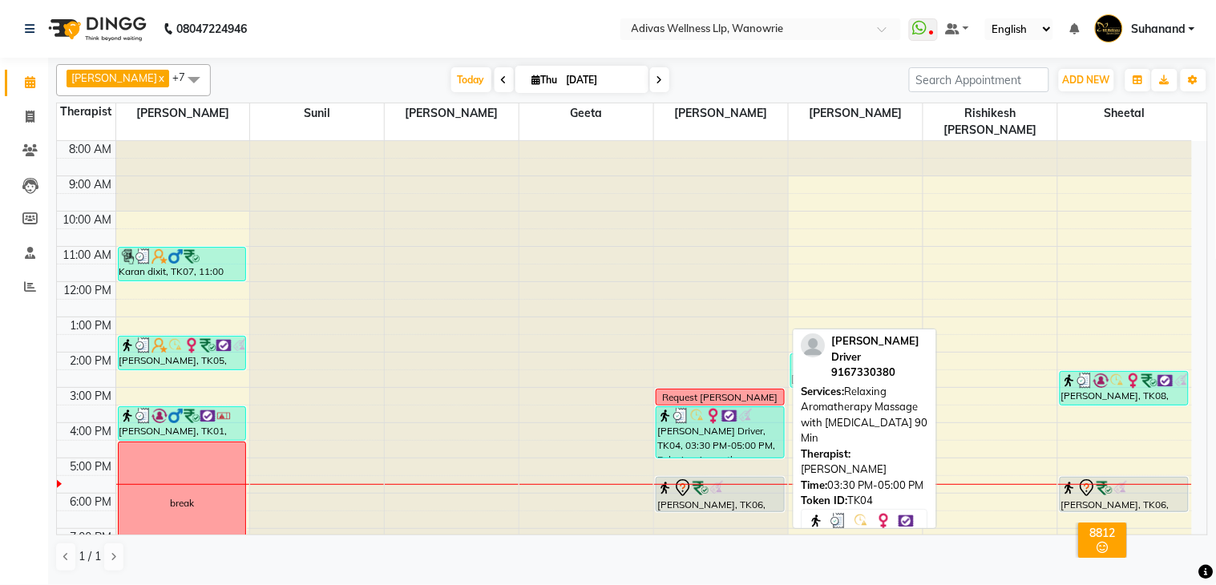
click at [726, 419] on div "Farida Driver, TK04, 03:30 PM-05:00 PM, Relaxing Aromatherapy Massage with Lave…" at bounding box center [720, 432] width 127 height 51
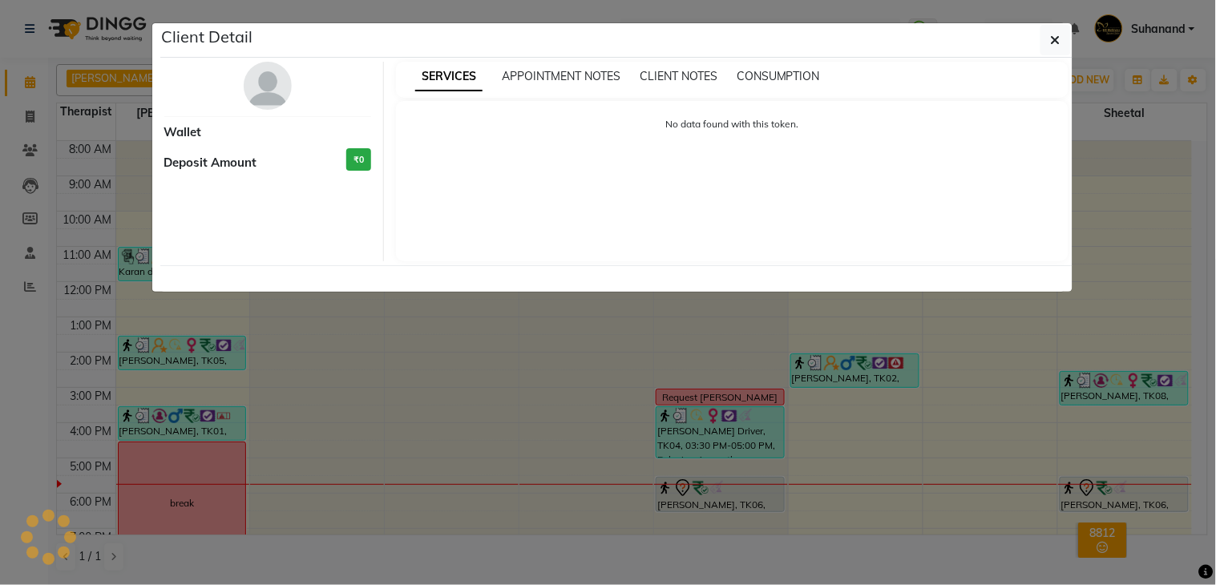
select select "3"
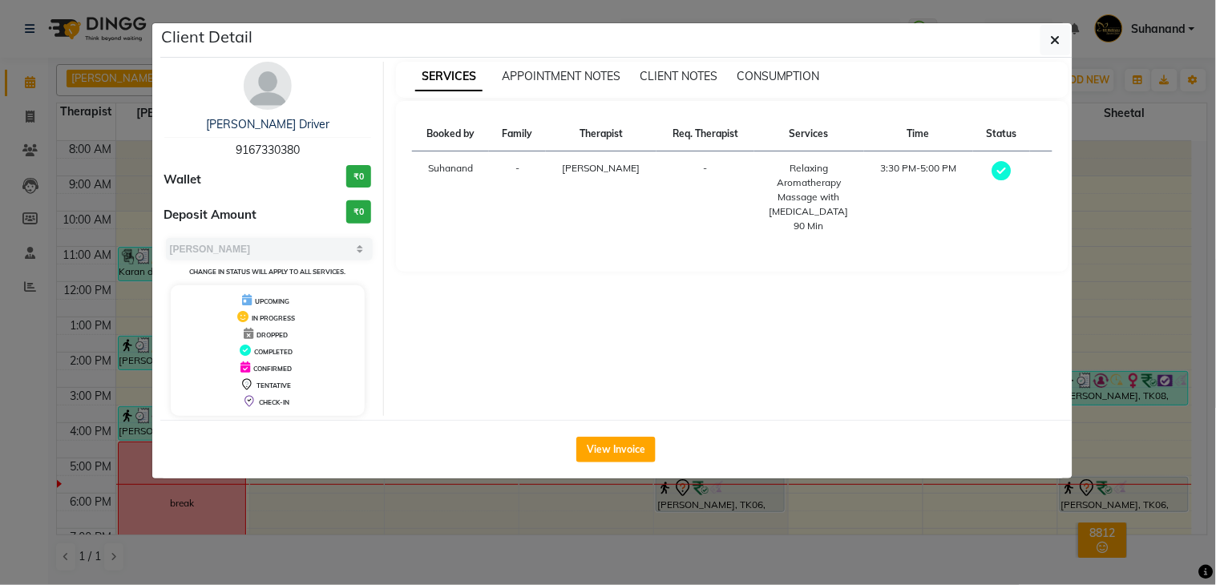
click at [298, 148] on span "9167330380" at bounding box center [268, 150] width 64 height 14
copy span "9167330380"
click at [1060, 38] on icon "button" at bounding box center [1056, 40] width 10 height 13
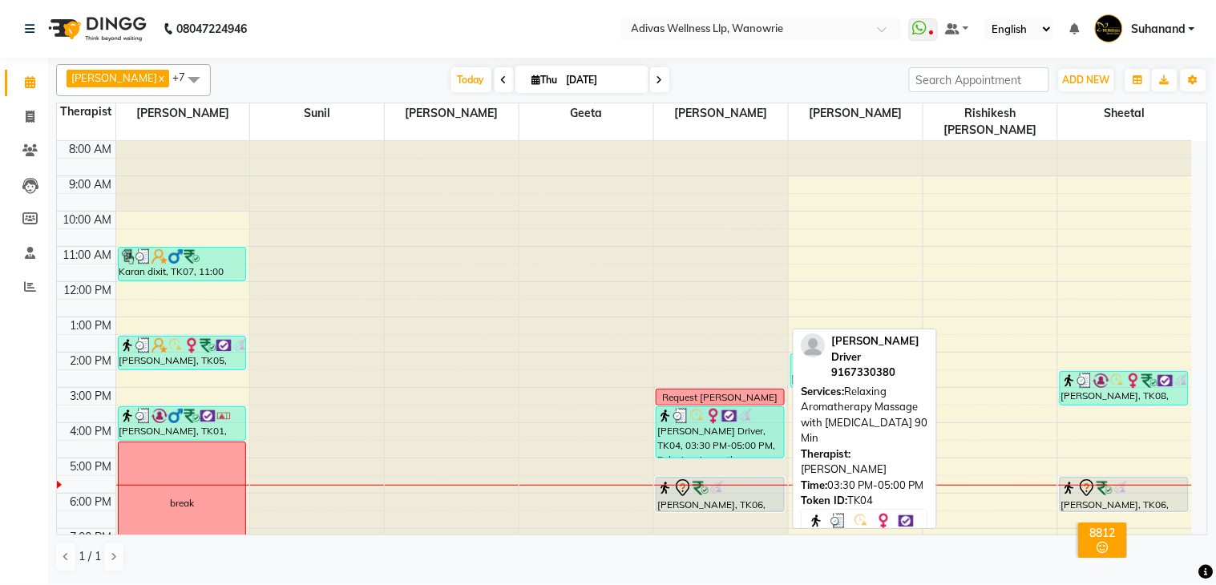
click at [709, 415] on div "Farida Driver, TK04, 03:30 PM-05:00 PM, Relaxing Aromatherapy Massage with Lave…" at bounding box center [720, 432] width 127 height 51
select select "3"
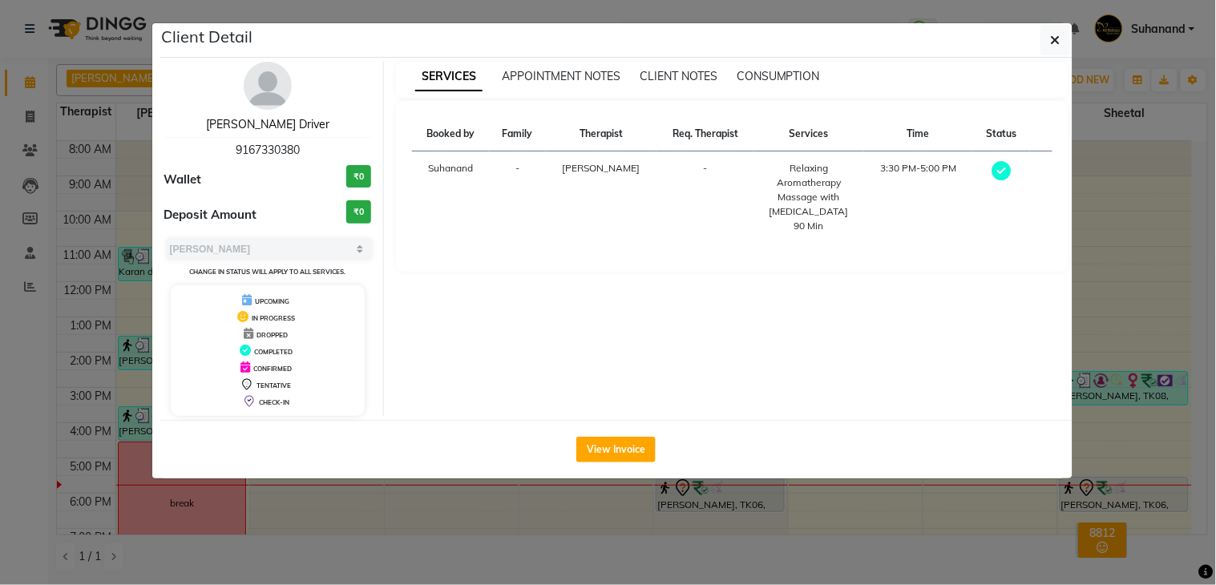
click at [259, 123] on link "[PERSON_NAME] Driver" at bounding box center [267, 124] width 123 height 14
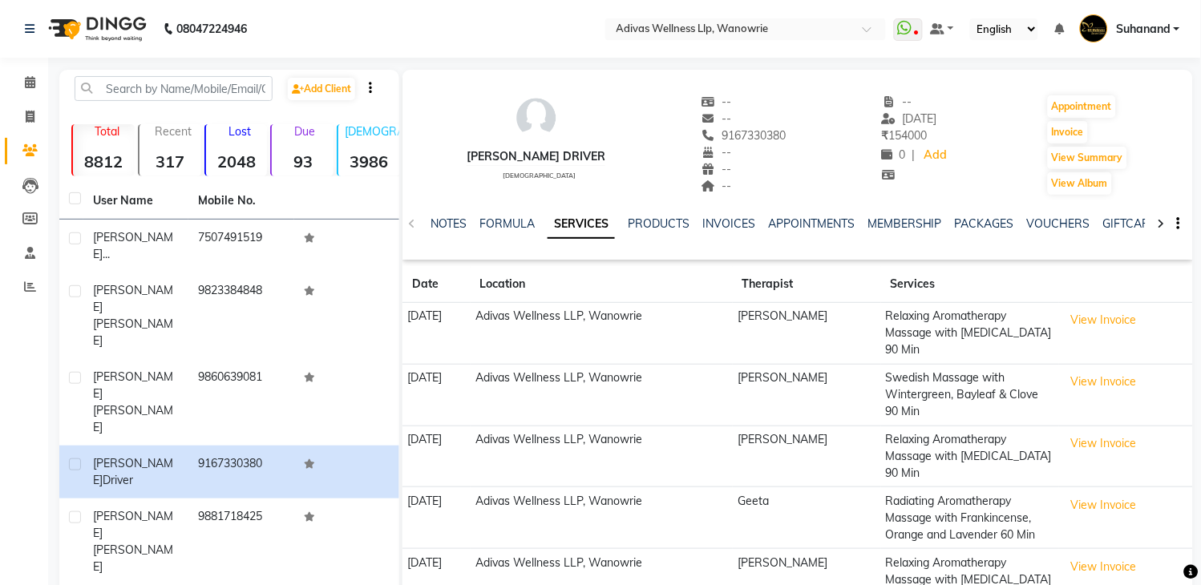
click at [1011, 176] on div "Farida Driver female -- -- 9167330380 -- -- -- -- 04-09-2025 ₹ 154000 0 | Add A…" at bounding box center [797, 137] width 790 height 119
click at [1045, 221] on link "VOUCHERS" at bounding box center [1058, 223] width 63 height 14
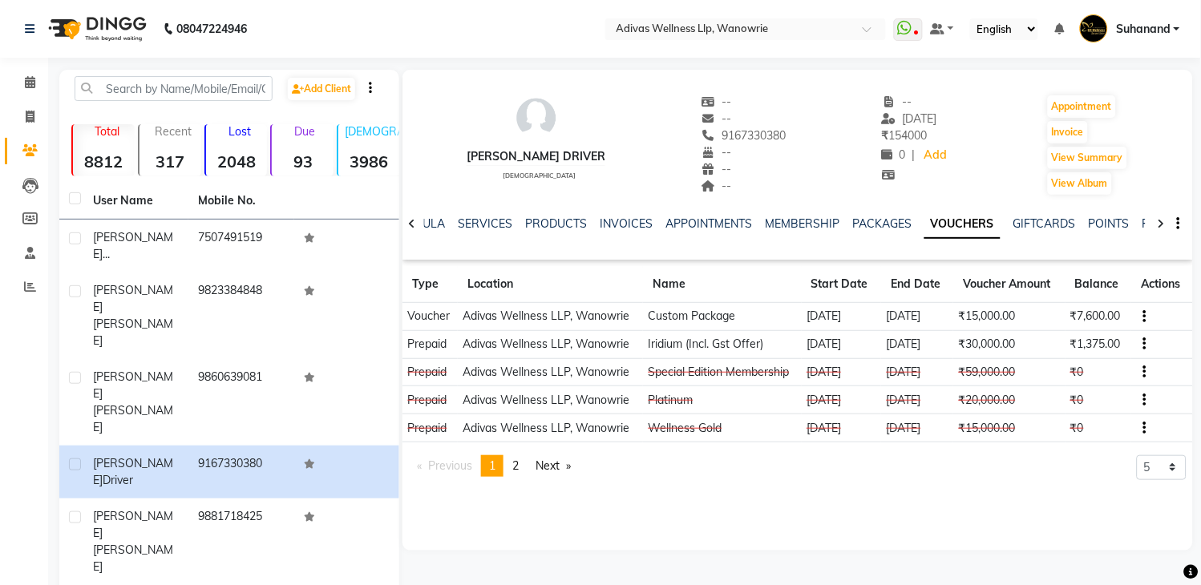
click at [1011, 170] on div "Farida Driver female -- -- 9167330380 -- -- -- -- 04-09-2025 ₹ 154000 0 | Add A…" at bounding box center [797, 137] width 790 height 119
click at [29, 77] on icon at bounding box center [30, 82] width 10 height 12
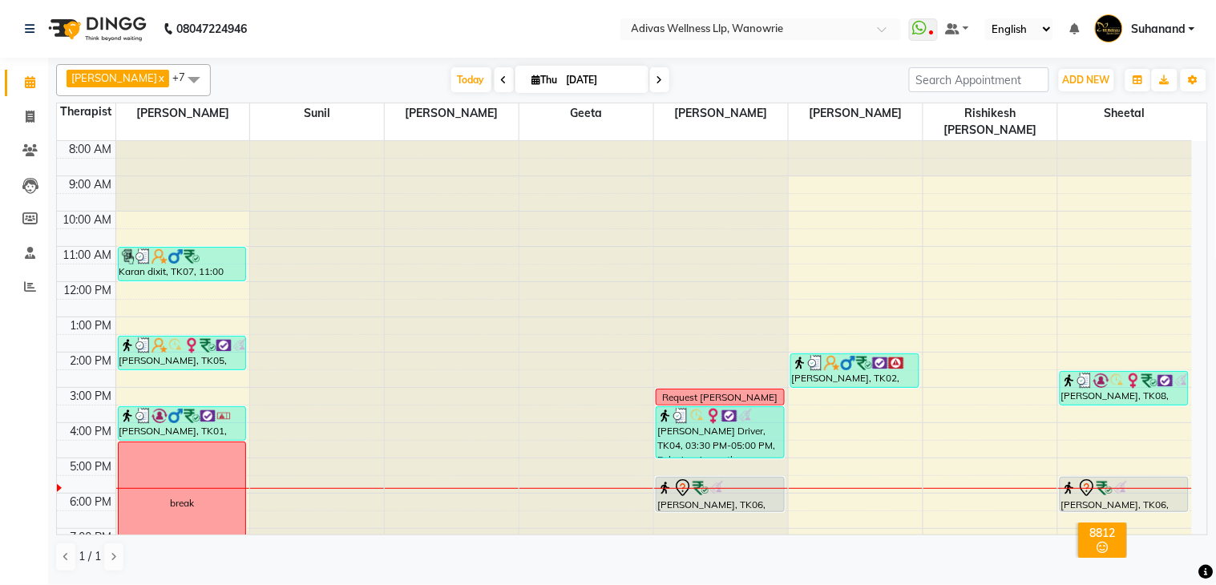
click at [650, 86] on span at bounding box center [659, 79] width 19 height 25
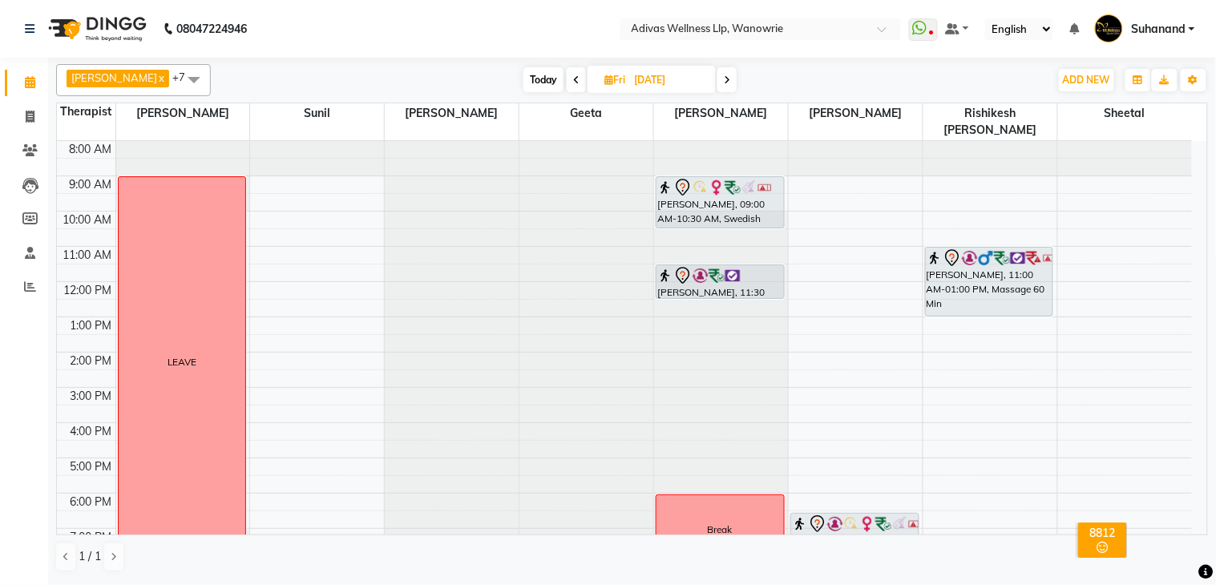
click at [534, 75] on span "Today" at bounding box center [543, 79] width 40 height 25
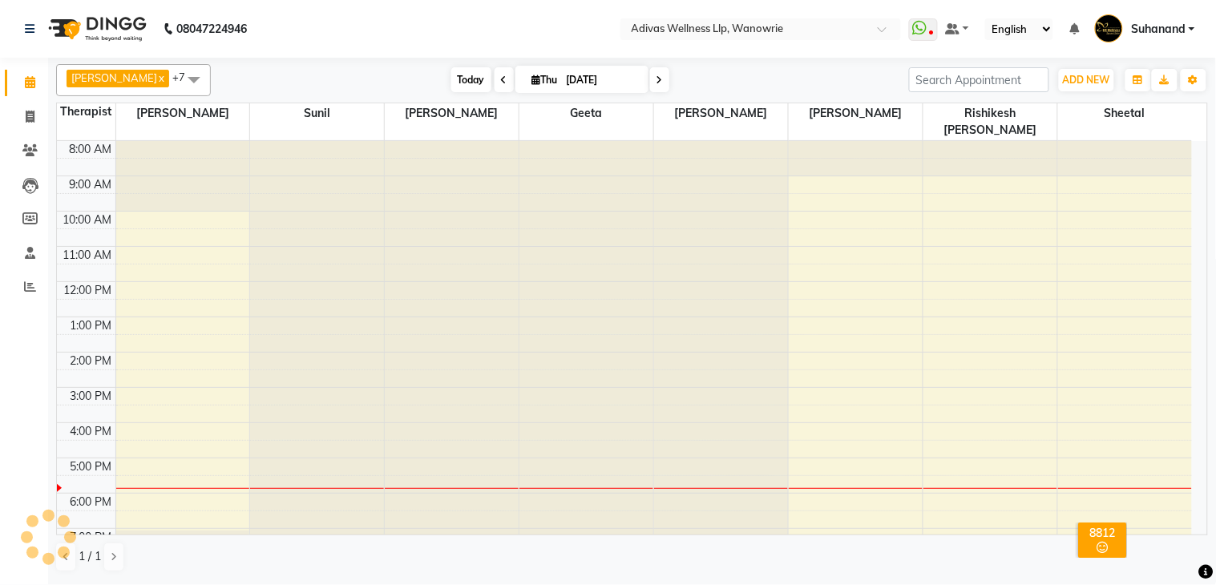
scroll to position [51, 0]
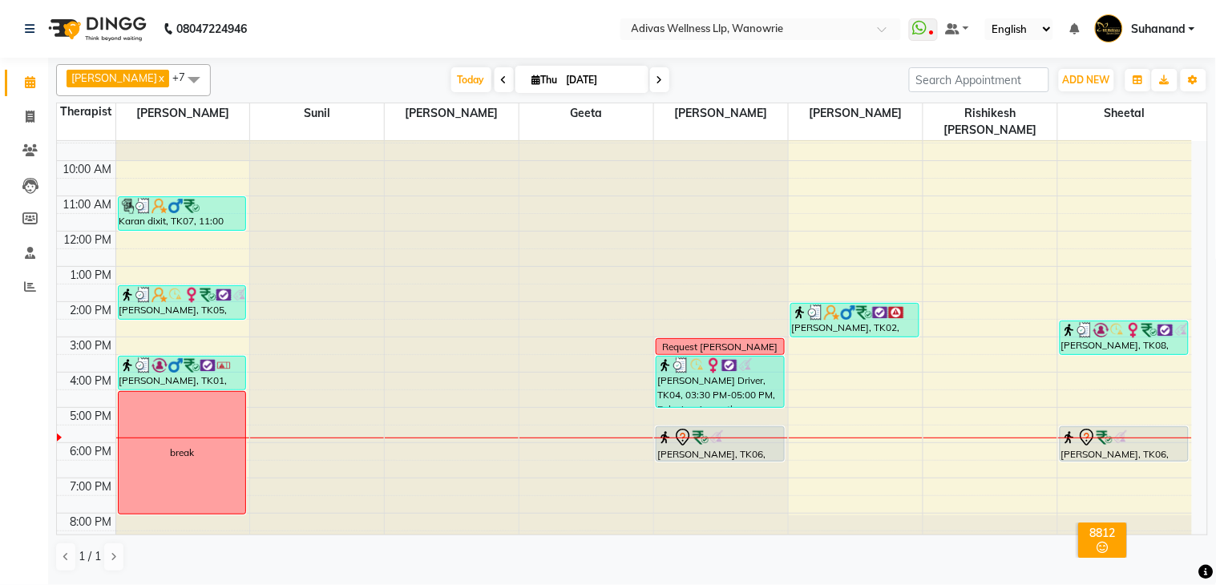
click at [657, 77] on icon at bounding box center [660, 80] width 6 height 10
type input "[DATE]"
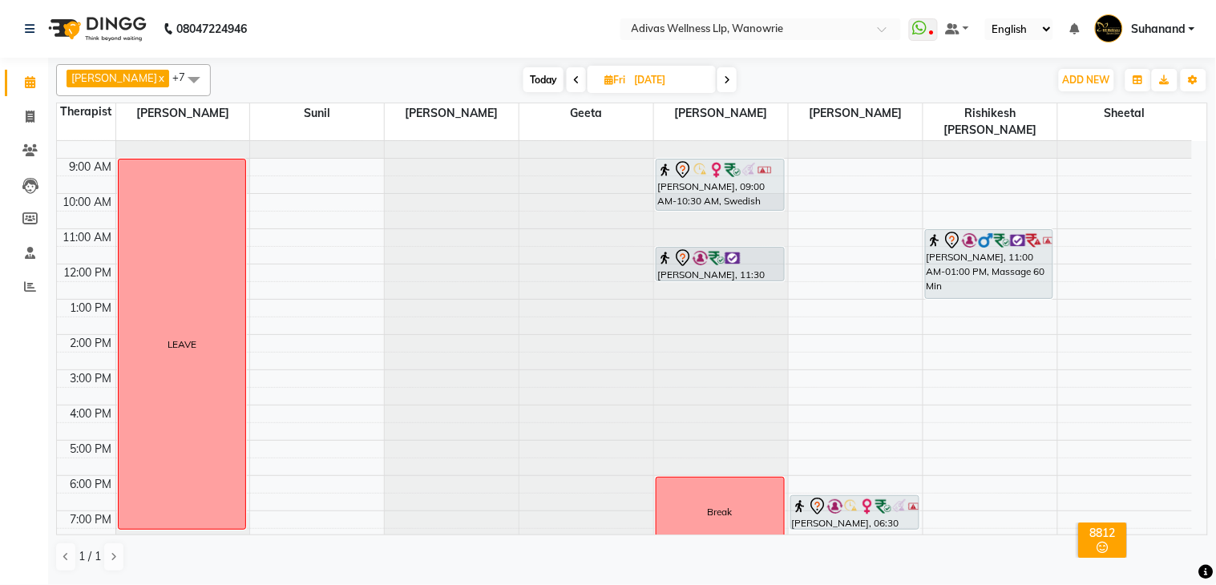
scroll to position [0, 0]
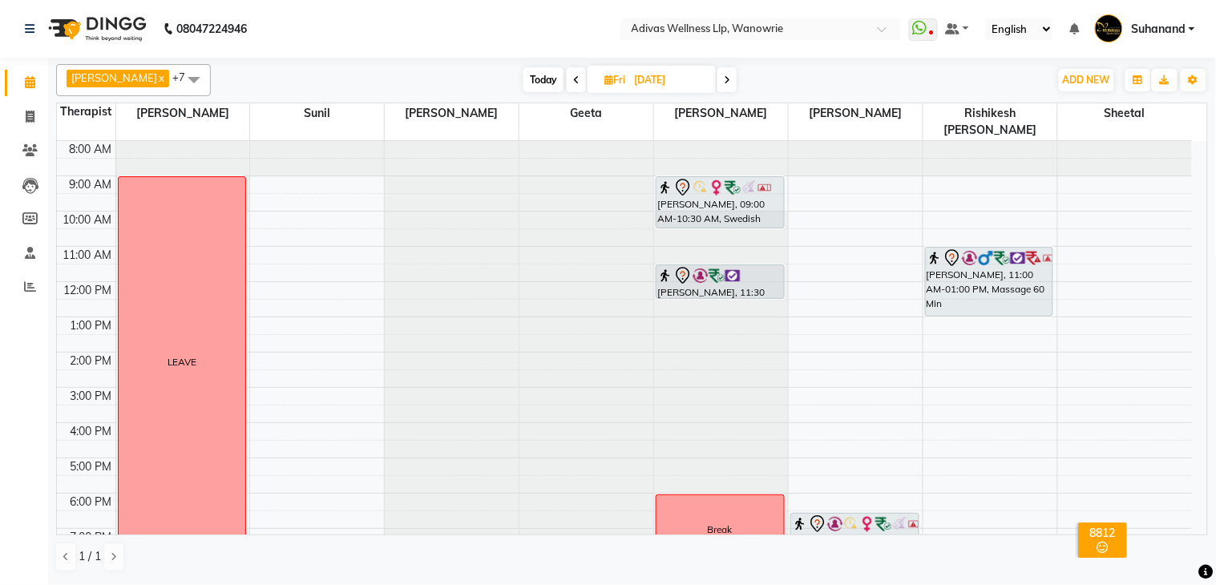
click at [641, 80] on input "[DATE]" at bounding box center [669, 80] width 80 height 24
select select "9"
select select "2025"
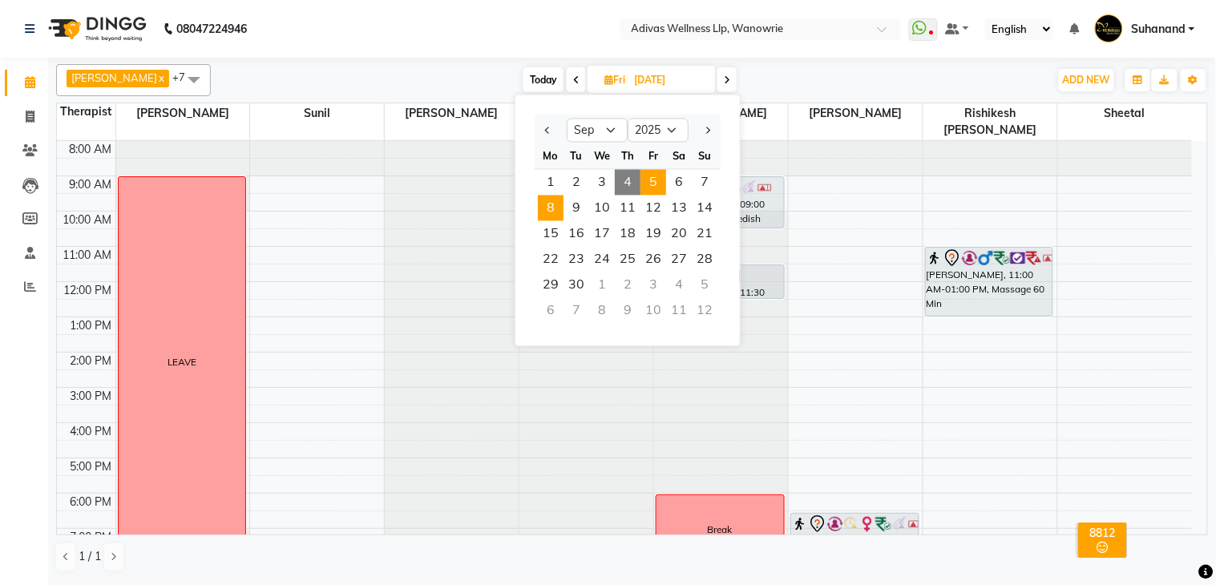
click at [557, 205] on span "8" at bounding box center [551, 209] width 26 height 26
type input "[DATE]"
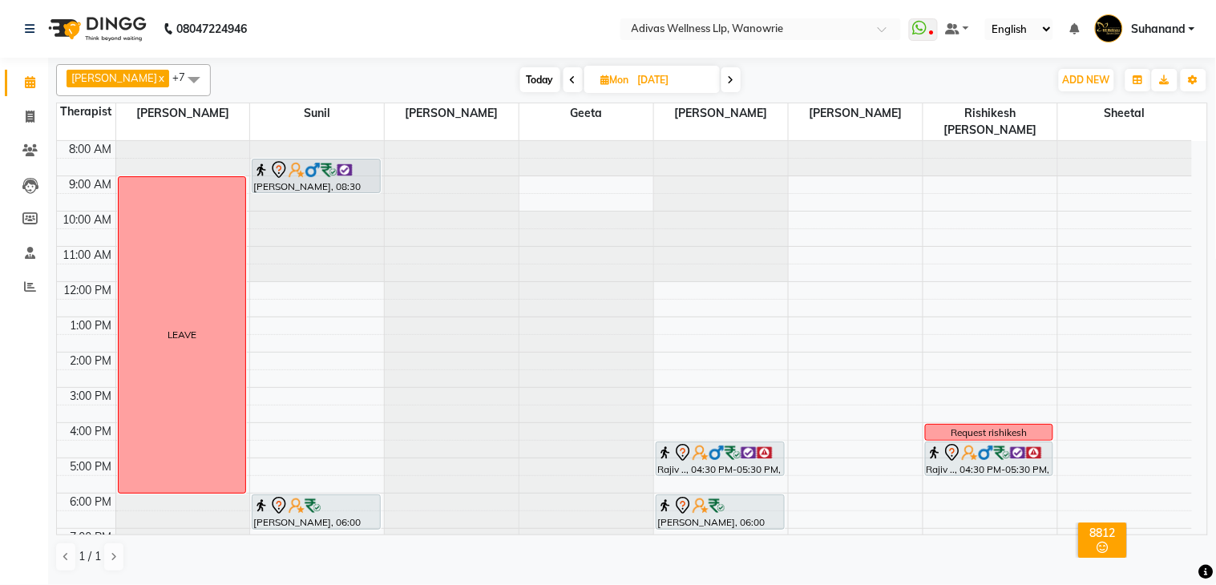
click at [604, 33] on nav "08047224946 Select Location × Adivas Wellness Llp, Wanowrie WhatsApp Status ✕ S…" at bounding box center [608, 29] width 1216 height 58
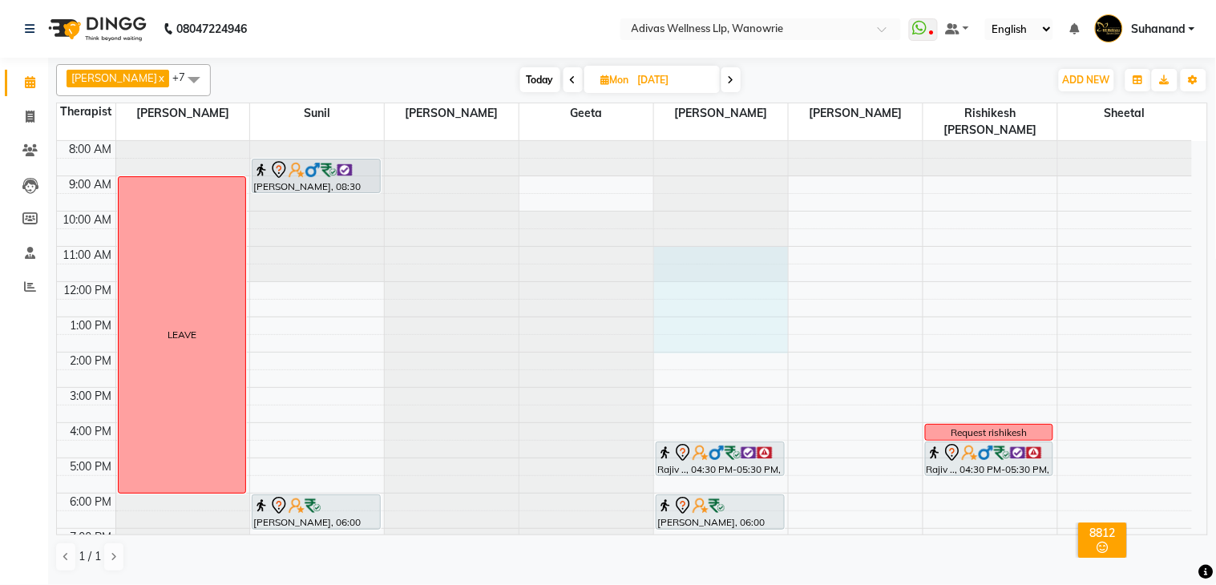
drag, startPoint x: 680, startPoint y: 241, endPoint x: 707, endPoint y: 321, distance: 83.9
click at [708, 141] on div at bounding box center [721, 141] width 134 height 0
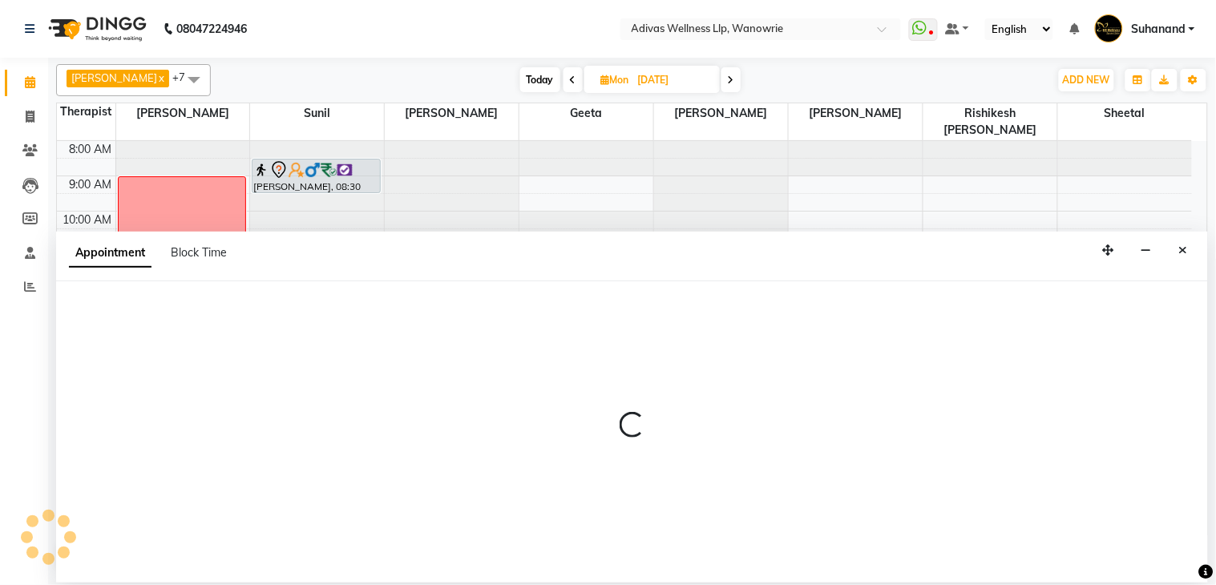
select select "18769"
select select "660"
select select "tentative"
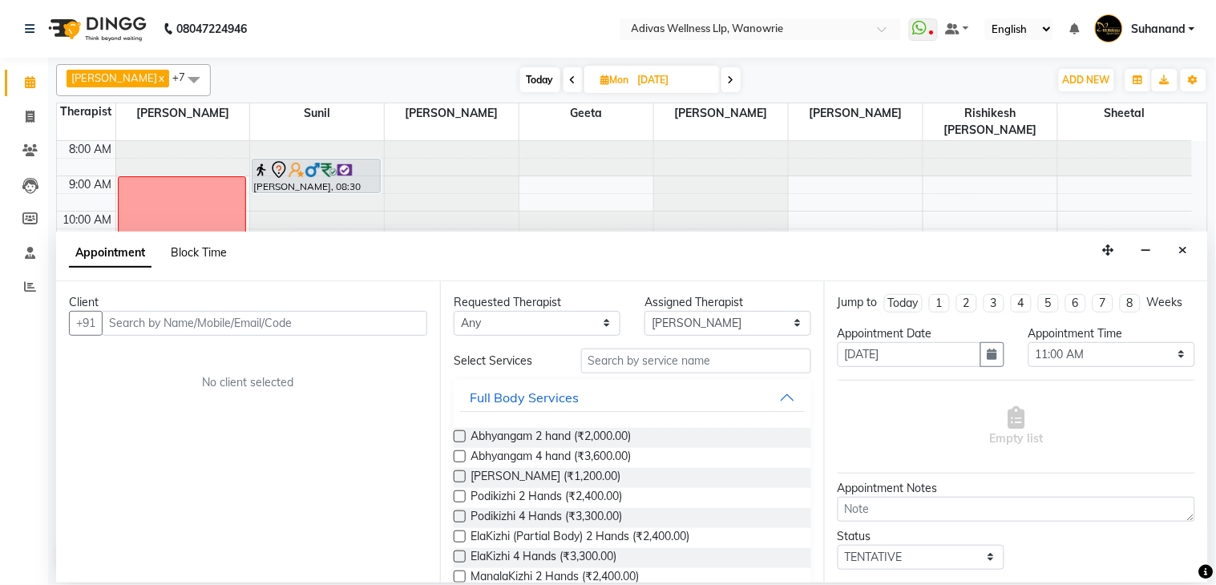
click at [196, 248] on span "Block Time" at bounding box center [199, 252] width 56 height 14
select select "18769"
select select "660"
select select "840"
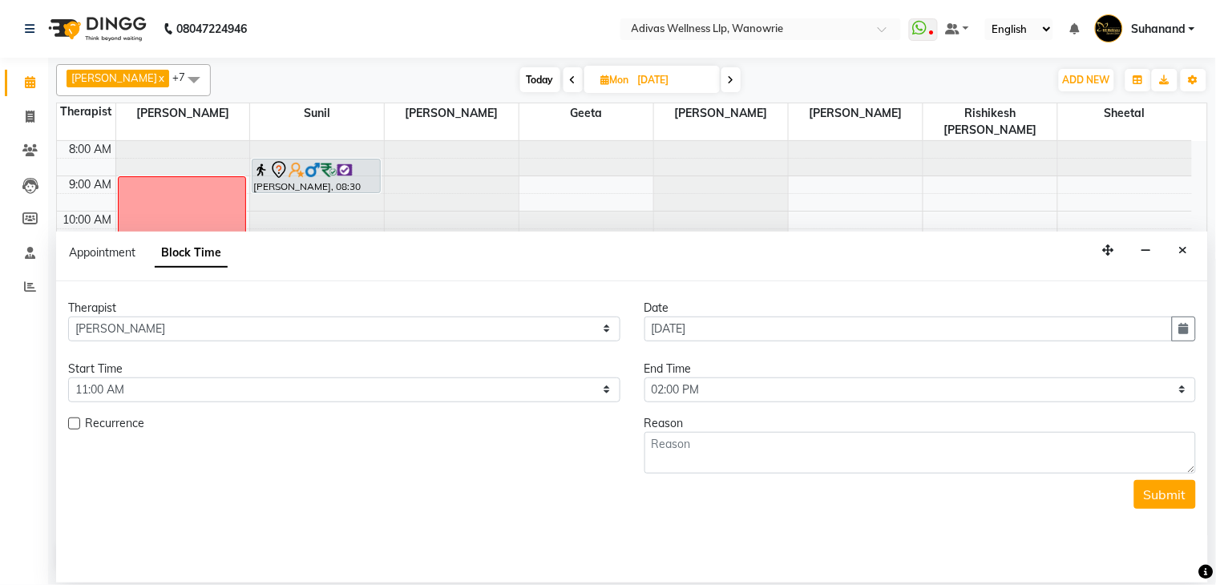
scroll to position [51, 0]
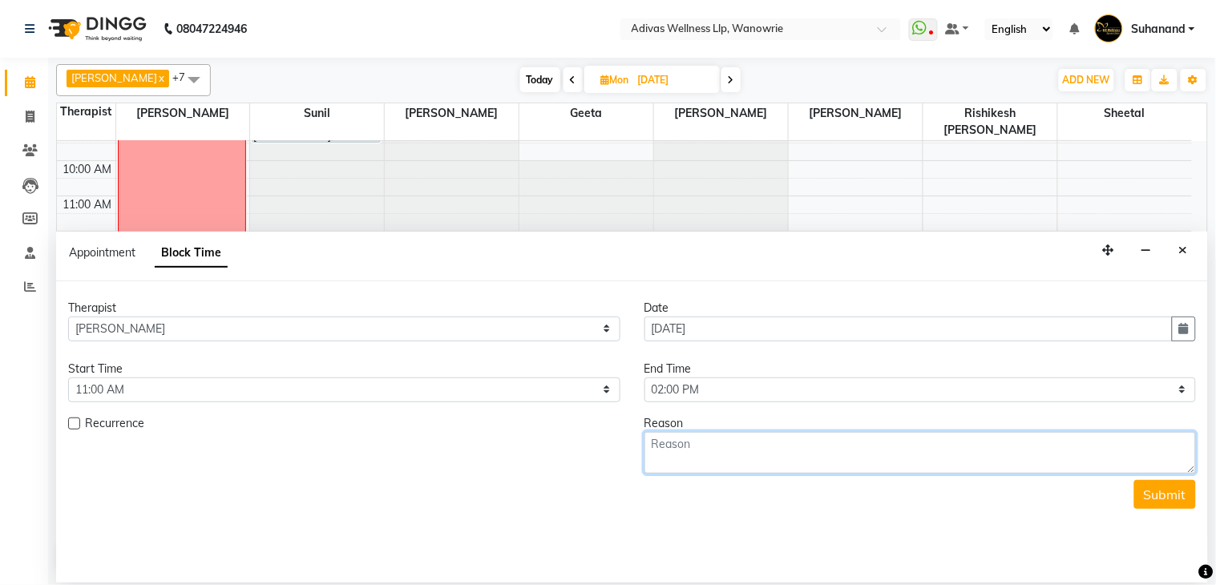
click at [747, 453] on textarea at bounding box center [920, 453] width 552 height 42
paste textarea "93710 03518"
click at [693, 445] on textarea "93710 03518" at bounding box center [920, 453] width 552 height 42
click at [692, 445] on textarea "93710 03518" at bounding box center [920, 453] width 552 height 42
type textarea "9371003518"
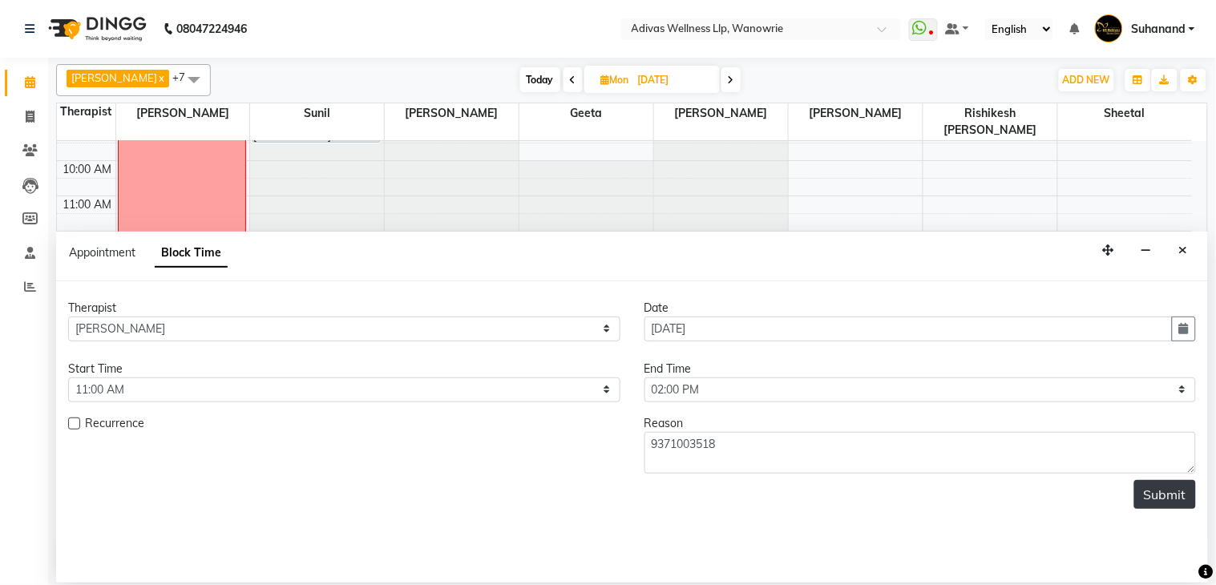
click at [1155, 497] on button "Submit" at bounding box center [1165, 494] width 62 height 29
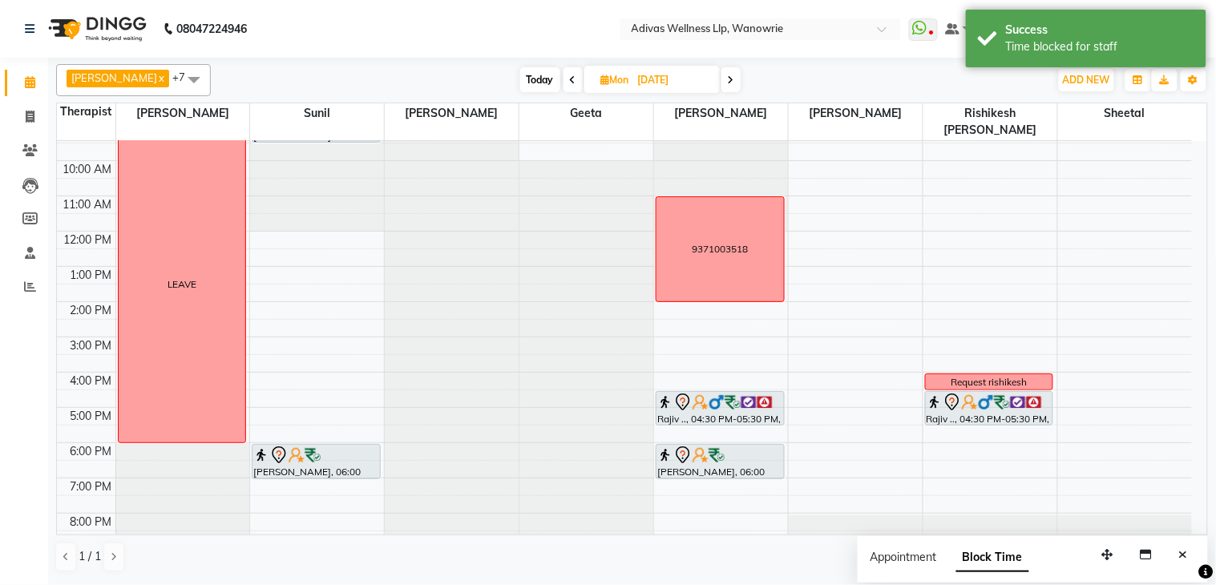
click at [531, 27] on nav "08047224946 Select Location × Adivas Wellness Llp, Wanowrie WhatsApp Status ✕ S…" at bounding box center [608, 29] width 1216 height 58
click at [529, 82] on span "Today" at bounding box center [540, 79] width 40 height 25
type input "[DATE]"
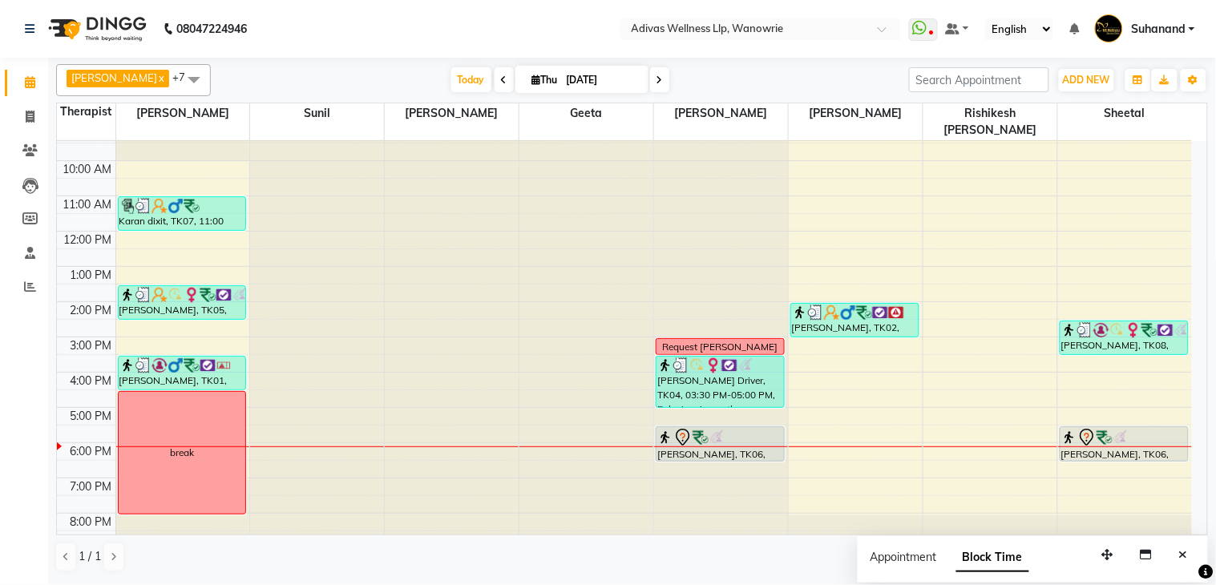
click at [534, 29] on nav "08047224946 Select Location × Adivas Wellness Llp, Wanowrie WhatsApp Status ✕ S…" at bounding box center [608, 29] width 1216 height 58
click at [449, 26] on nav "08047224946 Select Location × Adivas Wellness Llp, Wanowrie WhatsApp Status ✕ S…" at bounding box center [608, 29] width 1216 height 58
click at [22, 148] on icon at bounding box center [29, 150] width 15 height 12
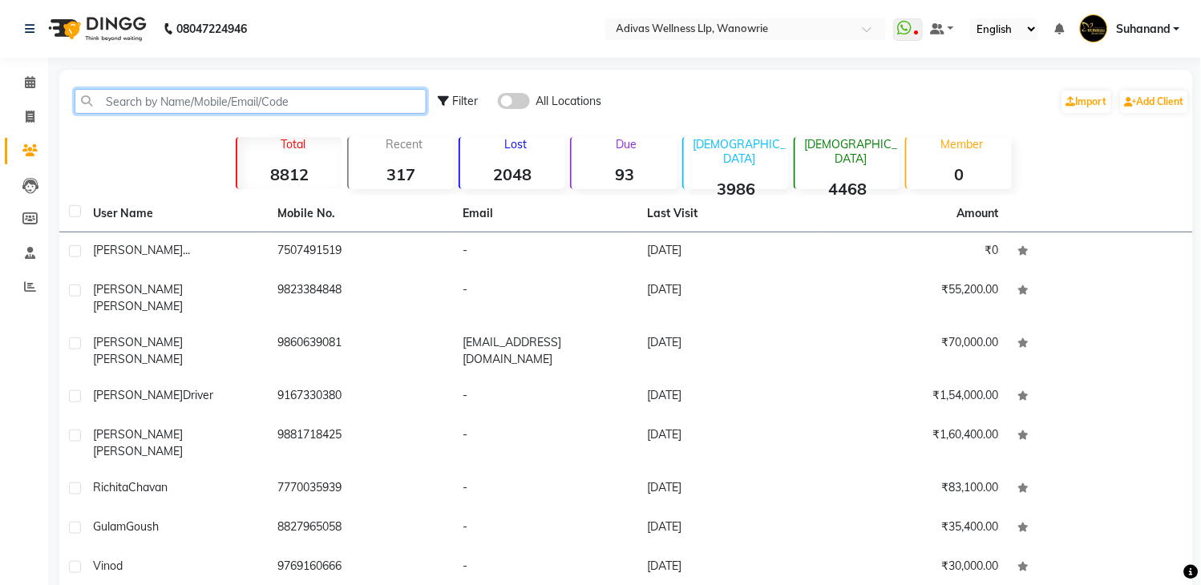
click at [136, 94] on input "text" at bounding box center [251, 101] width 352 height 25
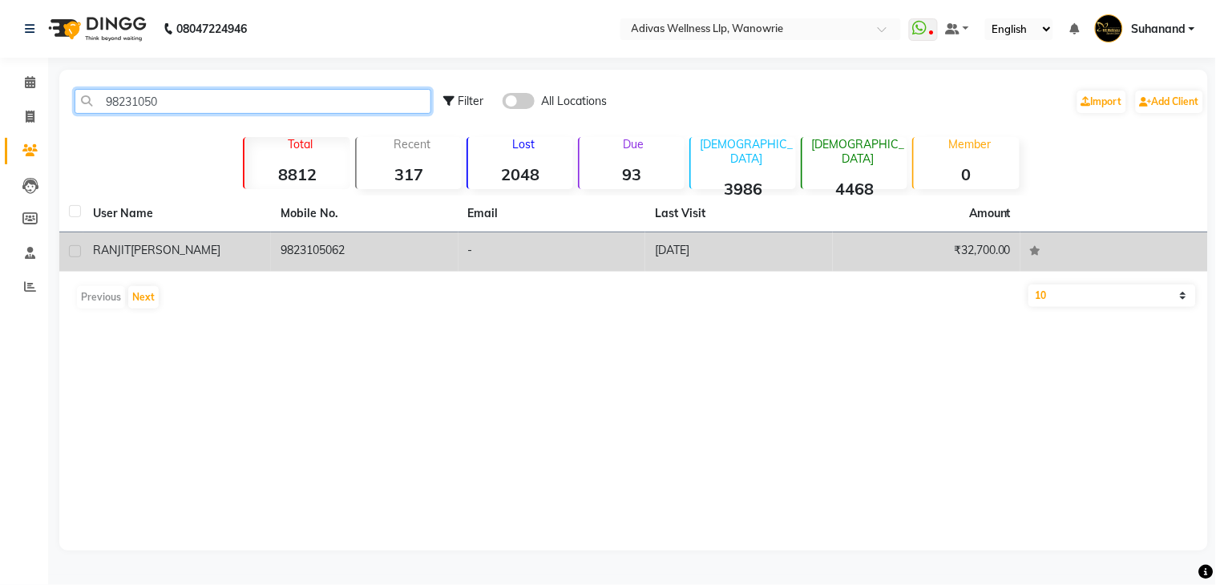
type input "98231050"
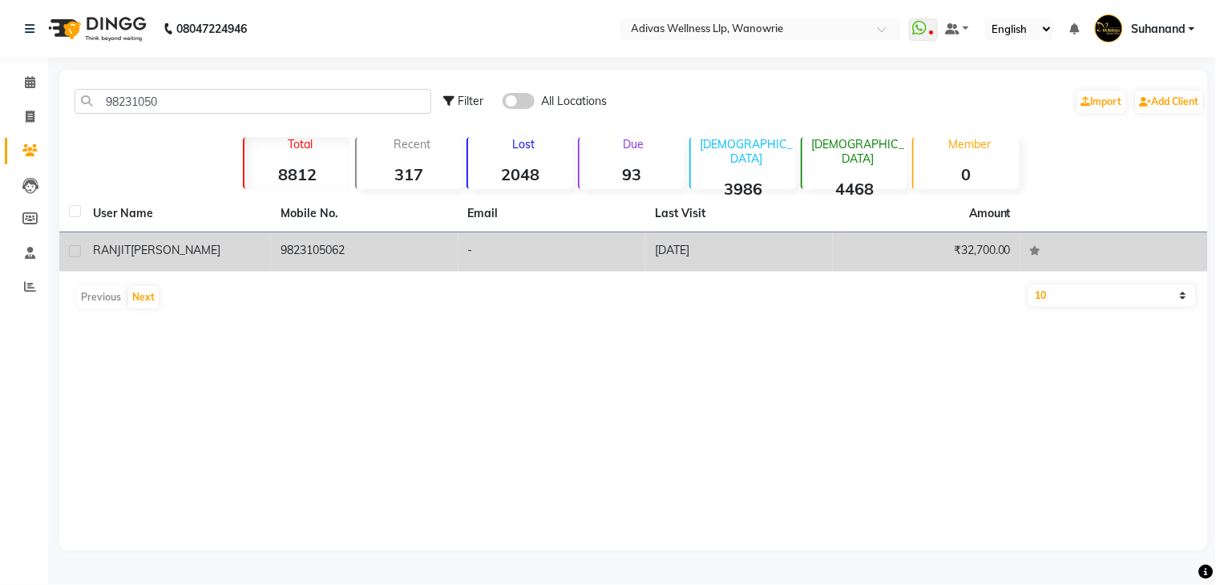
click at [329, 232] on td "9823105062" at bounding box center [365, 251] width 188 height 39
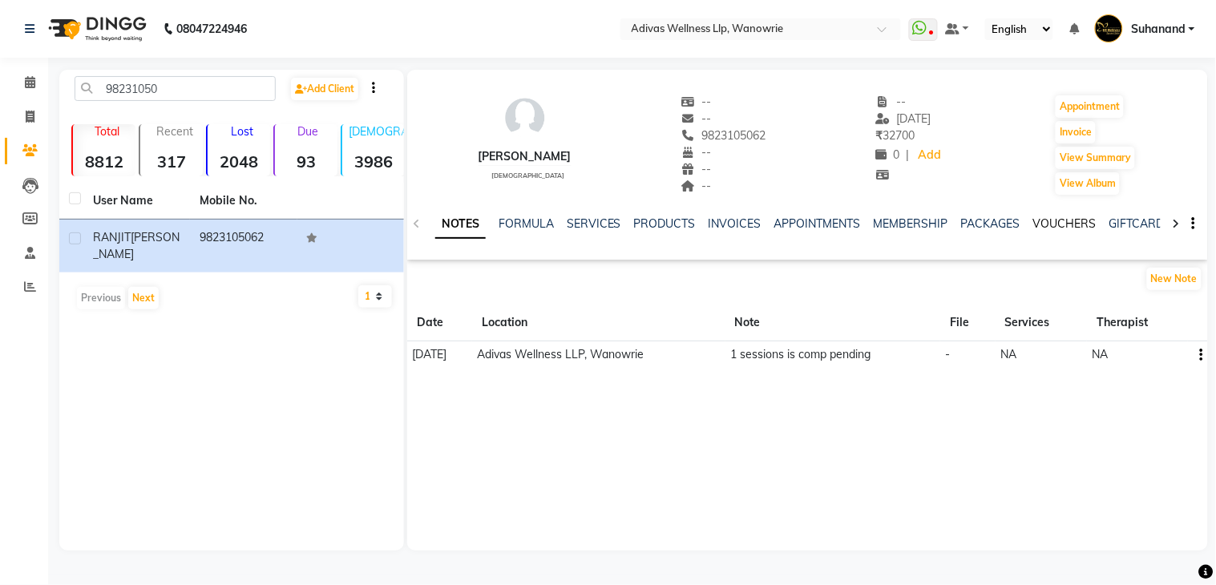
click at [1048, 223] on link "VOUCHERS" at bounding box center [1064, 223] width 63 height 14
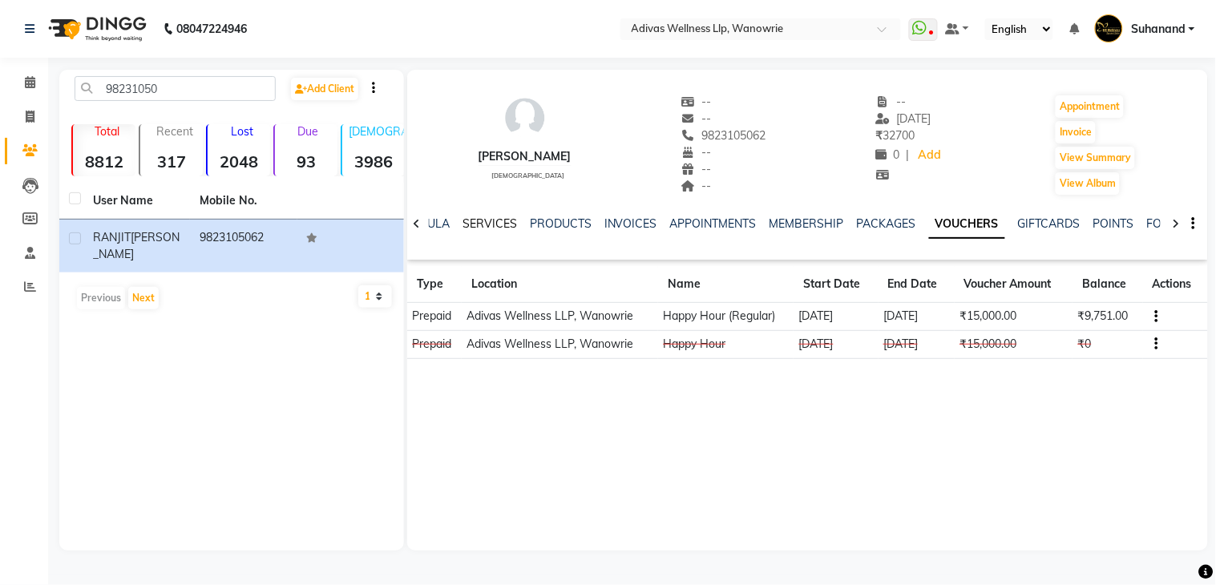
click at [463, 223] on link "SERVICES" at bounding box center [490, 223] width 55 height 14
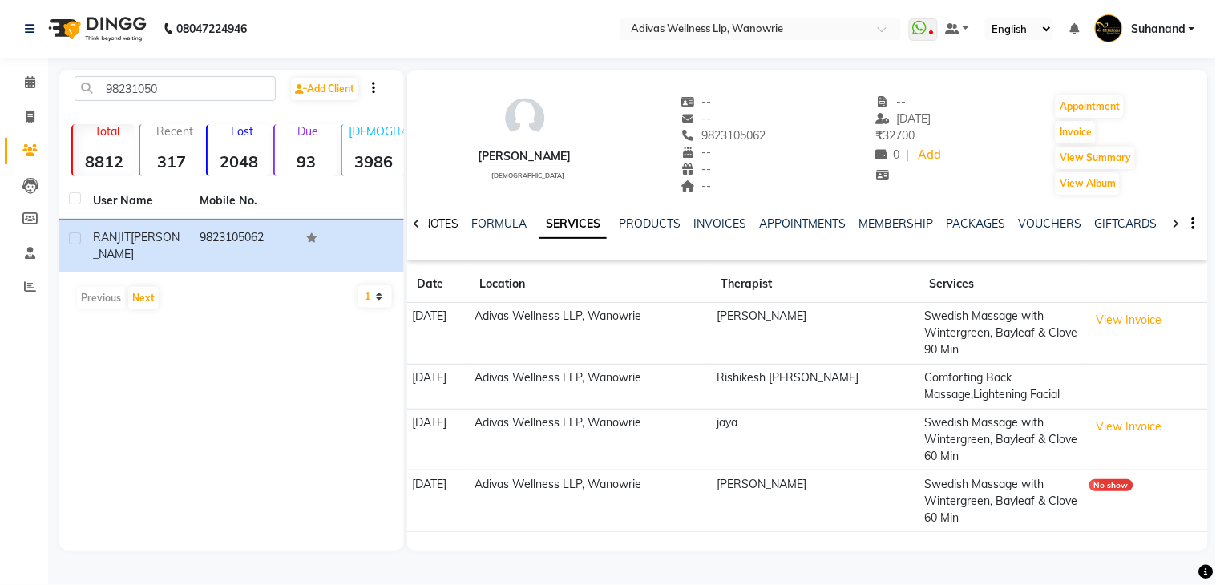
click at [447, 224] on link "NOTES" at bounding box center [440, 223] width 36 height 14
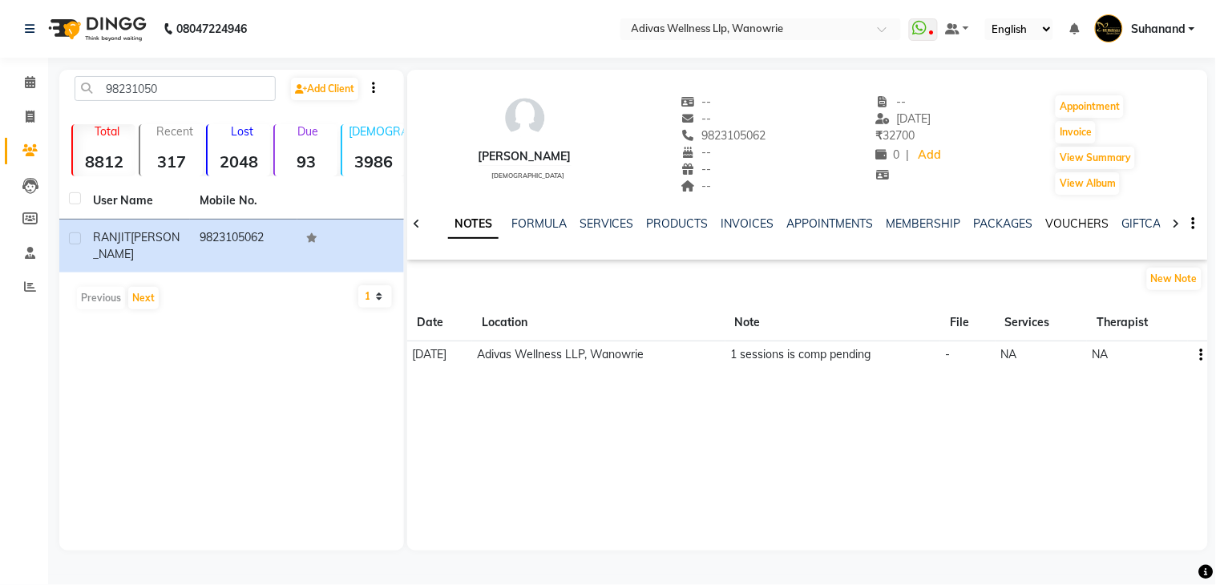
click at [1067, 228] on link "VOUCHERS" at bounding box center [1077, 223] width 63 height 14
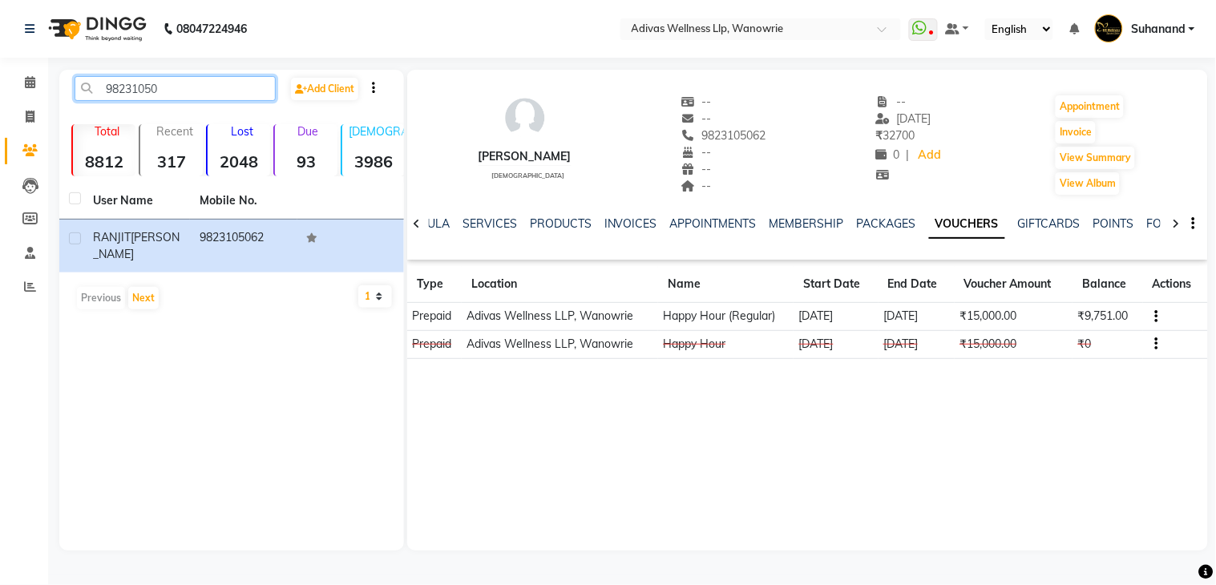
drag, startPoint x: 195, startPoint y: 89, endPoint x: 105, endPoint y: 82, distance: 90.1
click at [105, 82] on input "98231050" at bounding box center [175, 88] width 201 height 25
click at [33, 83] on icon at bounding box center [30, 82] width 10 height 12
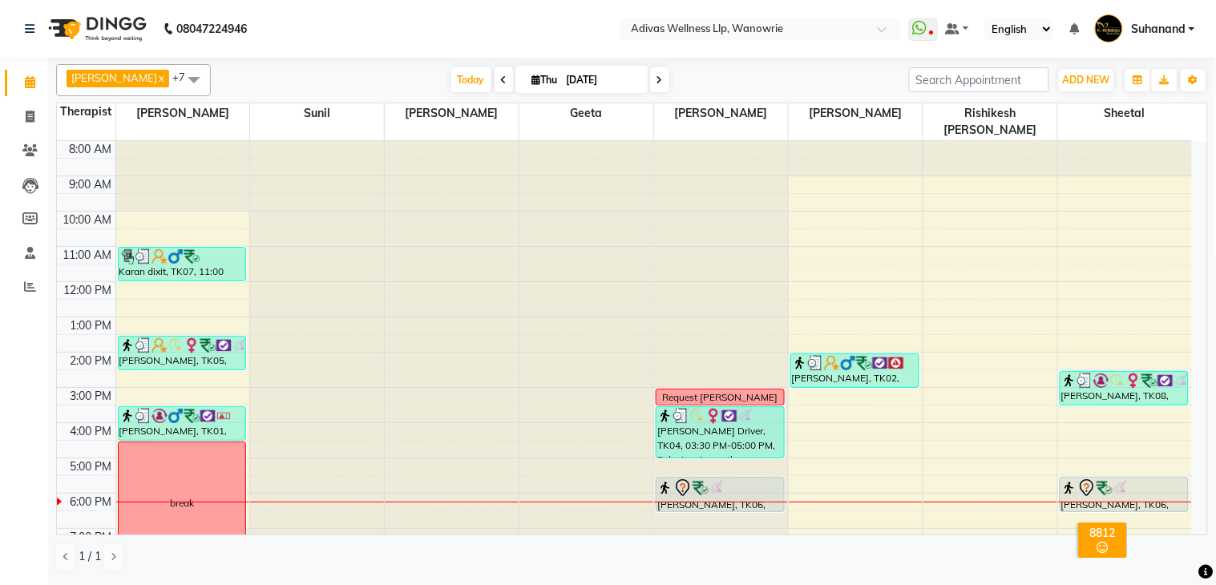
click at [578, 73] on input "[DATE]" at bounding box center [602, 80] width 80 height 24
select select "9"
select select "2025"
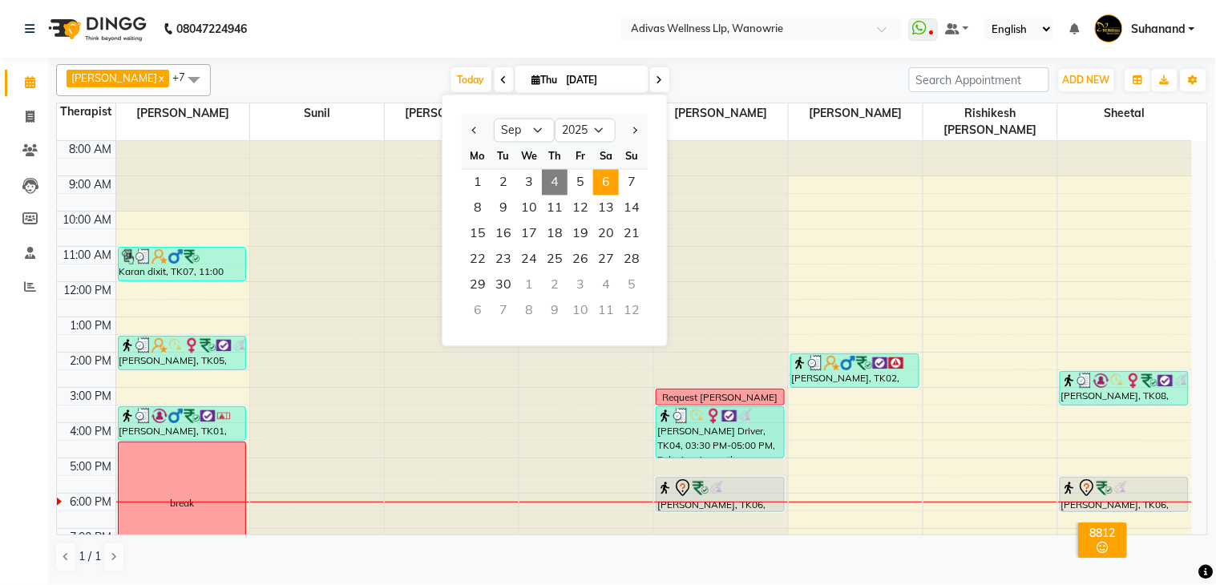
click at [596, 180] on span "6" at bounding box center [606, 183] width 26 height 26
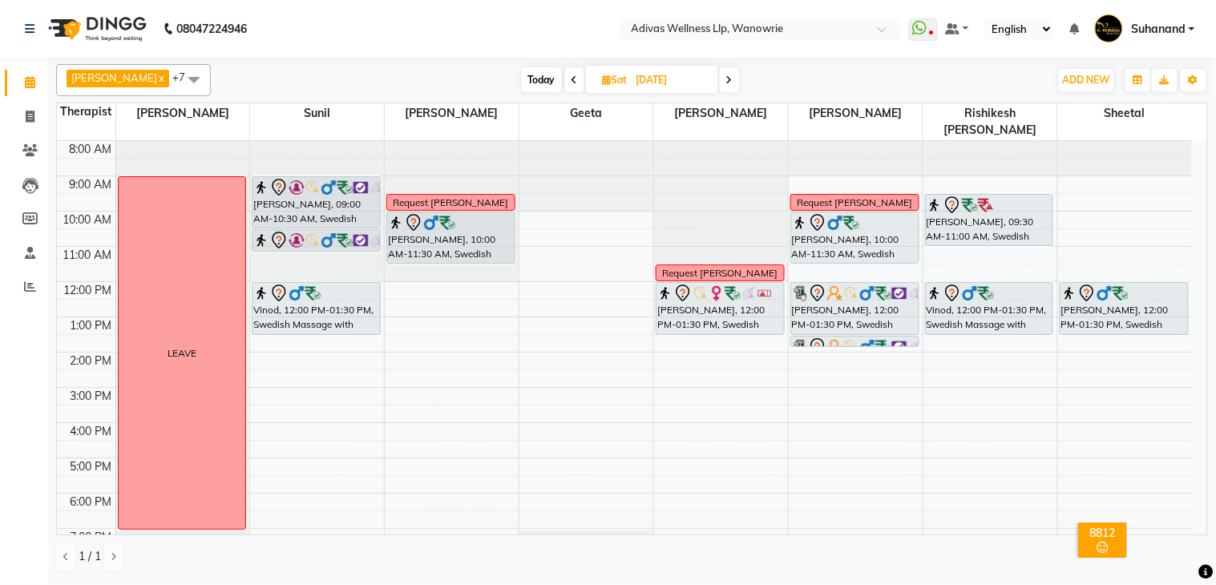
click at [726, 81] on icon at bounding box center [729, 80] width 6 height 10
type input "[DATE]"
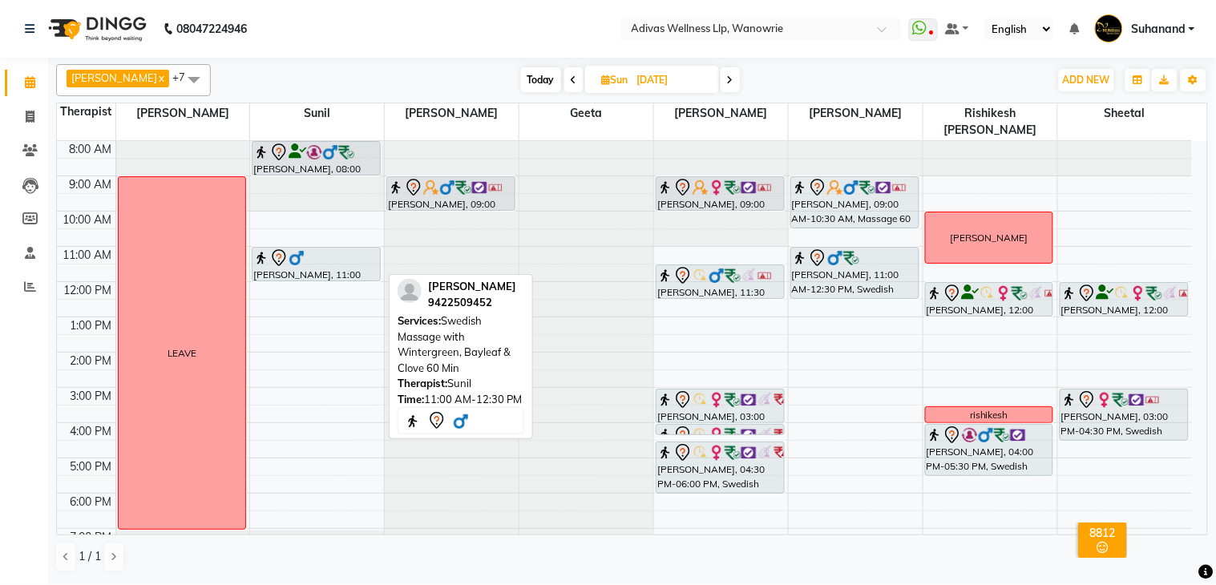
drag, startPoint x: 321, startPoint y: 283, endPoint x: 321, endPoint y: 263, distance: 20.0
click at [321, 263] on div "Ronald Rosario, 08:00 AM-09:00 AM, Massage 60 Min Paresh Dhagai, 11:00 AM-12:30…" at bounding box center [317, 370] width 134 height 458
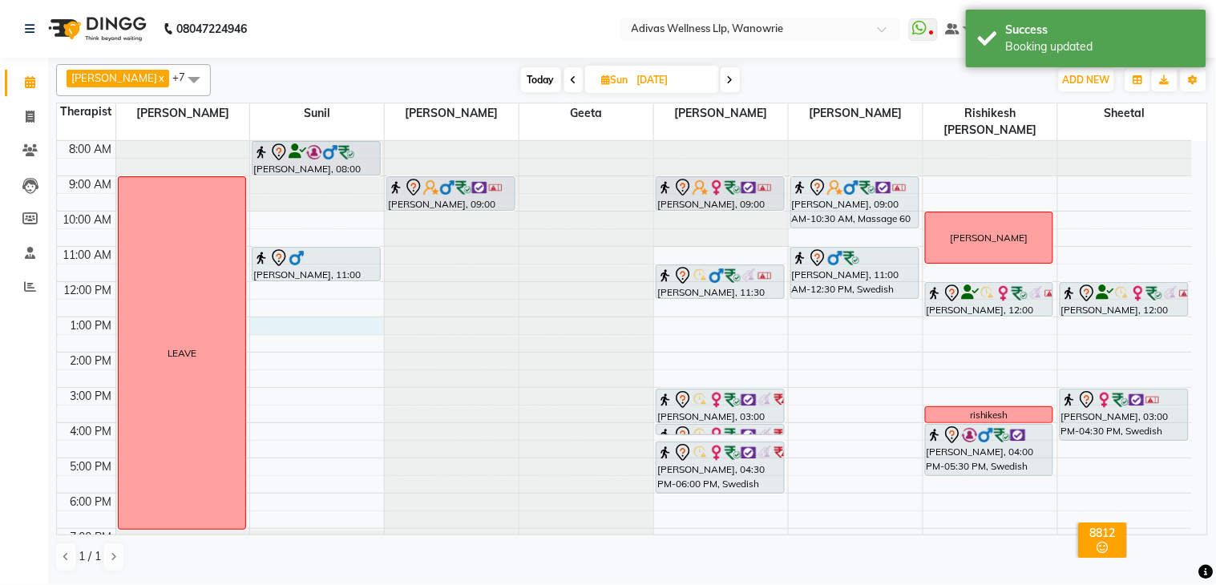
click at [289, 306] on div "8:00 AM 9:00 AM 10:00 AM 11:00 AM 12:00 PM 1:00 PM 2:00 PM 3:00 PM 4:00 PM 5:00…" at bounding box center [624, 370] width 1135 height 458
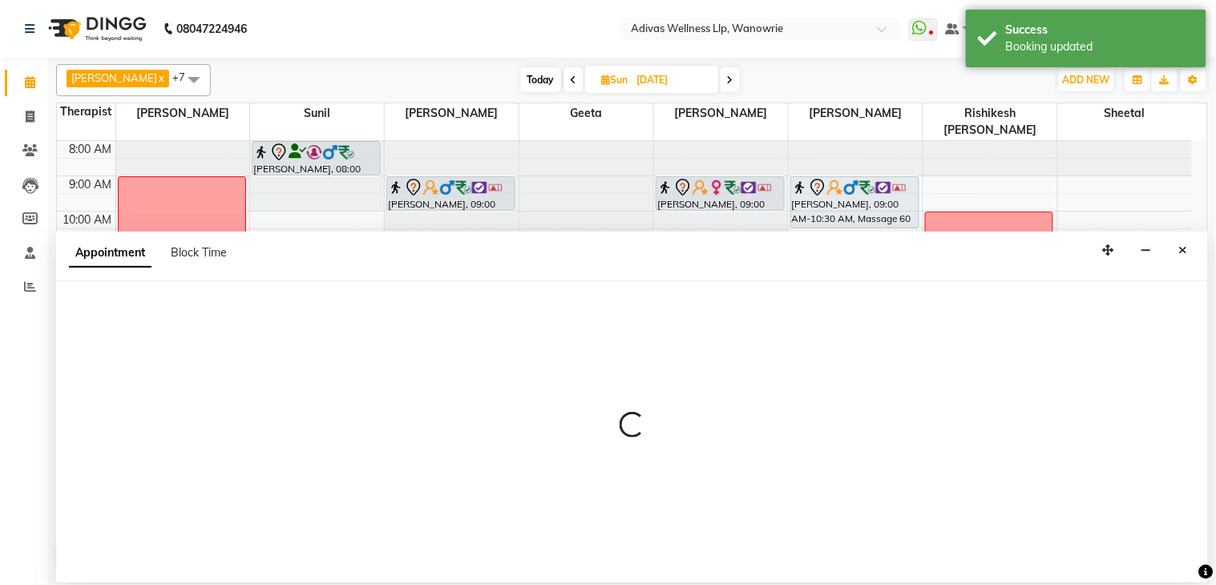
select select "24579"
select select "780"
select select "tentative"
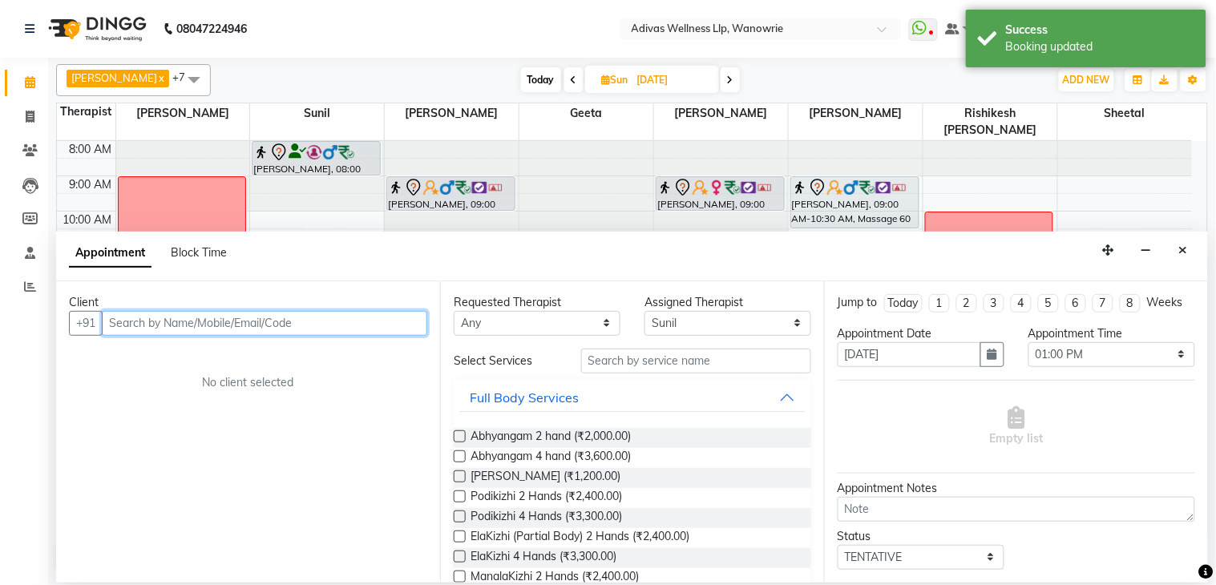
paste input "98231050"
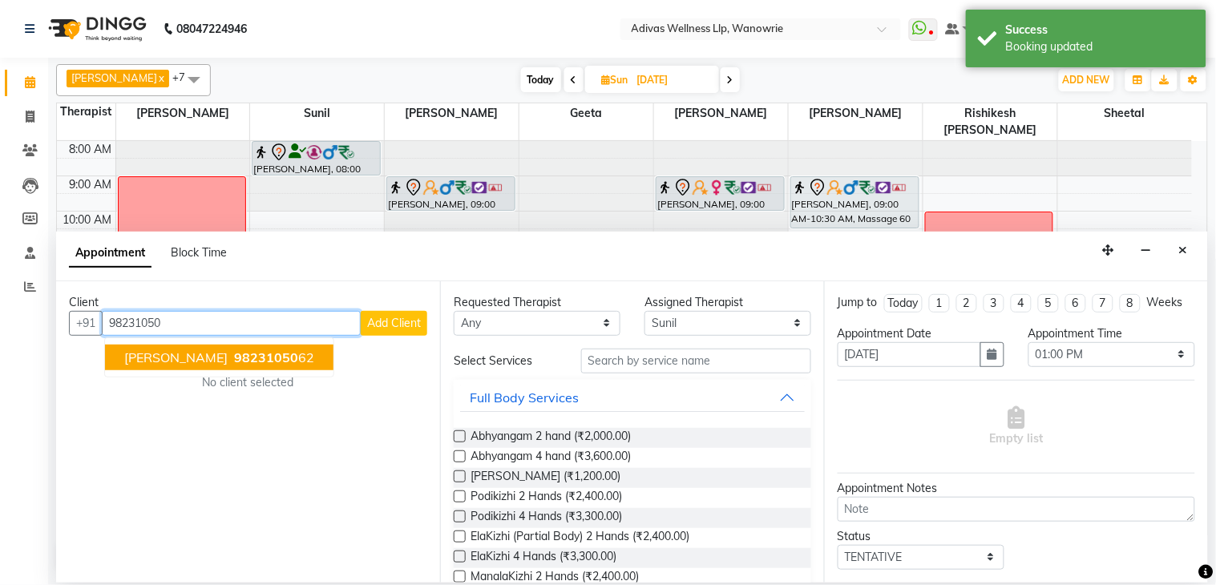
click at [191, 355] on span "RANJIT GHATGE" at bounding box center [175, 357] width 103 height 16
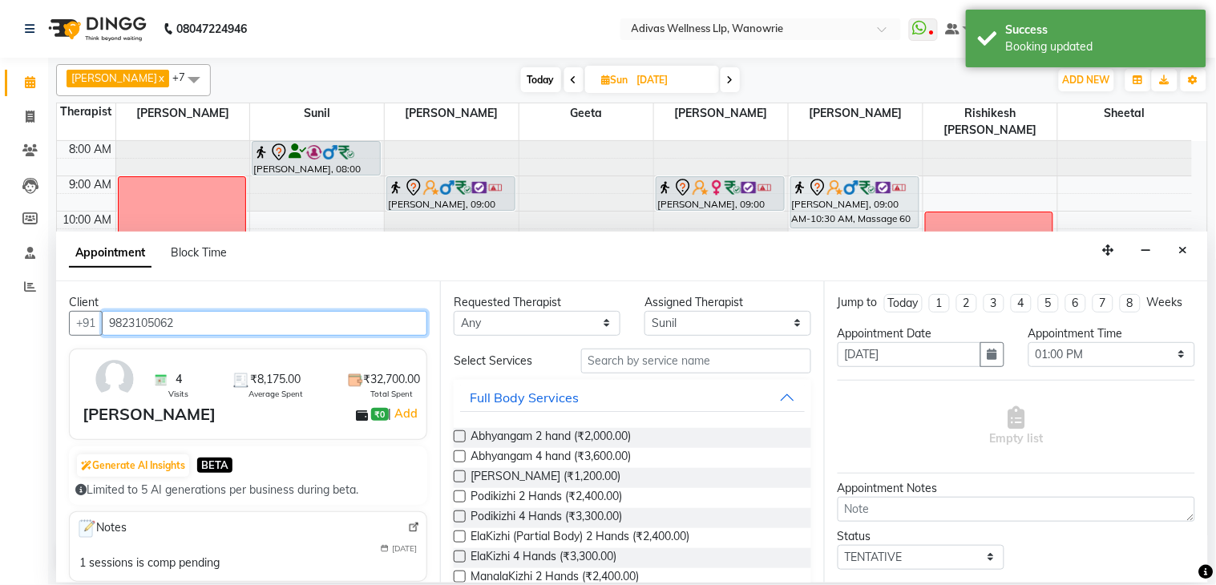
type input "9823105062"
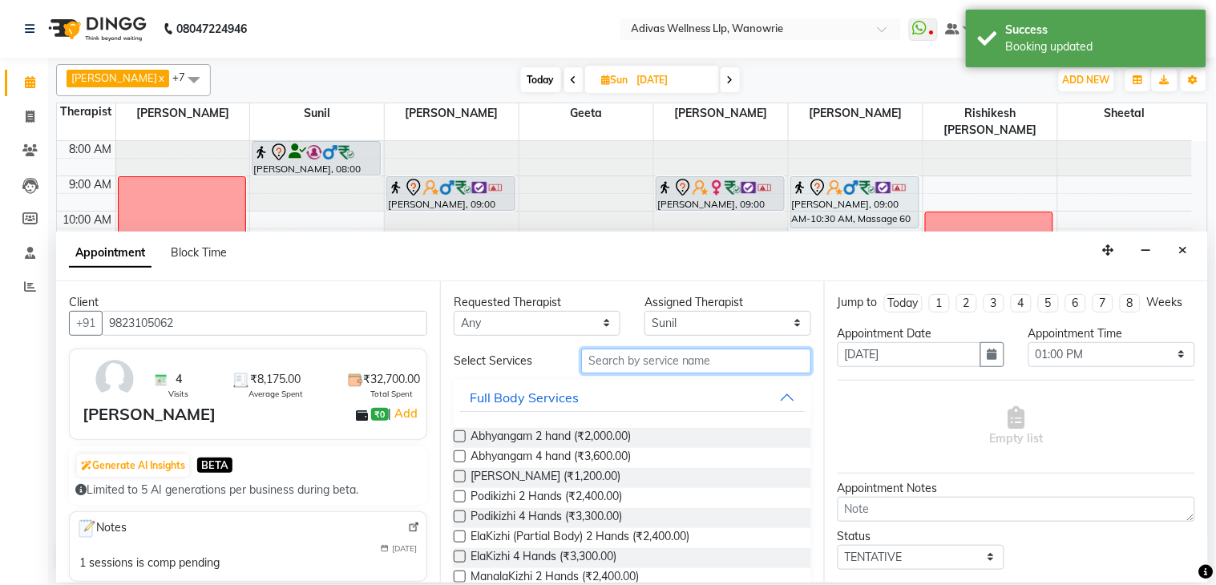
click at [654, 366] on input "text" at bounding box center [696, 361] width 230 height 25
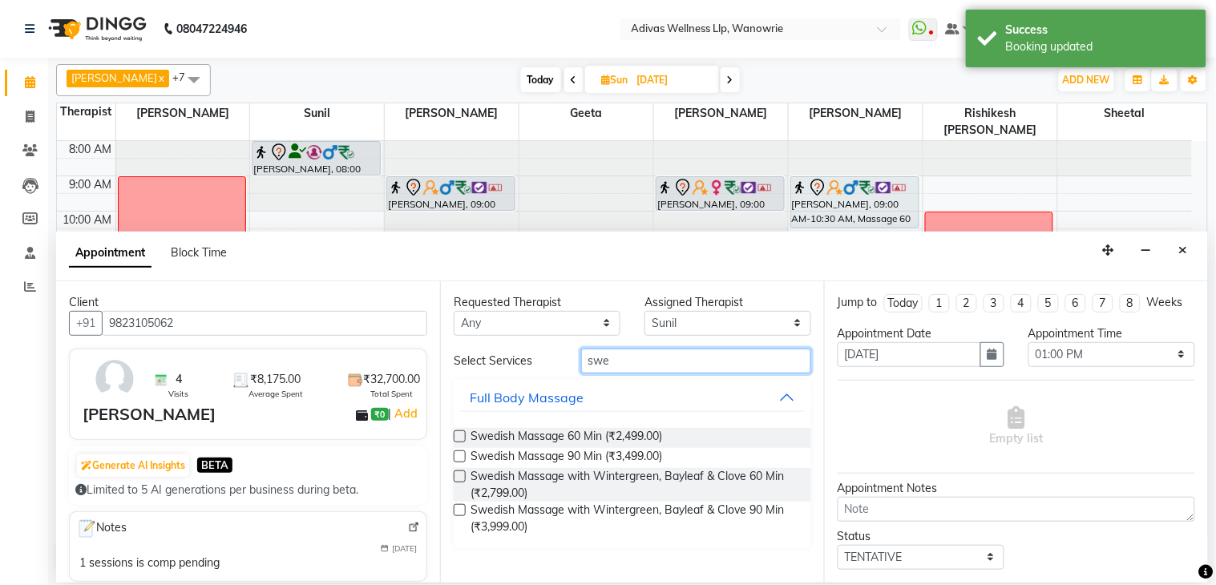
type input "swe"
click at [462, 474] on label at bounding box center [460, 477] width 12 height 12
click at [462, 474] on input "checkbox" at bounding box center [459, 478] width 10 height 10
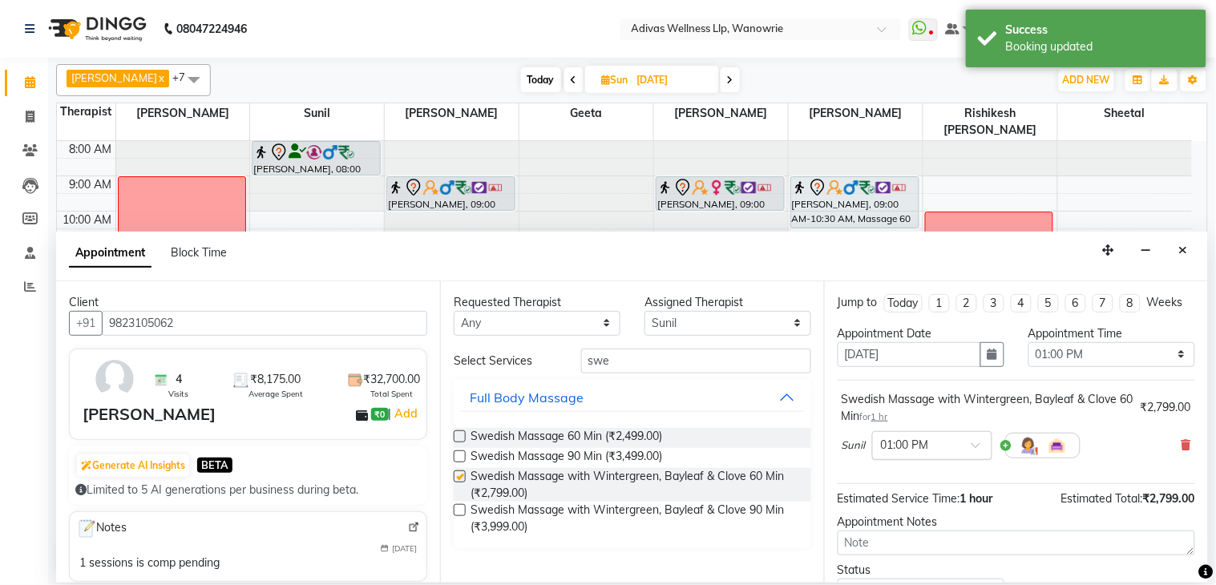
checkbox input "false"
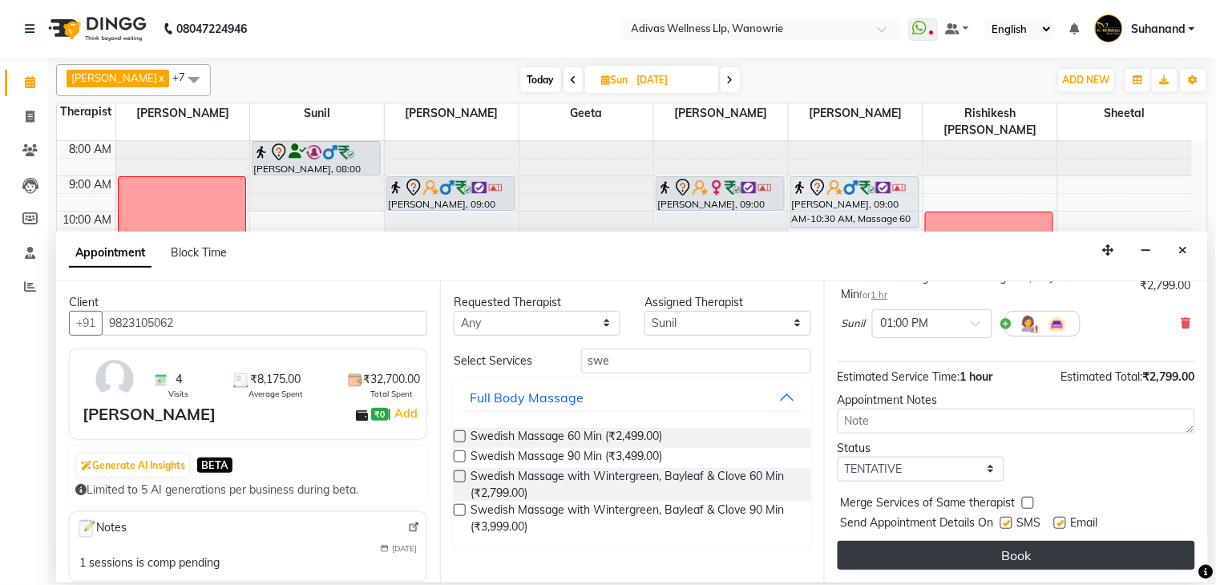
click at [998, 558] on button "Book" at bounding box center [1017, 555] width 358 height 29
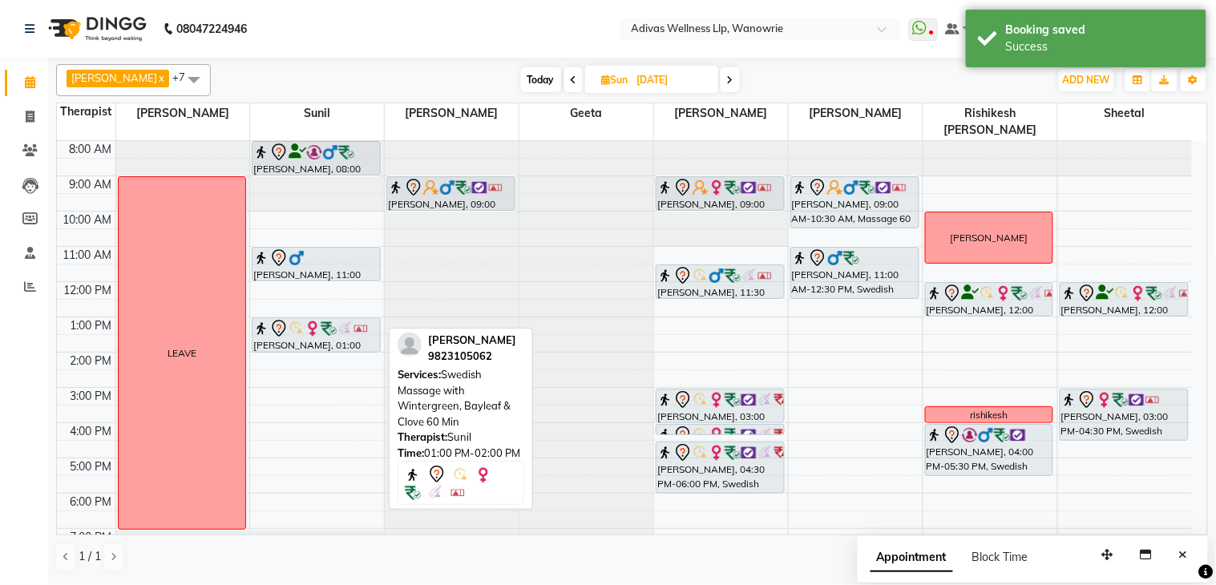
click at [270, 319] on icon at bounding box center [278, 328] width 19 height 19
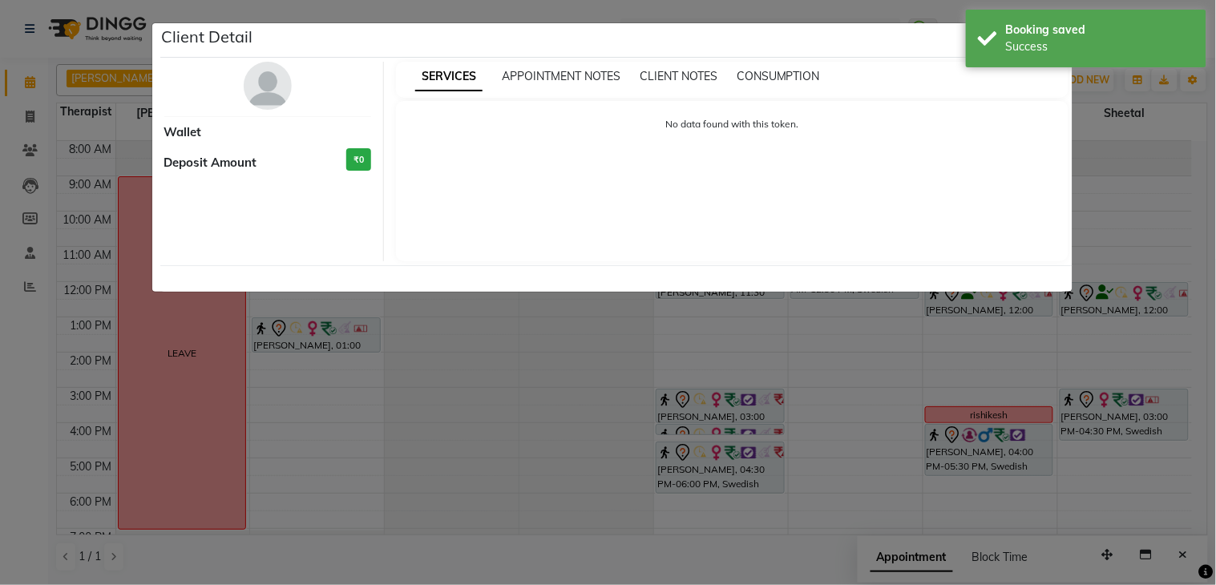
select select "7"
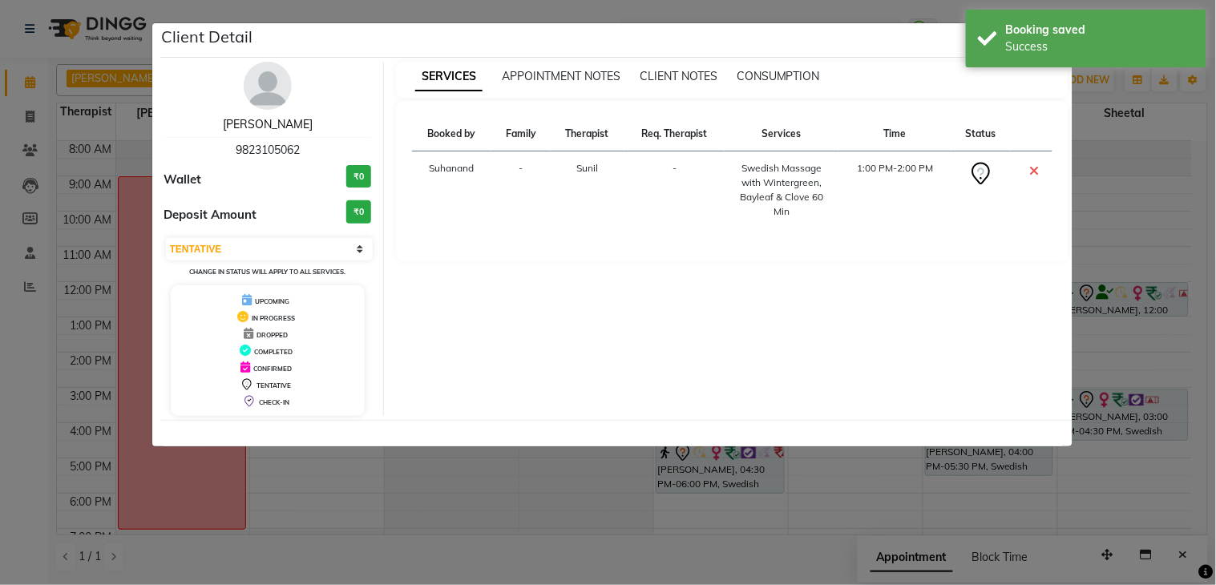
click at [277, 123] on link "RANJIT GHATGE" at bounding box center [268, 124] width 90 height 14
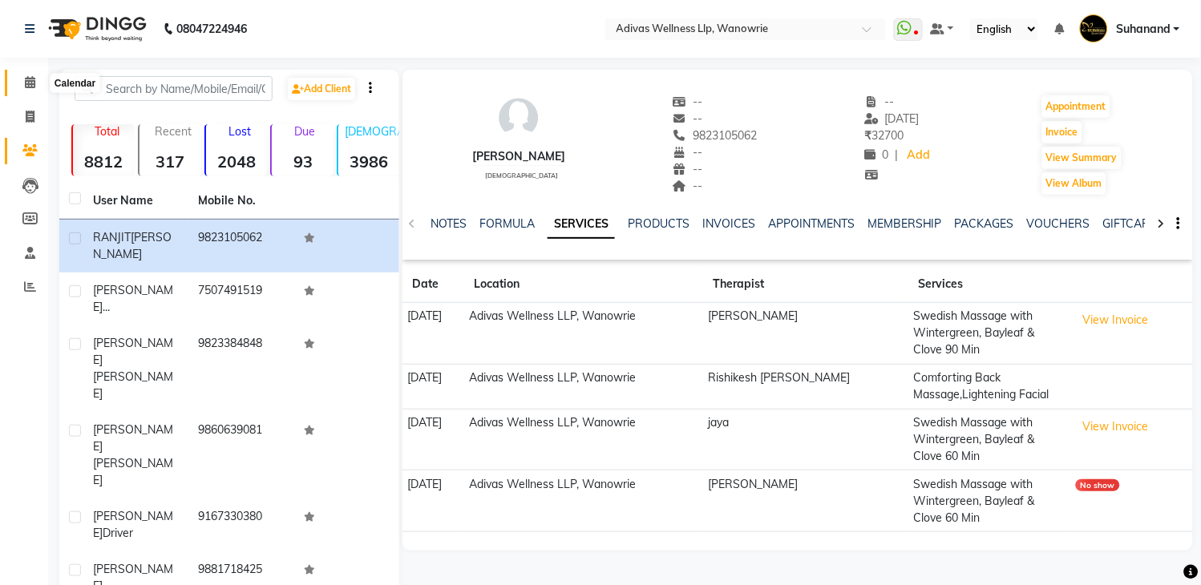
click at [26, 82] on icon at bounding box center [30, 82] width 10 height 12
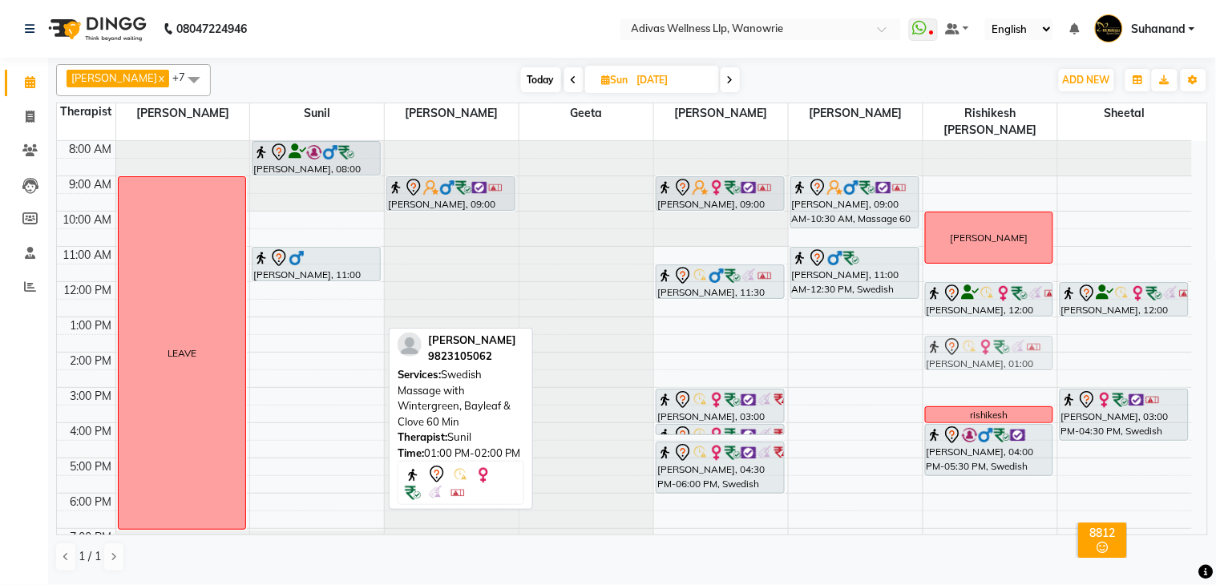
drag, startPoint x: 317, startPoint y: 317, endPoint x: 947, endPoint y: 335, distance: 631.1
click at [947, 335] on tr "LEAVE Ronald Rosario, 08:00 AM-09:00 AM, Massage 60 Min Paresh Dhagai, 11:00 AM…" at bounding box center [624, 370] width 1135 height 458
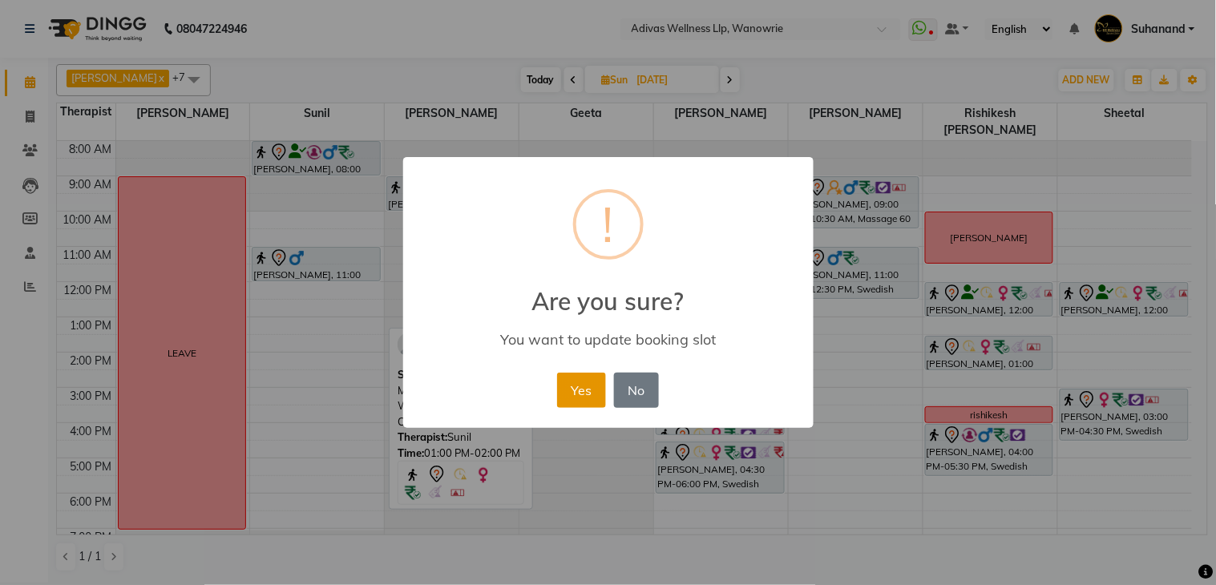
click at [580, 387] on button "Yes" at bounding box center [581, 390] width 49 height 35
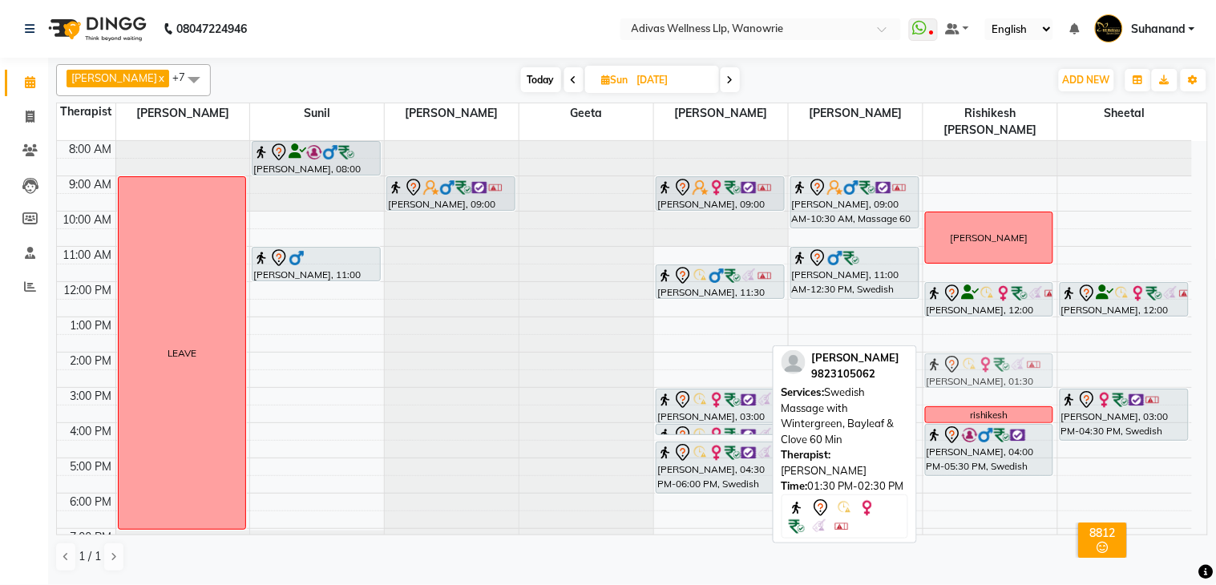
drag, startPoint x: 968, startPoint y: 330, endPoint x: 968, endPoint y: 339, distance: 8.8
click at [968, 339] on div "JITENDER PANDSE Jamila C, 12:00 PM-01:00 PM, Swedish Massage with Wintergreen, …" at bounding box center [990, 370] width 134 height 458
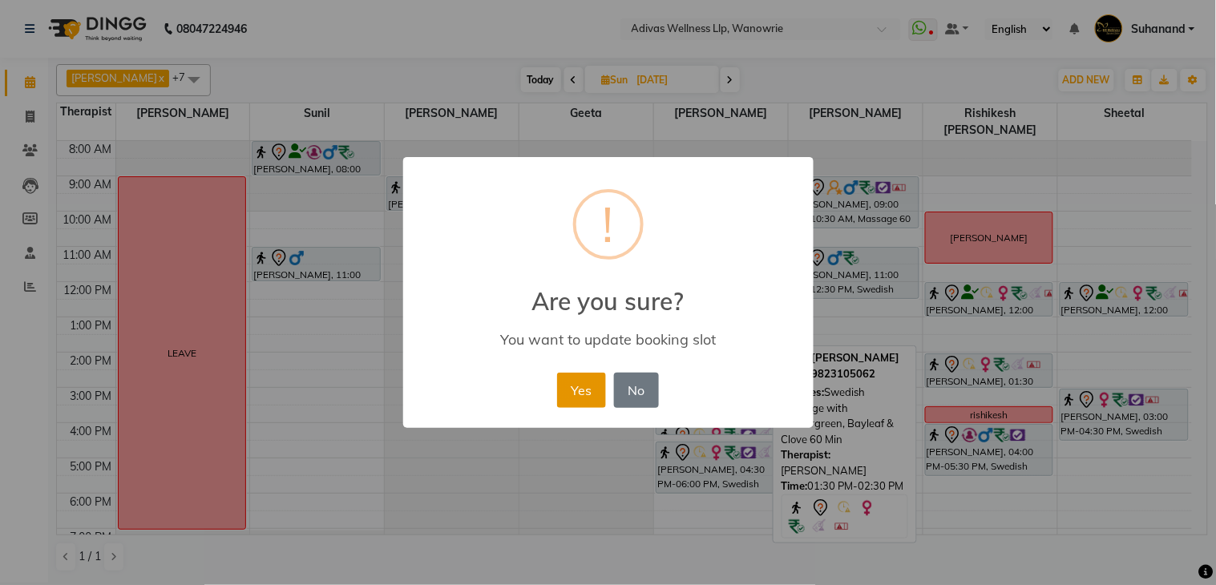
click at [573, 389] on button "Yes" at bounding box center [581, 390] width 49 height 35
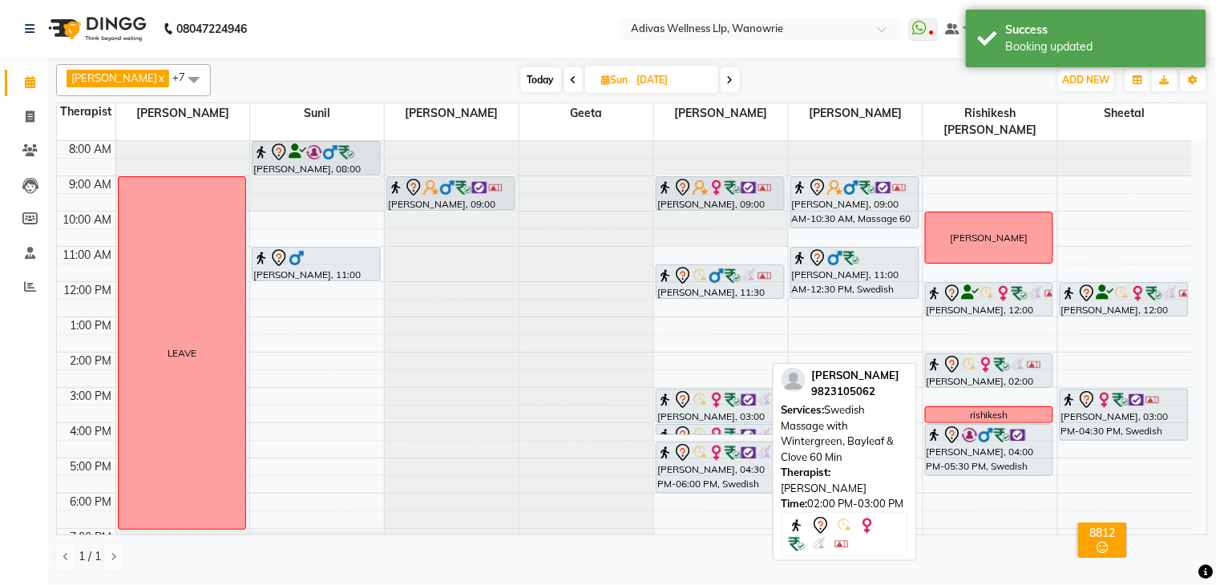
click at [968, 357] on img at bounding box center [970, 365] width 16 height 16
select select "7"
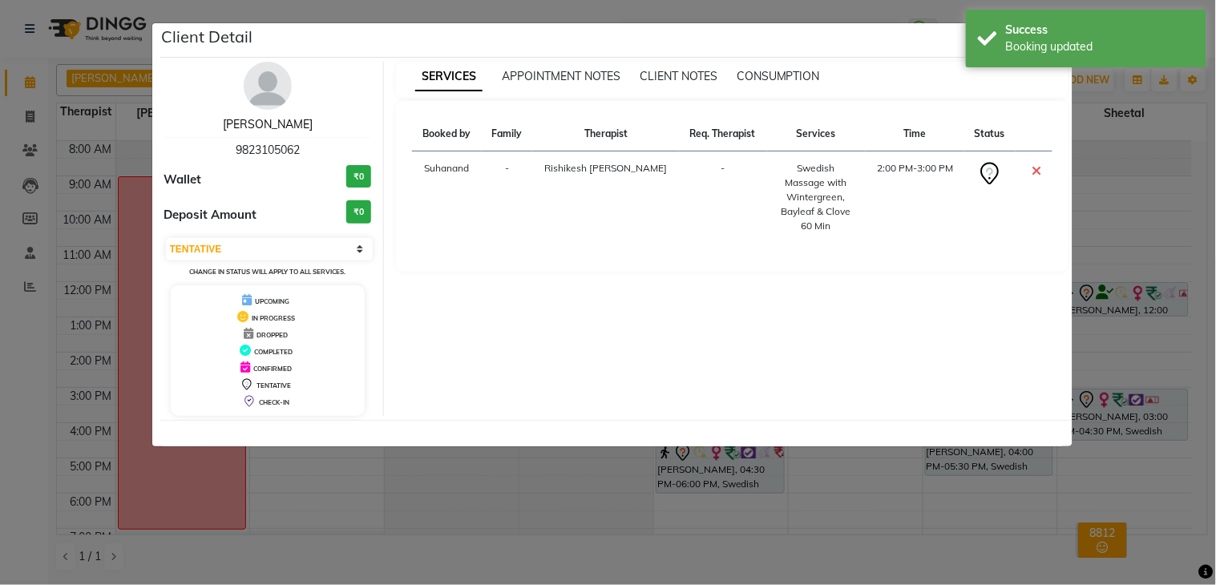
click at [292, 121] on link "RANJIT GHATGE" at bounding box center [268, 124] width 90 height 14
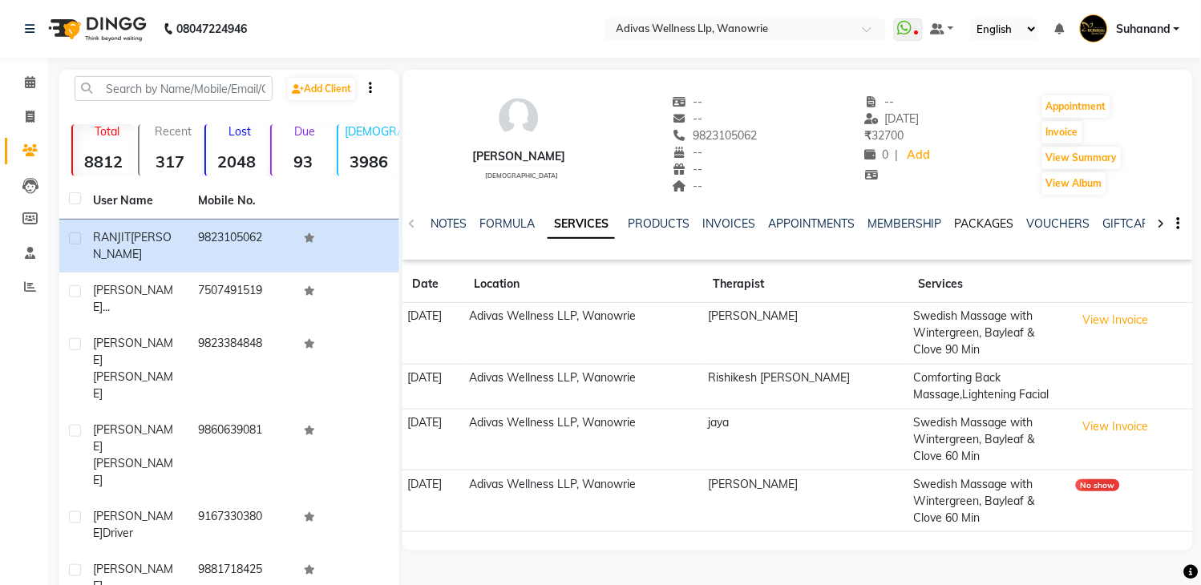
click at [995, 218] on link "PACKAGES" at bounding box center [984, 223] width 59 height 14
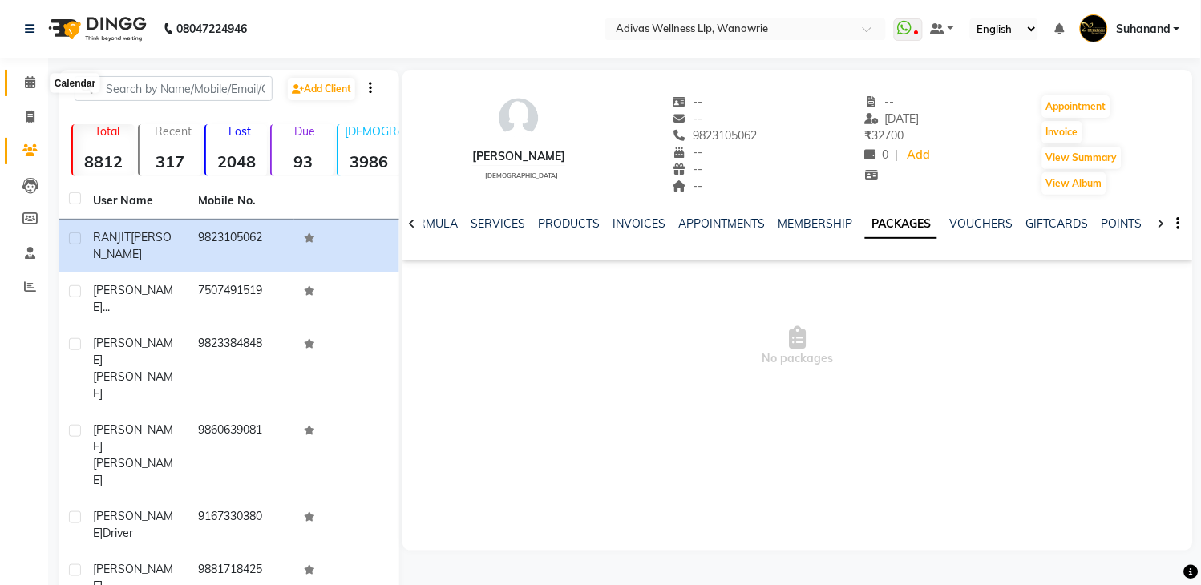
click at [26, 83] on icon at bounding box center [30, 82] width 10 height 12
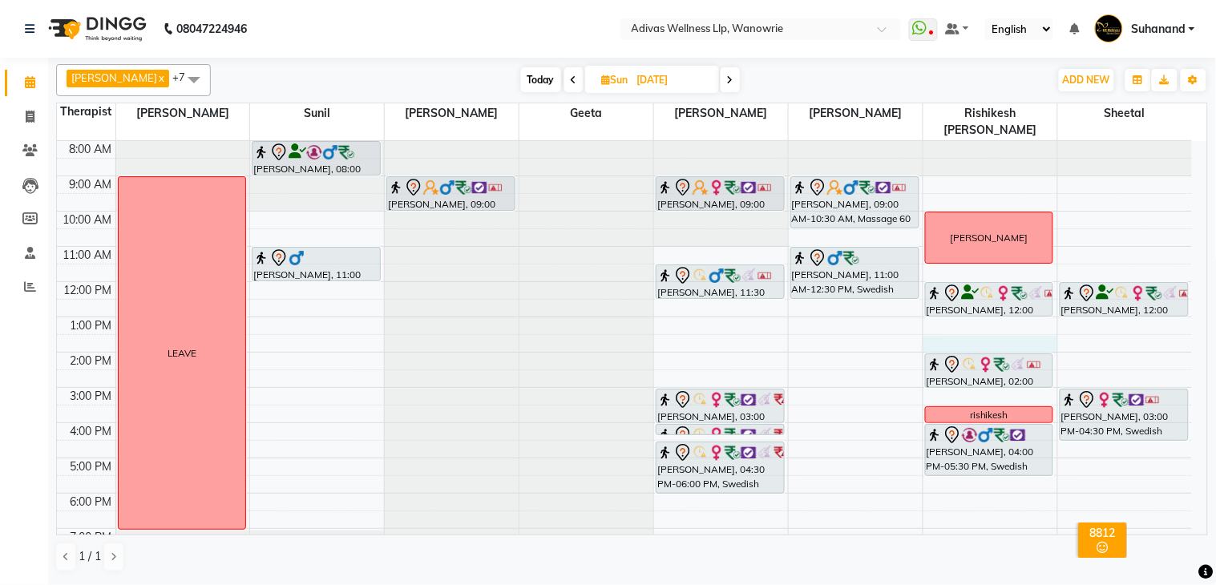
click at [951, 329] on div "8:00 AM 9:00 AM 10:00 AM 11:00 AM 12:00 PM 1:00 PM 2:00 PM 3:00 PM 4:00 PM 5:00…" at bounding box center [624, 370] width 1135 height 458
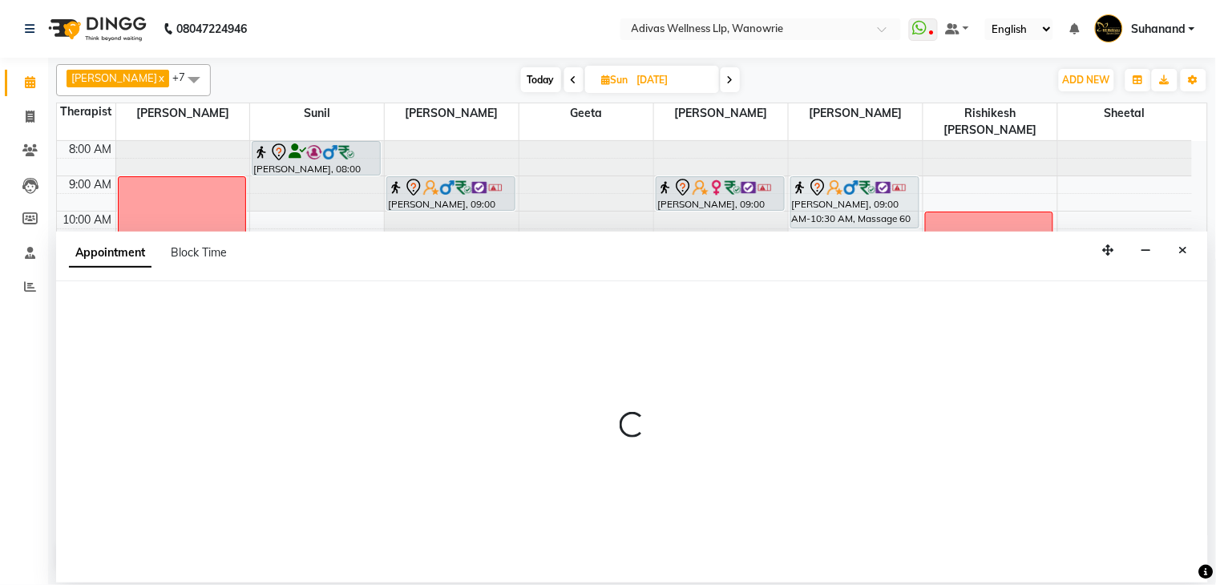
select select "71736"
select select "810"
select select "tentative"
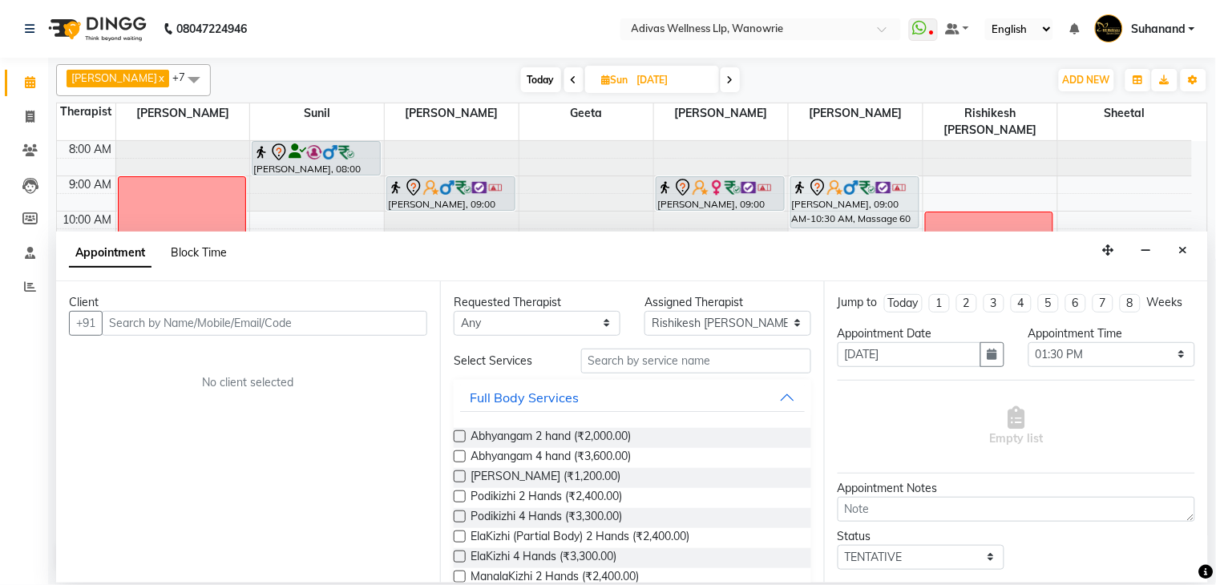
click at [221, 250] on span "Block Time" at bounding box center [199, 252] width 56 height 14
select select "71736"
select select "810"
select select "840"
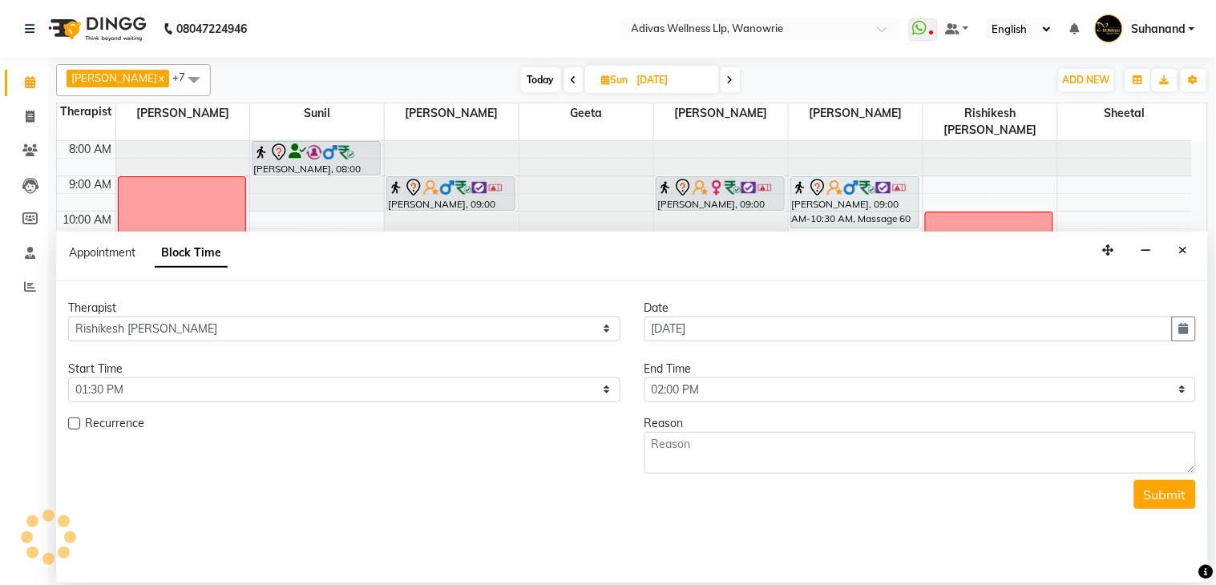
scroll to position [51, 0]
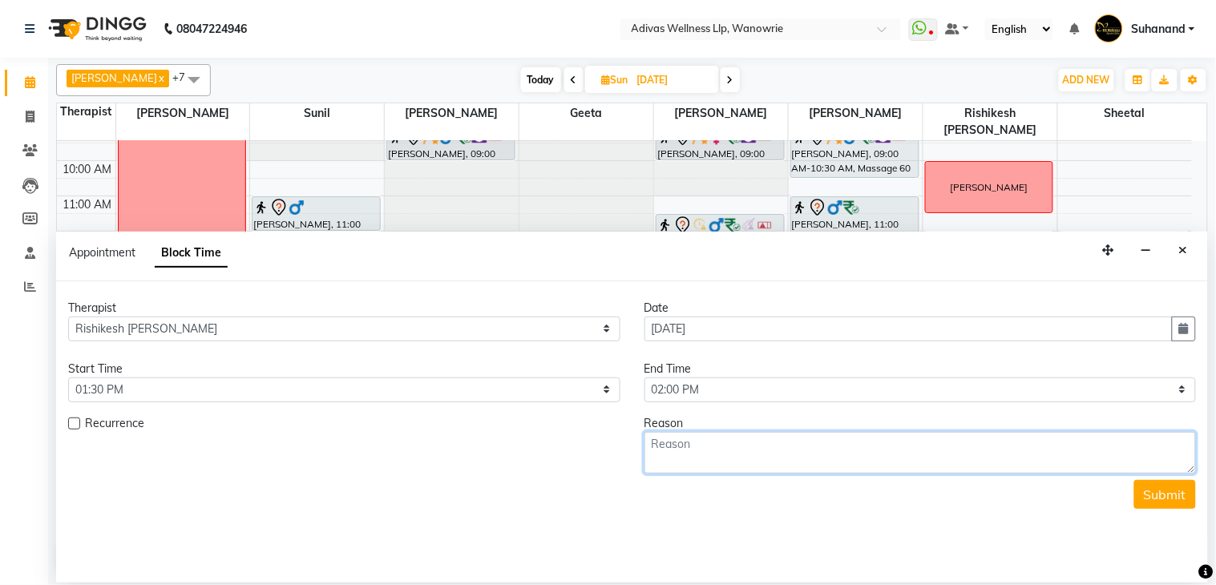
click at [791, 443] on textarea at bounding box center [920, 453] width 552 height 42
click at [653, 447] on textarea "request rishikesh" at bounding box center [920, 453] width 552 height 42
click at [662, 450] on textarea "Rrequest rishikesh" at bounding box center [920, 453] width 552 height 42
type textarea "Request rishikesh"
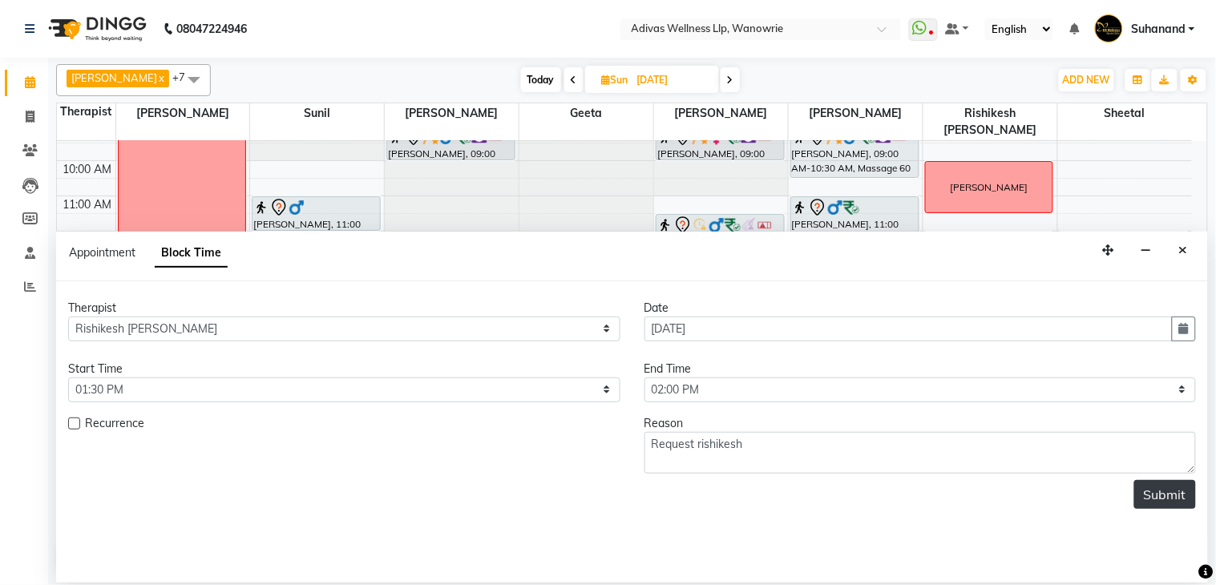
click at [1159, 484] on button "Submit" at bounding box center [1165, 494] width 62 height 29
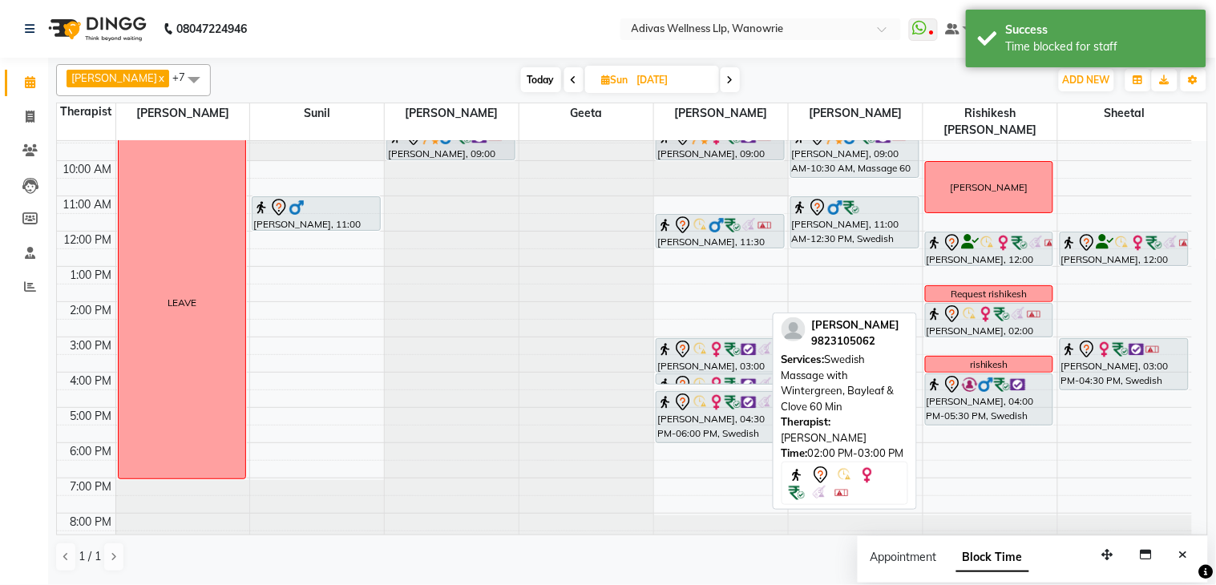
click at [1007, 306] on img at bounding box center [1002, 314] width 16 height 16
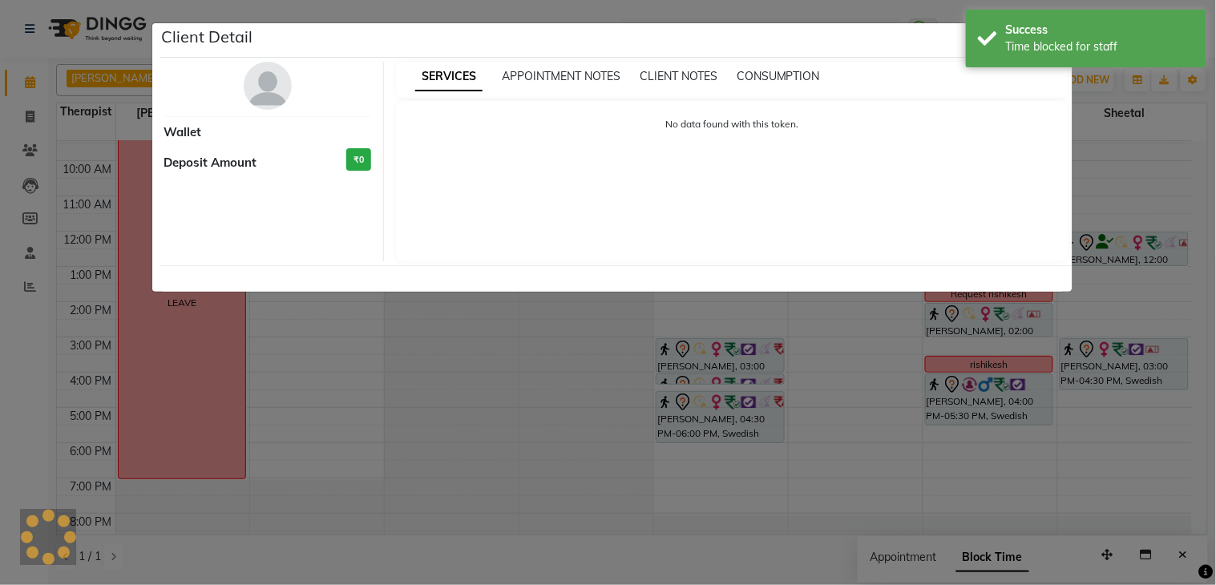
select select "7"
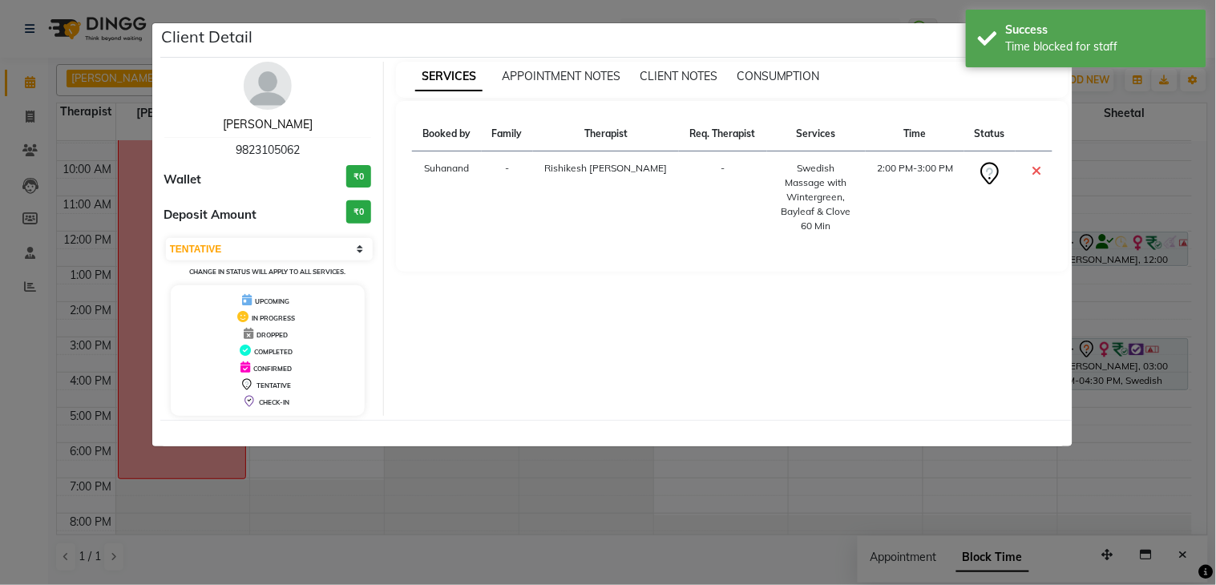
click at [289, 127] on link "RANJIT GHATGE" at bounding box center [268, 124] width 90 height 14
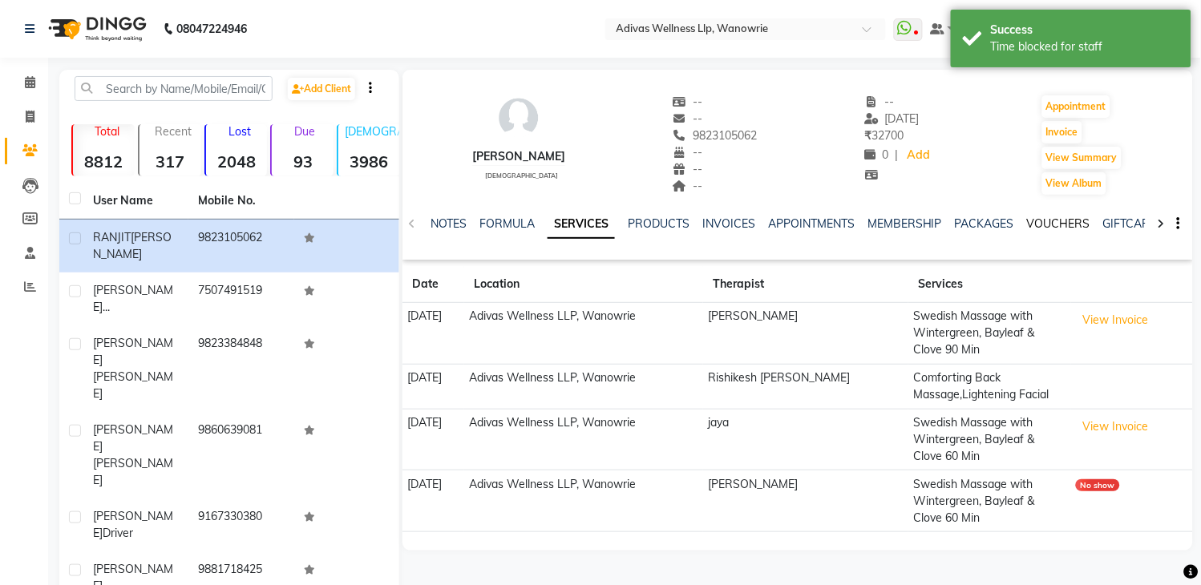
click at [1078, 222] on link "VOUCHERS" at bounding box center [1058, 223] width 63 height 14
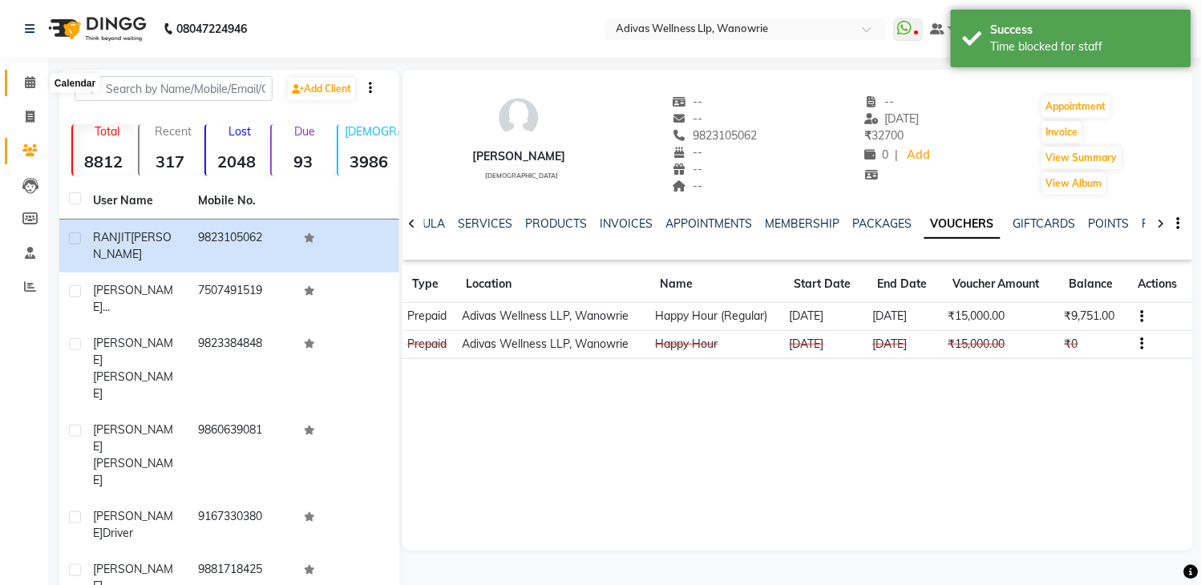
click at [25, 82] on icon at bounding box center [30, 82] width 10 height 12
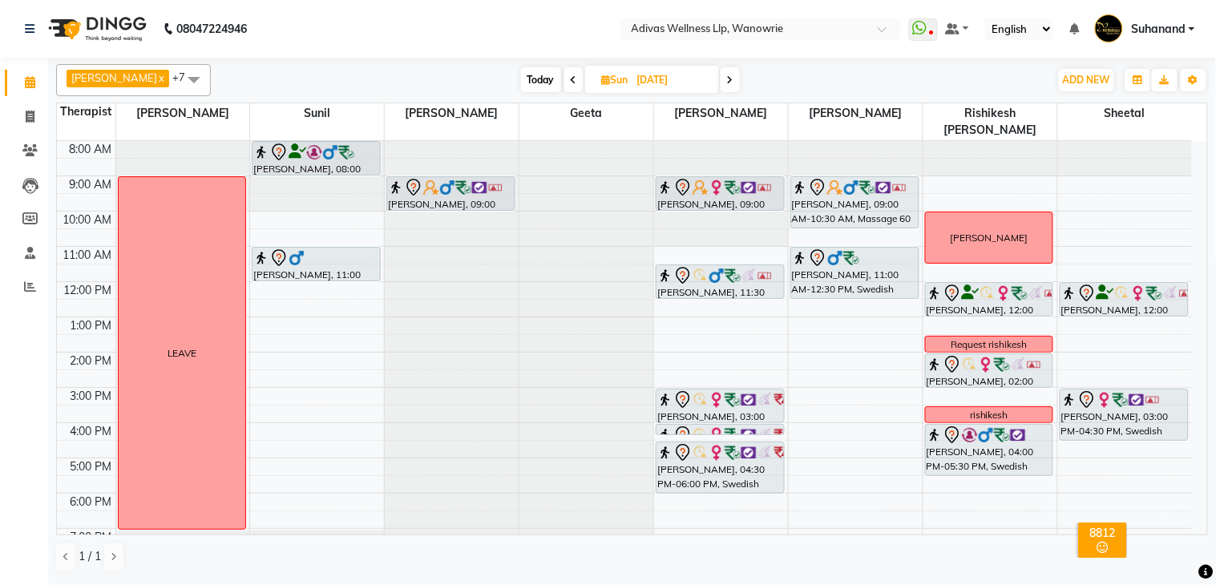
click at [727, 80] on icon at bounding box center [730, 80] width 6 height 10
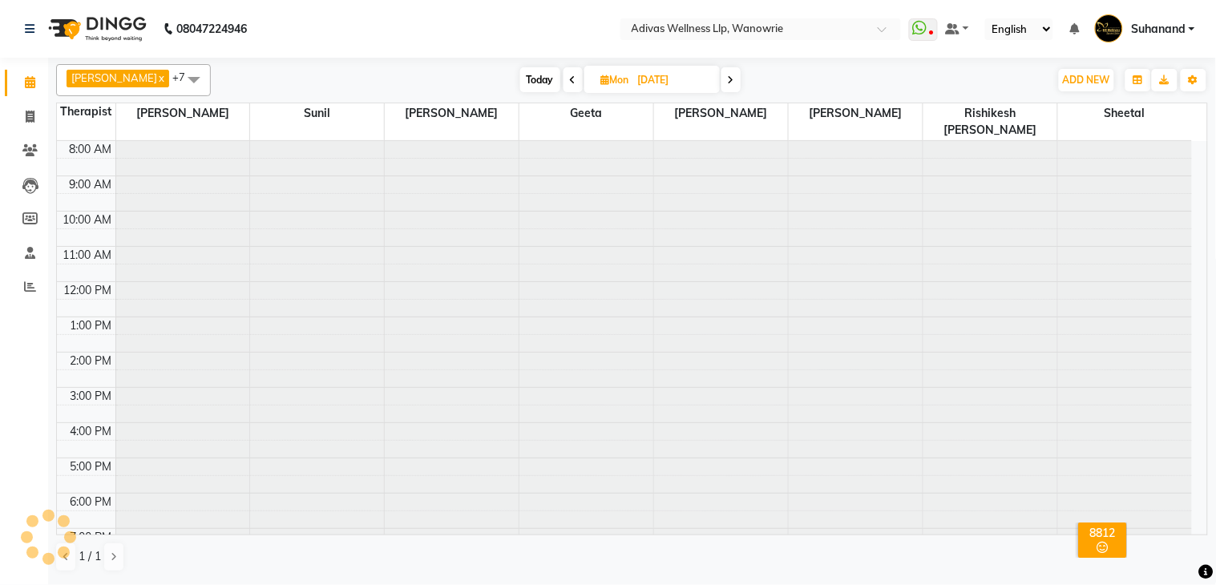
scroll to position [51, 0]
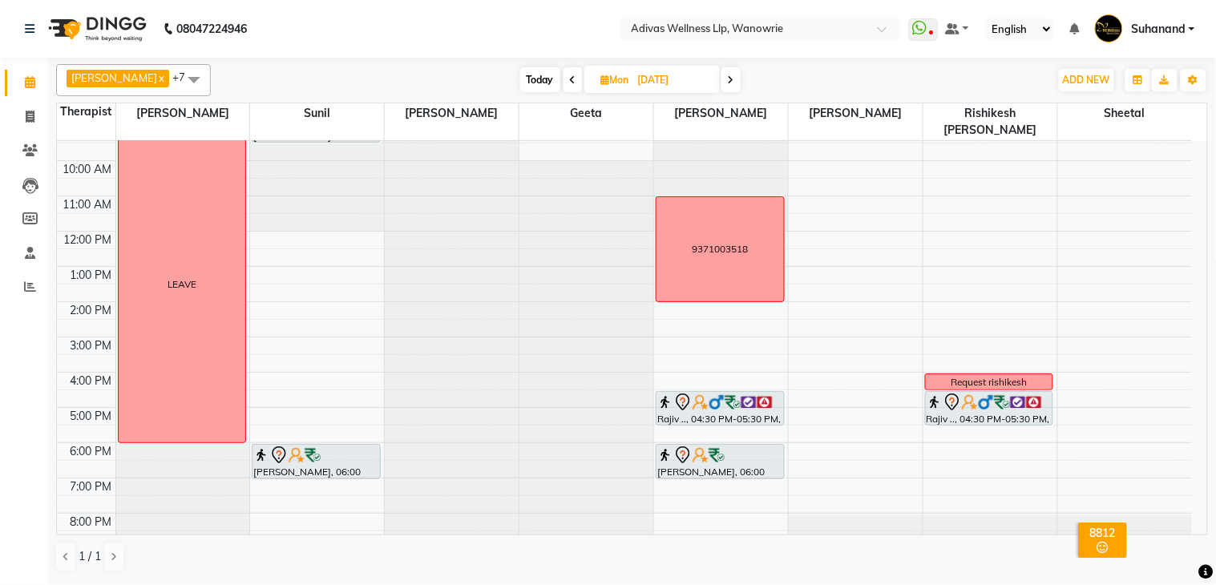
click at [523, 76] on span "Today" at bounding box center [540, 79] width 40 height 25
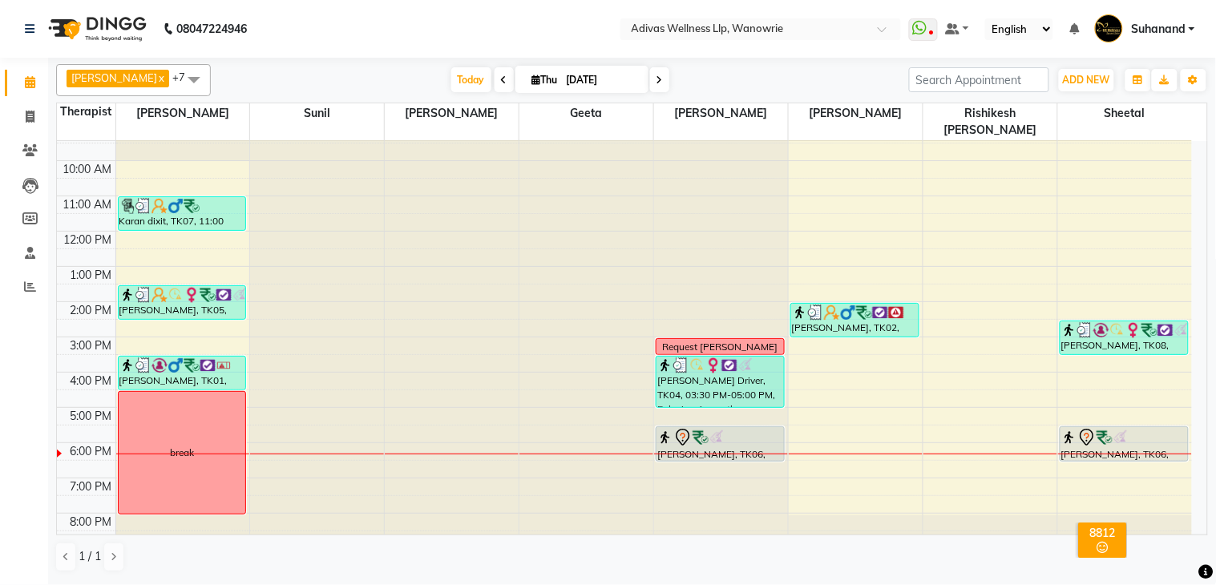
scroll to position [0, 0]
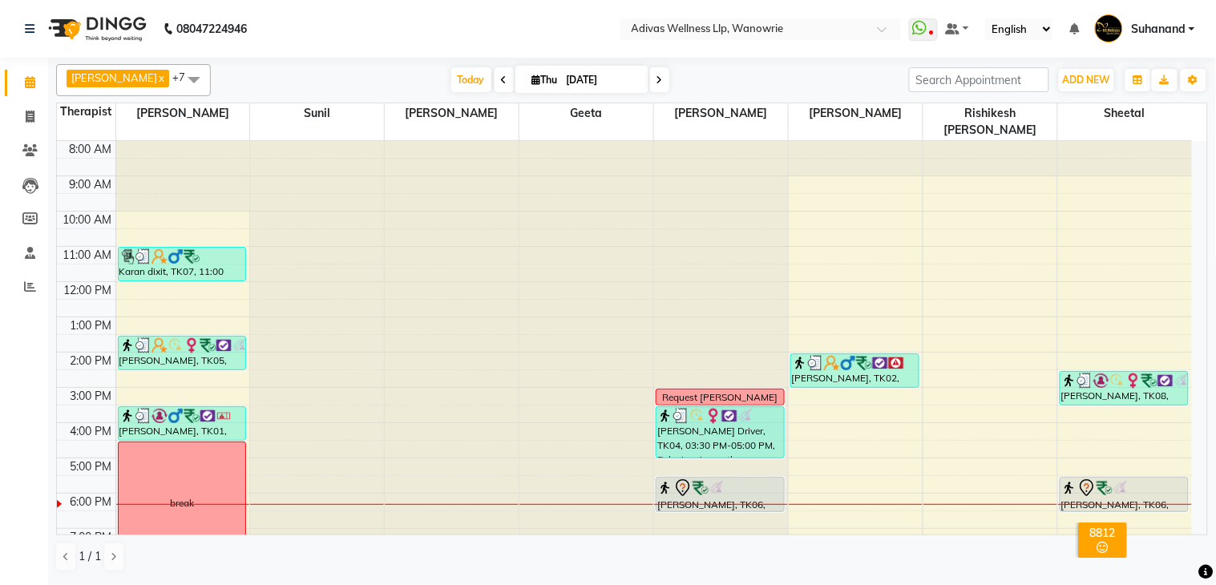
click at [657, 80] on icon at bounding box center [660, 80] width 6 height 10
type input "[DATE]"
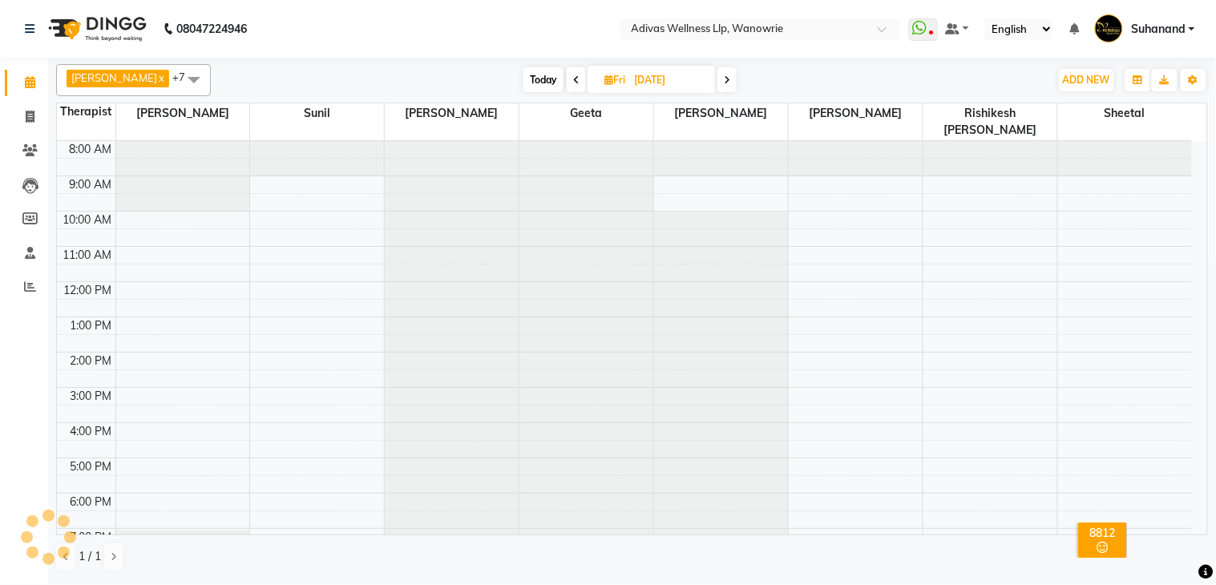
scroll to position [51, 0]
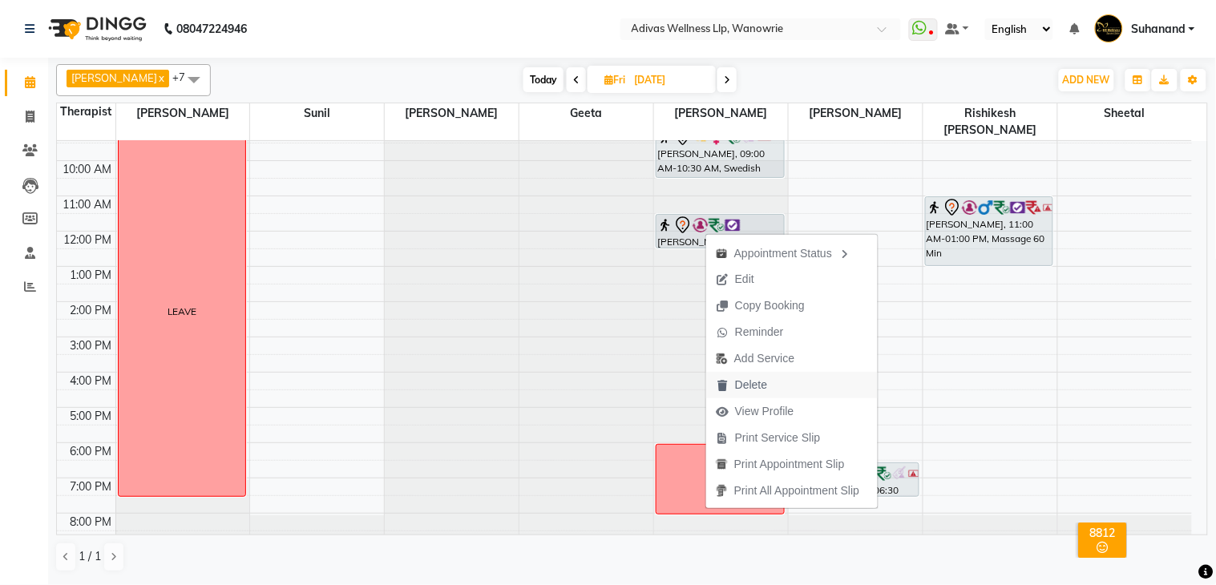
click at [758, 382] on span "Delete" at bounding box center [751, 385] width 32 height 17
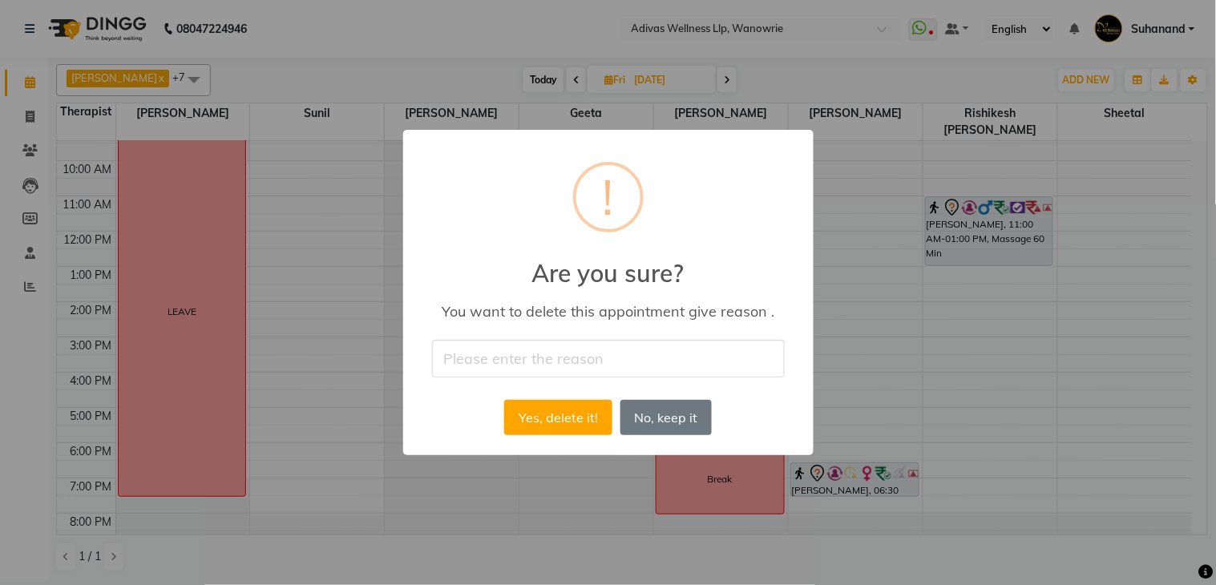
click at [506, 370] on input "text" at bounding box center [608, 359] width 353 height 38
type input "cancel"
click at [561, 414] on button "Yes, delete it!" at bounding box center [557, 417] width 107 height 35
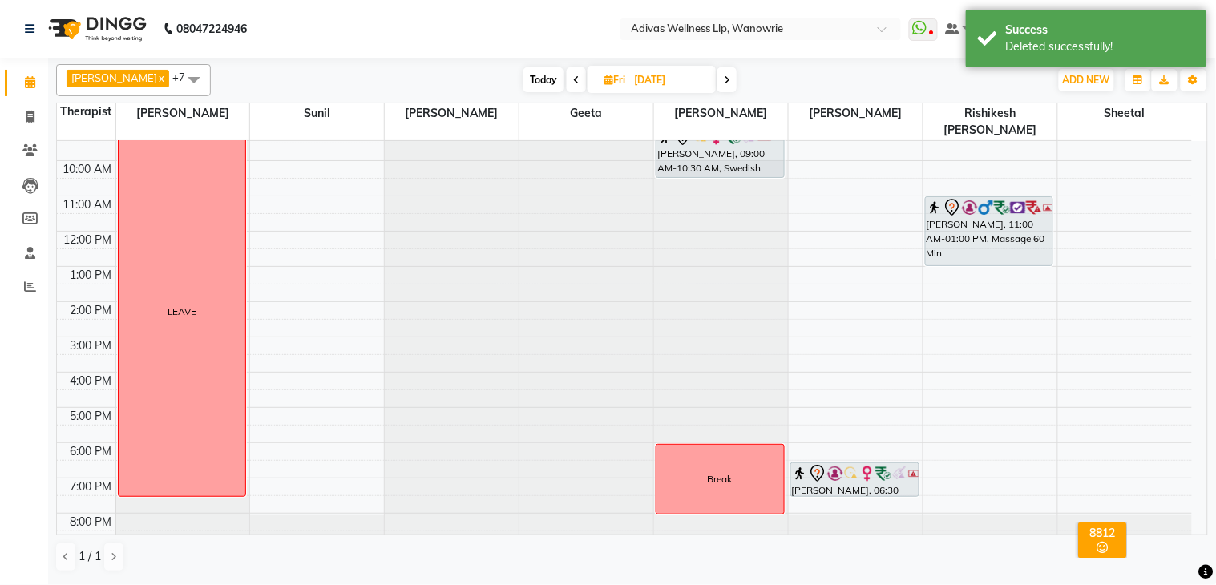
scroll to position [0, 0]
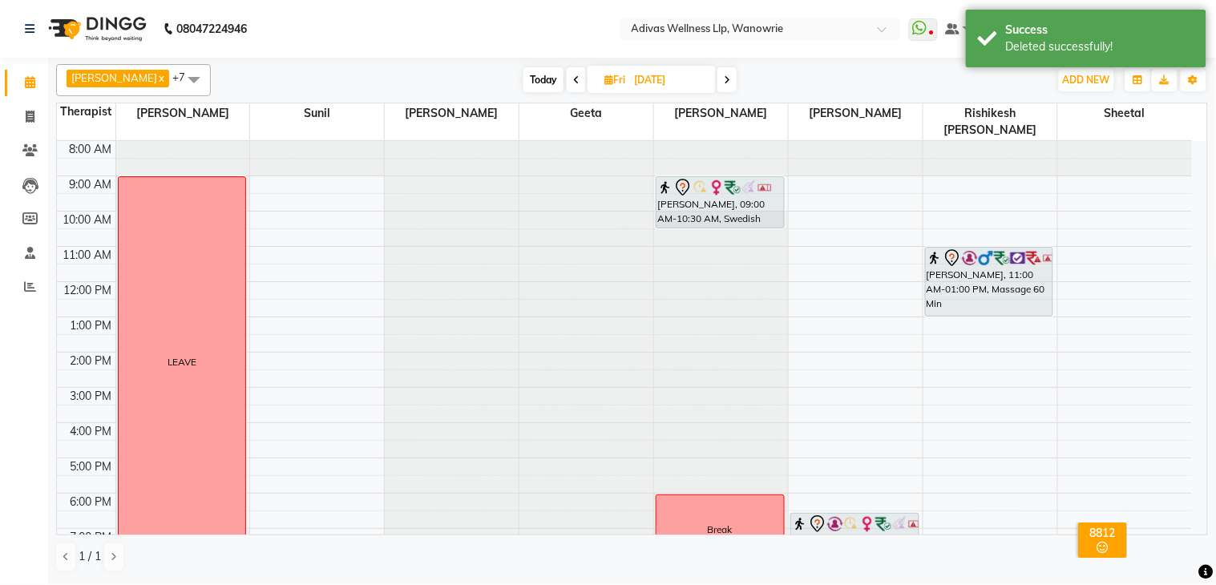
click at [523, 76] on span "Today" at bounding box center [543, 79] width 40 height 25
type input "[DATE]"
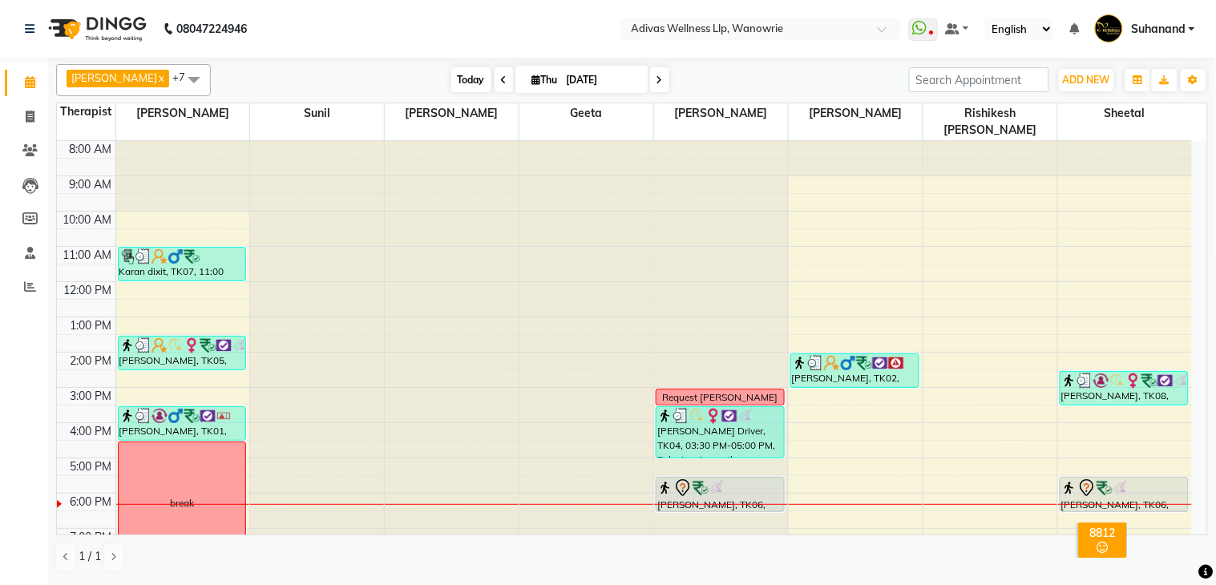
click at [455, 76] on span "Today" at bounding box center [471, 79] width 40 height 25
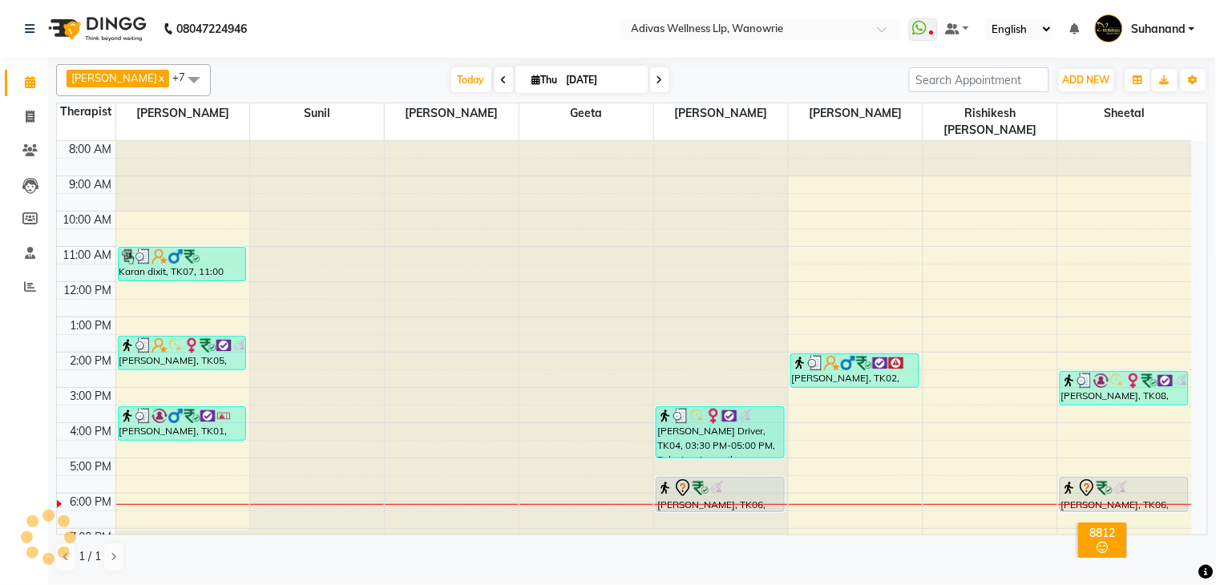
scroll to position [51, 0]
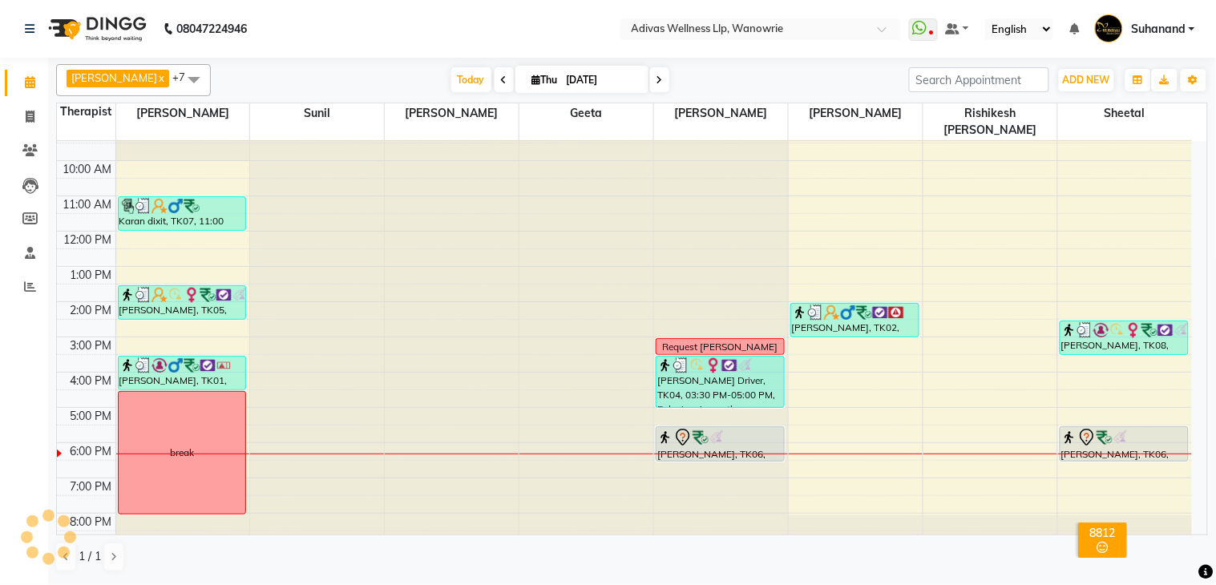
click at [497, 35] on nav "08047224946 Select Location × Adivas Wellness Llp, Wanowrie WhatsApp Status ✕ S…" at bounding box center [608, 29] width 1216 height 58
click at [479, 11] on nav "08047224946 Select Location × Adivas Wellness Llp, Wanowrie WhatsApp Status ✕ S…" at bounding box center [608, 29] width 1216 height 58
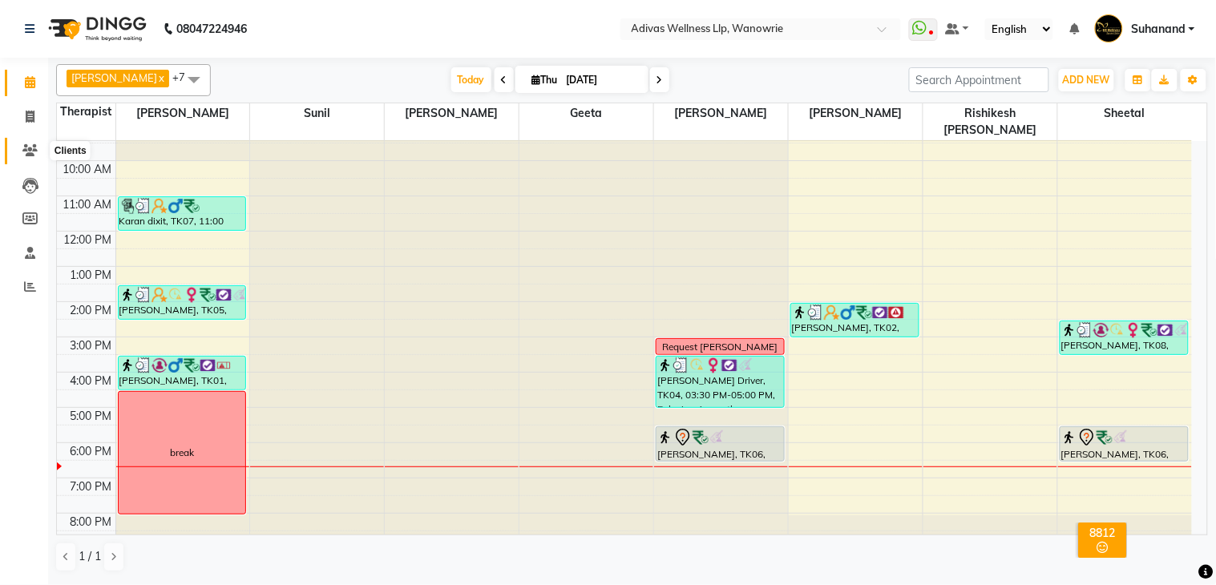
click at [29, 149] on icon at bounding box center [29, 150] width 15 height 12
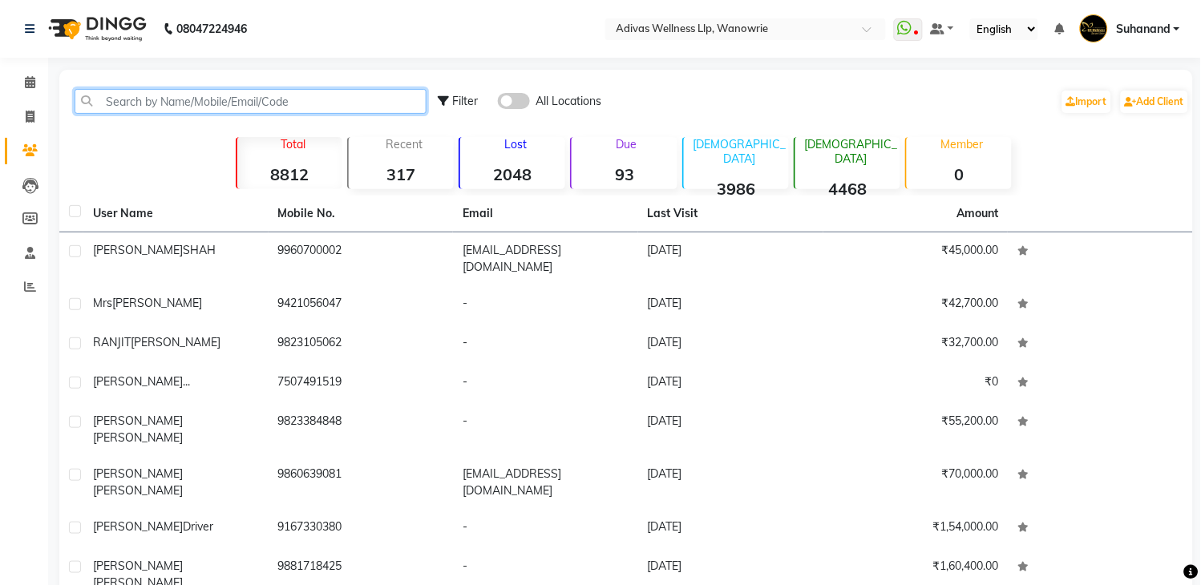
click at [172, 103] on input "text" at bounding box center [251, 101] width 352 height 25
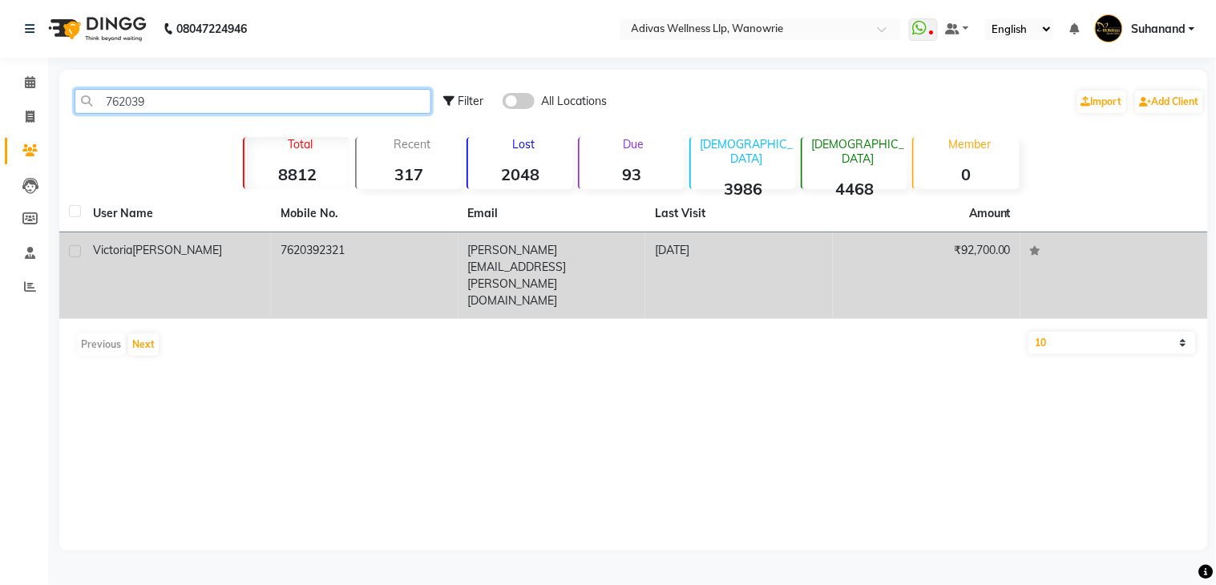
type input "762039"
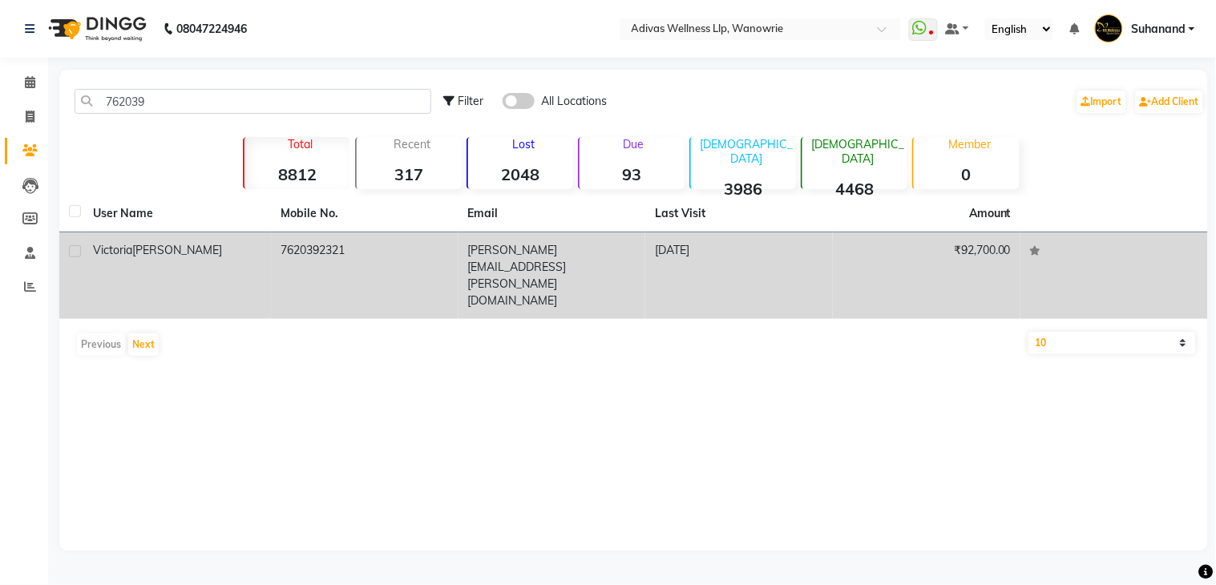
click at [331, 257] on td "7620392321" at bounding box center [365, 275] width 188 height 87
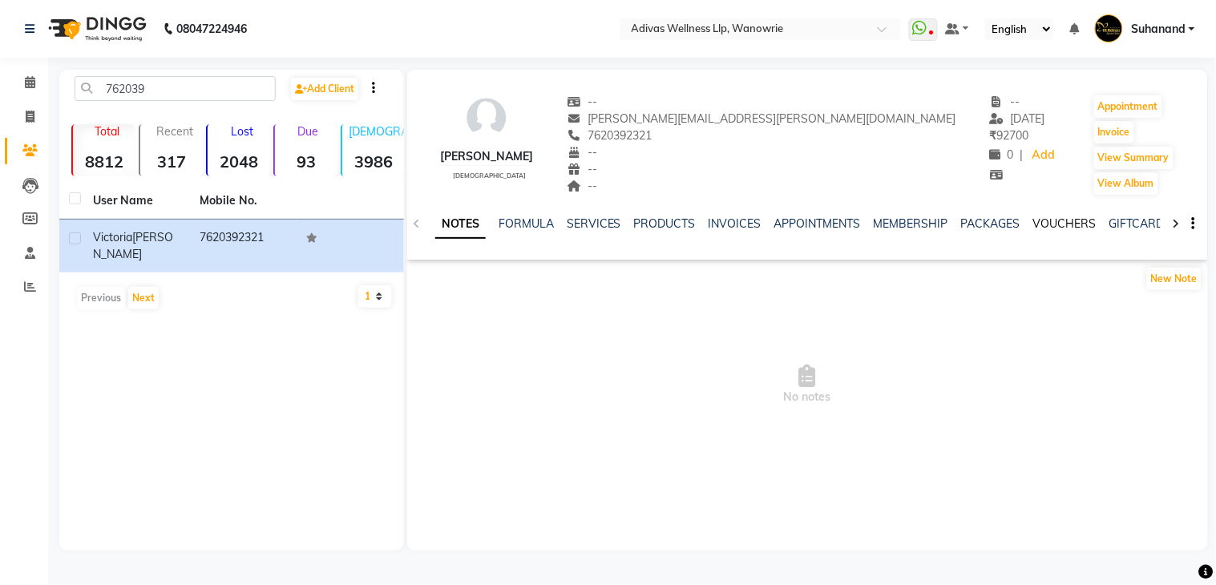
click at [1040, 222] on link "VOUCHERS" at bounding box center [1064, 223] width 63 height 14
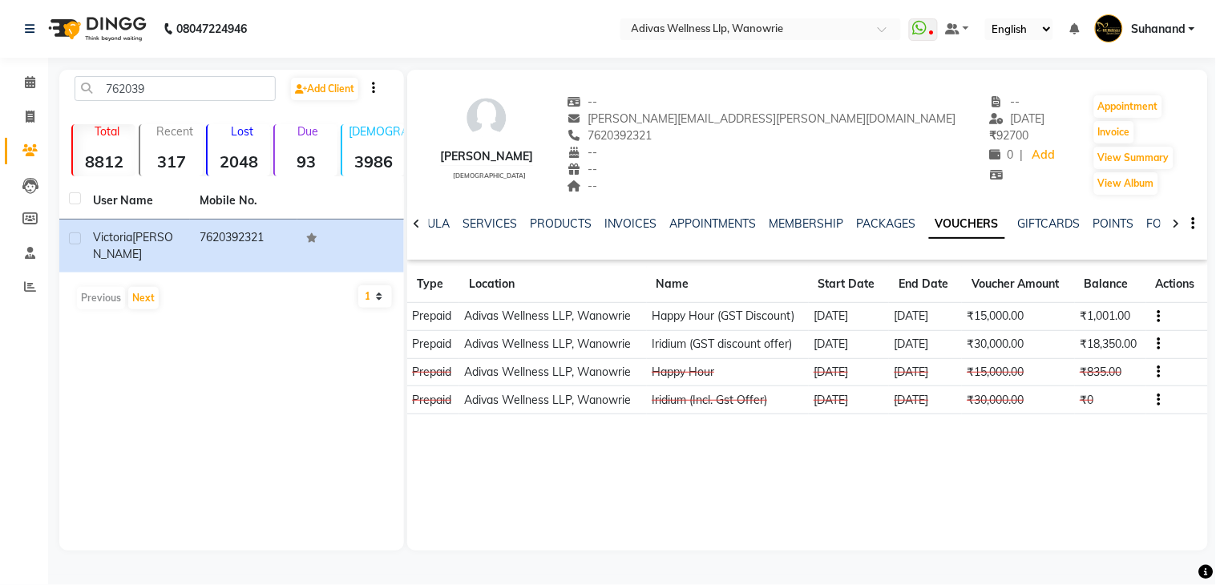
click at [861, 313] on td "02-03-2024" at bounding box center [849, 317] width 81 height 28
click at [924, 315] on td "30-09-2025" at bounding box center [925, 317] width 73 height 28
click at [471, 222] on link "SERVICES" at bounding box center [490, 223] width 55 height 14
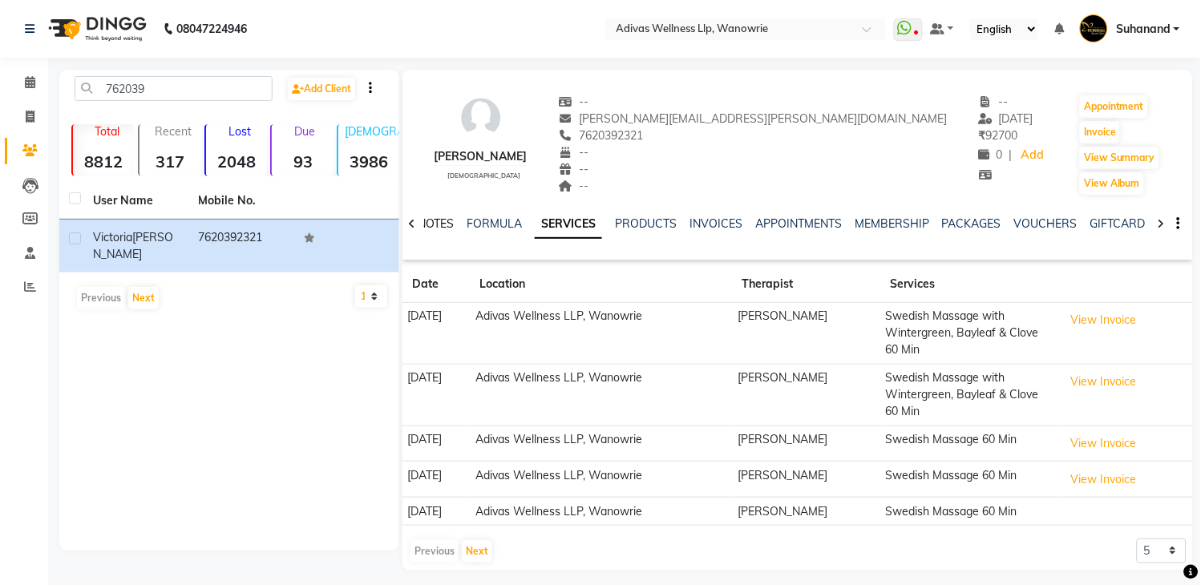
click at [446, 223] on link "NOTES" at bounding box center [436, 223] width 36 height 14
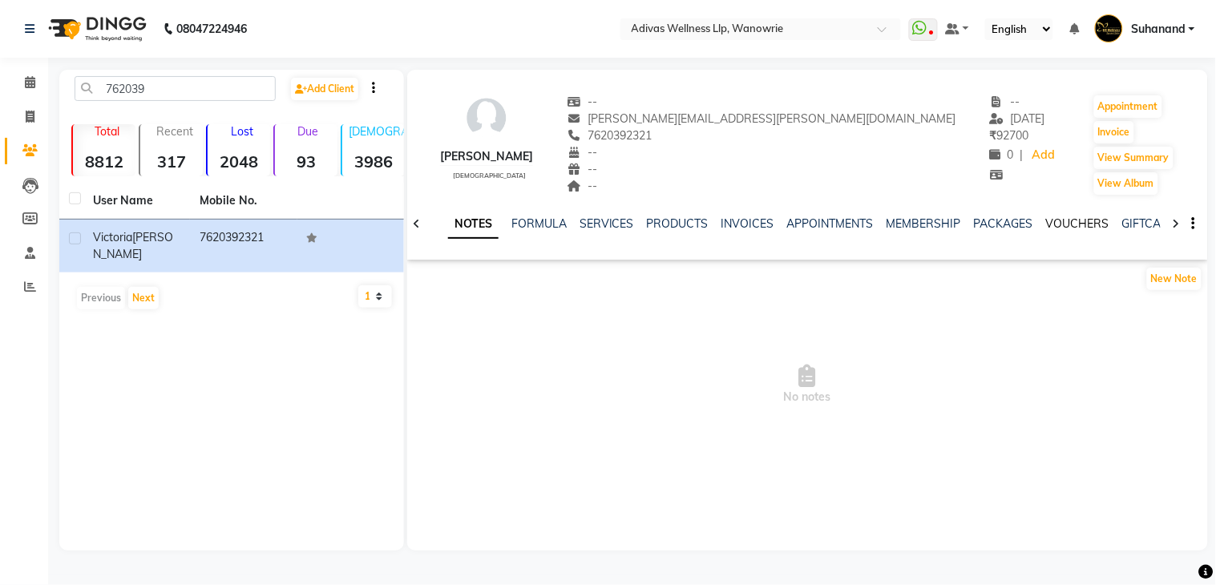
click at [1088, 219] on link "VOUCHERS" at bounding box center [1077, 223] width 63 height 14
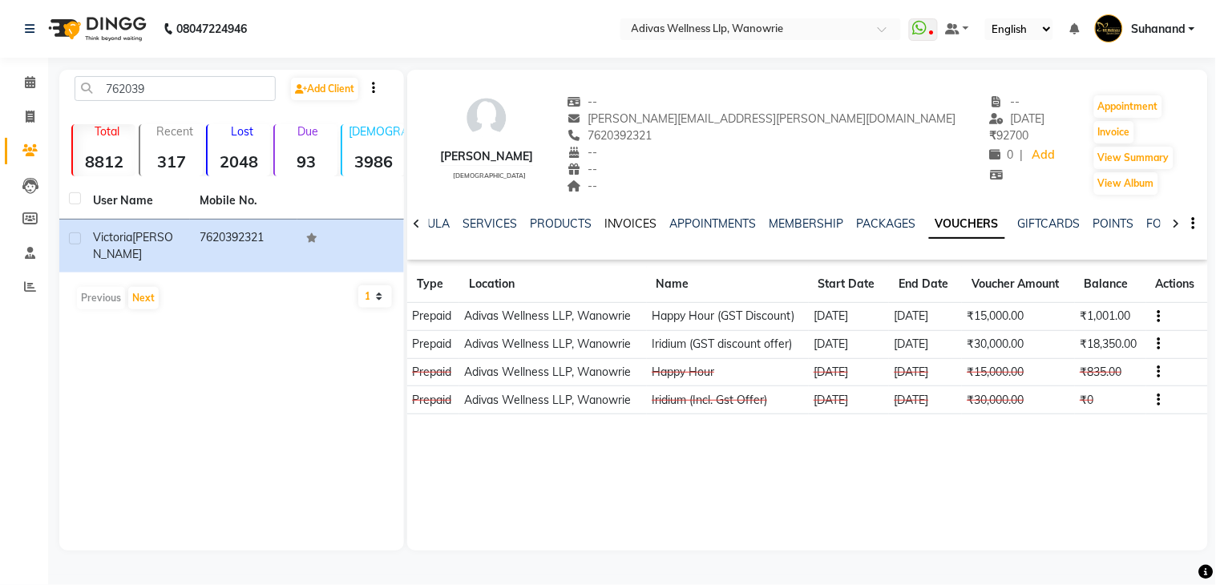
click at [618, 220] on link "INVOICES" at bounding box center [630, 223] width 53 height 14
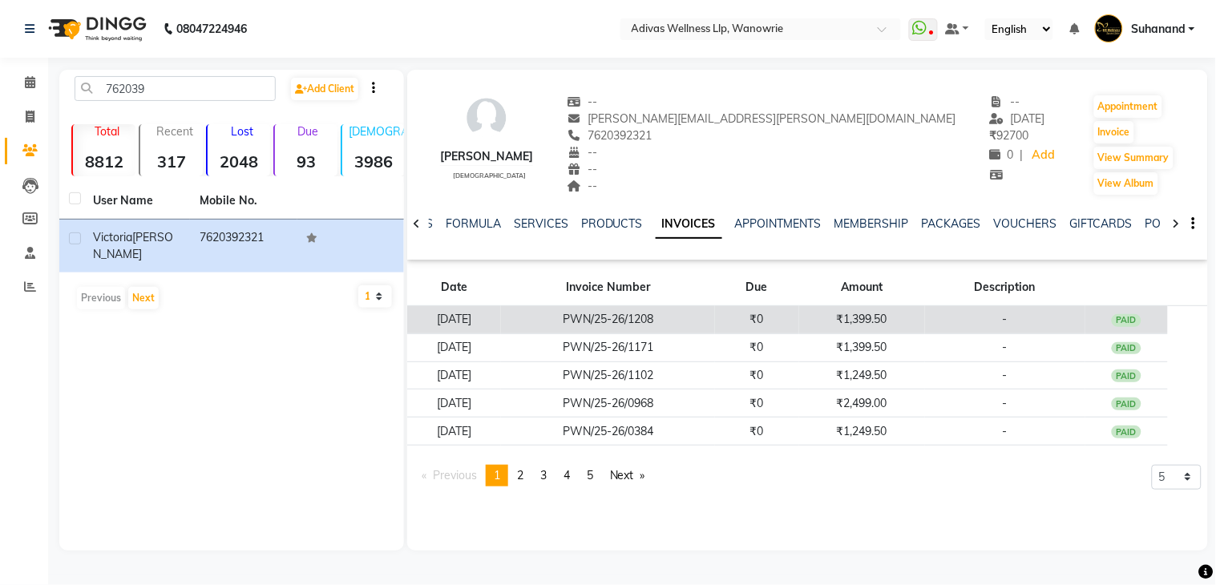
click at [652, 315] on td "PWN/25-26/1208" at bounding box center [607, 320] width 213 height 28
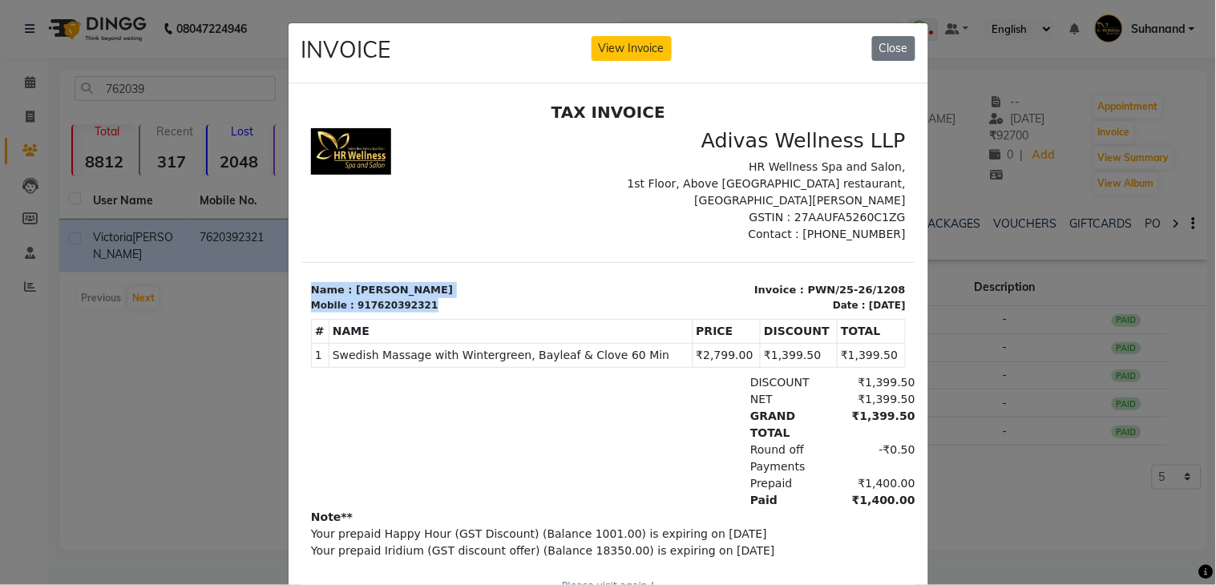
drag, startPoint x: 394, startPoint y: 308, endPoint x: 301, endPoint y: 284, distance: 96.8
click at [301, 284] on section "Name : Victoria Rebello Mobile : 917620392321 Invoice : PWN/25-26/1208 Date : 2…" at bounding box center [608, 286] width 614 height 51
copy div "Name : Victoria Rebello Mobile : 917620392321"
click at [859, 43] on div "INVOICE View Invoice Close" at bounding box center [609, 53] width 640 height 60
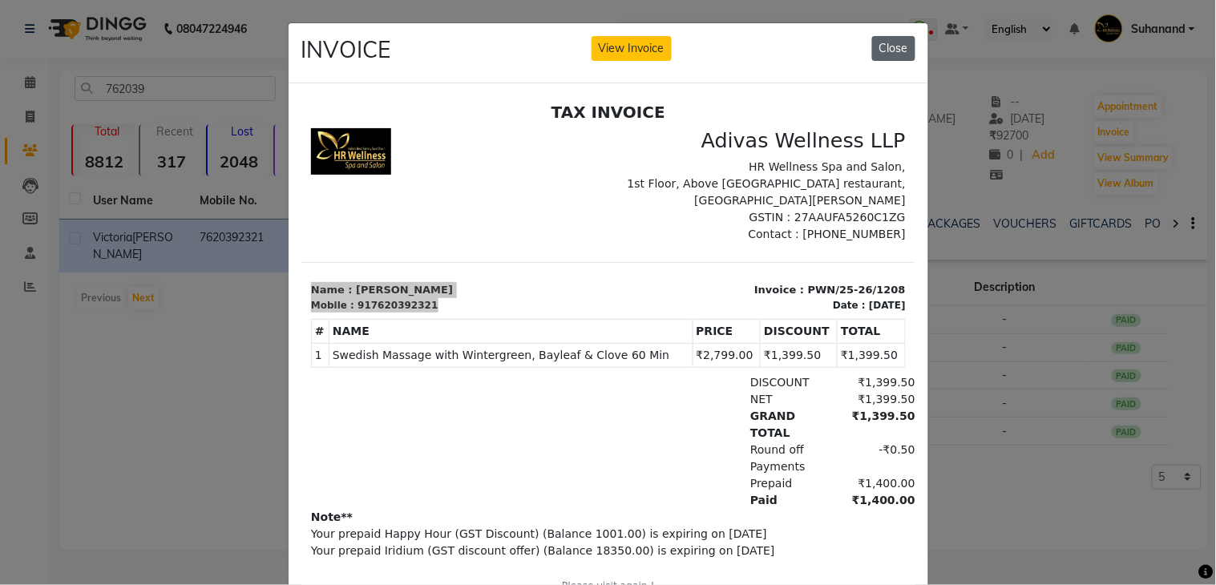
click at [885, 51] on button "Close" at bounding box center [893, 48] width 43 height 25
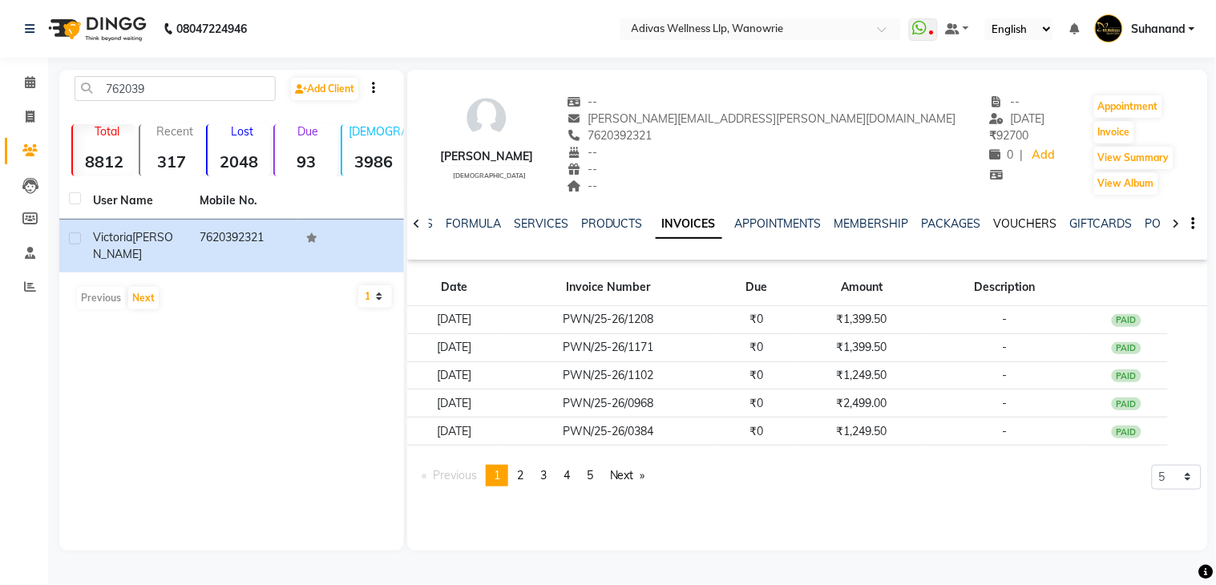
click at [1030, 221] on link "VOUCHERS" at bounding box center [1025, 223] width 63 height 14
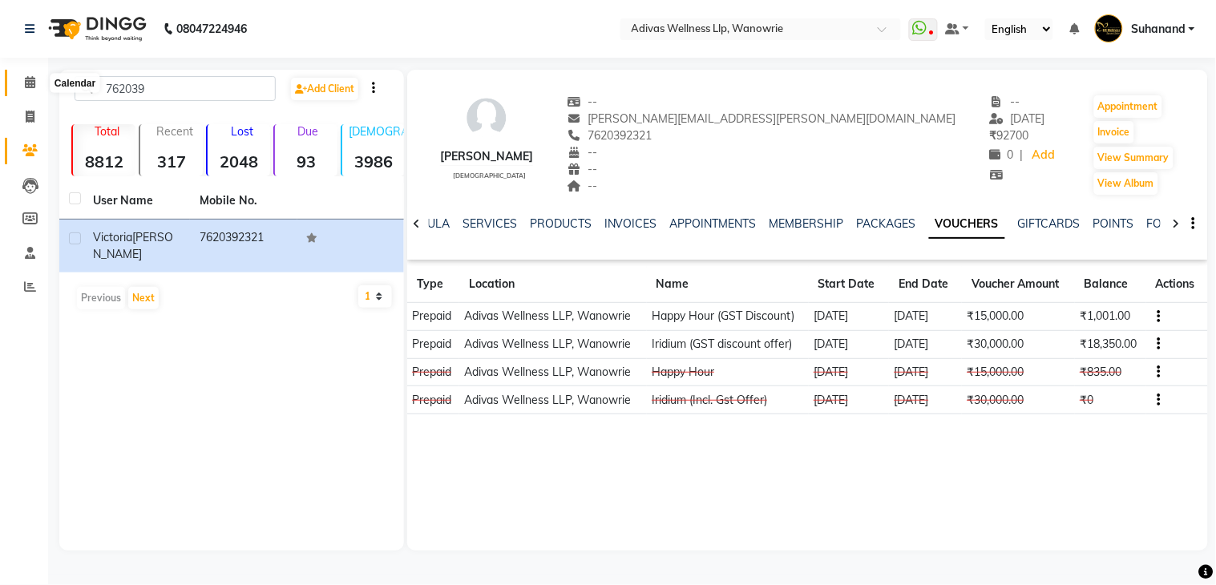
click at [30, 77] on icon at bounding box center [30, 82] width 10 height 12
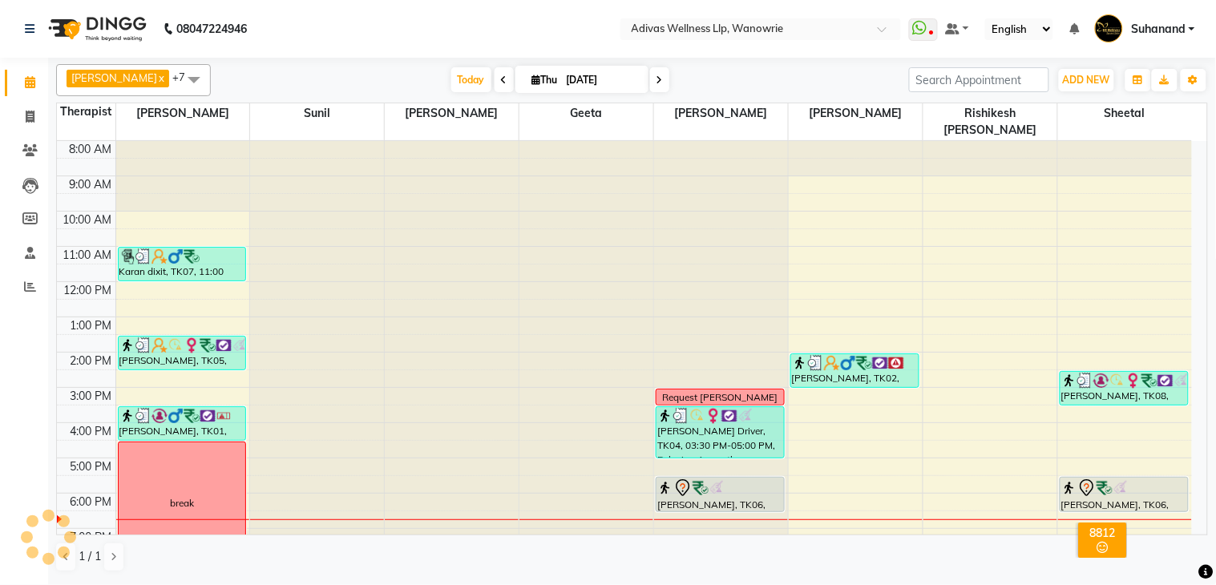
click at [650, 74] on span at bounding box center [659, 79] width 19 height 25
type input "[DATE]"
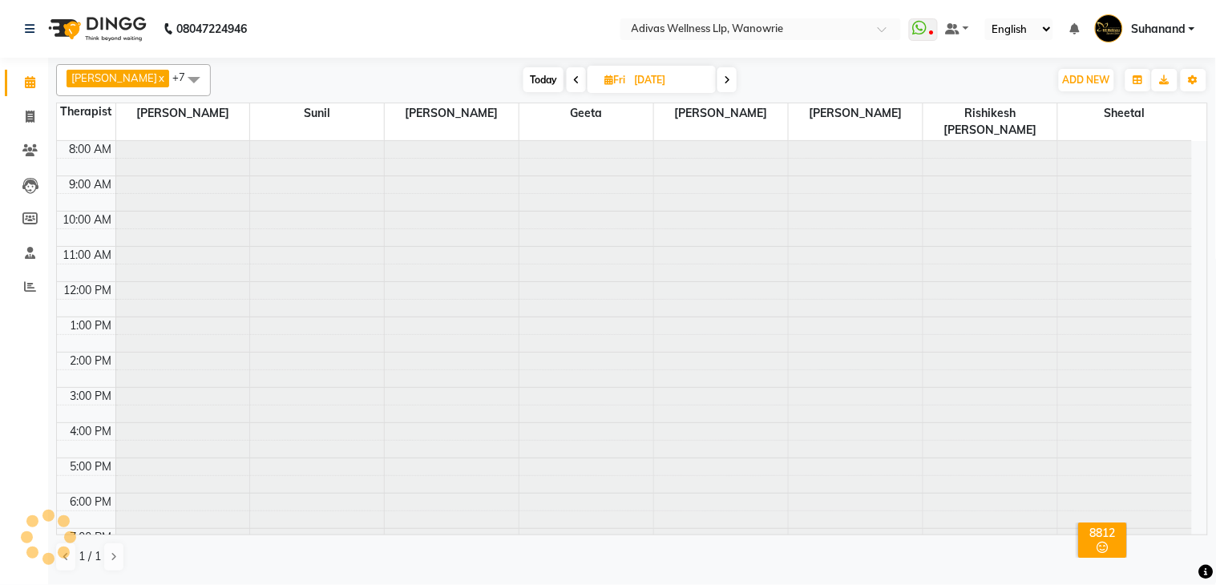
scroll to position [51, 0]
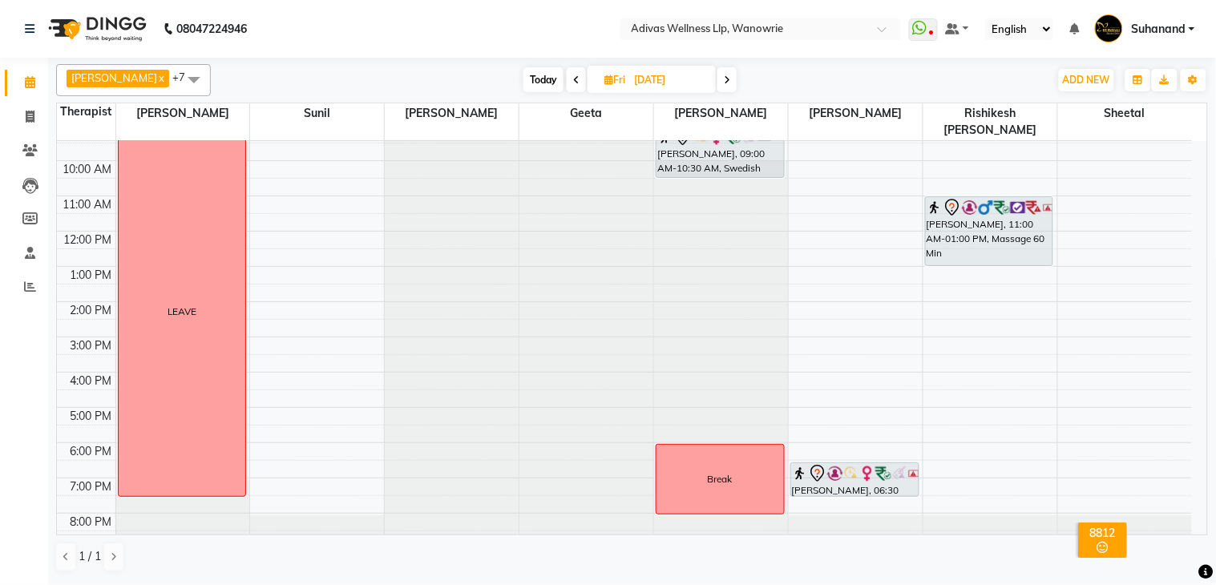
click at [701, 91] on div at bounding box center [721, 91] width 134 height 0
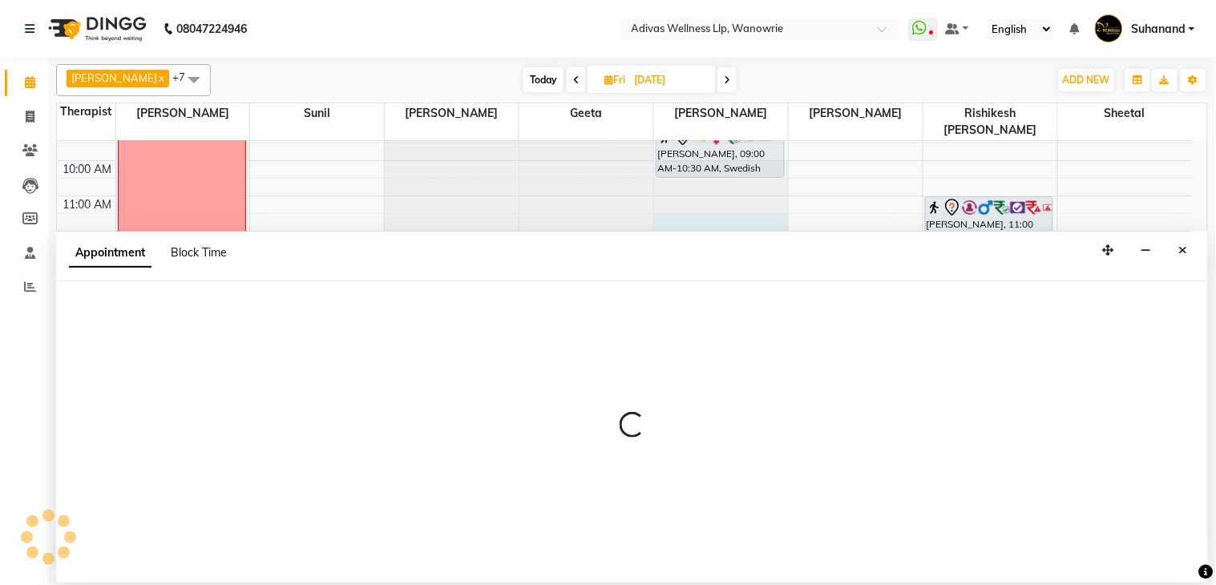
select select "18769"
select select "tentative"
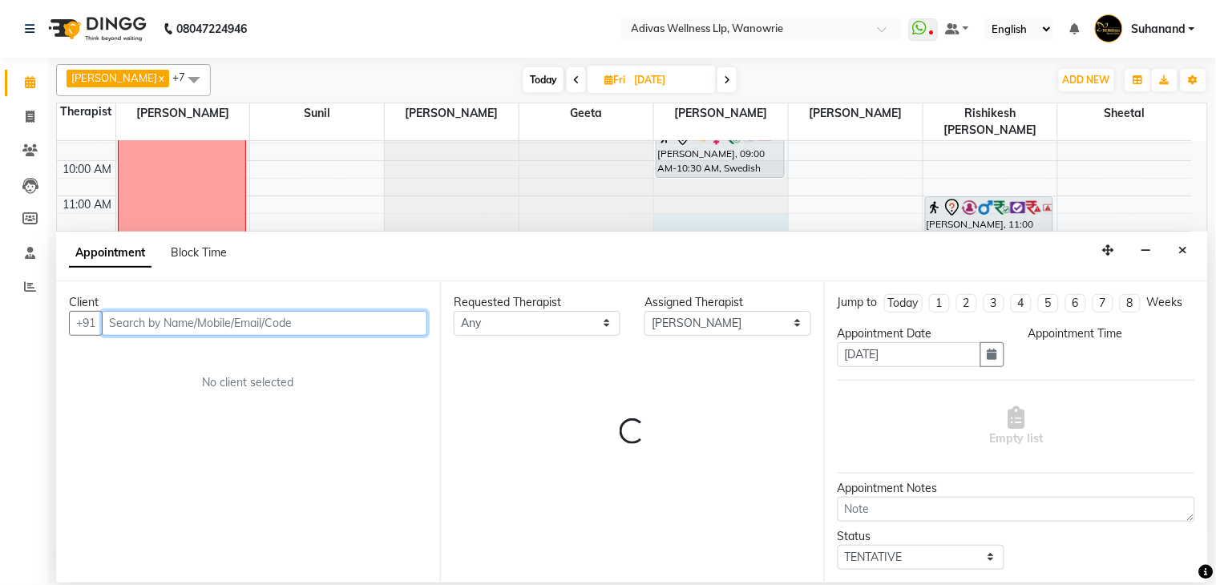
select select "690"
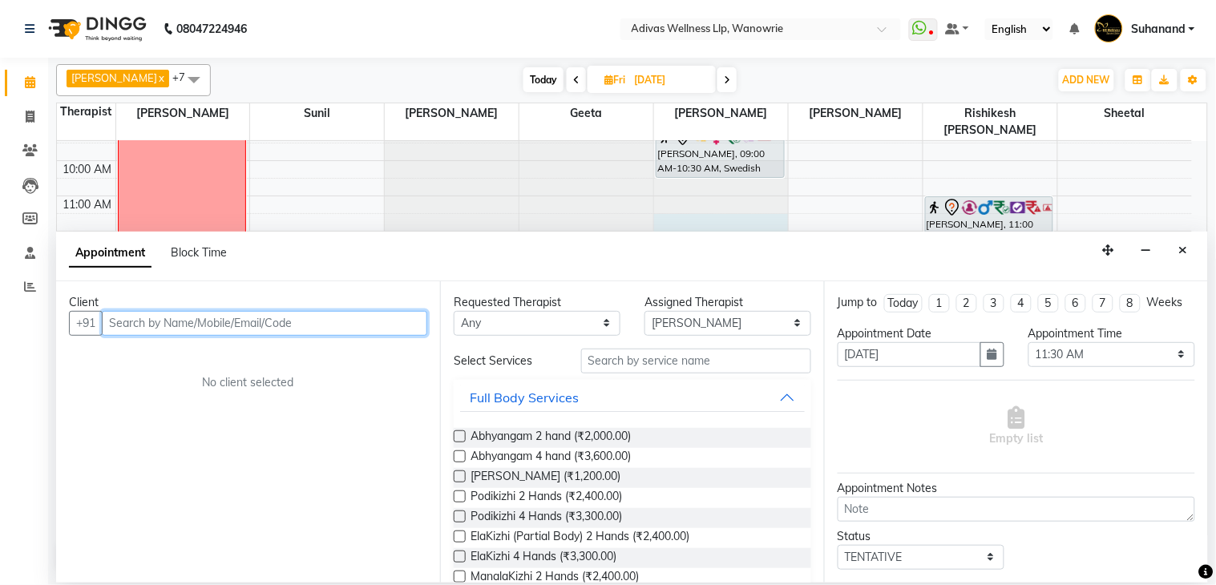
paste input "7620392321​"
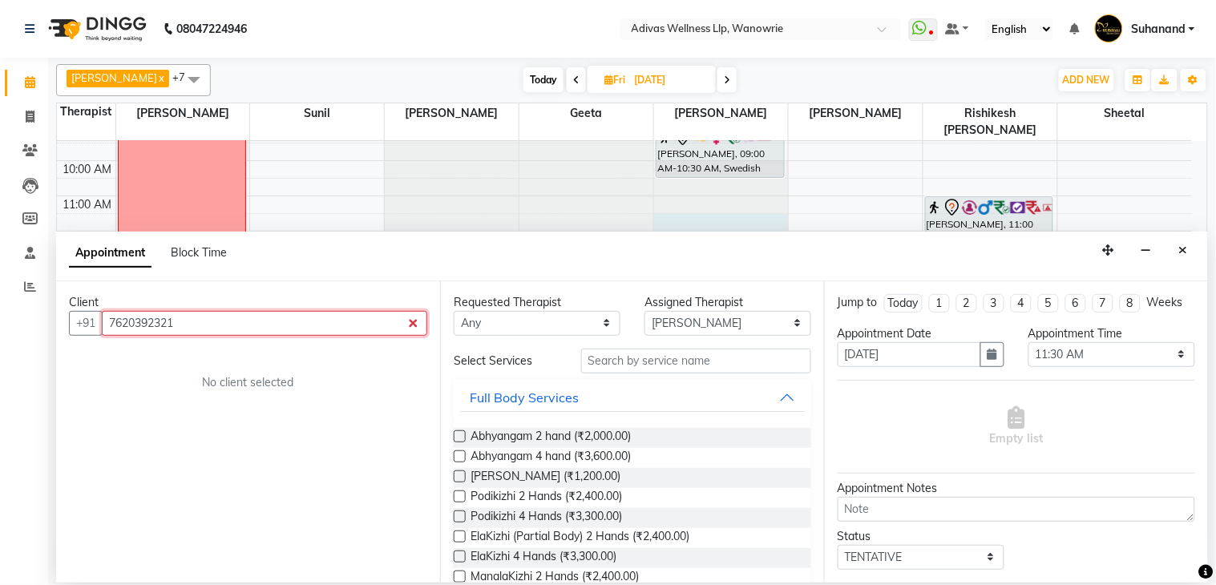
click at [111, 325] on input "7620392321​" at bounding box center [264, 323] width 325 height 25
click at [212, 316] on input "7620392321​" at bounding box center [264, 323] width 325 height 25
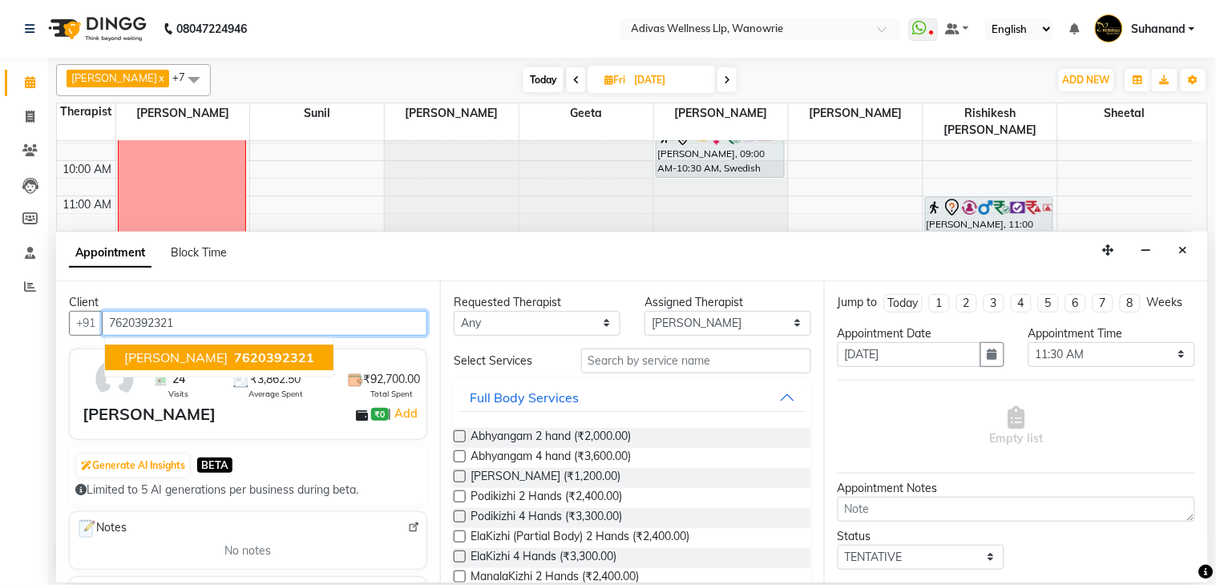
click at [220, 366] on button "Victoria Rebello 7620392321" at bounding box center [219, 358] width 228 height 26
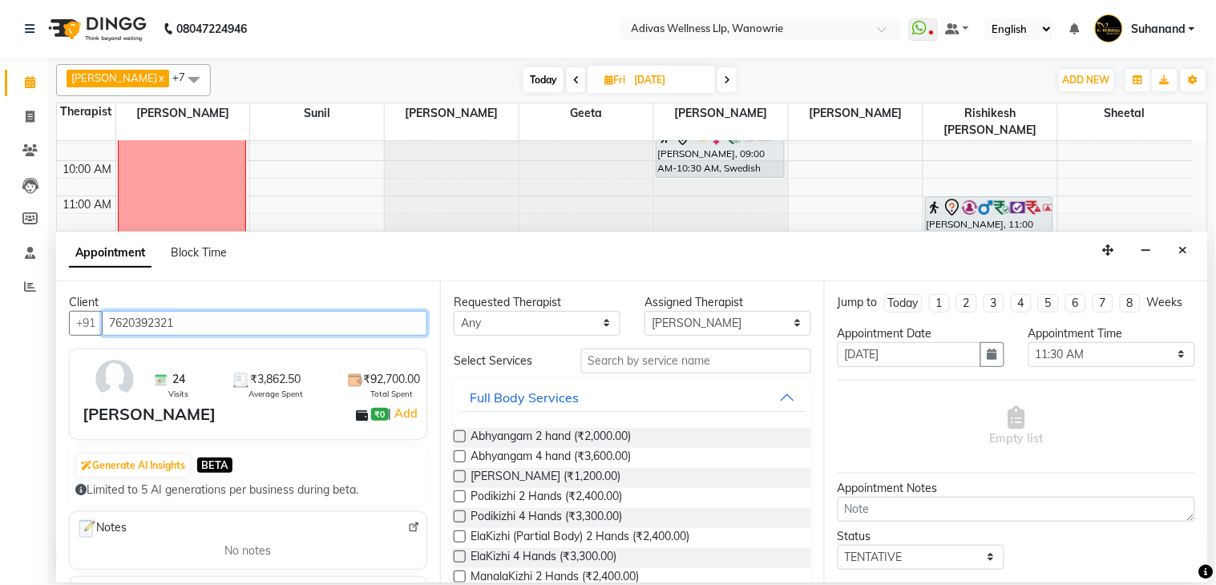
type input "7620392321"
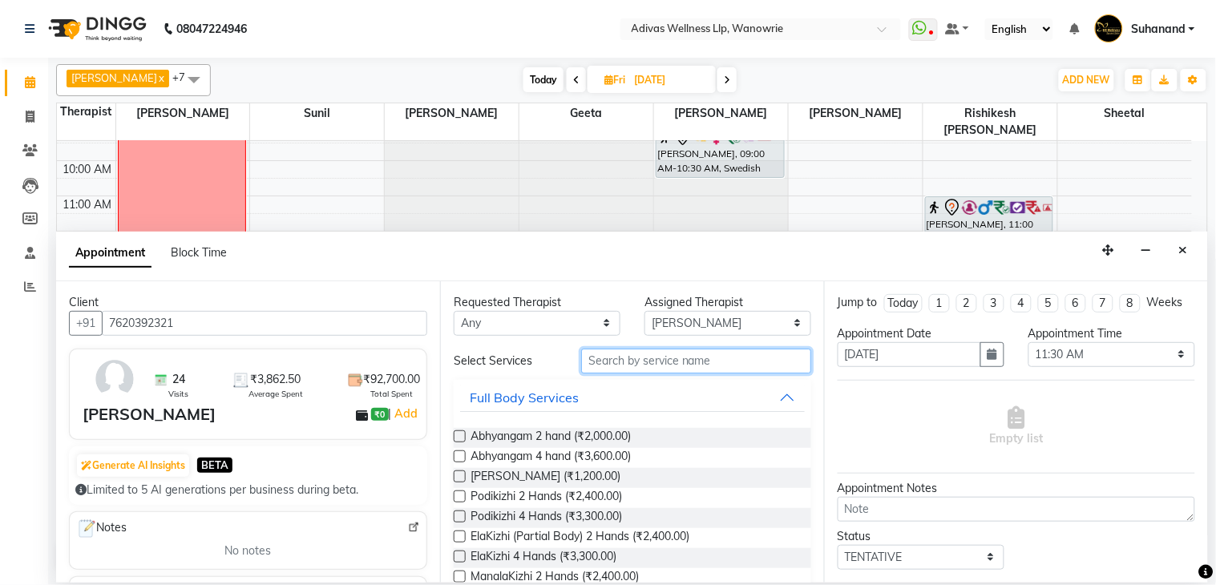
click at [711, 369] on input "text" at bounding box center [696, 361] width 230 height 25
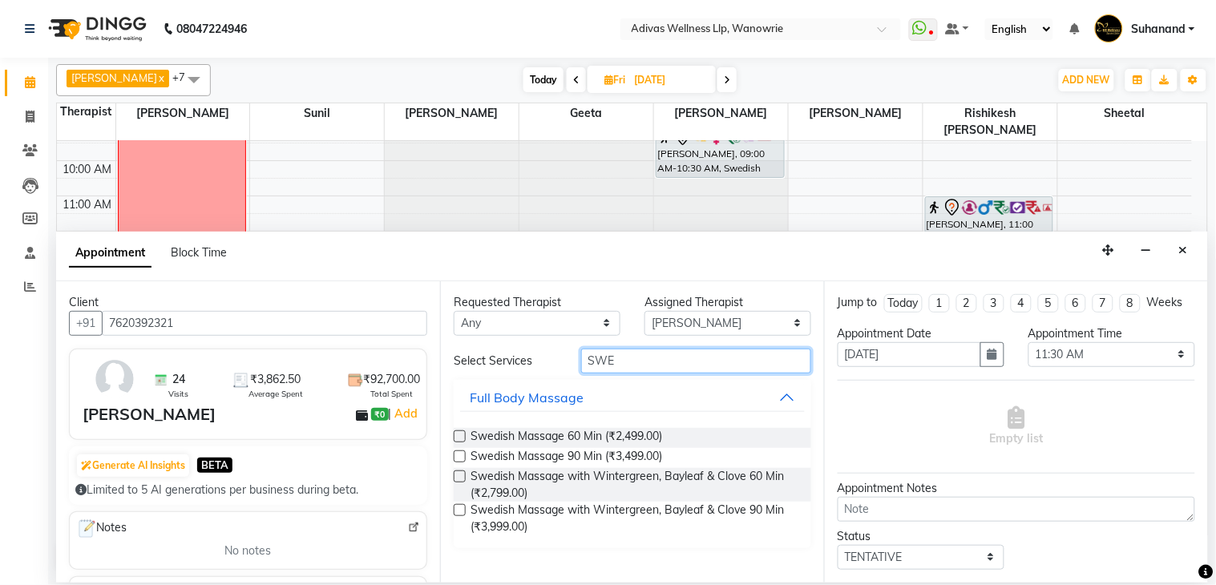
type input "SWE"
click at [462, 511] on label at bounding box center [460, 510] width 12 height 12
click at [462, 511] on input "checkbox" at bounding box center [459, 512] width 10 height 10
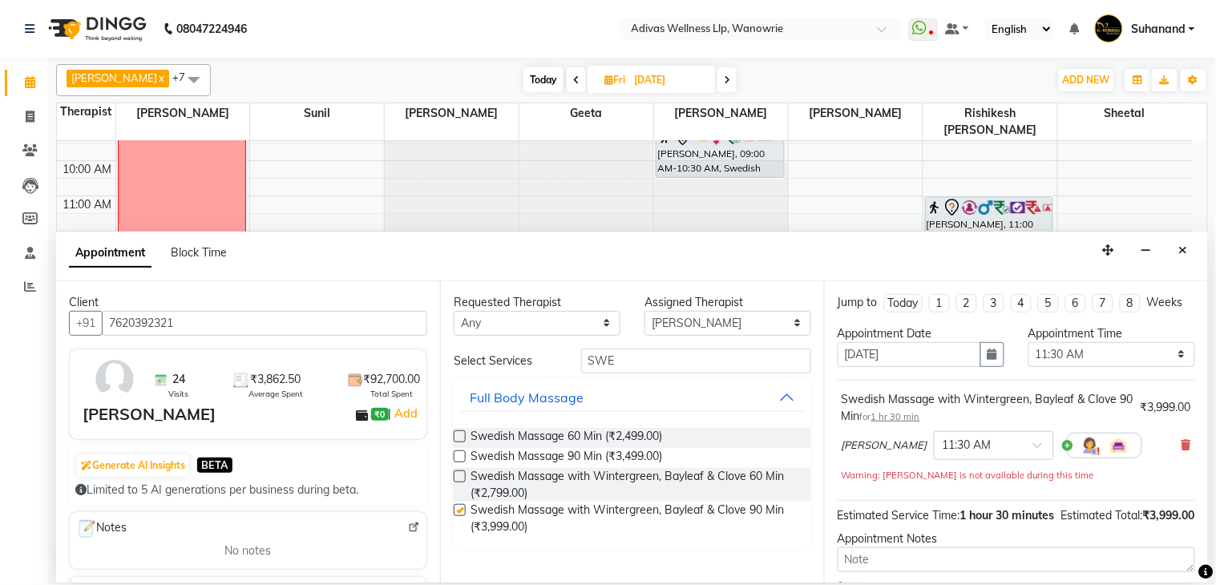
checkbox input "false"
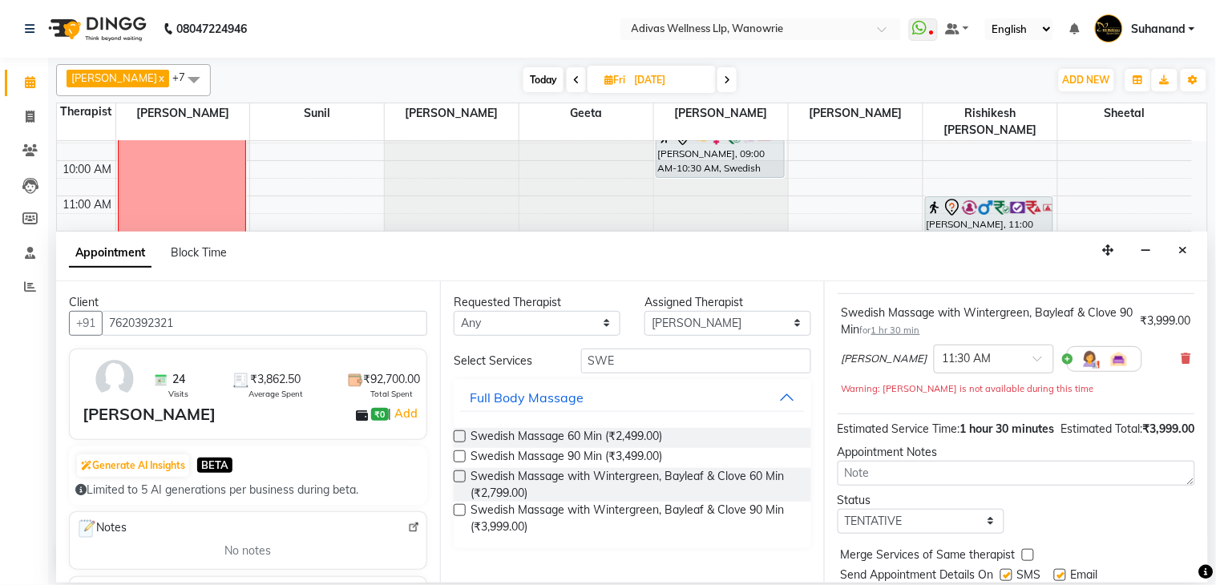
scroll to position [171, 0]
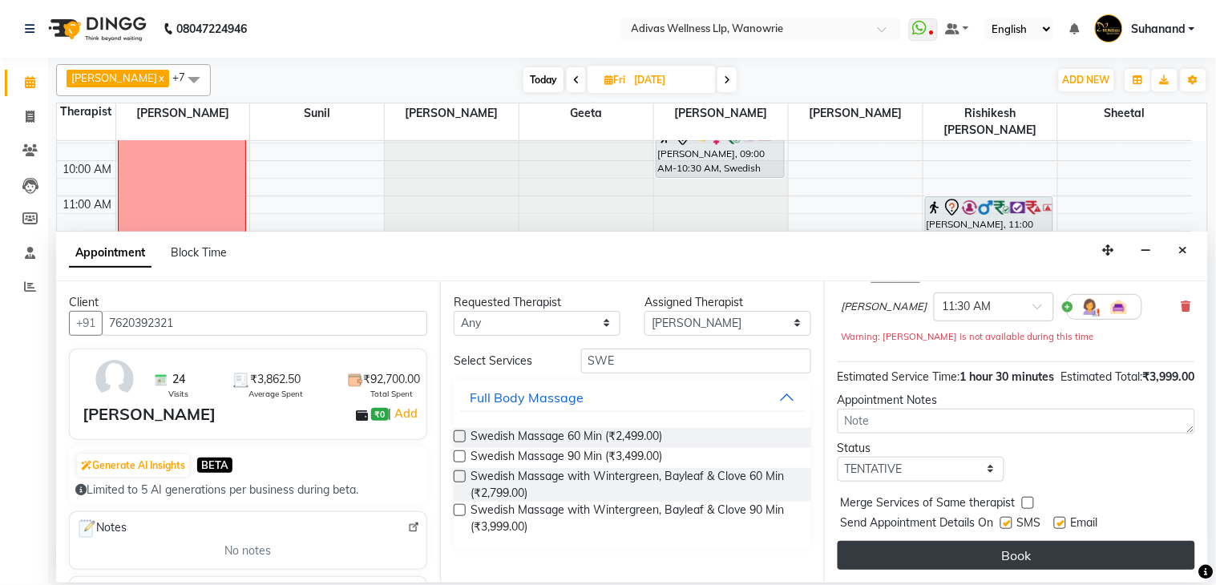
click at [1012, 558] on button "Book" at bounding box center [1017, 555] width 358 height 29
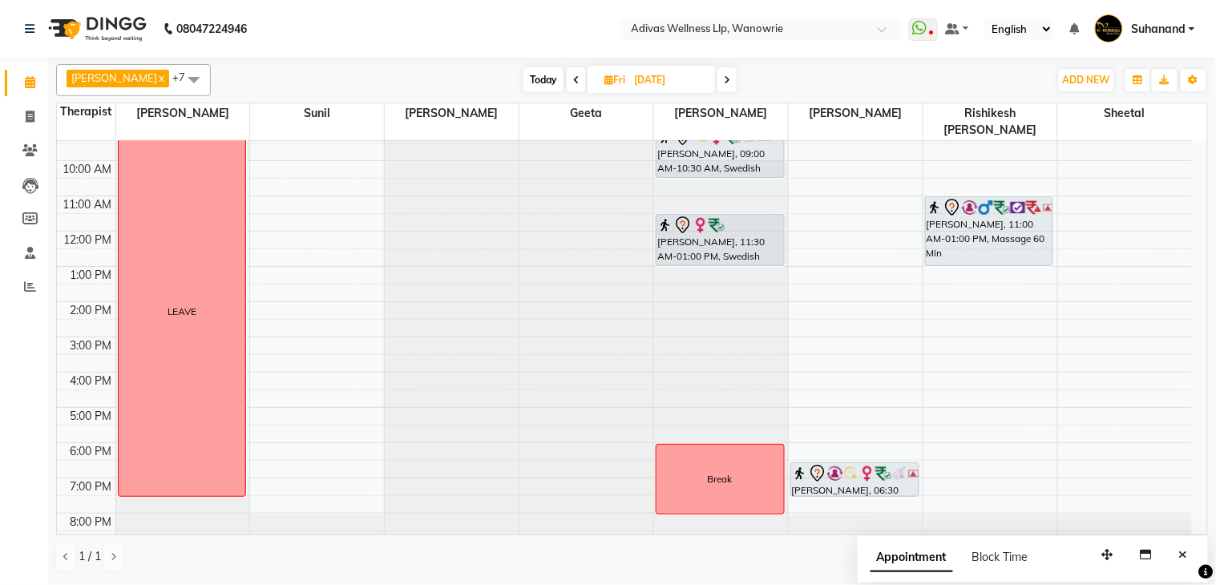
click at [638, 72] on input "[DATE]" at bounding box center [669, 80] width 80 height 24
select select "9"
select select "2025"
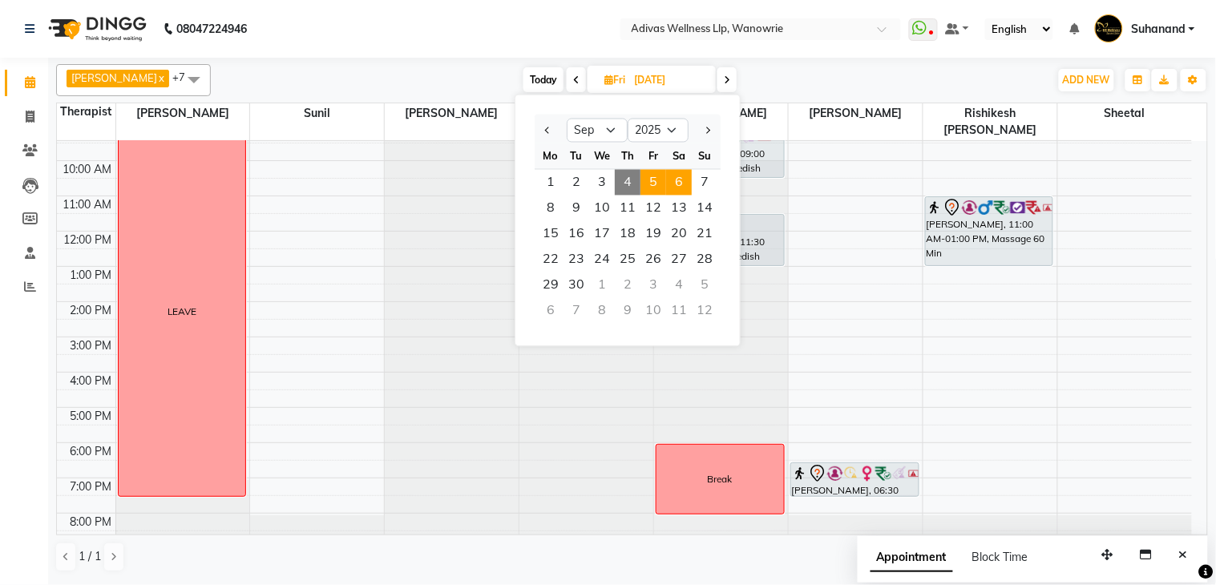
click at [685, 180] on span "6" at bounding box center [679, 183] width 26 height 26
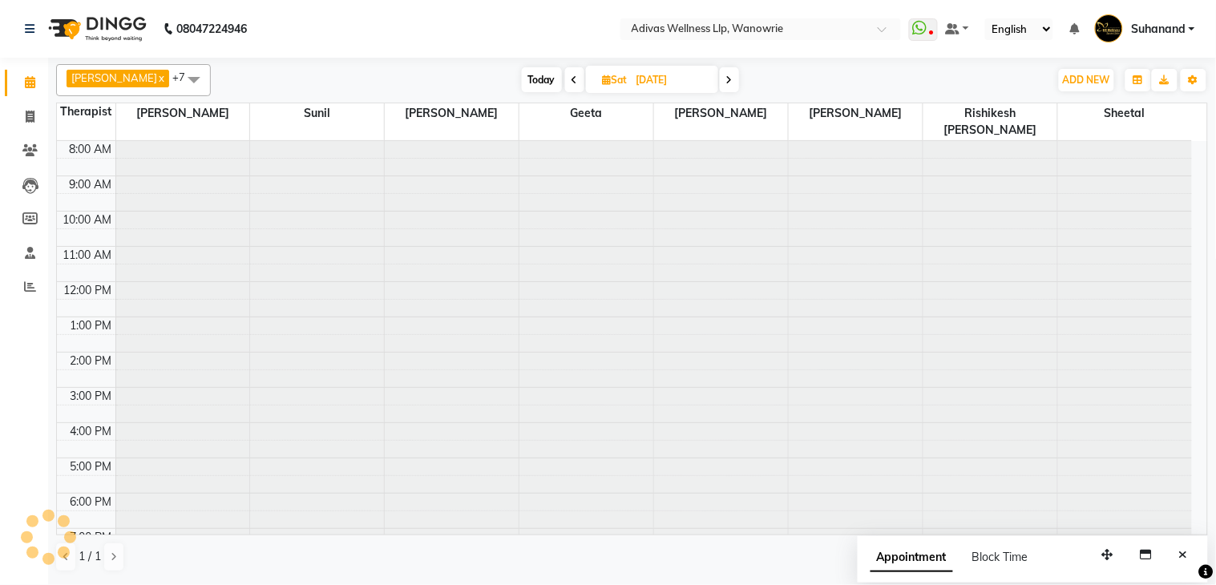
scroll to position [51, 0]
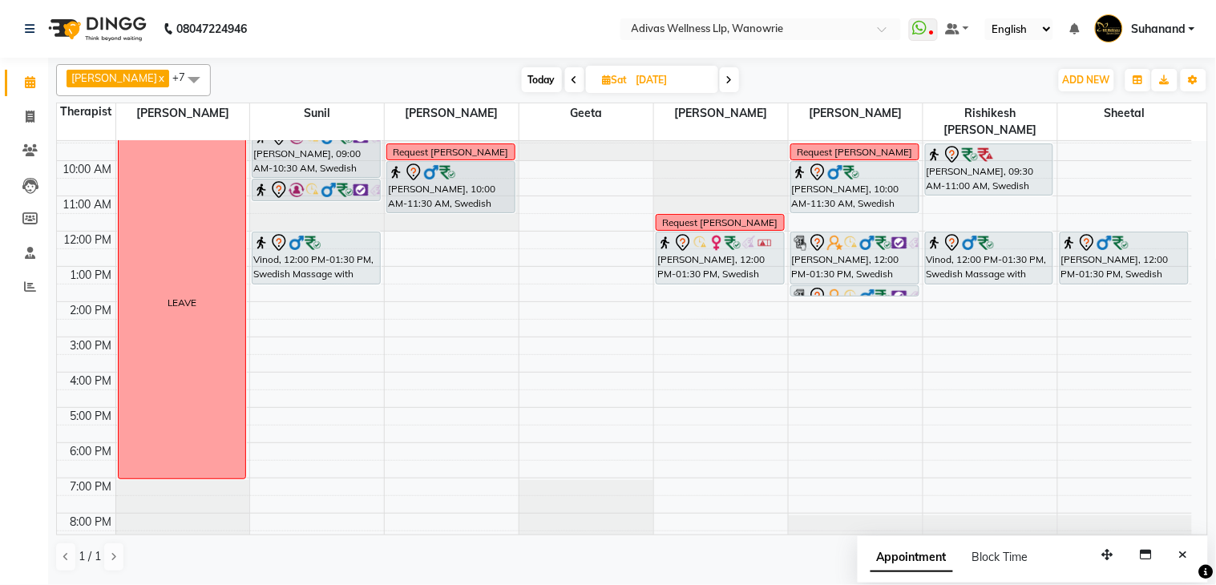
click at [726, 79] on icon at bounding box center [729, 80] width 6 height 10
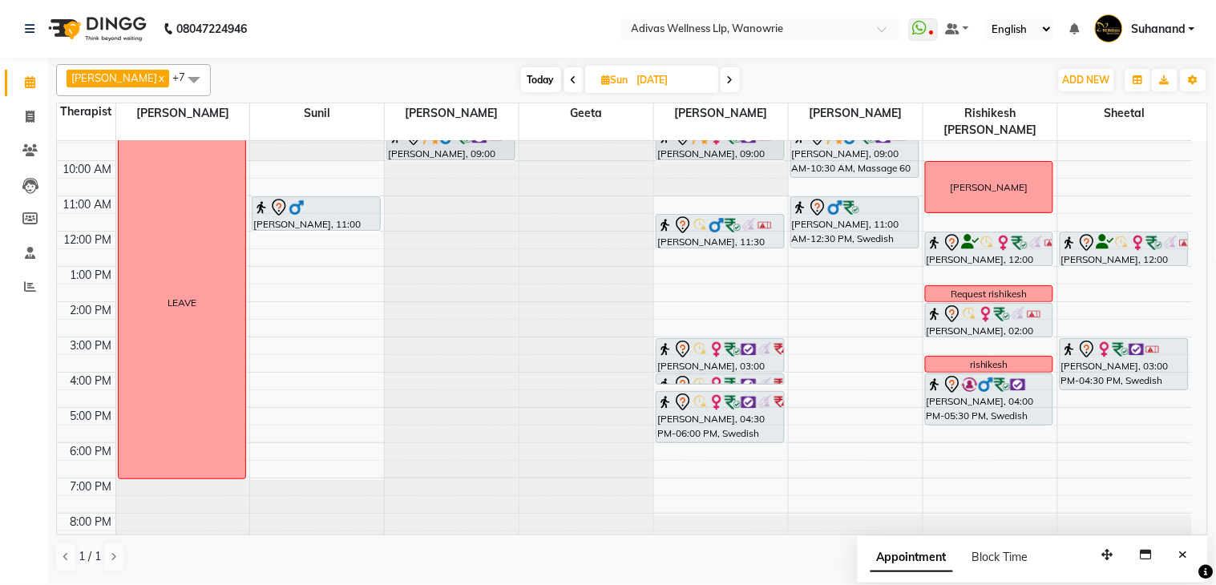
click at [571, 81] on icon at bounding box center [574, 80] width 6 height 10
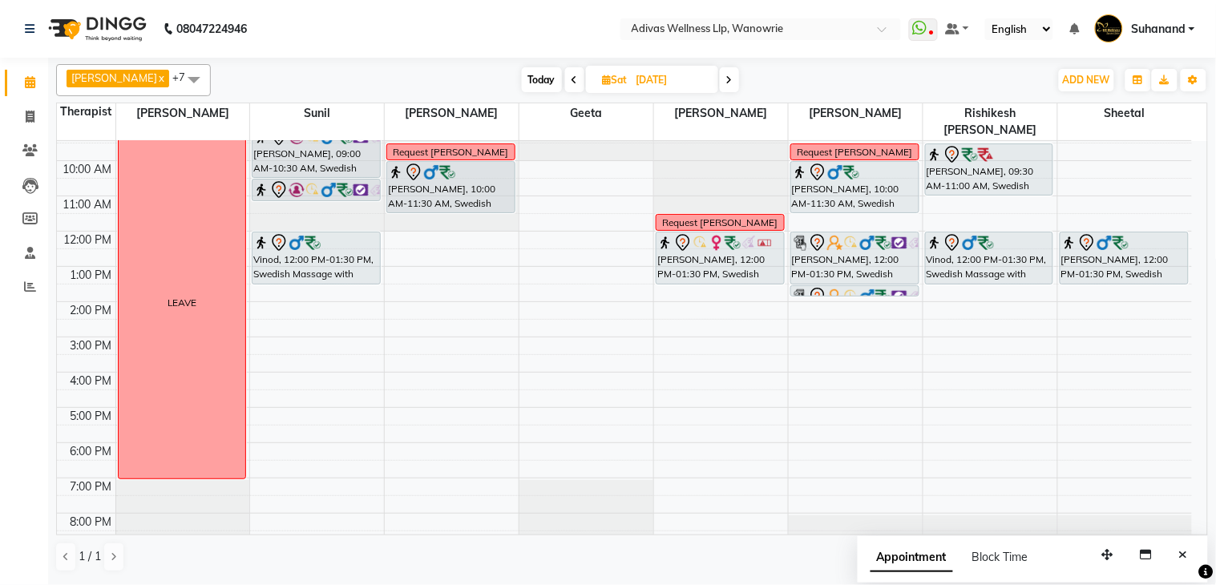
click at [537, 80] on span "Today" at bounding box center [542, 79] width 40 height 25
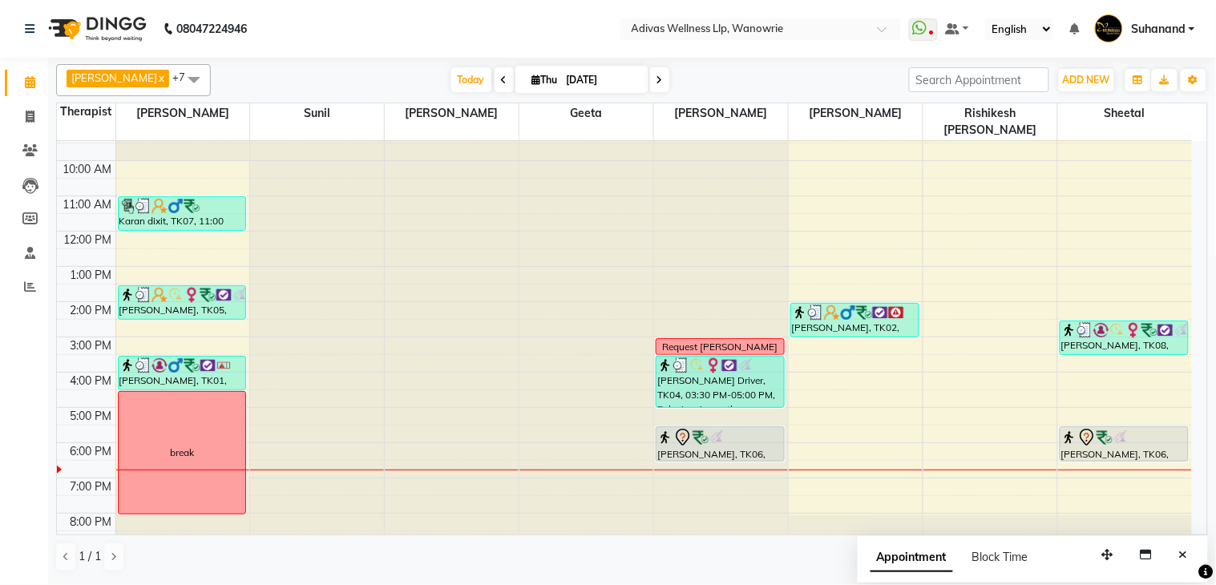
click at [578, 51] on nav "08047224946 Select Location × Adivas Wellness Llp, Wanowrie WhatsApp Status ✕ S…" at bounding box center [608, 29] width 1216 height 58
click at [657, 78] on icon at bounding box center [660, 80] width 6 height 10
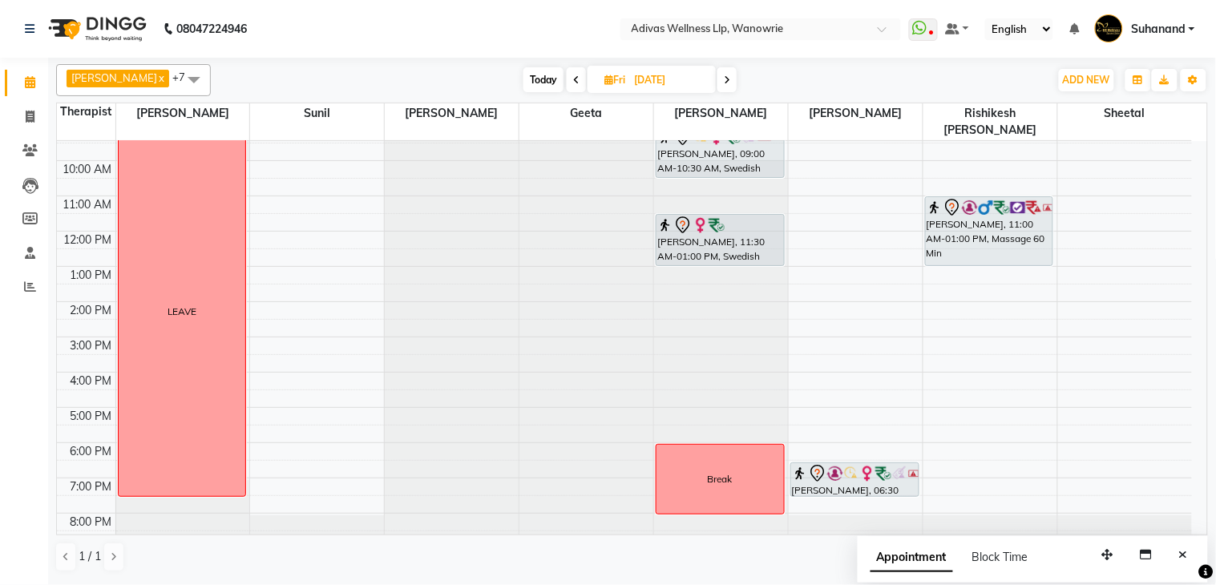
click at [537, 77] on span "Today" at bounding box center [543, 79] width 40 height 25
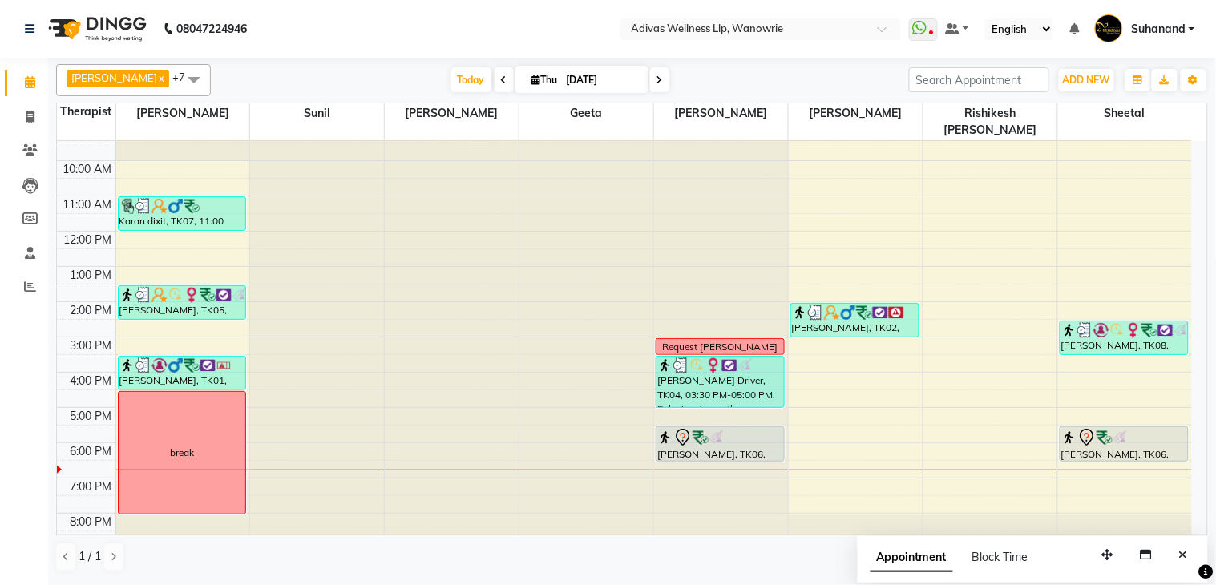
click at [650, 81] on span at bounding box center [659, 79] width 19 height 25
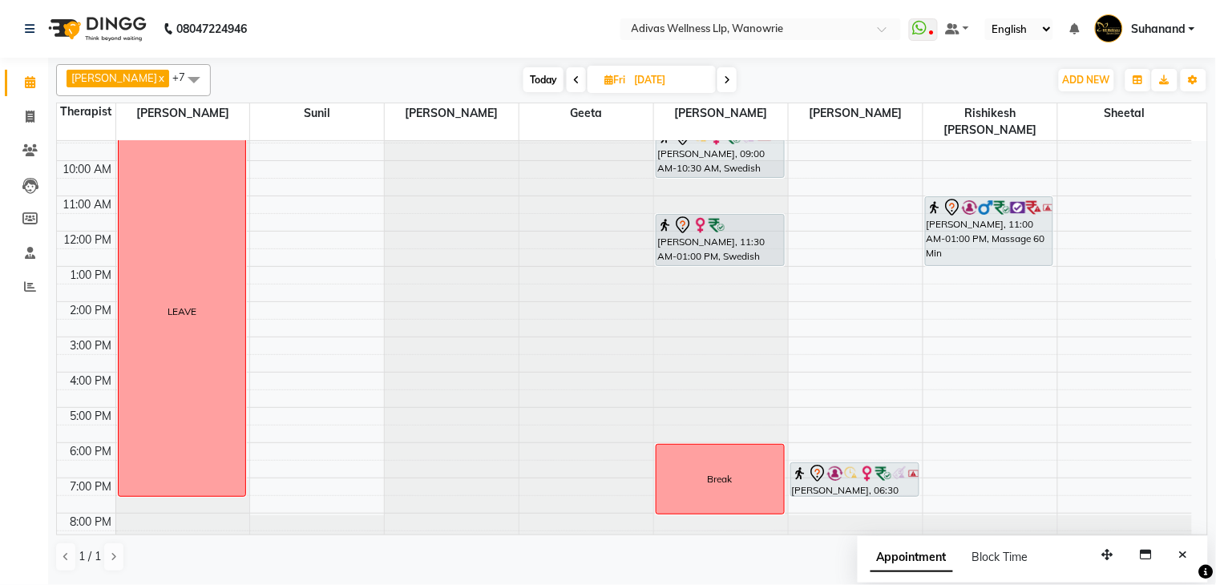
click at [717, 85] on span at bounding box center [726, 79] width 19 height 25
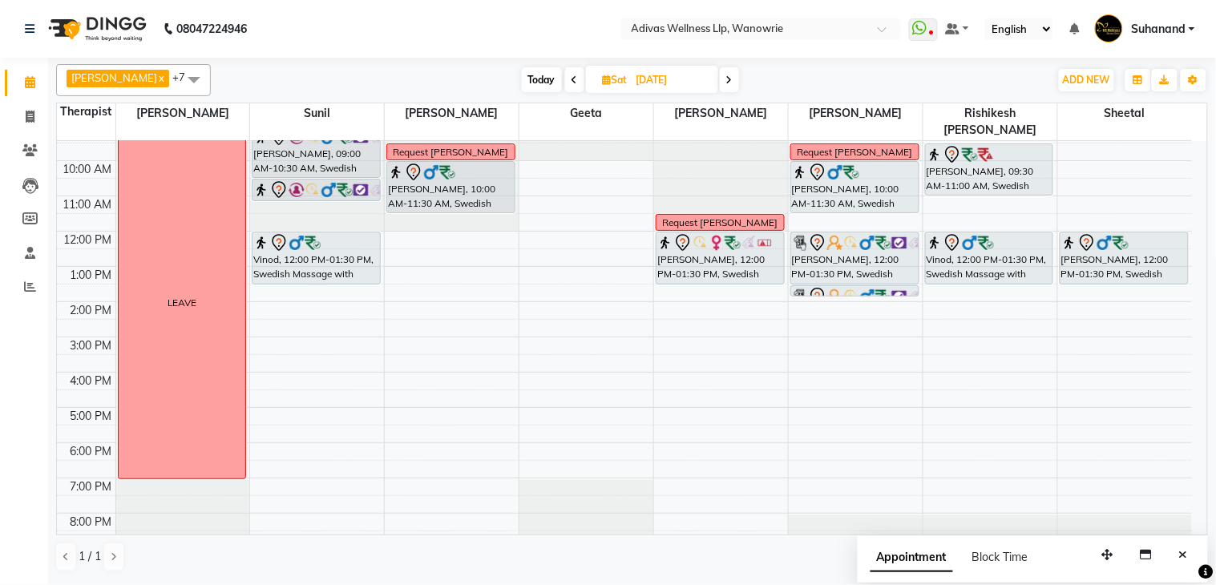
click at [565, 75] on span at bounding box center [574, 79] width 19 height 25
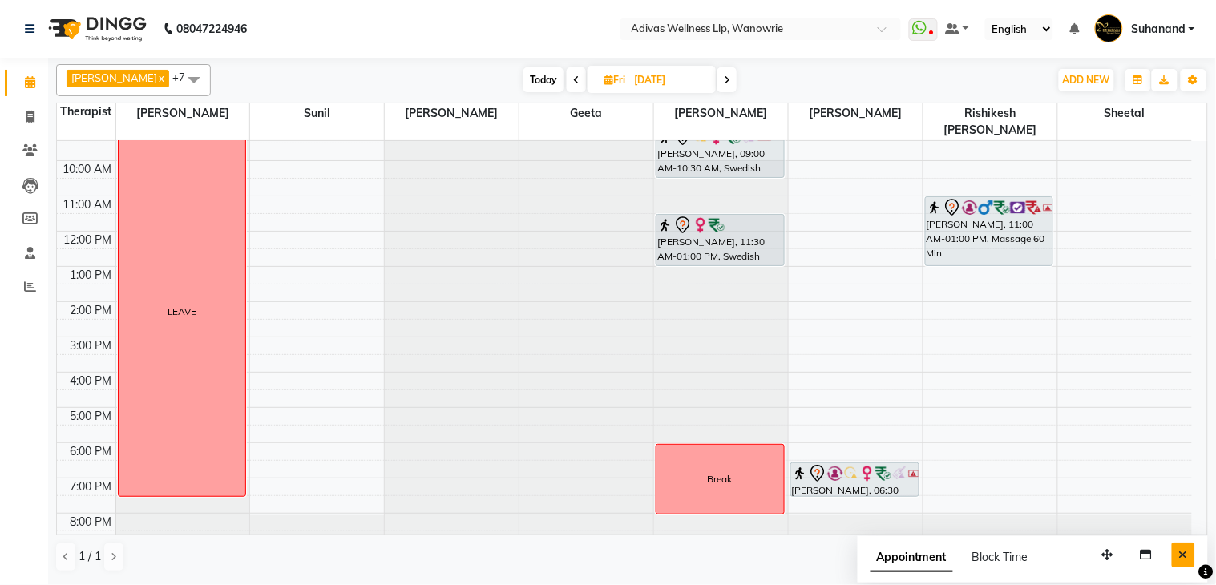
click at [1178, 555] on button "Close" at bounding box center [1183, 555] width 23 height 25
click at [724, 78] on icon at bounding box center [727, 80] width 6 height 10
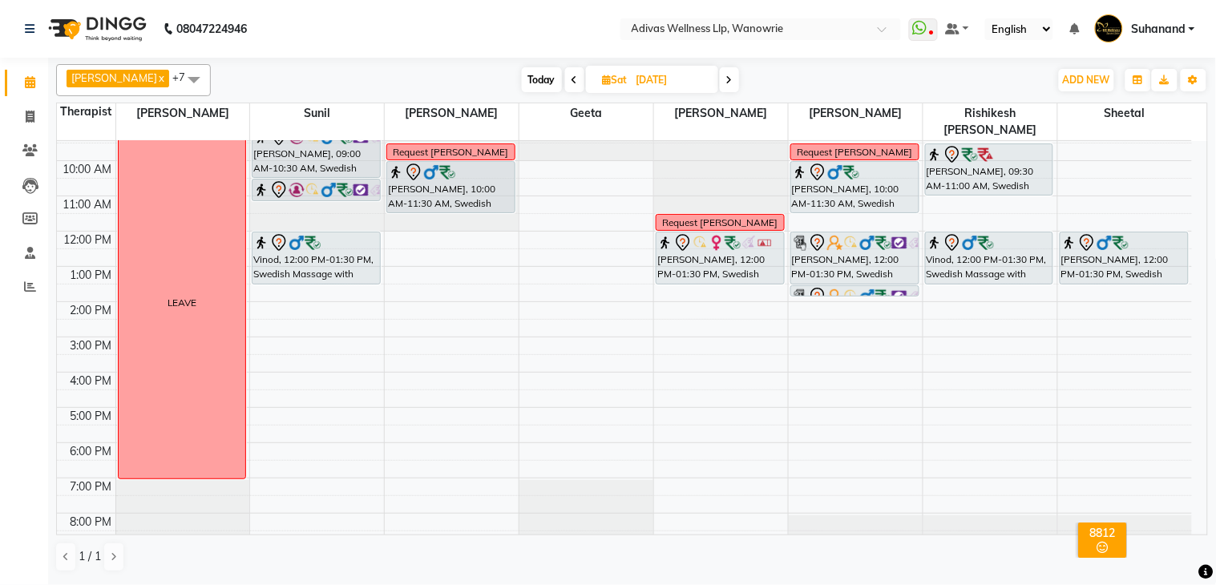
click at [720, 78] on span at bounding box center [729, 79] width 19 height 25
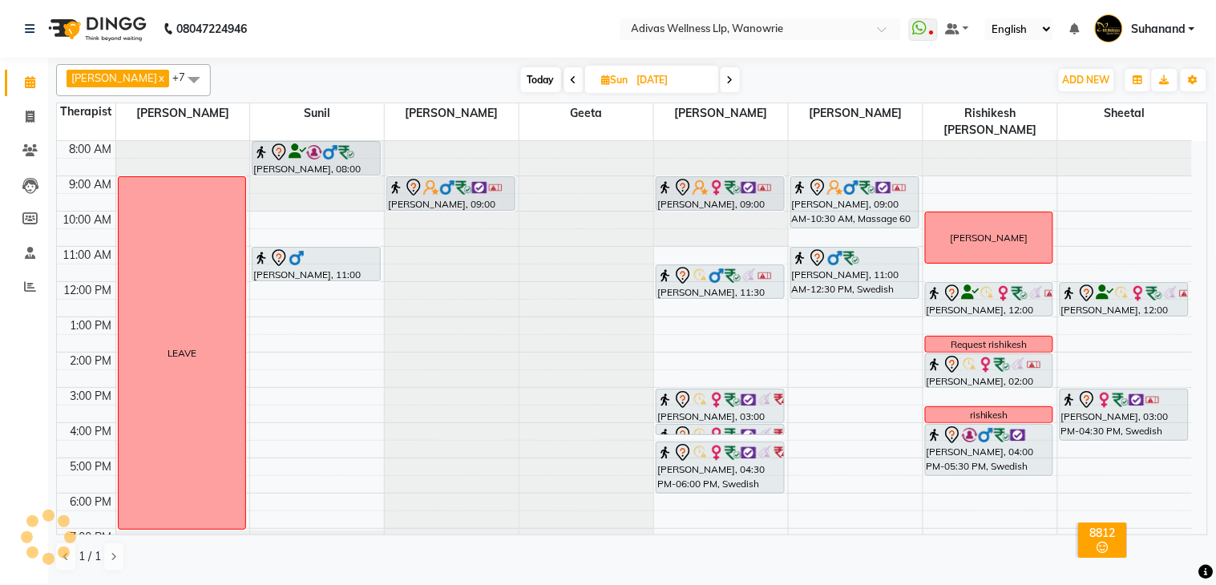
scroll to position [50, 0]
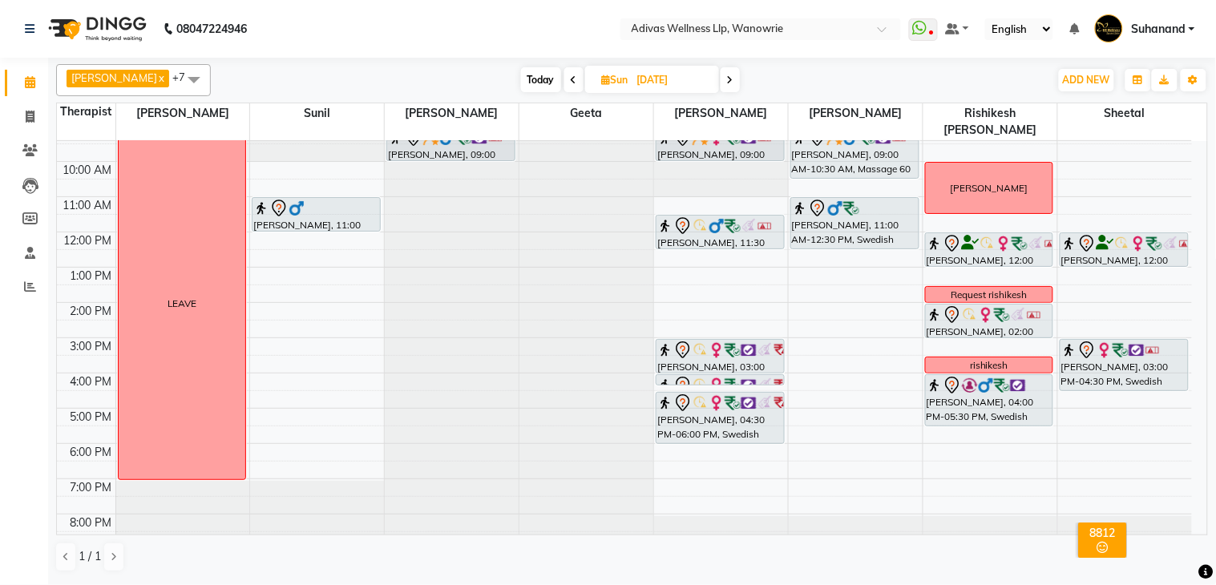
click at [527, 81] on span "Today" at bounding box center [541, 79] width 40 height 25
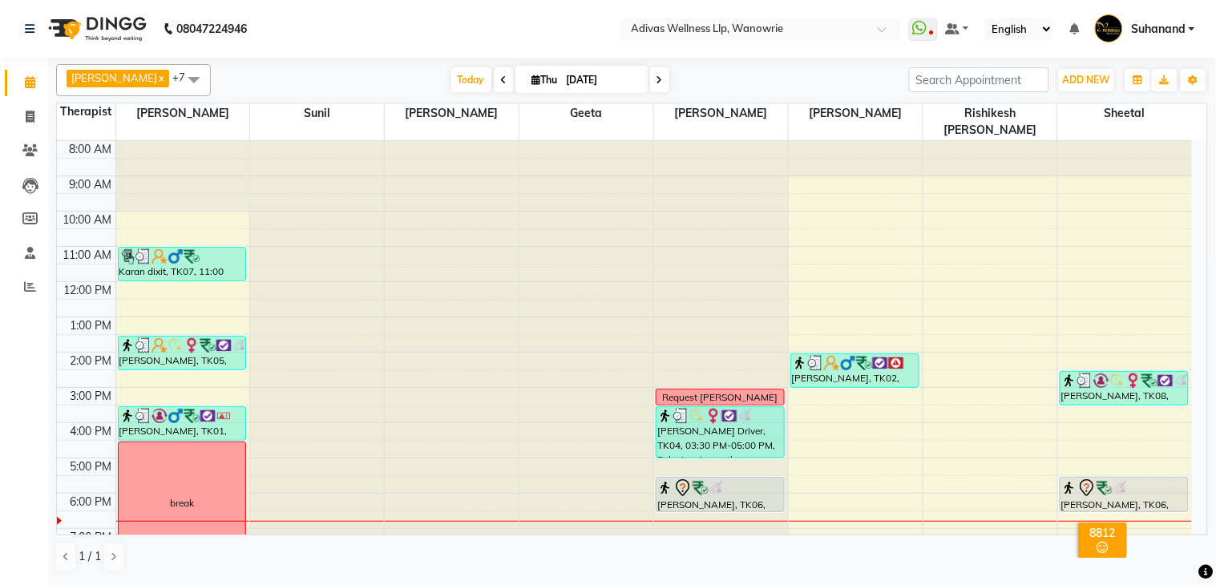
scroll to position [51, 0]
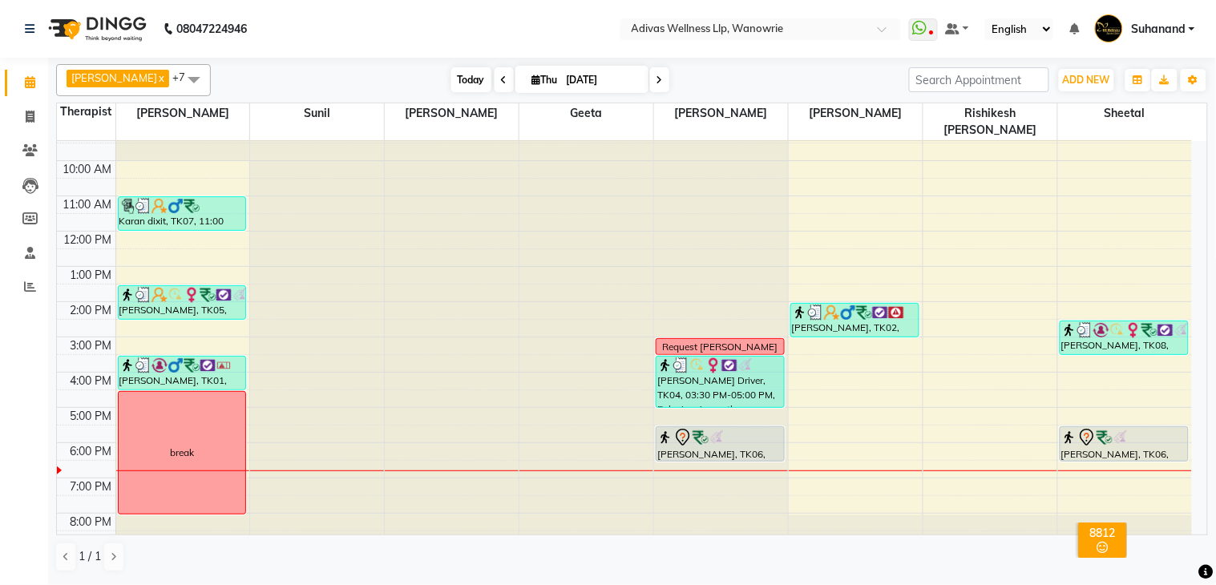
click at [459, 73] on span "Today" at bounding box center [471, 79] width 40 height 25
click at [491, 34] on nav "08047224946 Select Location × Adivas Wellness Llp, Wanowrie WhatsApp Status ✕ S…" at bounding box center [608, 29] width 1216 height 58
click at [451, 75] on span "Today" at bounding box center [471, 79] width 40 height 25
click at [650, 84] on span at bounding box center [659, 79] width 19 height 25
type input "[DATE]"
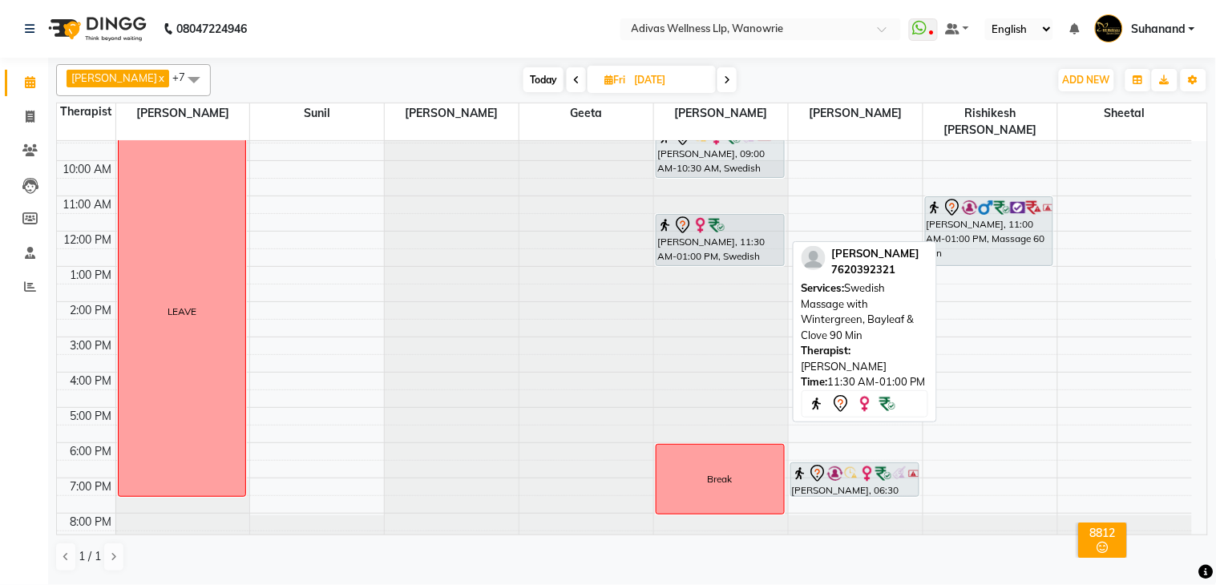
click at [719, 220] on div "Victoria Rebello, 11:30 AM-01:00 PM, Swedish Massage with Wintergreen, Bayleaf …" at bounding box center [720, 240] width 127 height 51
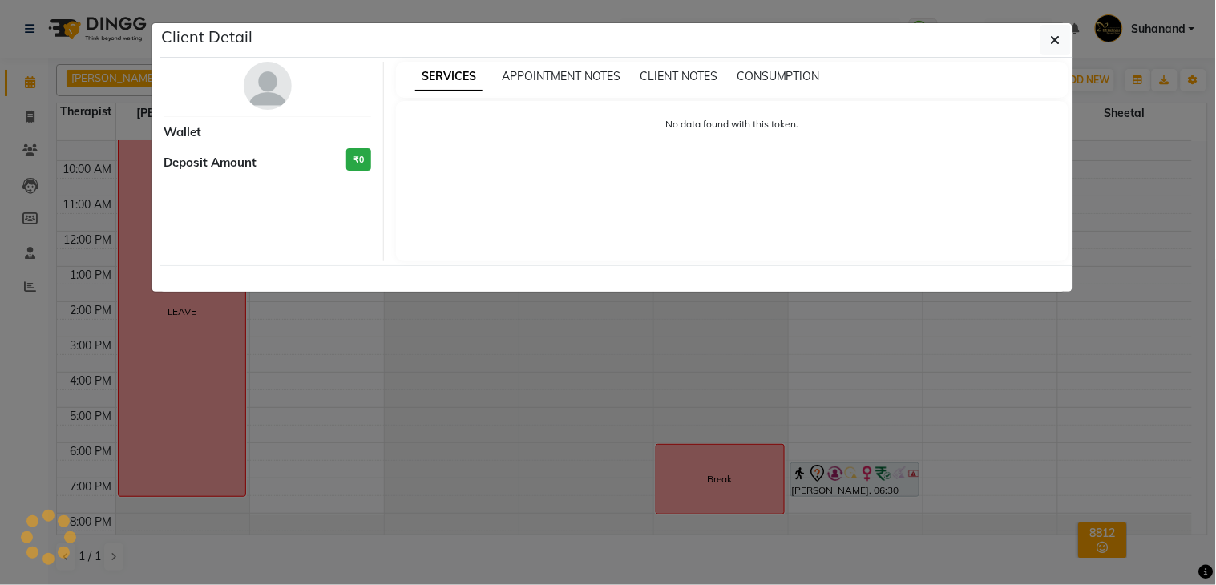
select select "7"
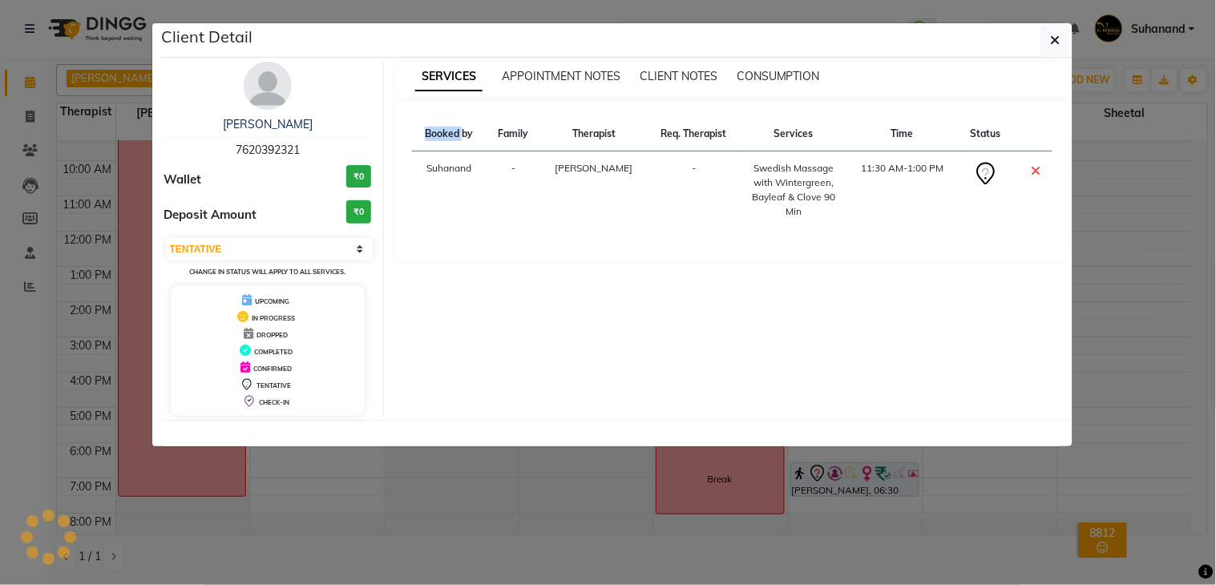
click at [719, 220] on div "Booked by Family Therapist Req. Therapist Services Time Status Suhanand - Salom…" at bounding box center [732, 179] width 640 height 124
click at [263, 148] on span "7620392321" at bounding box center [268, 150] width 64 height 14
copy span "7620392321"
click at [1044, 40] on button "button" at bounding box center [1055, 40] width 30 height 30
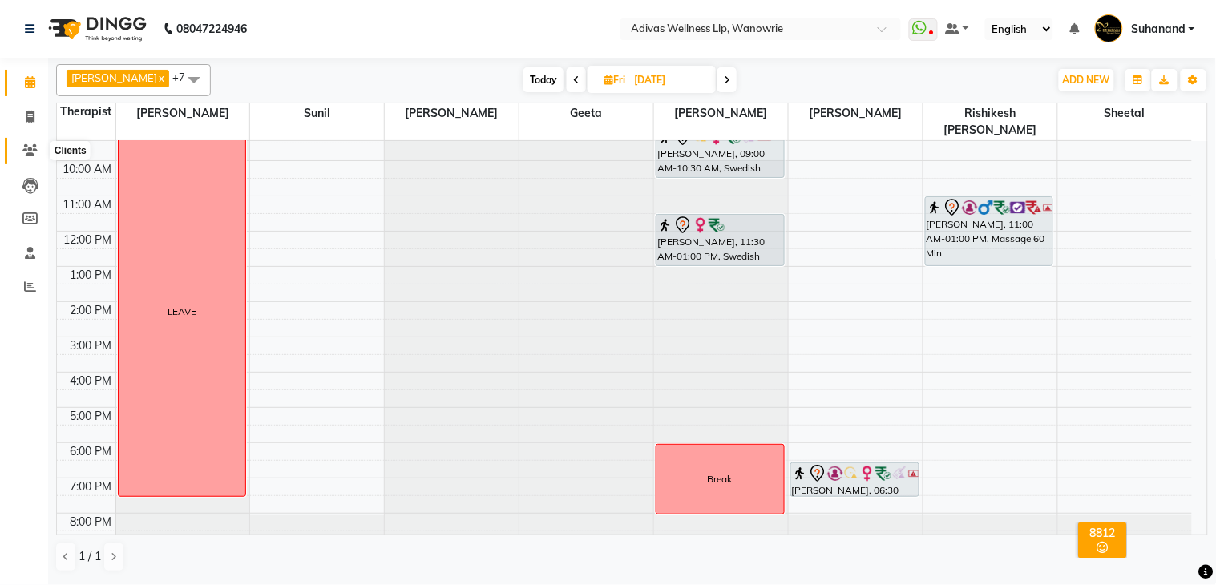
click at [32, 153] on icon at bounding box center [29, 150] width 15 height 12
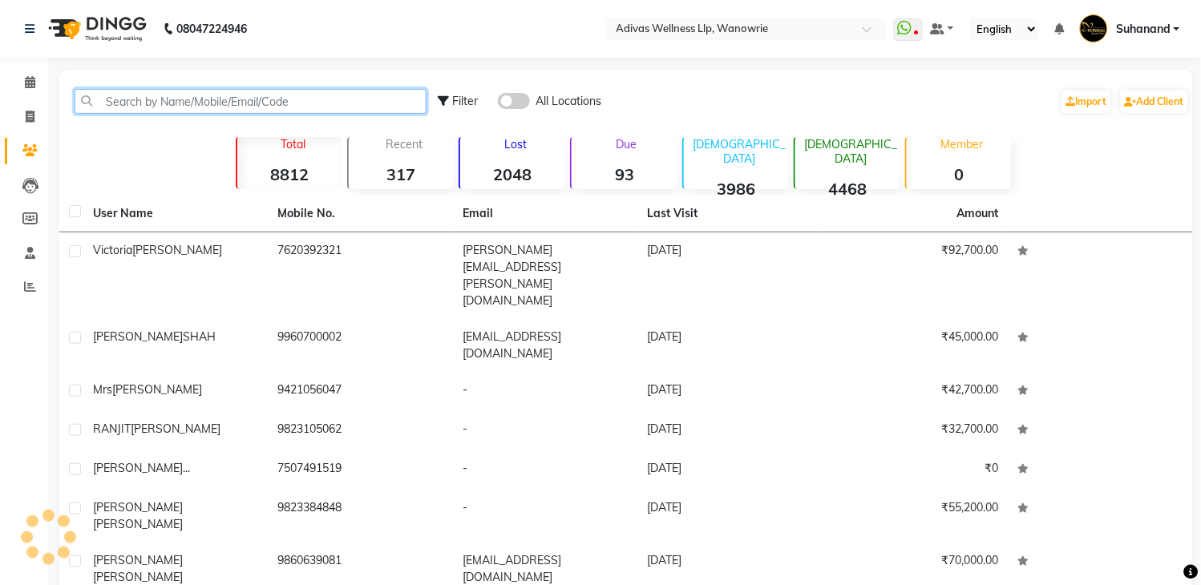
click at [195, 100] on input "text" at bounding box center [251, 101] width 352 height 25
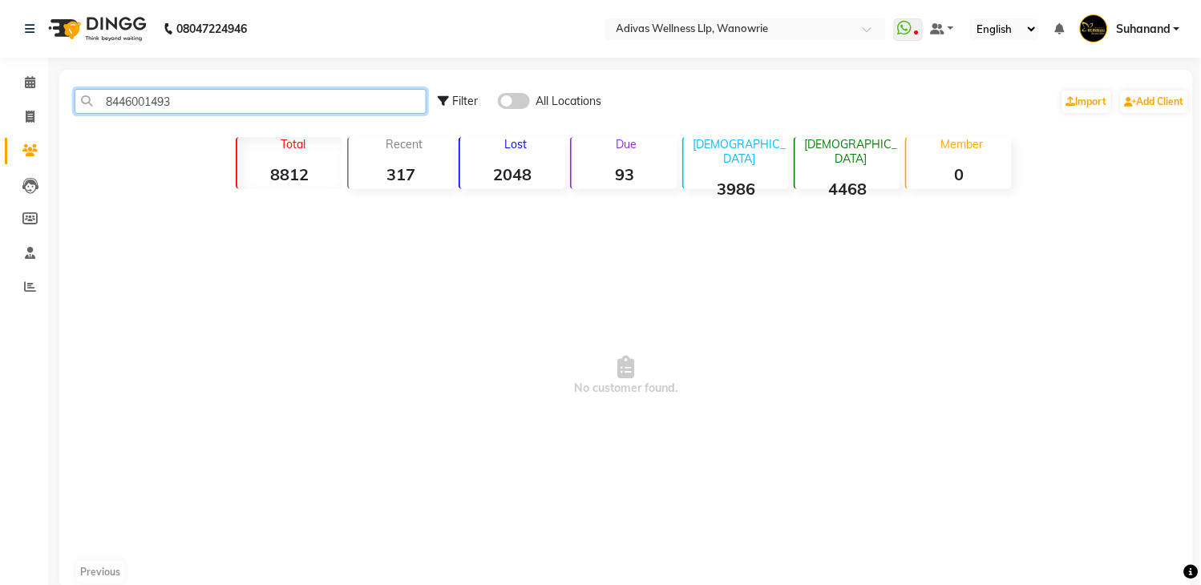
type input "8446001493"
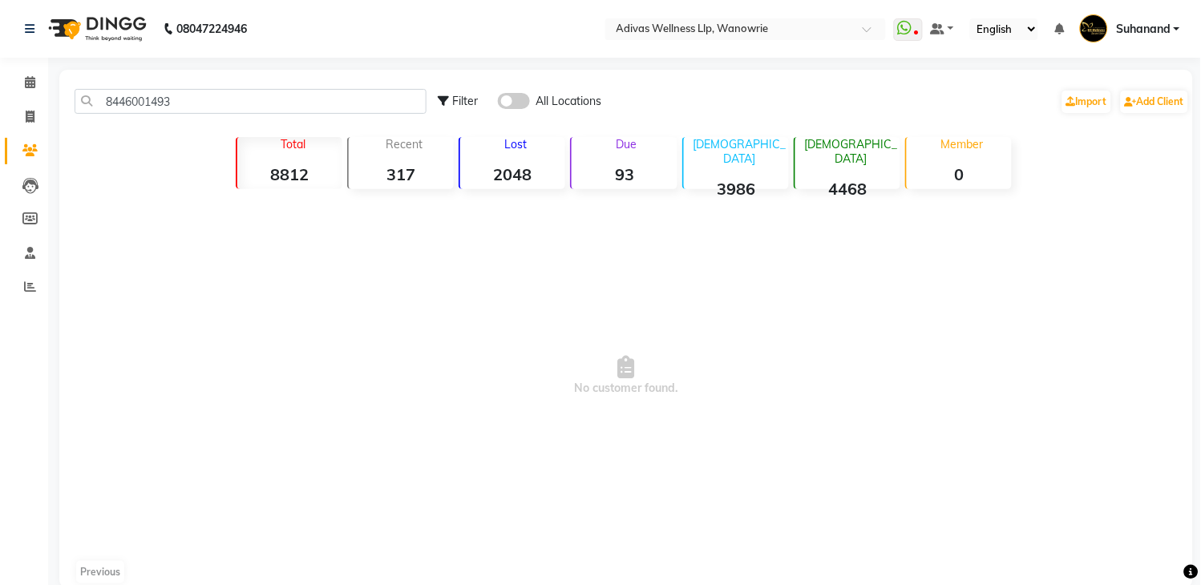
click at [511, 107] on span at bounding box center [514, 101] width 32 height 16
click at [498, 103] on input "checkbox" at bounding box center [498, 103] width 0 height 0
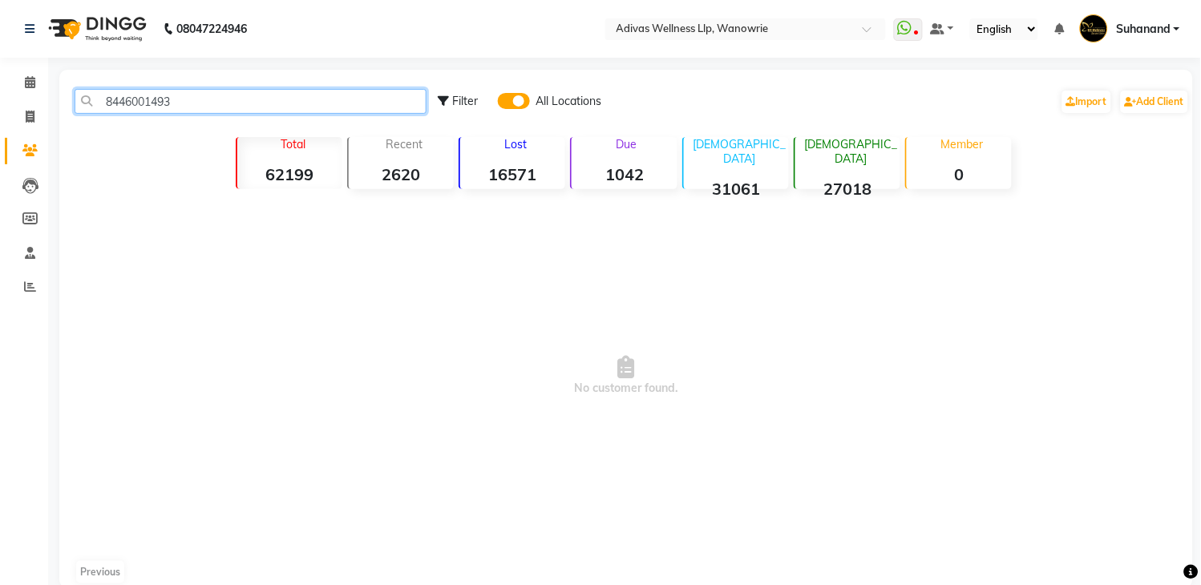
click at [106, 101] on input "8446001493" at bounding box center [251, 101] width 352 height 25
drag, startPoint x: 177, startPoint y: 99, endPoint x: 106, endPoint y: 105, distance: 71.6
click at [106, 105] on input "8446001493" at bounding box center [251, 101] width 352 height 25
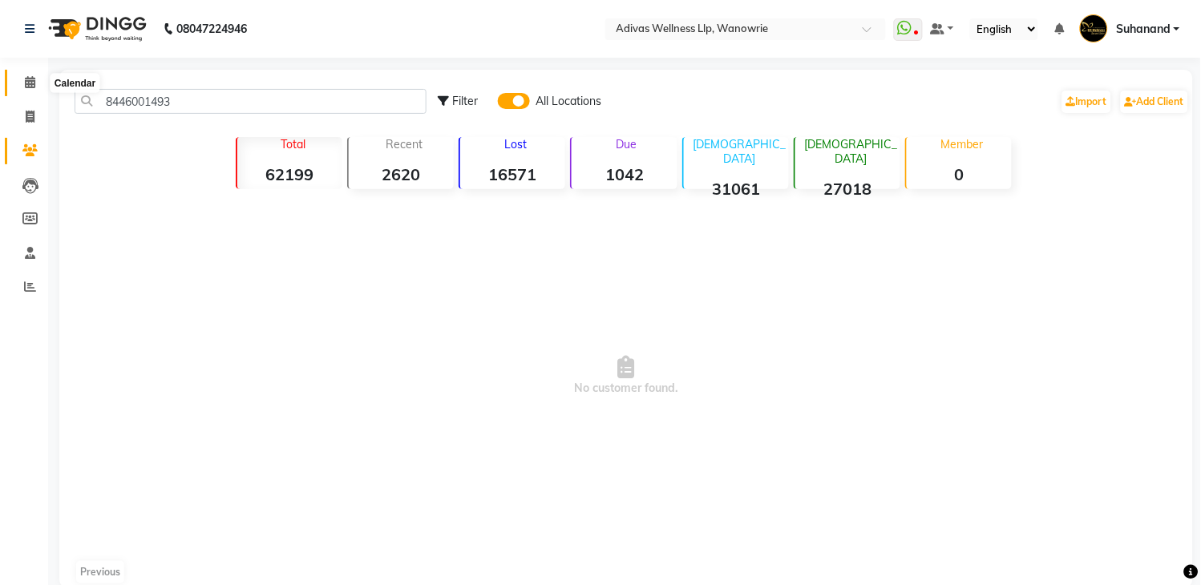
click at [27, 82] on icon at bounding box center [30, 82] width 10 height 12
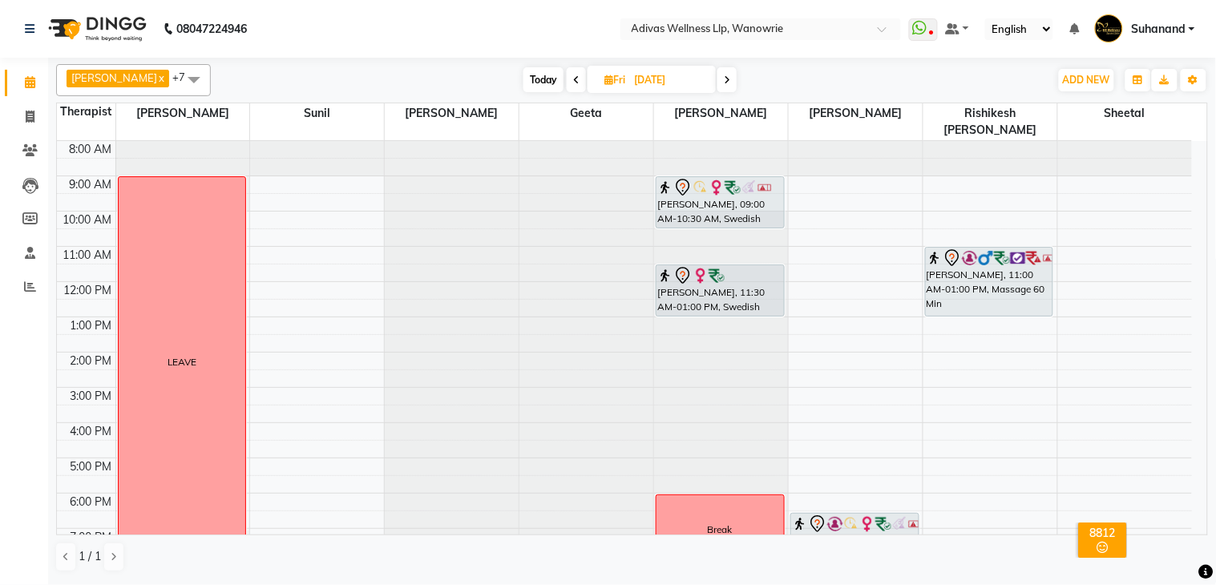
scroll to position [50, 0]
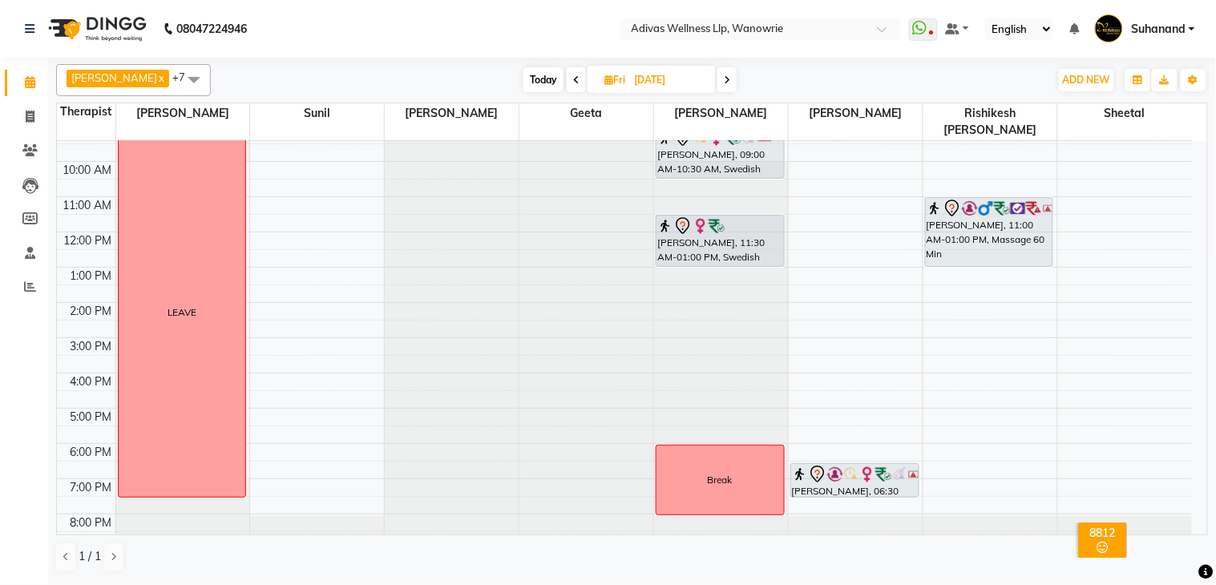
click at [532, 76] on span "Today" at bounding box center [543, 79] width 40 height 25
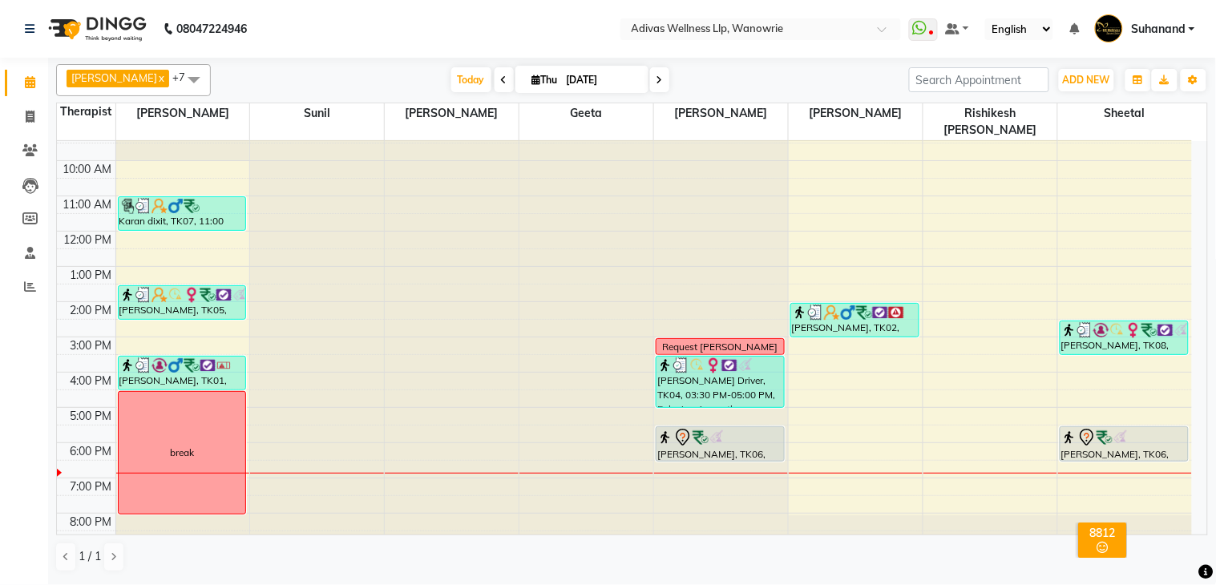
scroll to position [0, 0]
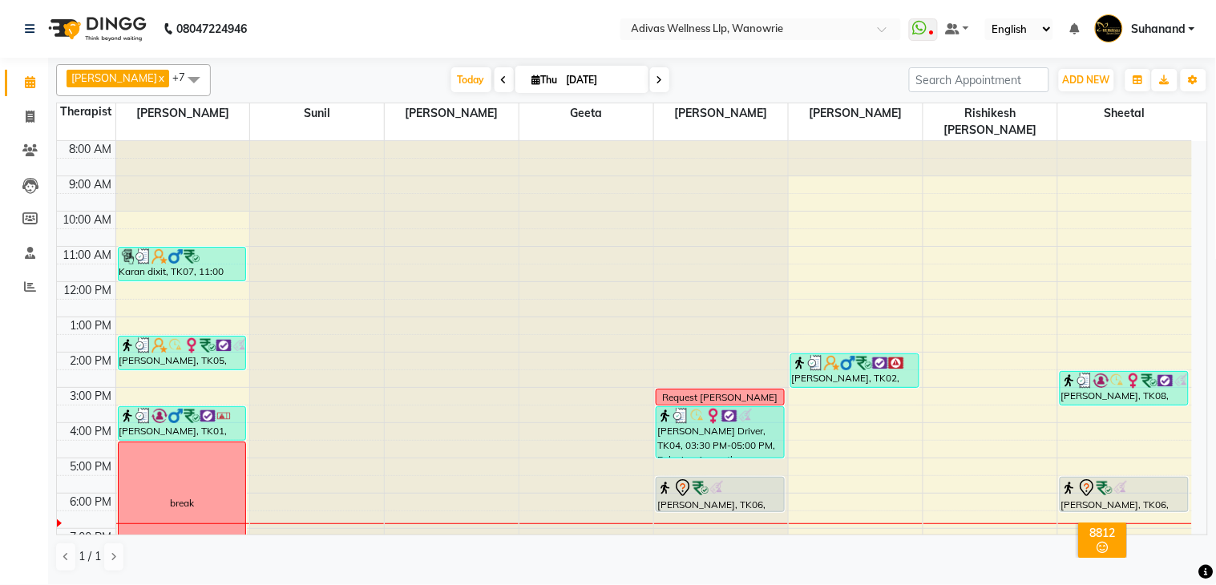
click at [657, 80] on icon at bounding box center [660, 80] width 6 height 10
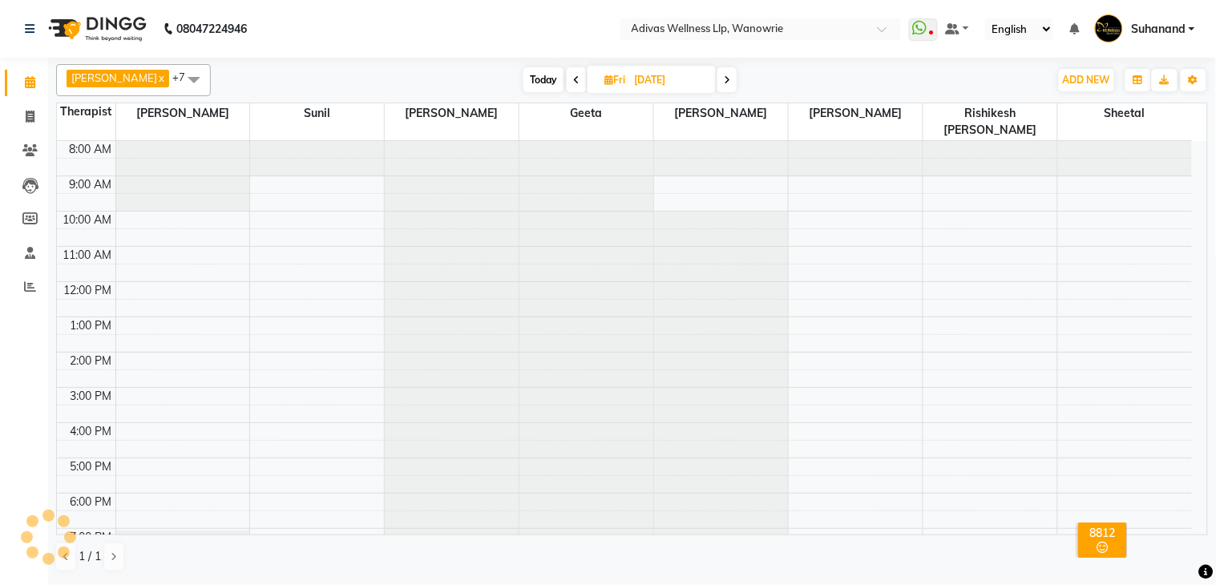
scroll to position [51, 0]
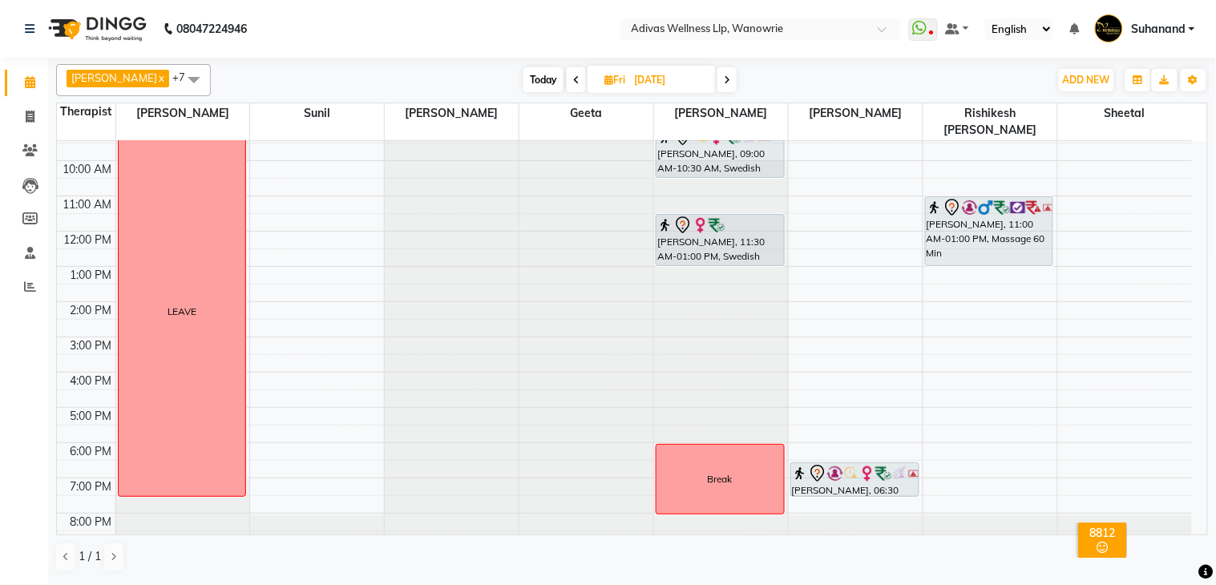
click at [532, 83] on span "Today" at bounding box center [543, 79] width 40 height 25
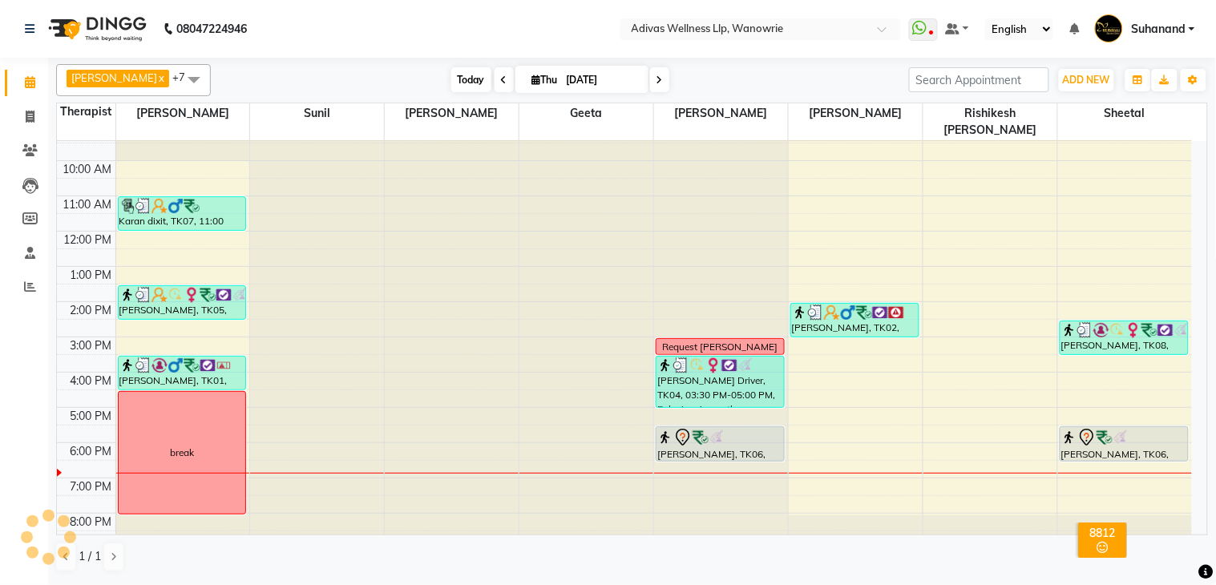
click at [451, 77] on span "Today" at bounding box center [471, 79] width 40 height 25
click at [463, 30] on nav "08047224946 Select Location × Adivas Wellness Llp, Wanowrie WhatsApp Status ✕ S…" at bounding box center [608, 29] width 1216 height 58
click at [650, 71] on span at bounding box center [659, 79] width 19 height 25
type input "[DATE]"
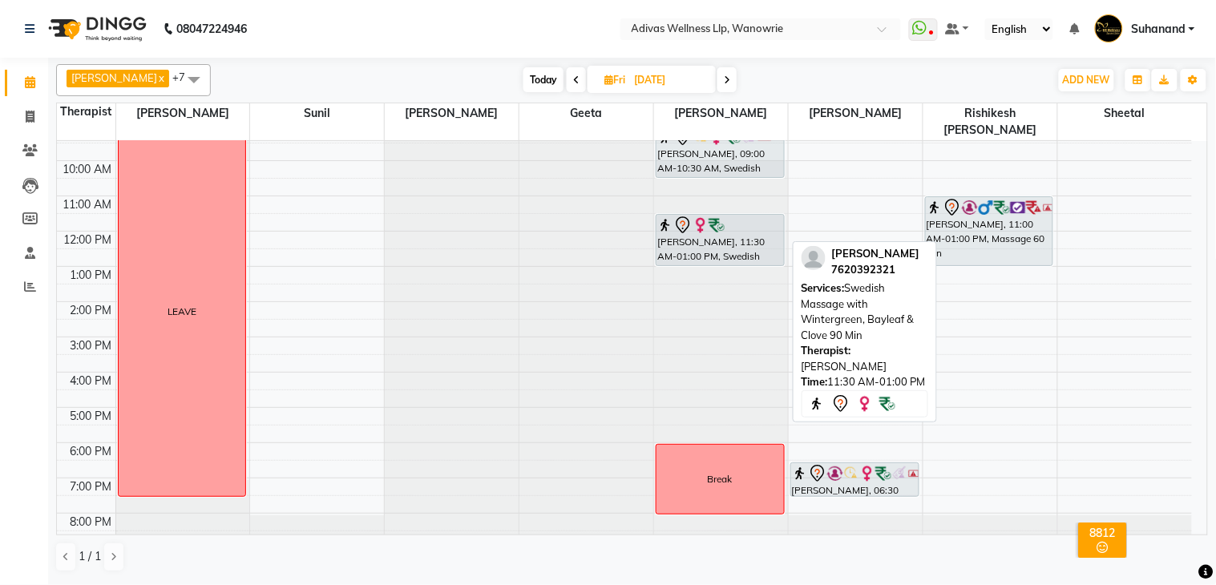
click at [724, 217] on img at bounding box center [717, 225] width 16 height 16
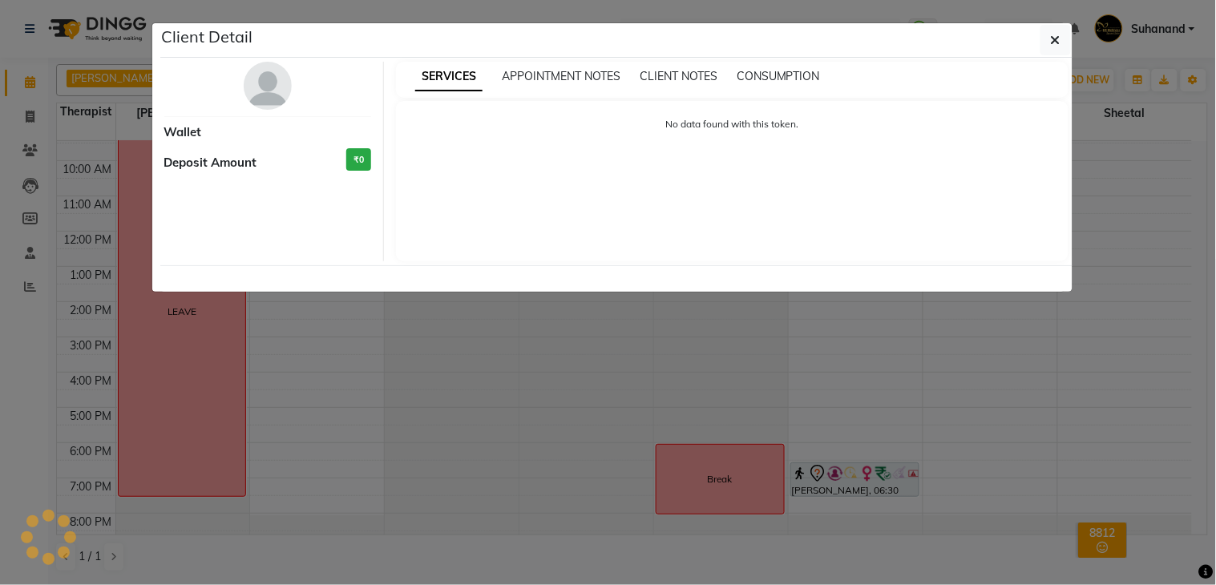
select select "7"
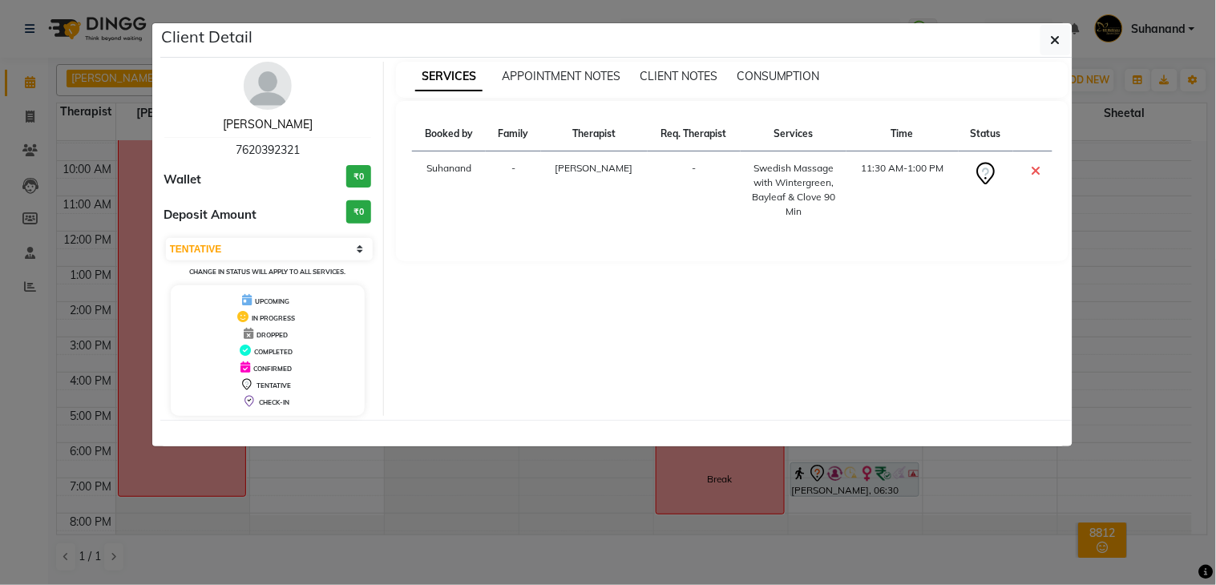
click at [282, 123] on link "Victoria Rebello" at bounding box center [268, 124] width 90 height 14
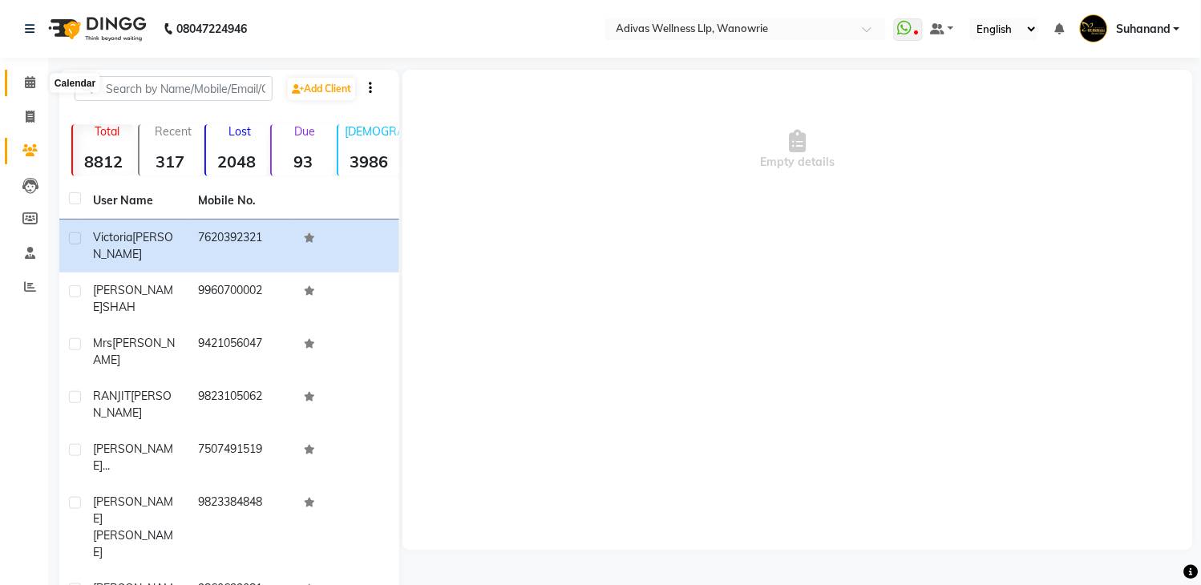
click at [22, 75] on span at bounding box center [30, 83] width 28 height 18
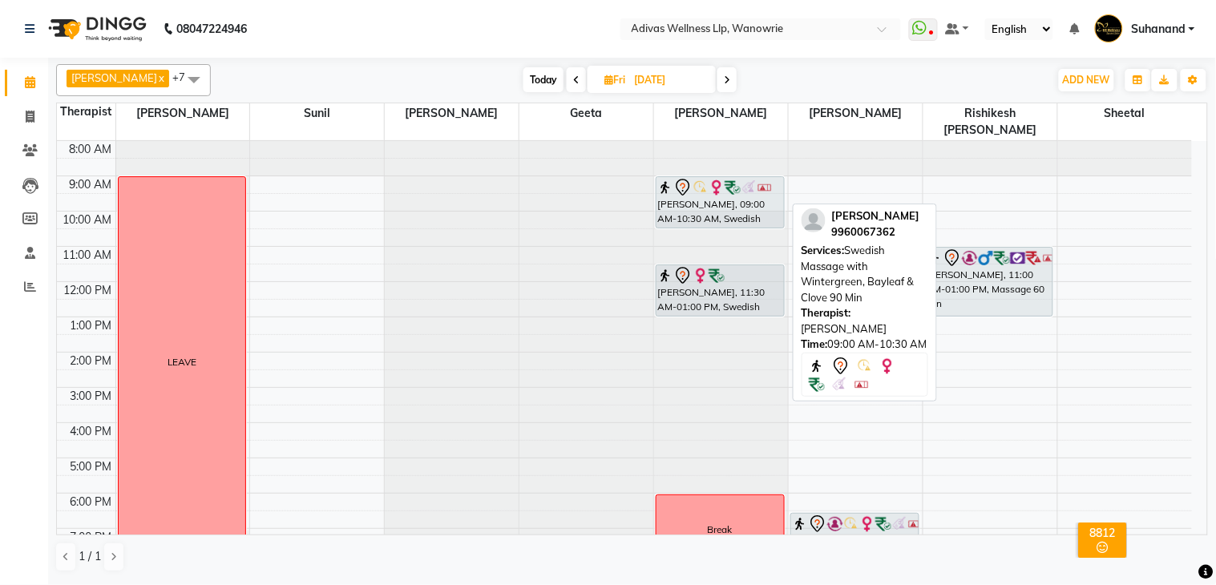
click at [731, 180] on img at bounding box center [733, 188] width 16 height 16
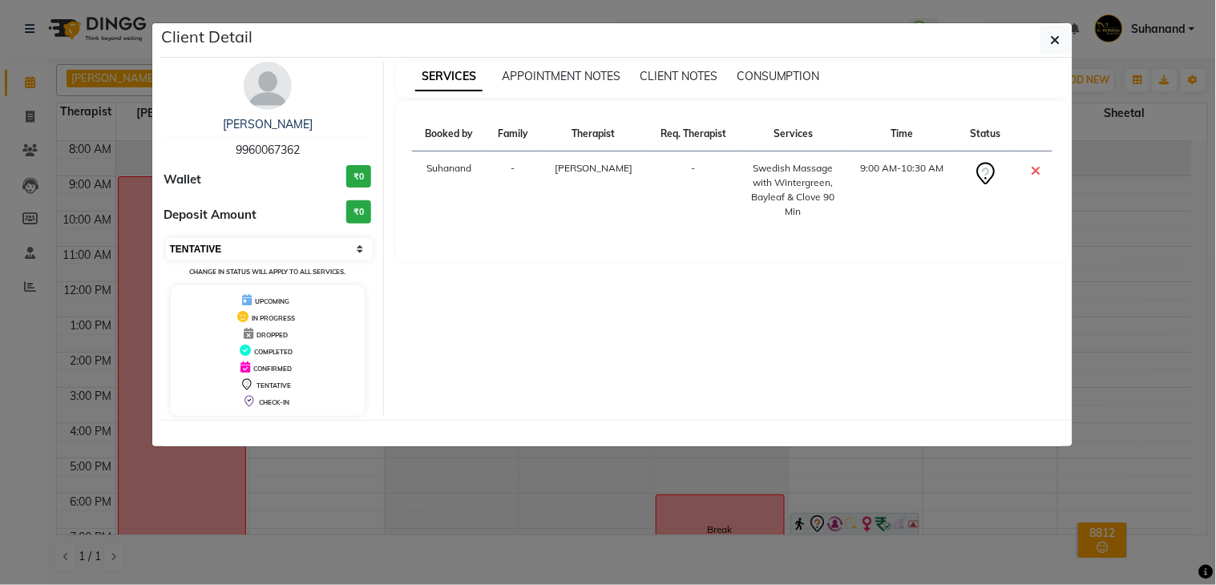
click at [348, 251] on select "Select CONFIRMED TENTATIVE" at bounding box center [270, 249] width 208 height 22
select select "6"
click at [166, 238] on select "Select CONFIRMED TENTATIVE" at bounding box center [270, 249] width 208 height 22
click at [740, 300] on div "SERVICES APPOINTMENT NOTES CLIENT NOTES CONSUMPTION Booked by Family Therapist …" at bounding box center [732, 239] width 697 height 354
click at [1048, 40] on button "button" at bounding box center [1055, 40] width 30 height 30
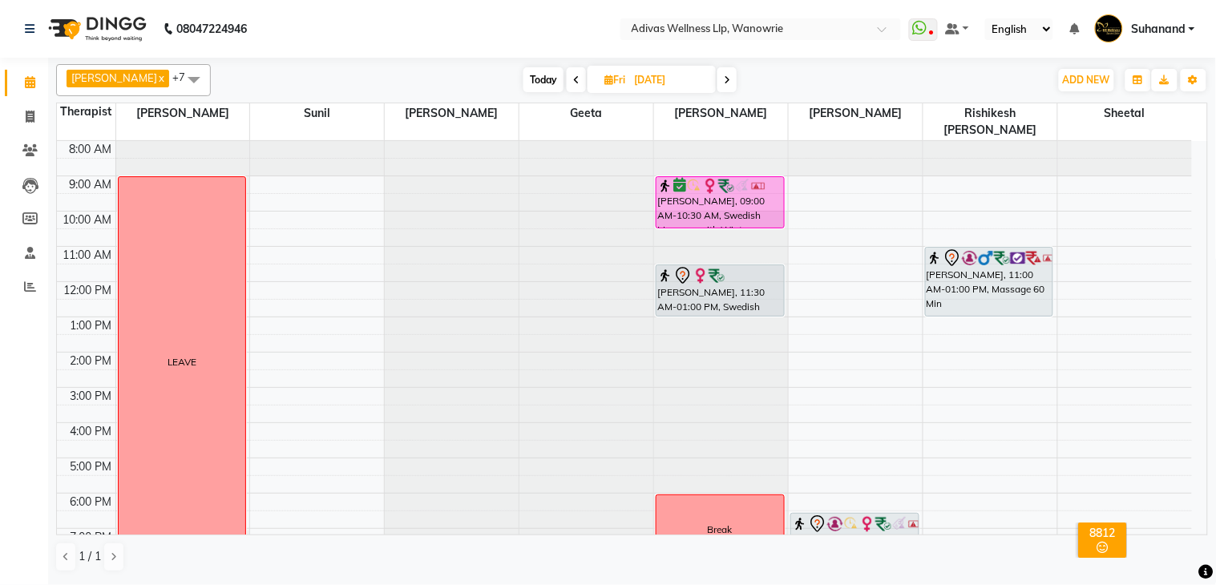
click at [546, 22] on nav "08047224946 Select Location × Adivas Wellness Llp, Wanowrie WhatsApp Status ✕ S…" at bounding box center [608, 29] width 1216 height 58
click at [537, 22] on nav "08047224946 Select Location × Adivas Wellness Llp, Wanowrie WhatsApp Status ✕ S…" at bounding box center [608, 29] width 1216 height 58
click at [521, 25] on nav "08047224946 Select Location × Adivas Wellness Llp, Wanowrie WhatsApp Status ✕ S…" at bounding box center [608, 29] width 1216 height 58
click at [653, 76] on input "[DATE]" at bounding box center [669, 80] width 80 height 24
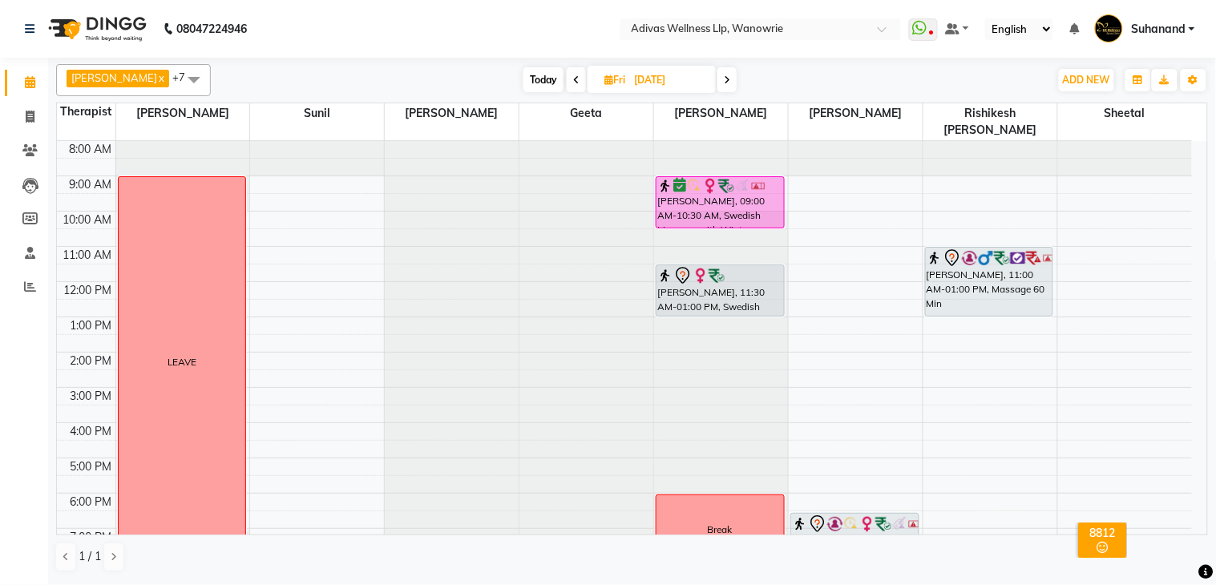
select select "9"
select select "2025"
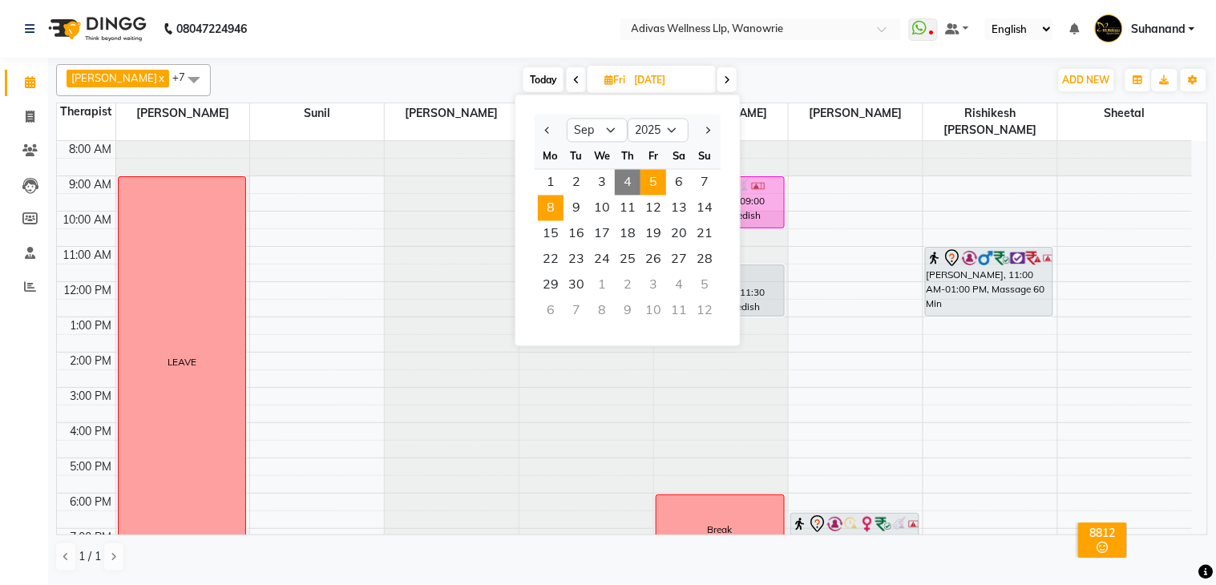
click at [547, 211] on span "8" at bounding box center [551, 209] width 26 height 26
type input "[DATE]"
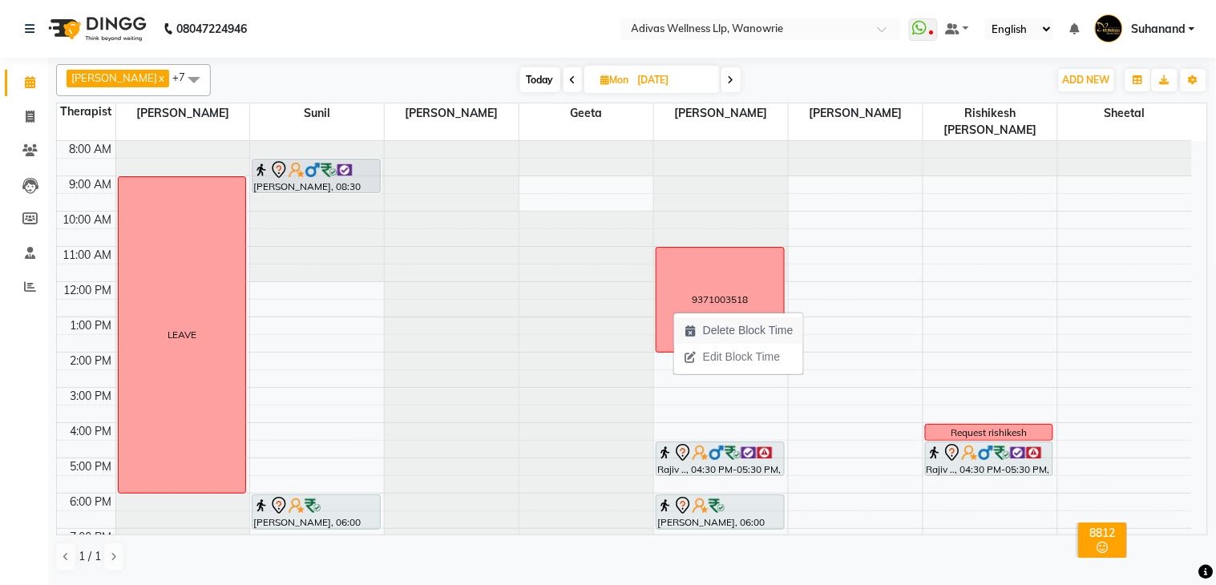
click at [716, 332] on span "Delete Block Time" at bounding box center [748, 330] width 91 height 17
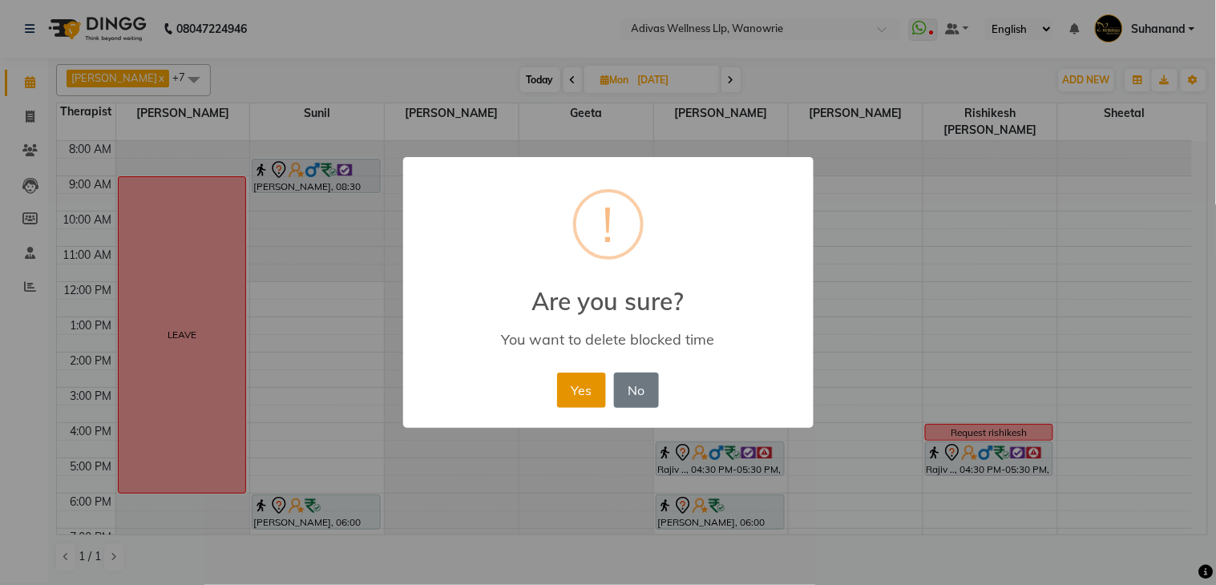
click at [593, 390] on button "Yes" at bounding box center [581, 390] width 49 height 35
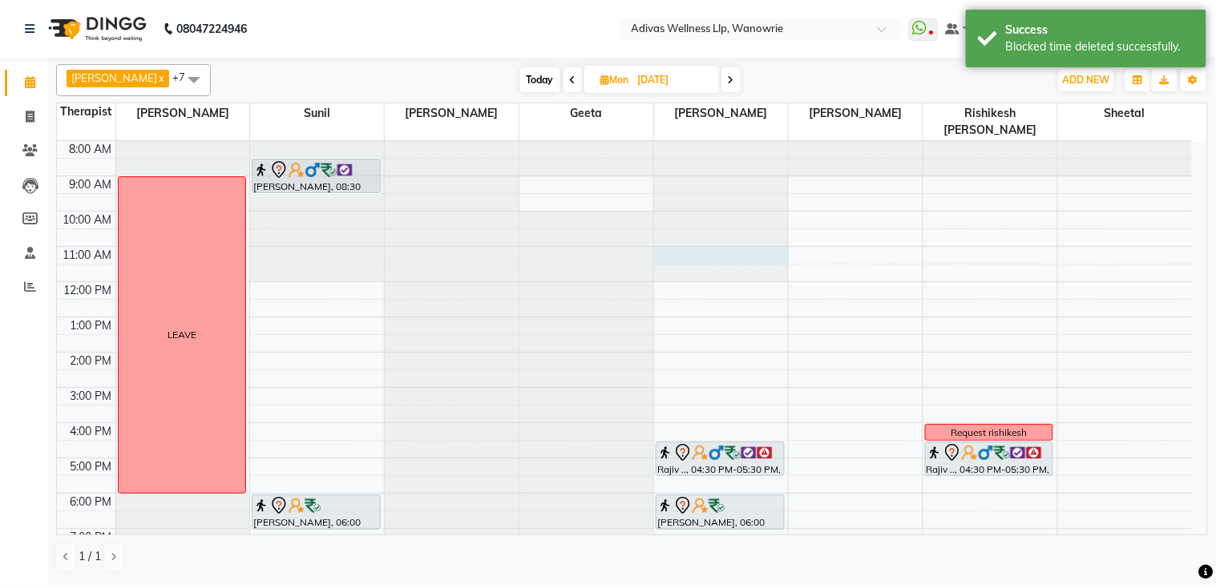
click at [690, 141] on div at bounding box center [721, 141] width 134 height 0
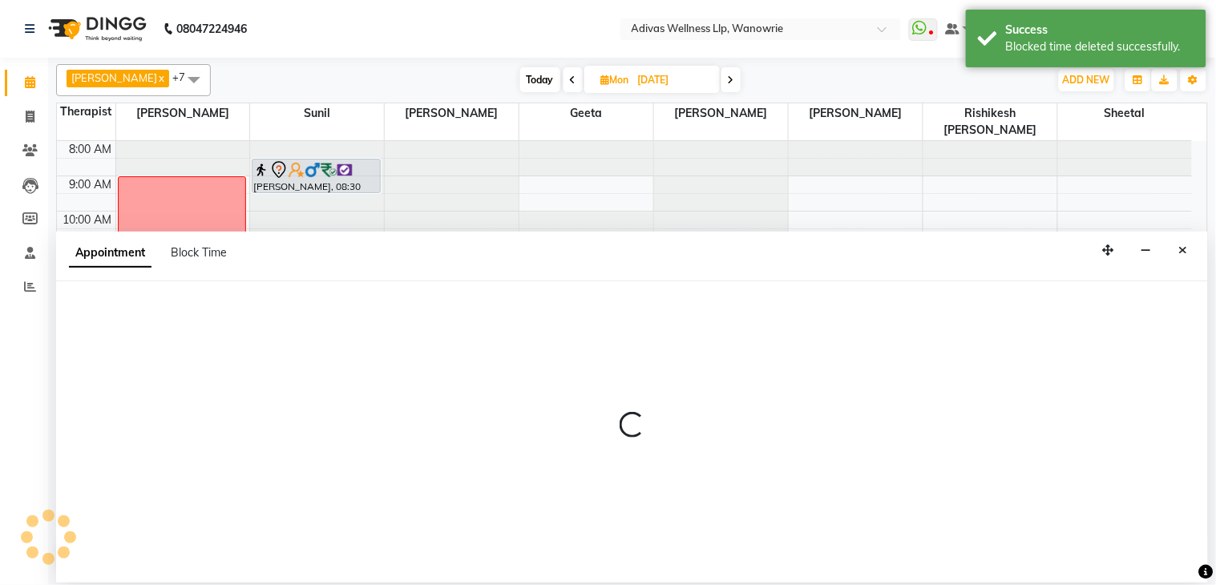
select select "18769"
select select "660"
select select "tentative"
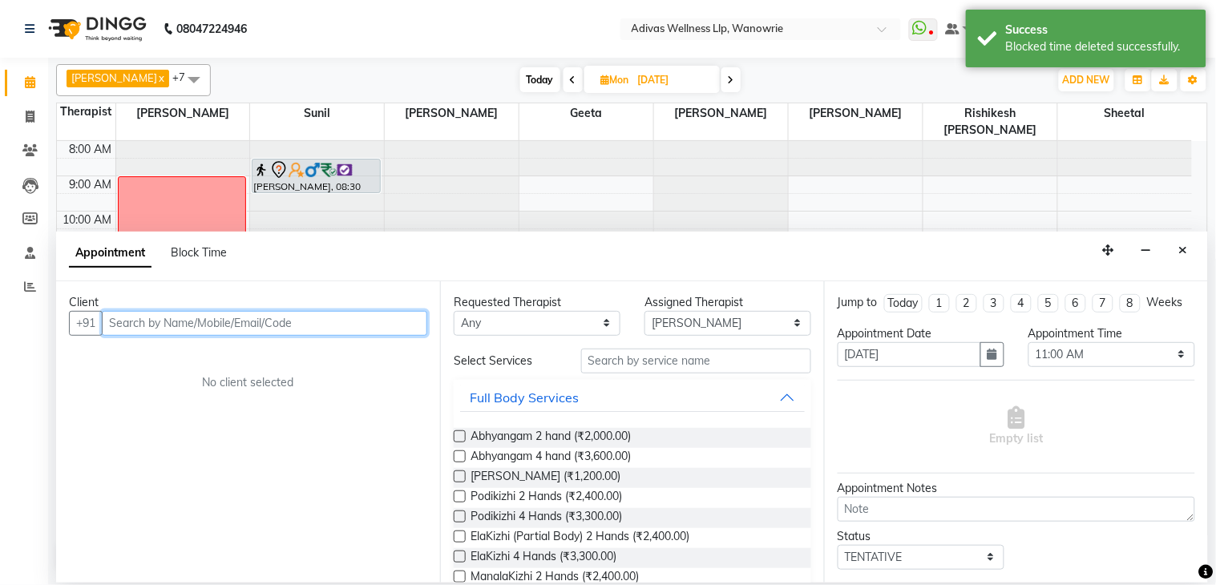
paste input "93710 03518"
drag, startPoint x: 148, startPoint y: 321, endPoint x: 179, endPoint y: 361, distance: 50.3
click at [149, 321] on input "93710 03518" at bounding box center [231, 323] width 259 height 25
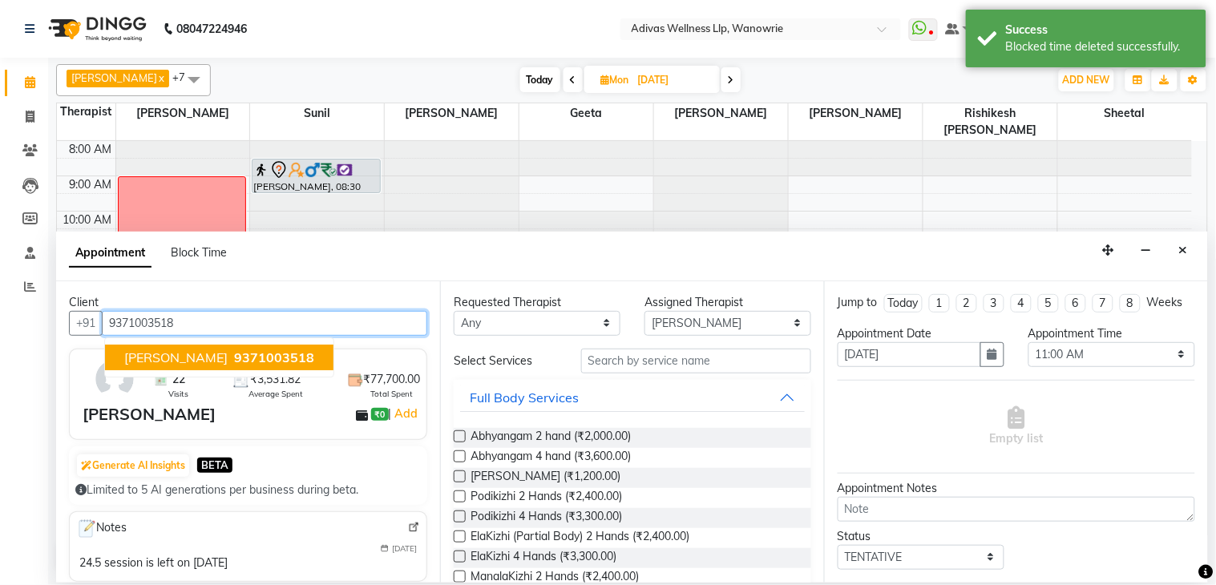
click at [269, 354] on span "9371003518" at bounding box center [274, 357] width 80 height 16
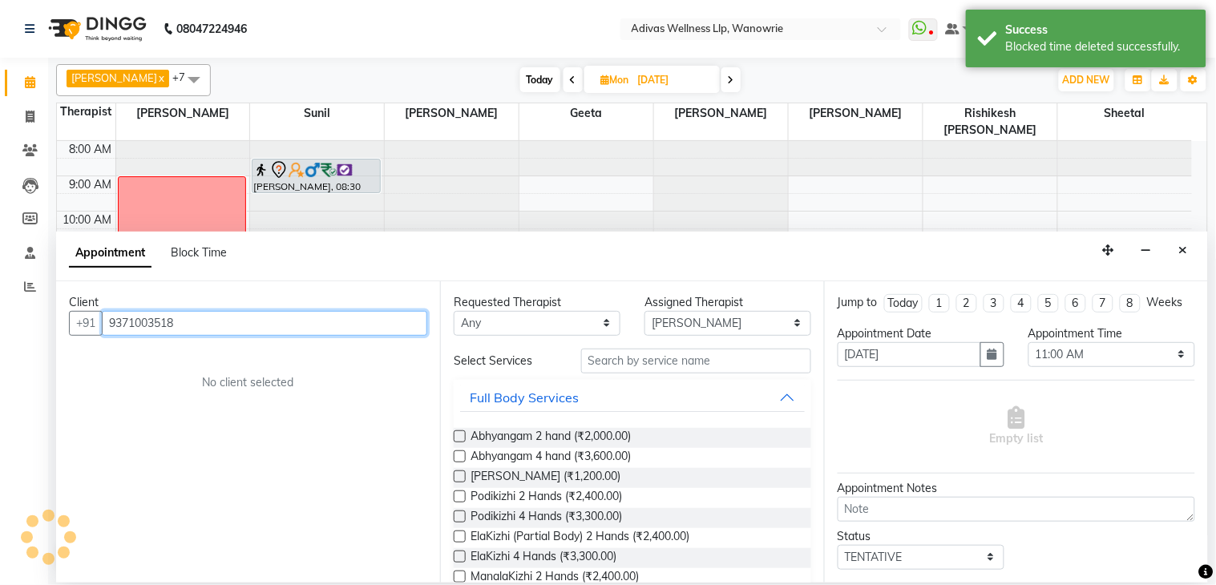
type input "9371003518"
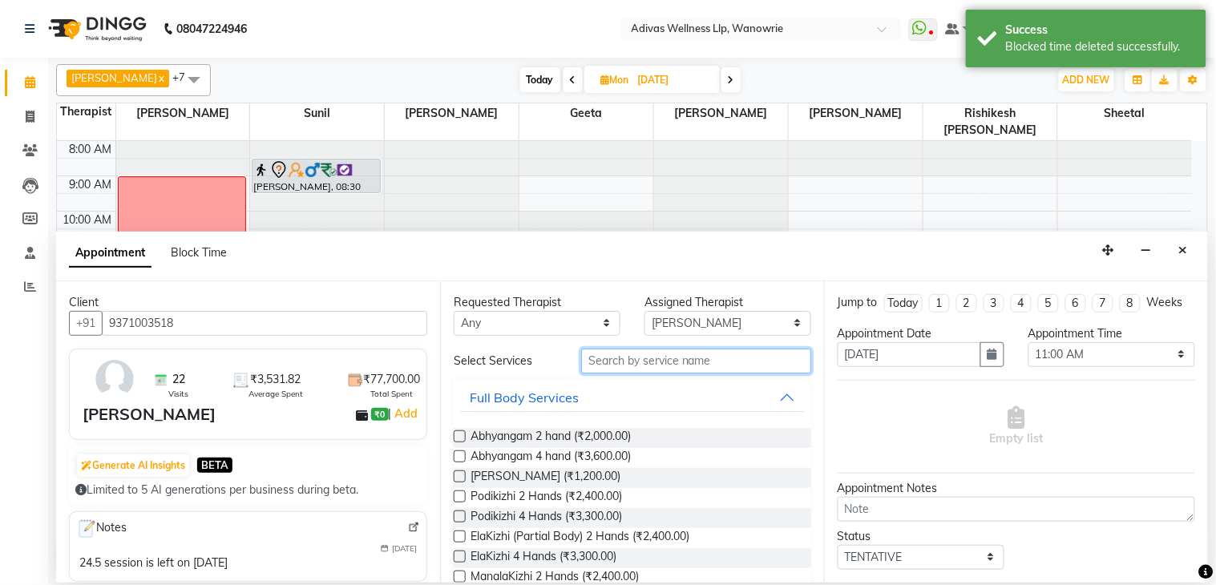
click at [604, 366] on input "text" at bounding box center [696, 361] width 230 height 25
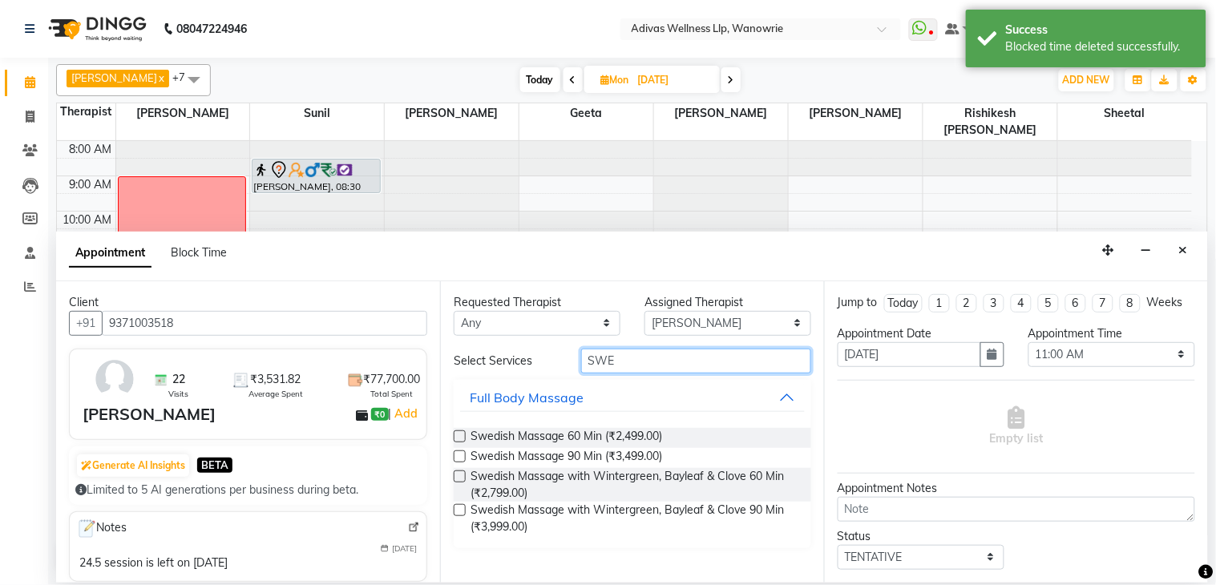
type input "SWE"
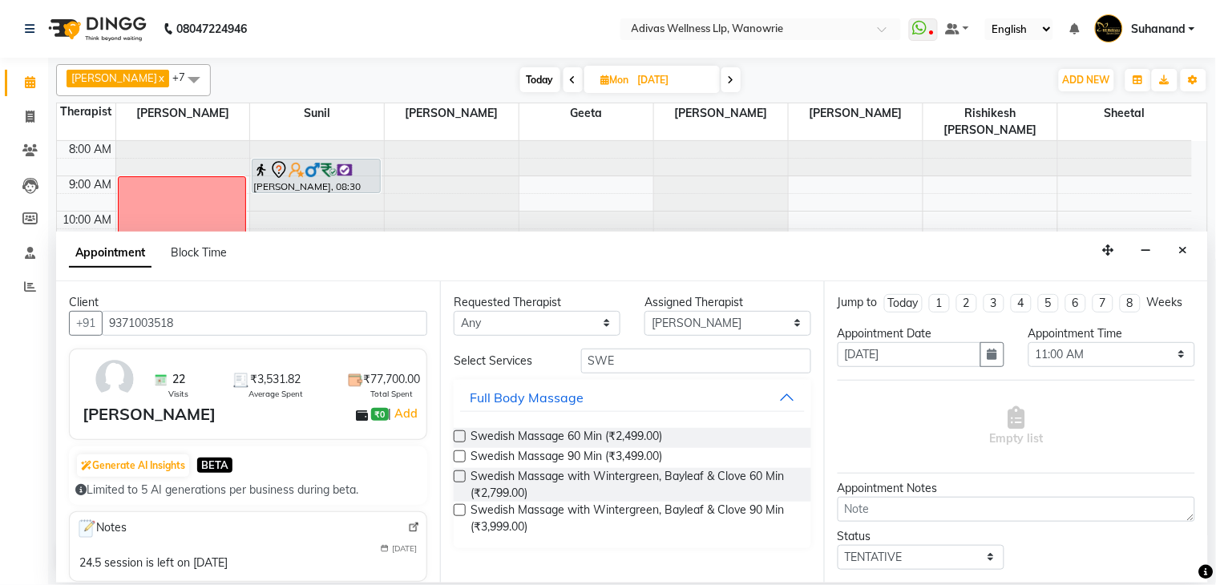
click at [459, 509] on label at bounding box center [460, 510] width 12 height 12
click at [459, 509] on input "checkbox" at bounding box center [459, 512] width 10 height 10
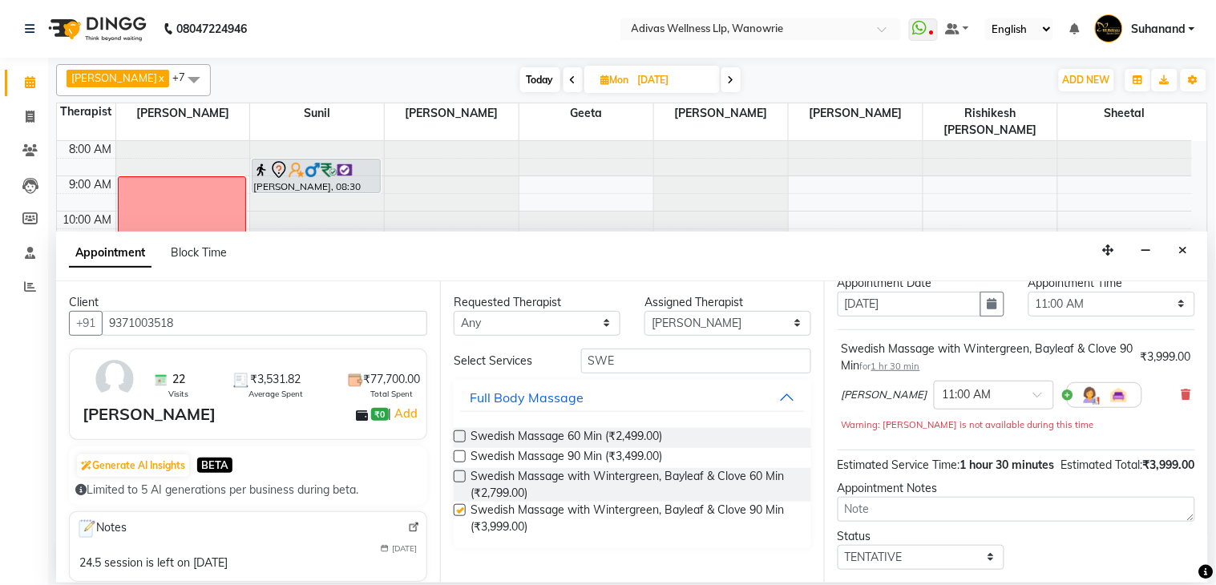
checkbox input "false"
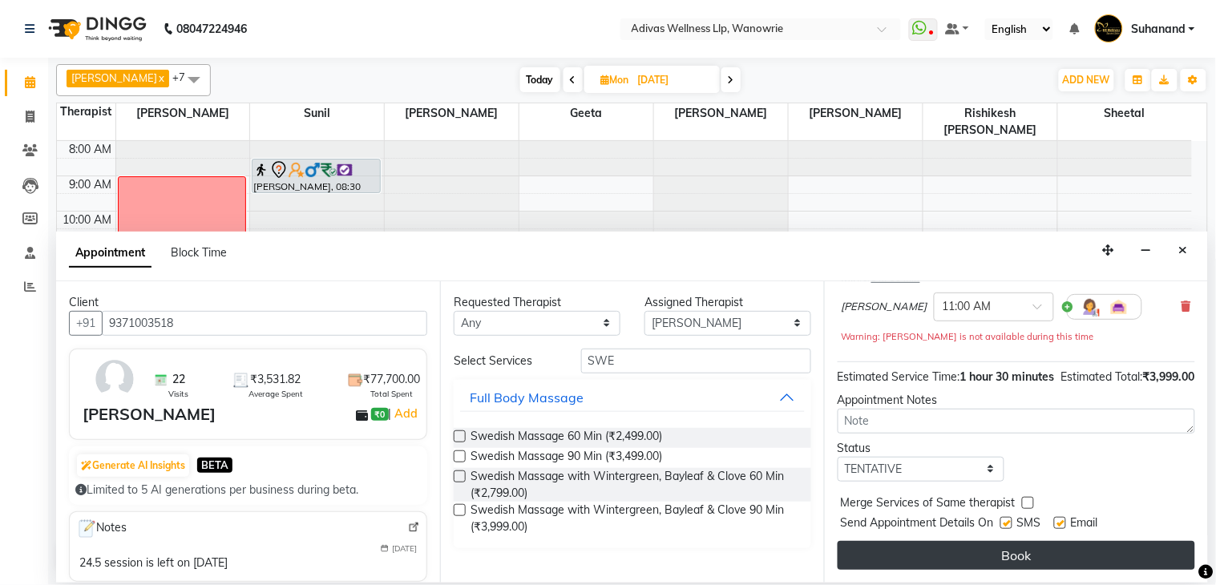
click at [991, 542] on button "Book" at bounding box center [1017, 555] width 358 height 29
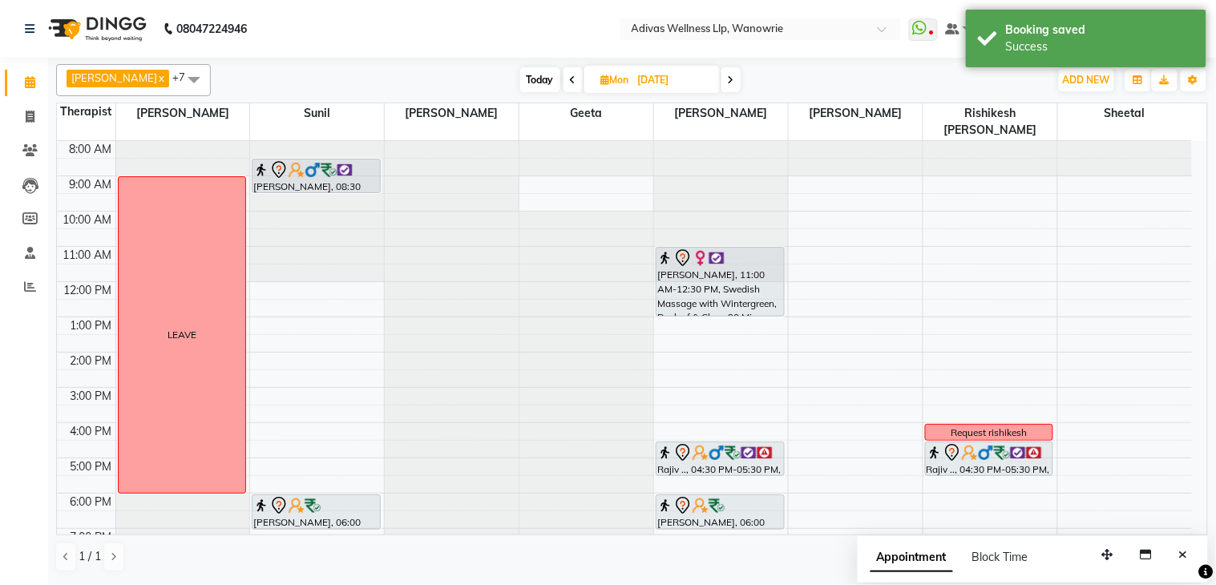
drag, startPoint x: 710, startPoint y: 281, endPoint x: 710, endPoint y: 290, distance: 9.6
click at [710, 290] on div "Hyacinth Rego, 11:00 AM-12:30 PM, Swedish Massage with Wintergreen, Bayleaf & C…" at bounding box center [721, 370] width 134 height 458
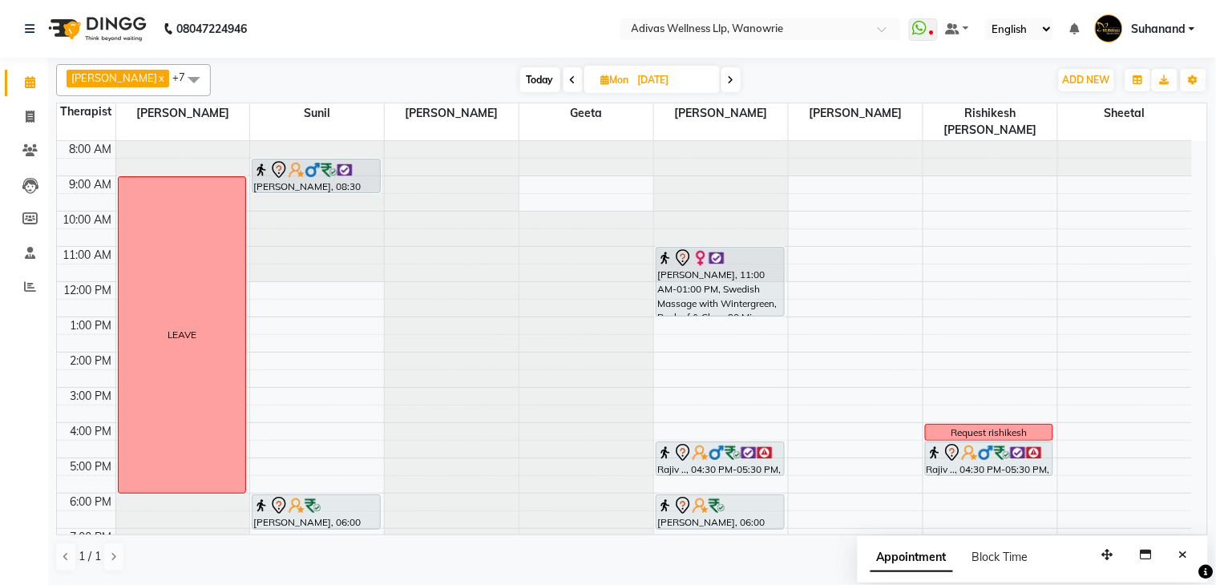
click at [521, 73] on span "Today" at bounding box center [540, 79] width 40 height 25
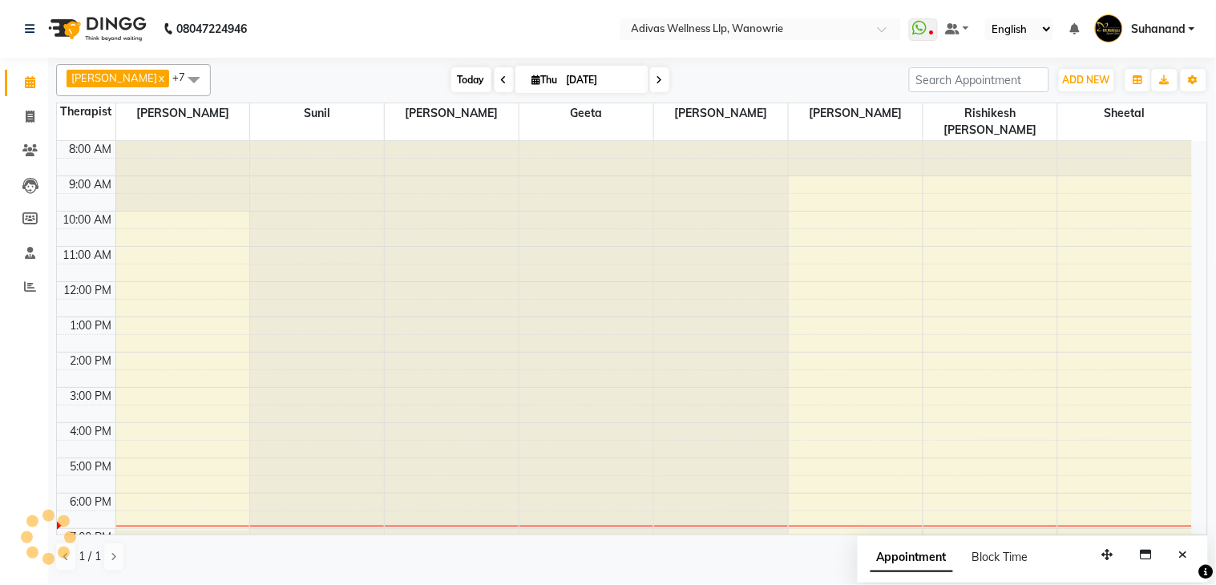
scroll to position [51, 0]
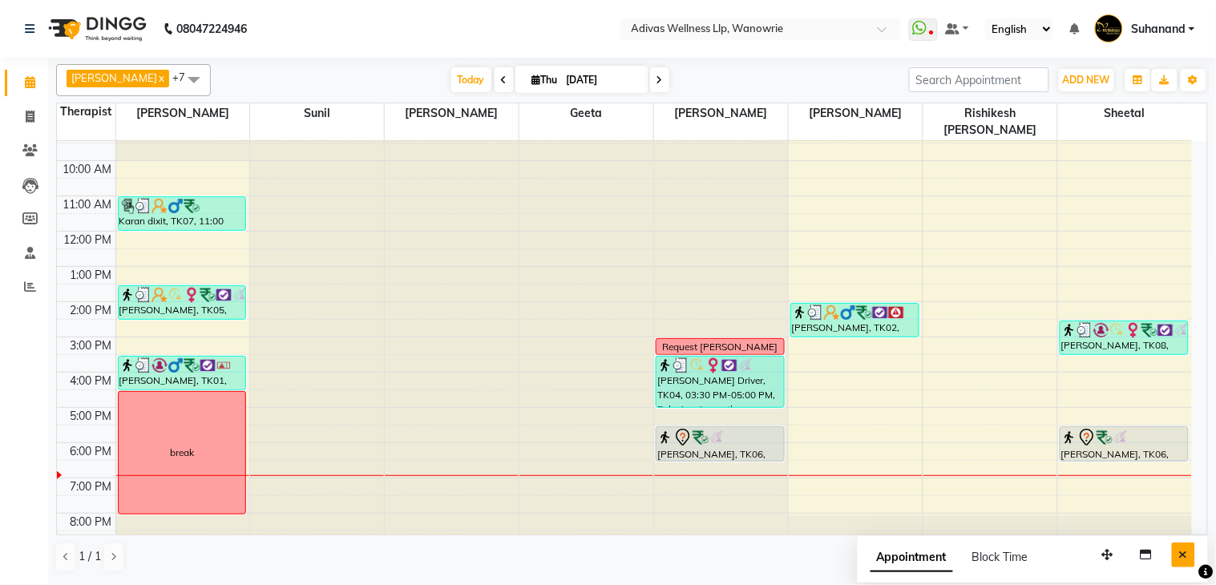
click at [1189, 554] on button "Close" at bounding box center [1183, 555] width 23 height 25
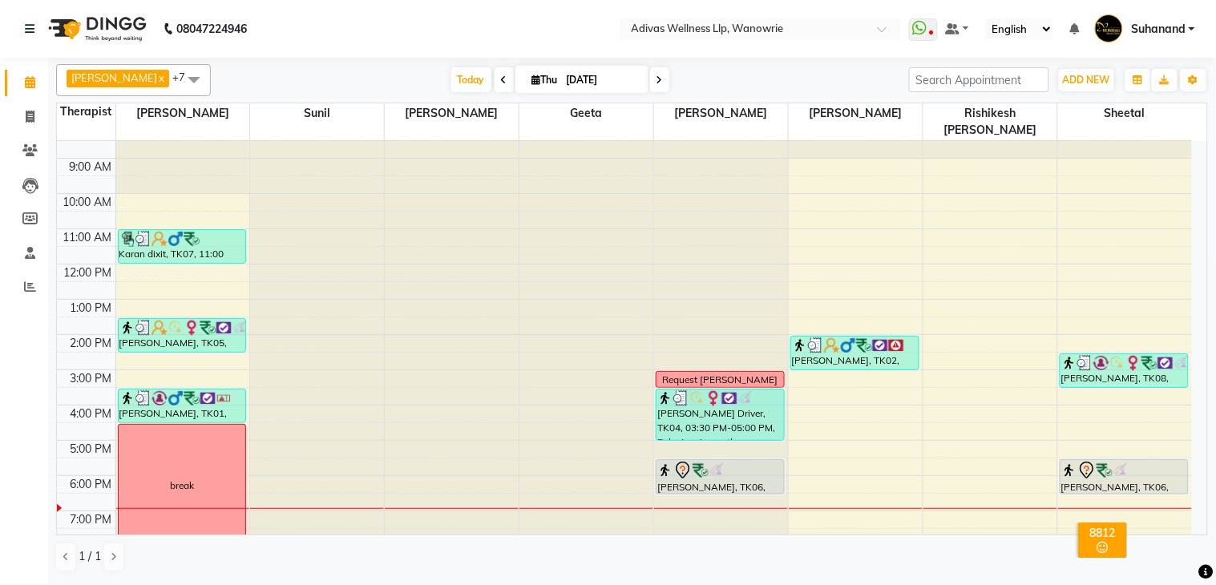
scroll to position [0, 0]
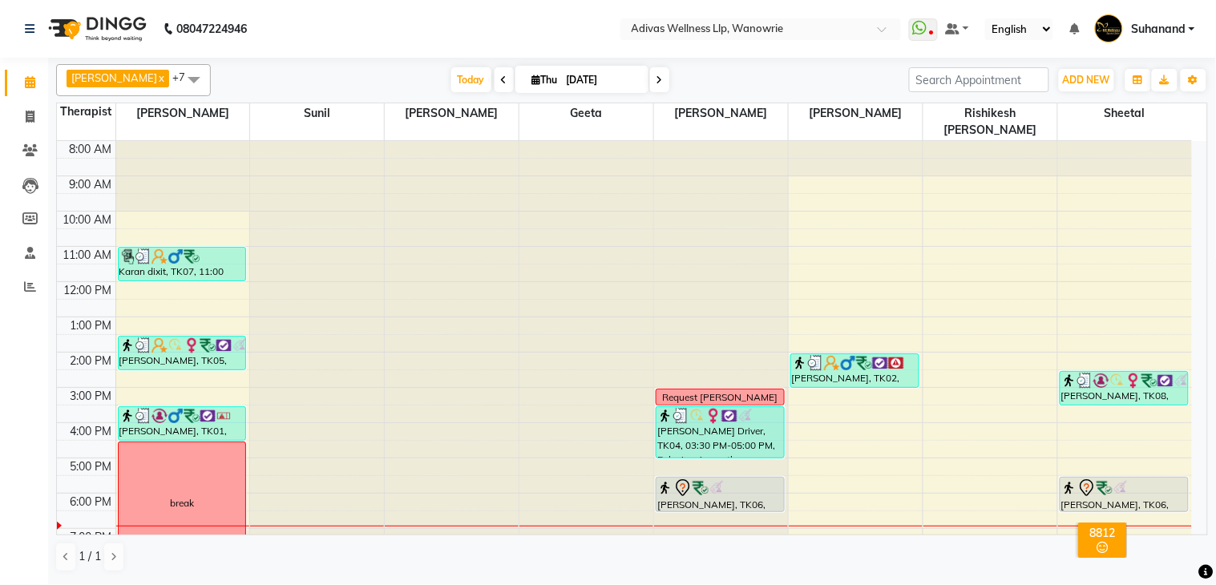
click at [657, 78] on icon at bounding box center [660, 80] width 6 height 10
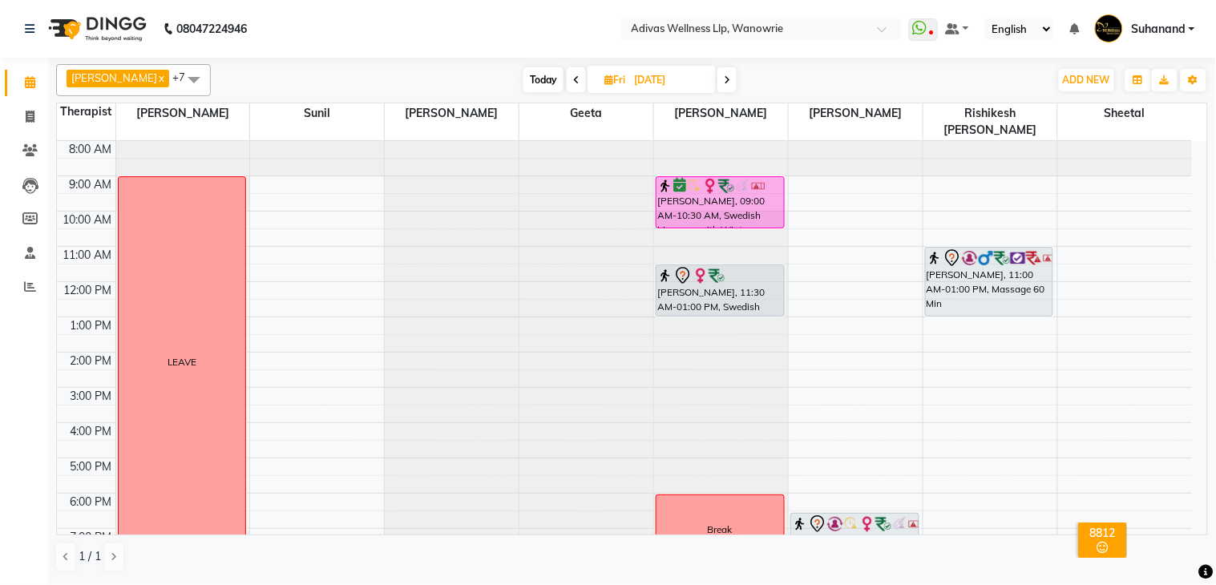
click at [507, 30] on nav "08047224946 Select Location × Adivas Wellness Llp, Wanowrie WhatsApp Status ✕ S…" at bounding box center [608, 29] width 1216 height 58
click at [532, 81] on span "Today" at bounding box center [543, 79] width 40 height 25
type input "[DATE]"
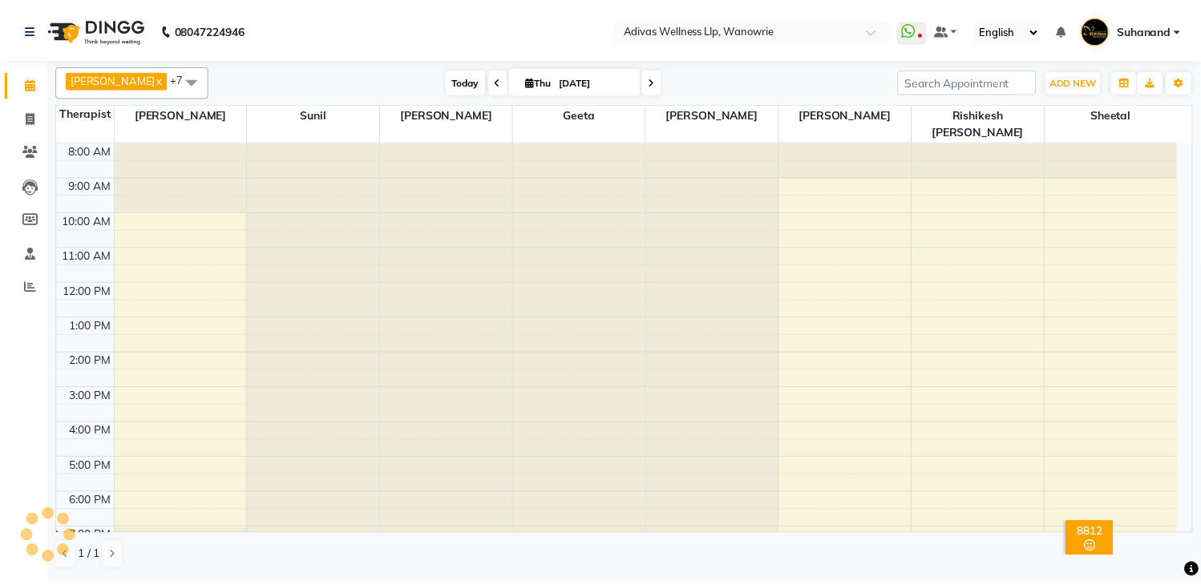
scroll to position [51, 0]
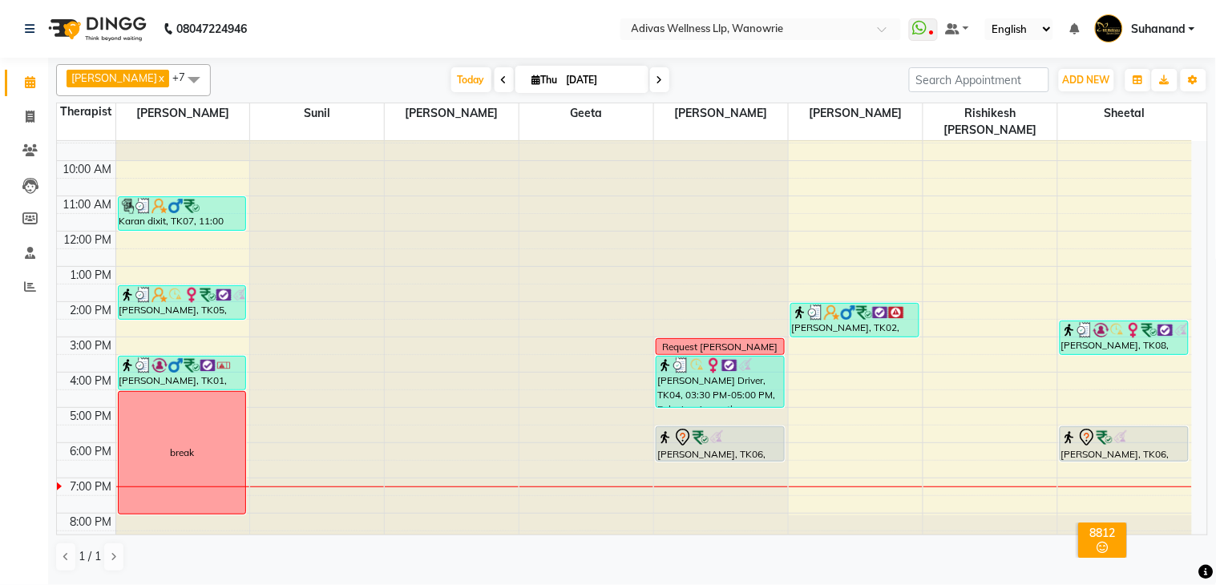
click at [455, 35] on nav "08047224946 Select Location × Adivas Wellness Llp, Wanowrie WhatsApp Status ✕ S…" at bounding box center [608, 29] width 1216 height 58
click at [725, 458] on div at bounding box center [720, 461] width 127 height 6
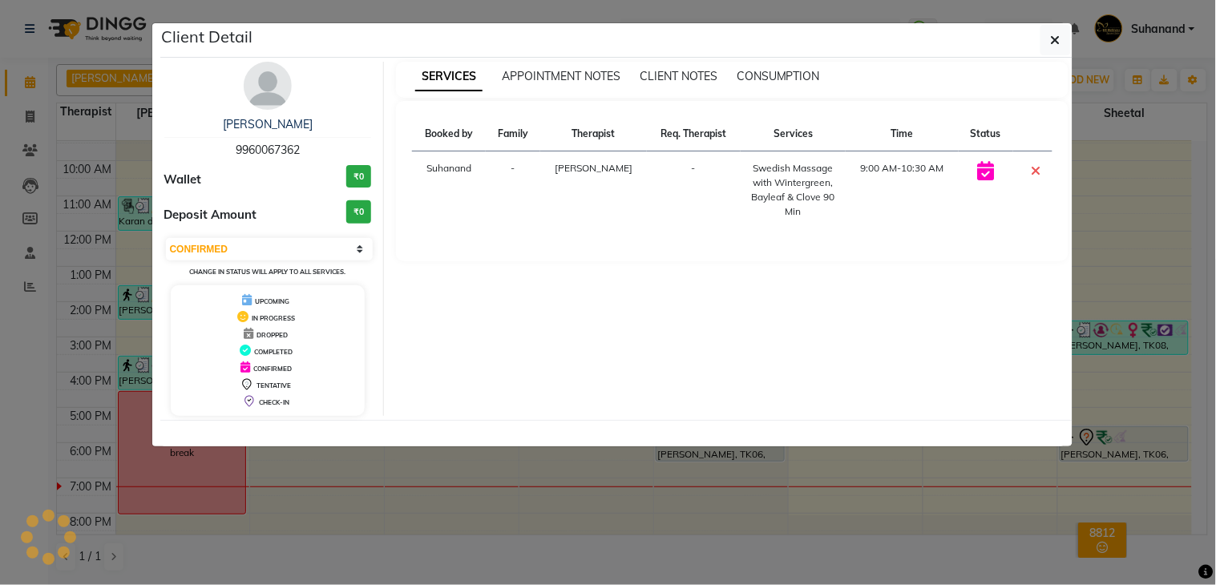
select select "7"
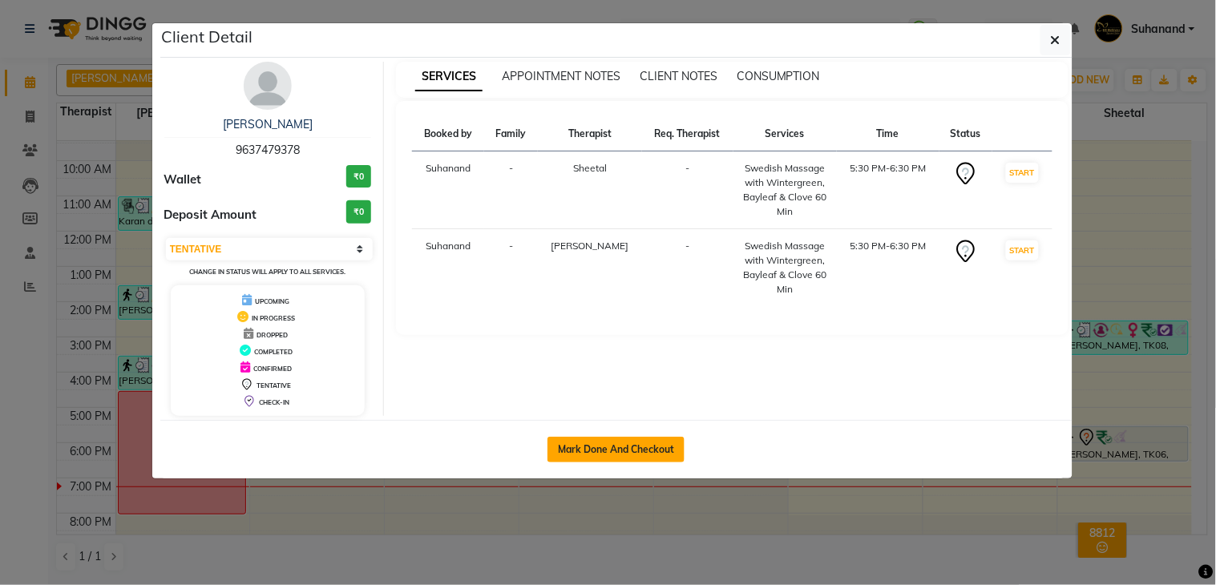
click at [628, 444] on button "Mark Done And Checkout" at bounding box center [615, 450] width 137 height 26
select select "service"
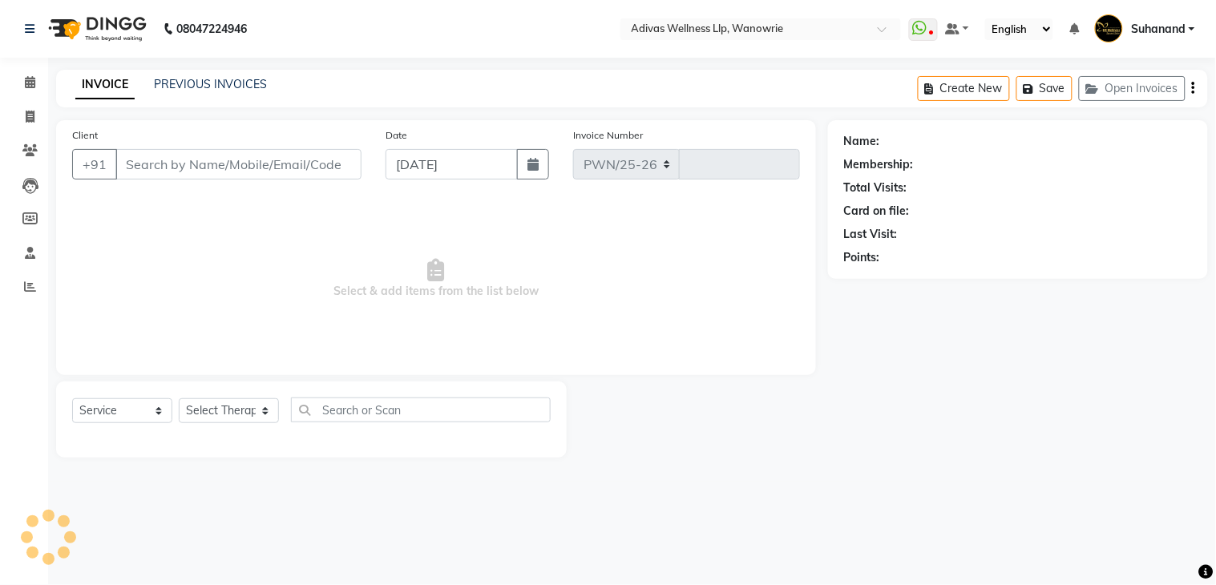
select select "4294"
type input "1700"
select select "P"
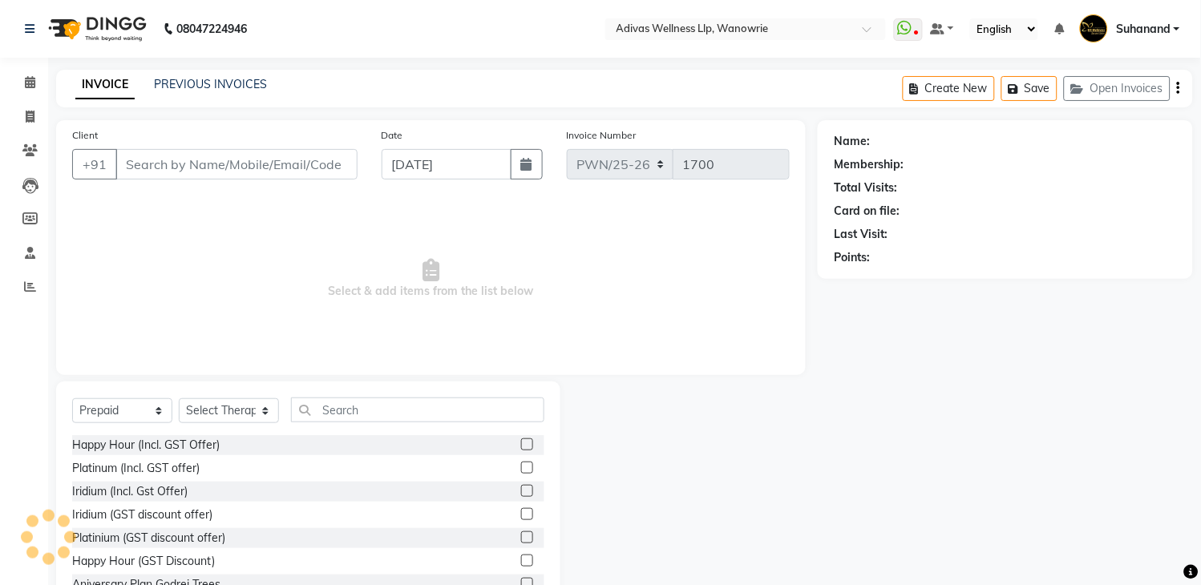
type input "9637479378"
select select "87967"
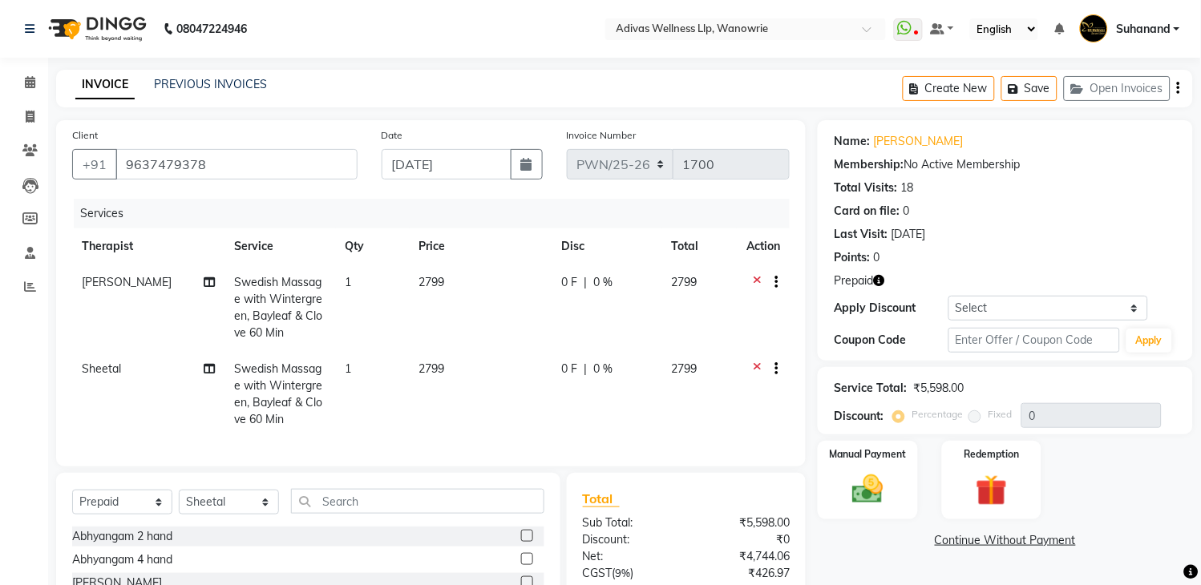
click at [268, 306] on td "Swedish Massage with Wintergreen, Bayleaf & Clove 60 Min" at bounding box center [279, 308] width 111 height 87
select select "18769"
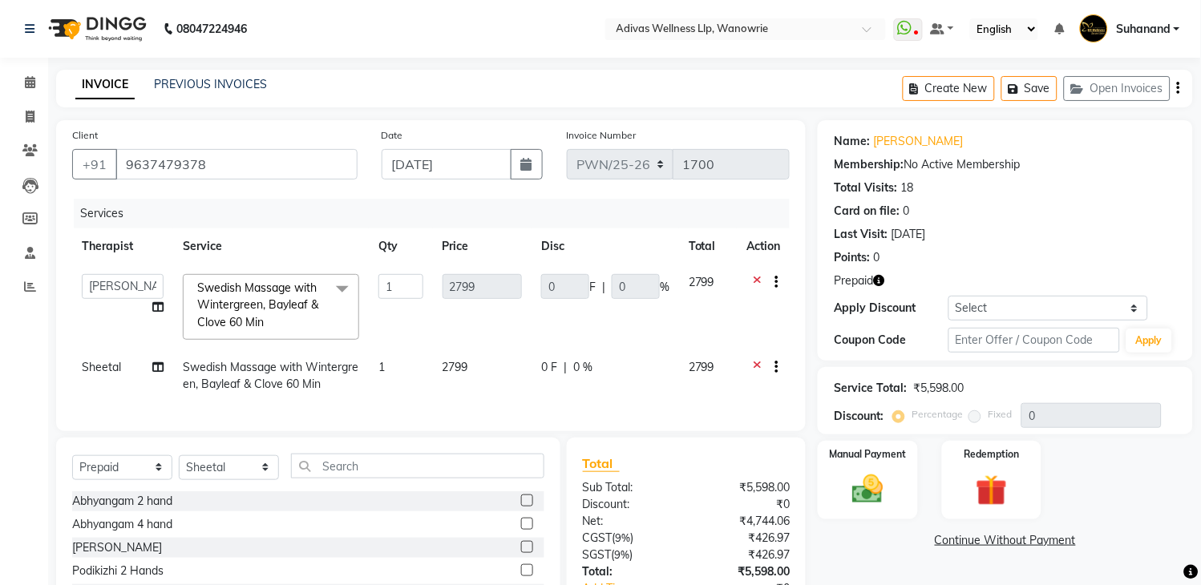
click at [340, 284] on span at bounding box center [342, 289] width 32 height 30
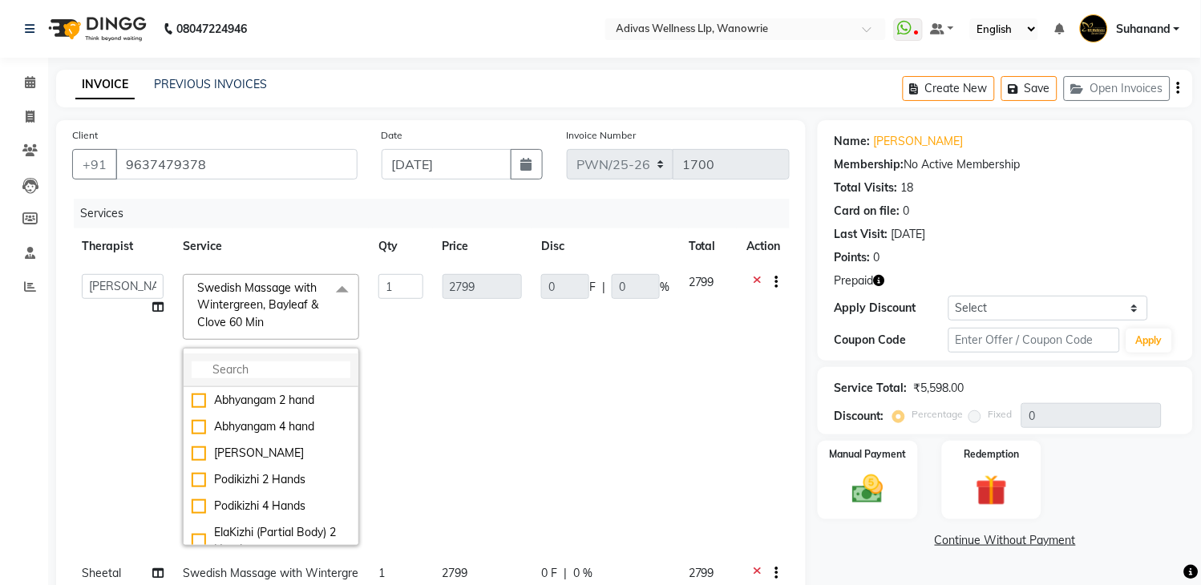
click at [310, 377] on input "multiselect-search" at bounding box center [271, 370] width 159 height 17
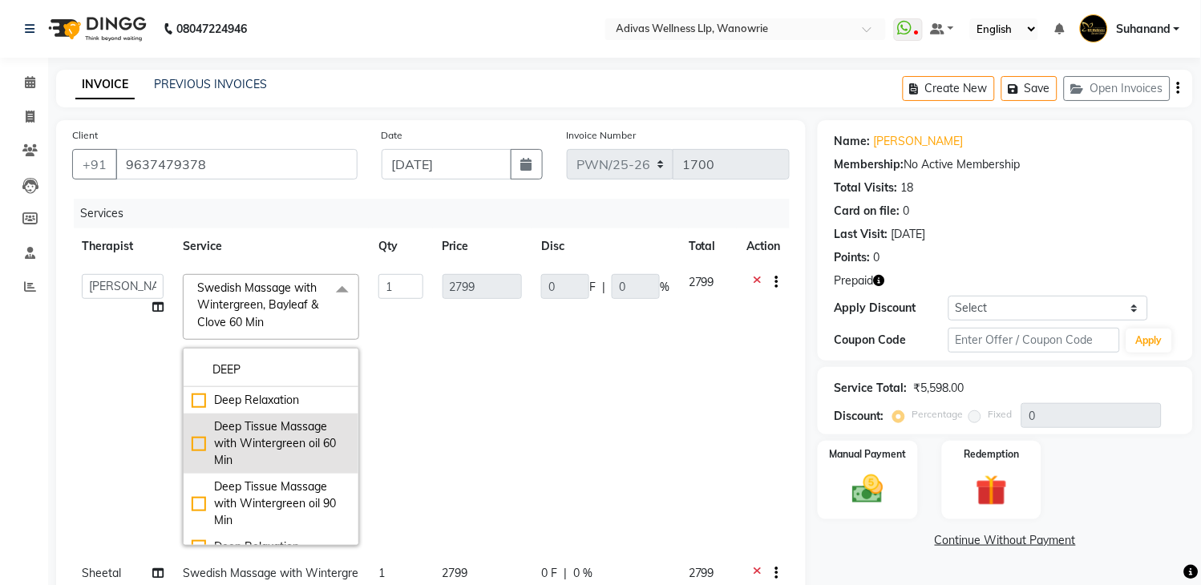
type input "DEEP"
click at [192, 444] on div "Deep Tissue Massage with Wintergreen oil 60 Min" at bounding box center [271, 443] width 159 height 51
checkbox input "true"
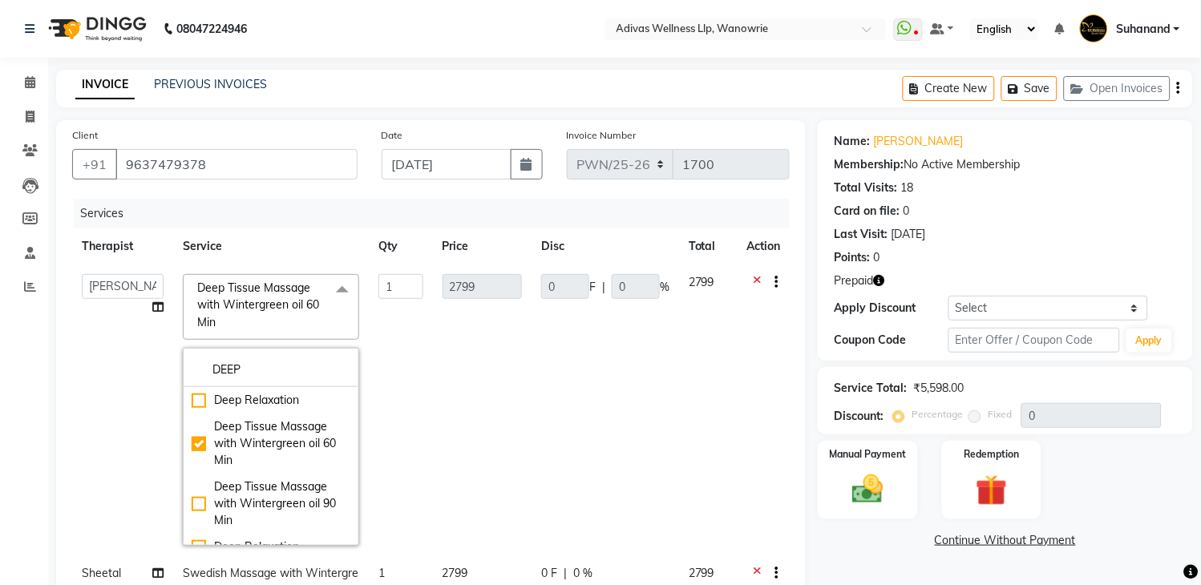
click at [572, 415] on td "0 F | 0 %" at bounding box center [604, 410] width 147 height 291
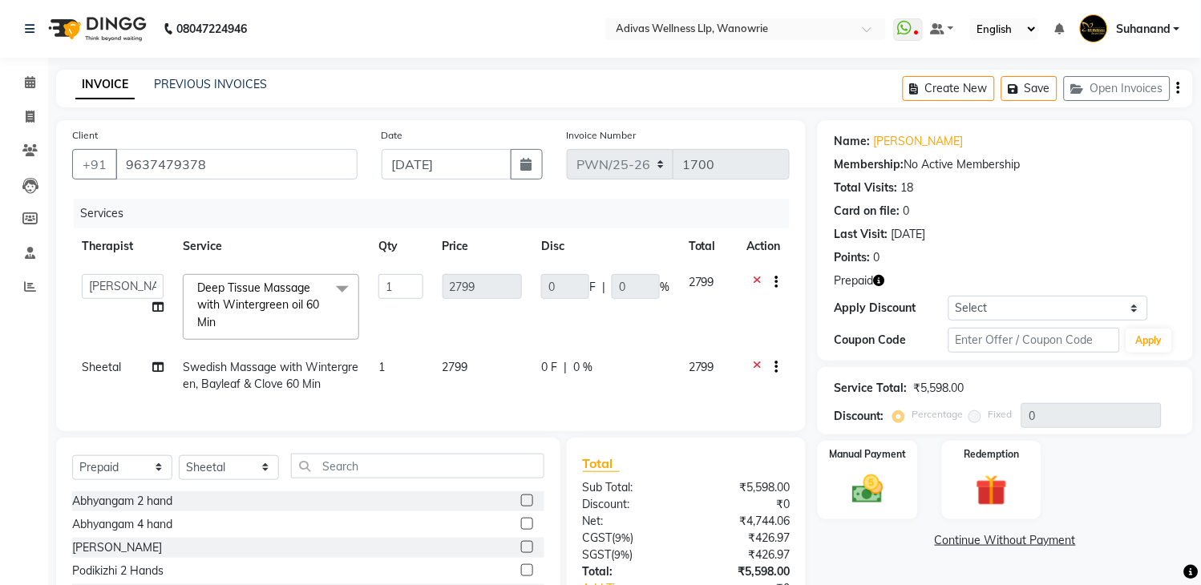
click at [303, 377] on span "Swedish Massage with Wintergreen, Bayleaf & Clove 60 Min" at bounding box center [271, 375] width 176 height 31
select select "87967"
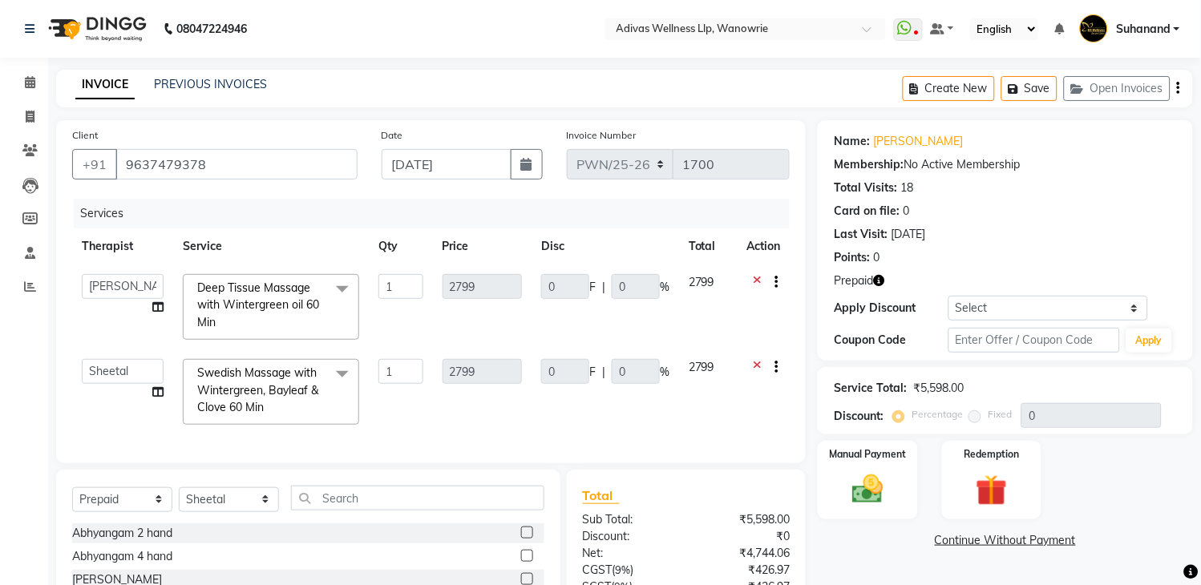
click at [337, 374] on span at bounding box center [342, 374] width 32 height 30
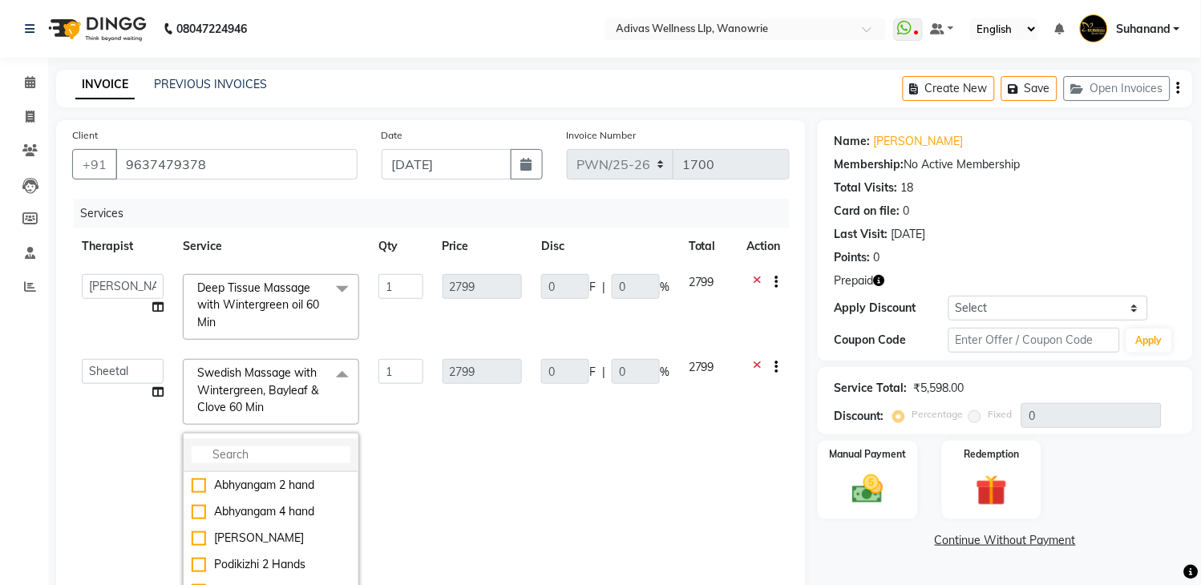
click at [298, 455] on input "multiselect-search" at bounding box center [271, 454] width 159 height 17
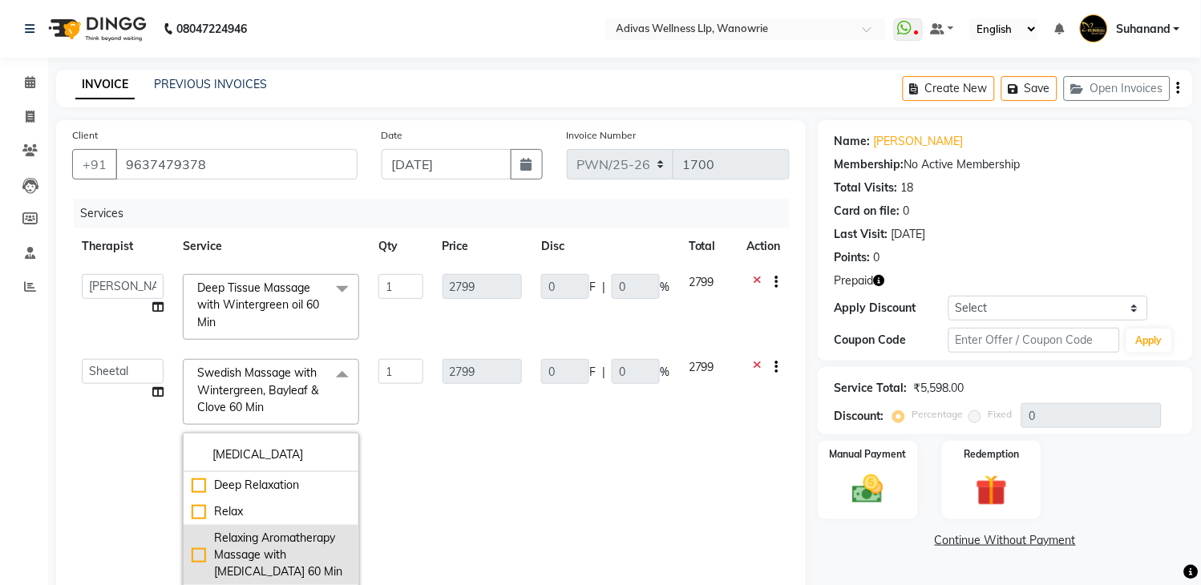
type input "RELA"
click at [198, 559] on div "Relaxing Aromatherapy Massage with [MEDICAL_DATA] 60 Min" at bounding box center [271, 555] width 159 height 51
checkbox input "true"
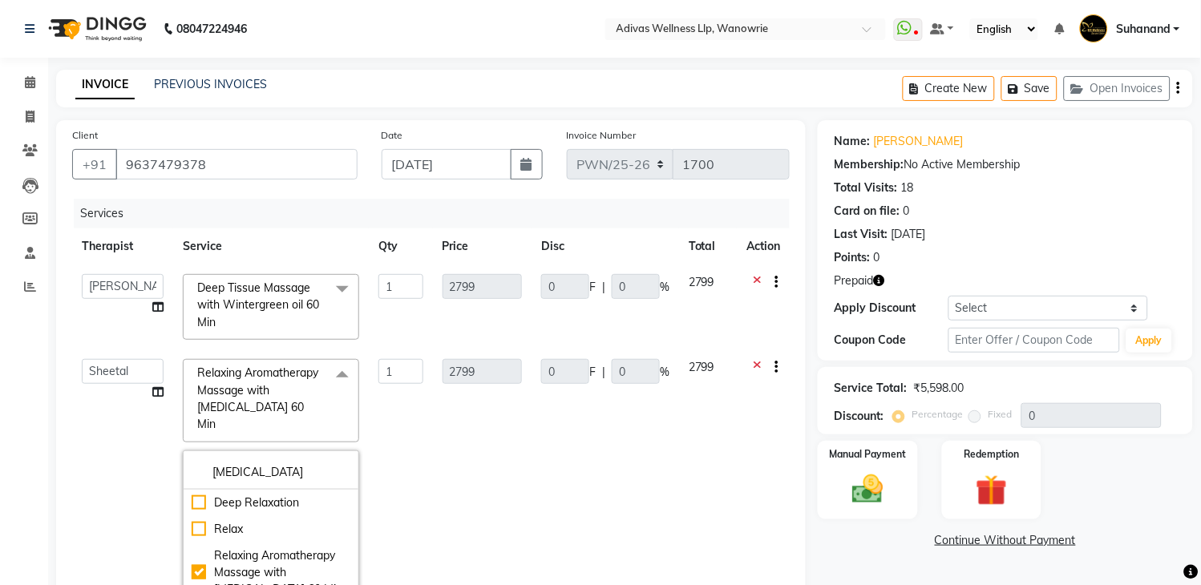
click at [604, 491] on td "0 F | 0 %" at bounding box center [604, 503] width 147 height 309
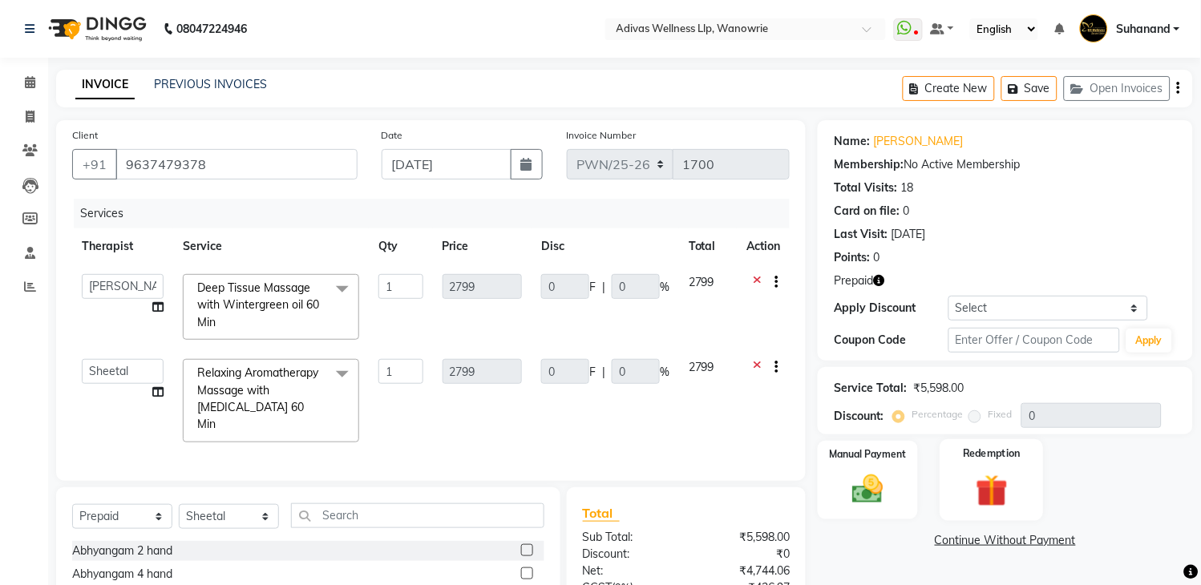
click at [973, 479] on img at bounding box center [991, 491] width 53 height 40
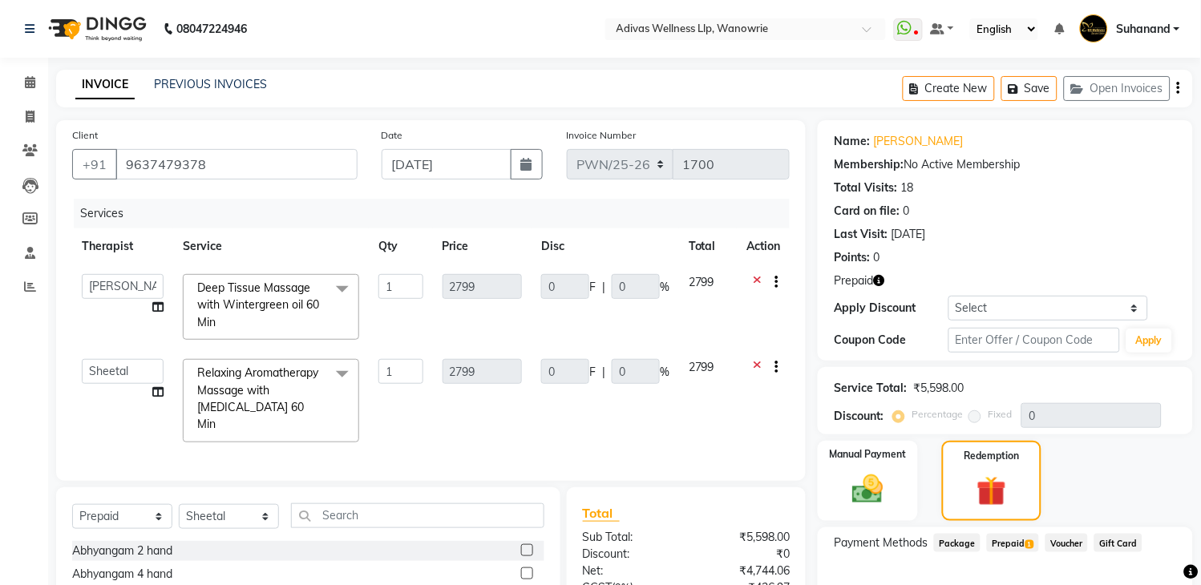
click at [1027, 543] on span "1" at bounding box center [1029, 545] width 9 height 10
click at [986, 189] on div "Total Visits: 18" at bounding box center [1005, 188] width 343 height 17
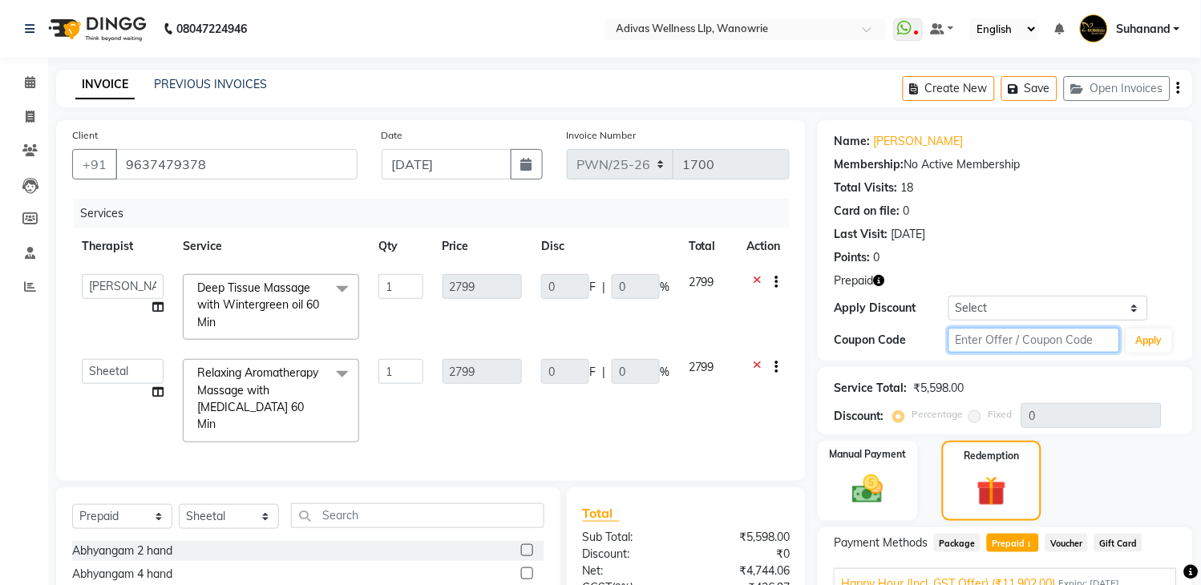
click at [986, 328] on input "text" at bounding box center [1034, 340] width 172 height 25
click at [980, 328] on input "text" at bounding box center [1034, 340] width 172 height 25
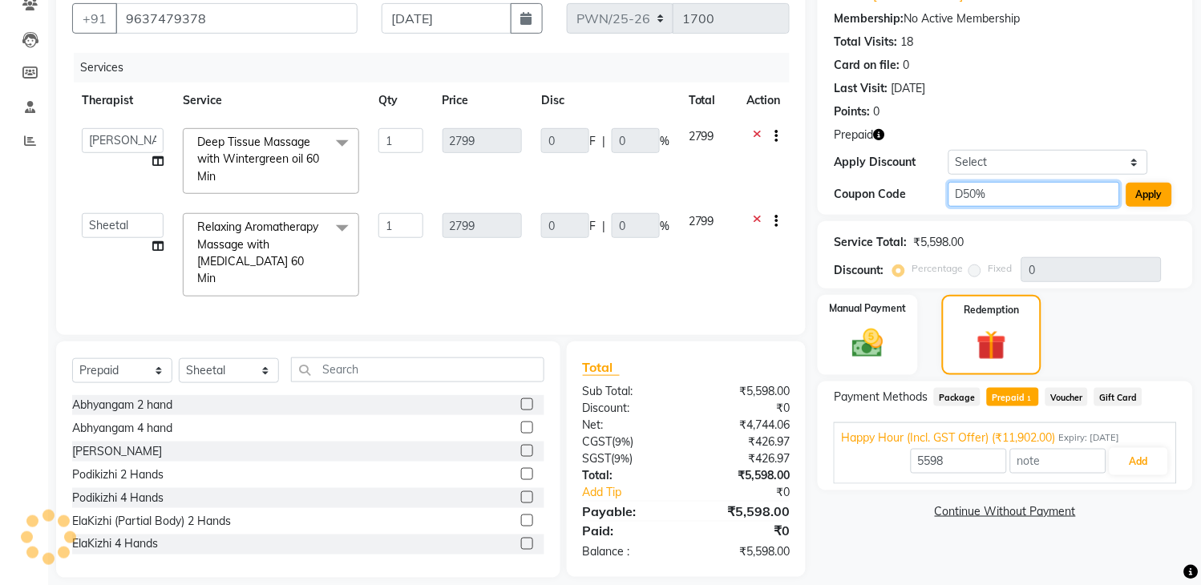
type input "D50%"
click at [1154, 197] on button "Apply" at bounding box center [1149, 195] width 46 height 24
type input "50"
type input "1399.5"
type input "50"
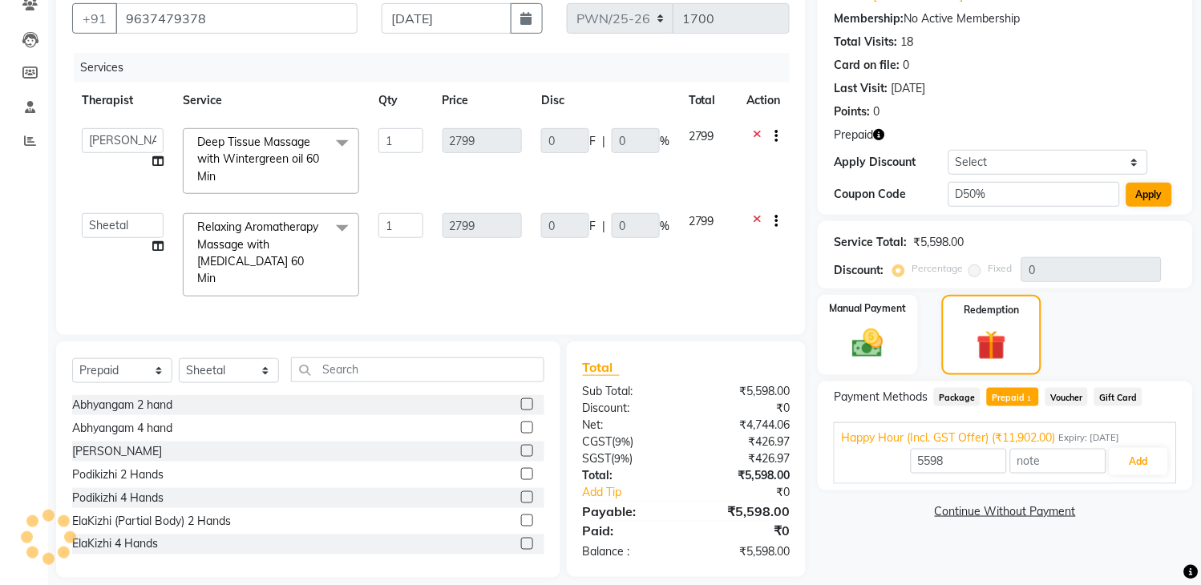
type input "1399.5"
type input "50"
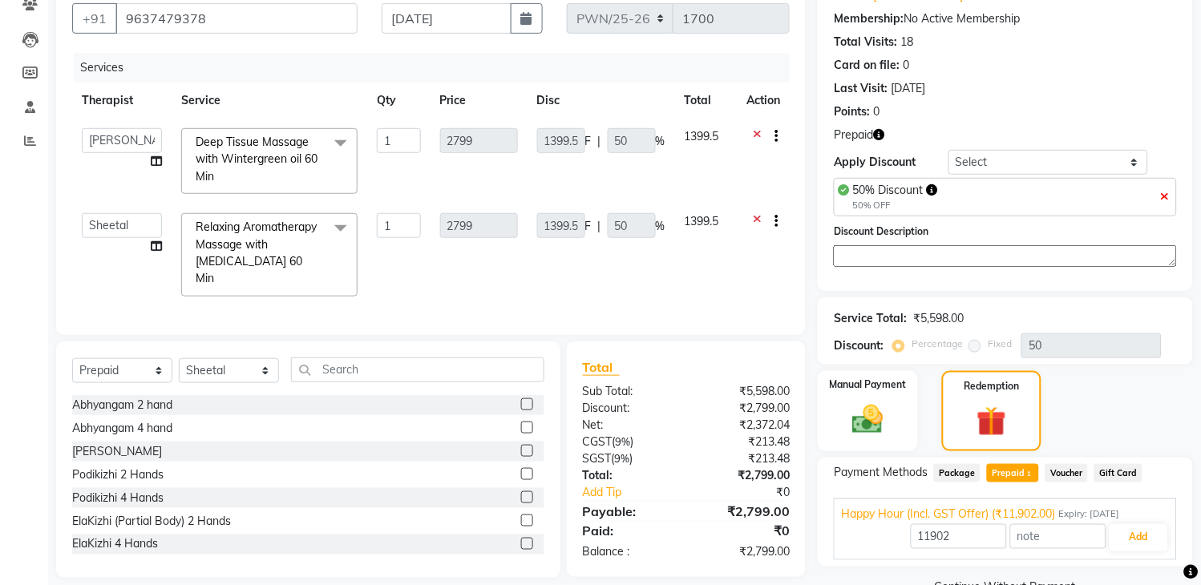
click at [960, 501] on div "Happy Hour (Incl. GST Offer) (₹11,902.00) Expiry: 02-05-2026 11902 Add" at bounding box center [1005, 530] width 343 height 62
click at [963, 524] on input "11902" at bounding box center [959, 536] width 96 height 25
click at [955, 524] on input "11902" at bounding box center [959, 536] width 96 height 25
type input "1"
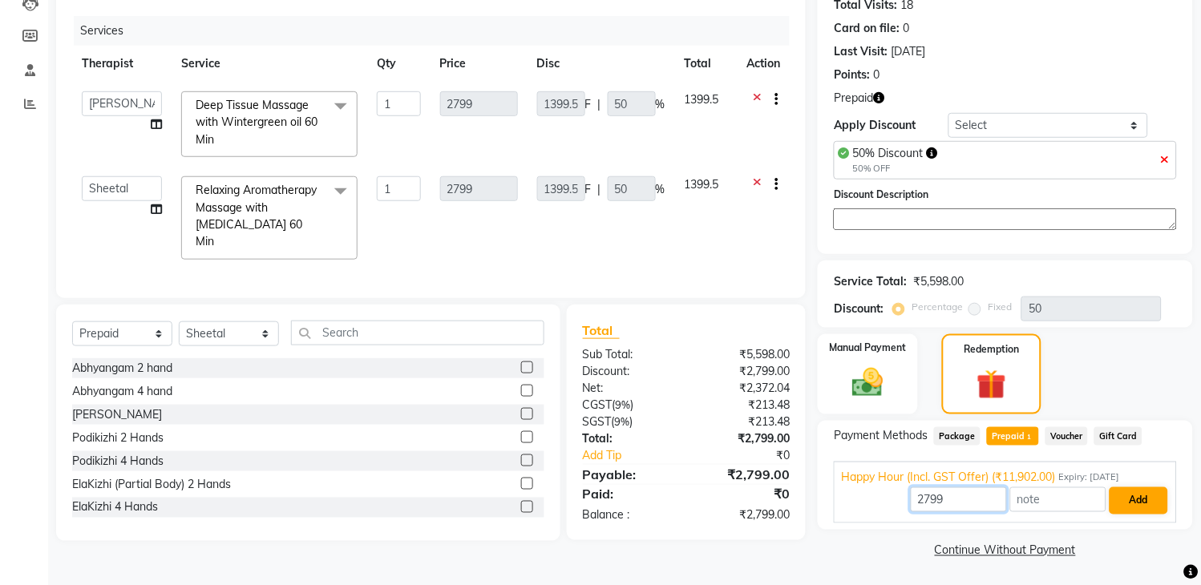
type input "2799"
click at [1144, 499] on button "Add" at bounding box center [1138, 500] width 59 height 27
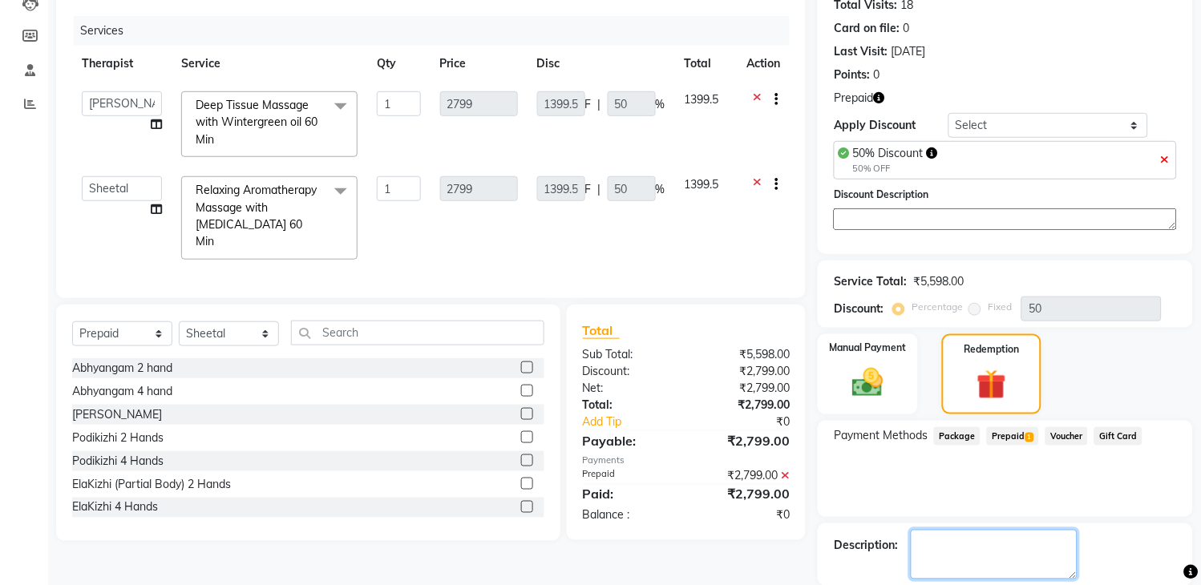
click at [999, 538] on textarea at bounding box center [994, 555] width 167 height 50
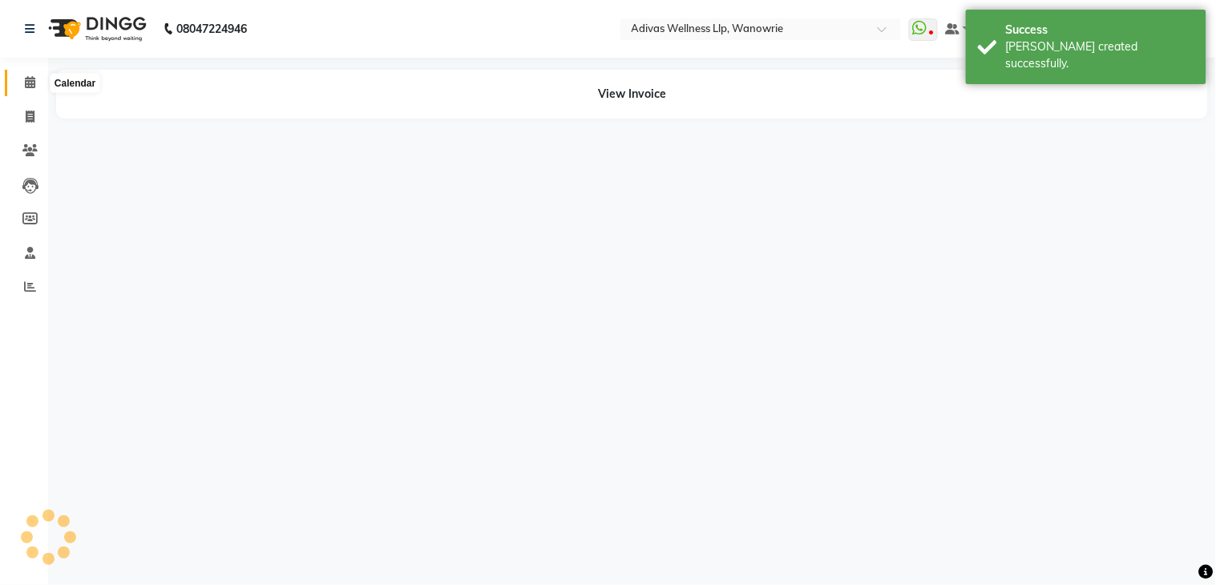
click at [27, 83] on icon at bounding box center [30, 82] width 10 height 12
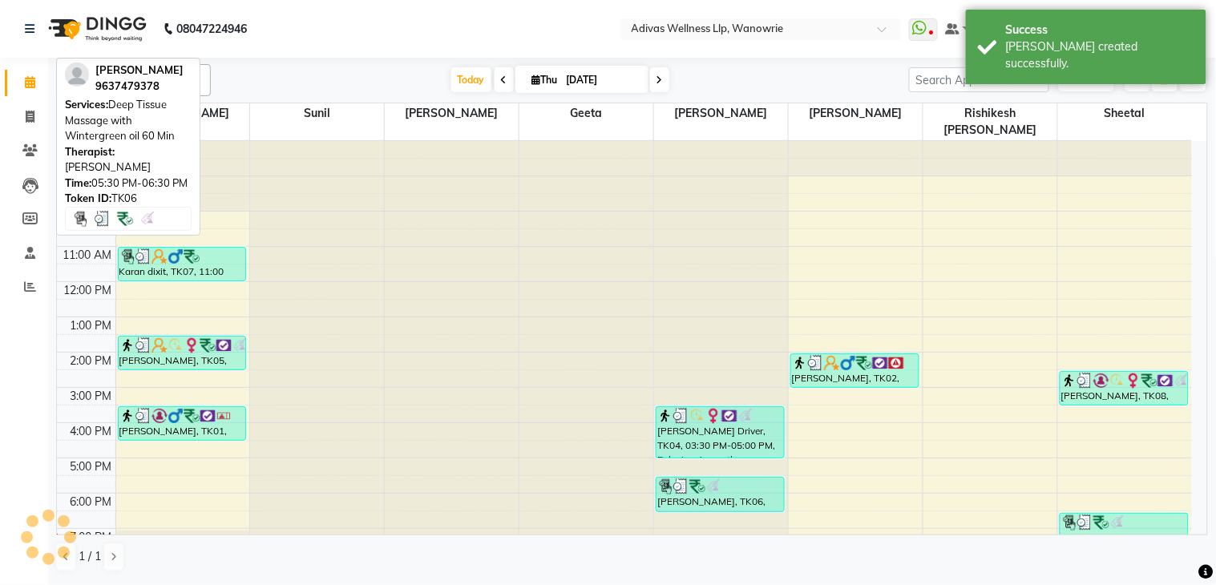
scroll to position [50, 0]
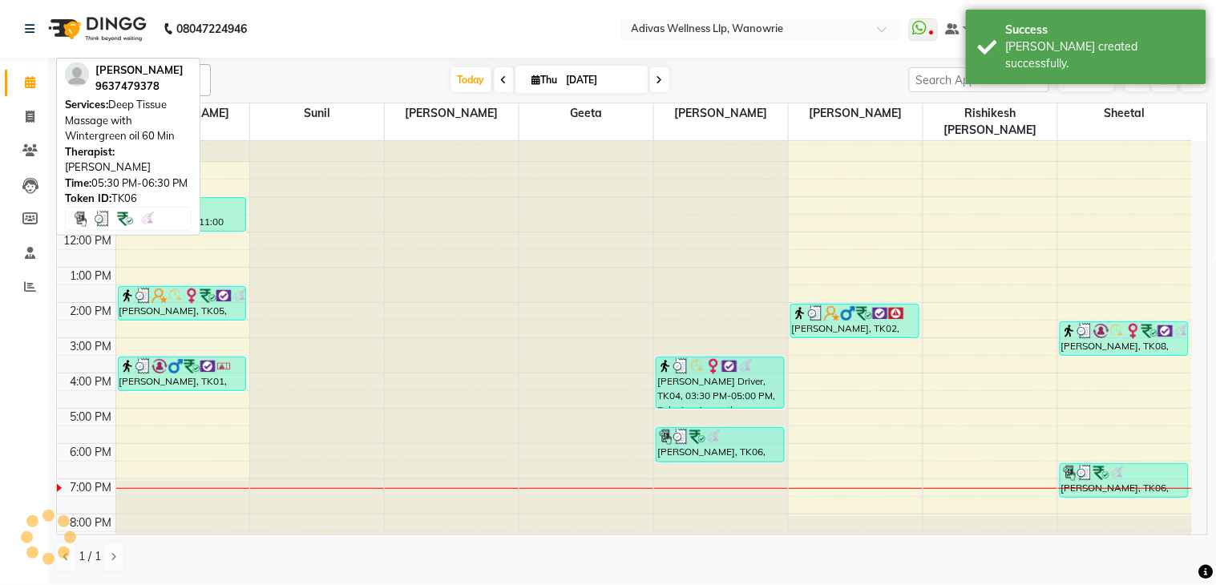
click at [729, 430] on div "Madhuri Arole, TK06, 05:30 PM-06:30 PM, Deep Tissue Massage with Wintergreen oi…" at bounding box center [720, 445] width 127 height 34
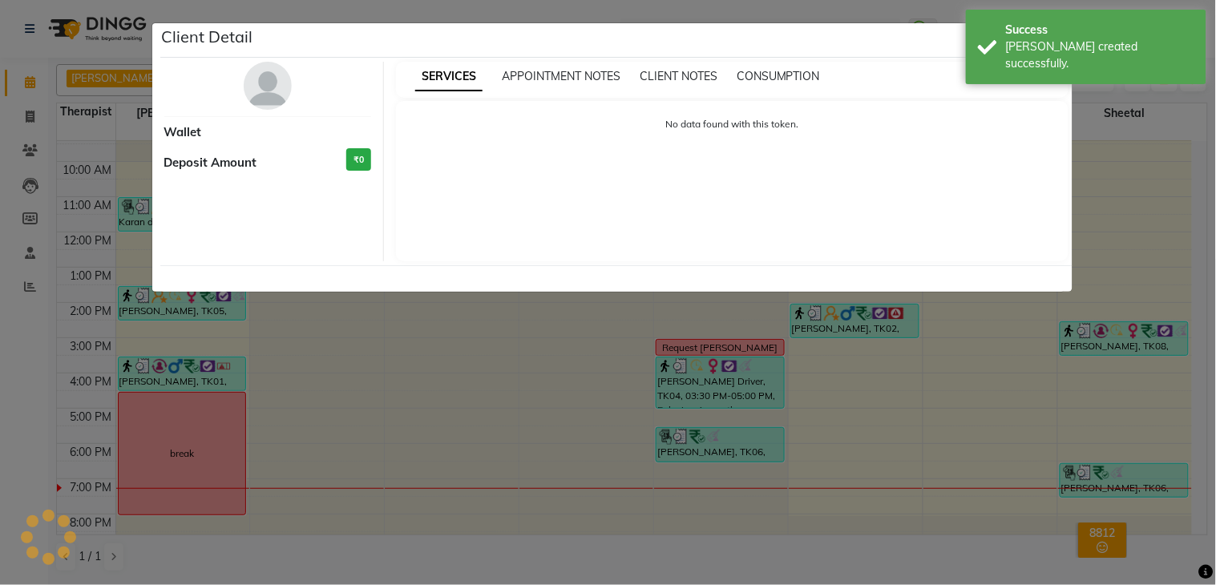
click at [722, 422] on ngb-modal-window "Client Detail Wallet Deposit Amount ₹0 SERVICES APPOINTMENT NOTES CLIENT NOTES …" at bounding box center [608, 292] width 1216 height 585
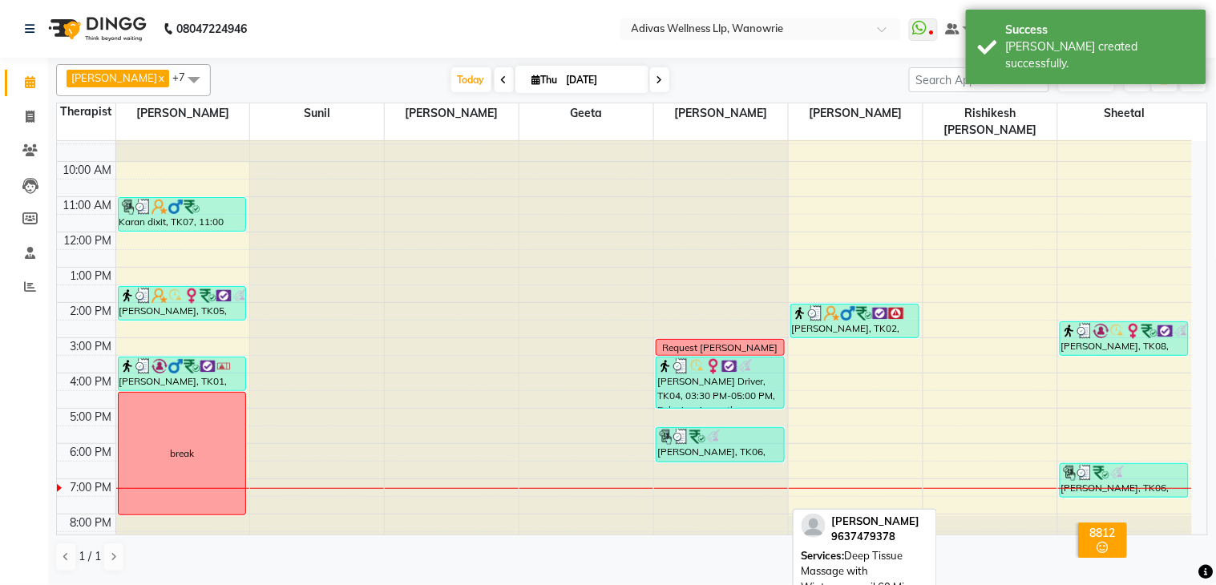
click at [722, 429] on div at bounding box center [720, 437] width 126 height 16
select select "3"
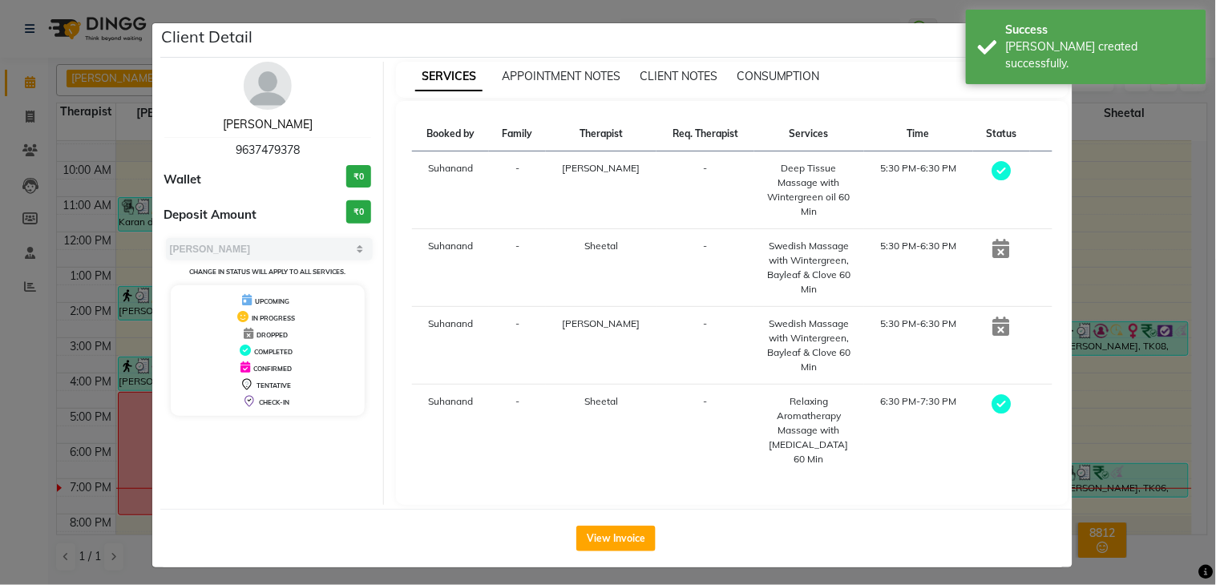
click at [267, 125] on link "[PERSON_NAME]" at bounding box center [268, 124] width 90 height 14
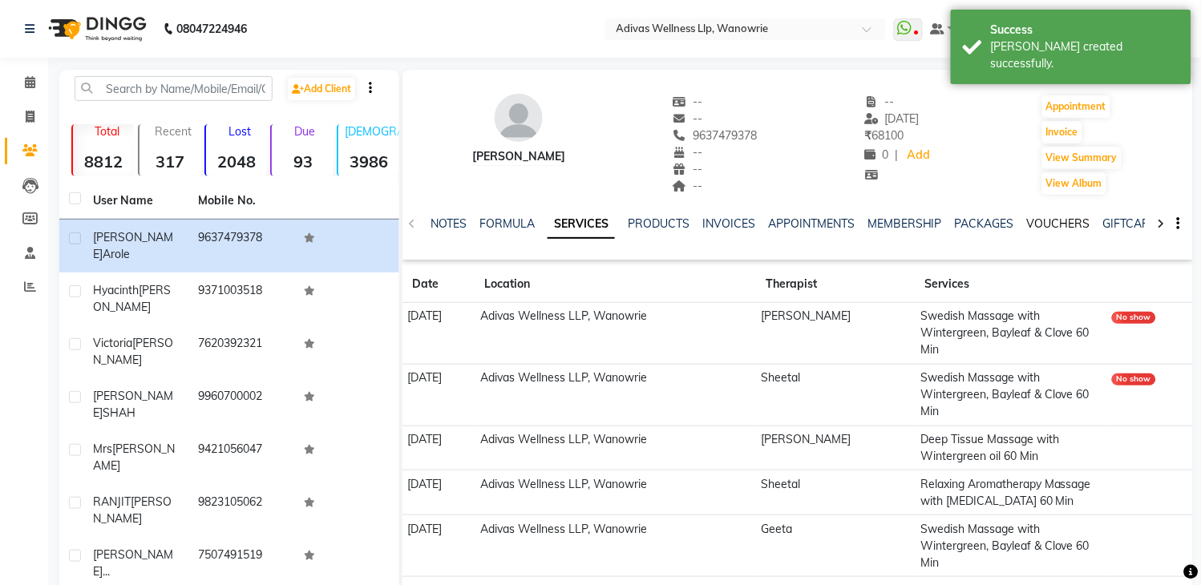
click at [1057, 220] on link "VOUCHERS" at bounding box center [1058, 223] width 63 height 14
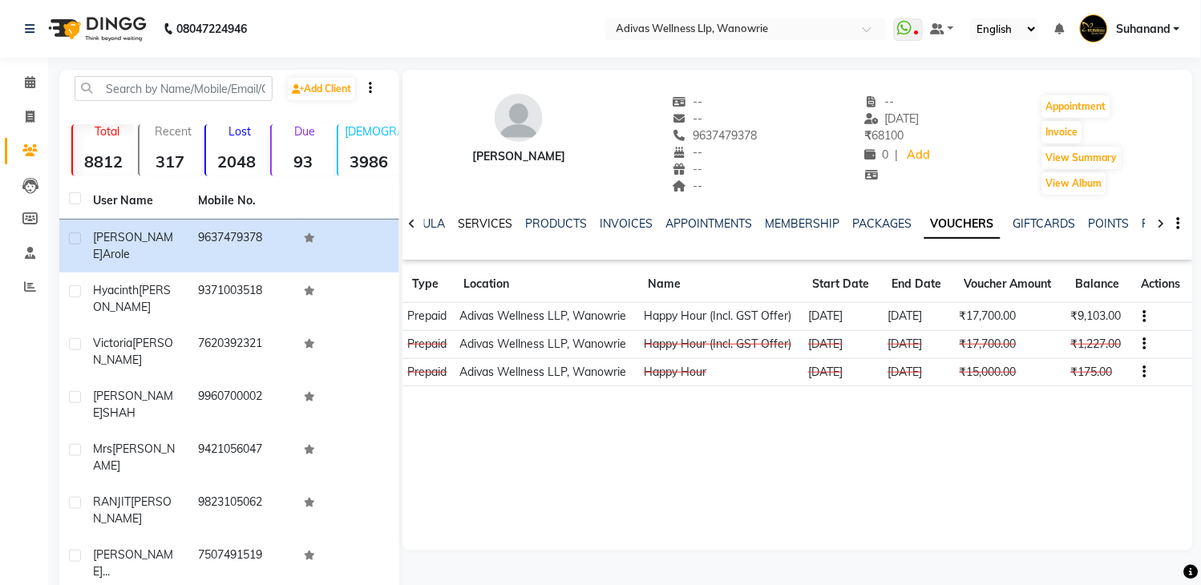
click at [474, 218] on link "SERVICES" at bounding box center [485, 223] width 55 height 14
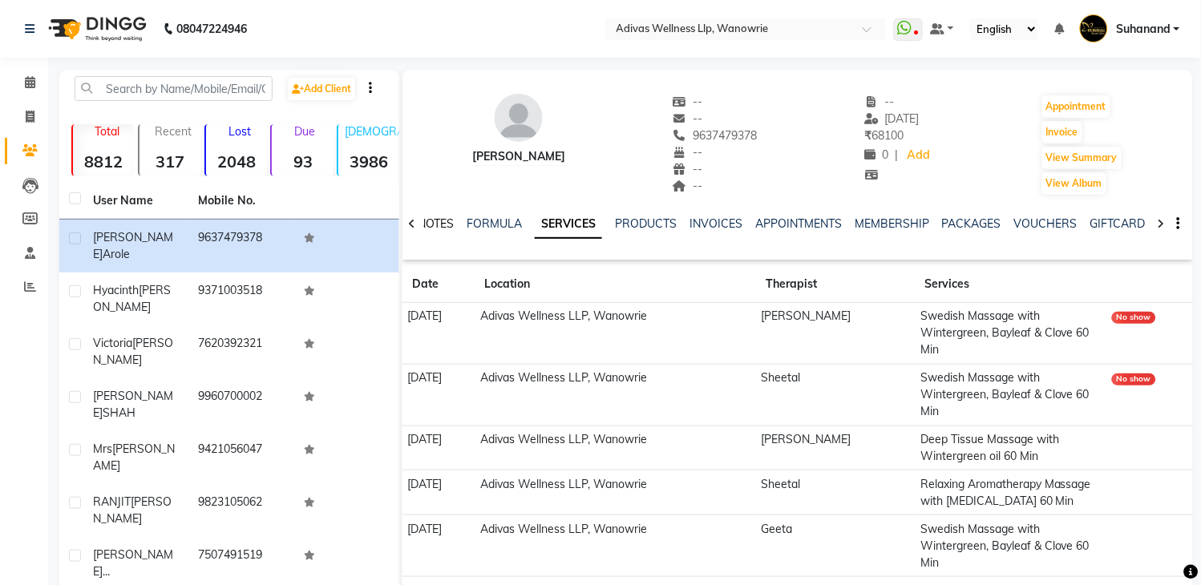
click at [447, 223] on link "NOTES" at bounding box center [436, 223] width 36 height 14
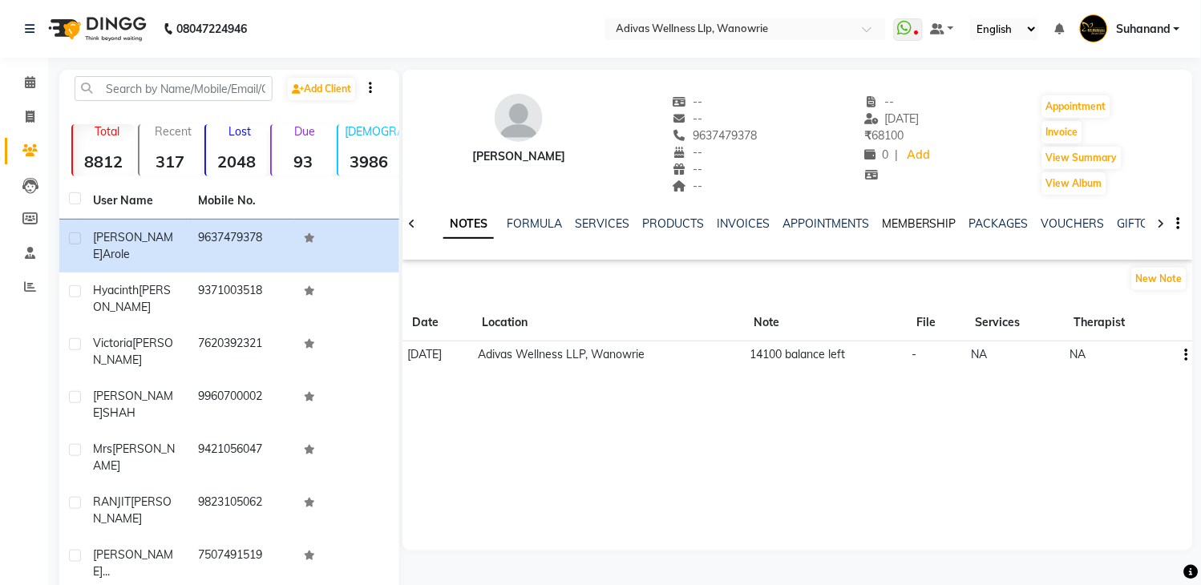
click at [932, 222] on link "MEMBERSHIP" at bounding box center [919, 223] width 75 height 14
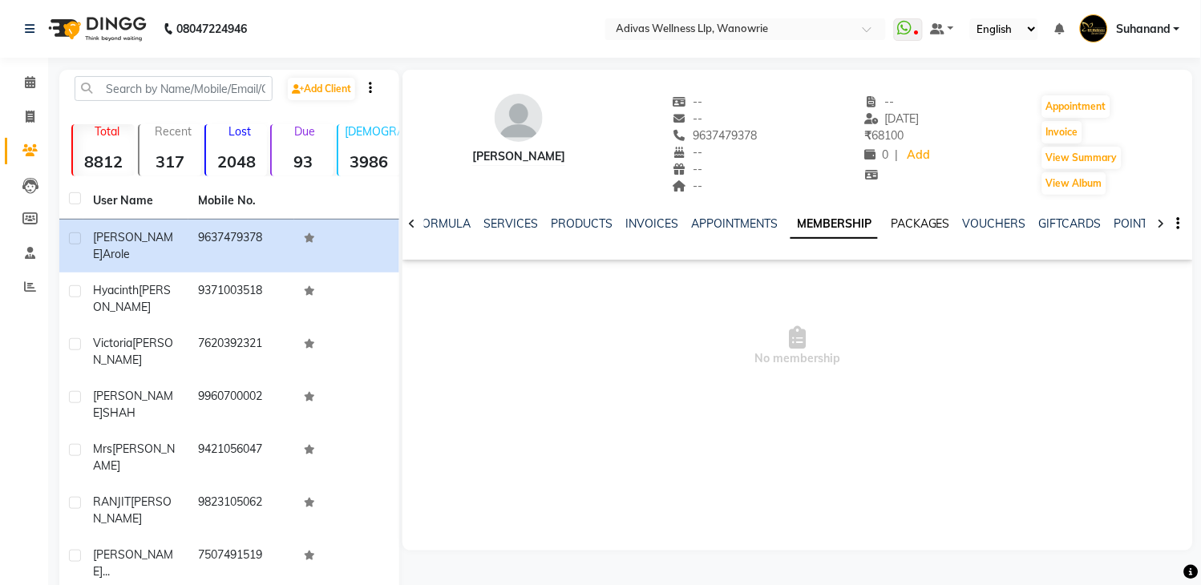
click at [915, 225] on link "PACKAGES" at bounding box center [920, 223] width 59 height 14
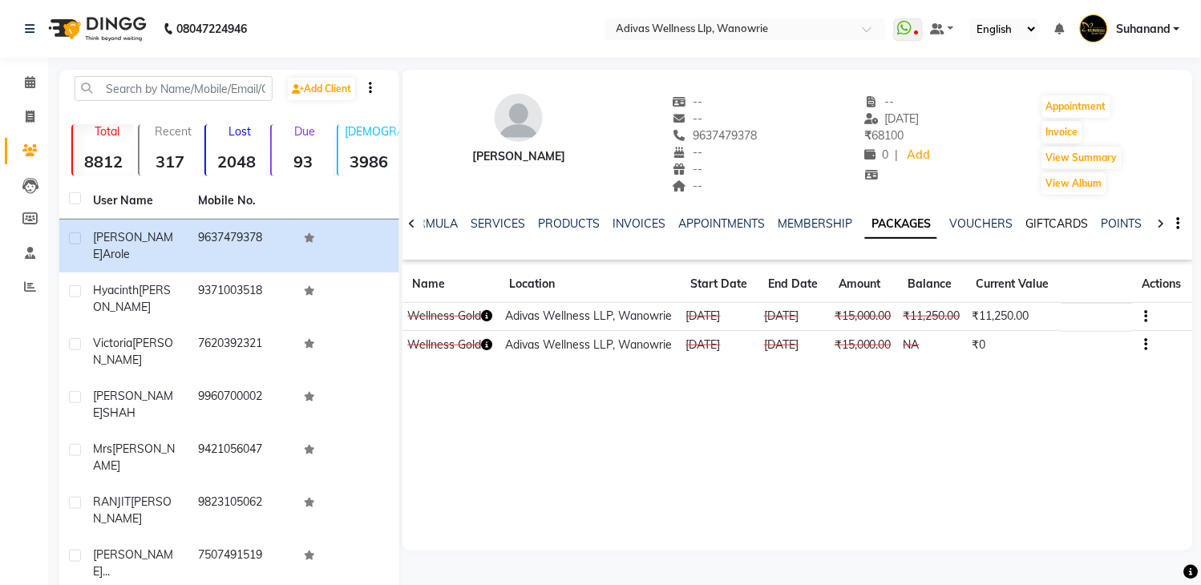
click at [1026, 220] on link "GIFTCARDS" at bounding box center [1057, 223] width 63 height 14
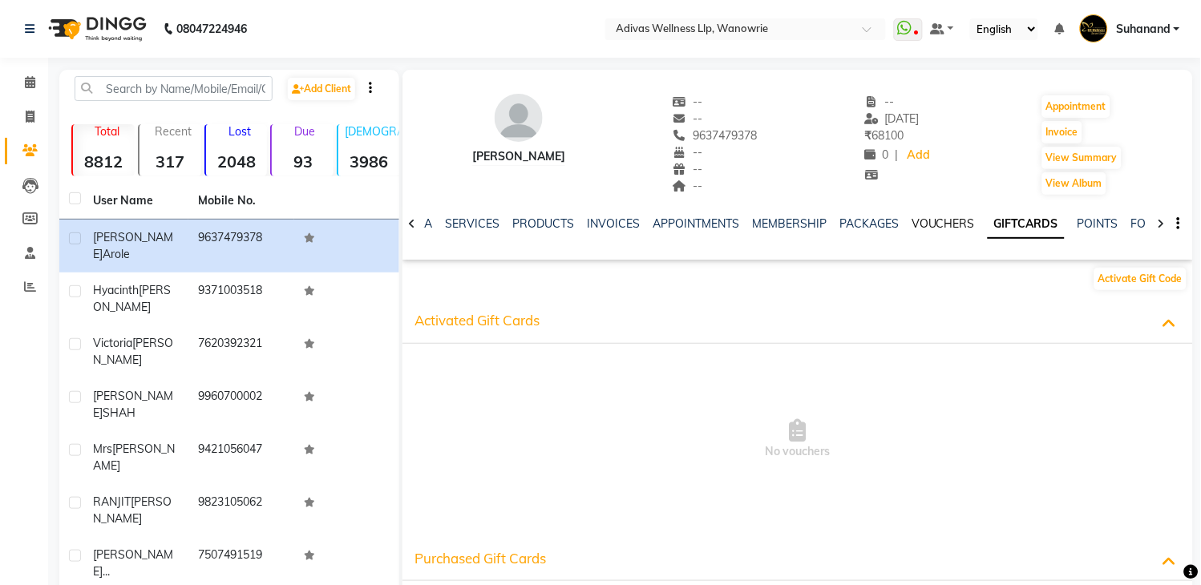
click at [931, 217] on link "VOUCHERS" at bounding box center [942, 223] width 63 height 14
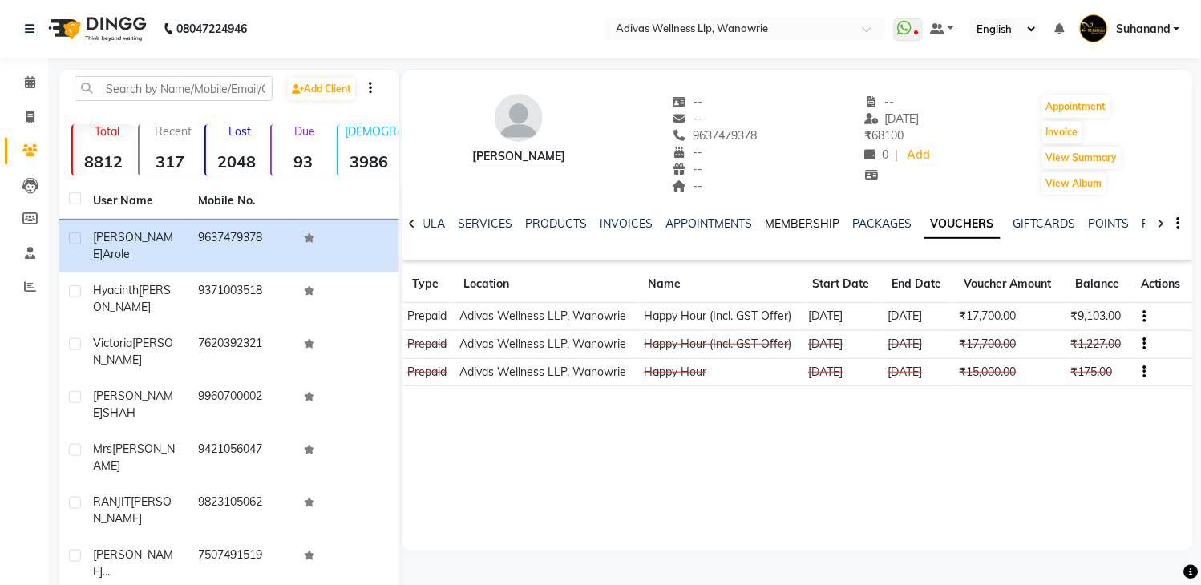
click at [778, 218] on link "MEMBERSHIP" at bounding box center [802, 223] width 75 height 14
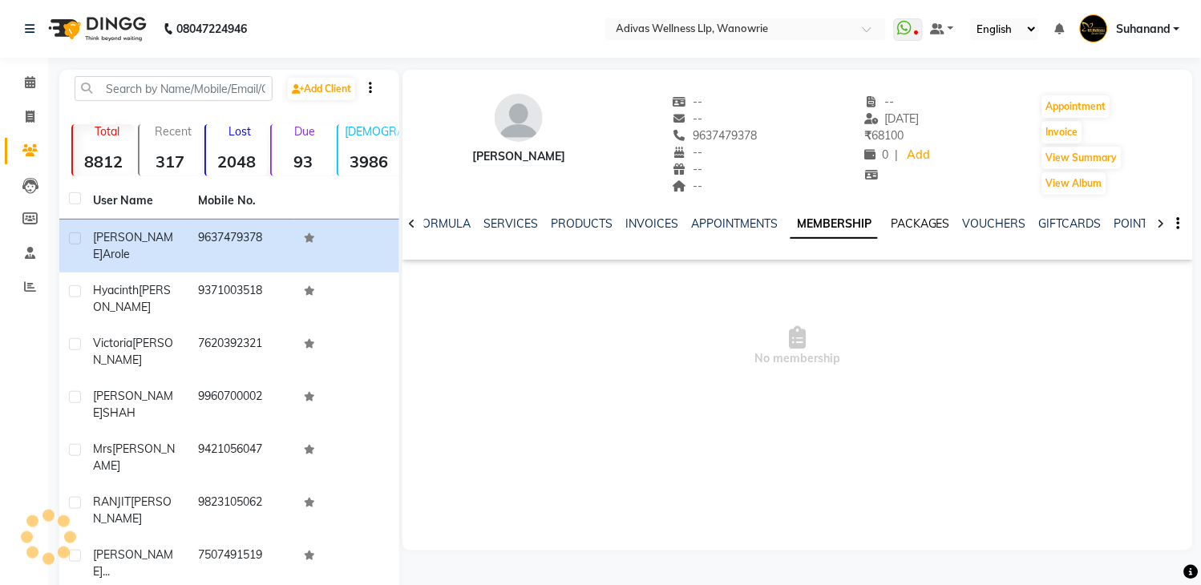
click at [918, 216] on link "PACKAGES" at bounding box center [920, 223] width 59 height 14
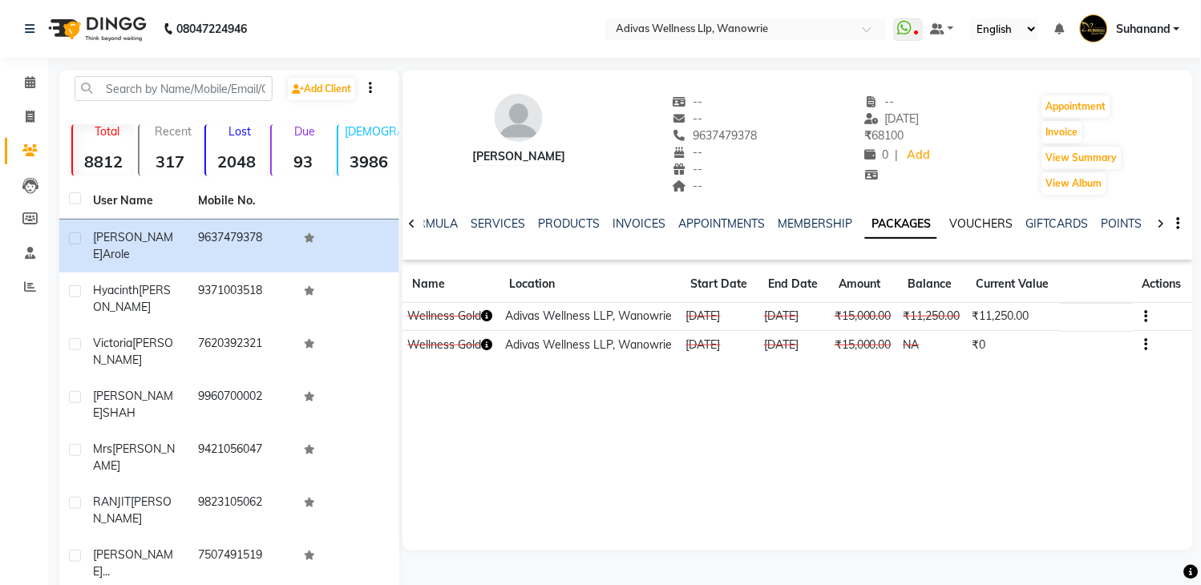
click at [971, 220] on link "VOUCHERS" at bounding box center [981, 223] width 63 height 14
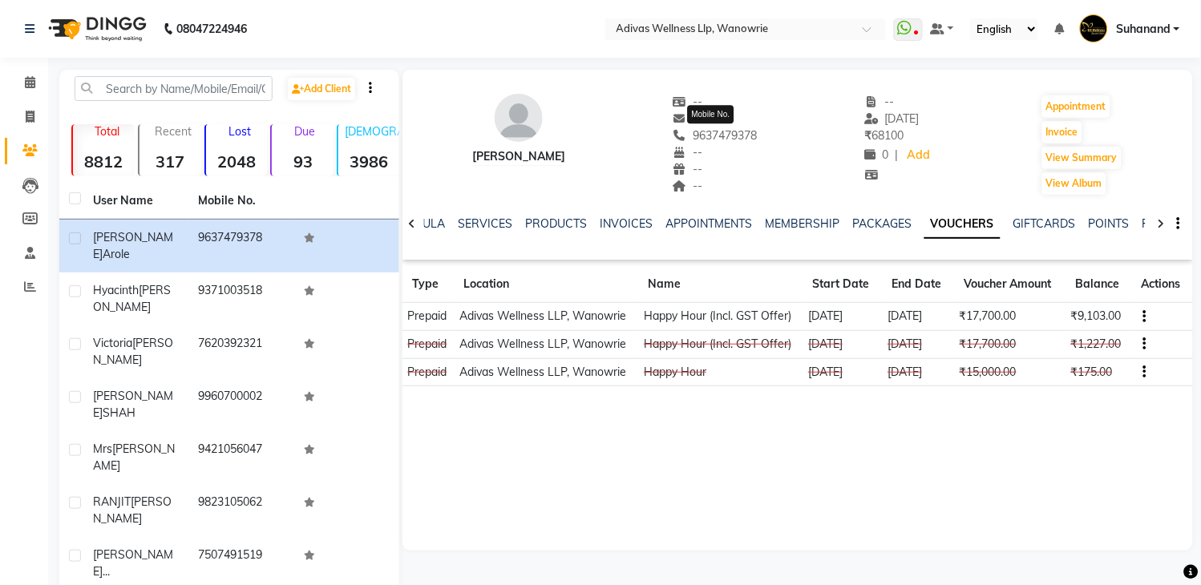
click at [719, 134] on span "9637479378" at bounding box center [715, 135] width 85 height 14
copy span "9637479378"
click at [34, 81] on icon at bounding box center [30, 82] width 10 height 12
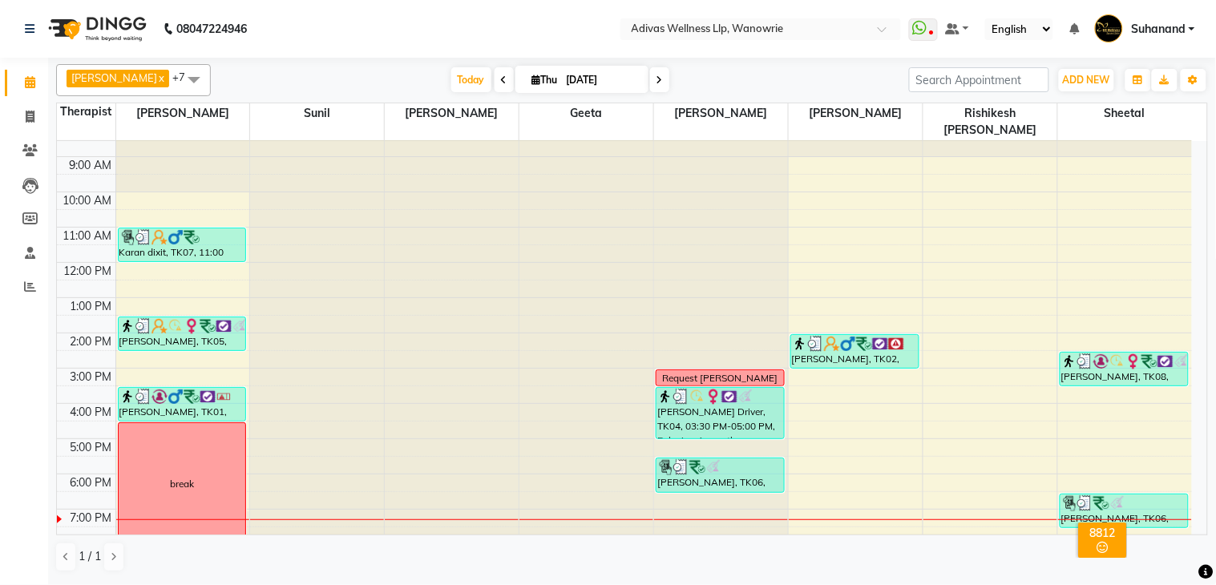
scroll to position [50, 0]
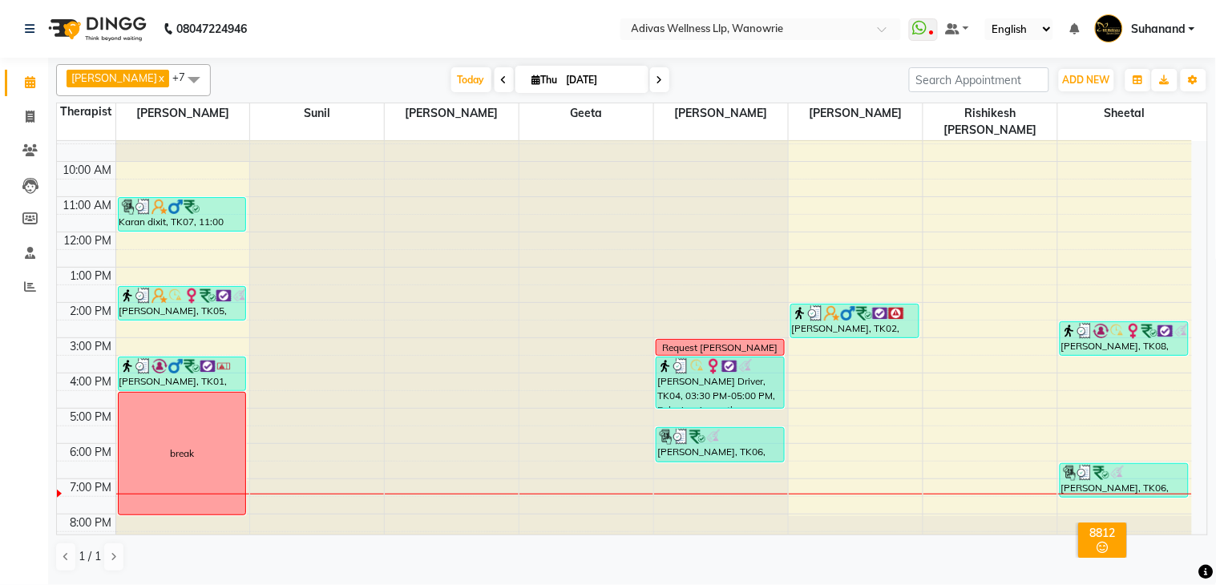
click at [562, 75] on input "[DATE]" at bounding box center [602, 80] width 80 height 24
select select "9"
select select "2025"
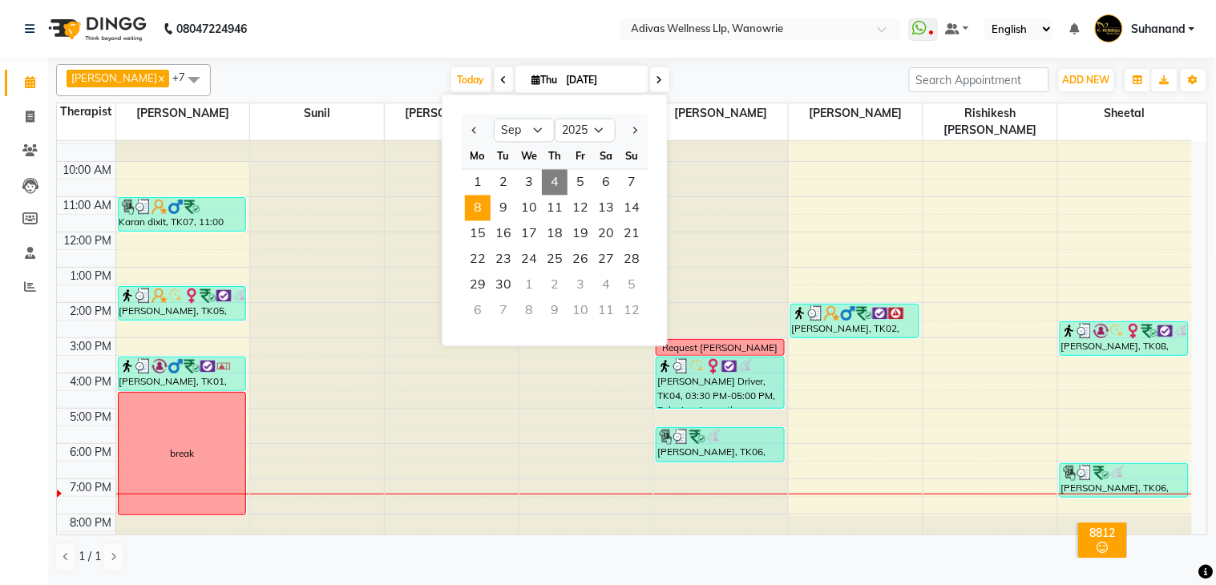
click at [482, 205] on span "8" at bounding box center [478, 209] width 26 height 26
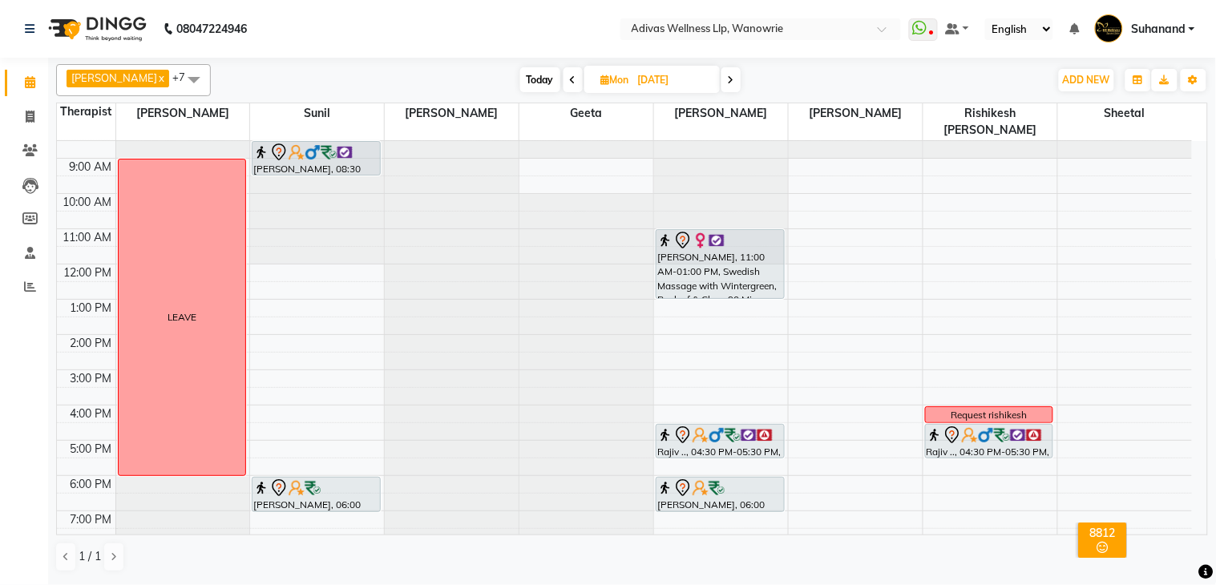
scroll to position [0, 0]
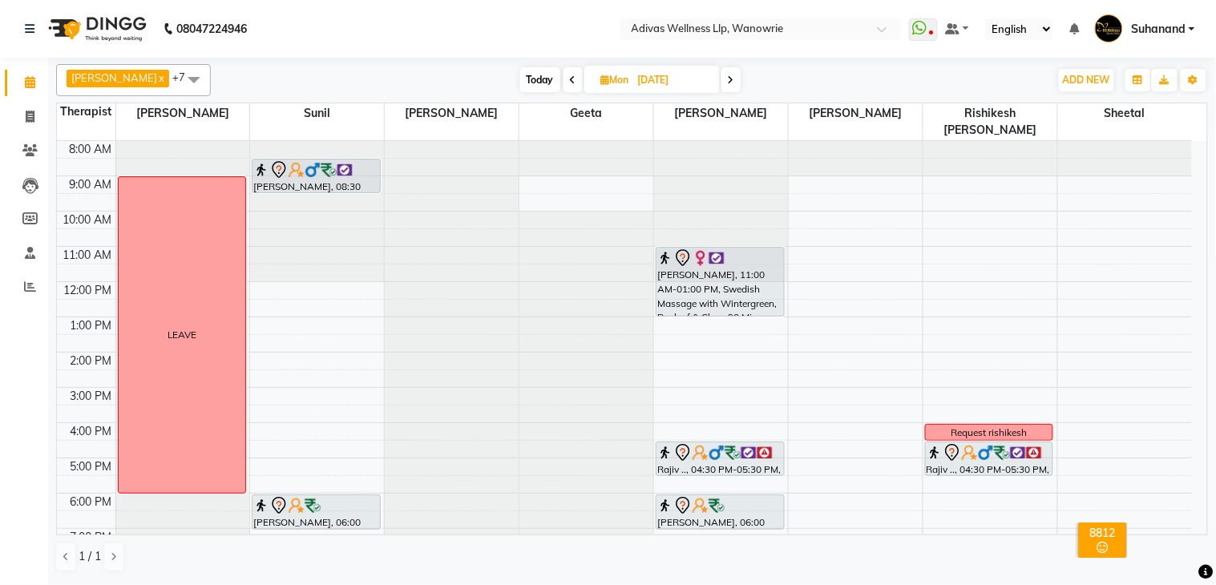
click at [532, 82] on span "Today" at bounding box center [540, 79] width 40 height 25
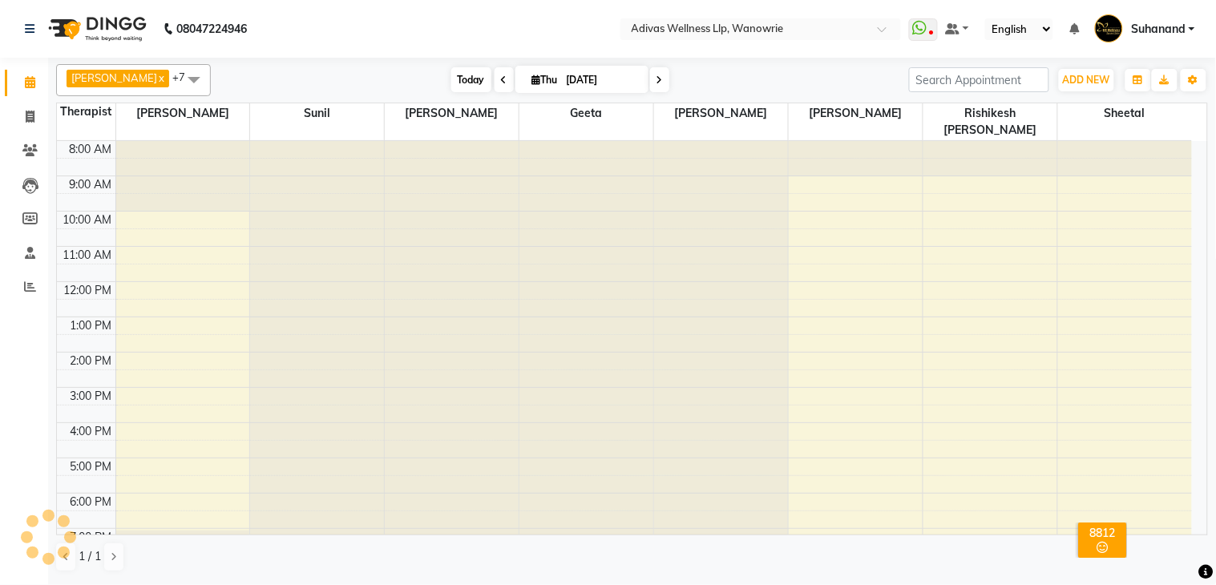
scroll to position [51, 0]
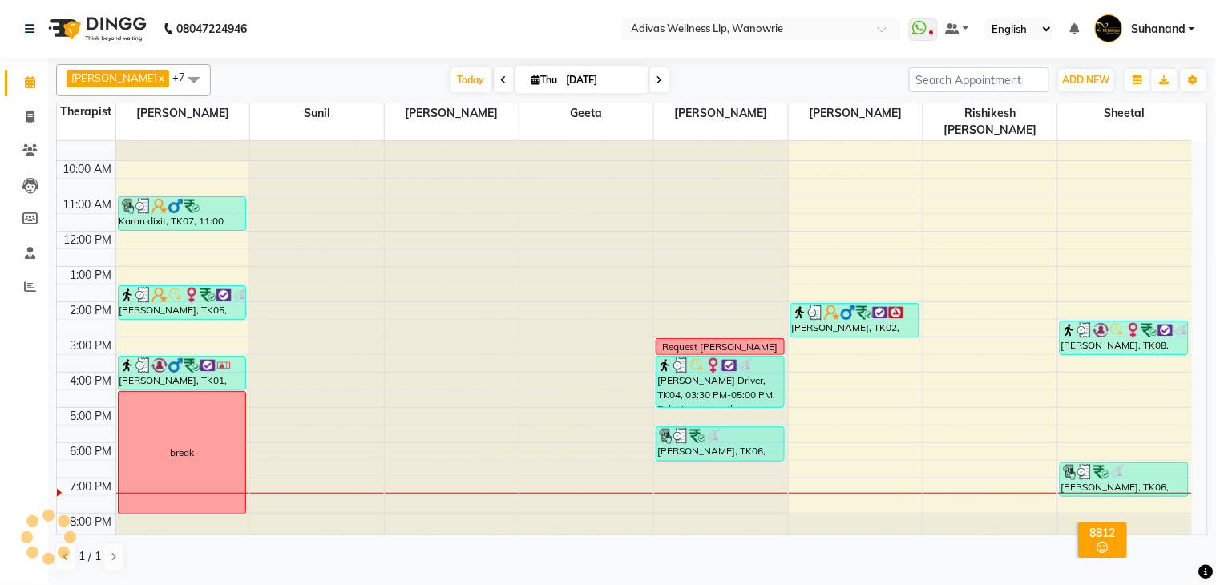
click at [537, 26] on nav "08047224946 Select Location × Adivas Wellness Llp, Wanowrie WhatsApp Status ✕ S…" at bounding box center [608, 29] width 1216 height 58
click at [503, 13] on nav "08047224946 Select Location × Adivas Wellness Llp, Wanowrie WhatsApp Status ✕ S…" at bounding box center [608, 29] width 1216 height 58
click at [451, 83] on span "Today" at bounding box center [471, 79] width 40 height 25
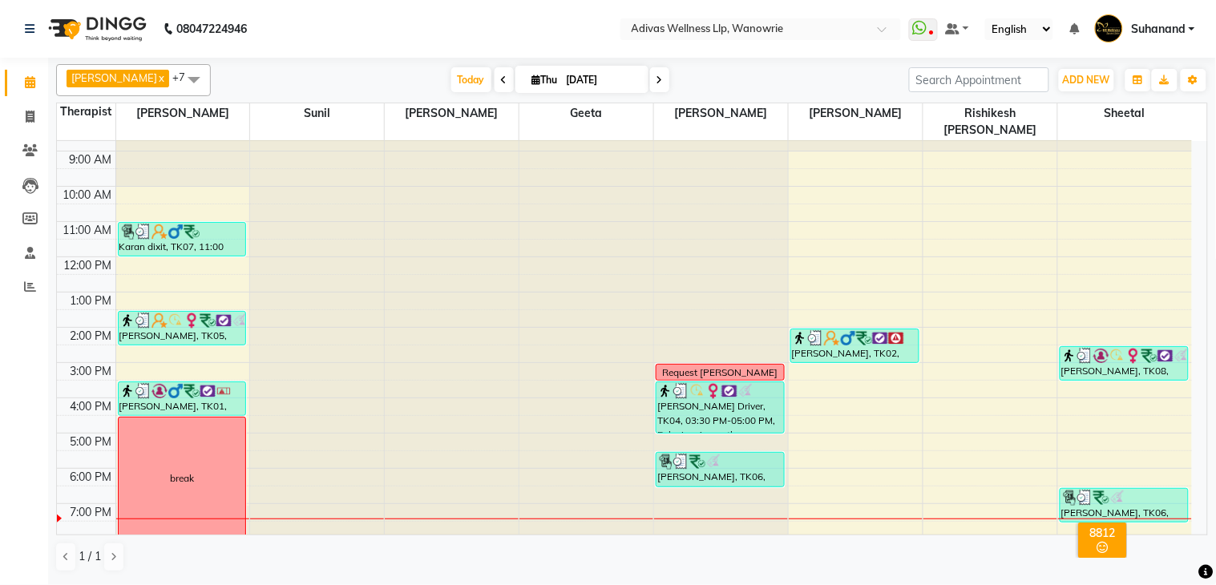
scroll to position [0, 0]
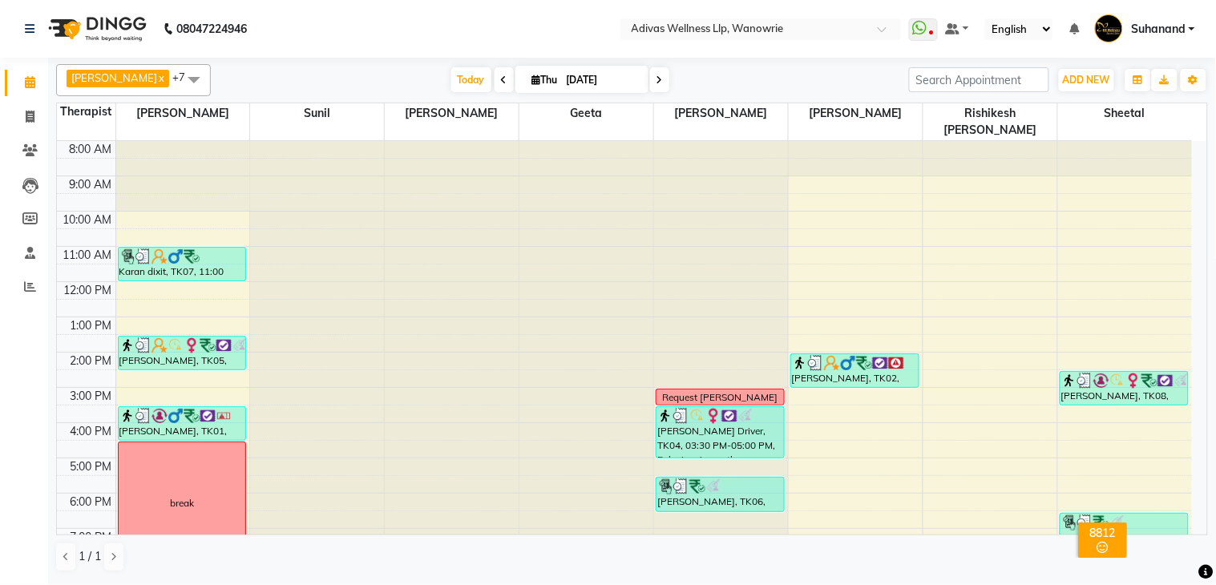
click at [650, 70] on span at bounding box center [659, 79] width 19 height 25
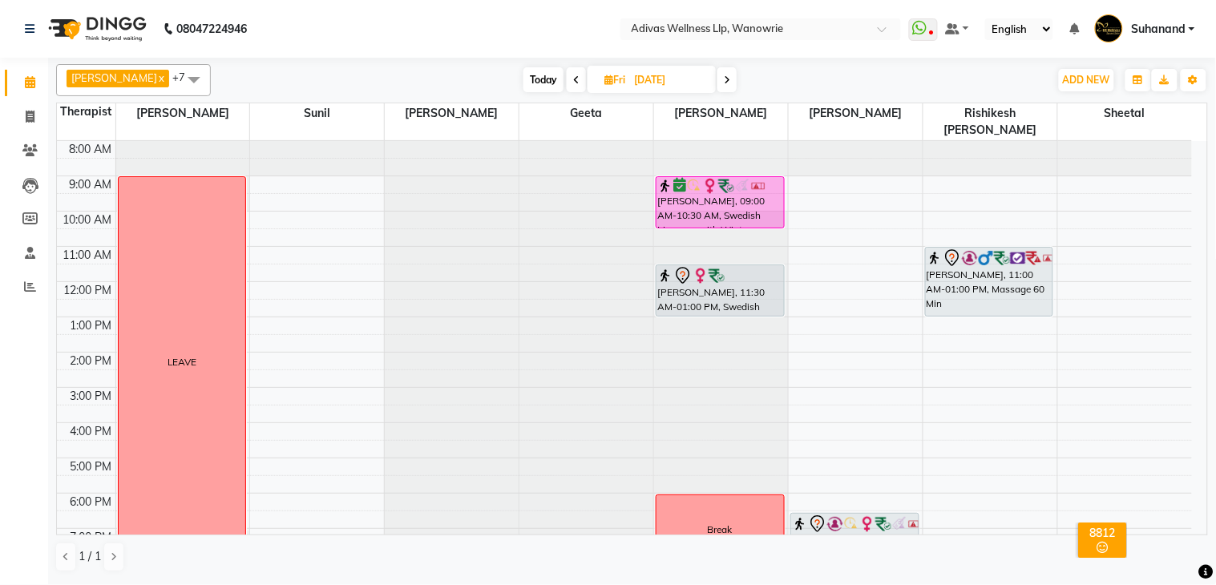
click at [533, 37] on nav "08047224946 Select Location × Adivas Wellness Llp, Wanowrie WhatsApp Status ✕ S…" at bounding box center [608, 29] width 1216 height 58
click at [532, 80] on span "Today" at bounding box center [543, 79] width 40 height 25
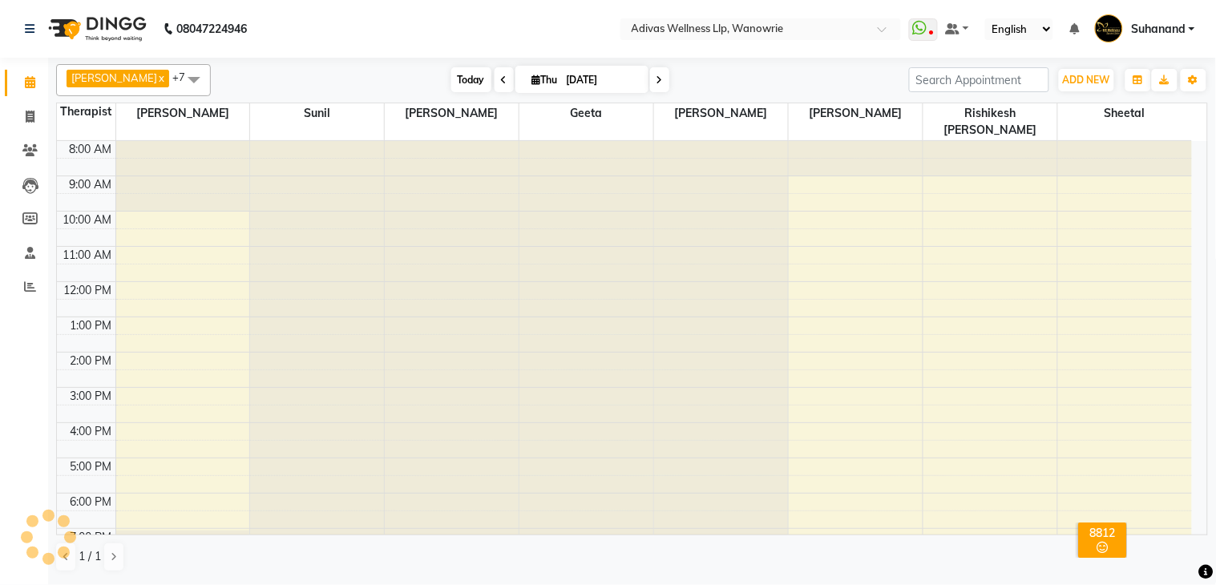
scroll to position [51, 0]
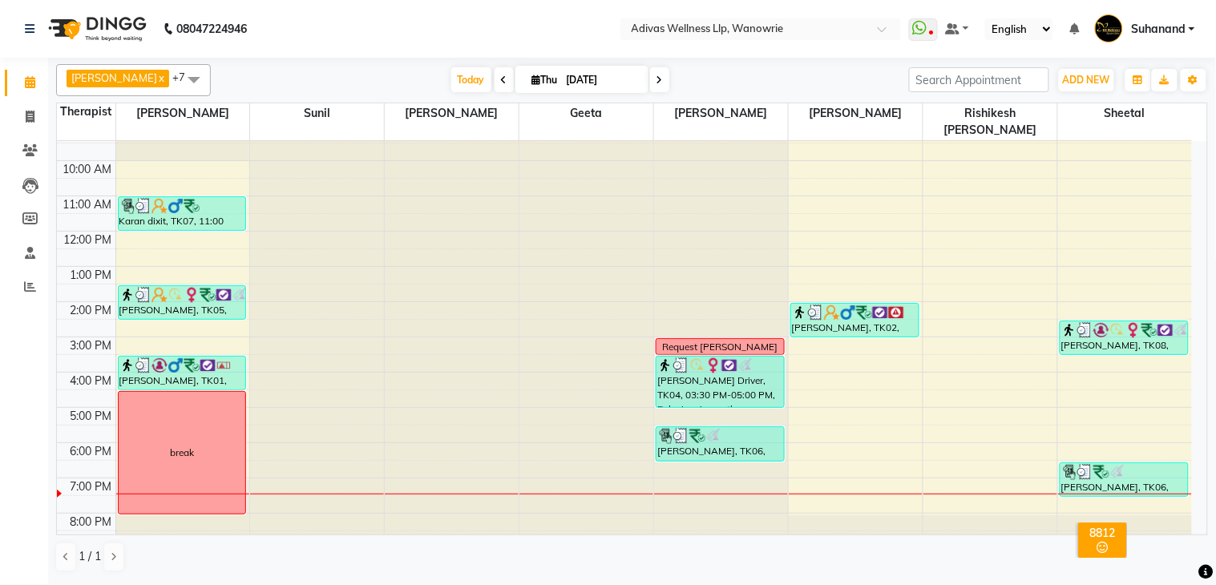
click at [450, 29] on nav "08047224946 Select Location × Adivas Wellness Llp, Wanowrie WhatsApp Status ✕ S…" at bounding box center [608, 29] width 1216 height 58
click at [469, 24] on nav "08047224946 Select Location × Adivas Wellness Llp, Wanowrie WhatsApp Status ✕ S…" at bounding box center [608, 29] width 1216 height 58
click at [451, 75] on span "Today" at bounding box center [471, 79] width 40 height 25
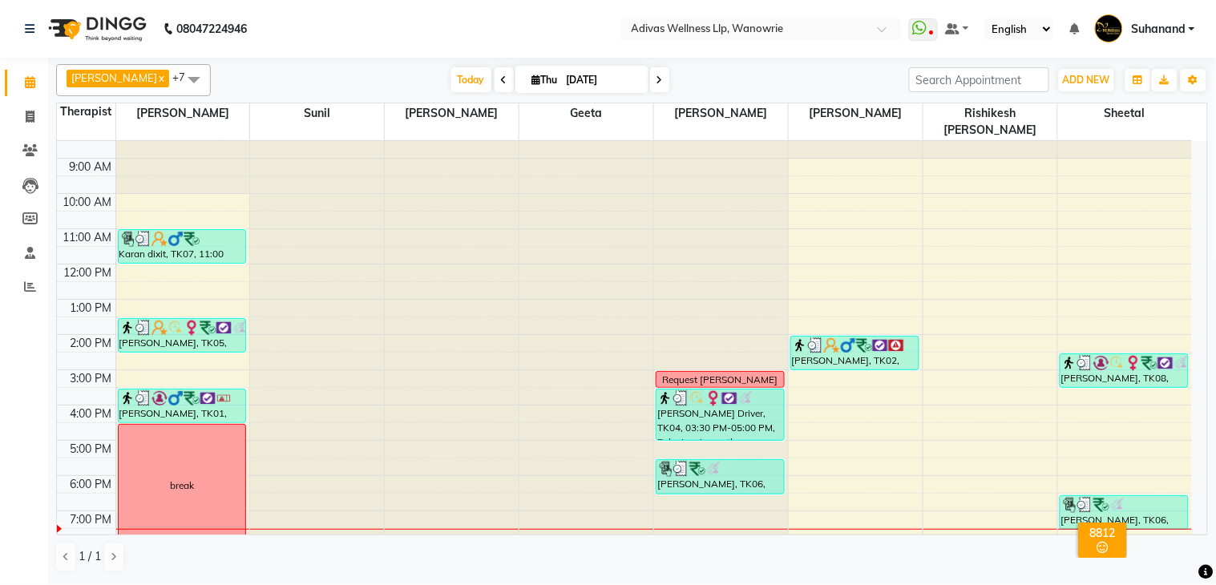
scroll to position [0, 0]
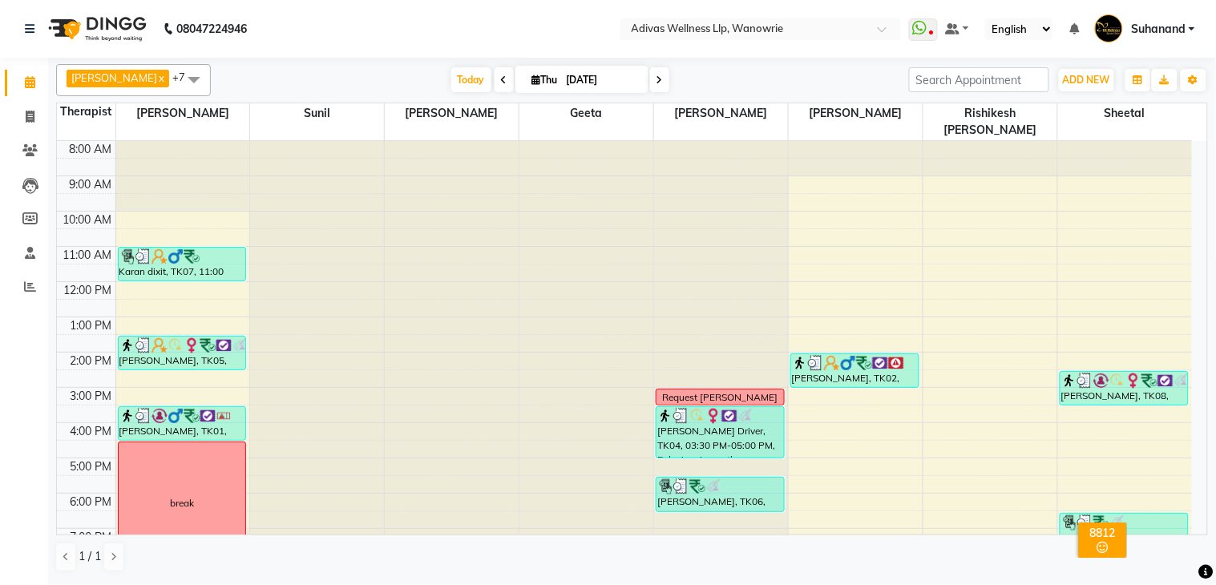
click at [657, 75] on icon at bounding box center [660, 80] width 6 height 10
type input "[DATE]"
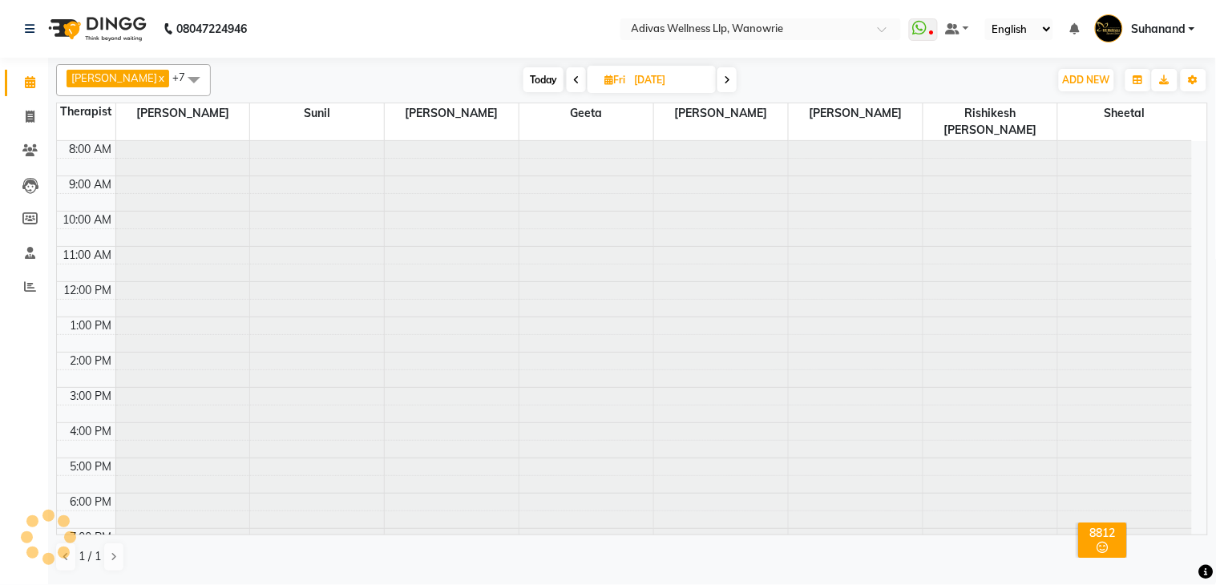
scroll to position [51, 0]
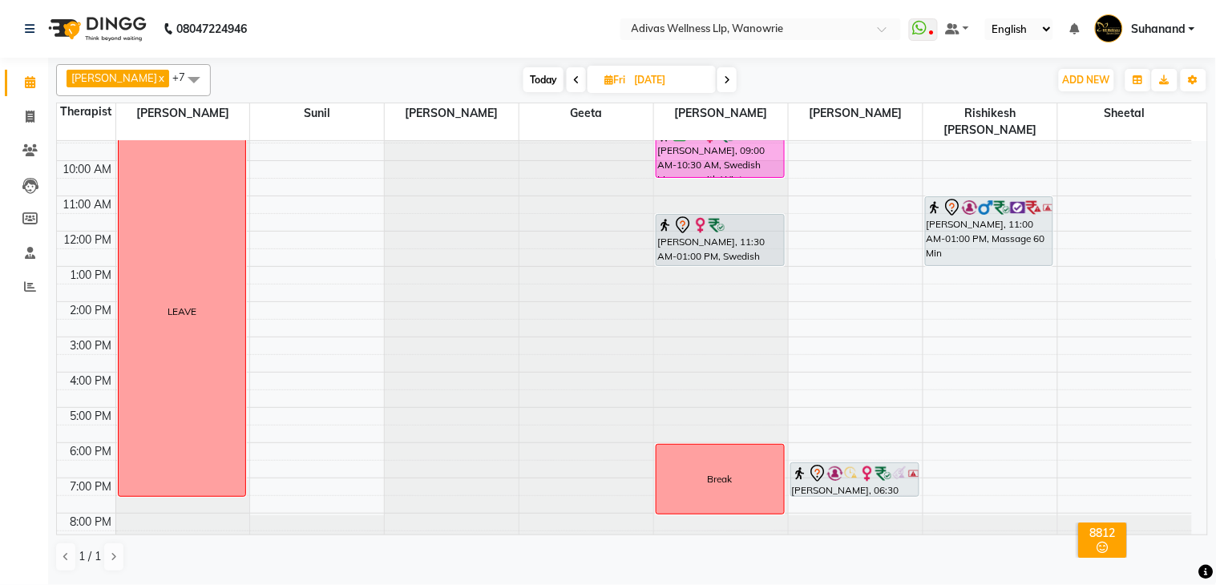
click at [642, 75] on input "[DATE]" at bounding box center [669, 80] width 80 height 24
select select "9"
select select "2025"
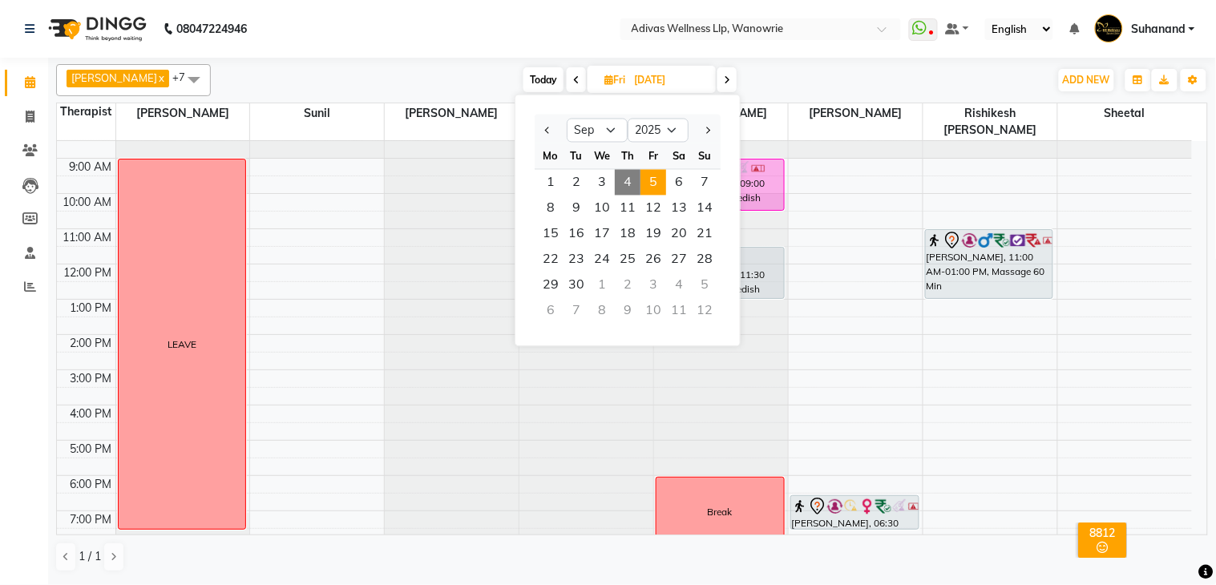
scroll to position [0, 0]
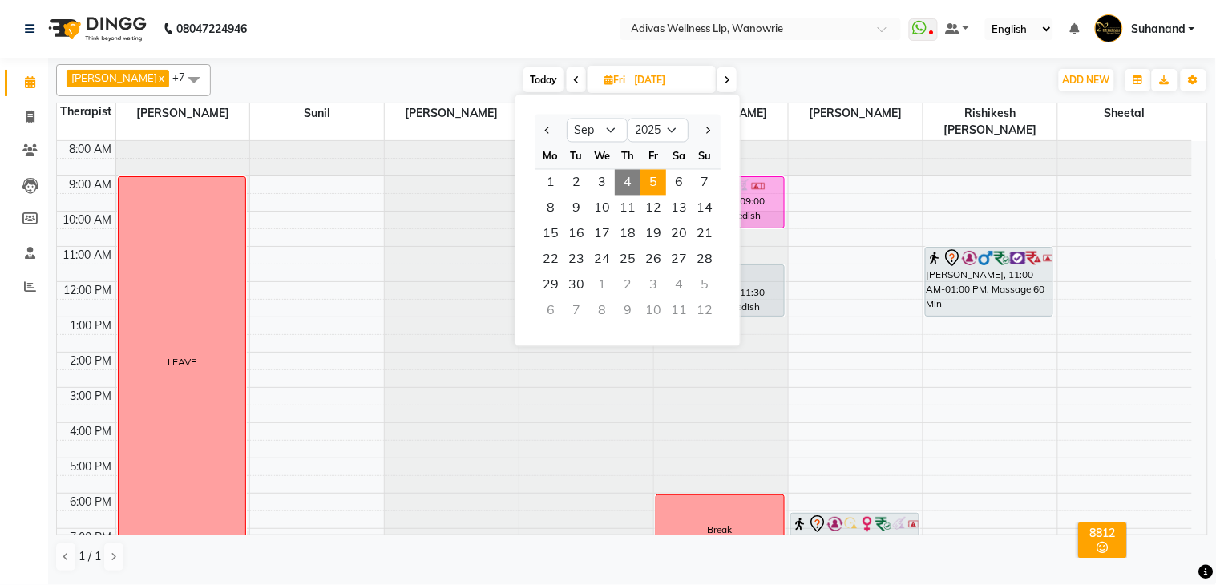
click at [500, 32] on nav "08047224946 Select Location × Adivas Wellness Llp, Wanowrie WhatsApp Status ✕ S…" at bounding box center [608, 29] width 1216 height 58
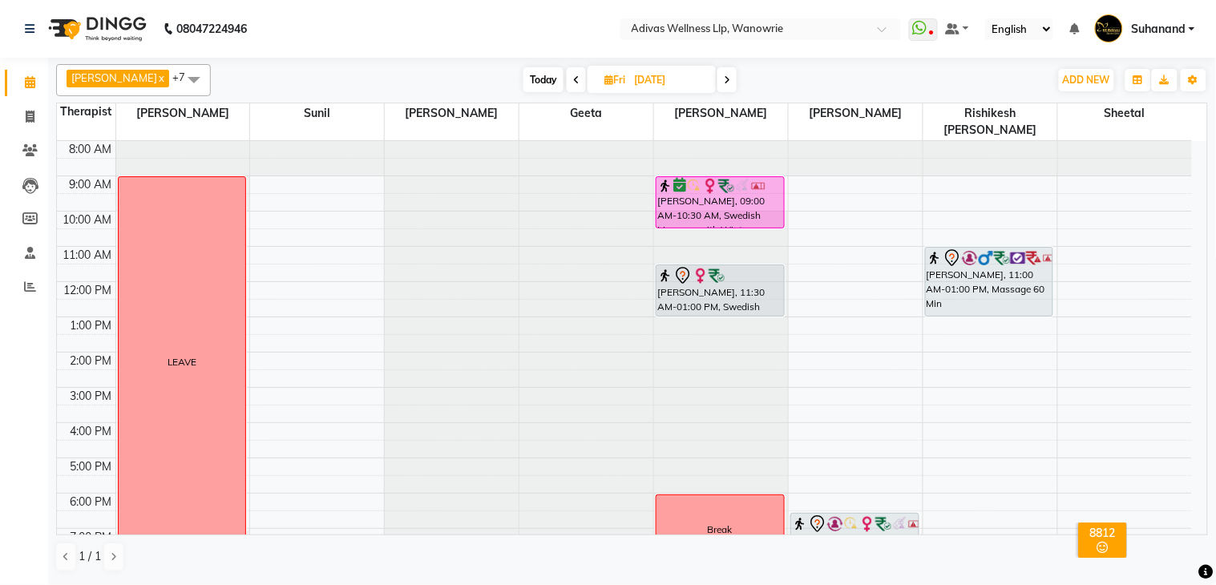
click at [590, 33] on nav "08047224946 Select Location × Adivas Wellness Llp, Wanowrie WhatsApp Status ✕ S…" at bounding box center [608, 29] width 1216 height 58
click at [535, 72] on span "Today" at bounding box center [543, 79] width 40 height 25
type input "[DATE]"
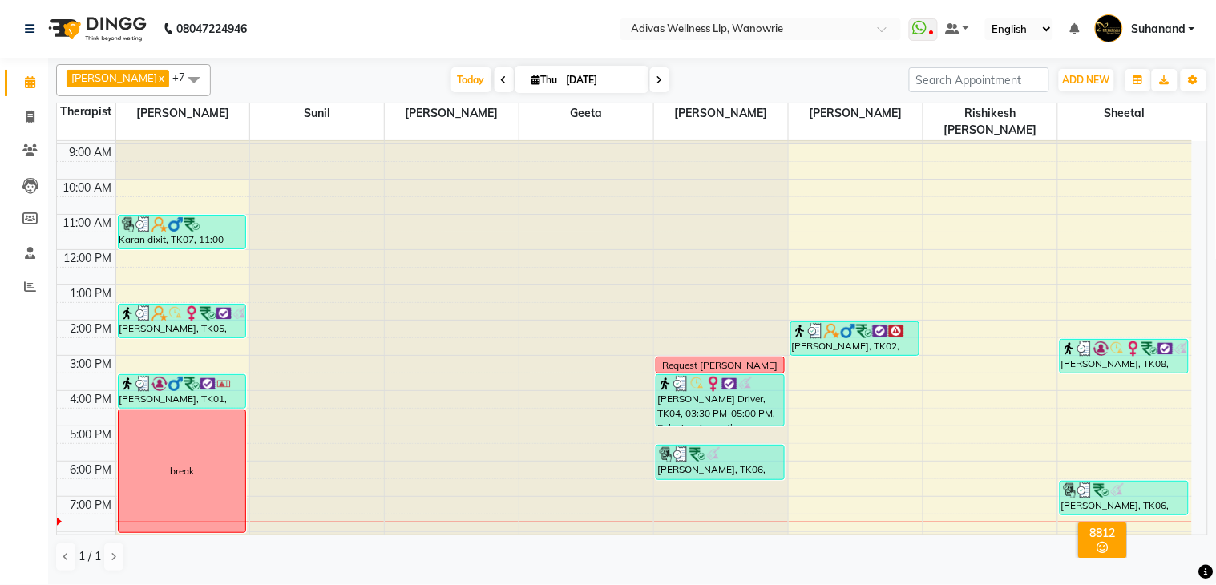
scroll to position [50, 0]
